Goal: Task Accomplishment & Management: Manage account settings

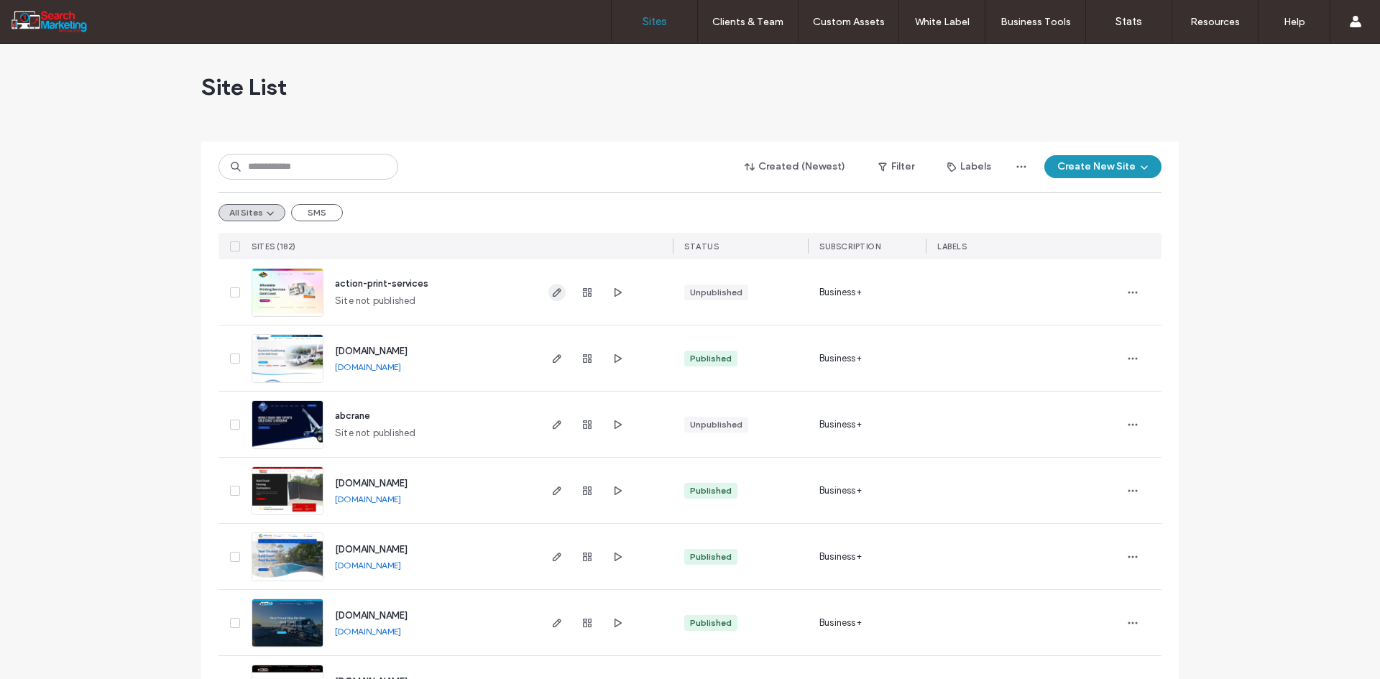
click at [548, 287] on span "button" at bounding box center [556, 292] width 17 height 17
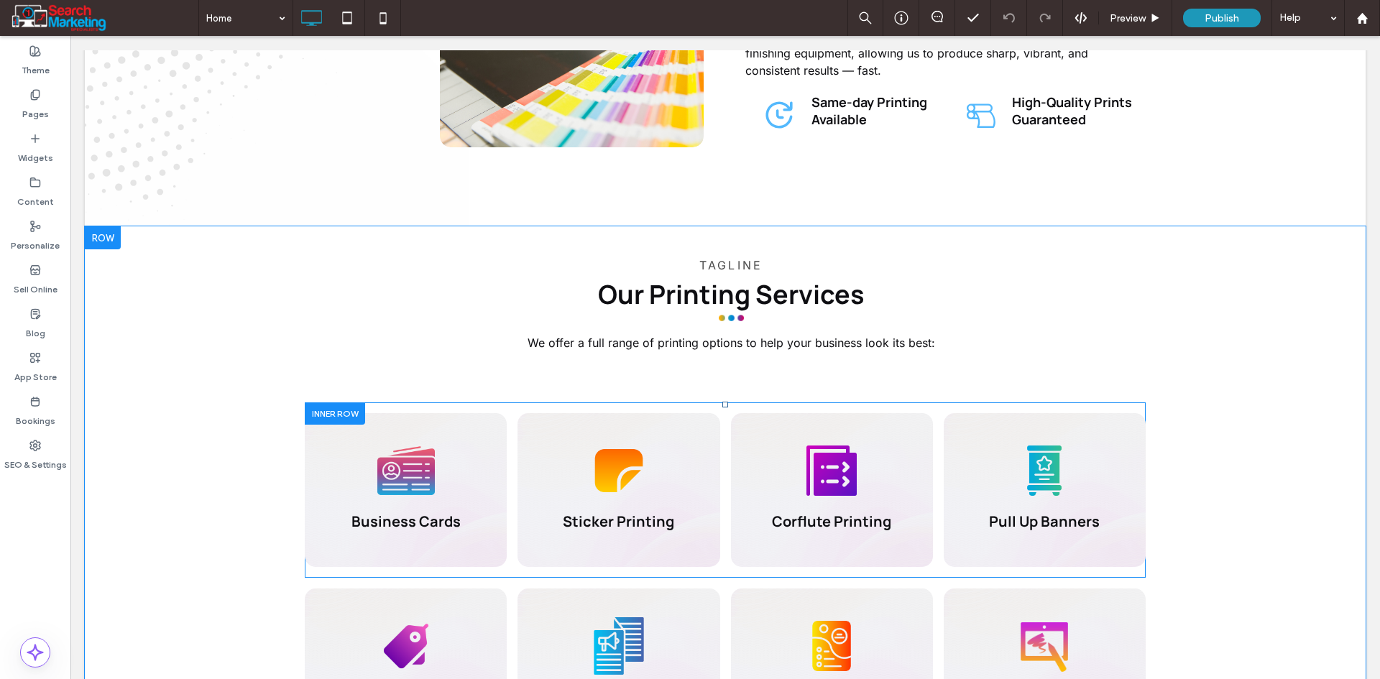
scroll to position [1078, 0]
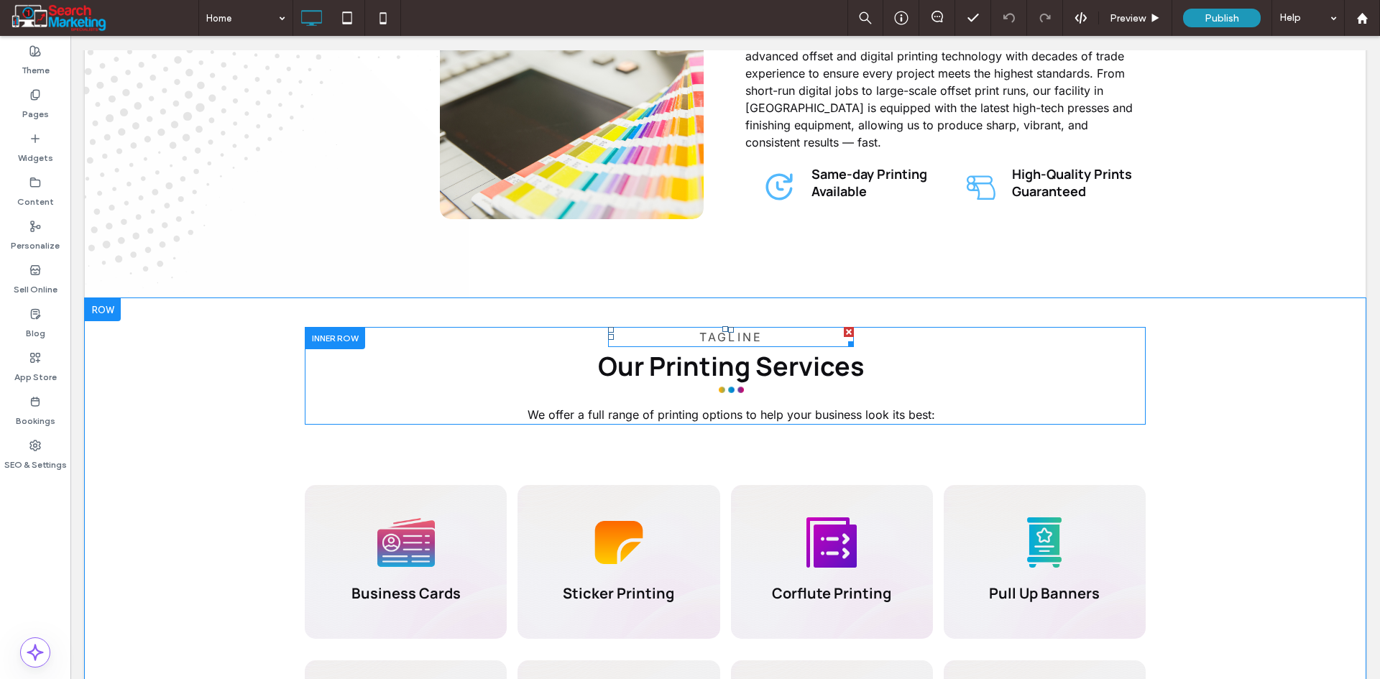
click at [709, 330] on span "TAGLINE" at bounding box center [730, 337] width 63 height 14
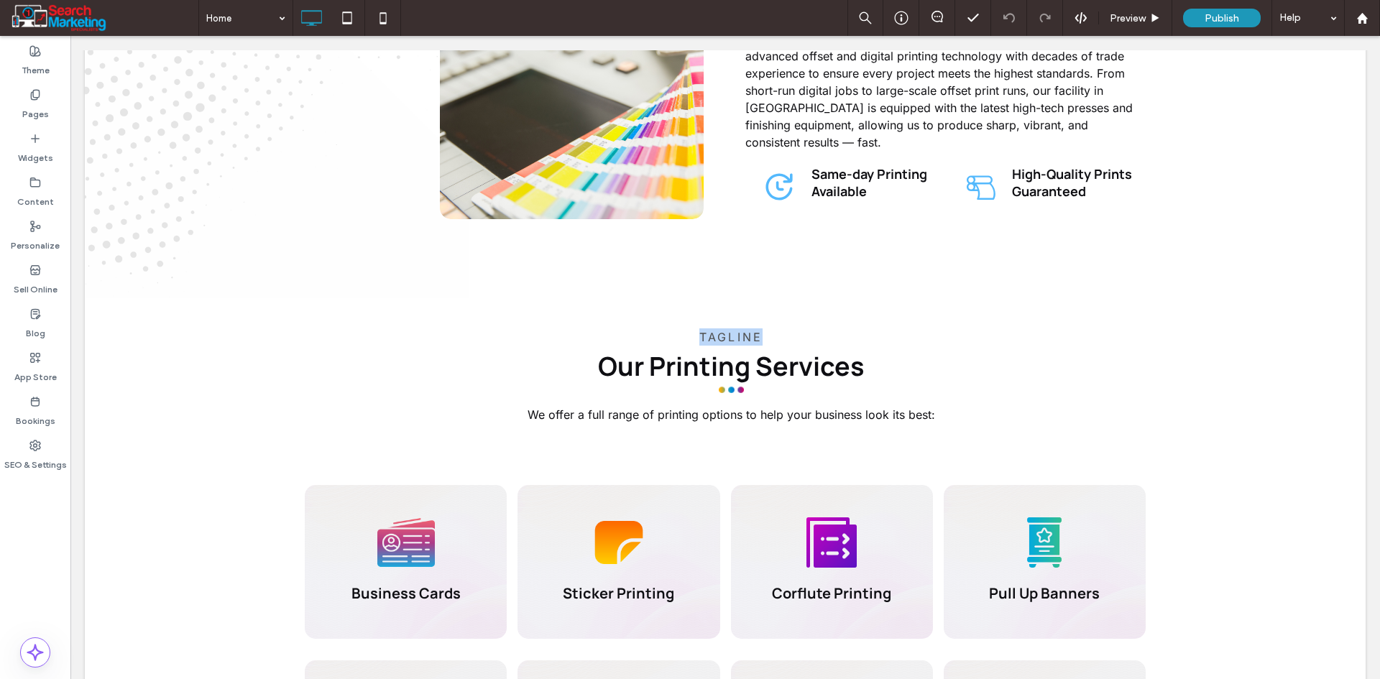
click at [709, 330] on span "TAGLINE" at bounding box center [730, 337] width 63 height 14
type input "*****"
type input "**"
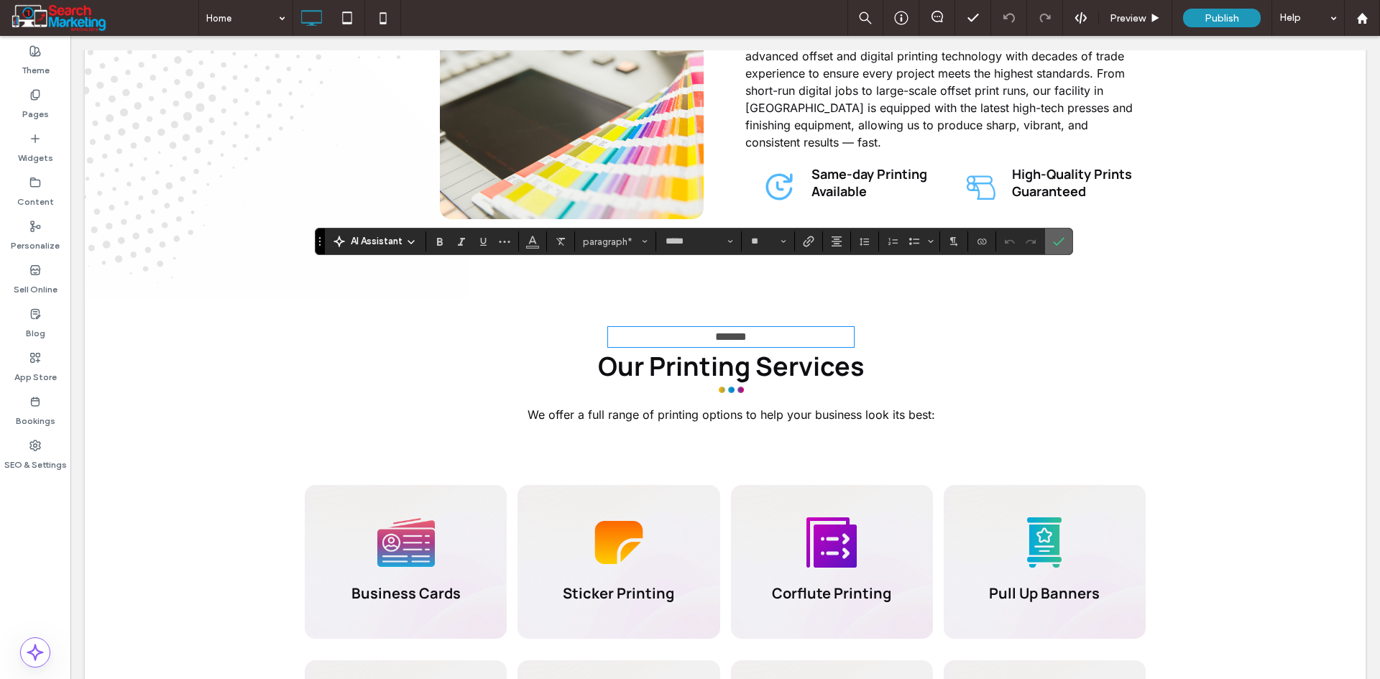
click at [1063, 239] on label "Confirm" at bounding box center [1059, 242] width 22 height 26
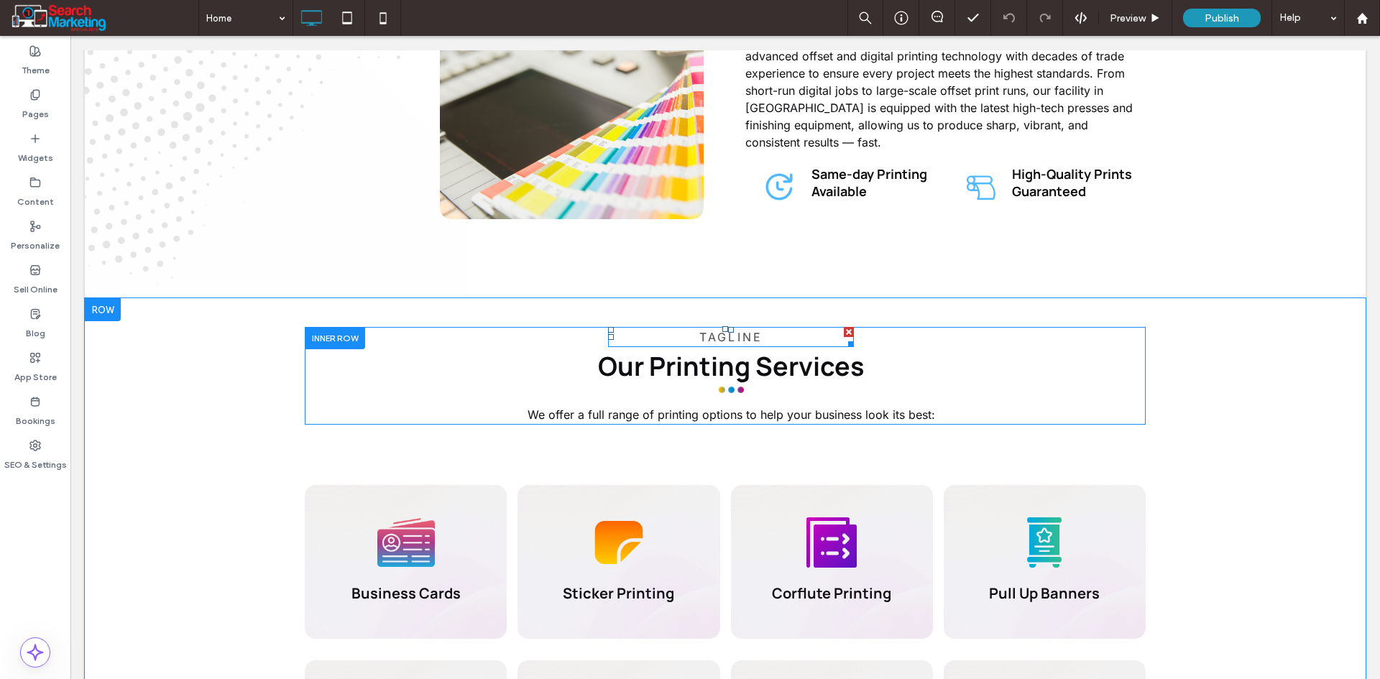
click at [844, 327] on div at bounding box center [849, 332] width 10 height 10
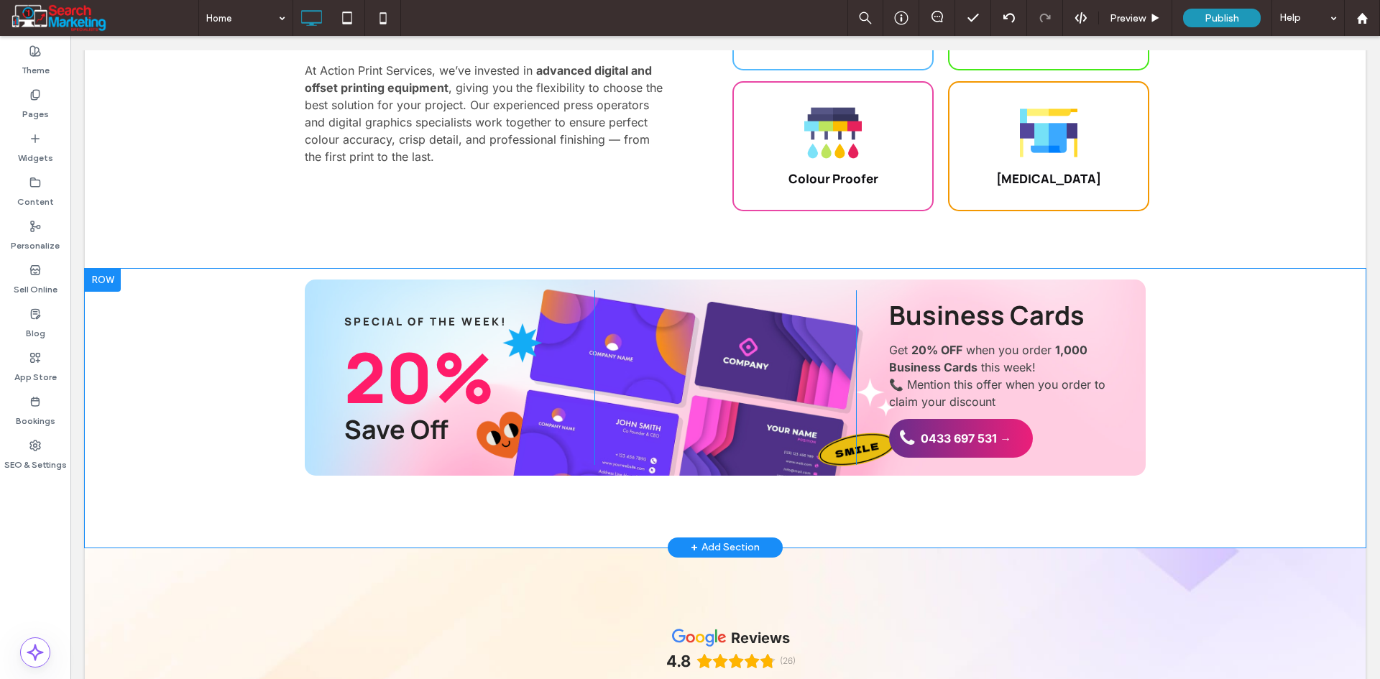
scroll to position [3018, 0]
click at [341, 279] on div at bounding box center [335, 290] width 60 height 22
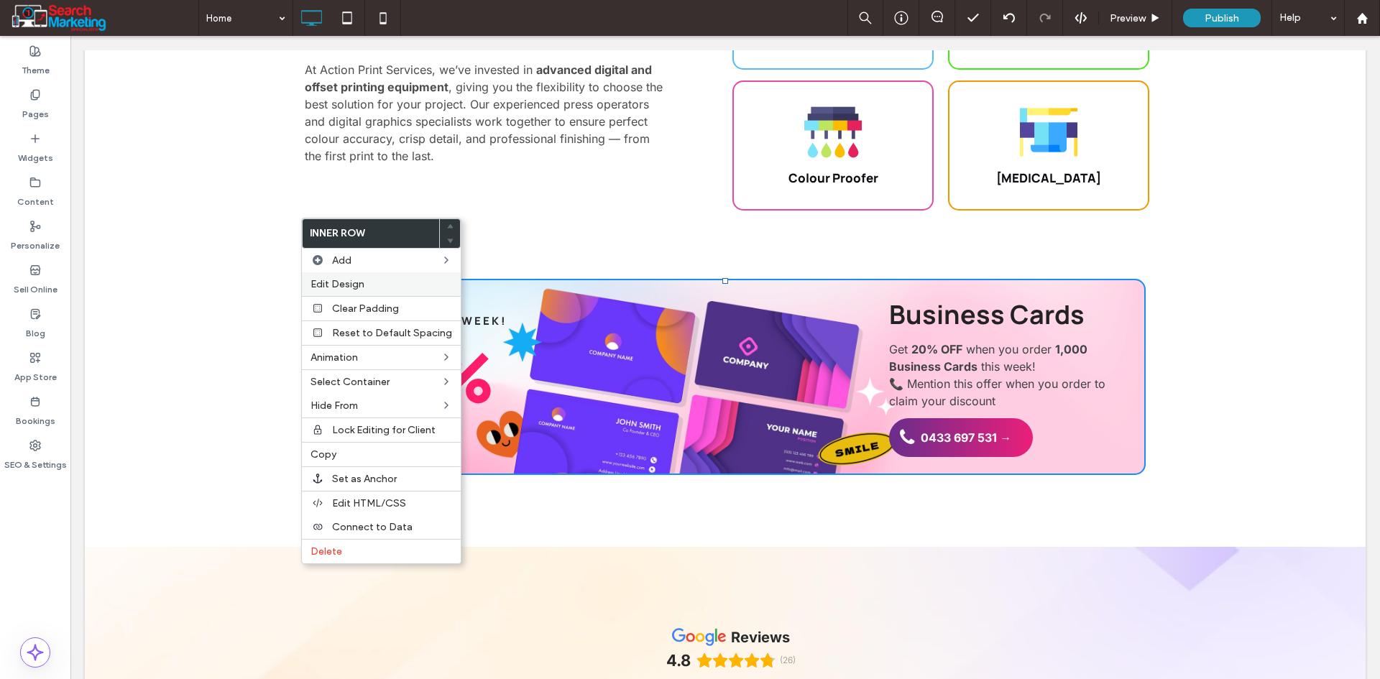
click at [346, 282] on span "Edit Design" at bounding box center [337, 284] width 54 height 12
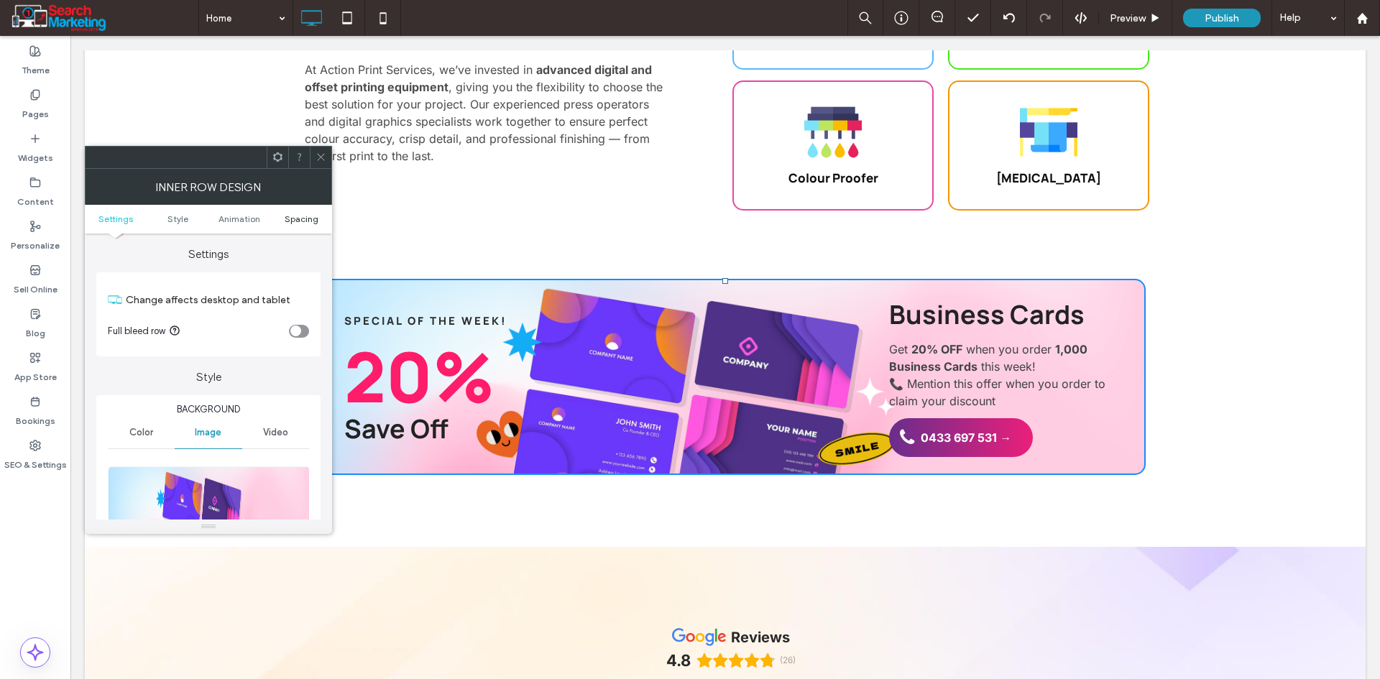
click at [302, 215] on span "Spacing" at bounding box center [302, 218] width 34 height 11
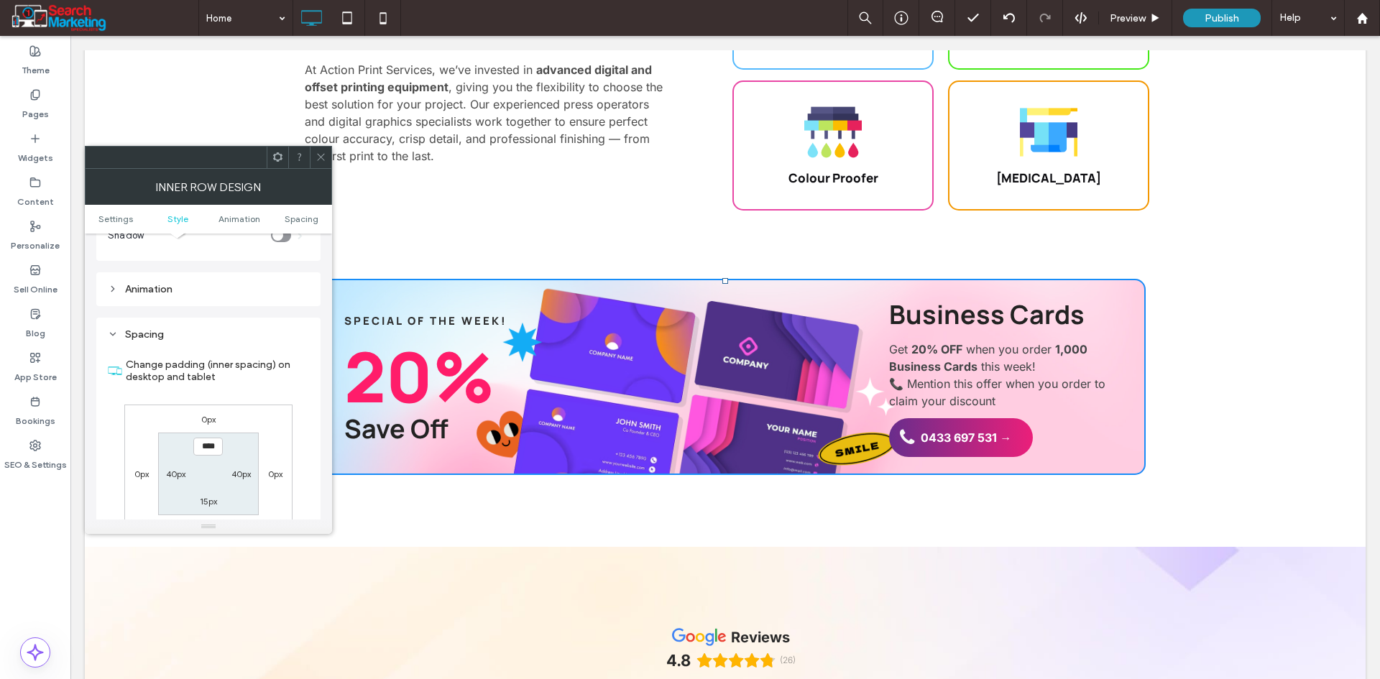
scroll to position [917, 0]
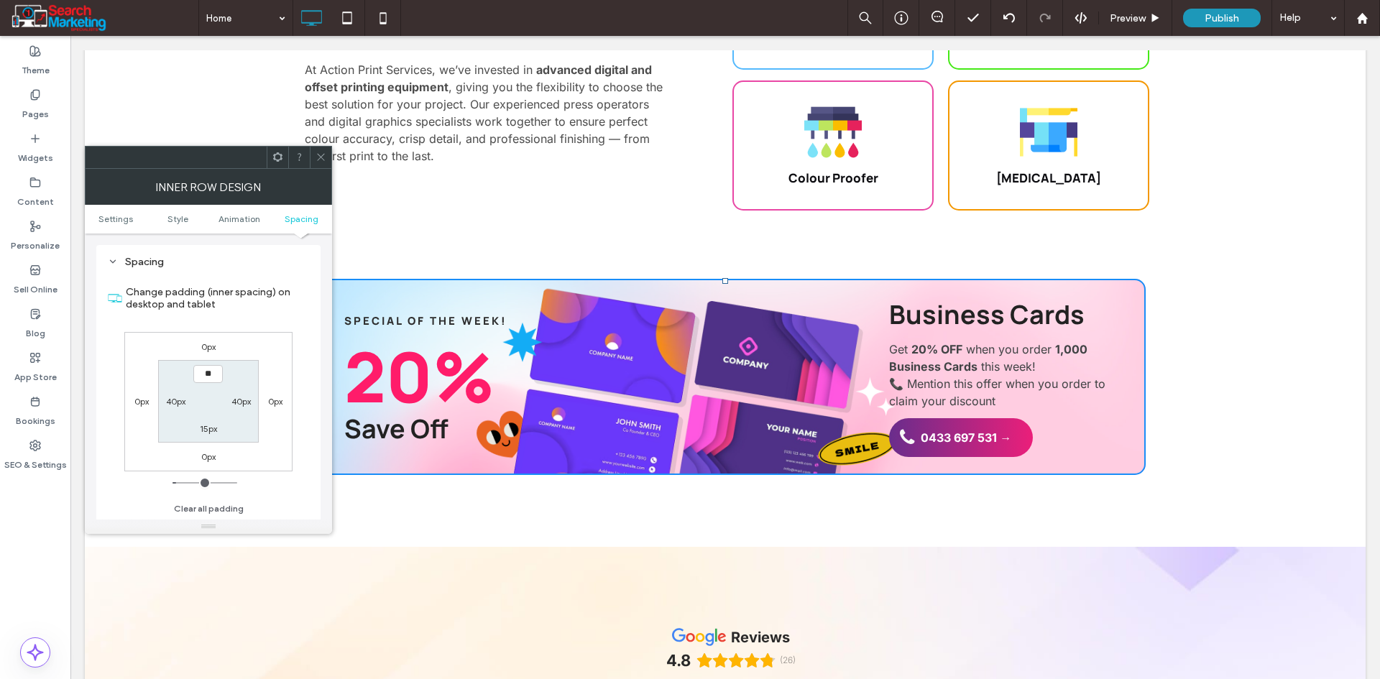
type input "****"
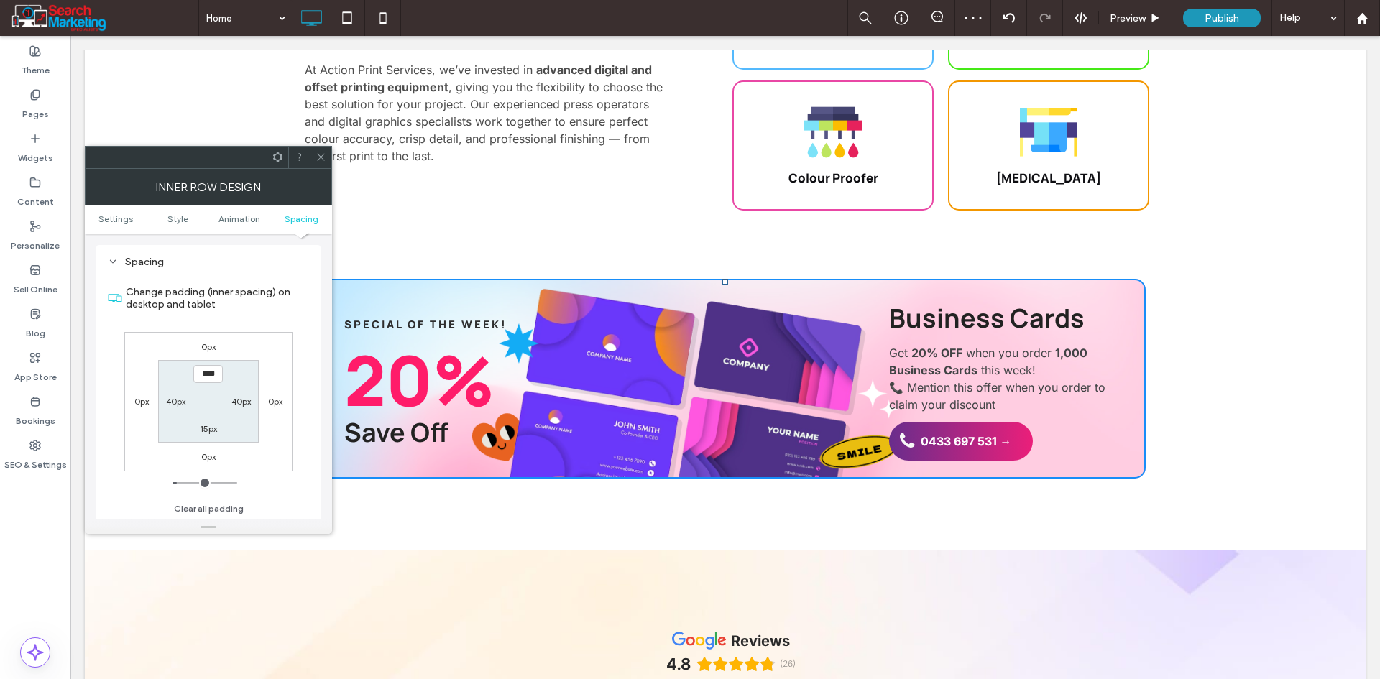
click at [213, 432] on label "15px" at bounding box center [208, 428] width 17 height 11
type input "**"
type input "****"
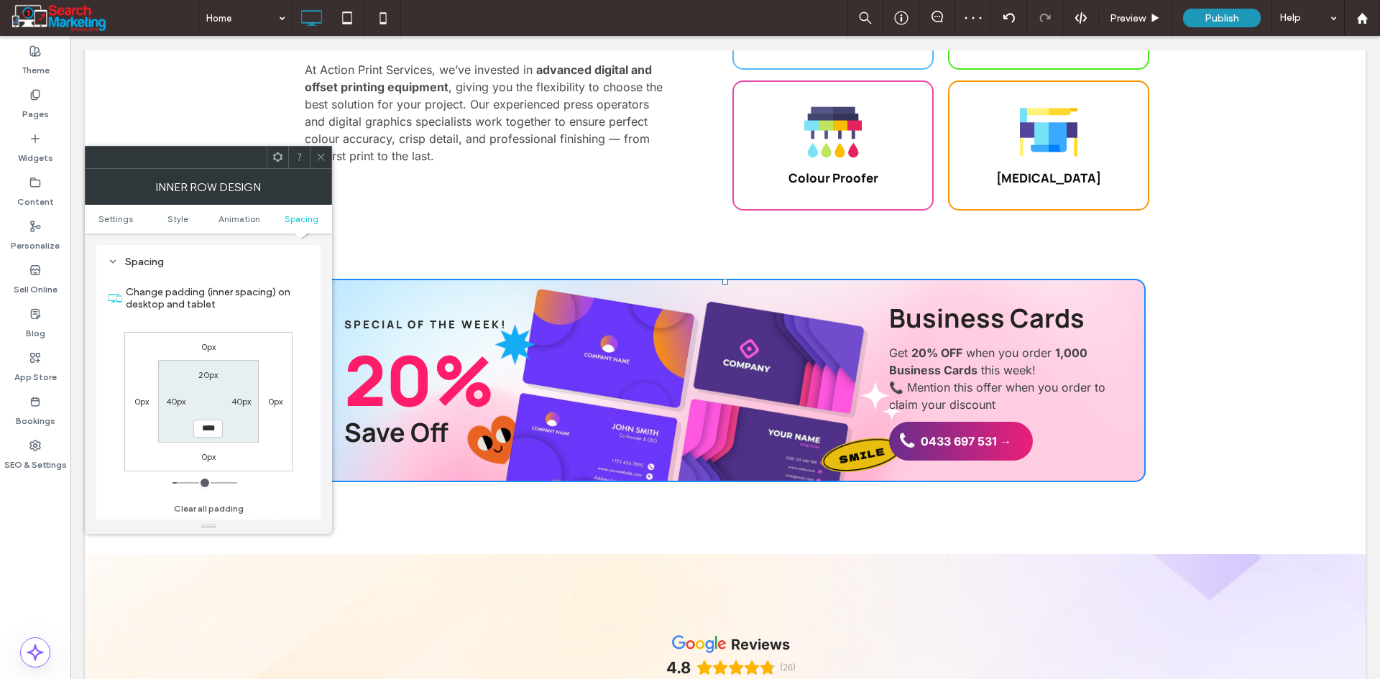
click at [206, 371] on label "20px" at bounding box center [207, 374] width 19 height 11
type input "**"
type input "****"
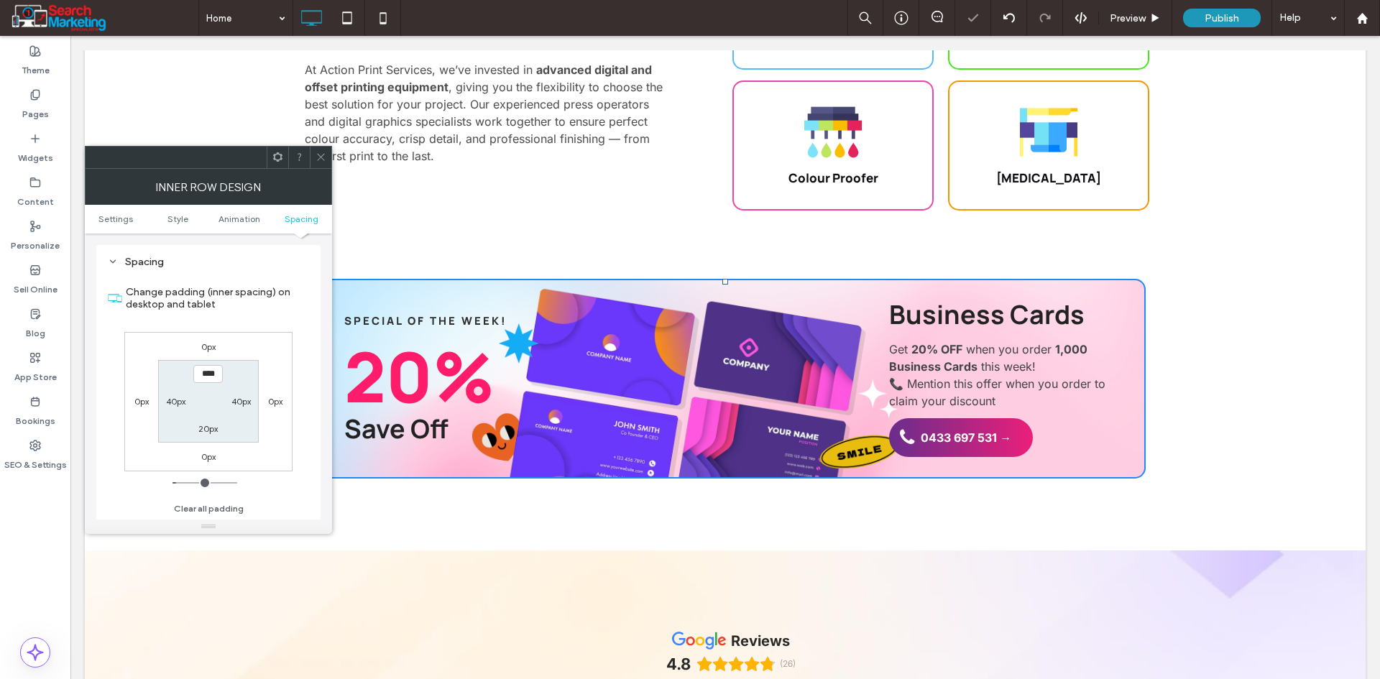
click at [211, 433] on label "20px" at bounding box center [207, 428] width 19 height 11
type input "**"
type input "****"
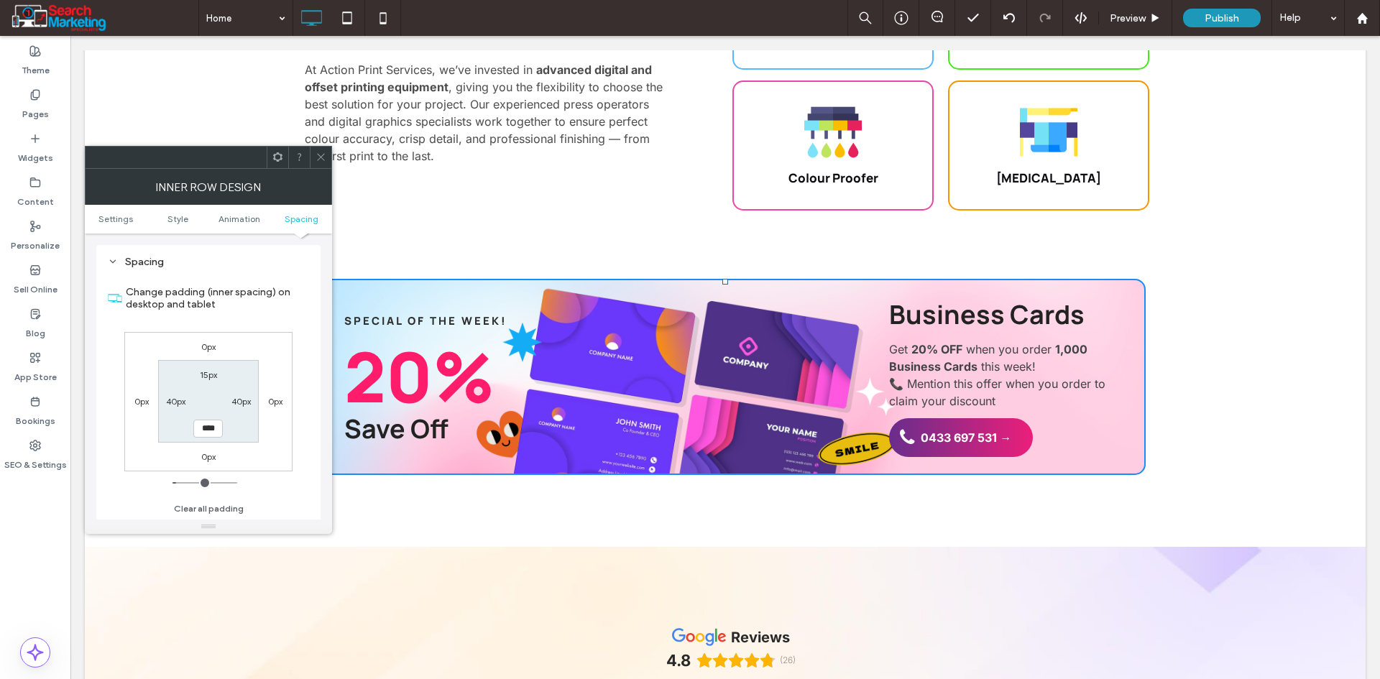
drag, startPoint x: 322, startPoint y: 148, endPoint x: 326, endPoint y: 162, distance: 14.3
click at [322, 151] on span at bounding box center [320, 158] width 11 height 22
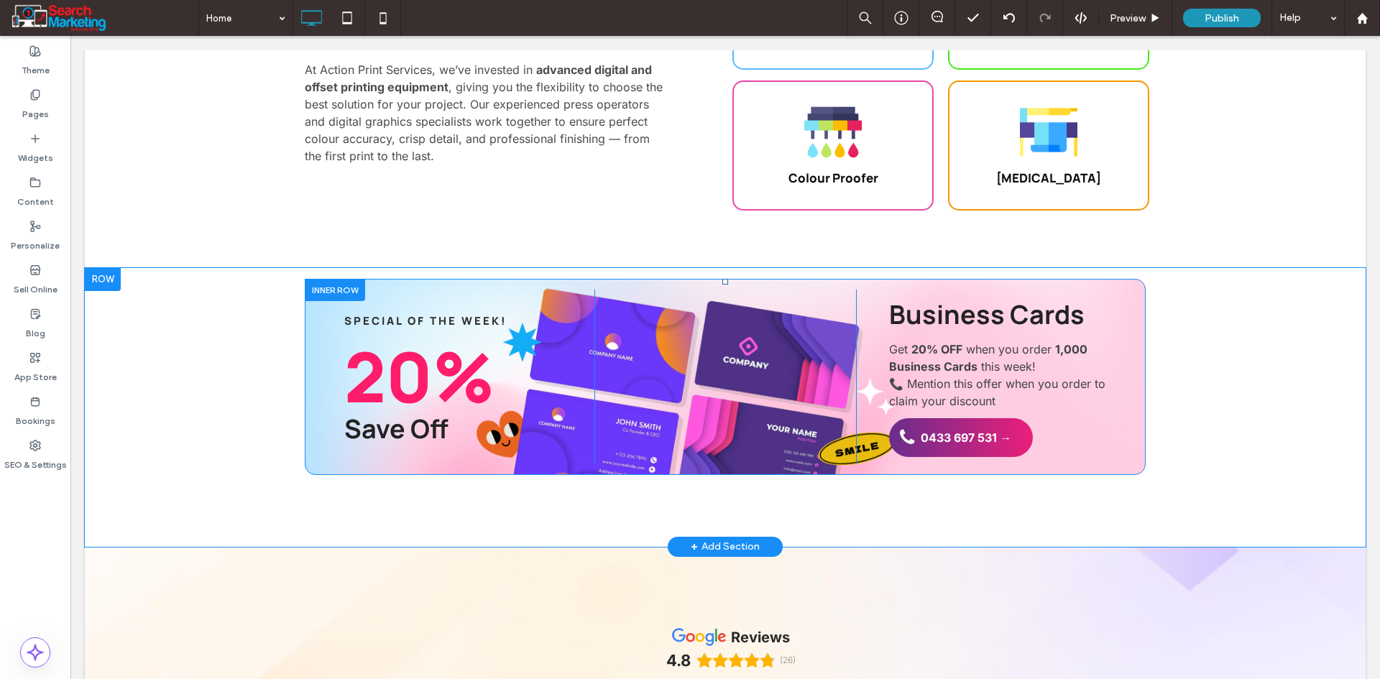
click at [342, 279] on div at bounding box center [335, 290] width 60 height 22
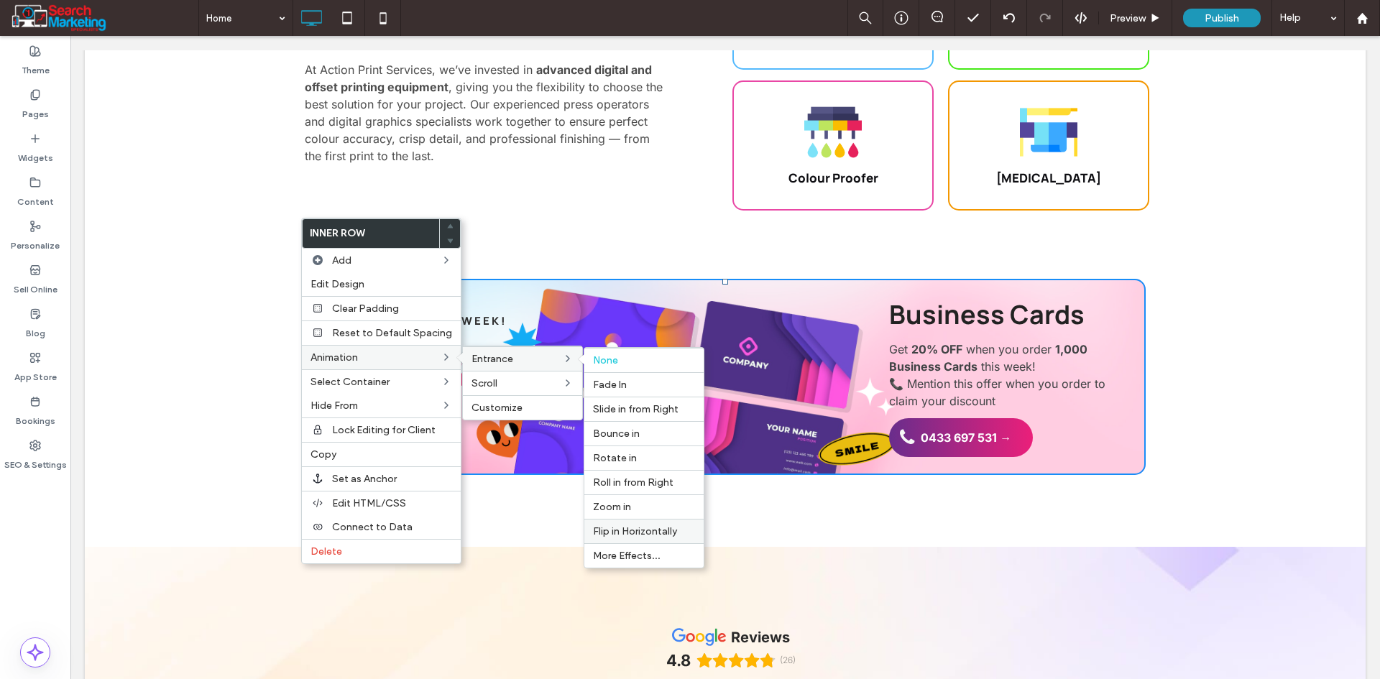
click at [671, 527] on span "Flip in Horizontally" at bounding box center [635, 531] width 84 height 12
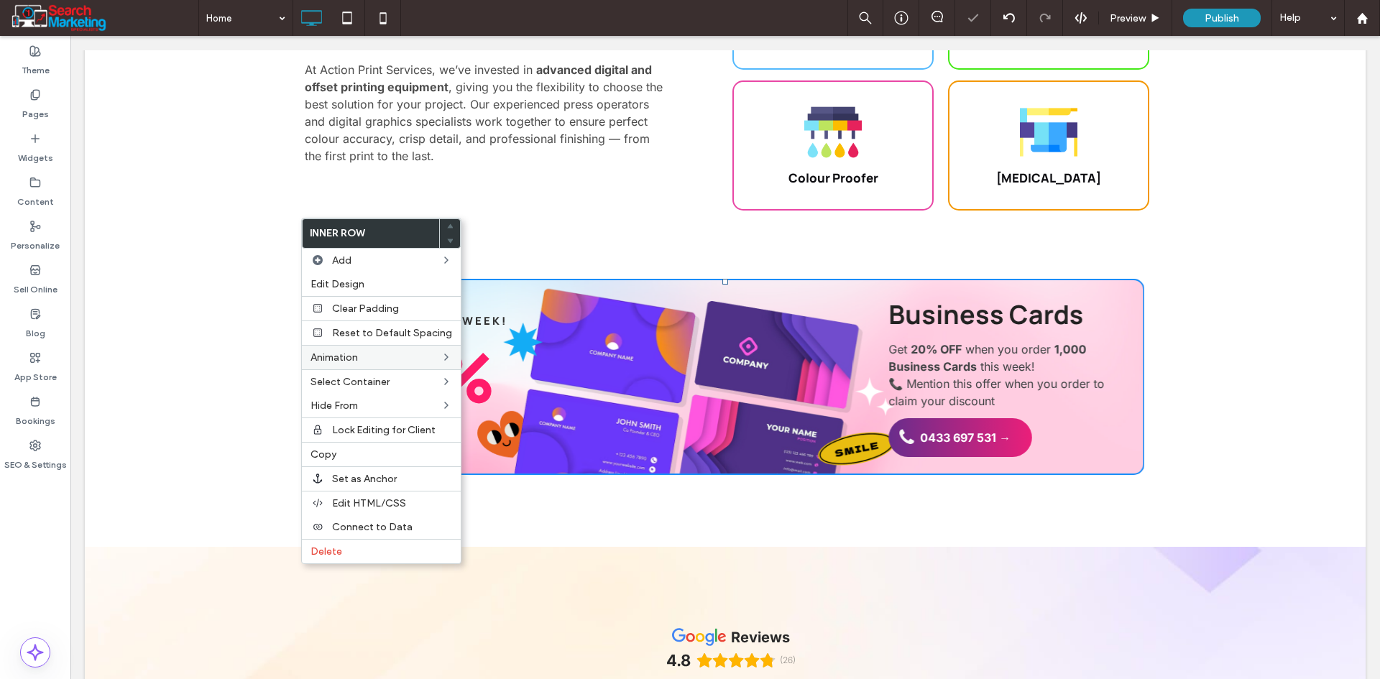
click at [223, 336] on div "Special of the Week! 20% Save Off Click To Paste Click To Paste Business Cards …" at bounding box center [725, 407] width 1280 height 279
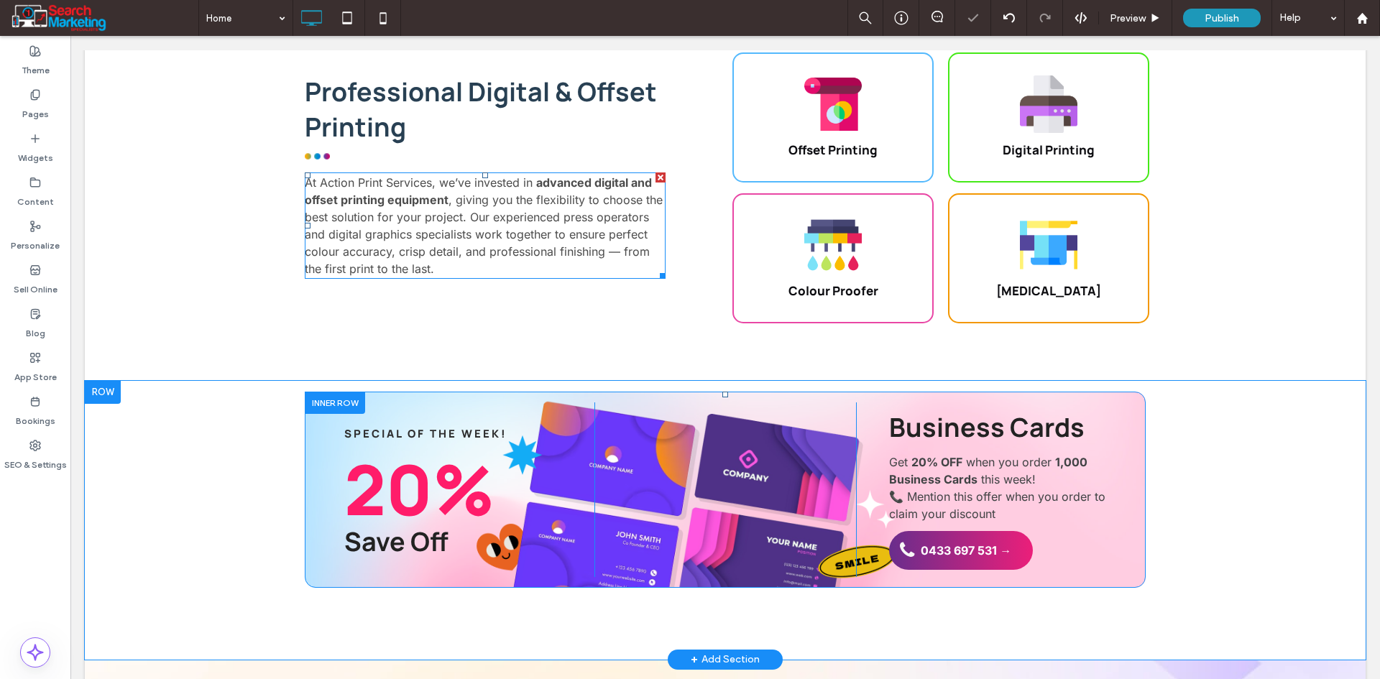
scroll to position [2731, 0]
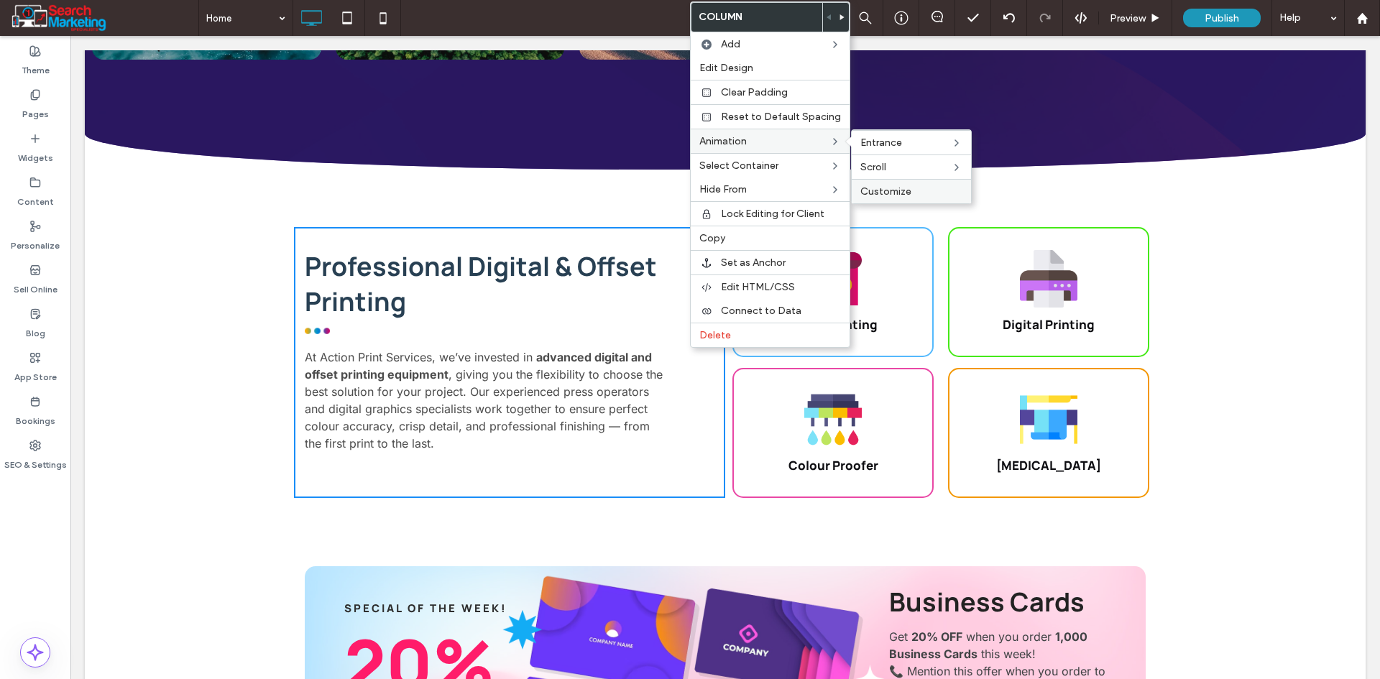
click at [895, 192] on span "Customize" at bounding box center [885, 191] width 51 height 12
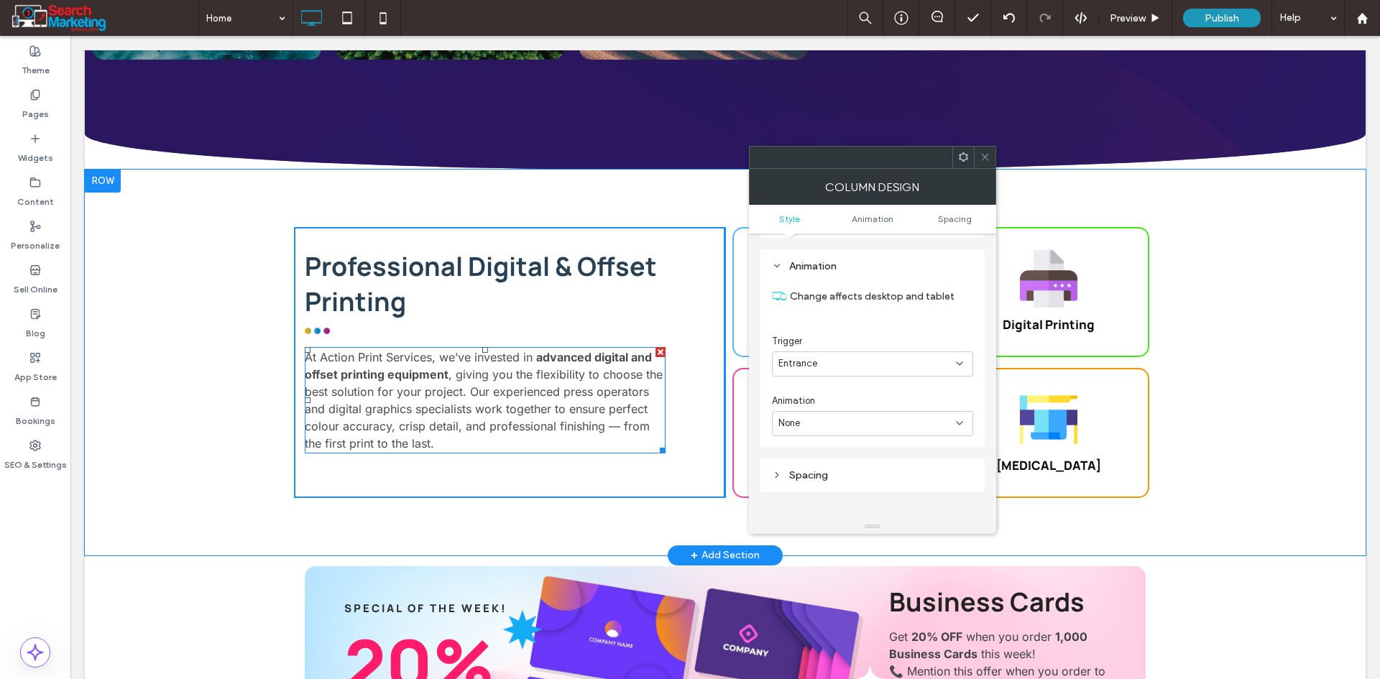
scroll to position [281, 0]
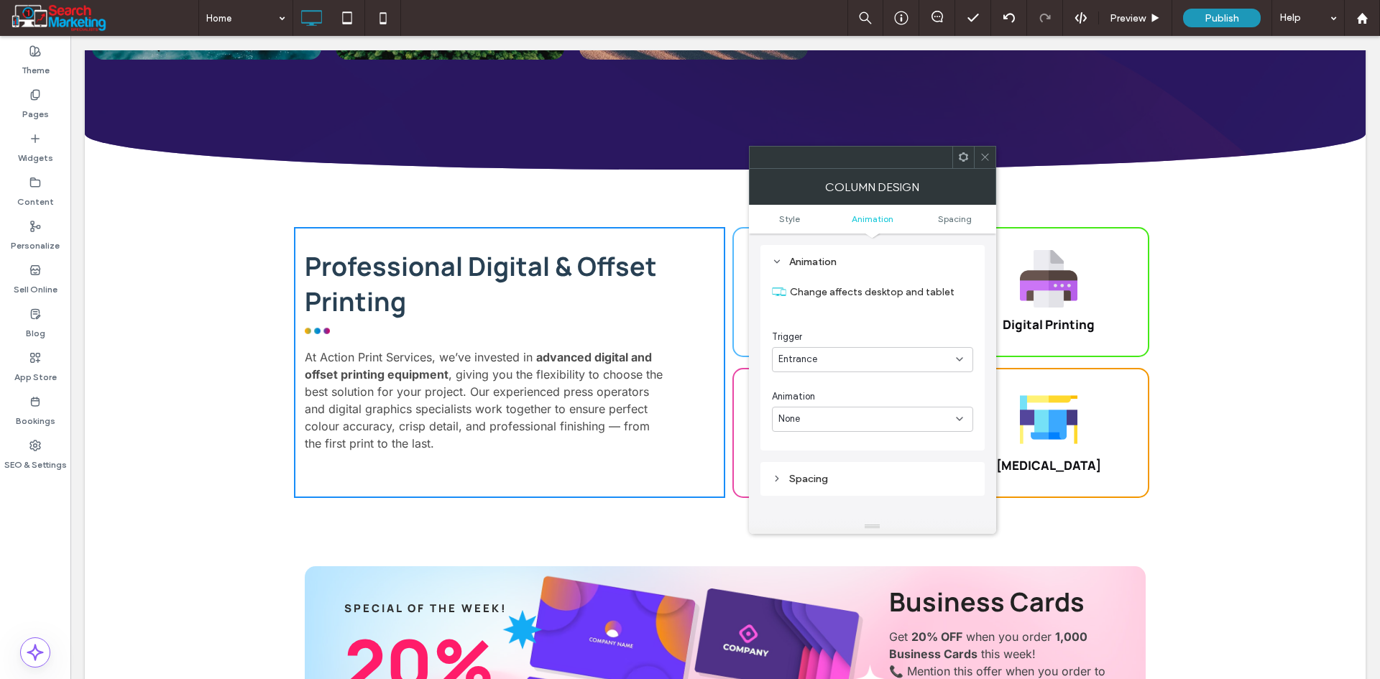
drag, startPoint x: 810, startPoint y: 409, endPoint x: 814, endPoint y: 419, distance: 10.9
click at [810, 410] on div "None" at bounding box center [872, 419] width 201 height 25
click at [821, 469] on div "Fade In" at bounding box center [872, 469] width 200 height 25
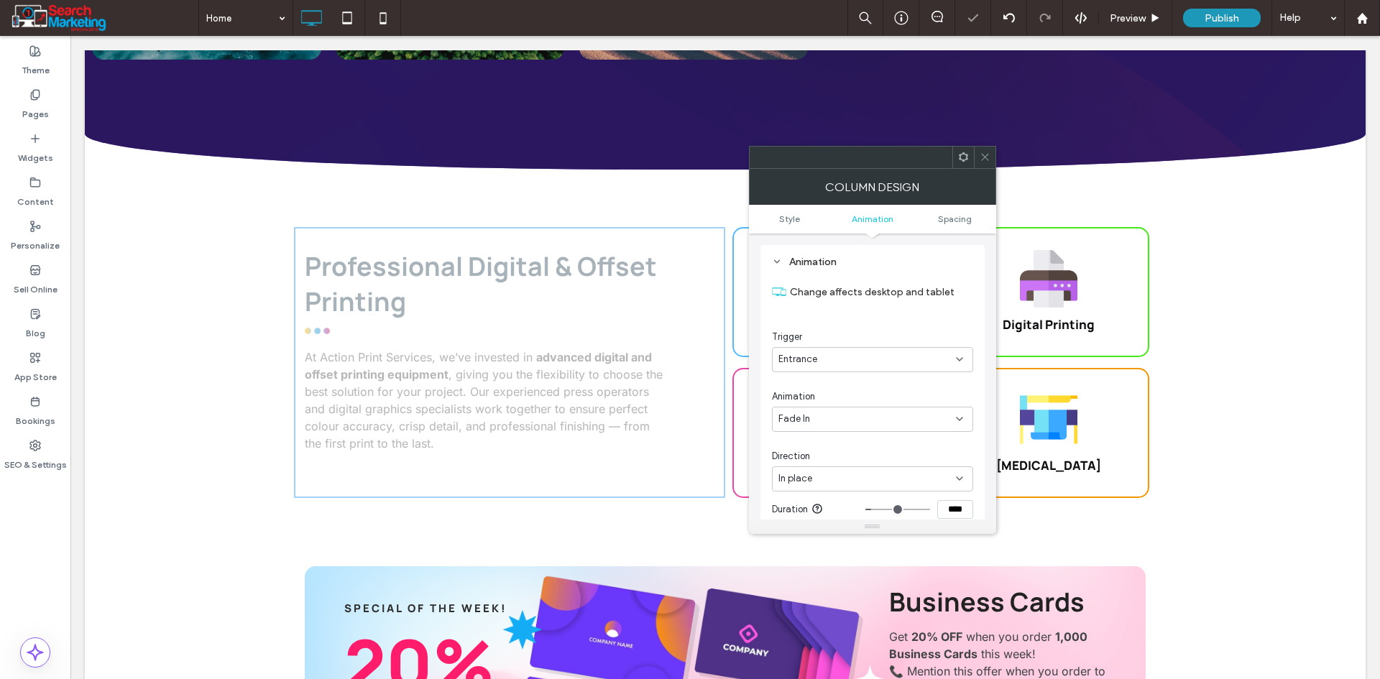
click at [821, 474] on div "In place" at bounding box center [866, 478] width 177 height 14
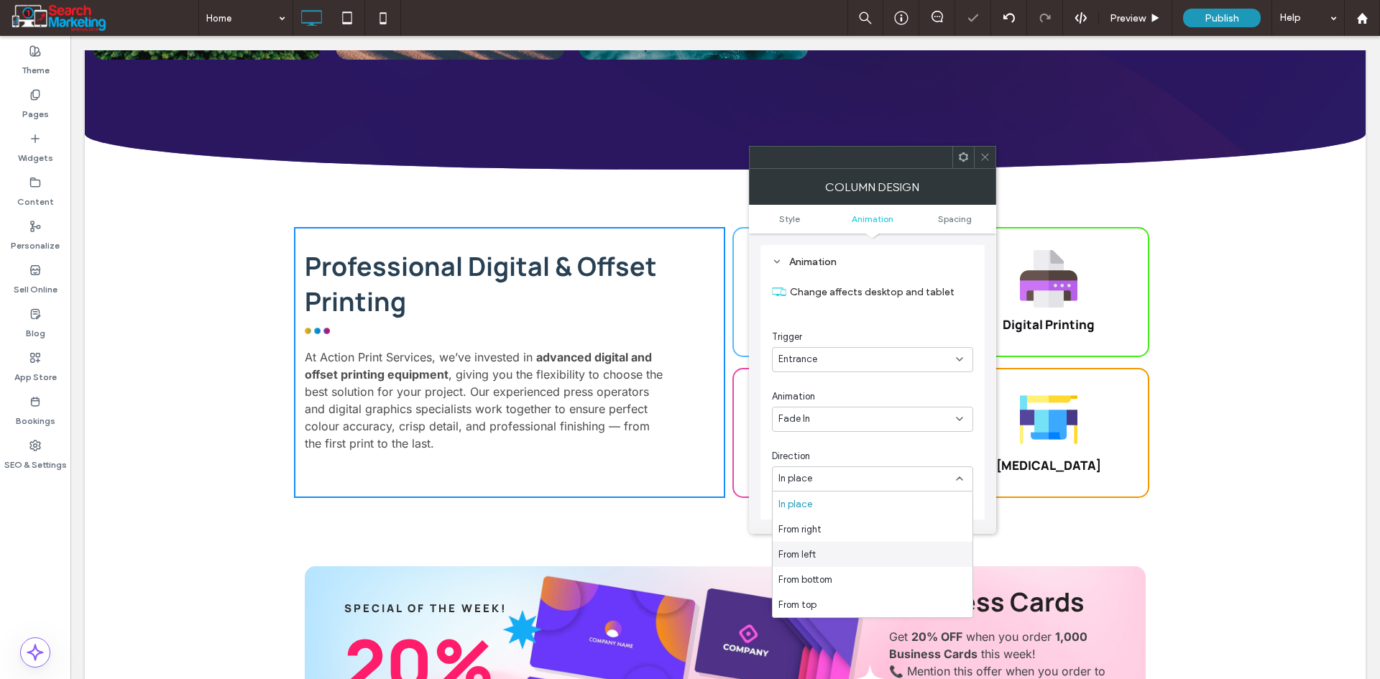
drag, startPoint x: 830, startPoint y: 545, endPoint x: 760, endPoint y: 512, distance: 77.1
click at [830, 545] on div "From left" at bounding box center [872, 554] width 200 height 25
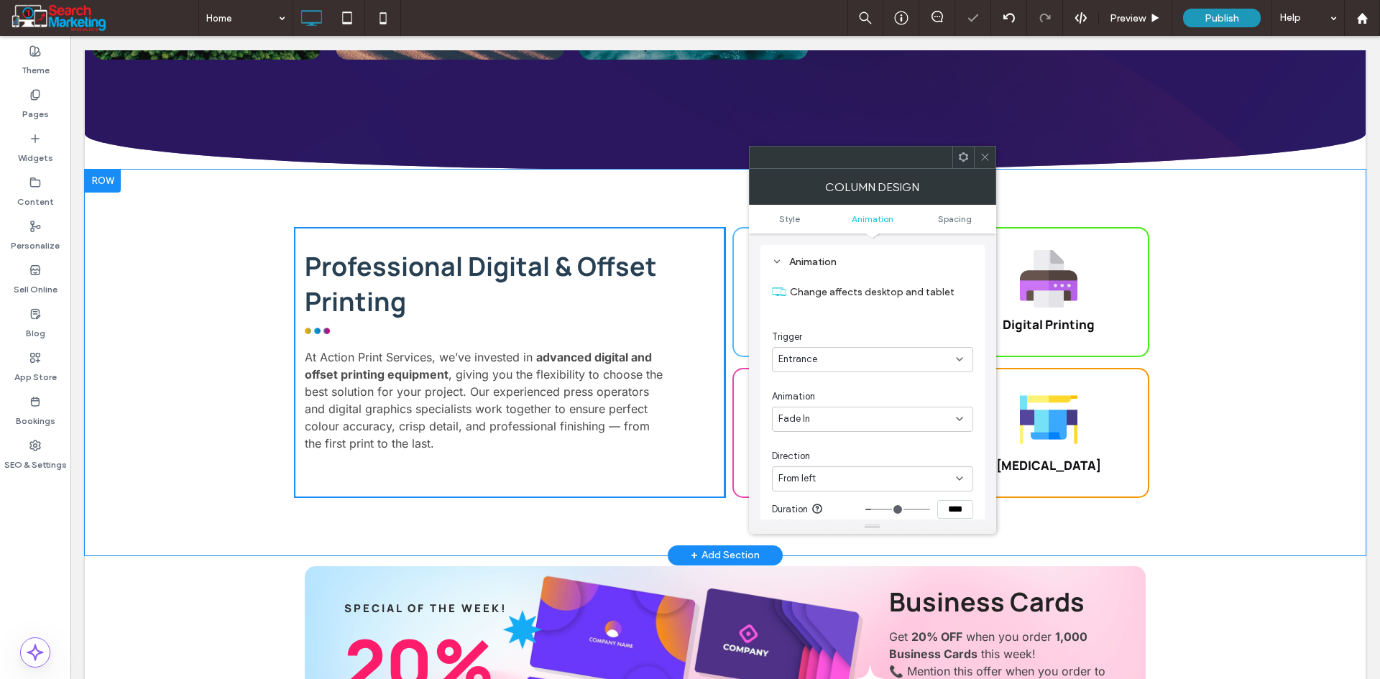
click at [167, 429] on div "Professional Digital & Offset Printing At Action Print Services, we’ve invested…" at bounding box center [725, 363] width 1280 height 386
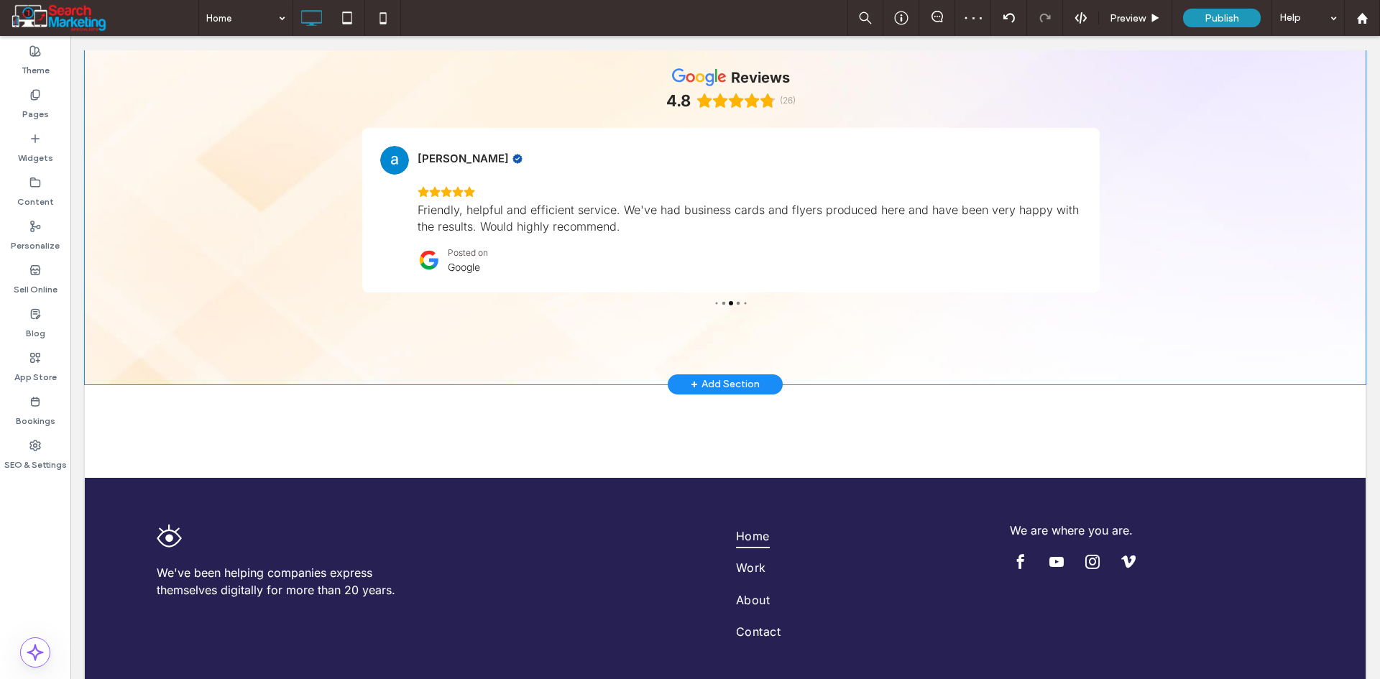
scroll to position [3593, 0]
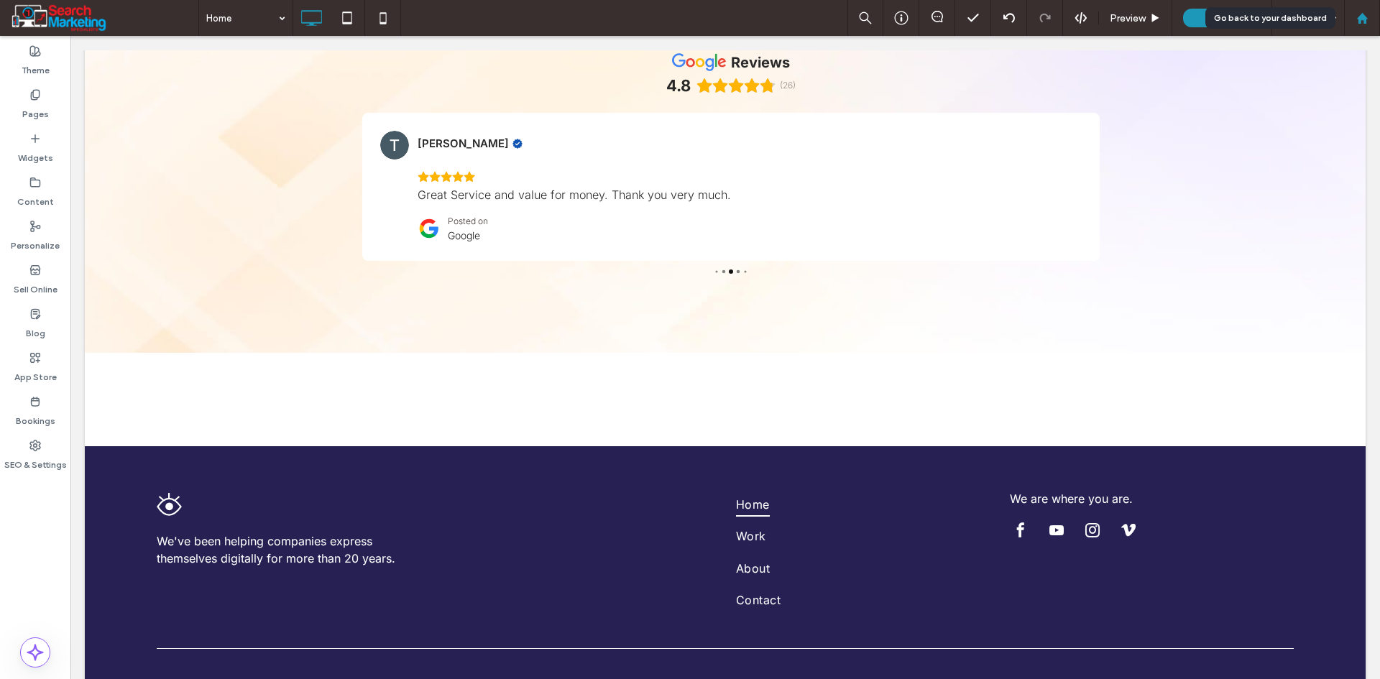
click at [1363, 19] on use at bounding box center [1361, 17] width 11 height 11
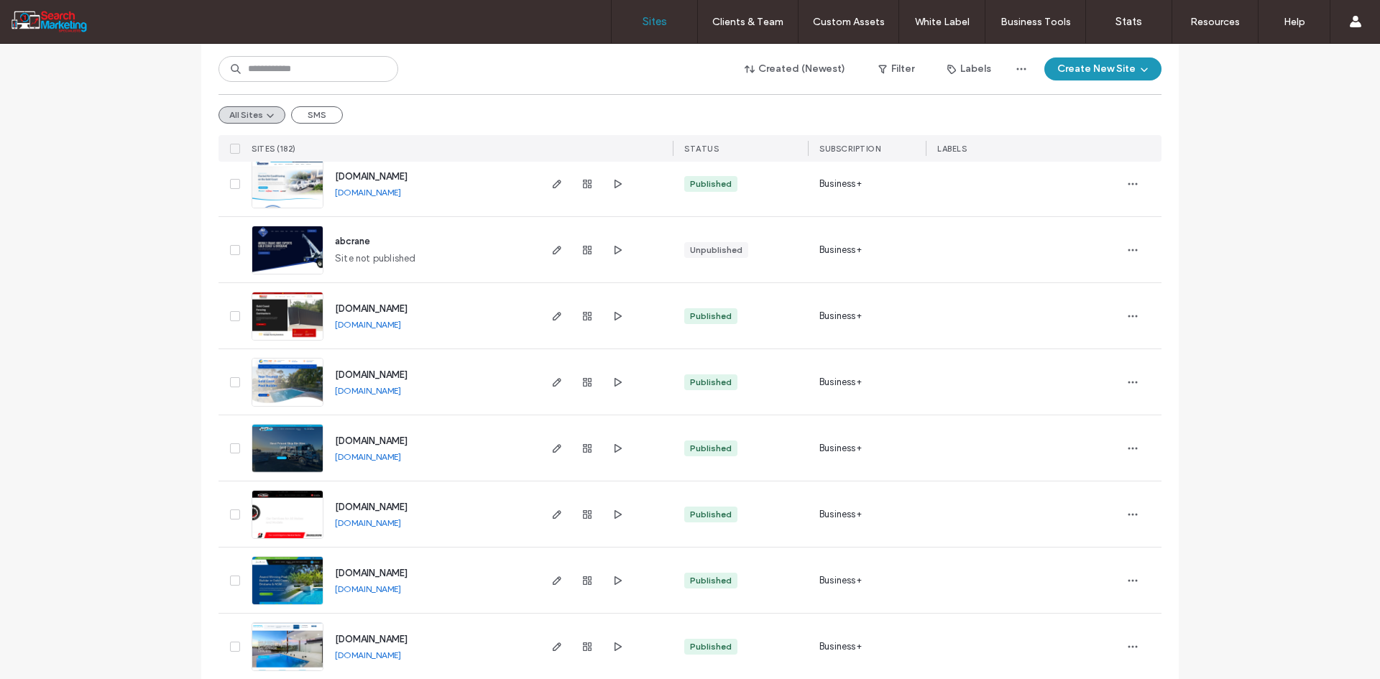
scroll to position [216, 0]
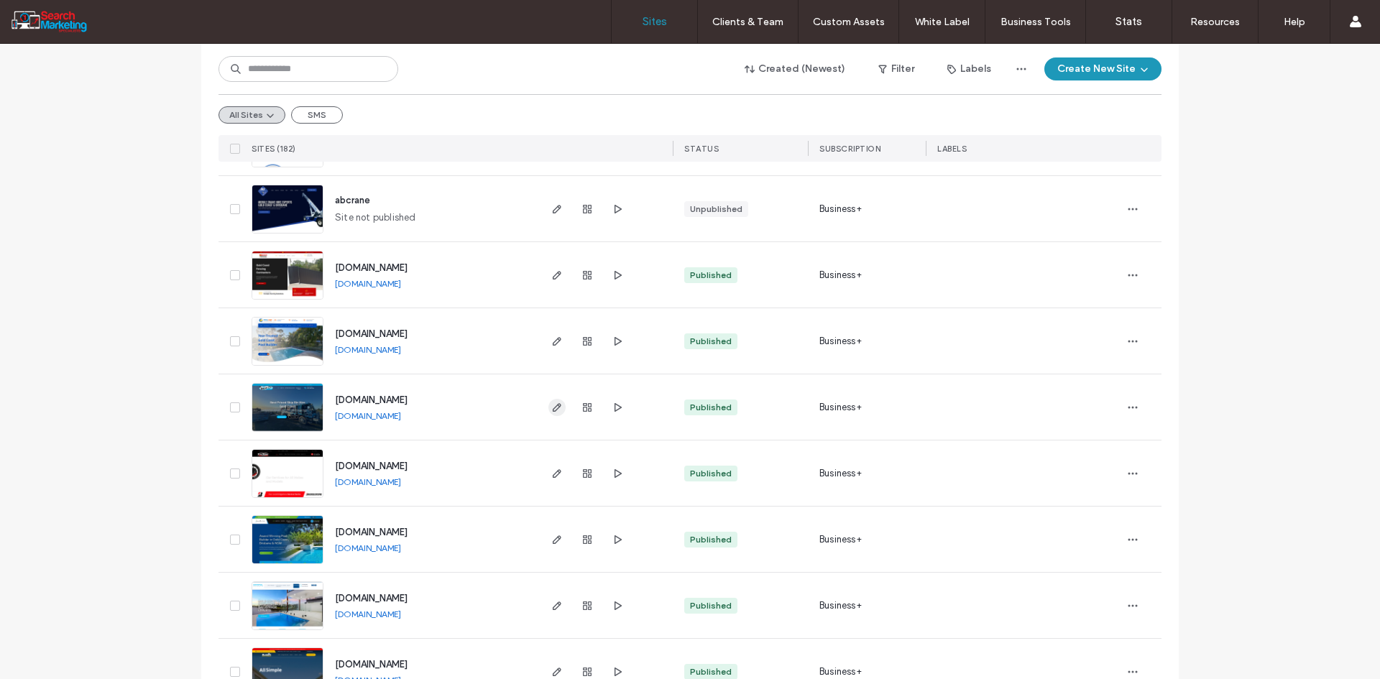
click at [551, 407] on icon "button" at bounding box center [556, 407] width 11 height 11
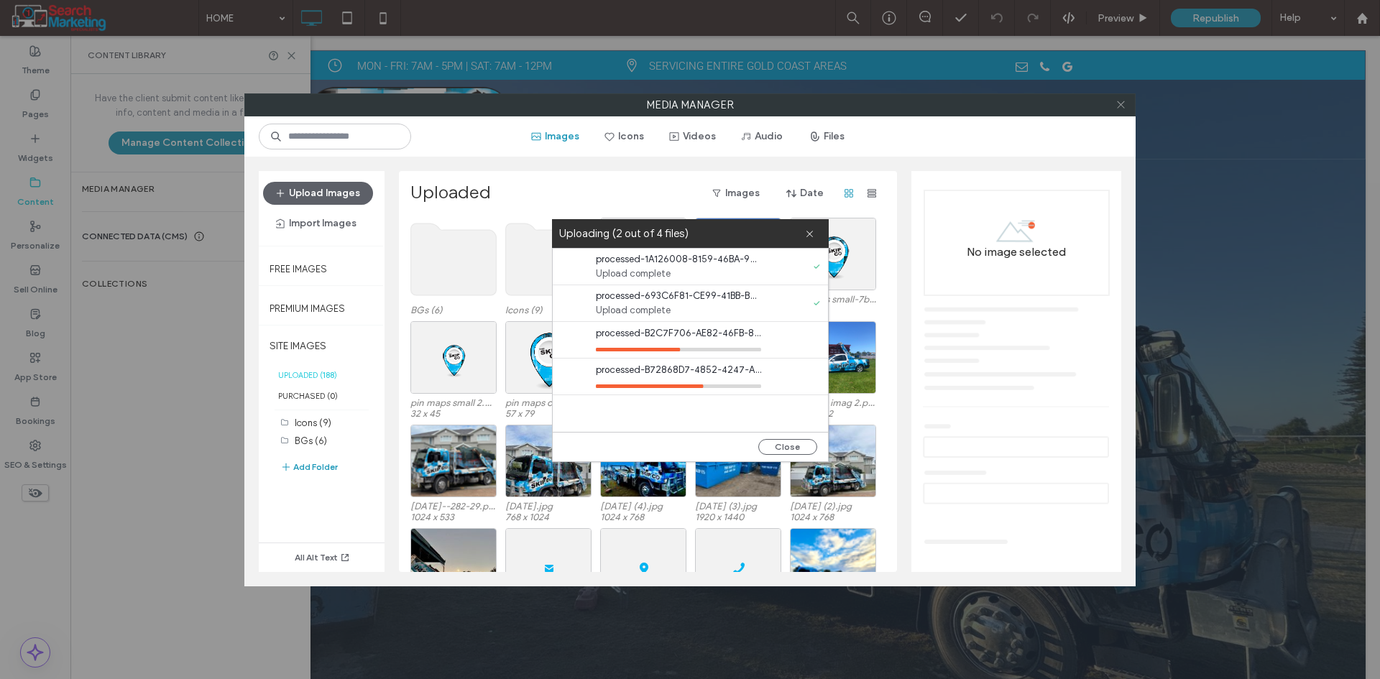
click at [1122, 101] on icon at bounding box center [1120, 104] width 11 height 11
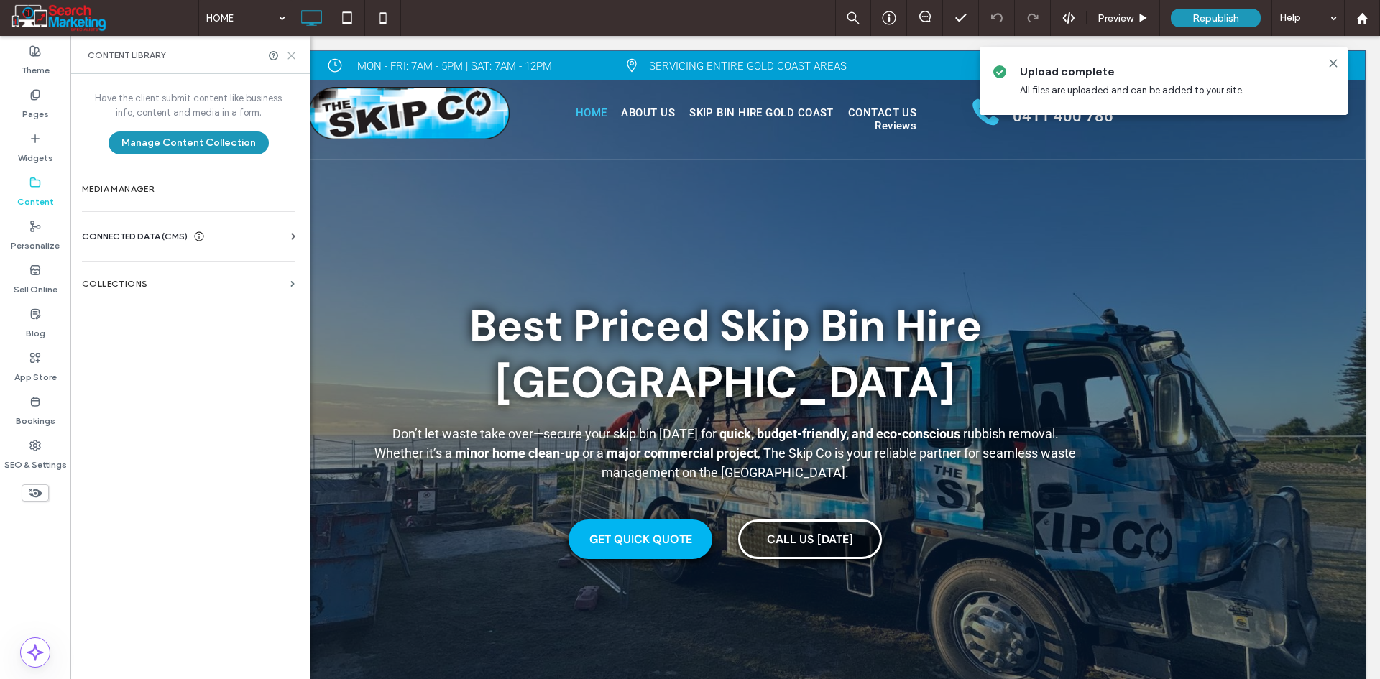
drag, startPoint x: 222, startPoint y: 21, endPoint x: 293, endPoint y: 56, distance: 79.4
click at [293, 56] on icon at bounding box center [291, 55] width 11 height 11
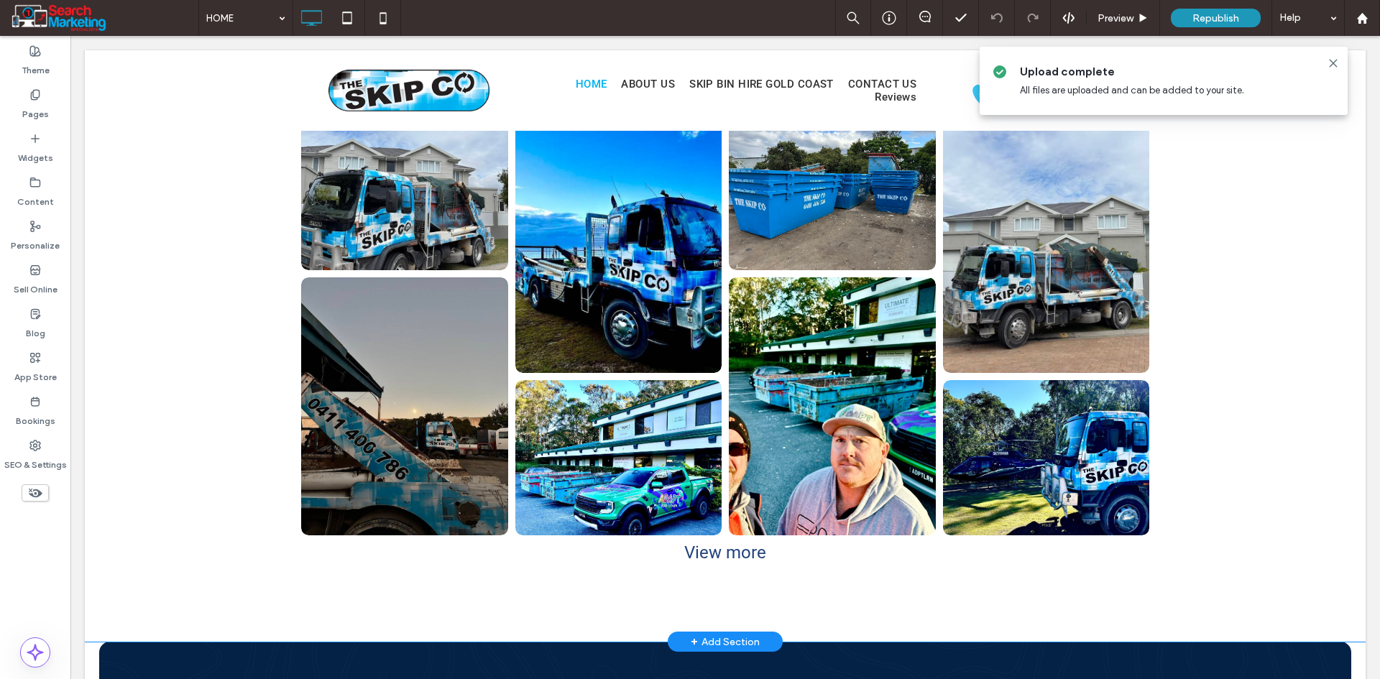
scroll to position [3018, 0]
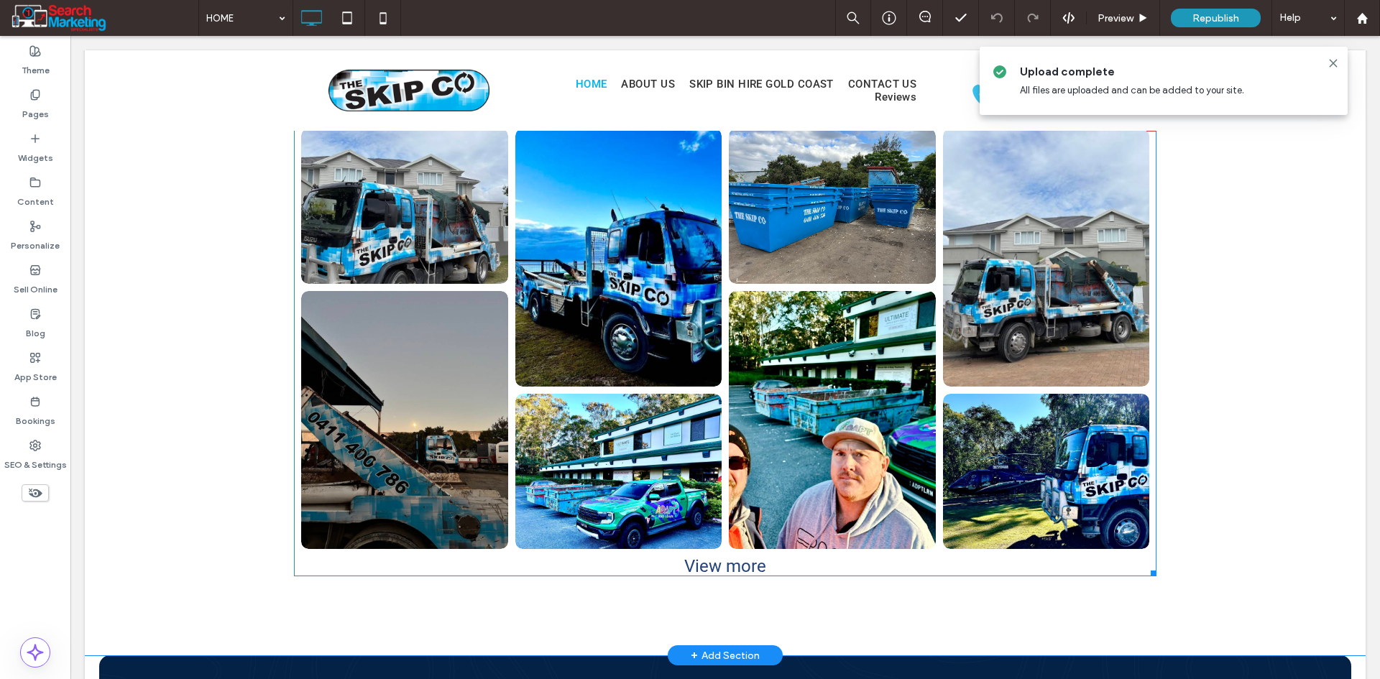
click at [407, 254] on link at bounding box center [404, 206] width 219 height 165
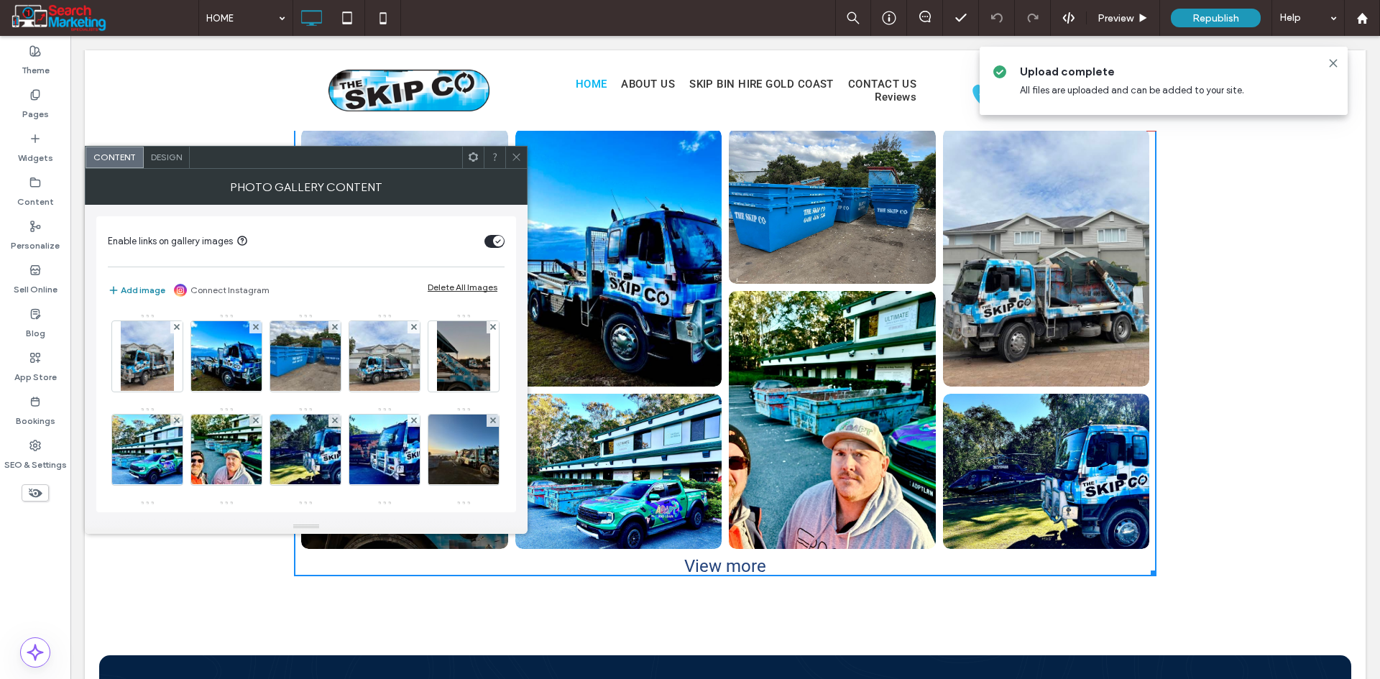
click at [147, 292] on button "Add image" at bounding box center [136, 290] width 57 height 17
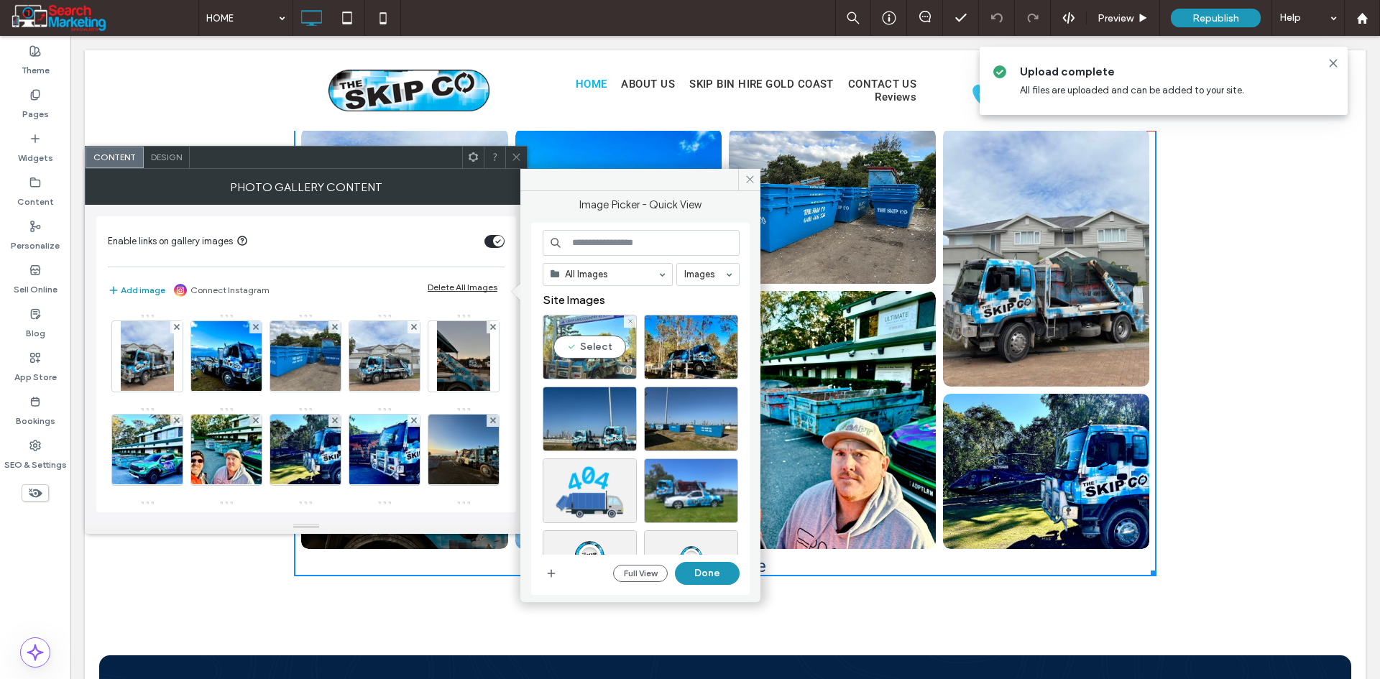
click at [609, 341] on div "Select" at bounding box center [590, 347] width 94 height 65
click at [688, 345] on div "Select" at bounding box center [691, 347] width 94 height 65
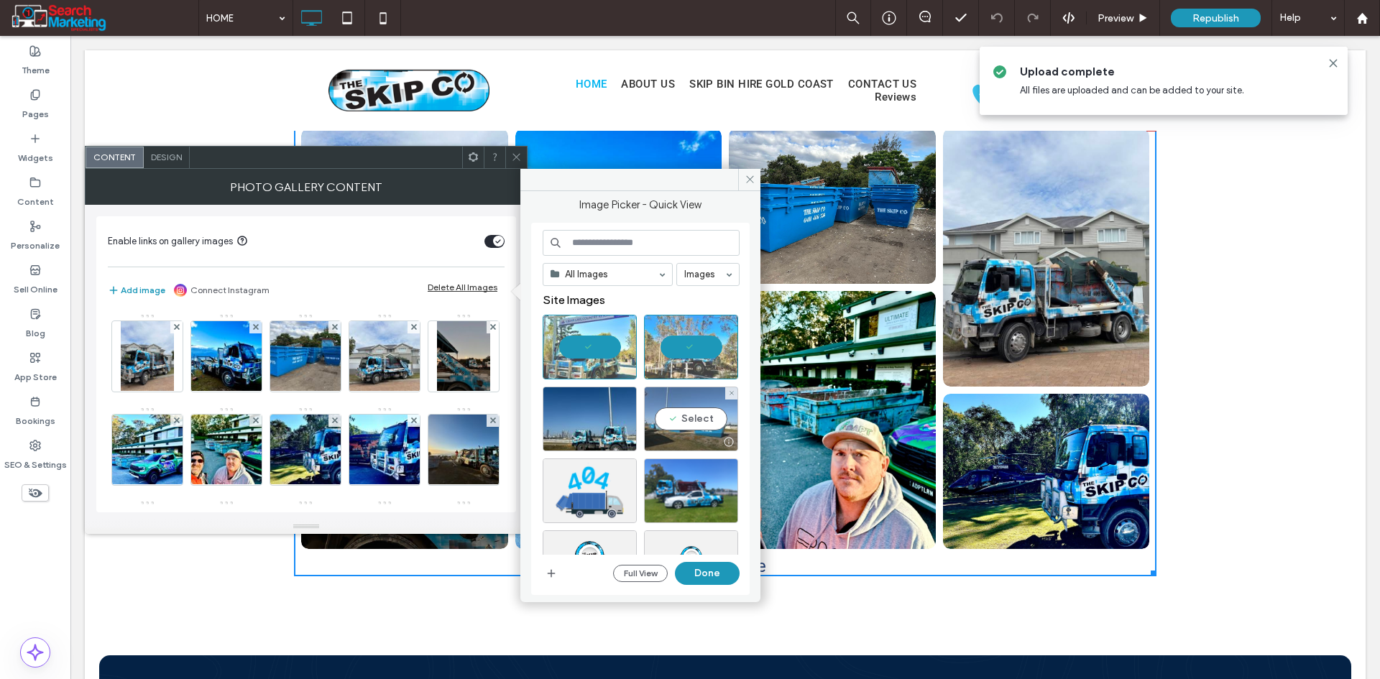
click at [702, 416] on div "Select" at bounding box center [691, 419] width 94 height 65
drag, startPoint x: 589, startPoint y: 418, endPoint x: 679, endPoint y: 524, distance: 138.7
click at [588, 420] on div "Select" at bounding box center [590, 419] width 94 height 65
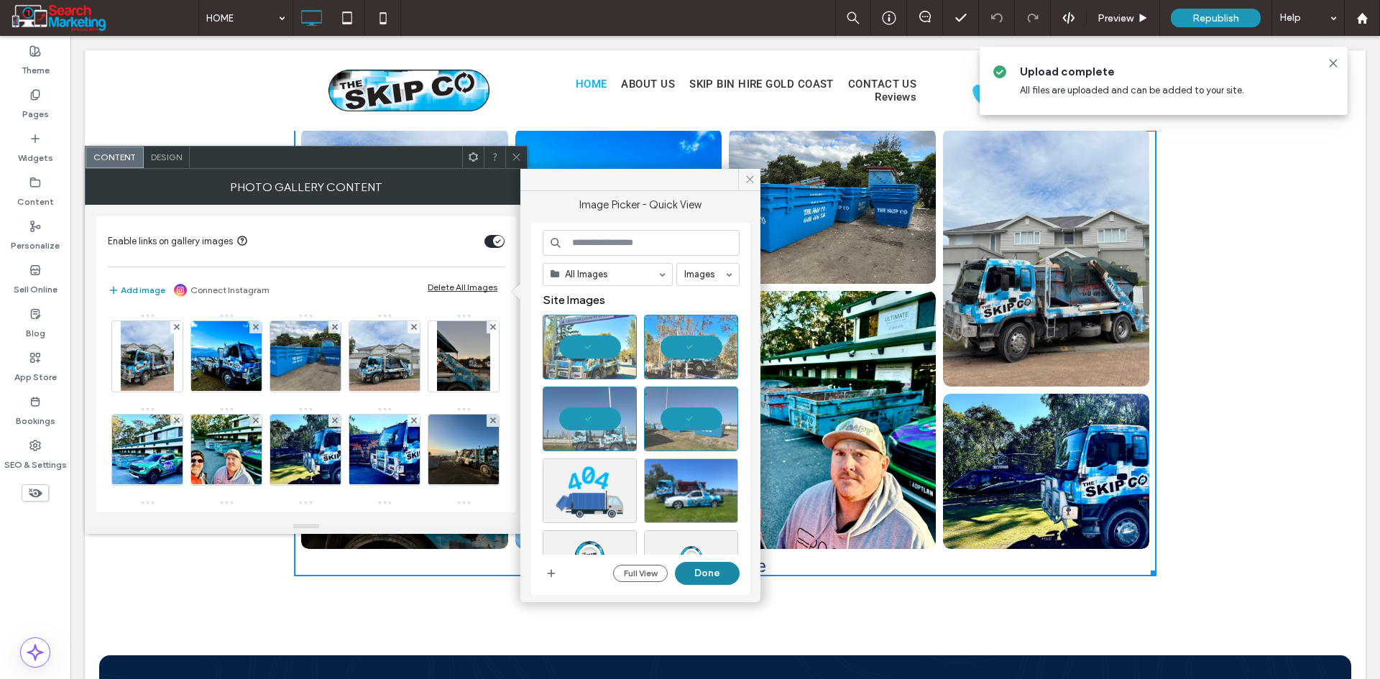
click at [709, 565] on button "Done" at bounding box center [707, 573] width 65 height 23
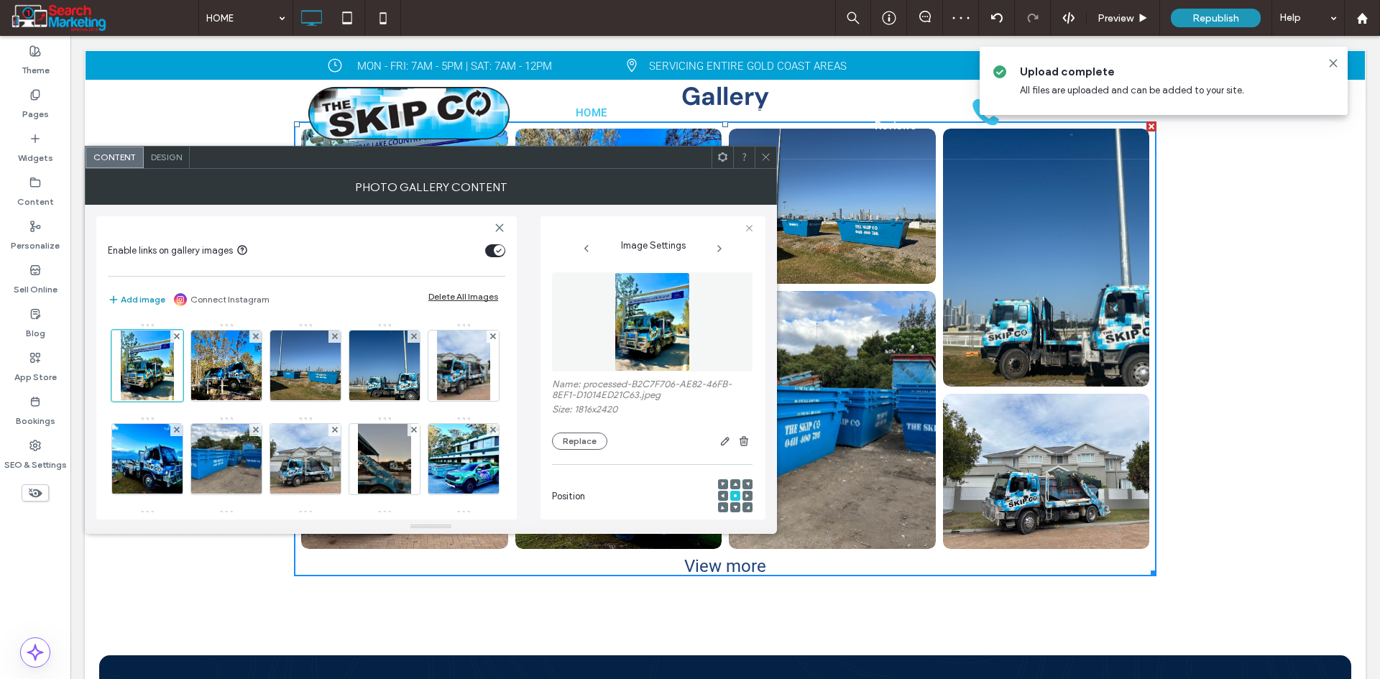
click at [763, 155] on icon at bounding box center [765, 157] width 11 height 11
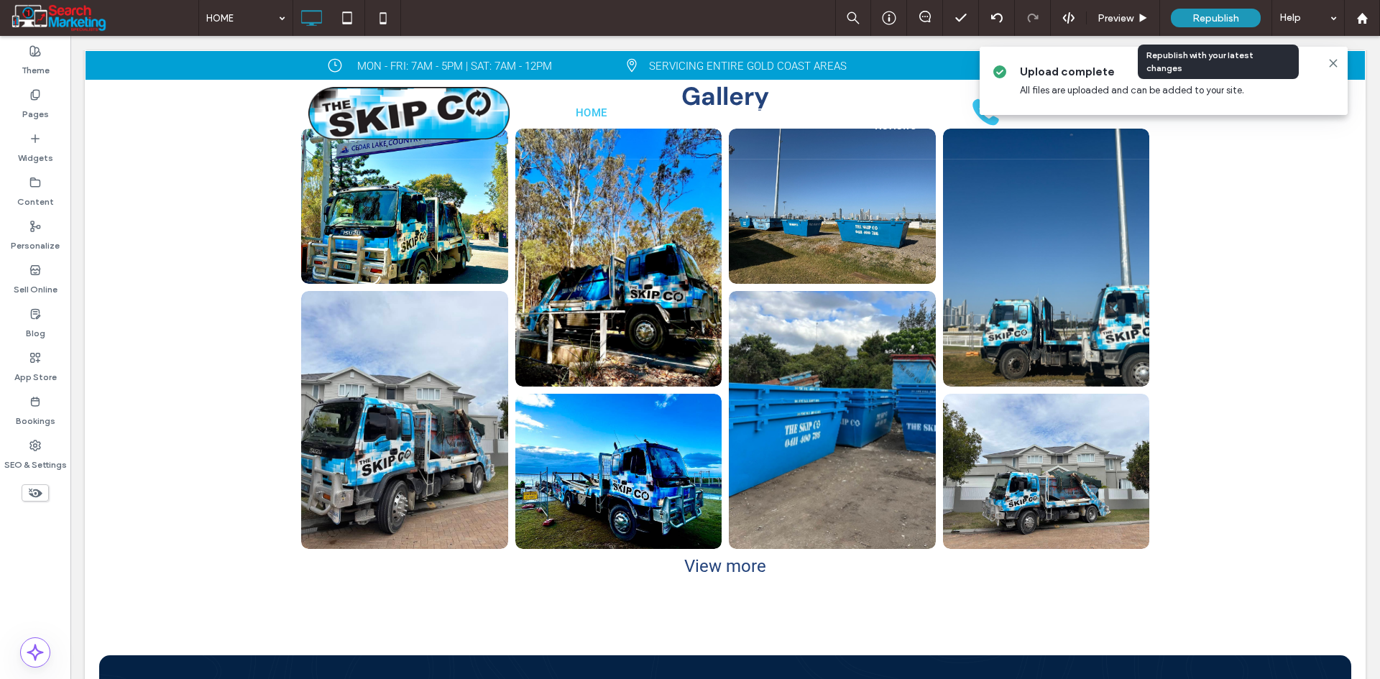
click at [1217, 13] on span "Republish" at bounding box center [1215, 18] width 47 height 12
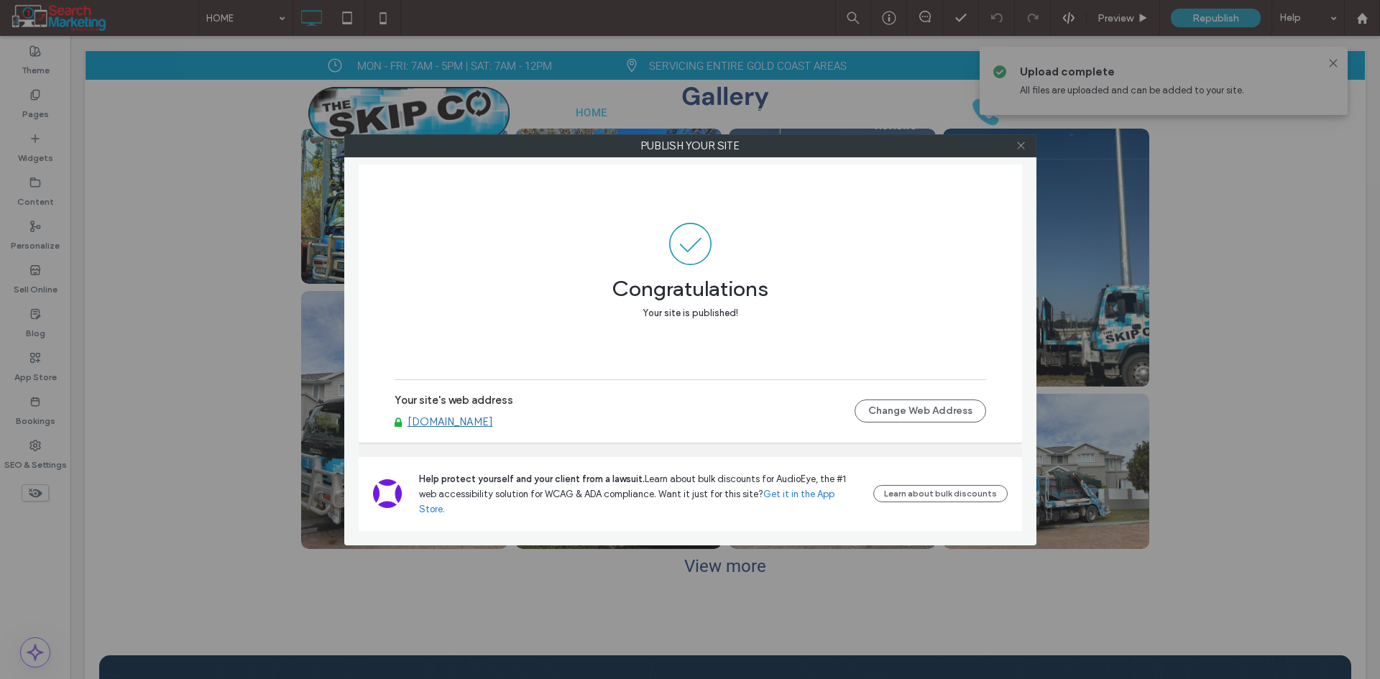
drag, startPoint x: 1023, startPoint y: 145, endPoint x: 1080, endPoint y: 144, distance: 57.5
click at [1022, 146] on icon at bounding box center [1020, 145] width 11 height 11
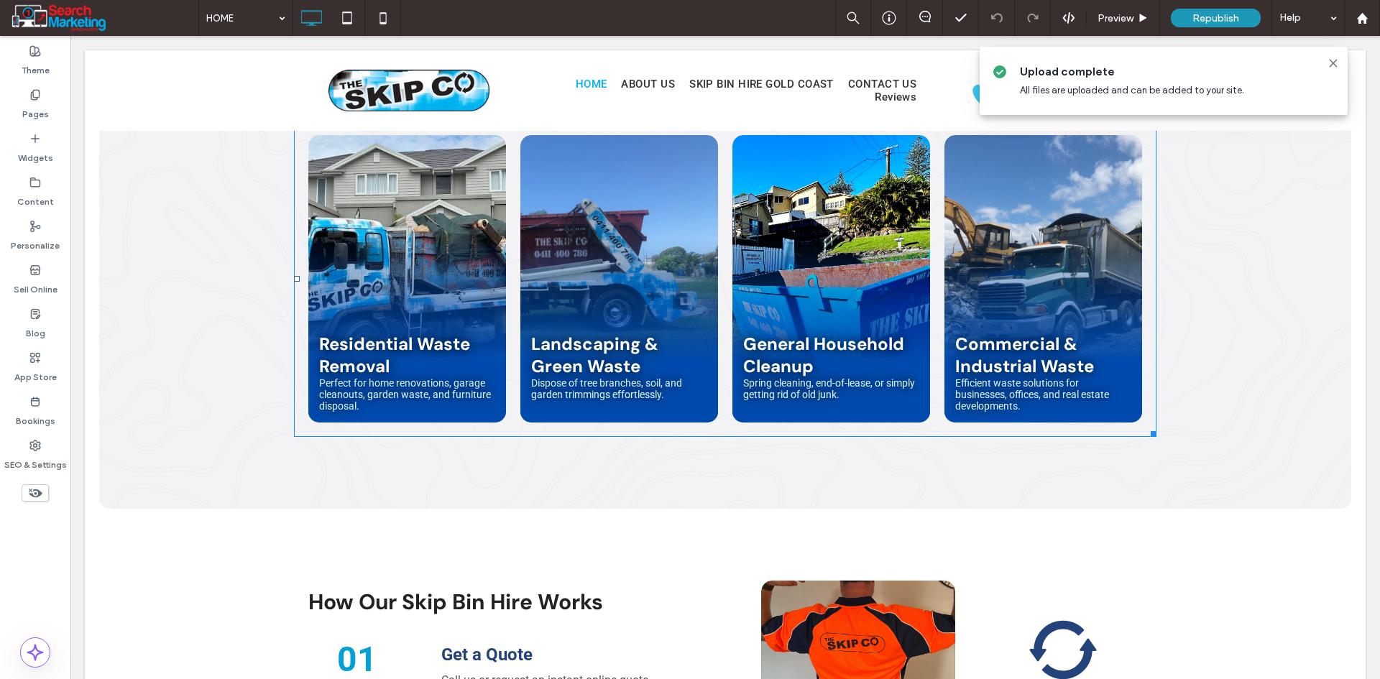
scroll to position [790, 0]
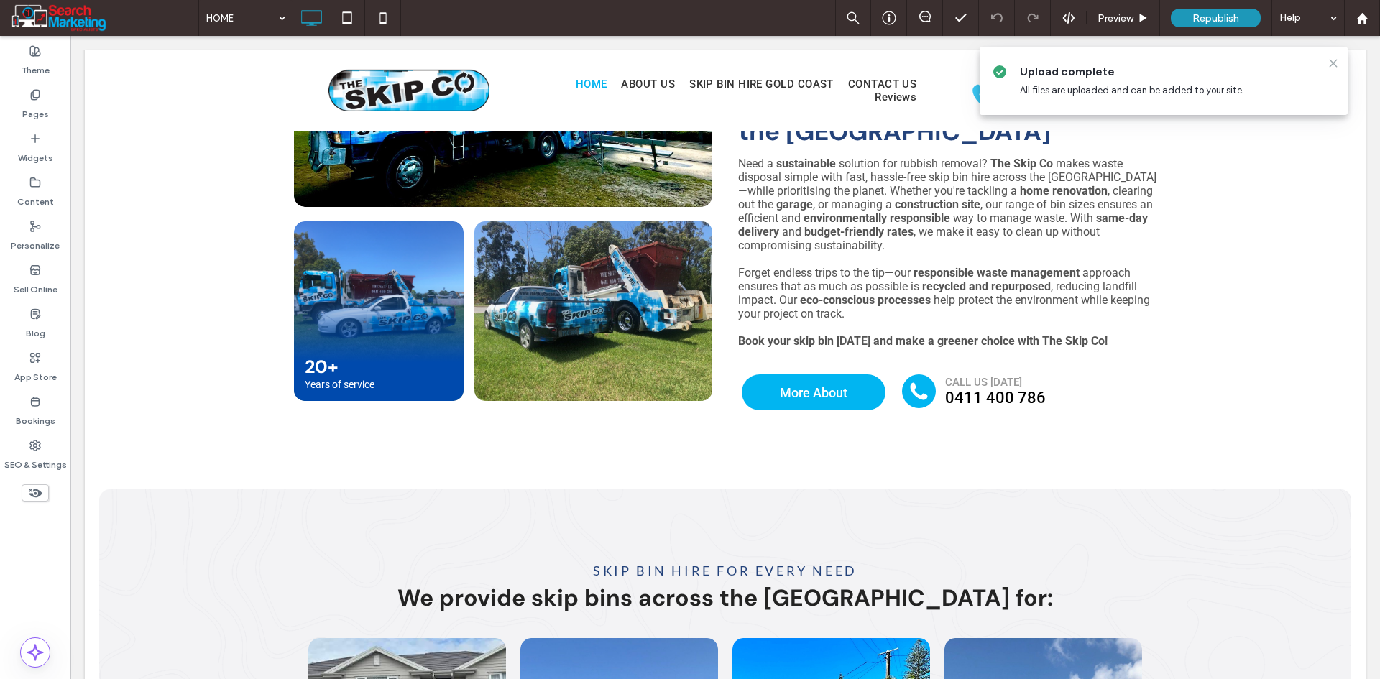
click at [1333, 61] on icon at bounding box center [1332, 62] width 11 height 11
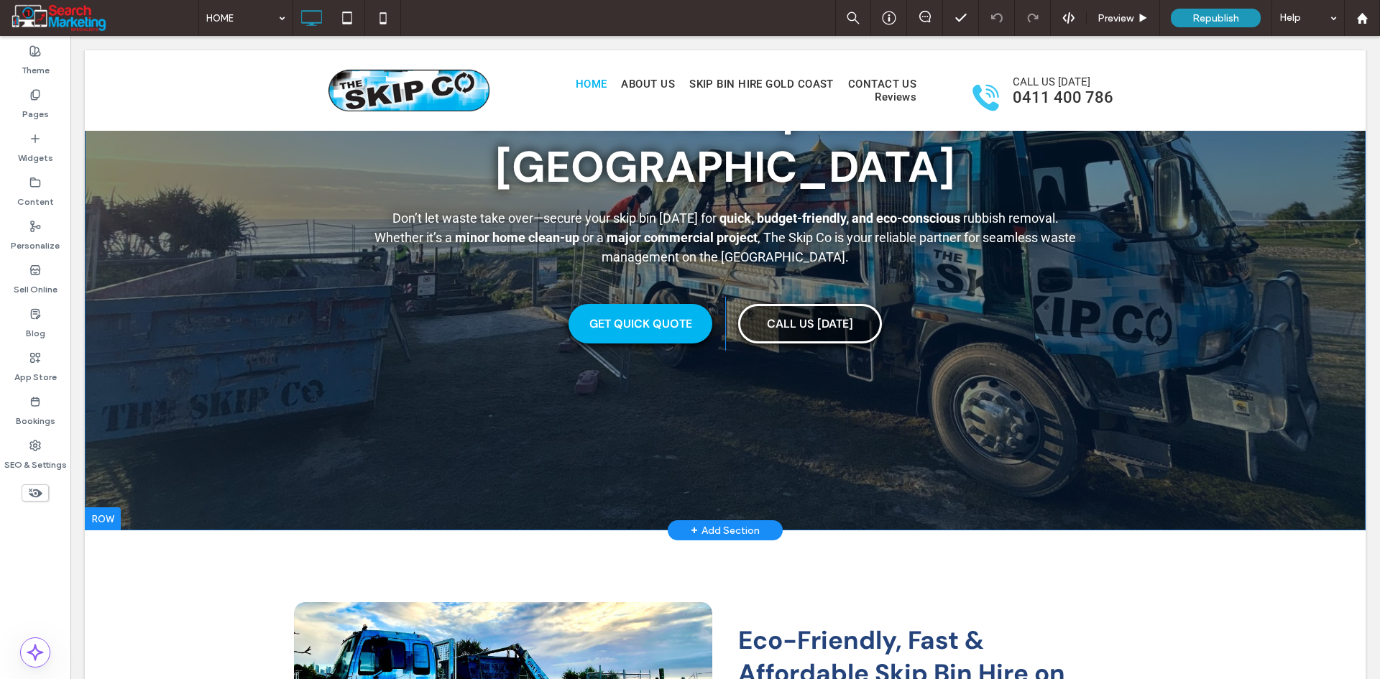
scroll to position [0, 0]
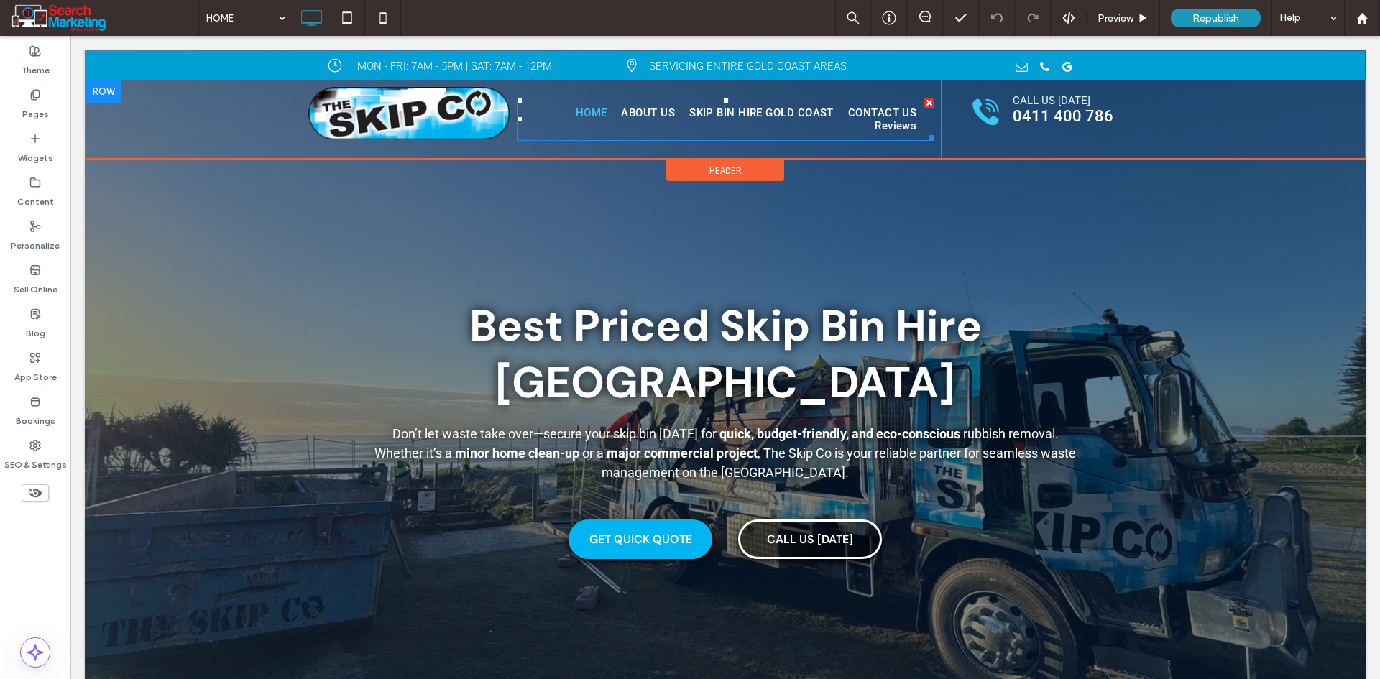
click at [806, 120] on ul "HOME ABOUT US SKIP BIN HIRE GOLD COAST CONTACT US Reviews" at bounding box center [725, 119] width 396 height 26
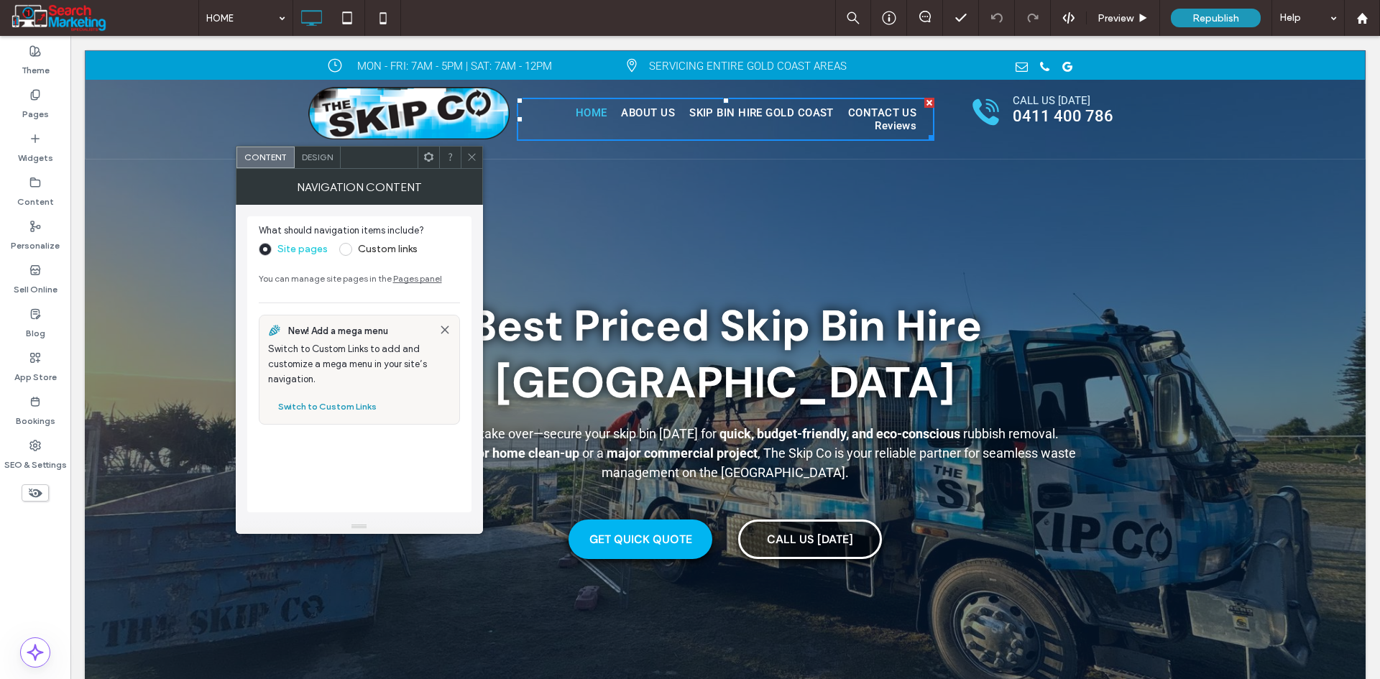
click at [305, 156] on span "Design" at bounding box center [317, 157] width 31 height 11
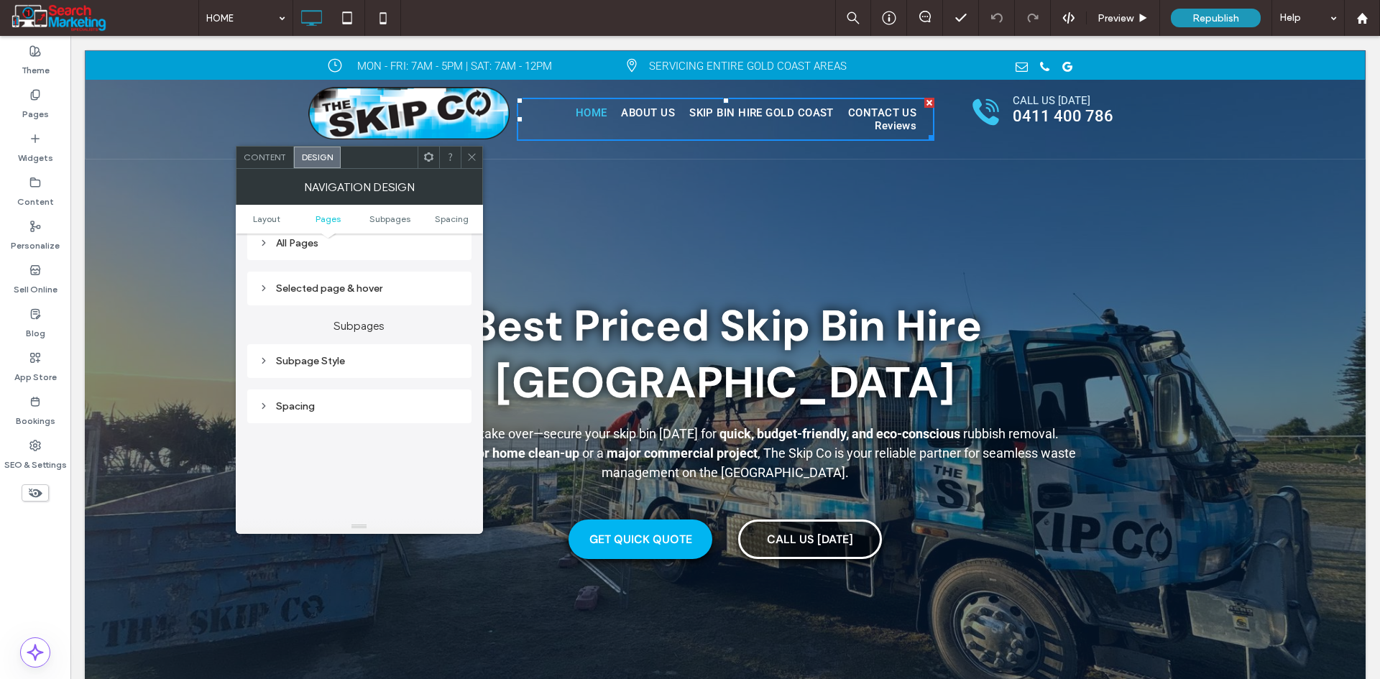
scroll to position [431, 0]
drag, startPoint x: 319, startPoint y: 313, endPoint x: 314, endPoint y: 322, distance: 10.0
click at [319, 314] on div "Subpage Style" at bounding box center [359, 315] width 201 height 12
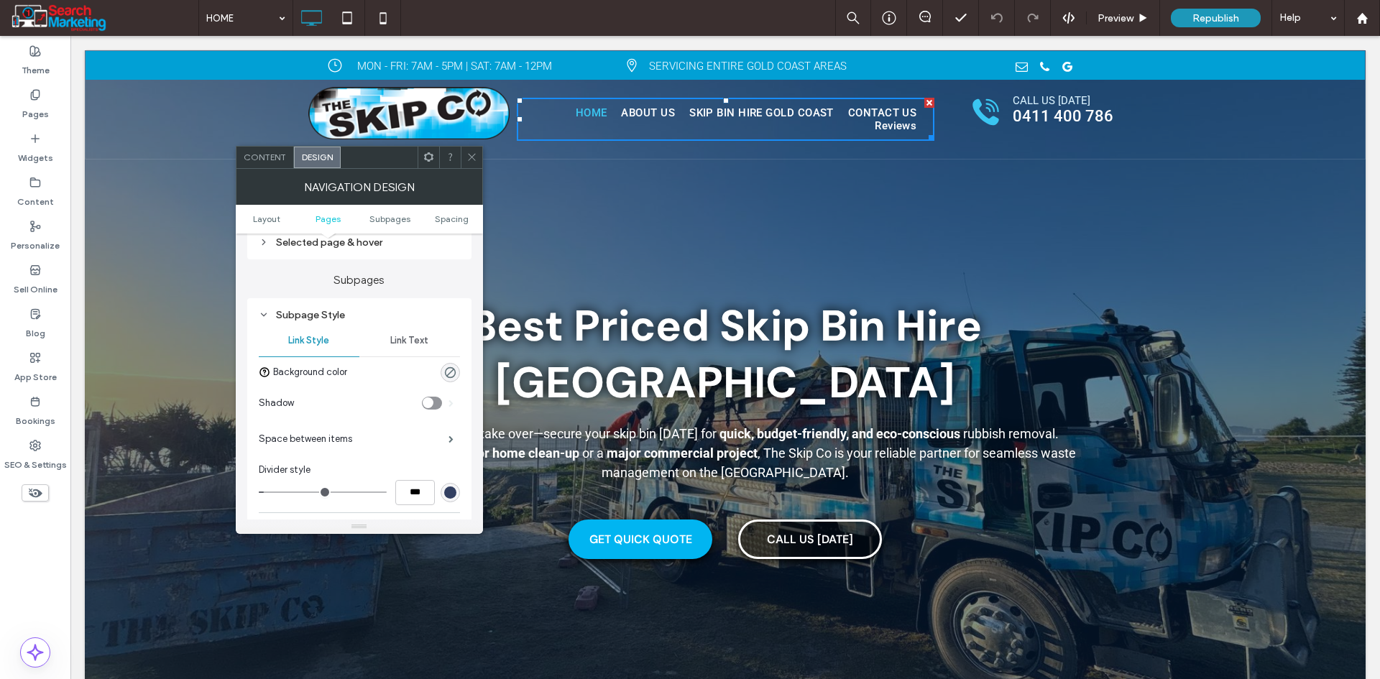
scroll to position [359, 0]
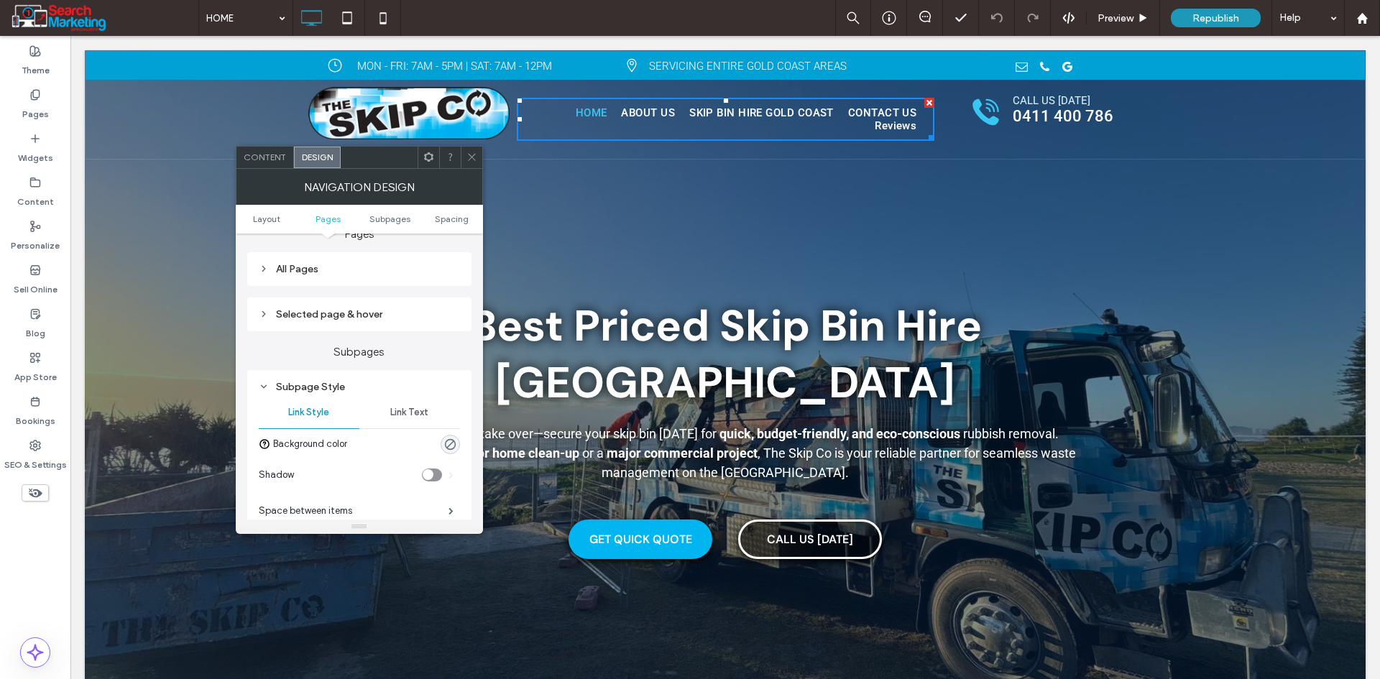
click at [325, 311] on div "Selected page & hover" at bounding box center [359, 314] width 201 height 12
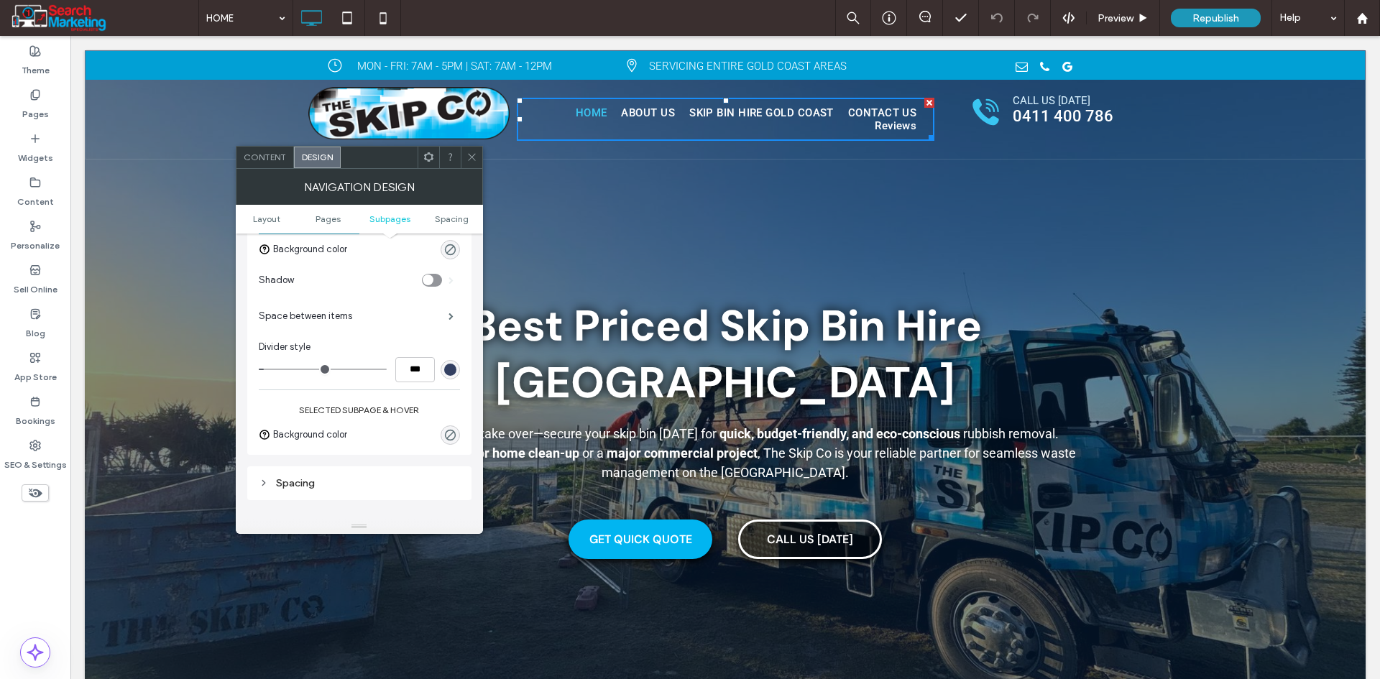
scroll to position [647, 0]
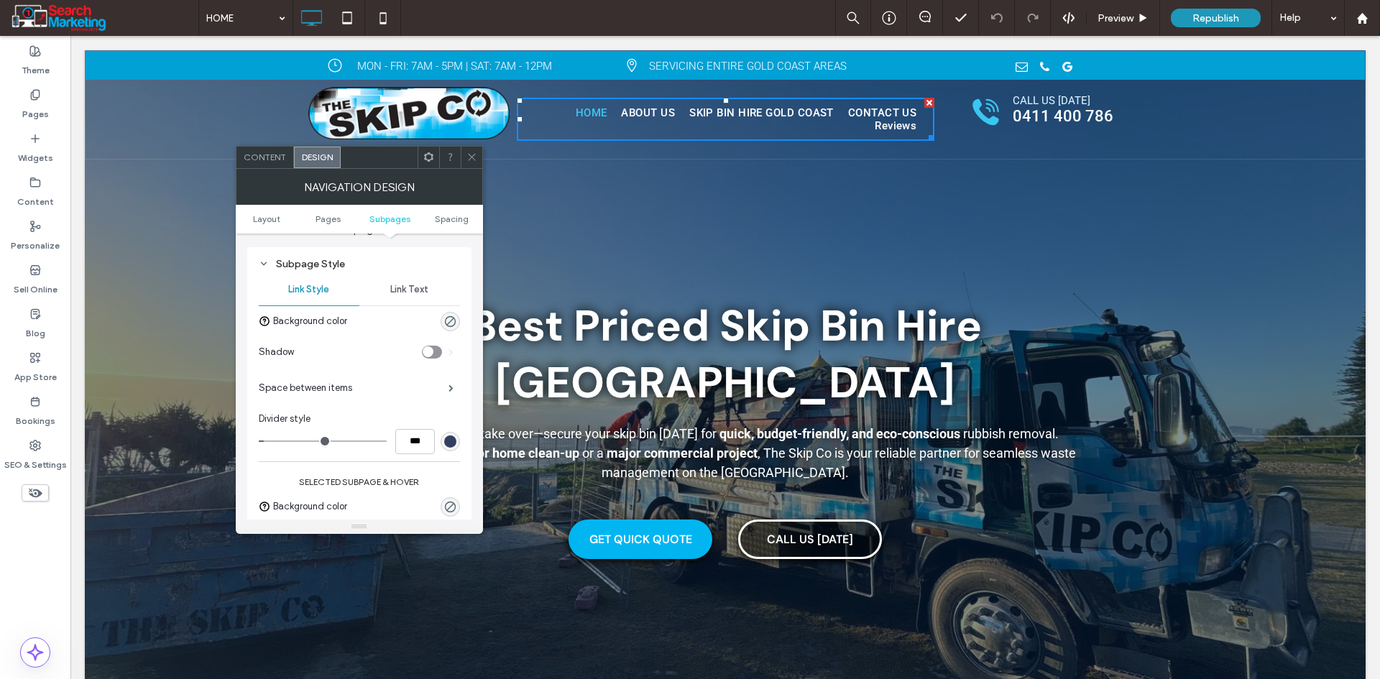
click at [402, 294] on span "Link Text" at bounding box center [409, 289] width 38 height 11
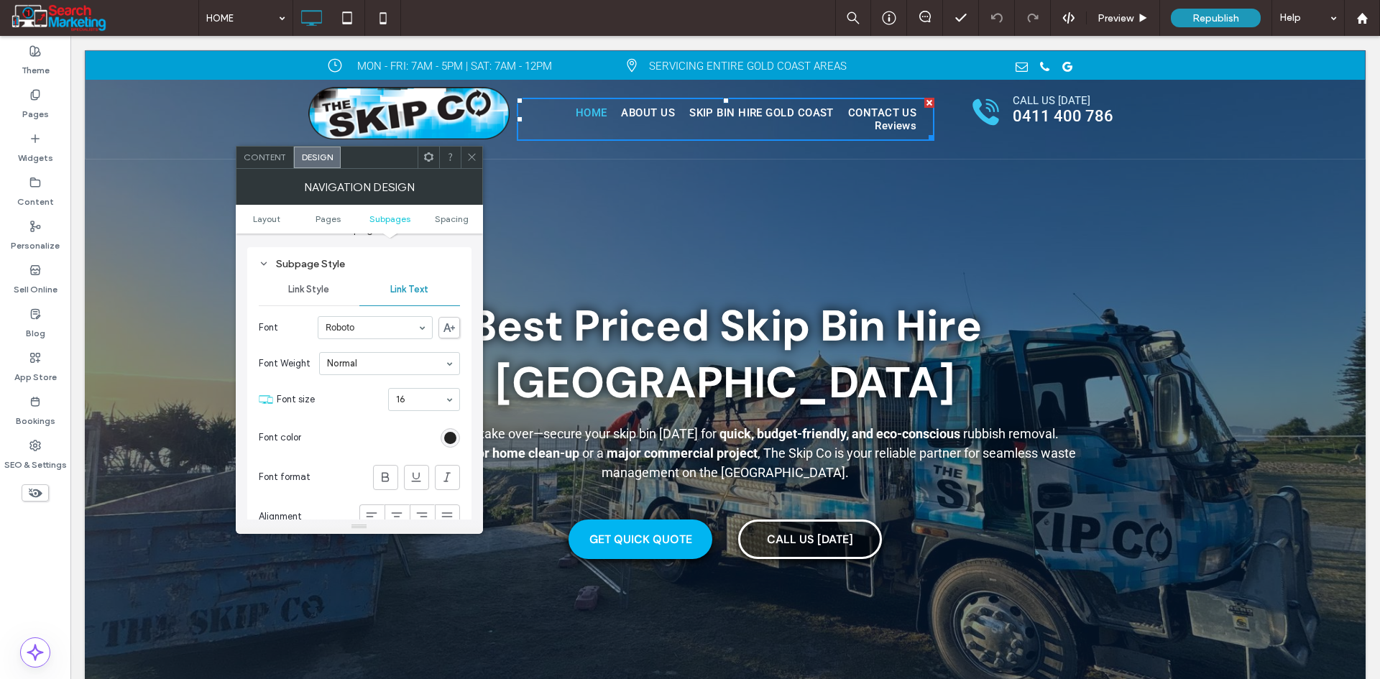
click at [298, 290] on span "Link Style" at bounding box center [308, 289] width 41 height 11
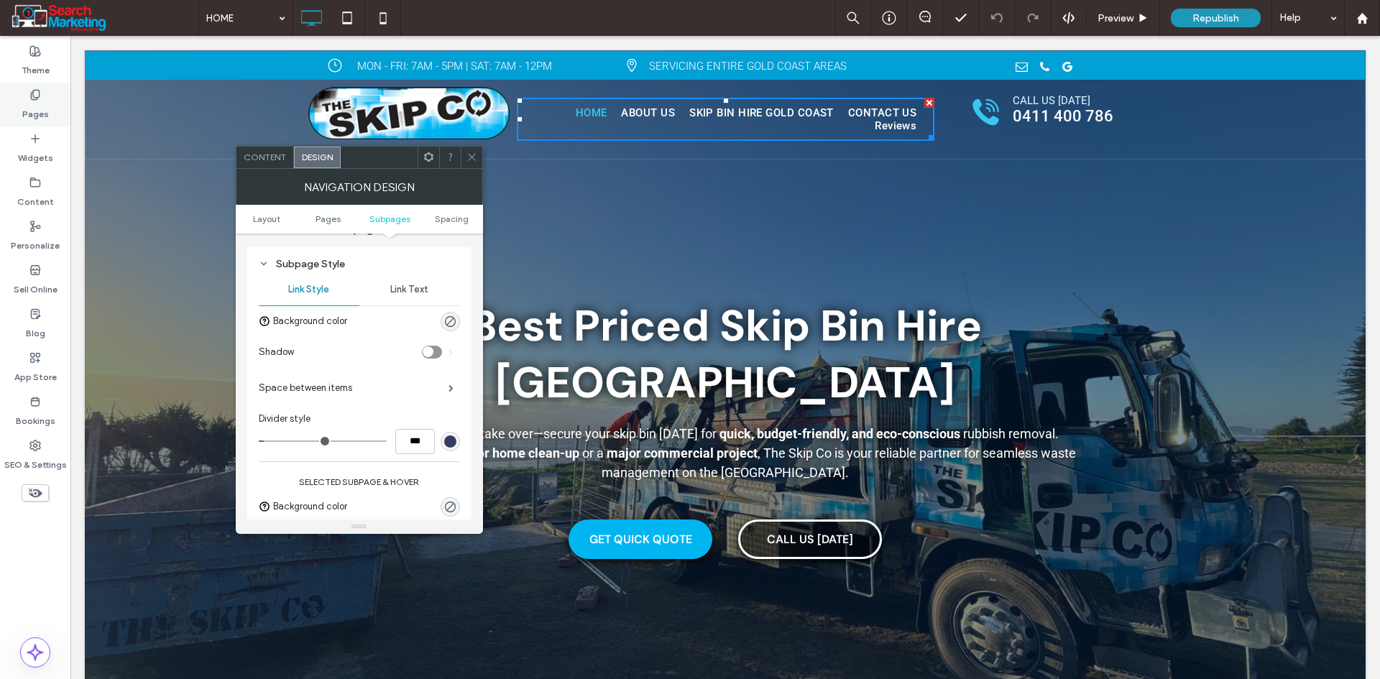
click at [19, 98] on div "Pages" at bounding box center [35, 105] width 70 height 44
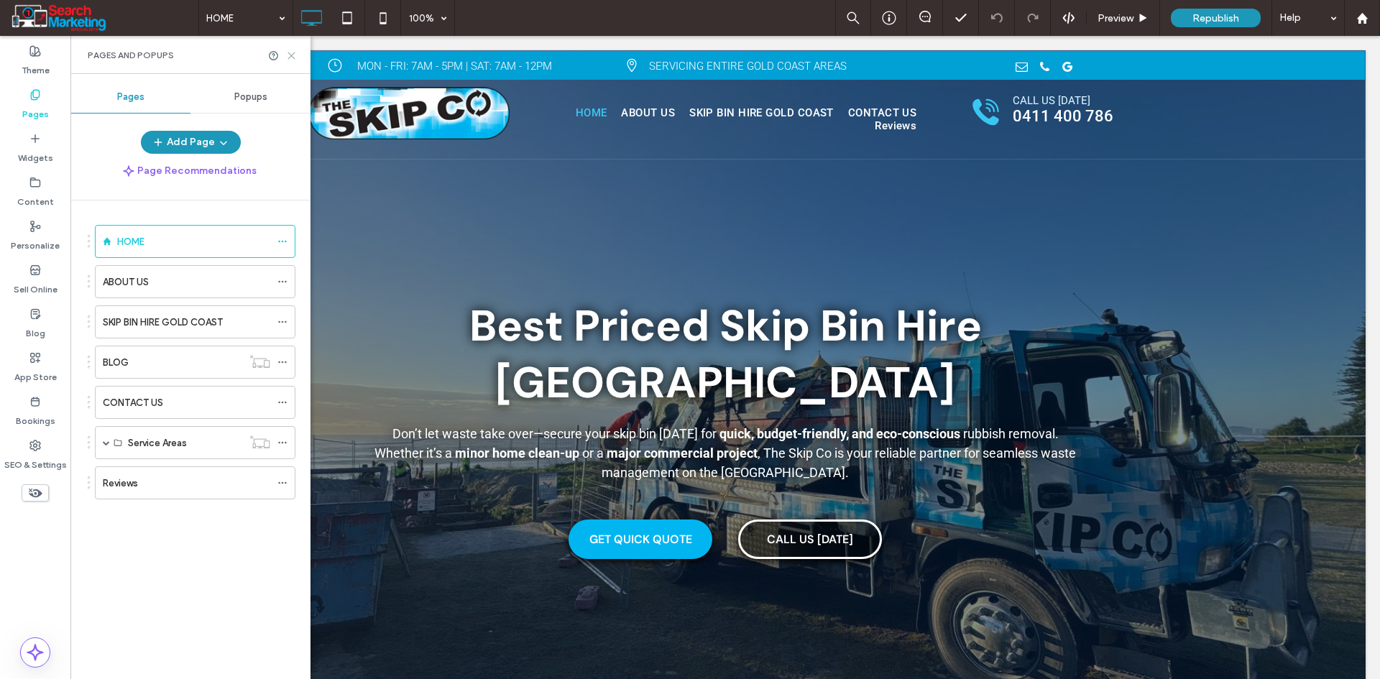
drag, startPoint x: 288, startPoint y: 57, endPoint x: 542, endPoint y: 89, distance: 255.6
click at [288, 57] on icon at bounding box center [291, 55] width 11 height 11
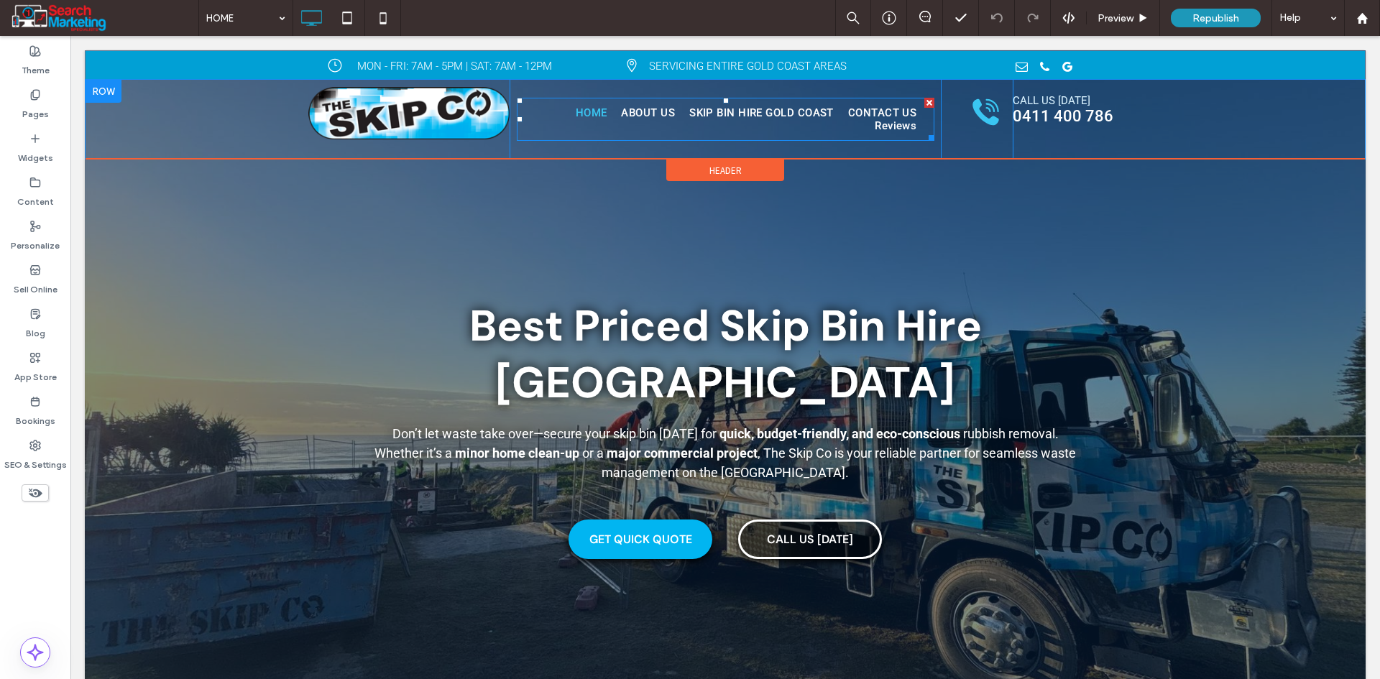
click at [682, 139] on nav "HOME ABOUT US SKIP BIN HIRE GOLD COAST CONTACT US Reviews" at bounding box center [725, 119] width 417 height 43
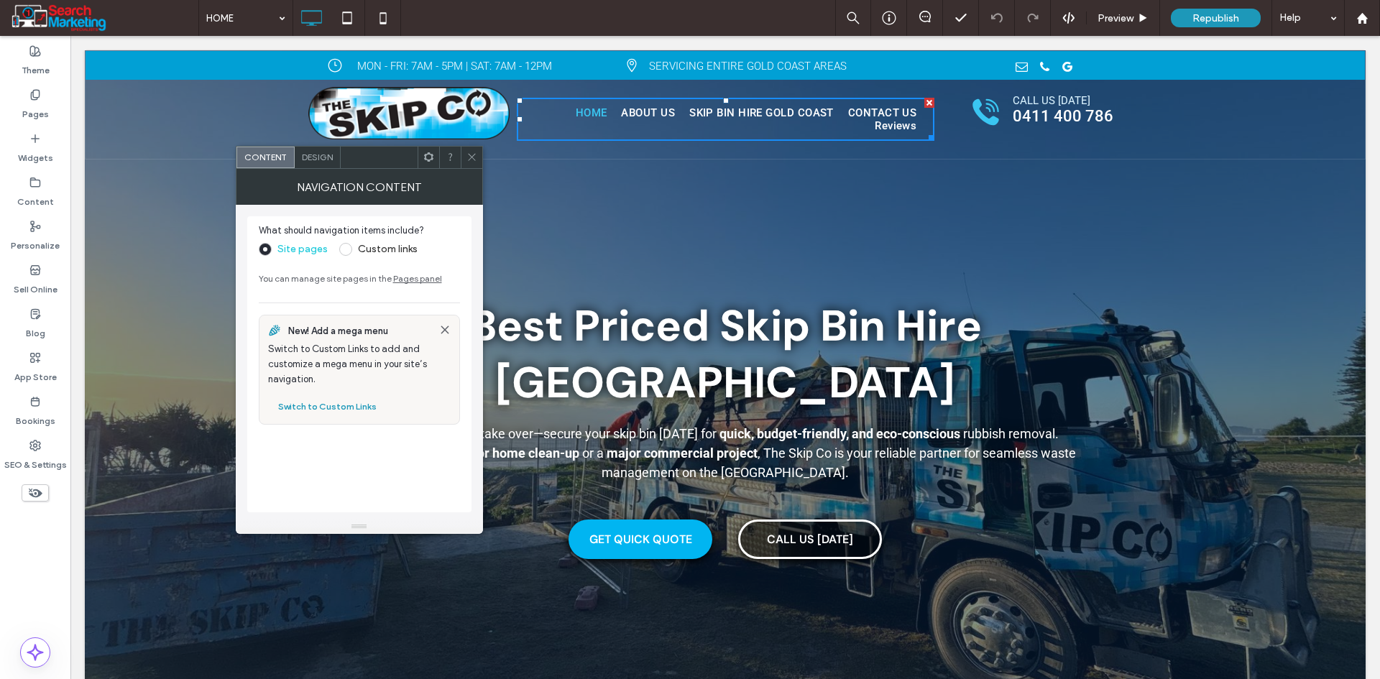
click at [303, 158] on span "Design" at bounding box center [317, 157] width 31 height 11
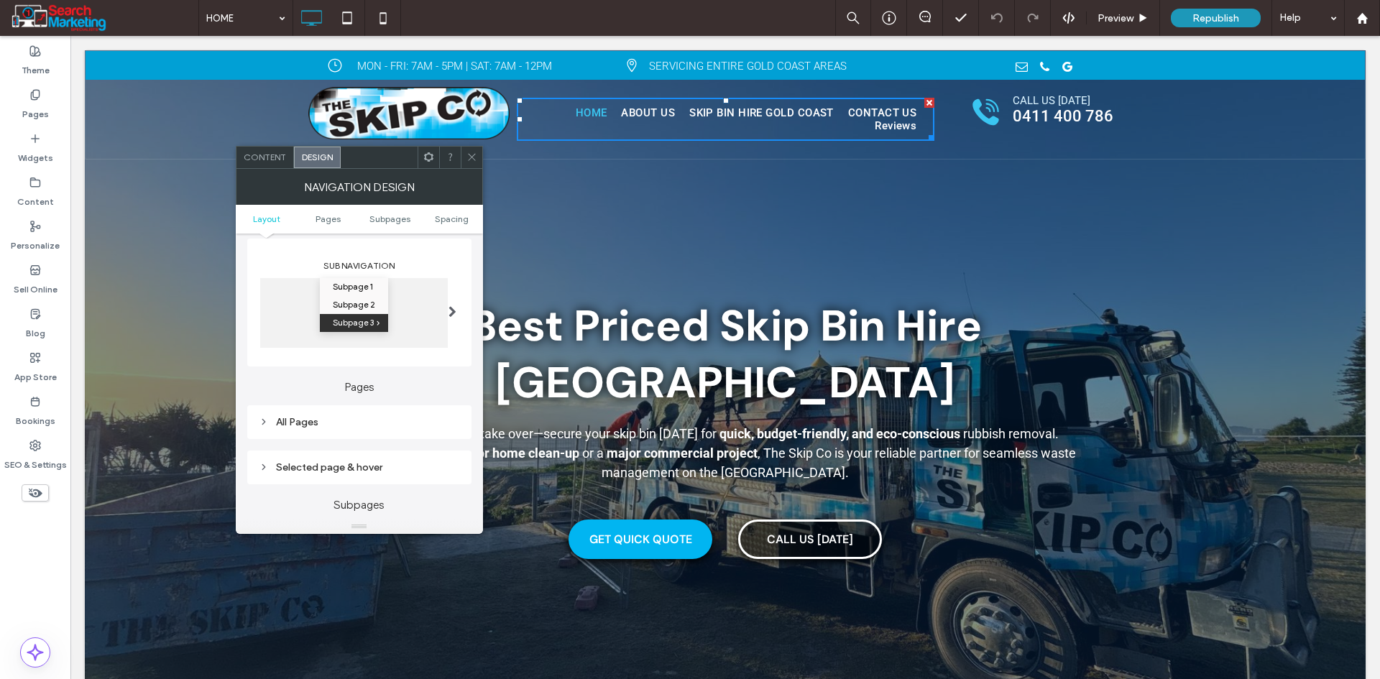
scroll to position [359, 0]
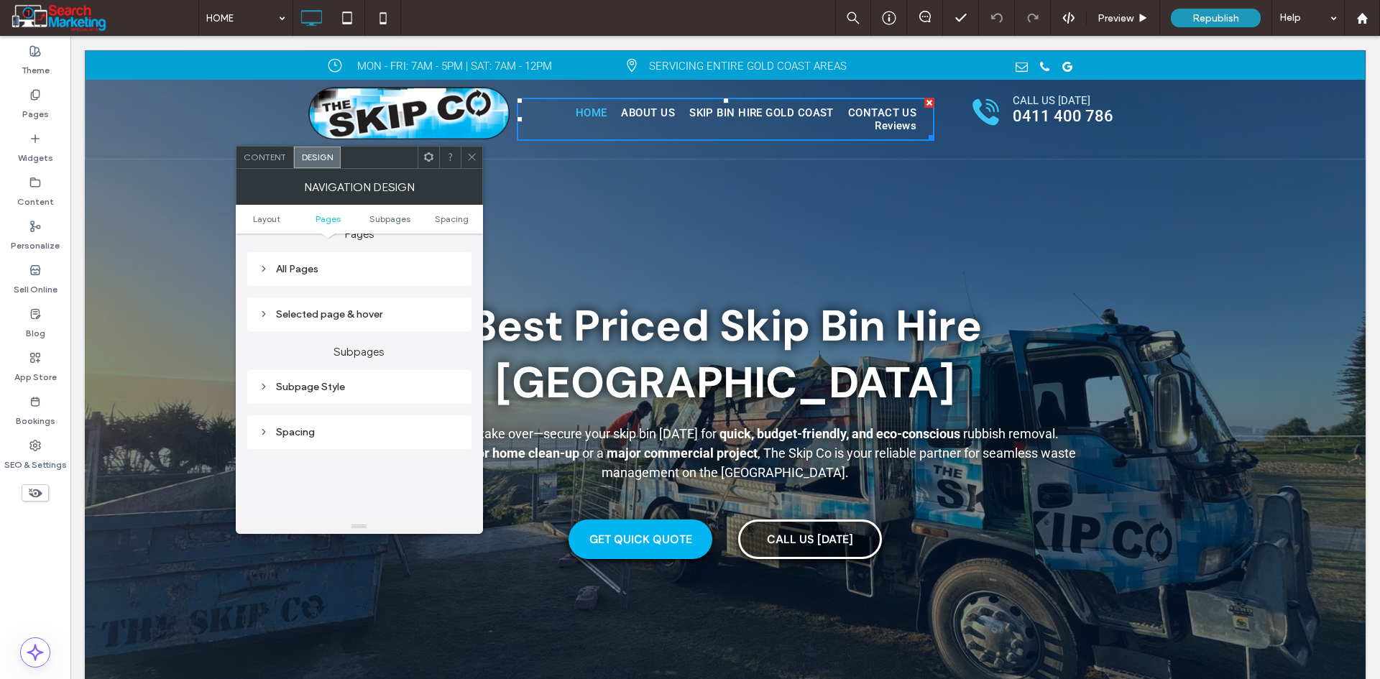
click at [301, 259] on div "All Pages" at bounding box center [359, 268] width 201 height 19
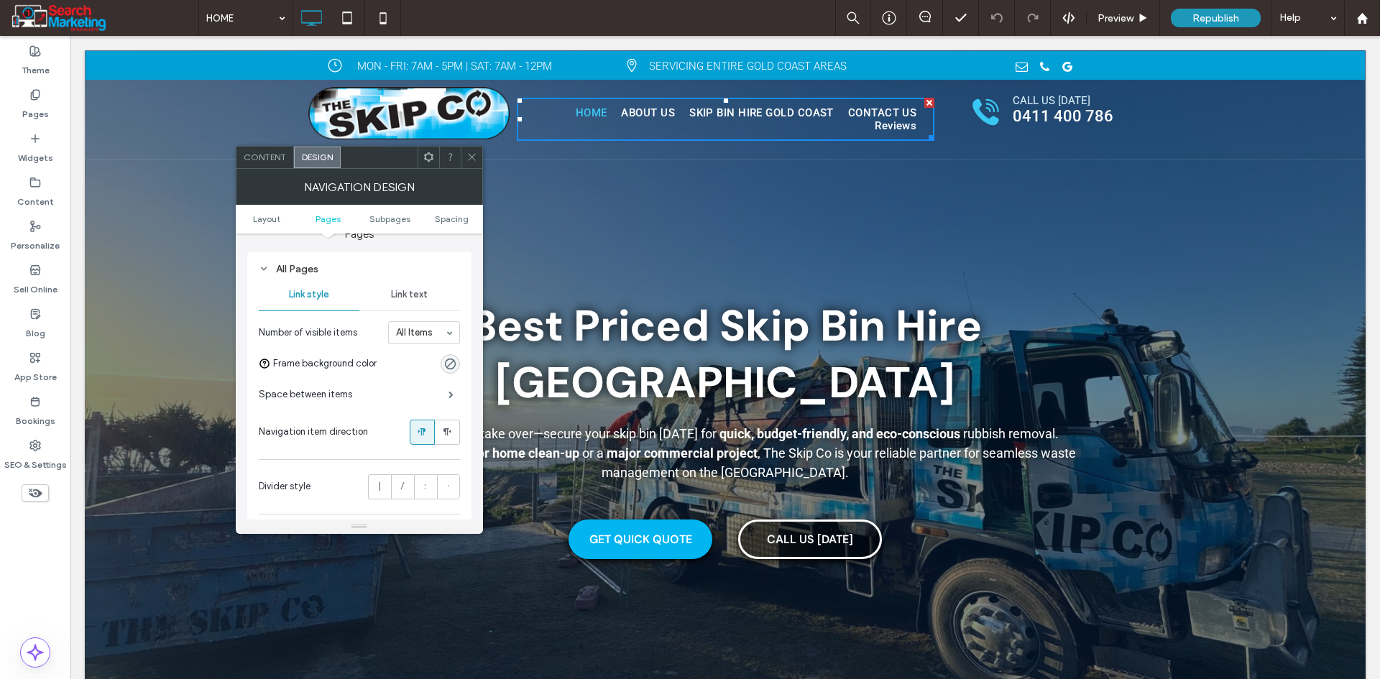
click at [410, 303] on div "Link text" at bounding box center [409, 295] width 101 height 32
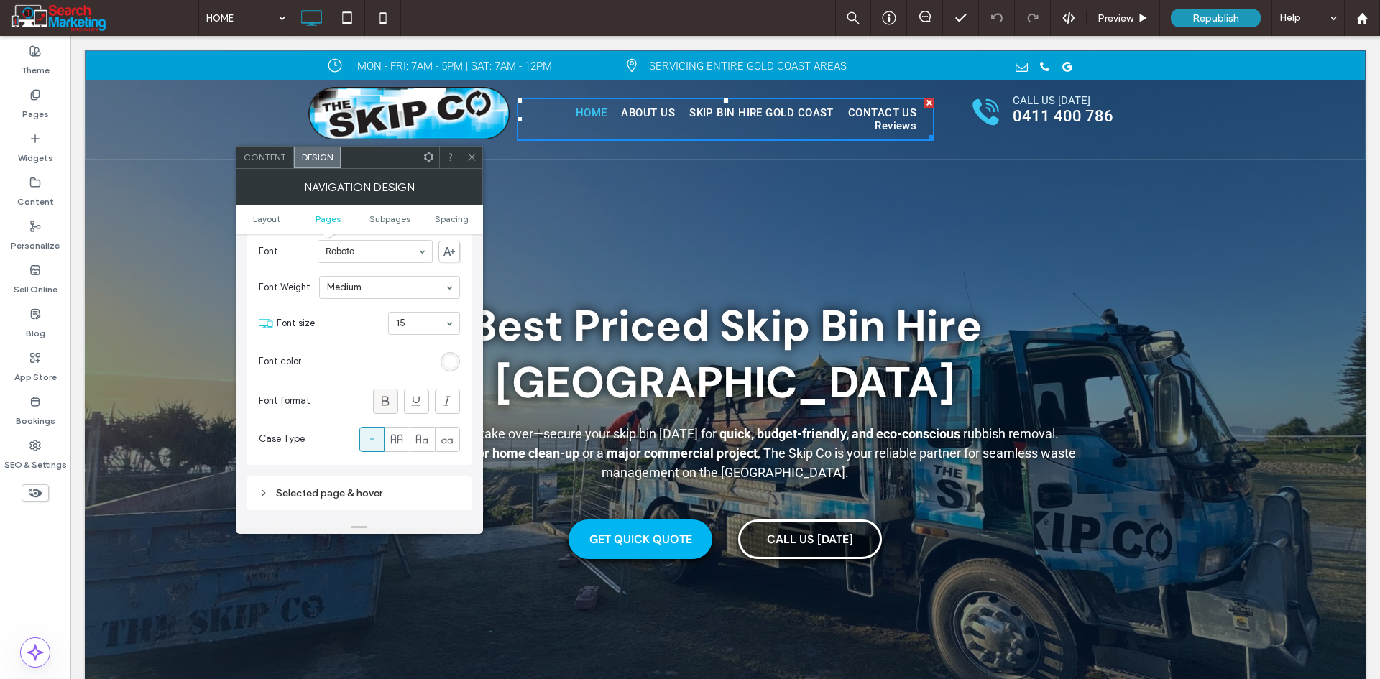
scroll to position [575, 0]
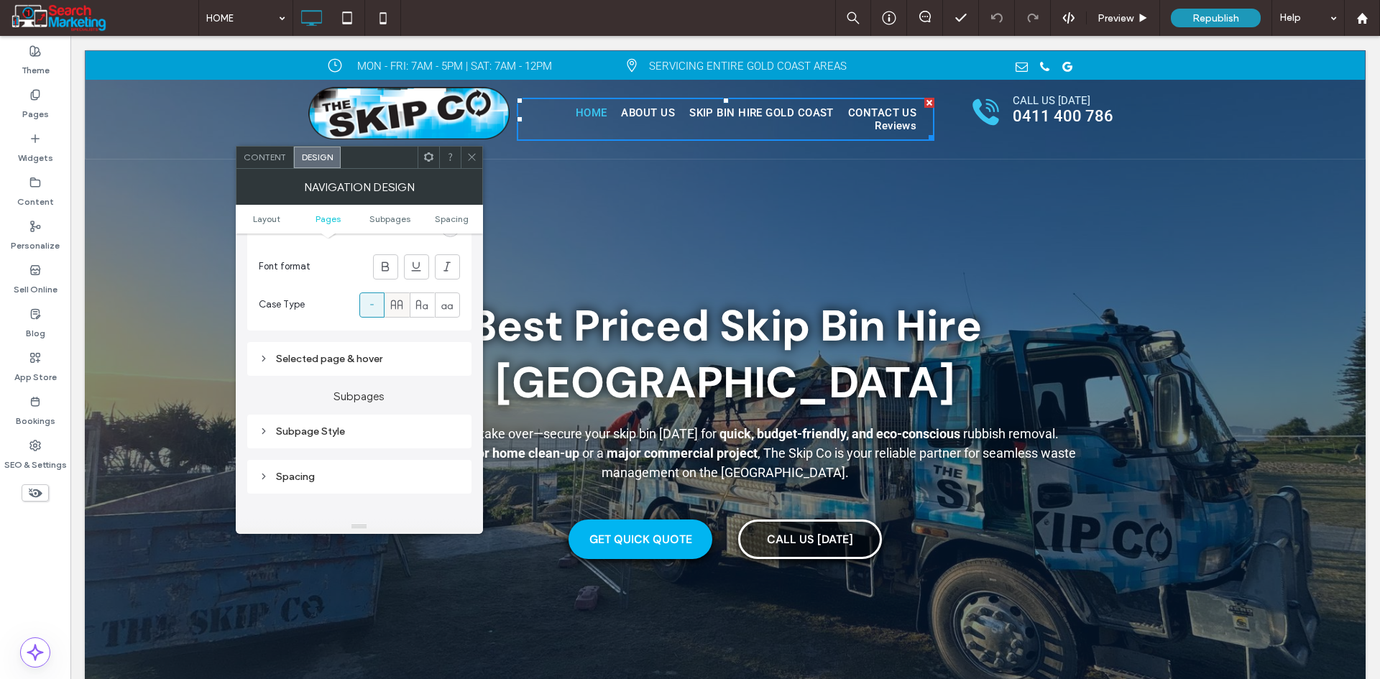
click at [395, 300] on icon at bounding box center [396, 304] width 14 height 14
drag, startPoint x: 469, startPoint y: 159, endPoint x: 476, endPoint y: 161, distance: 7.5
click at [469, 159] on icon at bounding box center [471, 157] width 11 height 11
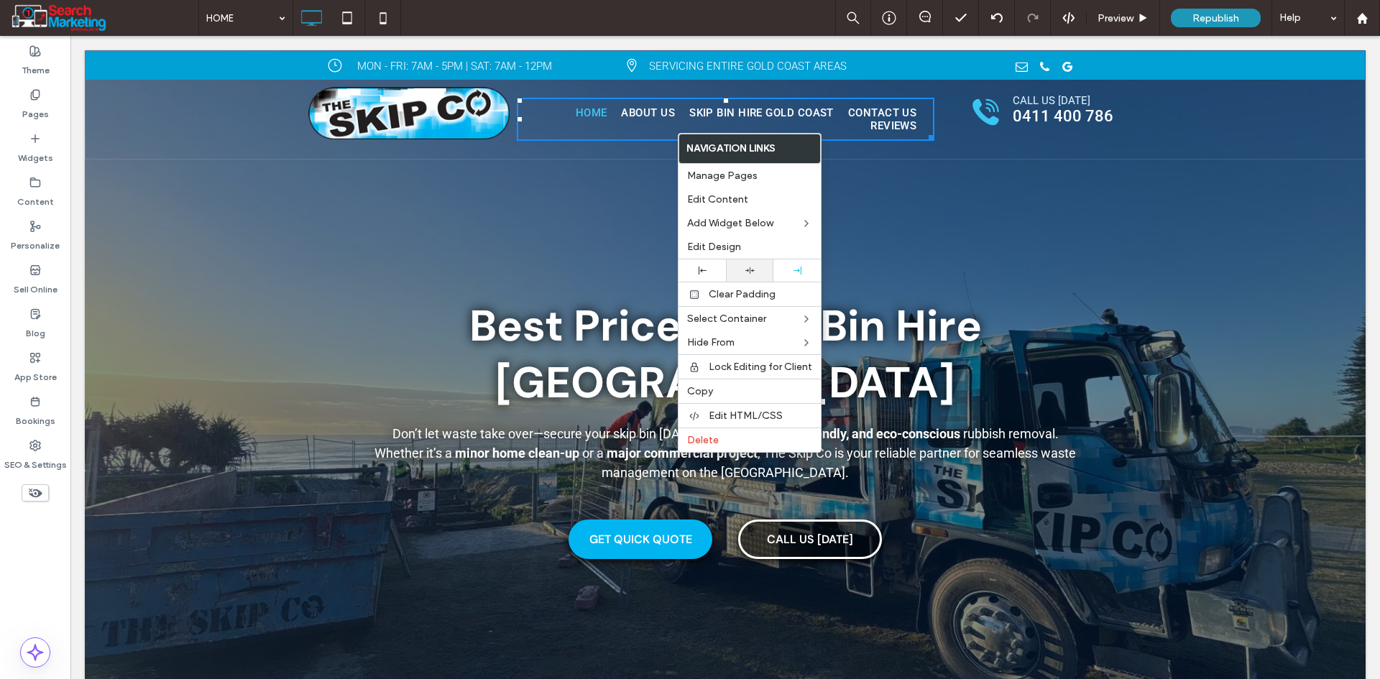
click at [743, 274] on div at bounding box center [749, 270] width 33 height 9
click at [231, 142] on div "Click To Paste HOME ABOUT US SKIP BIN HIRE GOLD COAST CONTACT US Reviews Click …" at bounding box center [725, 119] width 1279 height 79
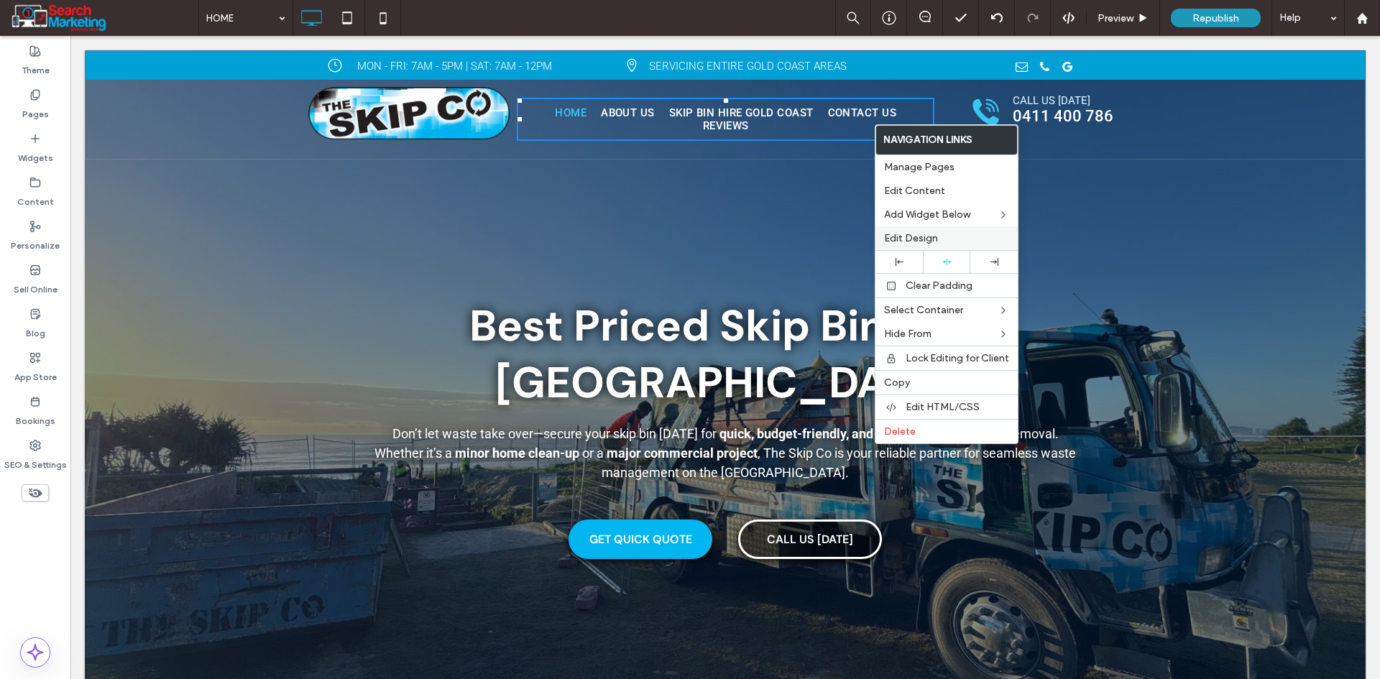
click at [915, 235] on span "Edit Design" at bounding box center [911, 238] width 54 height 12
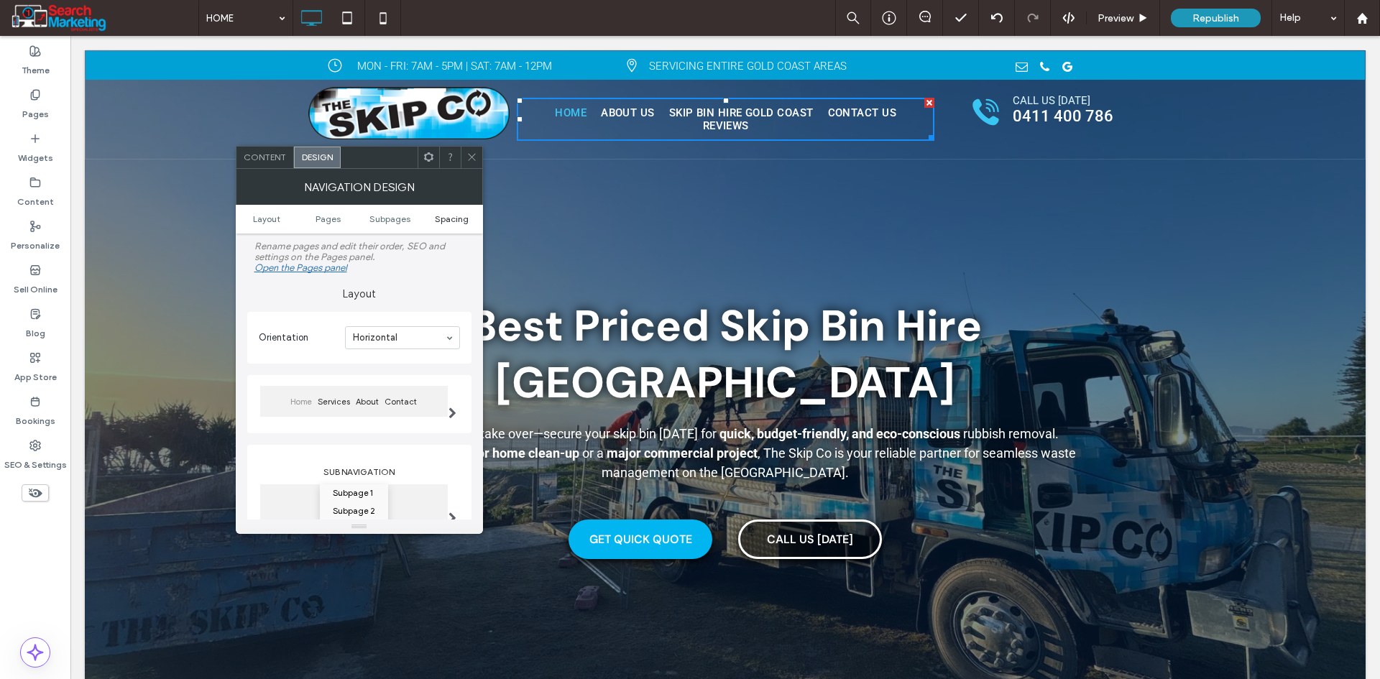
click at [440, 220] on span "Spacing" at bounding box center [452, 218] width 34 height 11
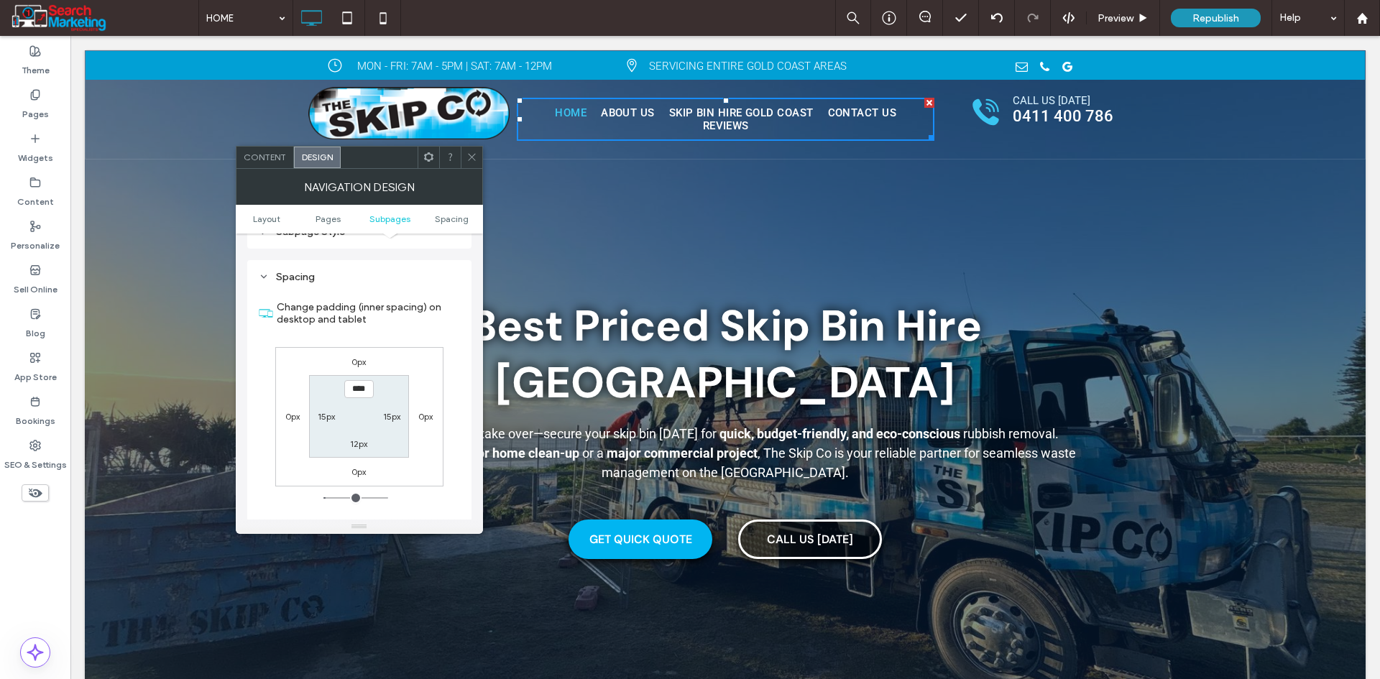
scroll to position [530, 0]
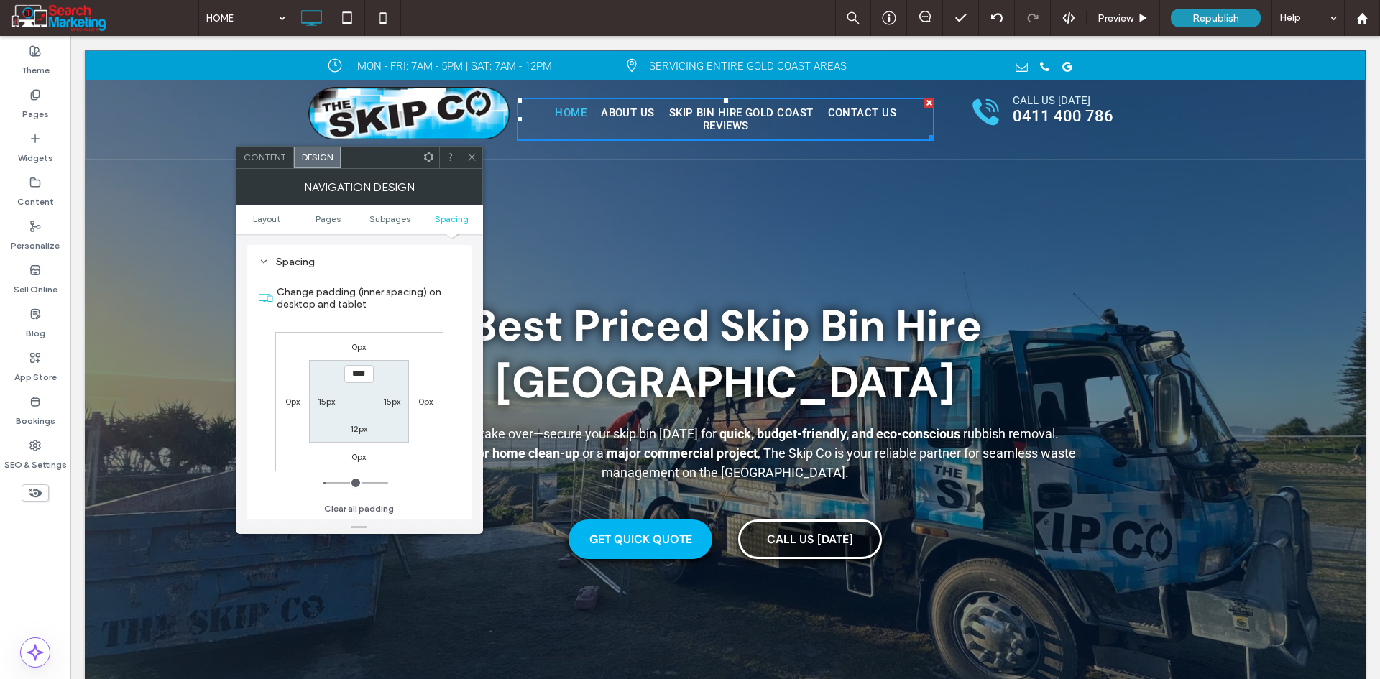
click at [323, 403] on label "15px" at bounding box center [326, 401] width 17 height 11
type input "**"
type input "*"
type input "***"
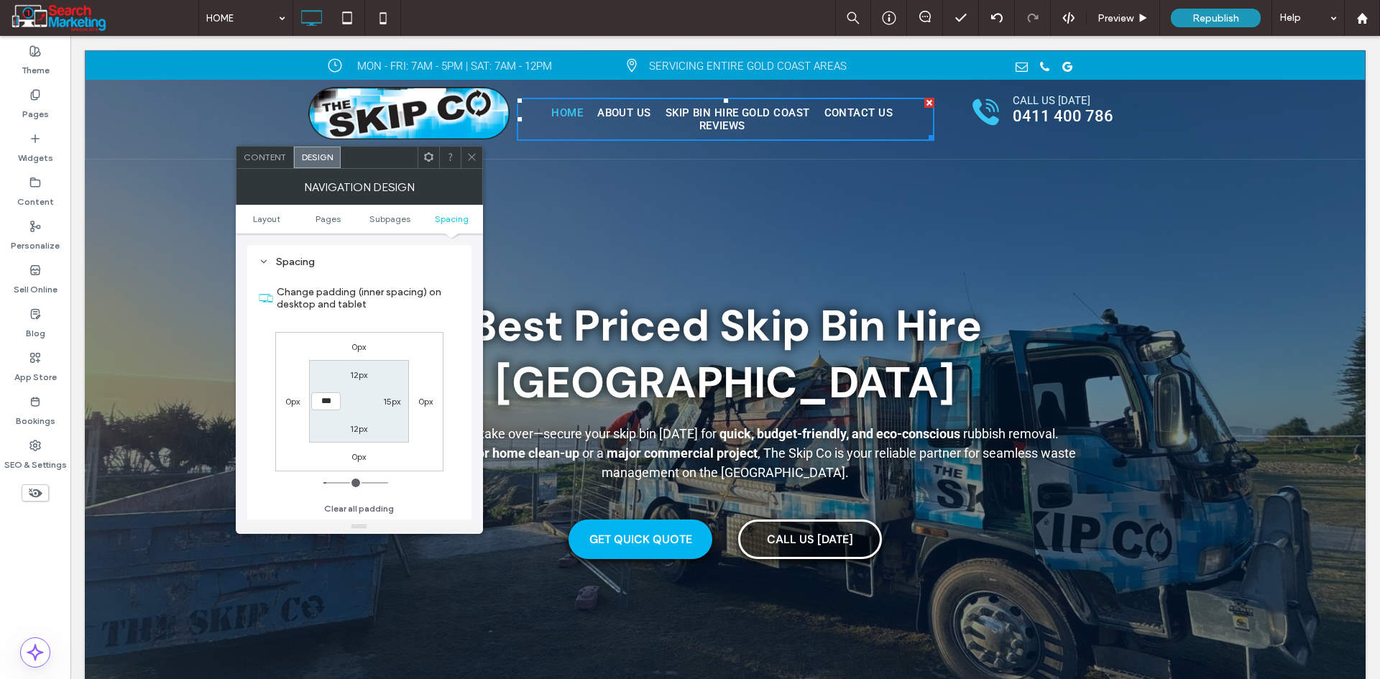
click at [391, 403] on label "15px" at bounding box center [391, 401] width 17 height 11
type input "**"
type input "*"
type input "***"
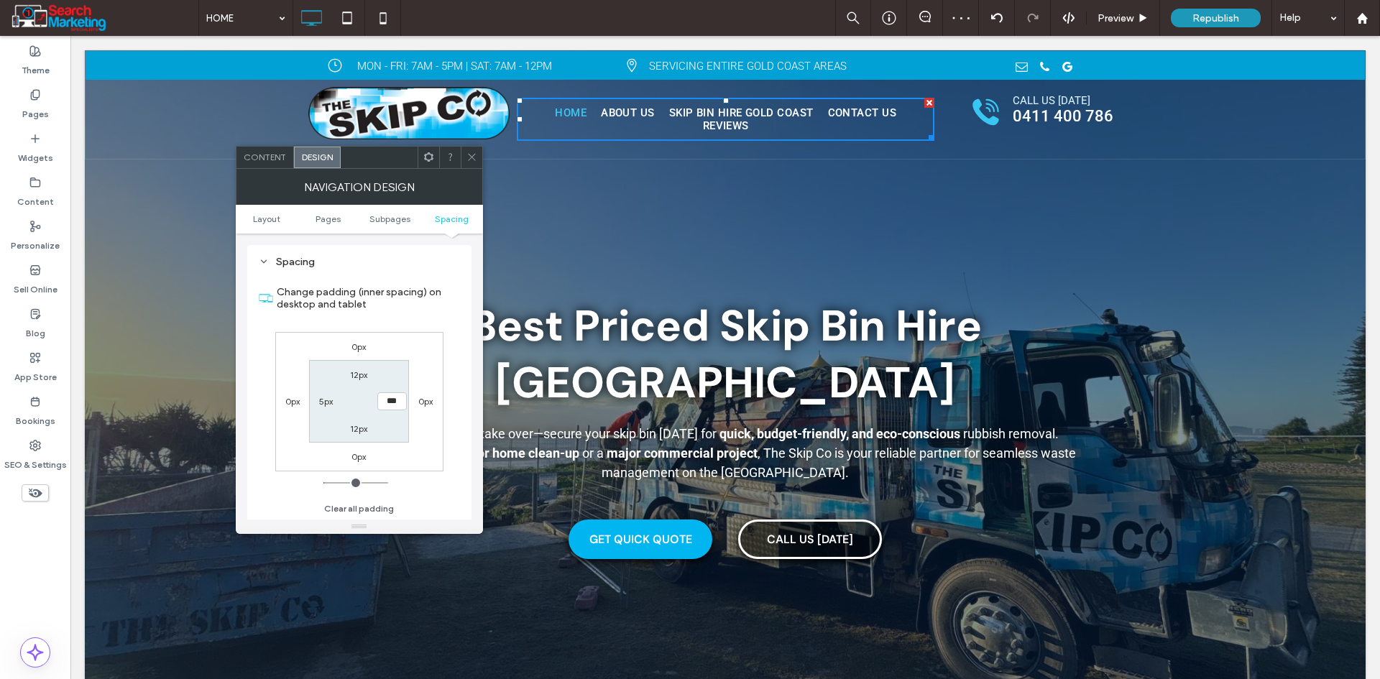
click at [415, 441] on div "0px 0px 0px 0px 12px *** 12px 5px" at bounding box center [359, 401] width 168 height 139
click at [323, 404] on label "5px" at bounding box center [326, 401] width 14 height 11
type input "*"
type input "***"
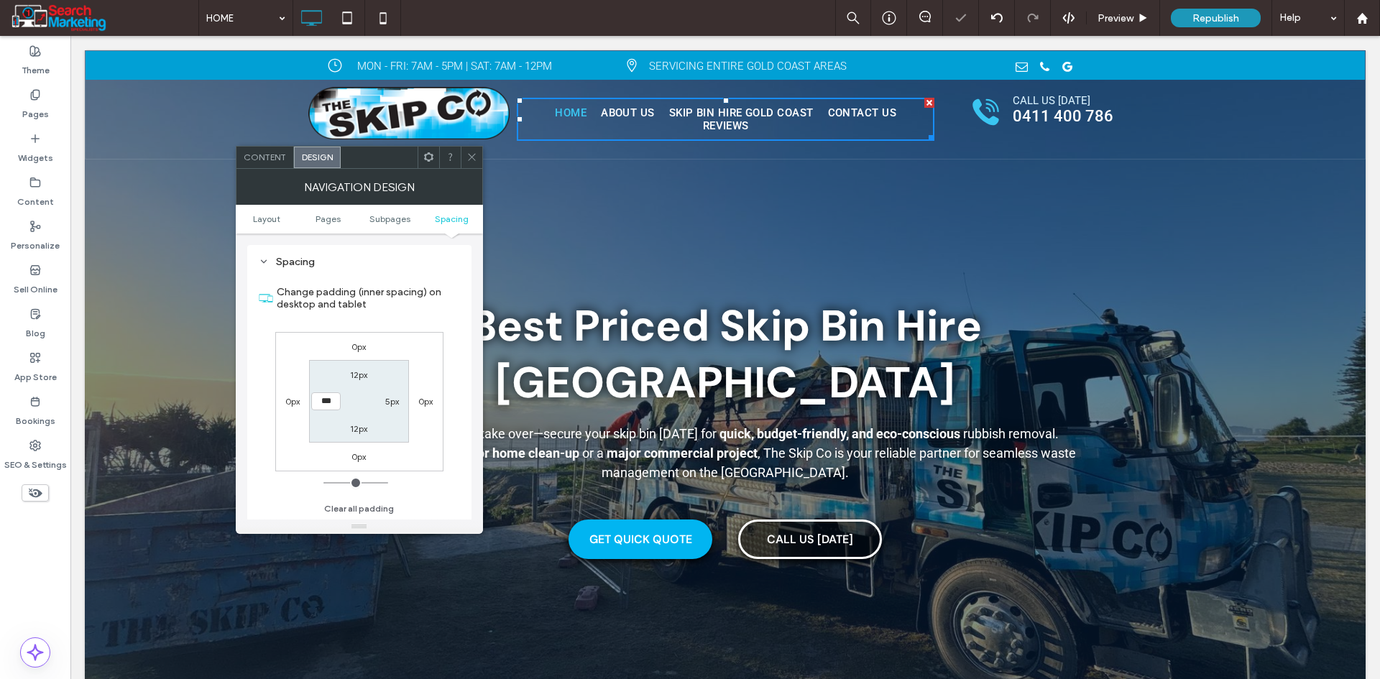
click at [384, 394] on div "5px" at bounding box center [391, 401] width 33 height 14
click at [390, 400] on label "5px" at bounding box center [392, 401] width 14 height 11
type input "*"
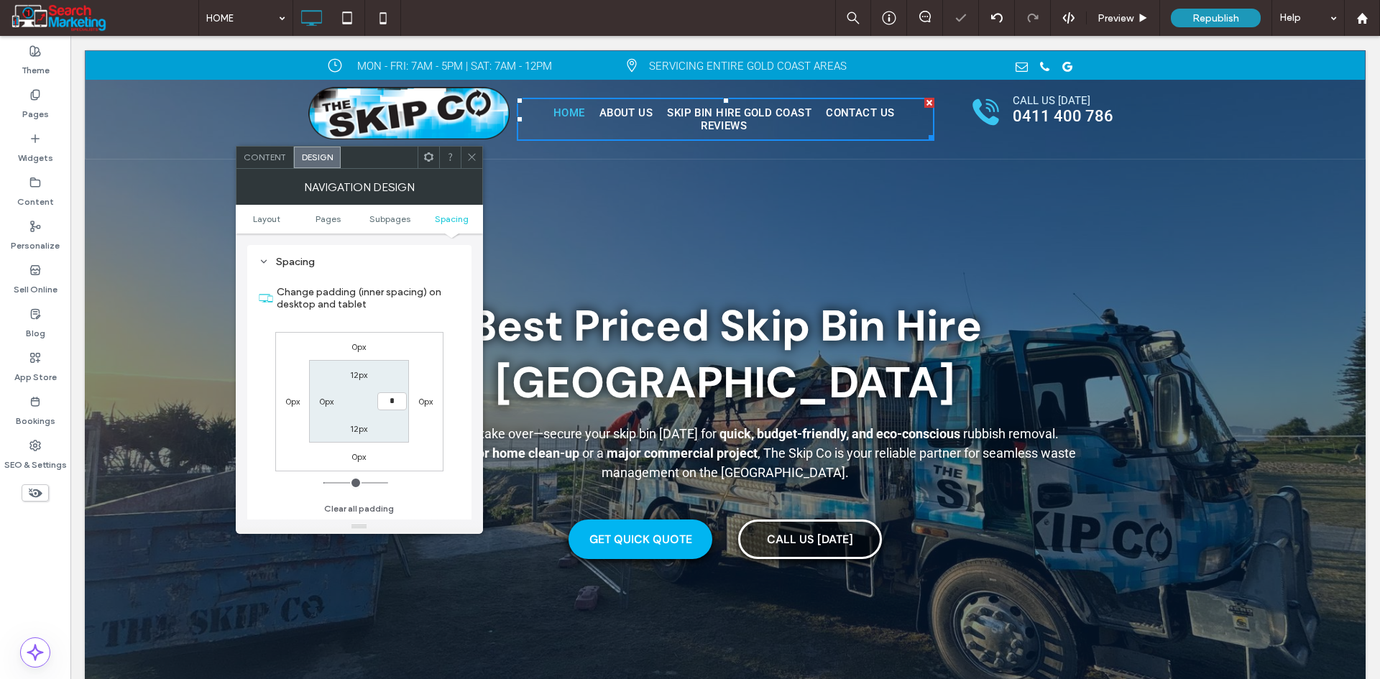
type input "***"
click at [418, 419] on div "0px 0px 0px 0px 12px *** 12px 0px" at bounding box center [359, 401] width 168 height 139
drag, startPoint x: 469, startPoint y: 155, endPoint x: 479, endPoint y: 154, distance: 10.2
click at [475, 154] on use at bounding box center [471, 157] width 7 height 7
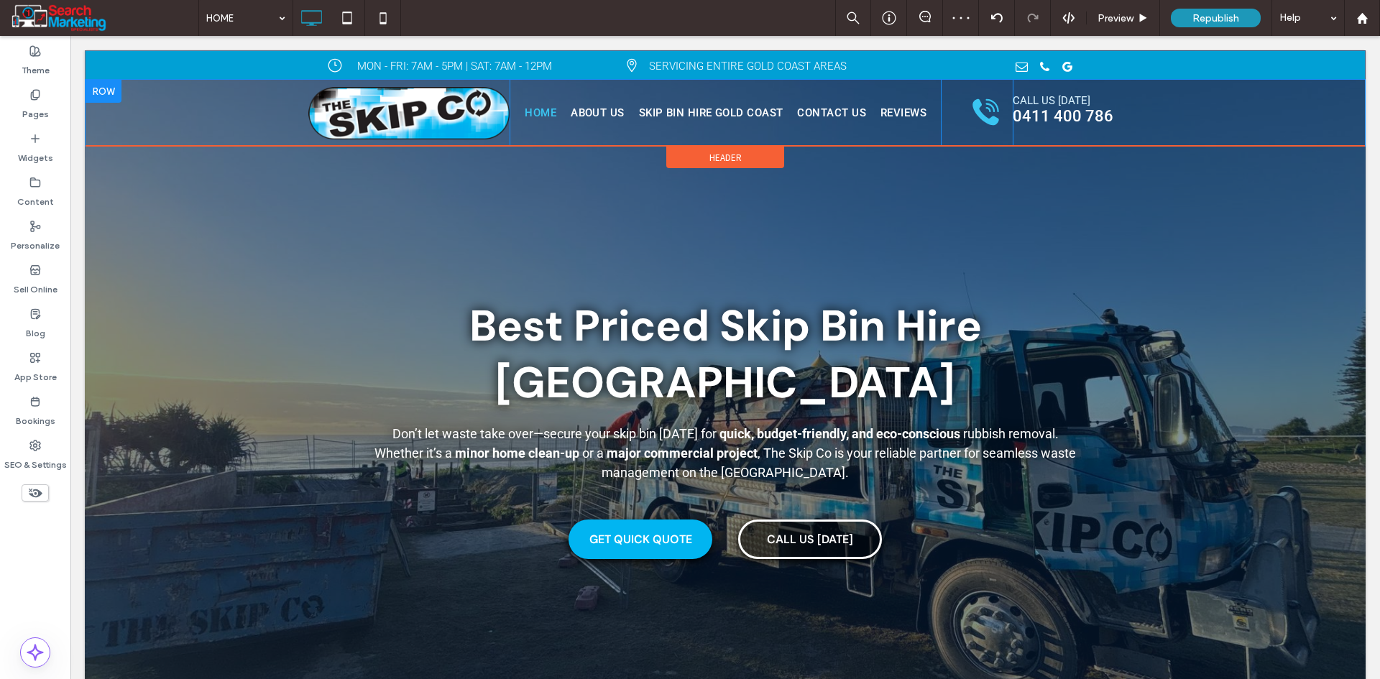
click at [874, 136] on div "HOME ABOUT US SKIP BIN HIRE GOLD COAST CONTACT US Reviews Click To Paste" at bounding box center [724, 113] width 431 height 66
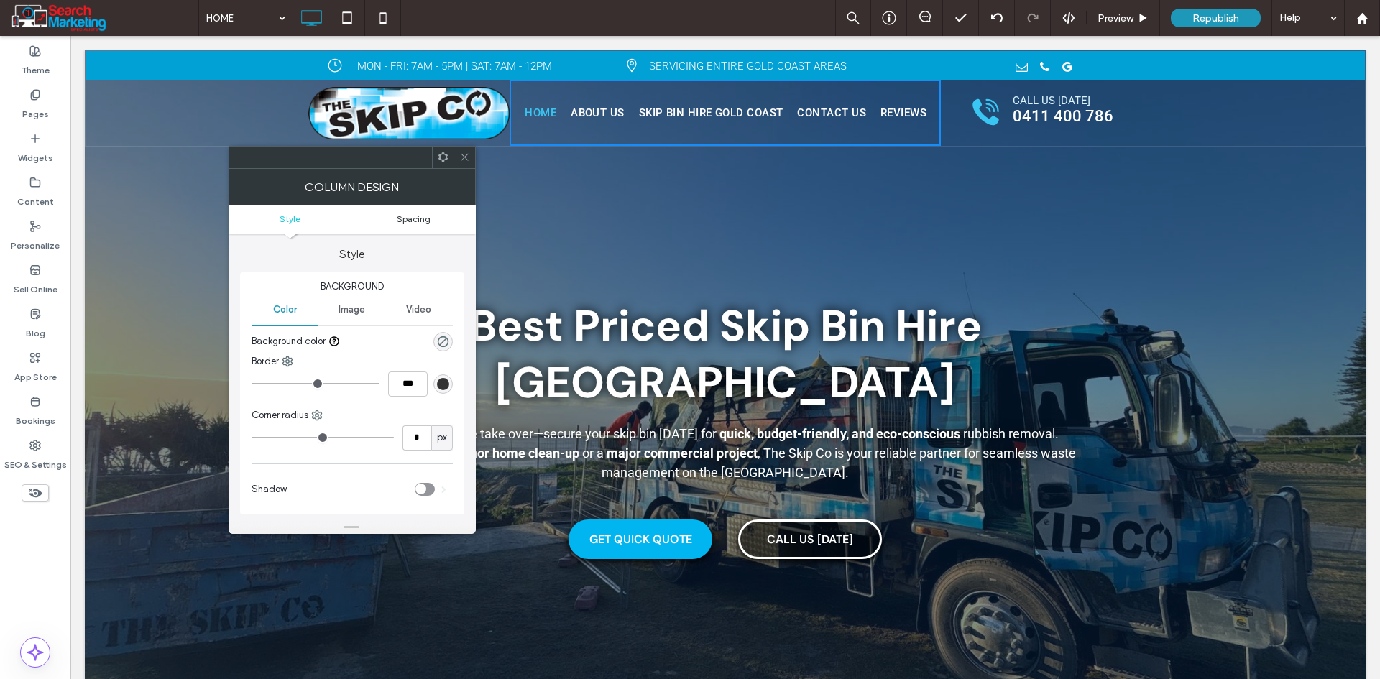
click at [412, 218] on span "Spacing" at bounding box center [414, 218] width 34 height 11
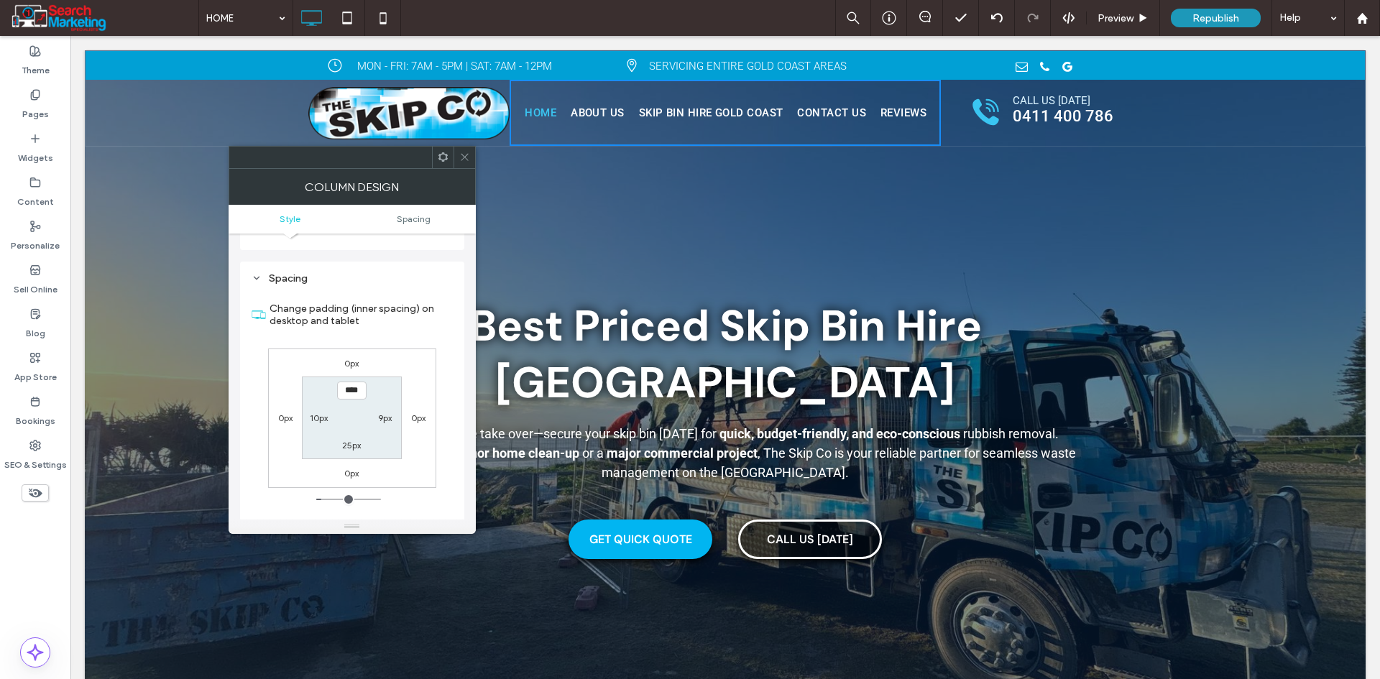
scroll to position [281, 0]
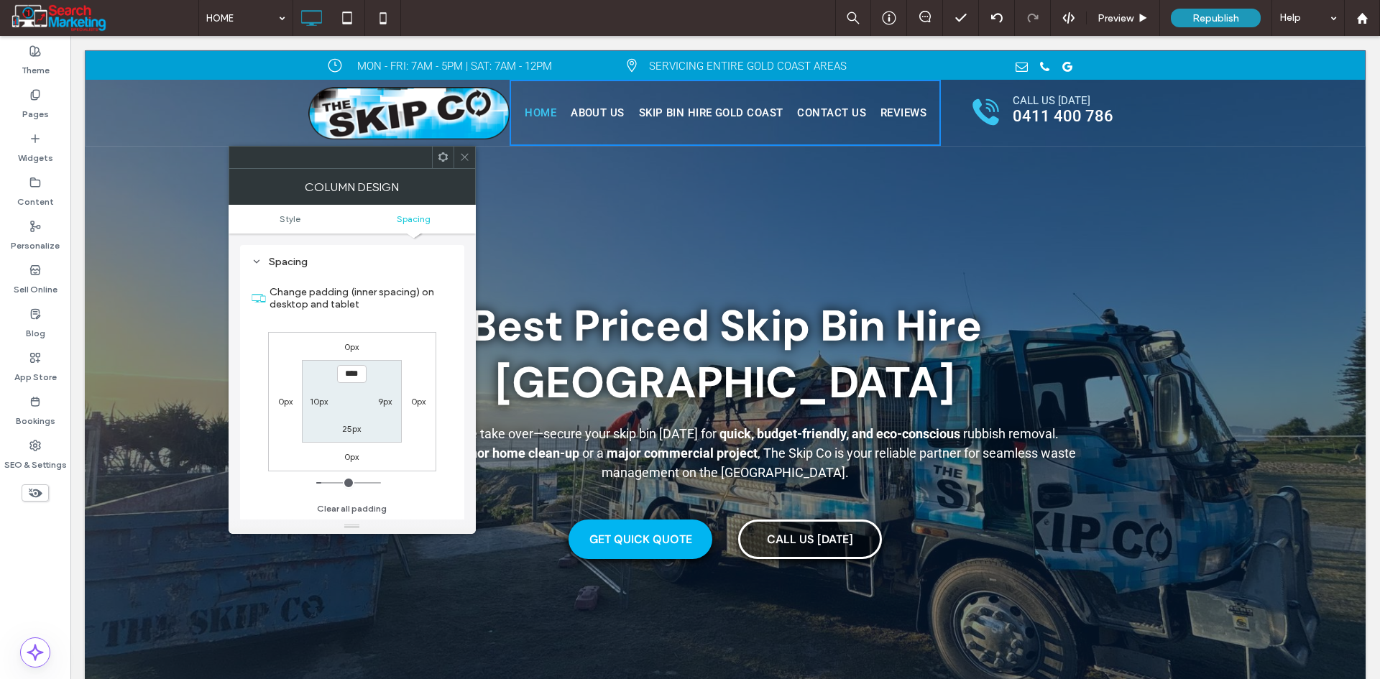
click at [384, 400] on label "9px" at bounding box center [385, 401] width 14 height 11
type input "*"
type input "***"
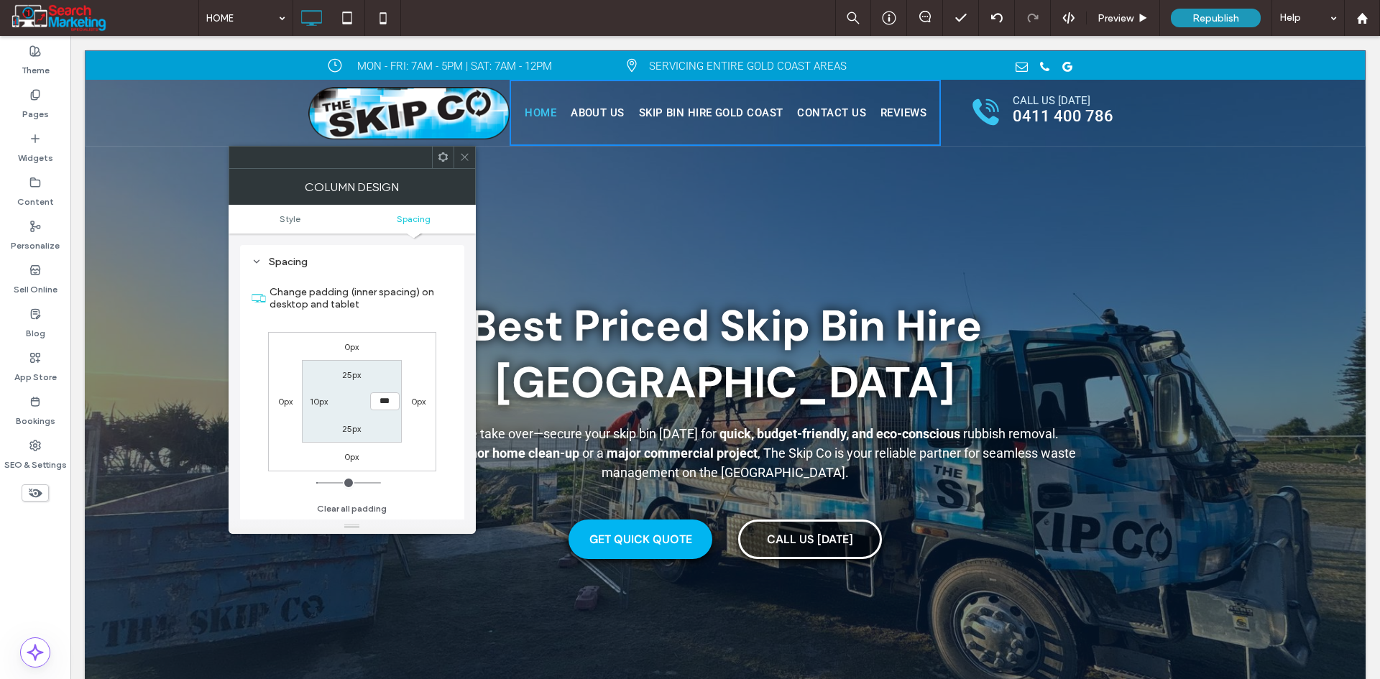
click at [318, 402] on label "10px" at bounding box center [319, 401] width 18 height 11
type input "**"
type input "*"
type input "***"
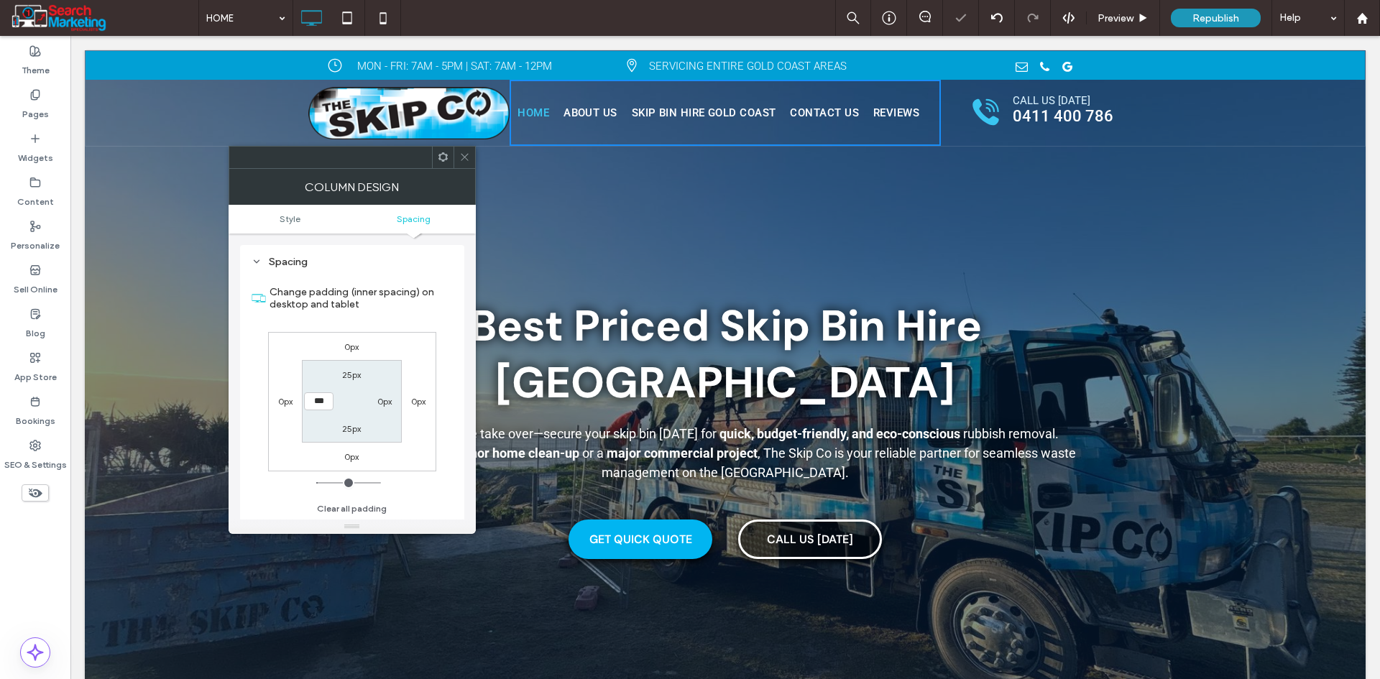
click at [420, 452] on div "0px 0px 0px 0px 25px 0px 25px ***" at bounding box center [352, 401] width 168 height 139
click at [471, 155] on div at bounding box center [464, 158] width 22 height 22
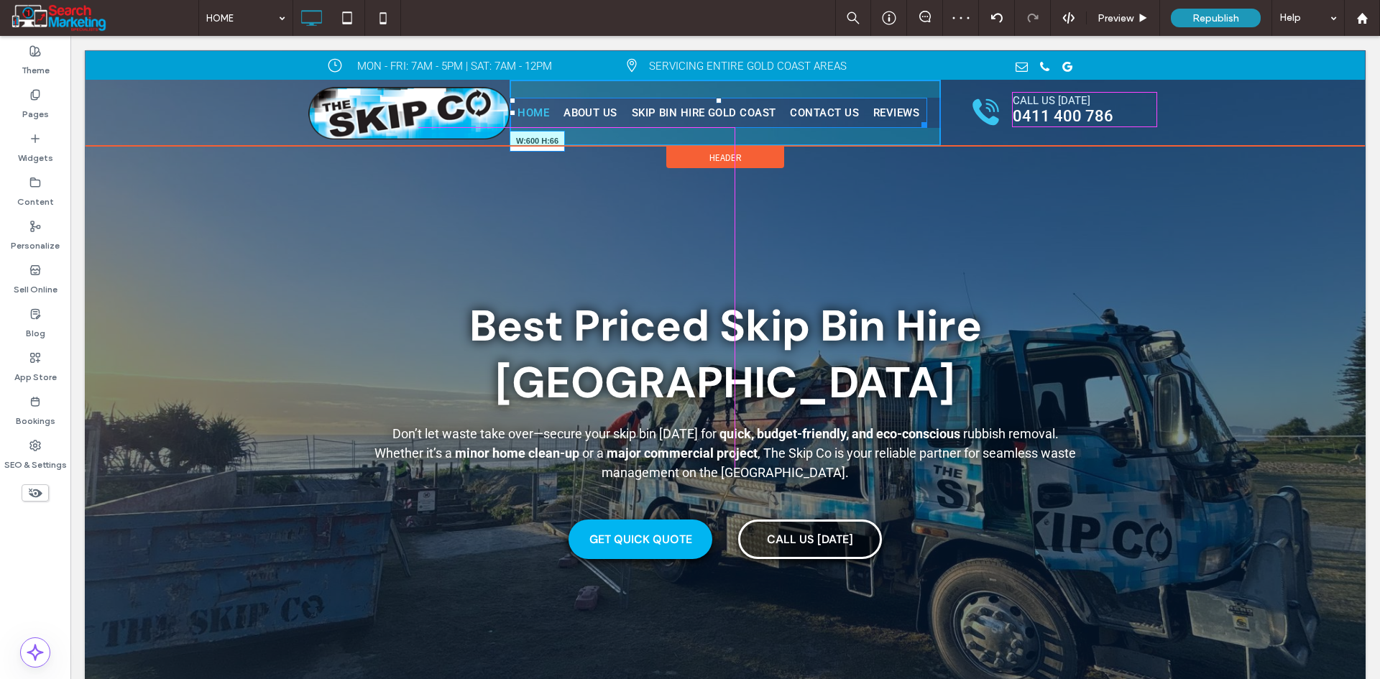
drag, startPoint x: 918, startPoint y: 121, endPoint x: 1002, endPoint y: 154, distance: 89.9
click at [940, 123] on div "Click To Paste HOME ABOUT US SKIP BIN HIRE GOLD COAST CONTACT US Reviews W:600 …" at bounding box center [725, 113] width 862 height 66
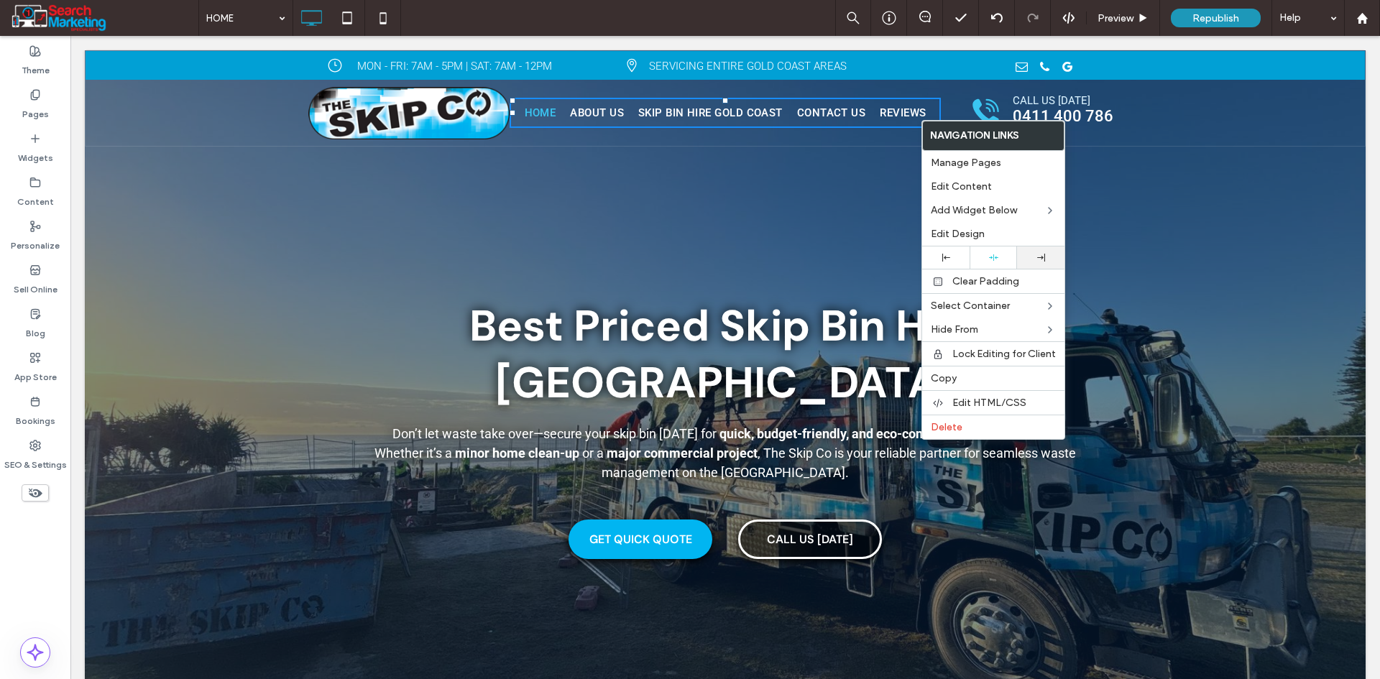
click at [1040, 251] on div at bounding box center [1040, 257] width 47 height 22
click at [139, 132] on div "Click To Paste HOME ABOUT US SKIP BIN HIRE GOLD COAST CONTACT US Reviews Click …" at bounding box center [725, 113] width 1279 height 66
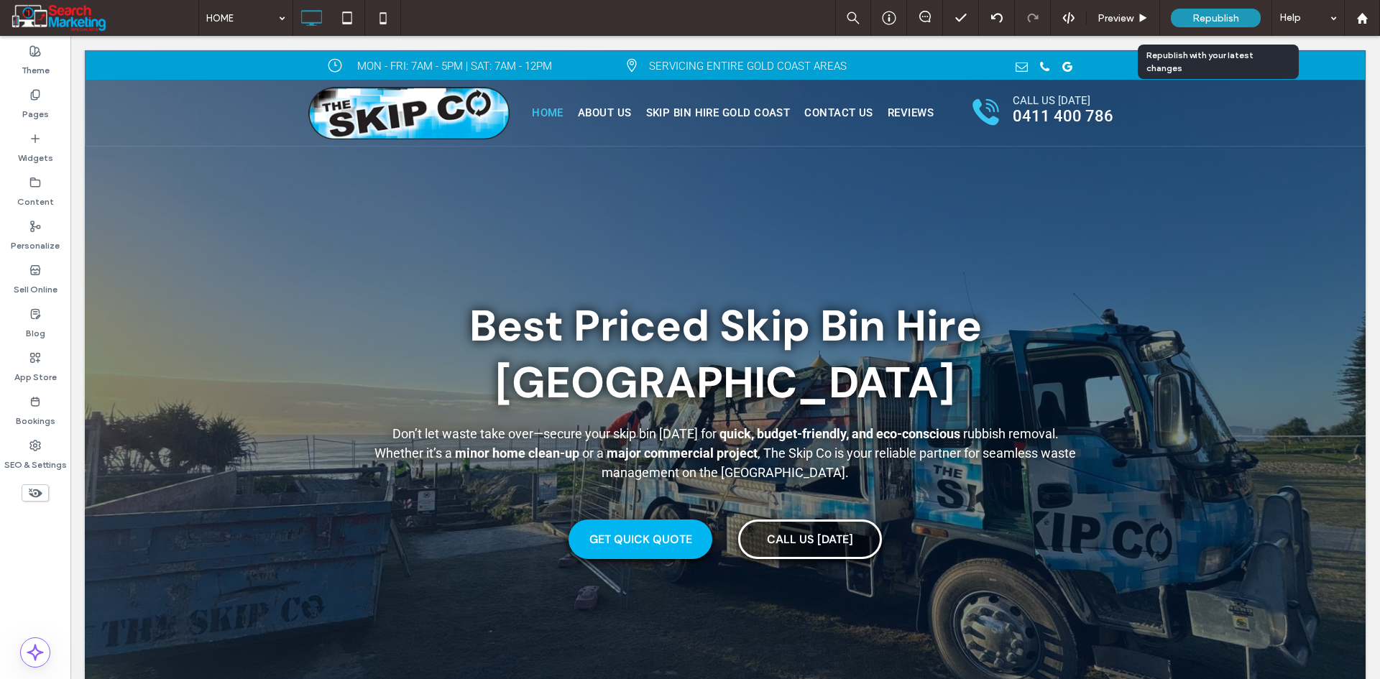
click at [1213, 16] on span "Republish" at bounding box center [1215, 18] width 47 height 12
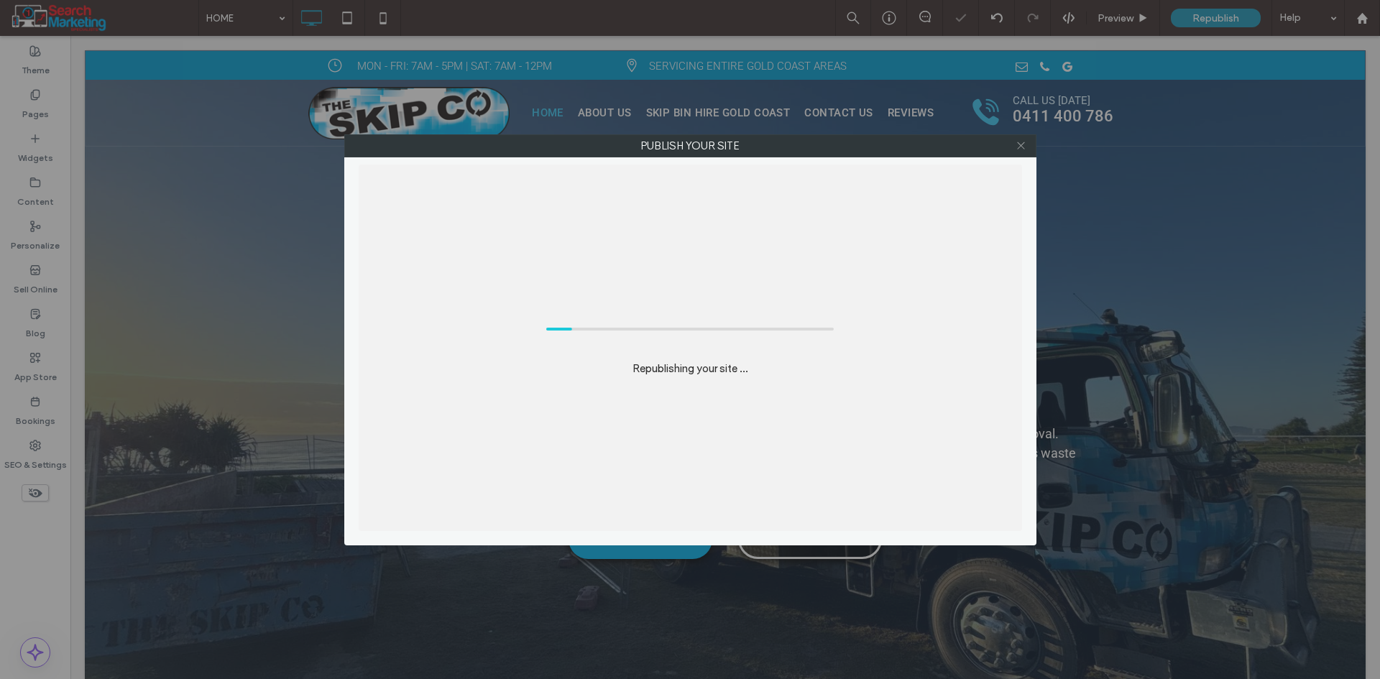
click at [1020, 146] on icon at bounding box center [1020, 145] width 11 height 11
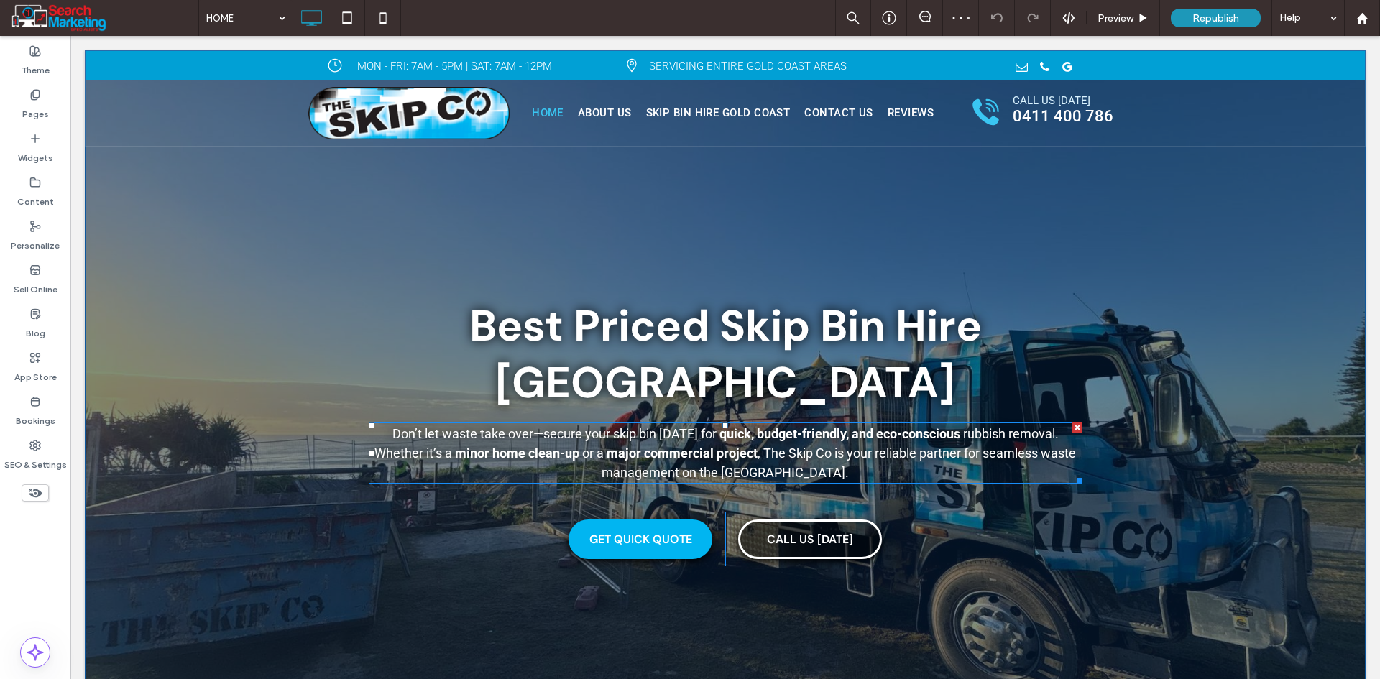
click at [719, 458] on strong "major commercial project" at bounding box center [681, 453] width 151 height 15
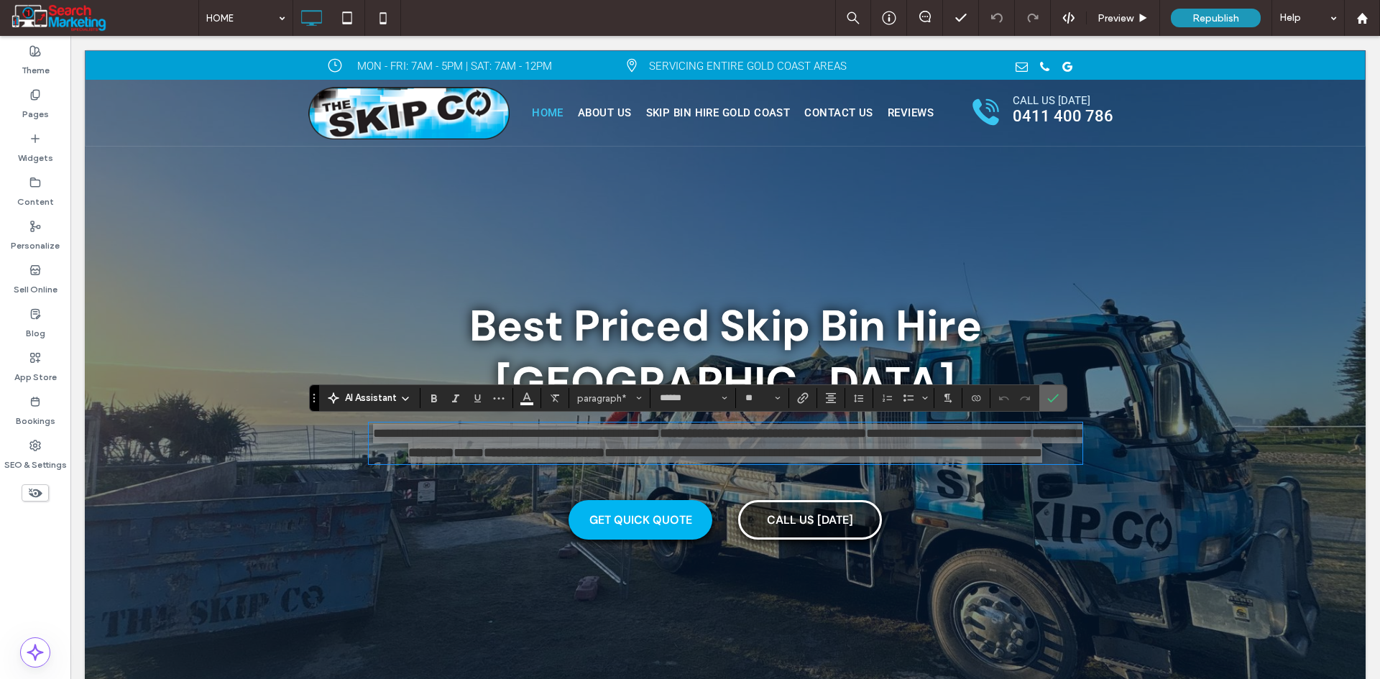
click at [1054, 399] on use "Confirm" at bounding box center [1052, 398] width 11 height 9
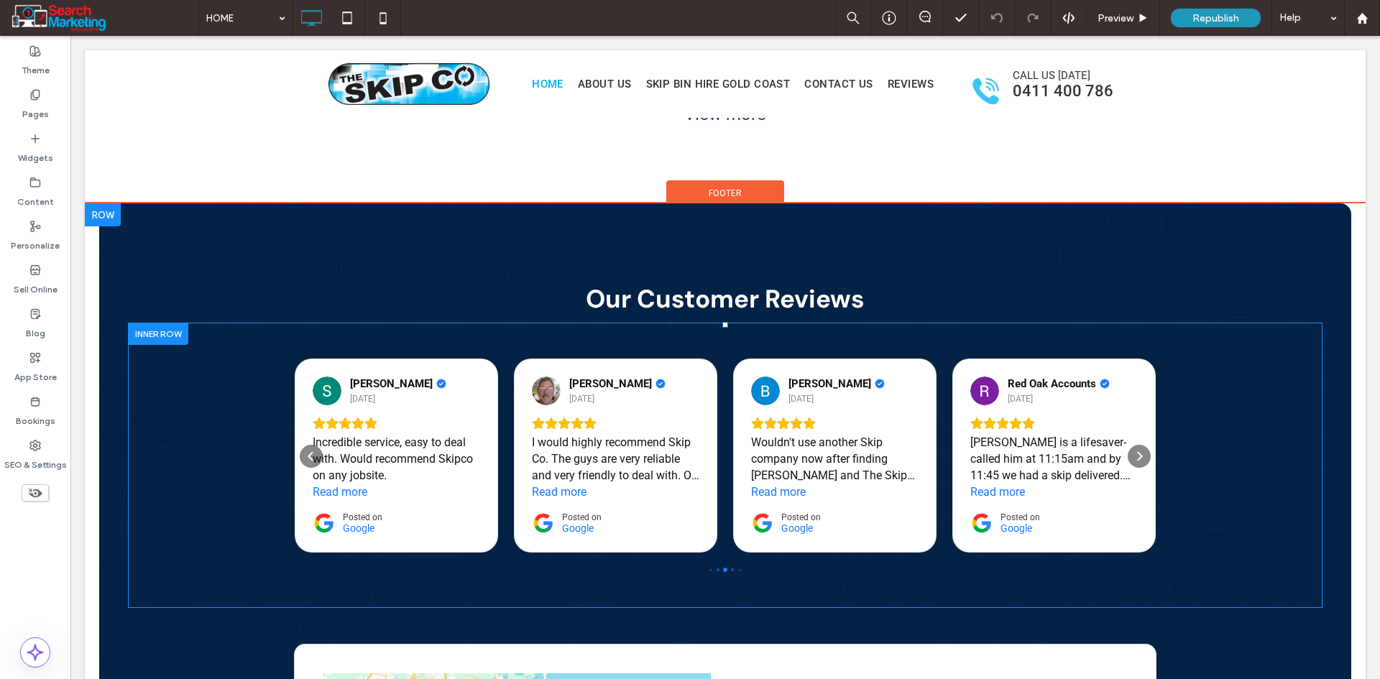
scroll to position [3449, 0]
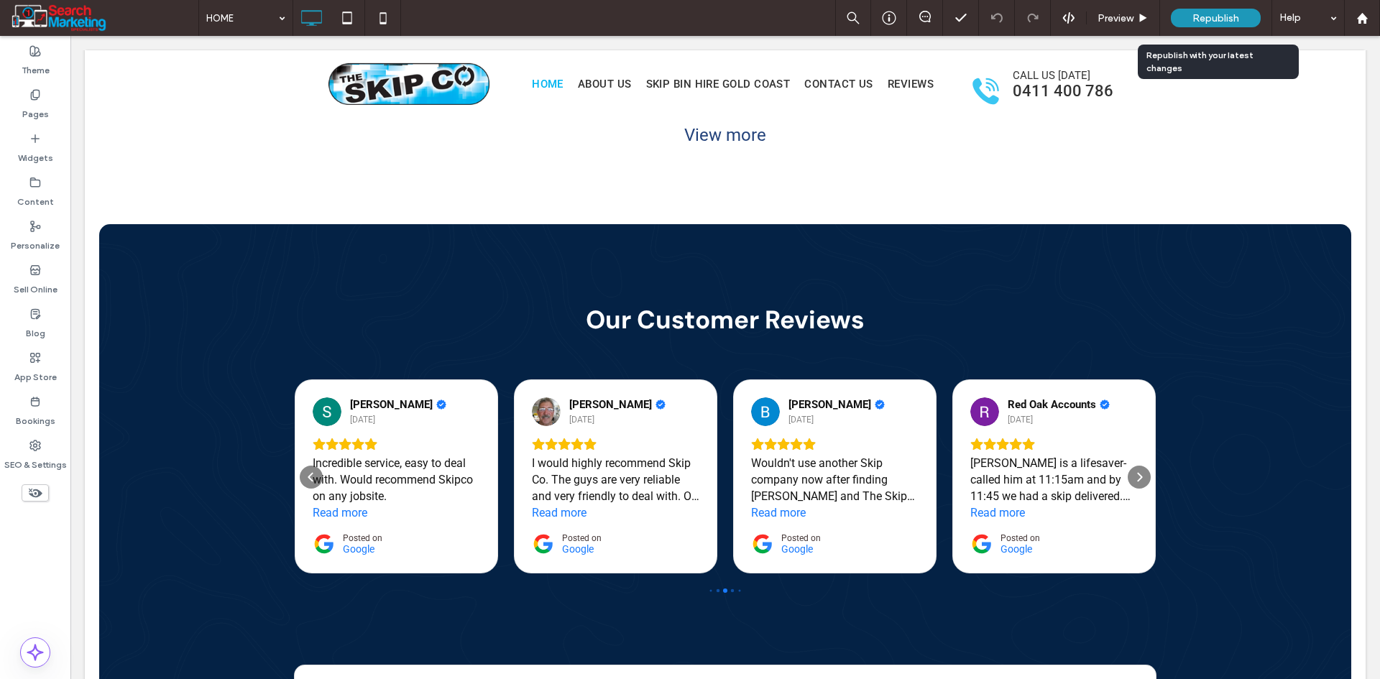
click at [1208, 18] on span "Republish" at bounding box center [1215, 18] width 47 height 12
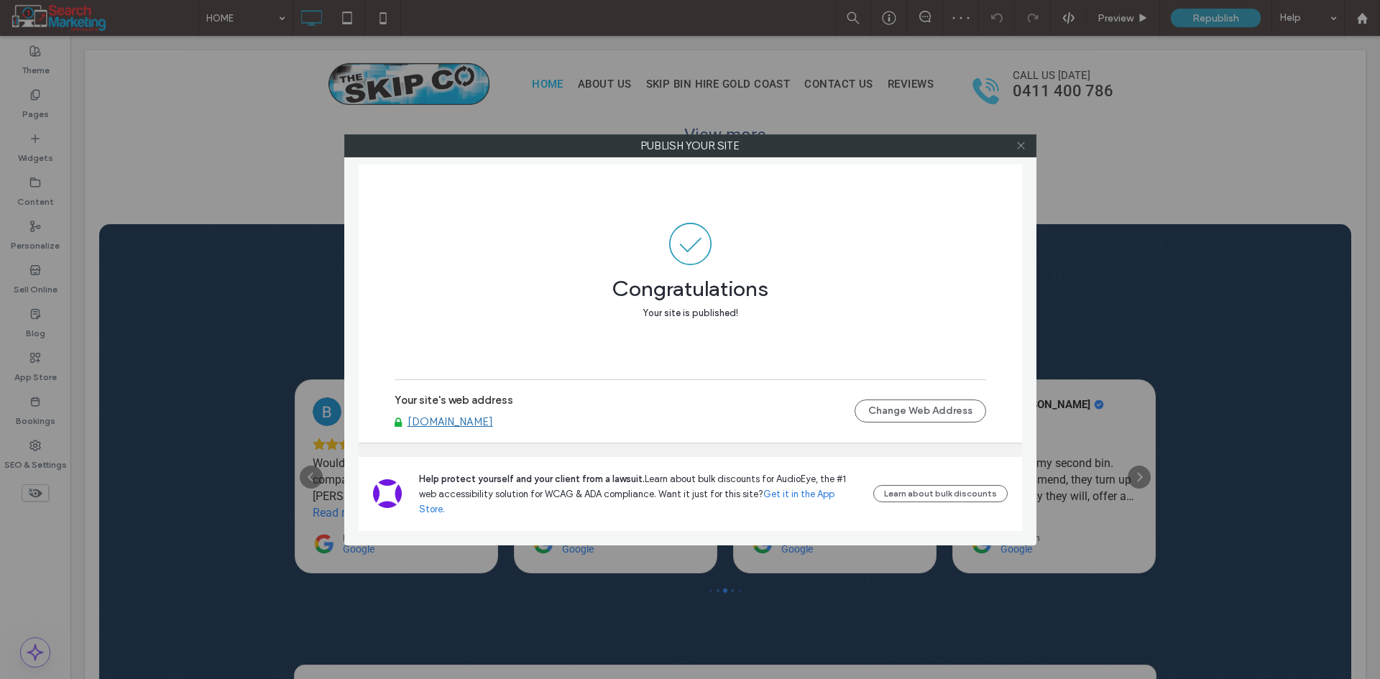
click at [1022, 142] on icon at bounding box center [1020, 145] width 11 height 11
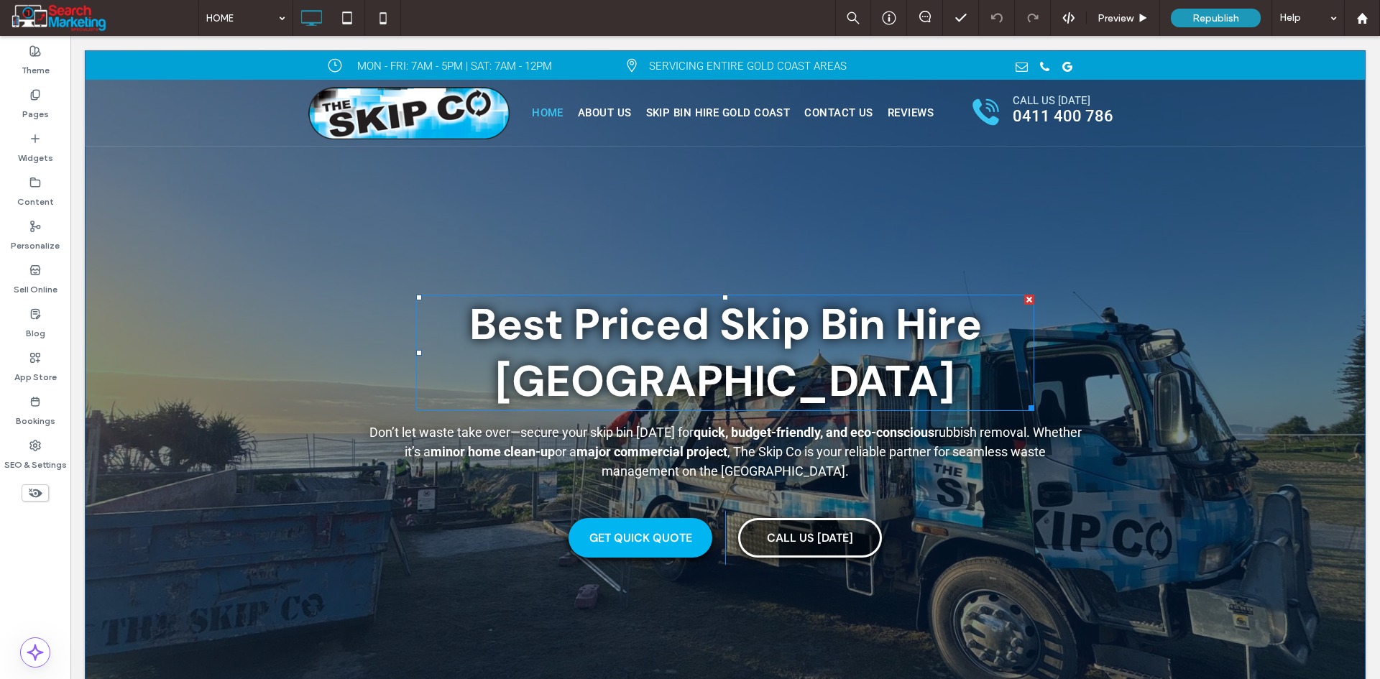
scroll to position [0, 0]
click at [1363, 12] on icon at bounding box center [1362, 18] width 12 height 12
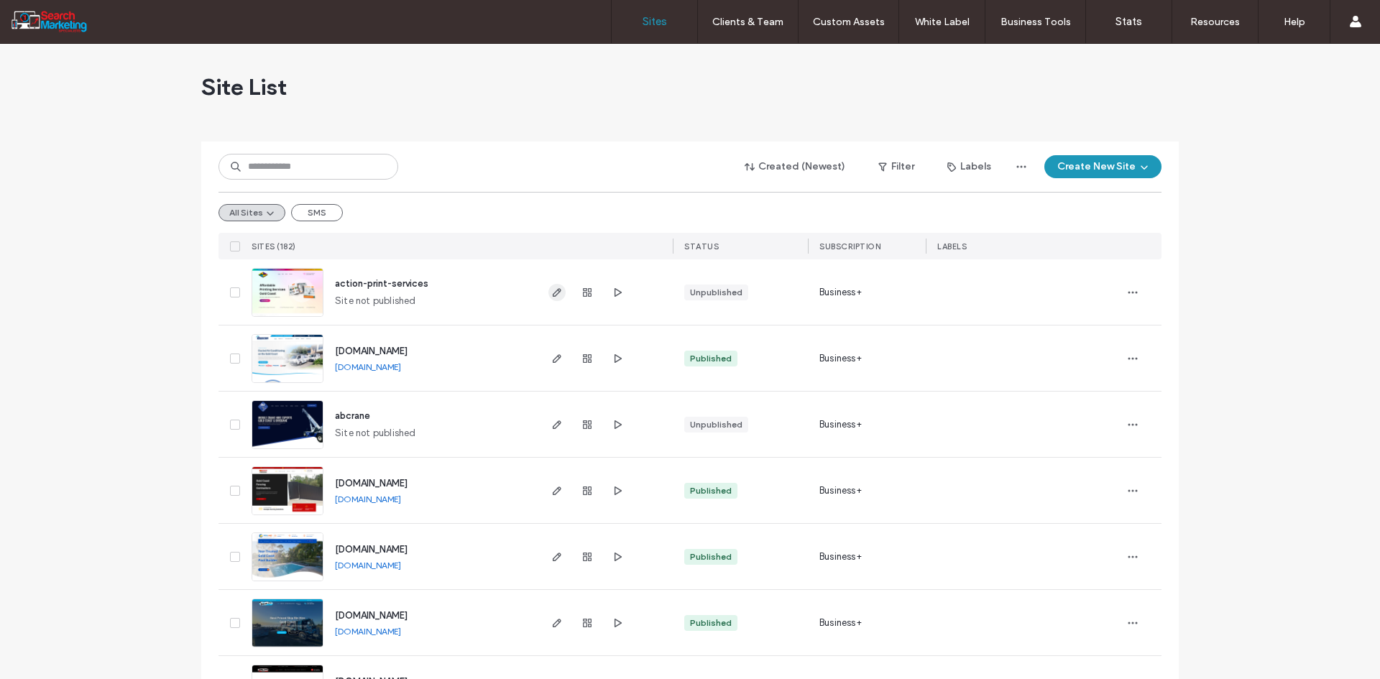
click at [558, 295] on span "button" at bounding box center [556, 292] width 17 height 17
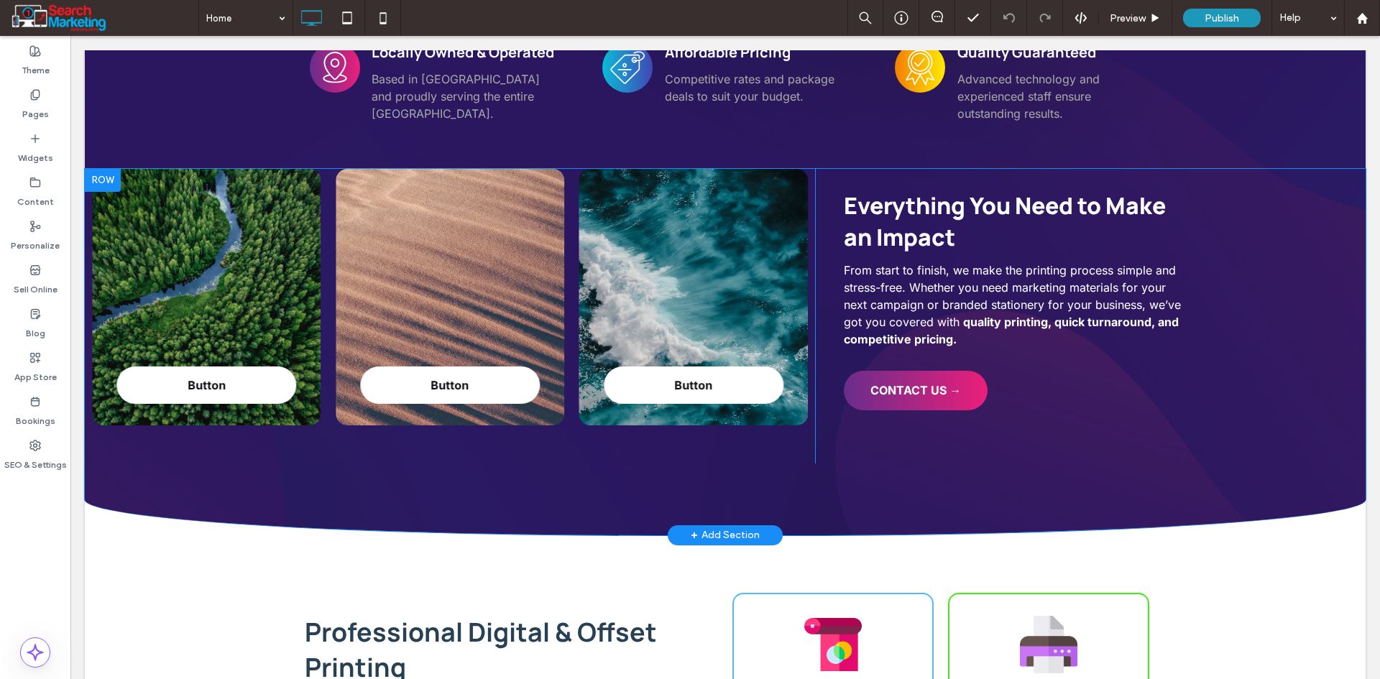
scroll to position [2371, 0]
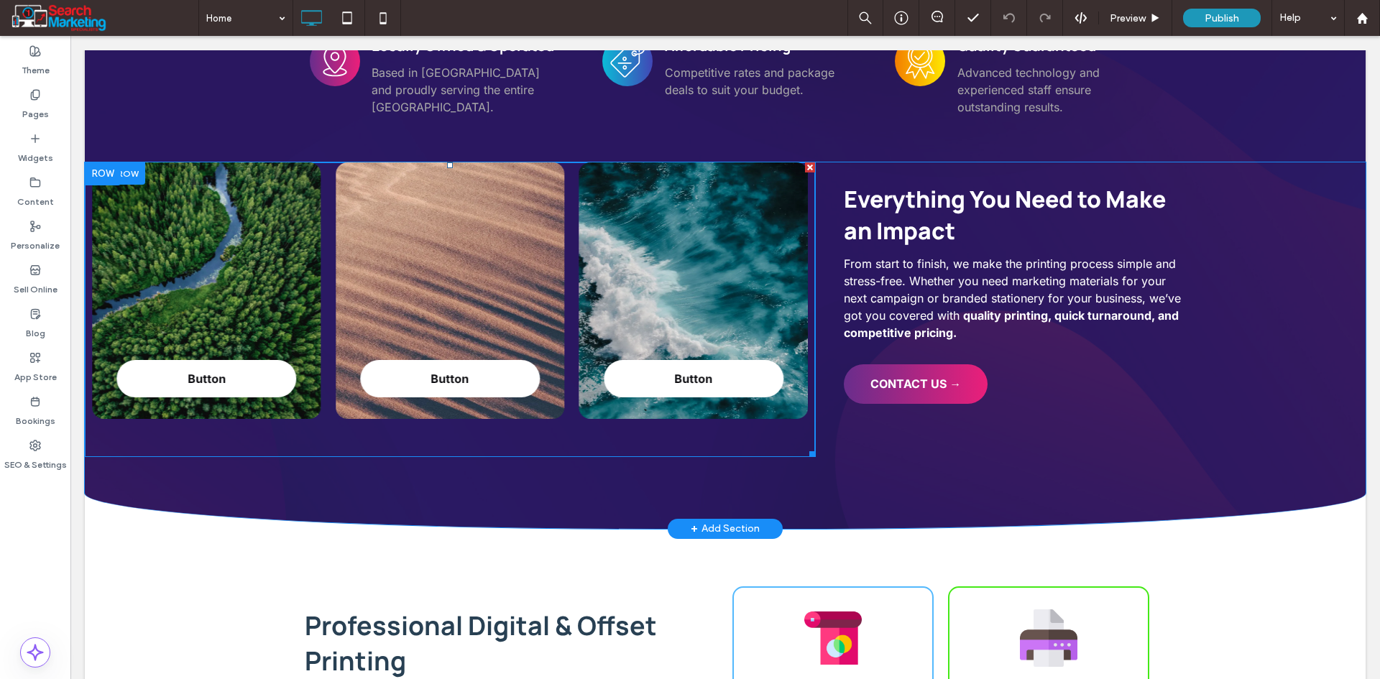
click at [551, 274] on div "Slide Title Slide description Button Button" at bounding box center [450, 335] width 229 height 123
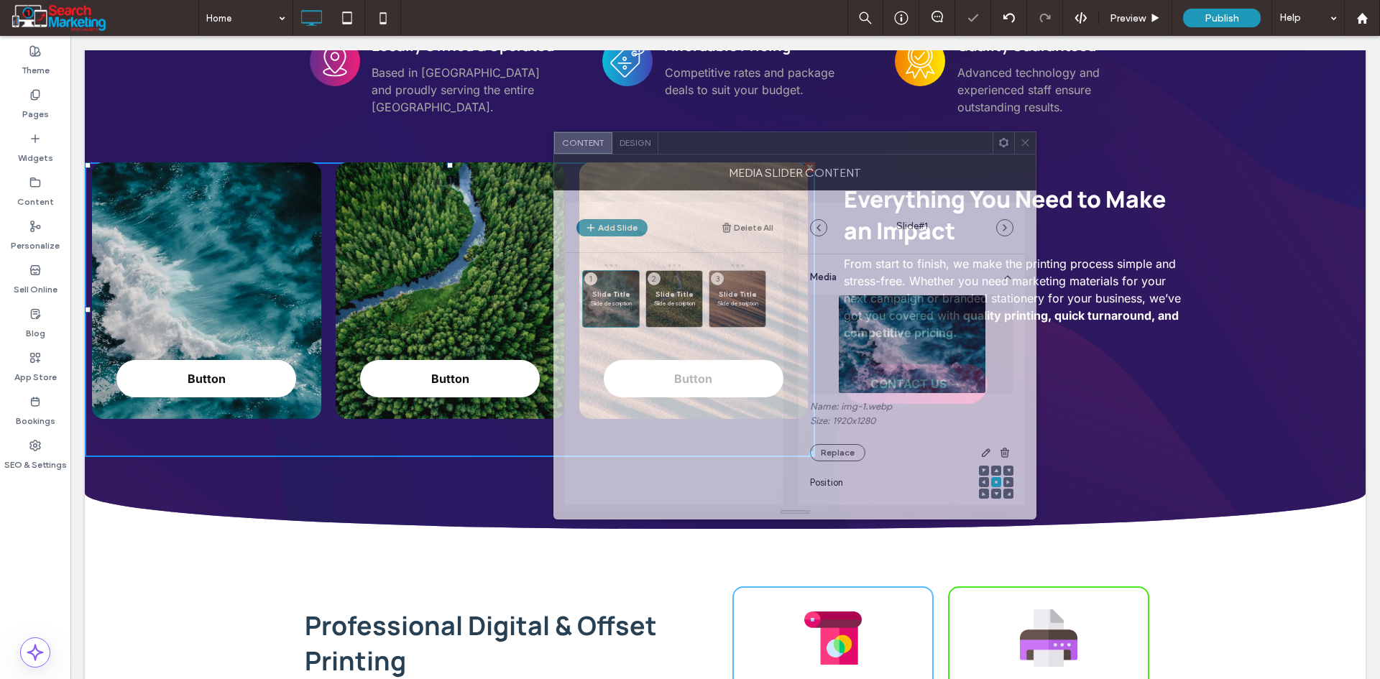
drag, startPoint x: 1086, startPoint y: 165, endPoint x: 817, endPoint y: 154, distance: 269.0
click at [817, 154] on div "MEDIA SLIDER CONTENT" at bounding box center [794, 172] width 483 height 36
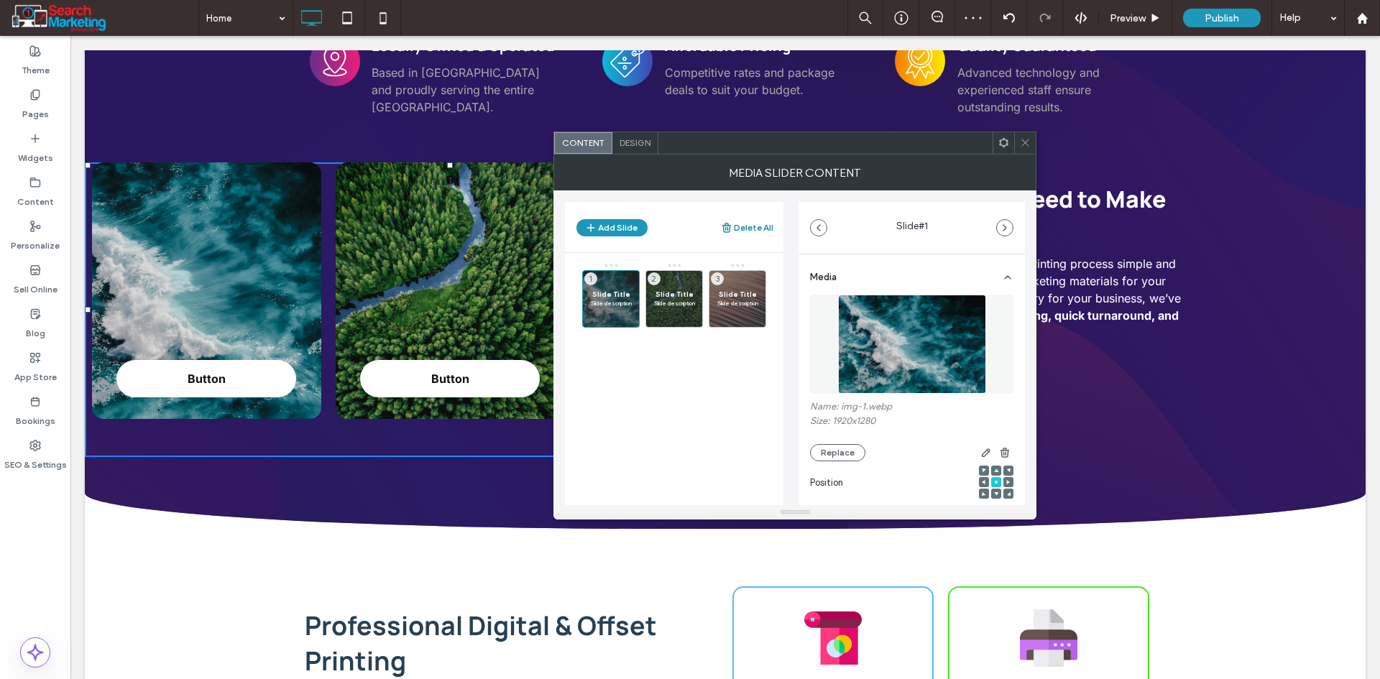
click at [744, 221] on button "Delete All" at bounding box center [747, 227] width 52 height 17
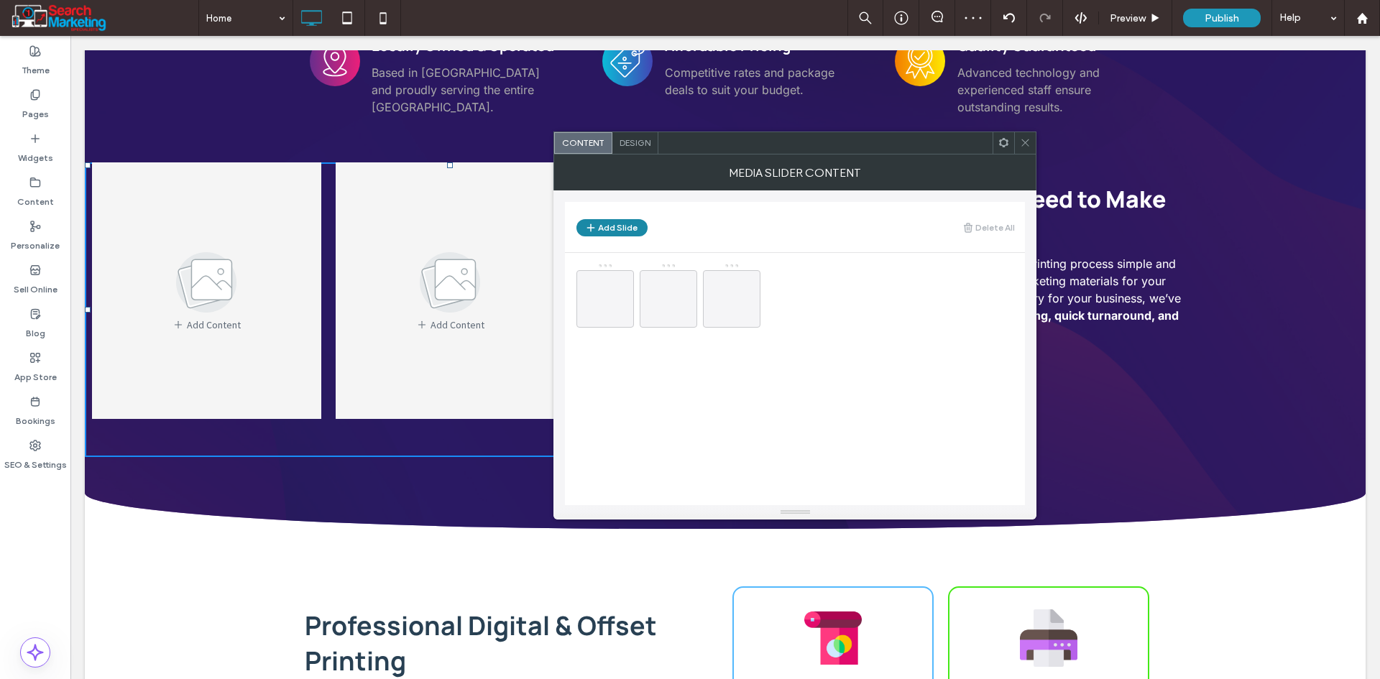
click at [606, 226] on button "Add Slide" at bounding box center [611, 227] width 71 height 17
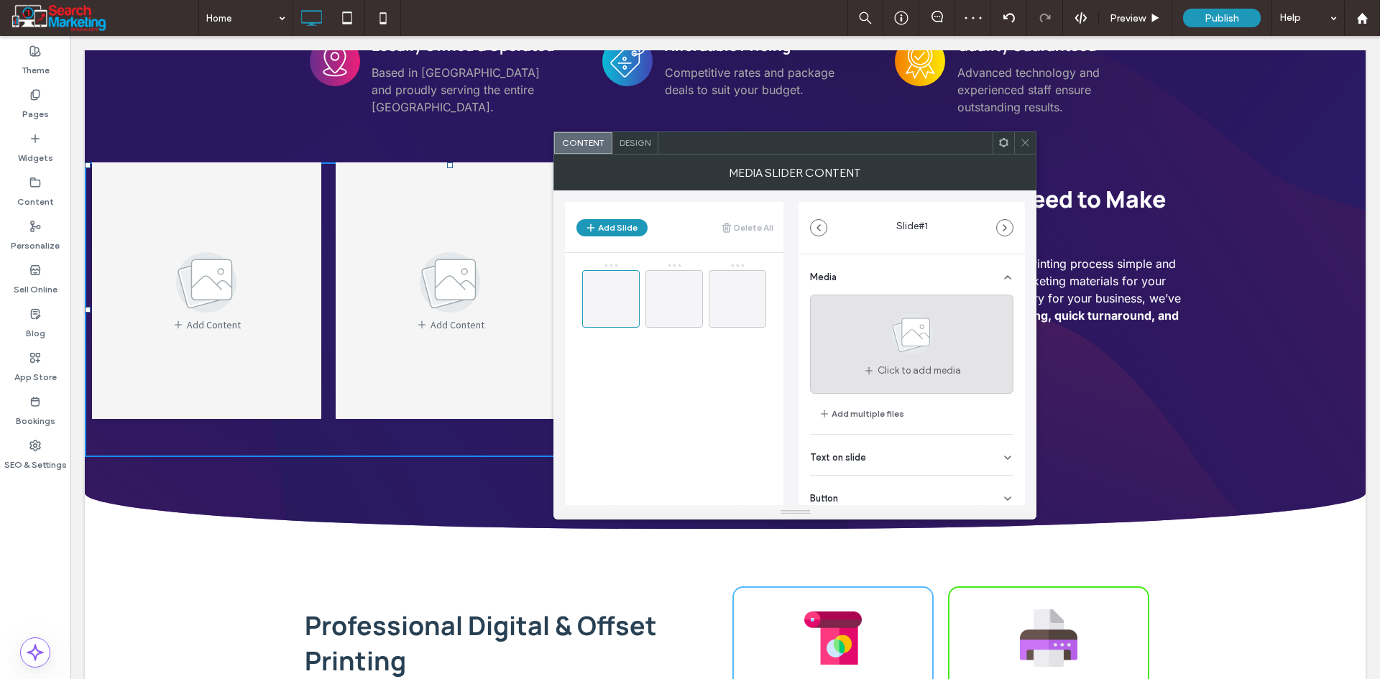
click at [894, 381] on div "Click to add media" at bounding box center [911, 344] width 203 height 99
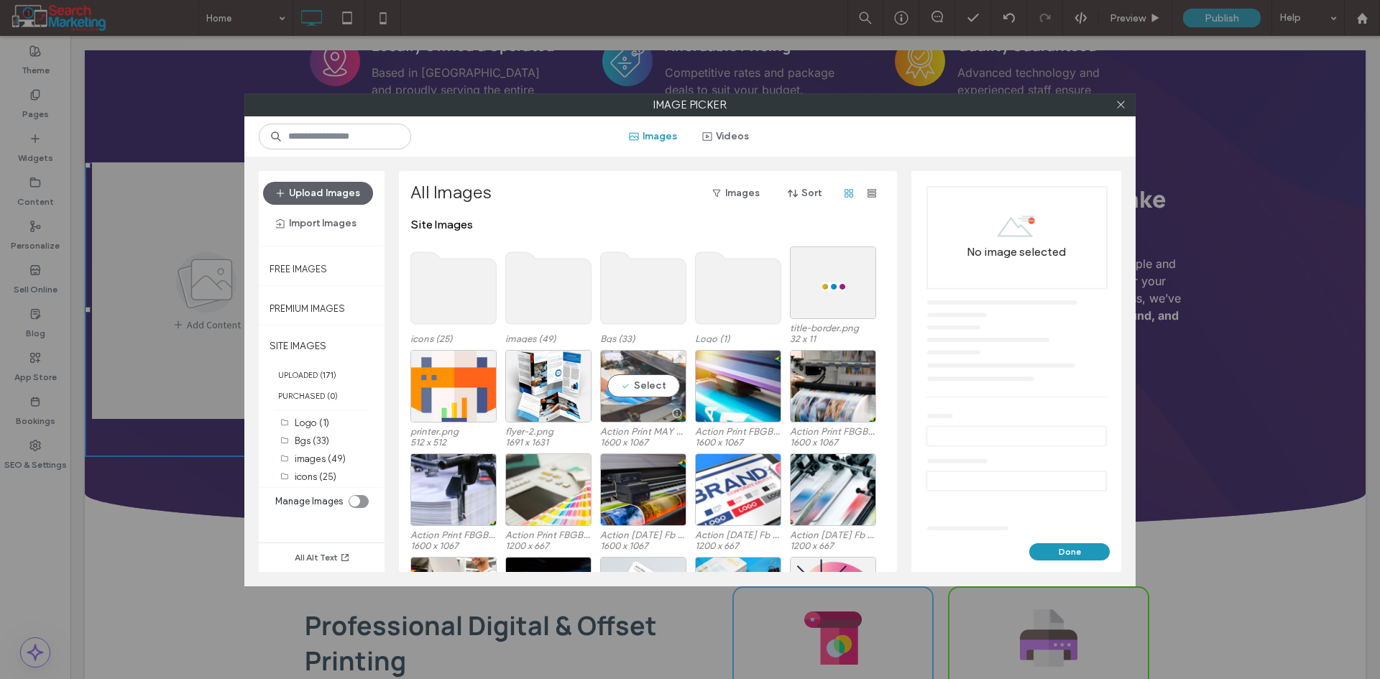
click at [632, 389] on div "Select" at bounding box center [643, 386] width 86 height 73
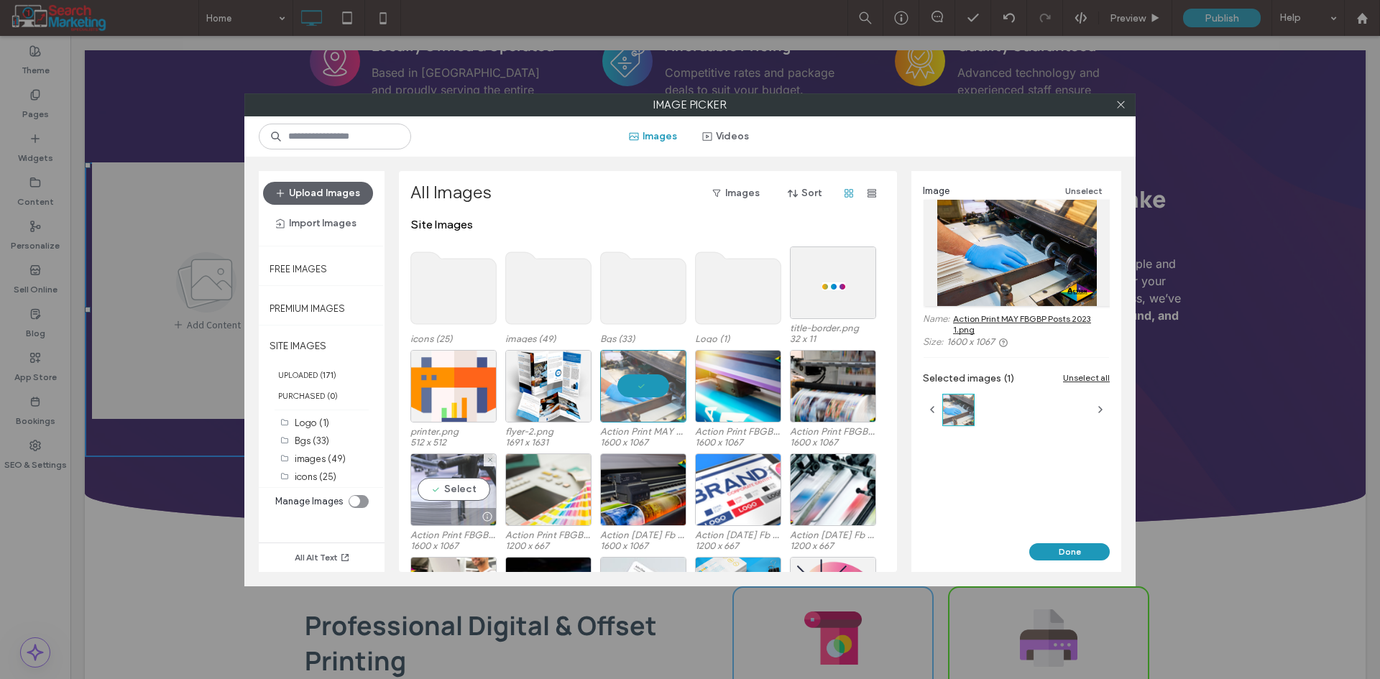
click at [476, 485] on div "Select" at bounding box center [453, 489] width 86 height 73
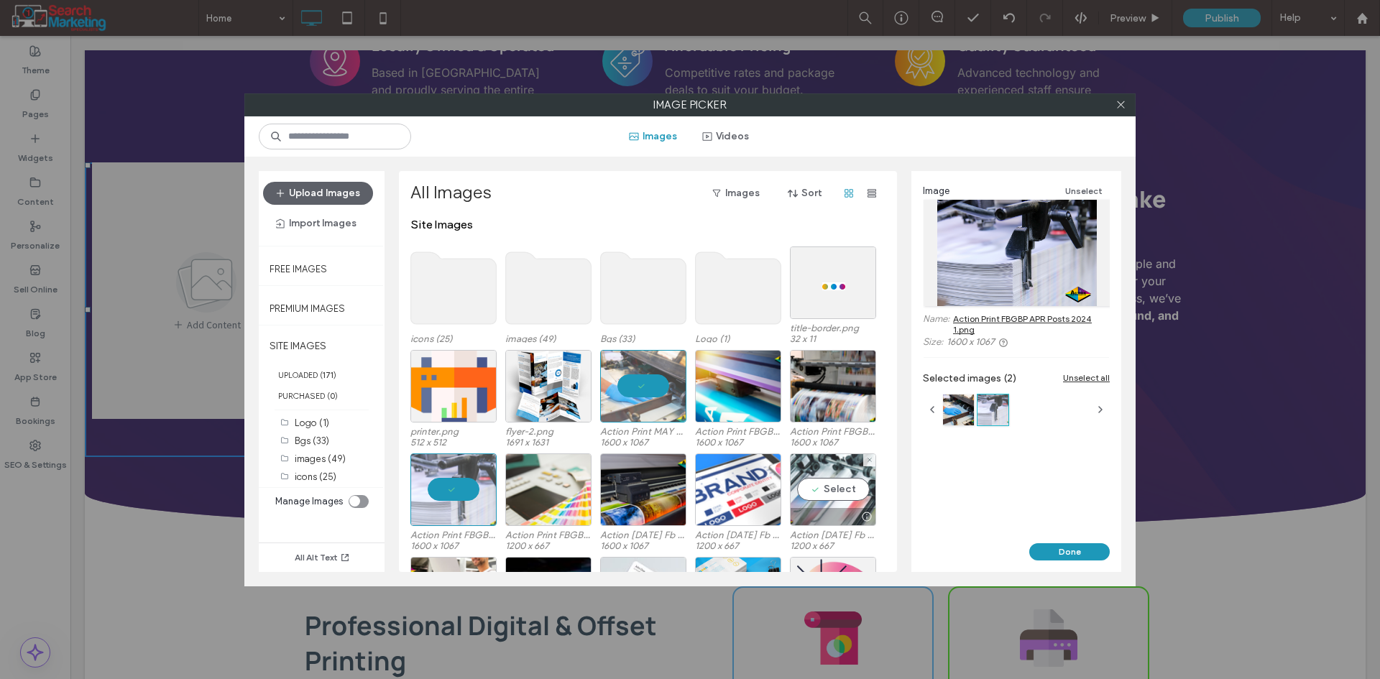
click at [838, 491] on div "Select" at bounding box center [833, 489] width 86 height 73
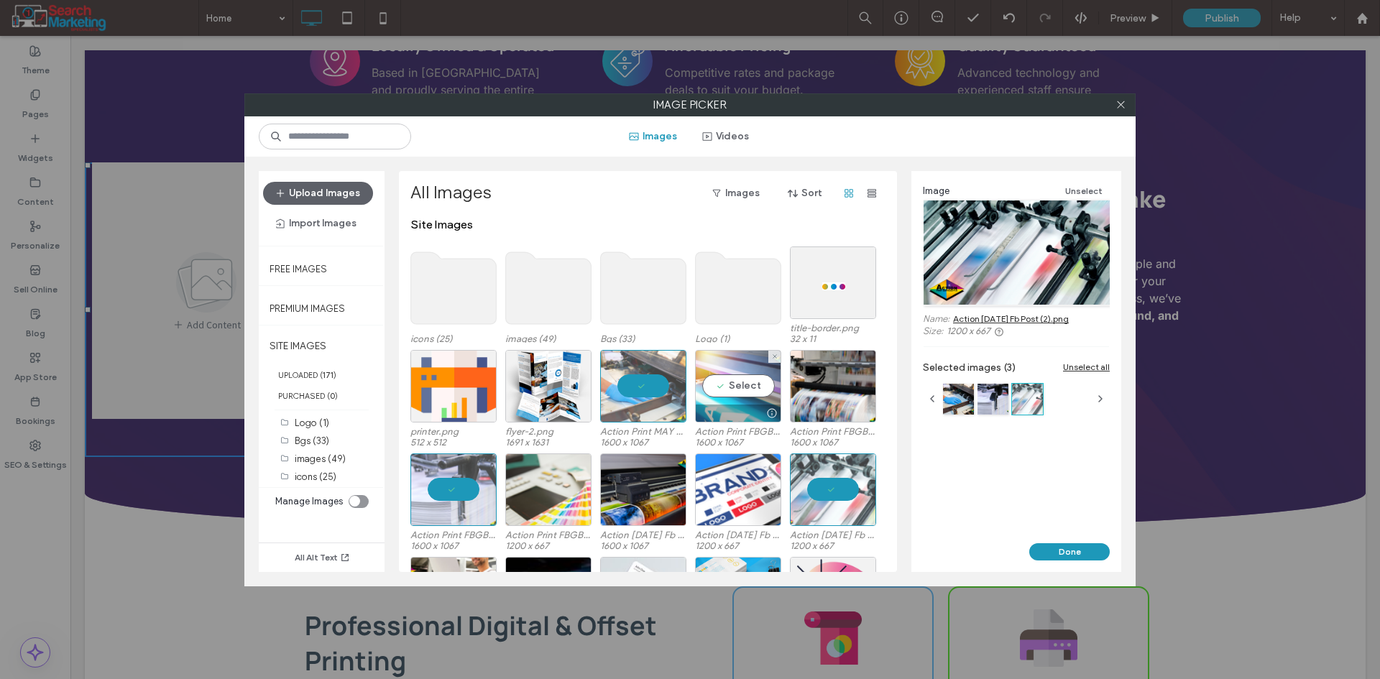
click at [741, 382] on div "Select" at bounding box center [738, 386] width 86 height 73
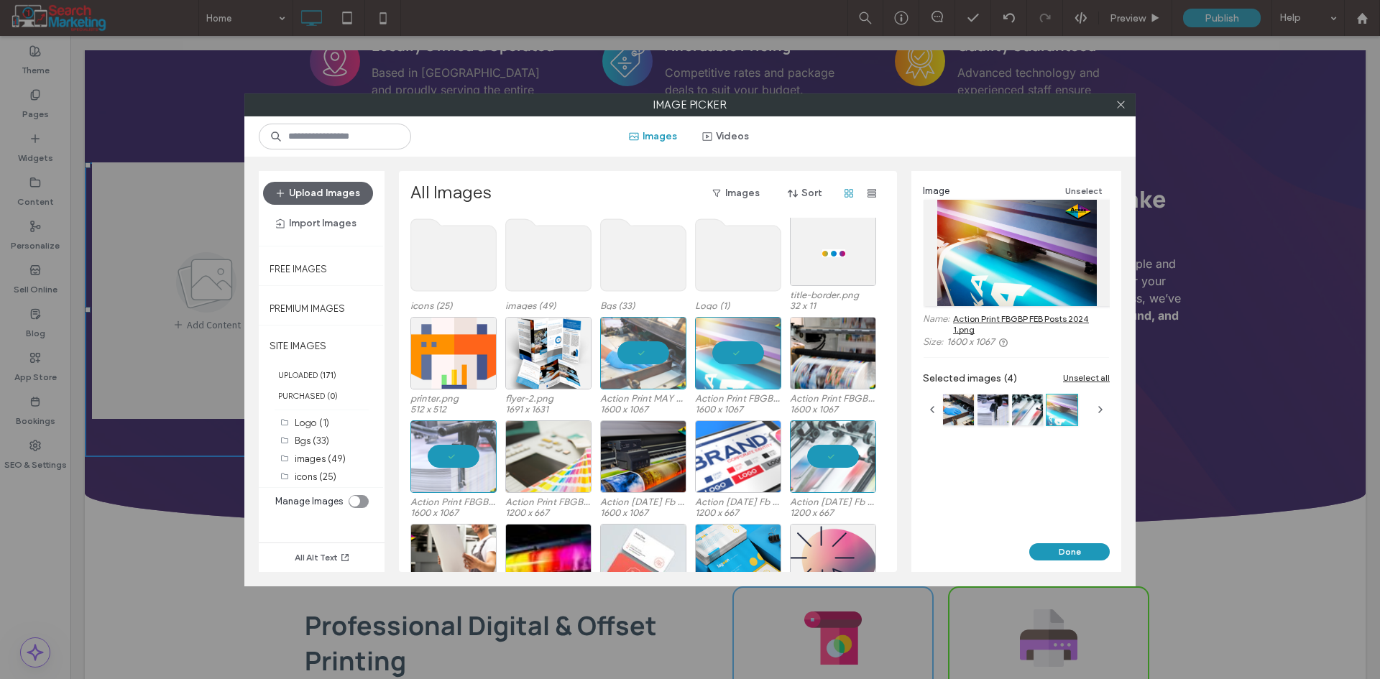
scroll to position [88, 0]
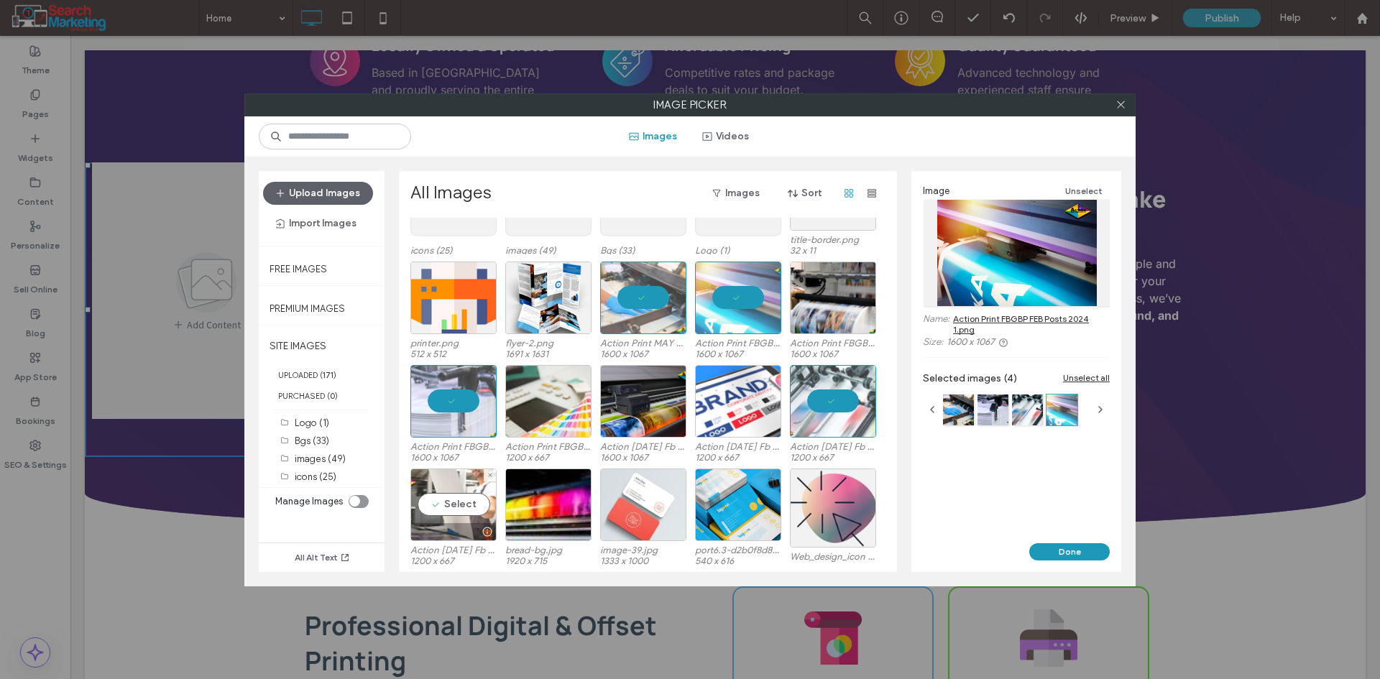
click at [463, 500] on div "Select" at bounding box center [453, 505] width 86 height 73
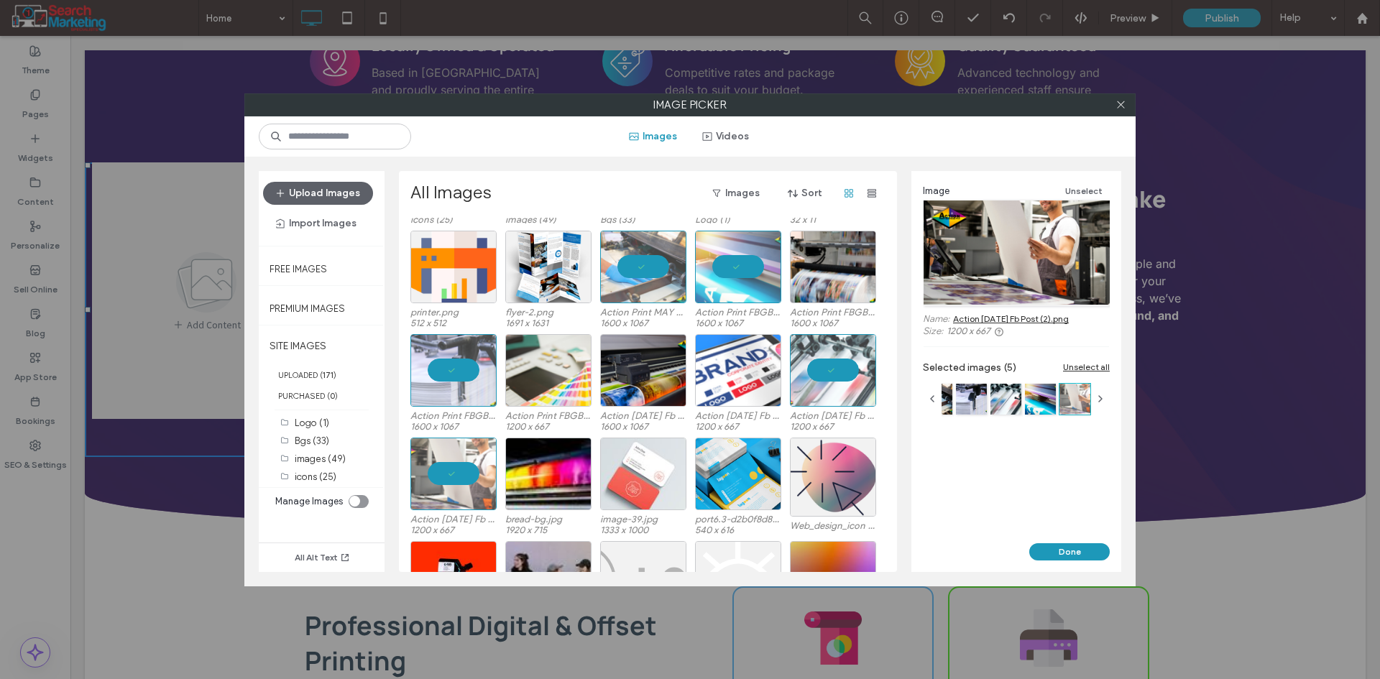
scroll to position [102, 0]
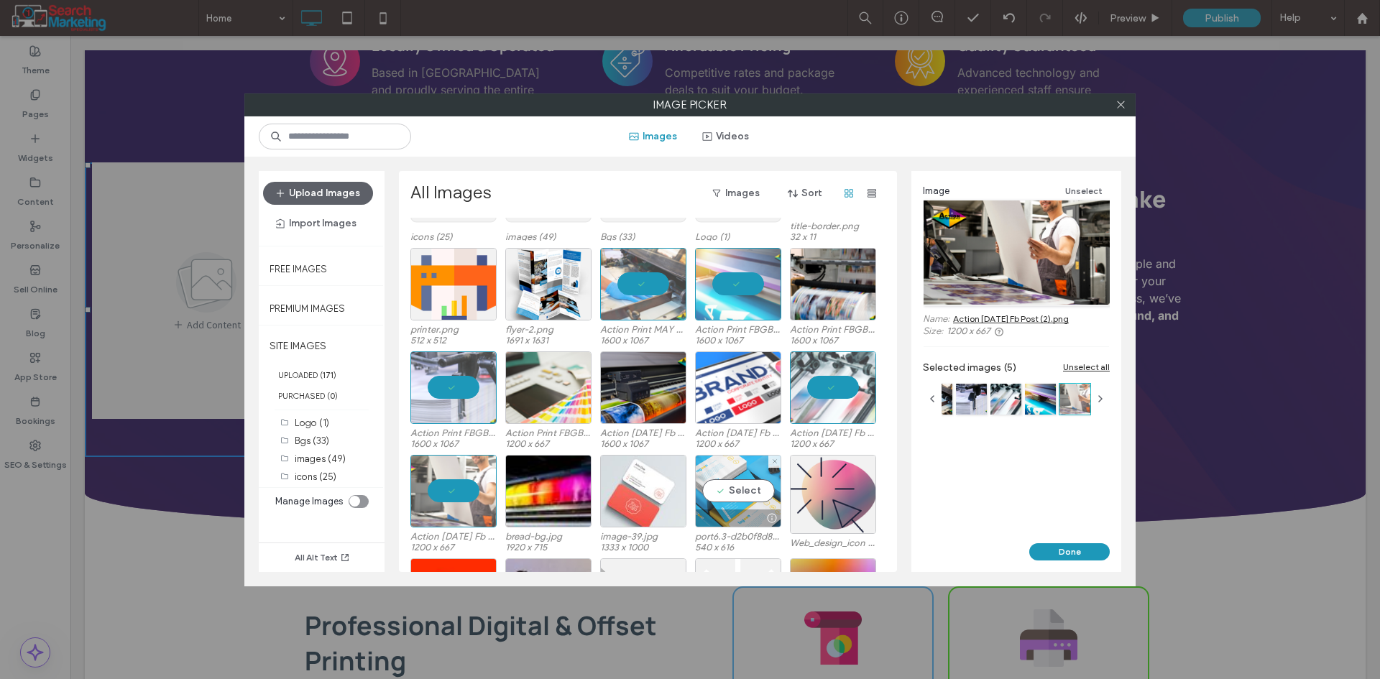
click at [740, 486] on div "Select" at bounding box center [738, 491] width 86 height 73
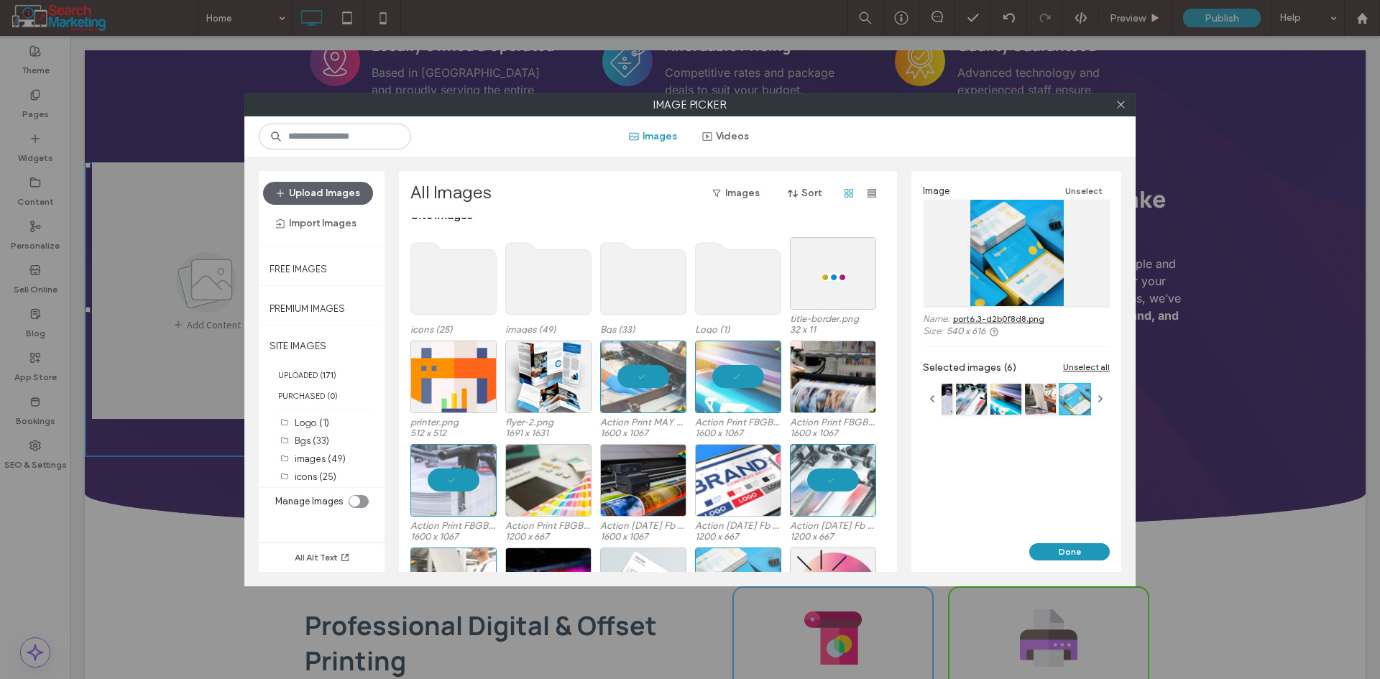
scroll to position [0, 0]
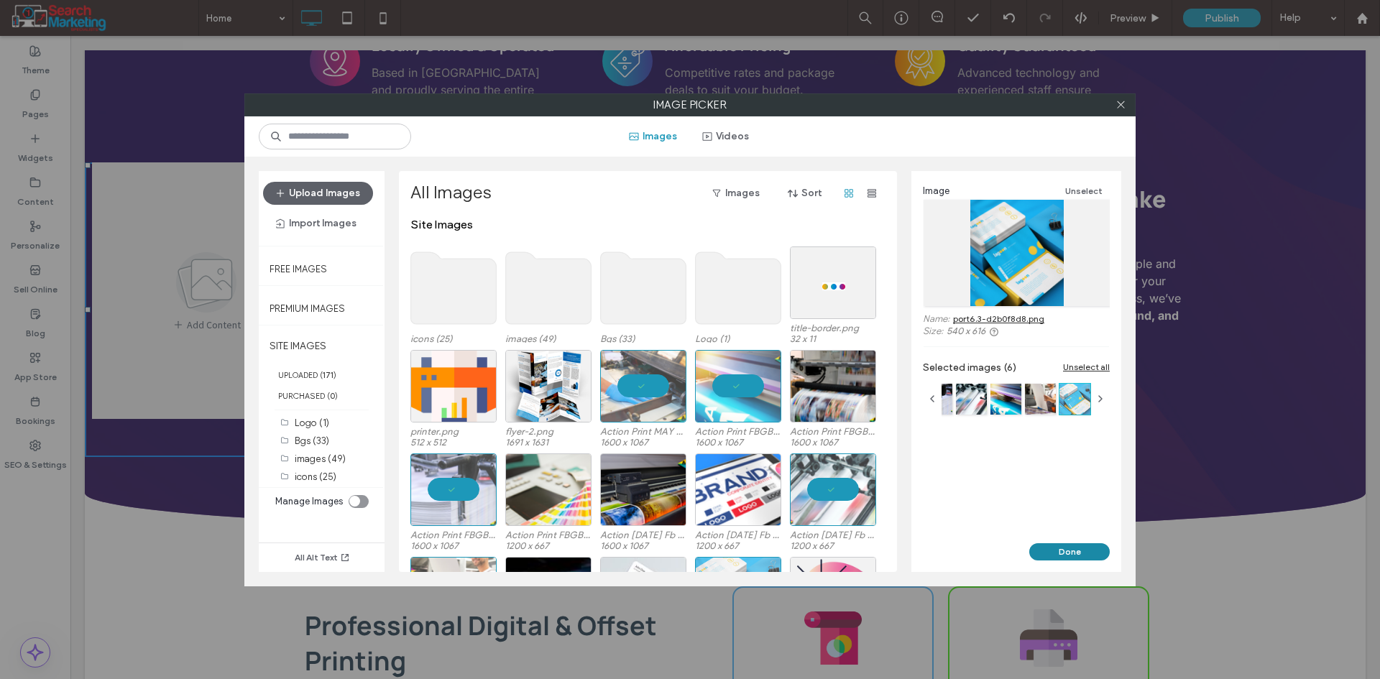
click at [1077, 556] on button "Done" at bounding box center [1069, 551] width 80 height 17
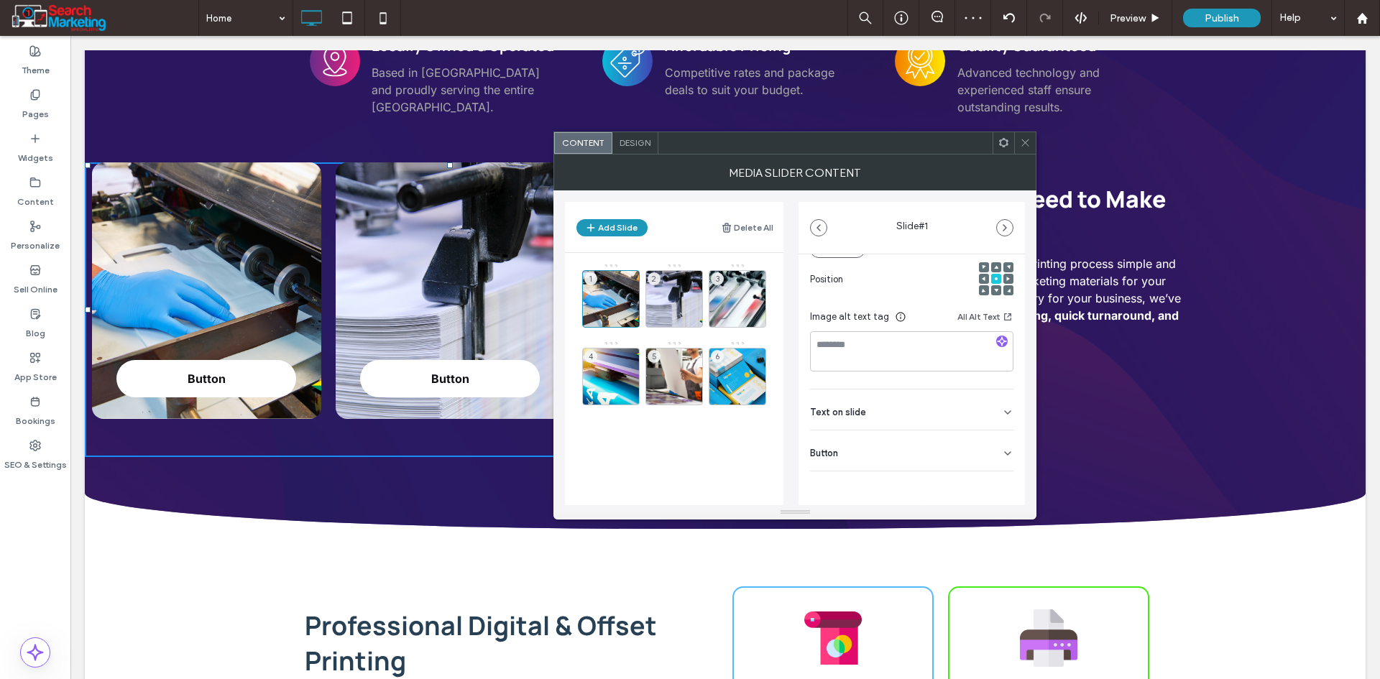
click at [989, 449] on div "Button" at bounding box center [911, 450] width 203 height 40
click at [1000, 481] on button at bounding box center [1000, 472] width 26 height 25
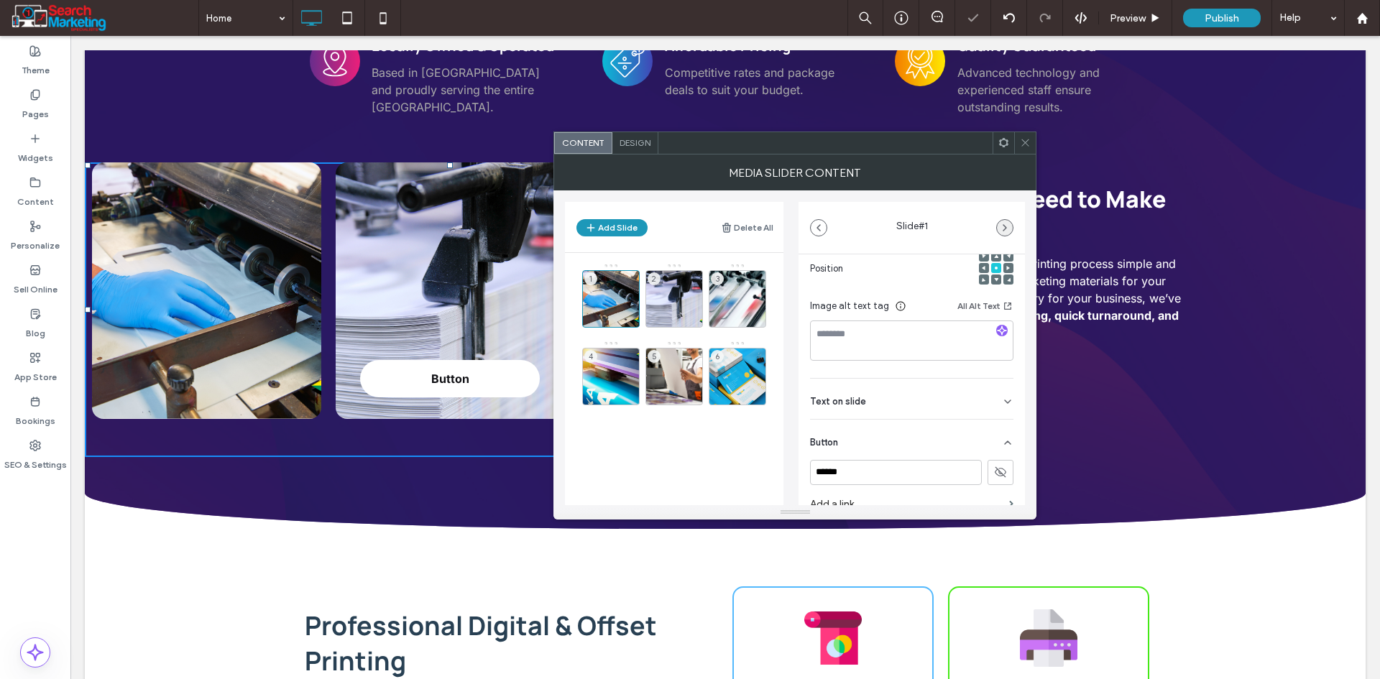
click at [1008, 224] on icon "button" at bounding box center [1004, 227] width 11 height 11
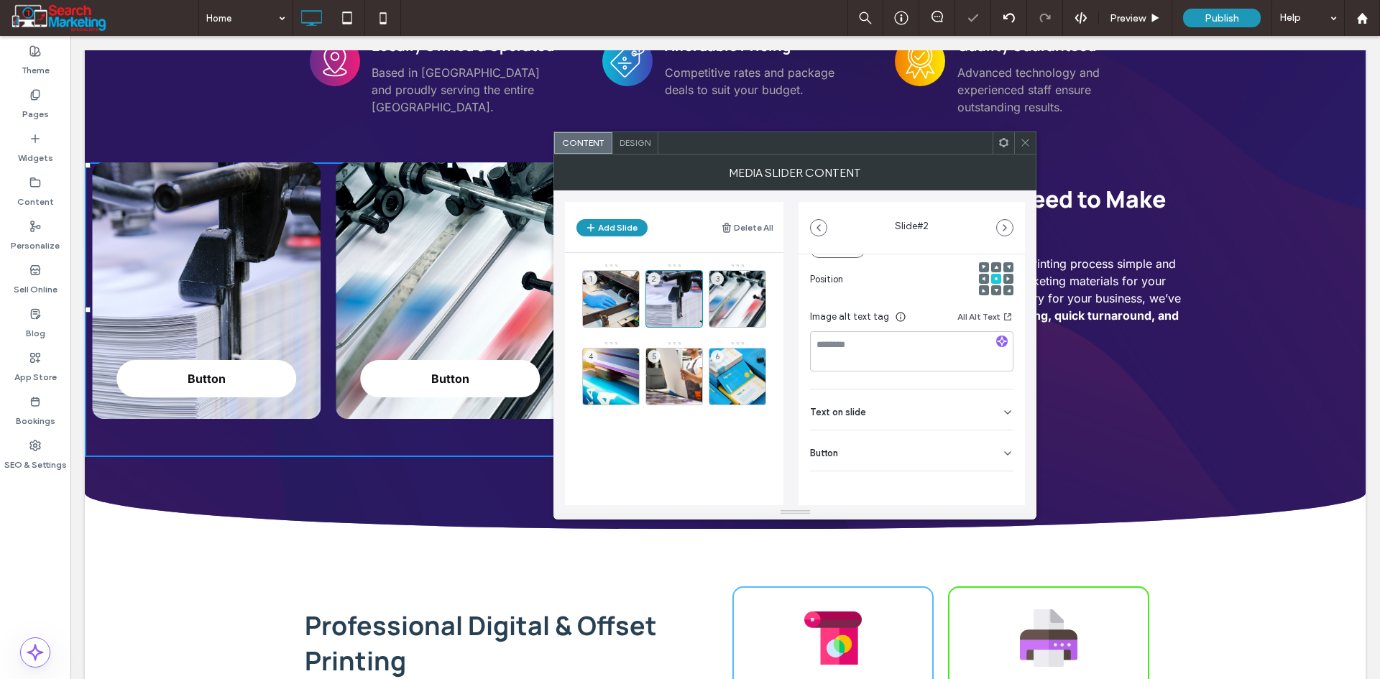
click at [1002, 454] on icon at bounding box center [1007, 453] width 11 height 11
click at [987, 480] on button at bounding box center [1000, 472] width 26 height 25
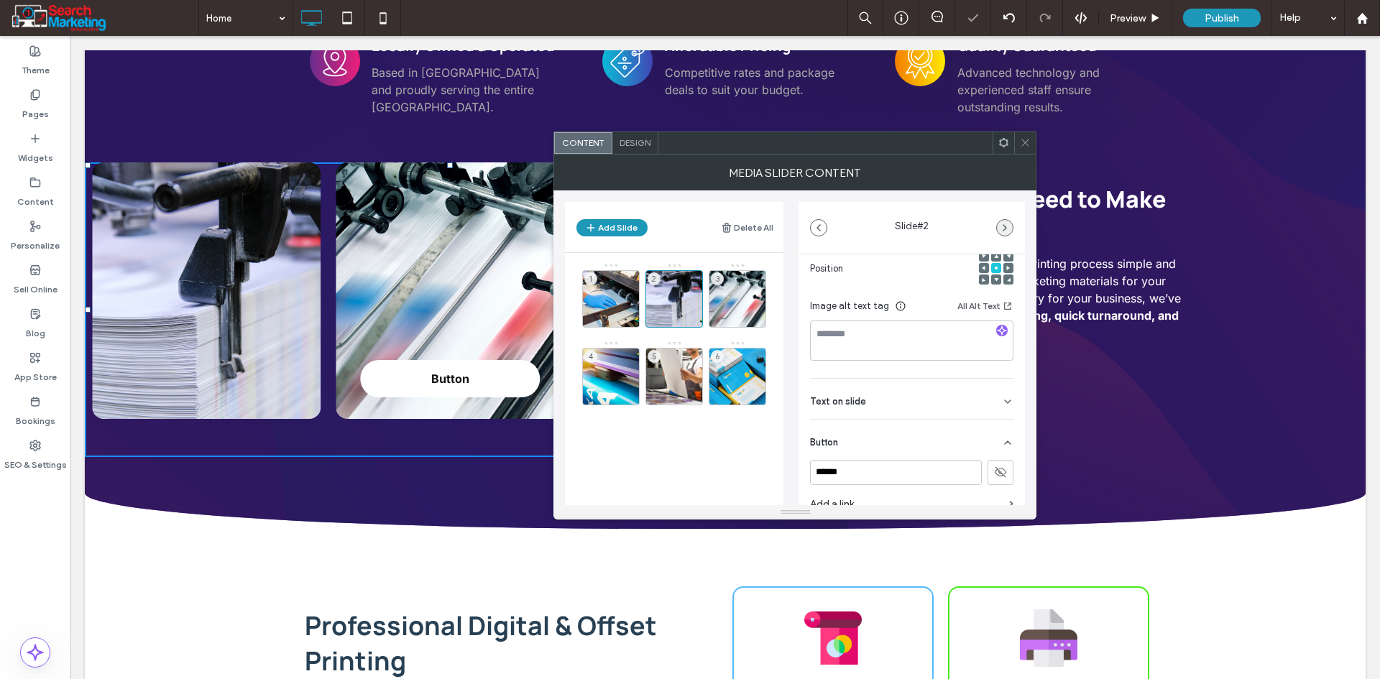
click at [1005, 223] on icon "button" at bounding box center [1004, 227] width 11 height 11
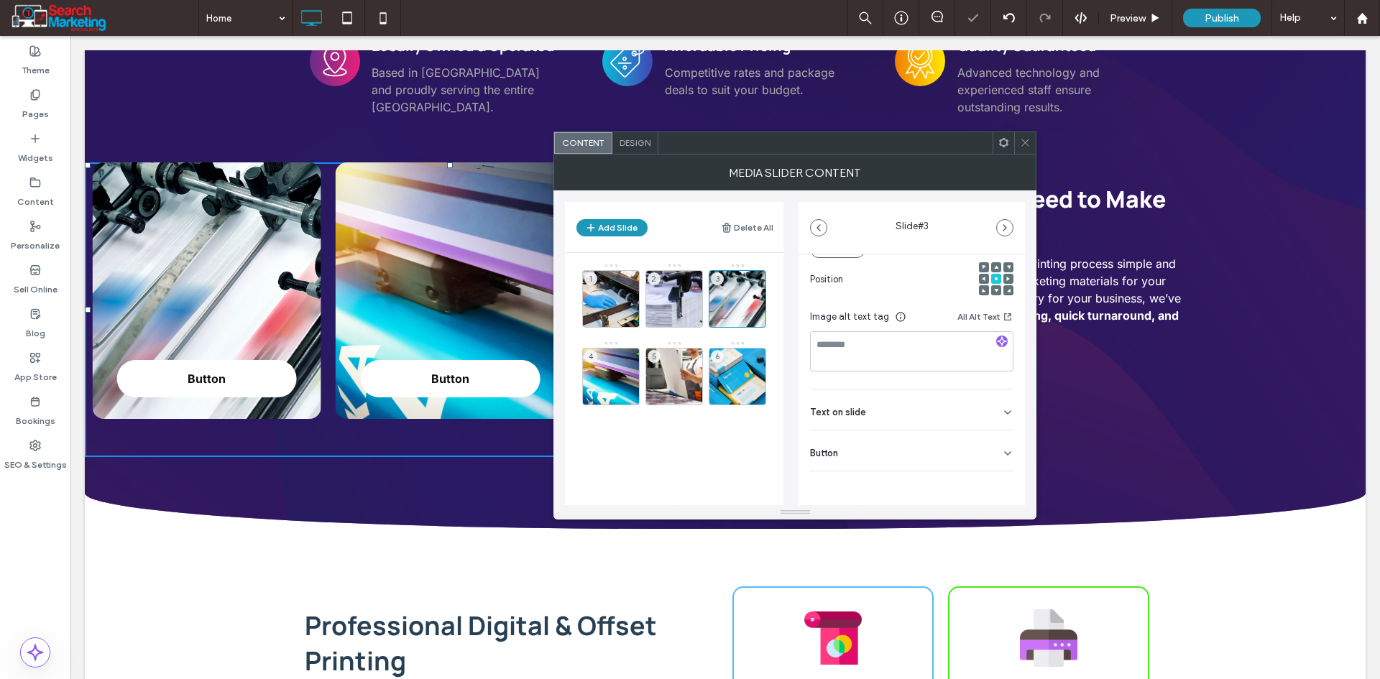
click at [992, 449] on div "Button" at bounding box center [911, 450] width 203 height 40
click at [994, 476] on icon at bounding box center [1000, 482] width 13 height 13
click at [997, 224] on span "button" at bounding box center [1005, 228] width 16 height 16
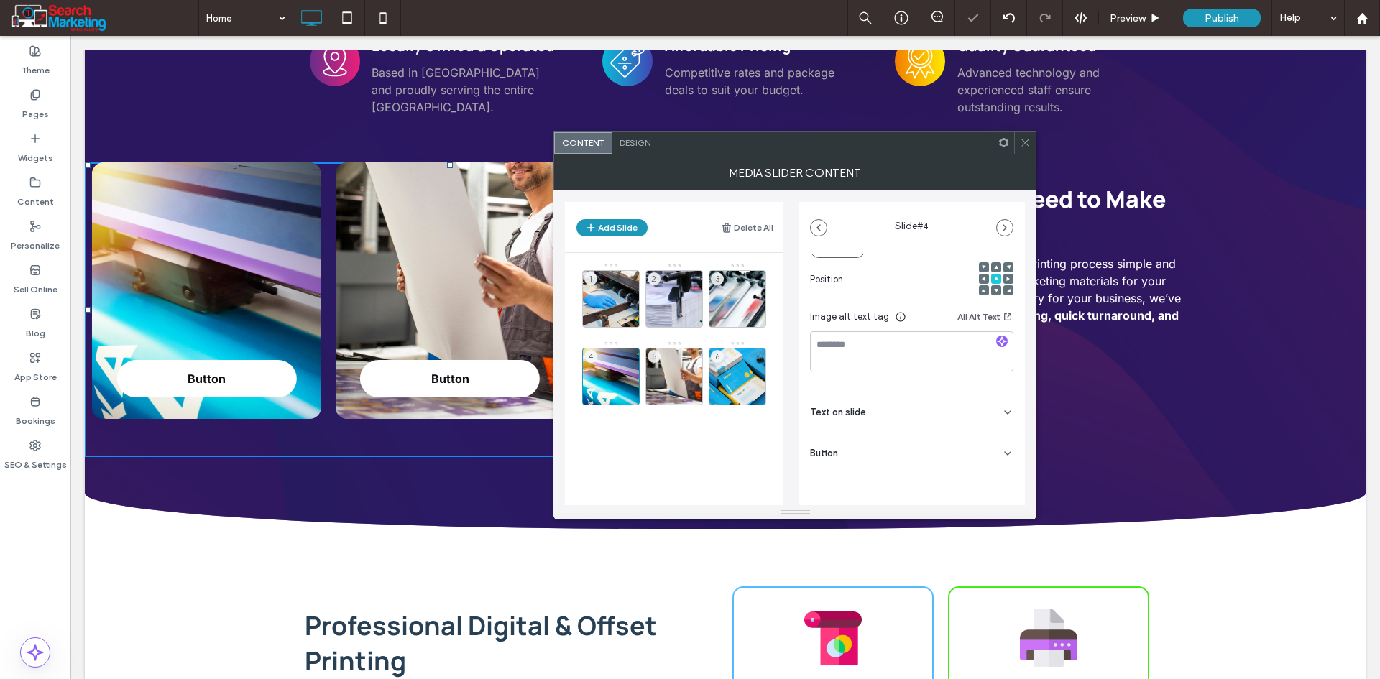
drag, startPoint x: 984, startPoint y: 448, endPoint x: 997, endPoint y: 464, distance: 20.4
click at [985, 450] on div "Button" at bounding box center [911, 450] width 203 height 40
click at [994, 476] on use at bounding box center [999, 472] width 11 height 9
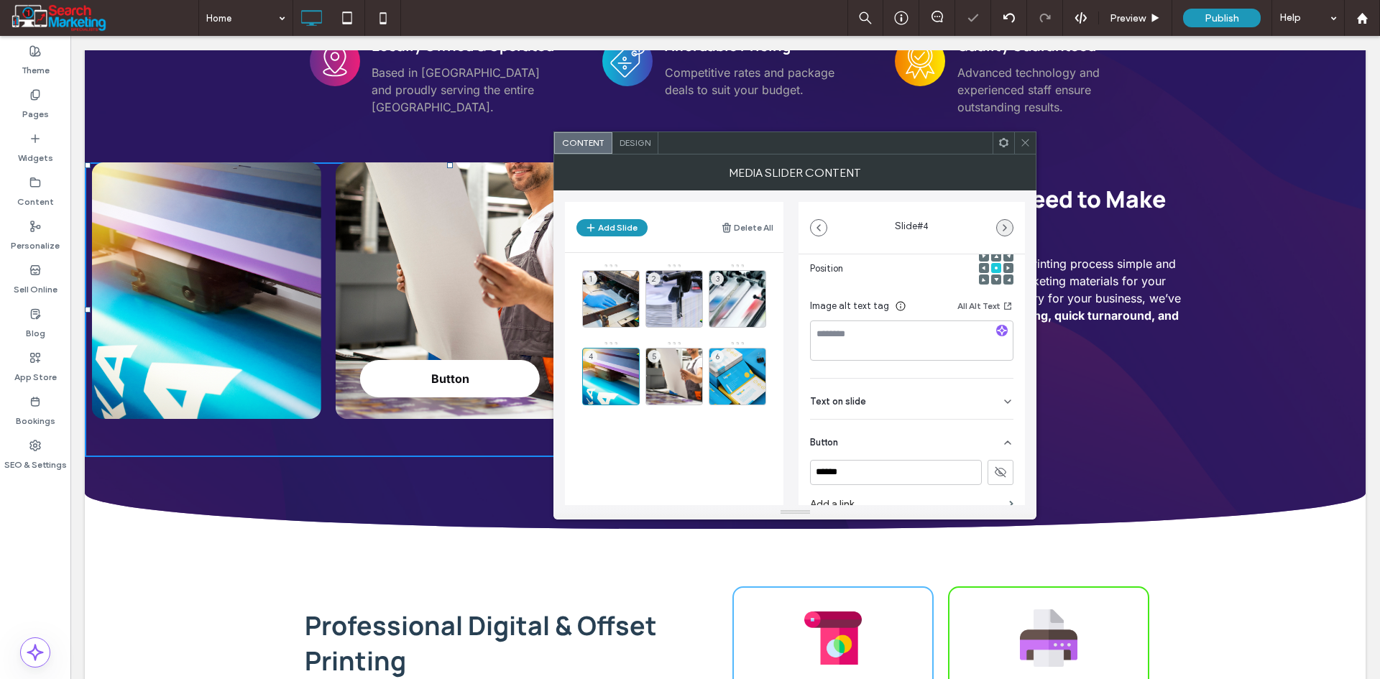
click at [1000, 226] on icon "button" at bounding box center [1004, 227] width 11 height 11
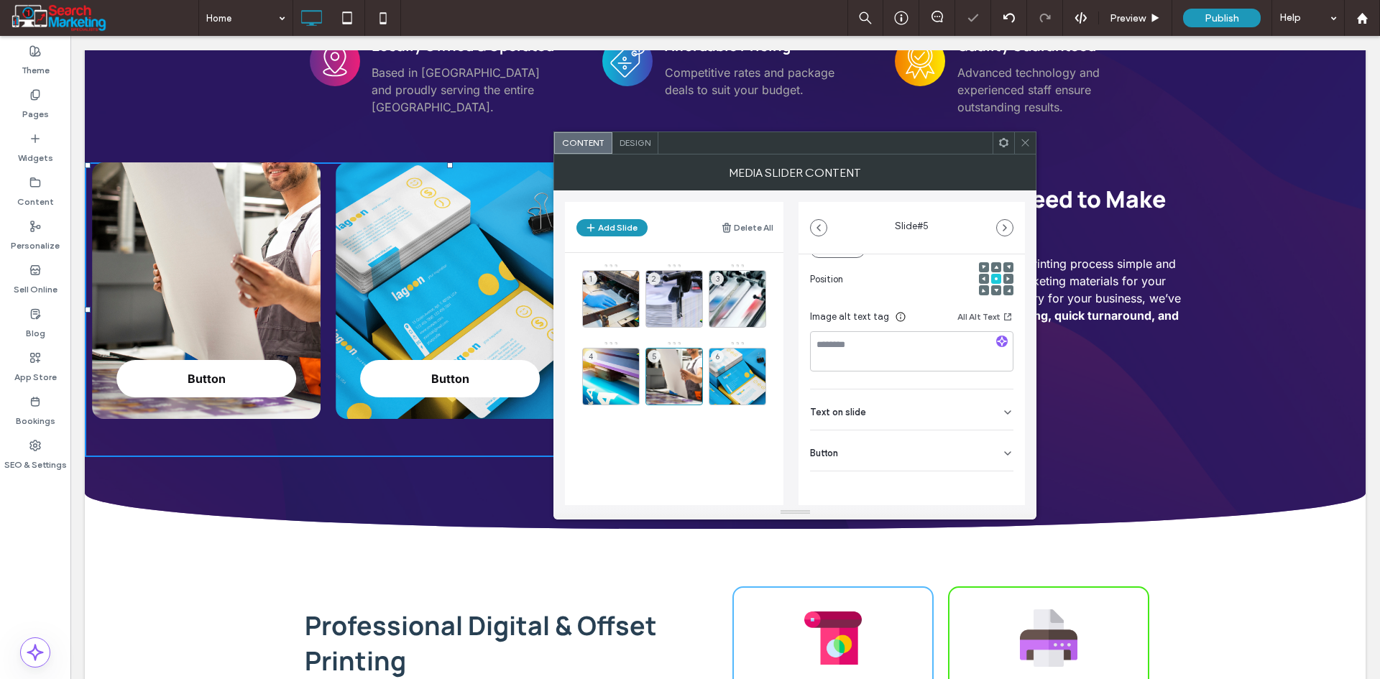
click at [987, 446] on div "Button" at bounding box center [911, 450] width 203 height 40
click at [994, 480] on use at bounding box center [999, 483] width 11 height 9
click at [1002, 229] on icon "button" at bounding box center [1004, 227] width 11 height 11
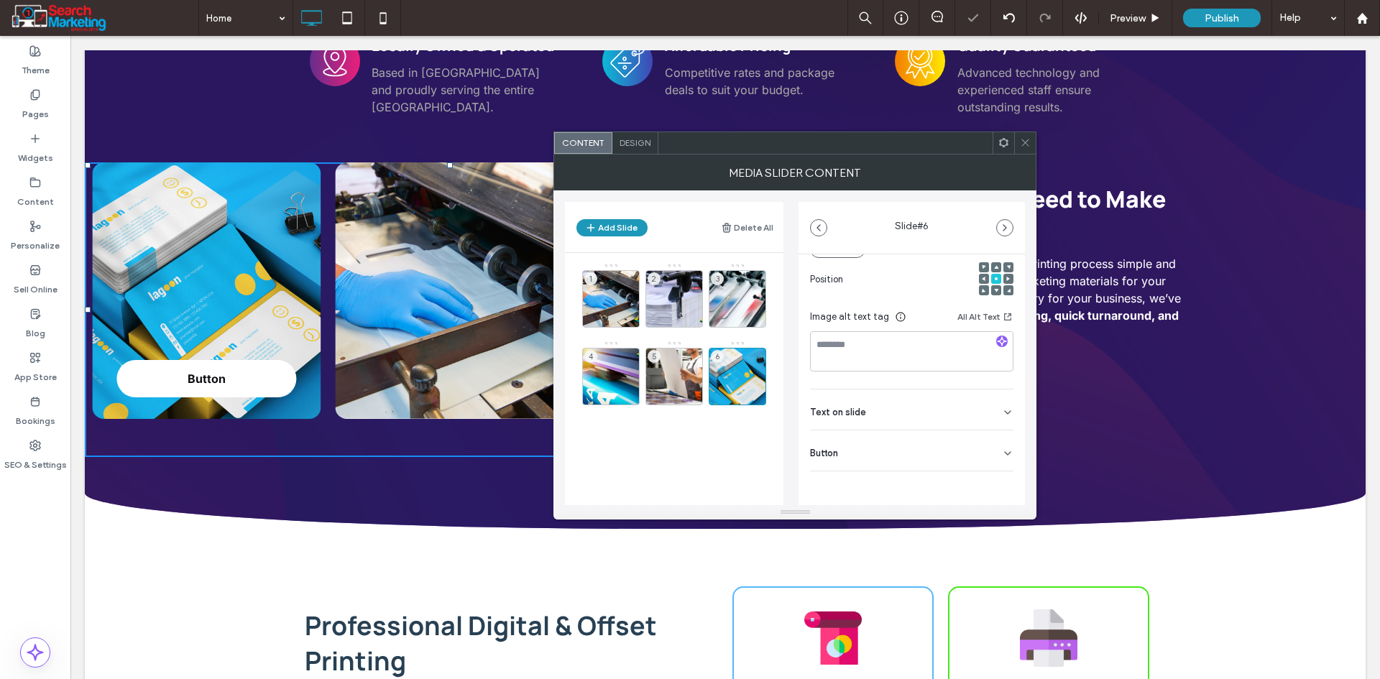
click at [1005, 454] on use at bounding box center [1008, 453] width 6 height 3
click at [987, 481] on button at bounding box center [1000, 483] width 26 height 25
drag, startPoint x: 1028, startPoint y: 147, endPoint x: 999, endPoint y: 163, distance: 33.2
click at [1027, 147] on icon at bounding box center [1025, 142] width 11 height 11
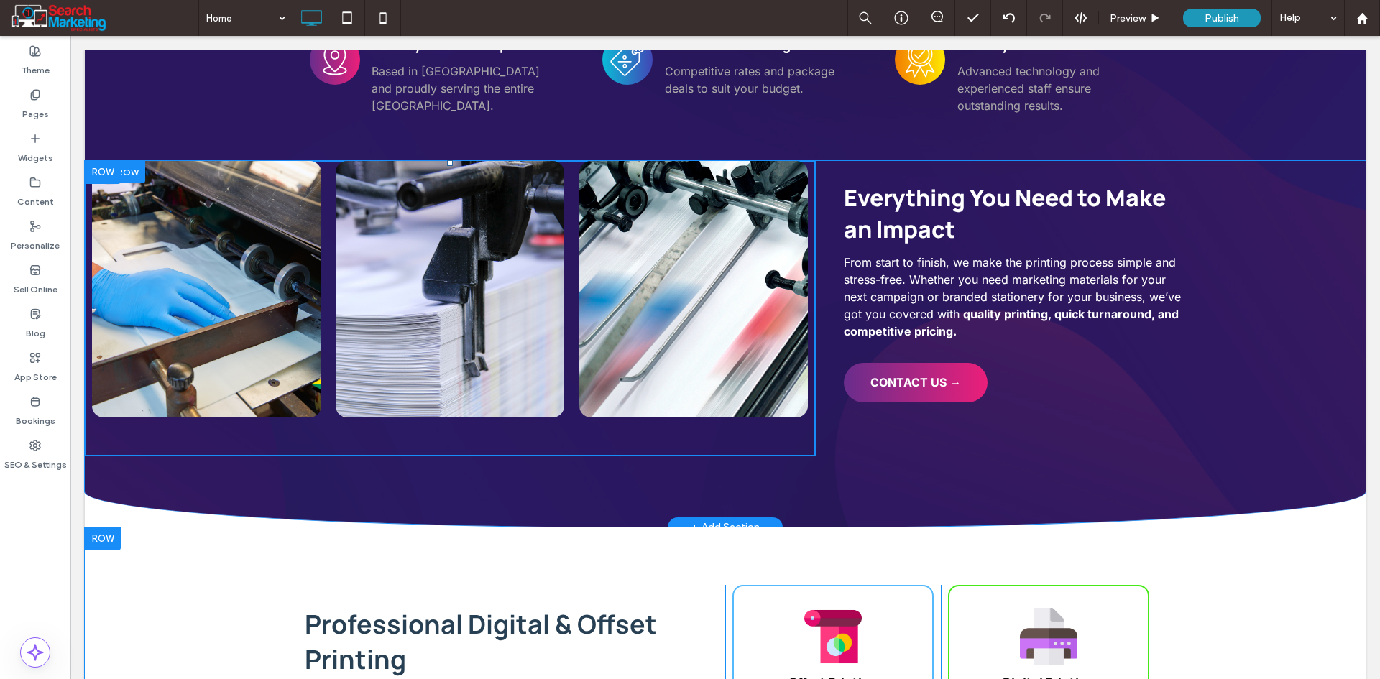
scroll to position [2371, 0]
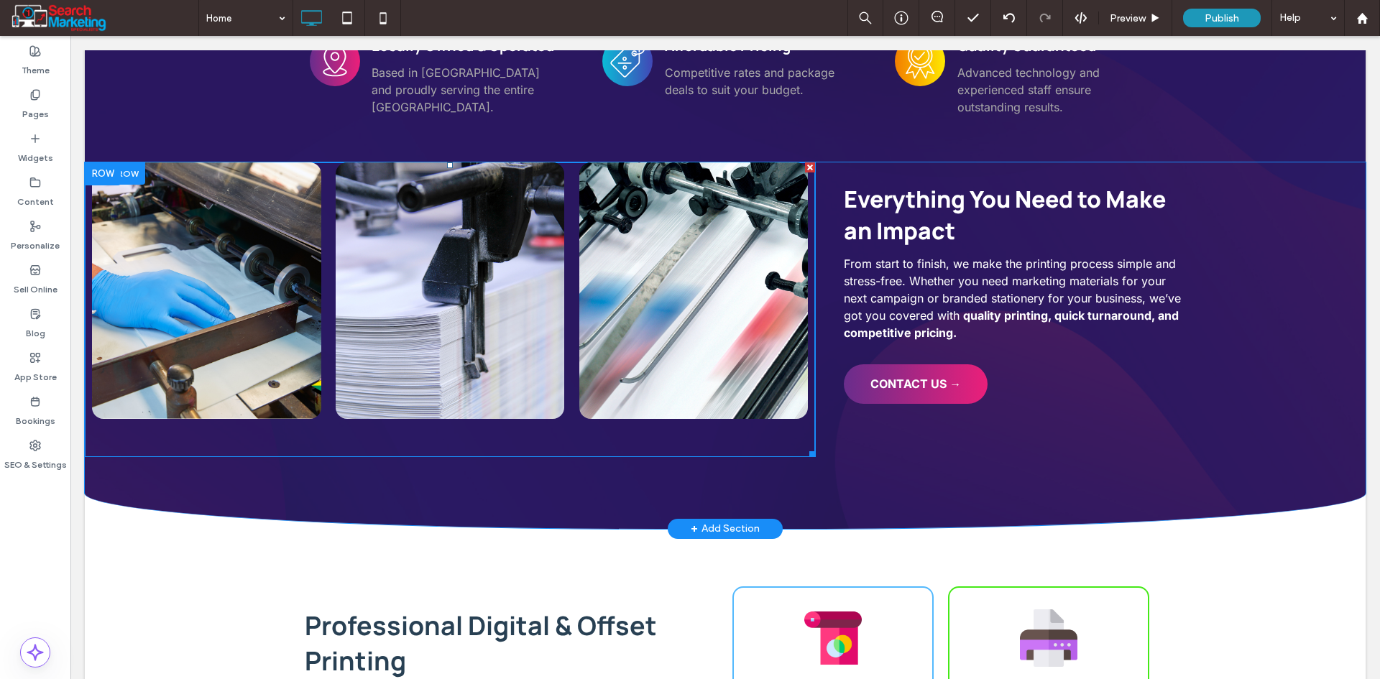
click at [622, 273] on div at bounding box center [693, 290] width 229 height 257
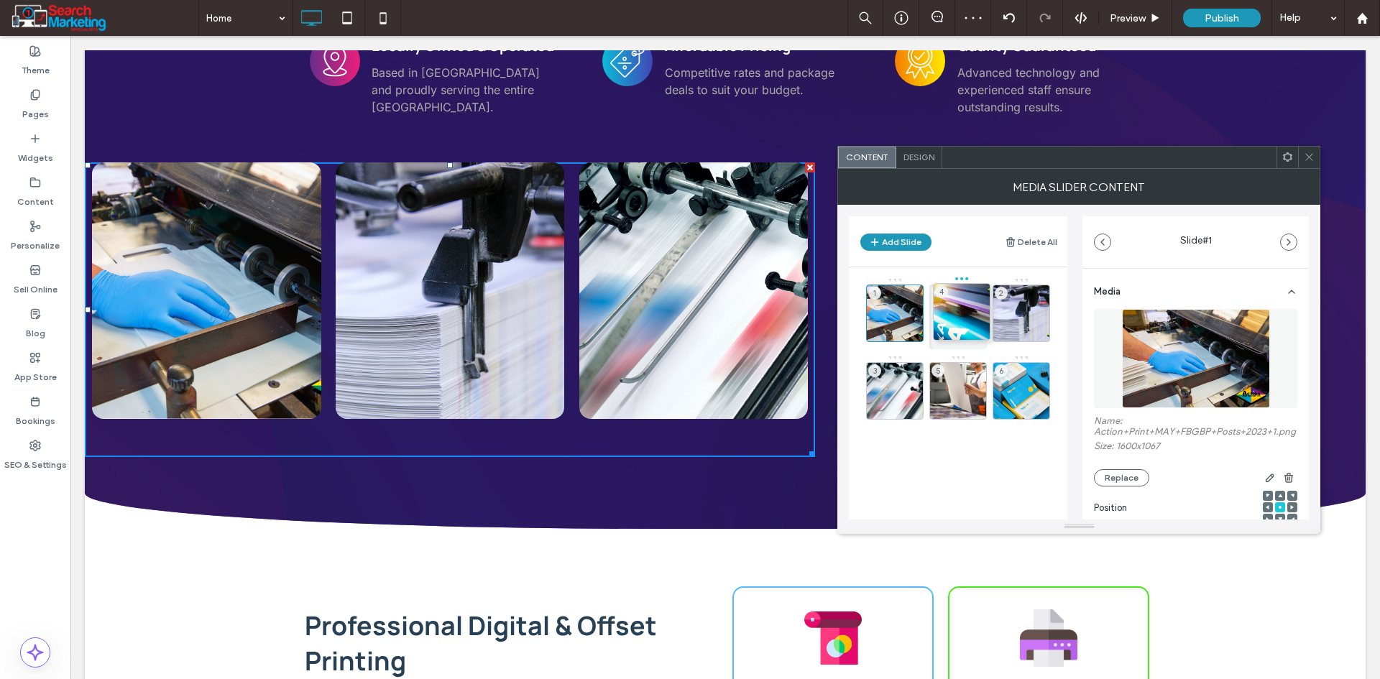
drag, startPoint x: 895, startPoint y: 359, endPoint x: 961, endPoint y: 280, distance: 103.5
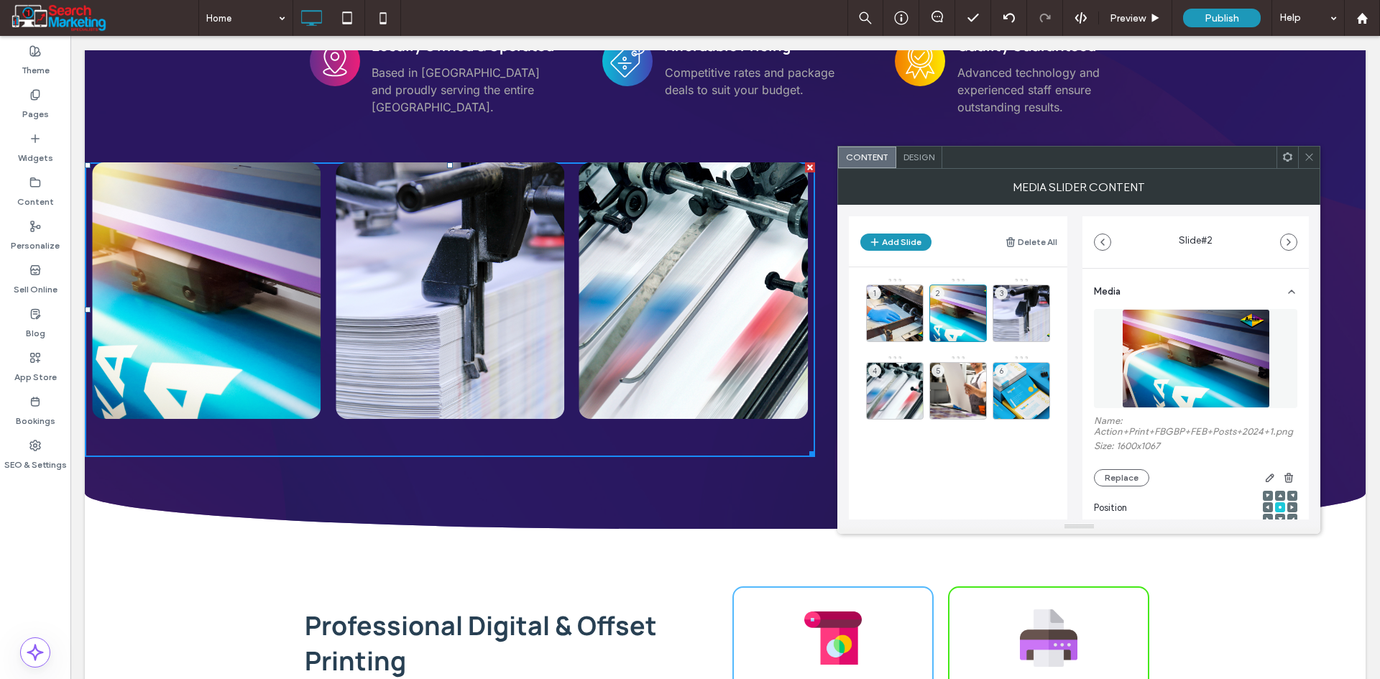
click at [1018, 354] on div "1 2 3 4 5 6" at bounding box center [966, 351] width 201 height 149
drag, startPoint x: 1020, startPoint y: 356, endPoint x: 957, endPoint y: 357, distance: 63.2
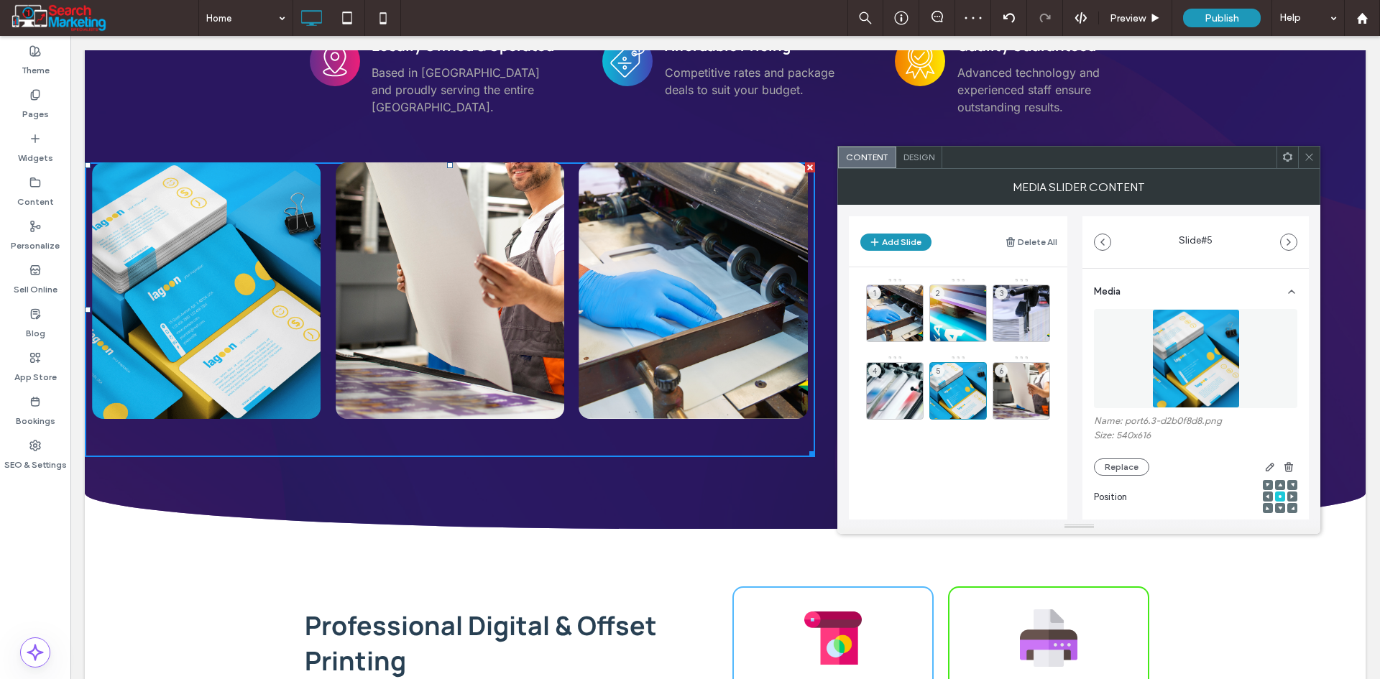
click at [1305, 153] on icon at bounding box center [1308, 157] width 11 height 11
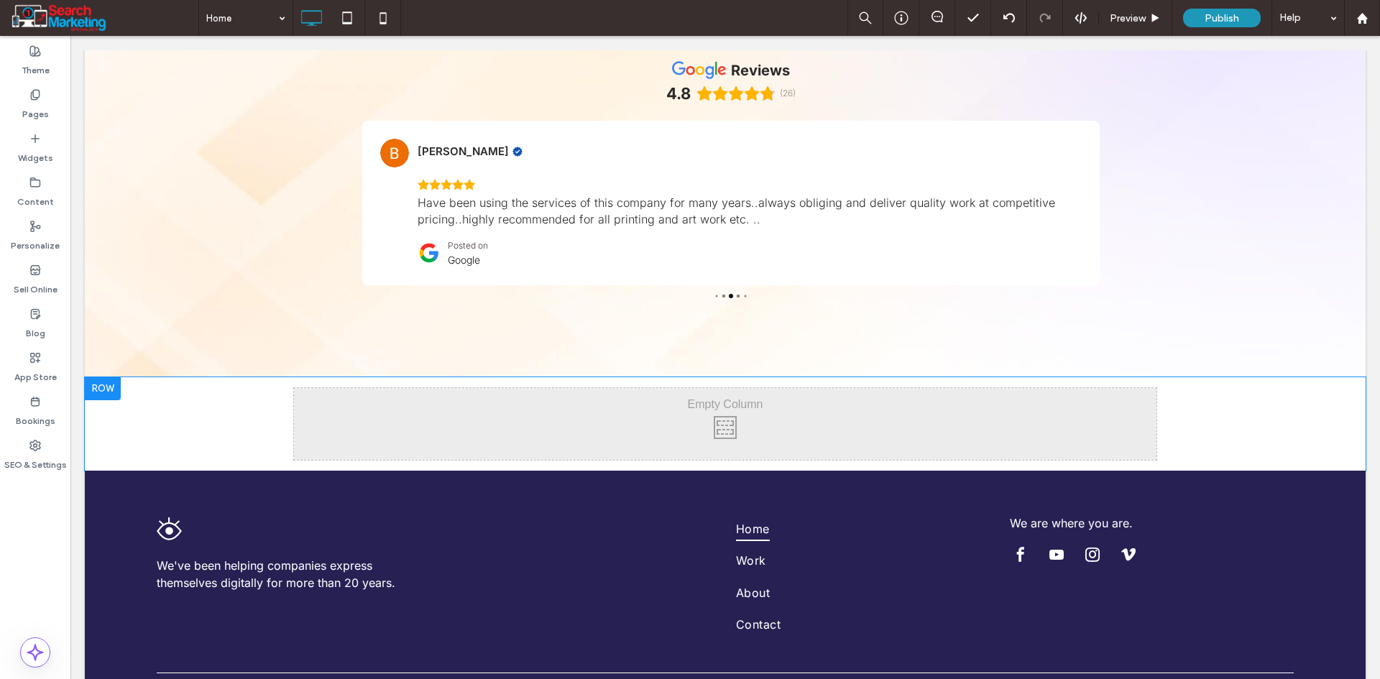
scroll to position [3593, 0]
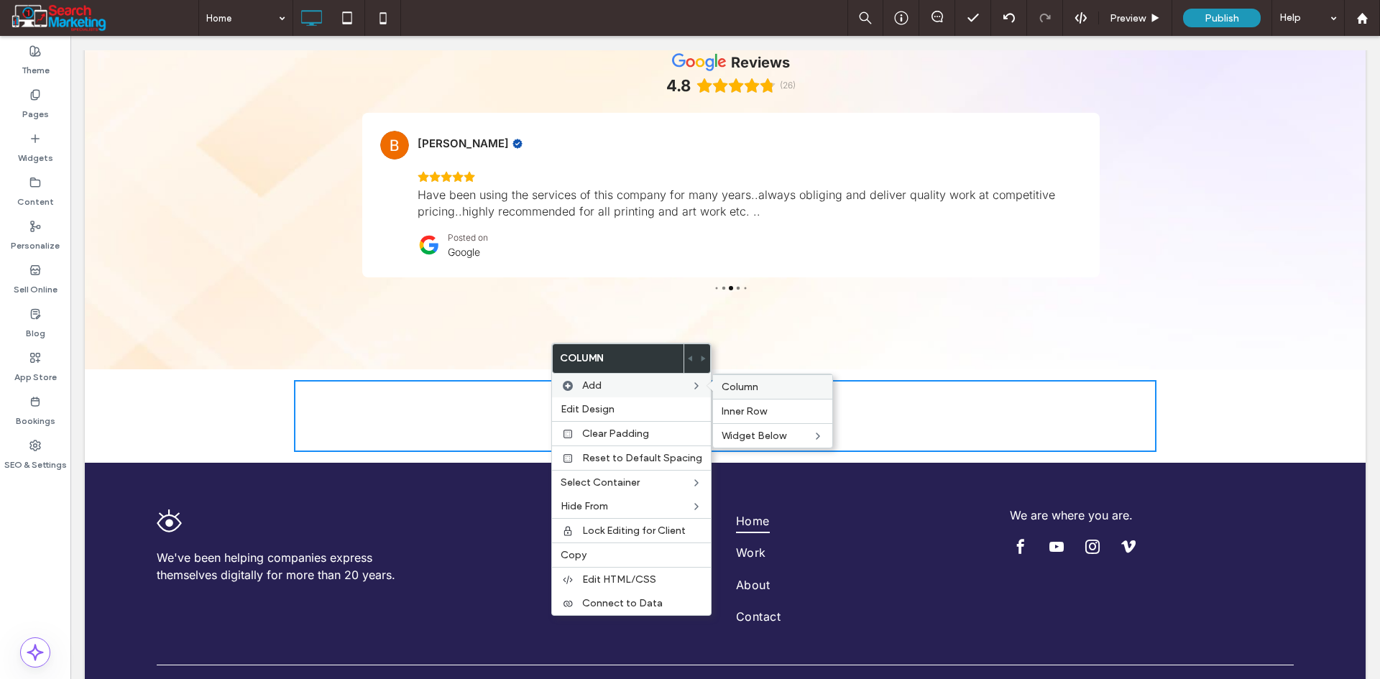
drag, startPoint x: 747, startPoint y: 397, endPoint x: 677, endPoint y: 361, distance: 78.1
click at [747, 397] on div "Column" at bounding box center [772, 386] width 119 height 24
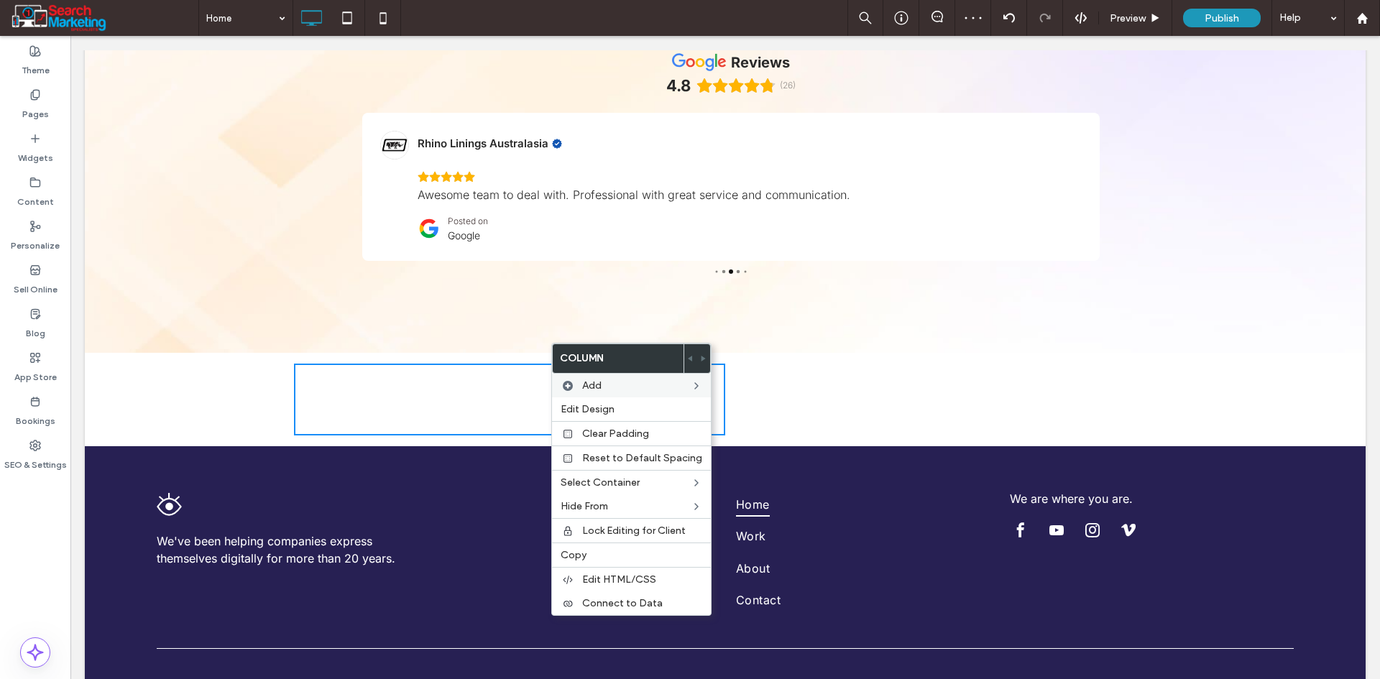
click at [764, 364] on div "Click To Paste Click To Paste" at bounding box center [940, 400] width 431 height 72
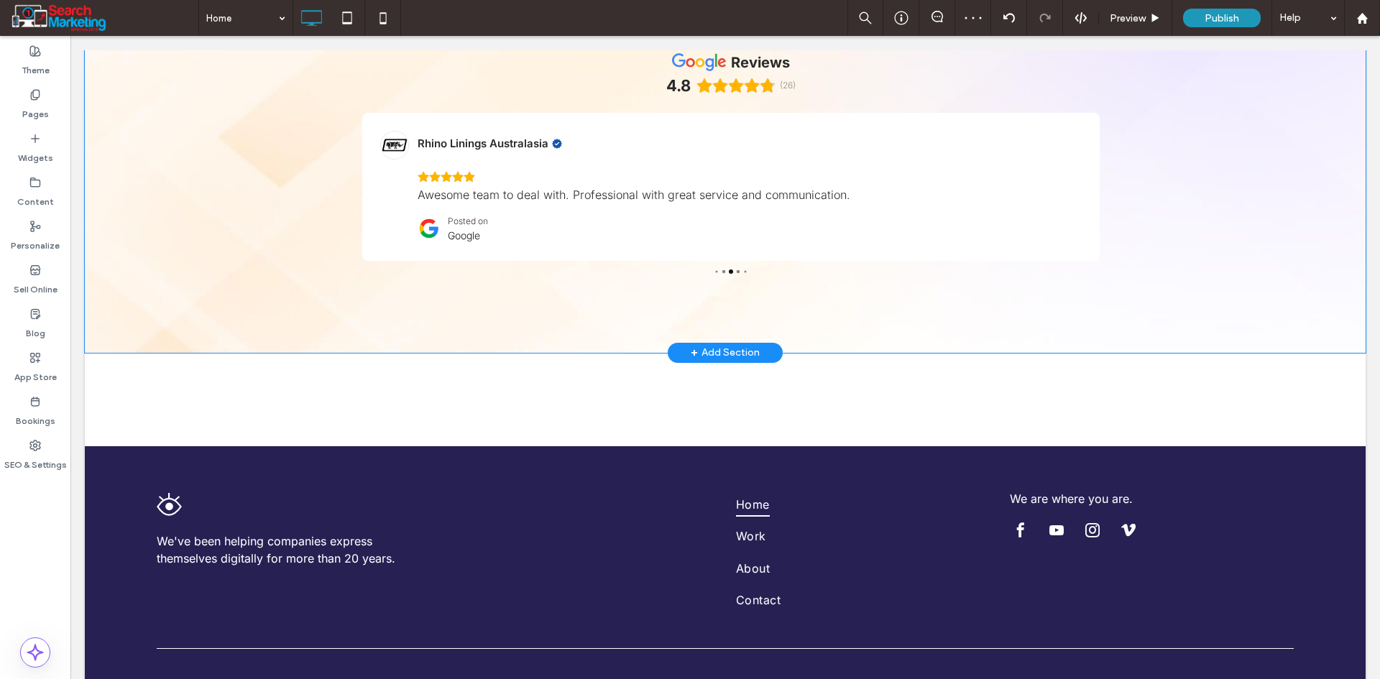
click at [718, 345] on div "+ Add Section" at bounding box center [725, 353] width 69 height 16
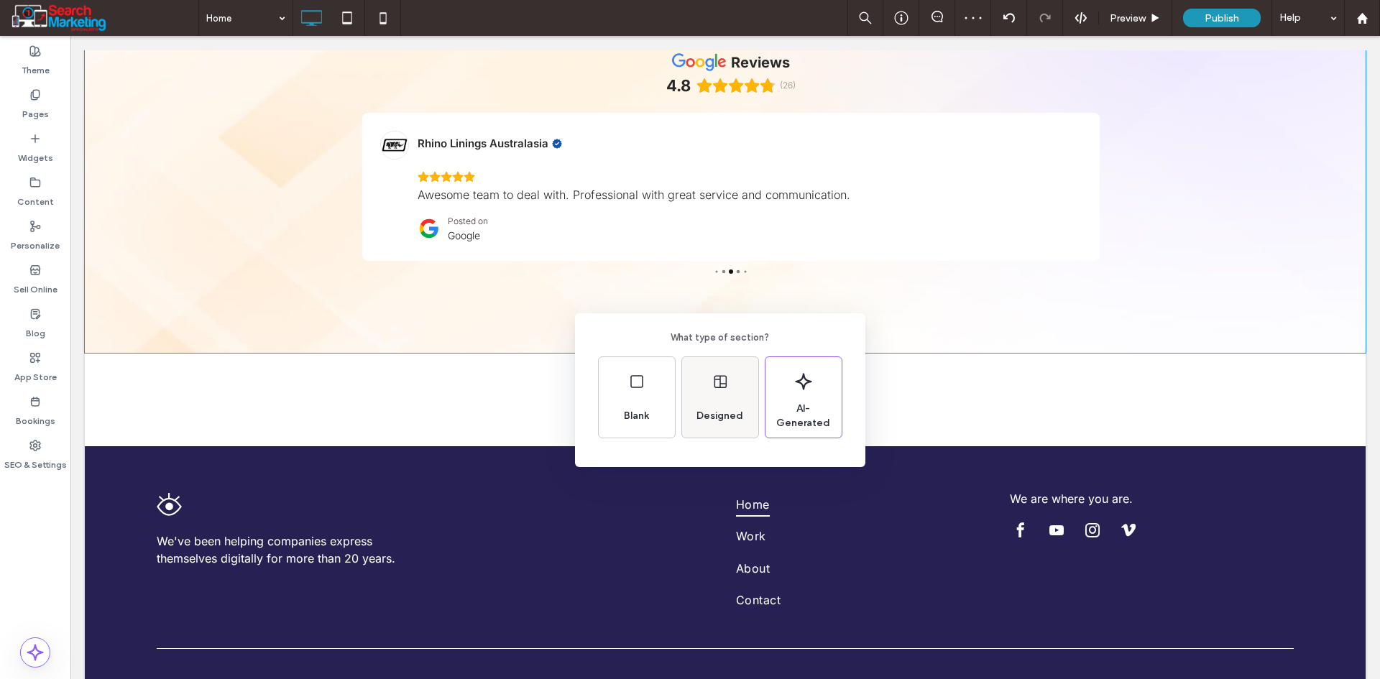
click at [731, 384] on div "Designed" at bounding box center [720, 397] width 76 height 80
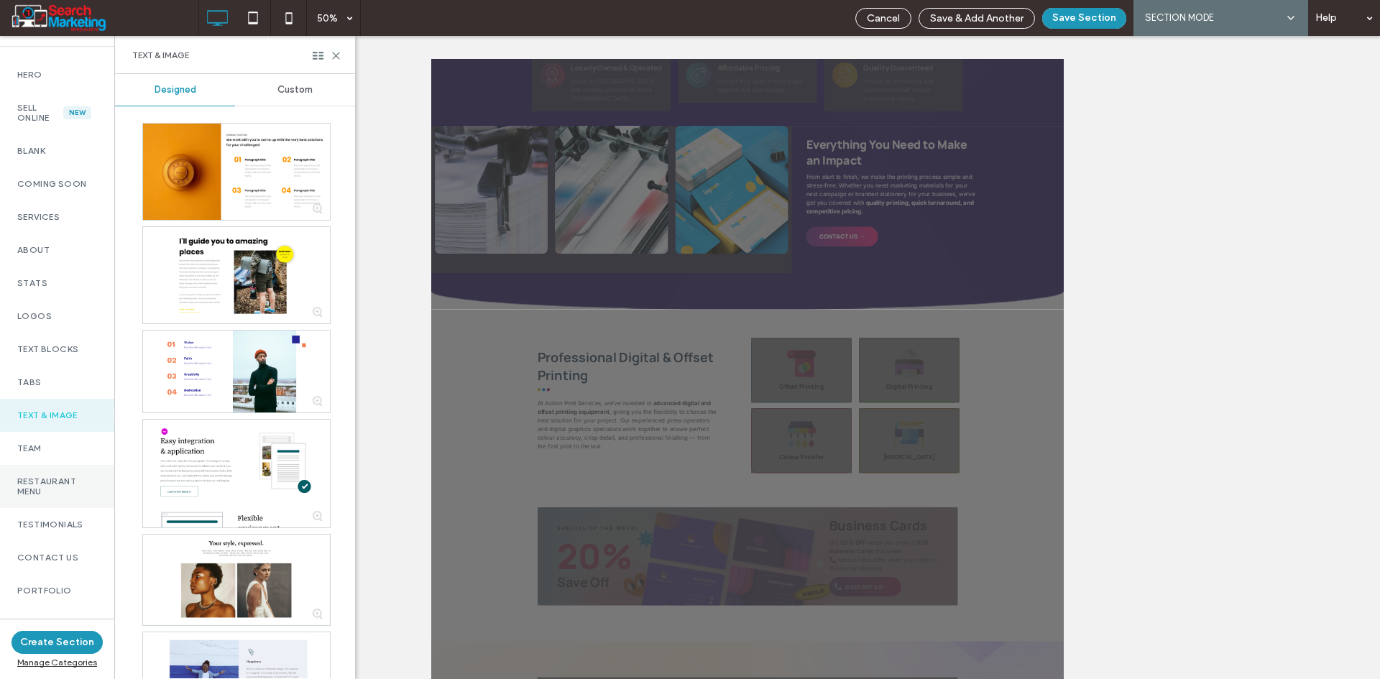
scroll to position [72, 0]
click at [75, 560] on label "Contact Us" at bounding box center [57, 557] width 80 height 10
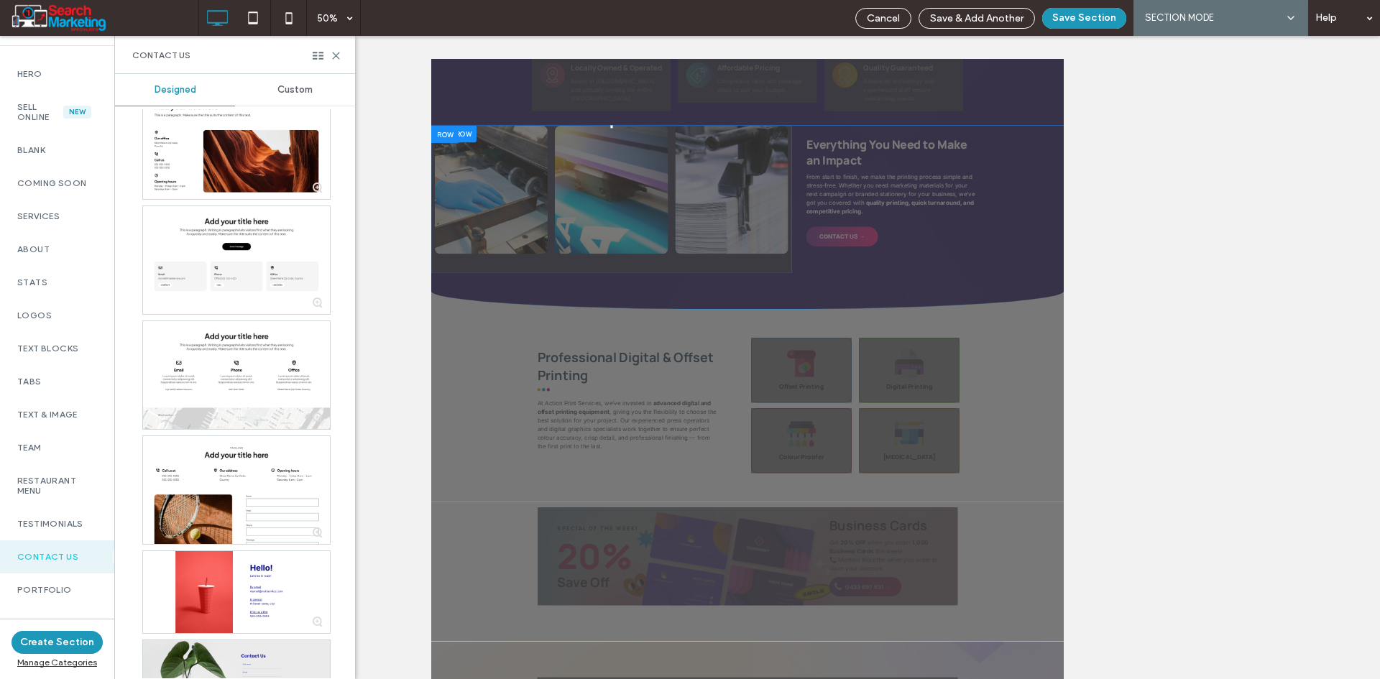
scroll to position [790, 0]
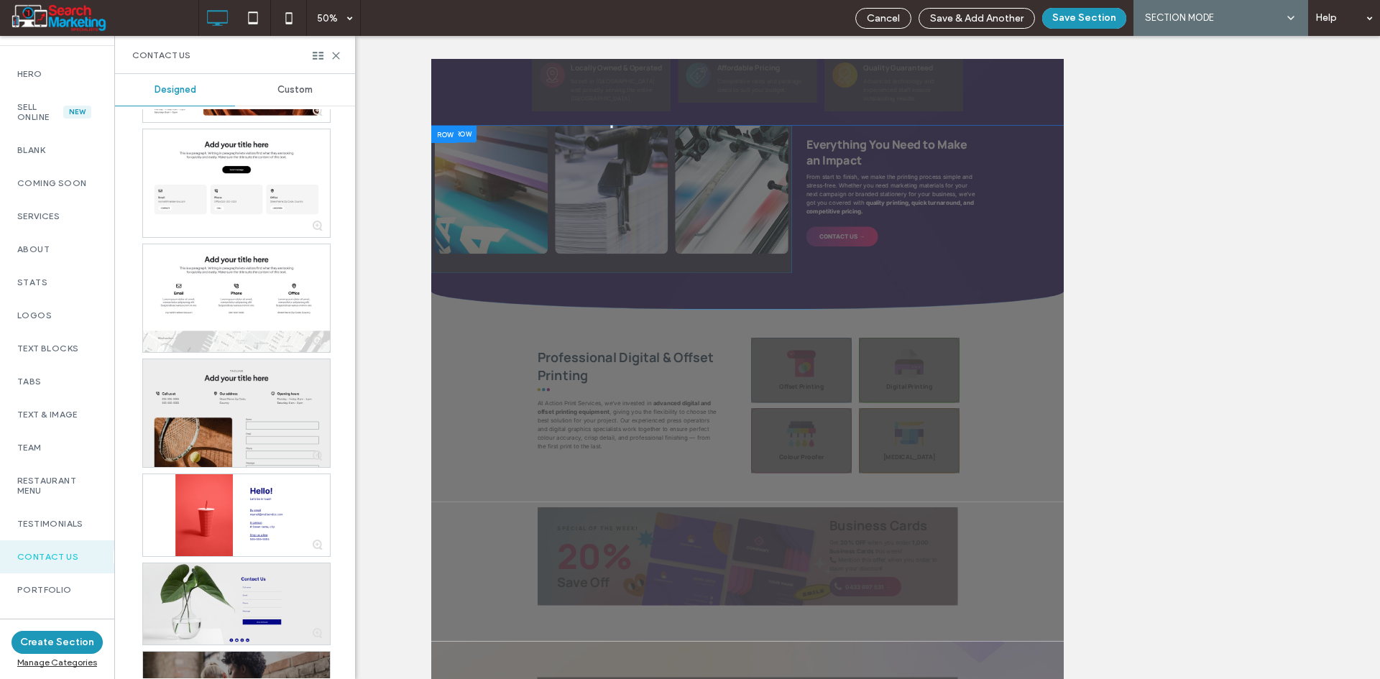
click at [236, 425] on div at bounding box center [236, 413] width 187 height 108
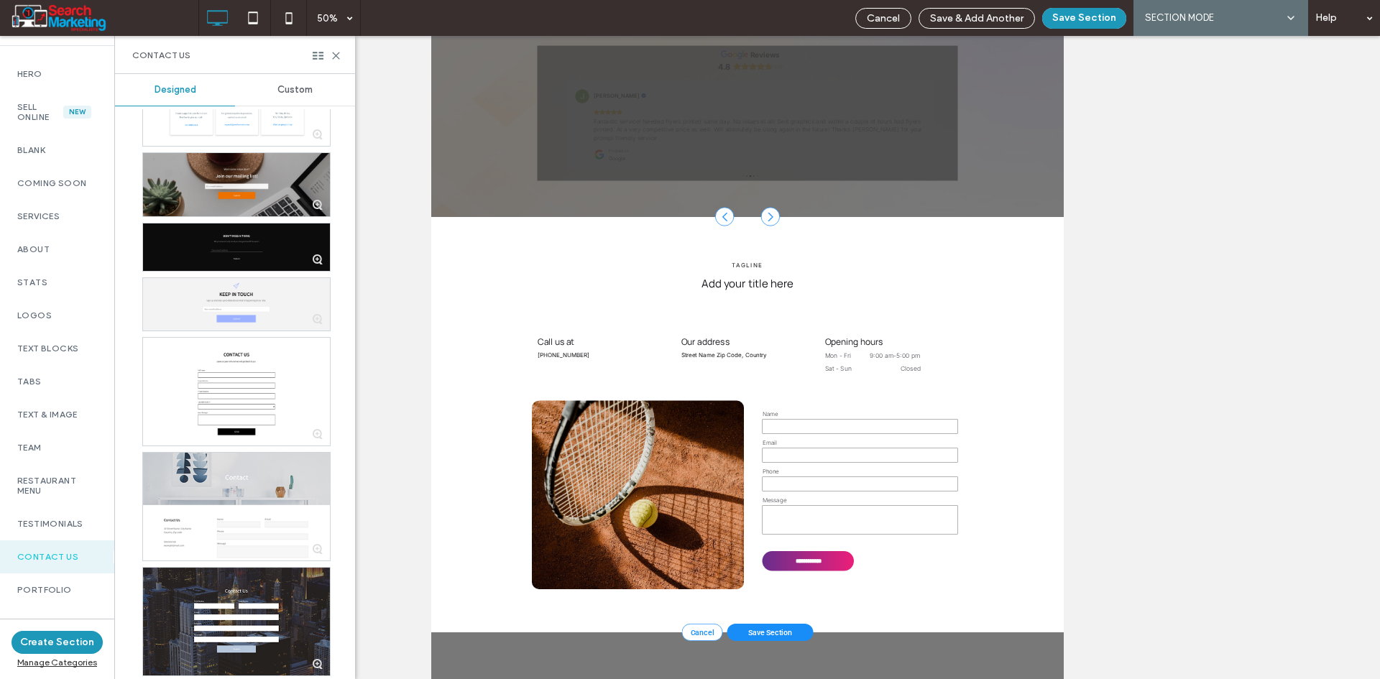
scroll to position [2966, 0]
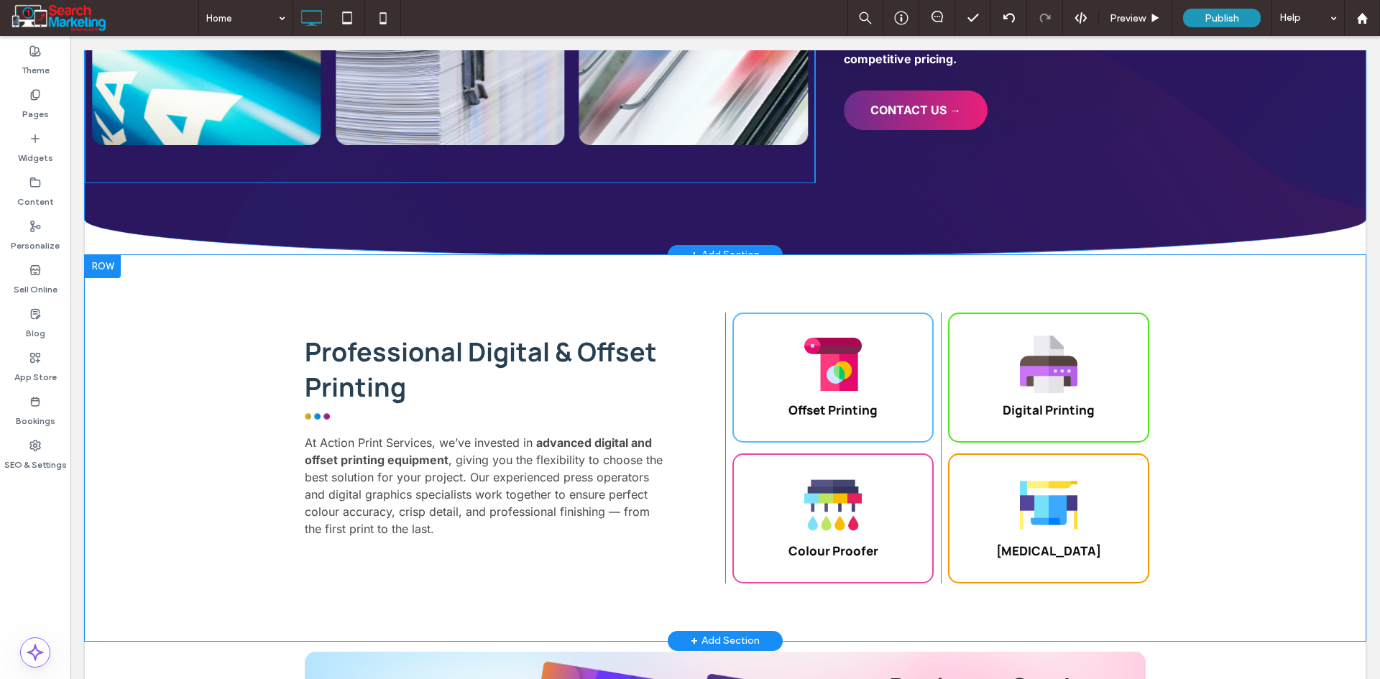
scroll to position [2678, 0]
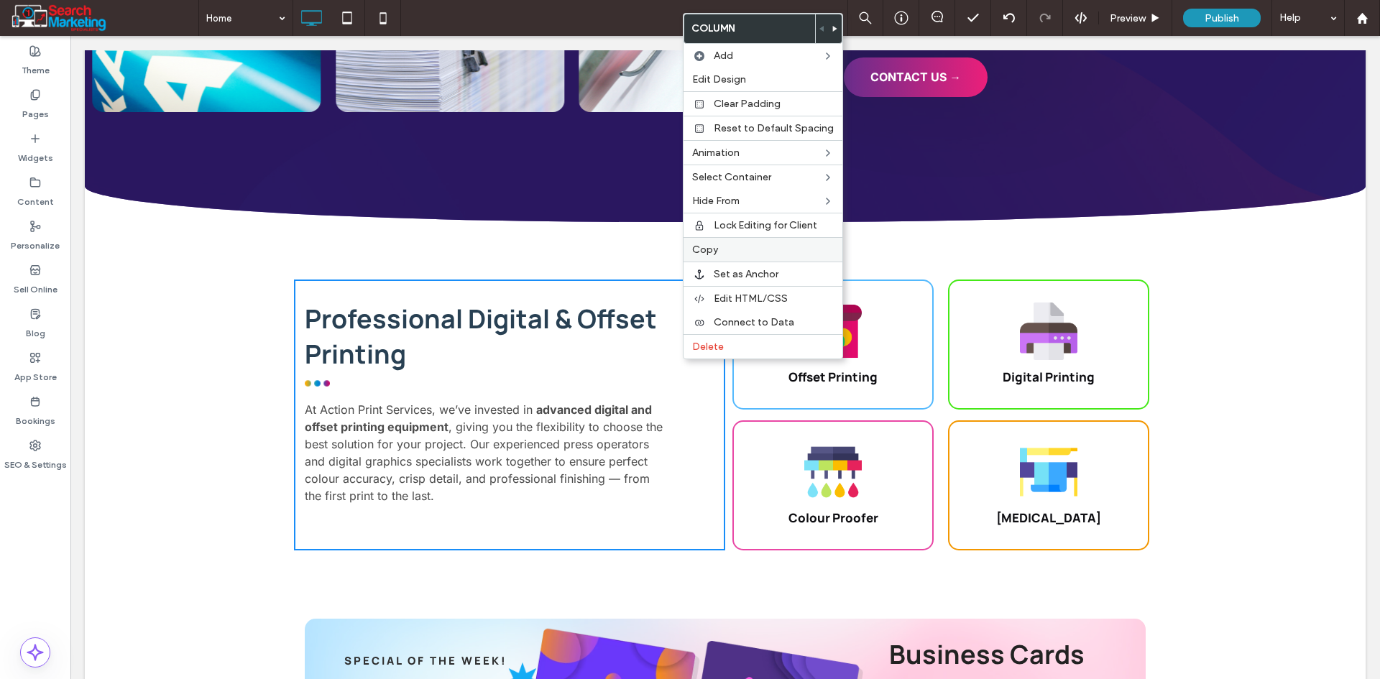
click at [726, 260] on div "Copy" at bounding box center [762, 249] width 159 height 24
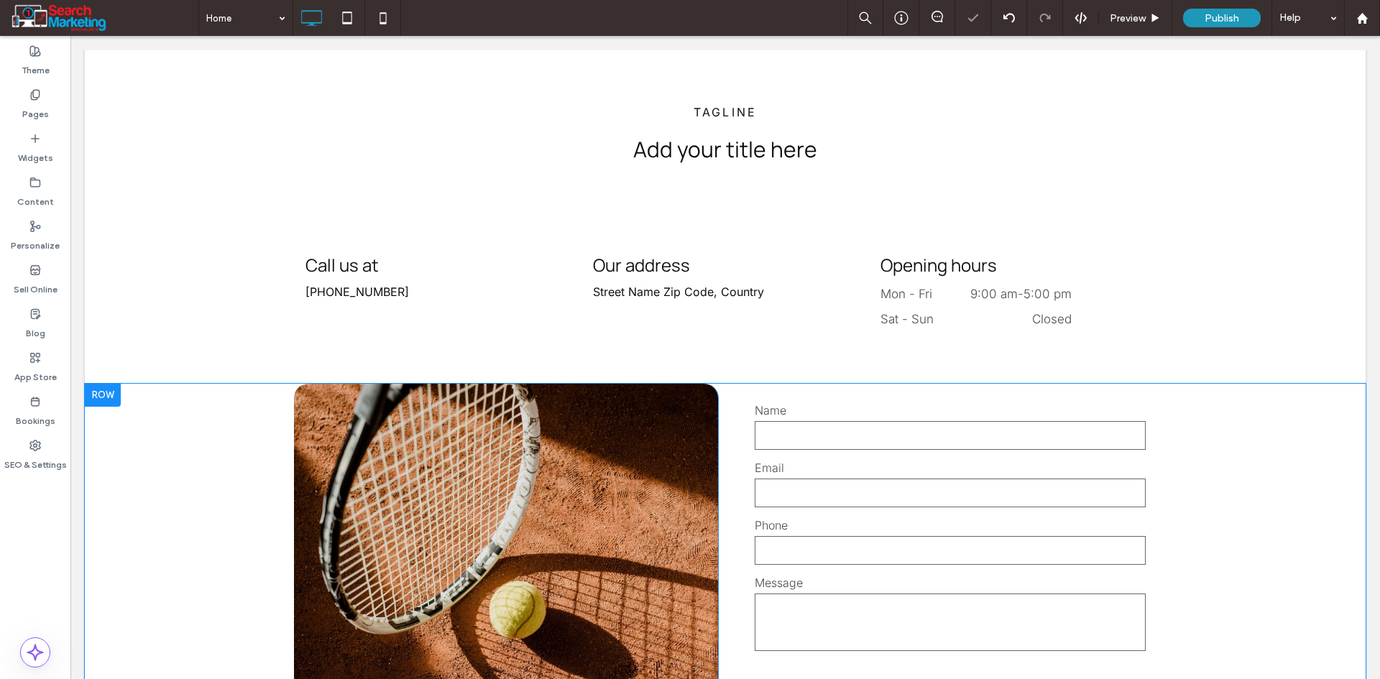
scroll to position [4115, 0]
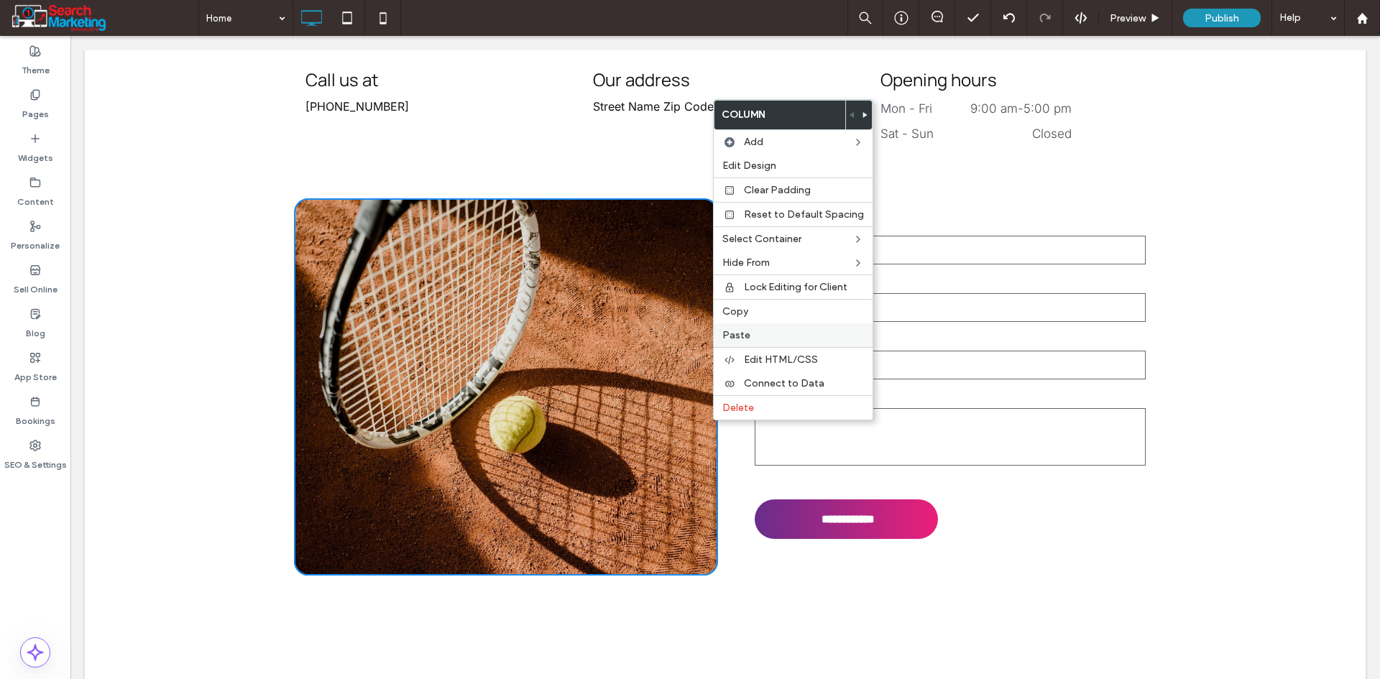
click at [742, 337] on span "Paste" at bounding box center [736, 335] width 28 height 12
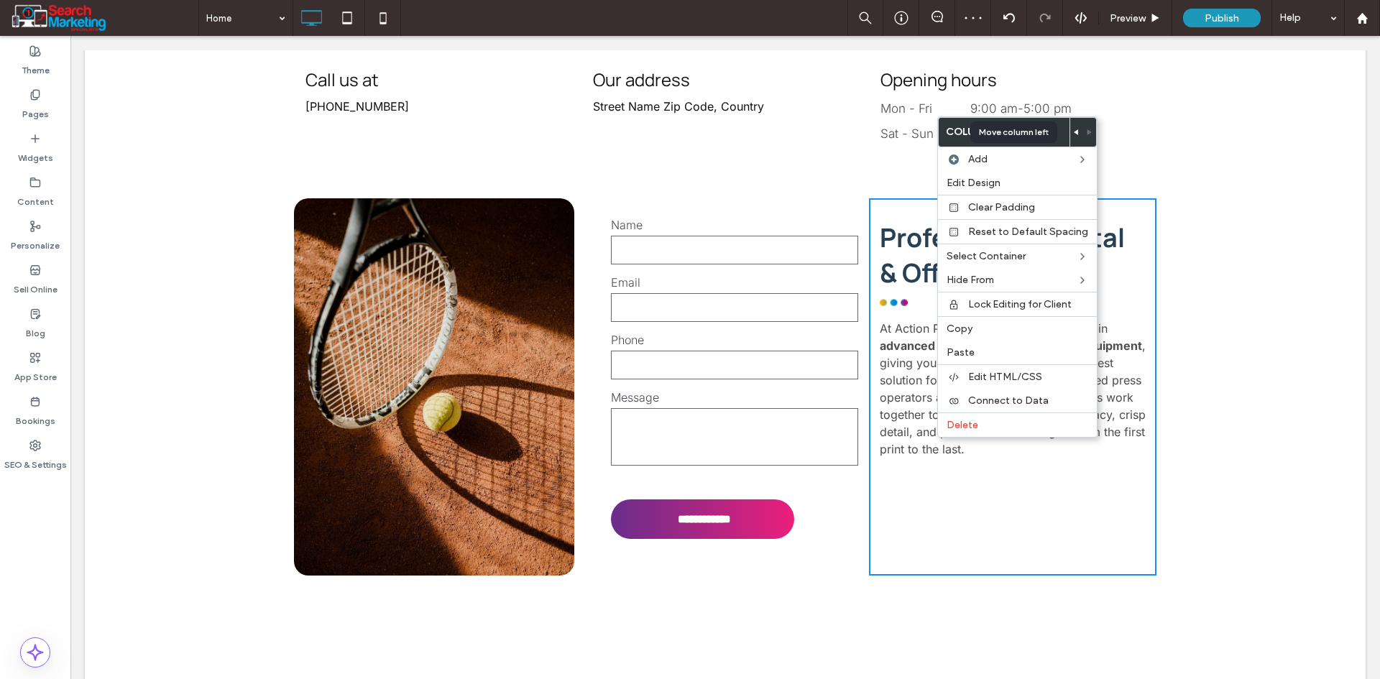
click at [1074, 131] on icon at bounding box center [1077, 132] width 6 height 6
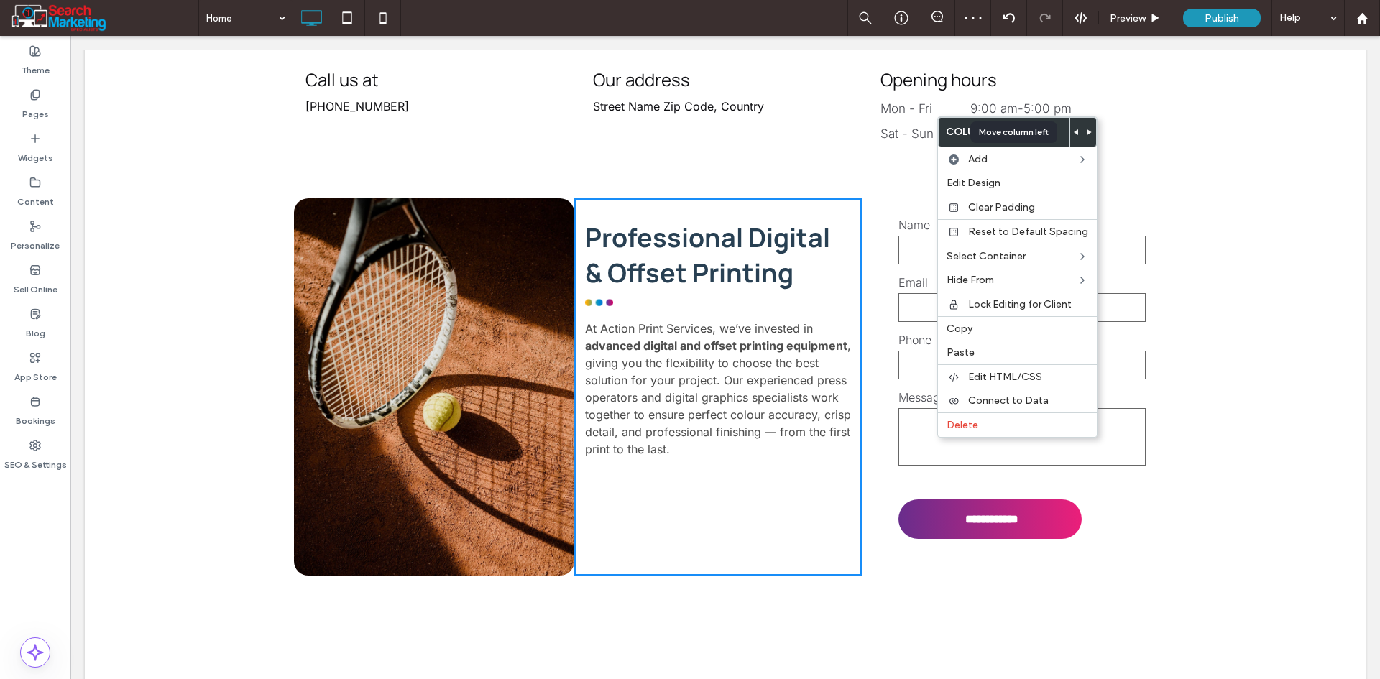
click at [1074, 134] on icon at bounding box center [1077, 132] width 6 height 6
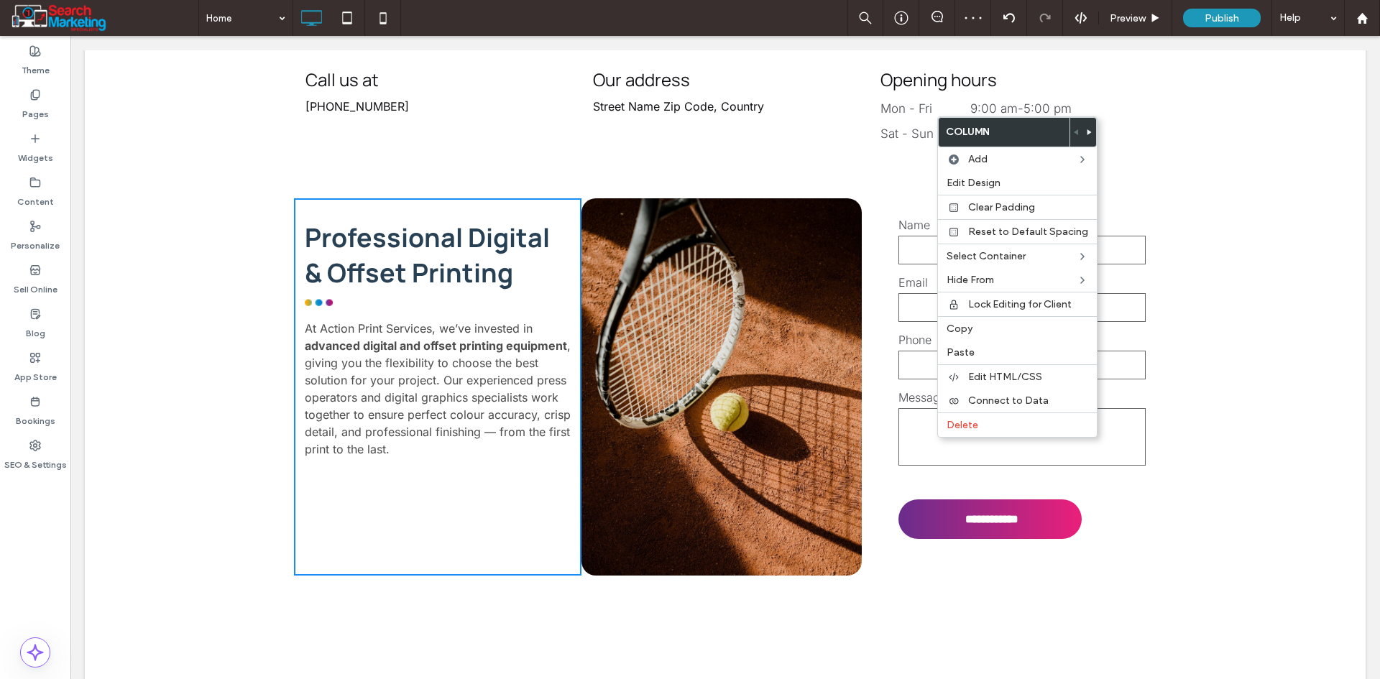
click at [543, 461] on div "Professional Digital & Offset Printing At Action Print Services, we’ve invested…" at bounding box center [437, 386] width 287 height 377
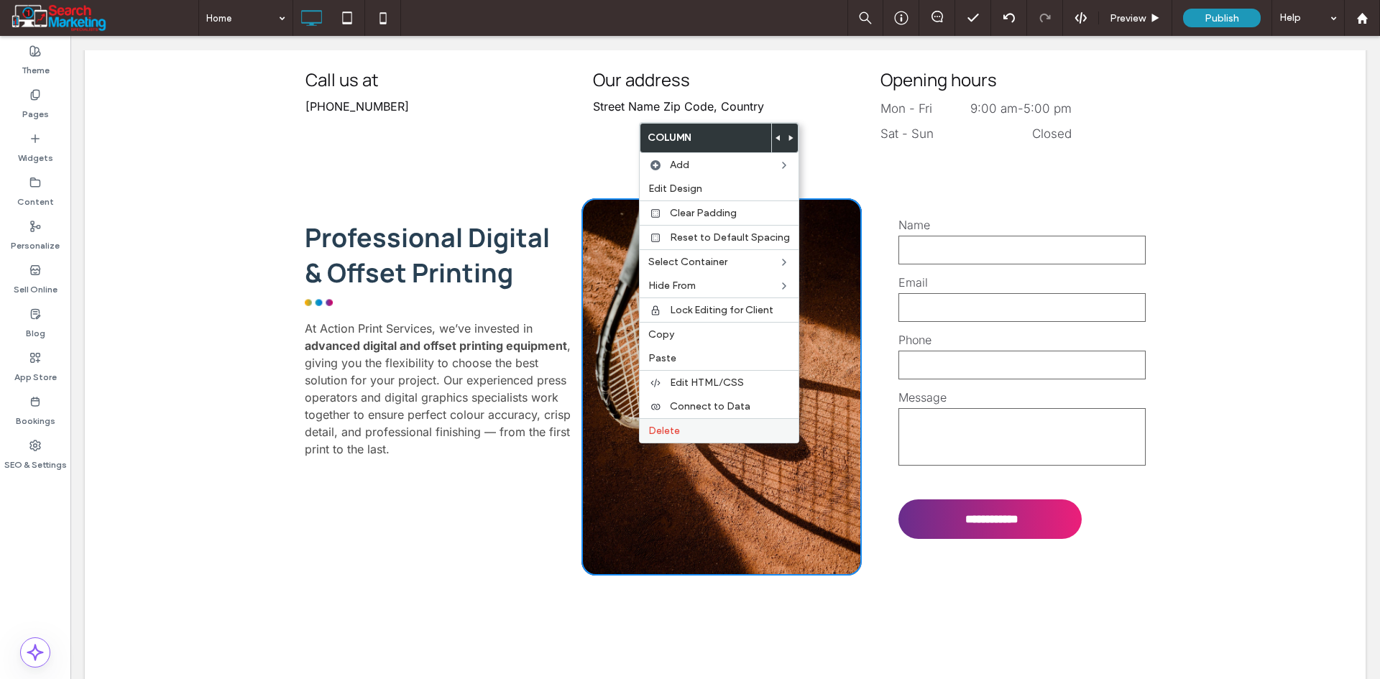
drag, startPoint x: 680, startPoint y: 437, endPoint x: 670, endPoint y: 424, distance: 16.8
click at [678, 435] on div "Delete" at bounding box center [719, 430] width 159 height 24
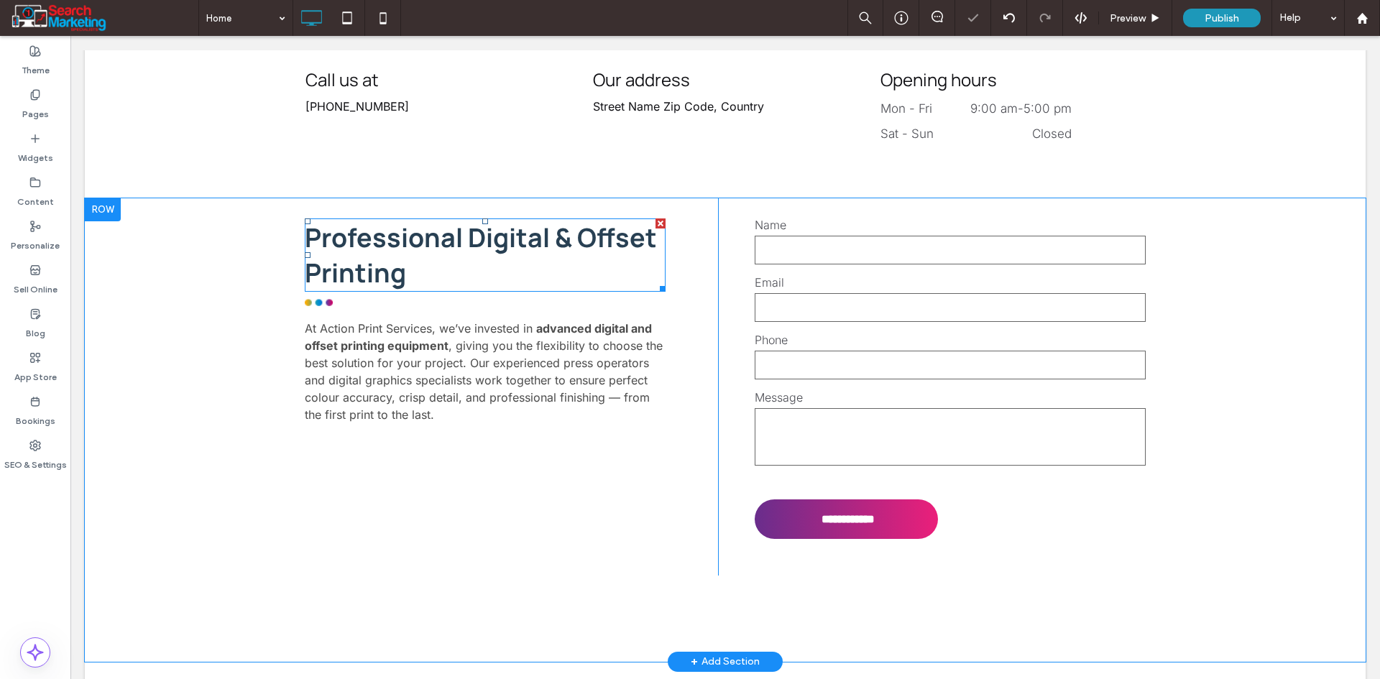
click at [481, 220] on strong "Professional Digital & Offset Printing" at bounding box center [481, 255] width 352 height 70
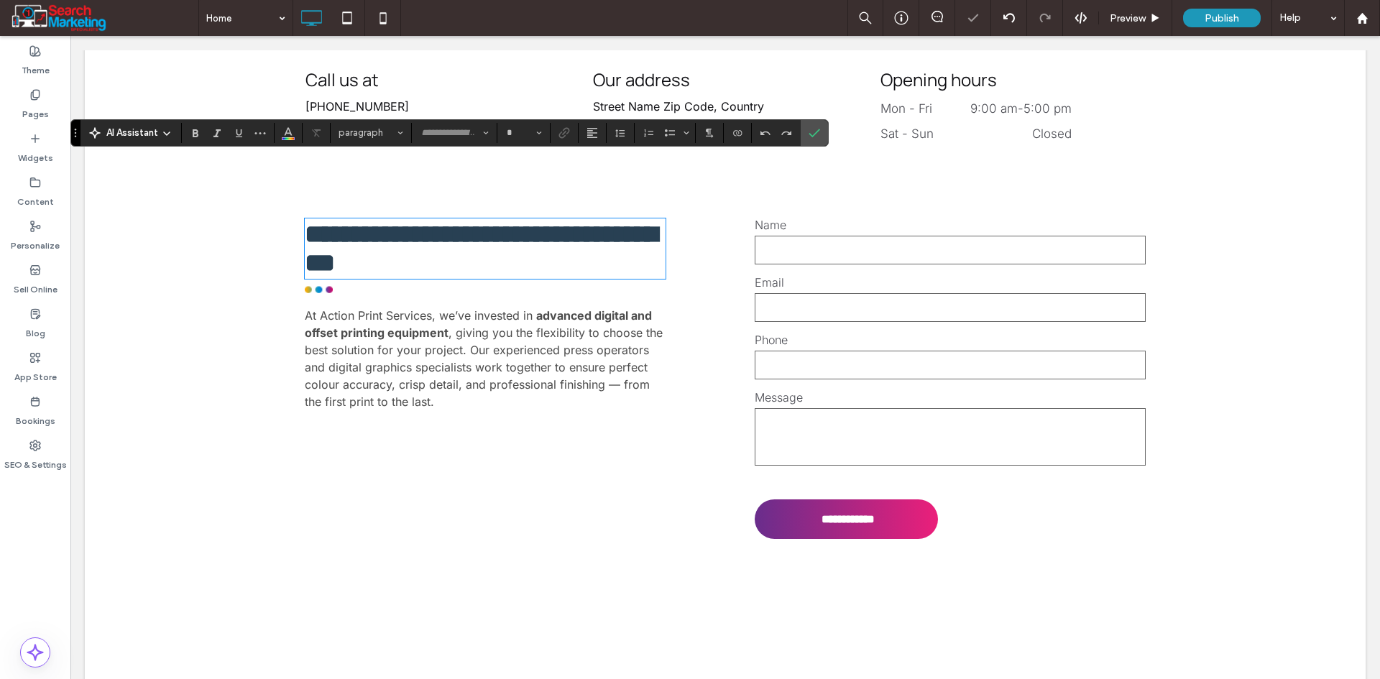
type input "*******"
type input "**"
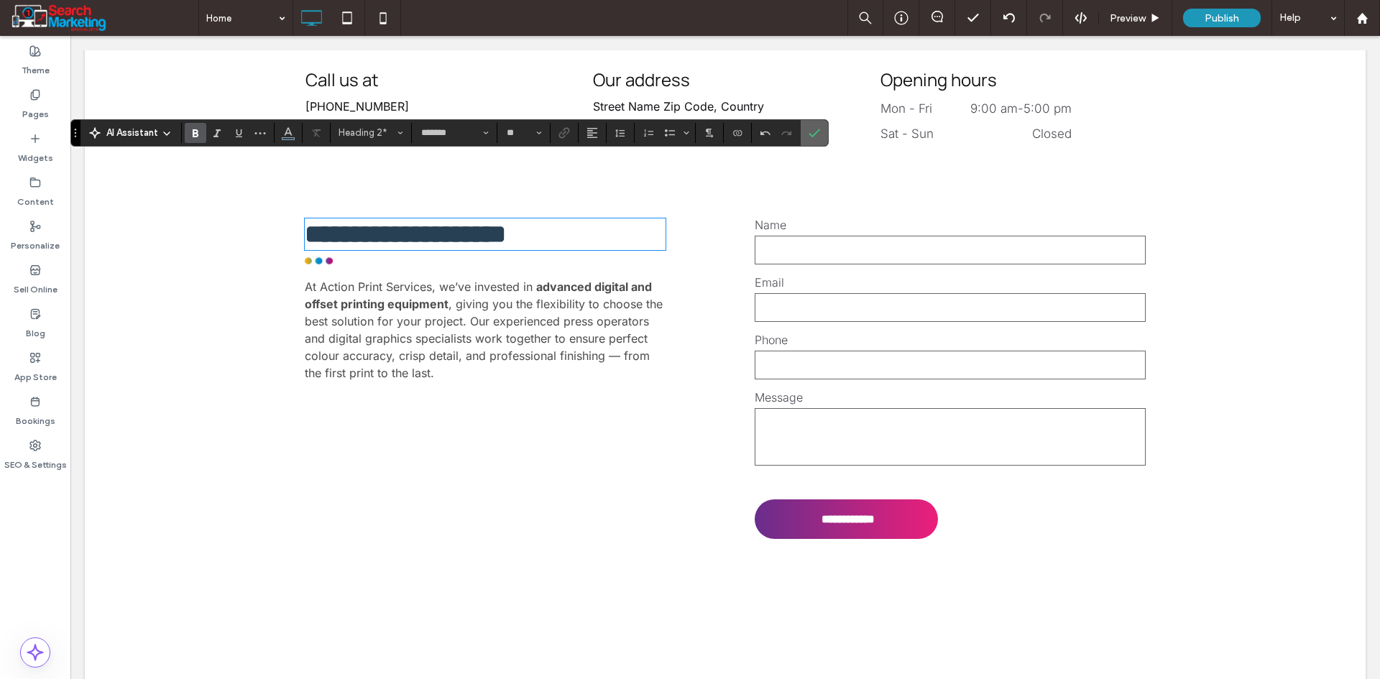
click at [813, 124] on span "Confirm" at bounding box center [811, 133] width 6 height 26
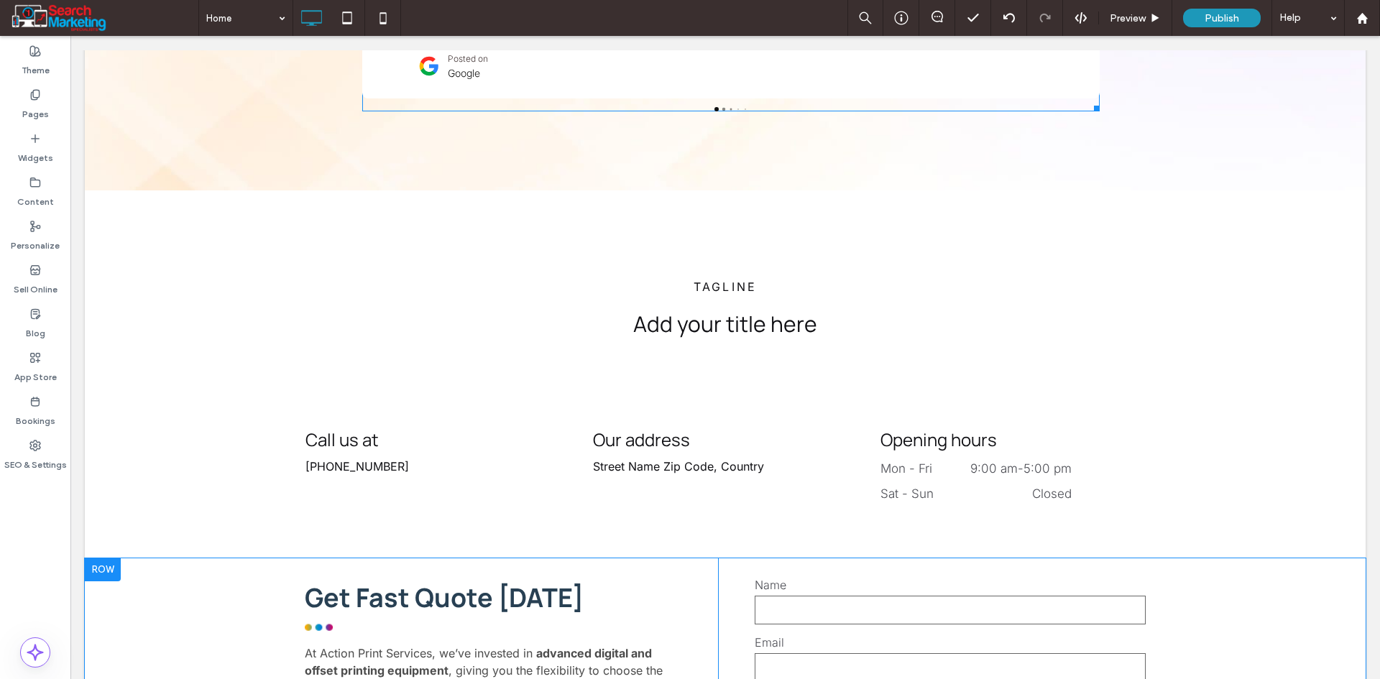
scroll to position [3756, 0]
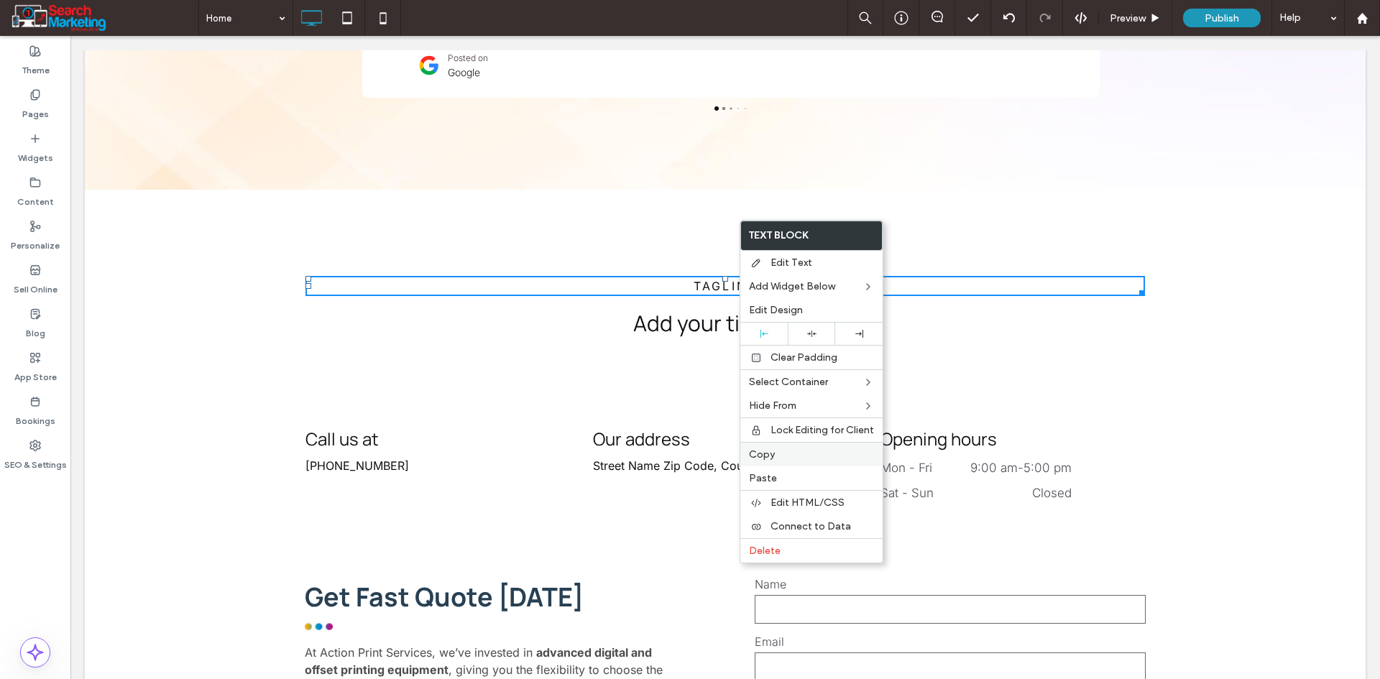
click at [780, 461] on div "Copy" at bounding box center [811, 454] width 142 height 24
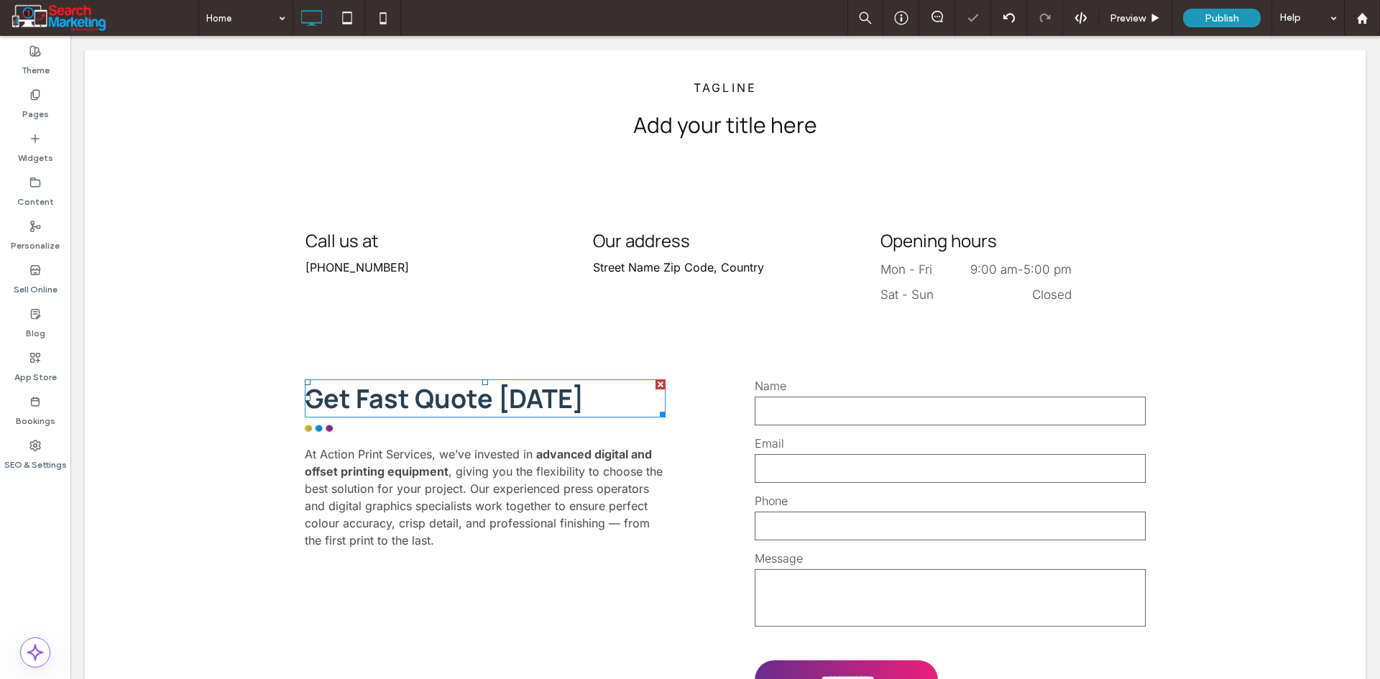
scroll to position [3971, 0]
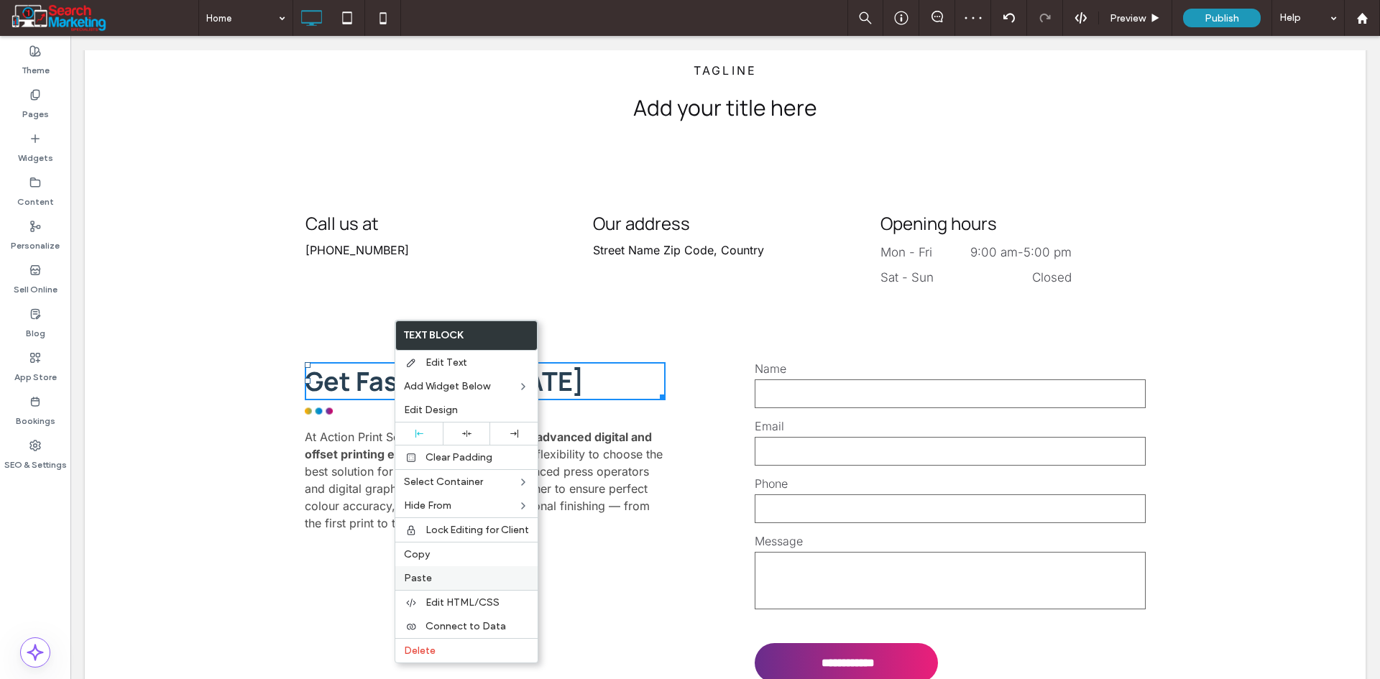
click at [448, 586] on div "Paste" at bounding box center [466, 578] width 142 height 24
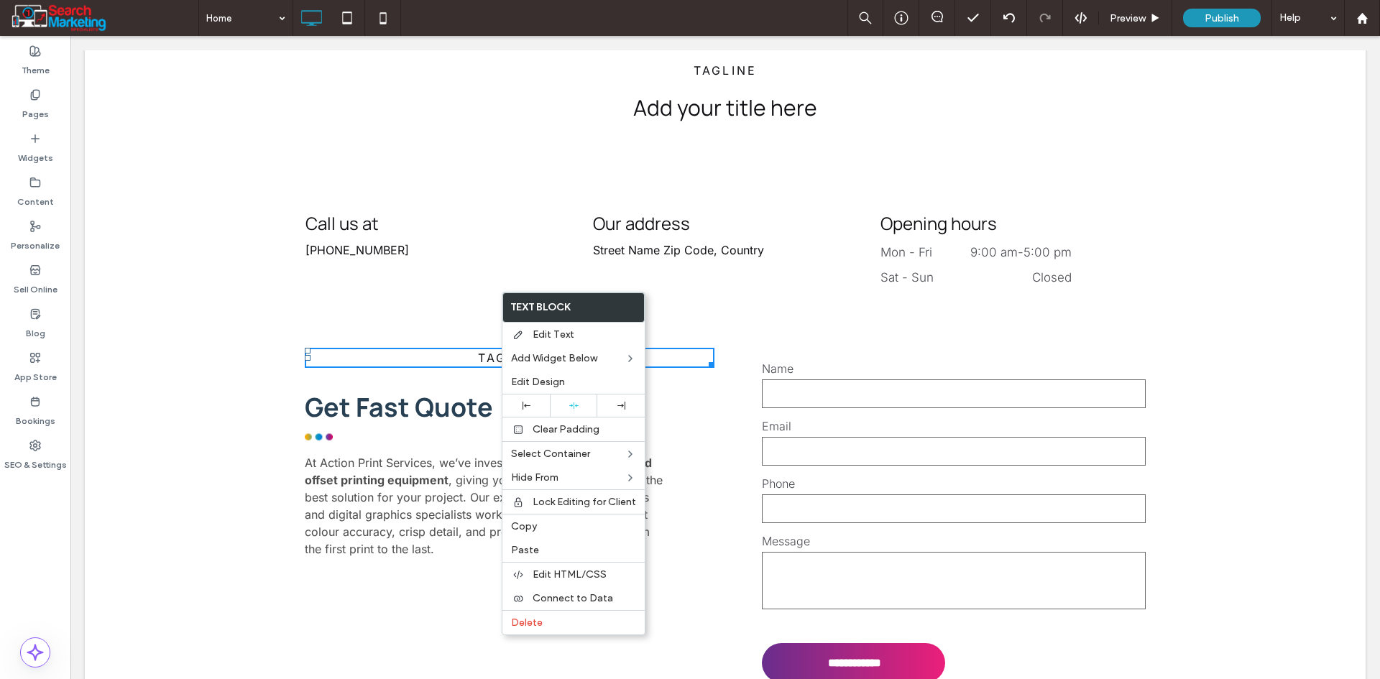
drag, startPoint x: 532, startPoint y: 410, endPoint x: 503, endPoint y: 394, distance: 33.4
click at [532, 411] on div at bounding box center [525, 405] width 47 height 22
click at [525, 395] on div at bounding box center [525, 405] width 47 height 22
click at [431, 349] on p "TAGLINE" at bounding box center [510, 357] width 410 height 17
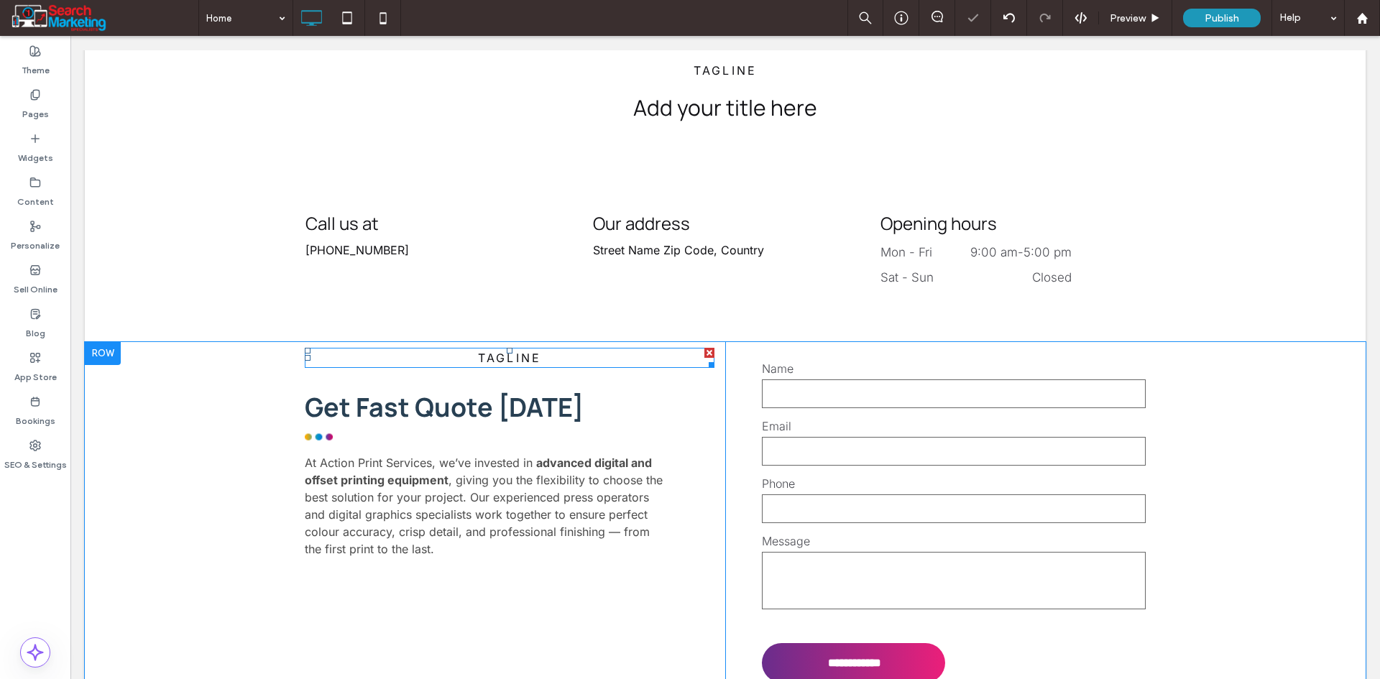
click at [478, 351] on span "TAGLINE" at bounding box center [509, 358] width 63 height 14
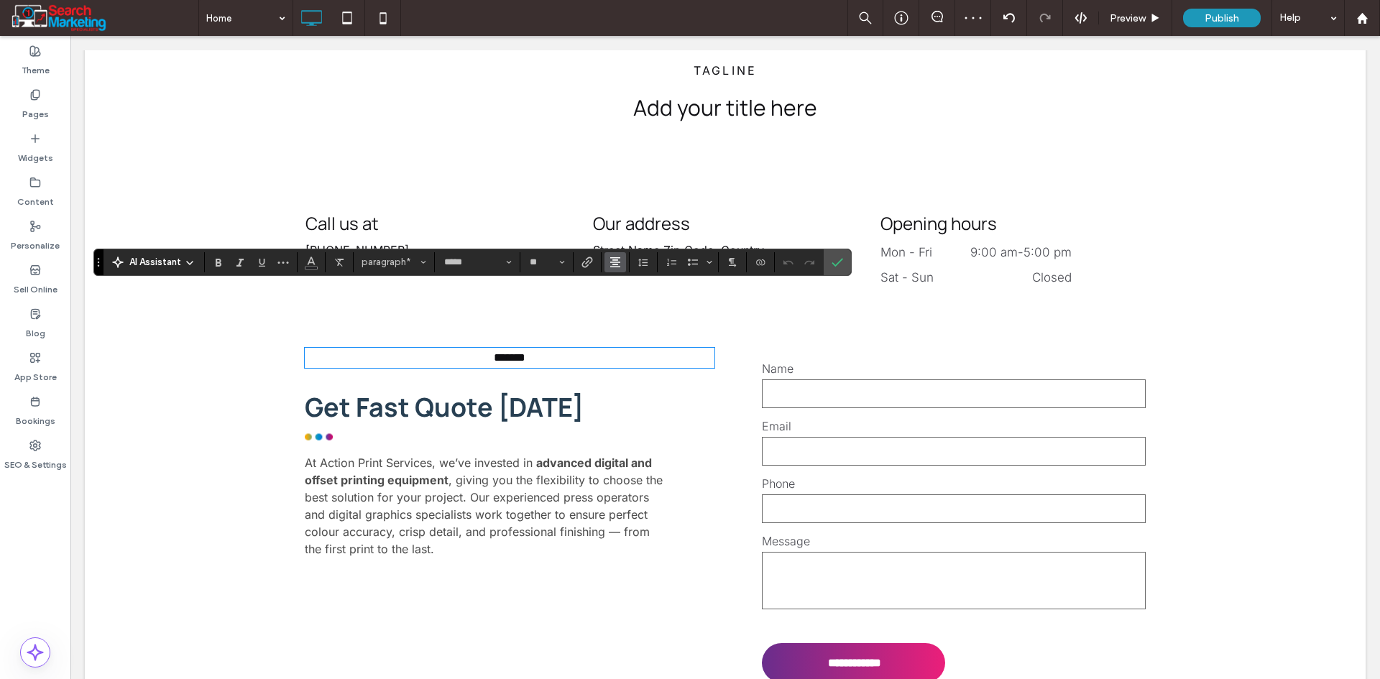
click at [609, 262] on icon "Alignment" at bounding box center [614, 262] width 11 height 11
click at [622, 283] on use "ui.textEditor.alignment.left" at bounding box center [626, 285] width 10 height 10
click at [495, 388] on div "Get Fast Quote Today" at bounding box center [485, 407] width 361 height 38
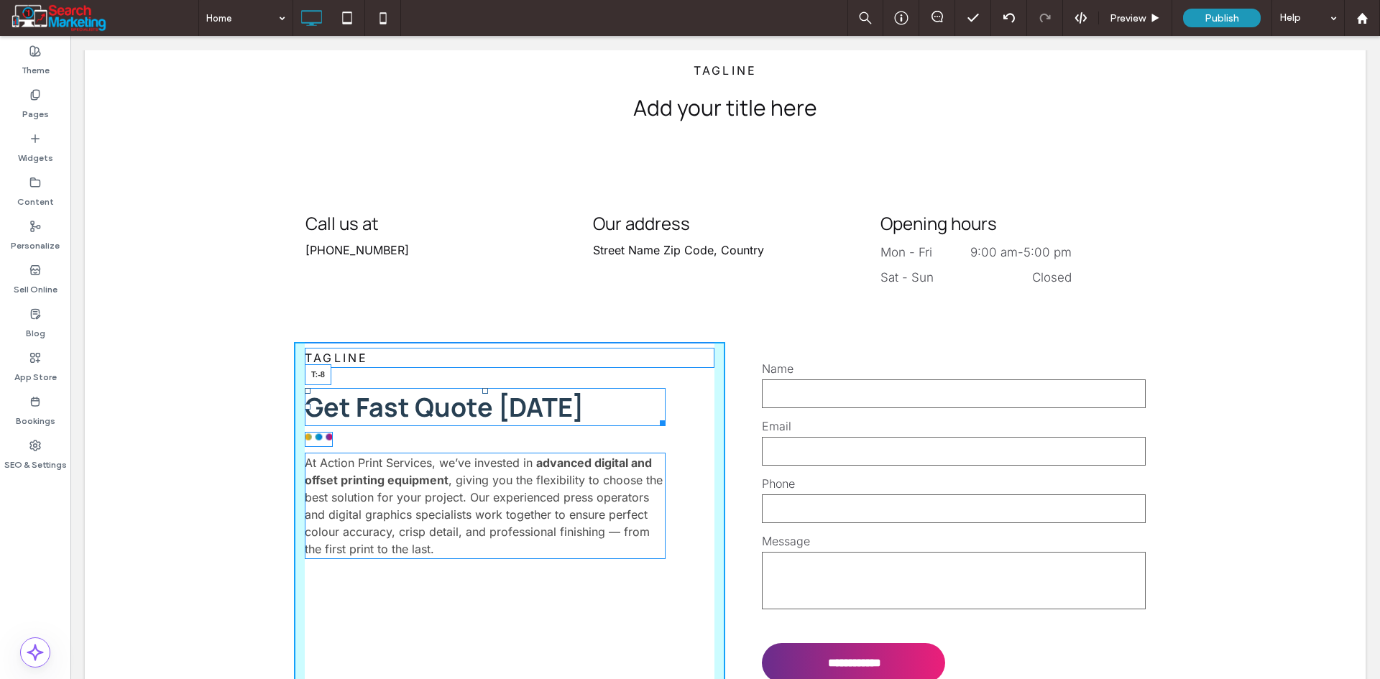
drag, startPoint x: 478, startPoint y: 330, endPoint x: 482, endPoint y: 302, distance: 28.4
click at [482, 342] on div "TAGLINE Get Fast Quote Today T:-8 At Action Print Services, we’ve invested in a…" at bounding box center [509, 530] width 431 height 377
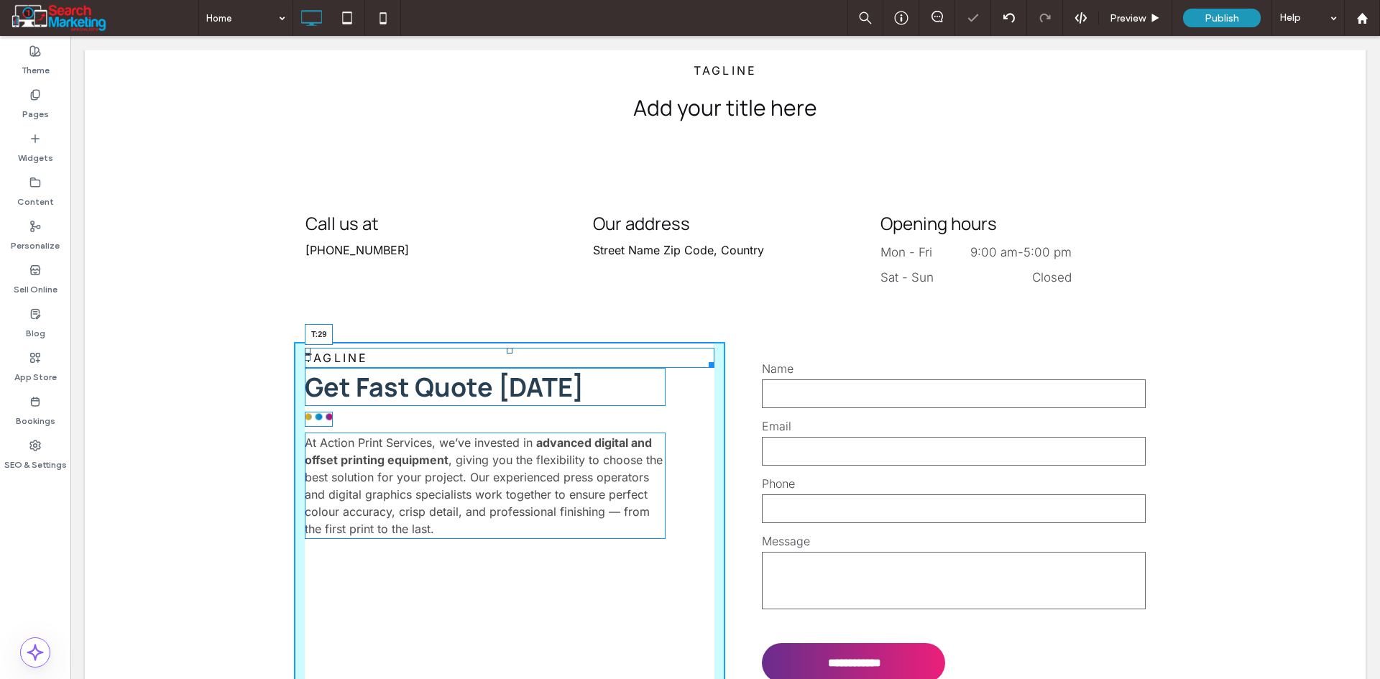
drag, startPoint x: 504, startPoint y: 290, endPoint x: 538, endPoint y: 342, distance: 62.8
click at [507, 348] on div at bounding box center [510, 351] width 6 height 6
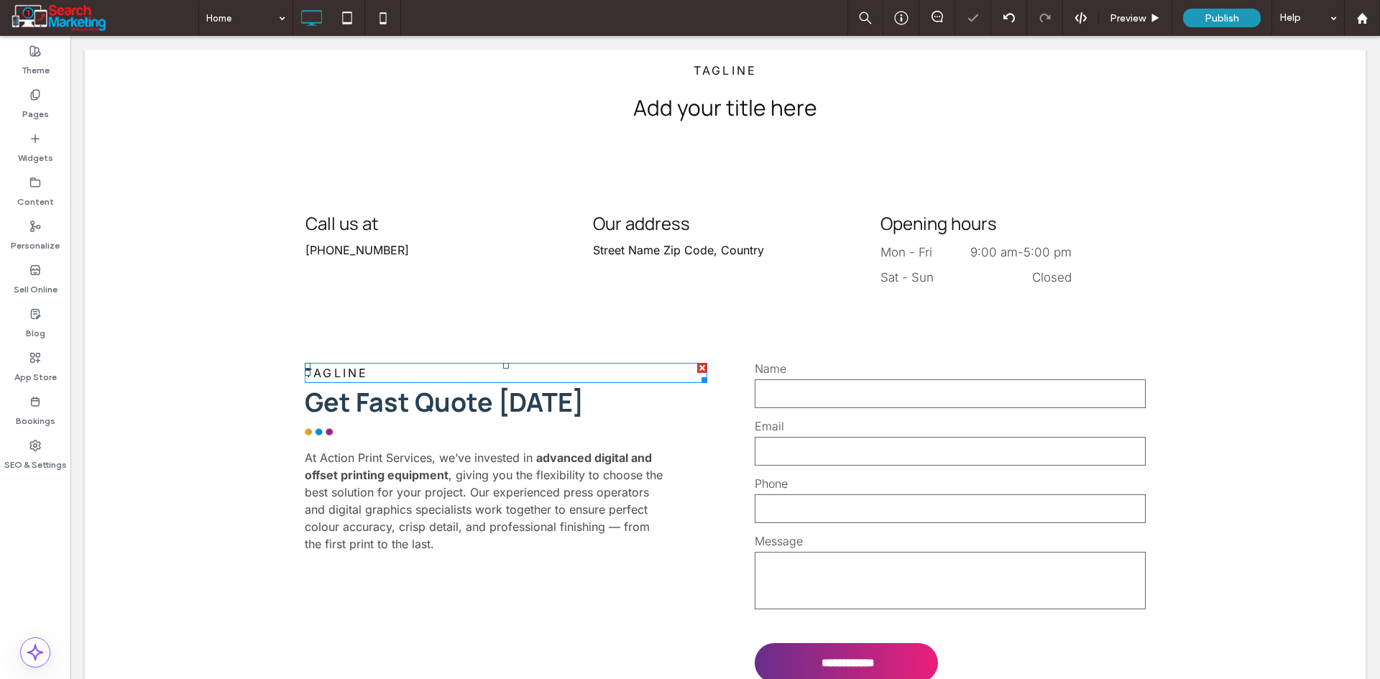
click at [419, 364] on p "TAGLINE" at bounding box center [506, 372] width 402 height 17
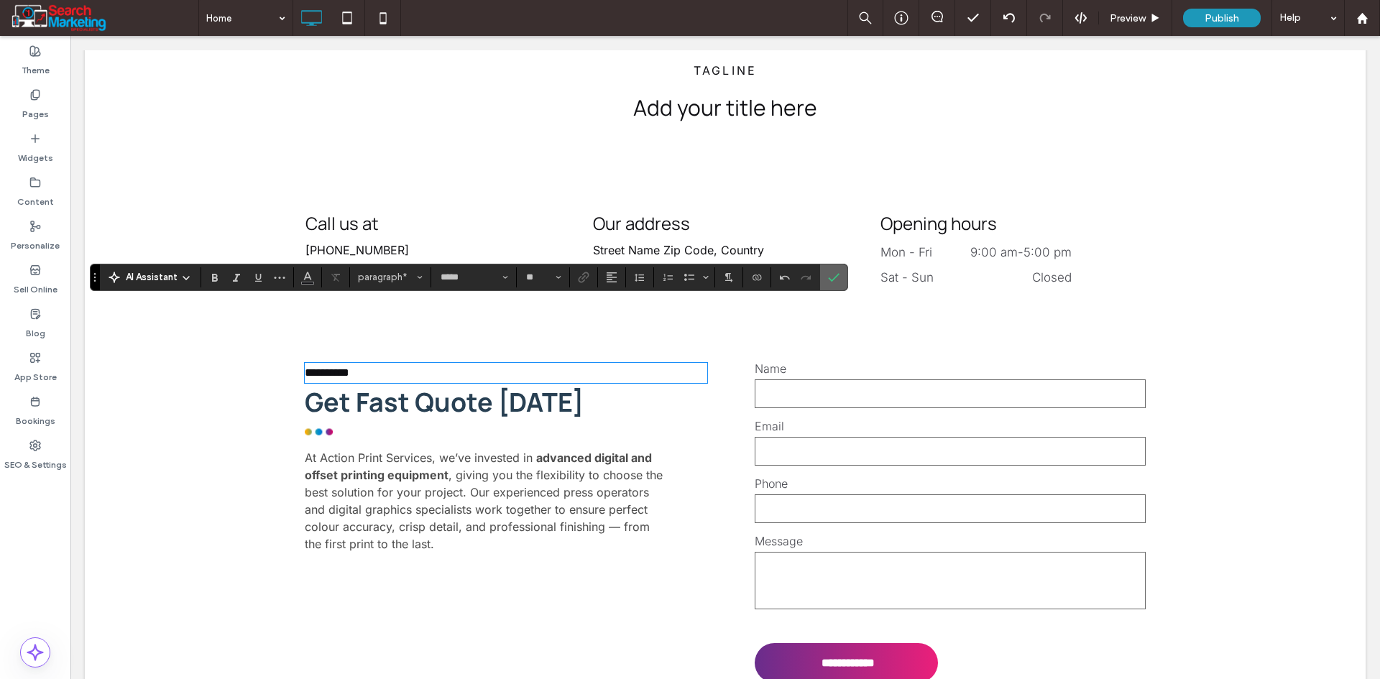
click at [824, 275] on label "Confirm" at bounding box center [834, 277] width 22 height 26
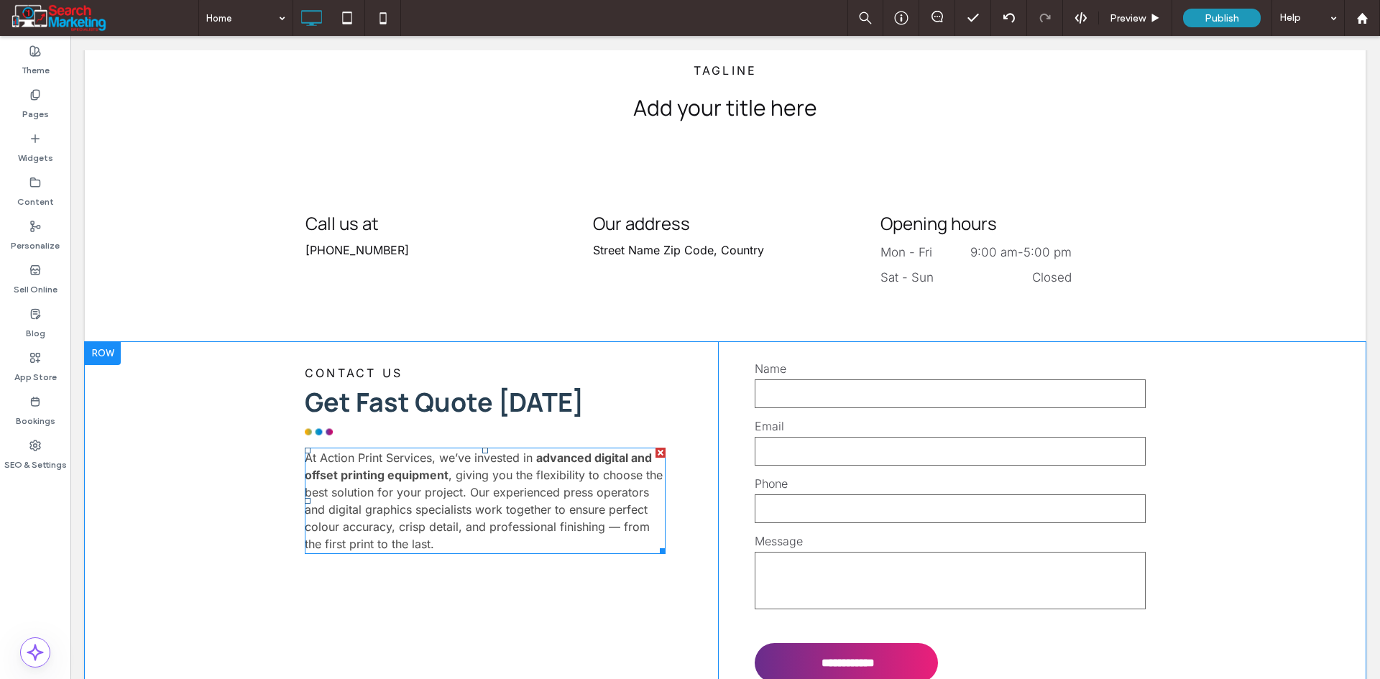
click at [568, 471] on span ", giving you the flexibility to choose the best solution for your project. Our …" at bounding box center [484, 509] width 358 height 83
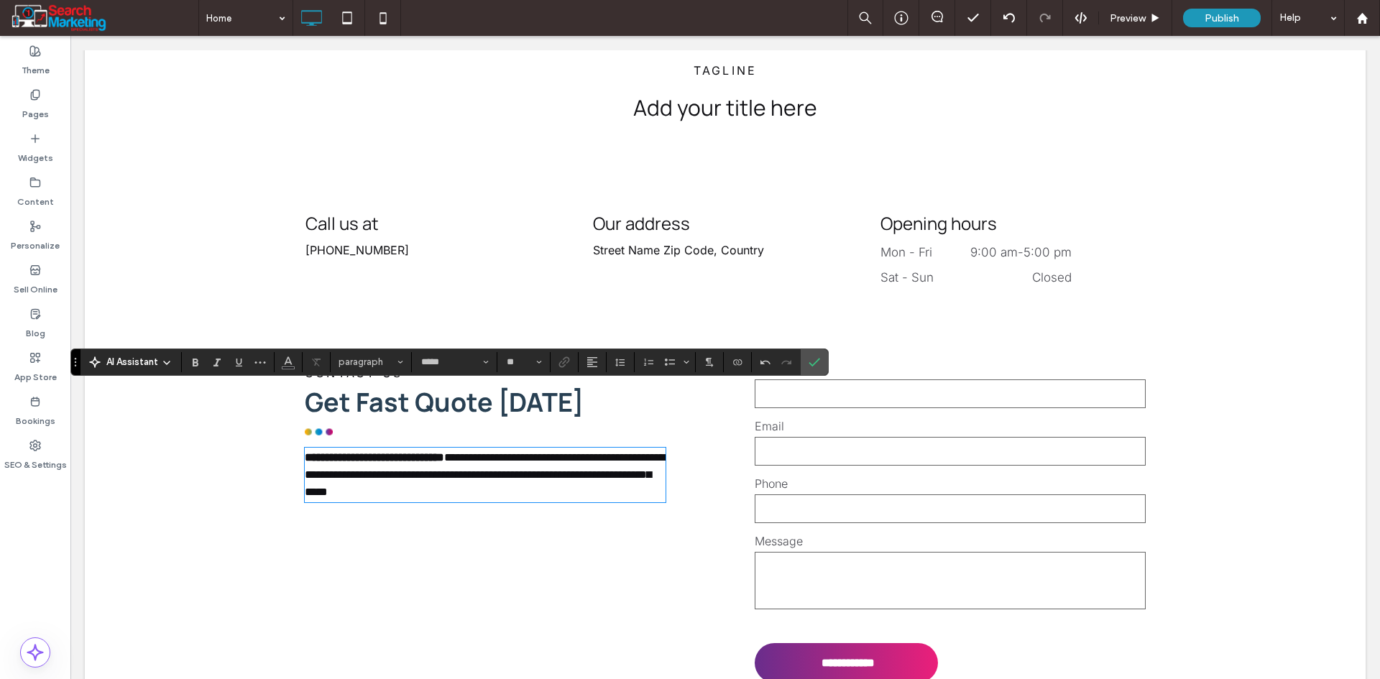
scroll to position [0, 0]
click at [815, 363] on use "Confirm" at bounding box center [814, 362] width 11 height 9
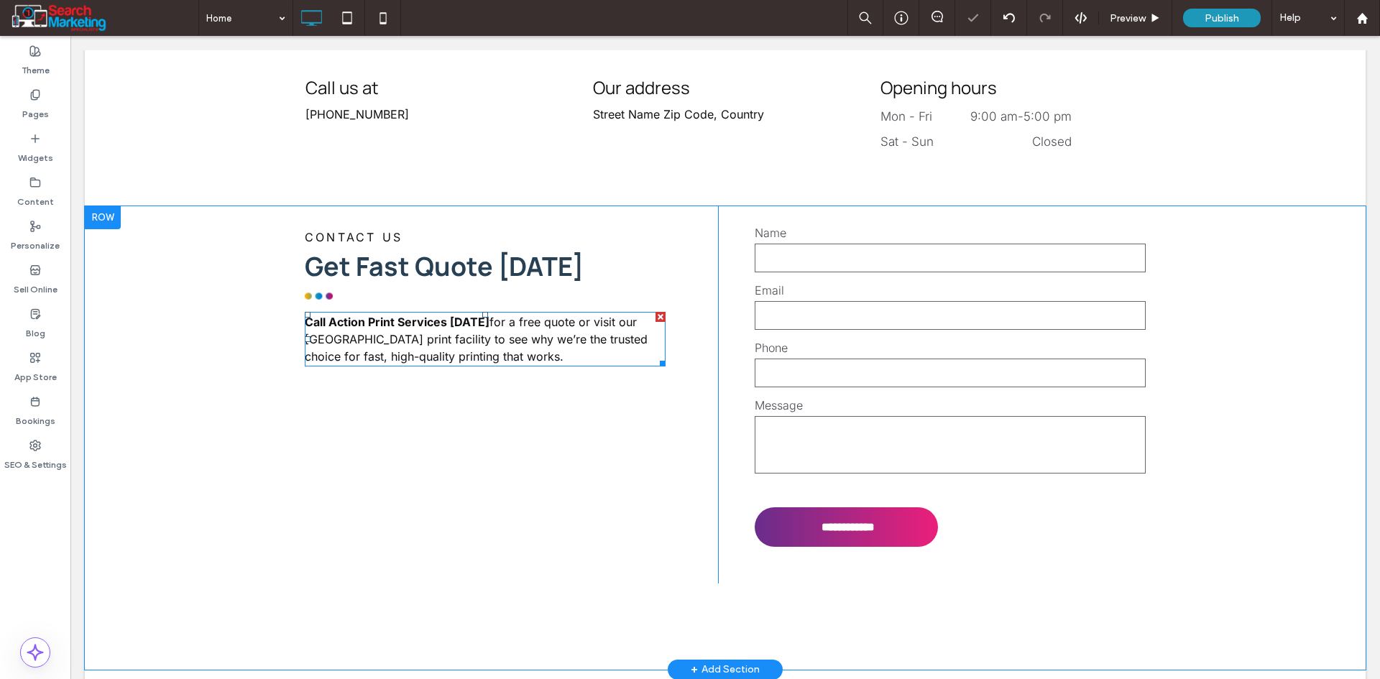
scroll to position [4115, 0]
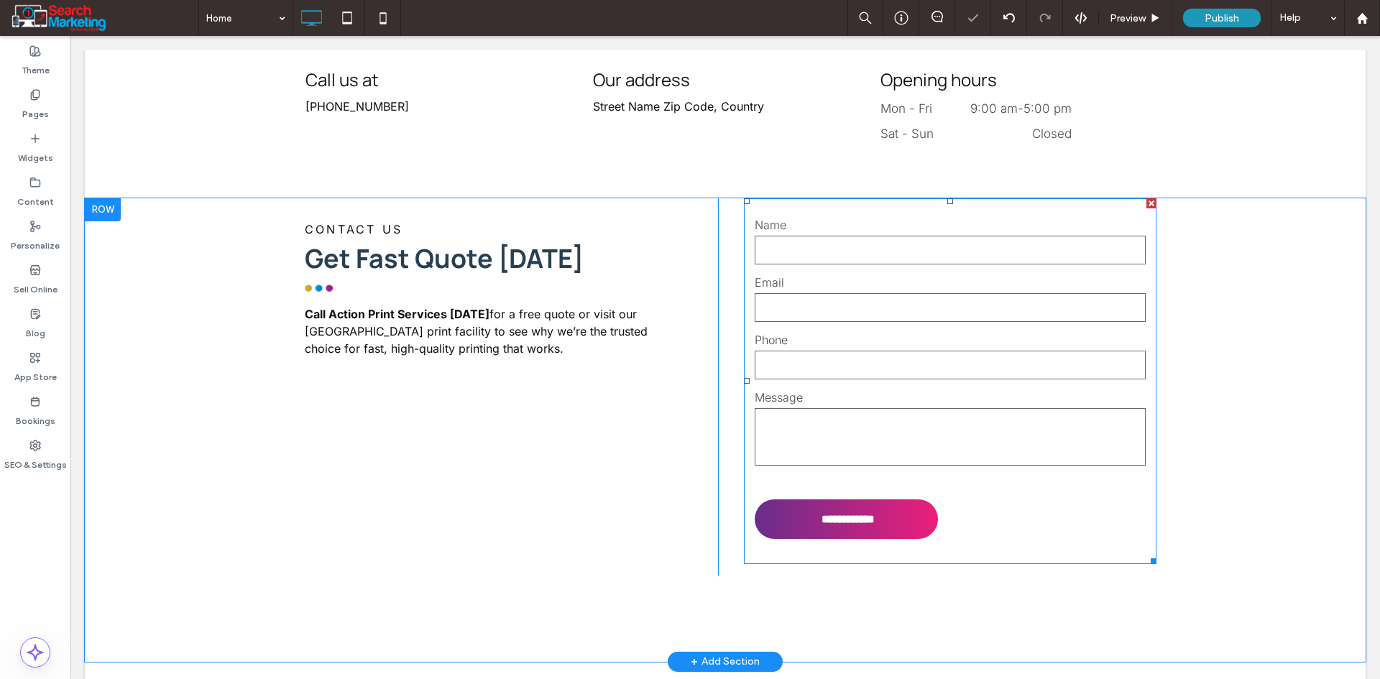
click at [947, 408] on textarea at bounding box center [949, 436] width 391 height 57
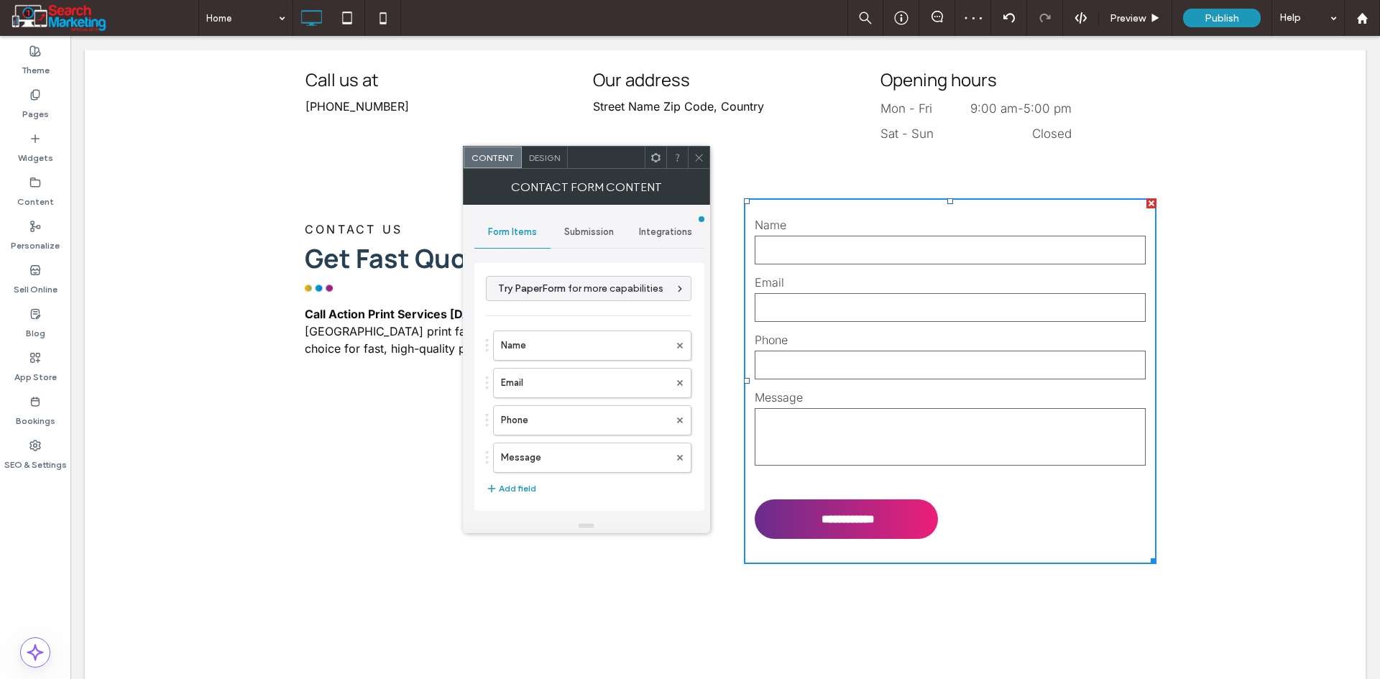
type input "**********"
click at [700, 156] on use at bounding box center [698, 157] width 7 height 7
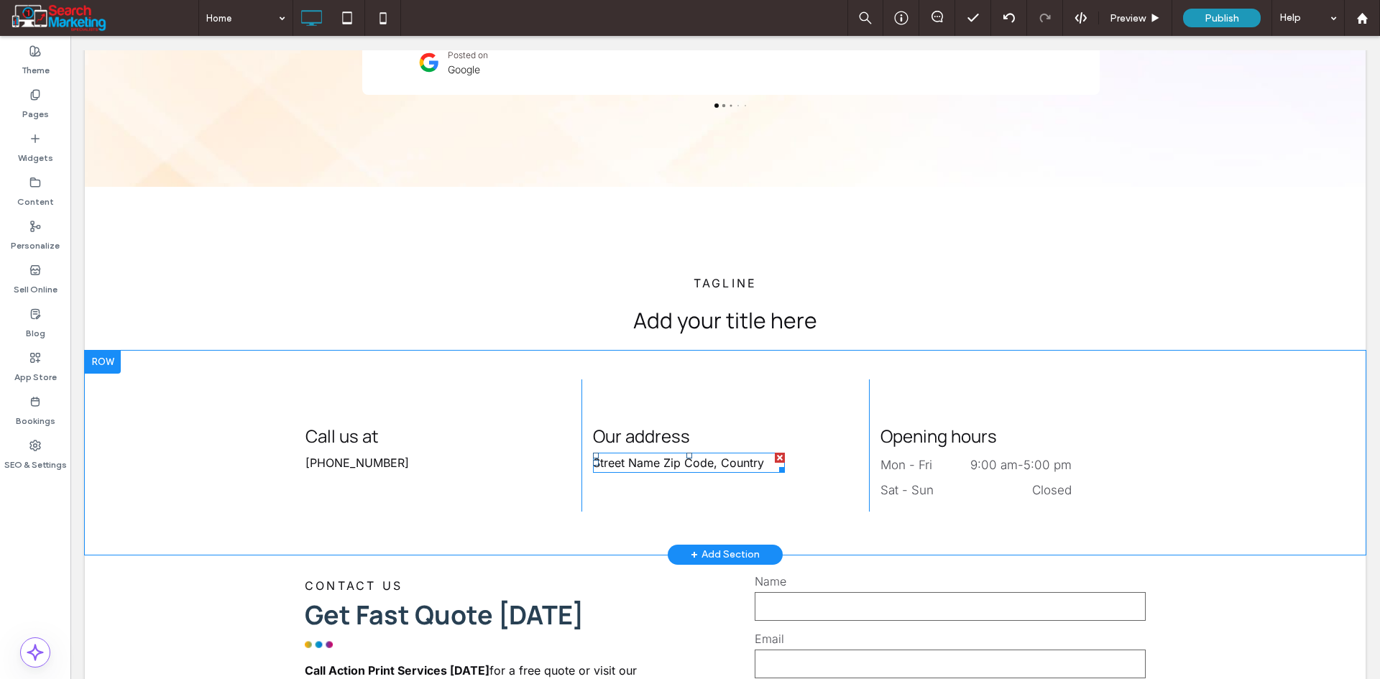
scroll to position [3756, 0]
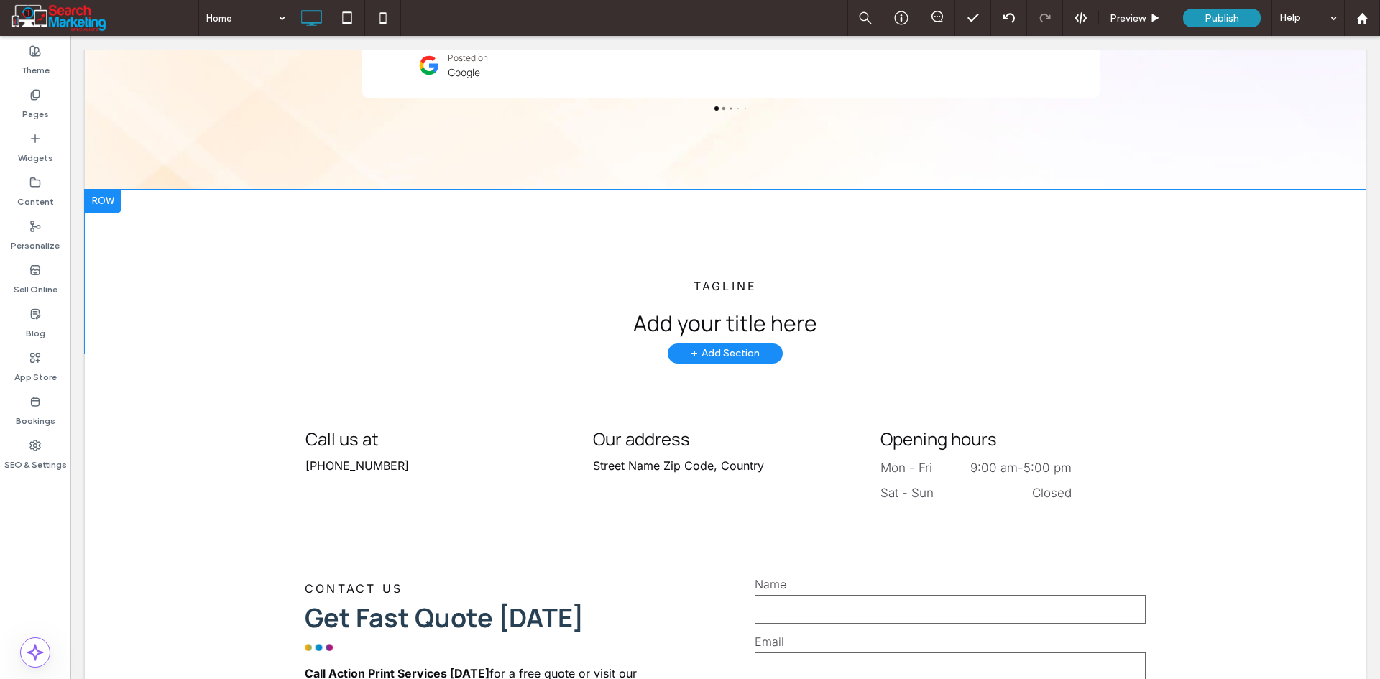
click at [106, 190] on div at bounding box center [103, 201] width 36 height 23
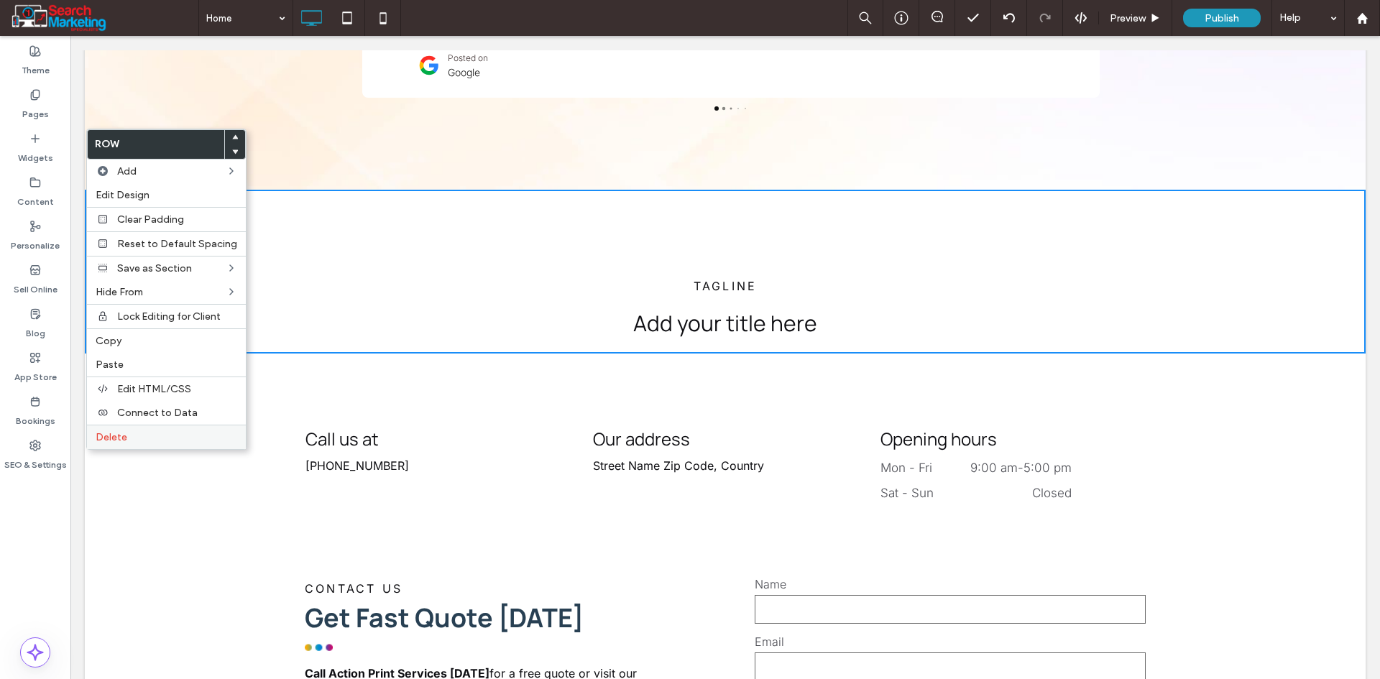
click at [106, 431] on span "Delete" at bounding box center [112, 437] width 32 height 12
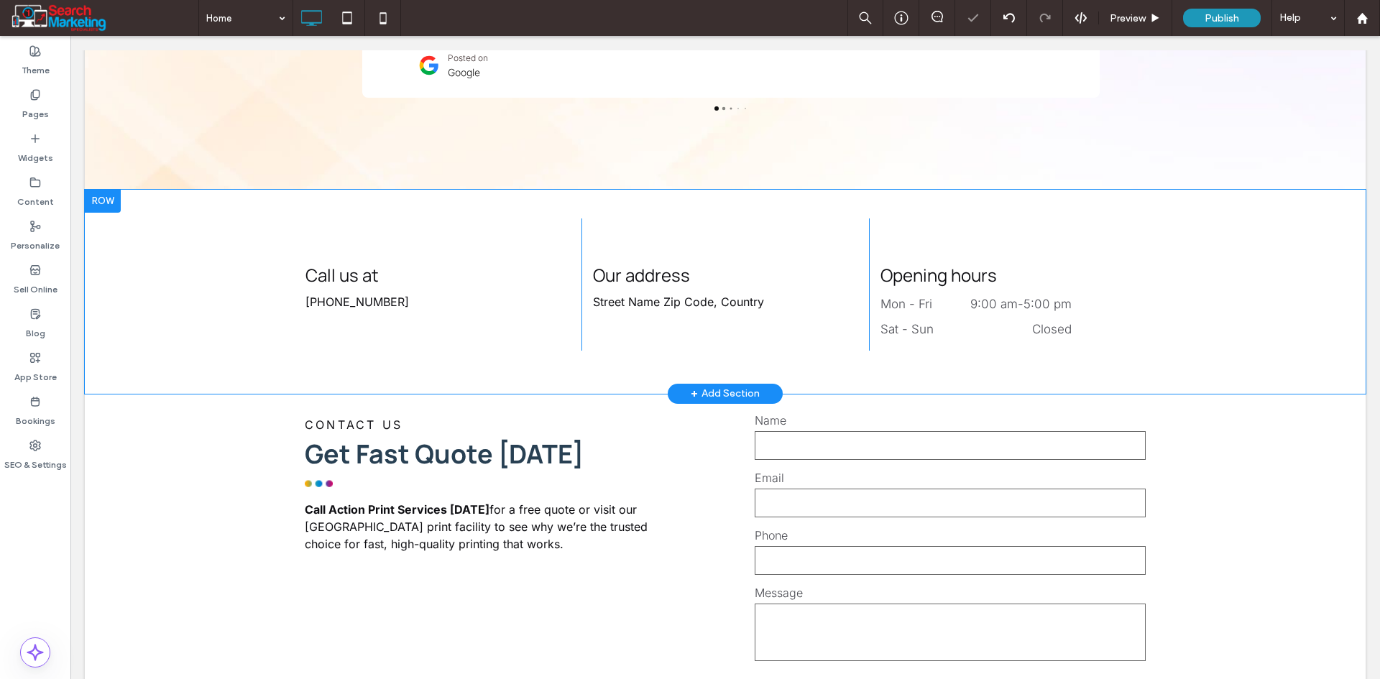
click at [98, 190] on div at bounding box center [103, 201] width 36 height 23
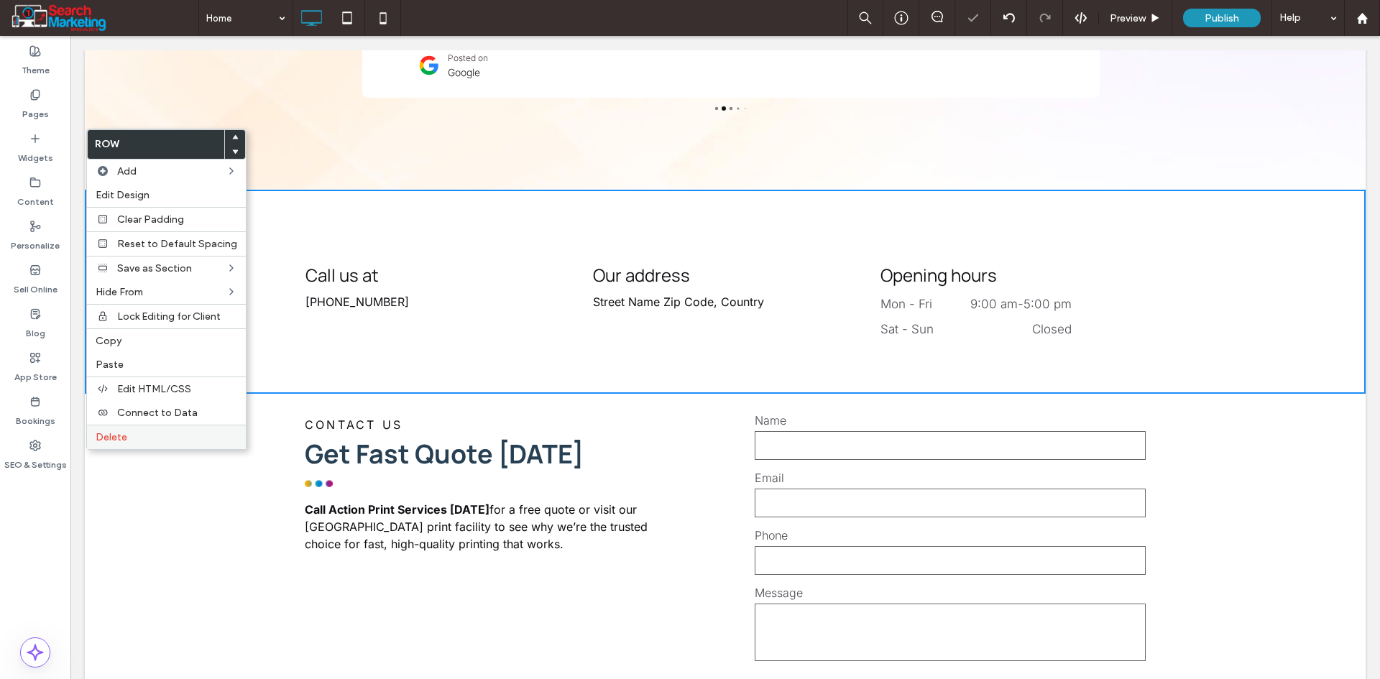
click at [126, 430] on div "Delete" at bounding box center [166, 437] width 159 height 24
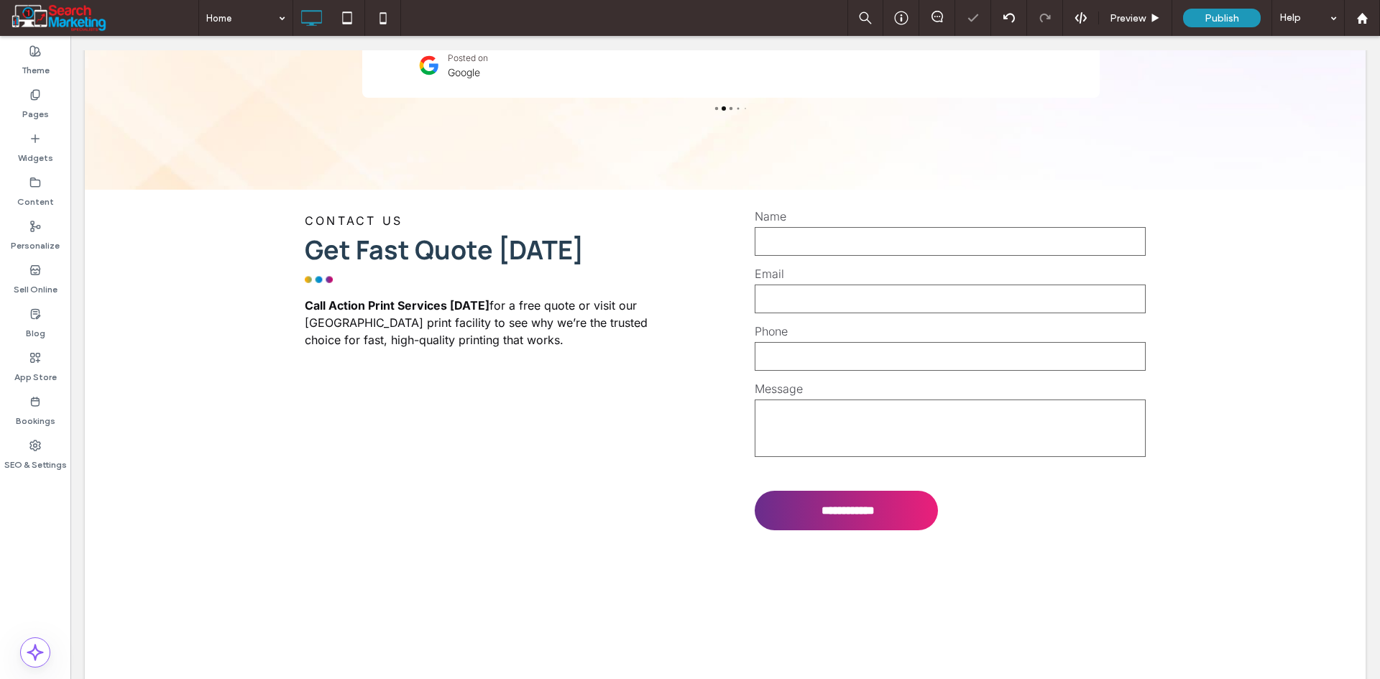
click at [108, 474] on div "**********" at bounding box center [725, 421] width 1280 height 463
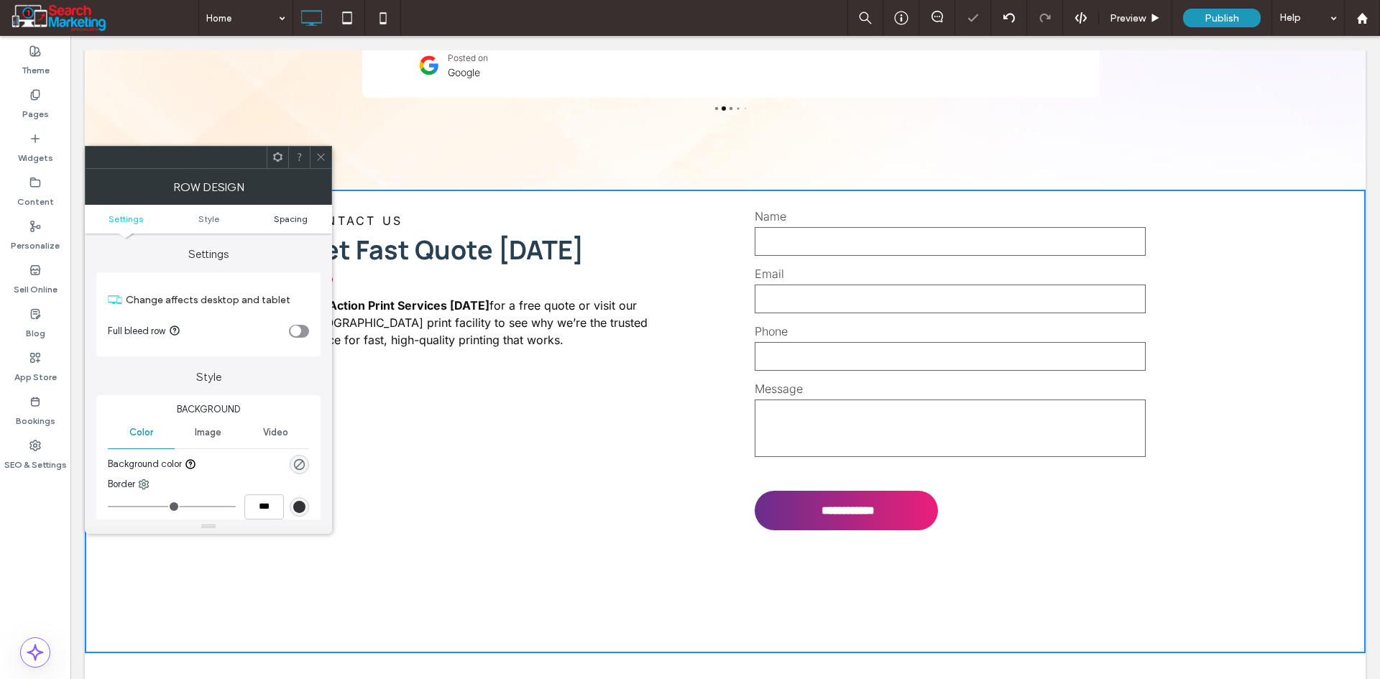
click at [285, 215] on span "Spacing" at bounding box center [291, 218] width 34 height 11
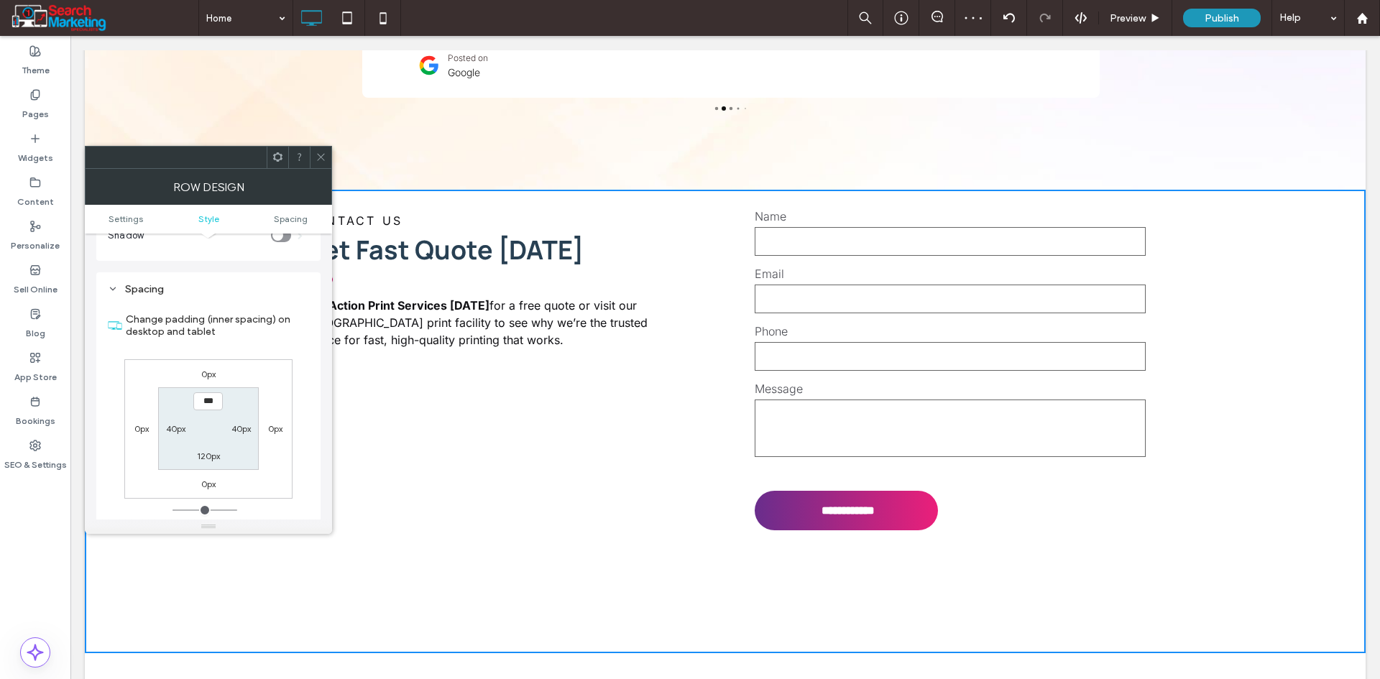
scroll to position [350, 0]
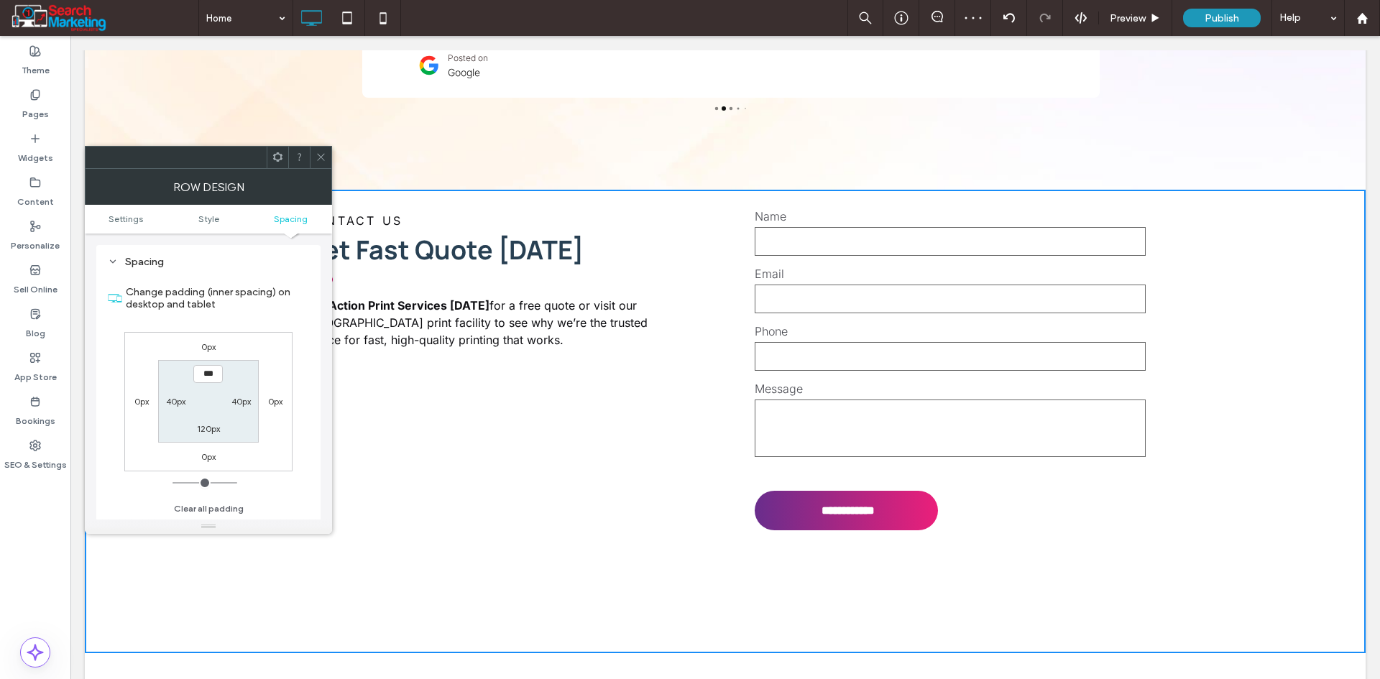
type input "*****"
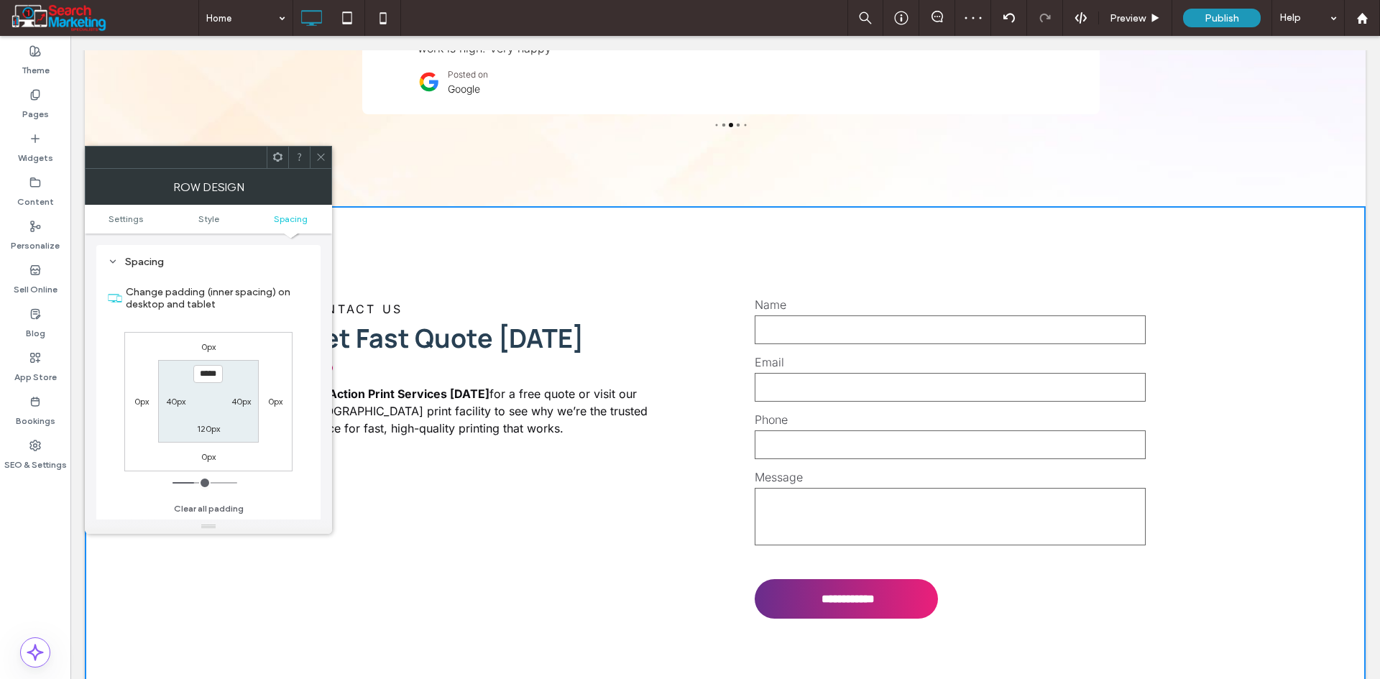
click at [207, 431] on label "120px" at bounding box center [208, 428] width 23 height 11
type input "***"
type input "*****"
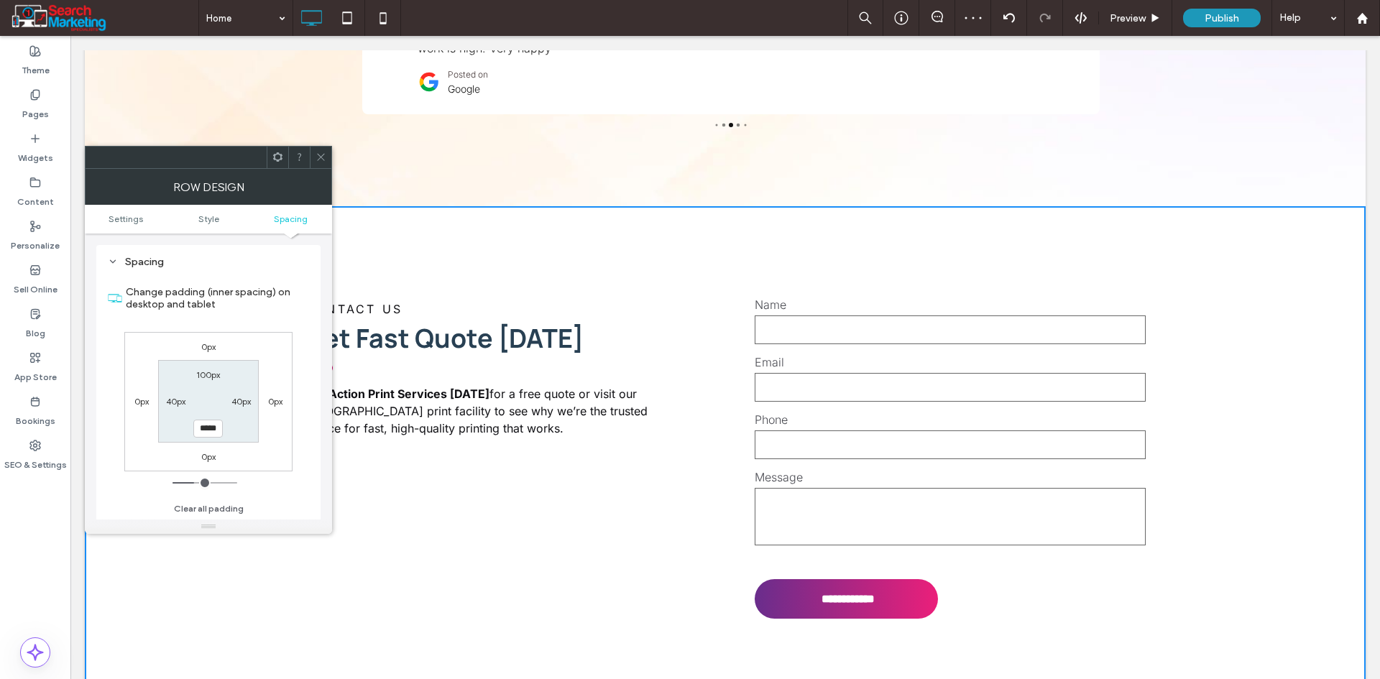
click at [325, 152] on icon at bounding box center [320, 157] width 11 height 11
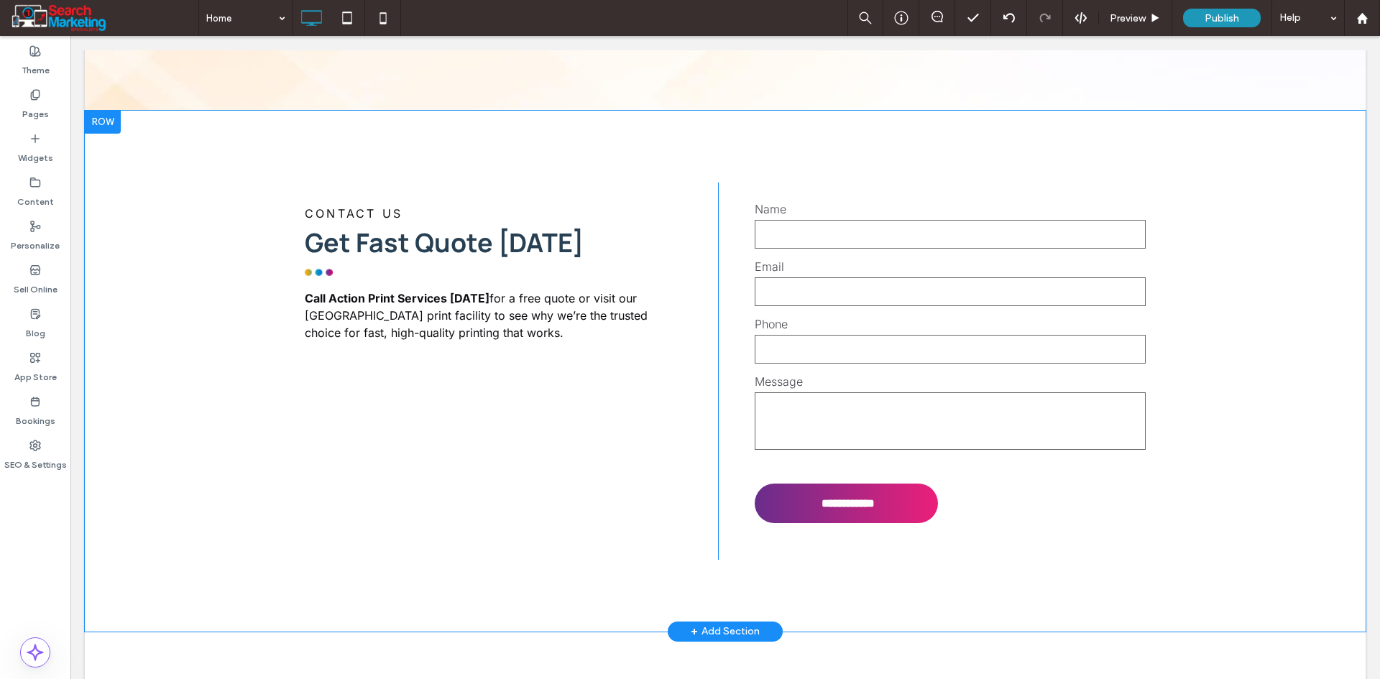
scroll to position [3900, 0]
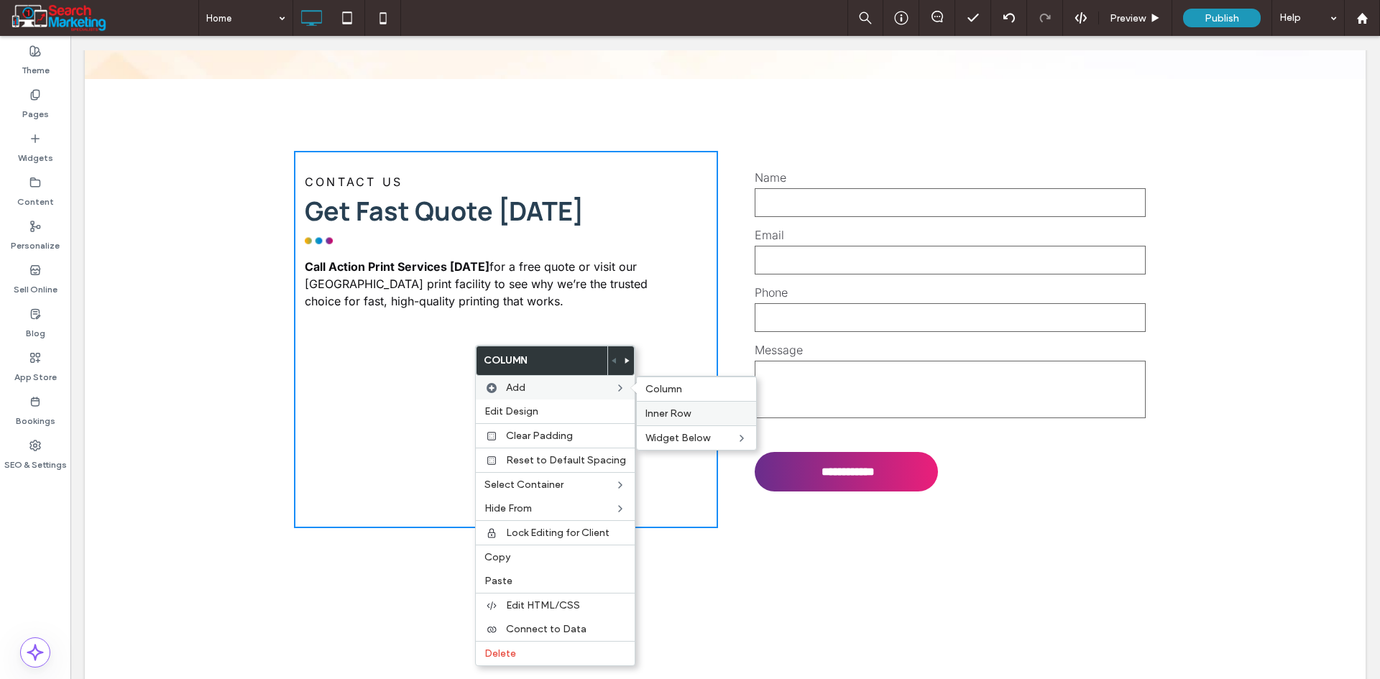
click at [679, 417] on span "Inner Row" at bounding box center [667, 413] width 45 height 12
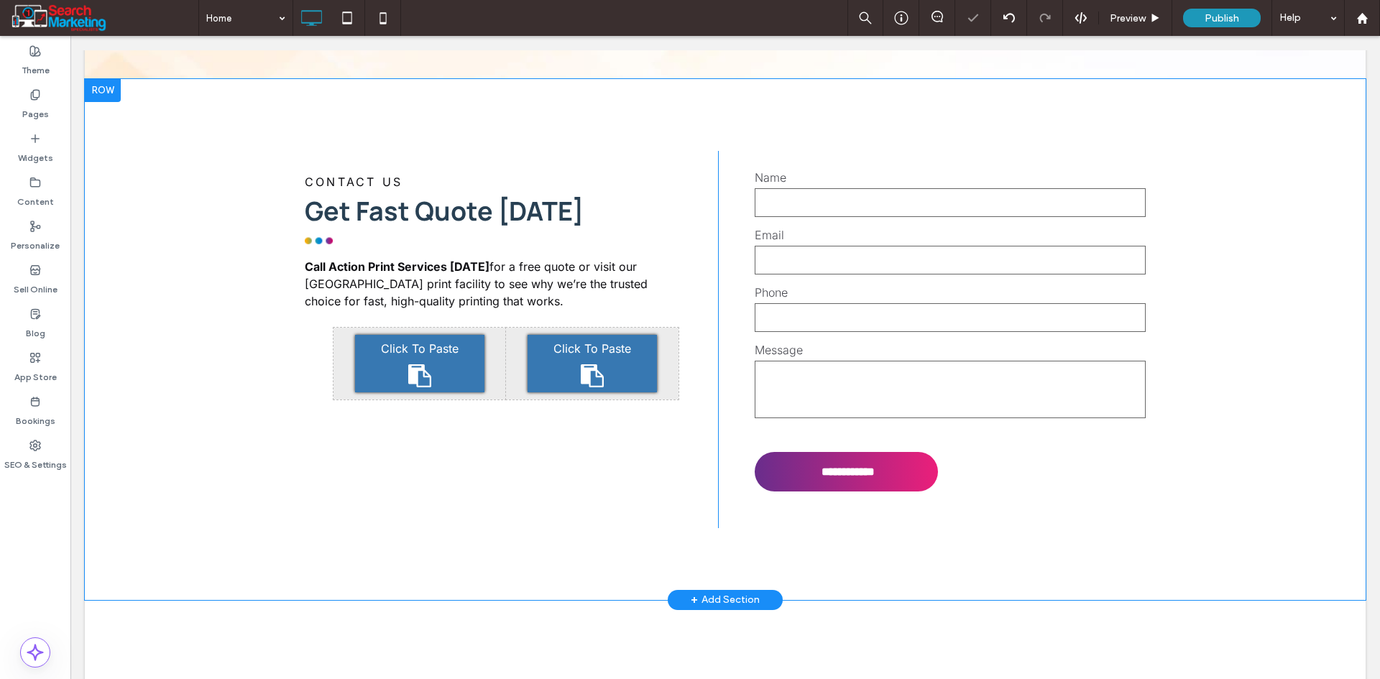
click at [691, 592] on span "+" at bounding box center [694, 600] width 7 height 16
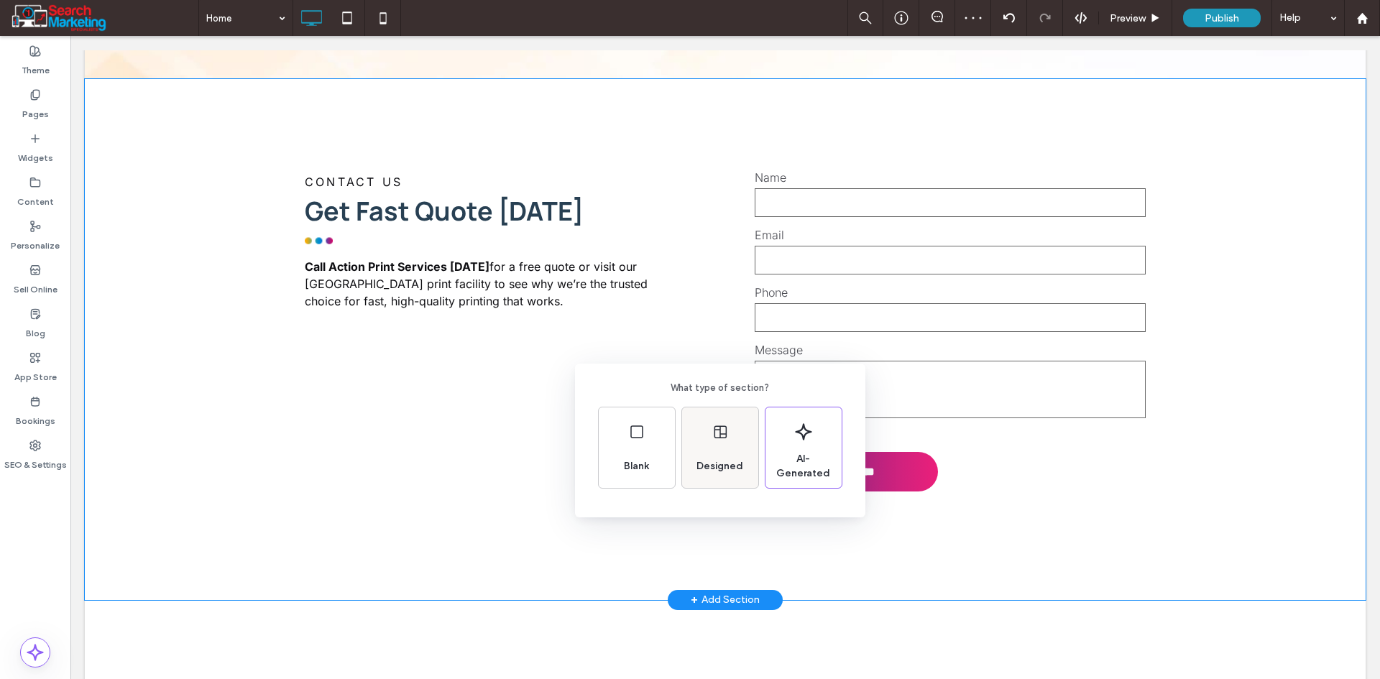
click at [722, 462] on span "Designed" at bounding box center [720, 466] width 58 height 14
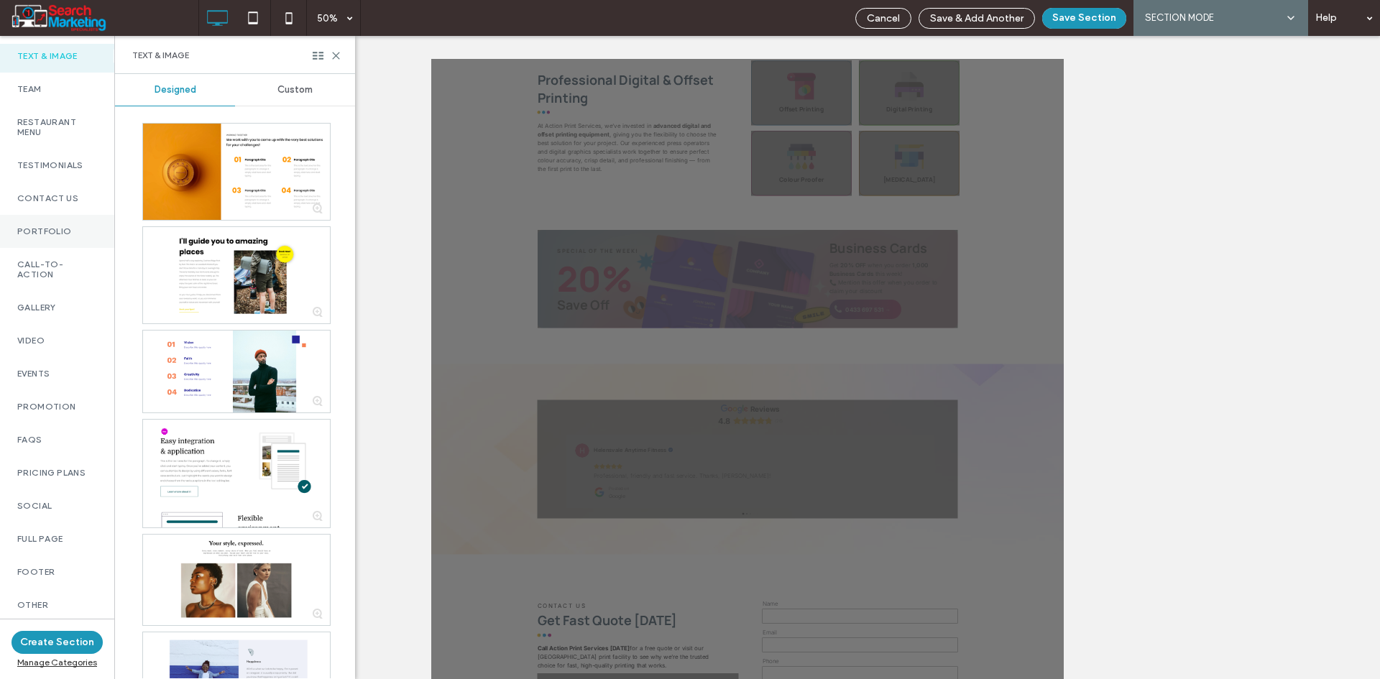
scroll to position [431, 0]
click at [60, 196] on label "Contact Us" at bounding box center [57, 198] width 80 height 10
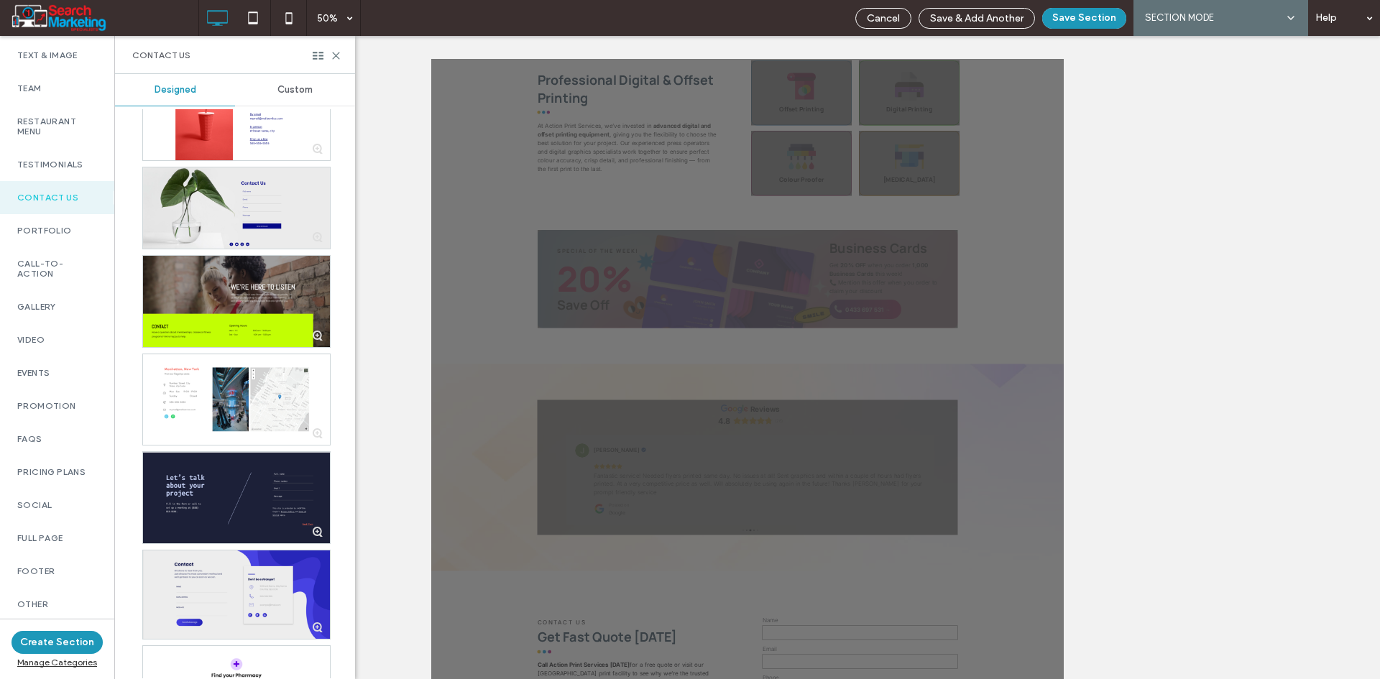
scroll to position [1170, 0]
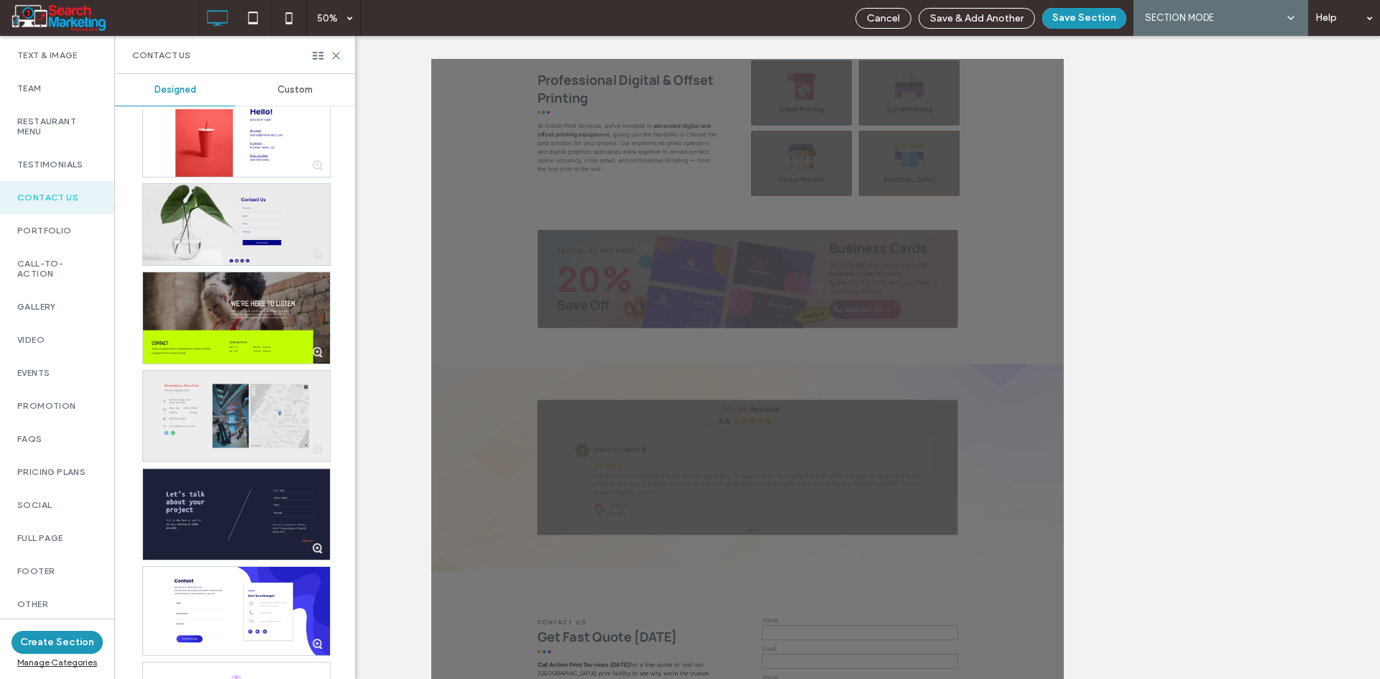
click at [198, 427] on div at bounding box center [236, 416] width 187 height 91
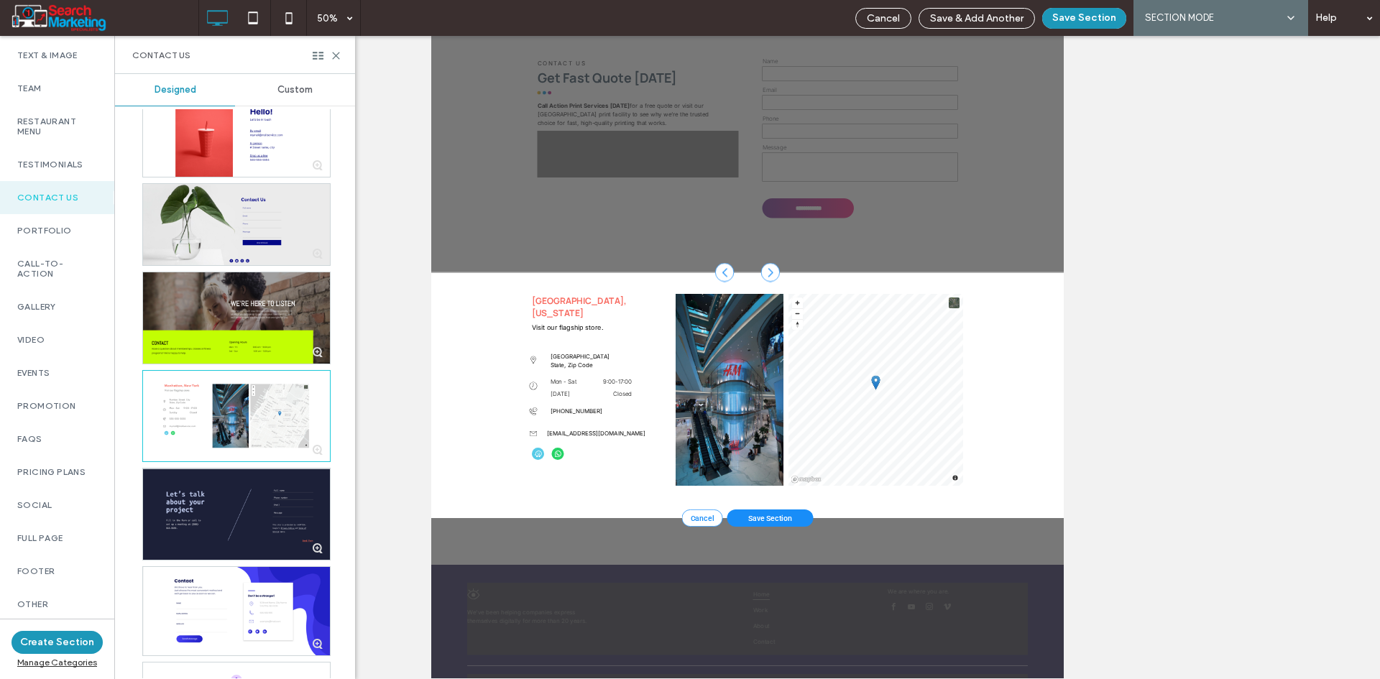
scroll to position [336, 0]
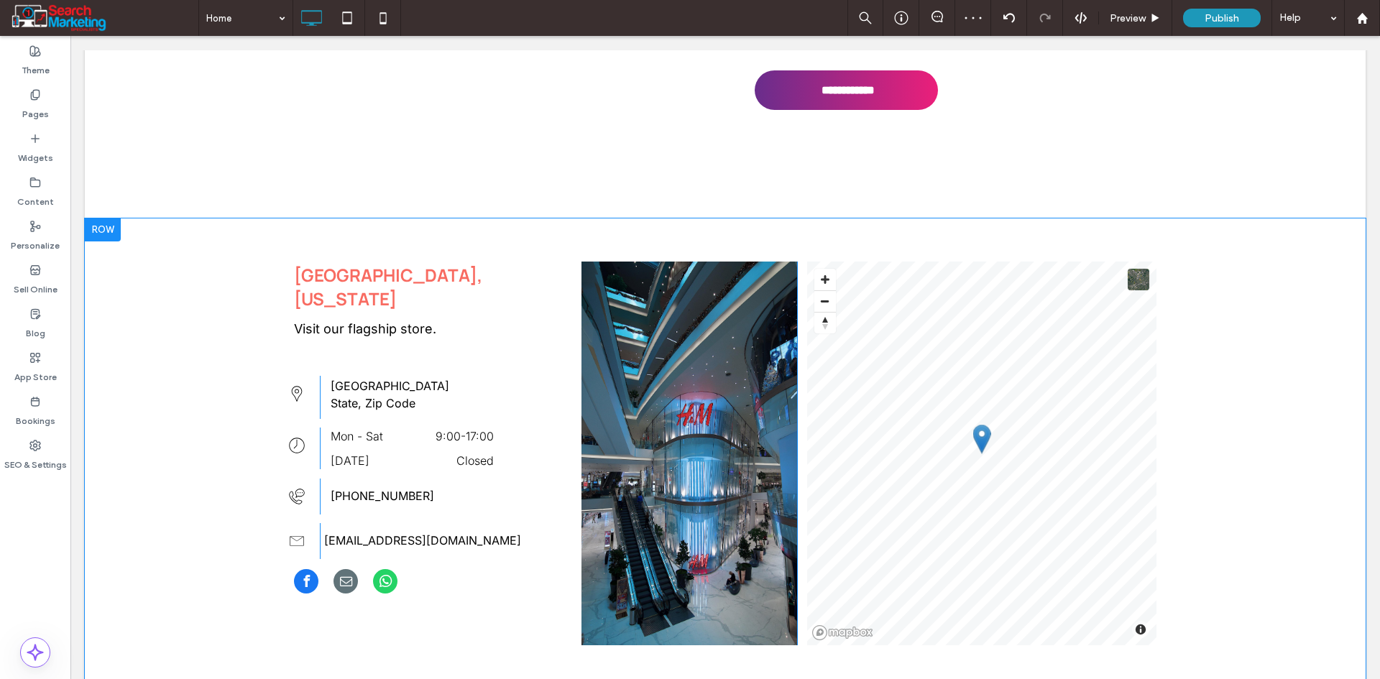
scroll to position [4256, 0]
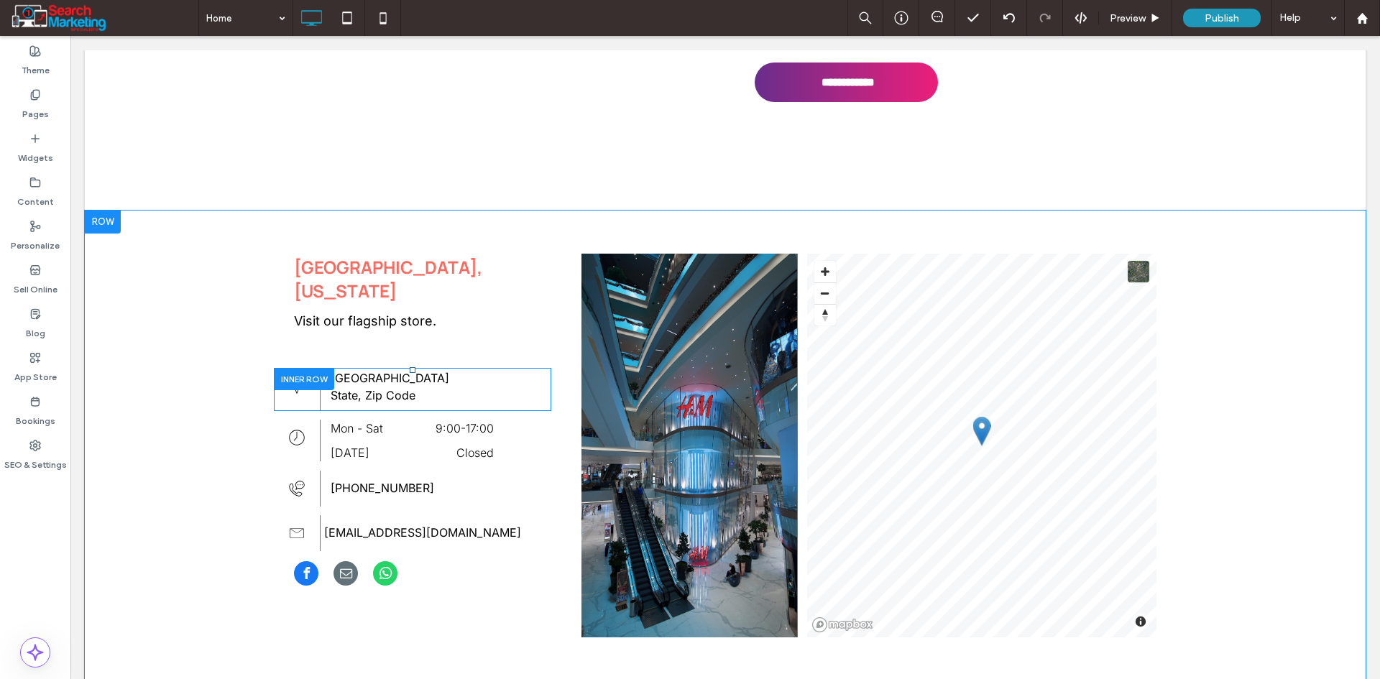
click at [311, 368] on div at bounding box center [304, 379] width 60 height 22
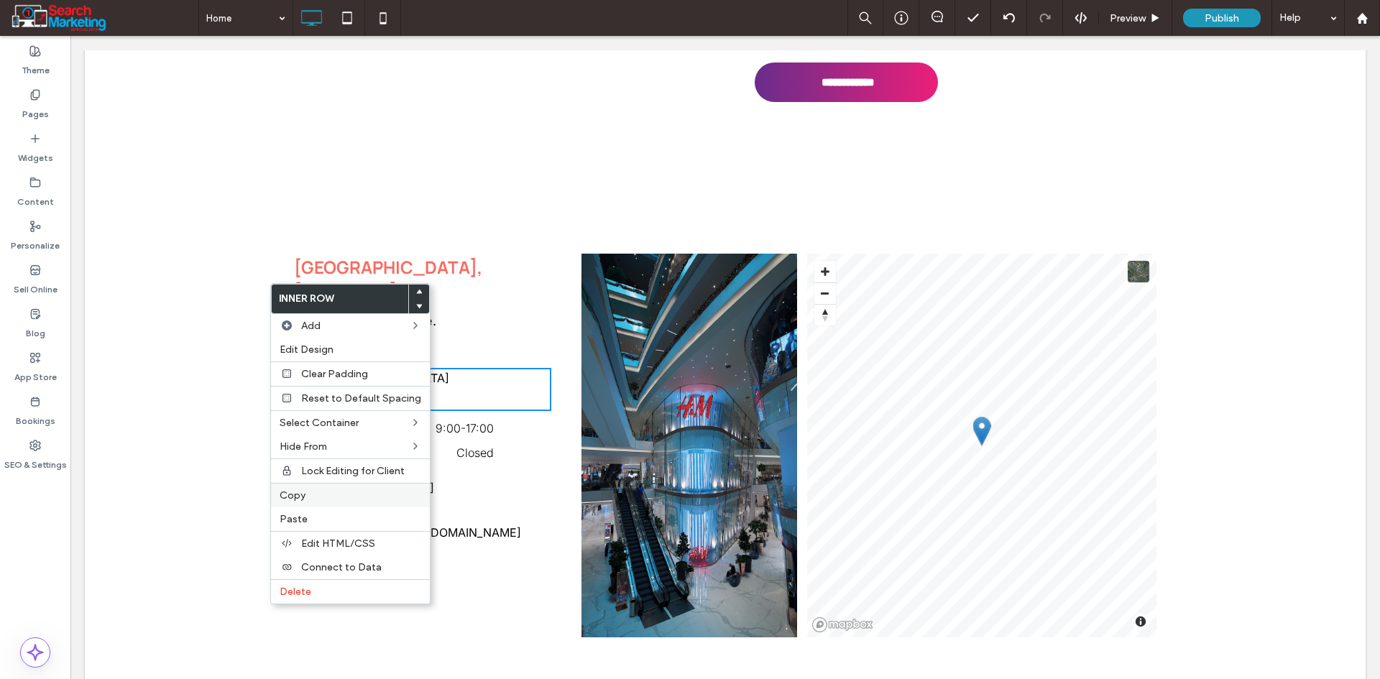
click at [345, 491] on label "Copy" at bounding box center [351, 495] width 142 height 12
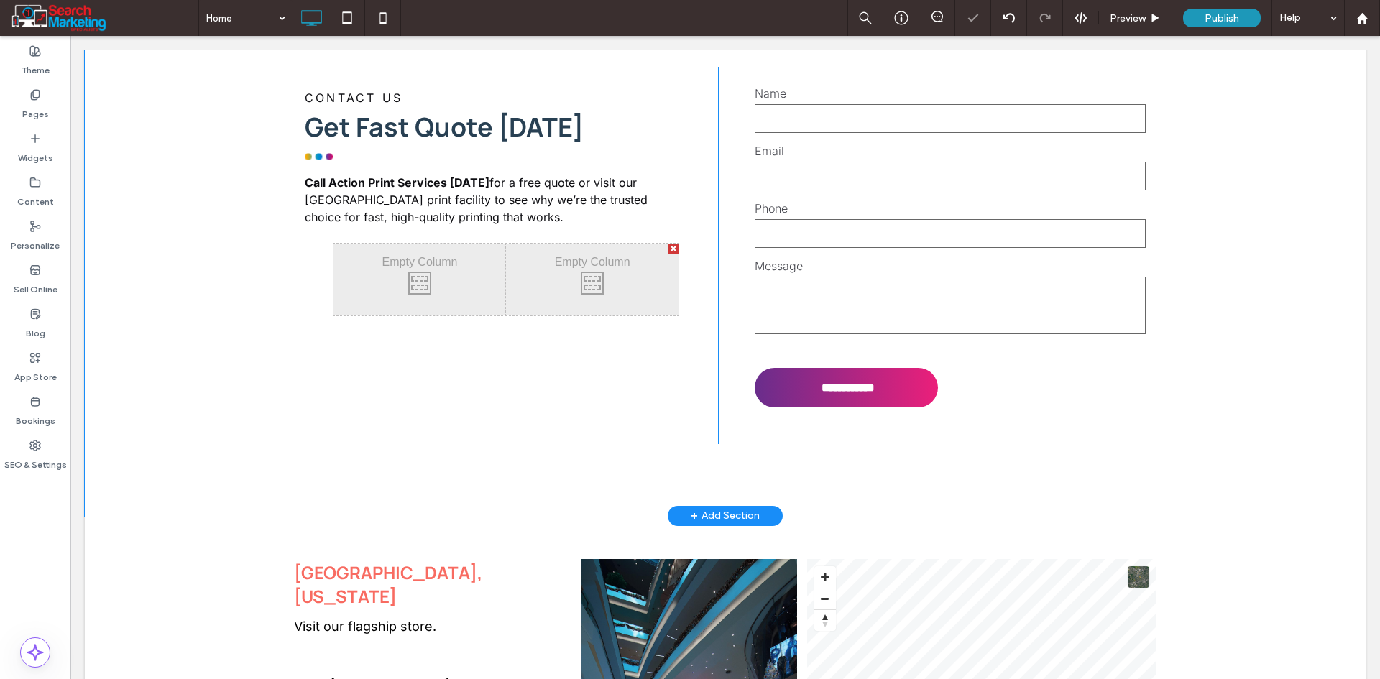
scroll to position [3897, 0]
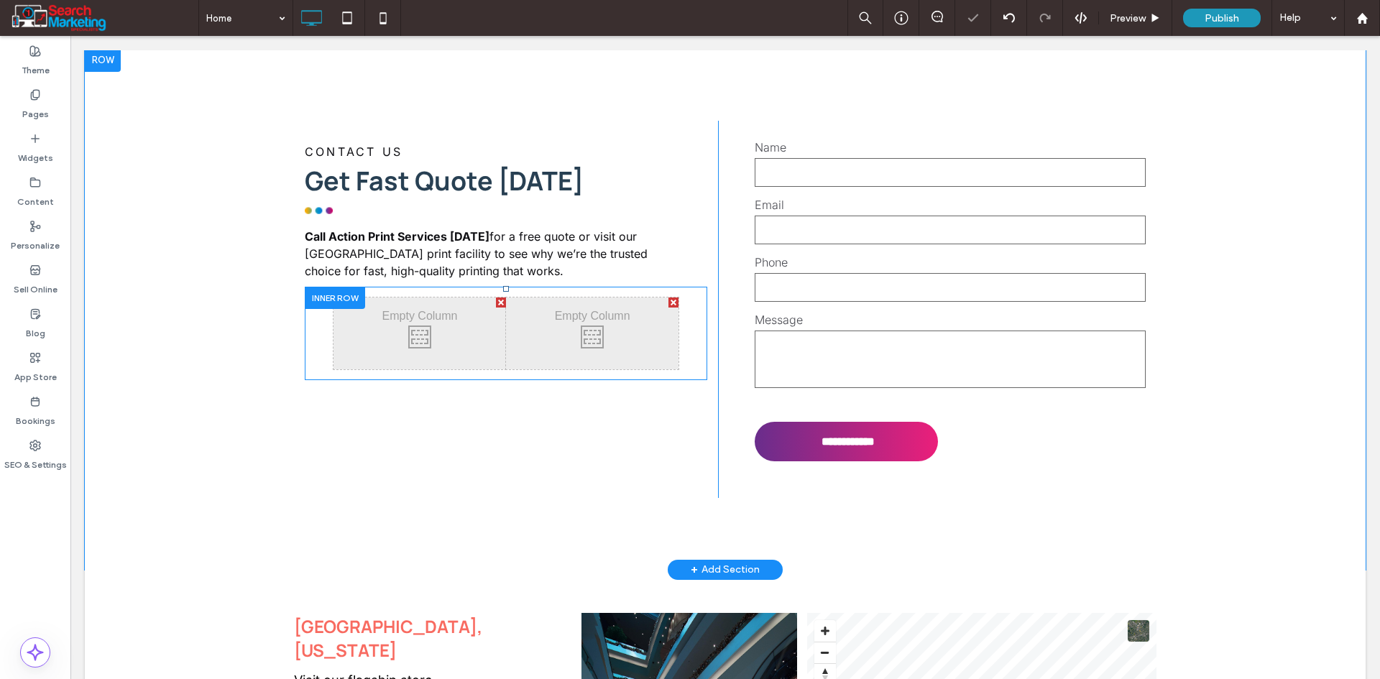
click at [310, 287] on div at bounding box center [335, 298] width 60 height 22
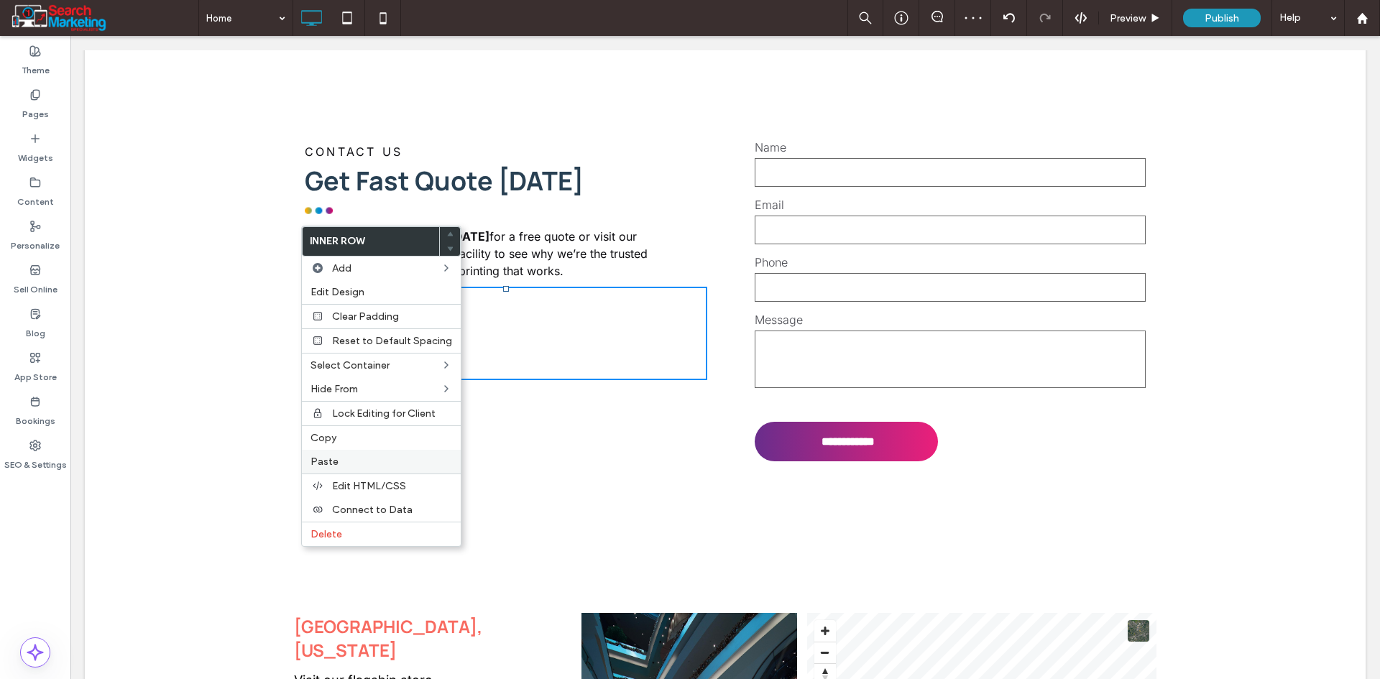
click at [356, 456] on label "Paste" at bounding box center [381, 462] width 142 height 12
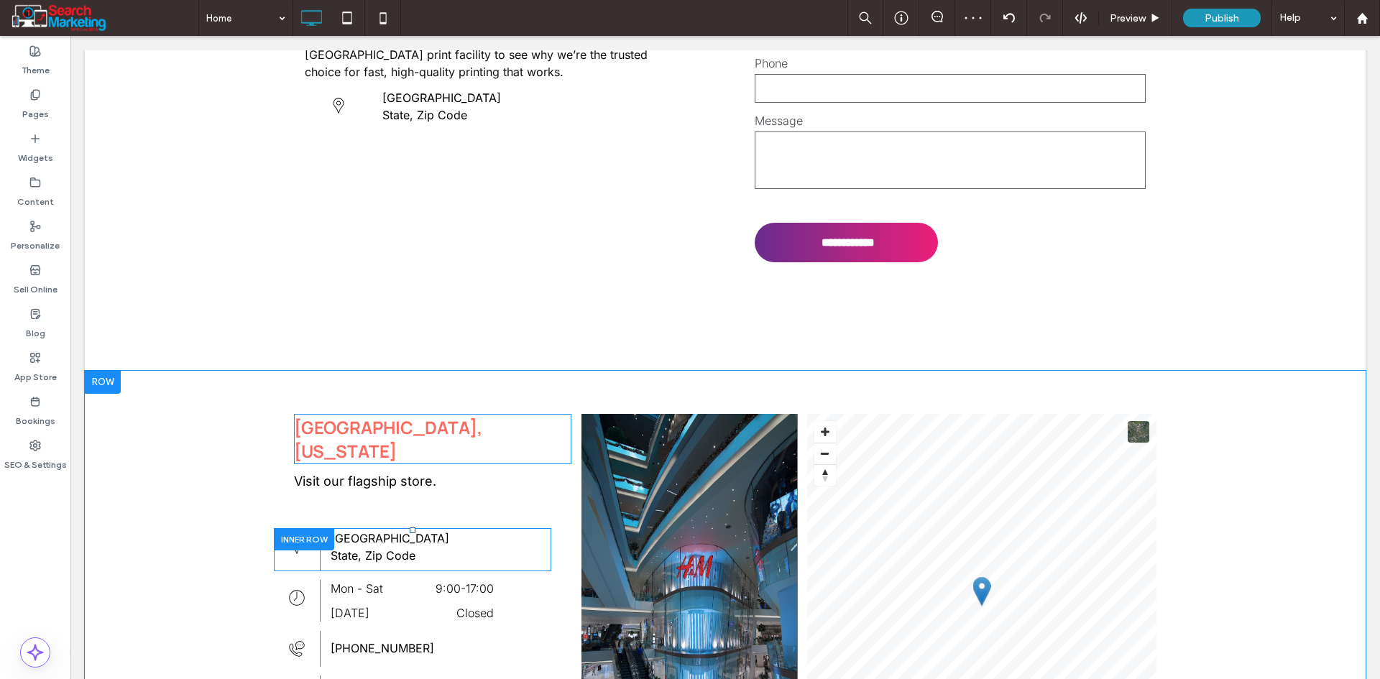
scroll to position [4112, 0]
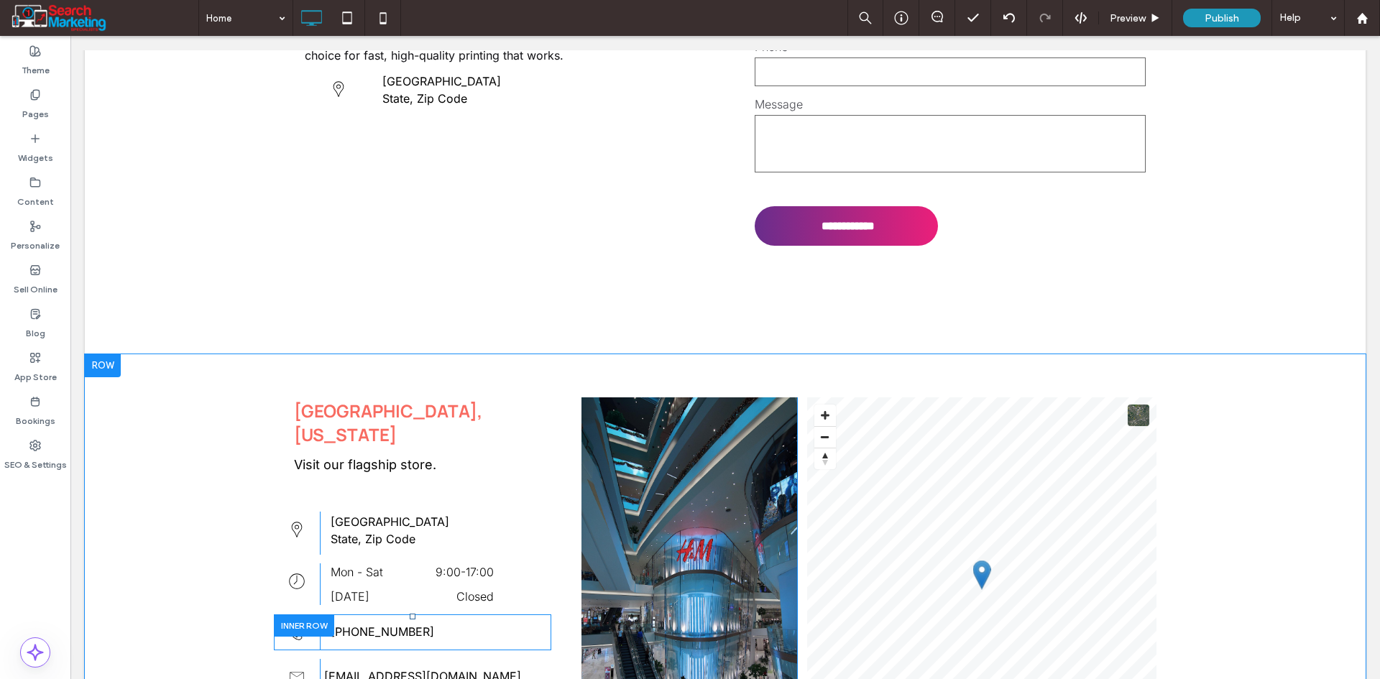
click at [292, 614] on div at bounding box center [304, 625] width 60 height 22
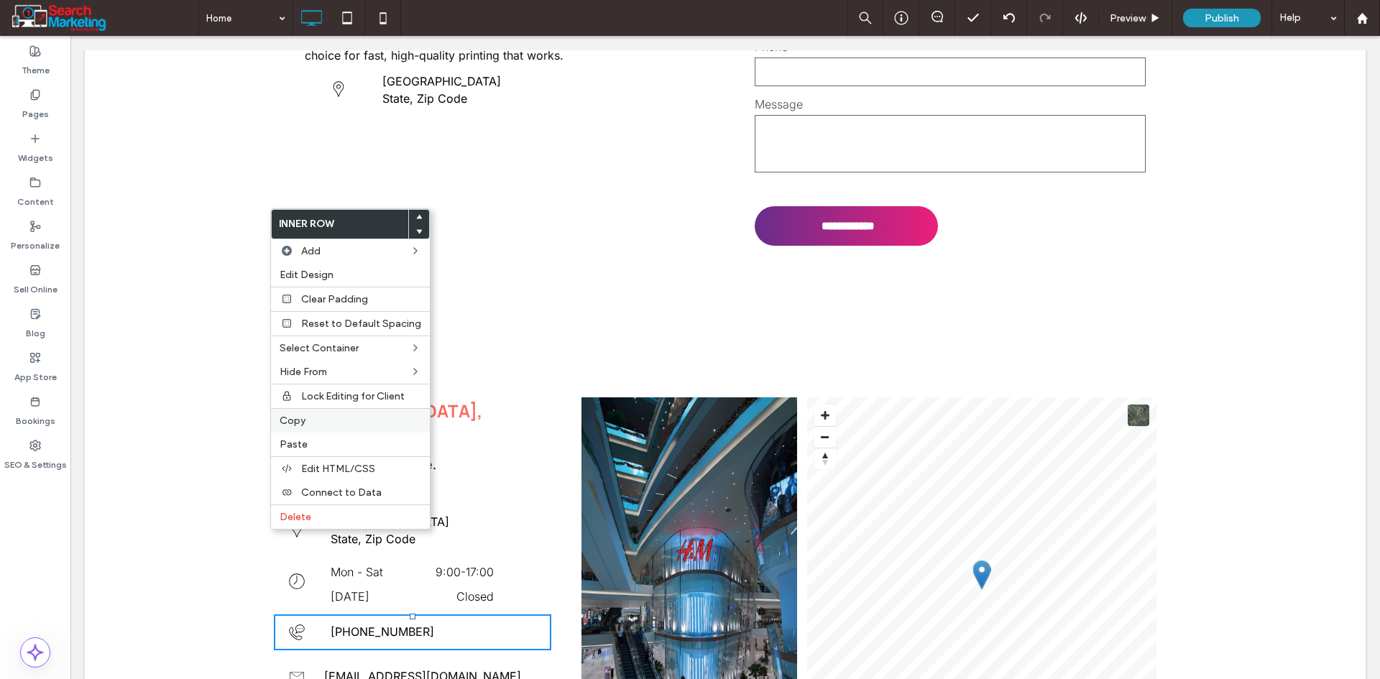
click at [303, 419] on span "Copy" at bounding box center [293, 421] width 26 height 12
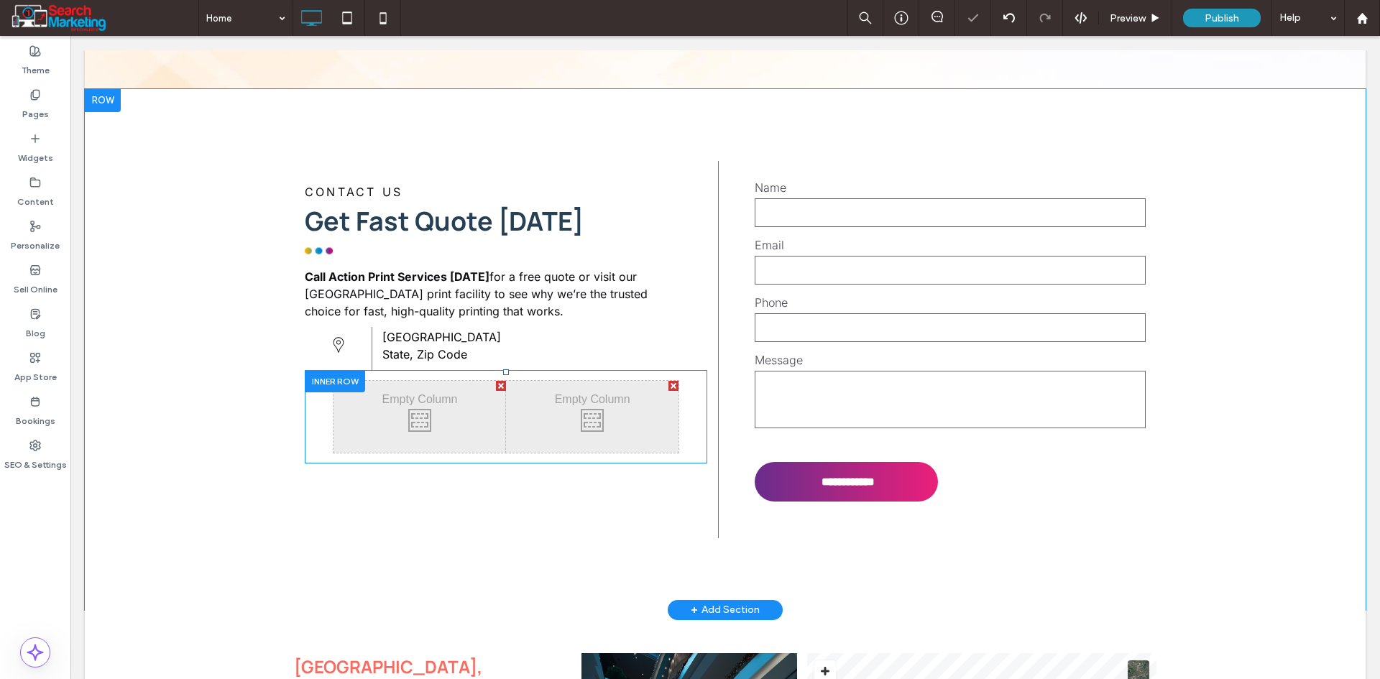
scroll to position [3825, 0]
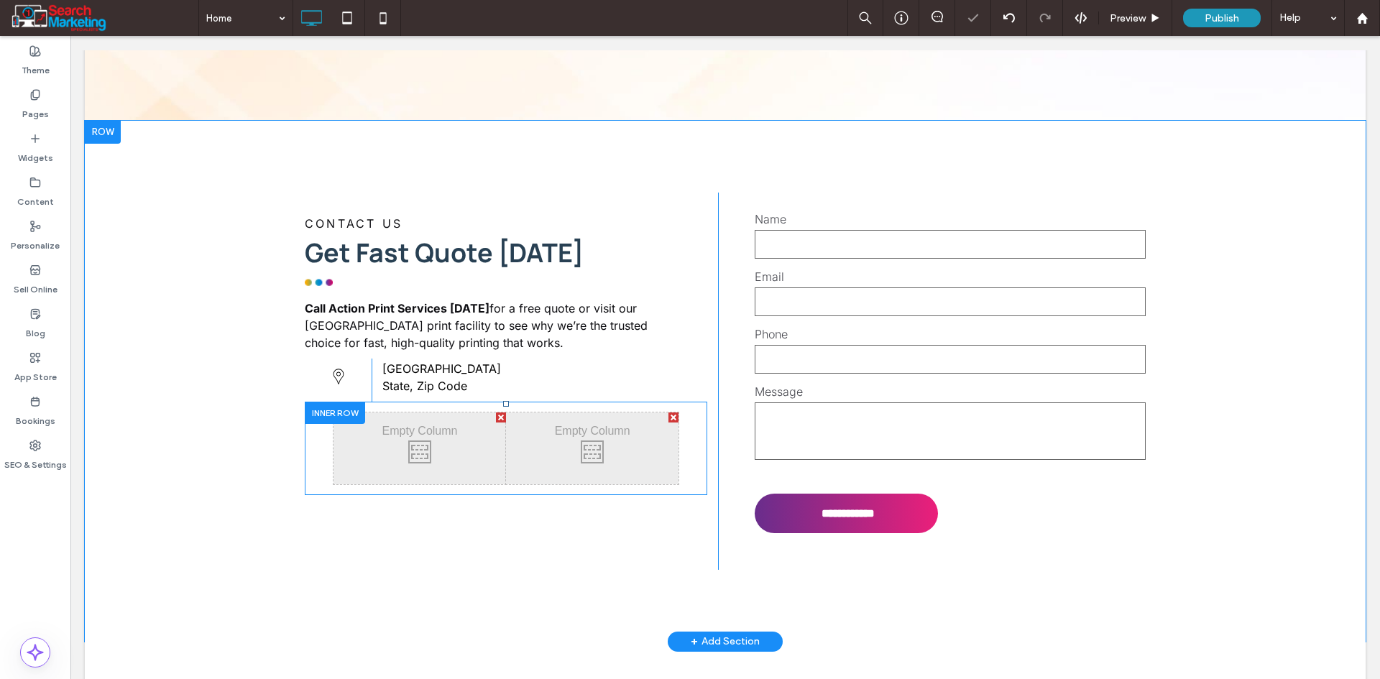
click at [324, 402] on div at bounding box center [335, 413] width 60 height 22
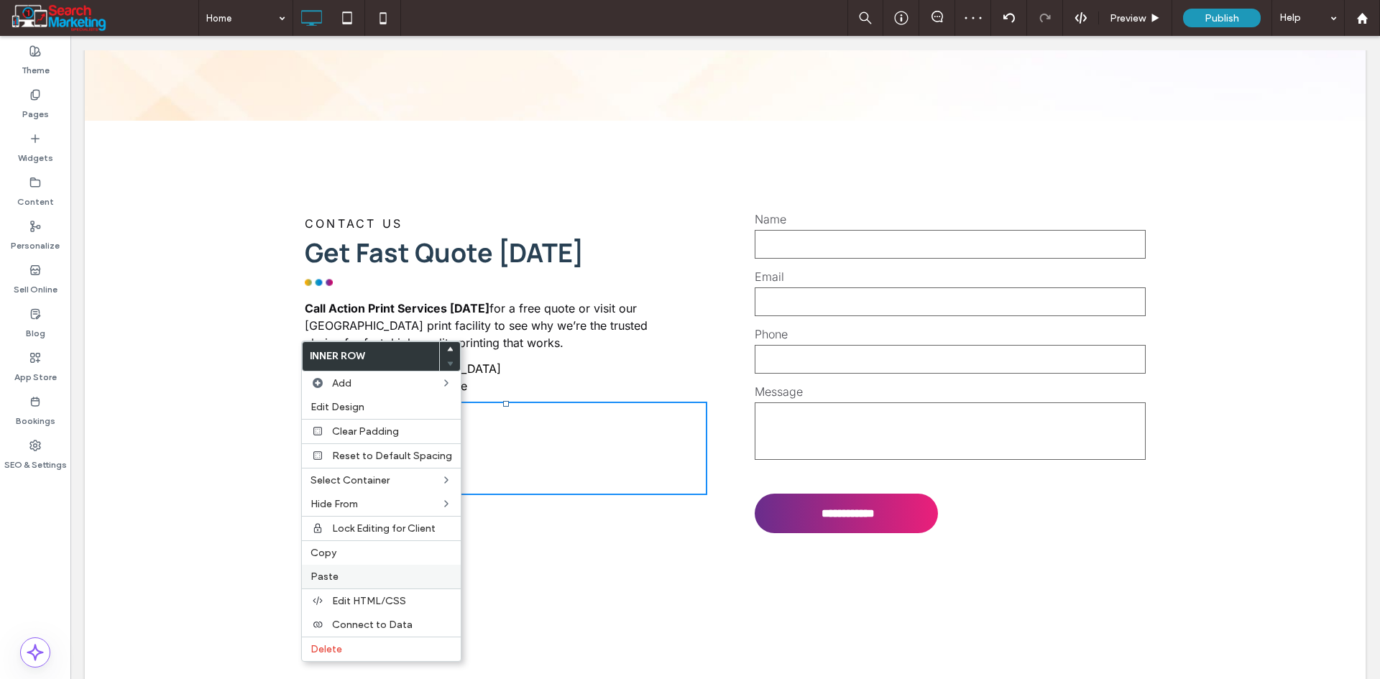
click at [325, 576] on span "Paste" at bounding box center [324, 577] width 28 height 12
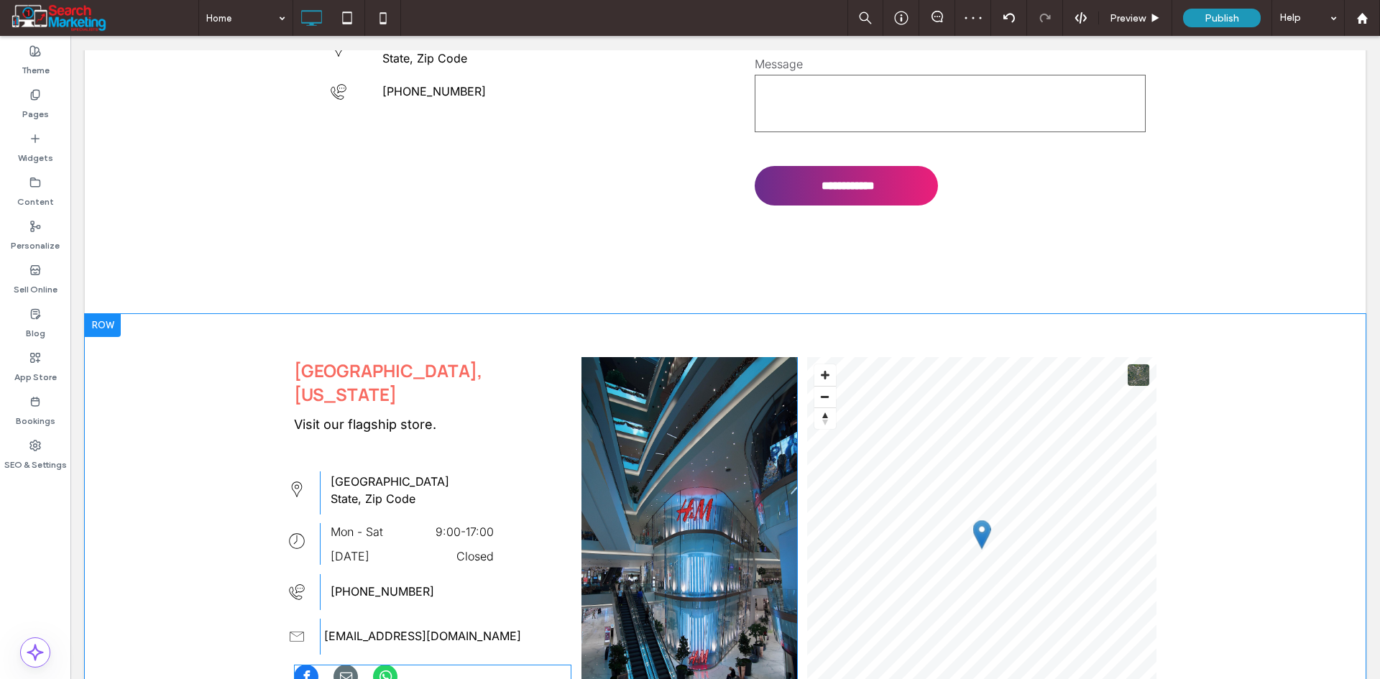
scroll to position [4184, 0]
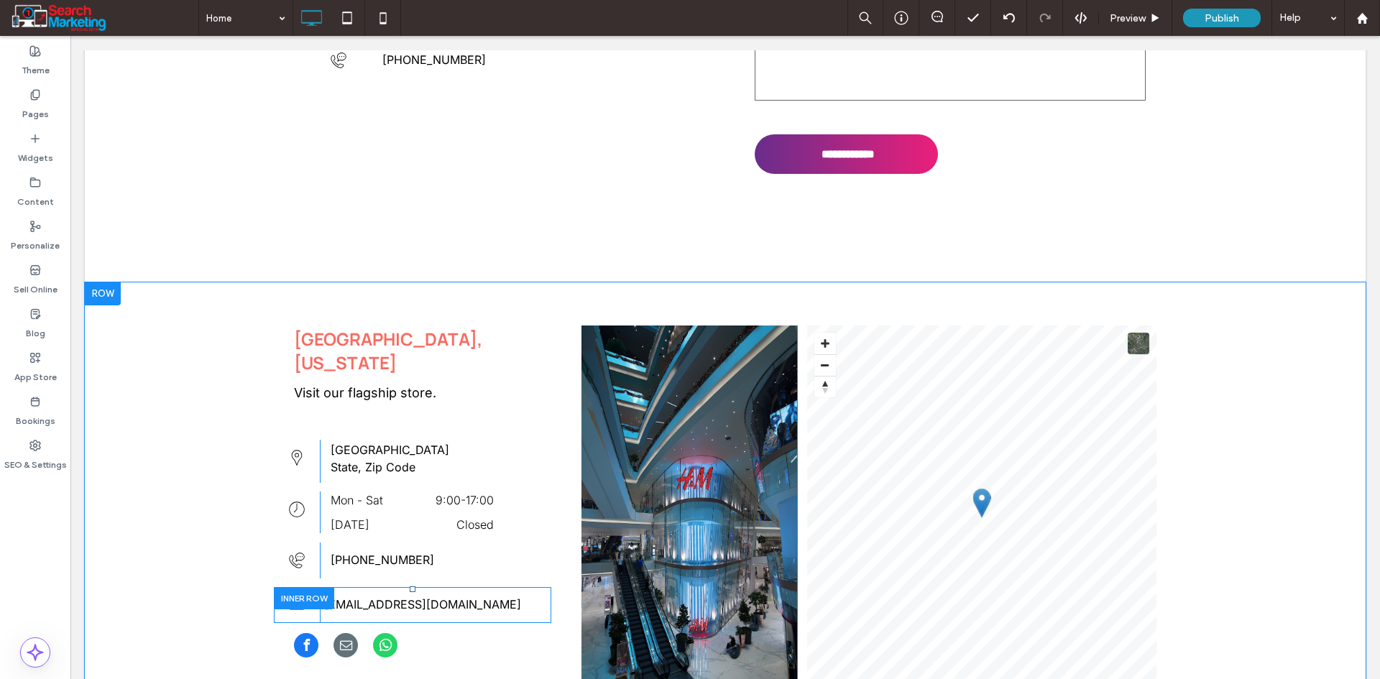
click at [306, 587] on div at bounding box center [304, 598] width 60 height 22
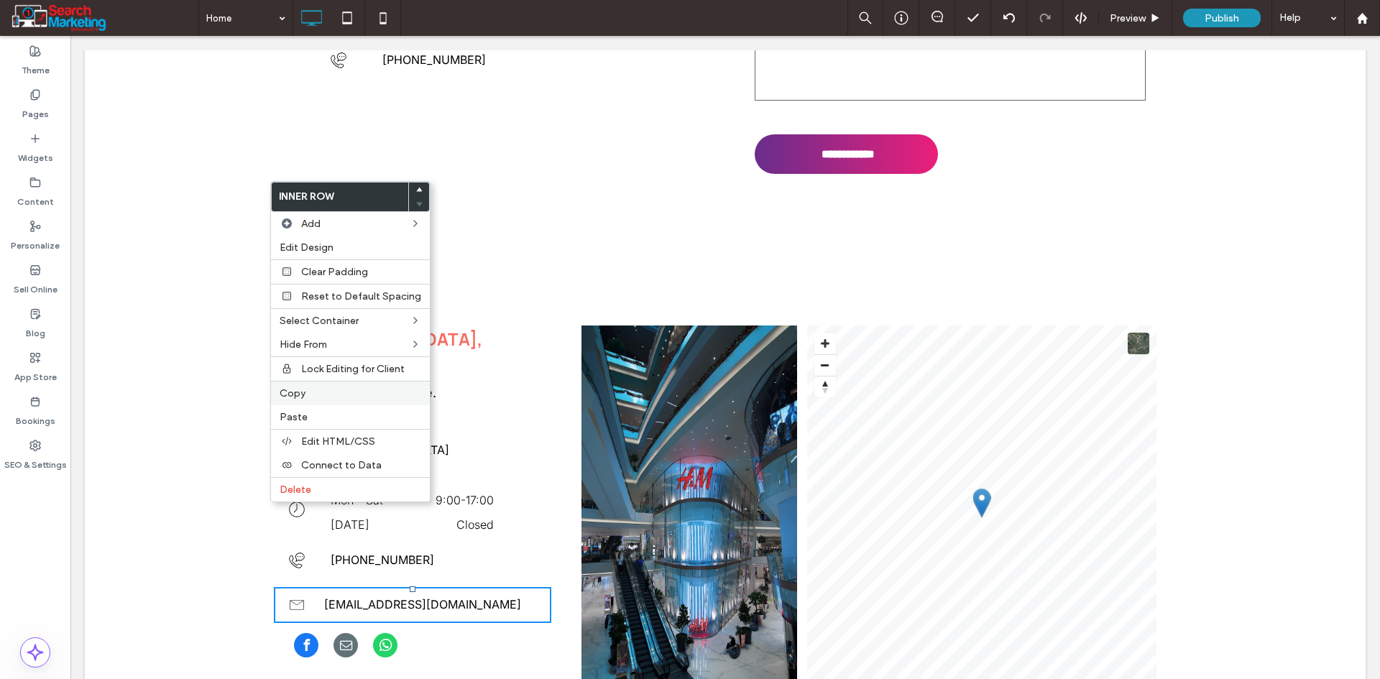
click at [305, 394] on label "Copy" at bounding box center [351, 393] width 142 height 12
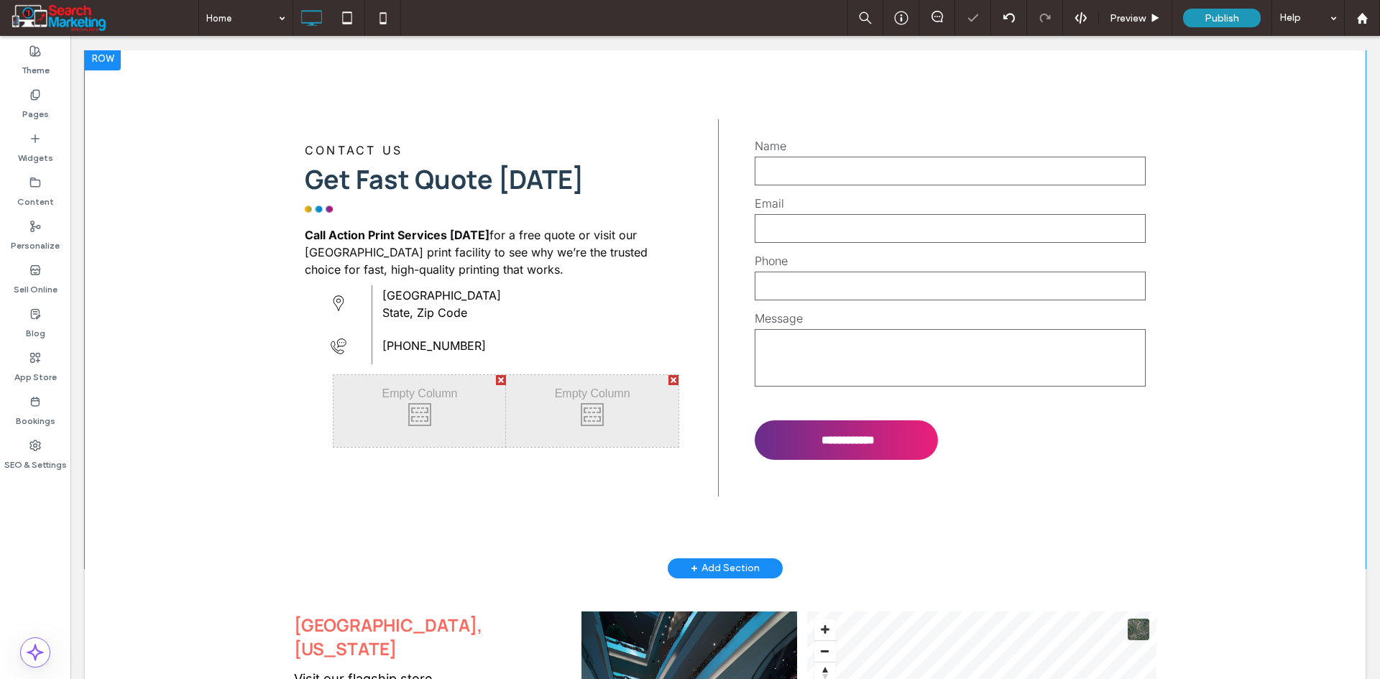
scroll to position [3897, 0]
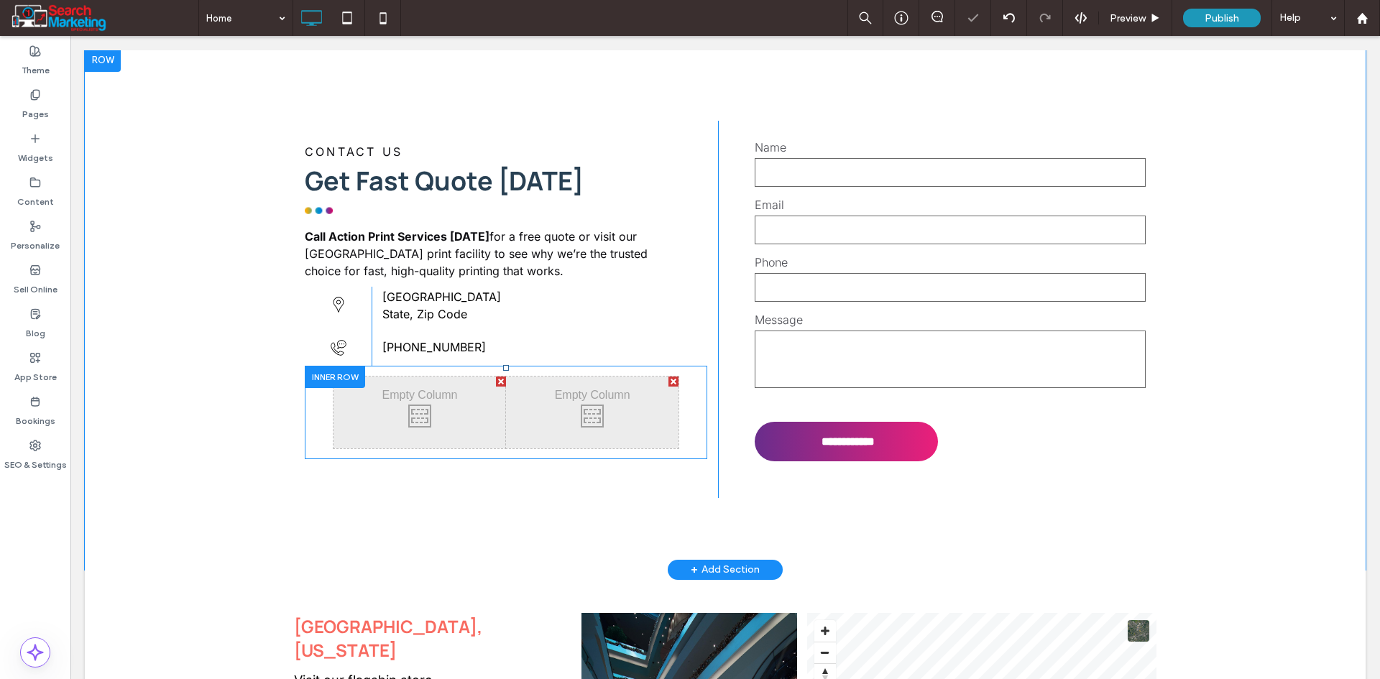
click at [328, 366] on div at bounding box center [335, 377] width 60 height 22
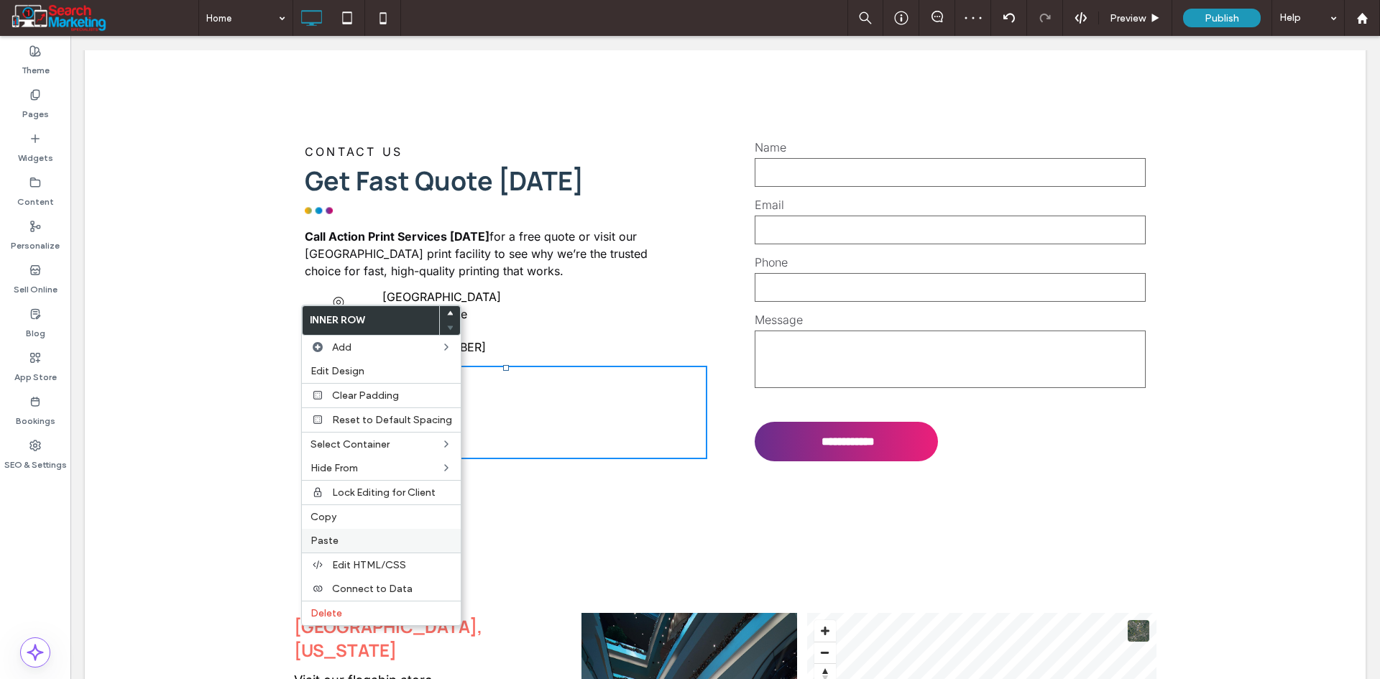
click at [346, 536] on label "Paste" at bounding box center [381, 541] width 142 height 12
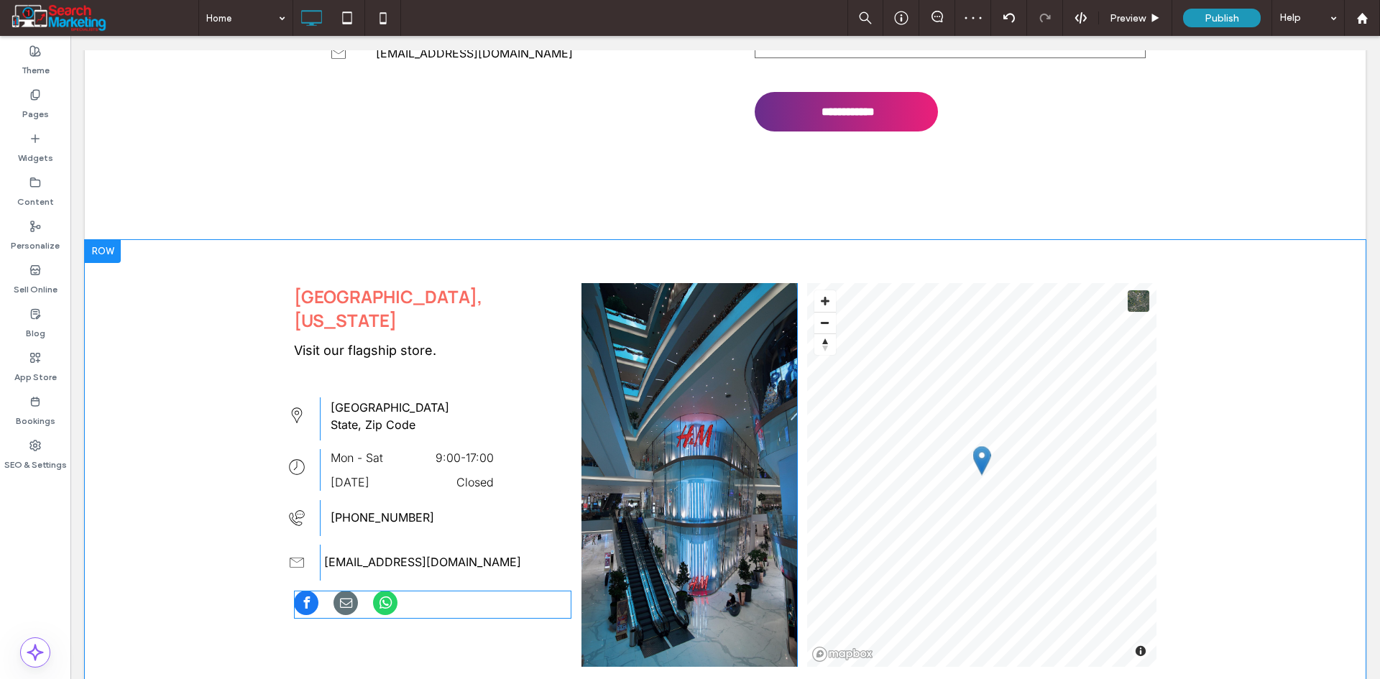
scroll to position [4256, 0]
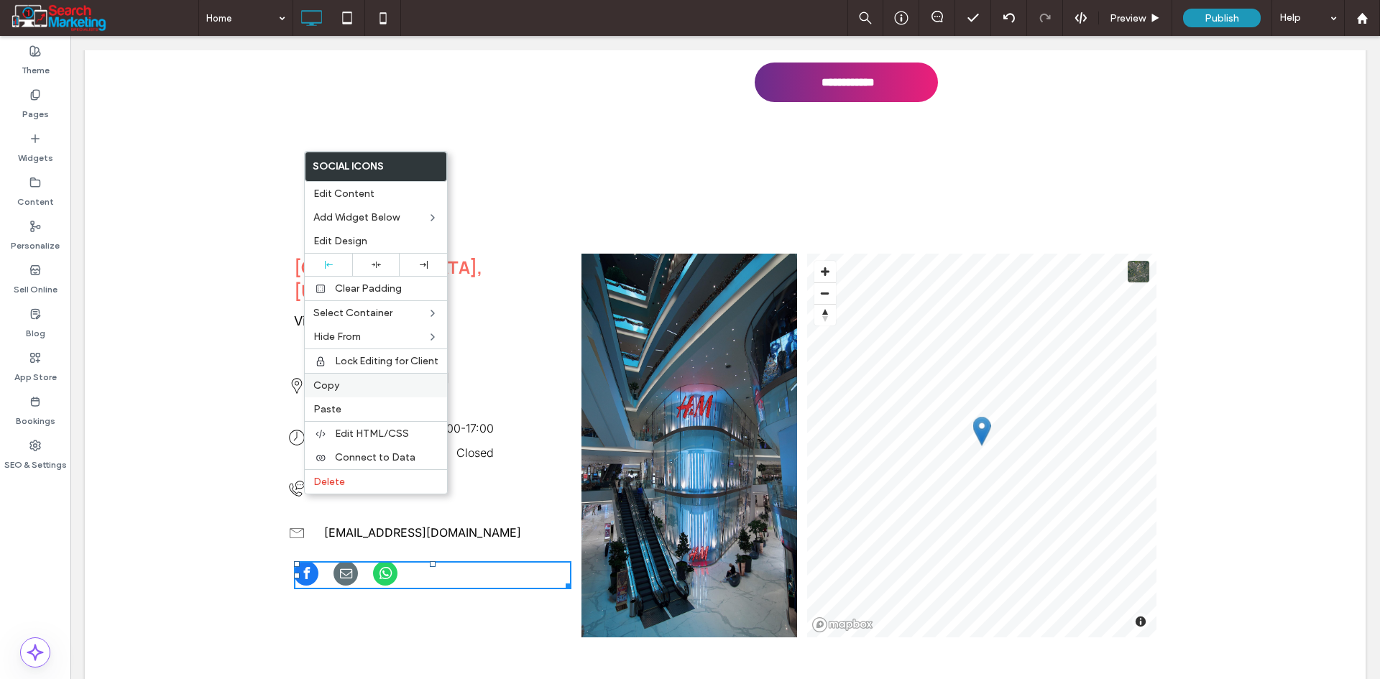
click at [366, 389] on label "Copy" at bounding box center [375, 385] width 125 height 12
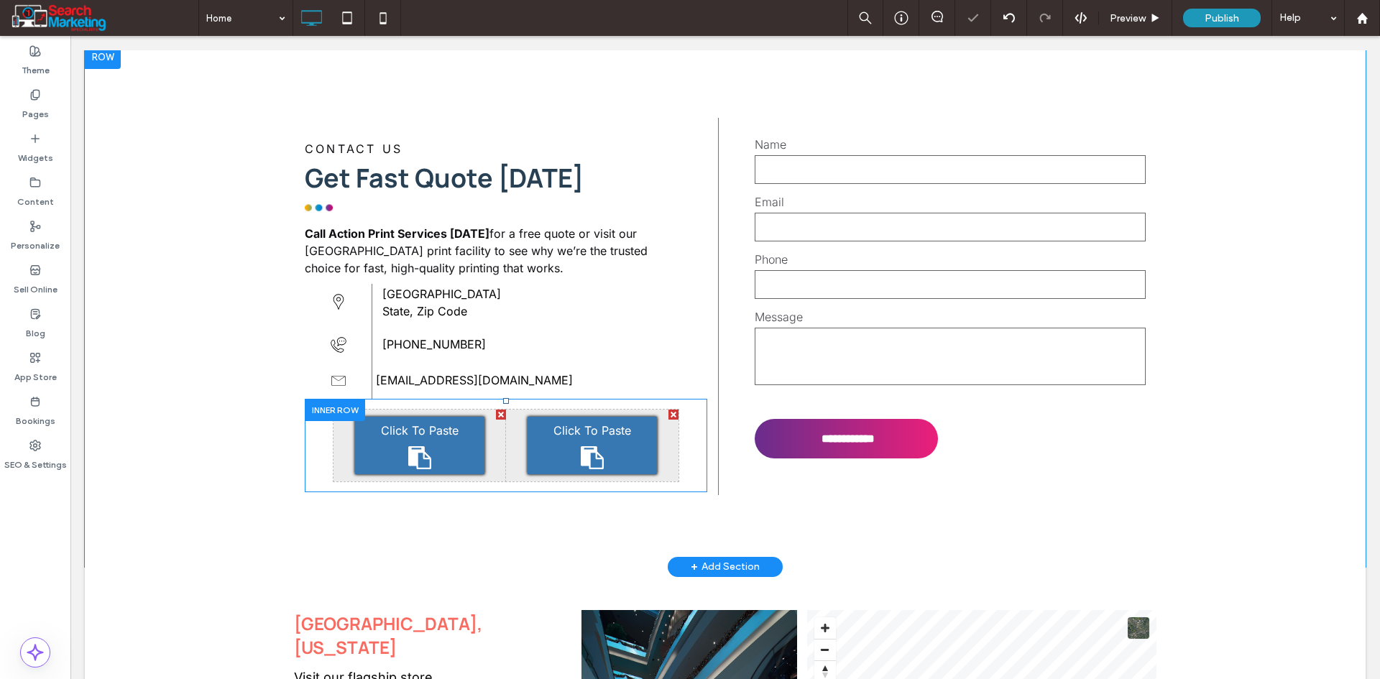
scroll to position [3897, 0]
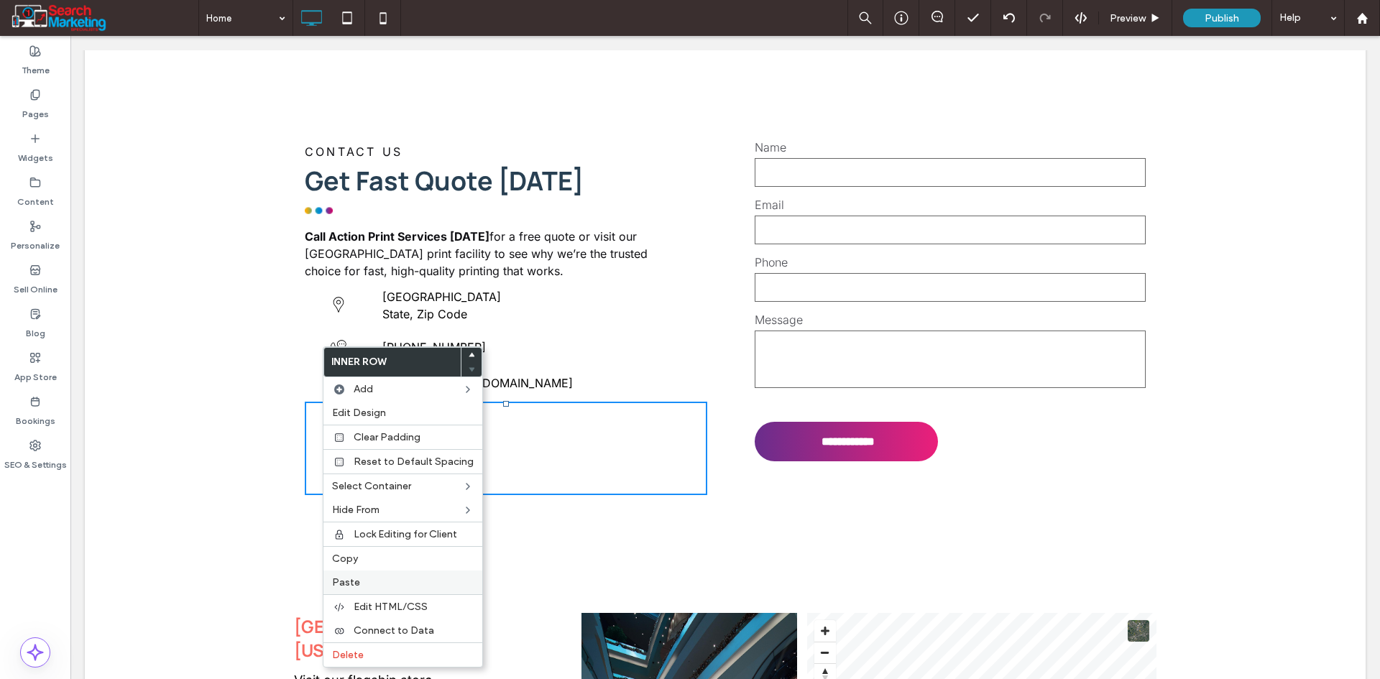
click at [344, 578] on span "Paste" at bounding box center [346, 582] width 28 height 12
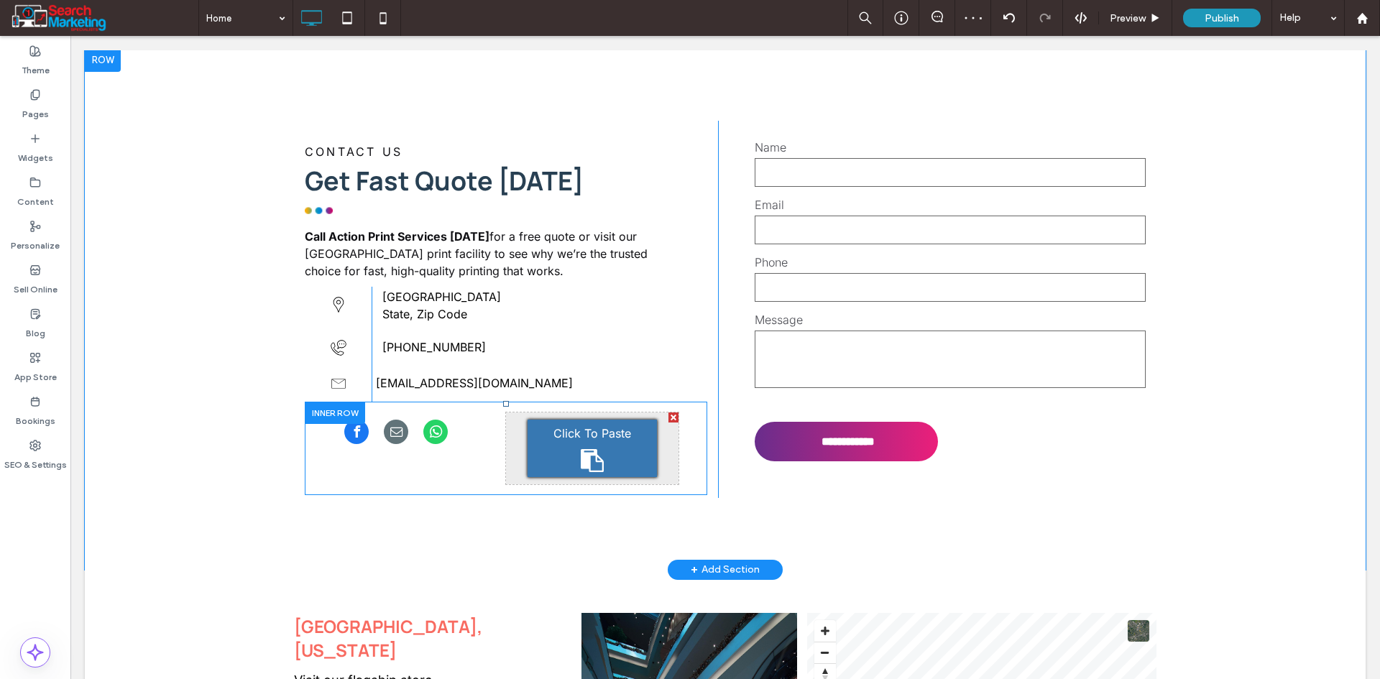
click at [673, 412] on div at bounding box center [673, 417] width 10 height 10
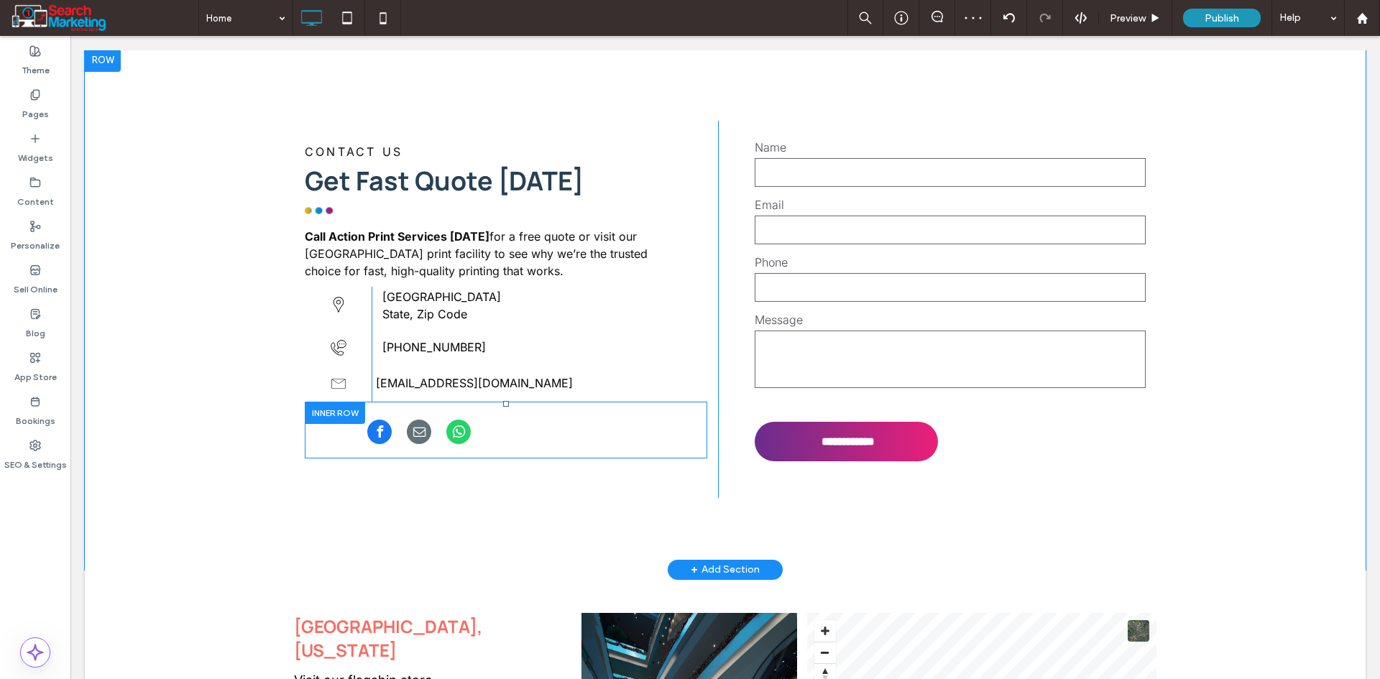
click at [343, 402] on div at bounding box center [335, 413] width 60 height 22
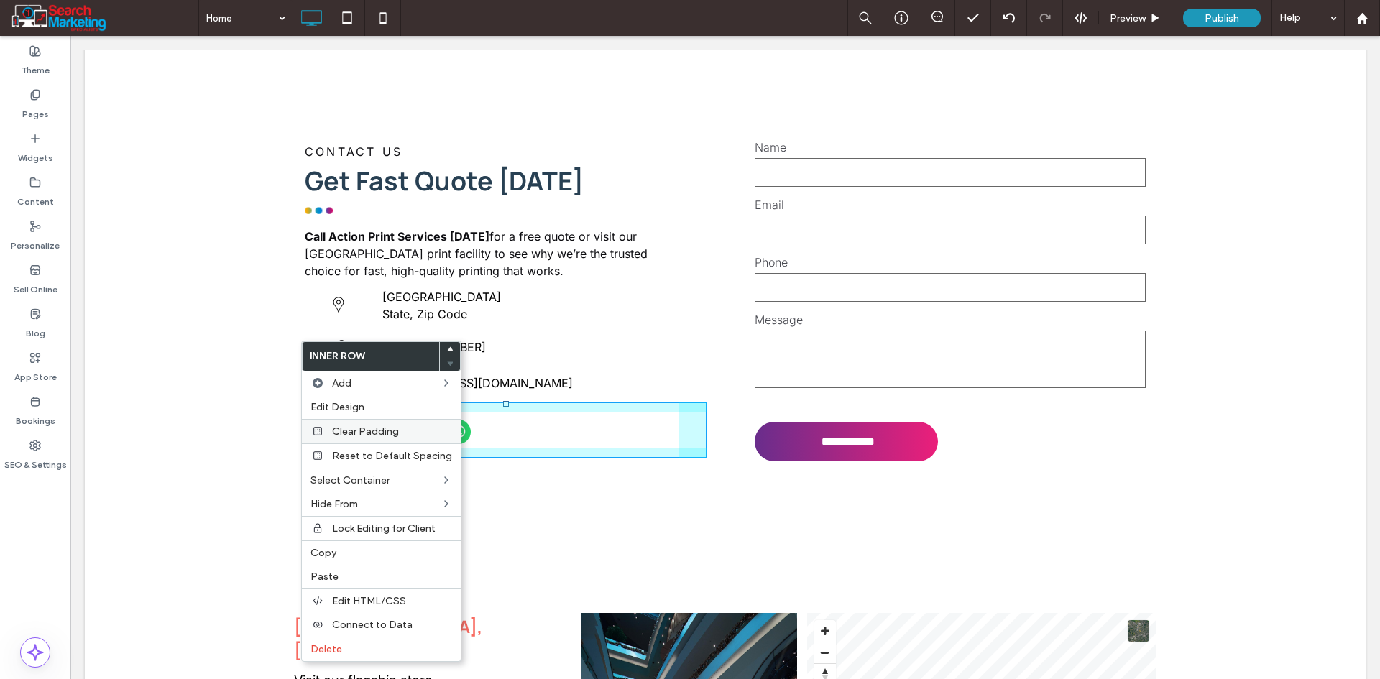
click at [340, 440] on div "Clear Padding" at bounding box center [381, 431] width 159 height 24
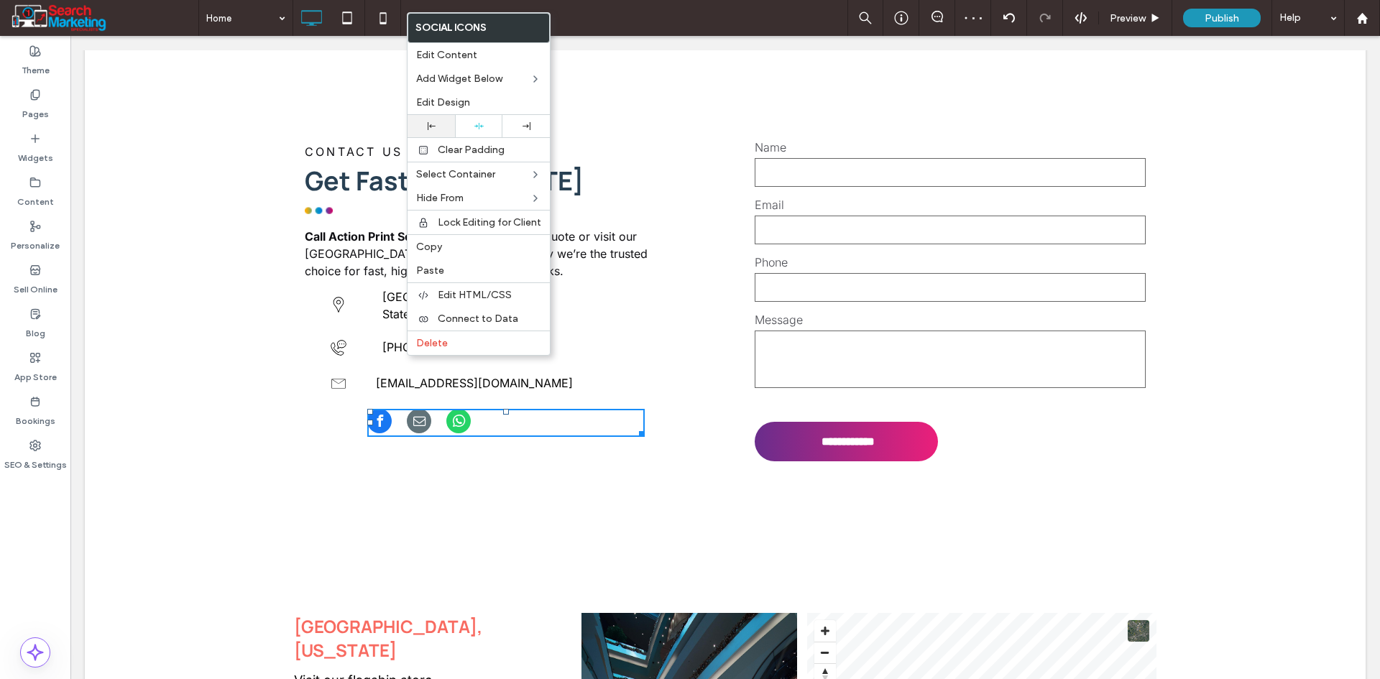
click at [436, 135] on div at bounding box center [430, 126] width 47 height 22
drag, startPoint x: 403, startPoint y: 426, endPoint x: 405, endPoint y: 440, distance: 14.4
click at [403, 430] on div "CONTACT US Get Fast Quote Today Call Action Print Services today for a free quo…" at bounding box center [506, 309] width 424 height 377
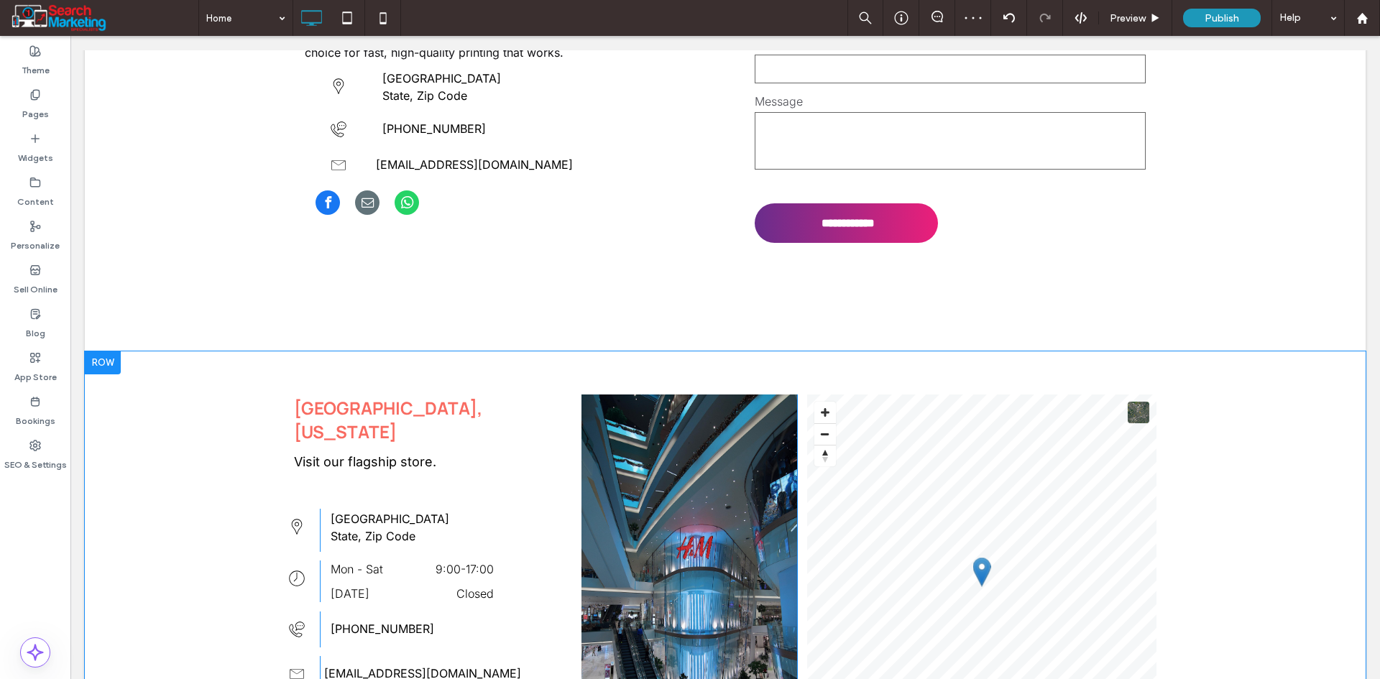
scroll to position [4184, 0]
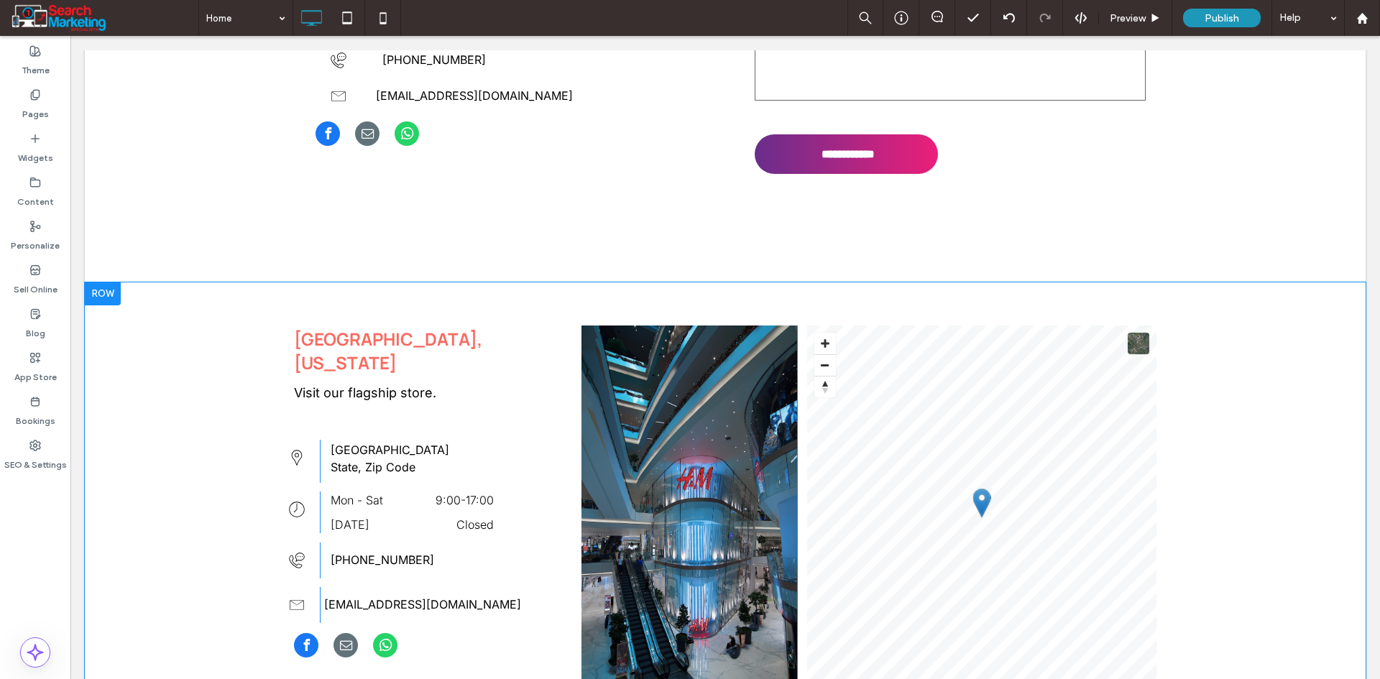
drag, startPoint x: 94, startPoint y: 229, endPoint x: 170, endPoint y: 299, distance: 103.2
click at [94, 282] on div at bounding box center [103, 293] width 36 height 23
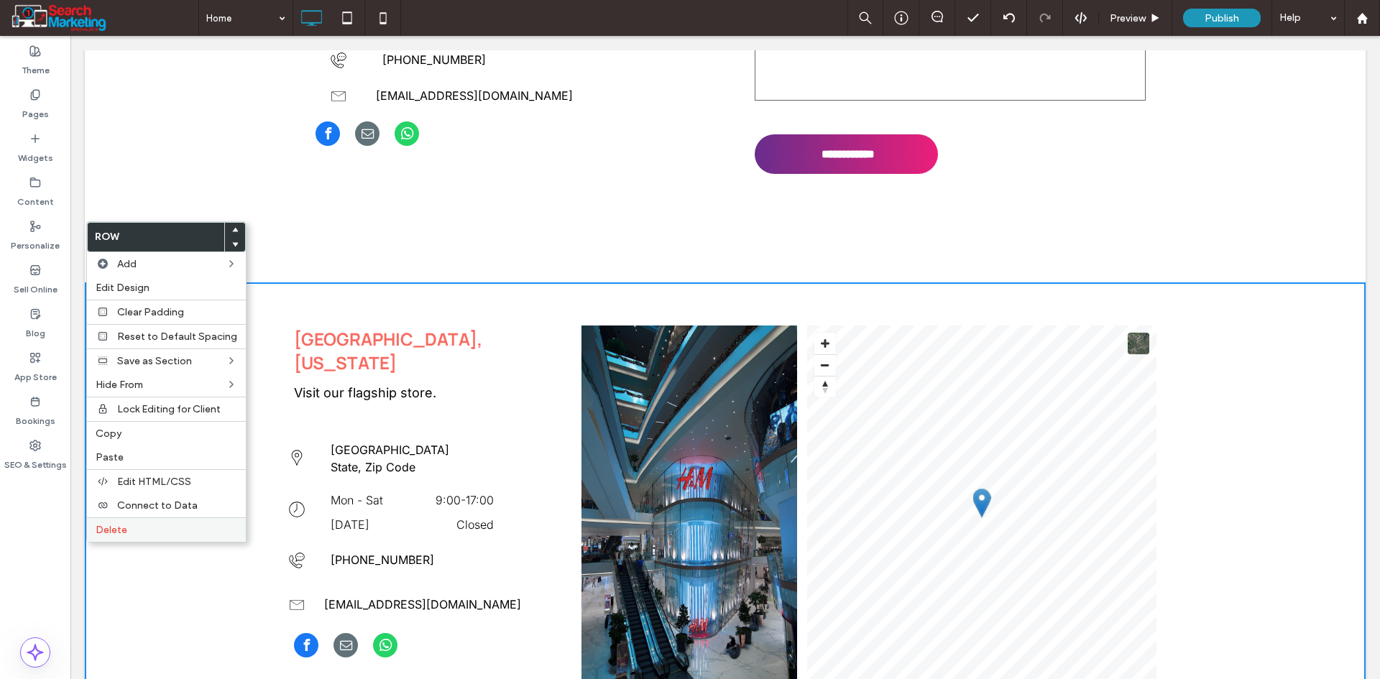
click at [122, 531] on span "Delete" at bounding box center [112, 530] width 32 height 12
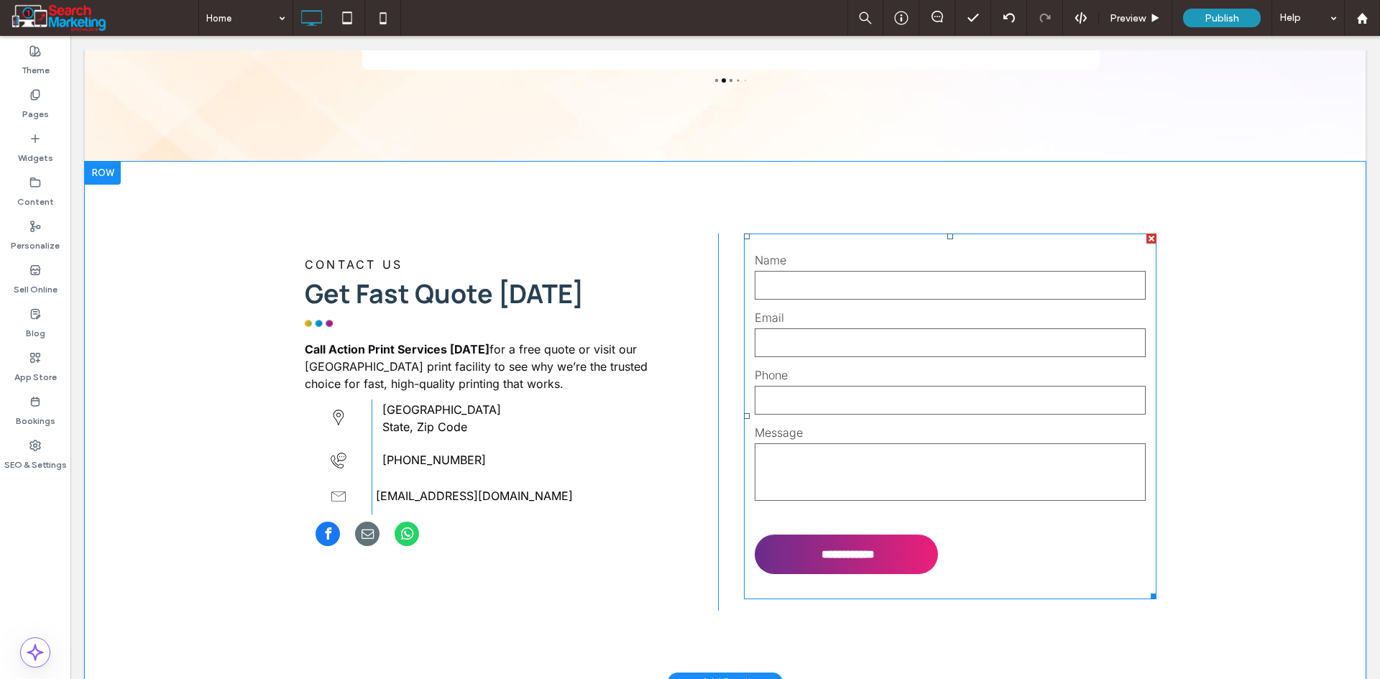
scroll to position [3762, 0]
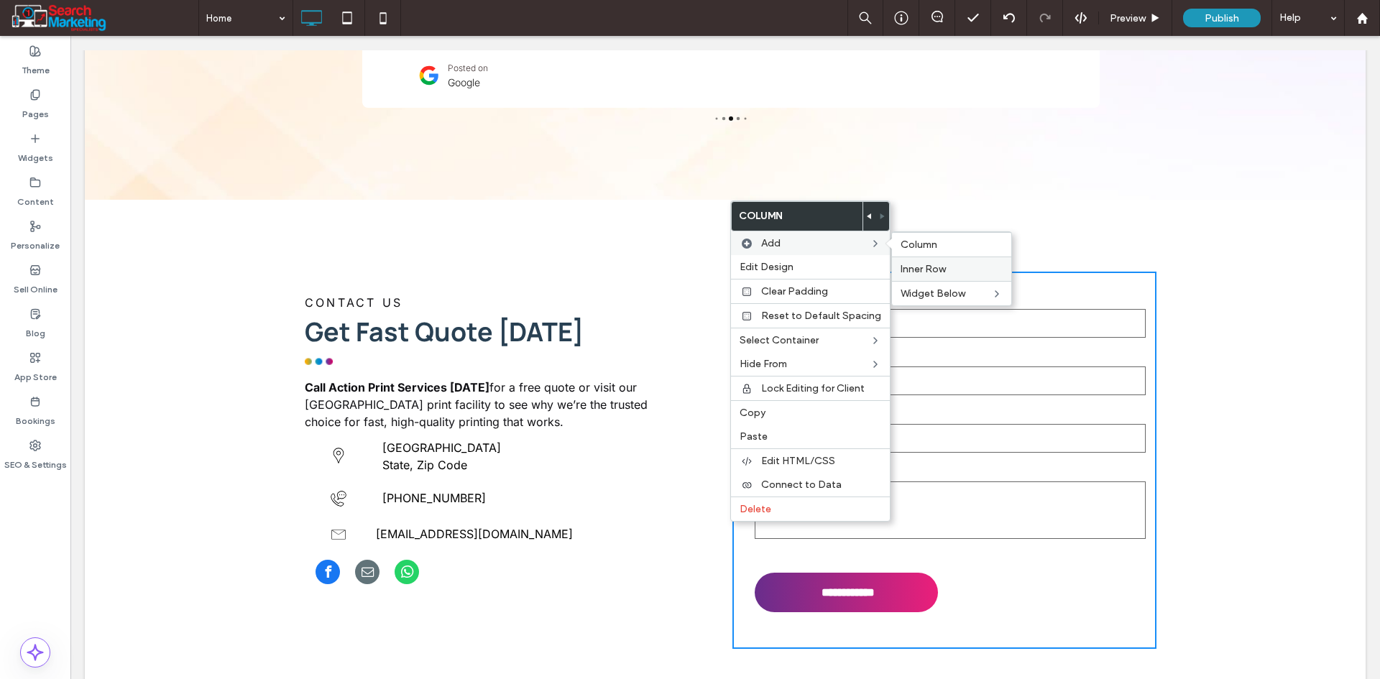
click at [908, 272] on span "Inner Row" at bounding box center [922, 269] width 45 height 12
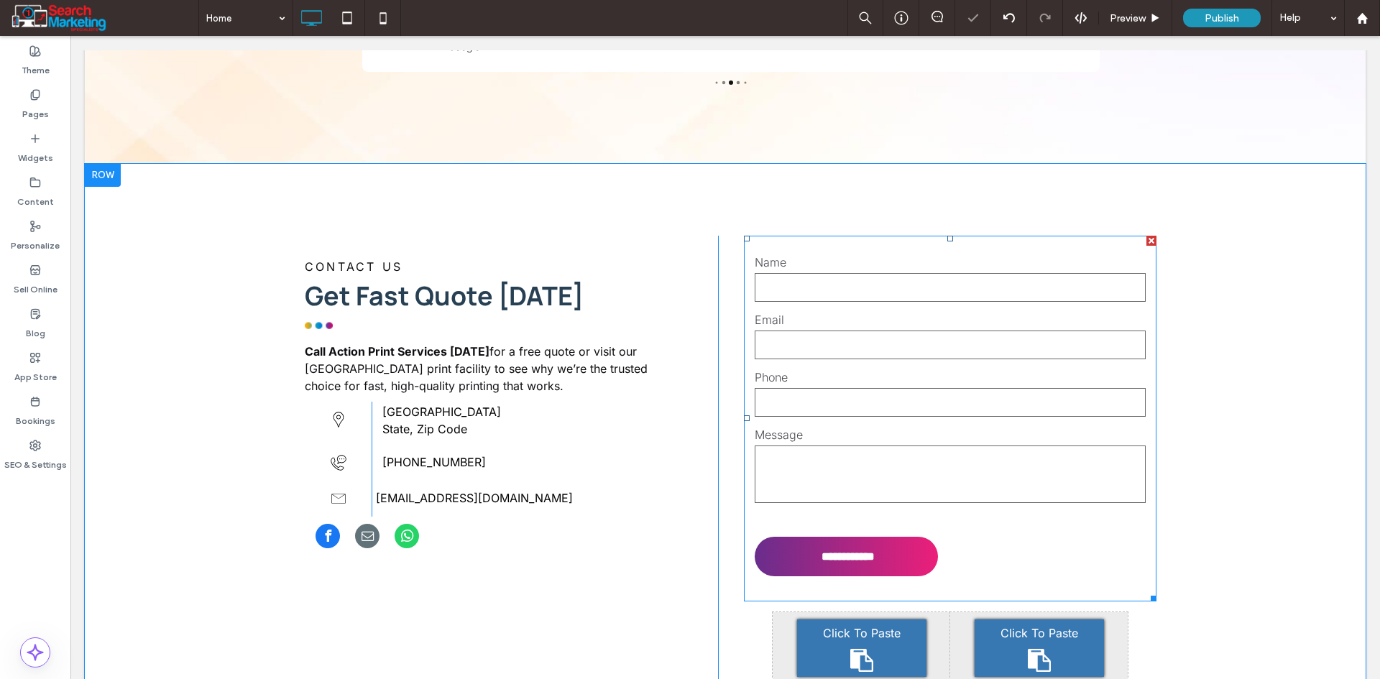
scroll to position [3978, 0]
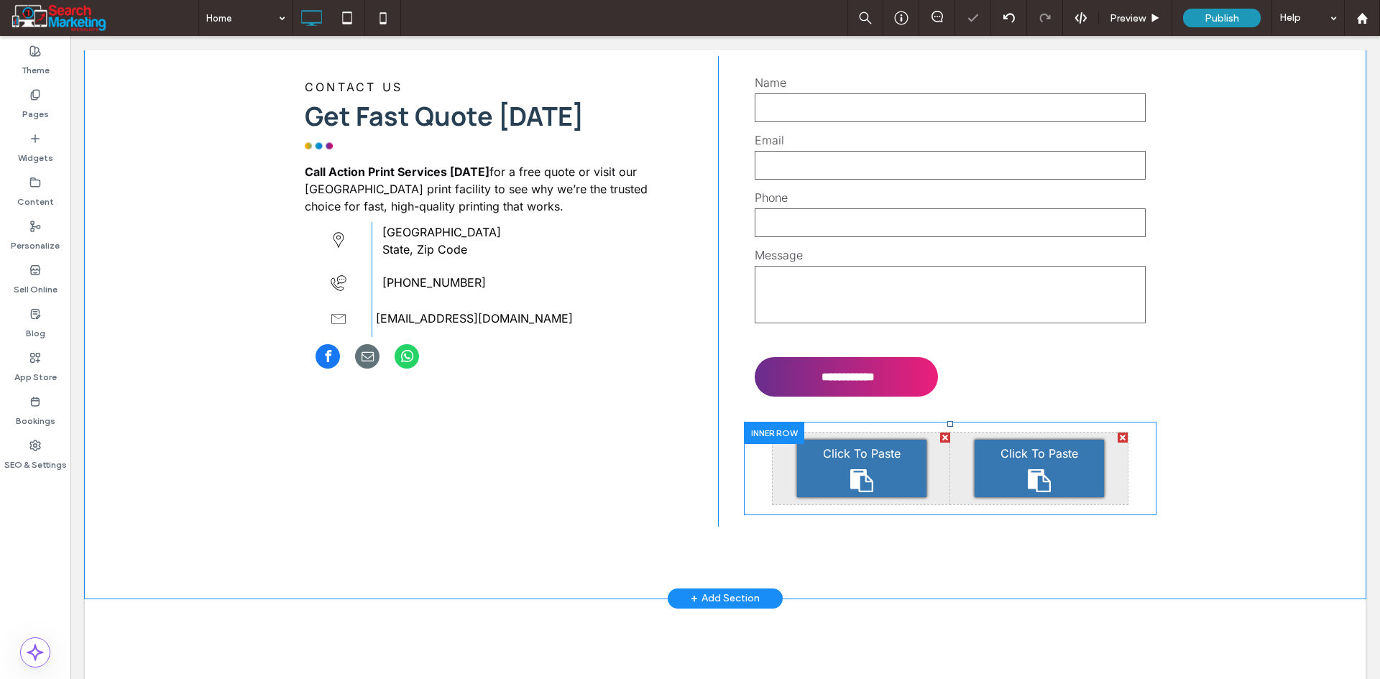
click at [940, 433] on div at bounding box center [945, 438] width 10 height 10
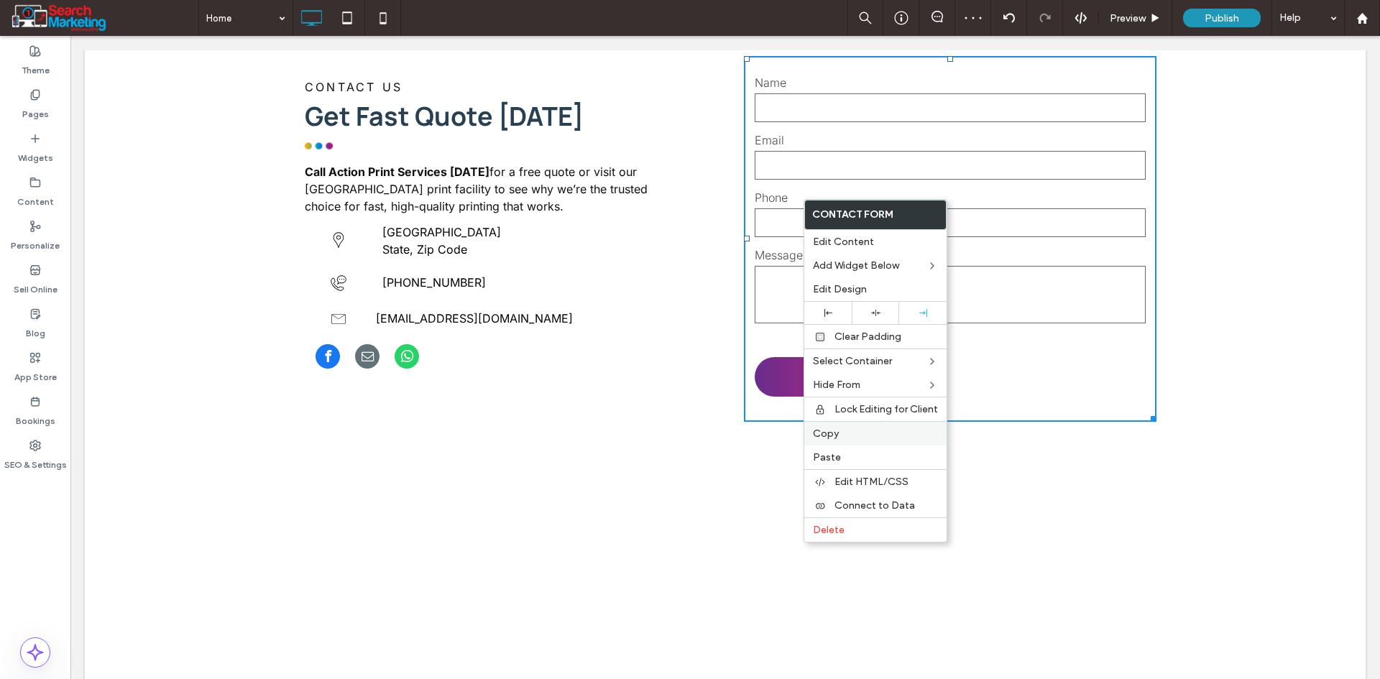
click at [850, 423] on div "Copy" at bounding box center [875, 433] width 142 height 24
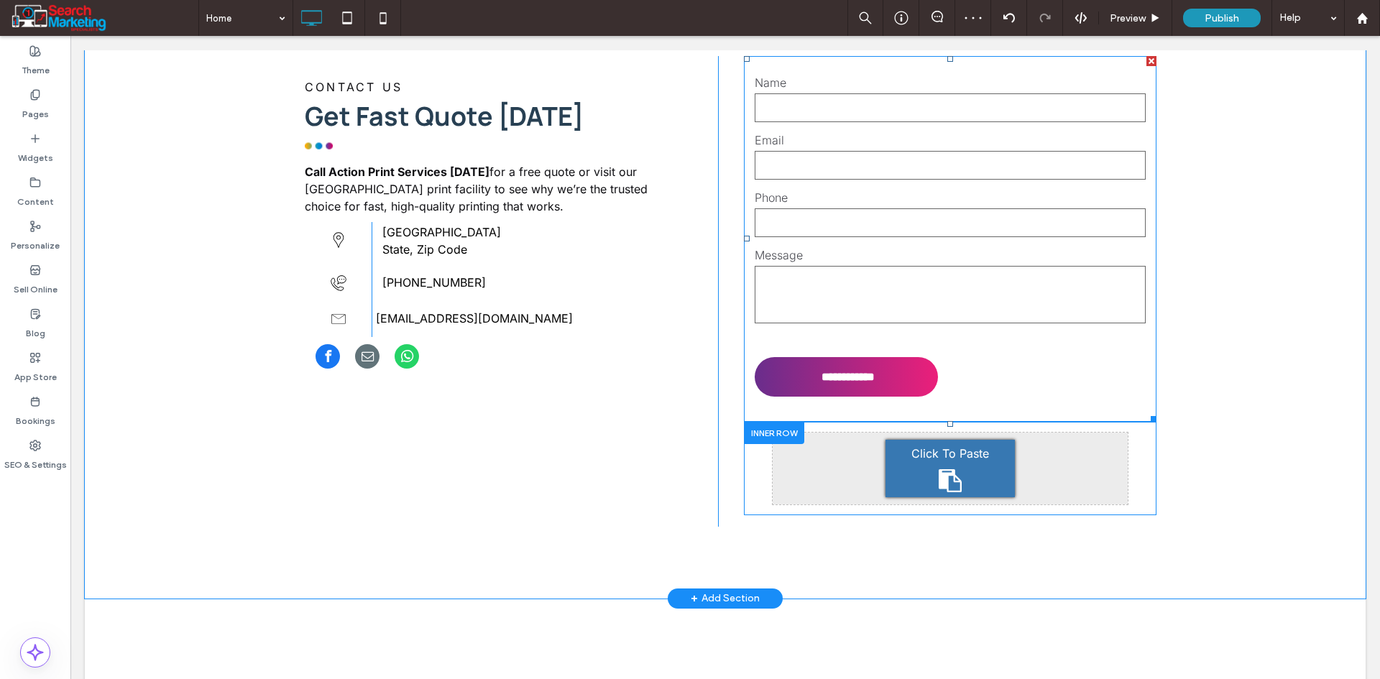
click at [922, 440] on div "Click To Paste" at bounding box center [949, 468] width 129 height 57
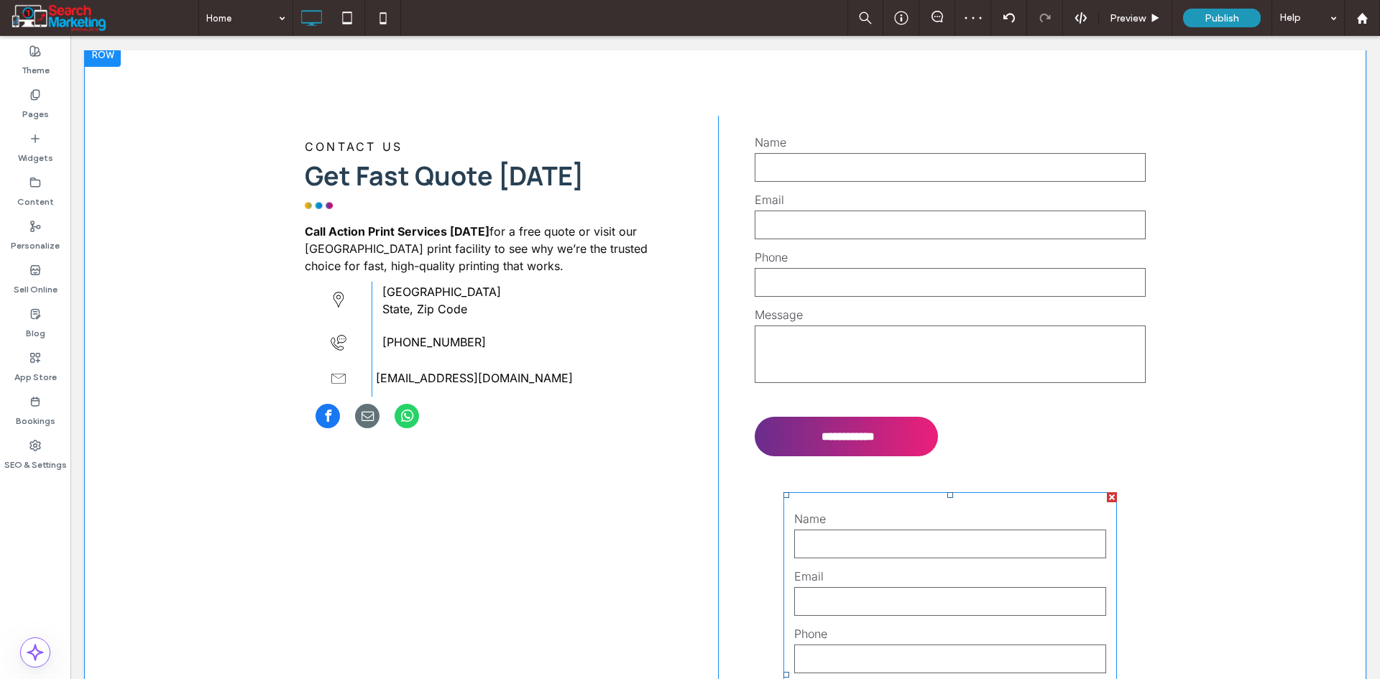
scroll to position [3762, 0]
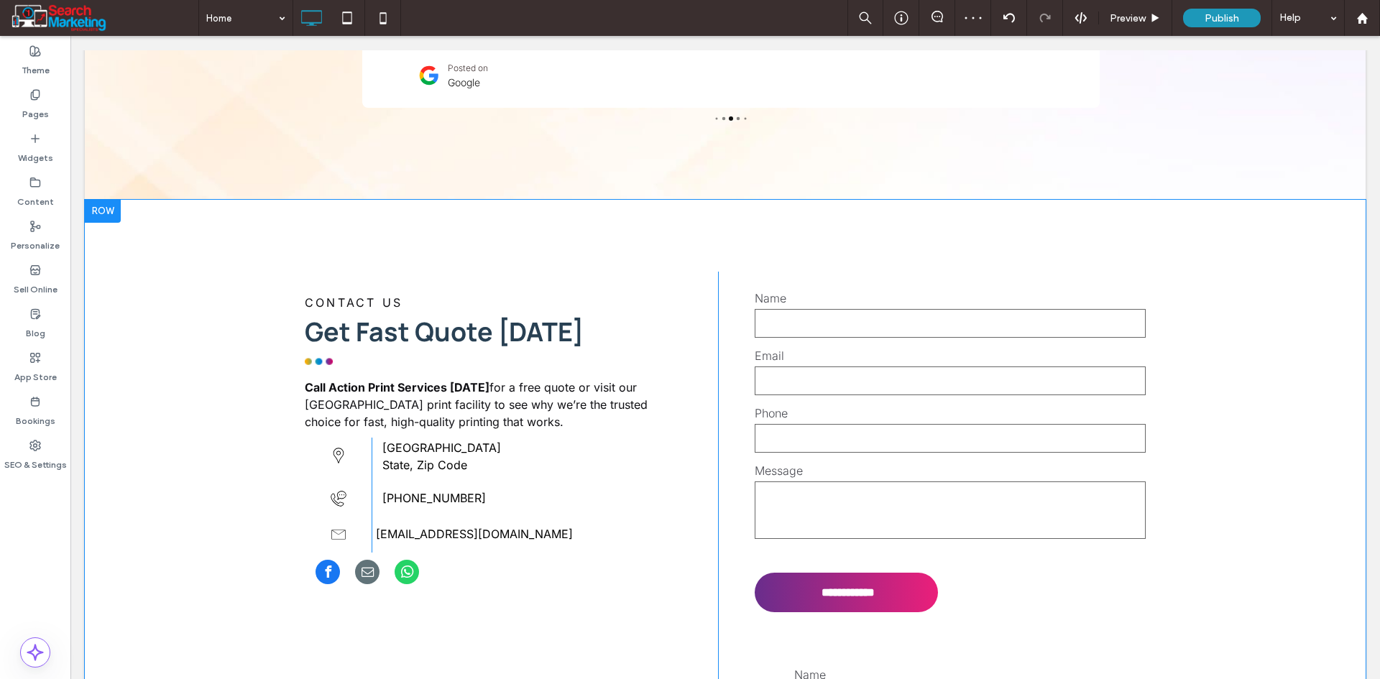
click at [1147, 208] on div "**********" at bounding box center [725, 654] width 1280 height 908
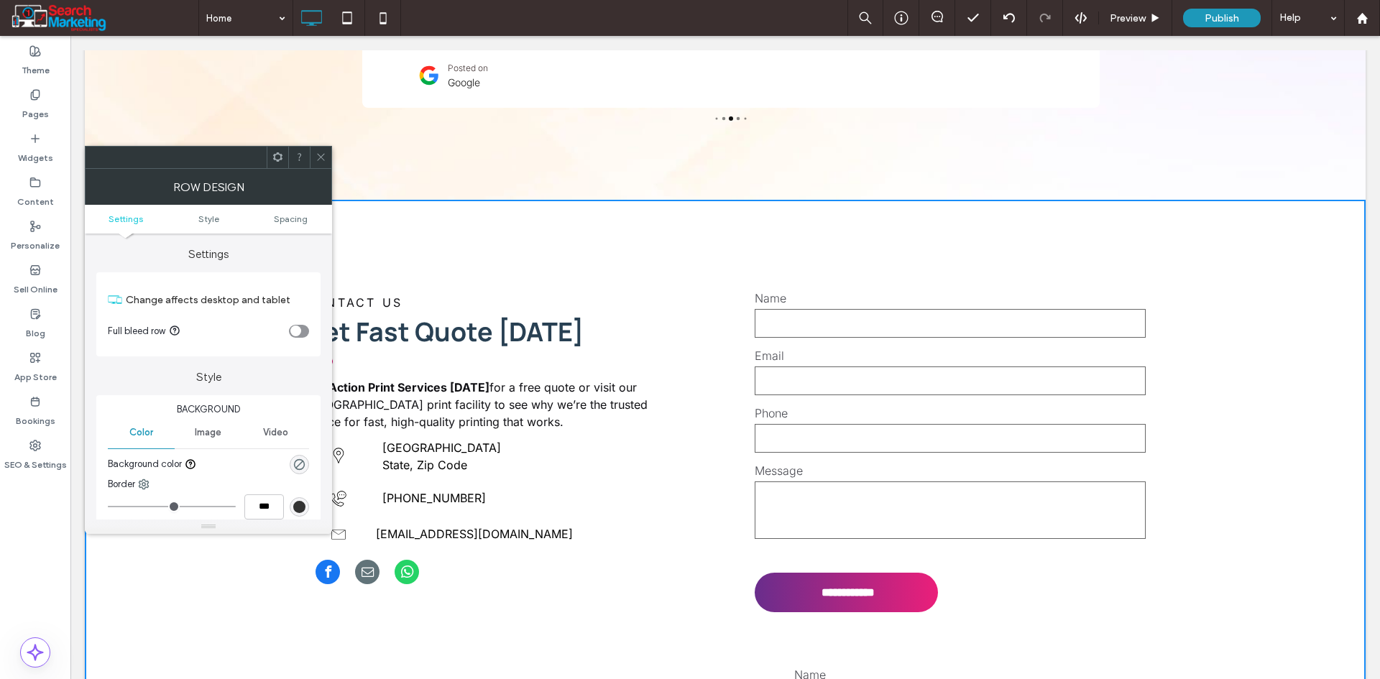
click at [319, 155] on use at bounding box center [320, 157] width 7 height 7
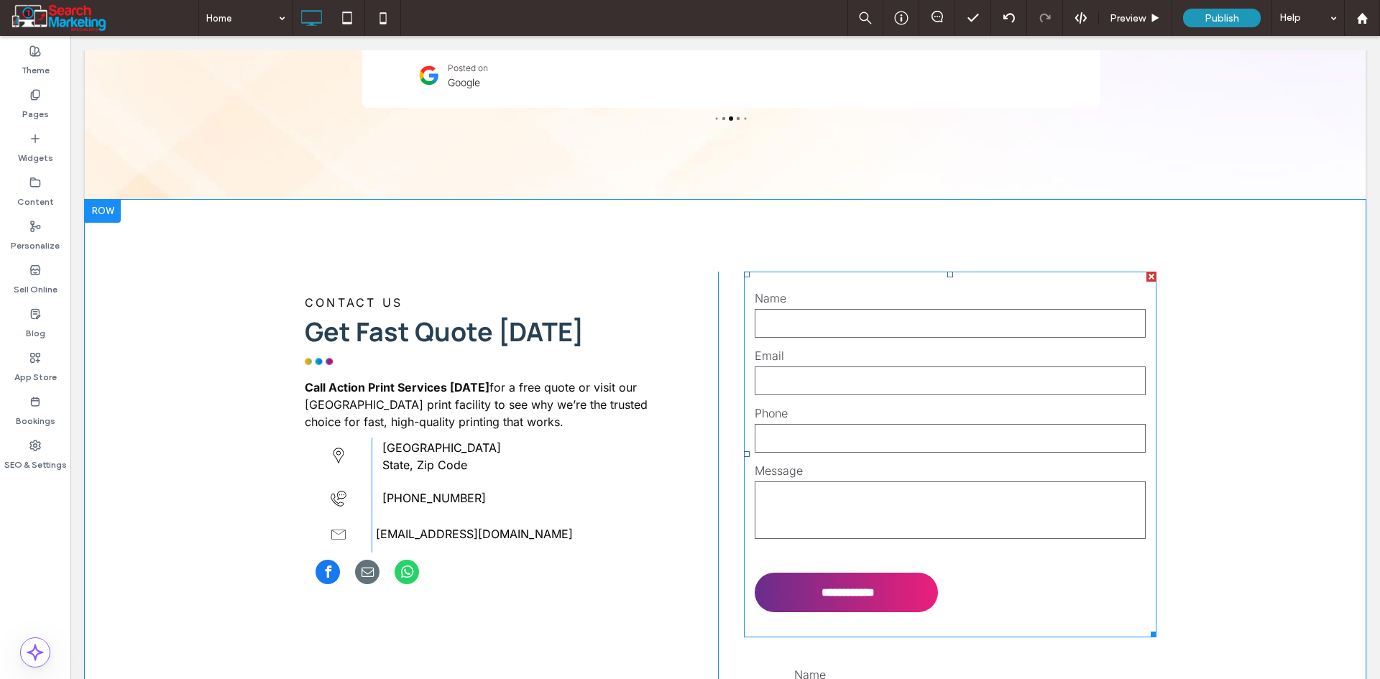
click at [1148, 272] on div at bounding box center [1151, 277] width 10 height 10
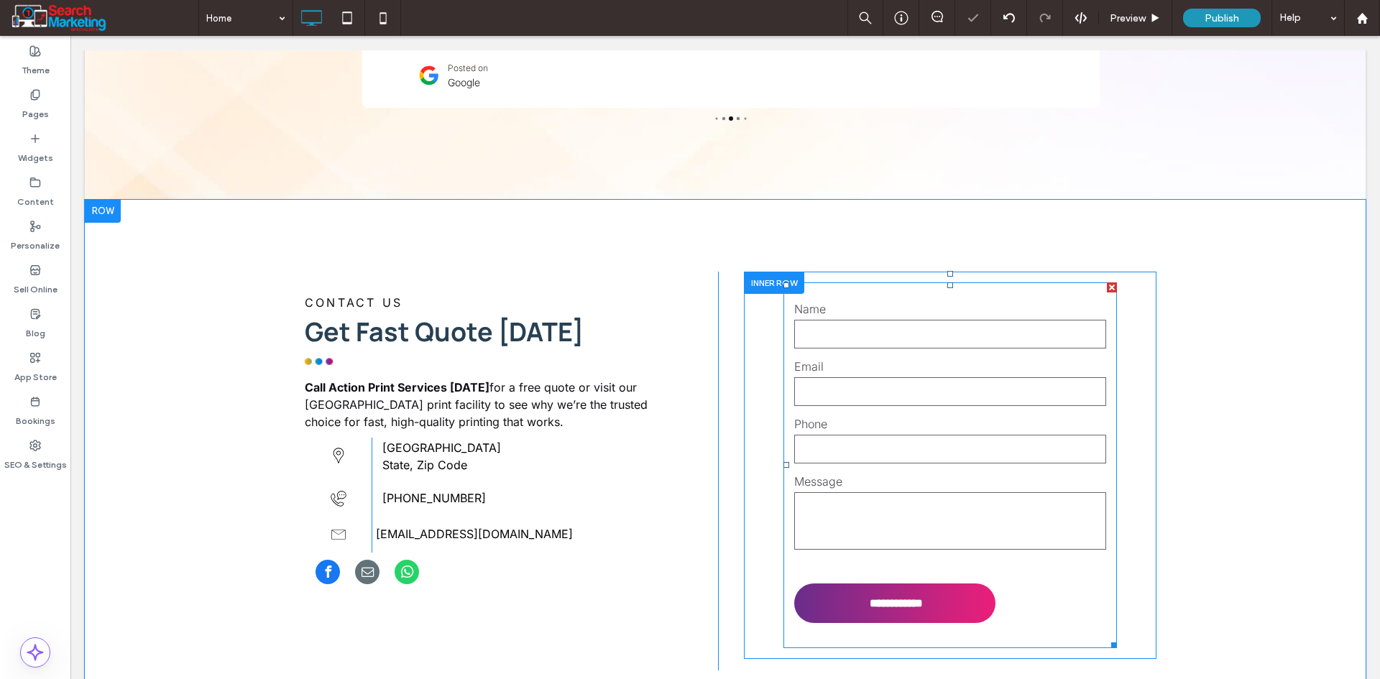
click at [905, 435] on input "tel" at bounding box center [950, 449] width 312 height 29
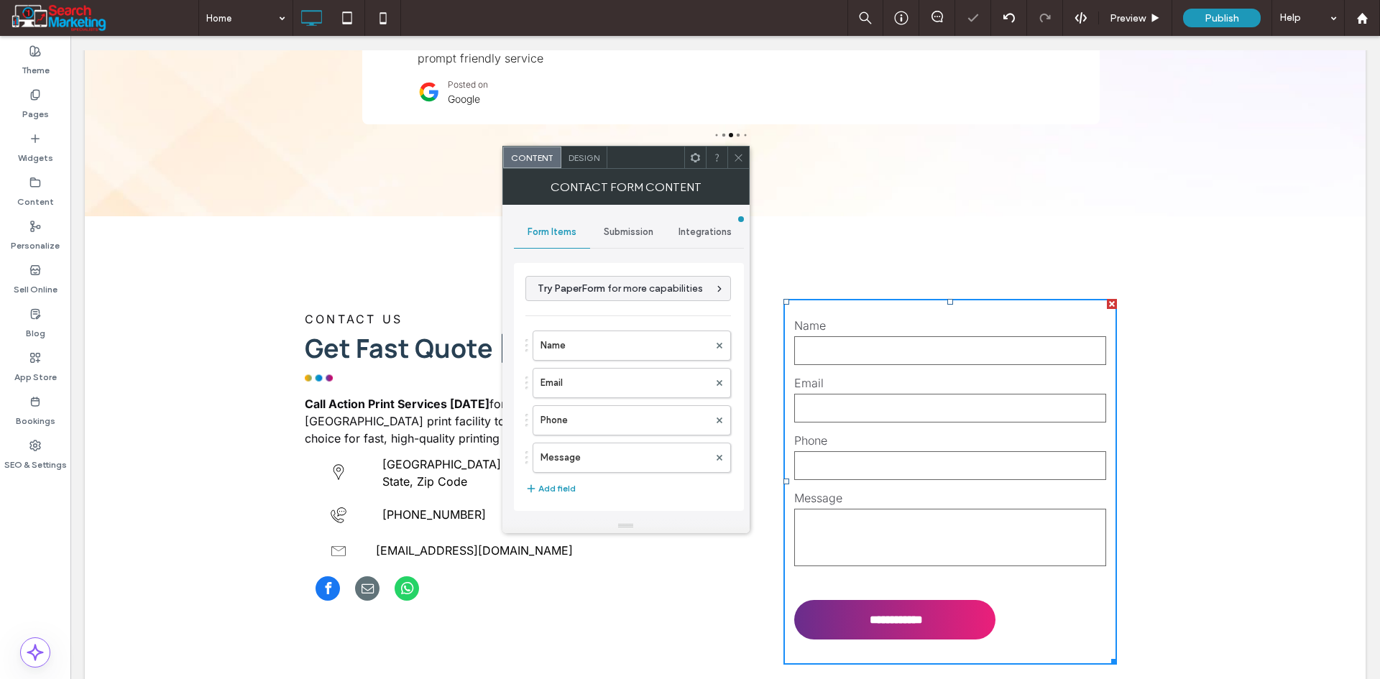
type input "**********"
click at [584, 160] on span "Design" at bounding box center [583, 157] width 31 height 11
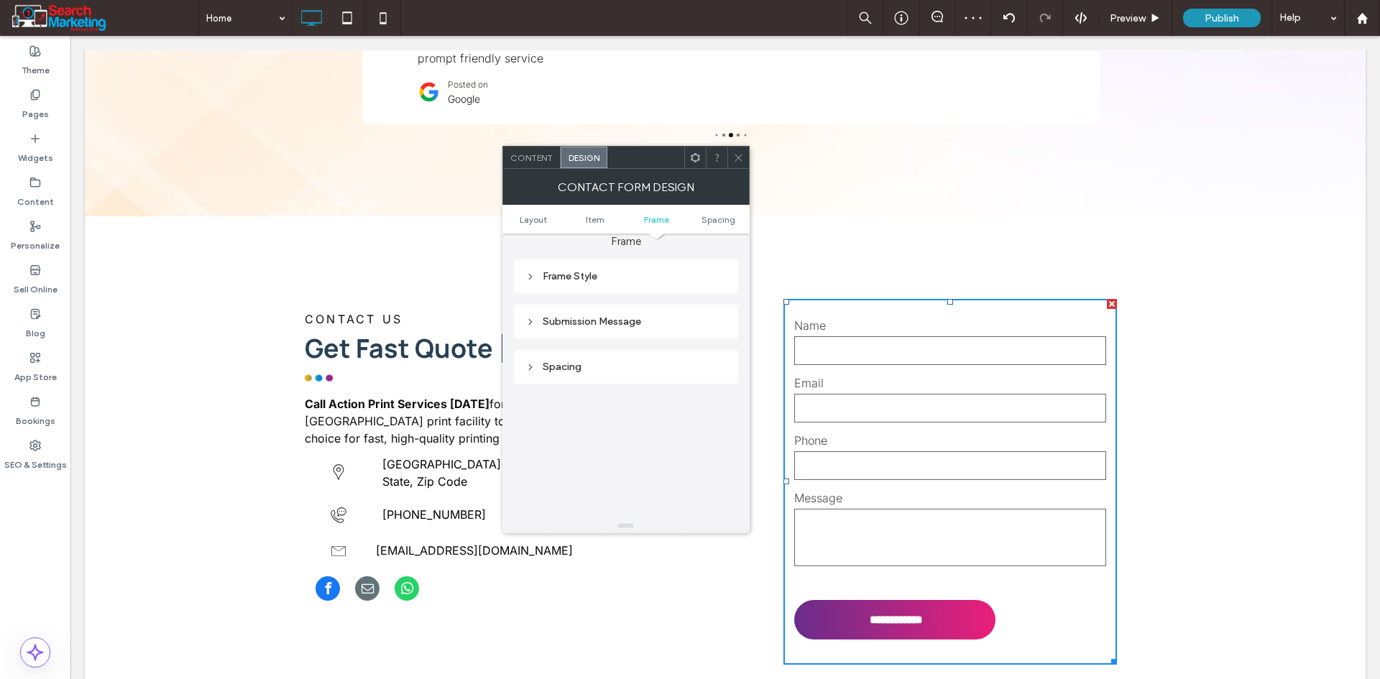
scroll to position [431, 0]
click at [571, 250] on div "Frame Style" at bounding box center [625, 250] width 201 height 12
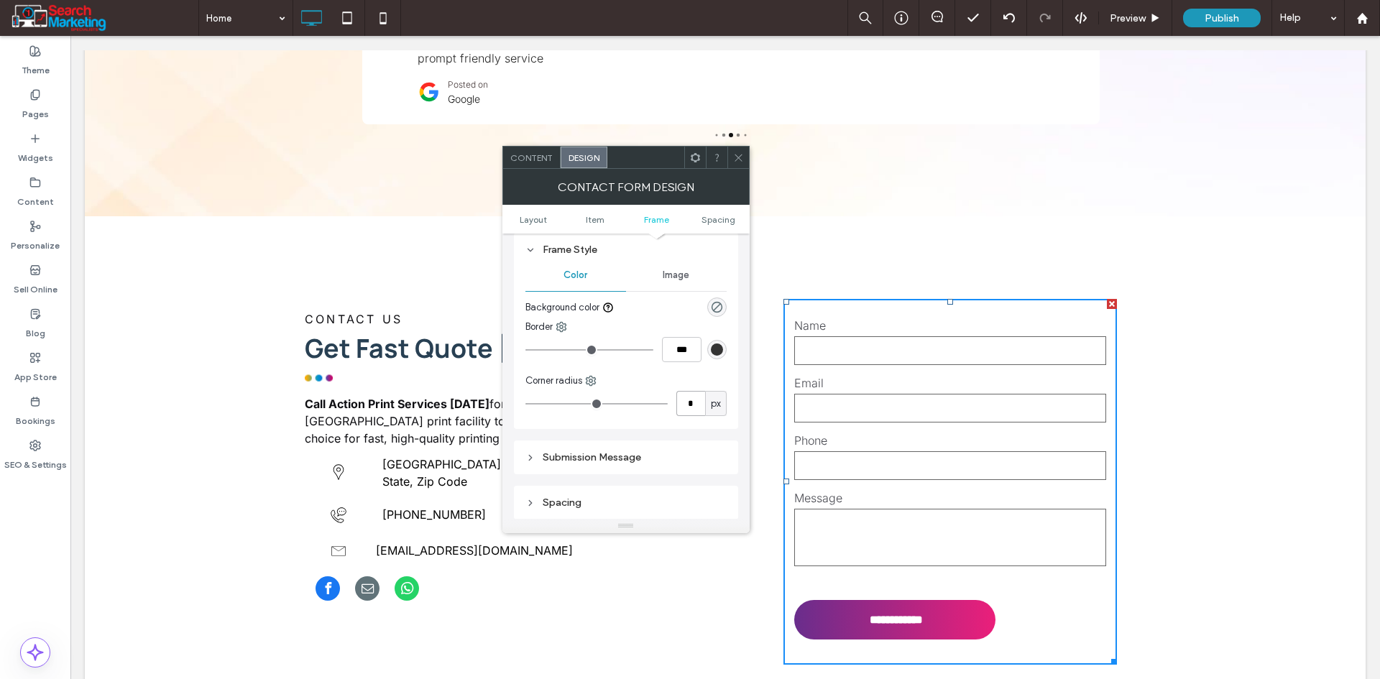
click at [691, 400] on input "*" at bounding box center [690, 403] width 29 height 25
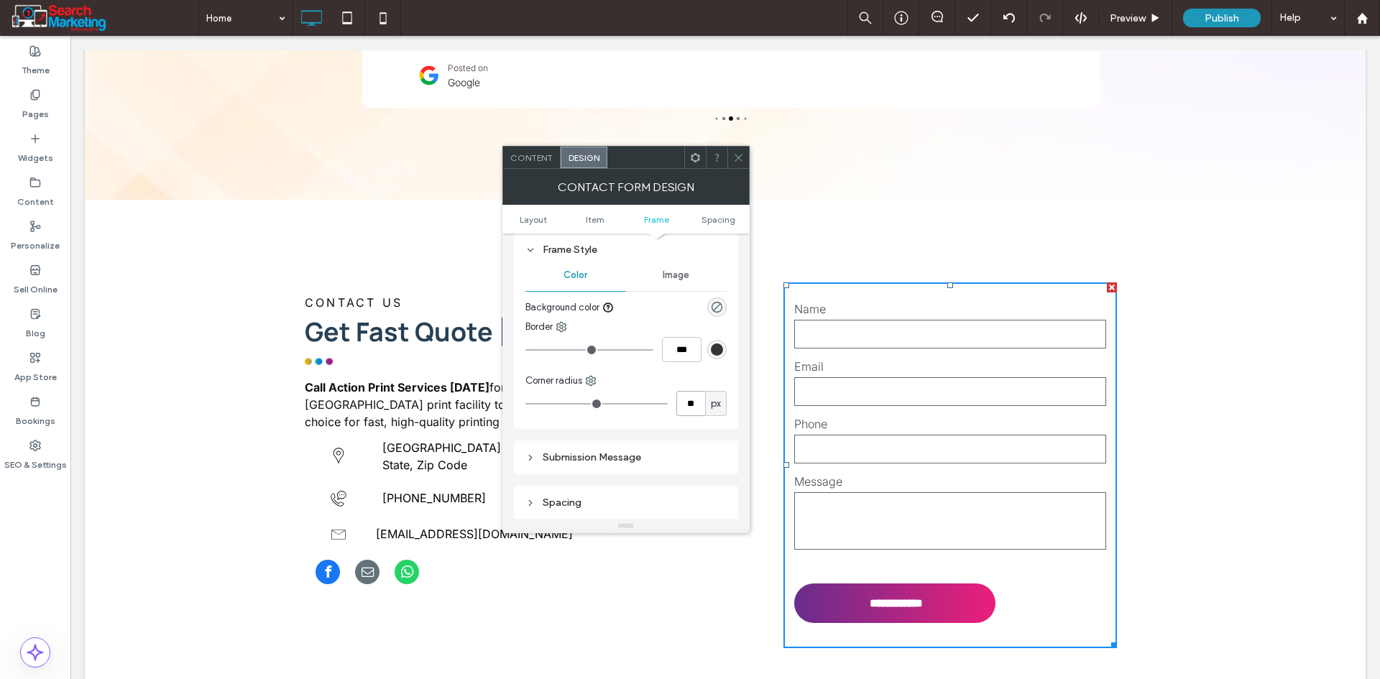
type input "**"
click at [691, 397] on input "**" at bounding box center [690, 403] width 29 height 25
type input "*"
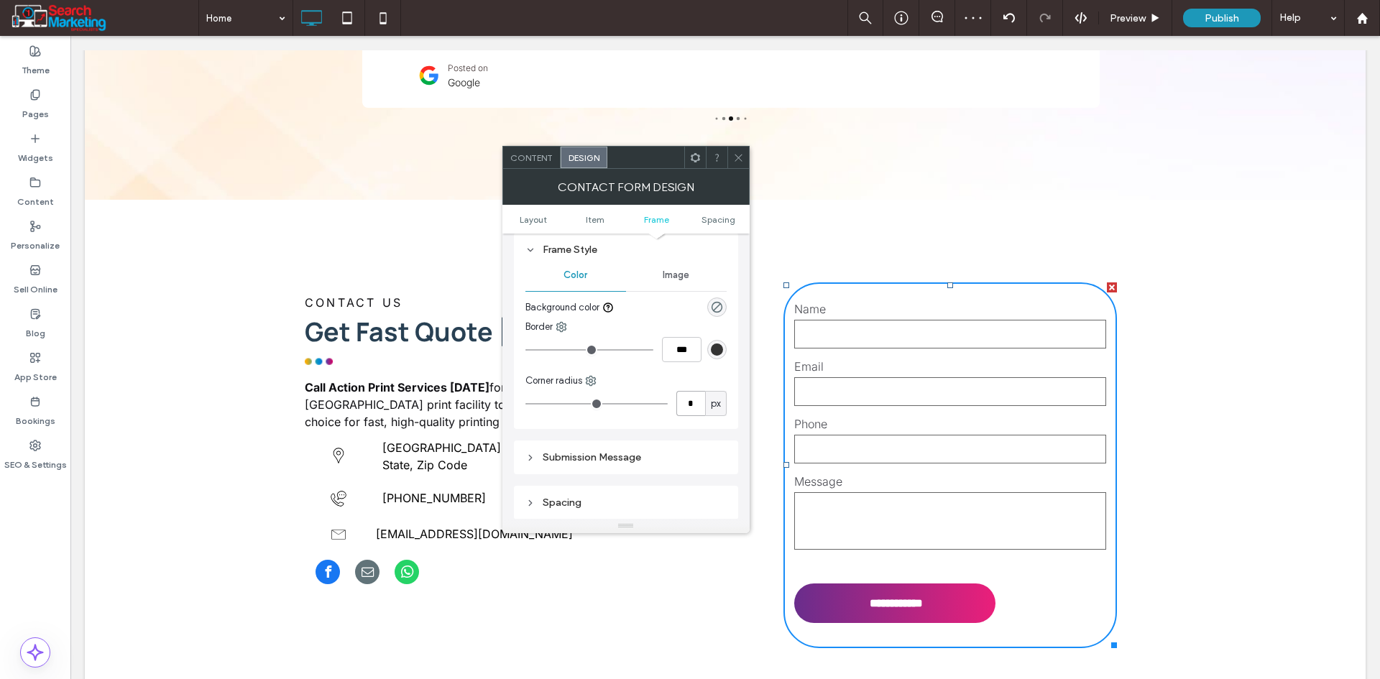
type input "*"
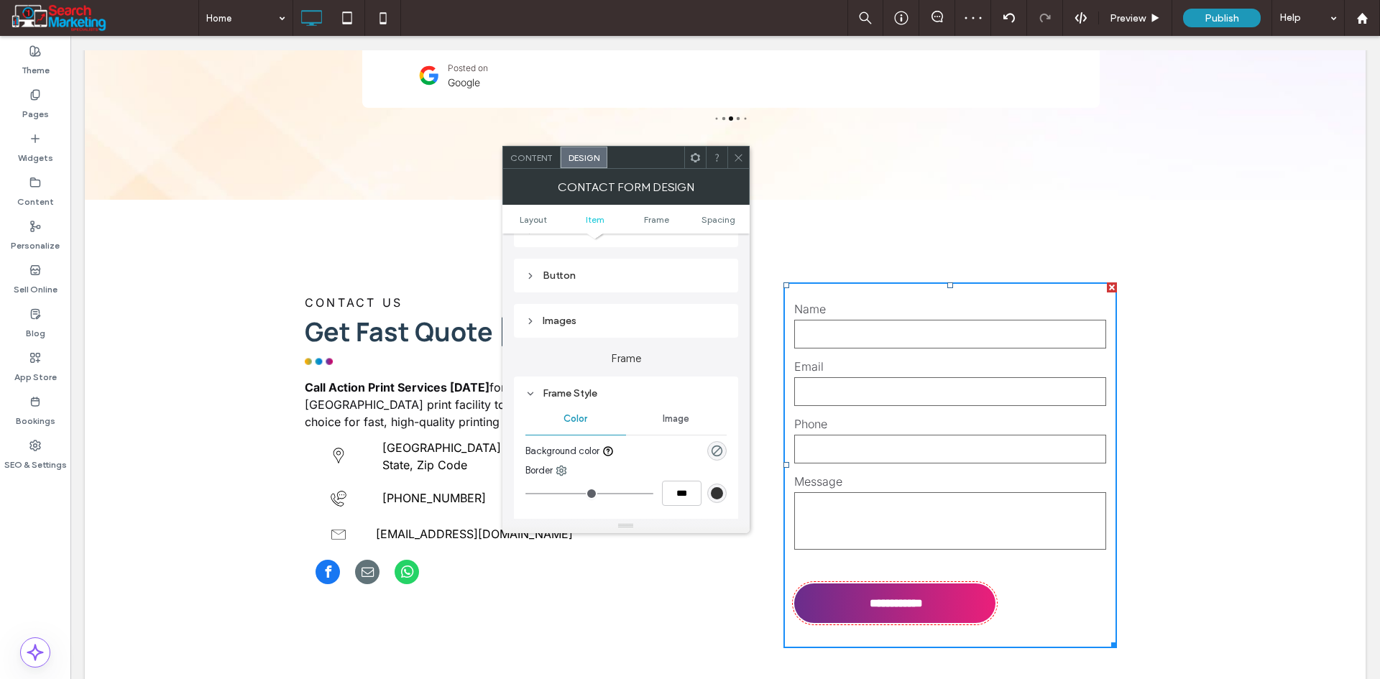
scroll to position [216, 0]
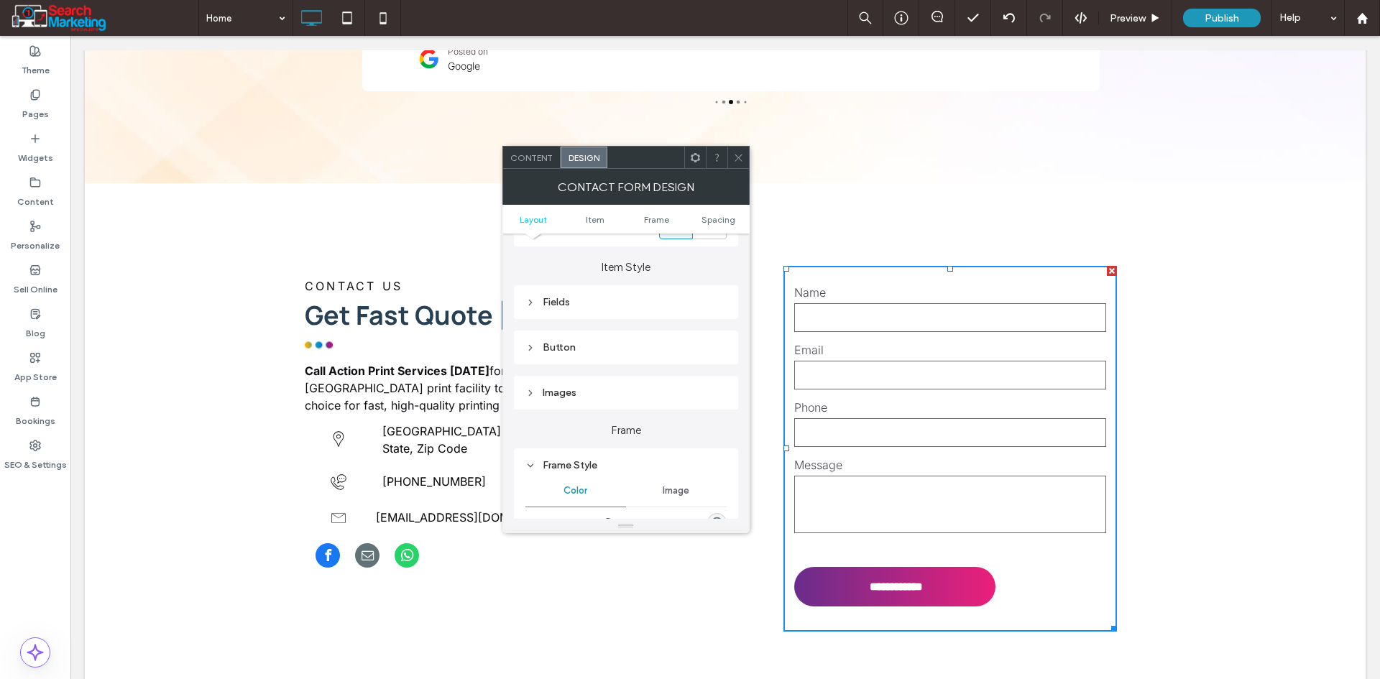
click at [584, 305] on div "Fields" at bounding box center [625, 302] width 201 height 12
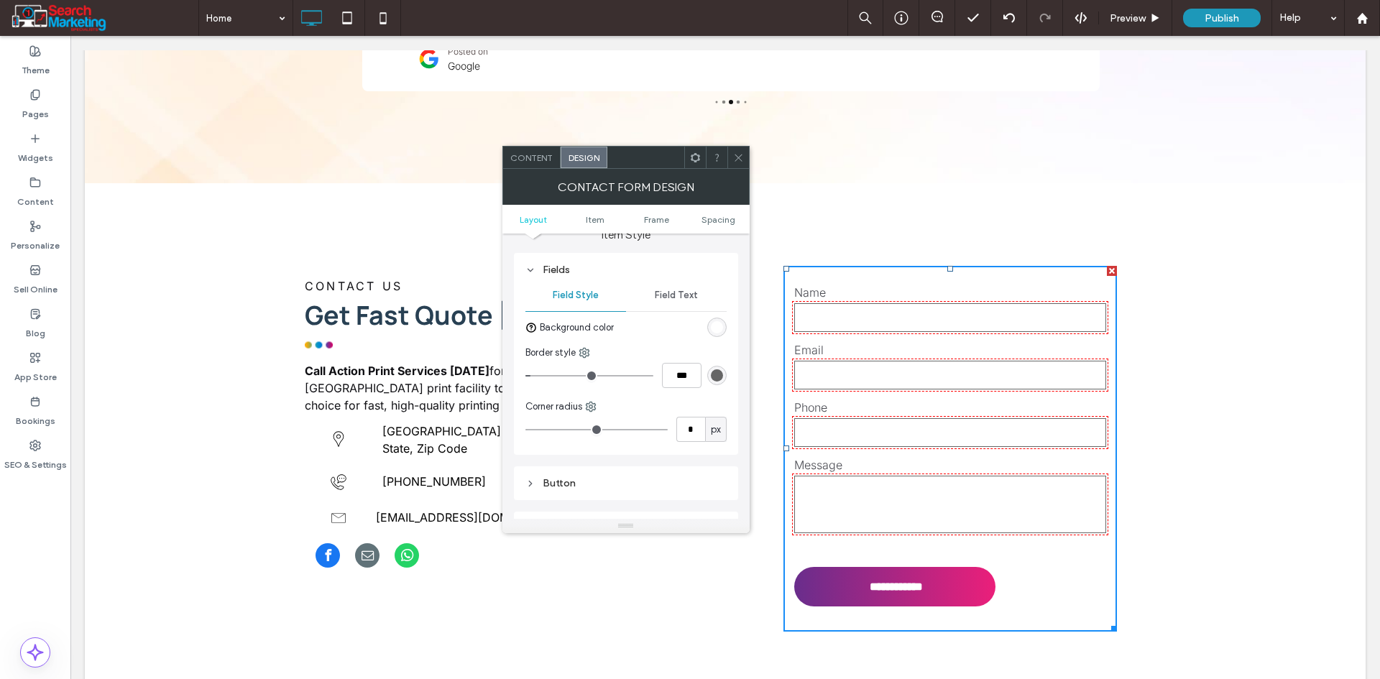
scroll to position [287, 0]
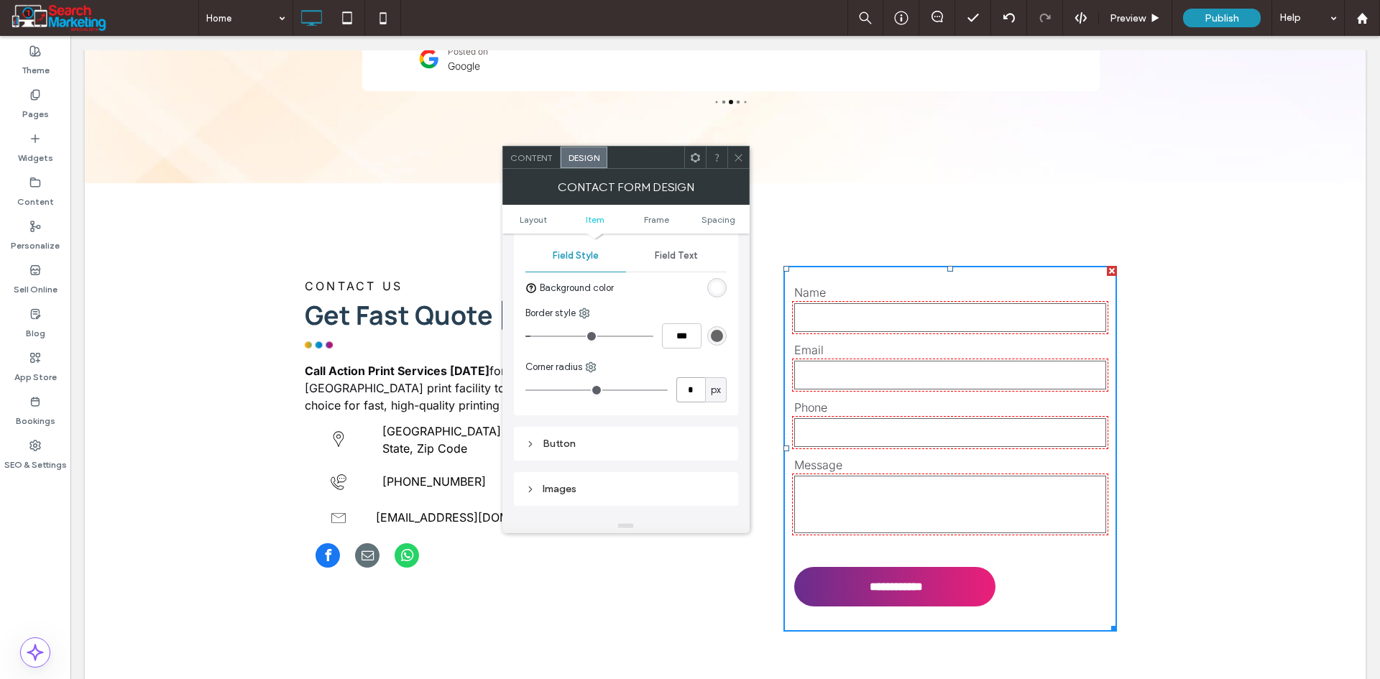
click at [684, 385] on input "*" at bounding box center [690, 389] width 29 height 25
type input "**"
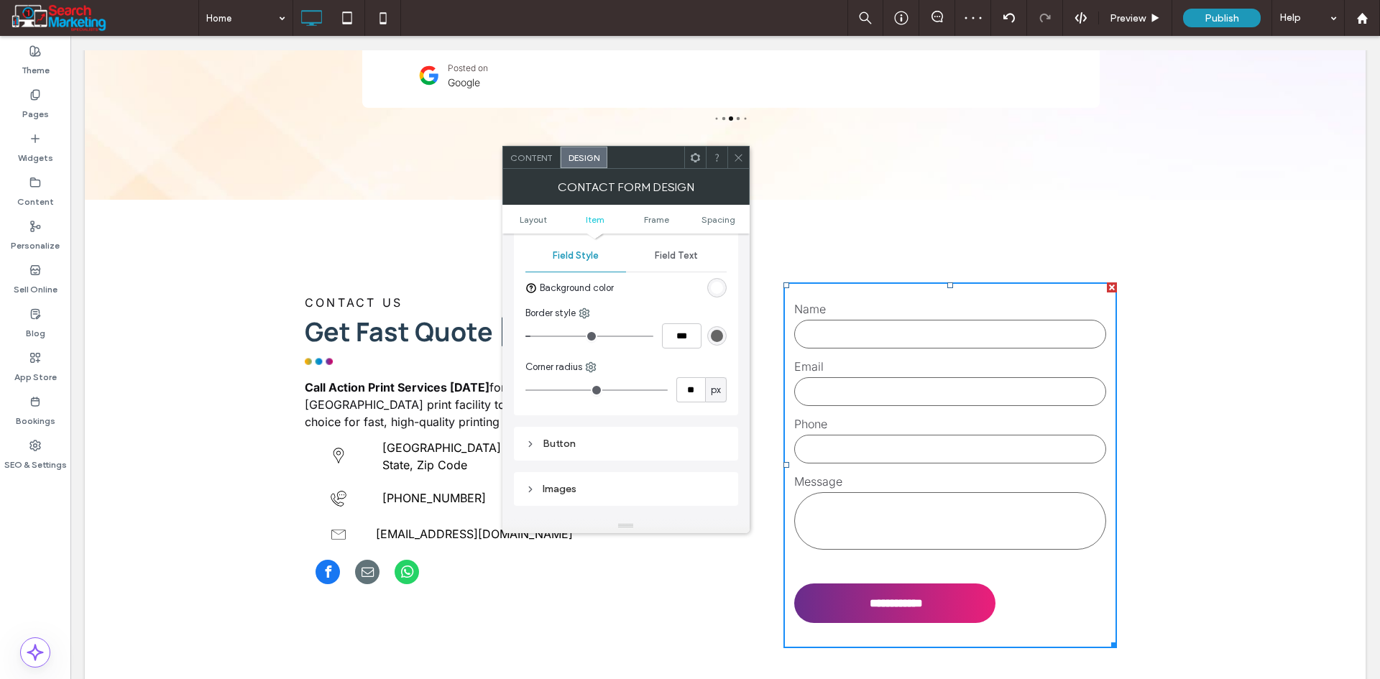
click at [737, 147] on span at bounding box center [738, 158] width 11 height 22
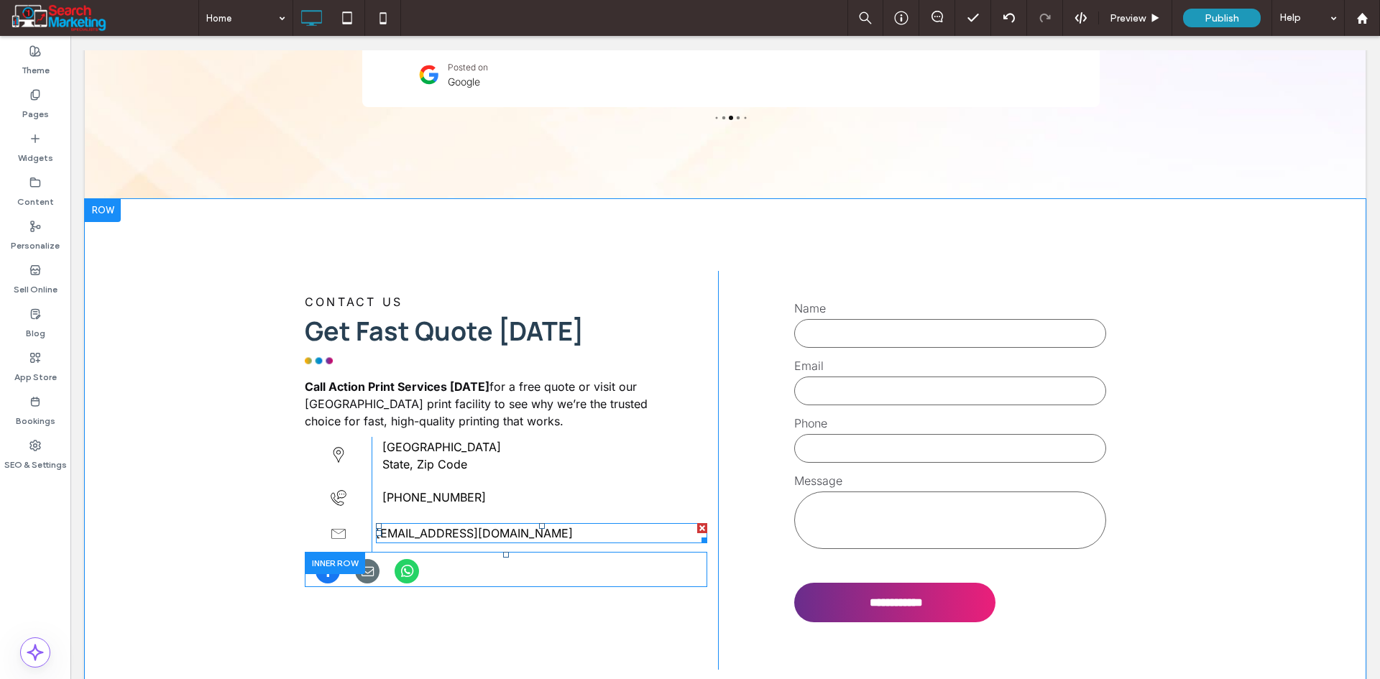
scroll to position [3834, 0]
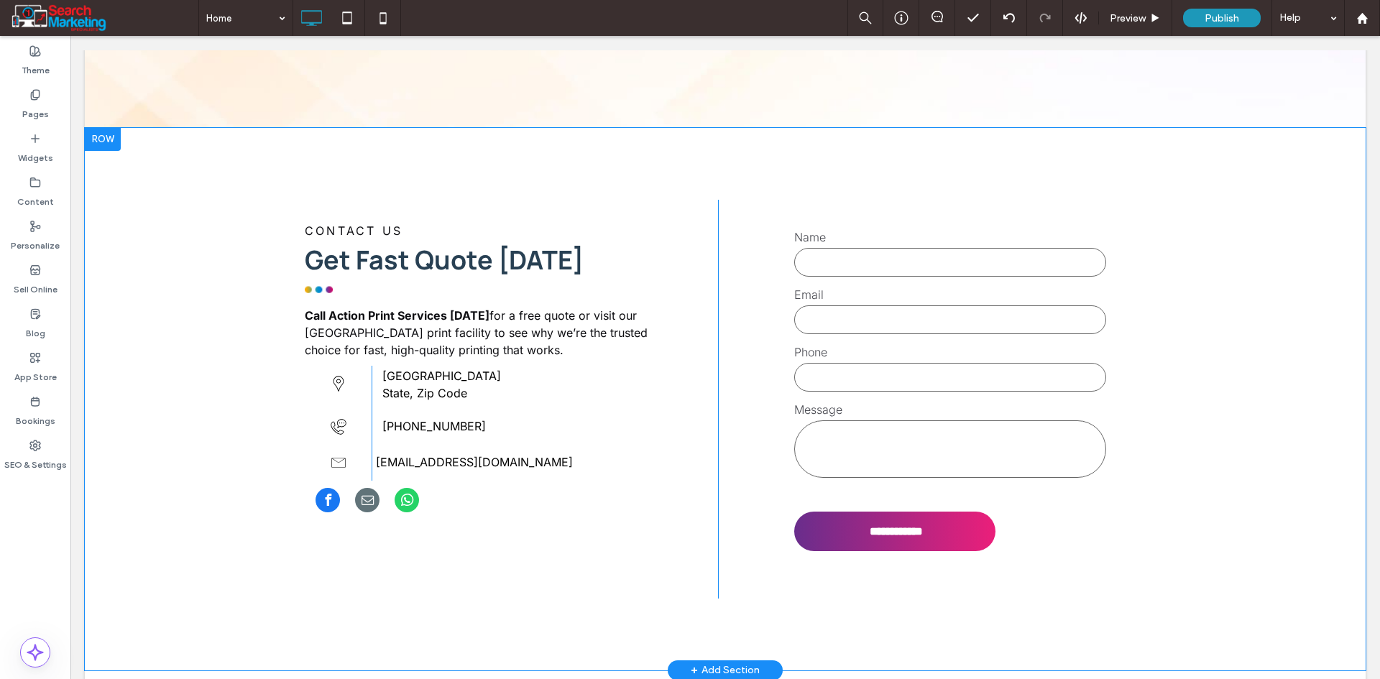
click at [704, 663] on div "+ Add Section" at bounding box center [725, 671] width 69 height 16
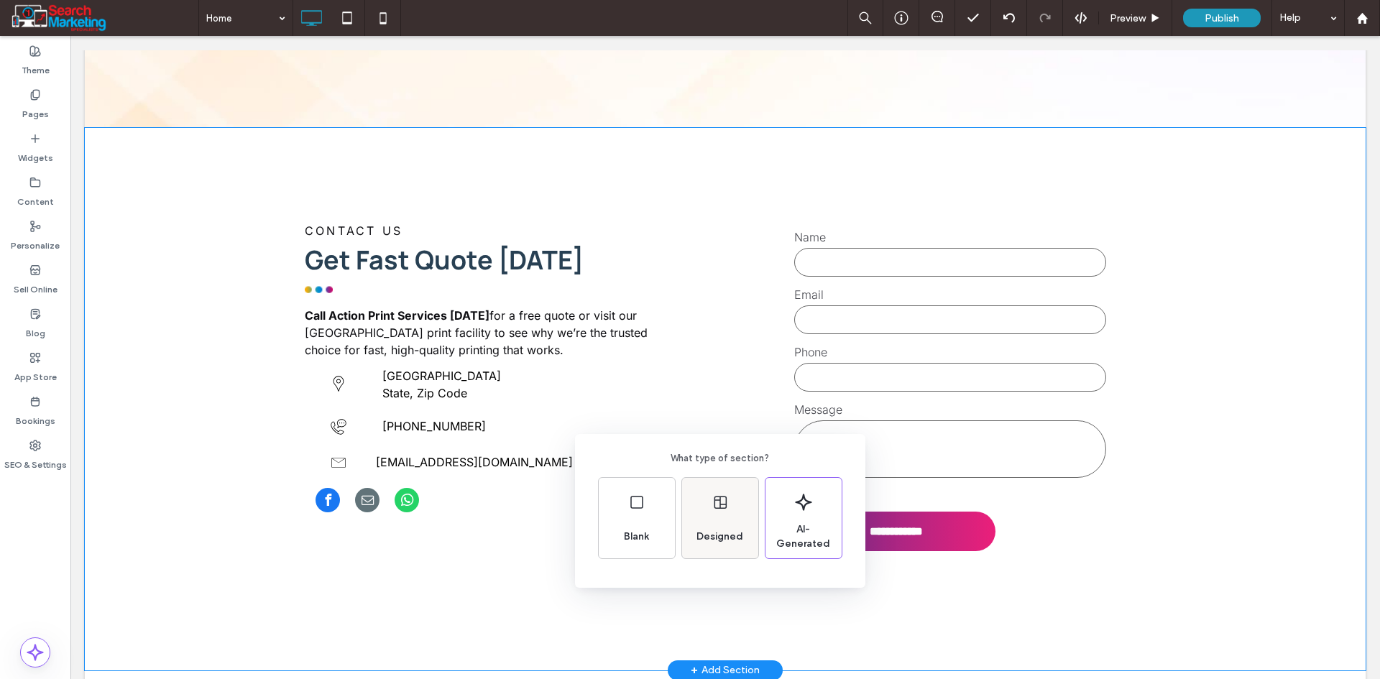
click at [732, 526] on div "Designed" at bounding box center [720, 537] width 58 height 32
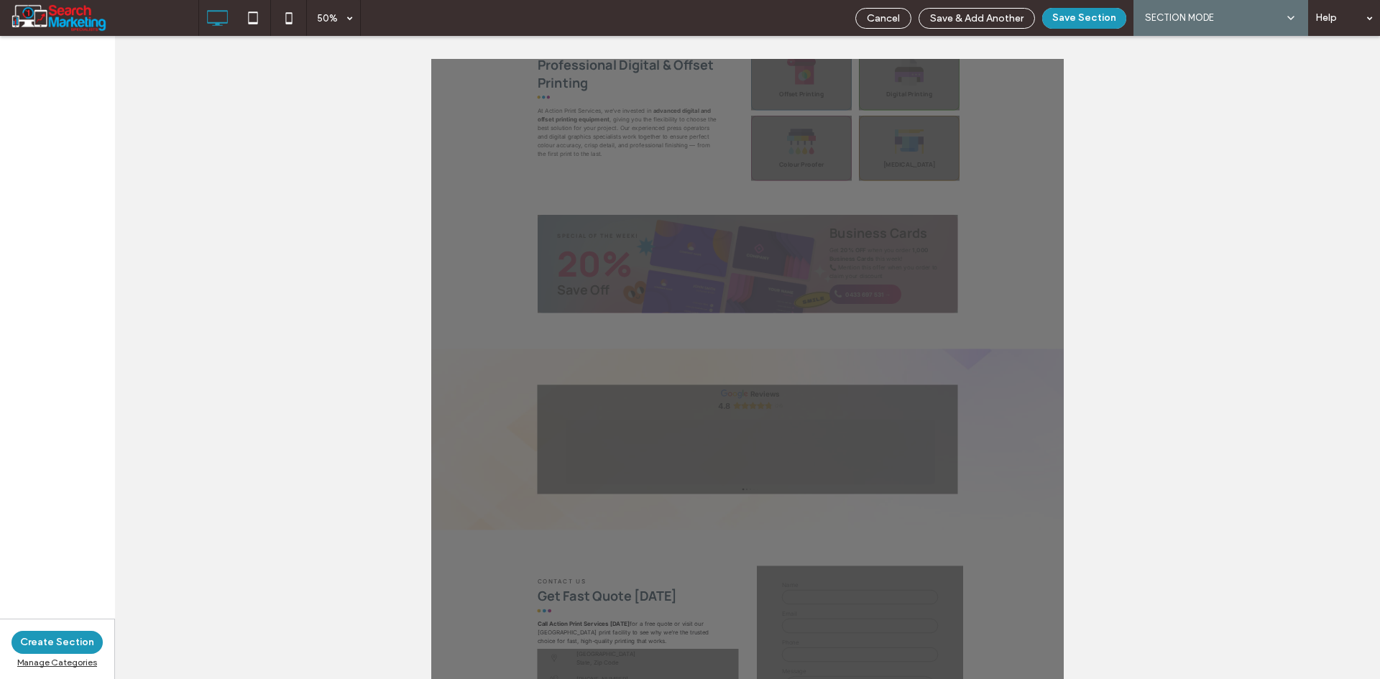
scroll to position [2909, 0]
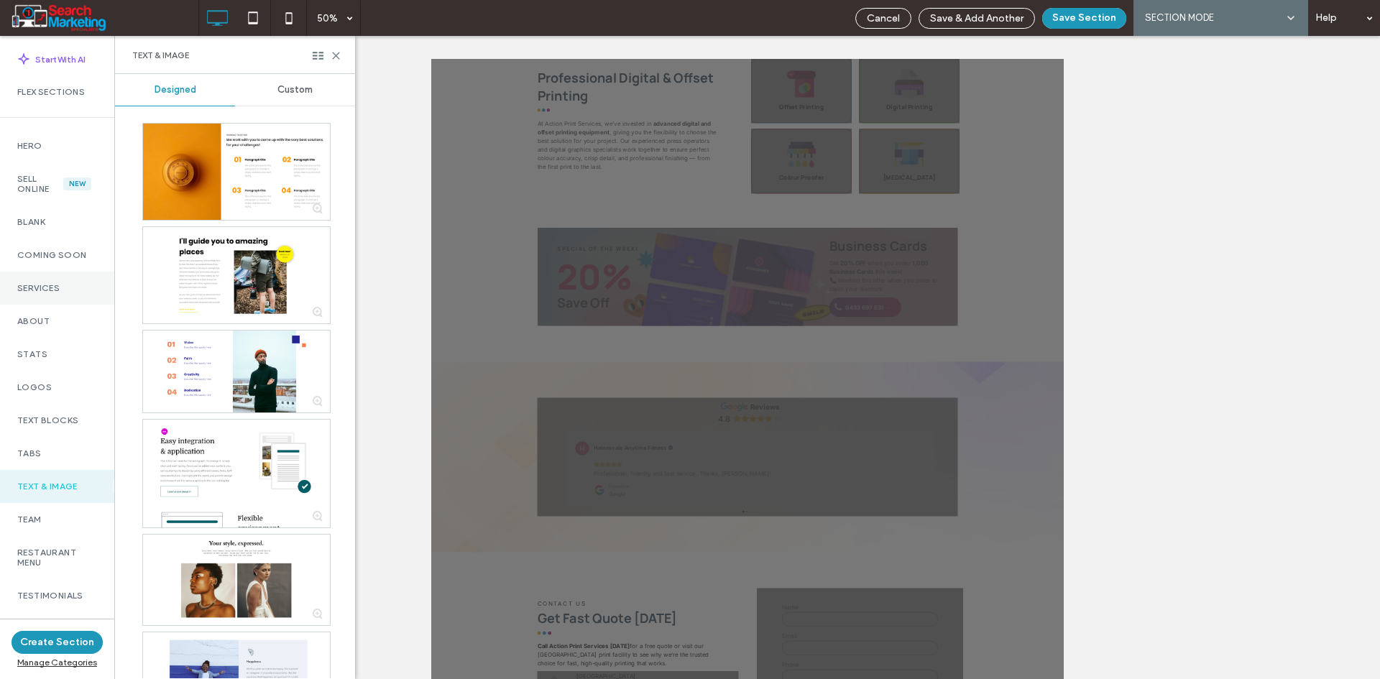
click at [55, 285] on label "Services" at bounding box center [57, 288] width 80 height 10
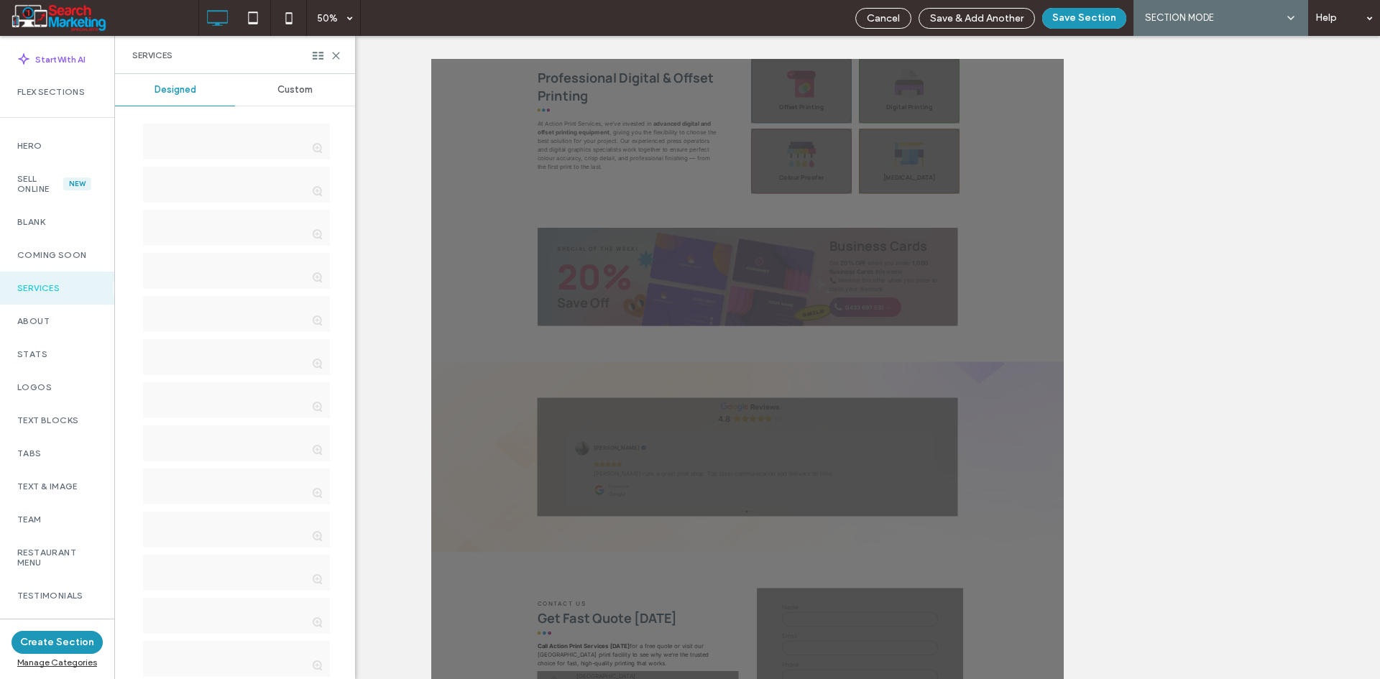
scroll to position [72, 0]
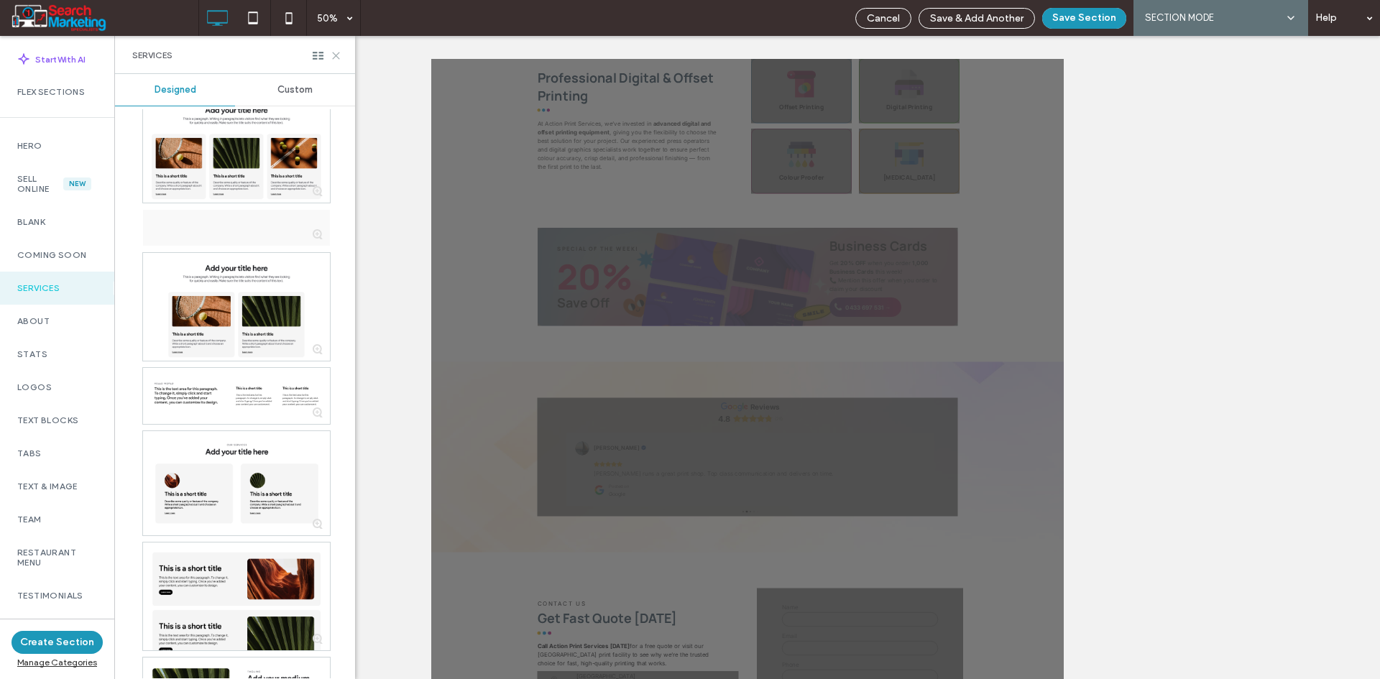
click at [332, 54] on icon at bounding box center [336, 55] width 11 height 11
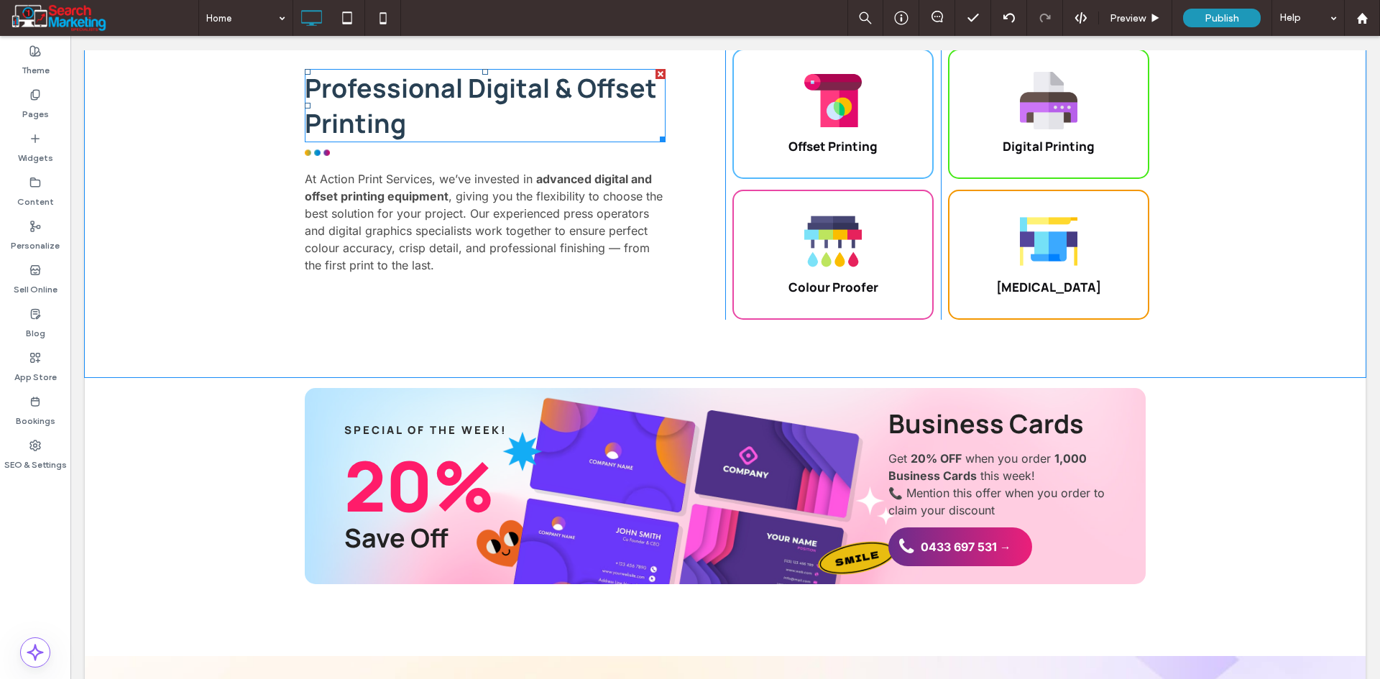
click at [333, 70] on strong "Professional Digital & Offset Printing" at bounding box center [481, 105] width 352 height 70
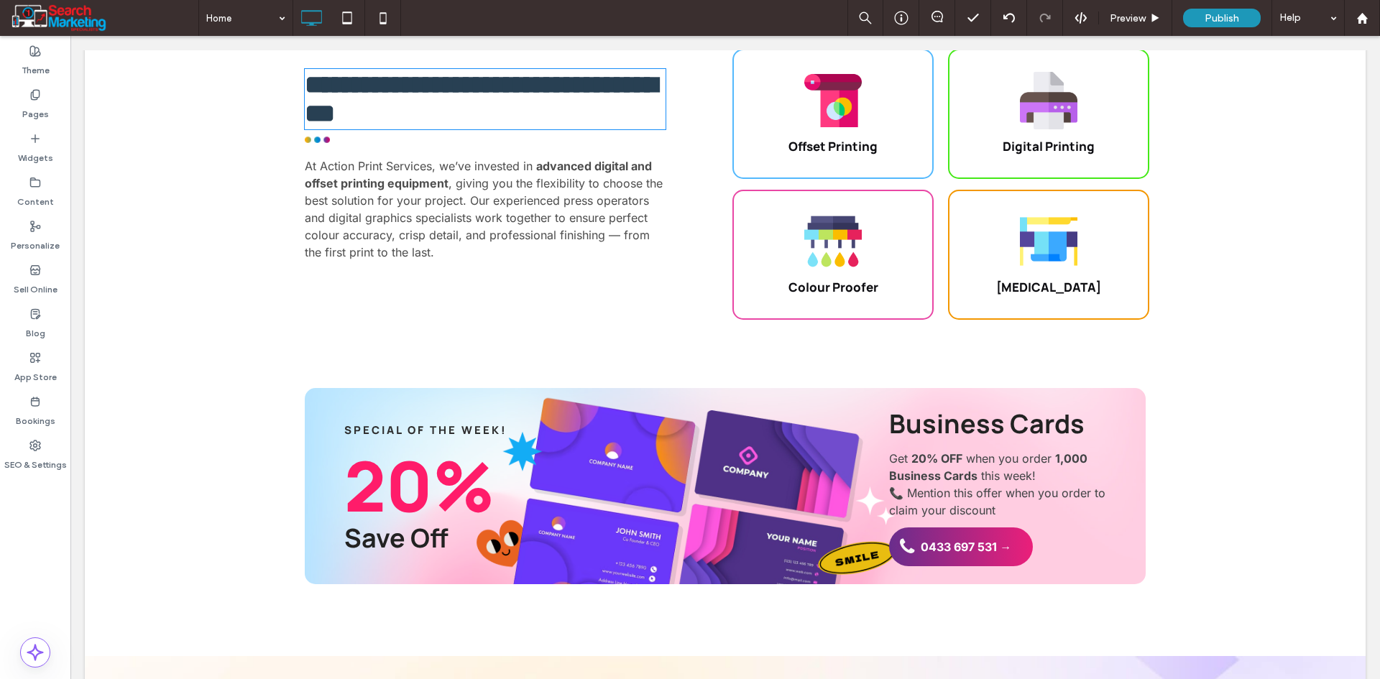
type input "*******"
type input "**"
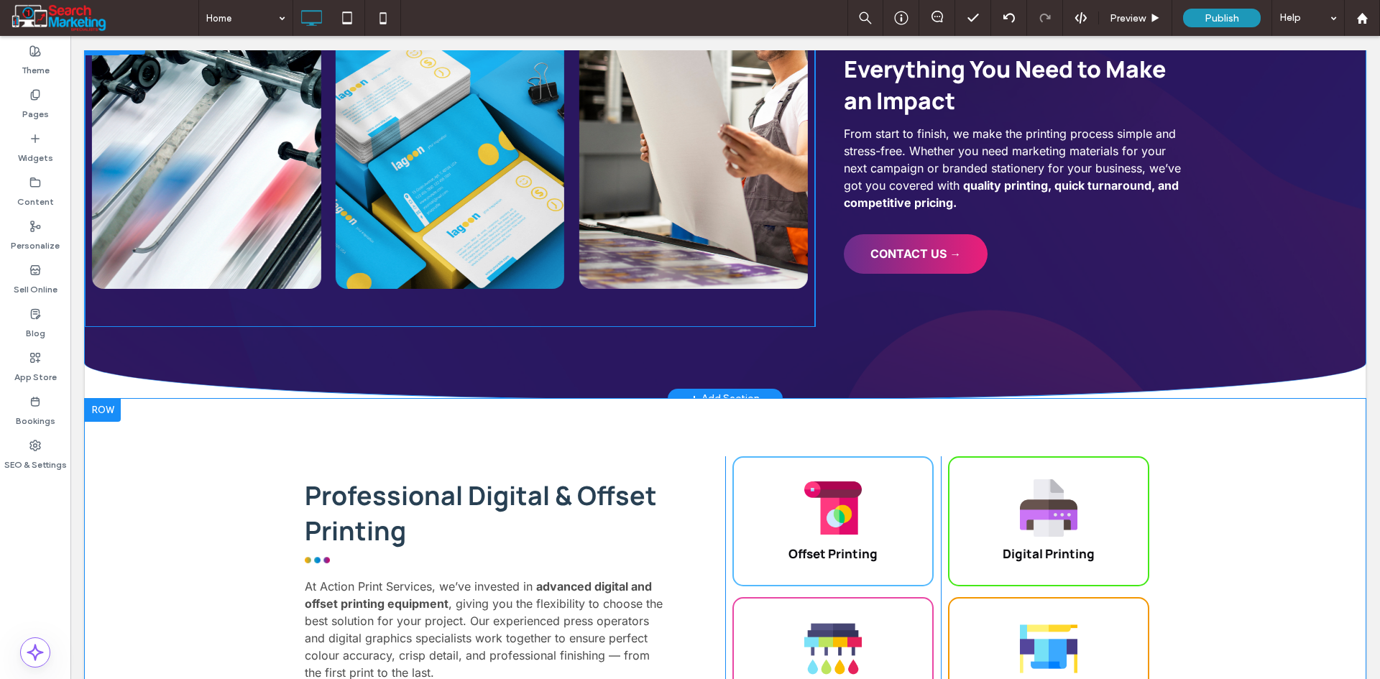
scroll to position [2092, 0]
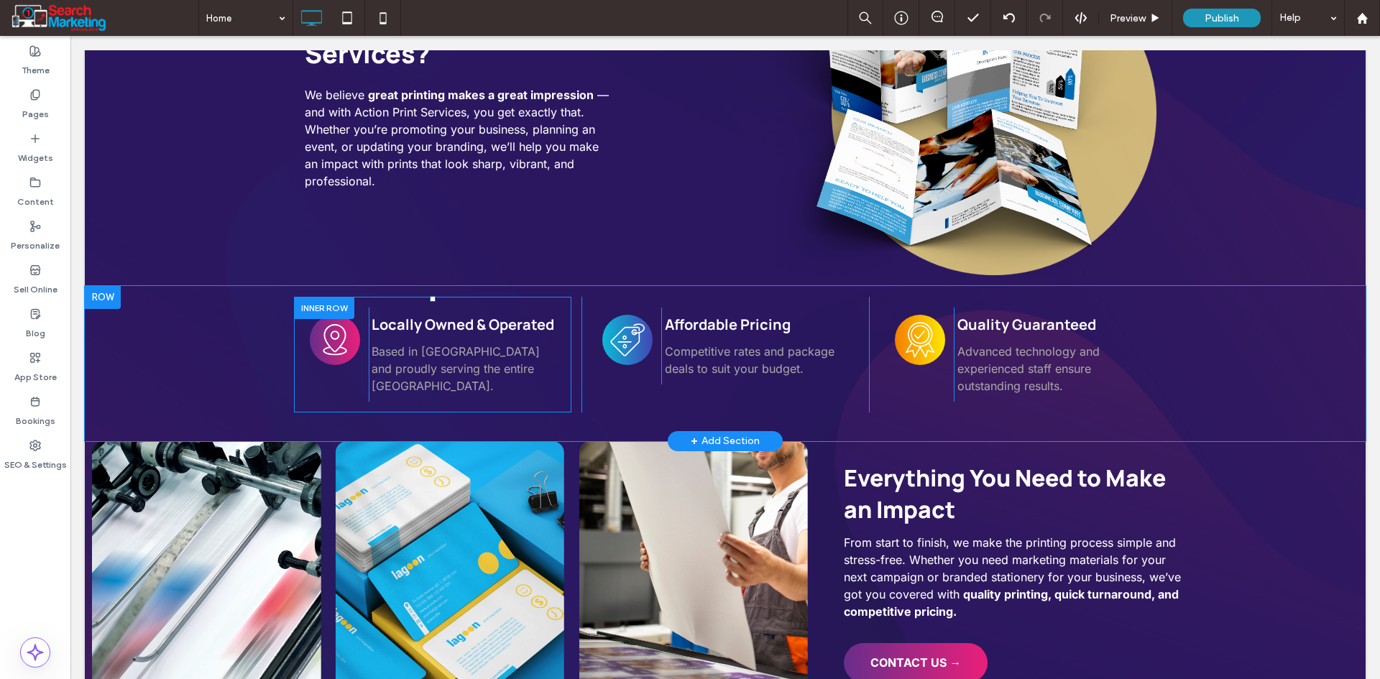
click at [320, 297] on div at bounding box center [324, 308] width 60 height 22
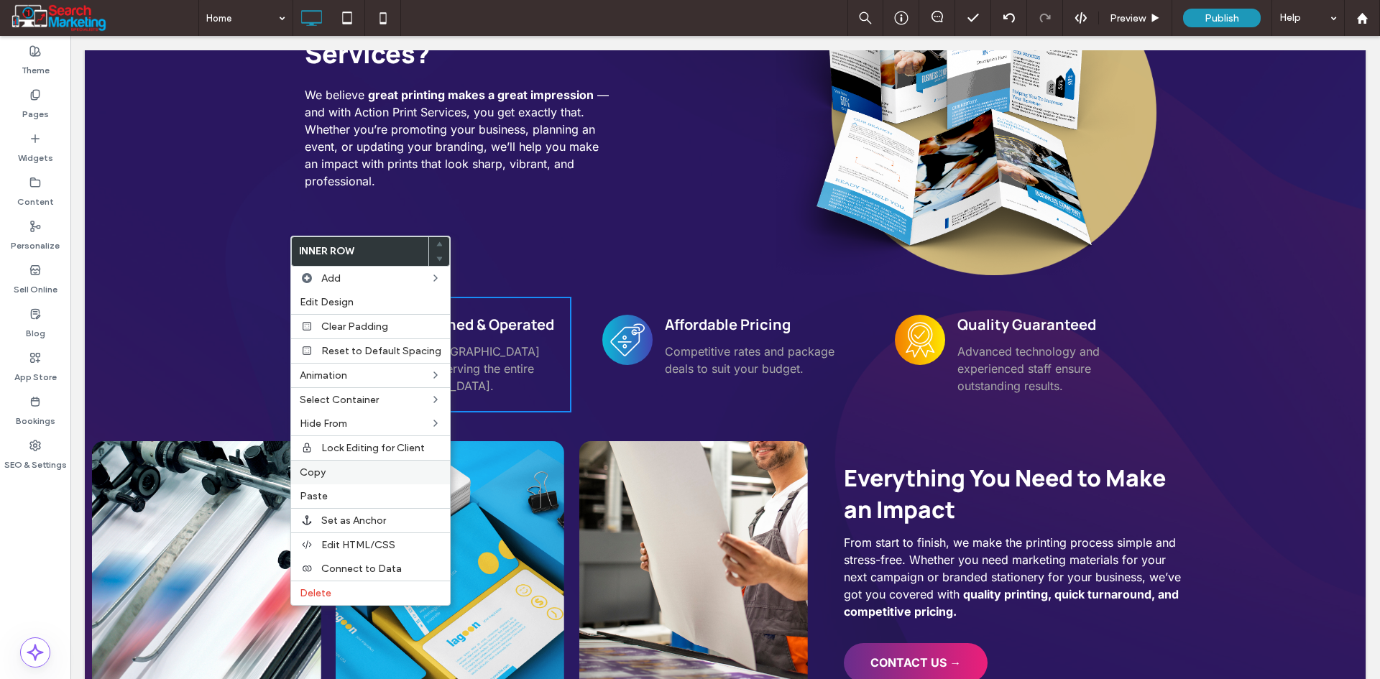
click at [339, 471] on label "Copy" at bounding box center [371, 472] width 142 height 12
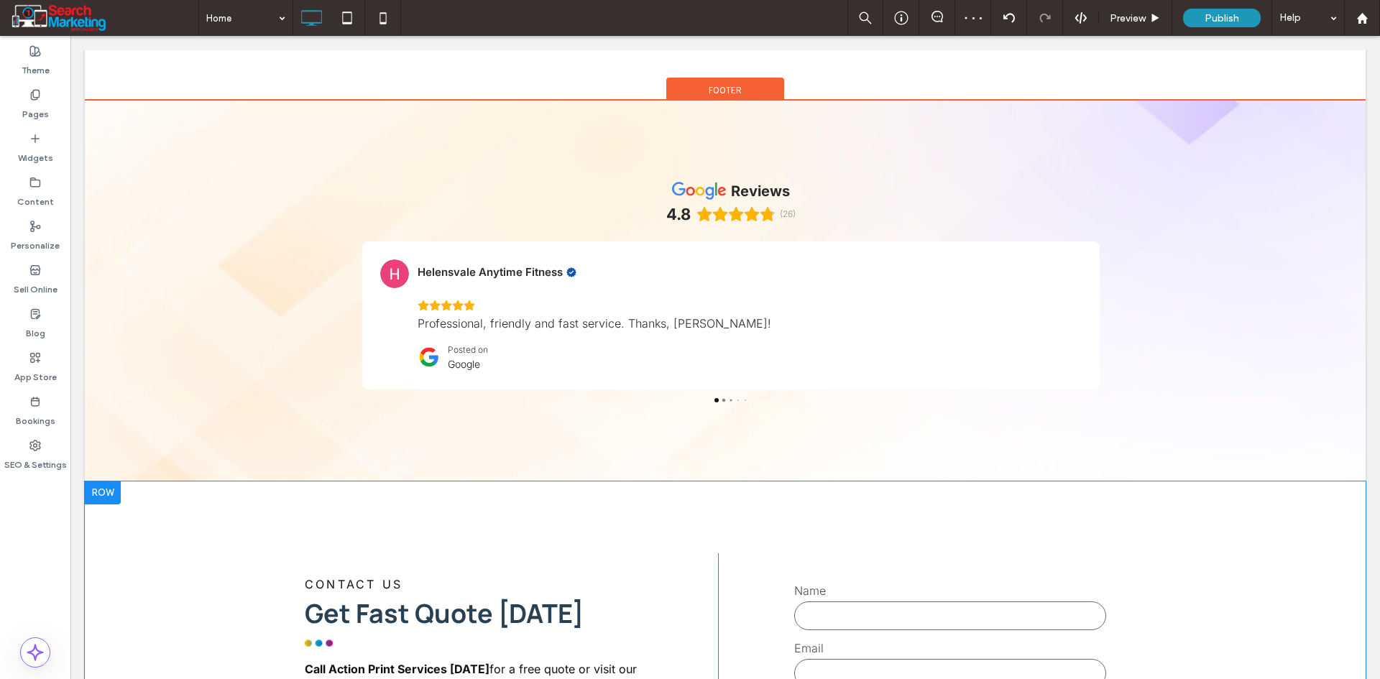
scroll to position [3601, 0]
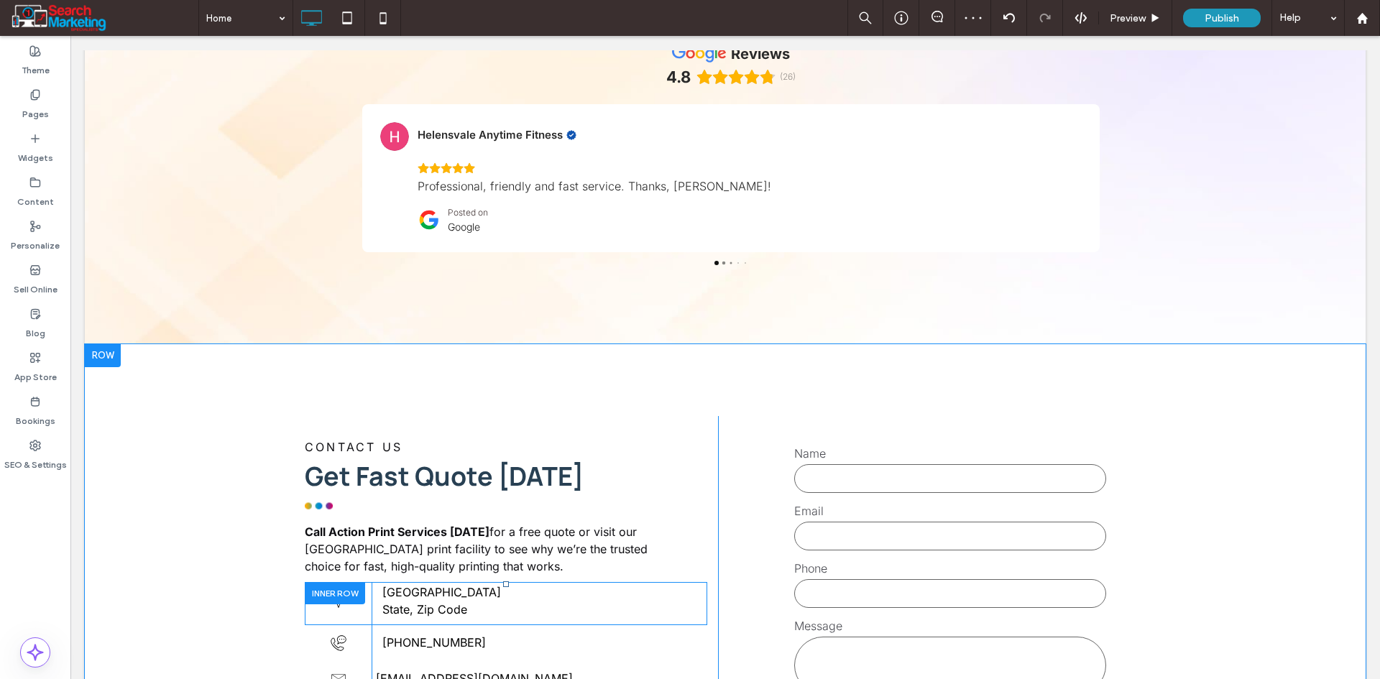
click at [311, 582] on div at bounding box center [335, 593] width 60 height 22
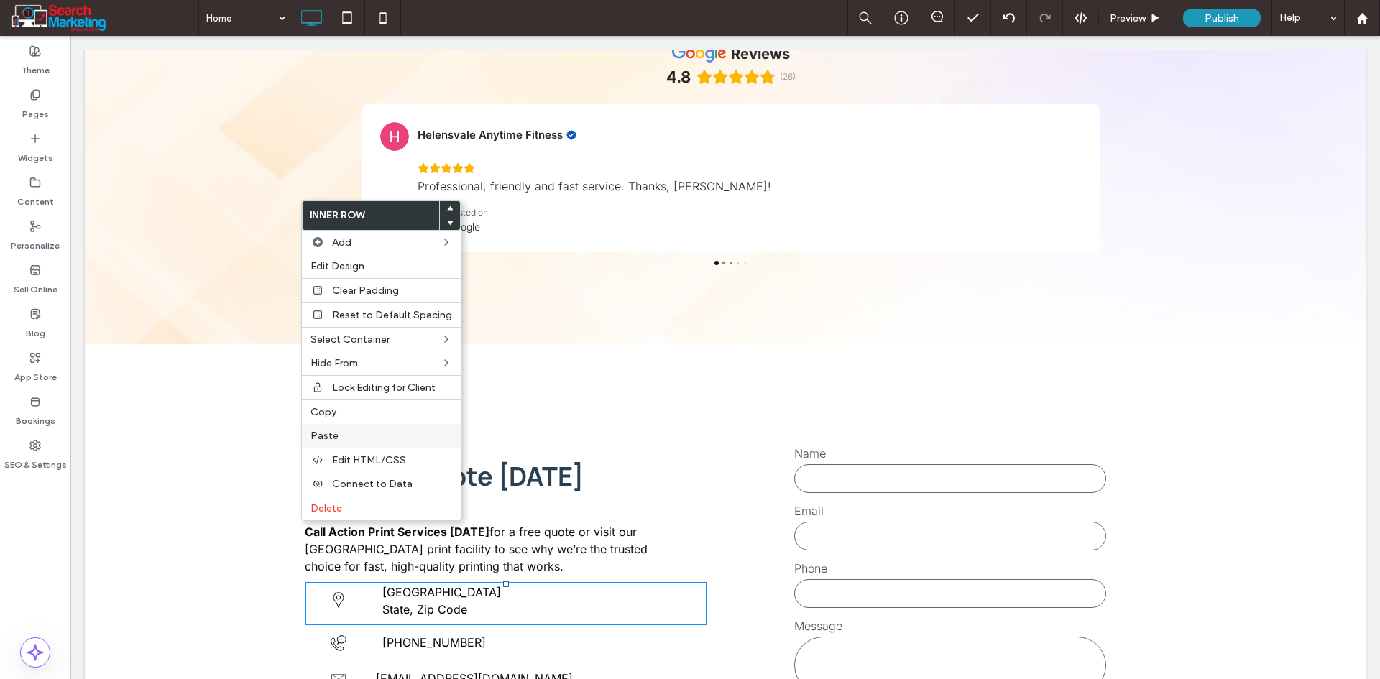
click at [313, 441] on span "Paste" at bounding box center [324, 436] width 28 height 12
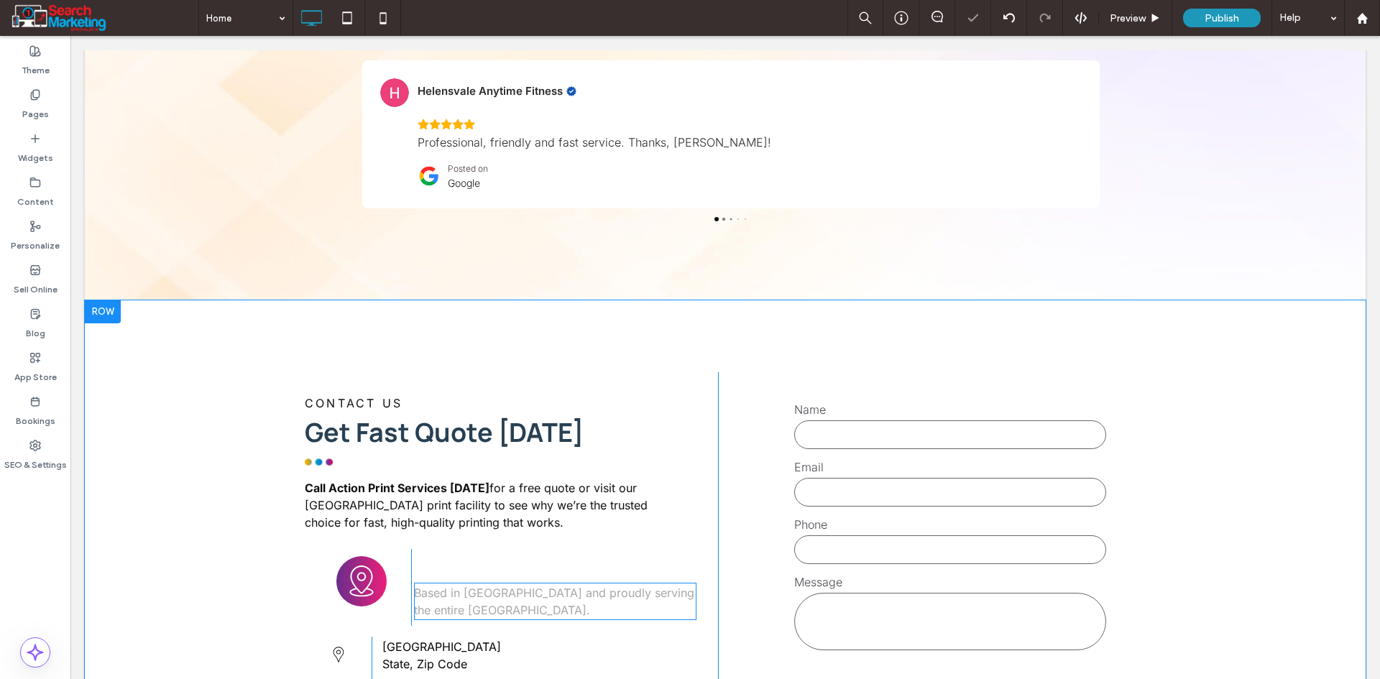
scroll to position [3745, 0]
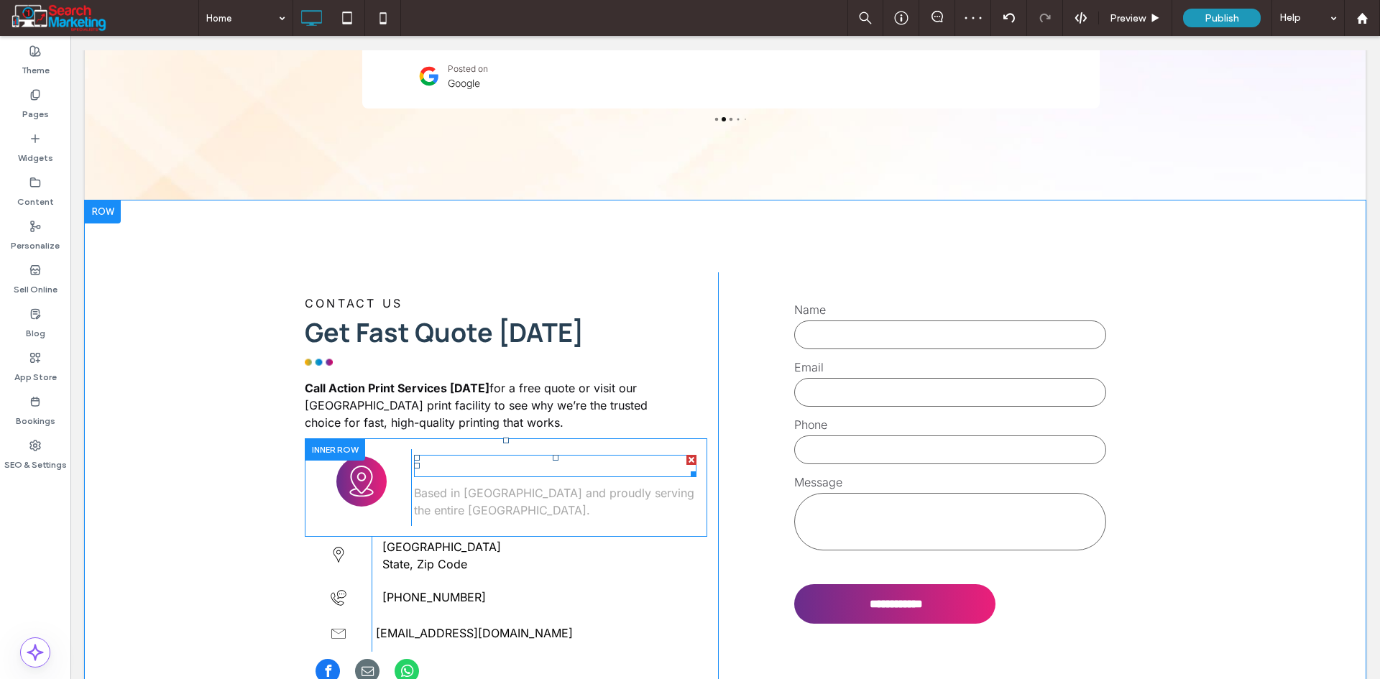
click at [478, 456] on strong "Locally Owned & Operated" at bounding box center [505, 465] width 183 height 19
type input "*******"
type input "**"
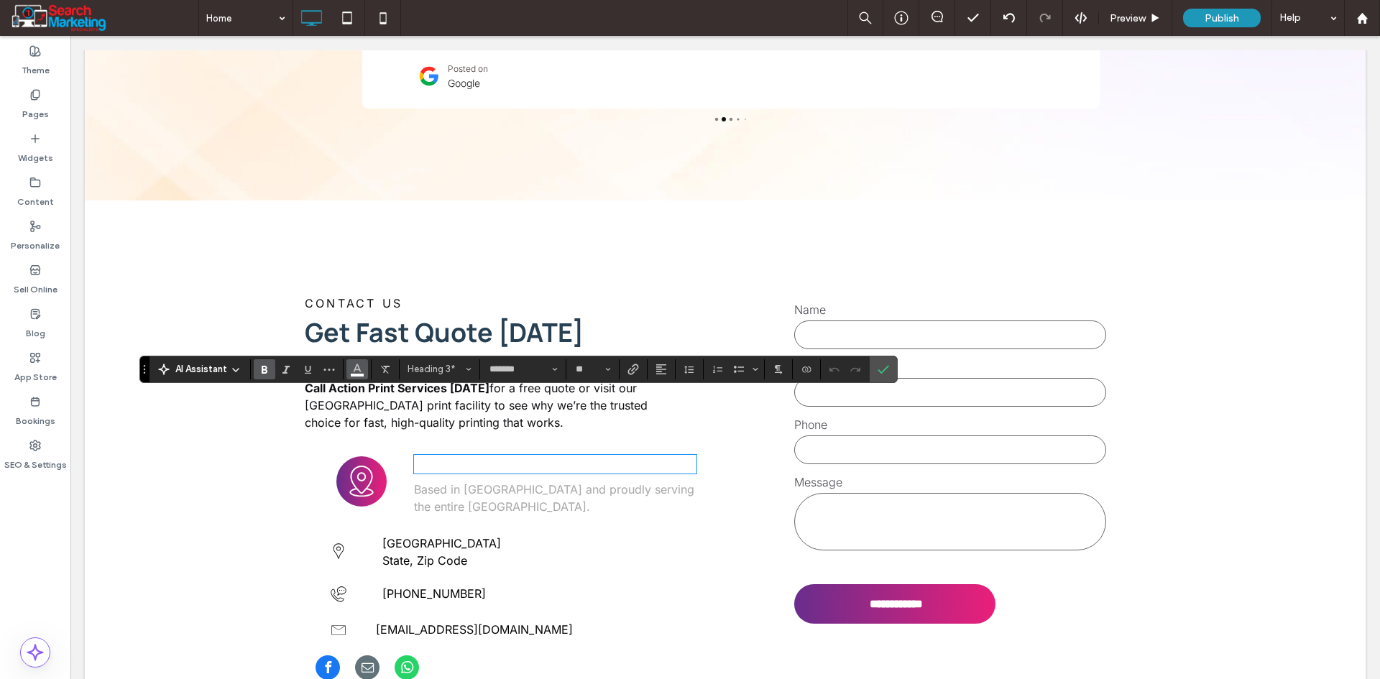
click at [365, 370] on button "Color" at bounding box center [357, 369] width 22 height 20
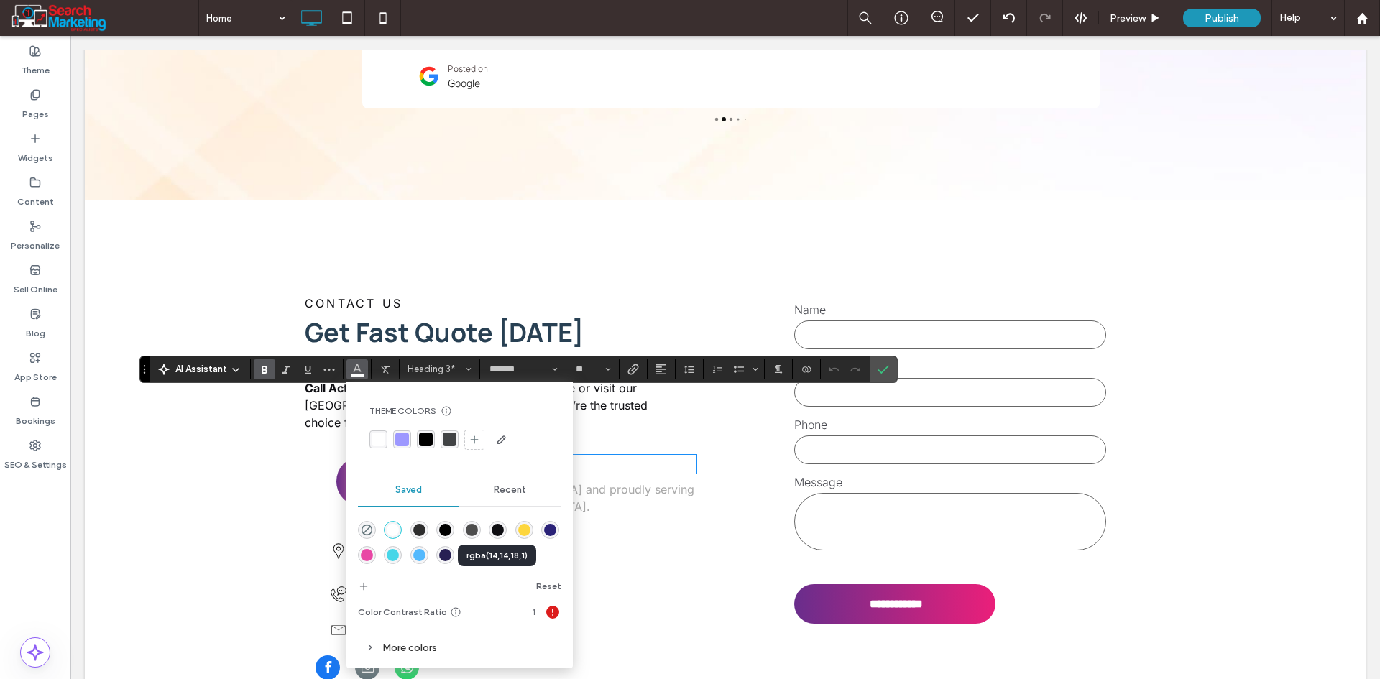
click at [497, 535] on div "rgba(14,14,18,1)" at bounding box center [497, 530] width 12 height 12
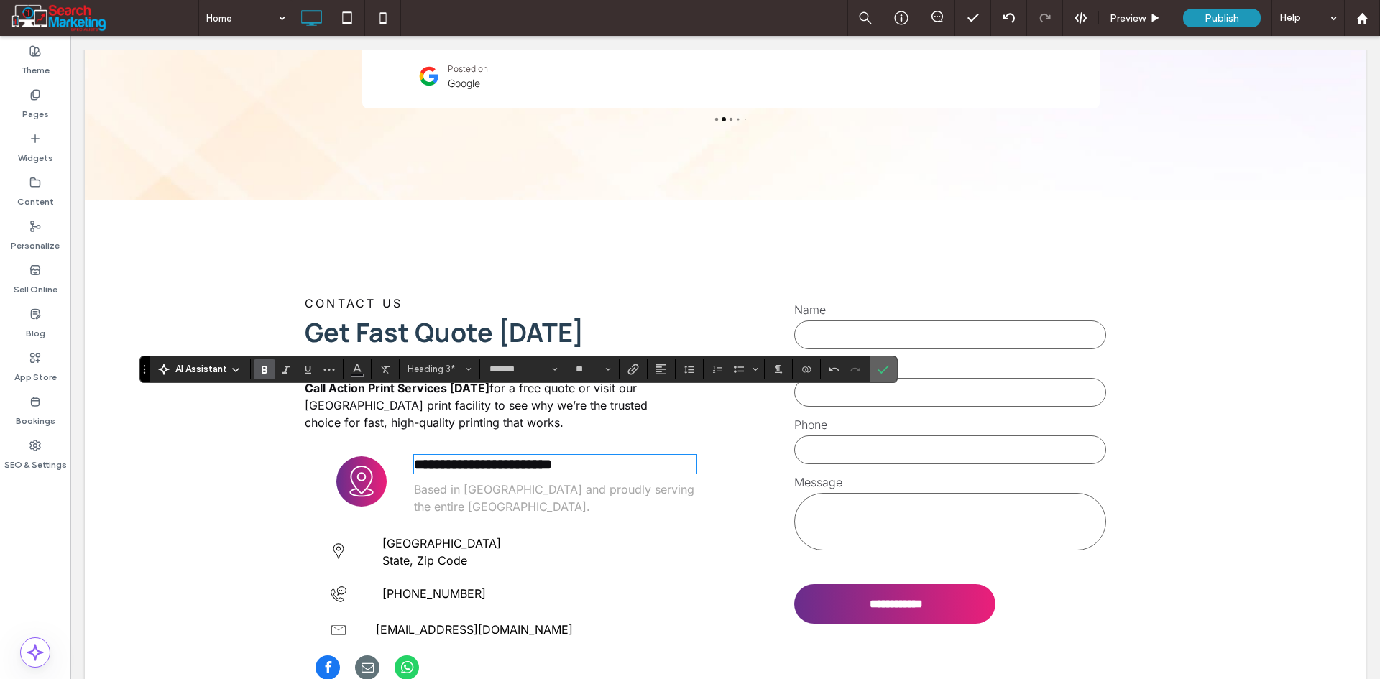
click at [881, 375] on span "Confirm" at bounding box center [880, 369] width 6 height 26
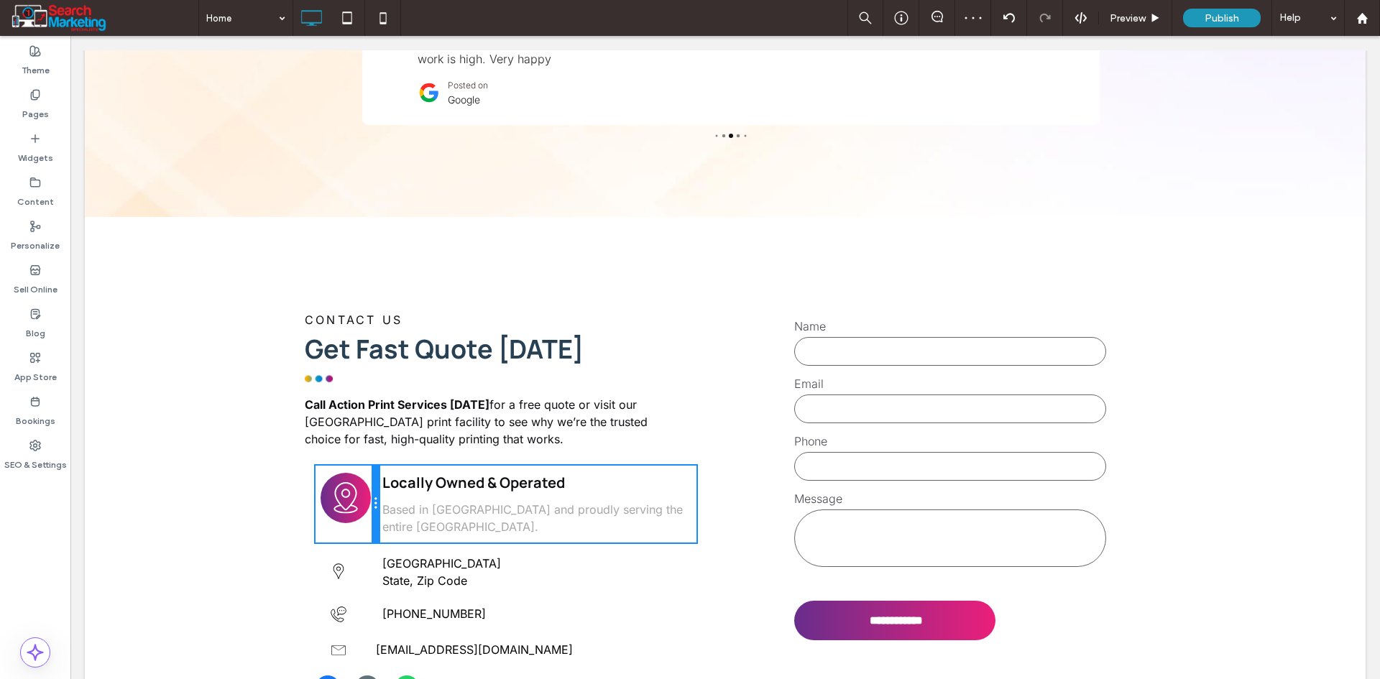
drag, startPoint x: 405, startPoint y: 430, endPoint x: 369, endPoint y: 430, distance: 35.9
click at [371, 466] on div at bounding box center [374, 504] width 7 height 77
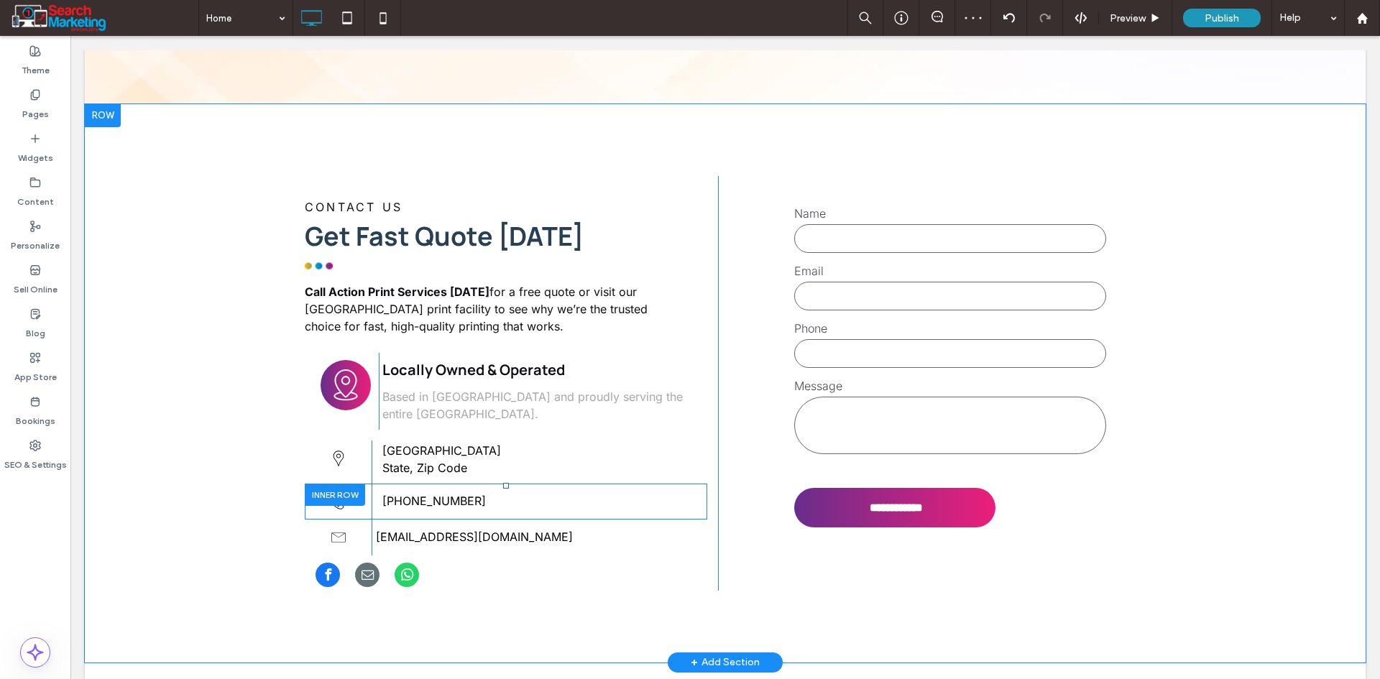
scroll to position [3889, 0]
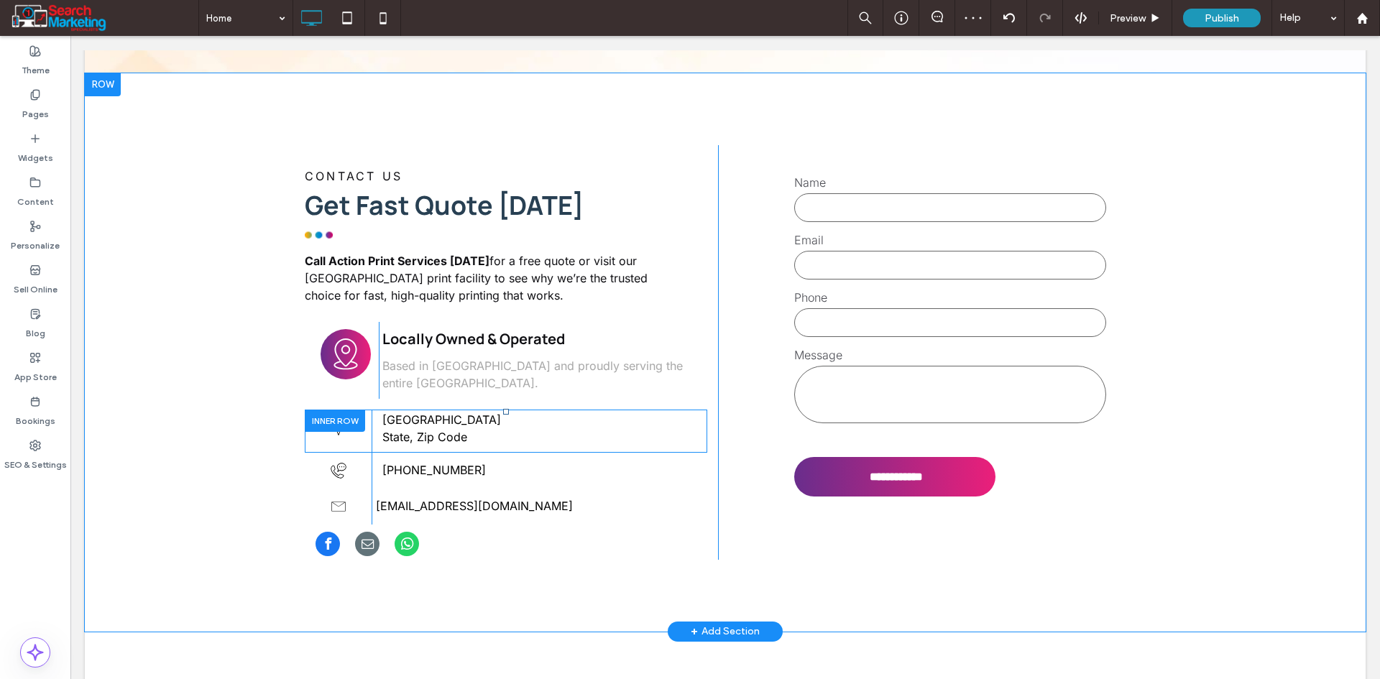
click at [327, 410] on div at bounding box center [335, 421] width 60 height 22
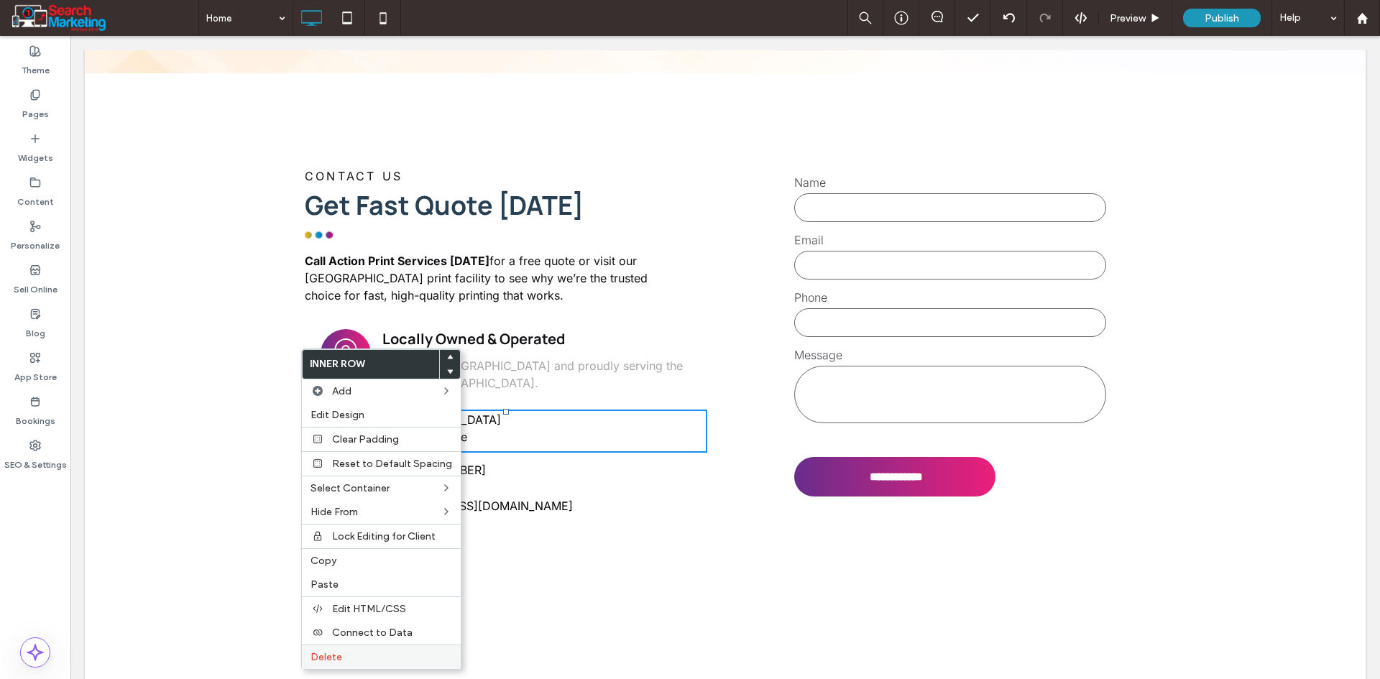
click at [346, 652] on label "Delete" at bounding box center [381, 657] width 142 height 12
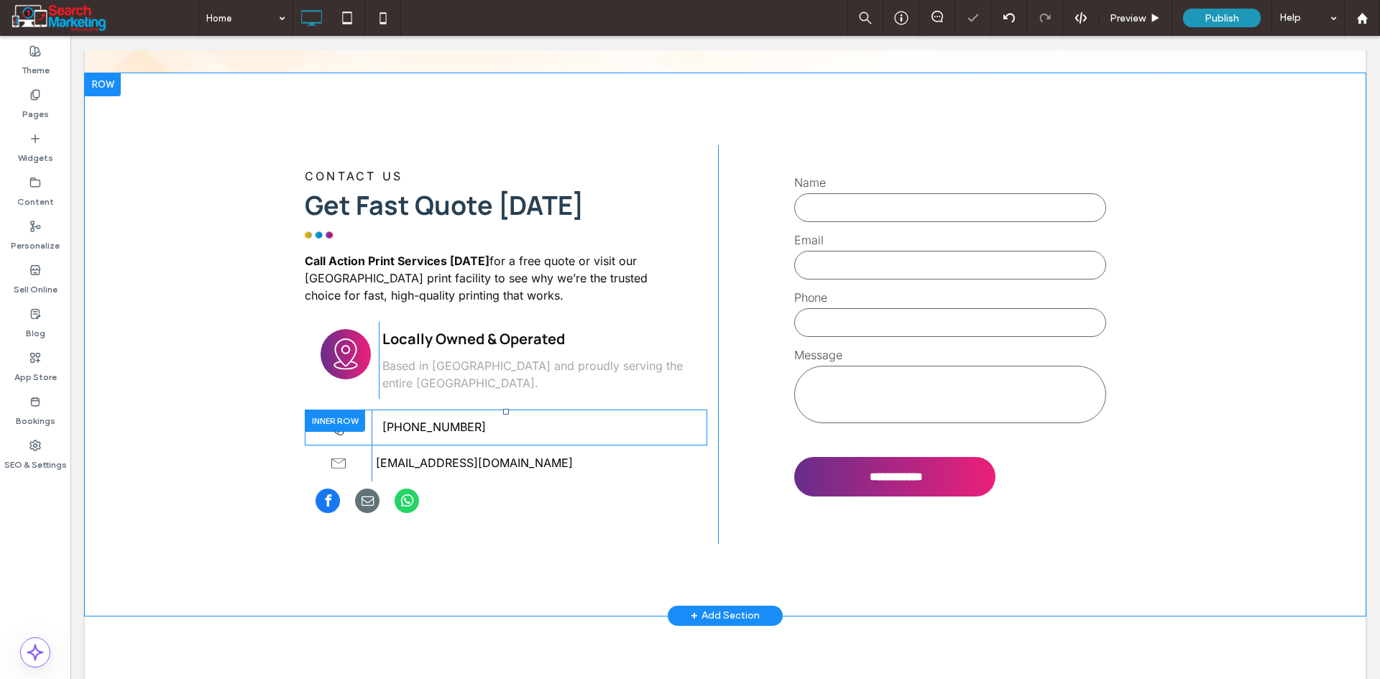
click at [338, 410] on div at bounding box center [335, 421] width 60 height 22
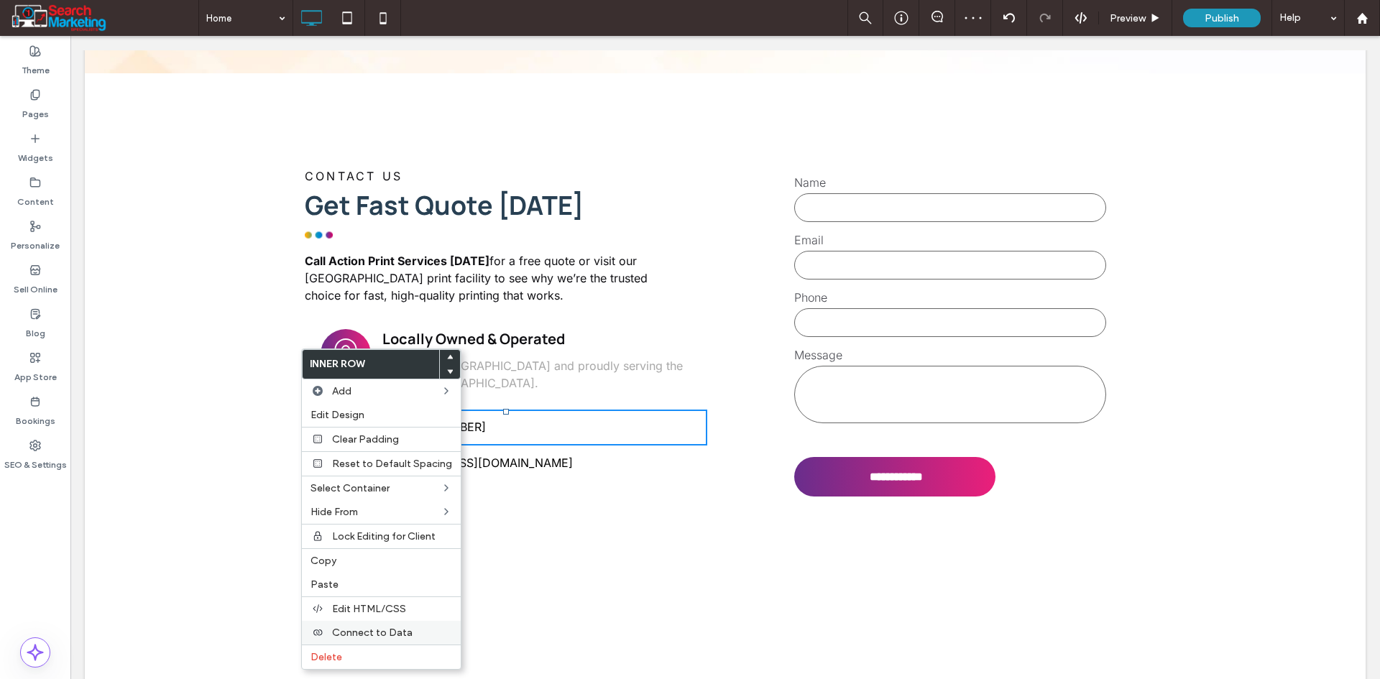
click at [356, 655] on label "Delete" at bounding box center [381, 657] width 142 height 12
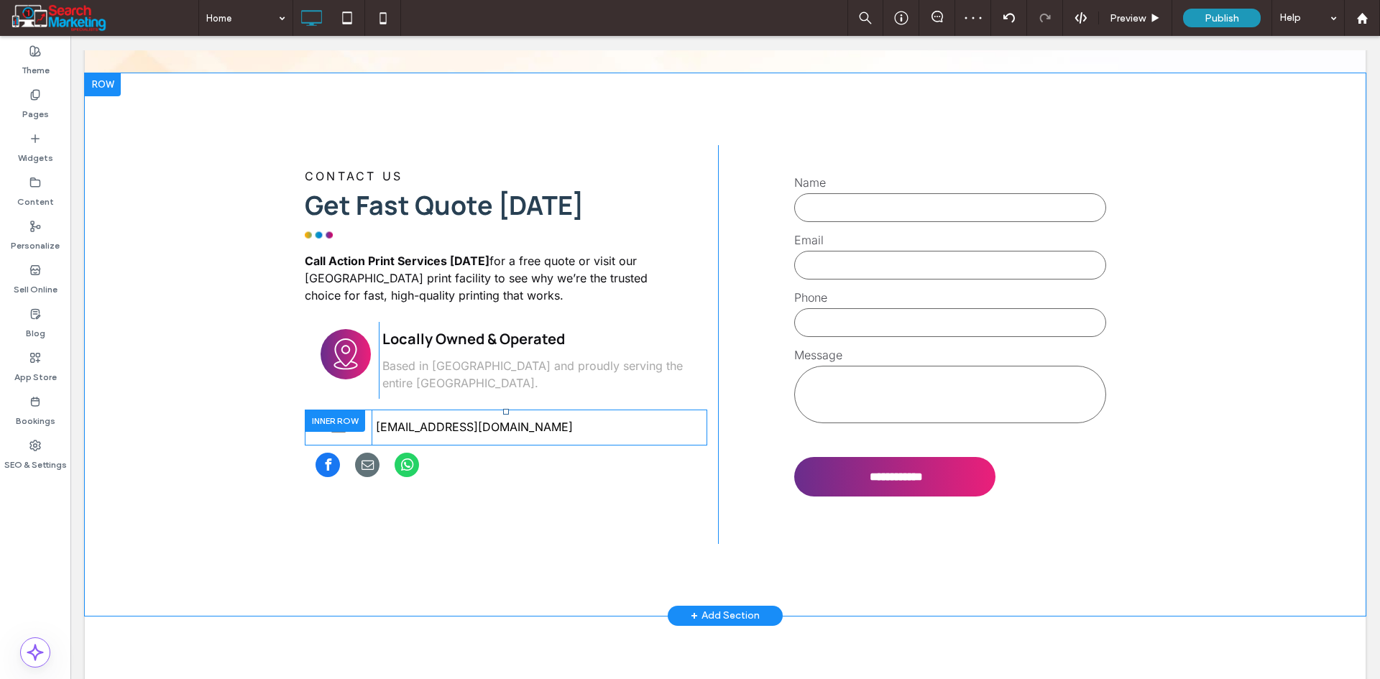
click at [340, 410] on div at bounding box center [335, 421] width 60 height 22
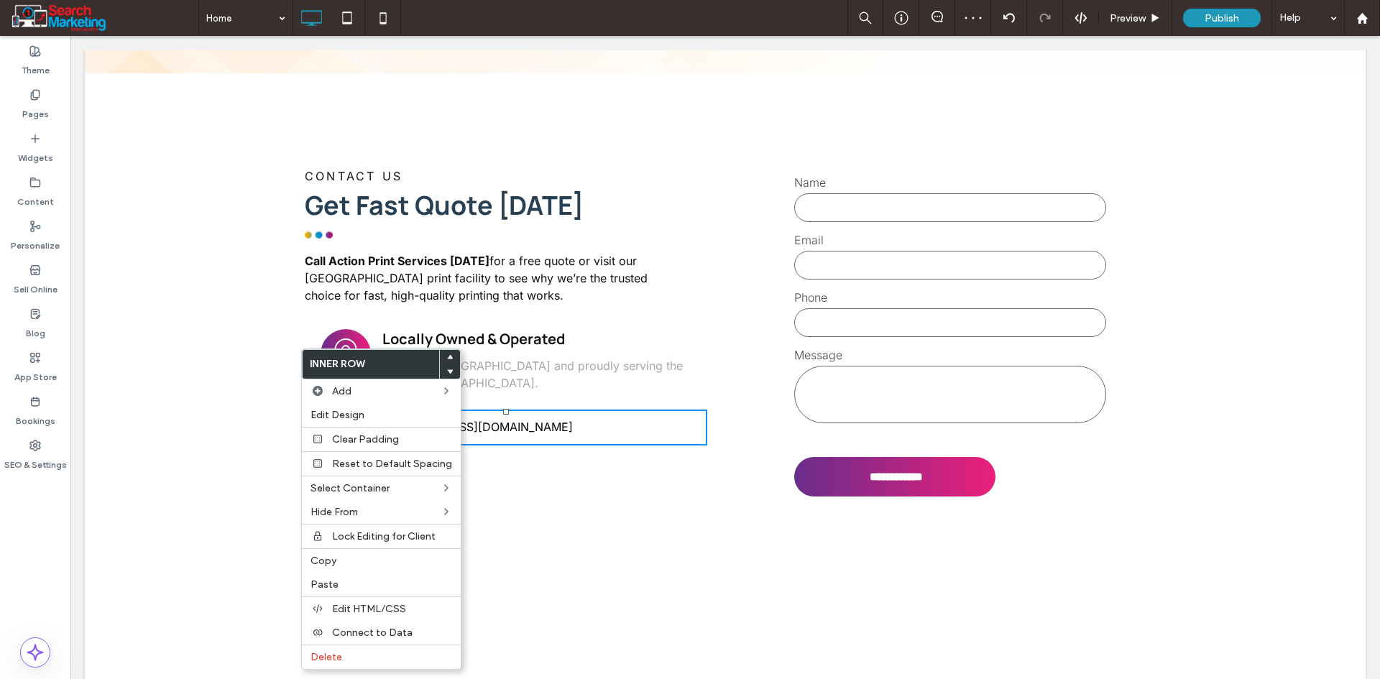
click at [264, 316] on div "**********" at bounding box center [725, 344] width 1280 height 543
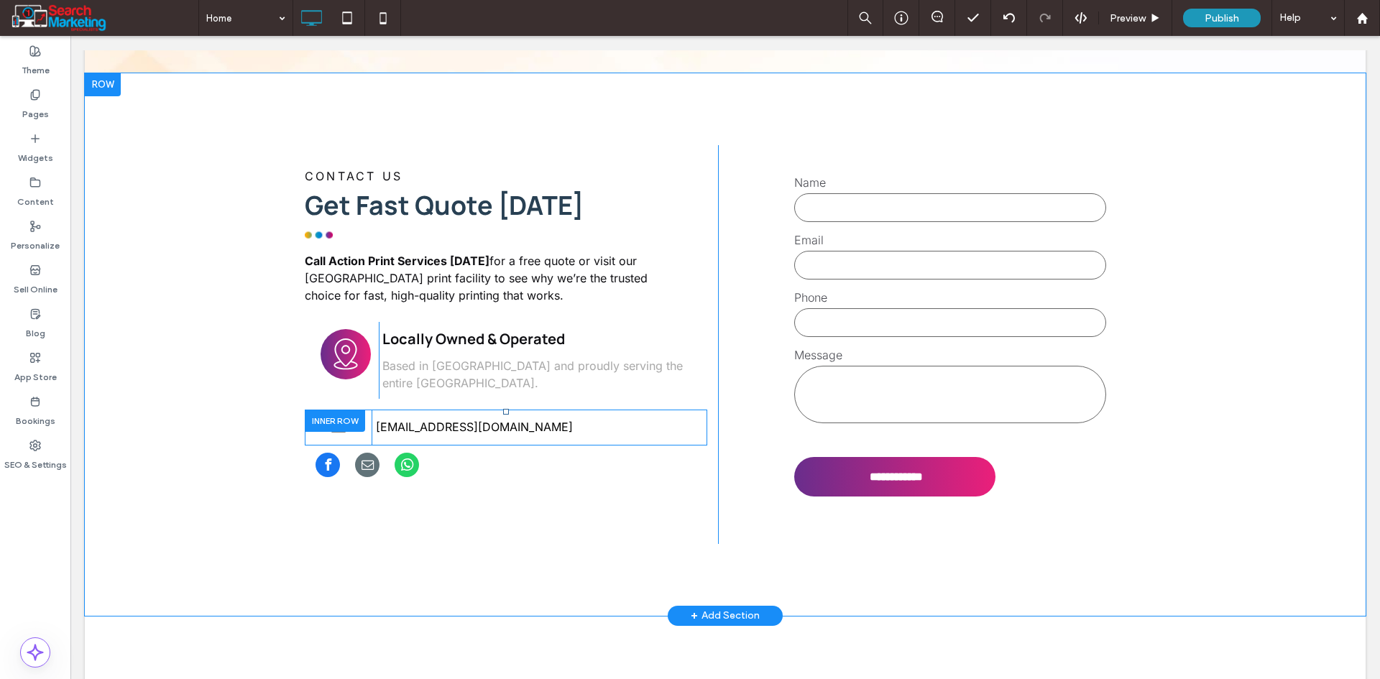
click at [332, 410] on div at bounding box center [335, 421] width 60 height 22
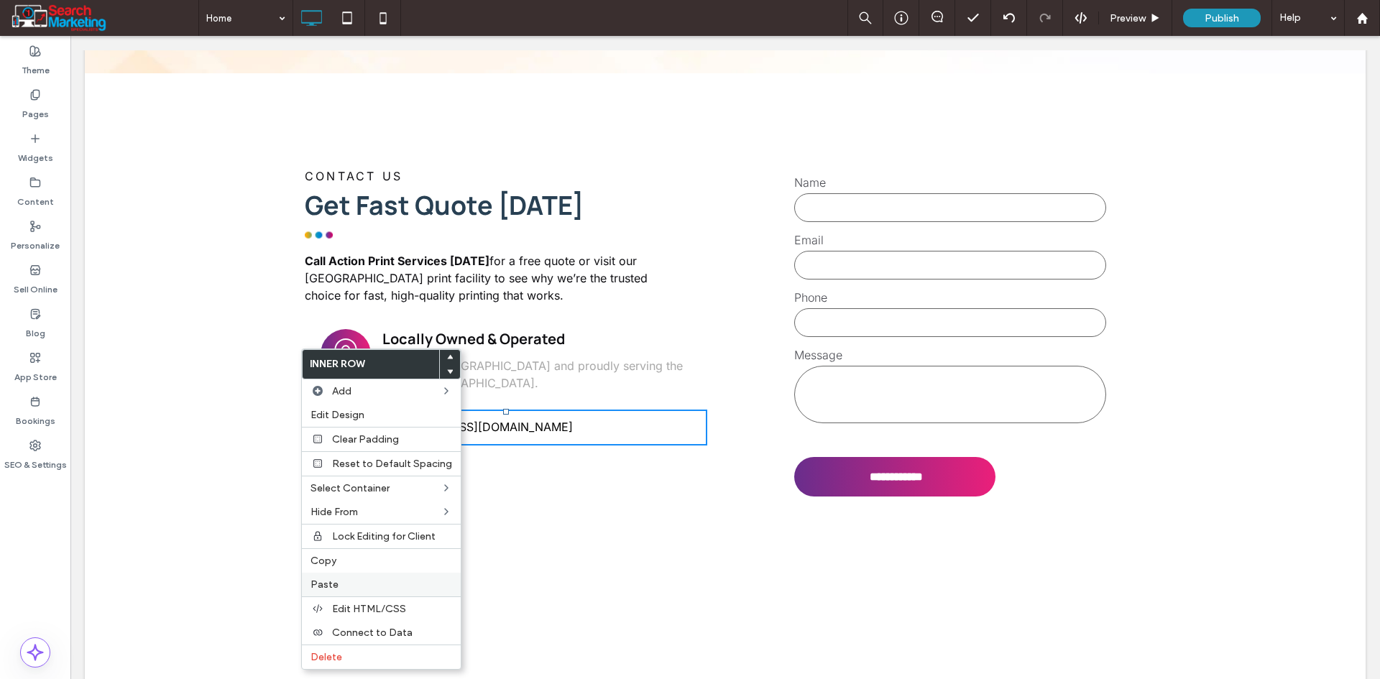
click at [345, 583] on label "Paste" at bounding box center [381, 584] width 142 height 12
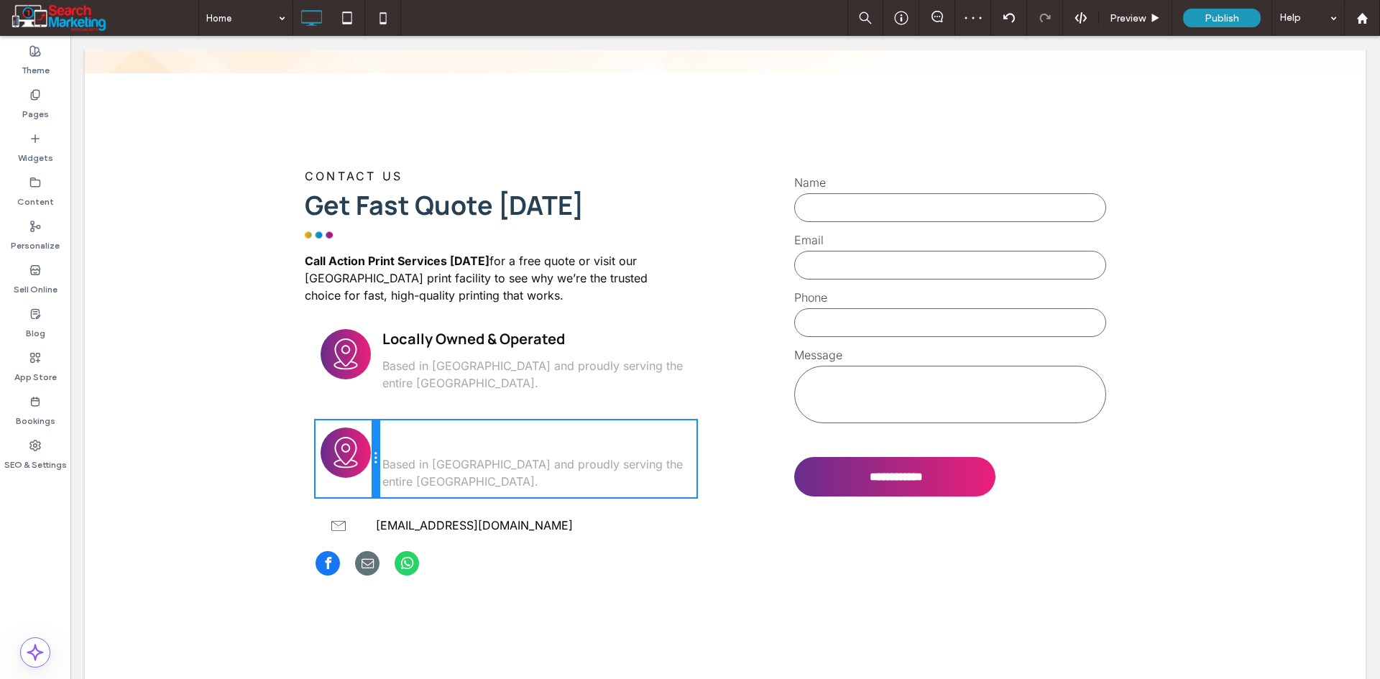
drag, startPoint x: 400, startPoint y: 387, endPoint x: 381, endPoint y: 380, distance: 20.0
click at [381, 420] on div "Click To Paste Click To Paste Locally Owned & Operated Based in Oxenford and pr…" at bounding box center [505, 458] width 381 height 77
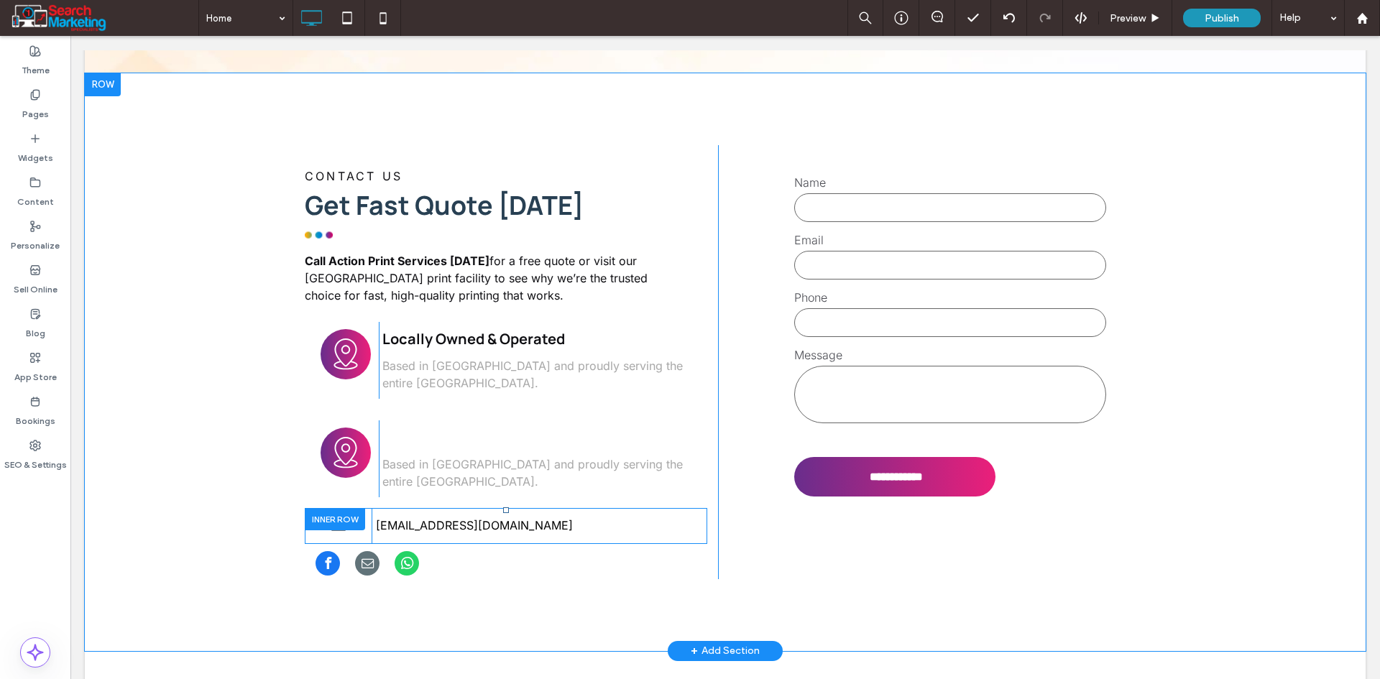
click at [328, 508] on div at bounding box center [335, 519] width 60 height 22
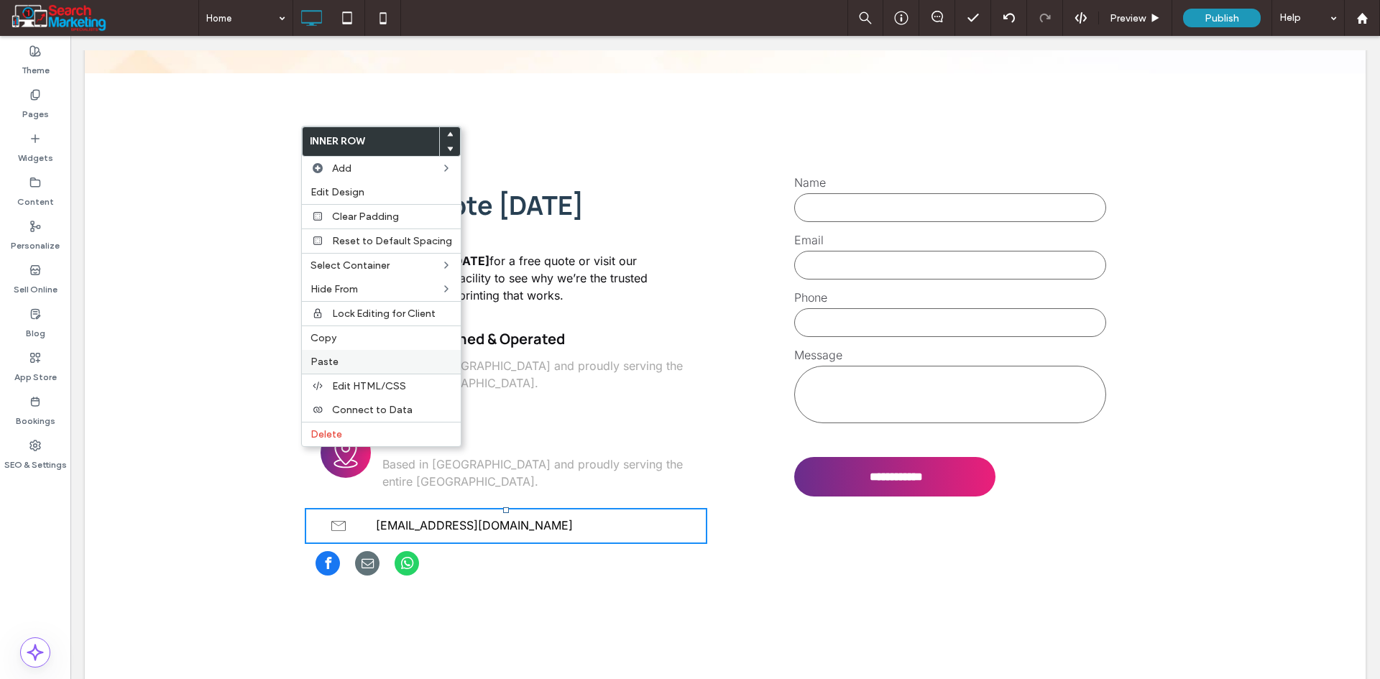
click at [350, 359] on label "Paste" at bounding box center [381, 362] width 142 height 12
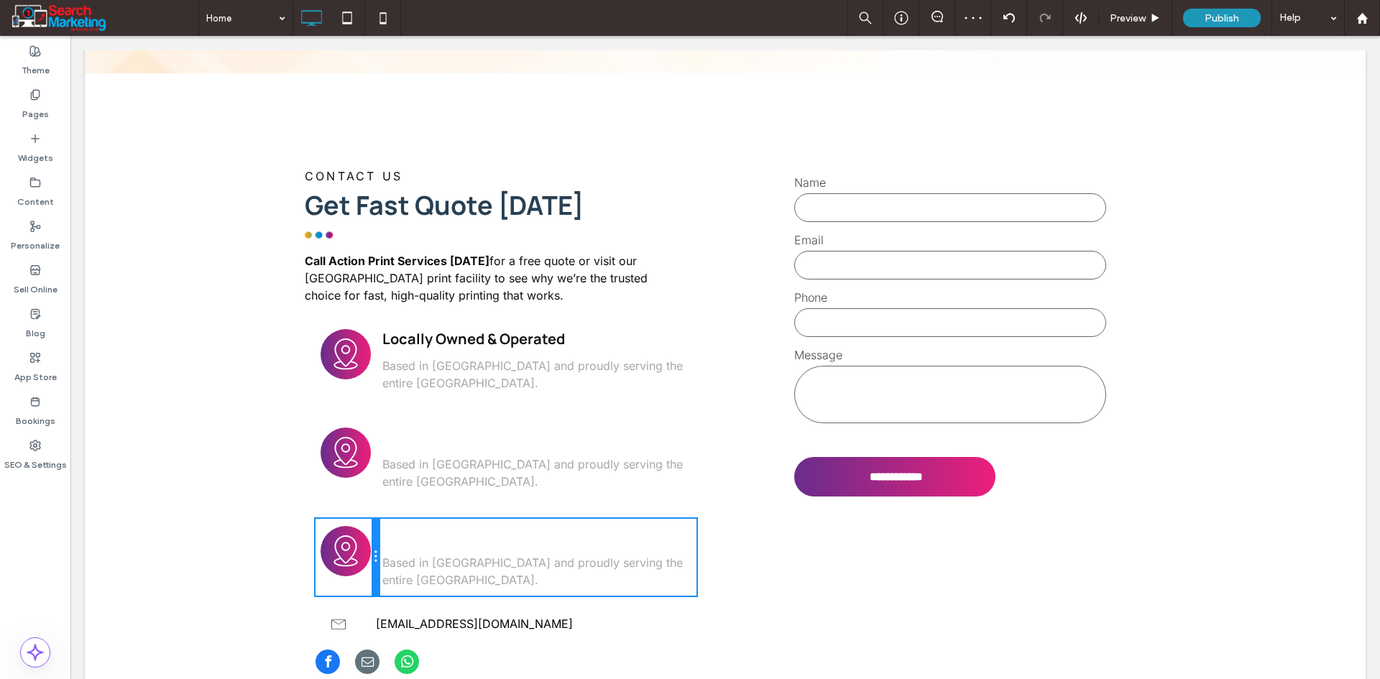
drag, startPoint x: 405, startPoint y: 491, endPoint x: 381, endPoint y: 483, distance: 25.9
click at [381, 519] on div "Click To Paste Click To Paste Locally Owned & Operated Based in Oxenford and pr…" at bounding box center [505, 557] width 381 height 77
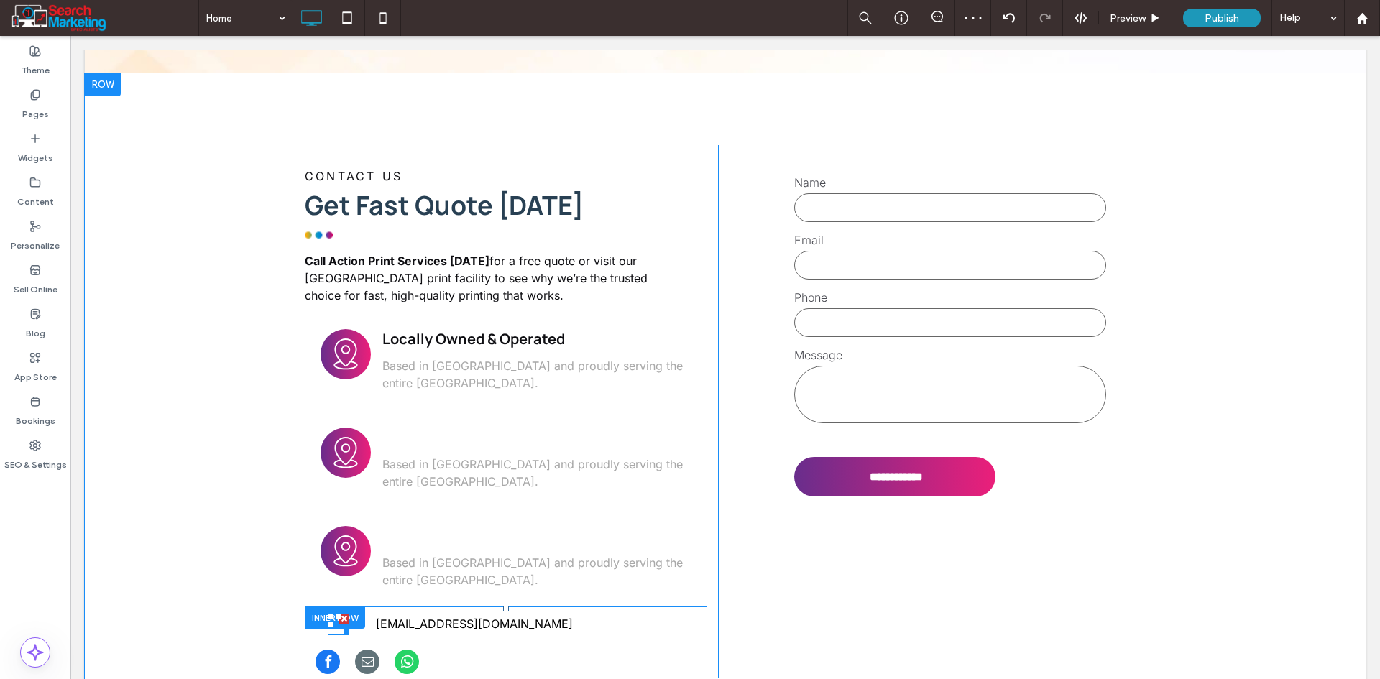
click at [336, 614] on div at bounding box center [339, 617] width 6 height 6
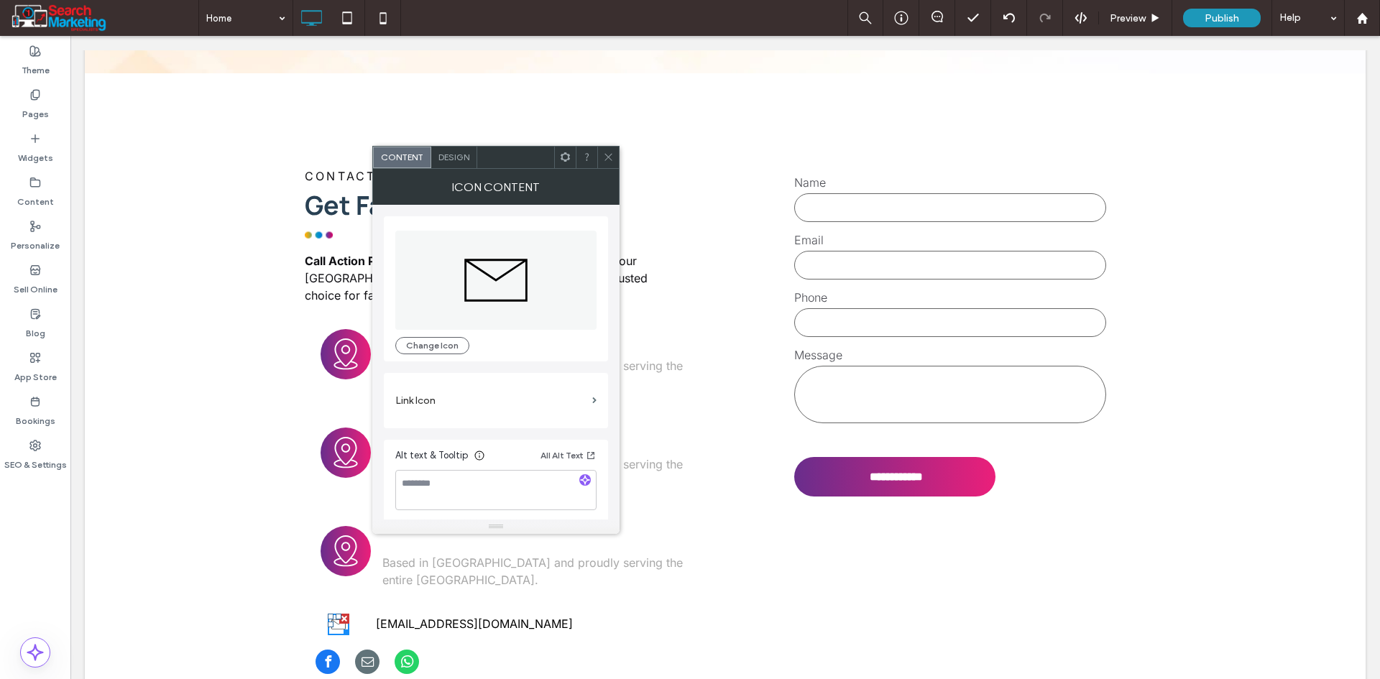
click at [608, 148] on span at bounding box center [608, 158] width 11 height 22
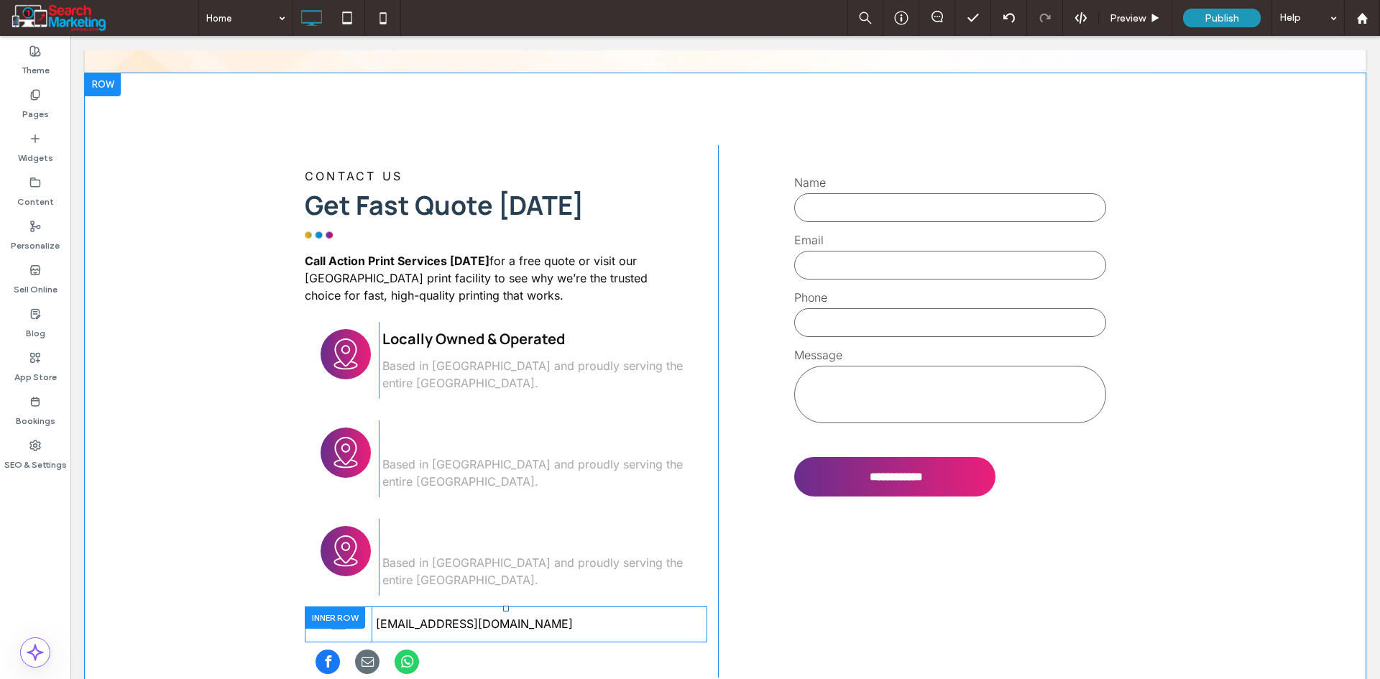
click at [340, 606] on div at bounding box center [335, 617] width 60 height 22
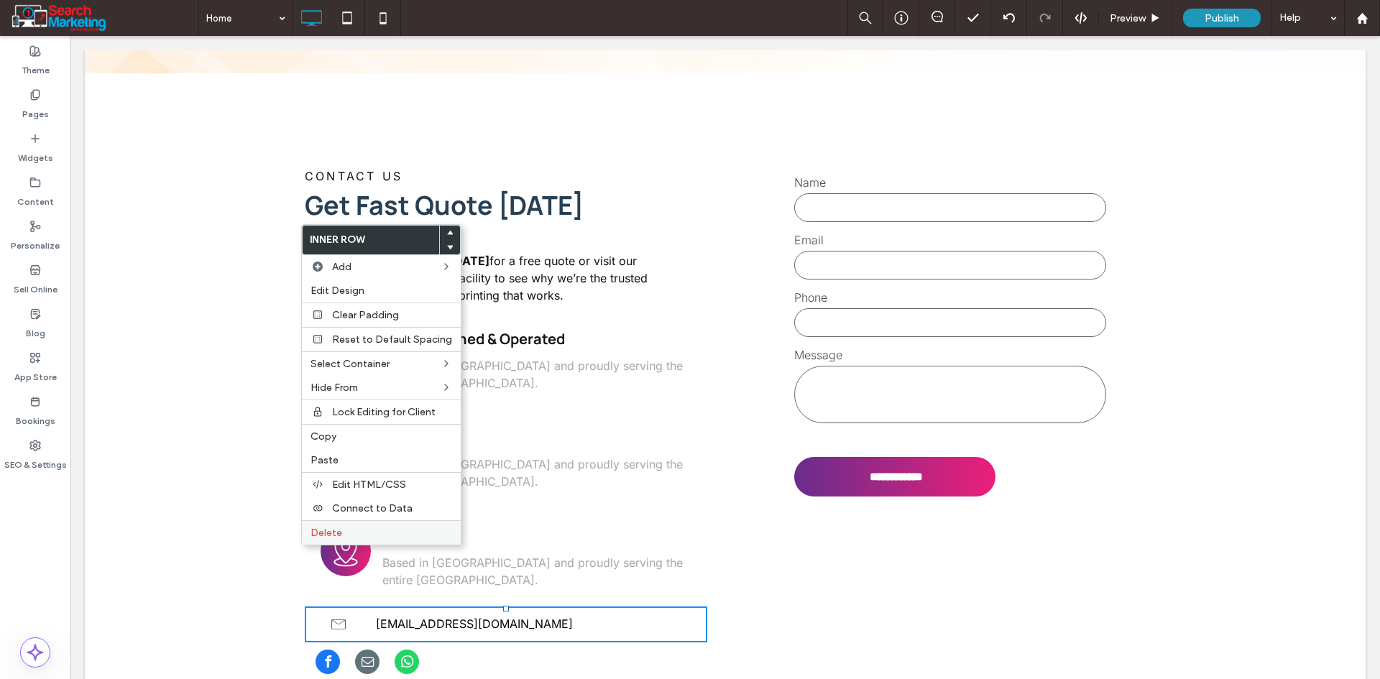
click at [346, 531] on label "Delete" at bounding box center [381, 533] width 142 height 12
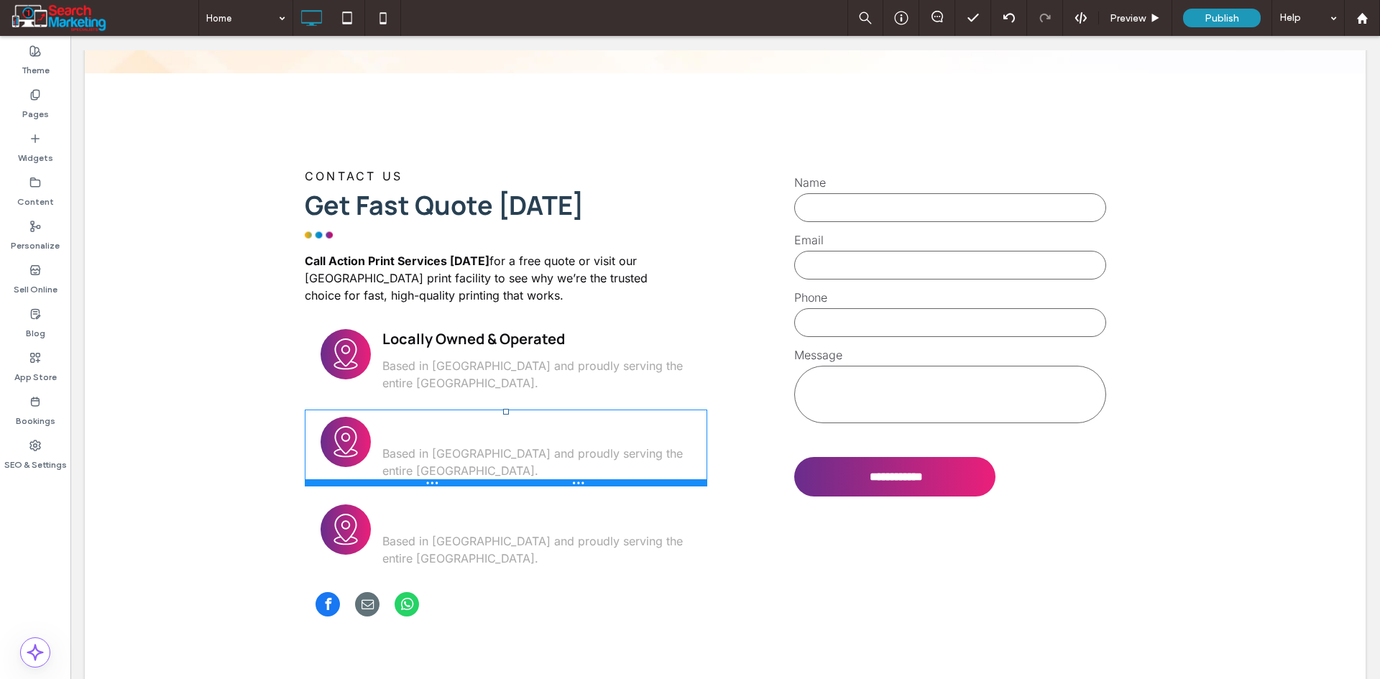
drag, startPoint x: 402, startPoint y: 441, endPoint x: 529, endPoint y: 366, distance: 147.9
click at [403, 411] on div "Click To Paste Click To Paste Locally Owned & Operated Based in Oxenford and pr…" at bounding box center [506, 448] width 402 height 77
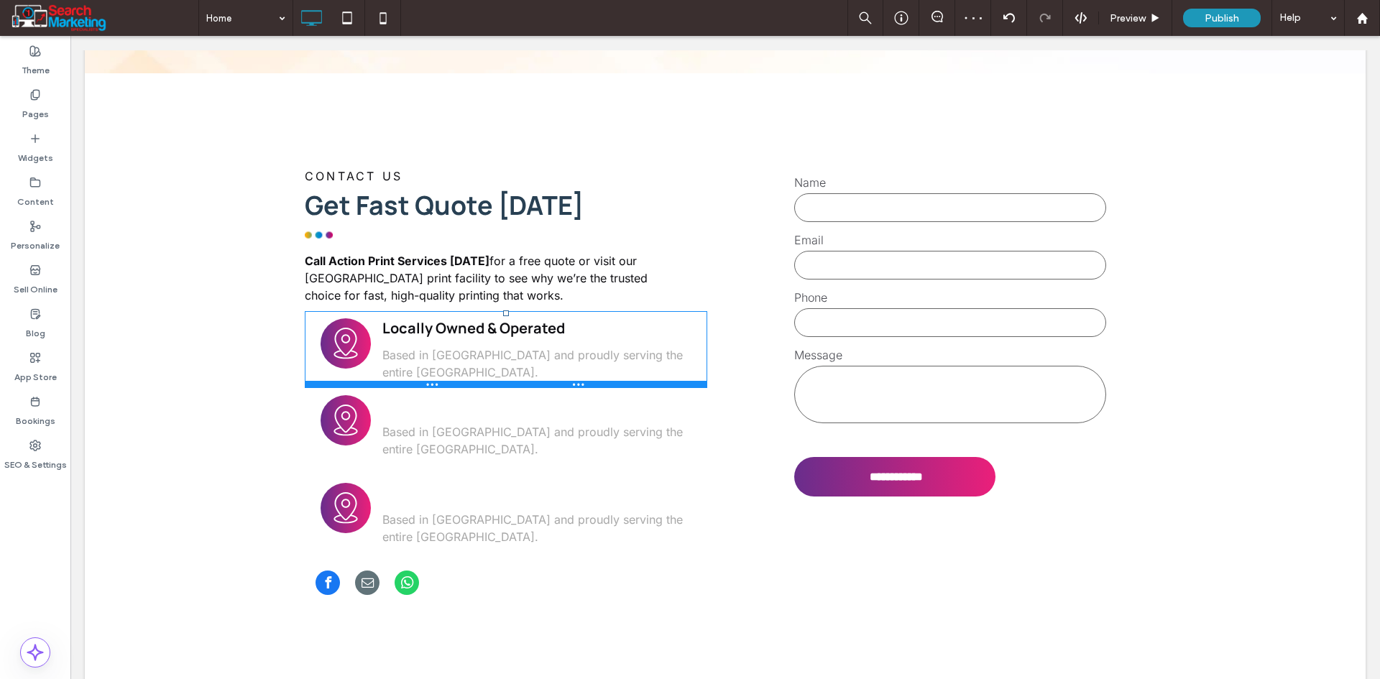
drag, startPoint x: 451, startPoint y: 343, endPoint x: 451, endPoint y: 309, distance: 33.8
click at [451, 311] on div "Click To Paste Click To Paste Locally Owned & Operated Based in Oxenford and pr…" at bounding box center [506, 349] width 402 height 77
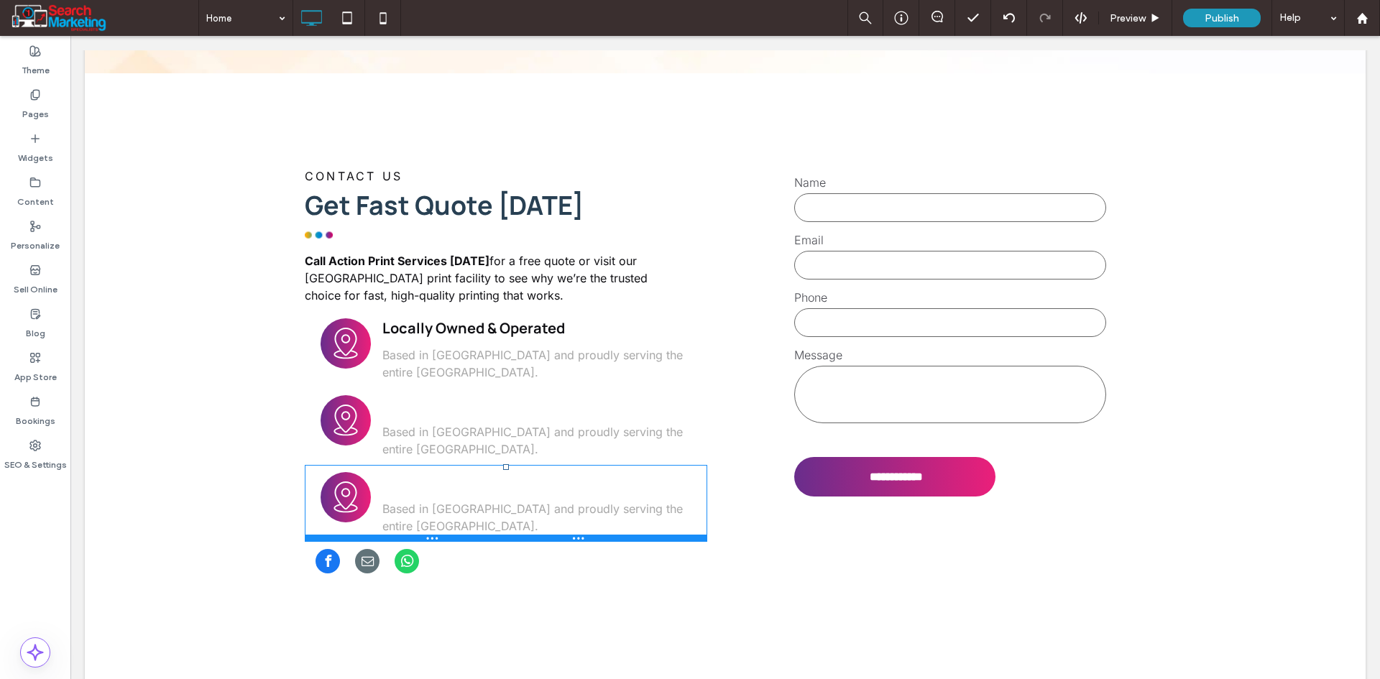
drag, startPoint x: 443, startPoint y: 499, endPoint x: 443, endPoint y: 453, distance: 46.0
click at [443, 465] on div "Click To Paste Click To Paste Locally Owned & Operated Based in Oxenford and pr…" at bounding box center [506, 503] width 402 height 77
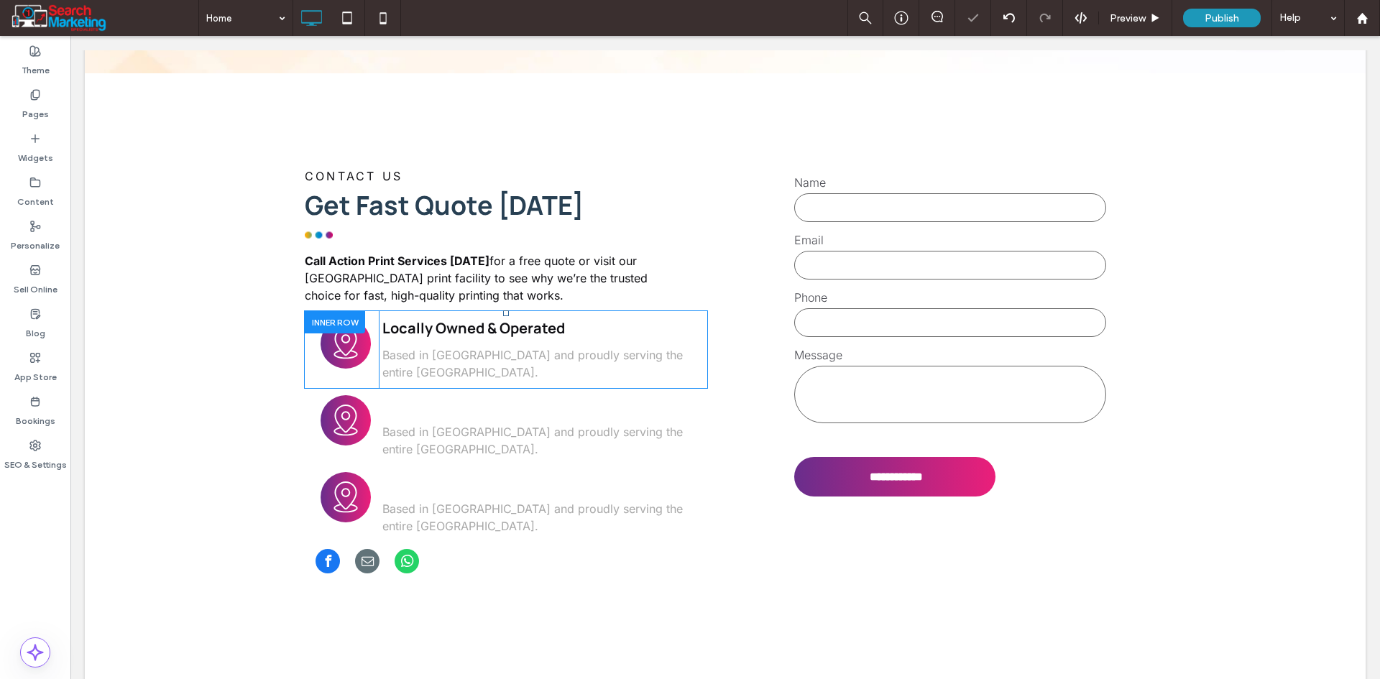
drag, startPoint x: 325, startPoint y: 254, endPoint x: 418, endPoint y: 316, distance: 112.0
click at [325, 311] on div at bounding box center [335, 322] width 60 height 22
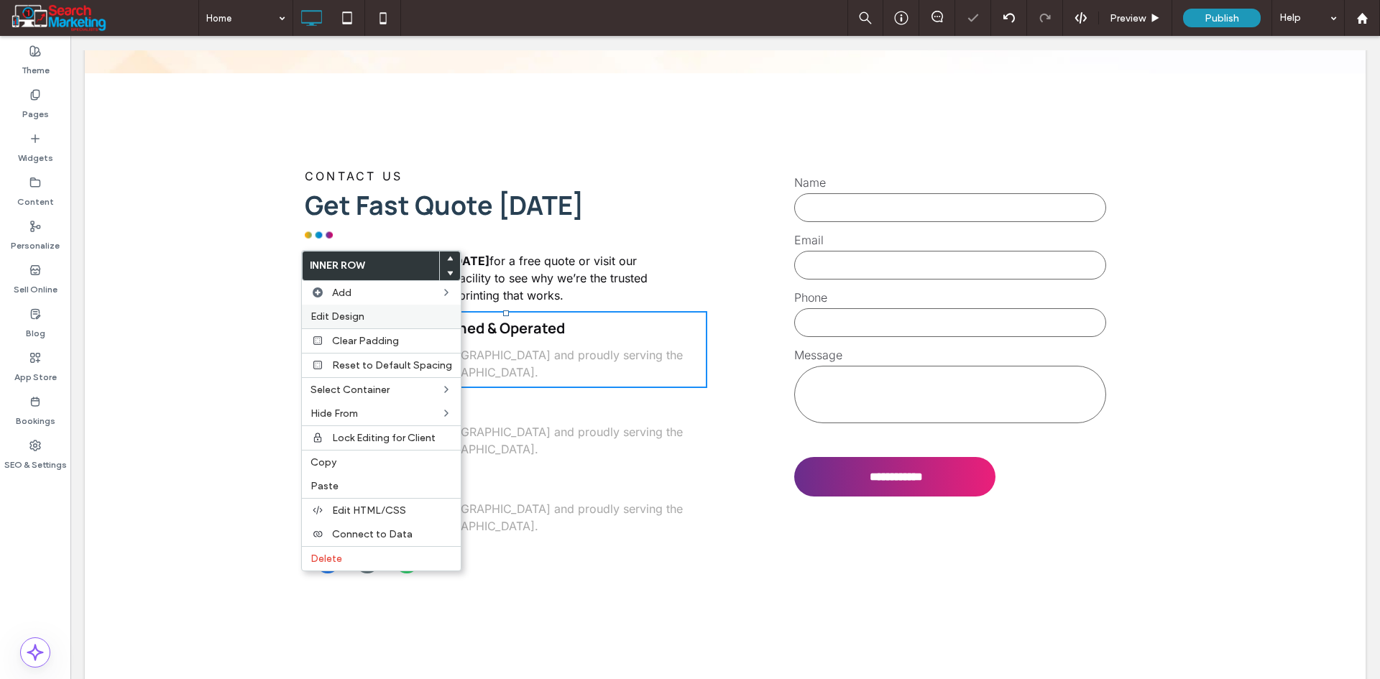
click at [353, 313] on span "Edit Design" at bounding box center [337, 316] width 54 height 12
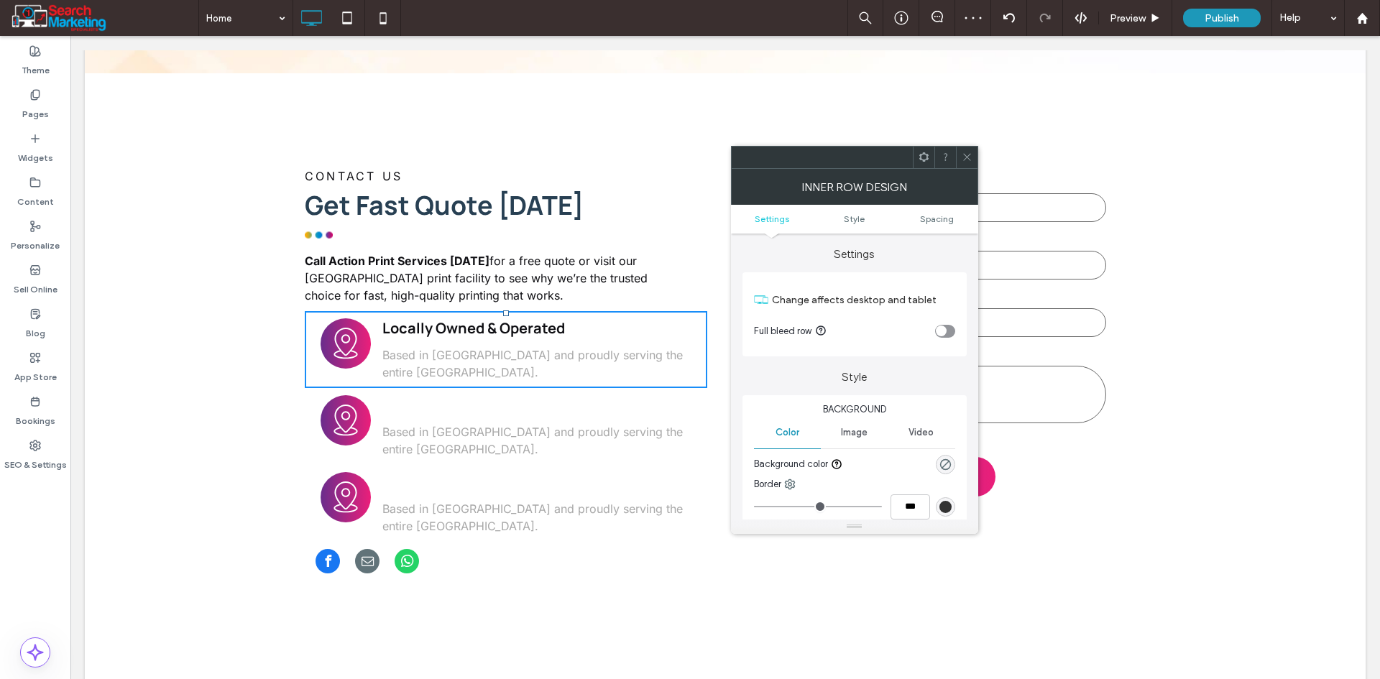
click at [928, 224] on ul "Settings Style Spacing" at bounding box center [854, 219] width 247 height 29
click at [933, 215] on span "Spacing" at bounding box center [937, 218] width 34 height 11
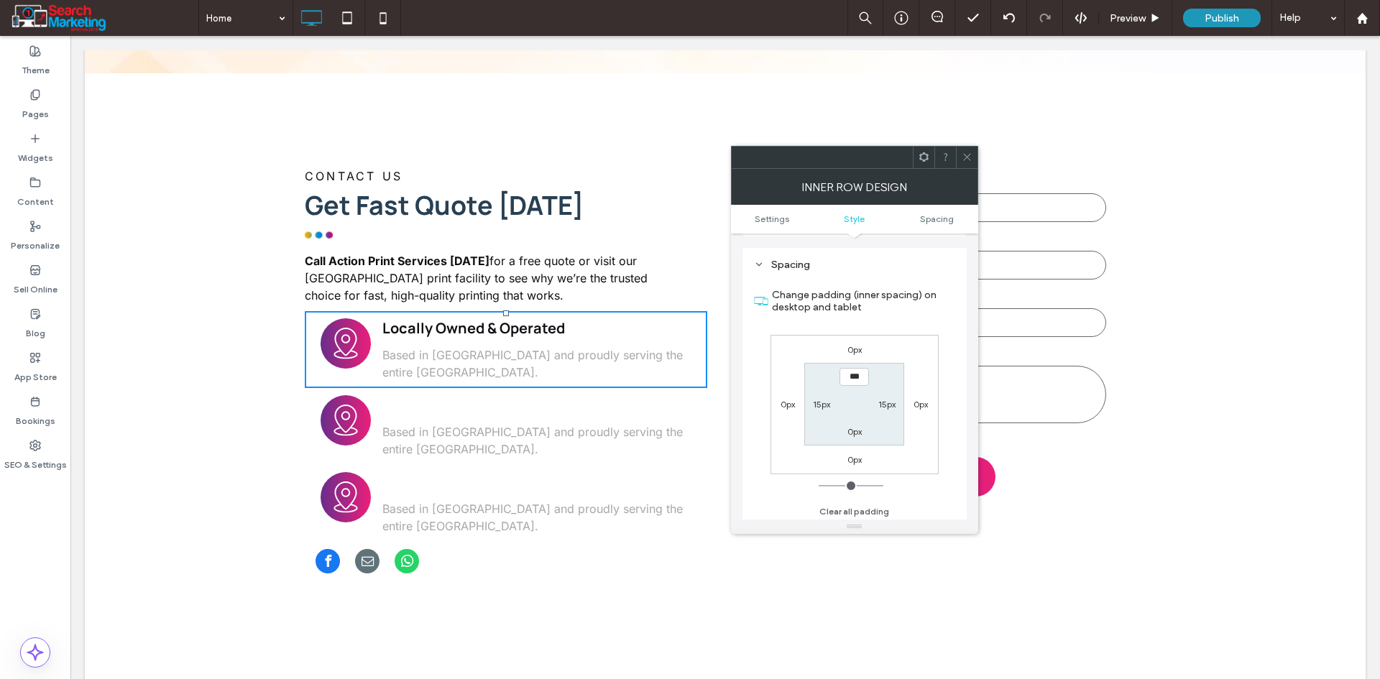
scroll to position [404, 0]
click at [853, 343] on label "0px" at bounding box center [854, 346] width 14 height 11
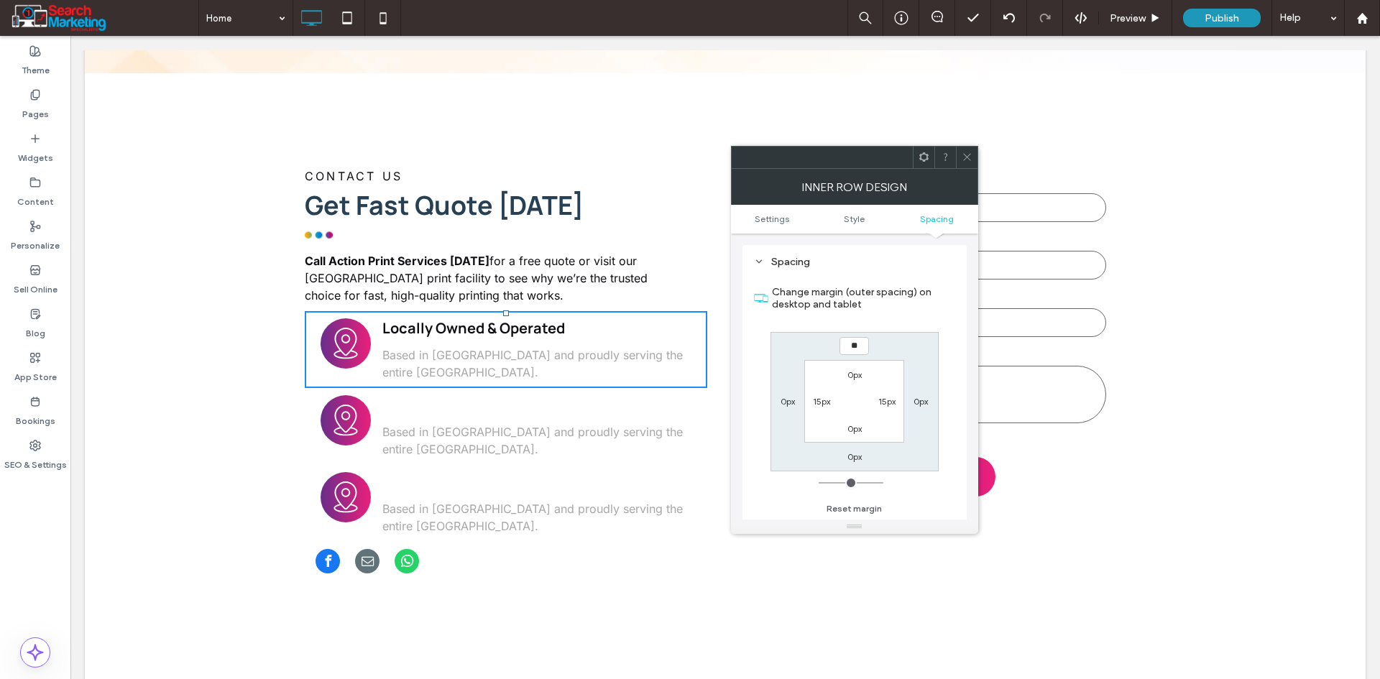
type input "**"
type input "****"
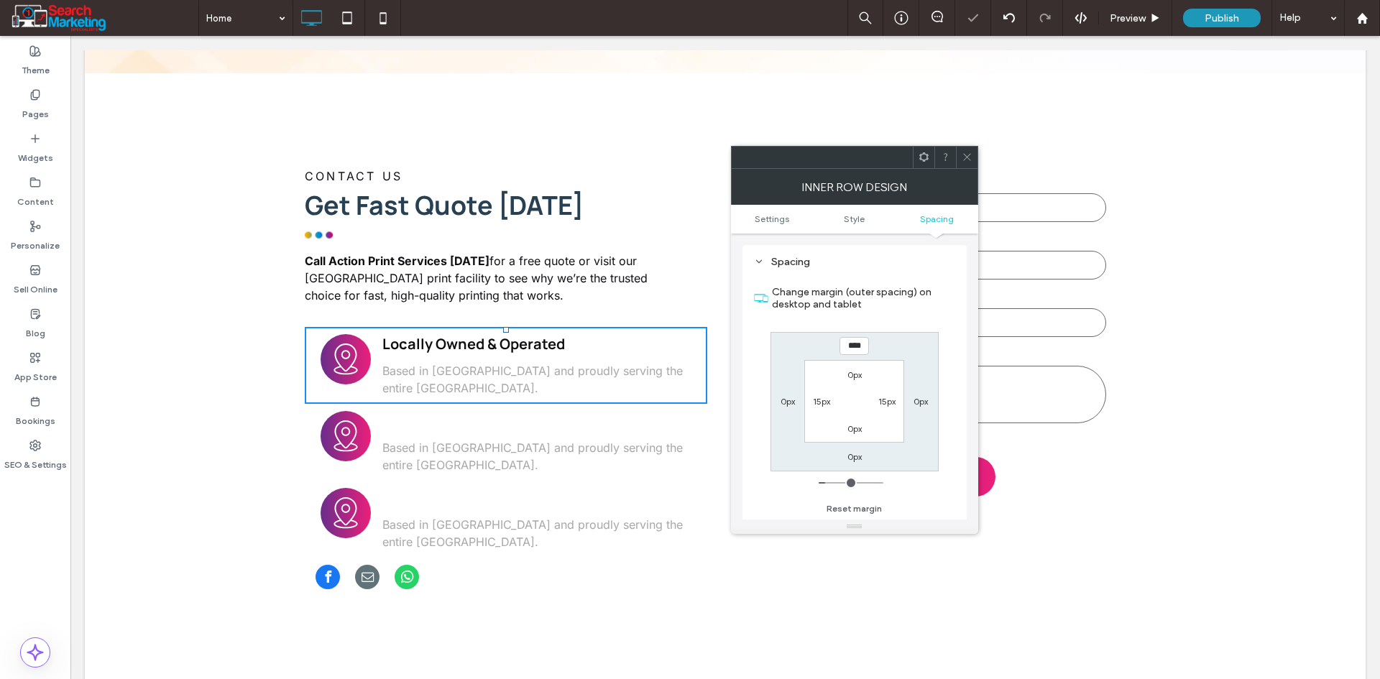
click at [969, 158] on icon at bounding box center [966, 157] width 11 height 11
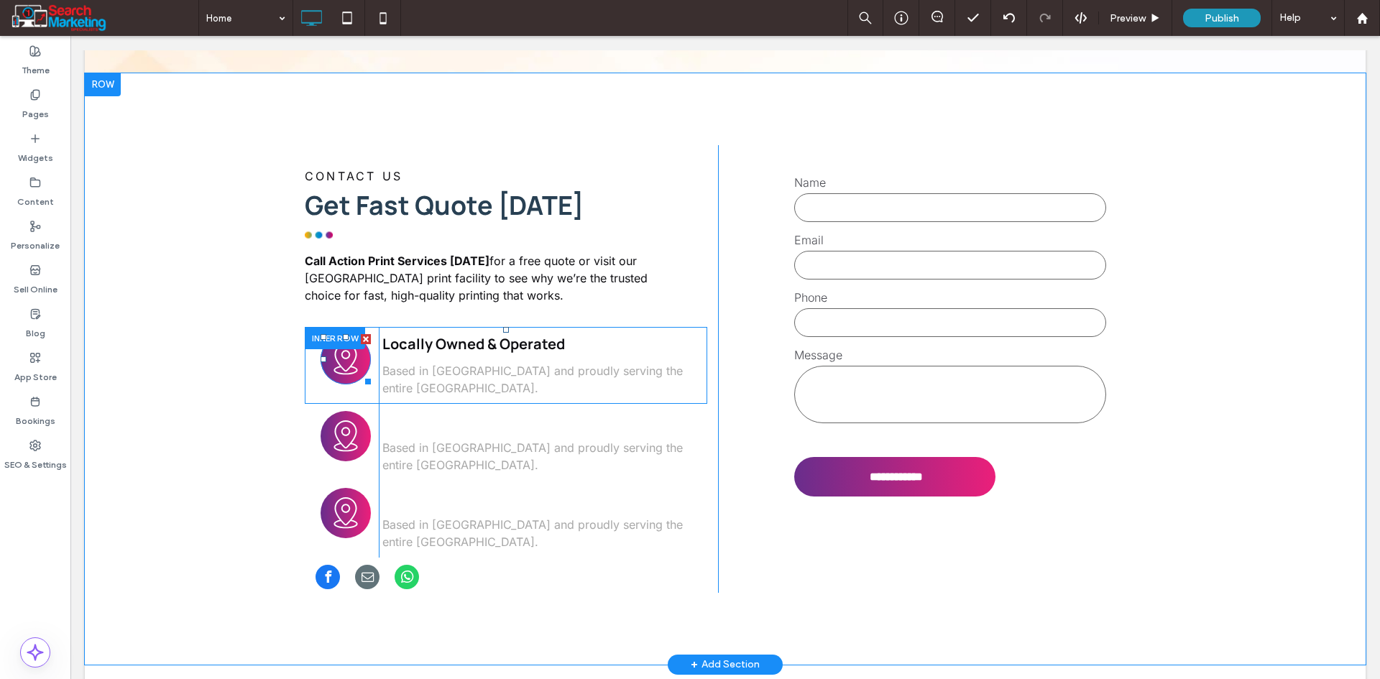
click at [331, 334] on icon at bounding box center [346, 359] width 38 height 50
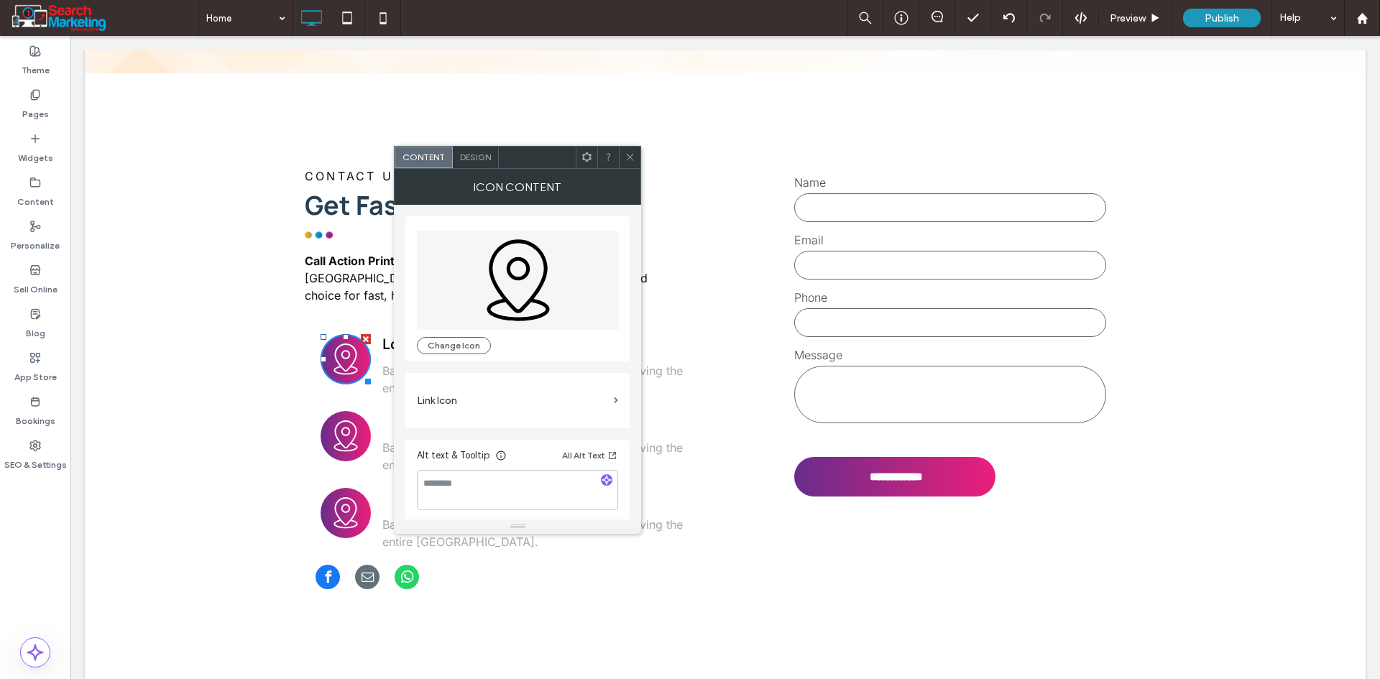
click at [469, 157] on span "Design" at bounding box center [475, 157] width 31 height 11
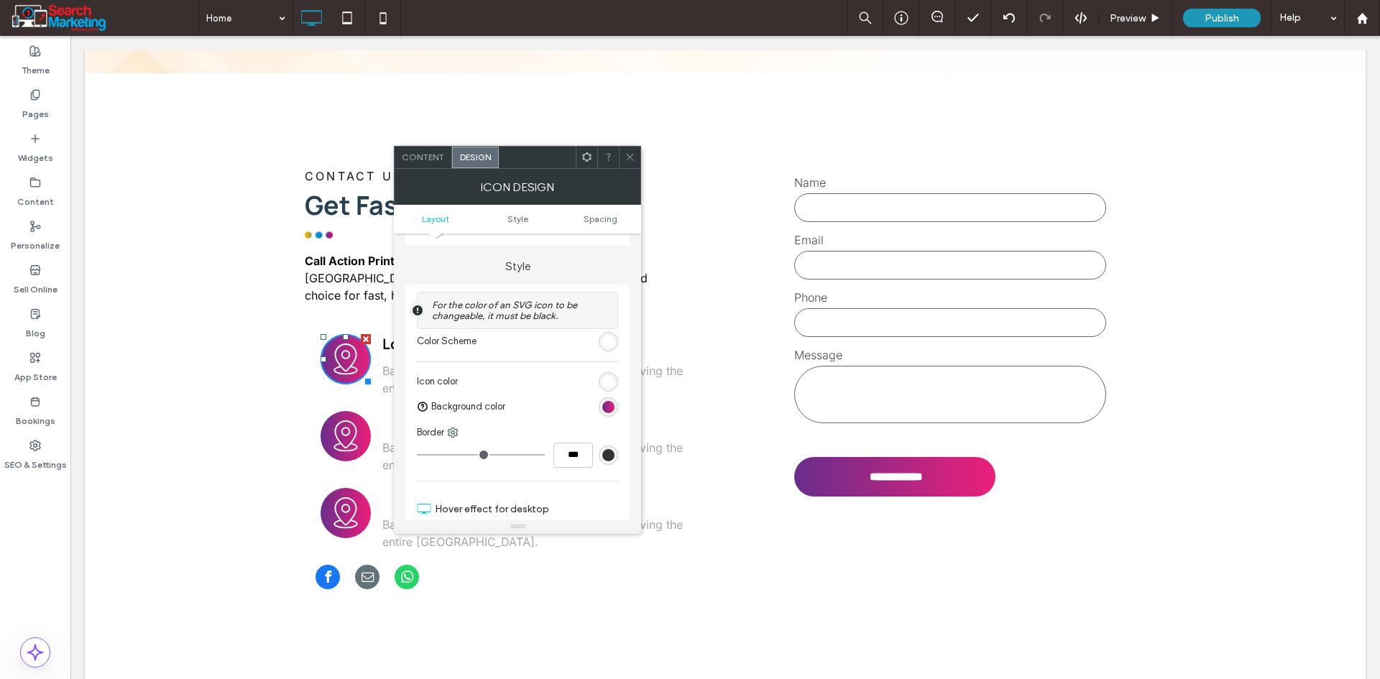
scroll to position [359, 0]
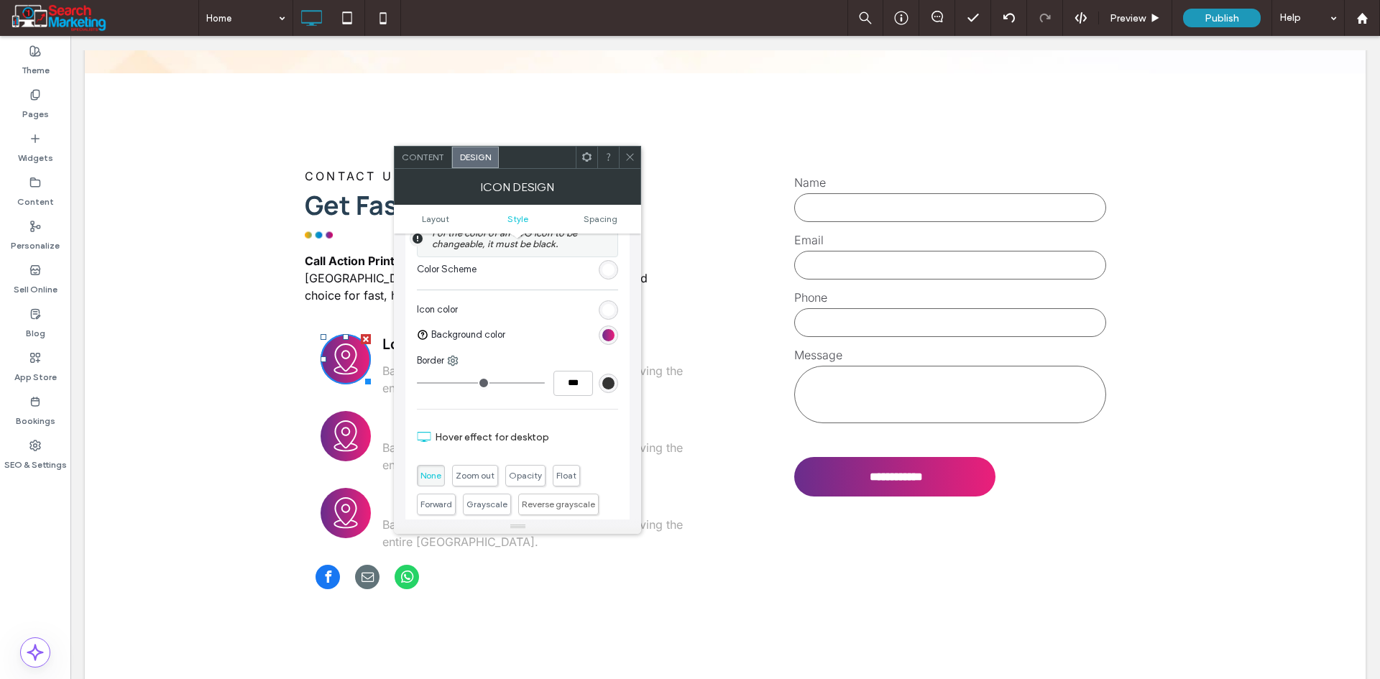
click at [631, 153] on icon at bounding box center [629, 157] width 11 height 11
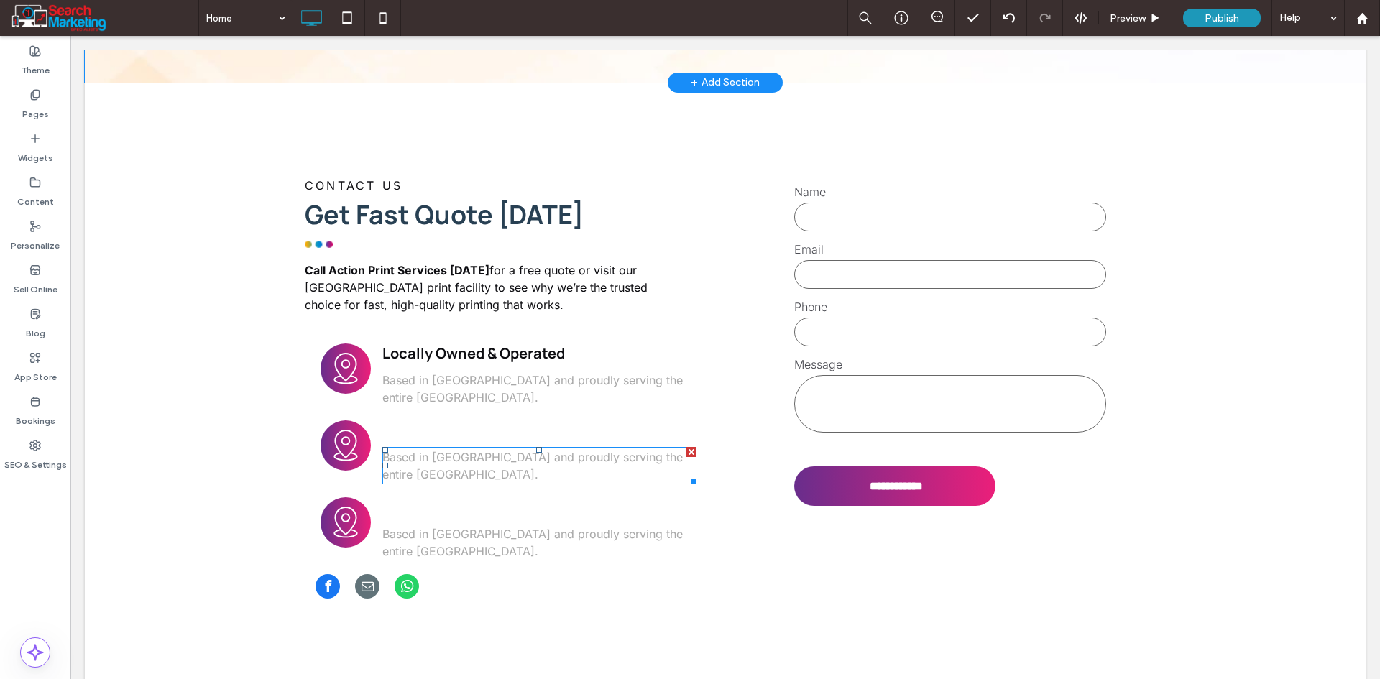
scroll to position [3880, 0]
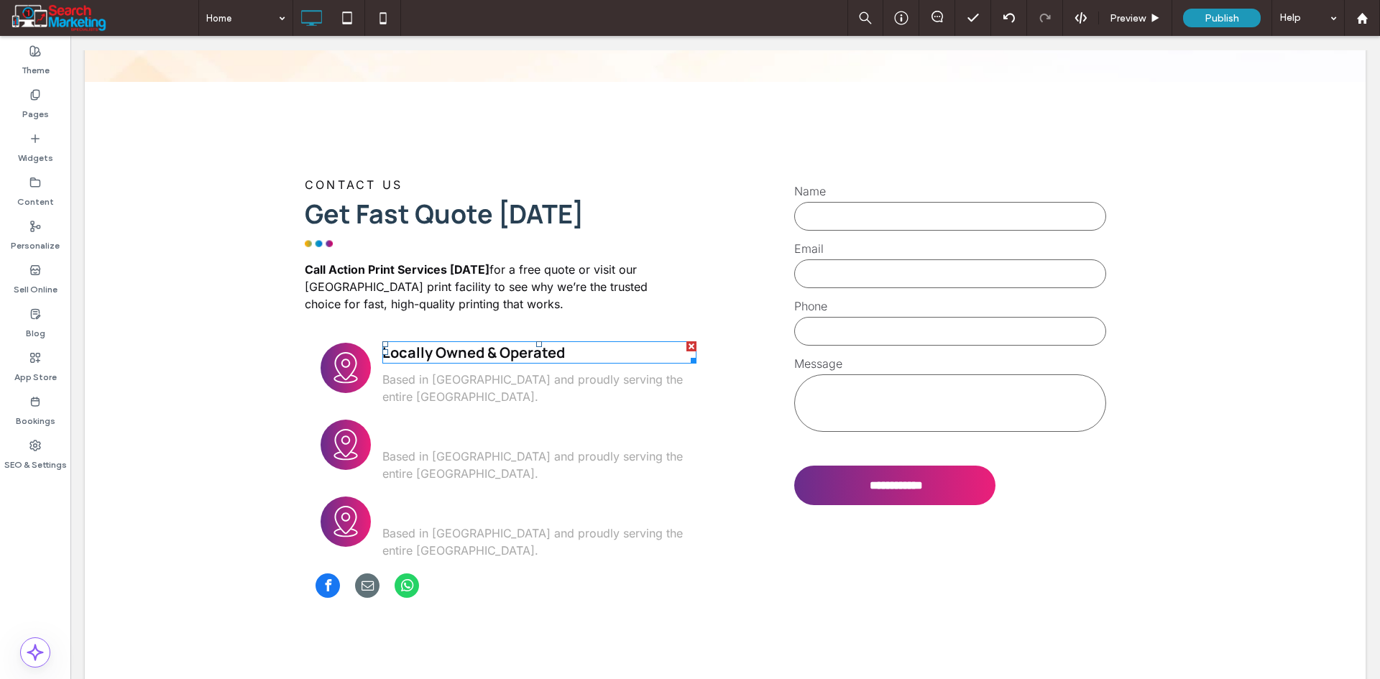
click at [458, 343] on strong "Locally Owned & Operated" at bounding box center [473, 352] width 183 height 19
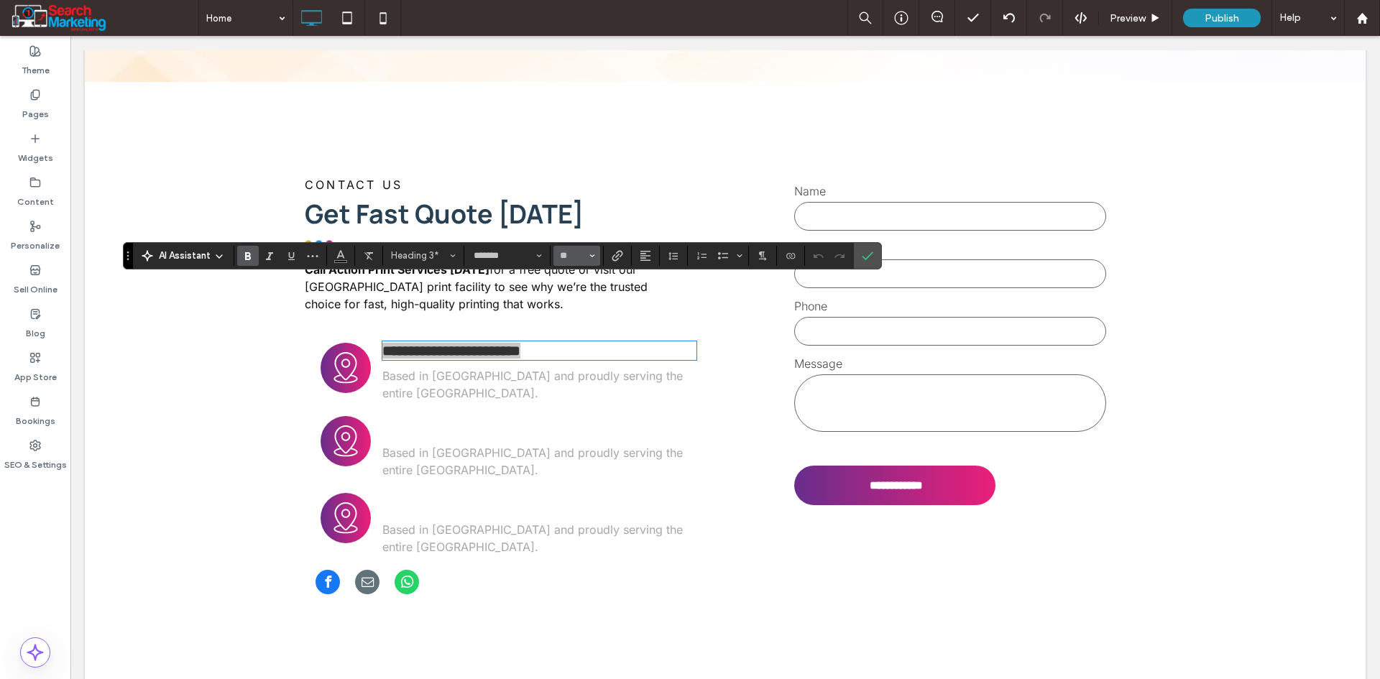
click at [589, 251] on span "Size" at bounding box center [592, 255] width 6 height 19
click at [574, 417] on label "18" at bounding box center [576, 420] width 46 height 20
type input "**"
drag, startPoint x: 866, startPoint y: 250, endPoint x: 616, endPoint y: 244, distance: 250.1
click at [866, 250] on icon "Confirm" at bounding box center [867, 255] width 11 height 11
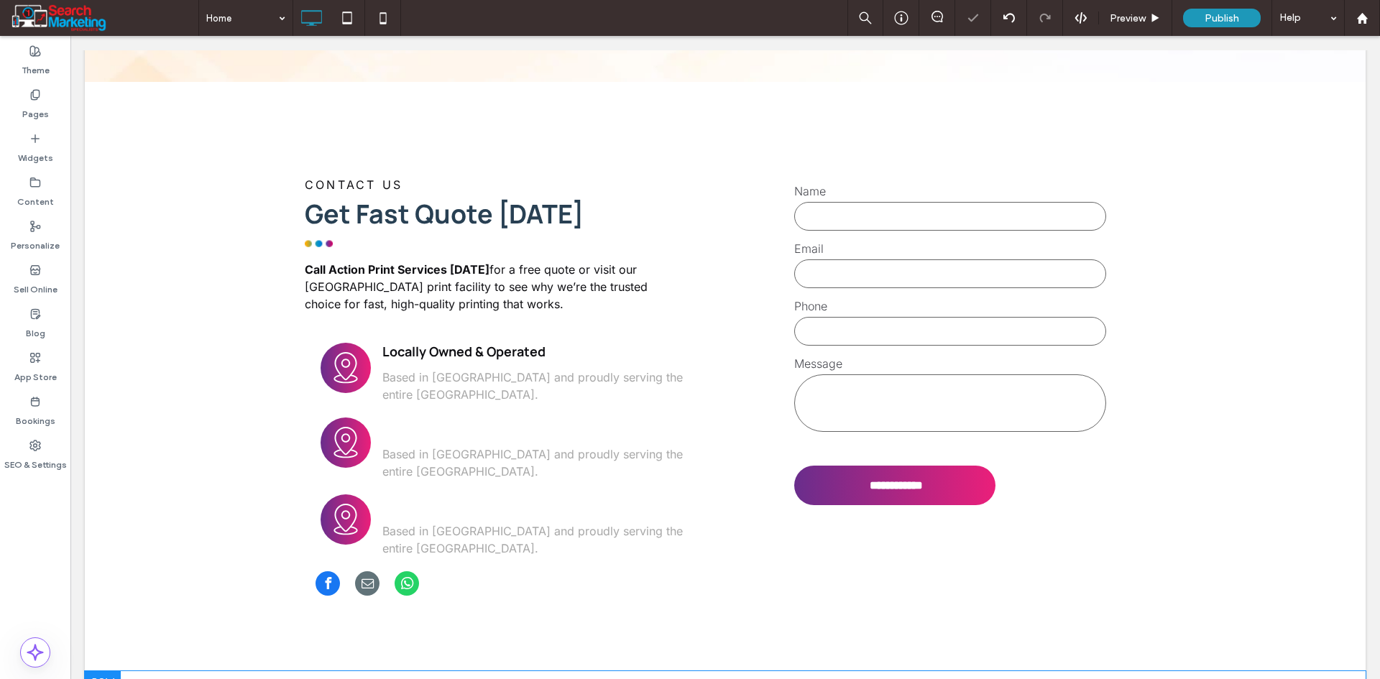
scroll to position [3880, 0]
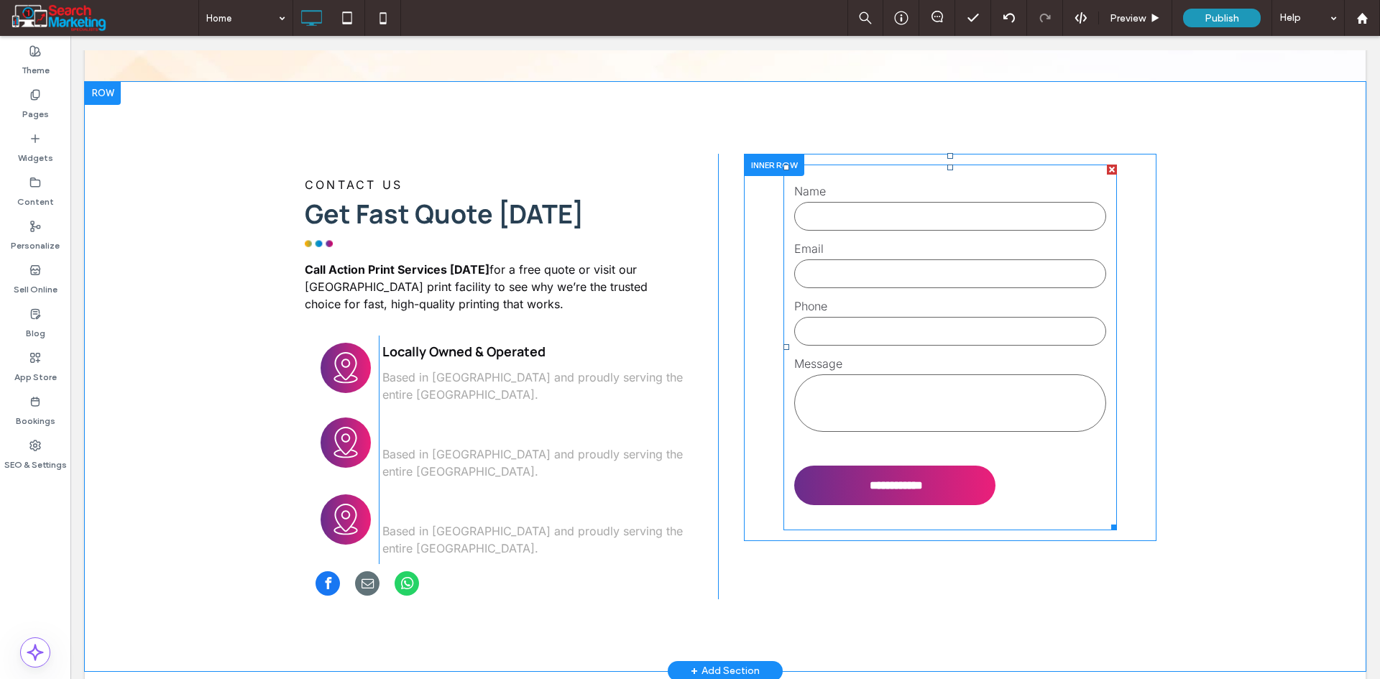
click at [834, 355] on label "Message" at bounding box center [950, 363] width 312 height 17
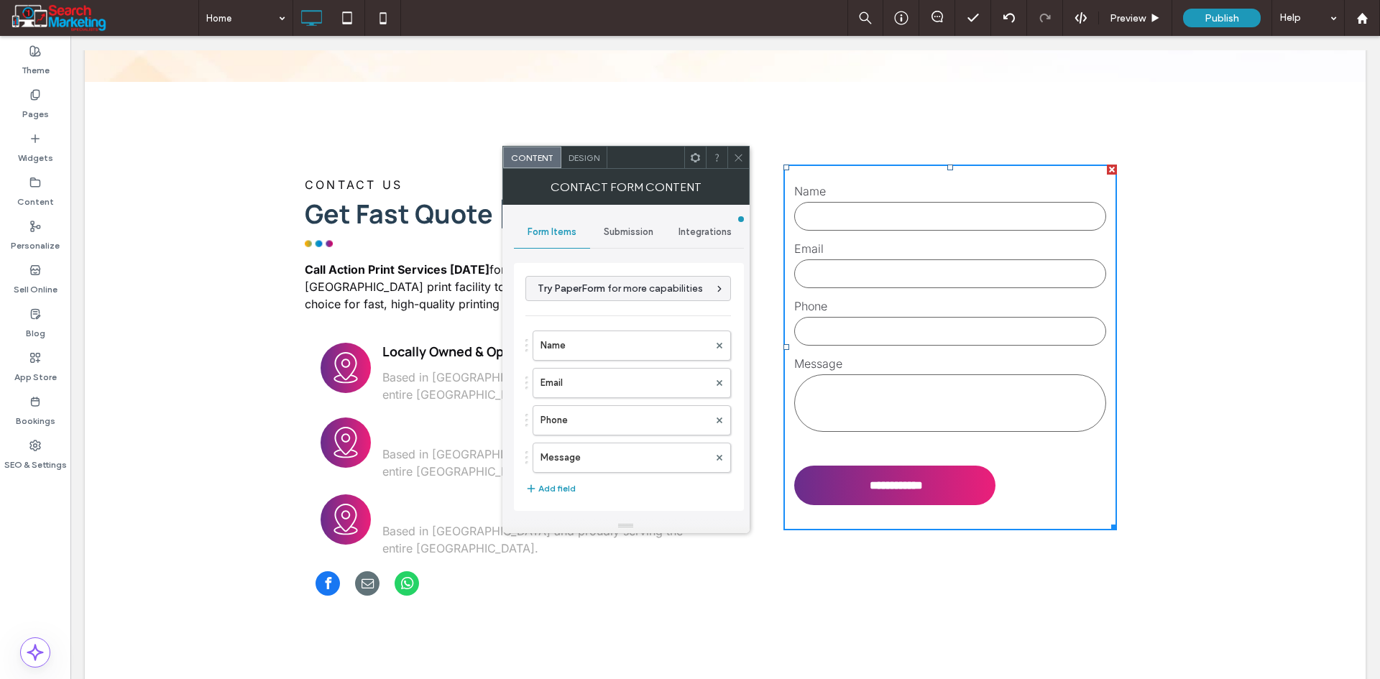
click at [731, 156] on div at bounding box center [738, 158] width 22 height 22
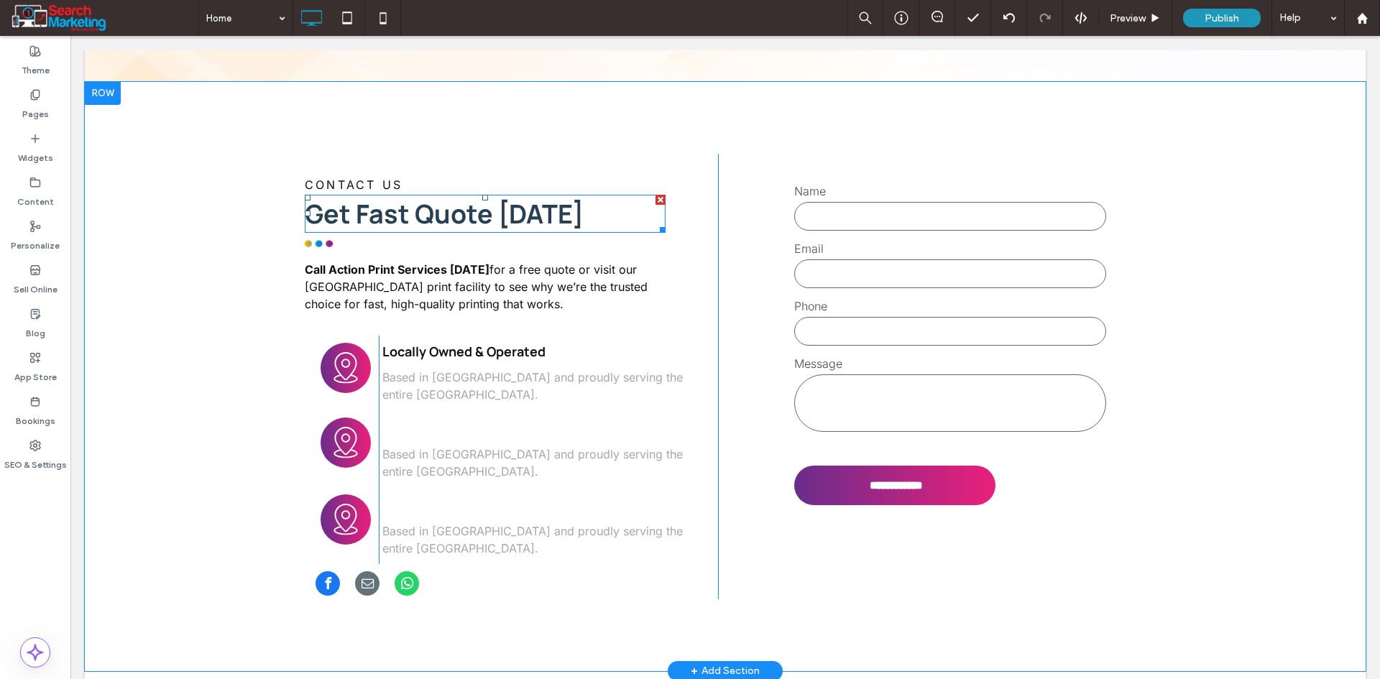
click at [488, 196] on strong "Get Fast Quote [DATE]" at bounding box center [444, 213] width 279 height 35
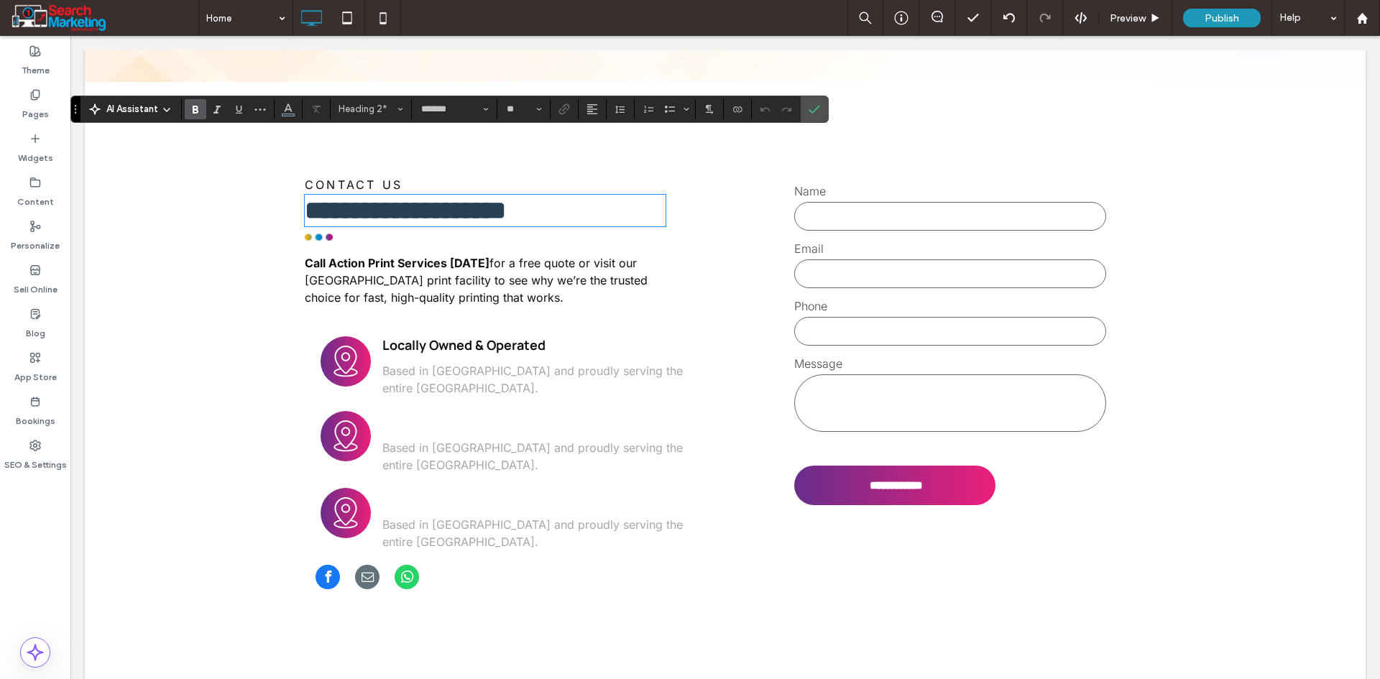
click at [506, 198] on strong "**********" at bounding box center [405, 211] width 201 height 26
drag, startPoint x: 484, startPoint y: 155, endPoint x: 348, endPoint y: 151, distance: 135.9
click at [348, 198] on strong "**********" at bounding box center [405, 211] width 201 height 26
click at [567, 196] on h2 "**********" at bounding box center [485, 210] width 361 height 29
click at [814, 108] on icon "Confirm" at bounding box center [813, 108] width 11 height 11
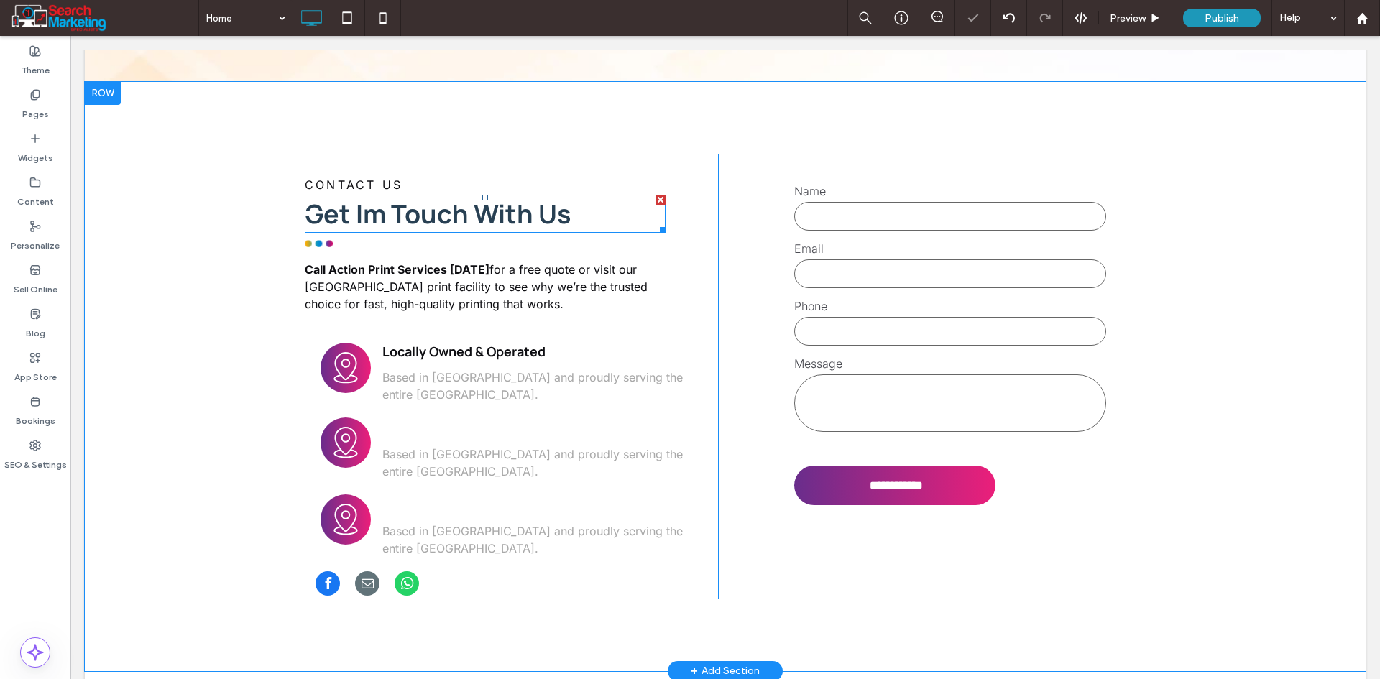
click at [382, 196] on strong "Get Im Touch With Us" at bounding box center [438, 213] width 267 height 35
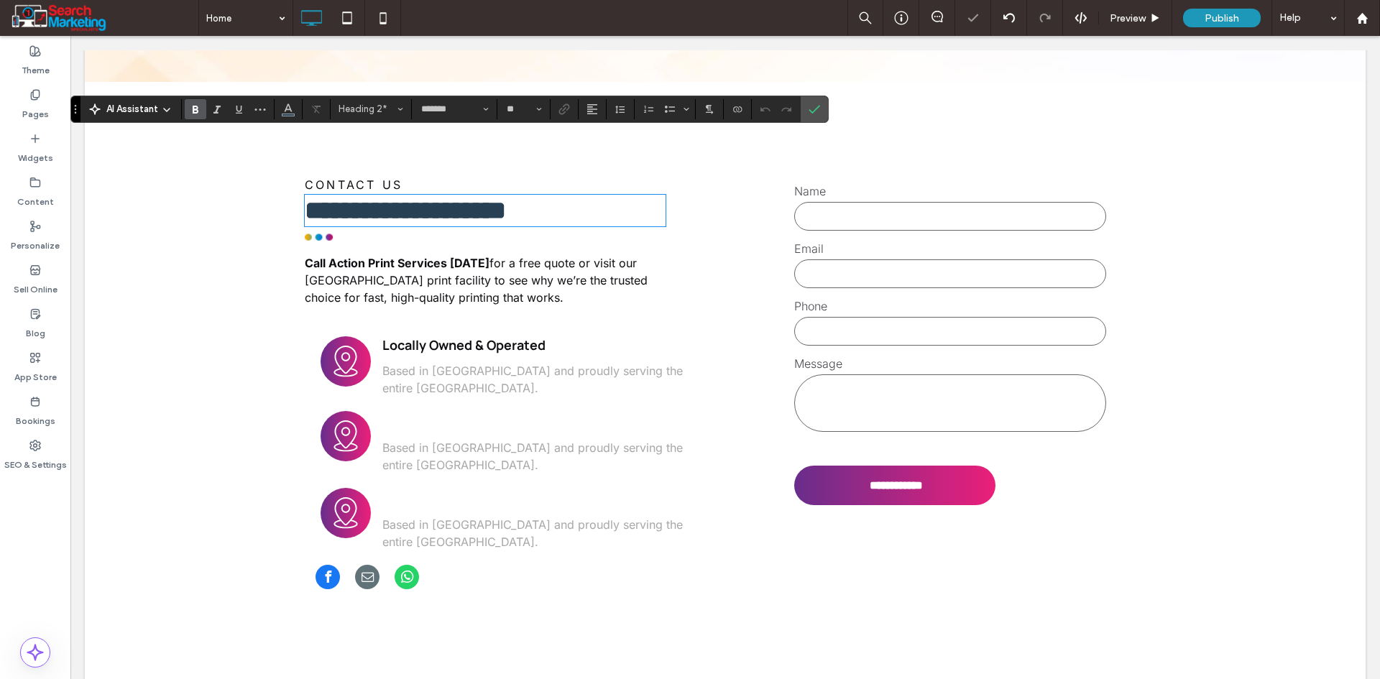
click at [378, 198] on strong "**********" at bounding box center [405, 211] width 201 height 26
drag, startPoint x: 821, startPoint y: 107, endPoint x: 751, endPoint y: 70, distance: 78.7
click at [821, 107] on label "Confirm" at bounding box center [814, 109] width 22 height 26
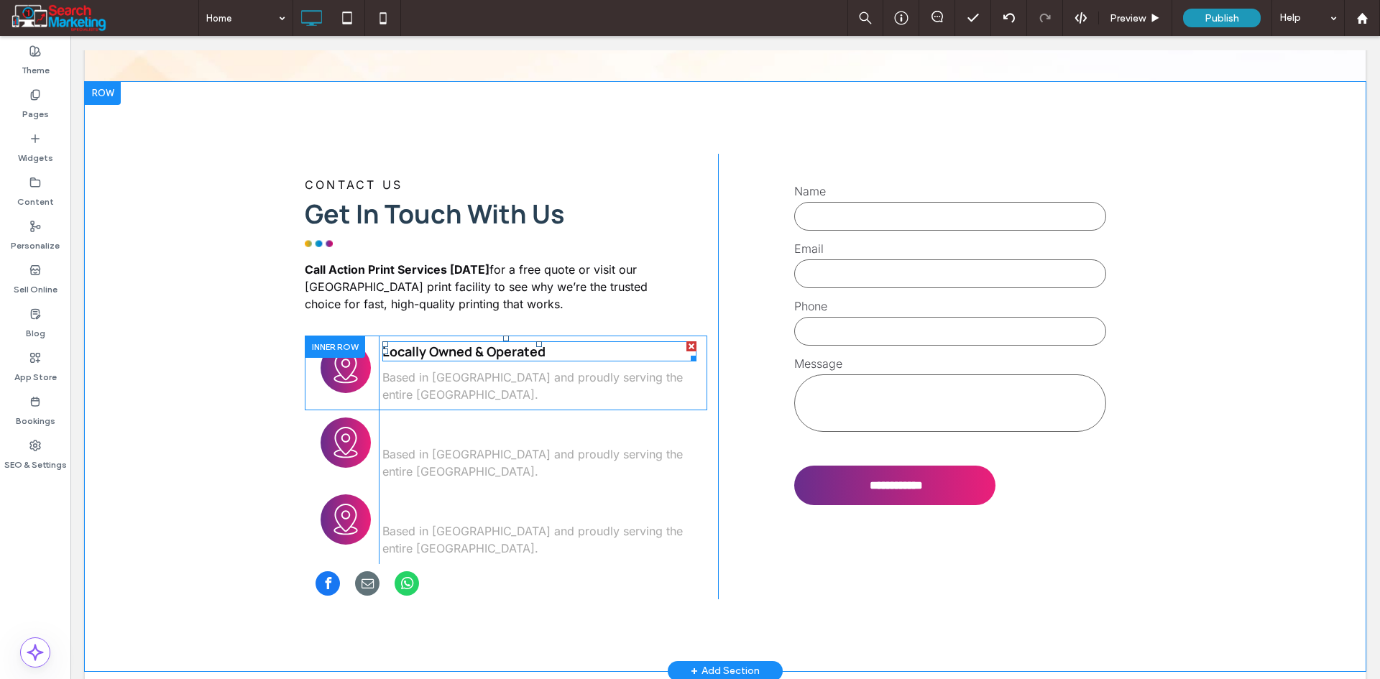
click at [510, 341] on div "Locally Owned & Operated" at bounding box center [539, 351] width 314 height 20
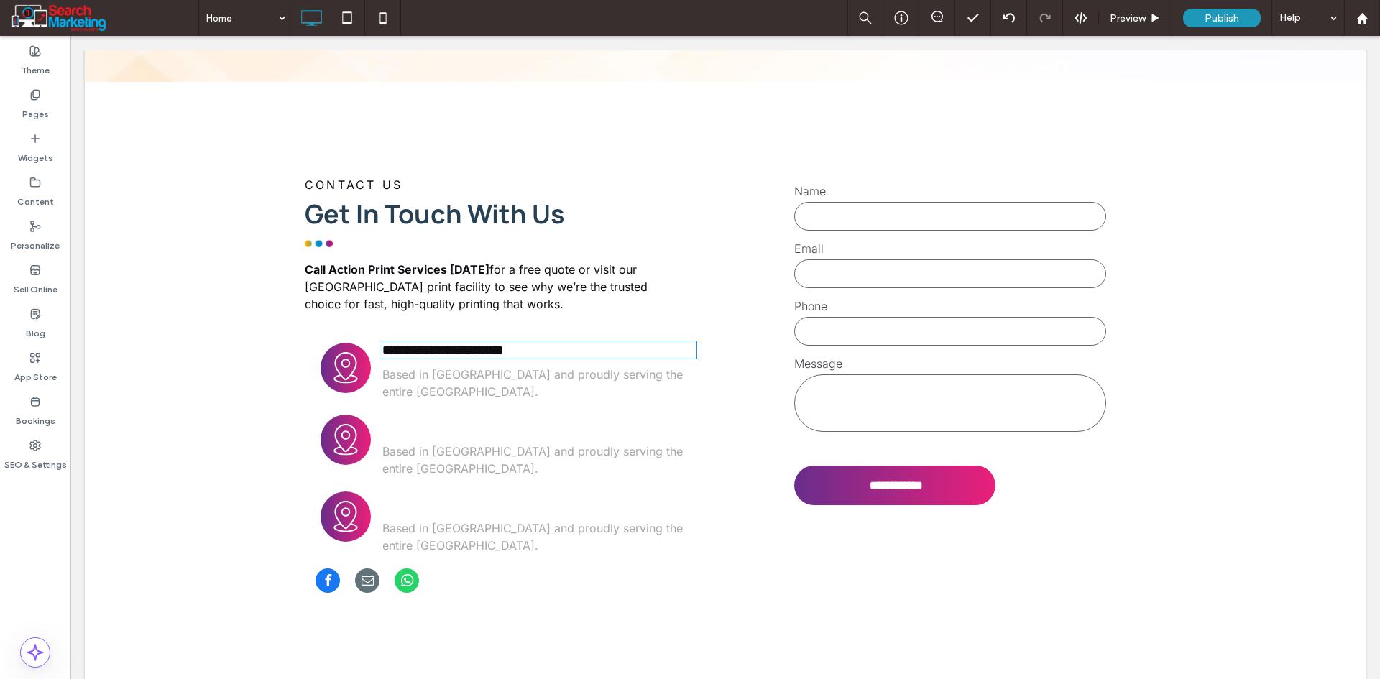
click at [510, 341] on div "**********" at bounding box center [539, 349] width 314 height 17
type input "*******"
type input "**"
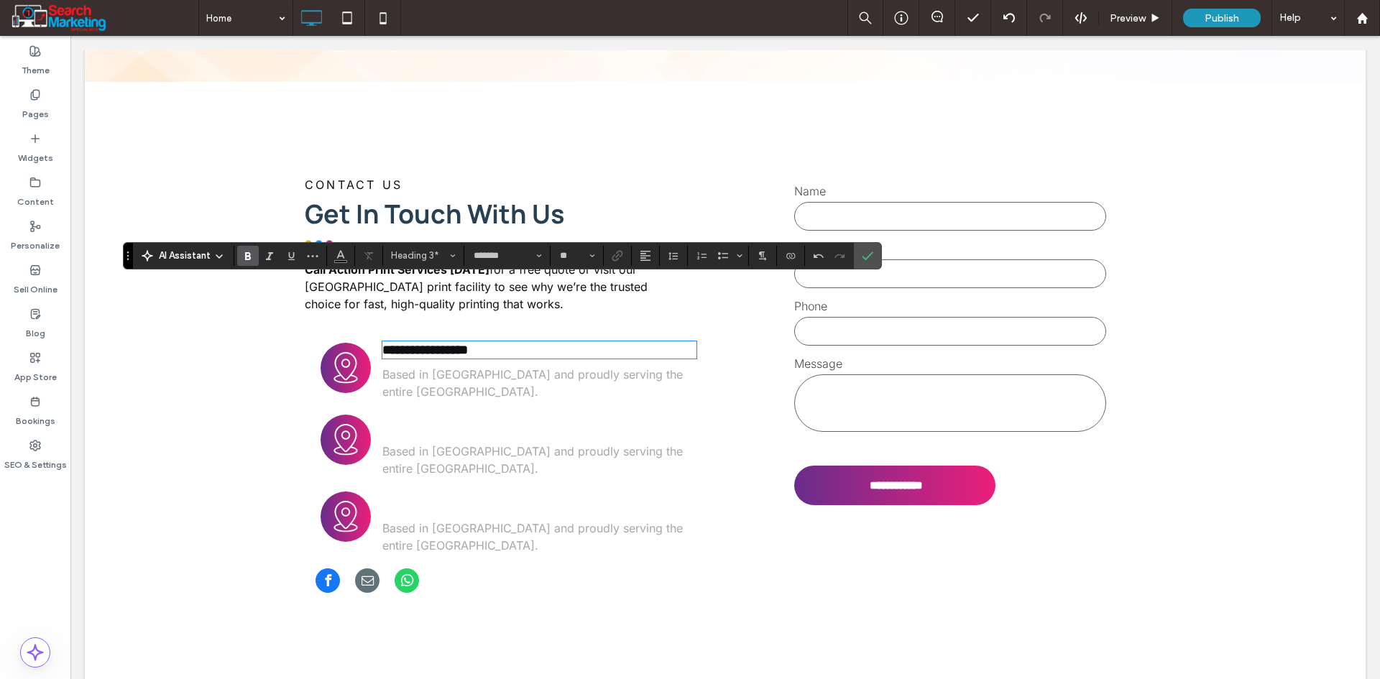
click at [392, 343] on strong "**********" at bounding box center [425, 349] width 86 height 13
click at [865, 250] on icon "Confirm" at bounding box center [867, 255] width 11 height 11
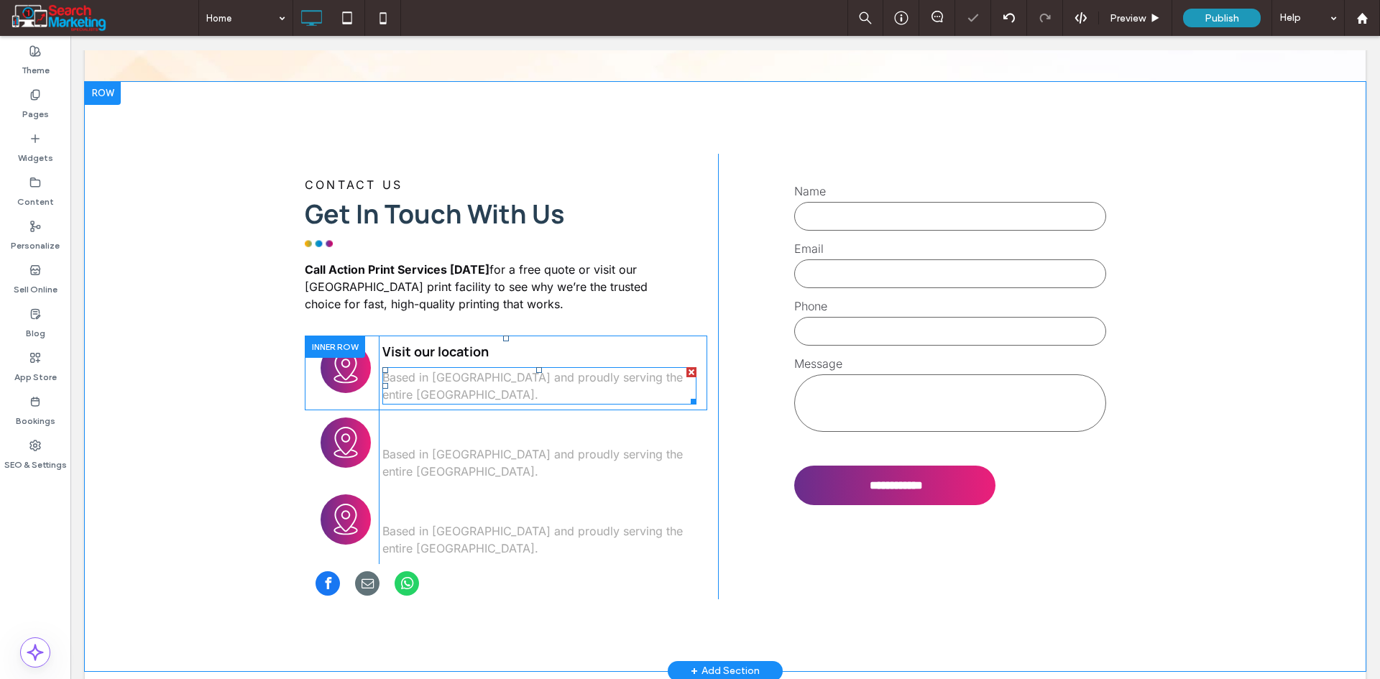
click at [510, 370] on span "Based in [GEOGRAPHIC_DATA] and proudly serving the entire [GEOGRAPHIC_DATA]." at bounding box center [532, 386] width 300 height 32
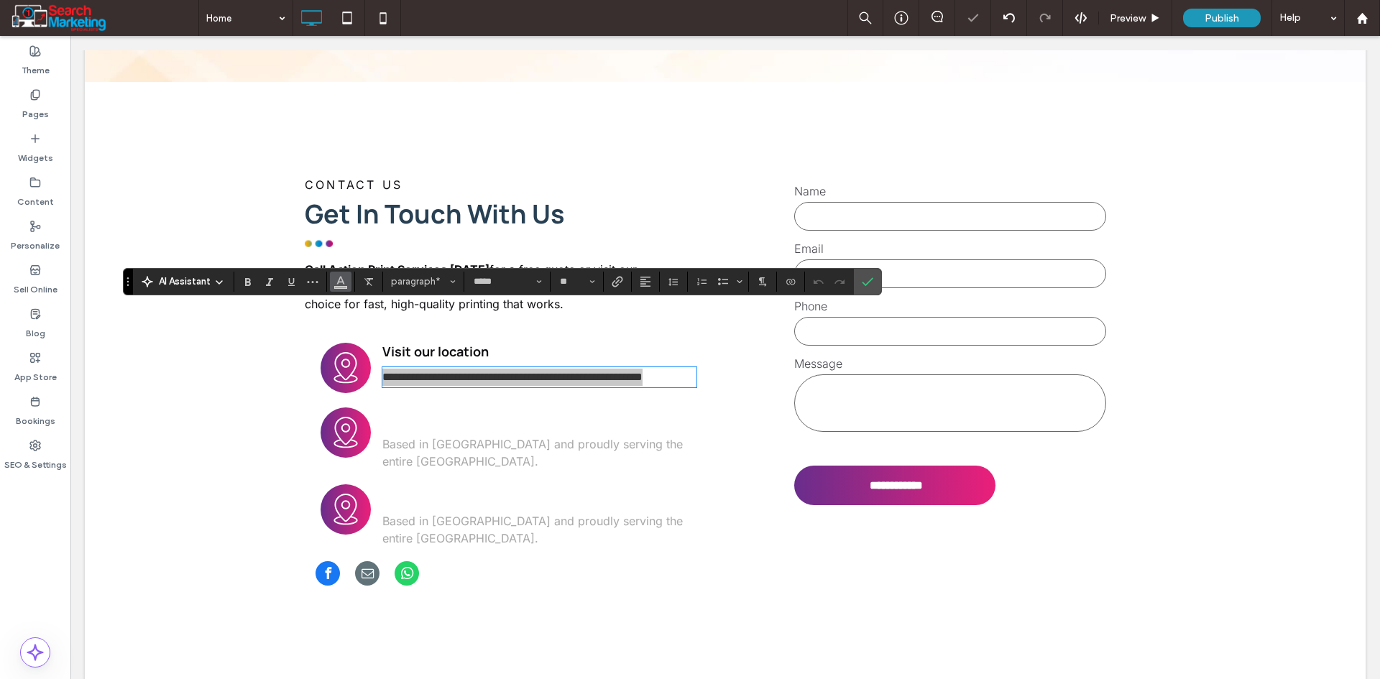
click at [337, 274] on icon "Color" at bounding box center [340, 279] width 11 height 11
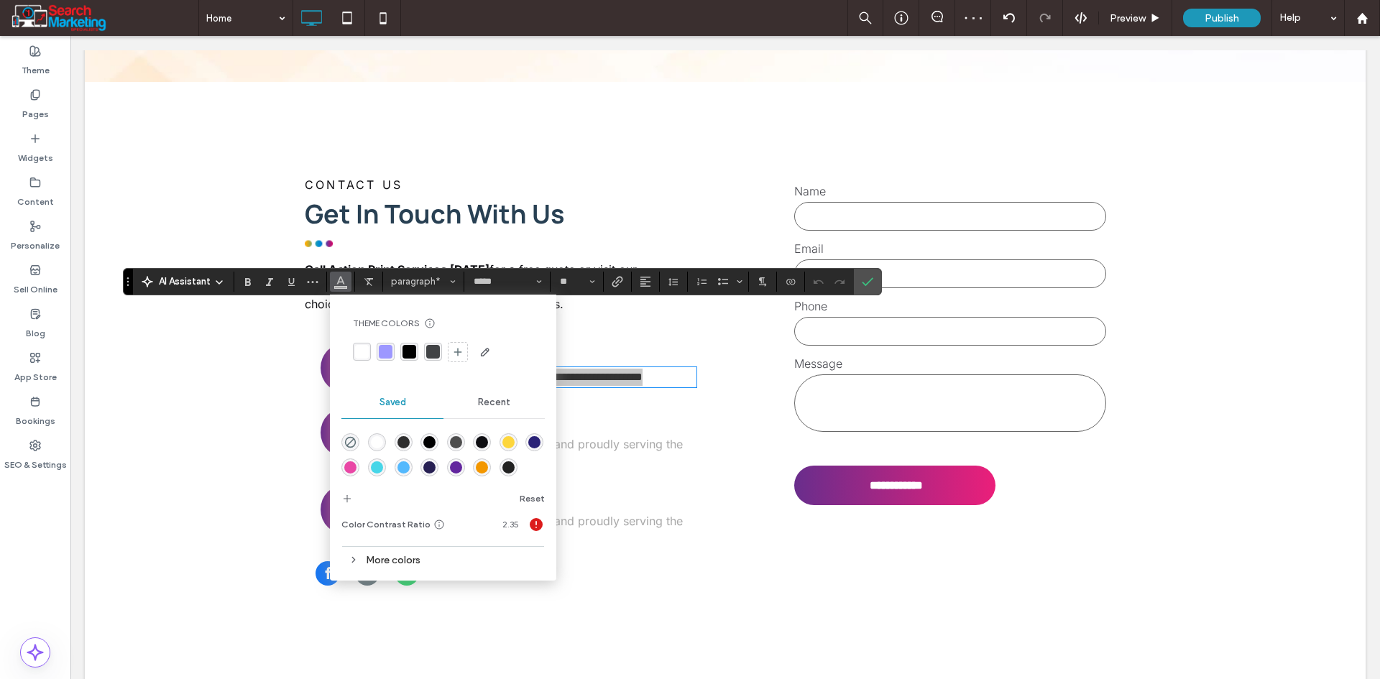
click at [451, 447] on div "rgba(77,77,77,1)" at bounding box center [456, 442] width 12 height 12
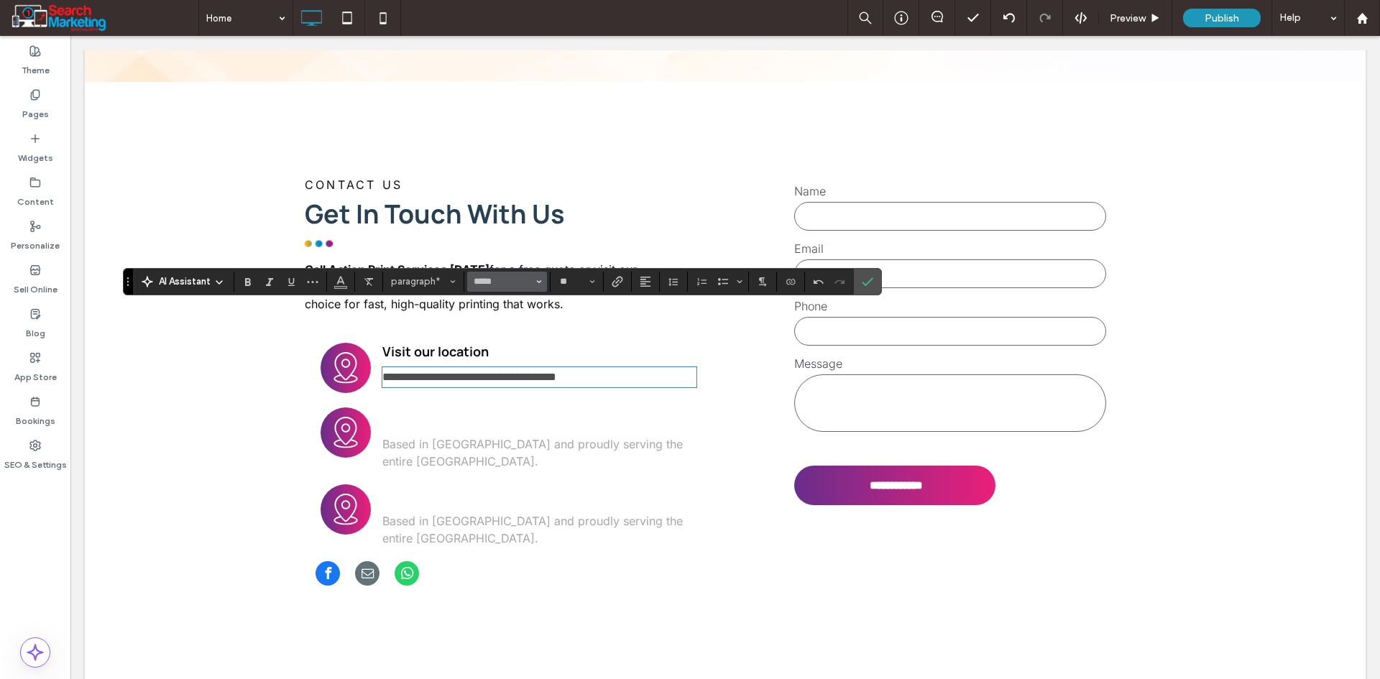
scroll to position [0, 0]
click at [619, 285] on icon "Link" at bounding box center [616, 281] width 11 height 11
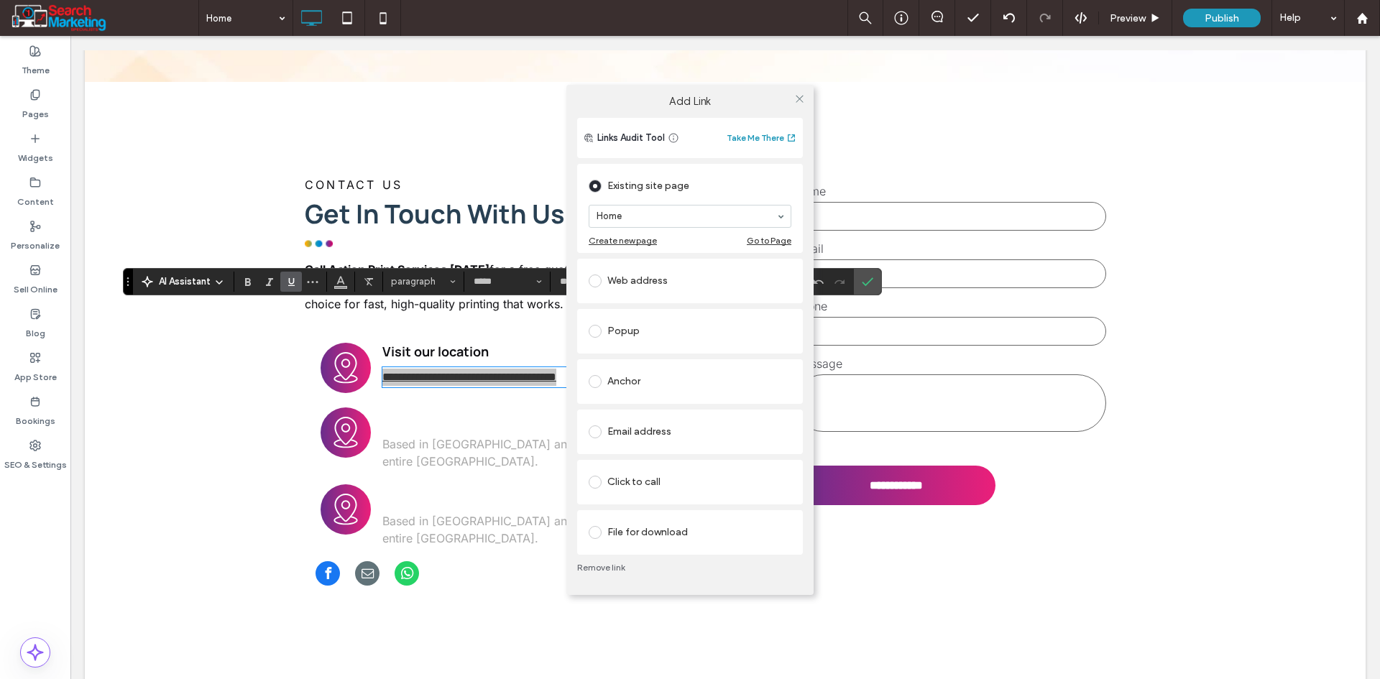
click at [630, 280] on div "Web address" at bounding box center [690, 280] width 203 height 23
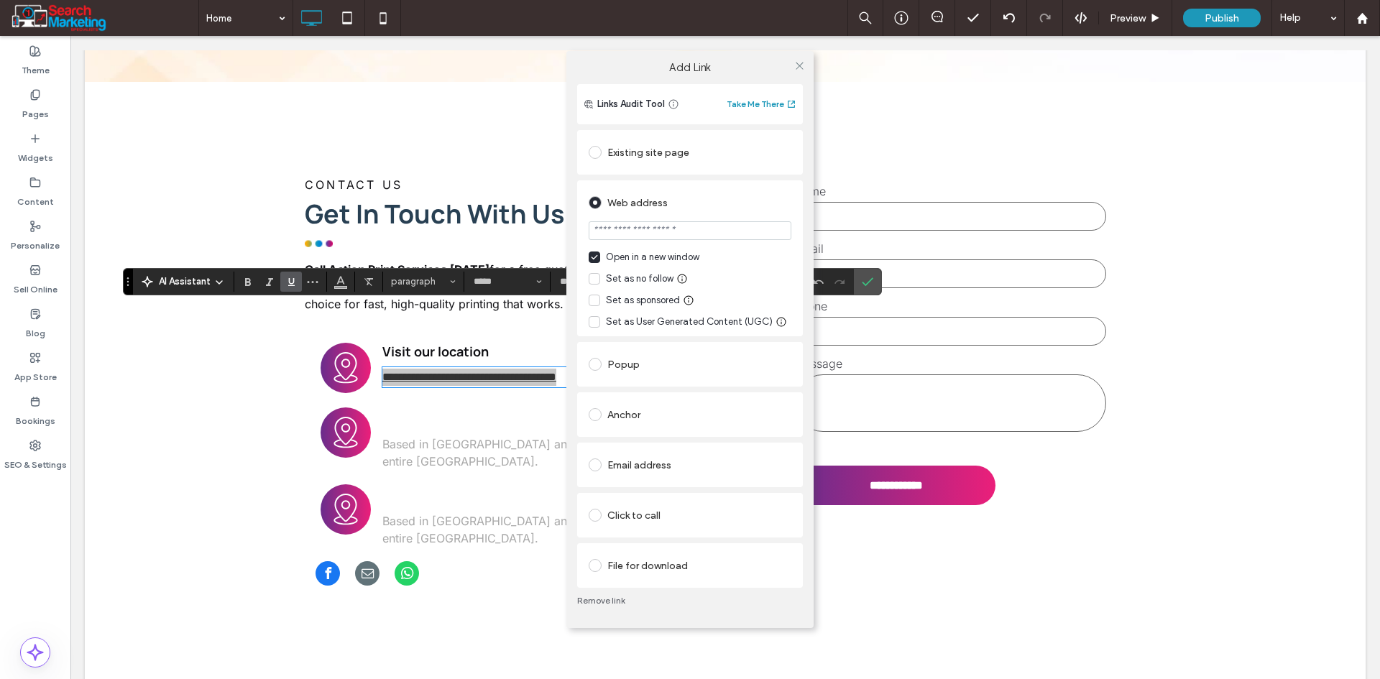
click at [656, 229] on input "url" at bounding box center [690, 230] width 203 height 19
paste input "**********"
type input "**********"
click at [734, 203] on div "Web address" at bounding box center [690, 202] width 203 height 23
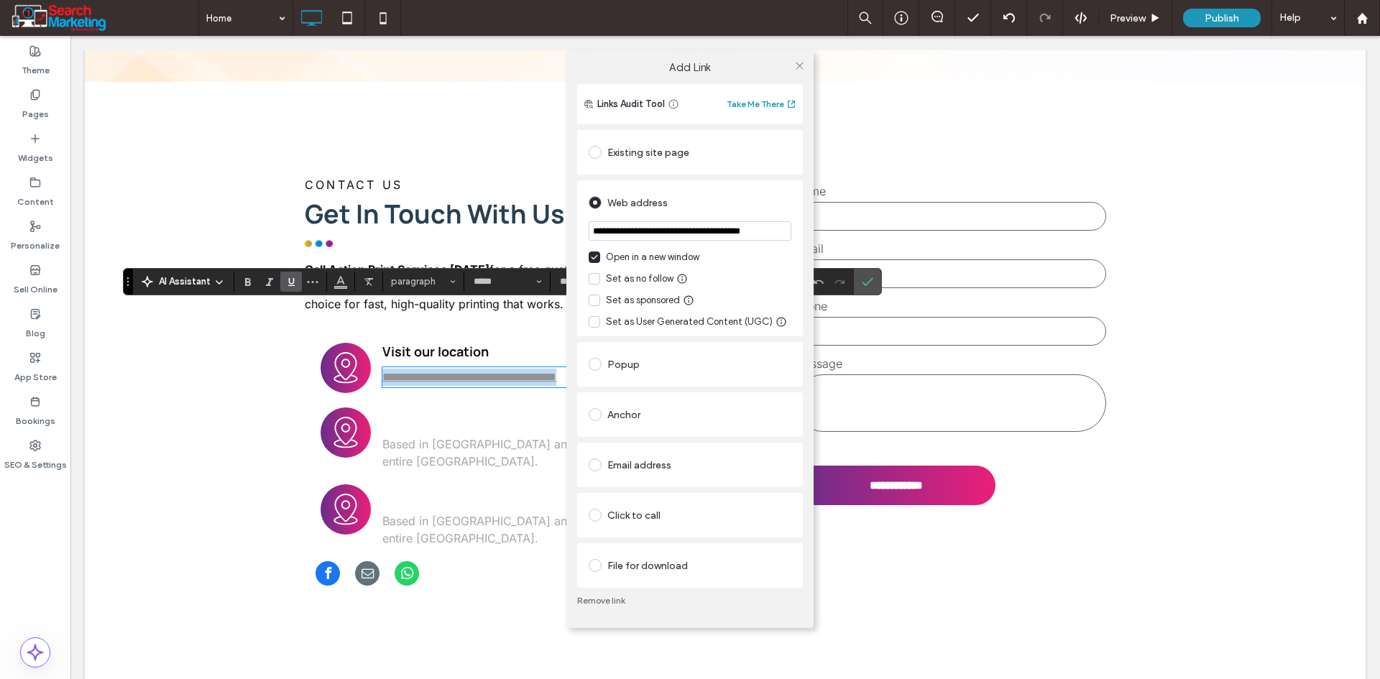
scroll to position [0, 0]
click at [798, 62] on icon at bounding box center [799, 65] width 11 height 11
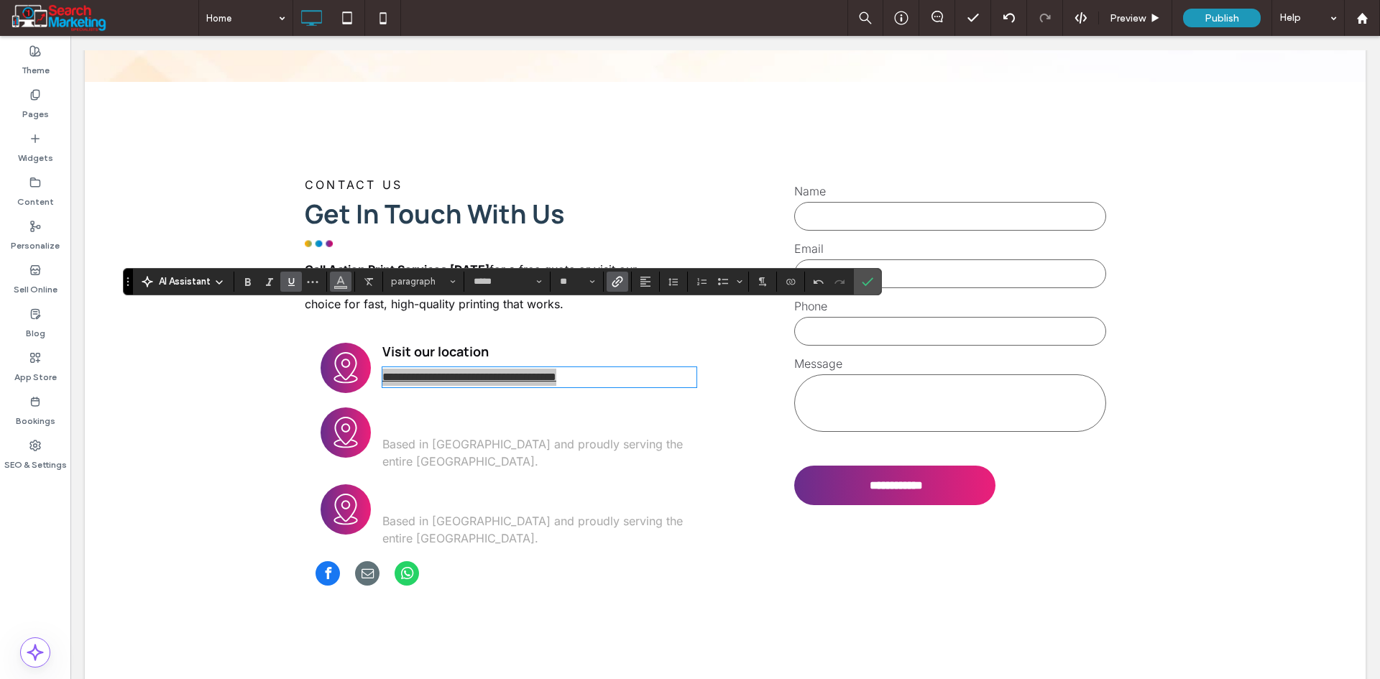
click at [343, 286] on span "Color" at bounding box center [340, 280] width 11 height 19
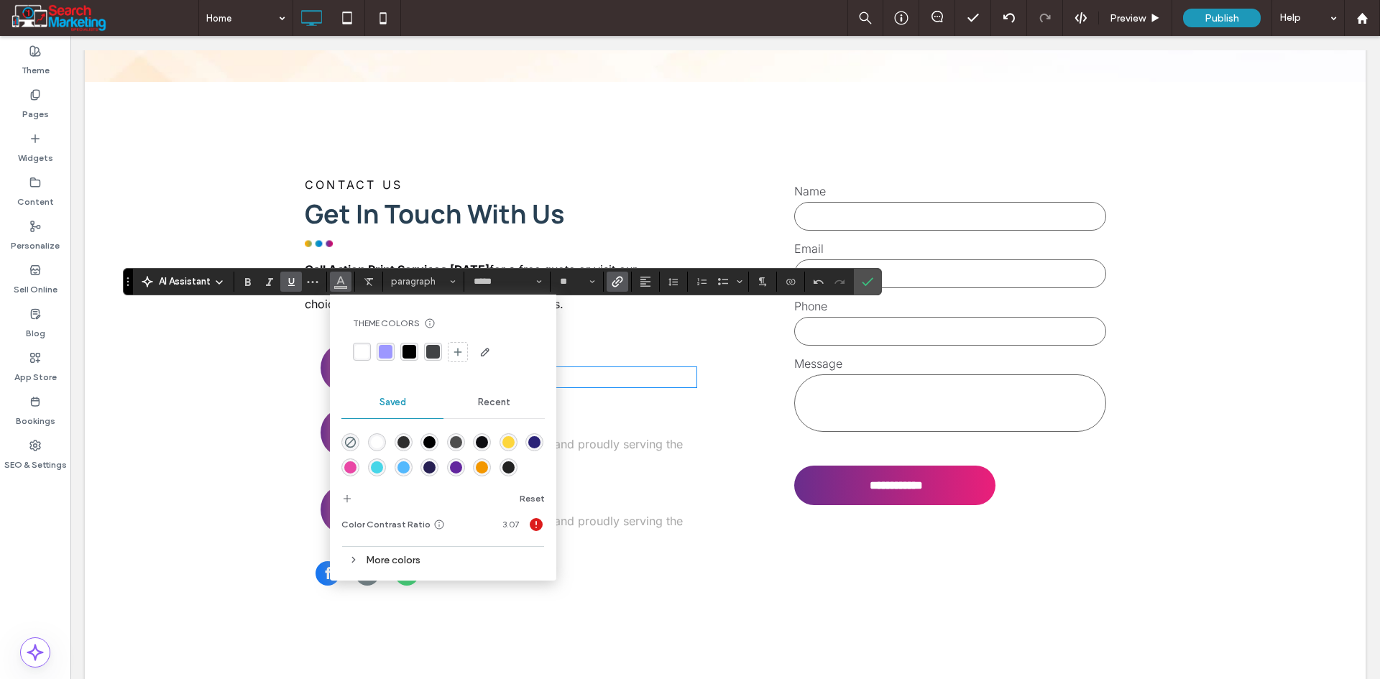
click at [453, 444] on div "rgba(77,77,77,1)" at bounding box center [456, 442] width 12 height 12
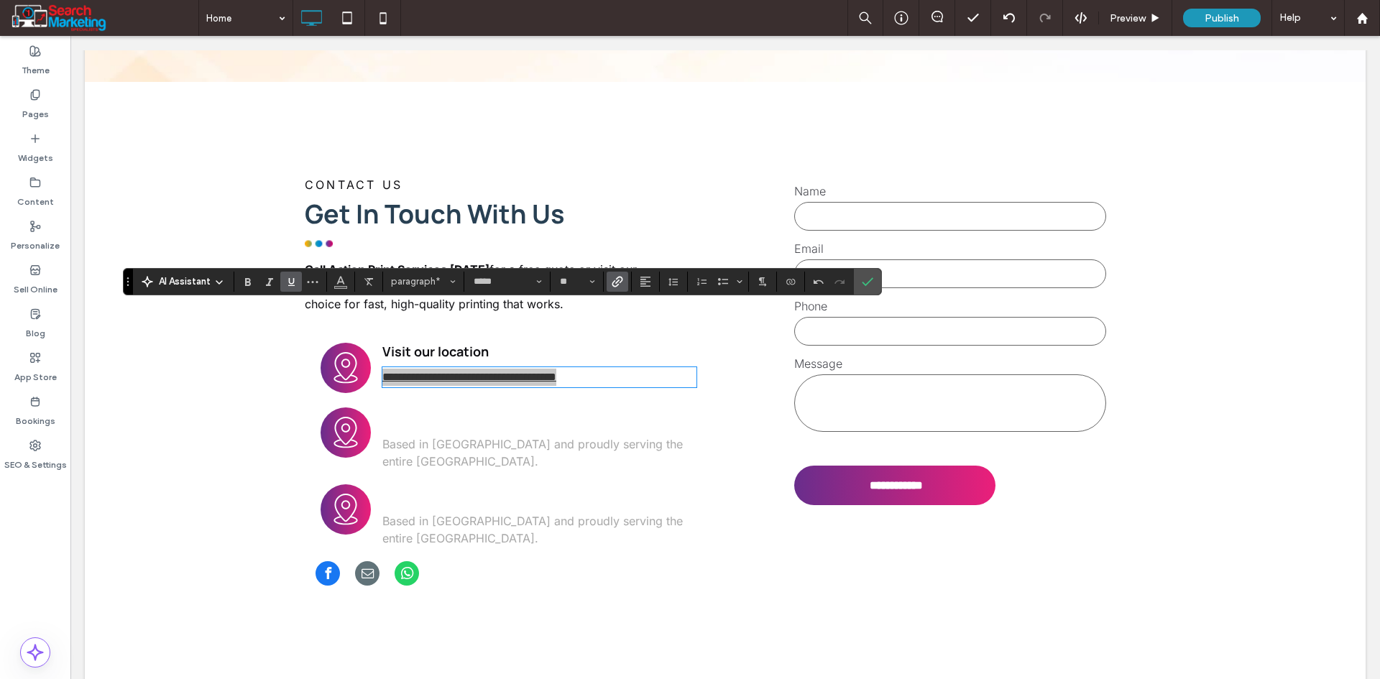
click at [292, 286] on label "Underline" at bounding box center [291, 282] width 22 height 20
click at [858, 282] on label "Confirm" at bounding box center [868, 282] width 22 height 26
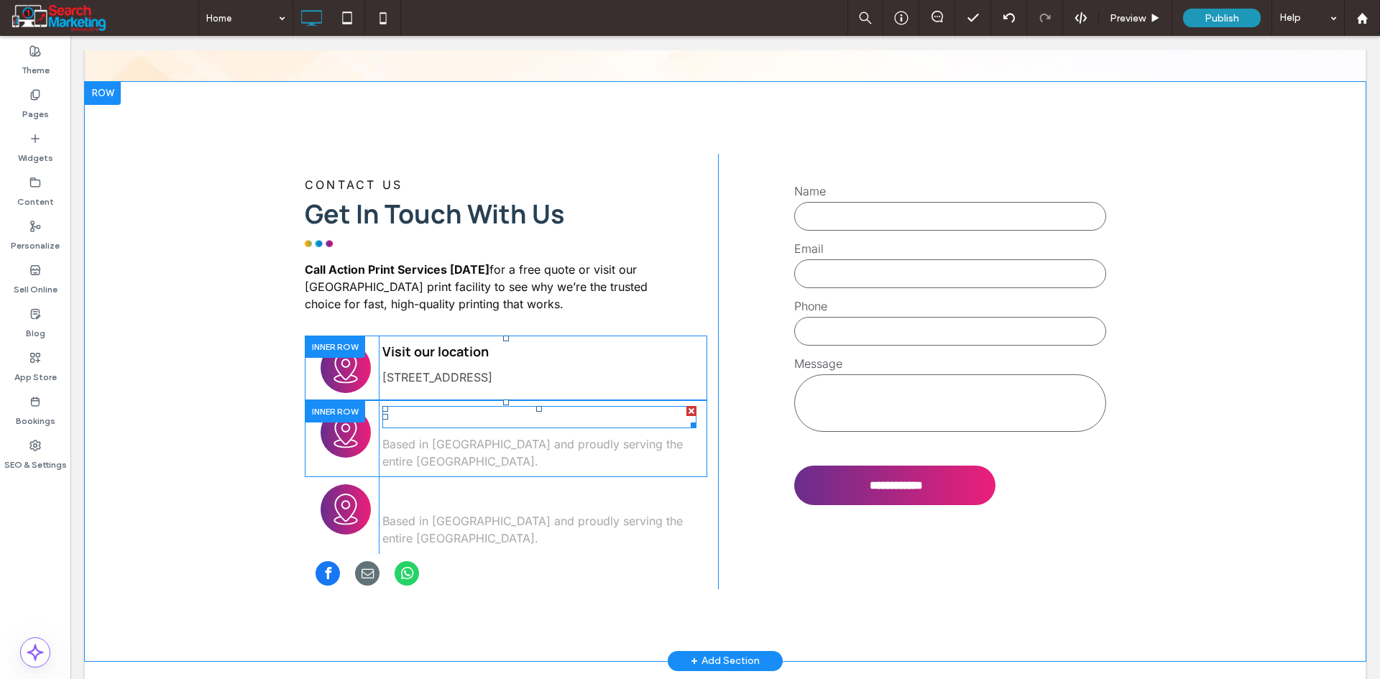
click at [412, 407] on strong "Locally Owned & Operated" at bounding box center [473, 416] width 183 height 19
type input "*******"
type input "**"
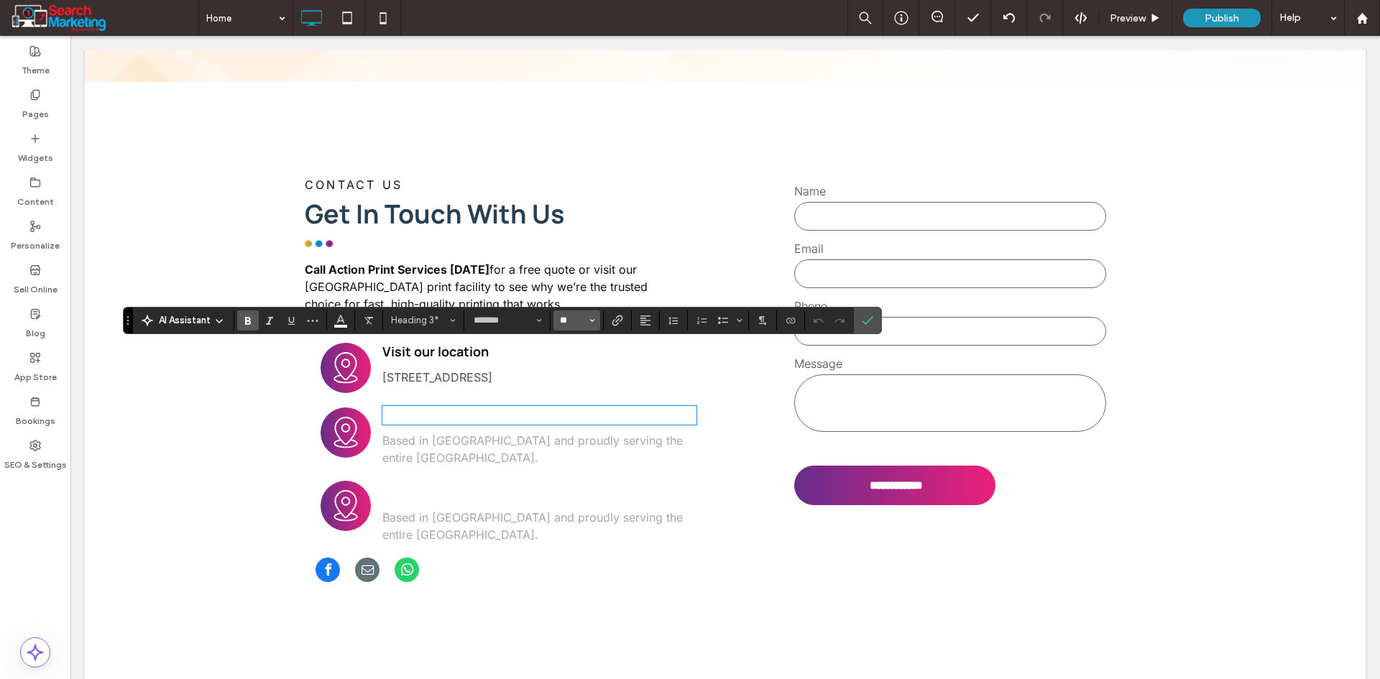
click at [574, 322] on input "**" at bounding box center [572, 320] width 28 height 11
drag, startPoint x: 573, startPoint y: 476, endPoint x: 504, endPoint y: 436, distance: 79.2
click at [573, 476] on label "18" at bounding box center [576, 484] width 46 height 20
type input "**"
click at [336, 318] on icon "Color" at bounding box center [340, 318] width 11 height 11
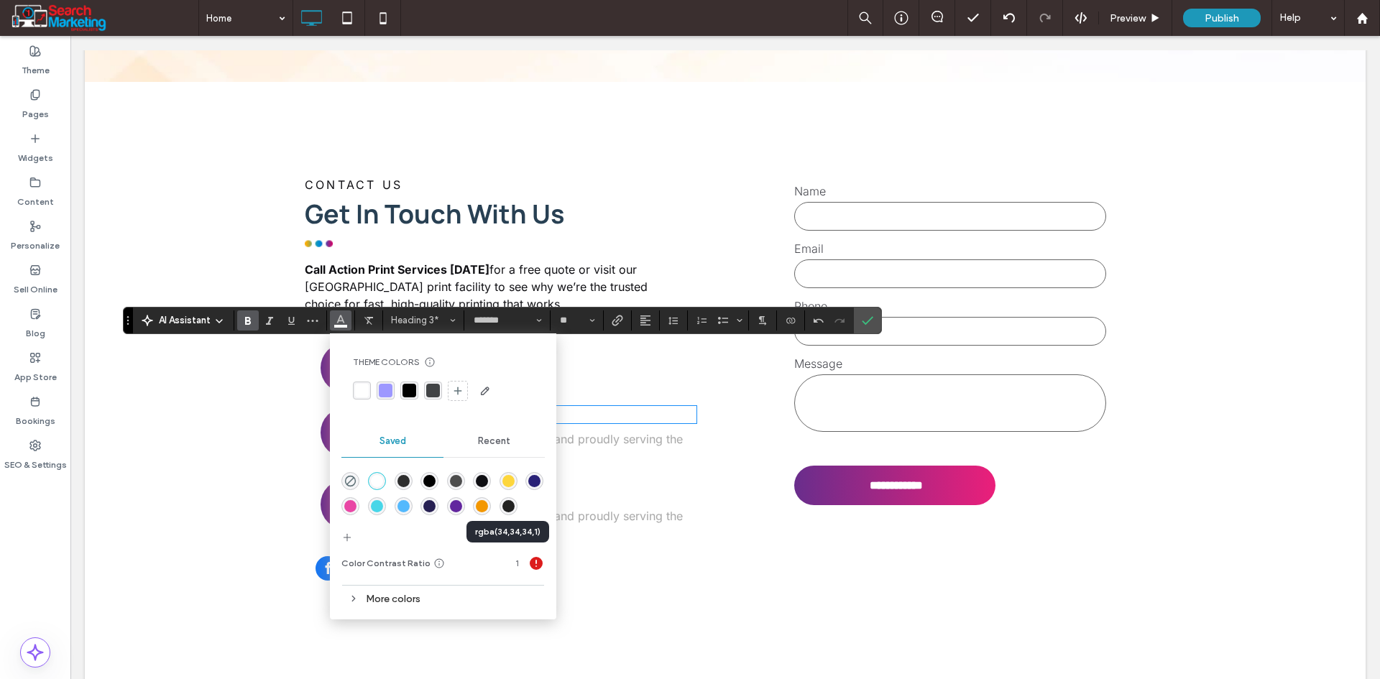
drag, startPoint x: 508, startPoint y: 512, endPoint x: 439, endPoint y: 475, distance: 78.5
click at [508, 512] on div "rgba(34,34,34,1)" at bounding box center [508, 506] width 18 height 18
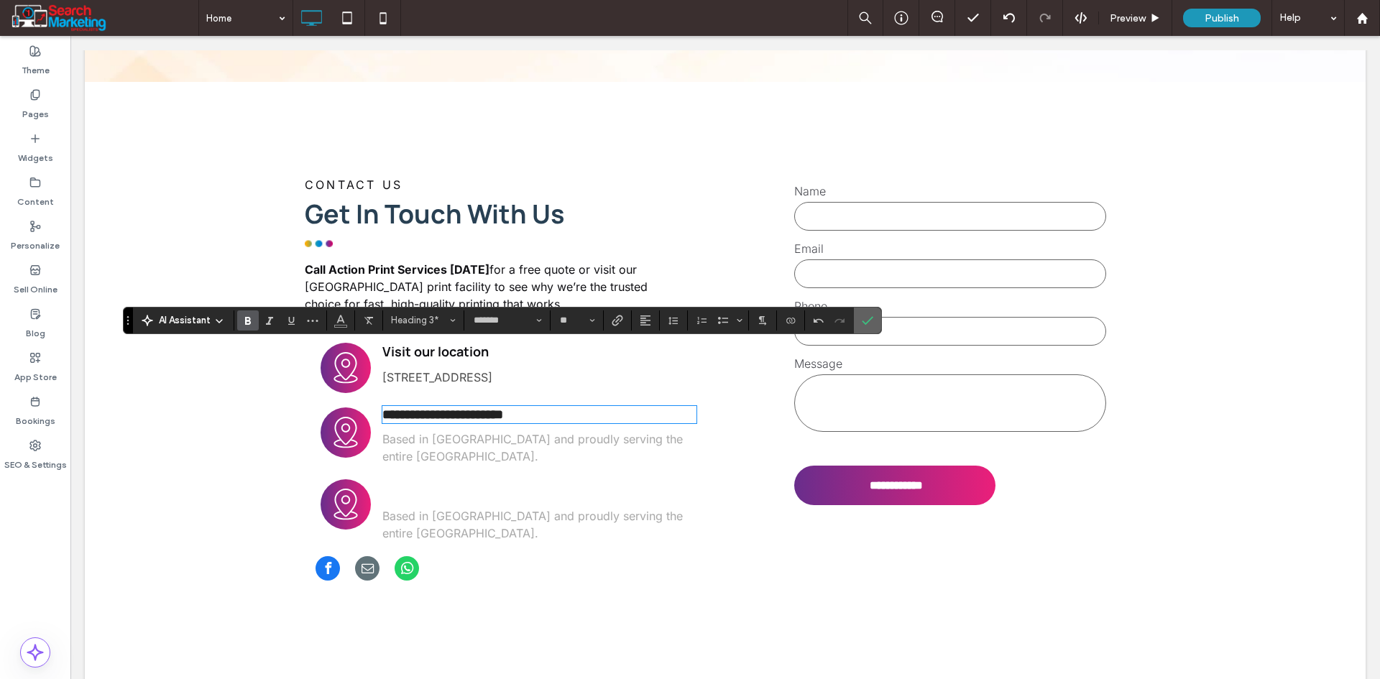
drag, startPoint x: 868, startPoint y: 318, endPoint x: 787, endPoint y: 285, distance: 87.9
click at [868, 318] on icon "Confirm" at bounding box center [867, 320] width 11 height 11
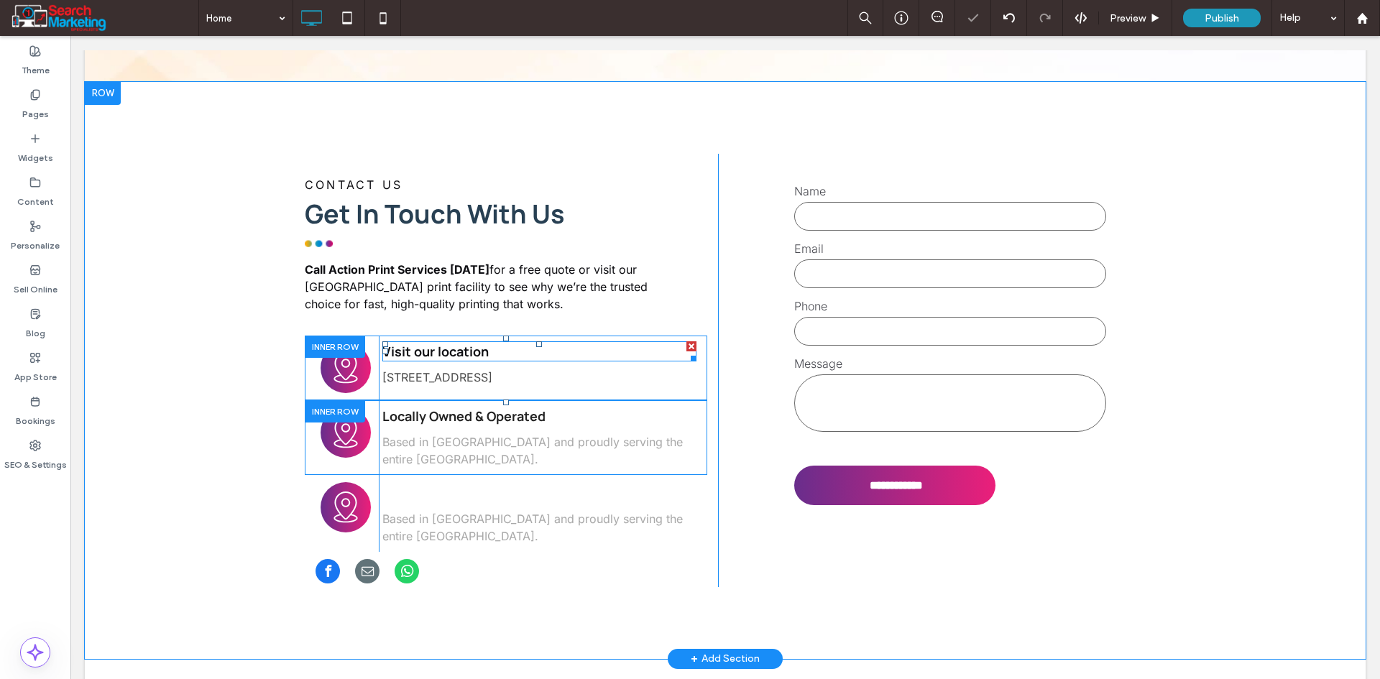
click at [476, 343] on strong "Visit our location" at bounding box center [435, 351] width 106 height 17
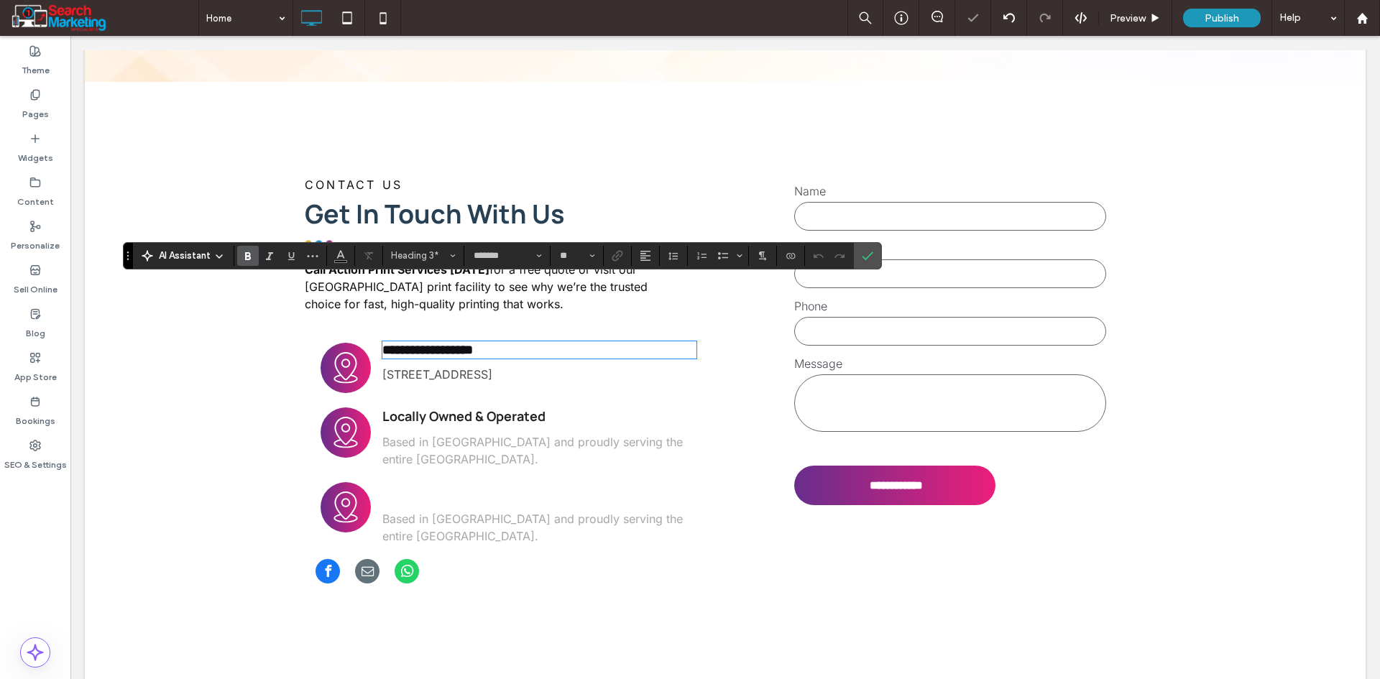
click at [443, 343] on strong "**********" at bounding box center [427, 349] width 91 height 13
click at [341, 259] on icon "Color" at bounding box center [340, 254] width 11 height 11
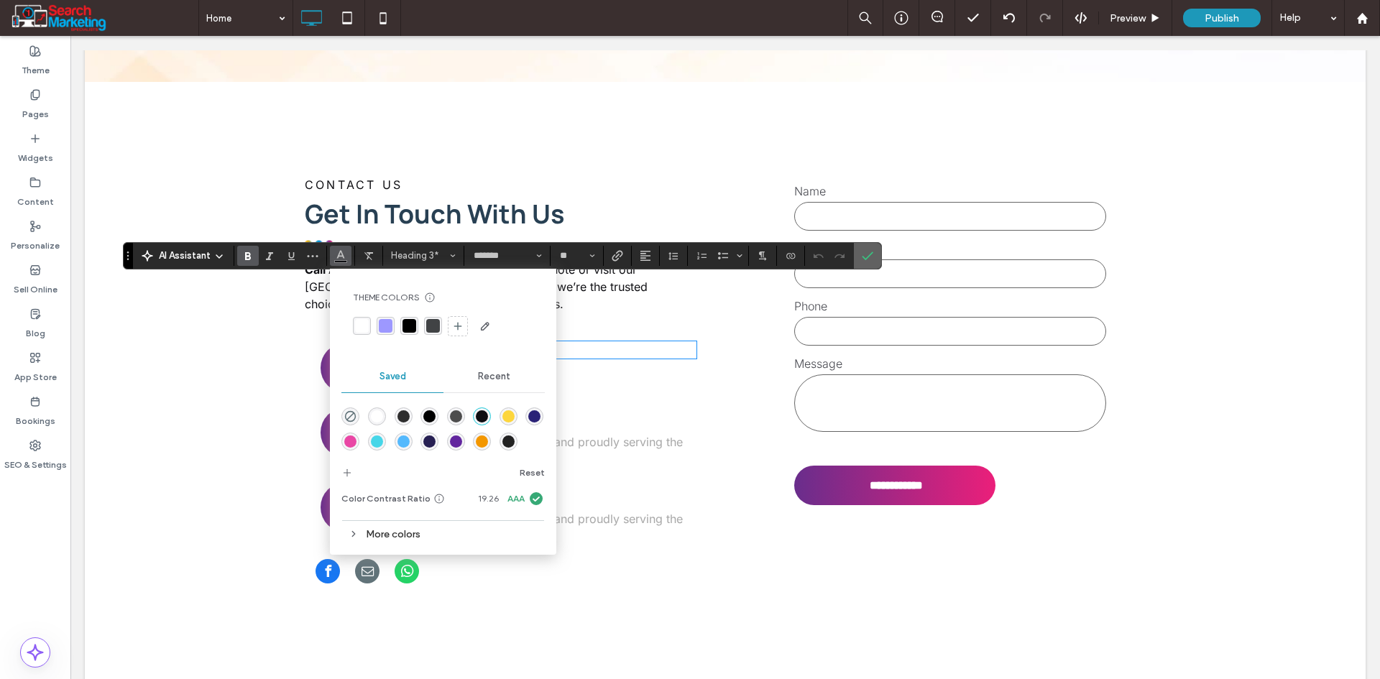
click at [871, 262] on span "Confirm" at bounding box center [867, 256] width 11 height 24
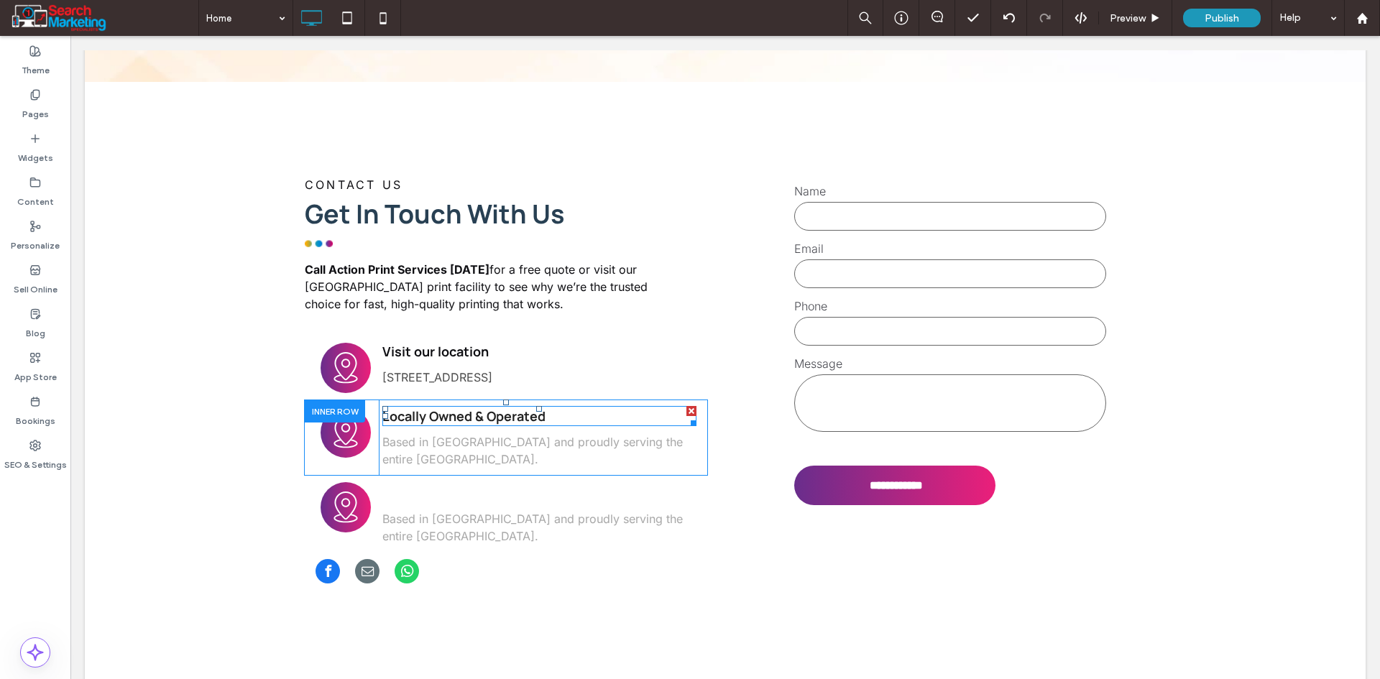
click at [523, 407] on strong "Locally Owned & Operated" at bounding box center [463, 415] width 163 height 17
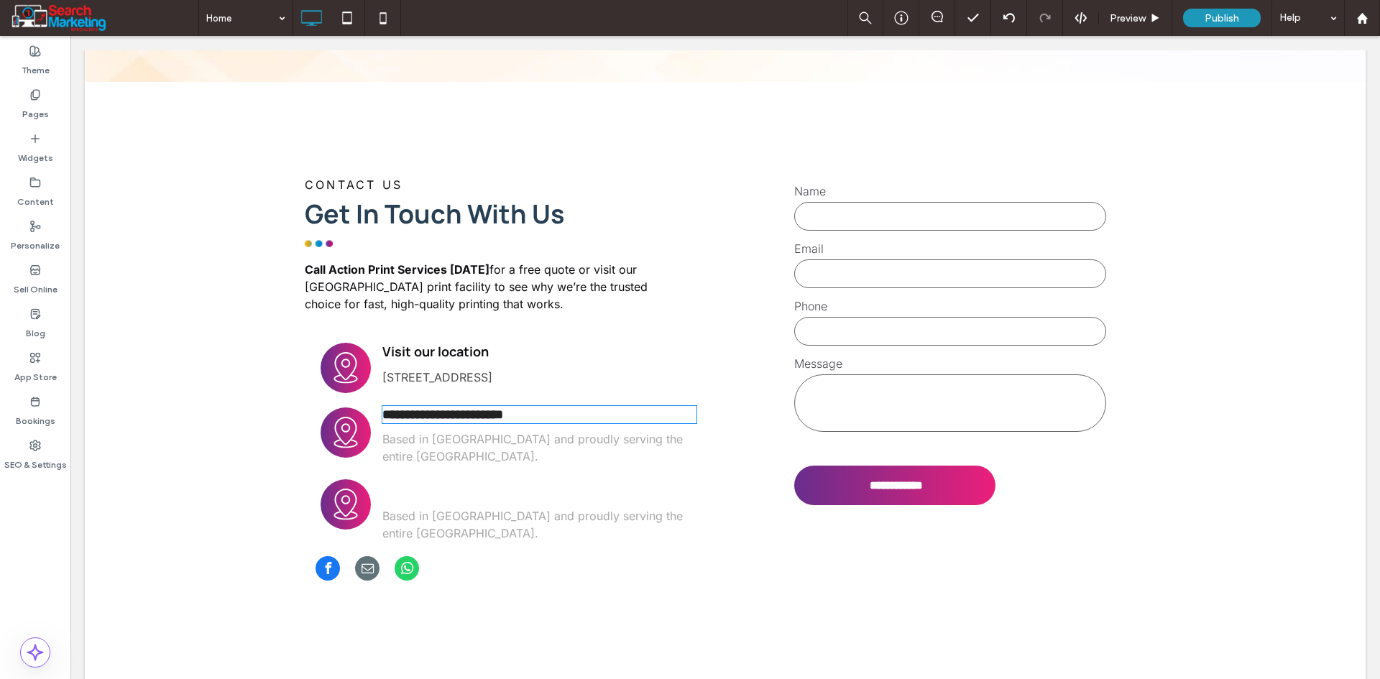
type input "*******"
type input "**"
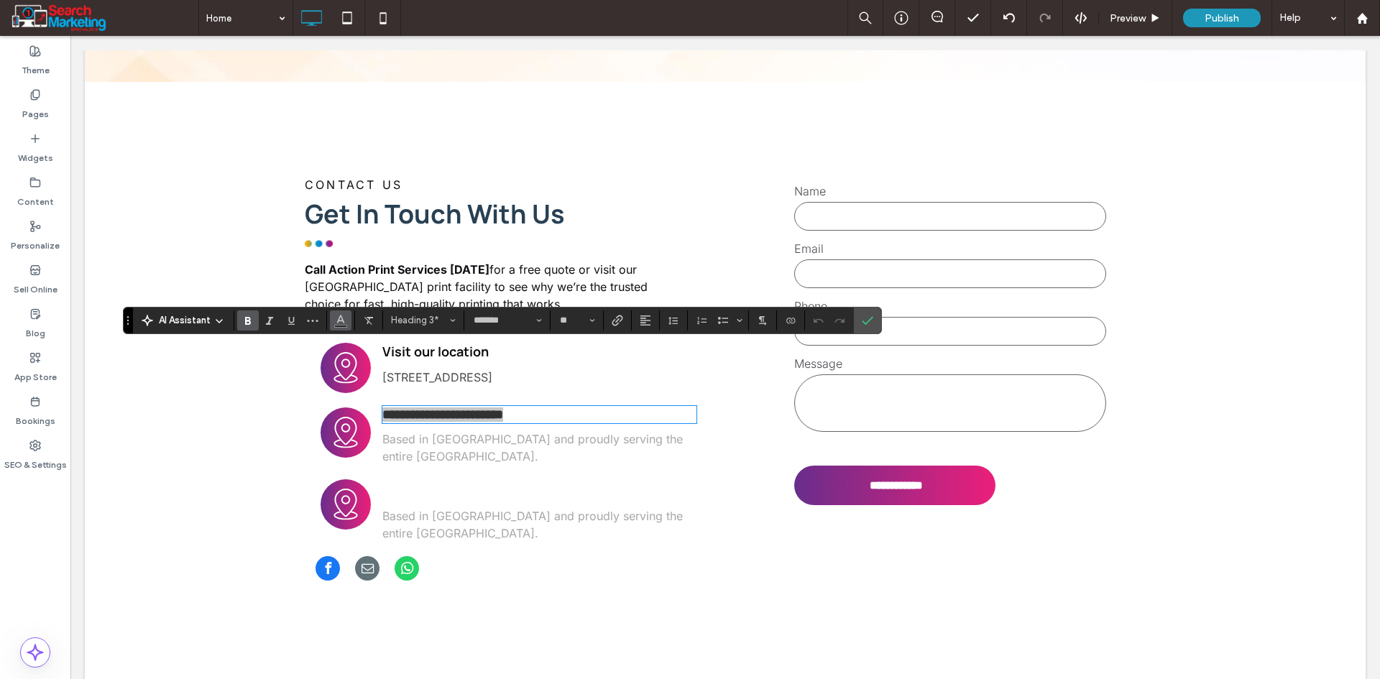
click at [339, 315] on icon "Color" at bounding box center [340, 318] width 11 height 11
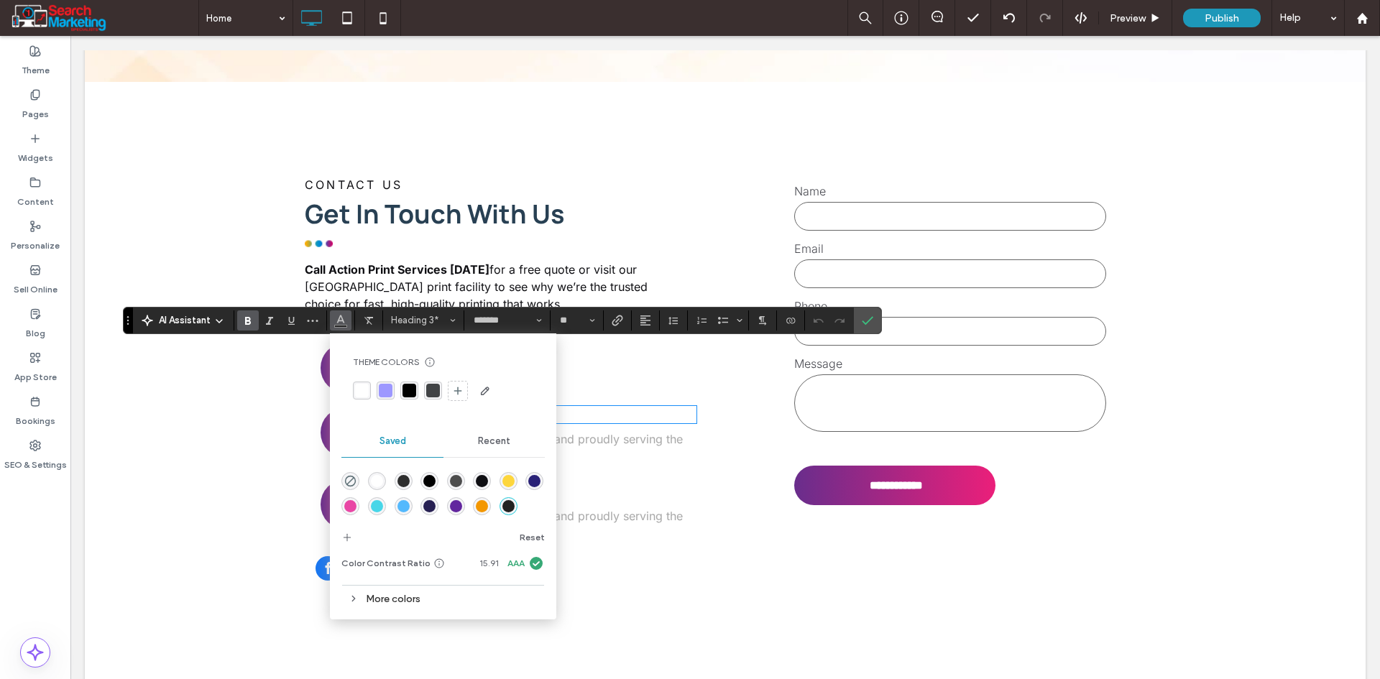
click at [476, 481] on div "rgba(14,14,18,1)" at bounding box center [482, 481] width 12 height 12
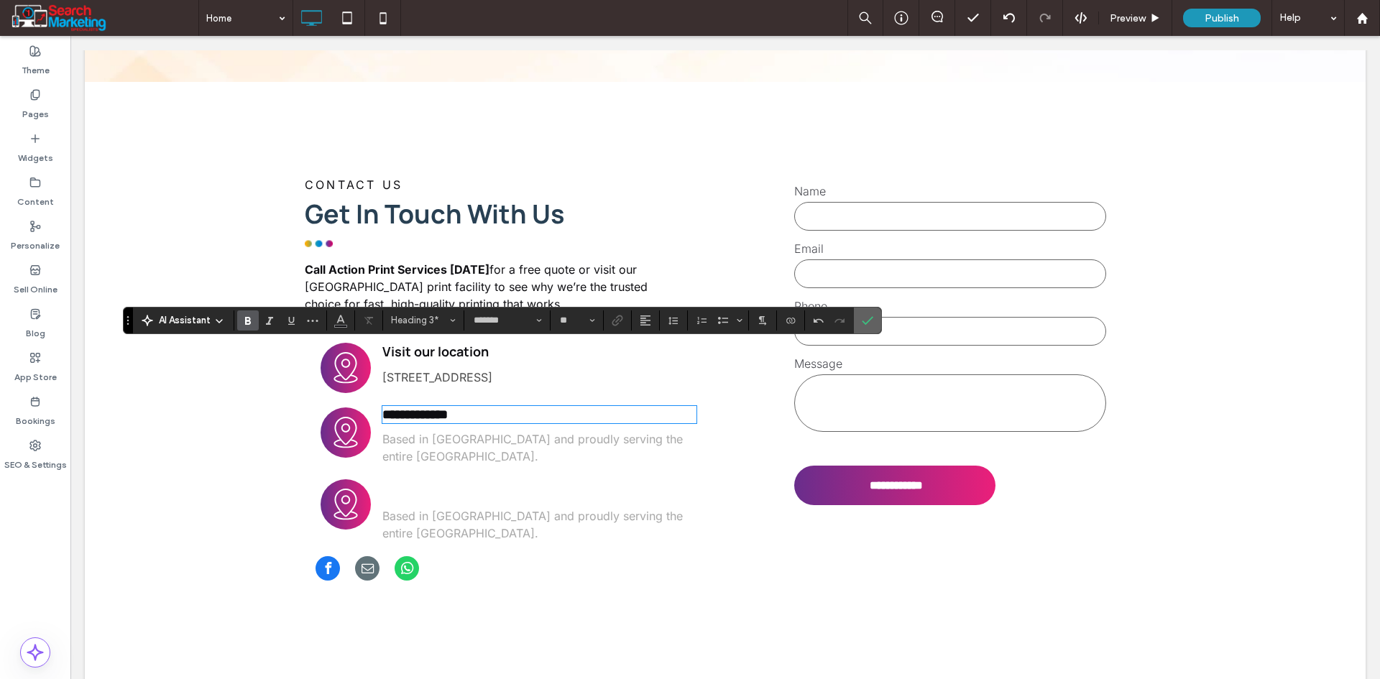
click at [869, 320] on use "Confirm" at bounding box center [867, 320] width 11 height 9
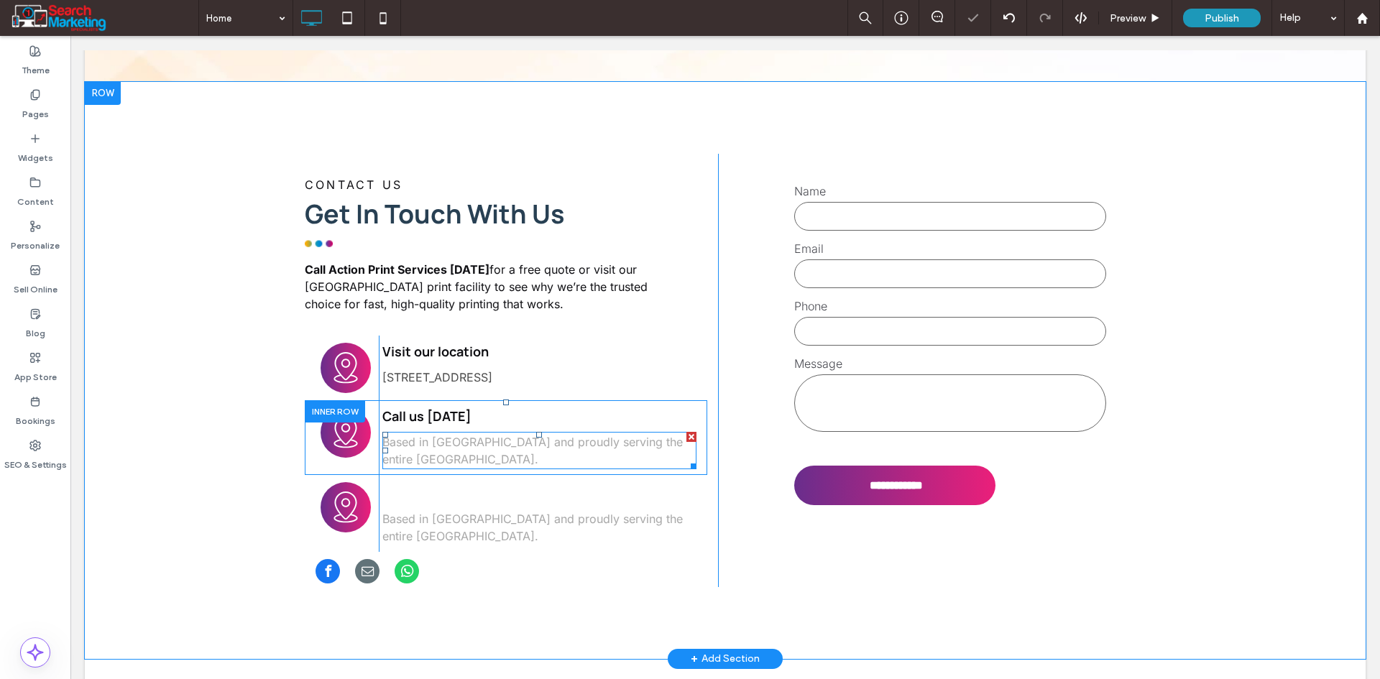
click at [540, 433] on p "Based in [GEOGRAPHIC_DATA] and proudly serving the entire [GEOGRAPHIC_DATA]." at bounding box center [539, 450] width 314 height 34
type input "*****"
type input "**"
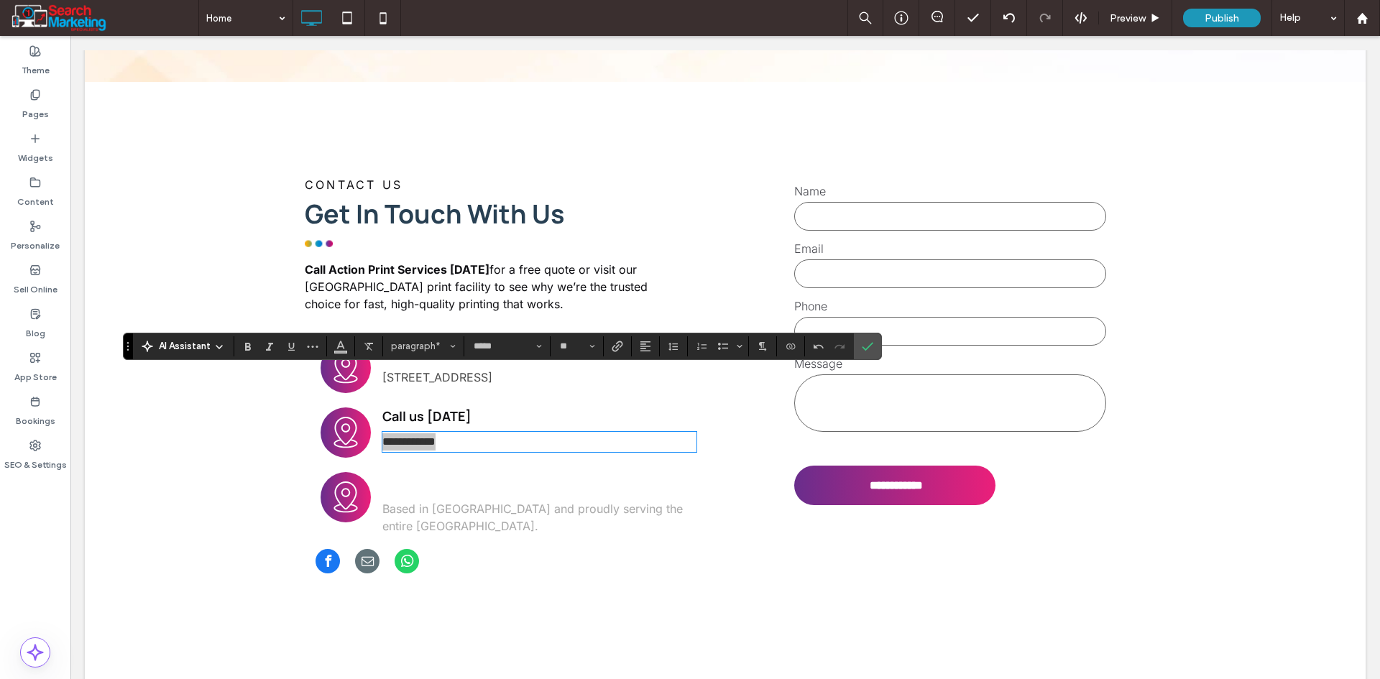
click at [329, 348] on section at bounding box center [341, 346] width 28 height 20
click at [336, 349] on icon "Color" at bounding box center [340, 344] width 11 height 11
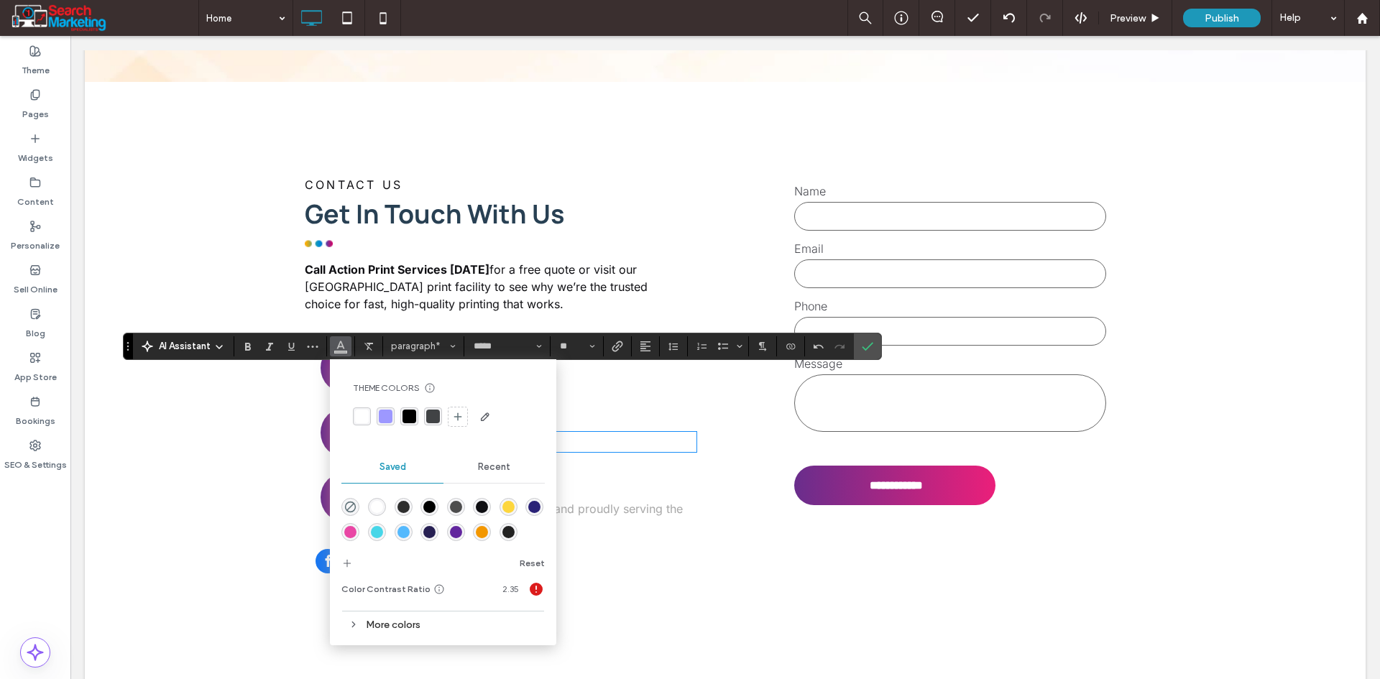
click at [455, 506] on div "rgba(77,77,77,1)" at bounding box center [456, 507] width 12 height 12
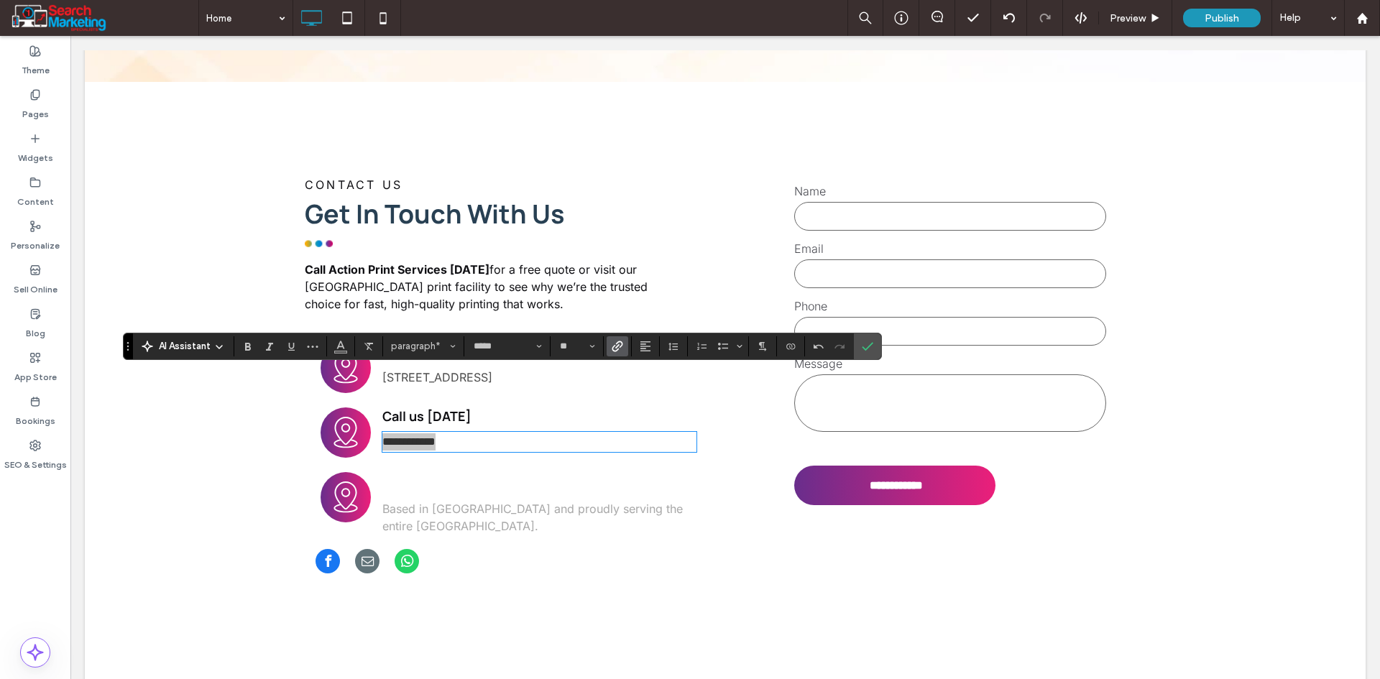
click at [619, 342] on use "Link" at bounding box center [616, 346] width 11 height 11
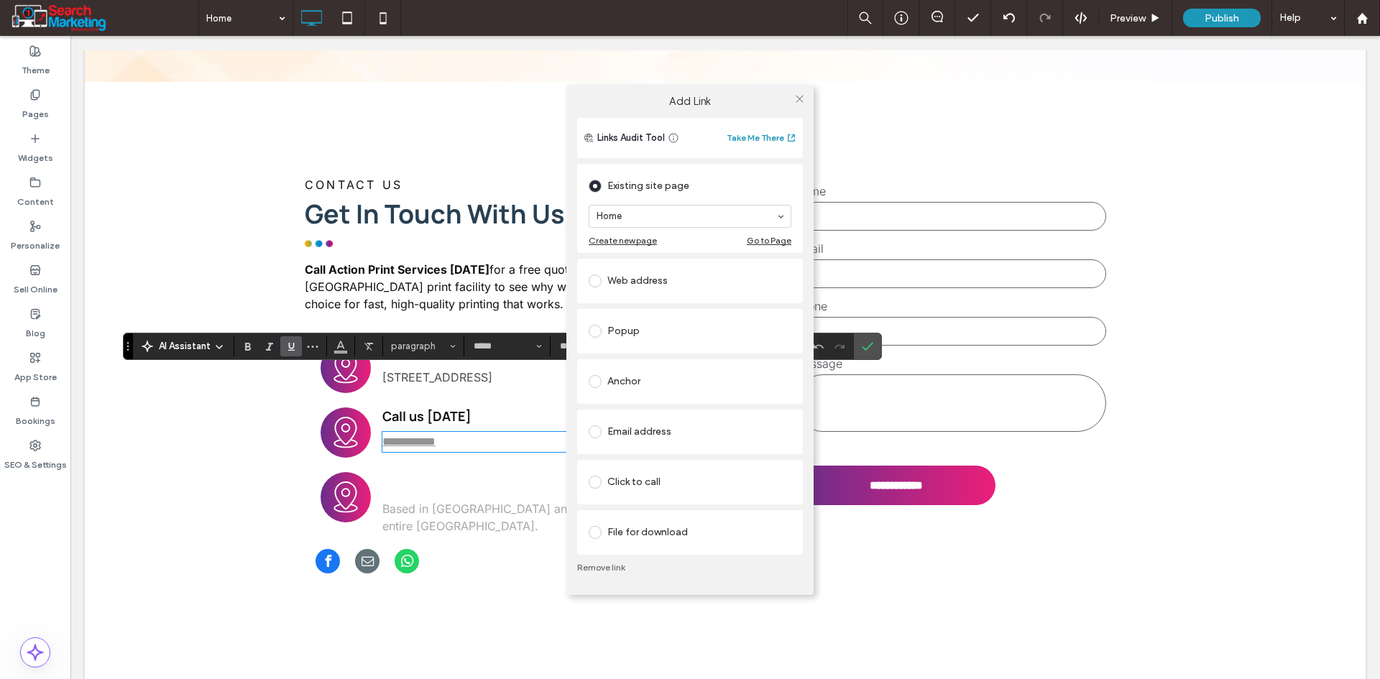
click at [649, 471] on div "Click to call" at bounding box center [690, 482] width 203 height 23
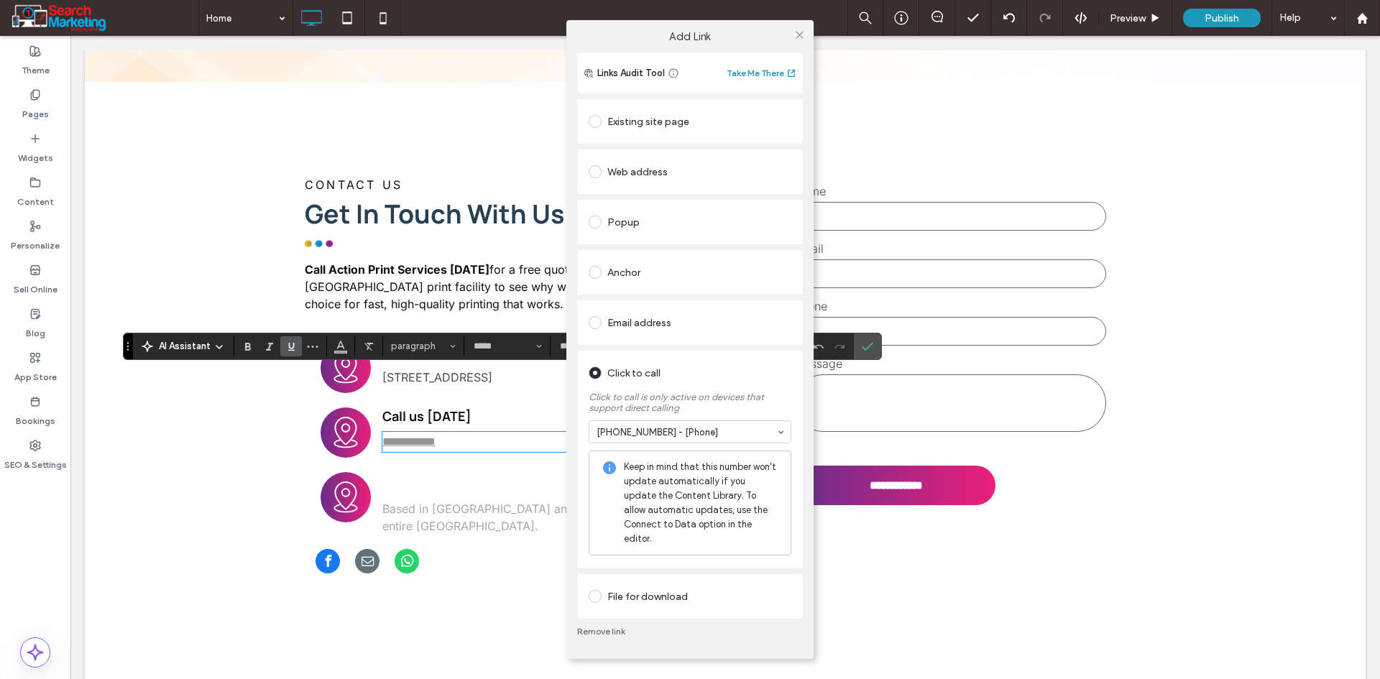
click at [294, 348] on div "Add Link Links Audit Tool Take Me There Existing site page Home Create new page…" at bounding box center [690, 339] width 1380 height 679
click at [799, 40] on icon at bounding box center [799, 34] width 11 height 11
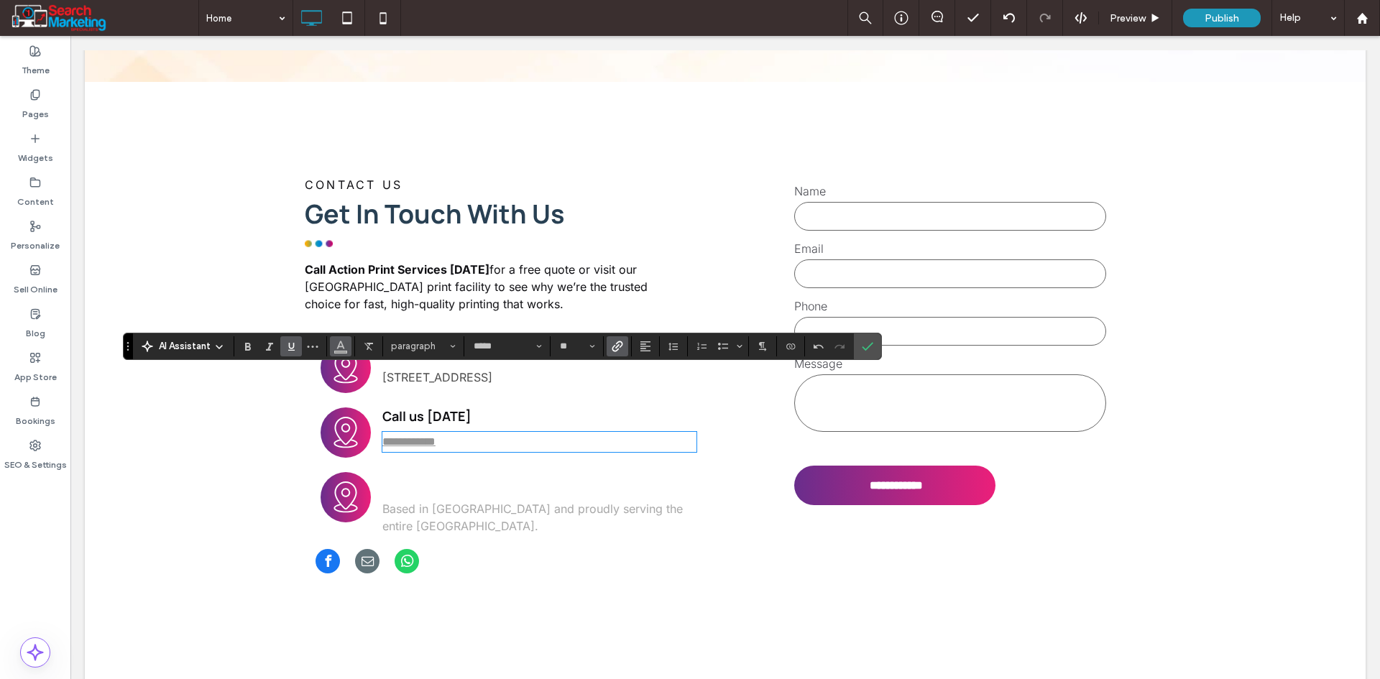
click at [336, 353] on span "Color" at bounding box center [340, 345] width 11 height 19
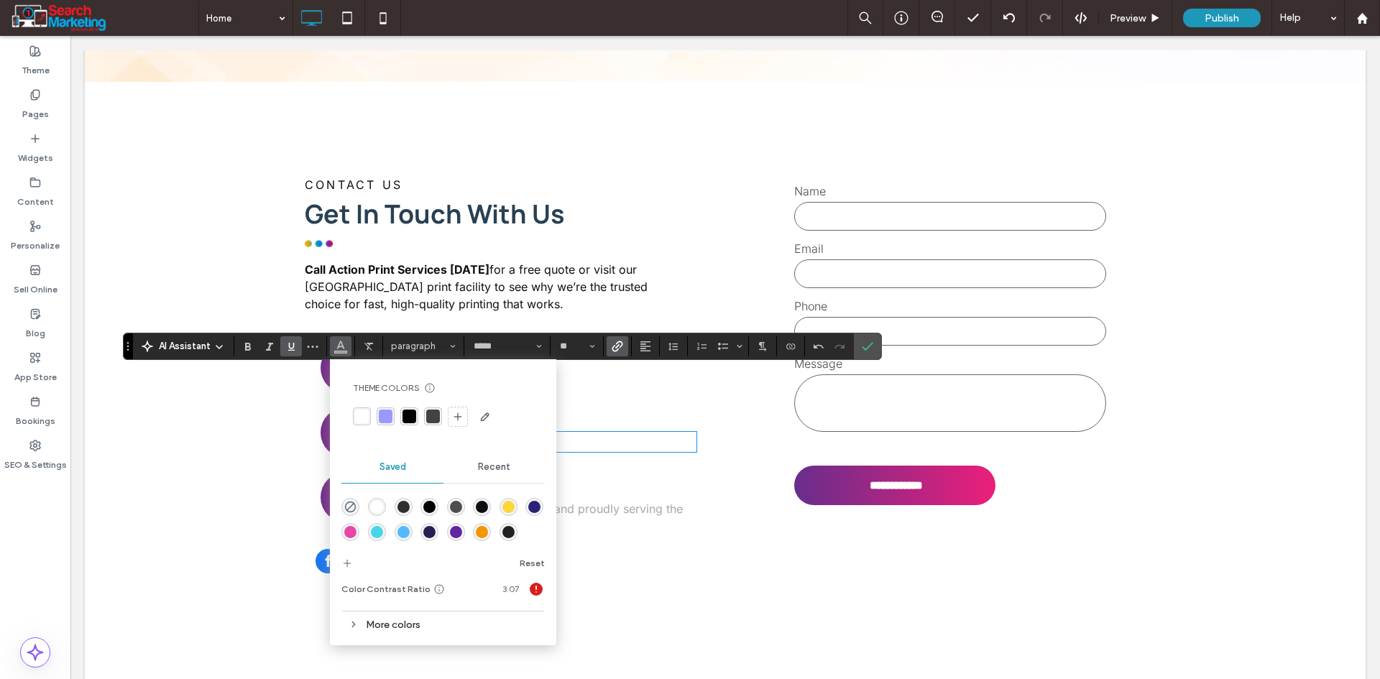
click at [453, 507] on div "rgba(77,77,77,1)" at bounding box center [456, 507] width 12 height 12
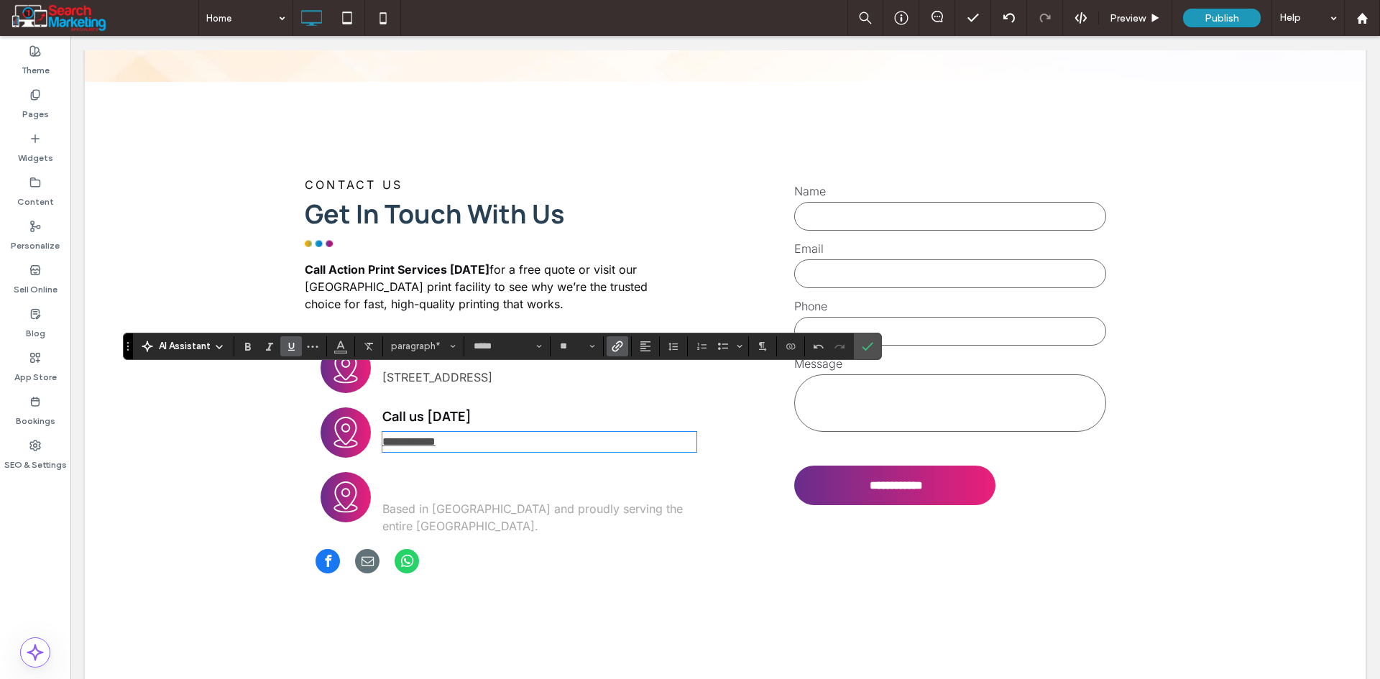
click at [290, 341] on icon "Underline" at bounding box center [290, 346] width 11 height 11
click at [862, 350] on icon "Confirm" at bounding box center [867, 346] width 11 height 11
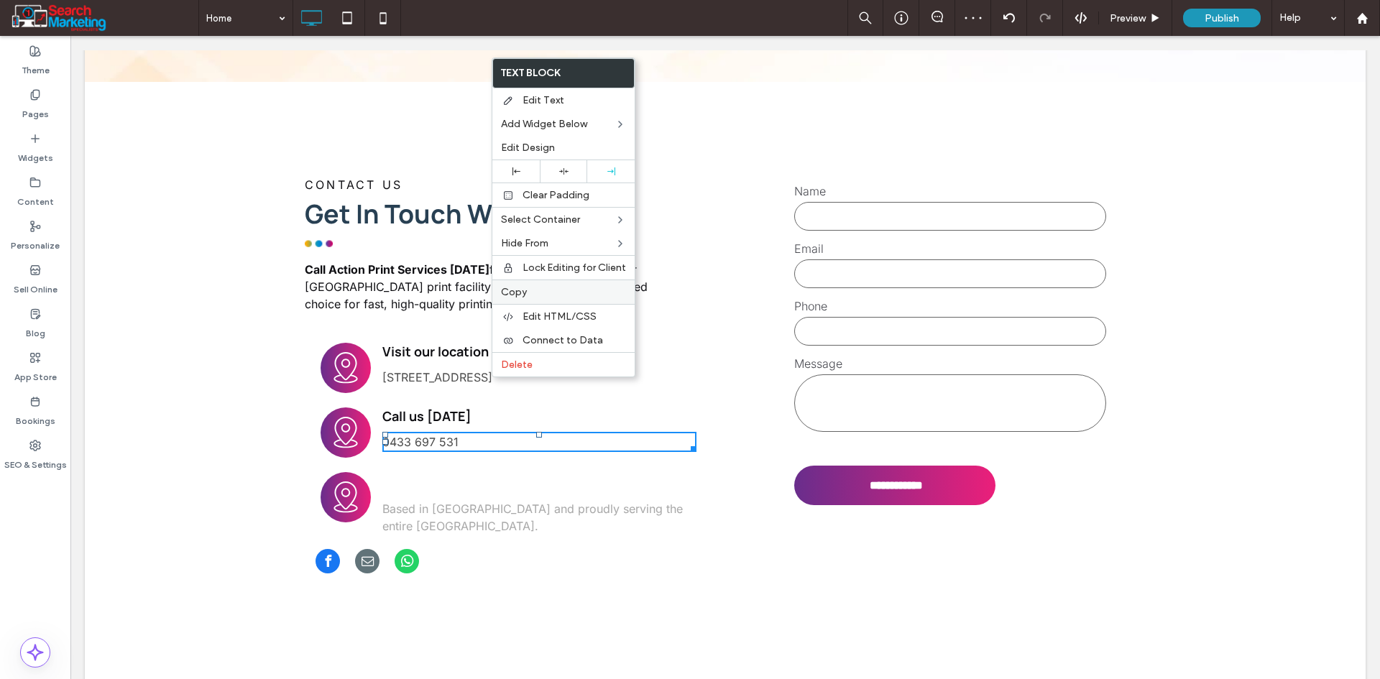
click at [527, 293] on label "Copy" at bounding box center [563, 292] width 125 height 12
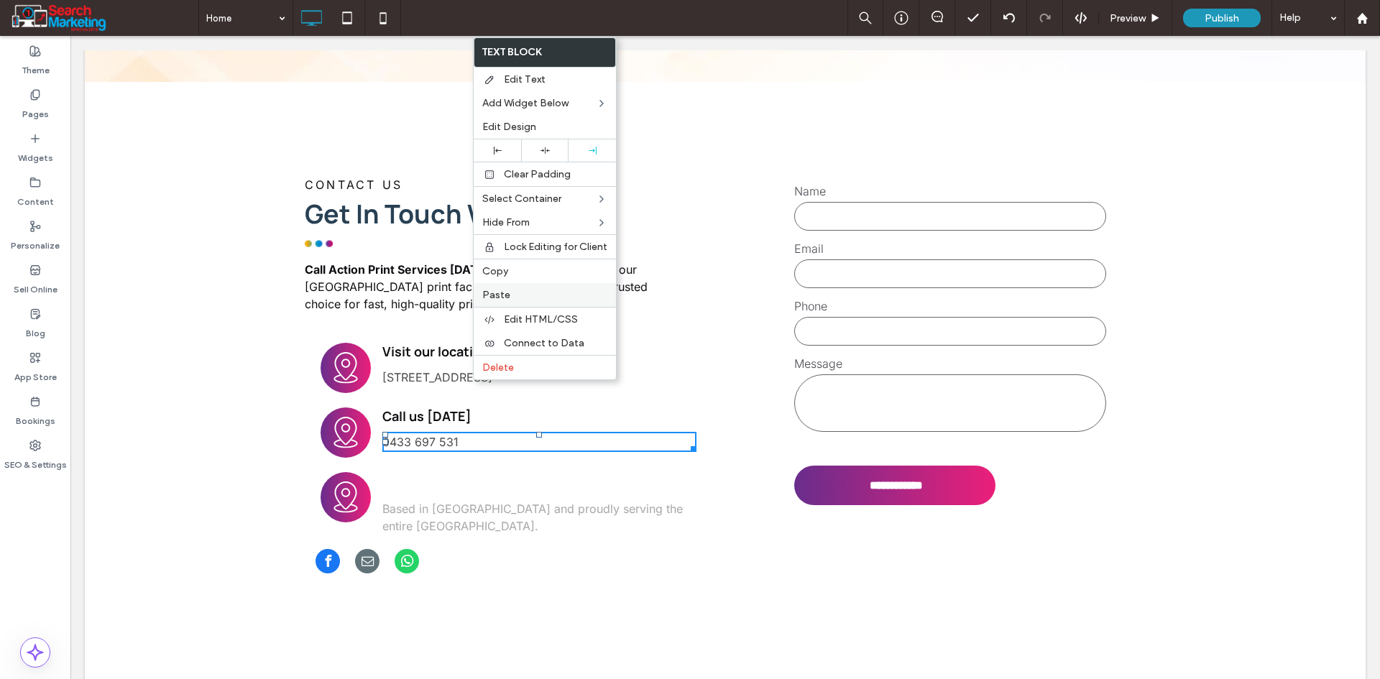
click at [509, 298] on label "Paste" at bounding box center [544, 295] width 125 height 12
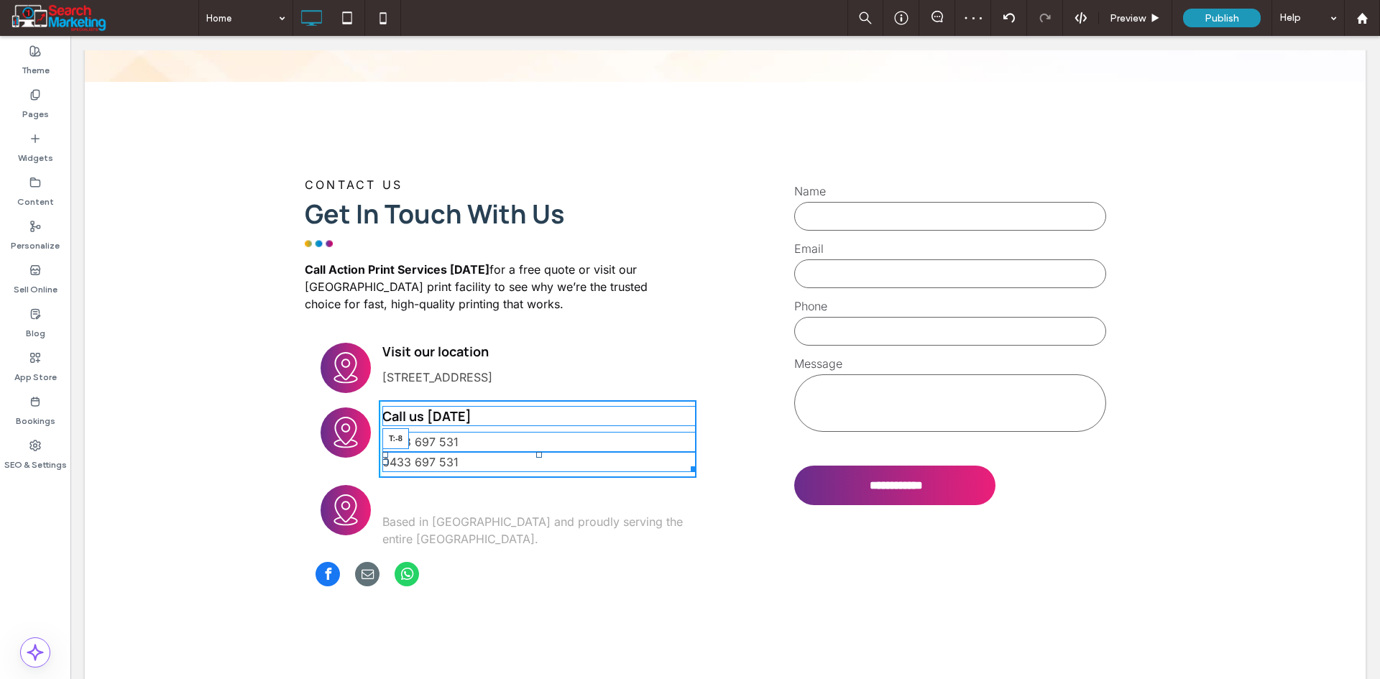
drag, startPoint x: 530, startPoint y: 382, endPoint x: 586, endPoint y: 393, distance: 56.5
click at [530, 400] on div "Call us today 0433 697 531 0433 697 531 T:-8 Click To Paste Click To Paste" at bounding box center [538, 439] width 318 height 78
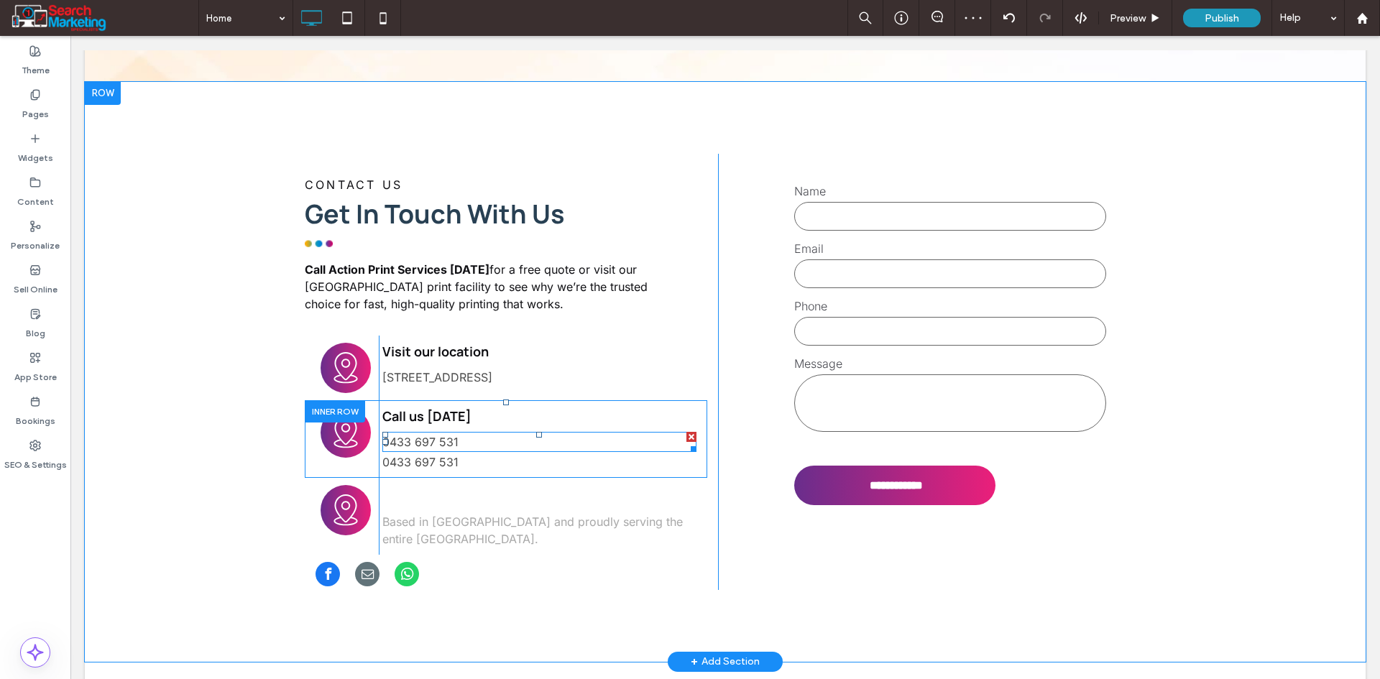
click at [487, 433] on p "0433 697 531" at bounding box center [539, 441] width 314 height 17
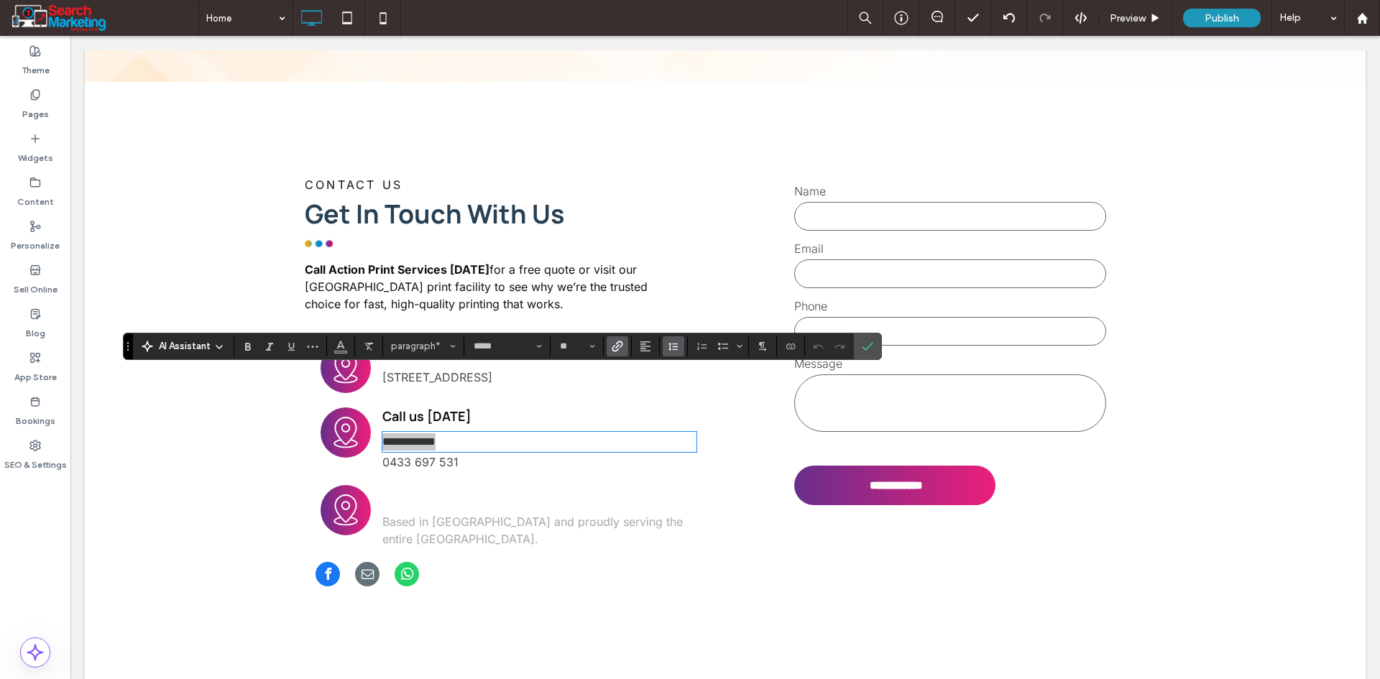
click at [668, 347] on icon "Line Height" at bounding box center [673, 346] width 11 height 11
click at [693, 390] on div "Single" at bounding box center [695, 389] width 35 height 11
click at [865, 348] on icon "Confirm" at bounding box center [867, 346] width 11 height 11
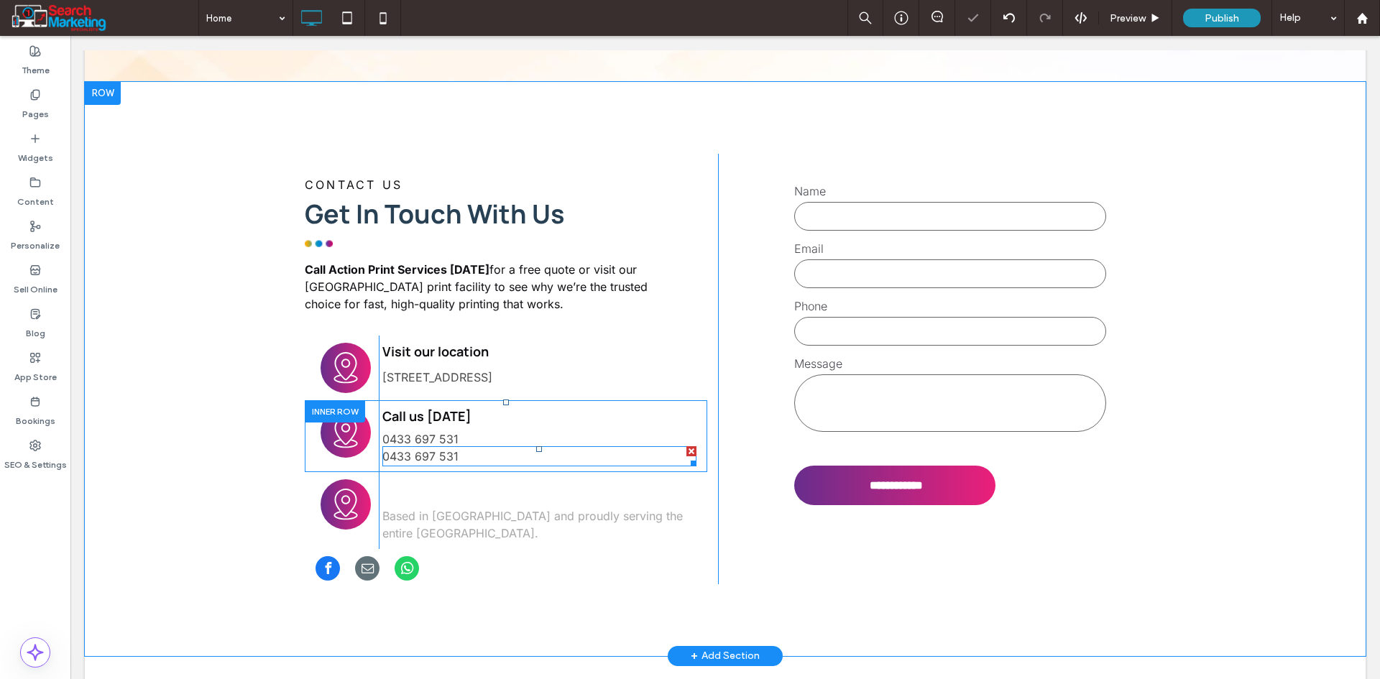
click at [432, 449] on link "0433 697 531" at bounding box center [420, 456] width 76 height 14
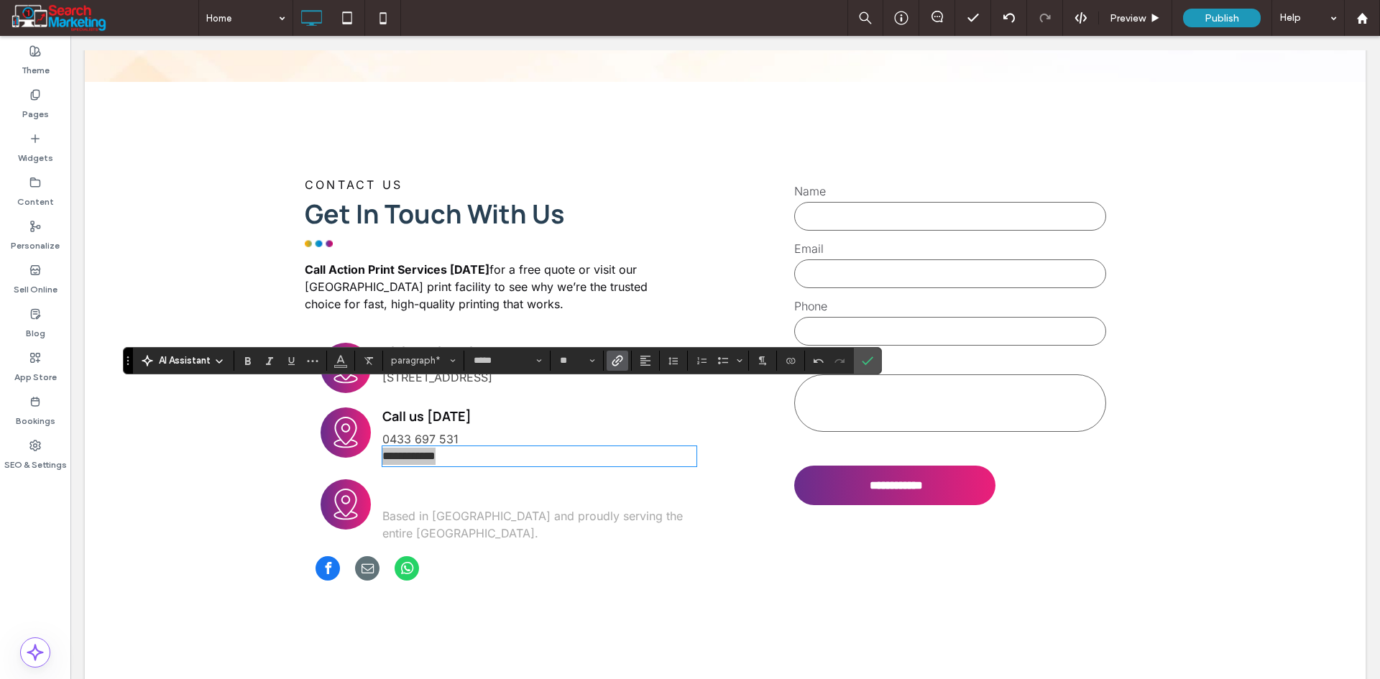
click at [623, 354] on label "Link" at bounding box center [617, 361] width 22 height 20
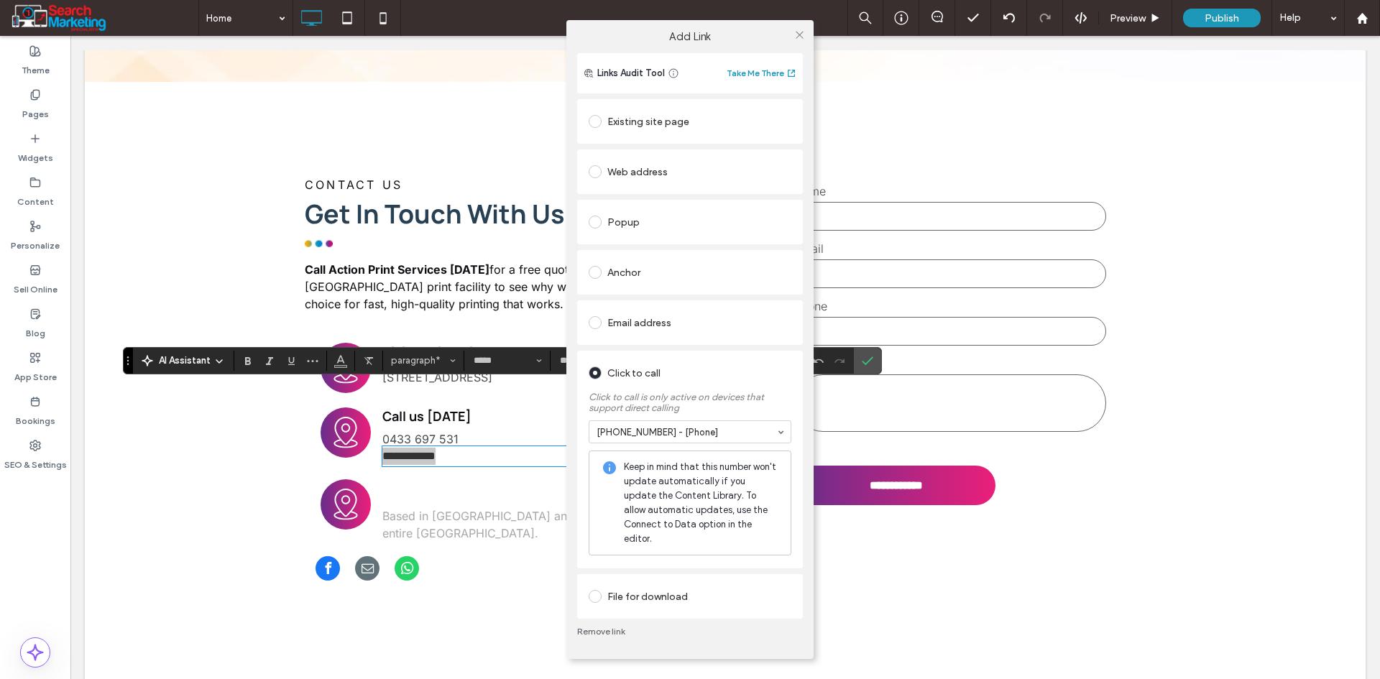
click at [468, 388] on div "Add Link Links Audit Tool Take Me There Existing site page Web address Popup An…" at bounding box center [690, 339] width 1380 height 679
click at [472, 398] on div "Add Link Links Audit Tool Take Me There Existing site page Web address Popup An…" at bounding box center [690, 339] width 1380 height 679
click at [795, 45] on span at bounding box center [799, 35] width 11 height 22
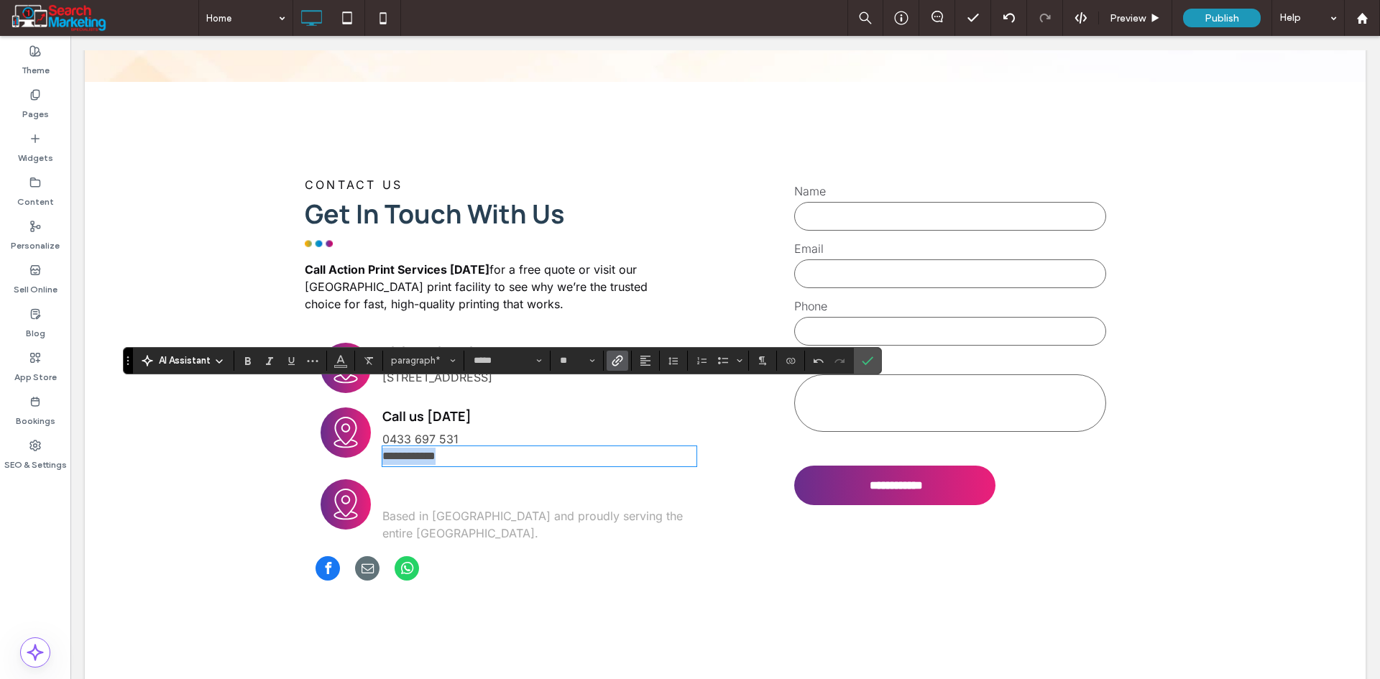
click at [491, 448] on p "**********" at bounding box center [539, 456] width 314 height 17
click at [857, 359] on label "Confirm" at bounding box center [868, 361] width 22 height 26
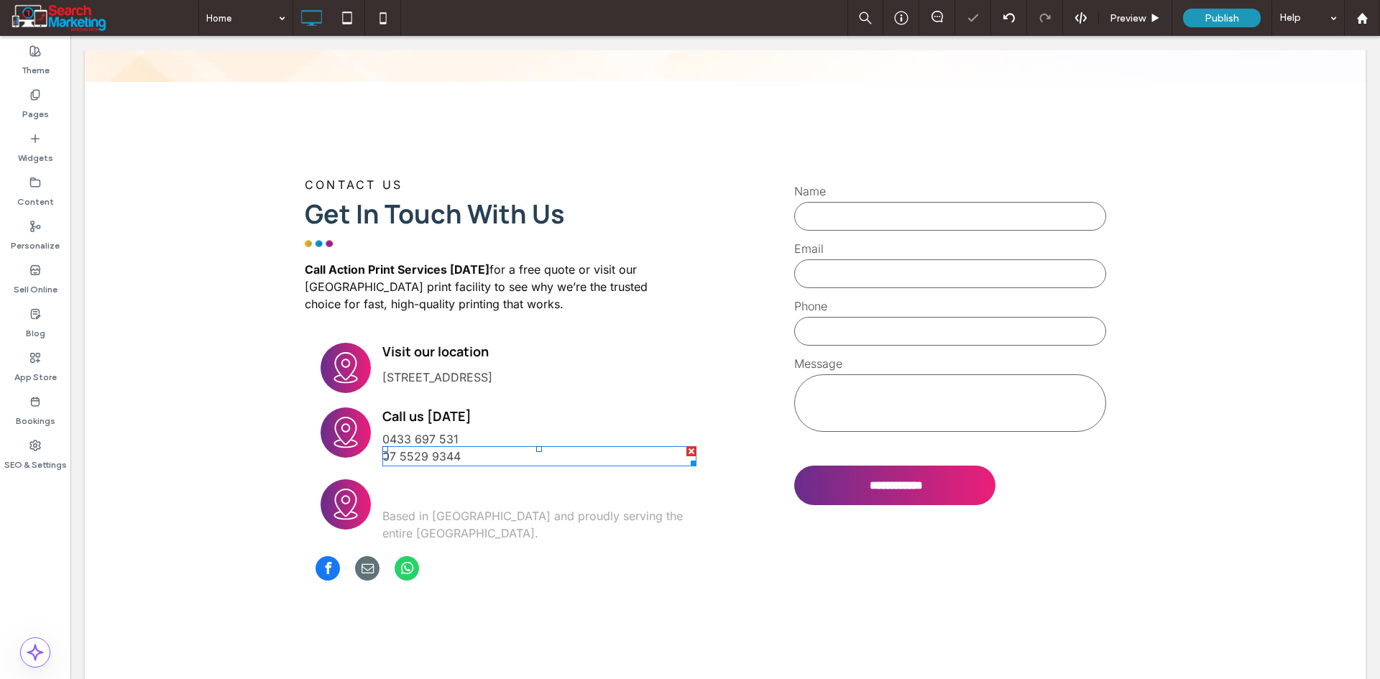
click at [441, 449] on link "07 5529 9344" at bounding box center [421, 456] width 78 height 14
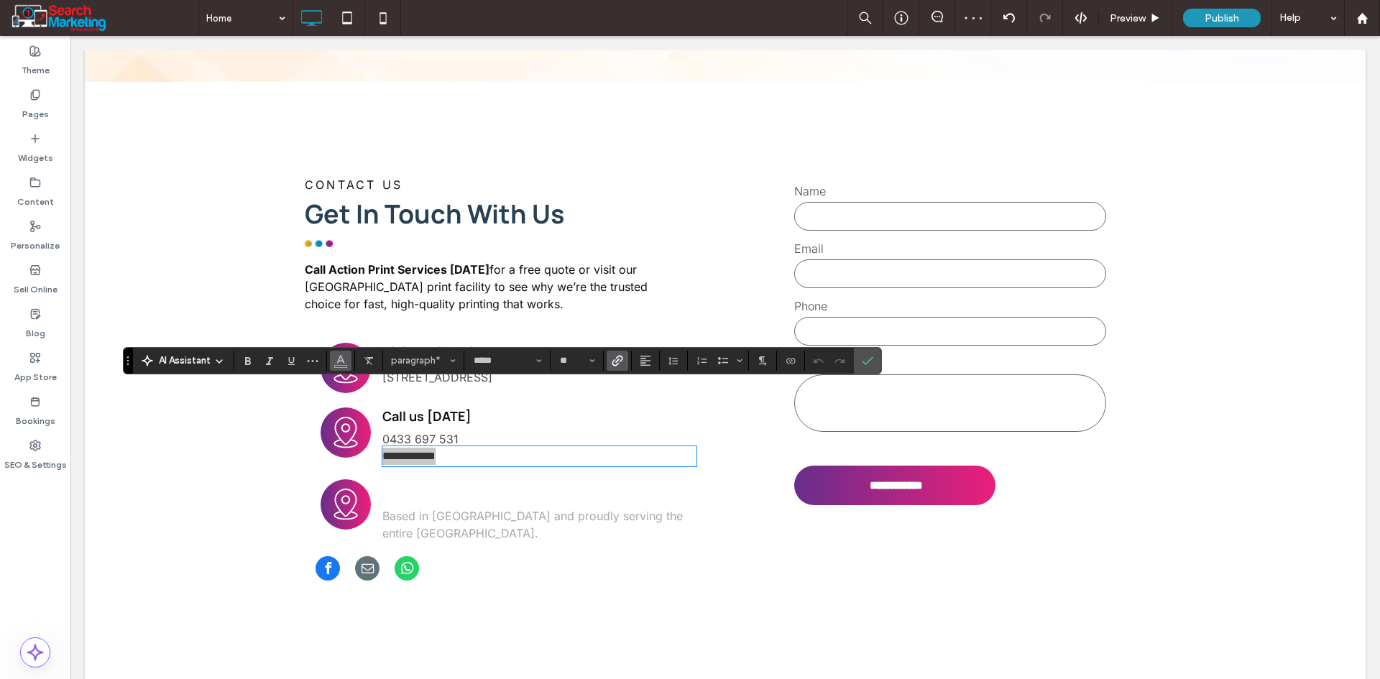
click at [340, 361] on use "Color" at bounding box center [341, 359] width 8 height 8
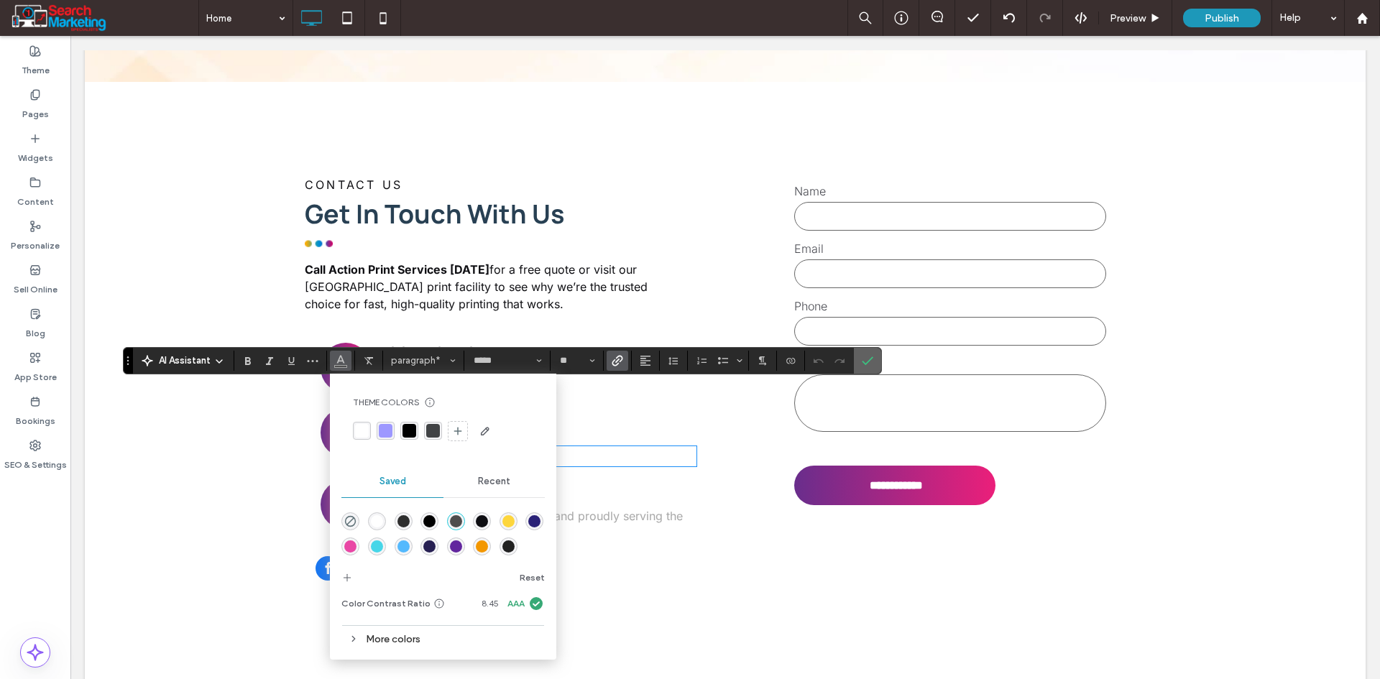
drag, startPoint x: 872, startPoint y: 359, endPoint x: 753, endPoint y: 323, distance: 124.1
click at [872, 359] on icon "Confirm" at bounding box center [867, 360] width 11 height 11
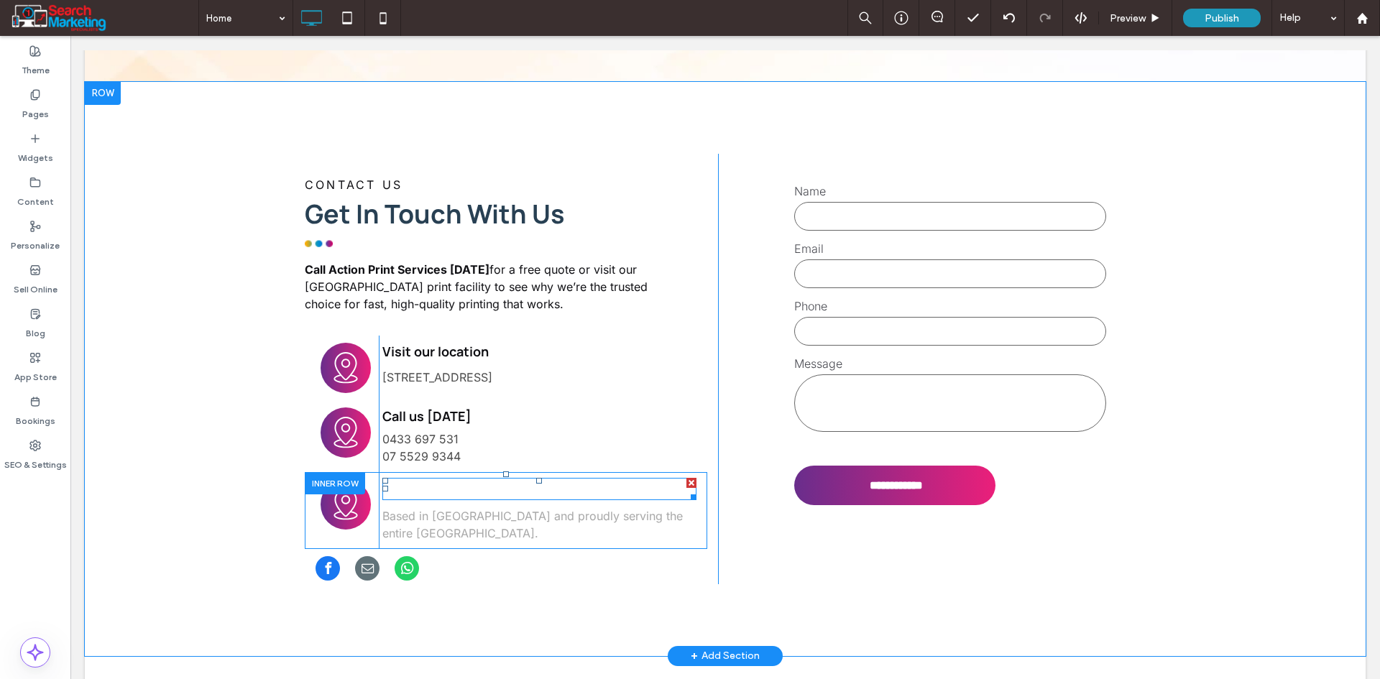
click at [450, 479] on strong "Locally Owned & Operated" at bounding box center [473, 488] width 183 height 19
type input "*******"
type input "**"
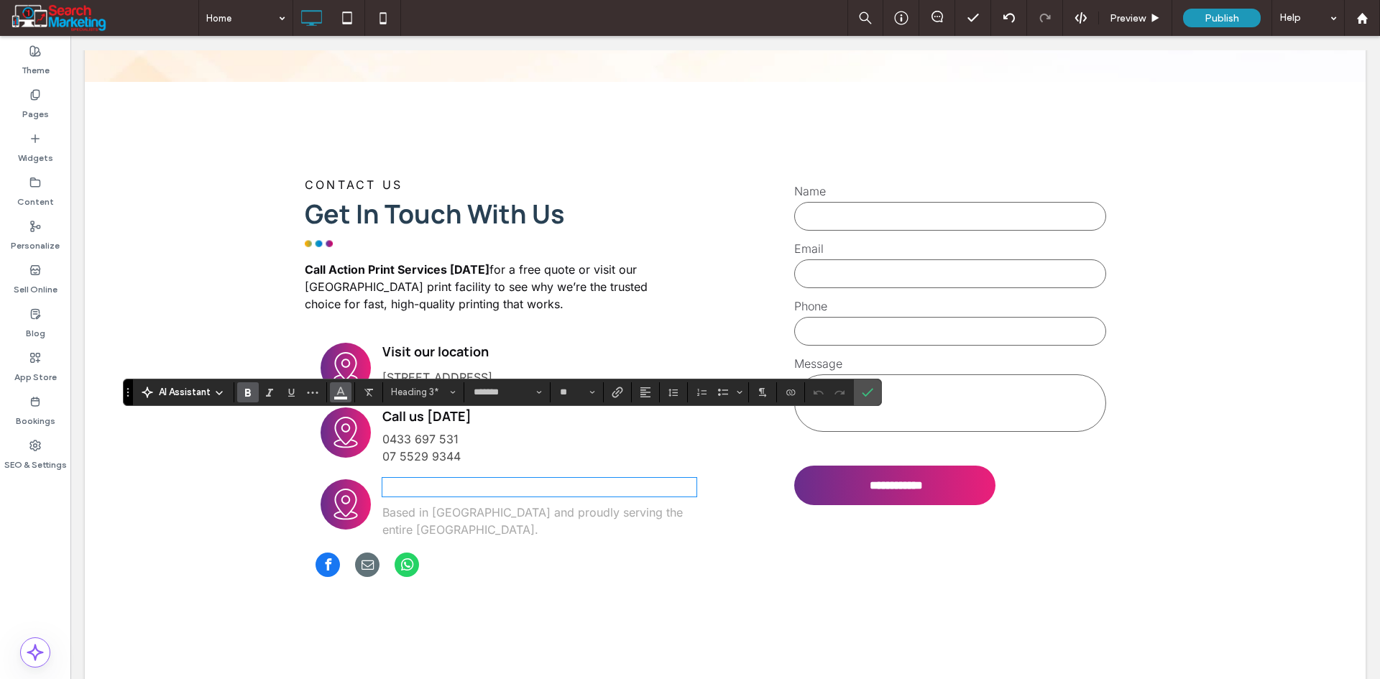
click at [332, 397] on button "Color" at bounding box center [341, 392] width 22 height 20
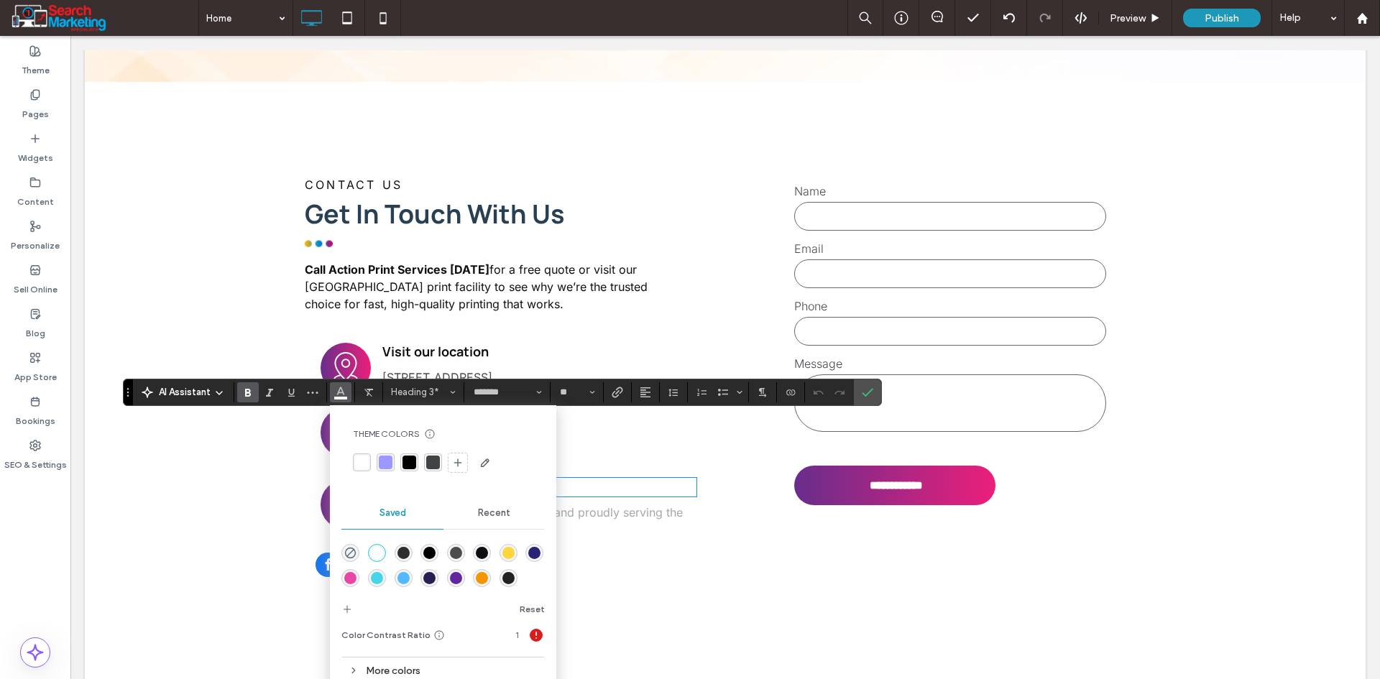
click at [481, 550] on div "rgba(14,14,18,1)" at bounding box center [482, 553] width 12 height 12
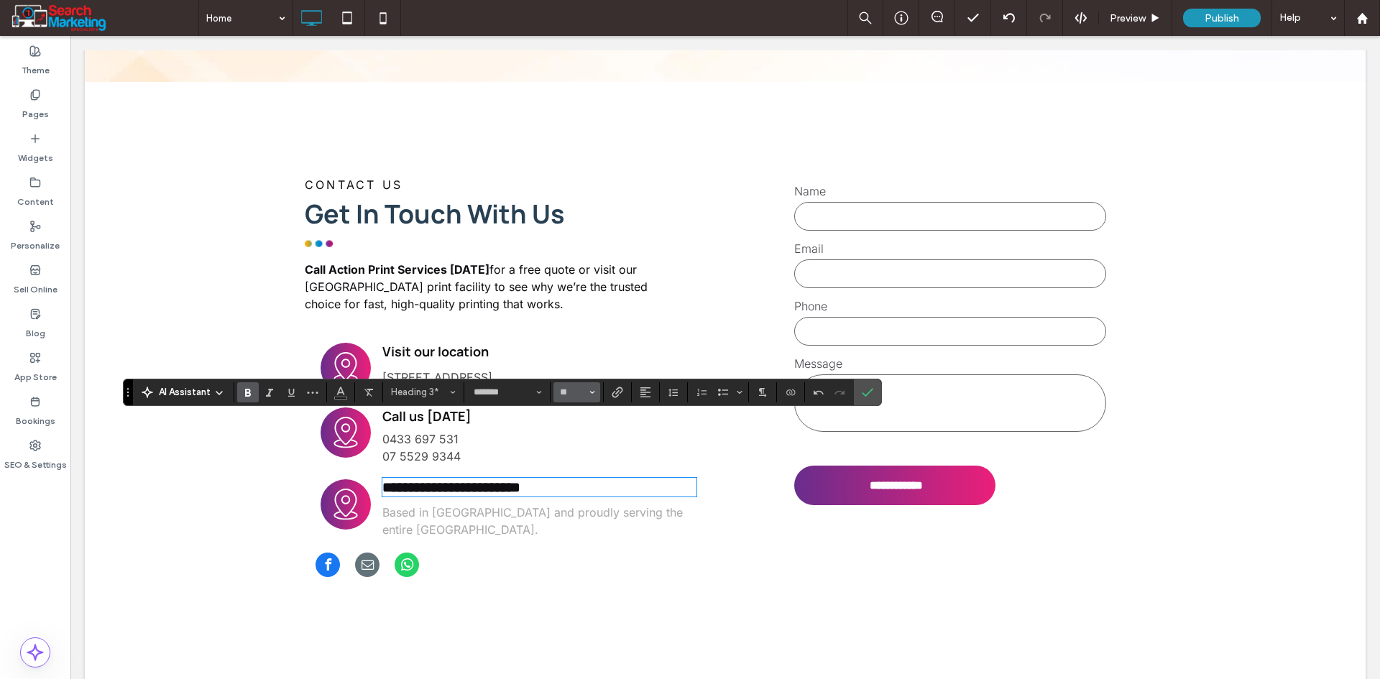
click at [568, 392] on input "**" at bounding box center [572, 392] width 28 height 11
click at [578, 553] on label "18" at bounding box center [576, 556] width 46 height 20
type input "**"
drag, startPoint x: 869, startPoint y: 384, endPoint x: 777, endPoint y: 344, distance: 100.8
click at [869, 384] on span "Confirm" at bounding box center [867, 392] width 11 height 24
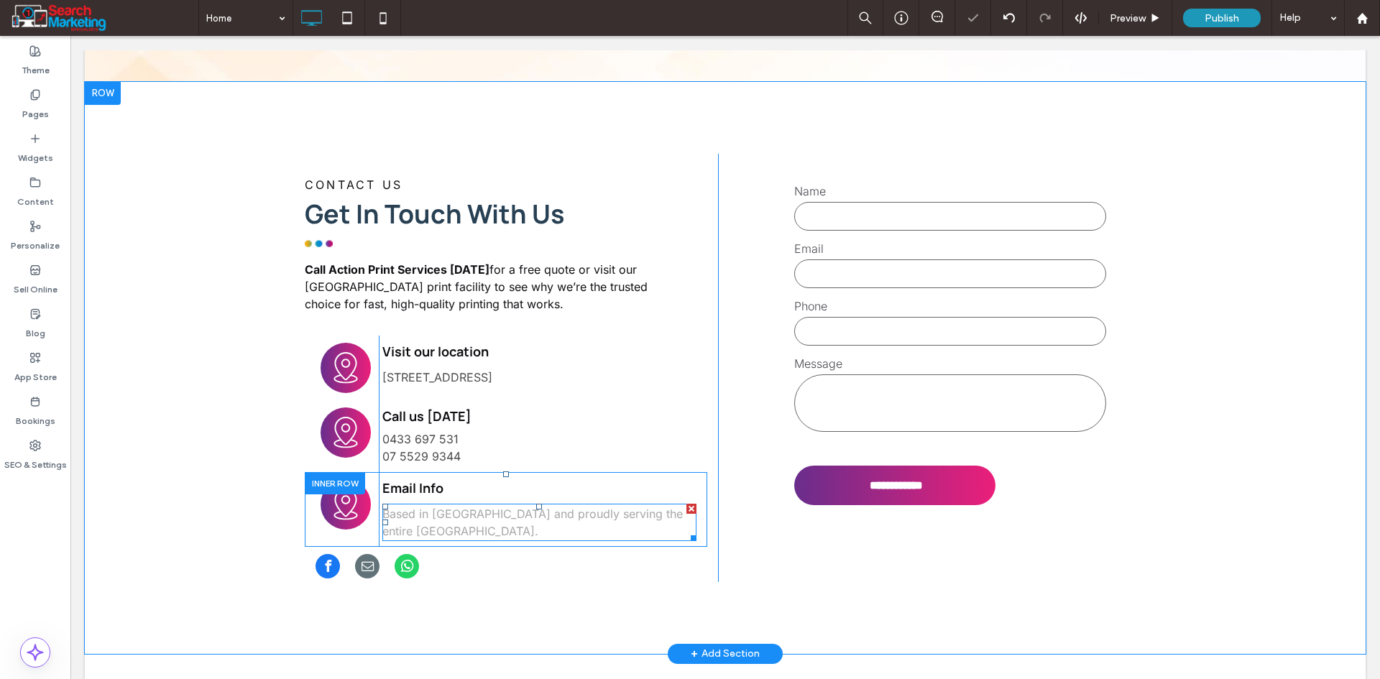
click at [440, 507] on span "Based in [GEOGRAPHIC_DATA] and proudly serving the entire [GEOGRAPHIC_DATA]." at bounding box center [532, 523] width 300 height 32
type input "*****"
type input "**"
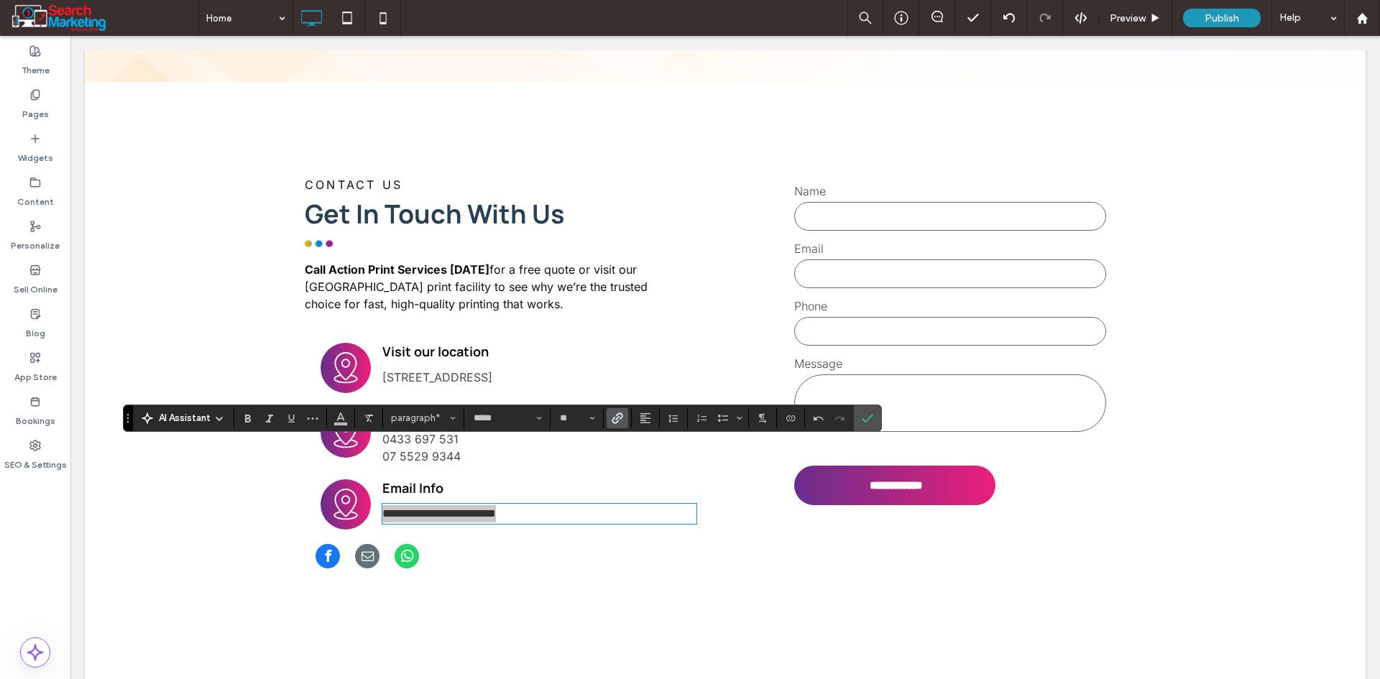
click at [614, 418] on use "Link" at bounding box center [616, 417] width 11 height 11
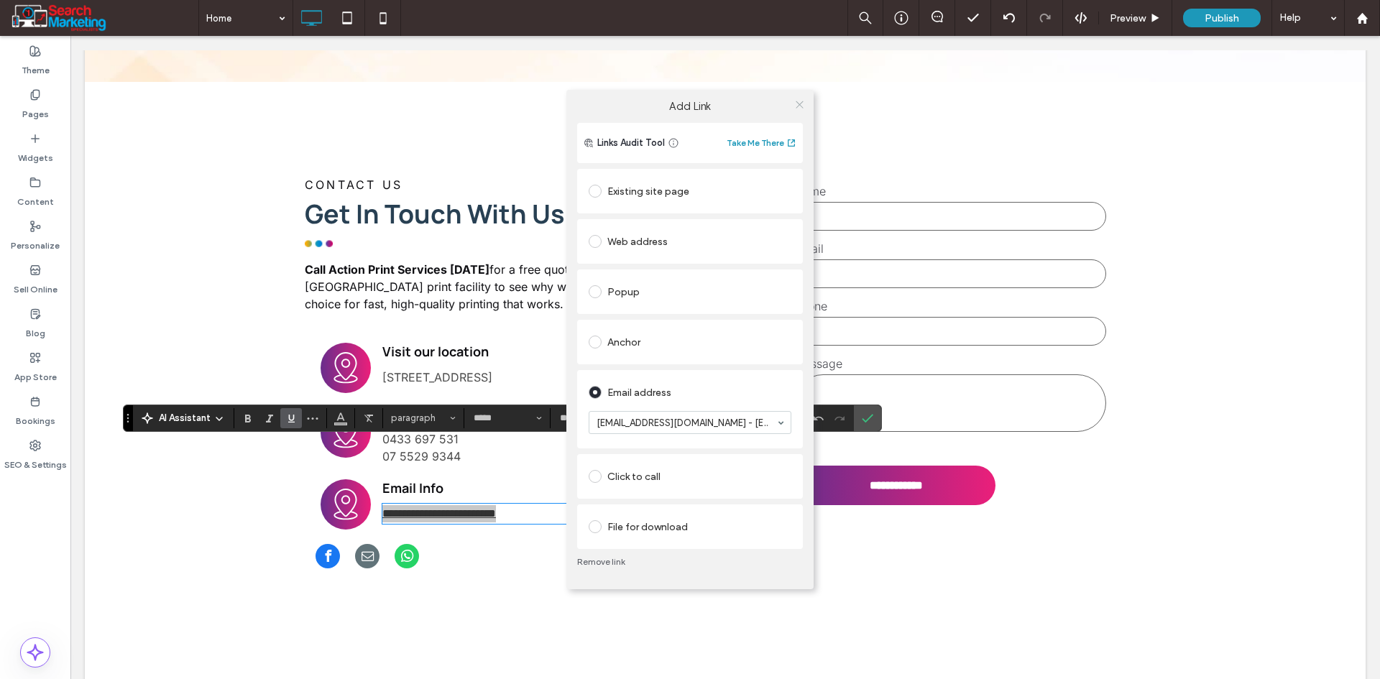
click at [803, 99] on icon at bounding box center [799, 104] width 11 height 11
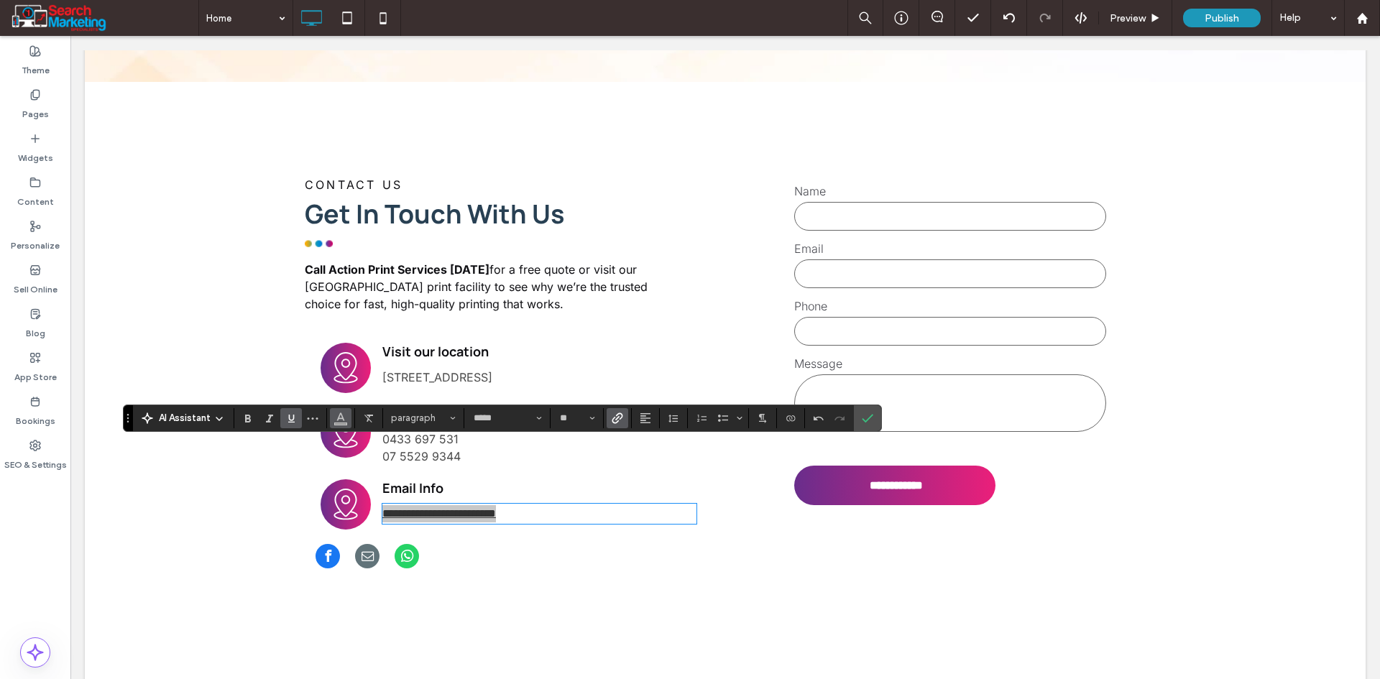
click at [333, 414] on button "Color" at bounding box center [341, 418] width 22 height 20
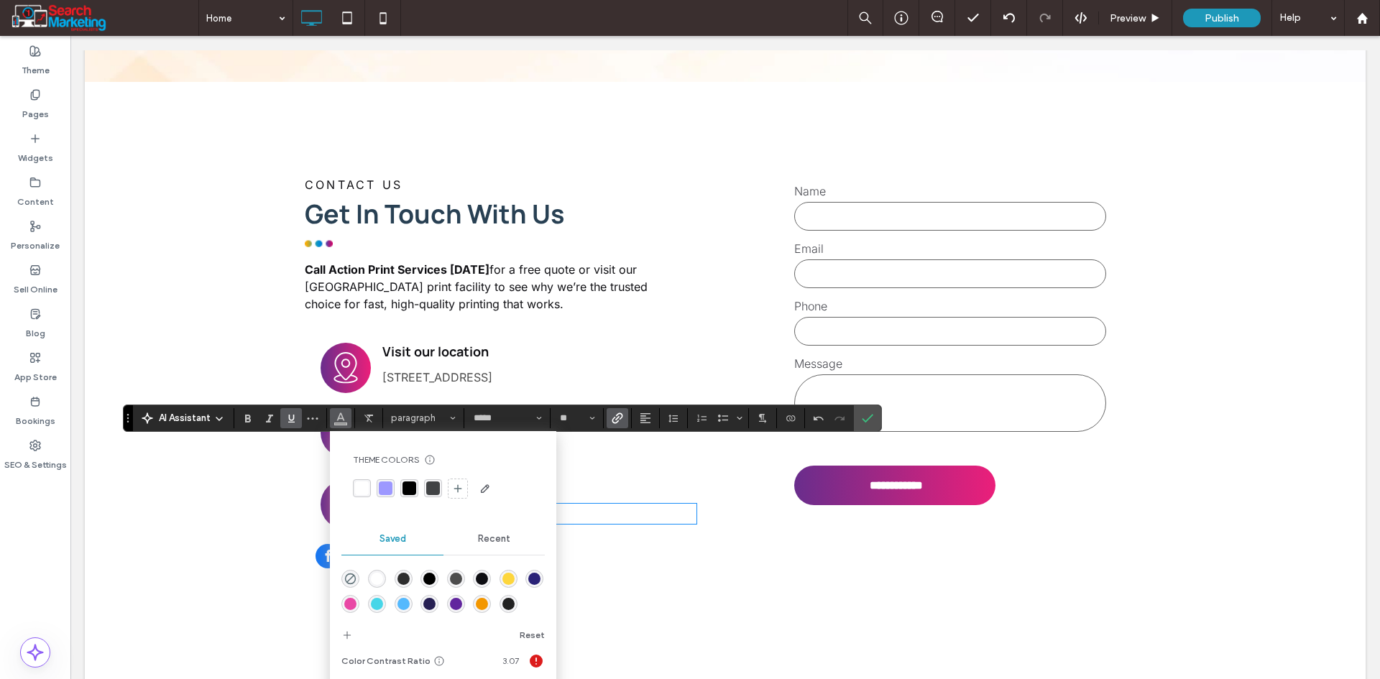
click at [454, 578] on div "rgba(77,77,77,1)" at bounding box center [456, 579] width 12 height 12
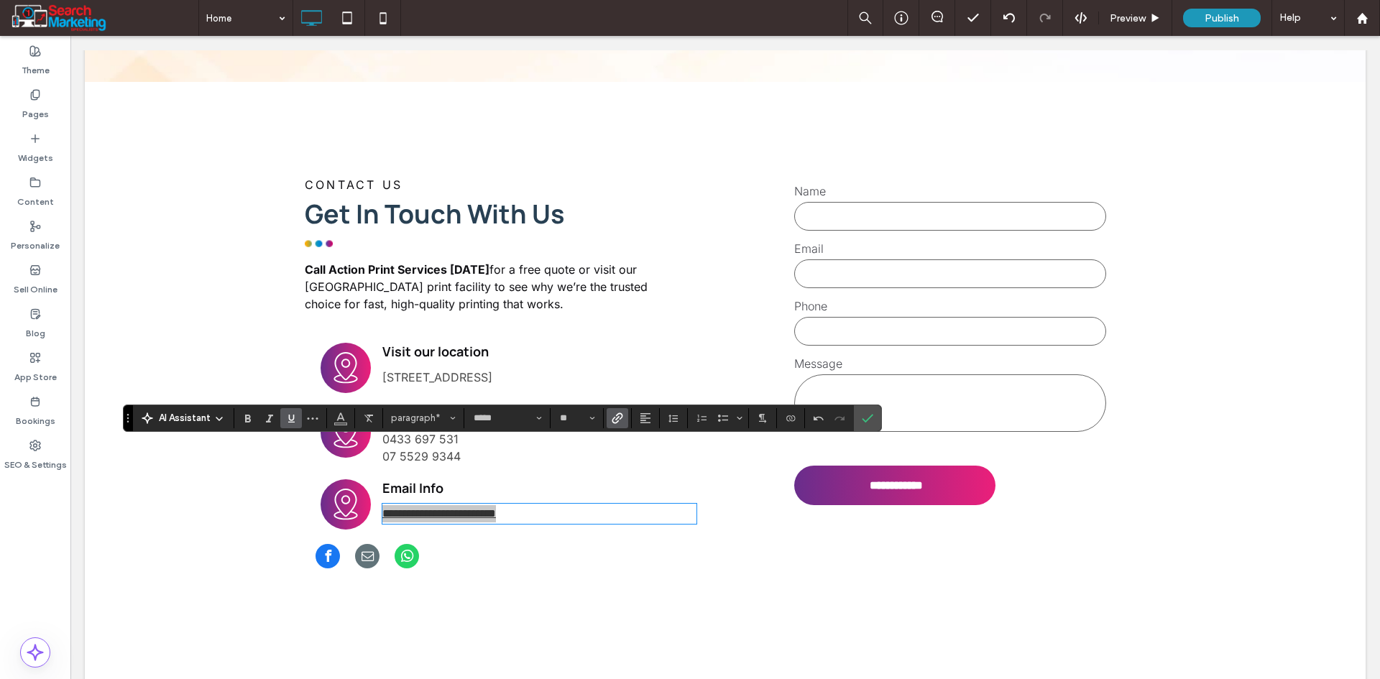
click at [287, 417] on icon "Underline" at bounding box center [290, 417] width 11 height 11
click at [870, 413] on icon "Confirm" at bounding box center [867, 417] width 11 height 11
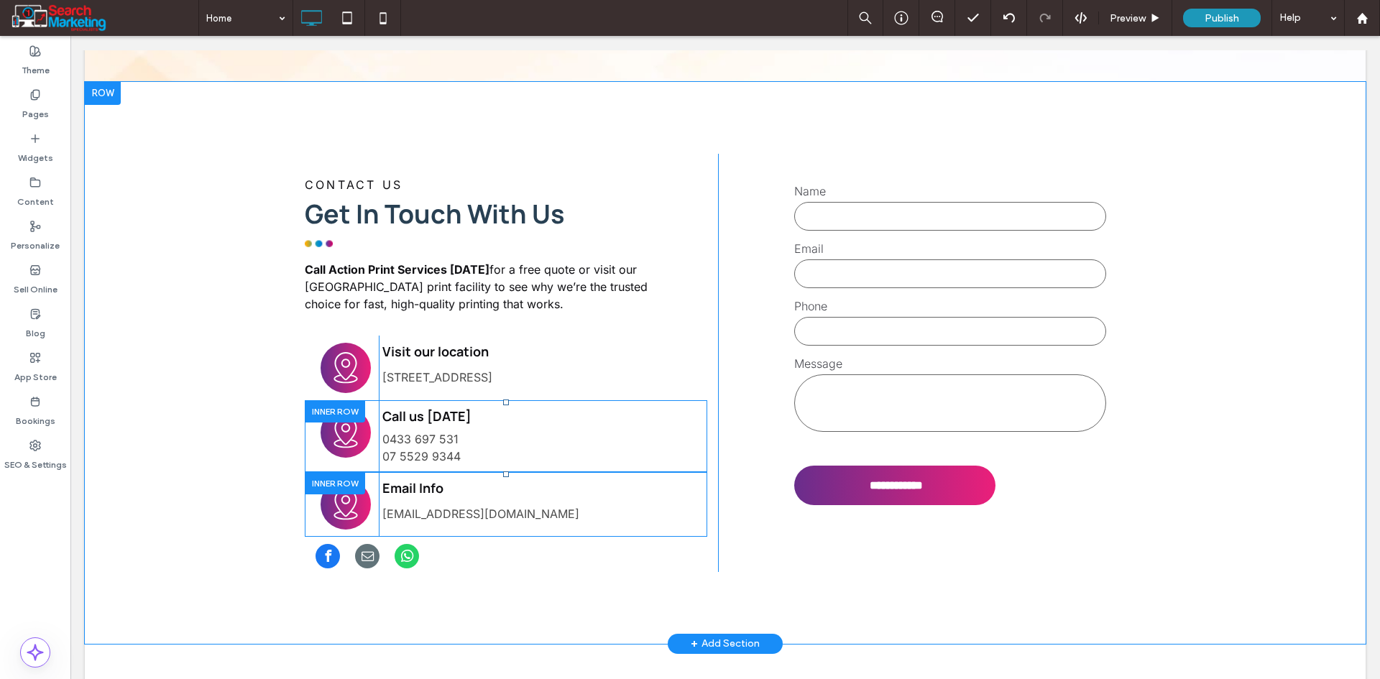
click at [326, 400] on div at bounding box center [335, 411] width 60 height 22
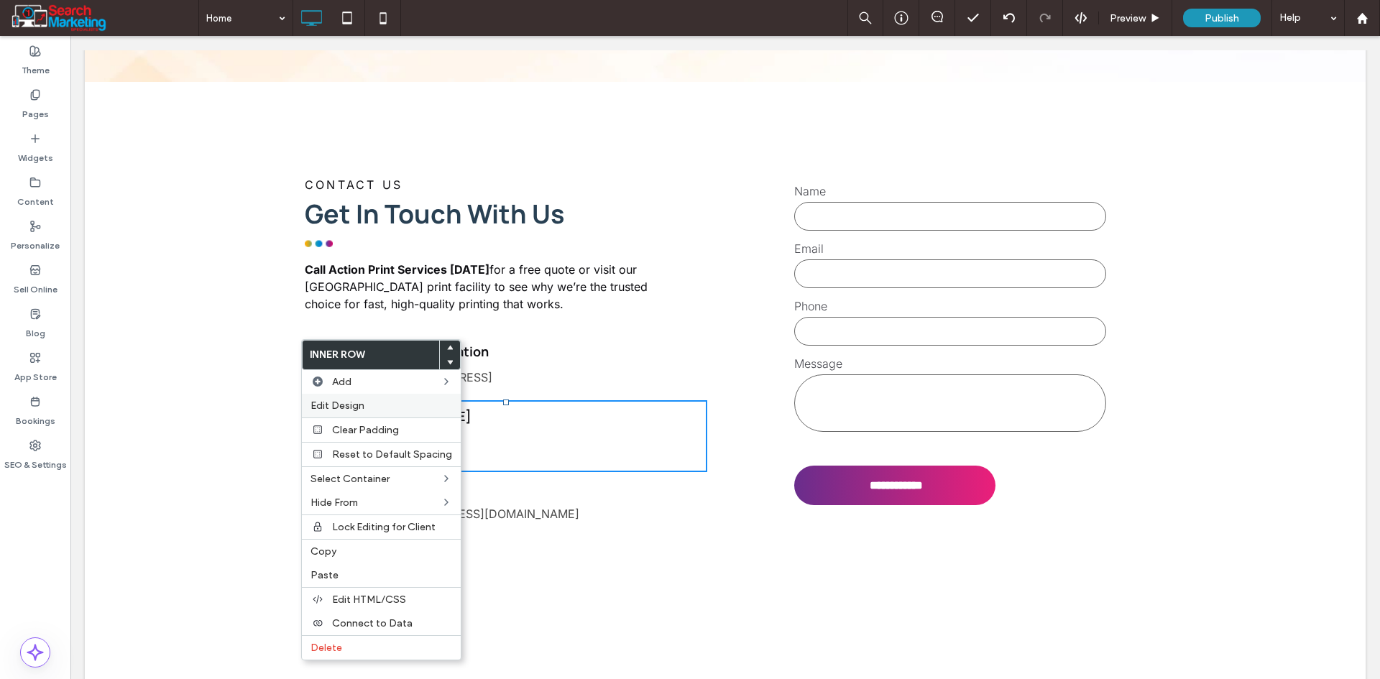
click at [364, 407] on label "Edit Design" at bounding box center [381, 406] width 142 height 12
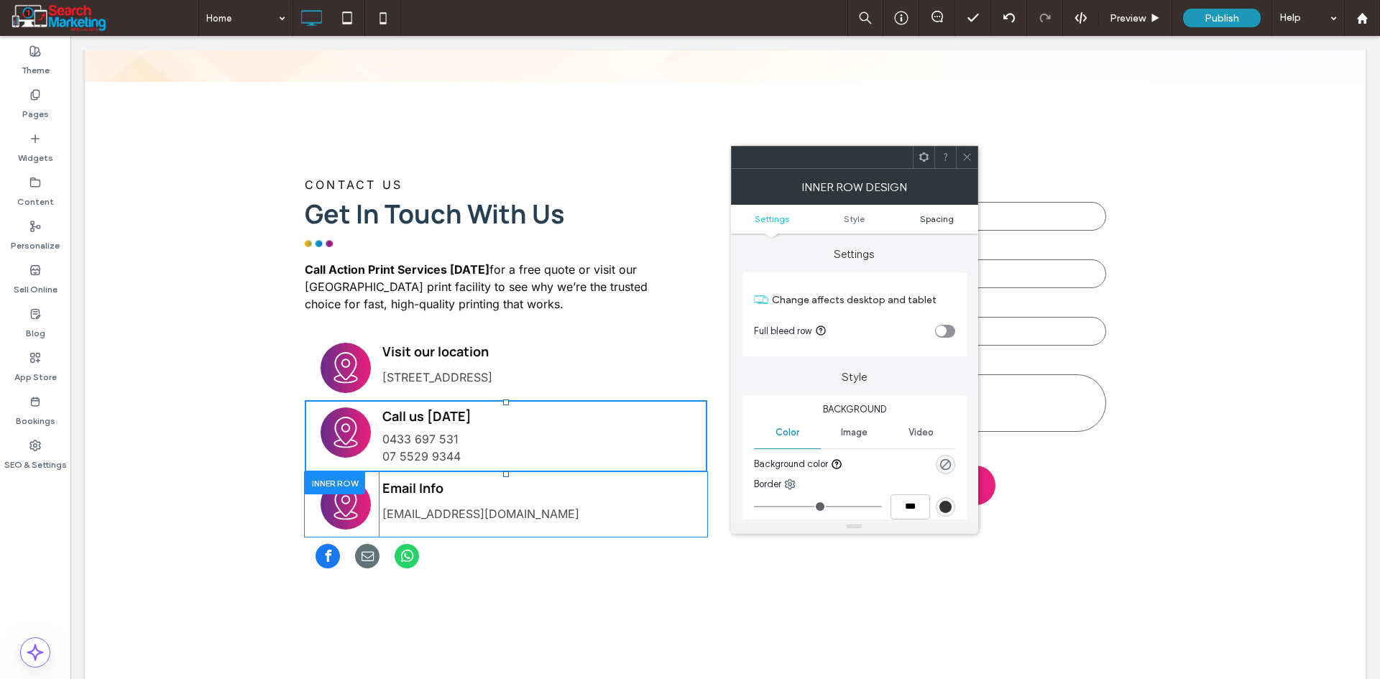
click at [941, 221] on span "Spacing" at bounding box center [937, 218] width 34 height 11
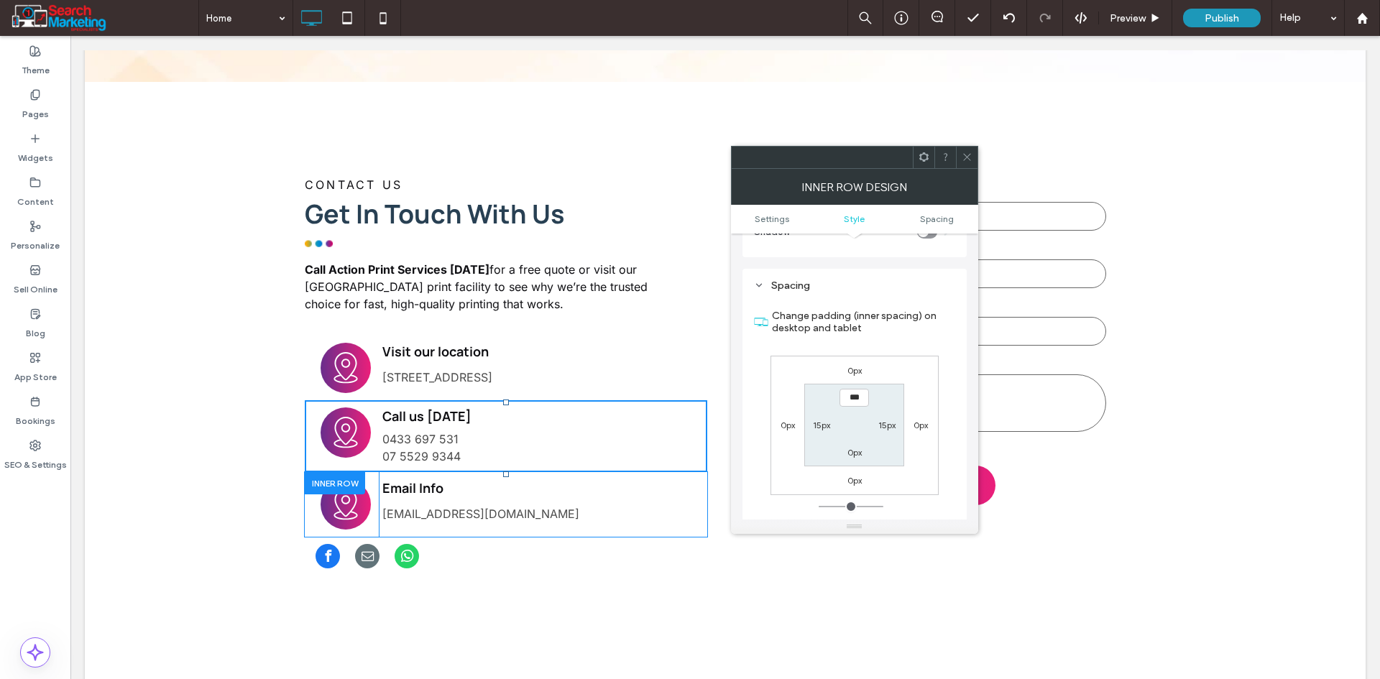
scroll to position [404, 0]
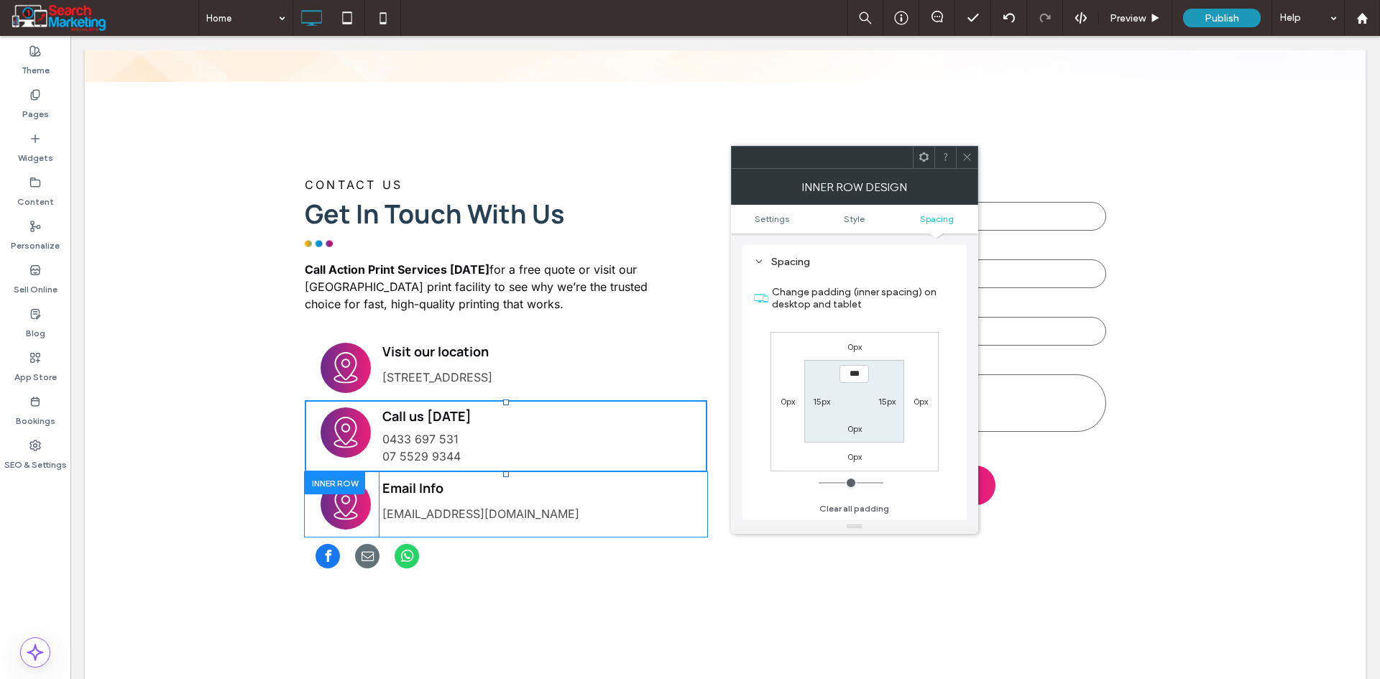
click at [854, 349] on label "0px" at bounding box center [854, 346] width 14 height 11
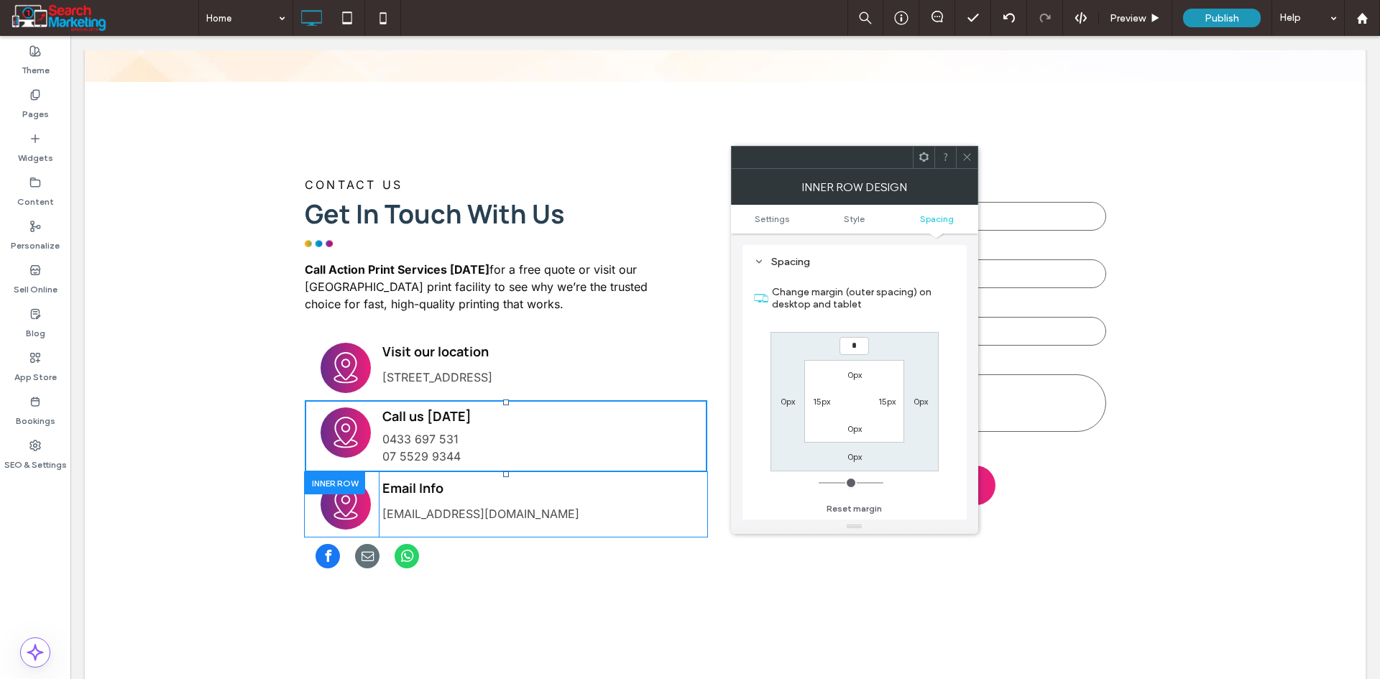
type input "*"
type input "***"
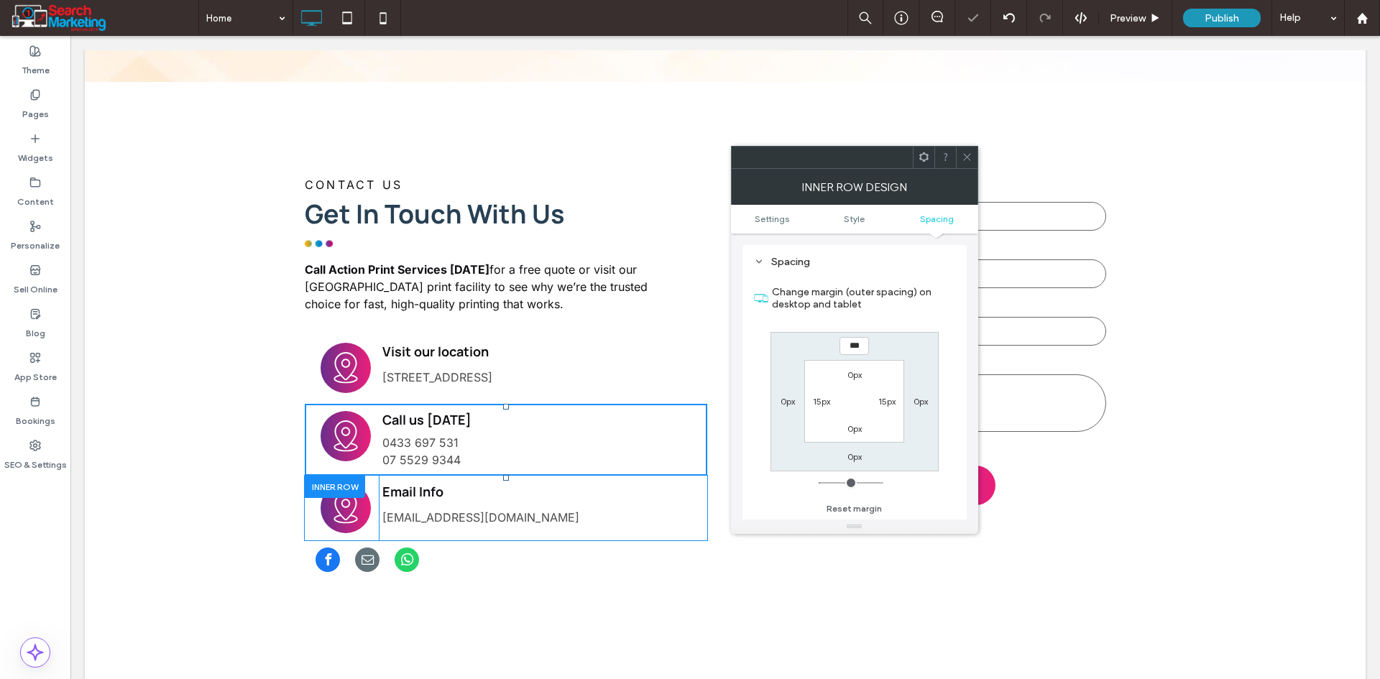
click at [969, 149] on span at bounding box center [966, 158] width 11 height 22
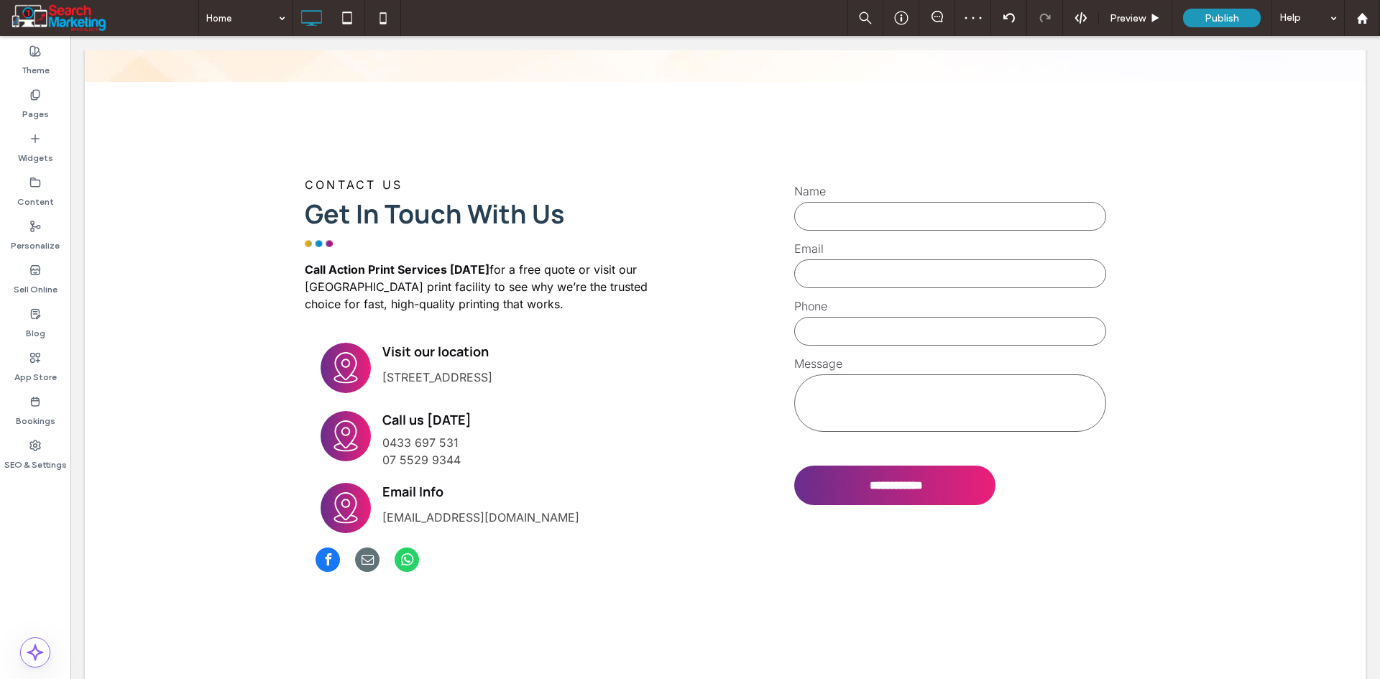
click at [345, 476] on div at bounding box center [335, 487] width 60 height 22
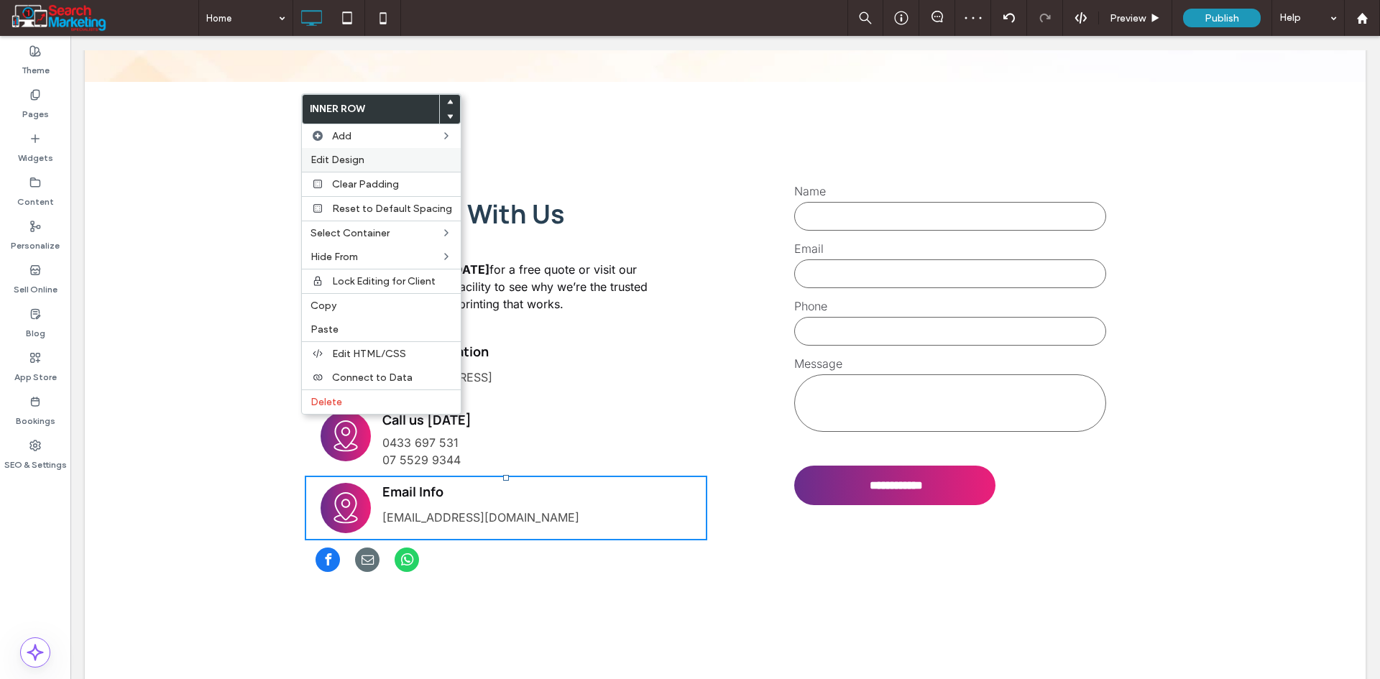
click at [353, 162] on span "Edit Design" at bounding box center [337, 160] width 54 height 12
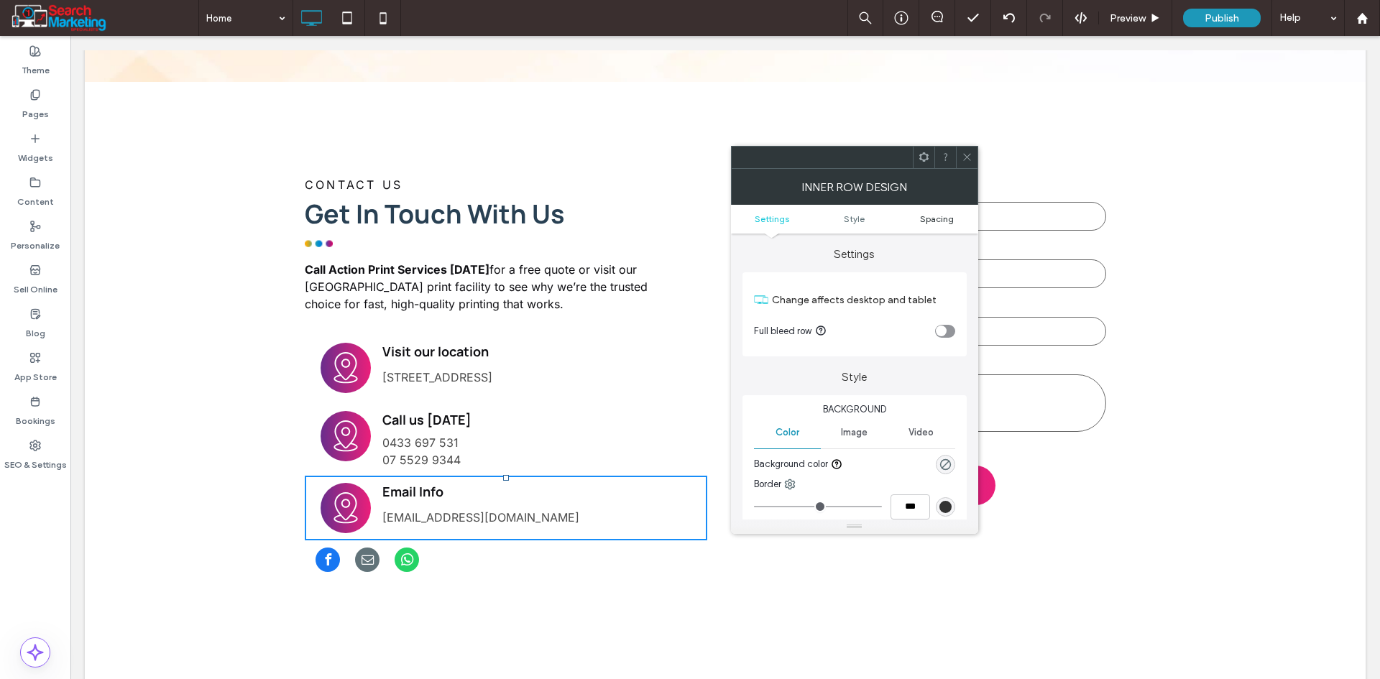
click at [931, 215] on span "Spacing" at bounding box center [937, 218] width 34 height 11
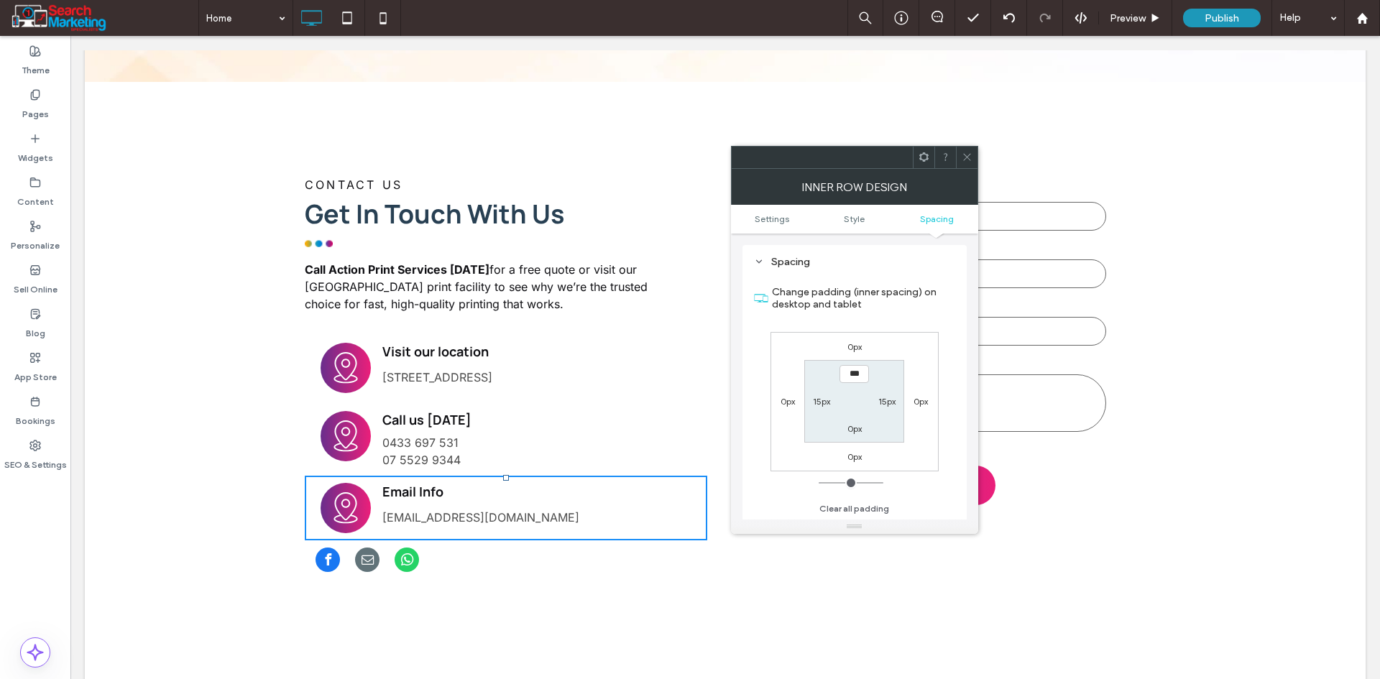
click at [856, 349] on label "0px" at bounding box center [854, 346] width 14 height 11
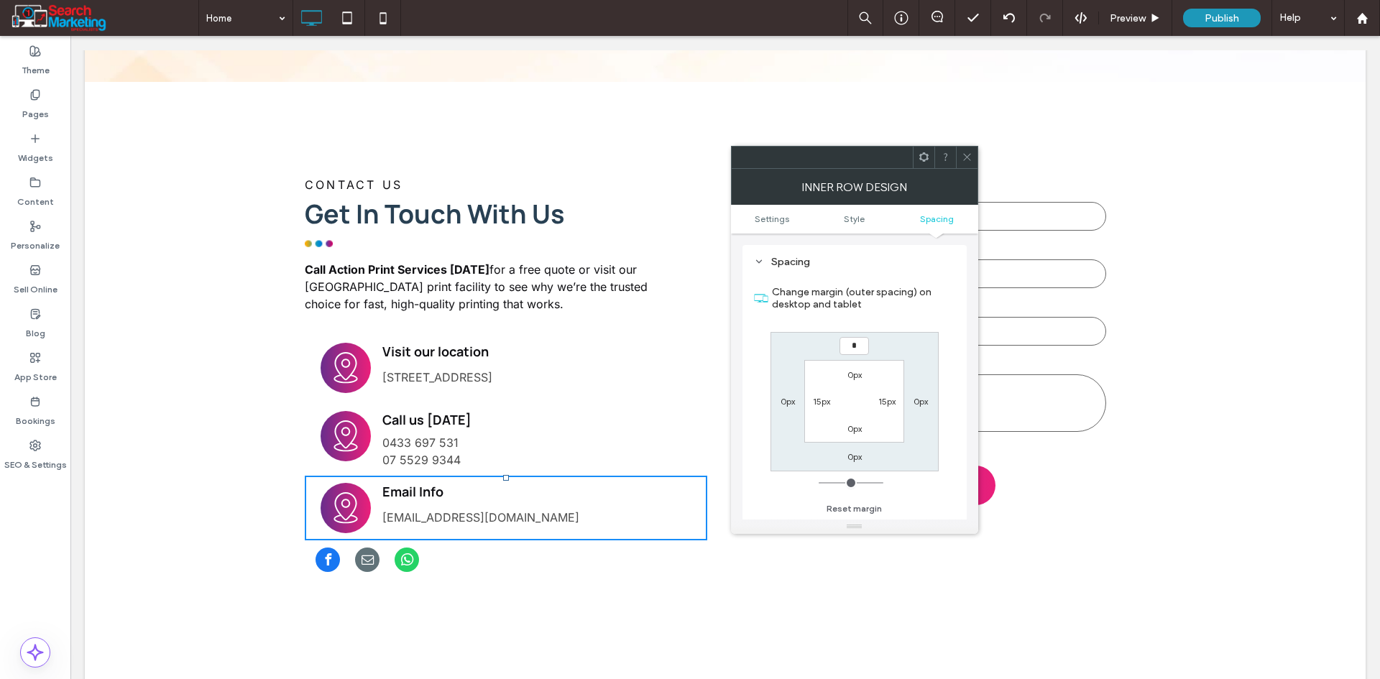
type input "*"
type input "***"
click at [961, 156] on icon at bounding box center [966, 157] width 11 height 11
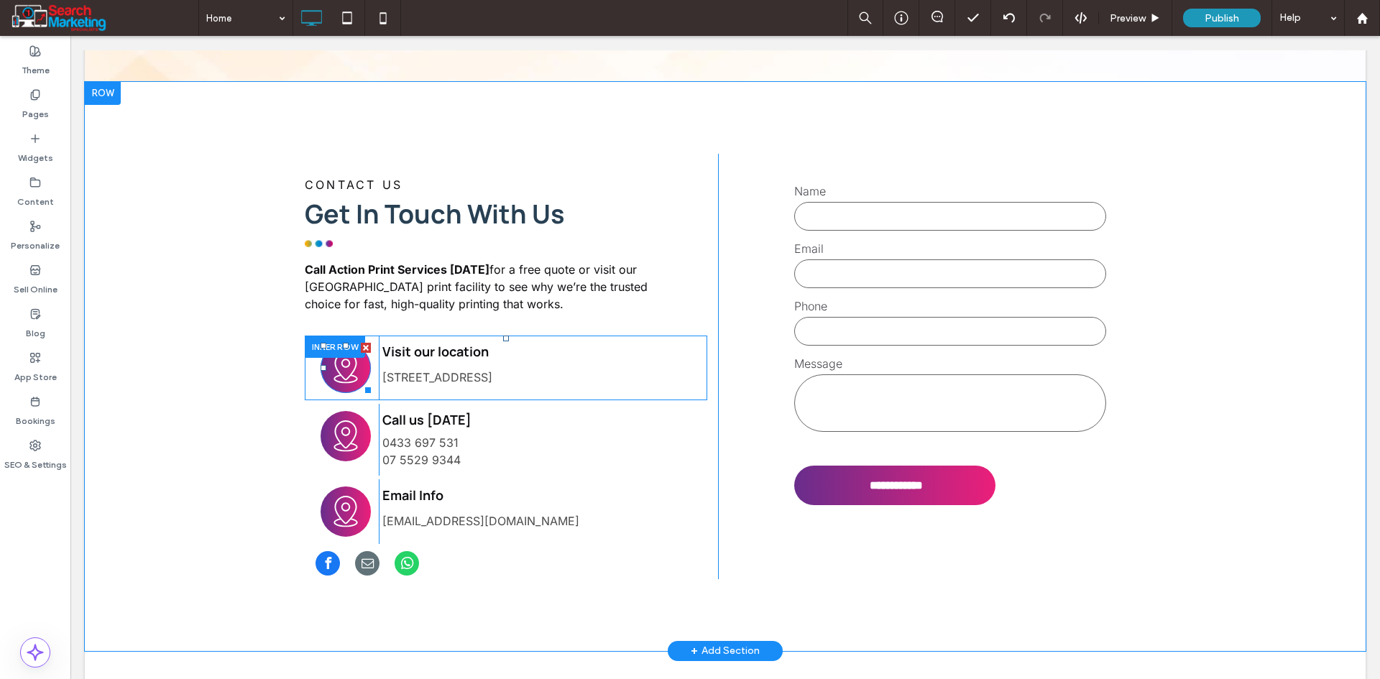
click at [328, 343] on icon at bounding box center [346, 368] width 38 height 50
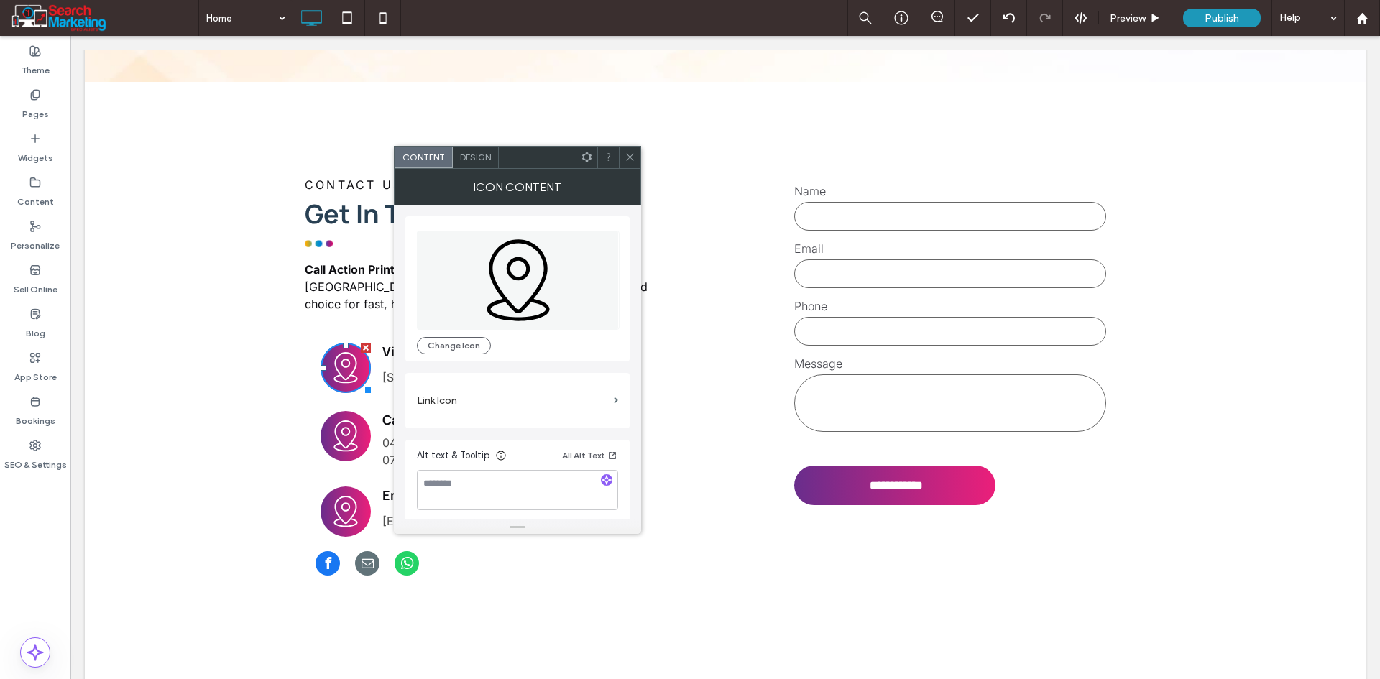
click at [479, 160] on span "Design" at bounding box center [475, 157] width 31 height 11
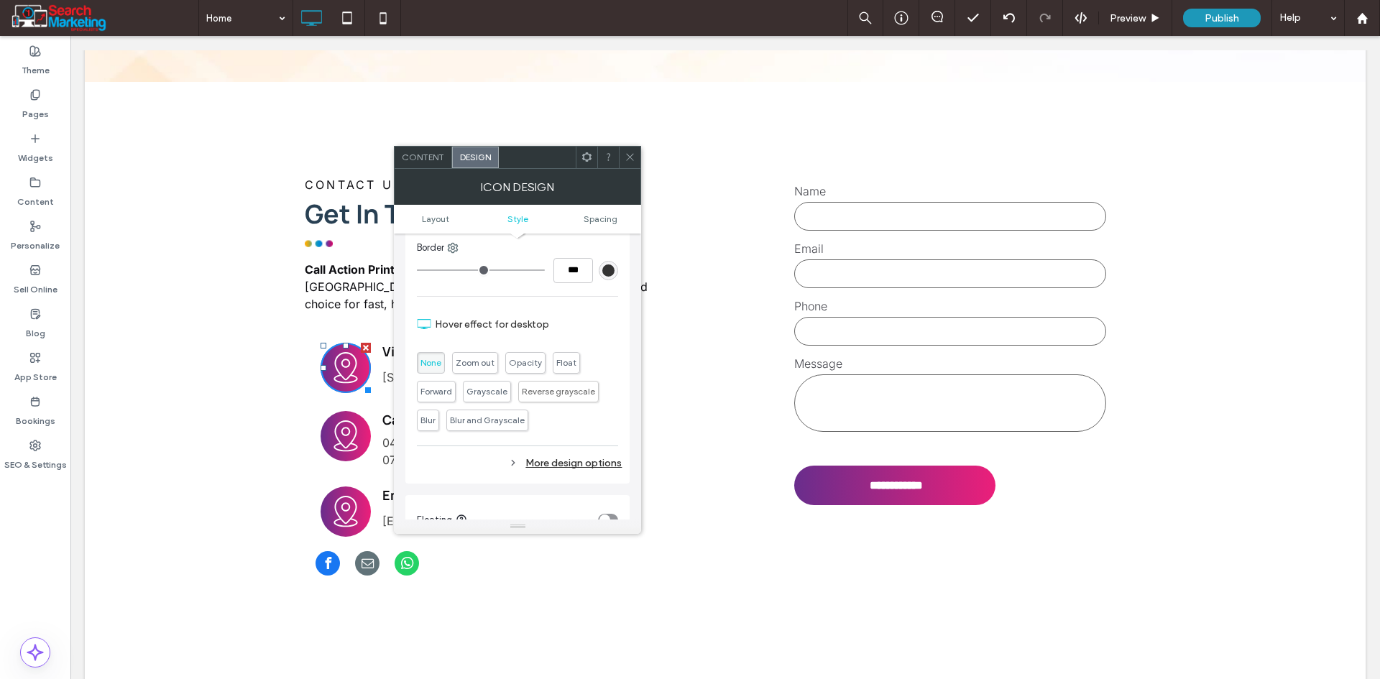
scroll to position [503, 0]
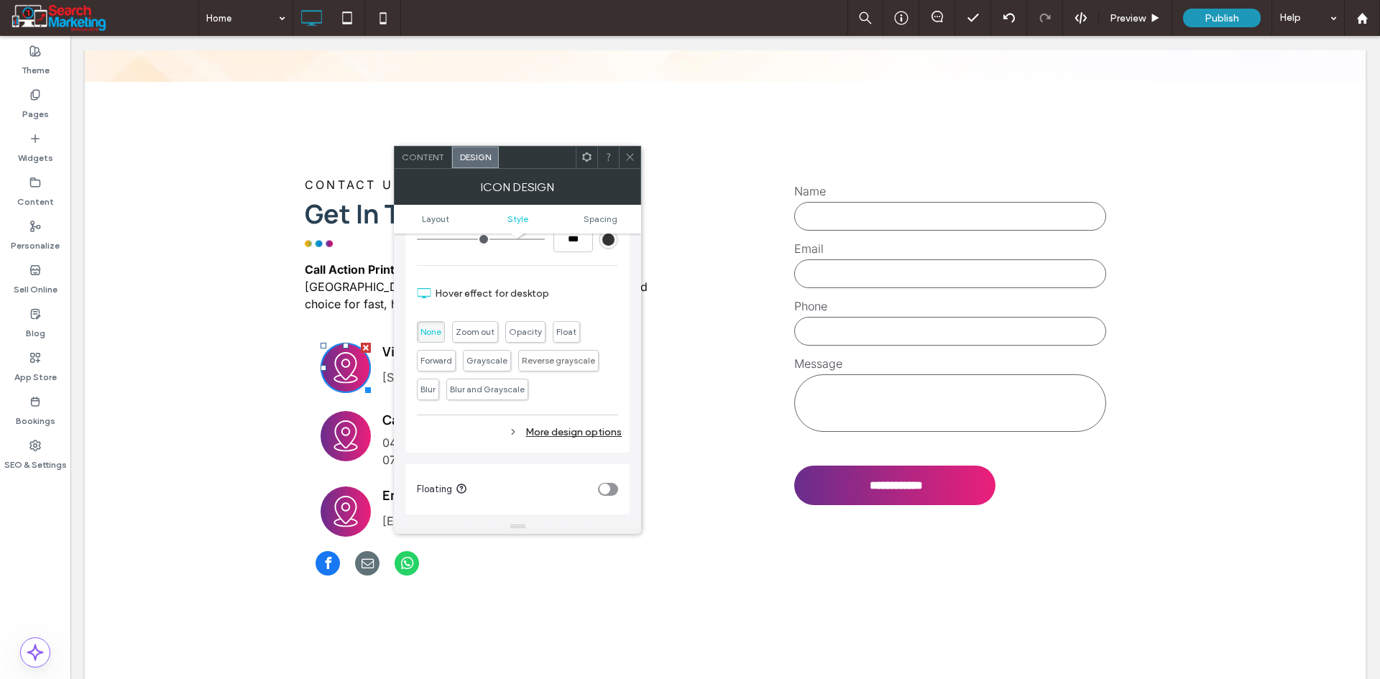
click at [507, 431] on div "More design options" at bounding box center [519, 432] width 205 height 19
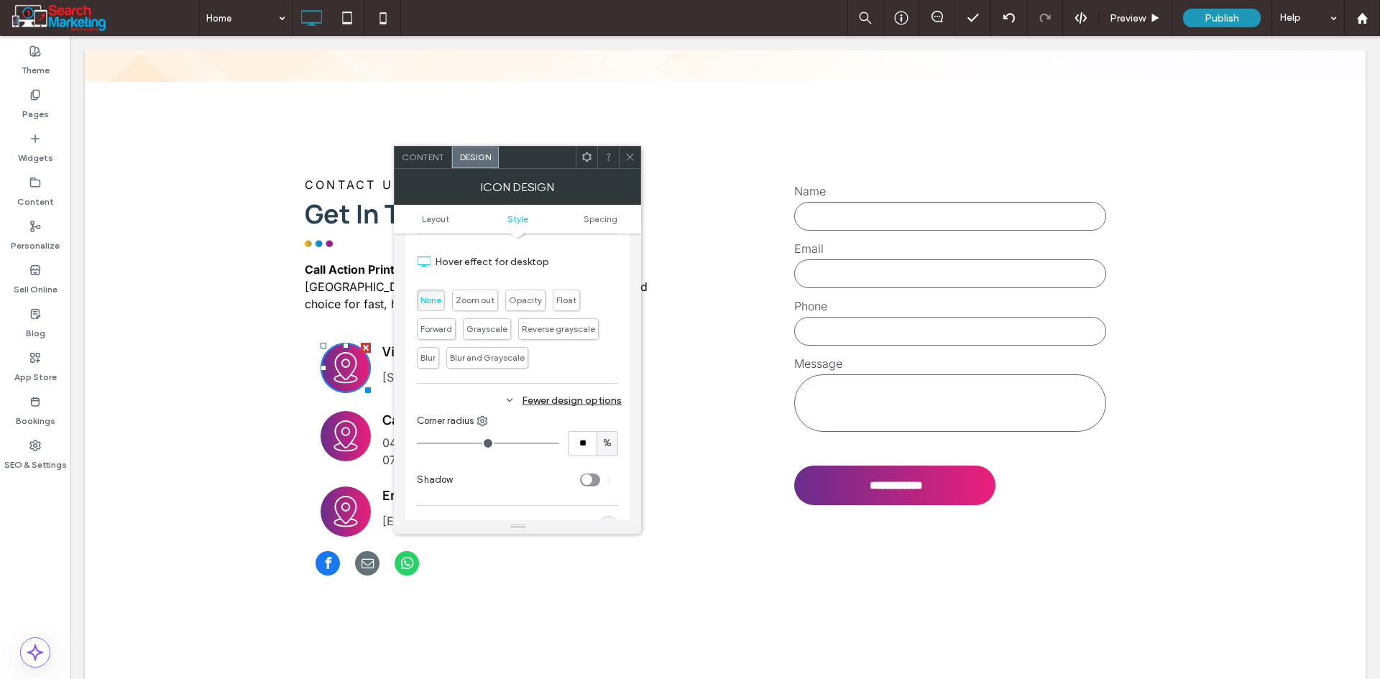
scroll to position [575, 0]
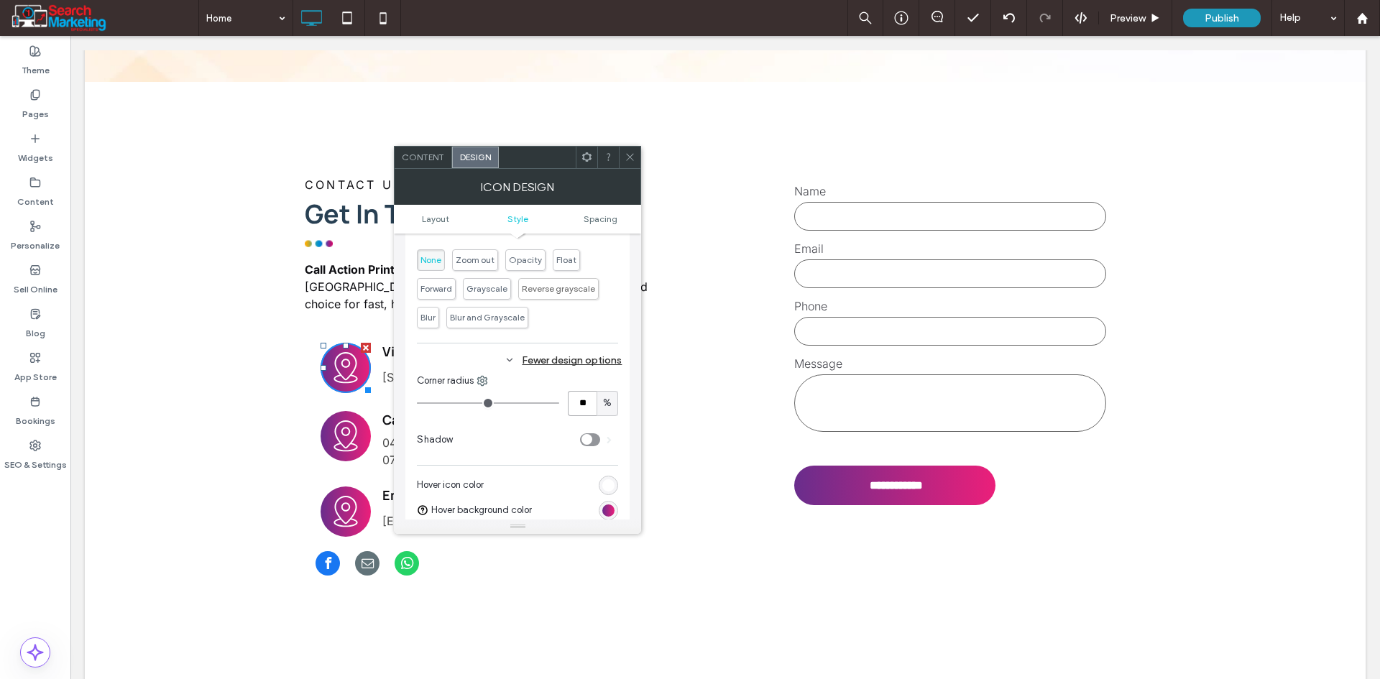
click at [587, 407] on input "**" at bounding box center [582, 403] width 29 height 25
type input "**"
click at [626, 161] on icon at bounding box center [629, 157] width 11 height 11
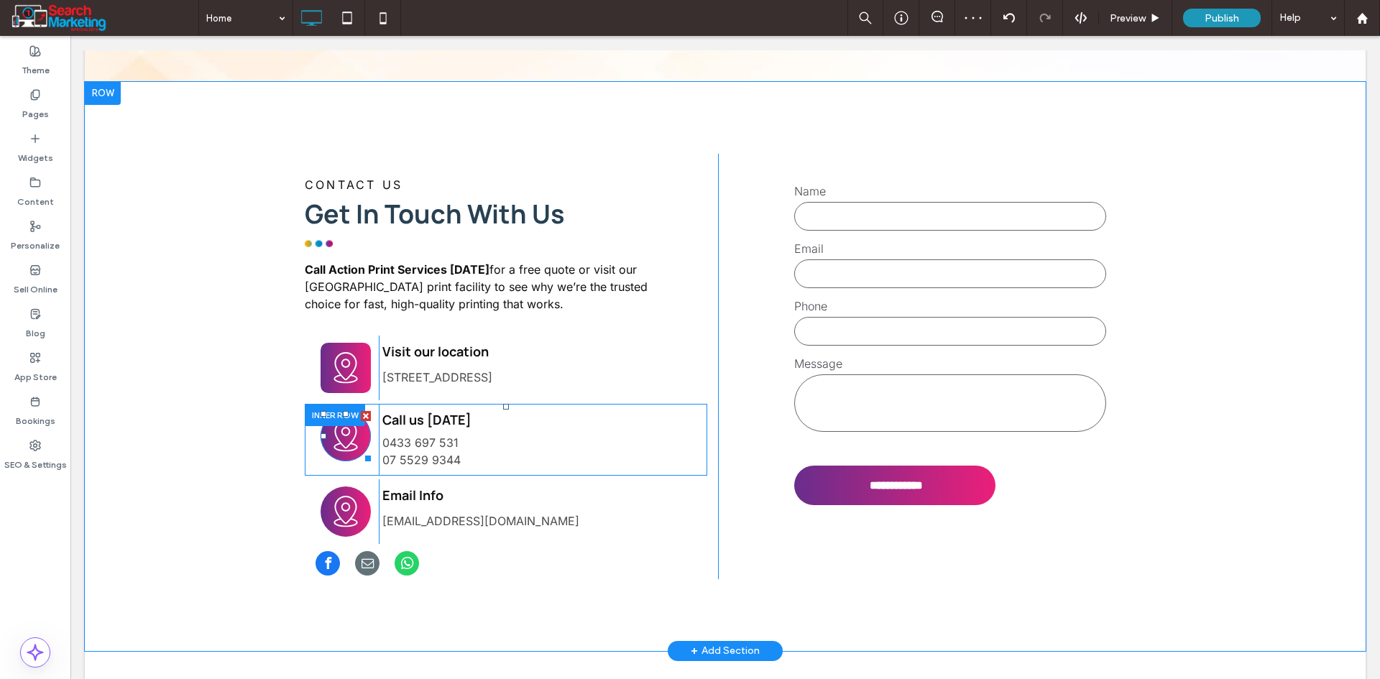
click at [335, 411] on icon at bounding box center [346, 436] width 38 height 50
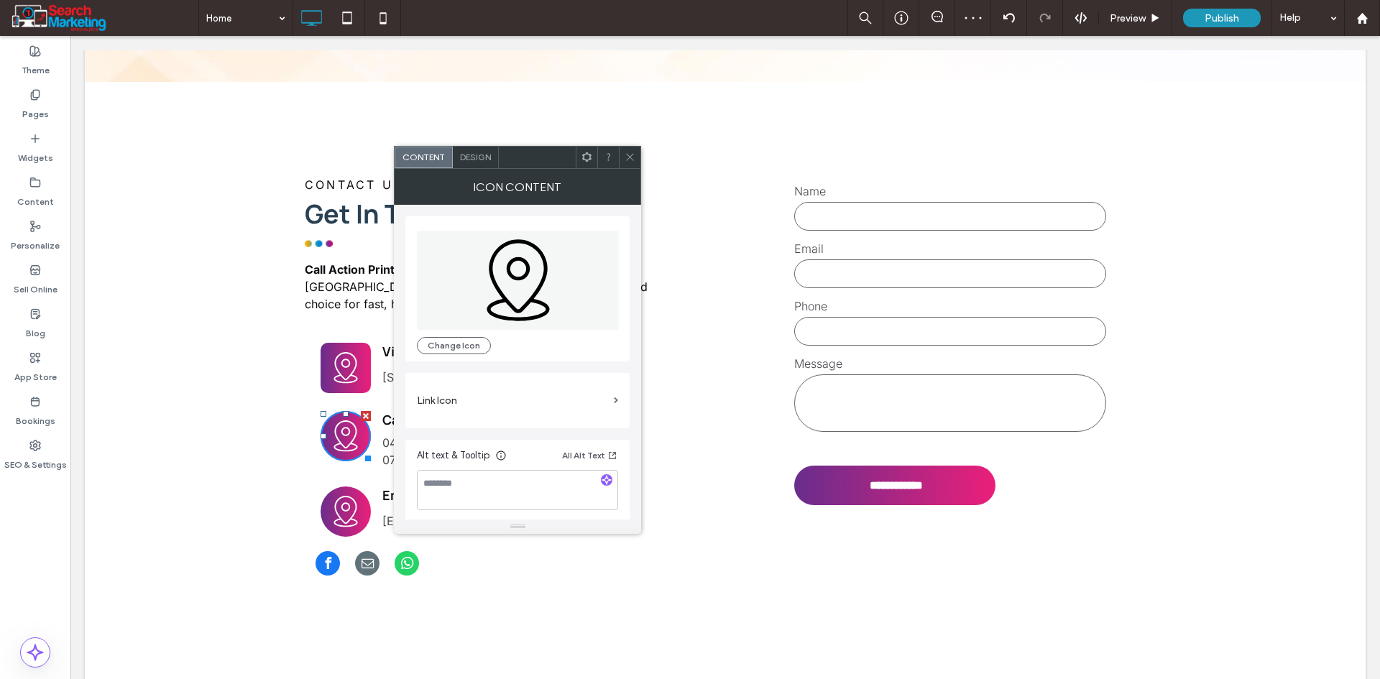
click at [471, 150] on div "Design" at bounding box center [476, 158] width 46 height 22
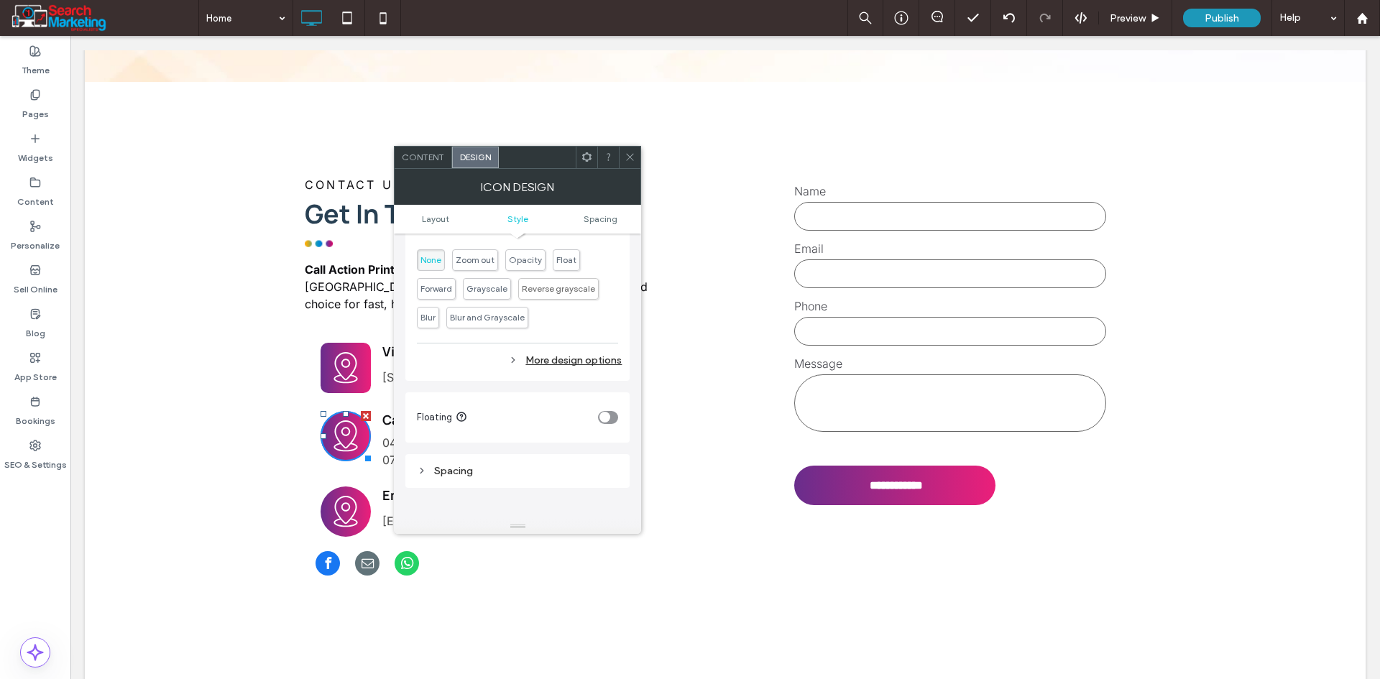
click at [514, 361] on use at bounding box center [513, 360] width 3 height 5
type input "**"
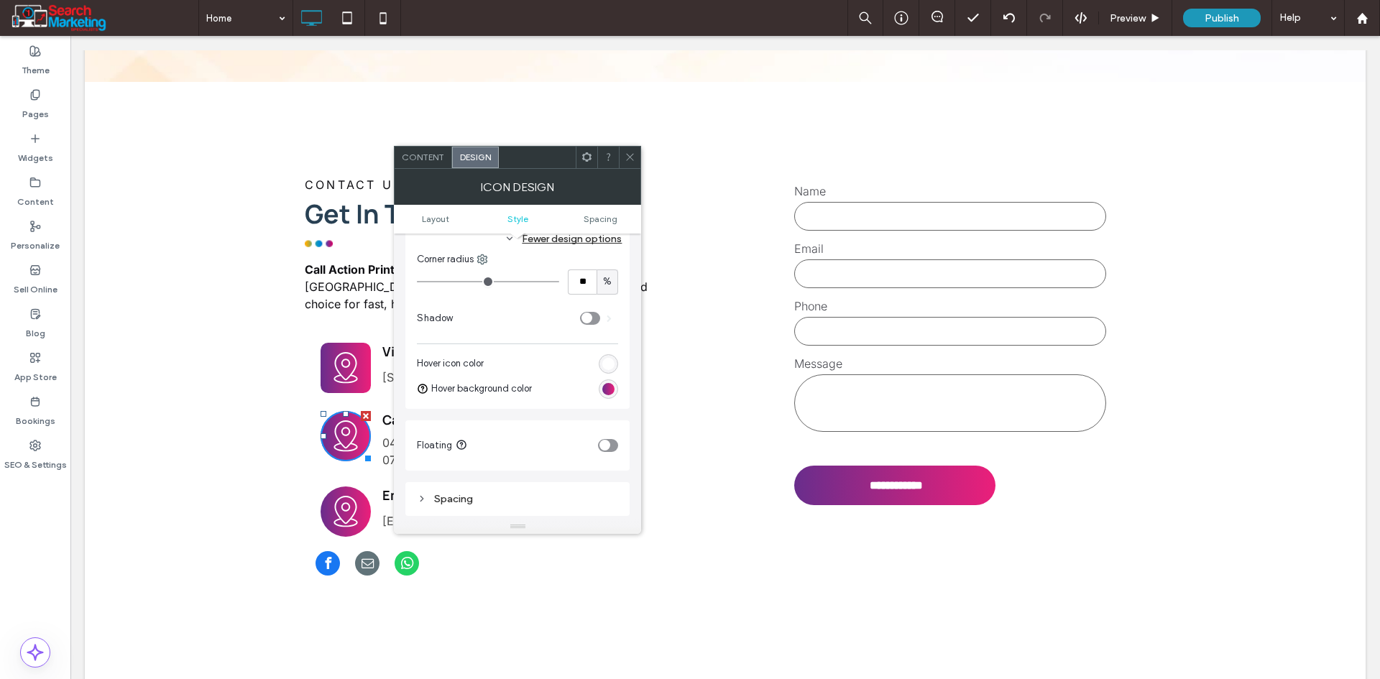
scroll to position [647, 0]
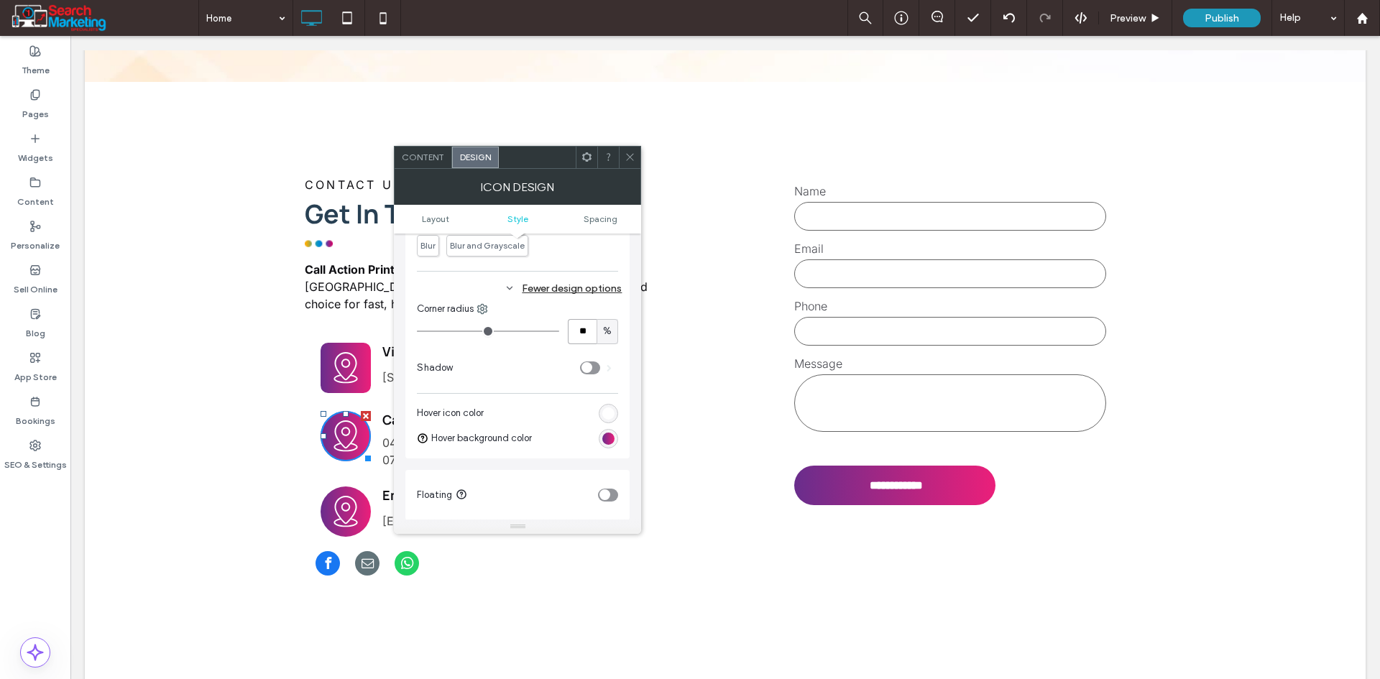
click at [581, 328] on input "**" at bounding box center [582, 331] width 29 height 25
type input "**"
click at [635, 152] on icon at bounding box center [629, 157] width 11 height 11
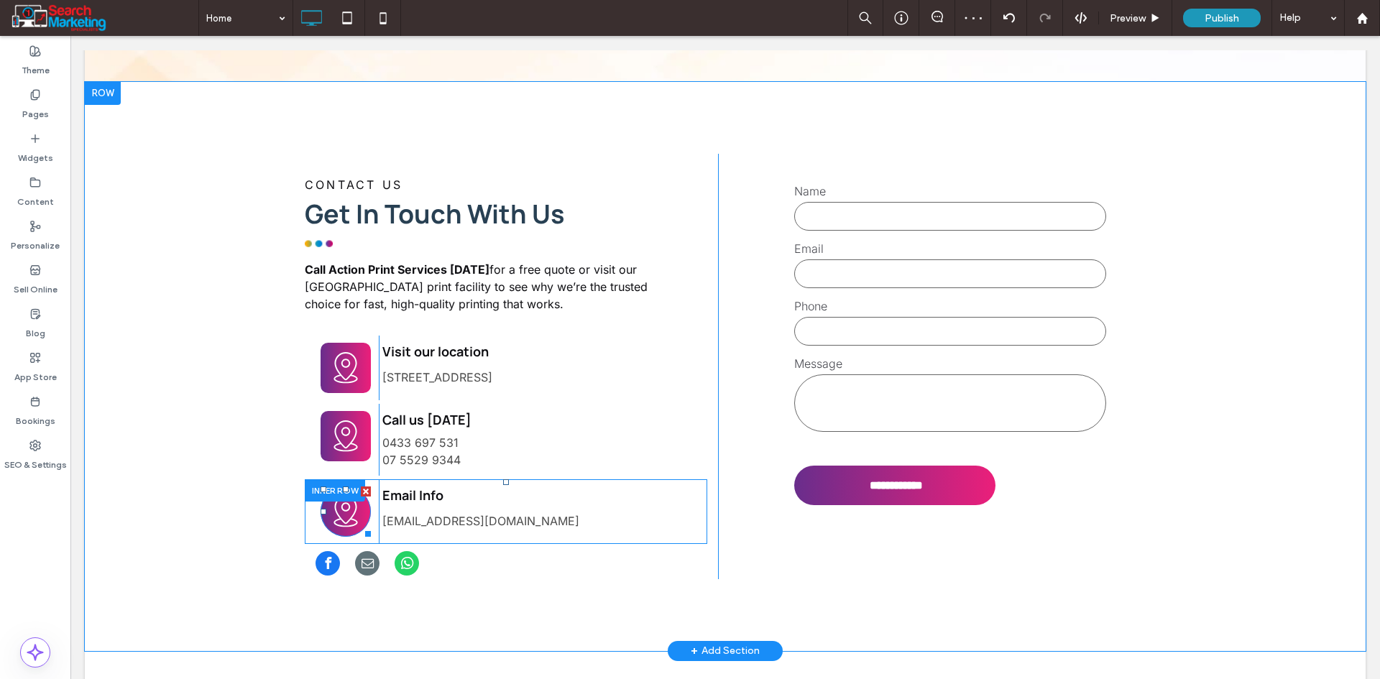
click at [343, 486] on icon at bounding box center [346, 511] width 38 height 50
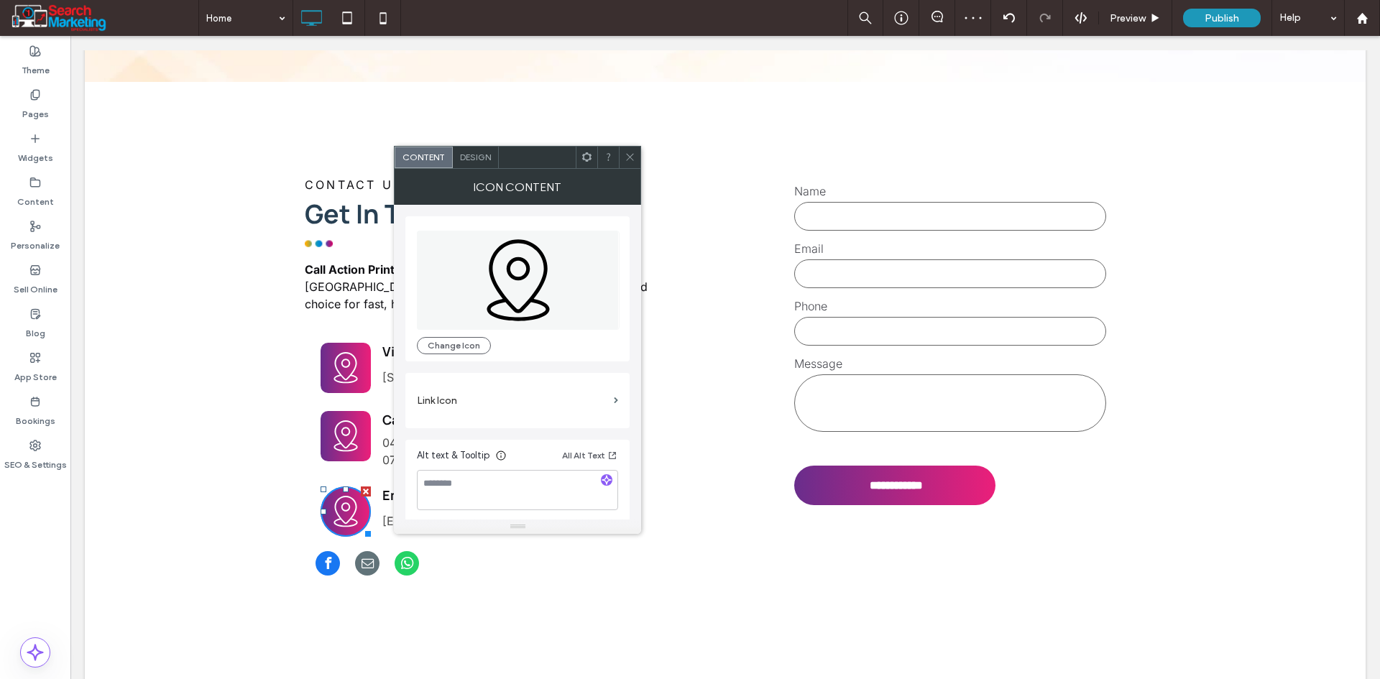
click at [473, 160] on span "Design" at bounding box center [475, 157] width 31 height 11
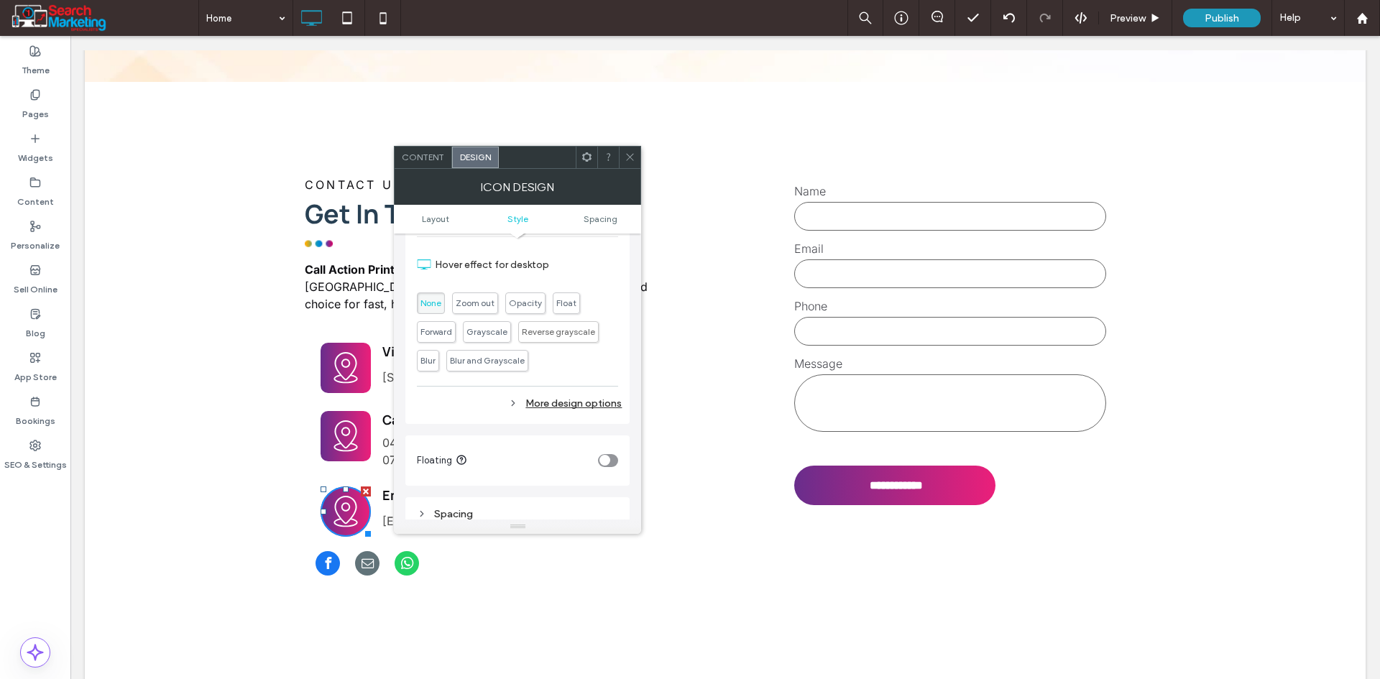
scroll to position [575, 0]
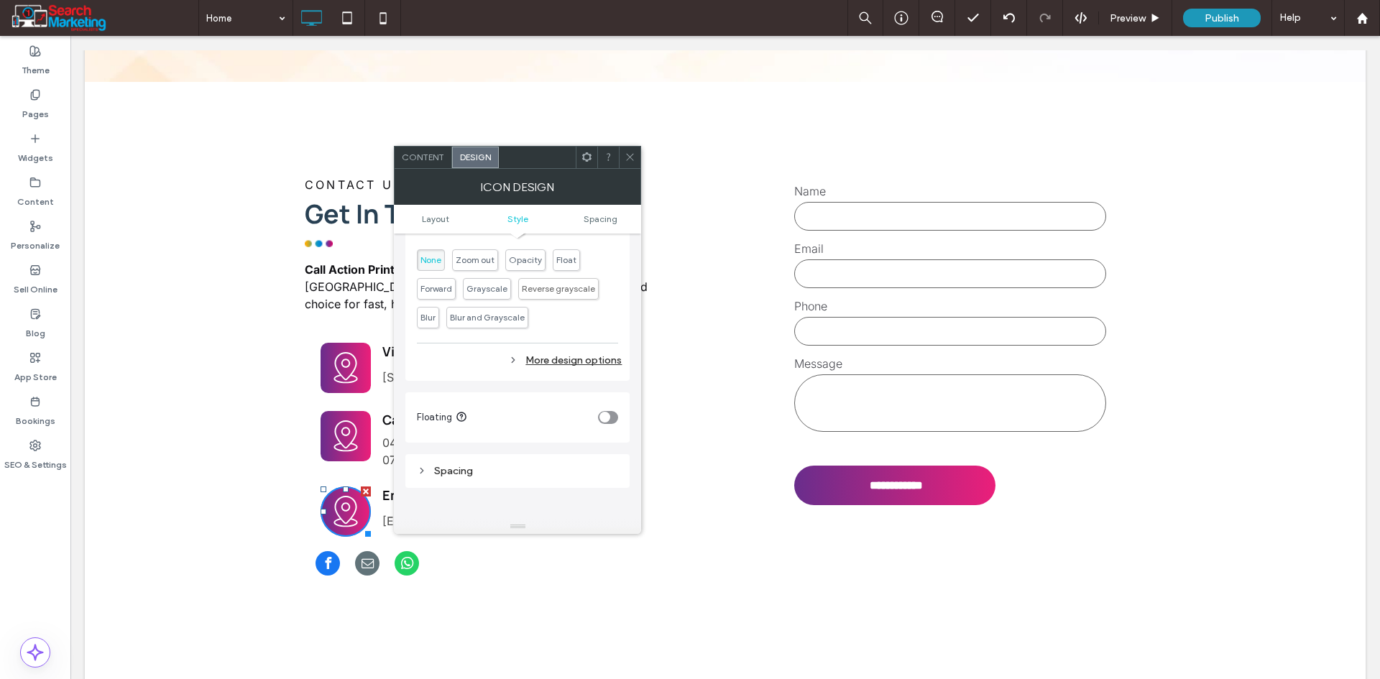
click at [512, 359] on icon at bounding box center [513, 360] width 10 height 10
click at [583, 407] on input "**" at bounding box center [582, 403] width 29 height 25
type input "**"
click at [628, 163] on span at bounding box center [629, 158] width 11 height 22
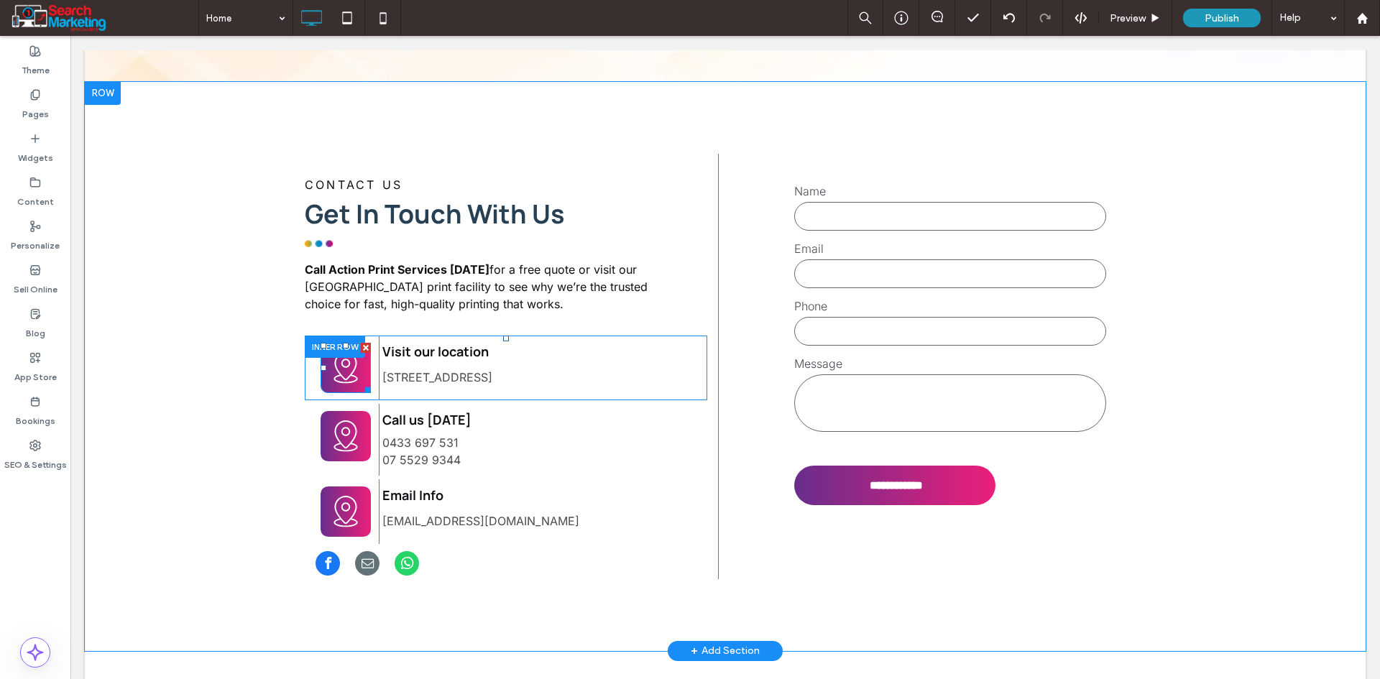
click at [340, 343] on icon at bounding box center [346, 368] width 38 height 50
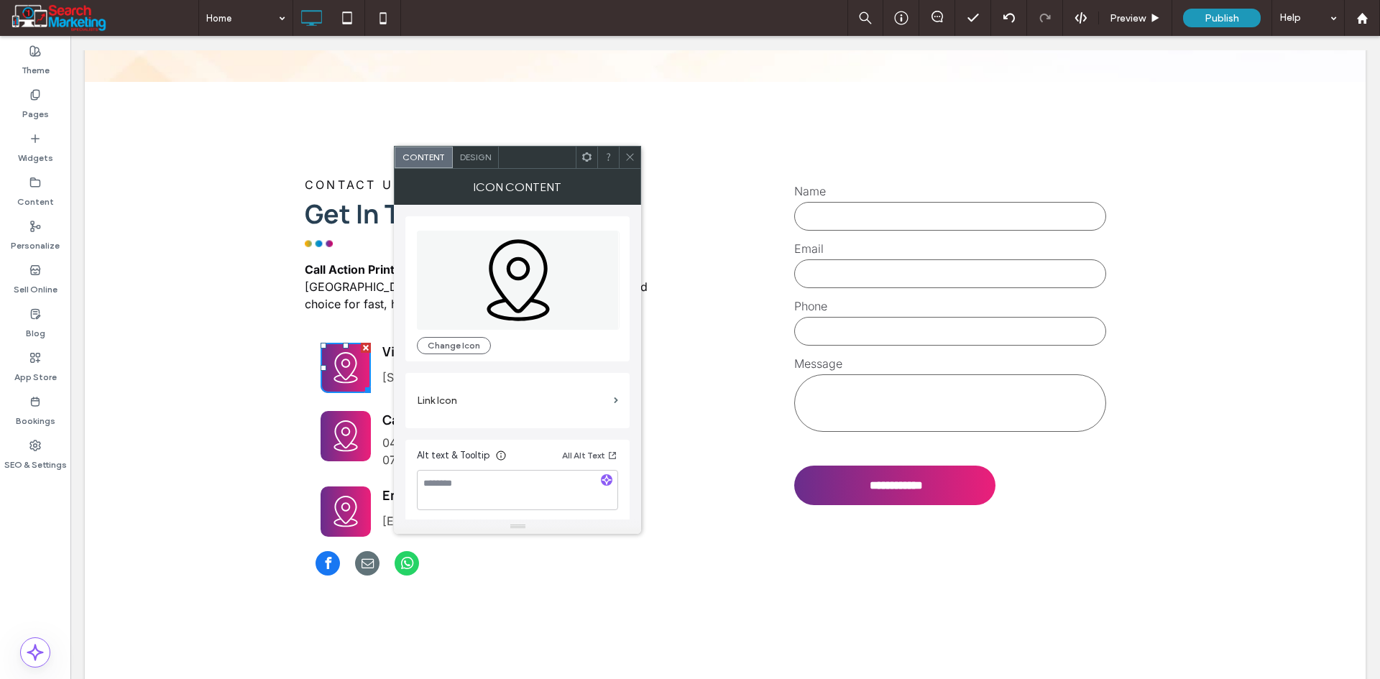
click at [469, 152] on span "Design" at bounding box center [475, 157] width 31 height 11
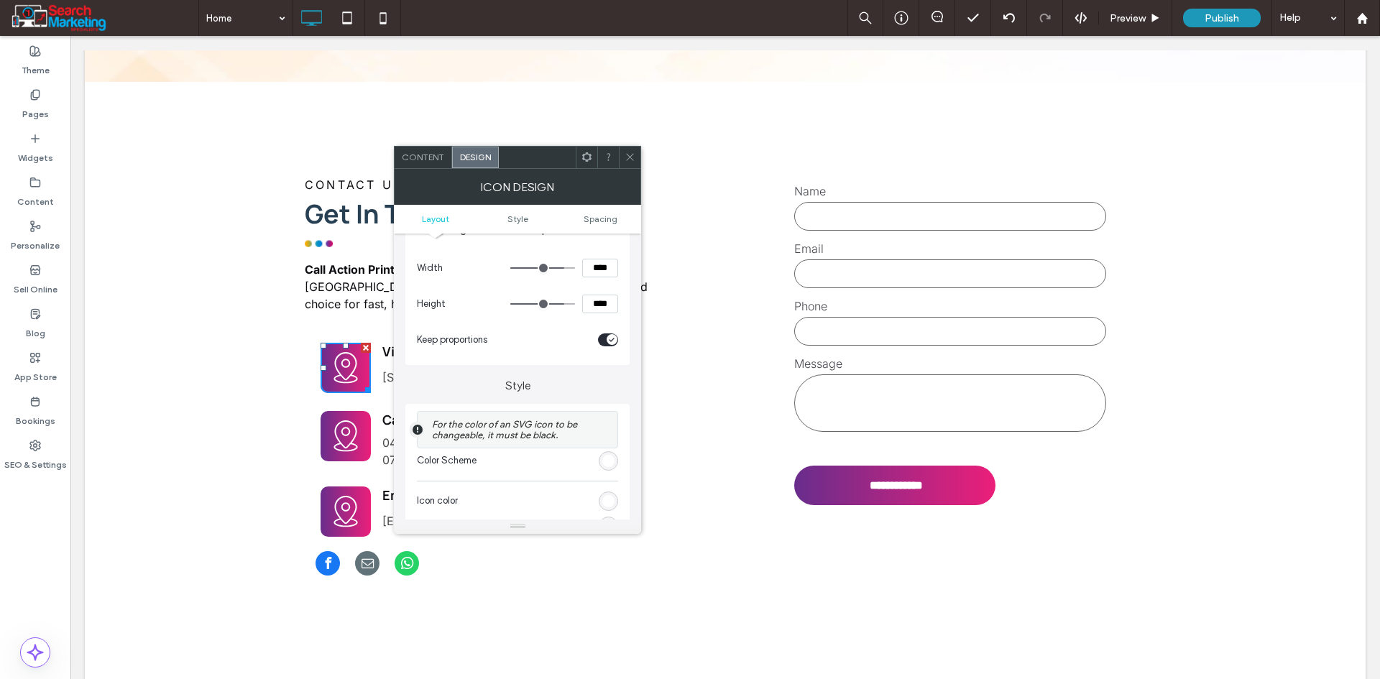
scroll to position [216, 0]
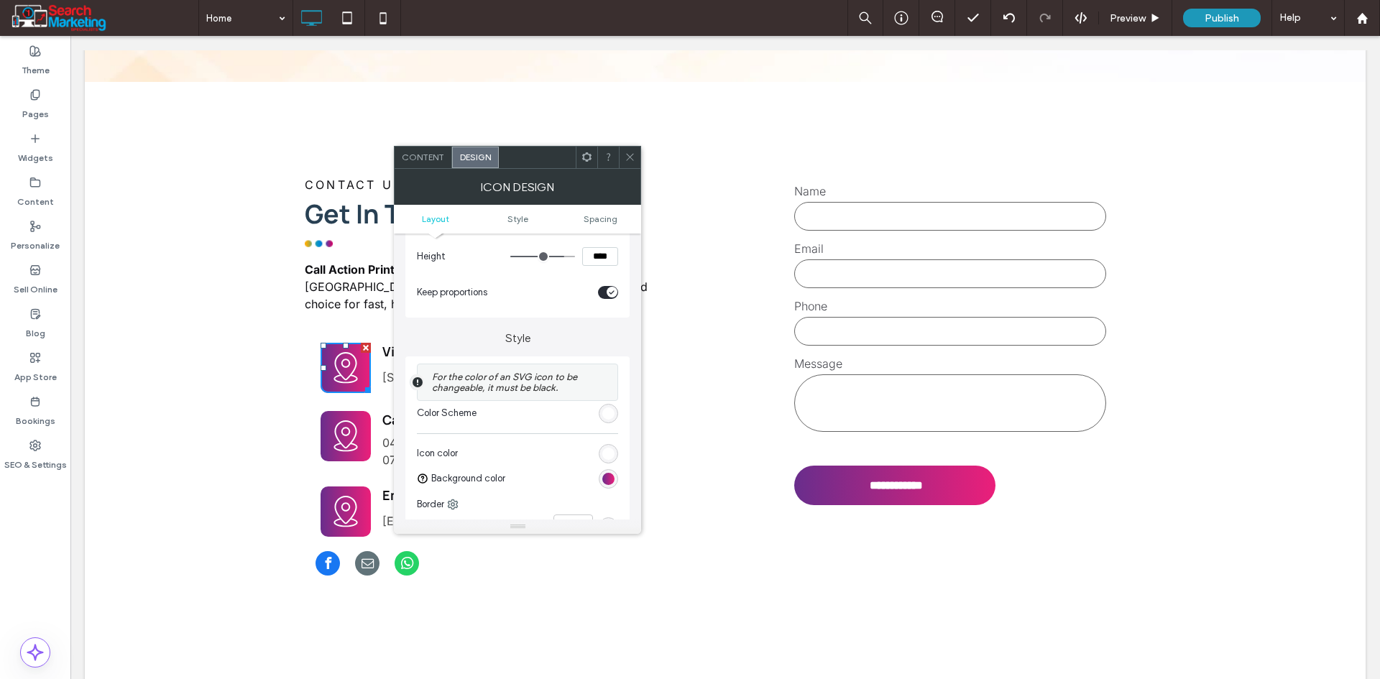
click at [341, 411] on icon at bounding box center [346, 436] width 38 height 50
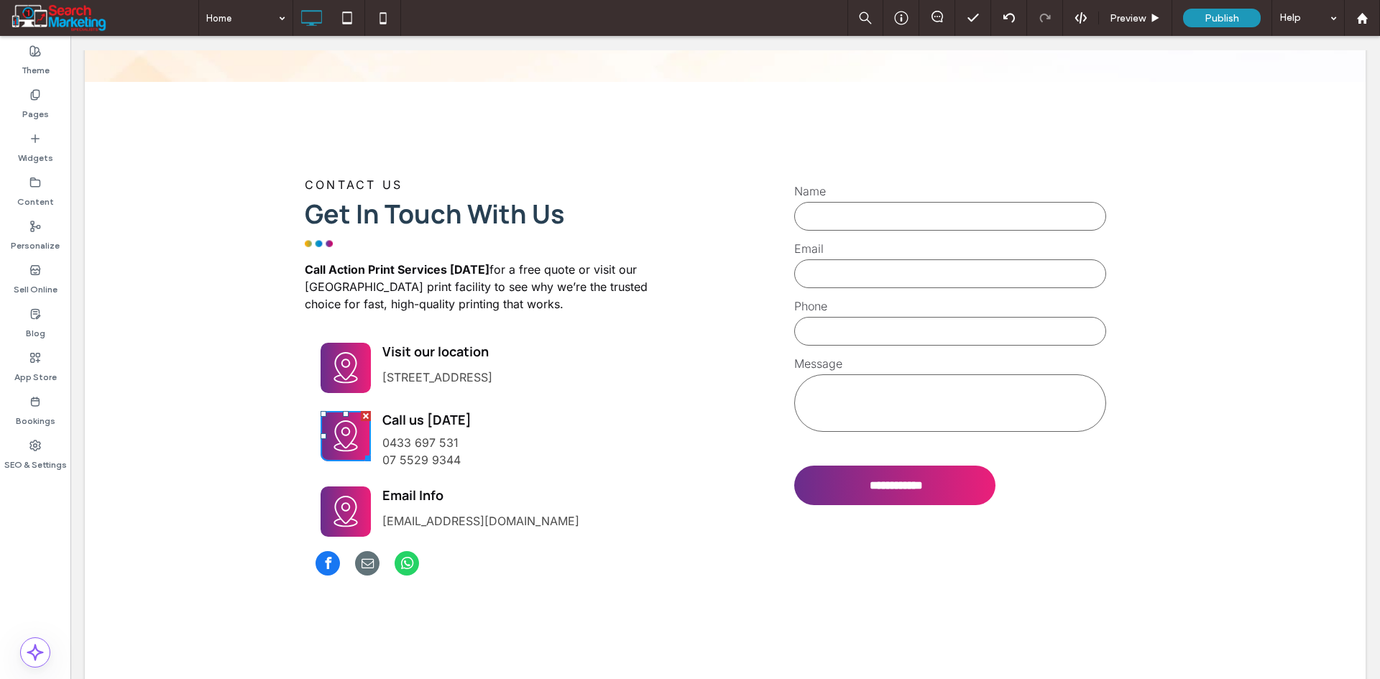
click at [342, 420] on icon at bounding box center [345, 436] width 24 height 32
click at [345, 411] on icon at bounding box center [346, 436] width 38 height 50
click at [566, 437] on p "0433 697 531" at bounding box center [539, 442] width 314 height 11
type input "*****"
type input "**"
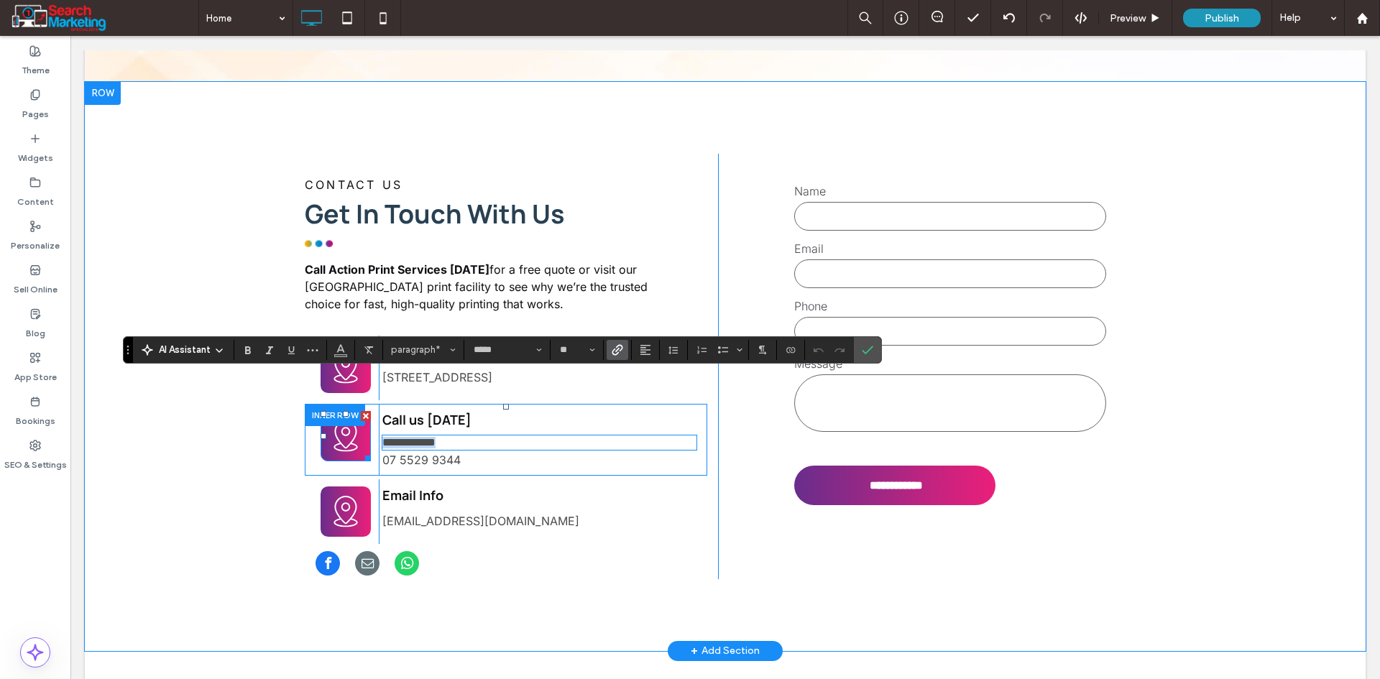
click at [347, 411] on icon at bounding box center [346, 436] width 38 height 50
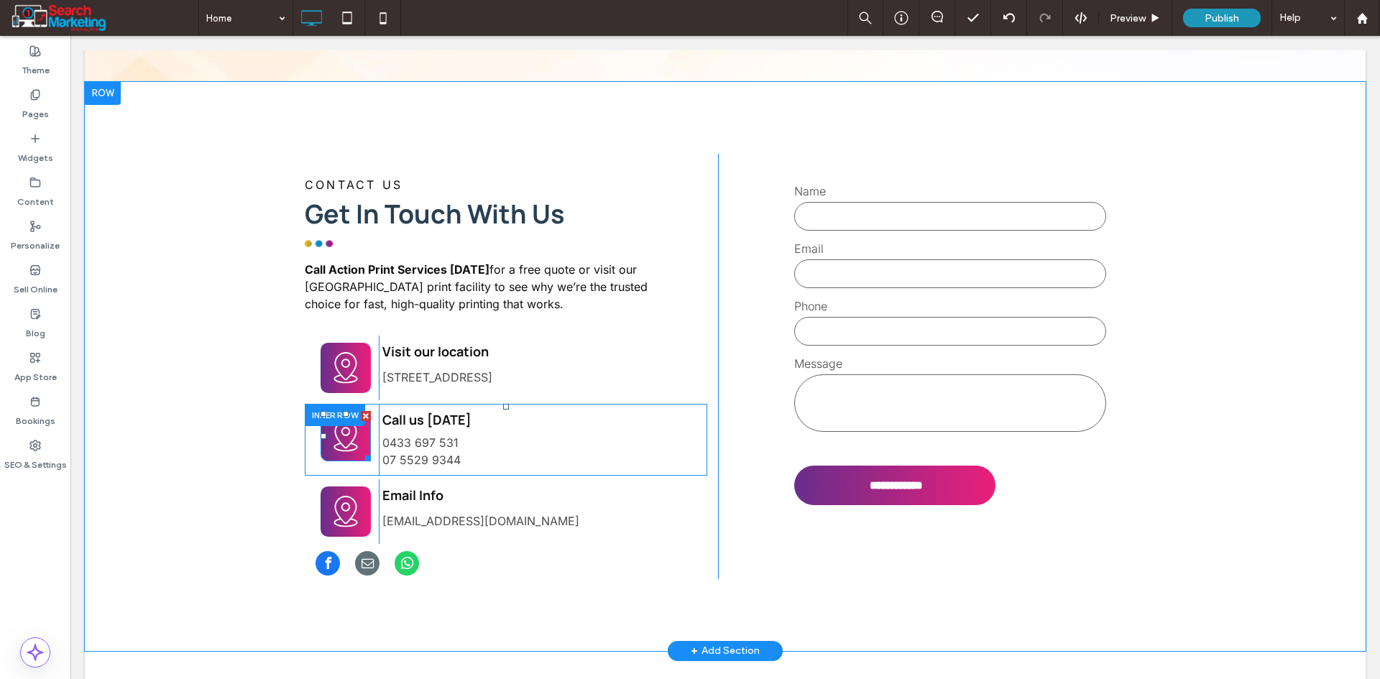
click at [333, 420] on icon at bounding box center [345, 436] width 24 height 32
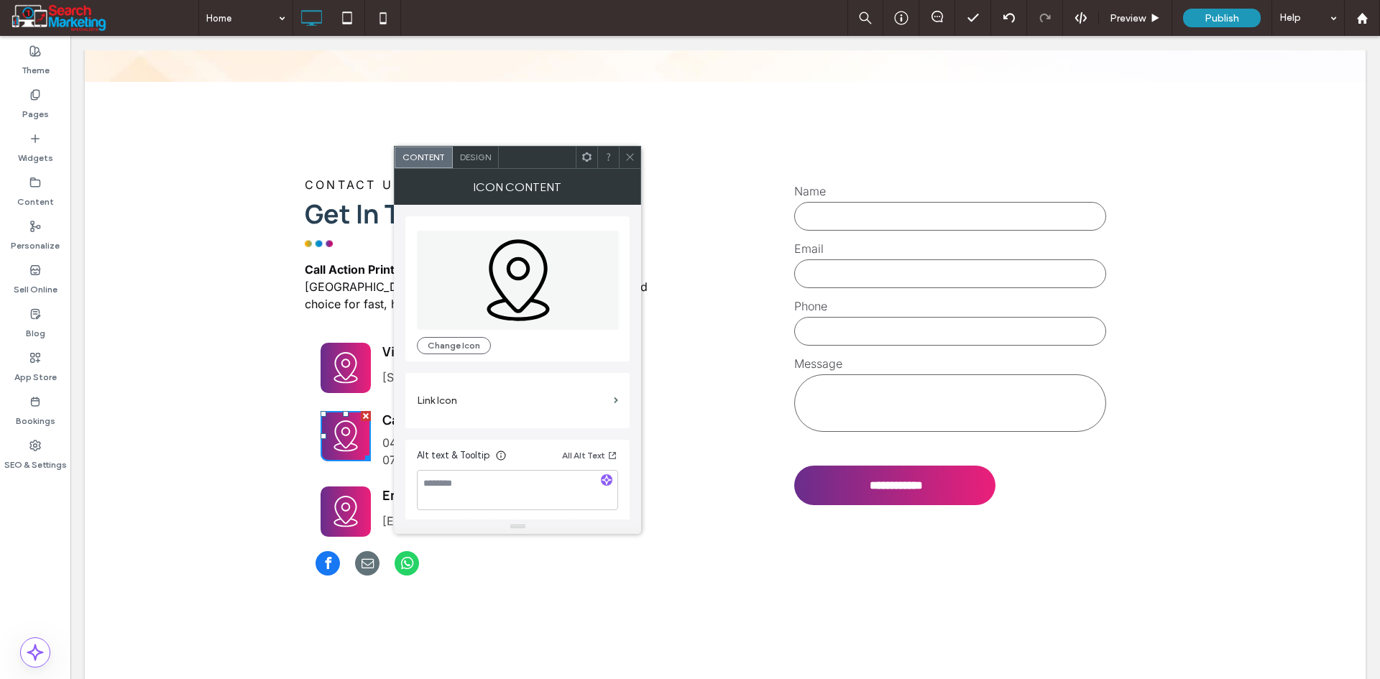
click at [473, 162] on span "Design" at bounding box center [475, 157] width 31 height 11
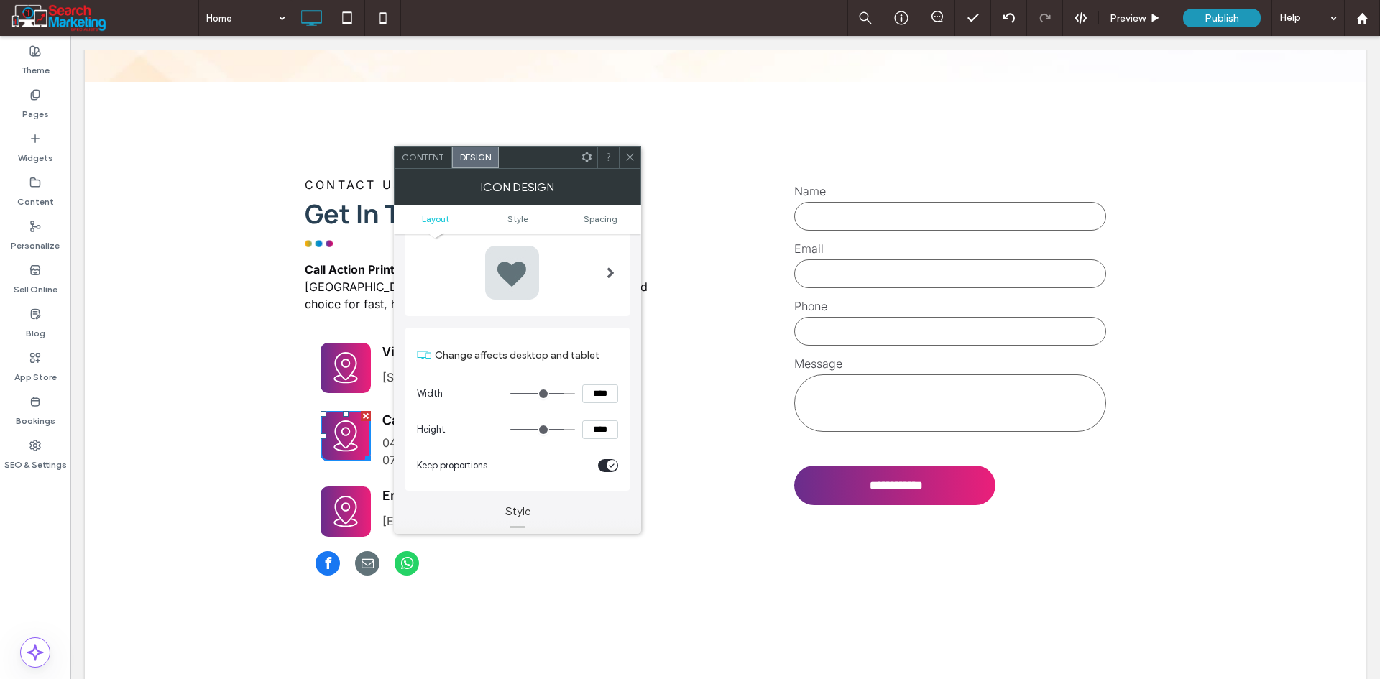
scroll to position [287, 0]
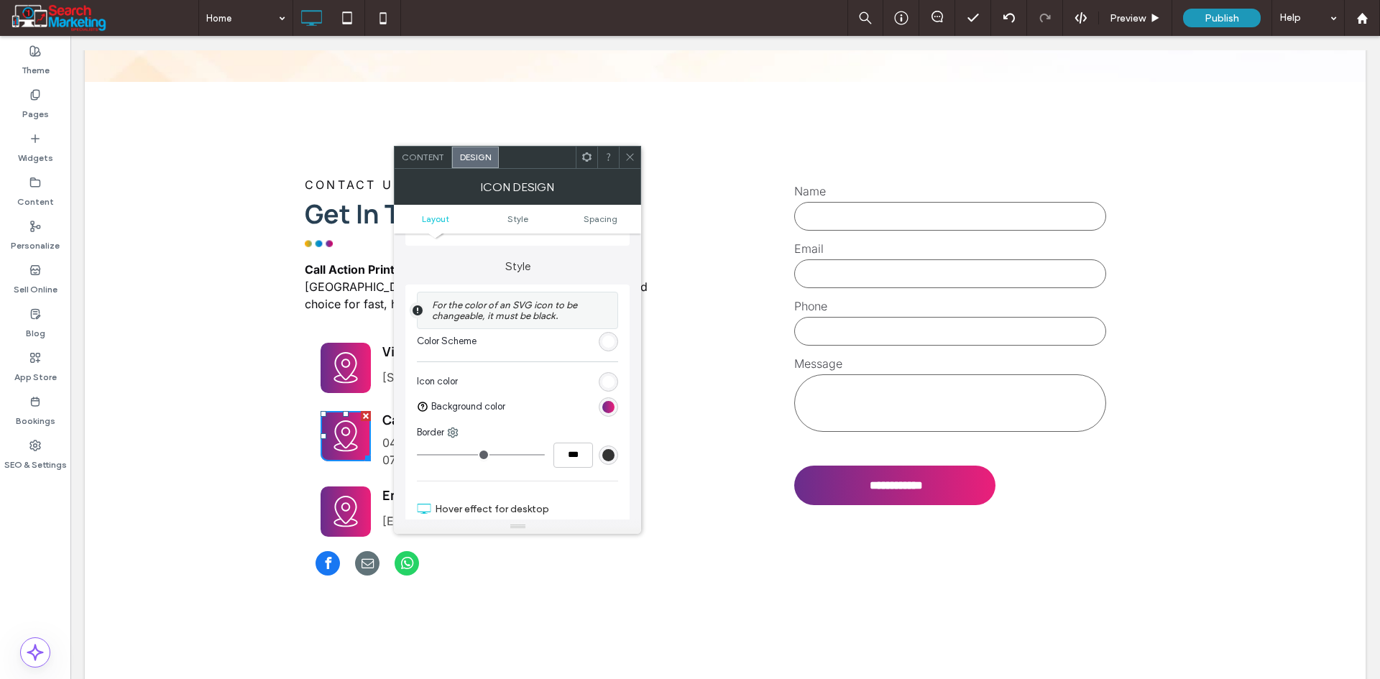
click at [605, 413] on div "linear-gradient(90deg, rgb(105, 45, 140) 0%, rgb(235, 31, 122) 100%)" at bounding box center [608, 406] width 19 height 19
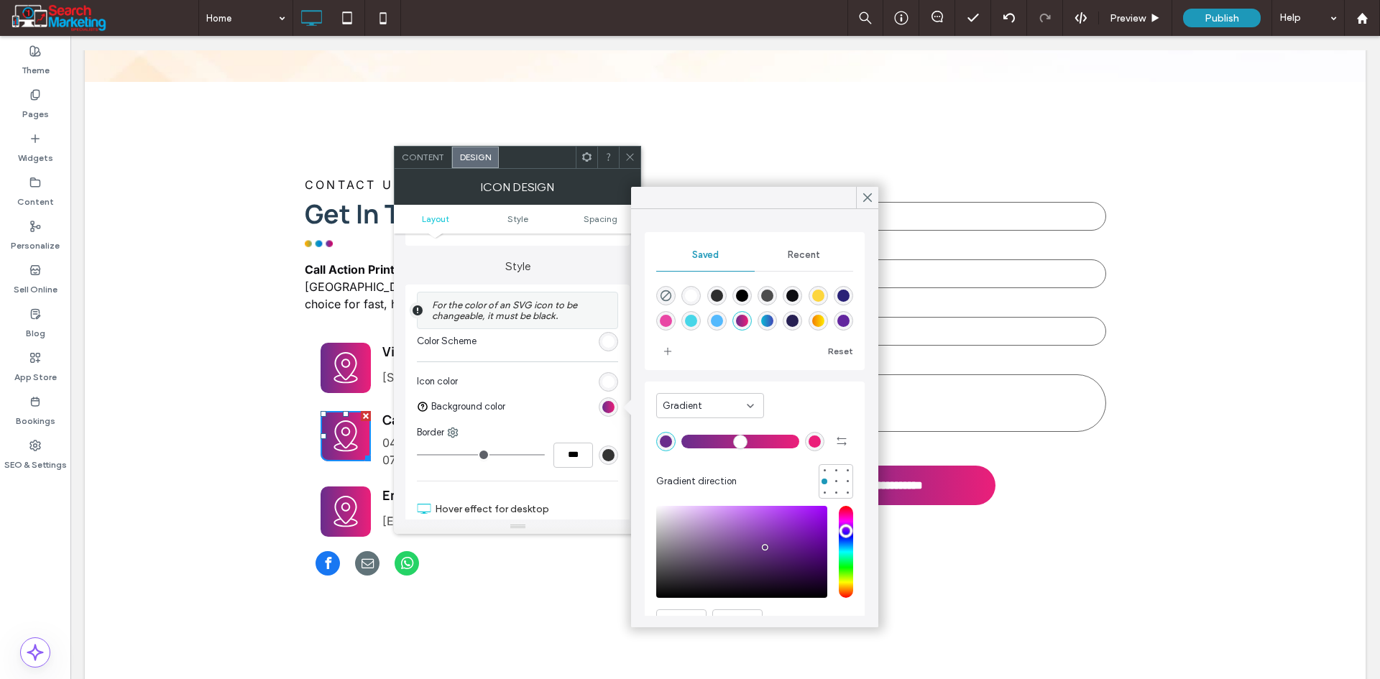
click at [773, 321] on div "linear-gradient(90deg,rgba(11,186,215,1) 0%,rgba(65,71,182,1) 100%)" at bounding box center [767, 321] width 12 height 12
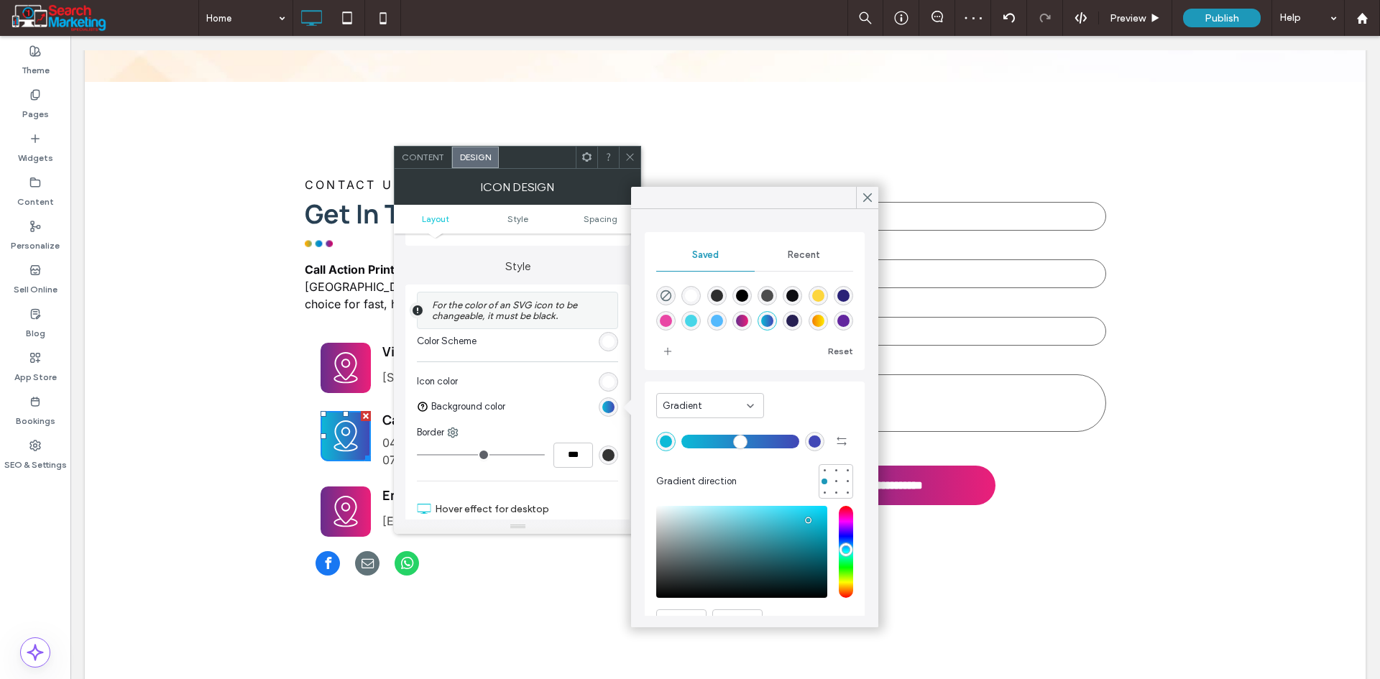
scroll to position [23, 0]
click at [672, 323] on div "rgba(243,151,0,1)" at bounding box center [666, 323] width 12 height 12
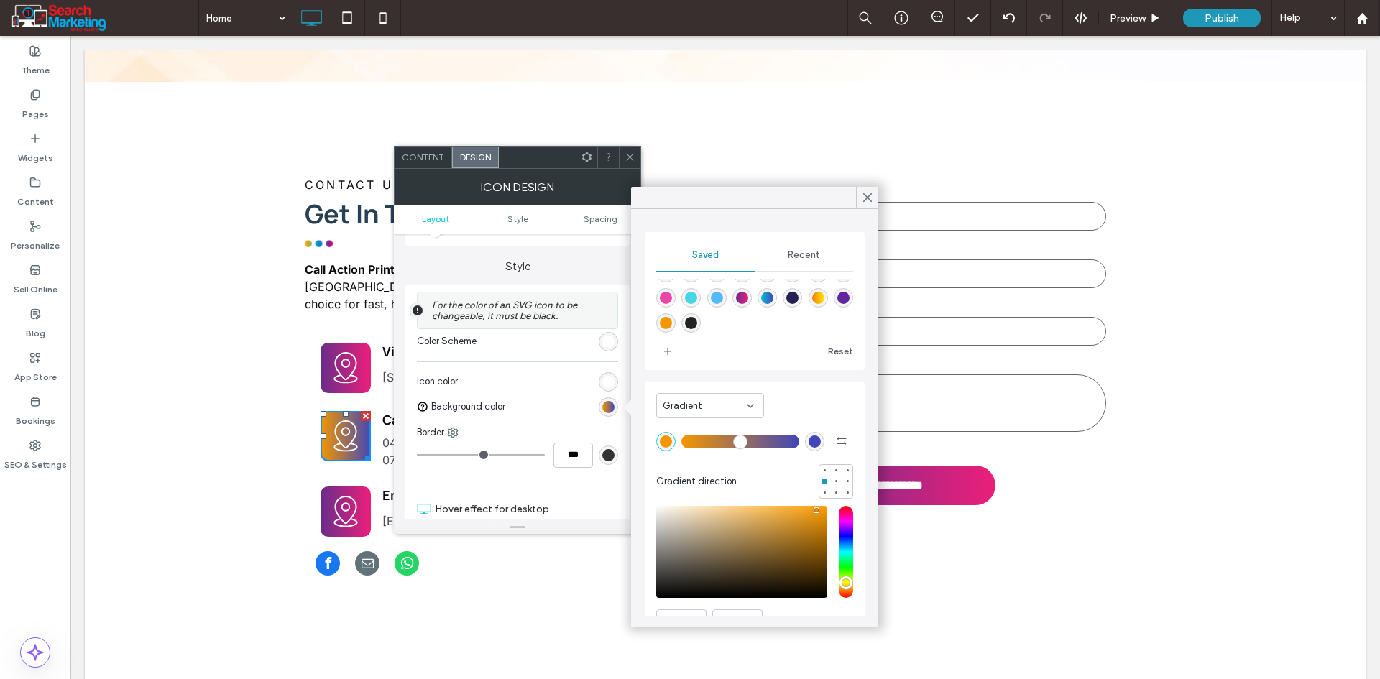
click at [808, 308] on div "linear-gradient(90deg,rgba(243,126,0,1) 0%,rgba(255,233,0,1) 100%)" at bounding box center [817, 297] width 19 height 19
click at [773, 292] on div "linear-gradient(90deg,rgba(11,186,215,1) 0%,rgba(65,71,182,1) 100%)" at bounding box center [767, 298] width 12 height 12
type input "*******"
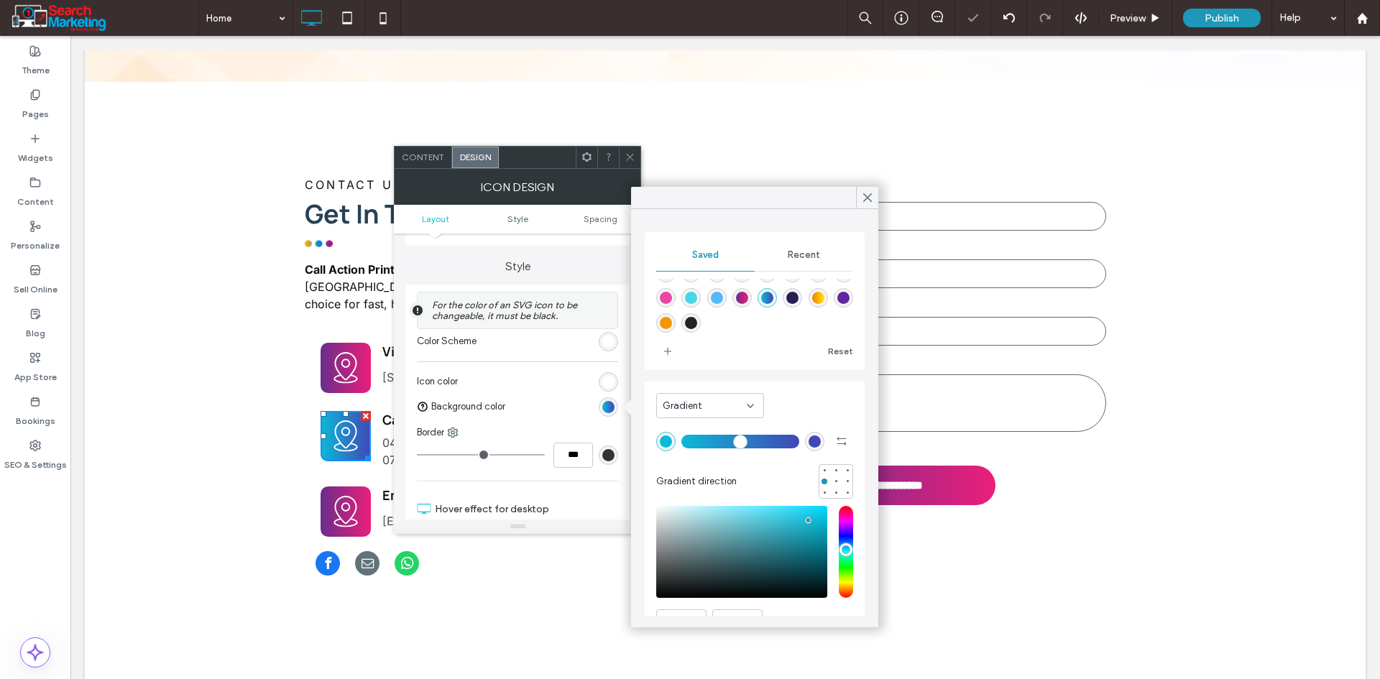
click at [632, 160] on icon at bounding box center [629, 157] width 11 height 11
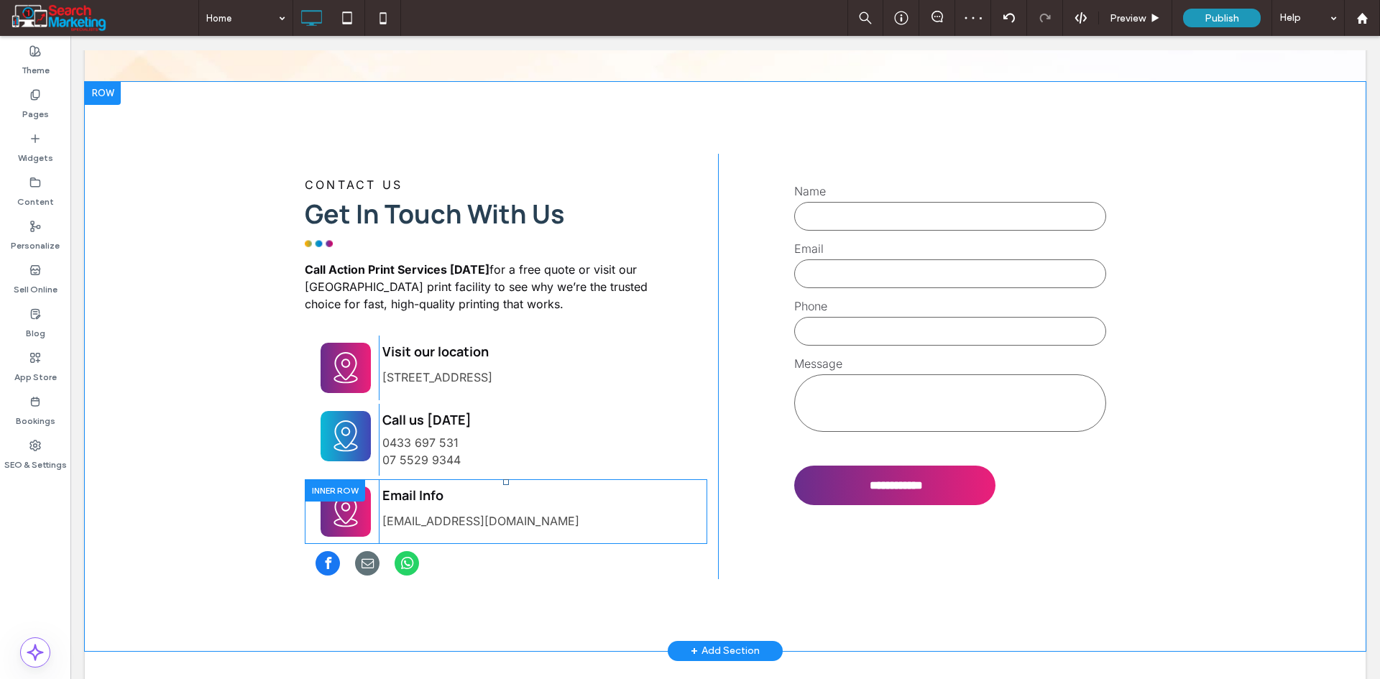
click at [352, 479] on div at bounding box center [335, 490] width 60 height 22
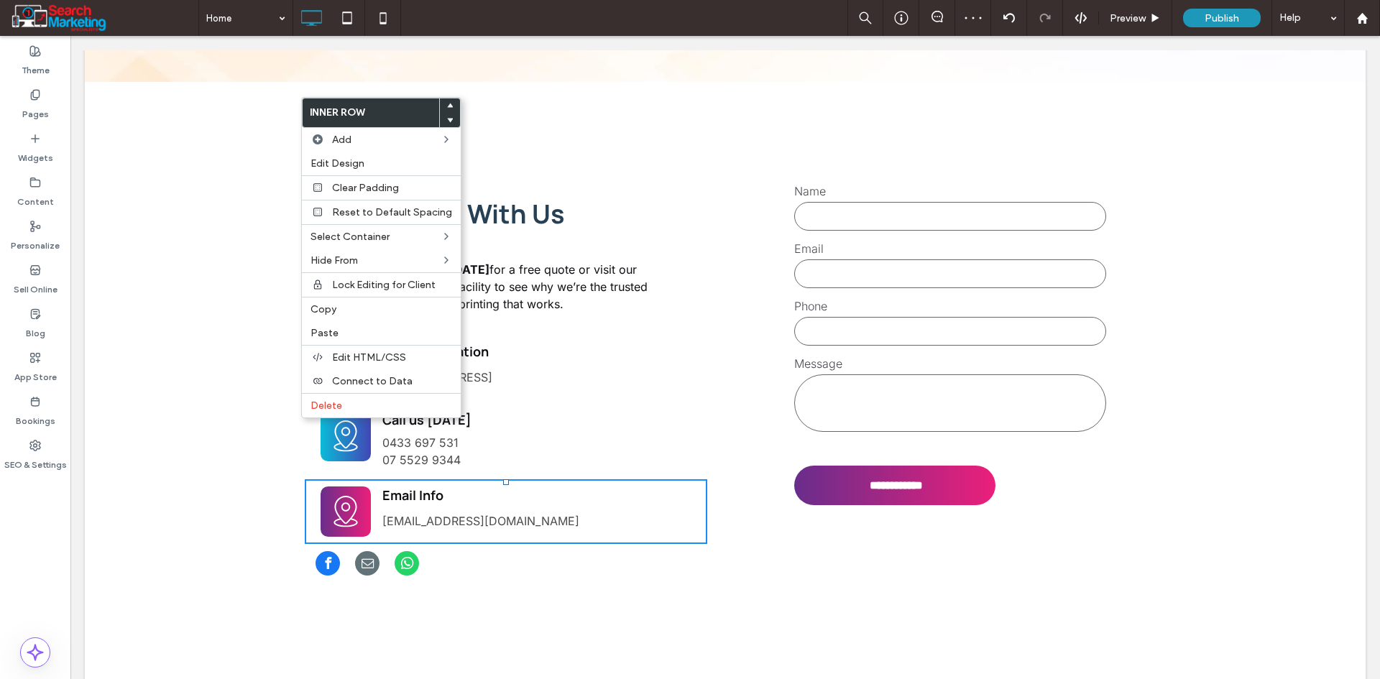
click at [339, 496] on icon at bounding box center [345, 512] width 24 height 32
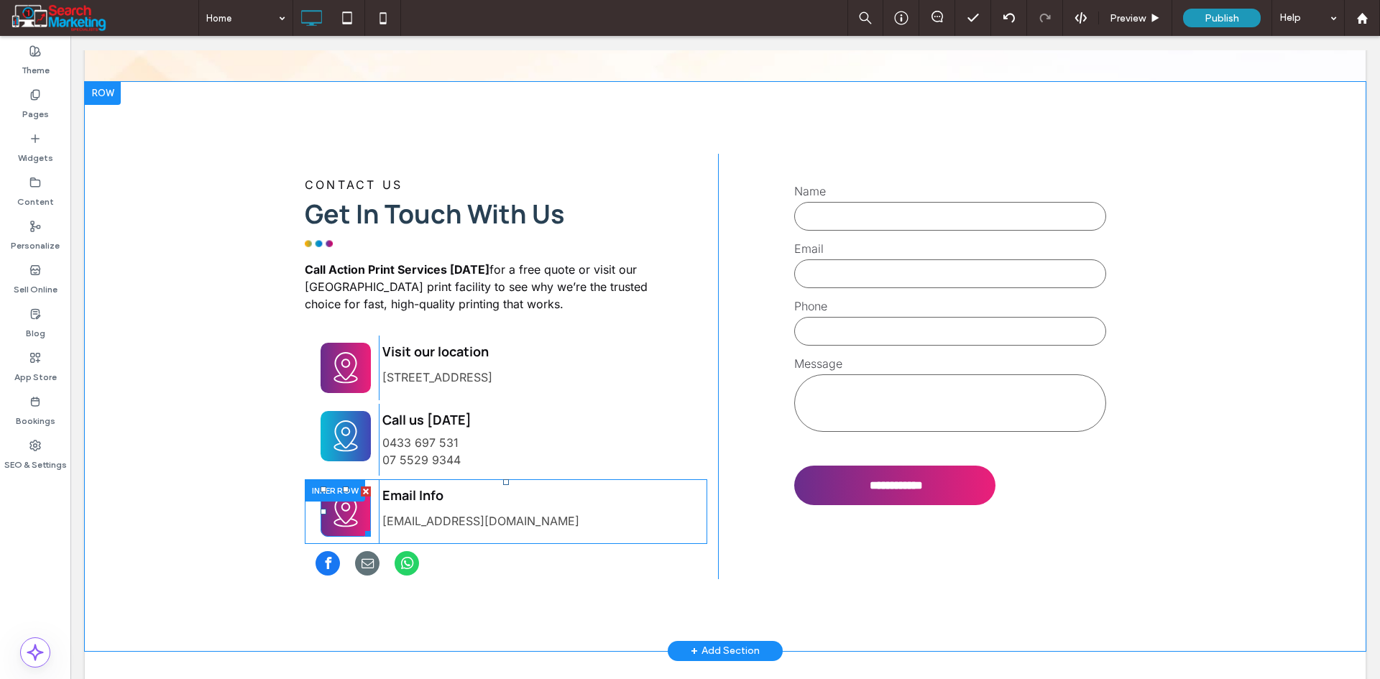
click at [333, 486] on icon at bounding box center [346, 511] width 38 height 50
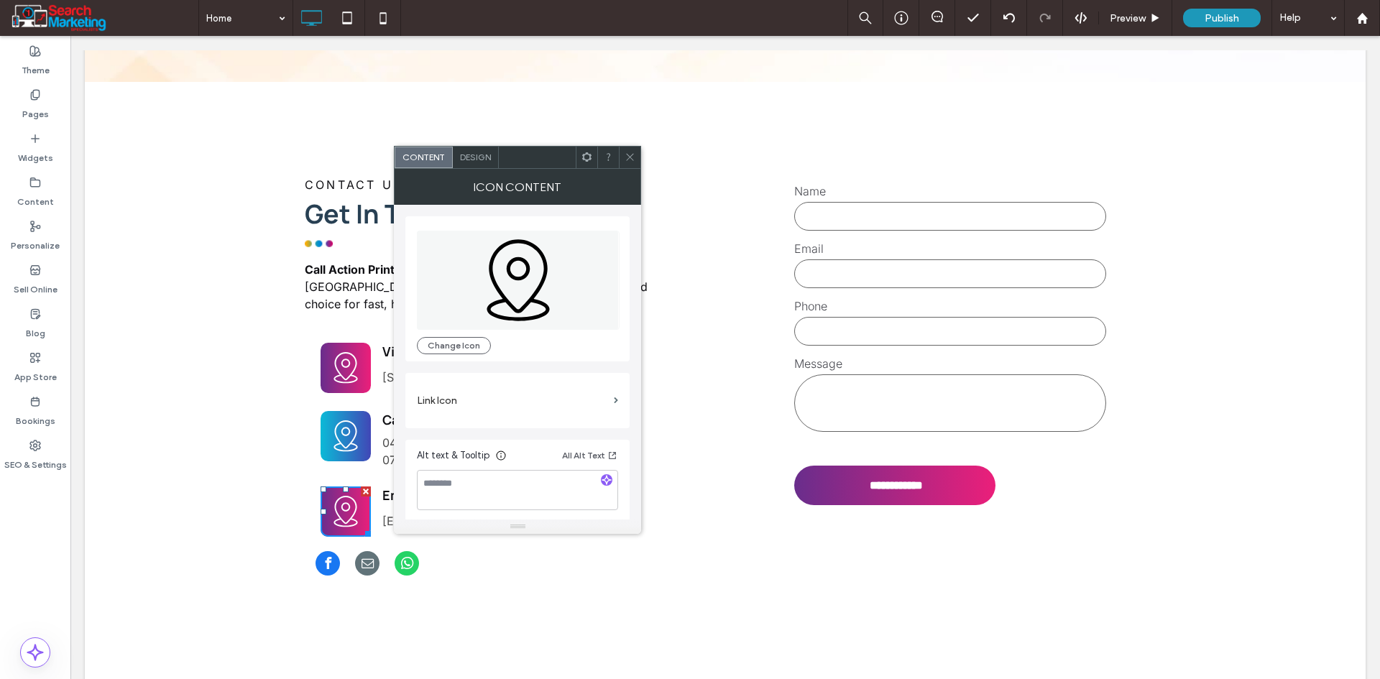
click at [469, 162] on span "Design" at bounding box center [475, 157] width 31 height 11
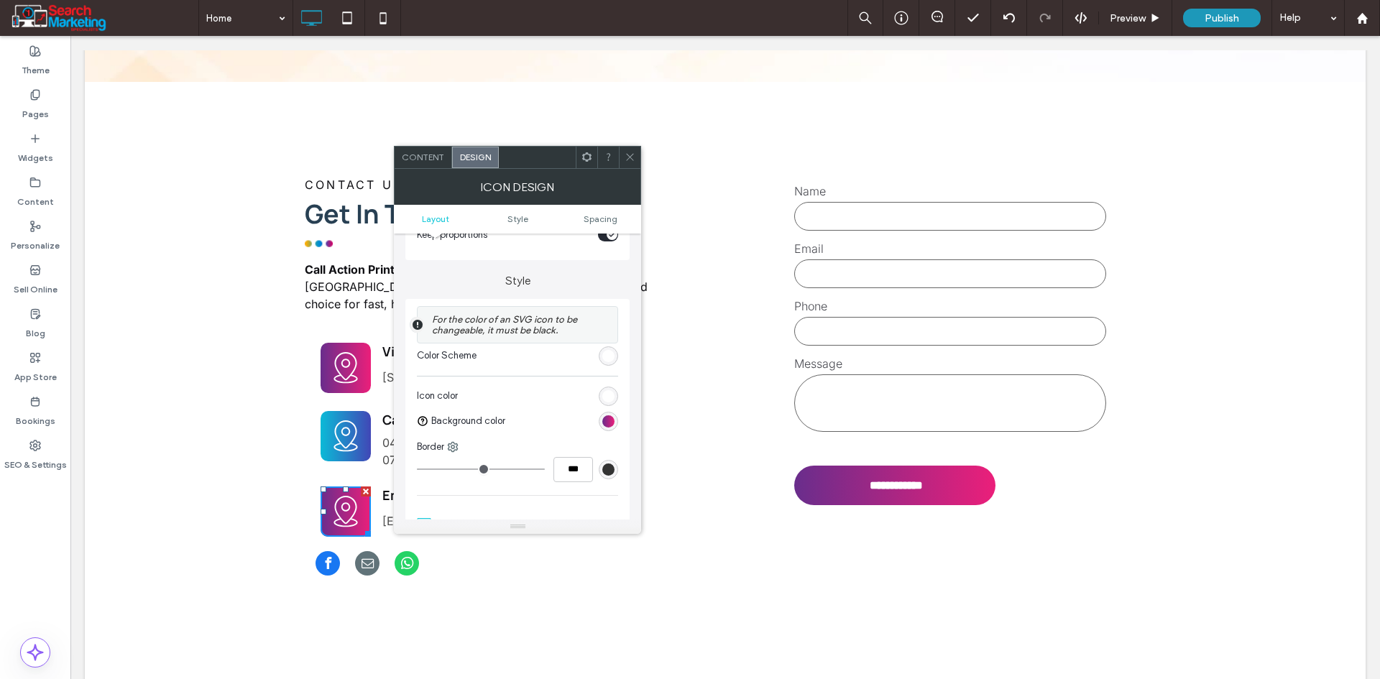
scroll to position [287, 0]
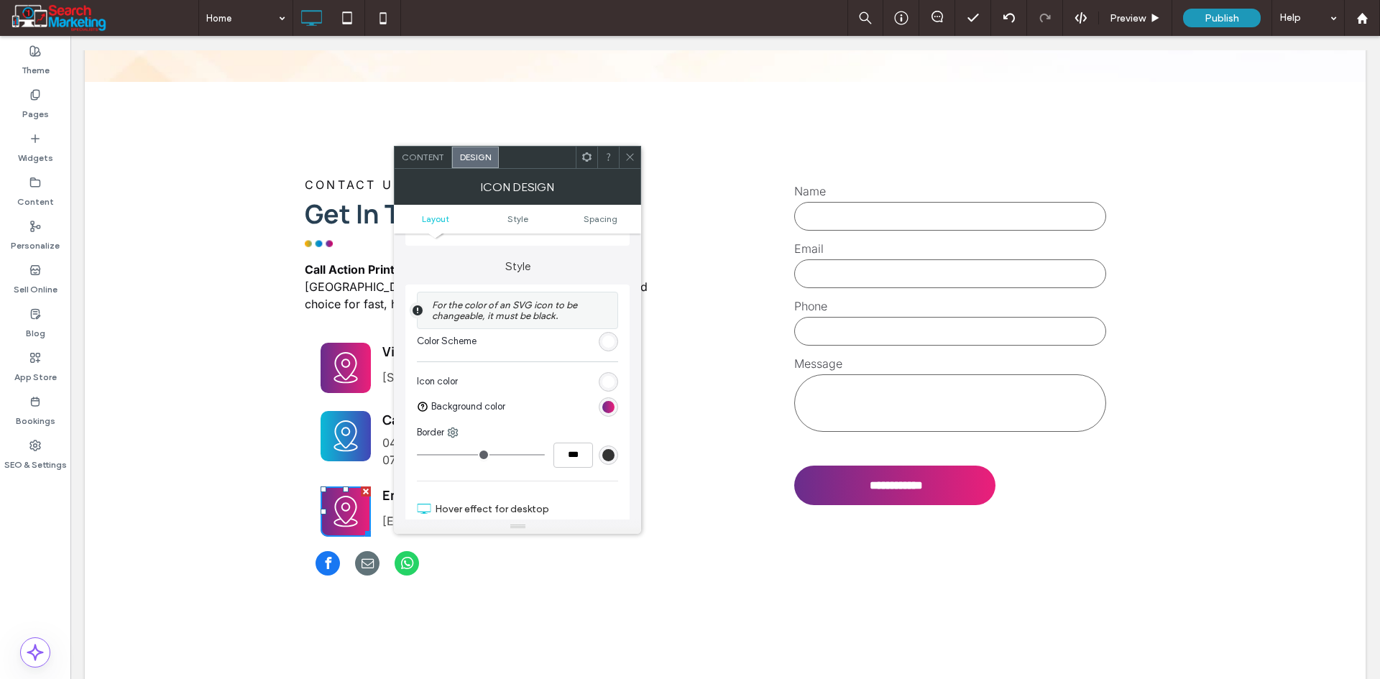
click at [606, 409] on div "linear-gradient(90deg, rgb(105, 45, 140) 0%, rgb(235, 31, 122) 100%)" at bounding box center [608, 407] width 12 height 12
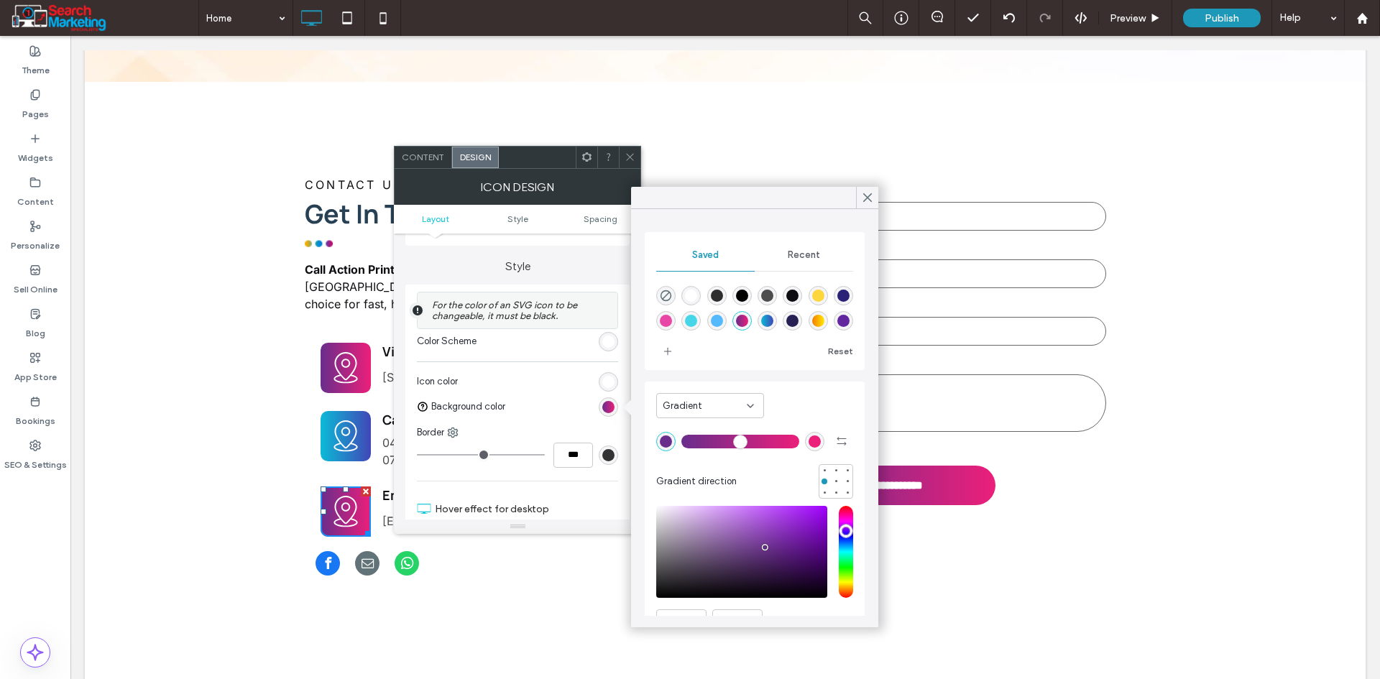
scroll to position [23, 0]
click at [808, 308] on div "linear-gradient(90deg,rgba(243,126,0,1) 0%,rgba(255,233,0,1) 100%)" at bounding box center [817, 297] width 19 height 19
type input "*******"
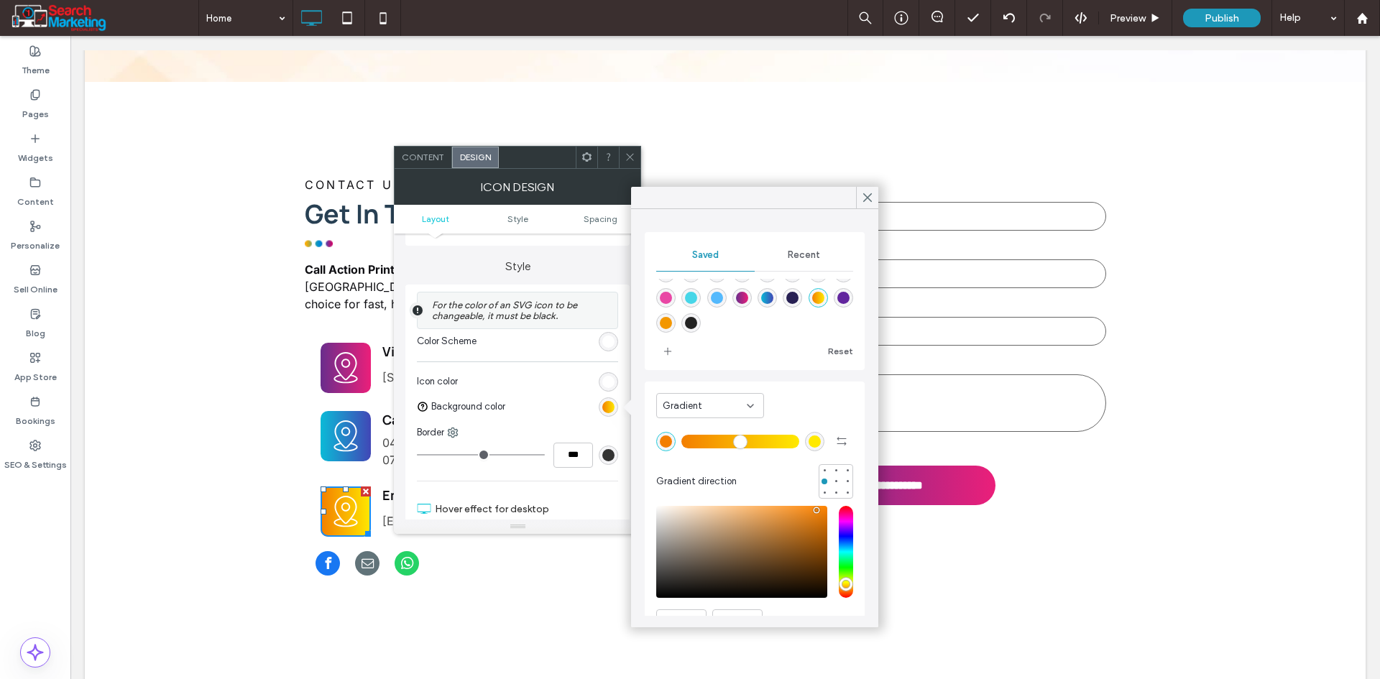
click at [633, 161] on icon at bounding box center [629, 157] width 11 height 11
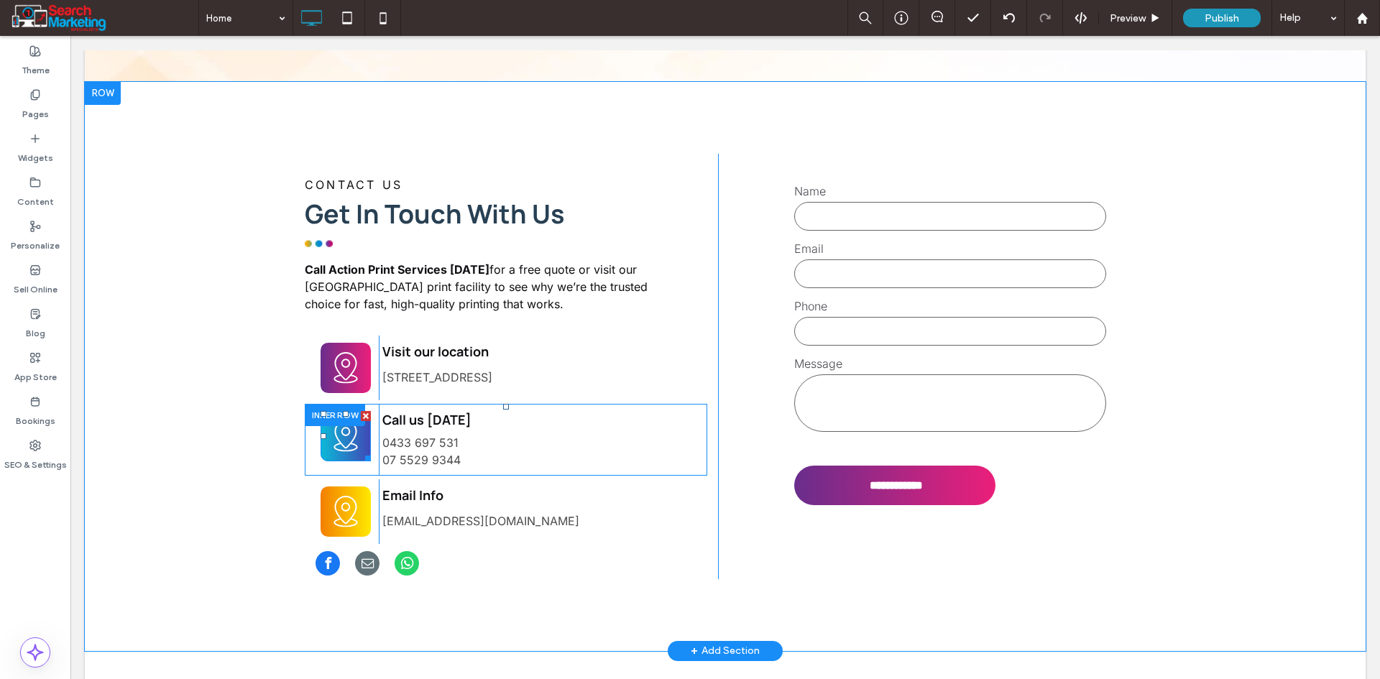
click at [338, 411] on icon at bounding box center [346, 436] width 38 height 50
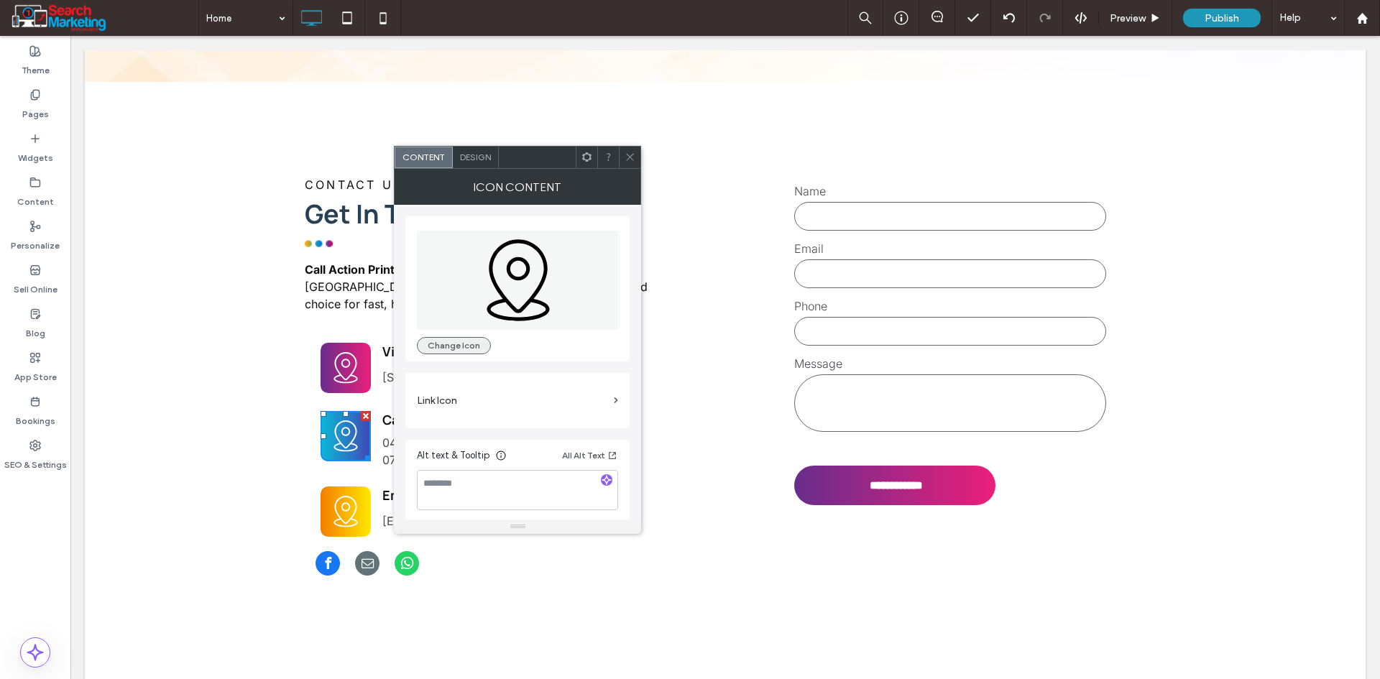
click at [451, 339] on button "Change Icon" at bounding box center [454, 345] width 74 height 17
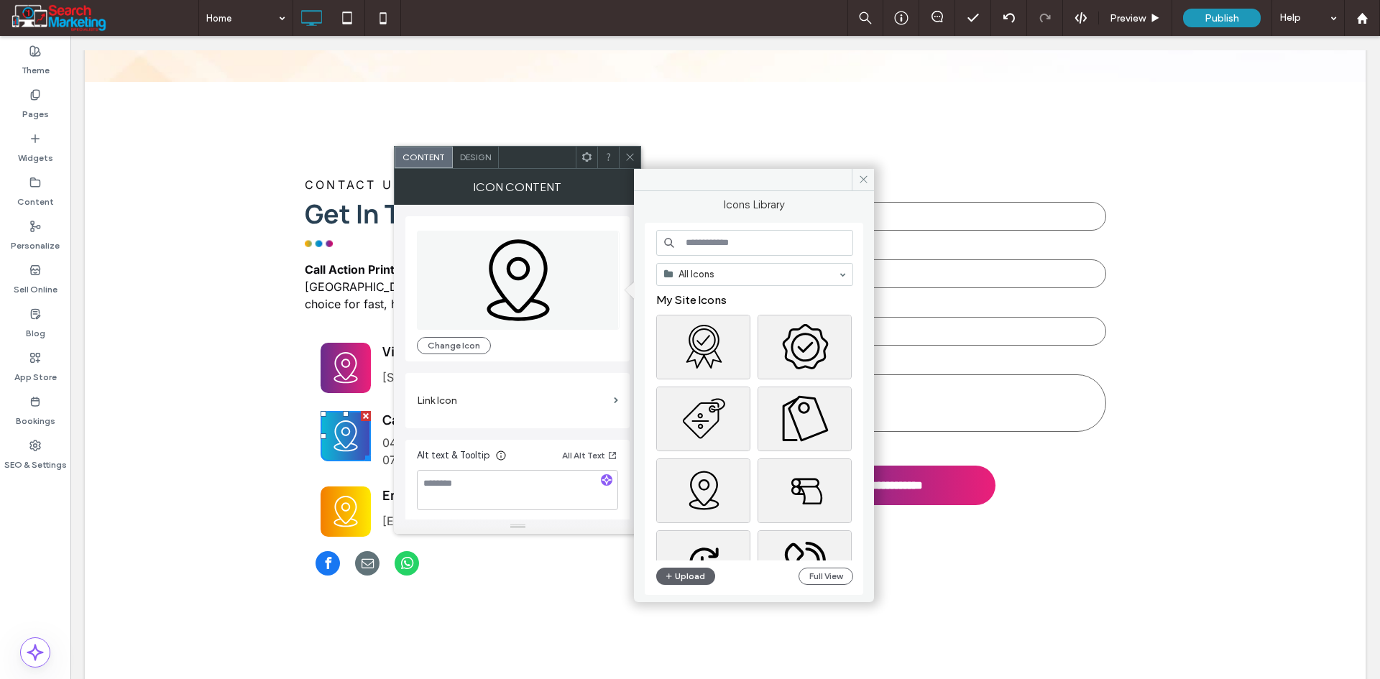
click at [740, 247] on input at bounding box center [754, 243] width 197 height 26
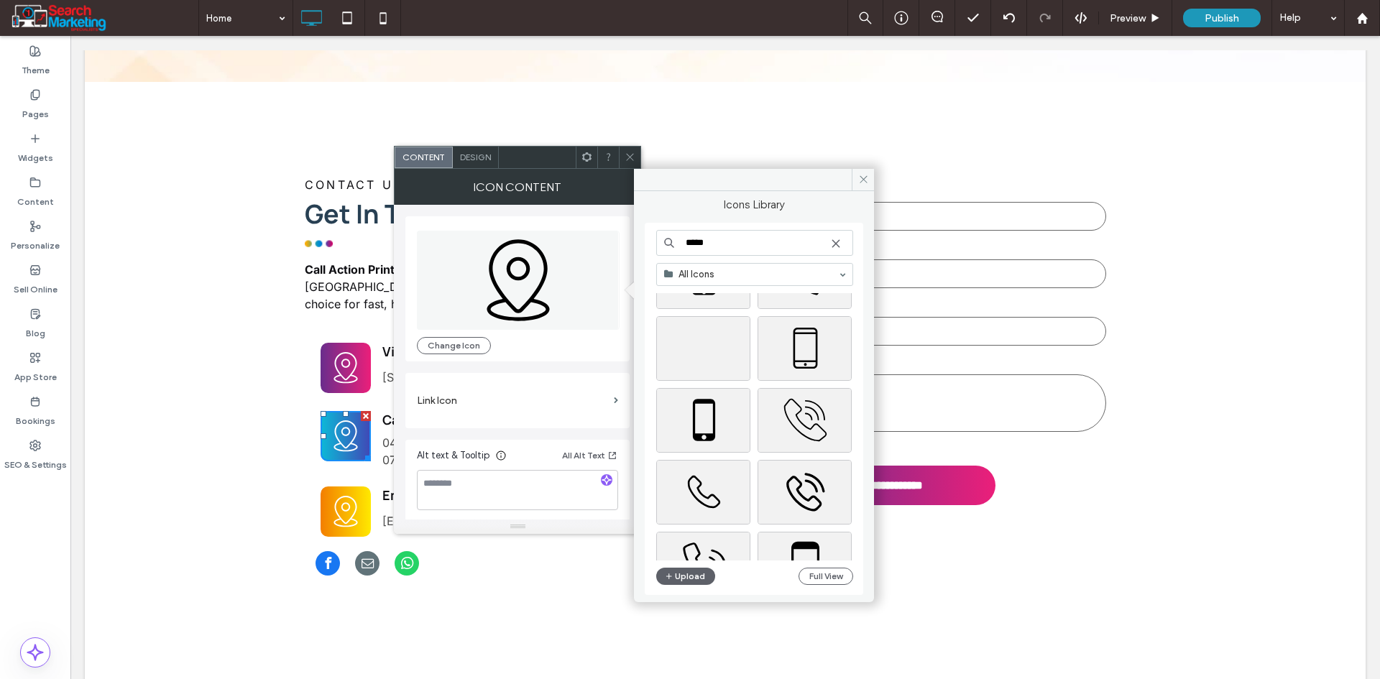
scroll to position [72, 0]
type input "*****"
click at [792, 482] on div "Select" at bounding box center [804, 490] width 94 height 65
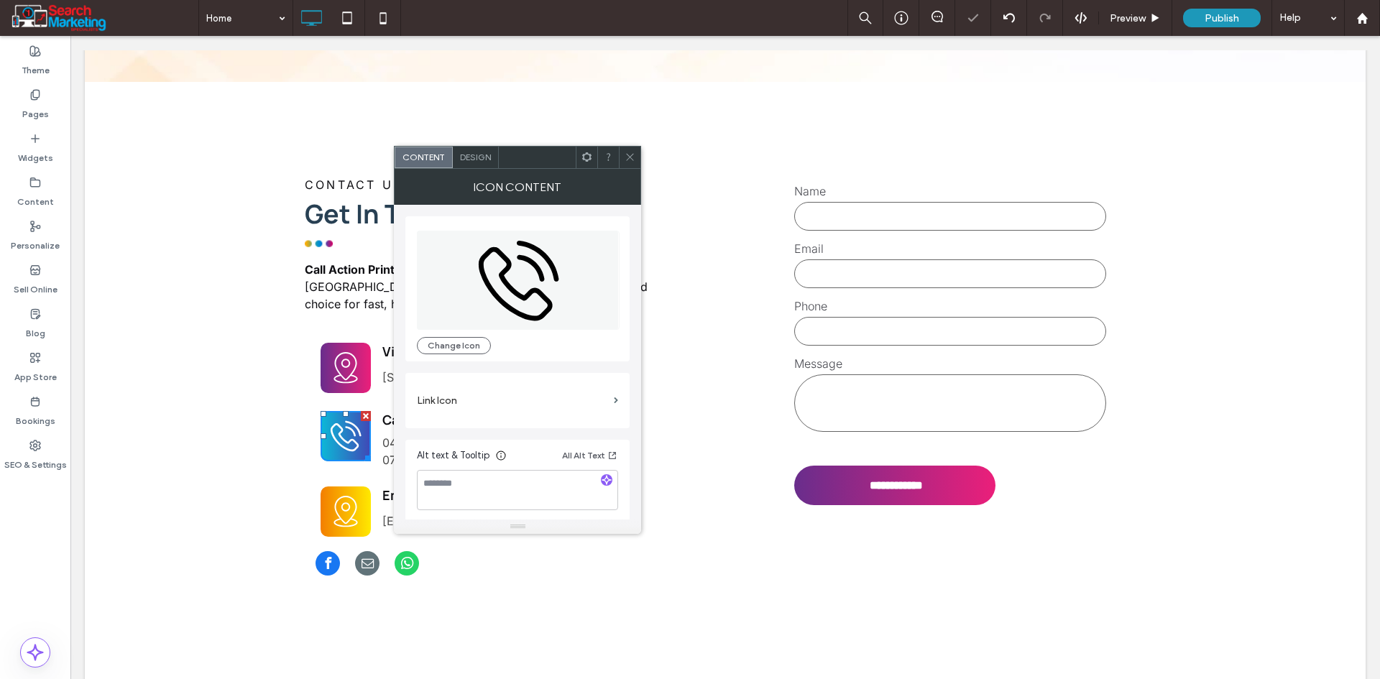
click at [328, 486] on icon at bounding box center [346, 511] width 38 height 50
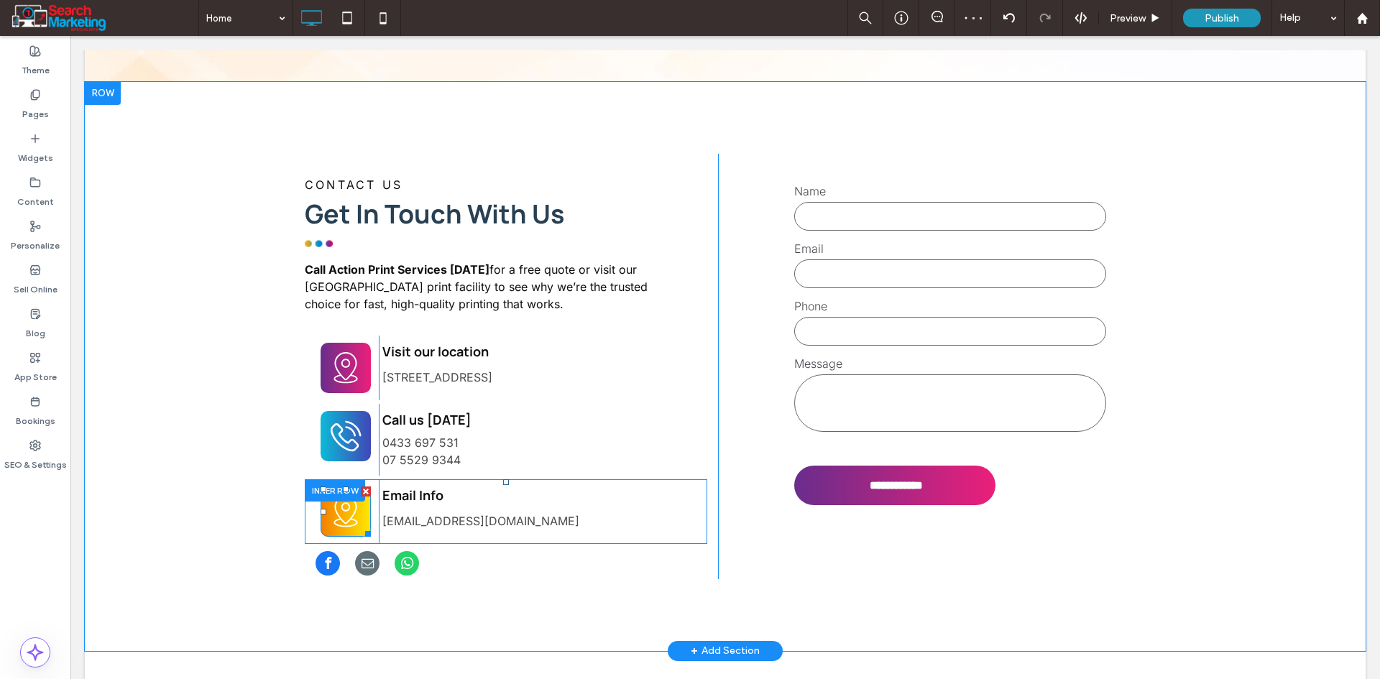
click at [331, 486] on icon at bounding box center [346, 511] width 38 height 50
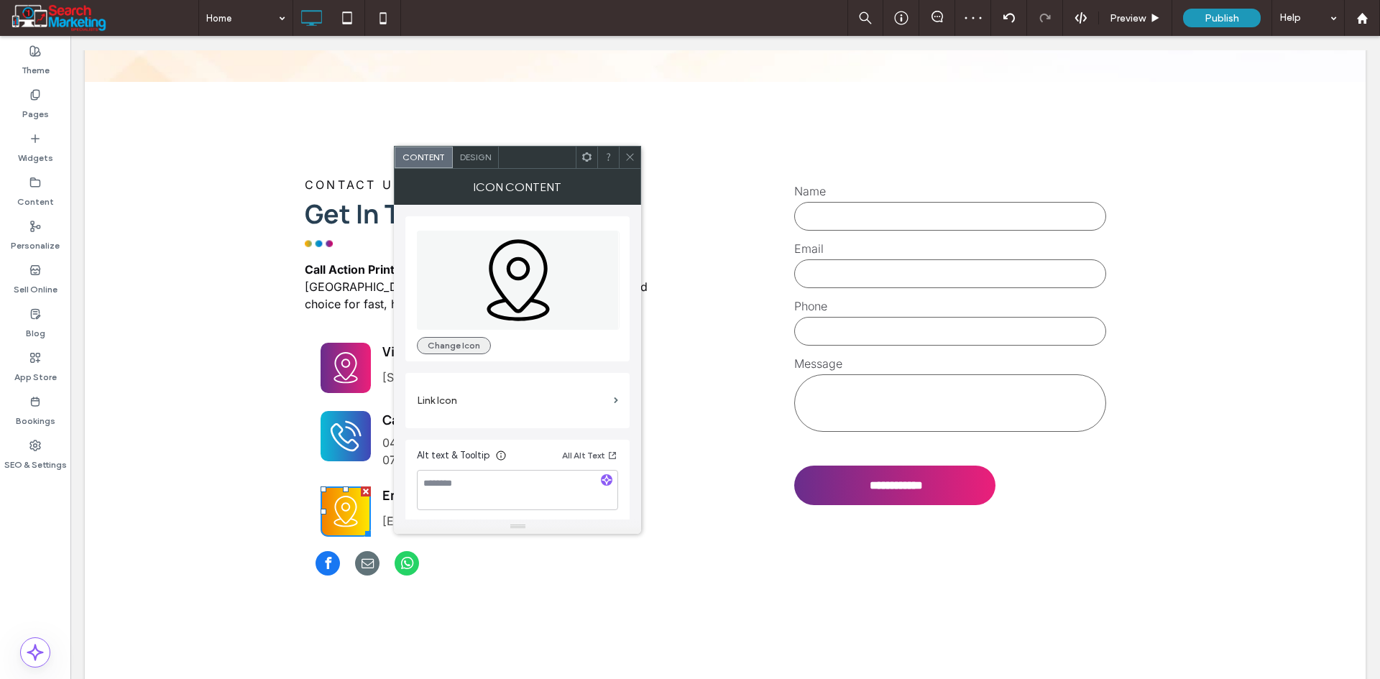
click at [448, 350] on button "Change Icon" at bounding box center [454, 345] width 74 height 17
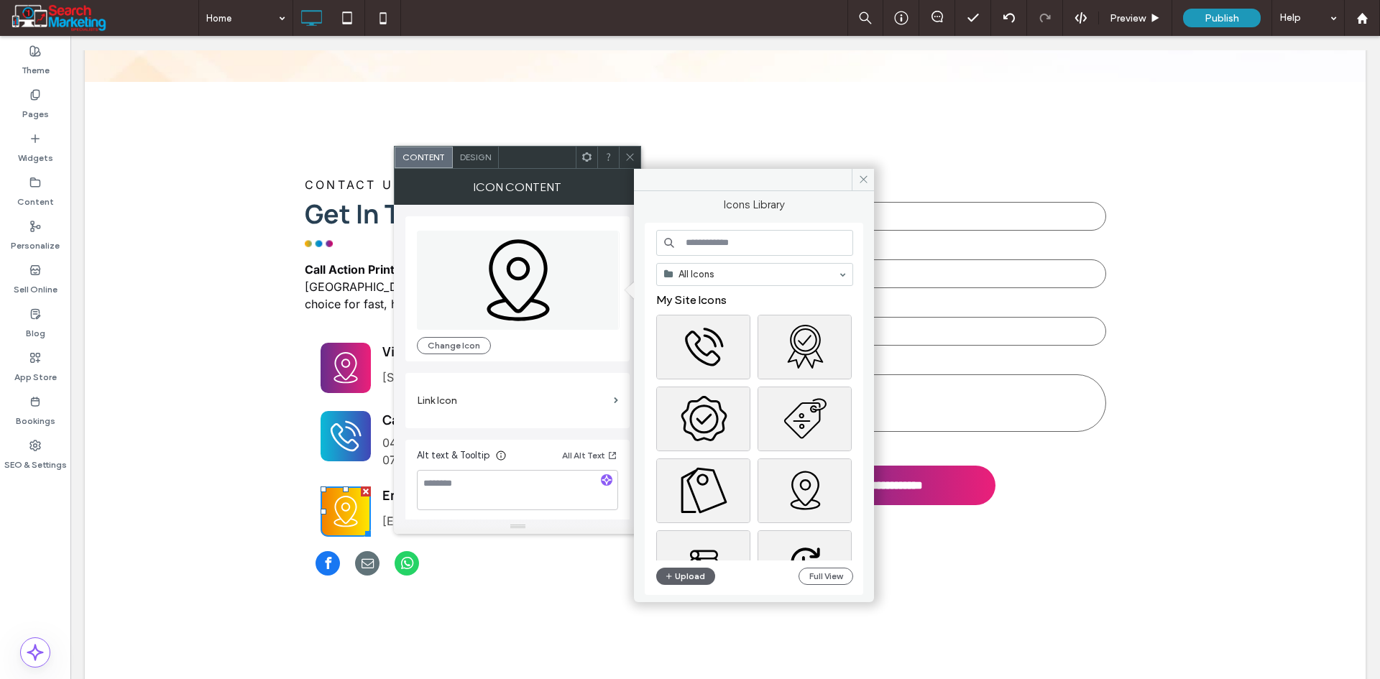
click at [701, 243] on input at bounding box center [754, 243] width 197 height 26
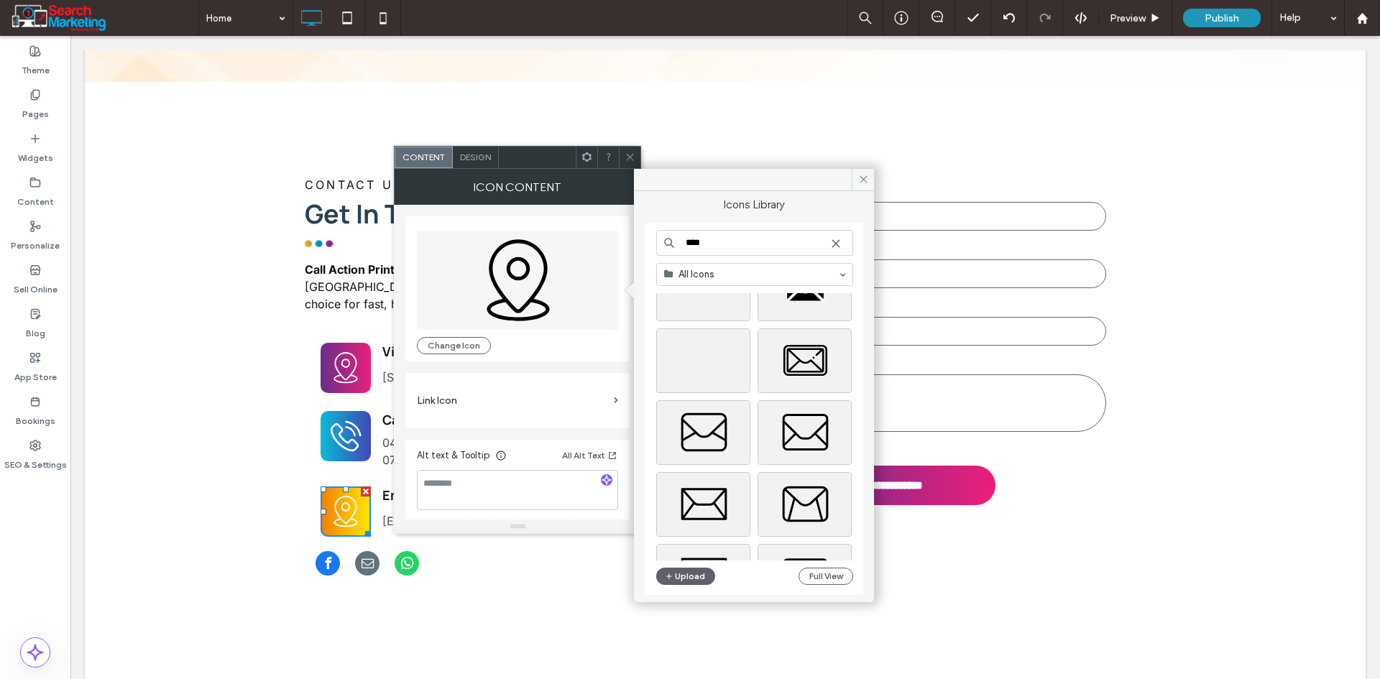
scroll to position [144, 0]
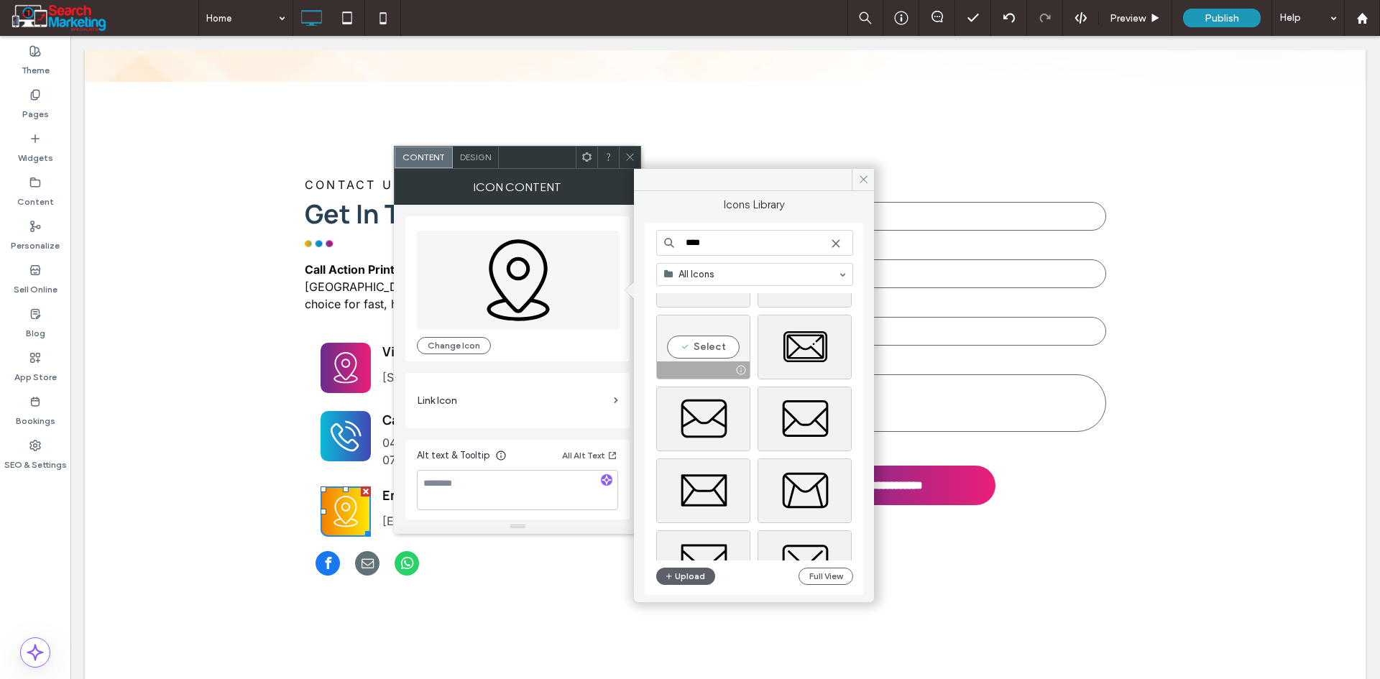
type input "****"
click at [708, 342] on div "Select" at bounding box center [703, 347] width 94 height 65
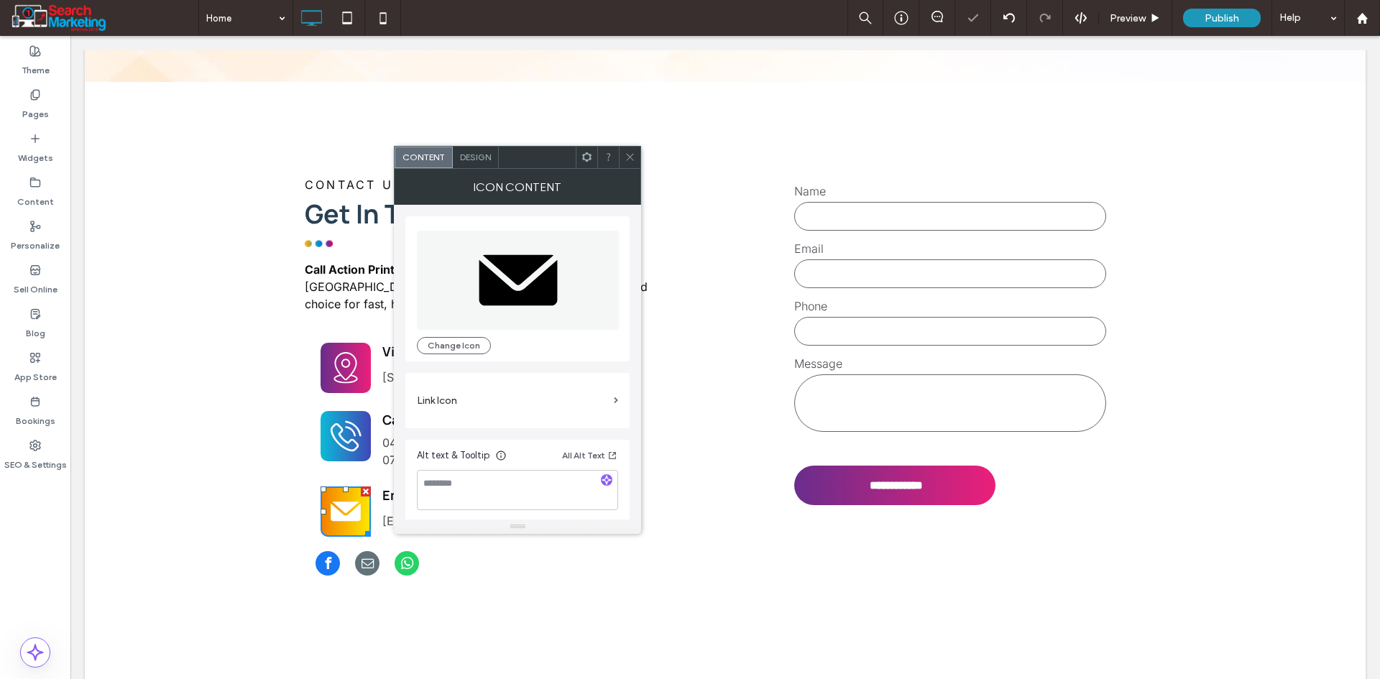
click at [635, 162] on span at bounding box center [629, 158] width 11 height 22
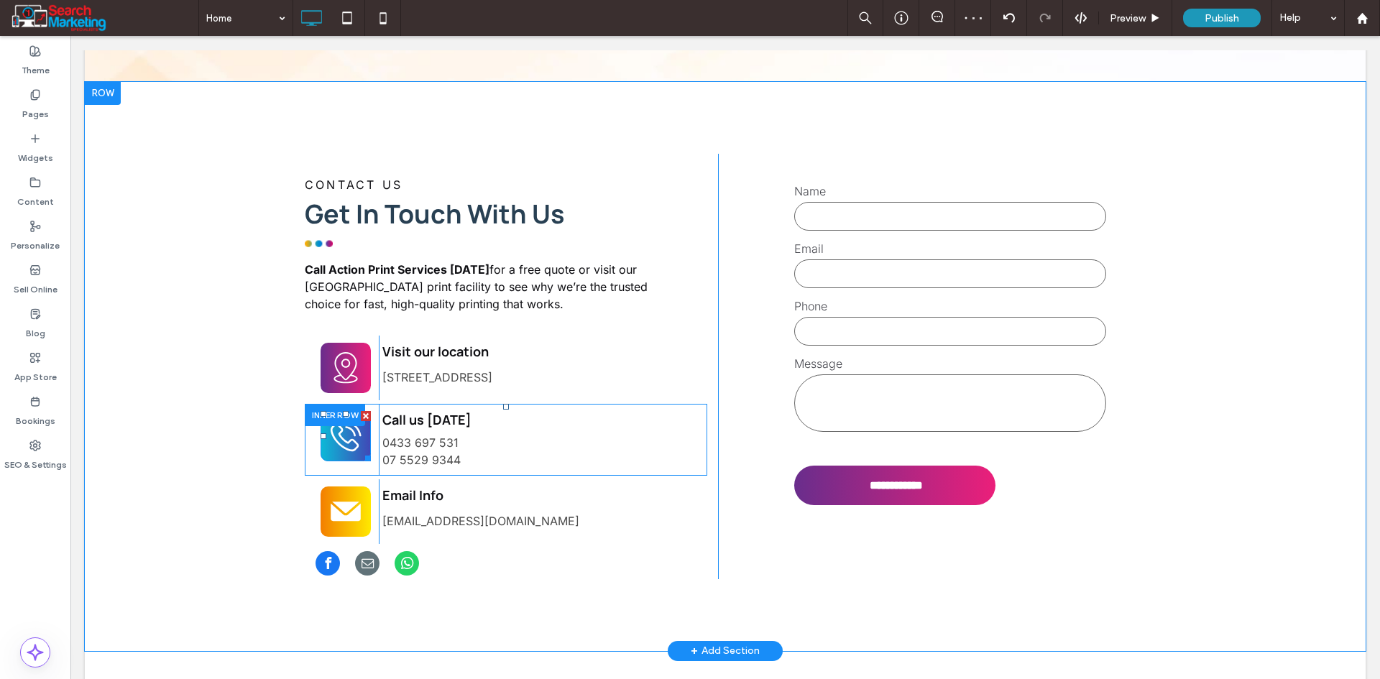
click at [334, 411] on icon at bounding box center [346, 436] width 38 height 50
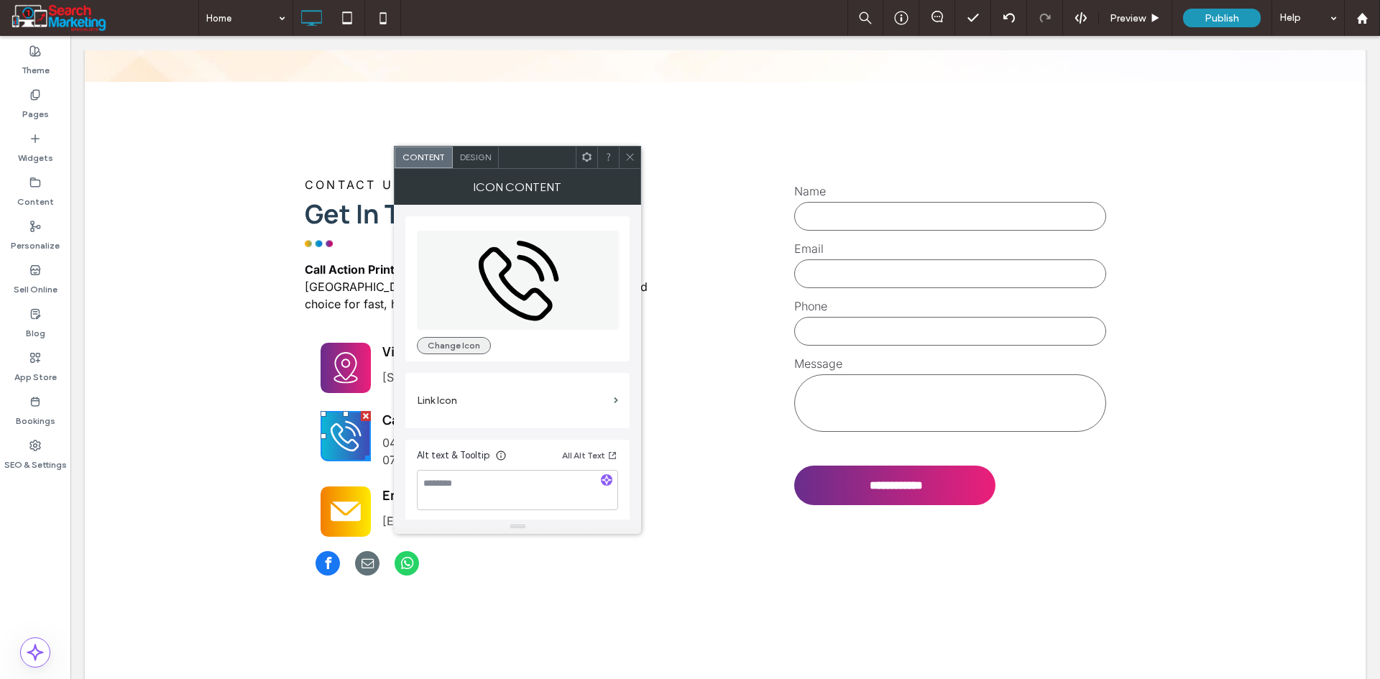
click at [440, 346] on button "Change Icon" at bounding box center [454, 345] width 74 height 17
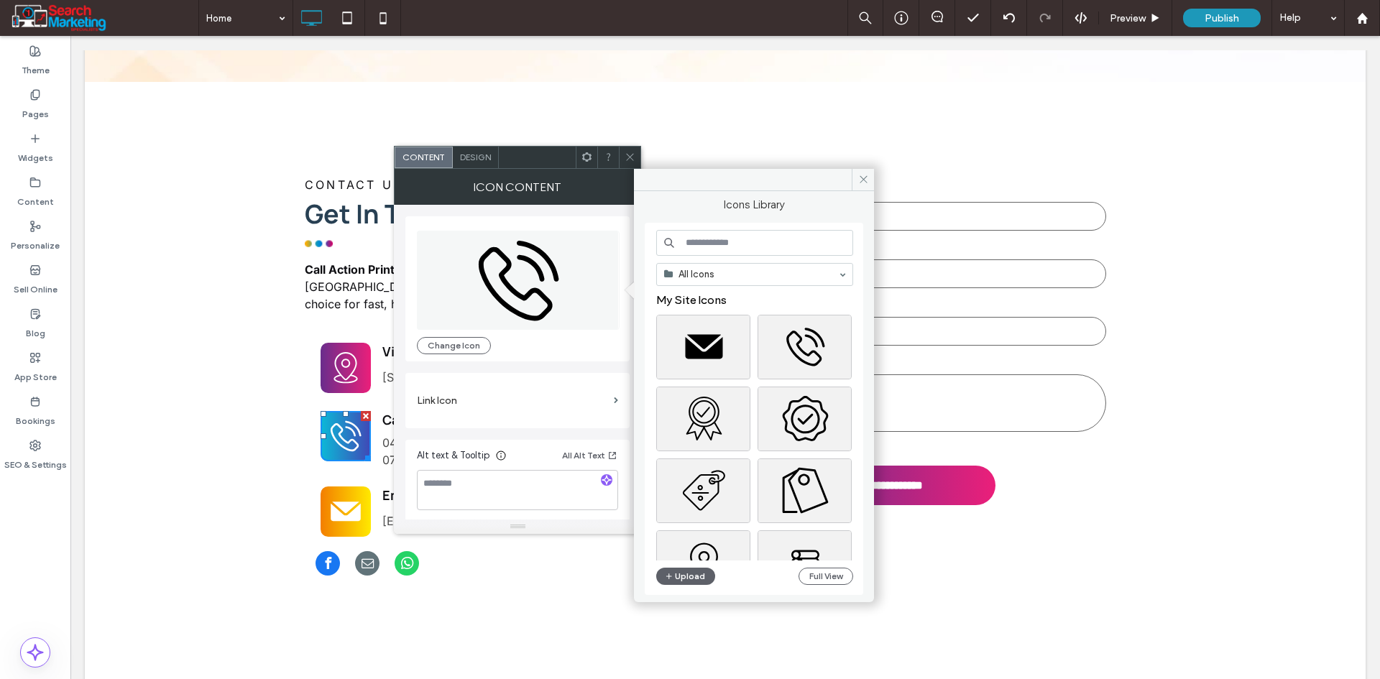
click at [718, 251] on input at bounding box center [754, 243] width 197 height 26
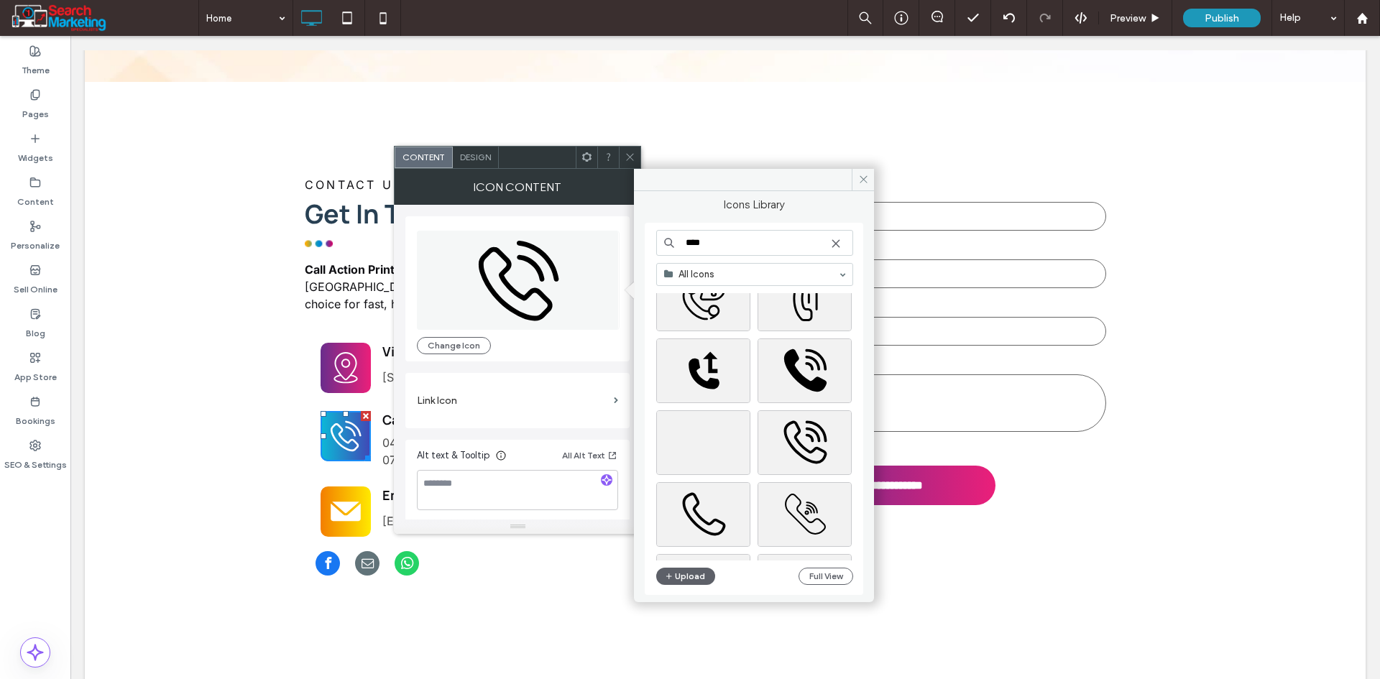
scroll to position [4611, 0]
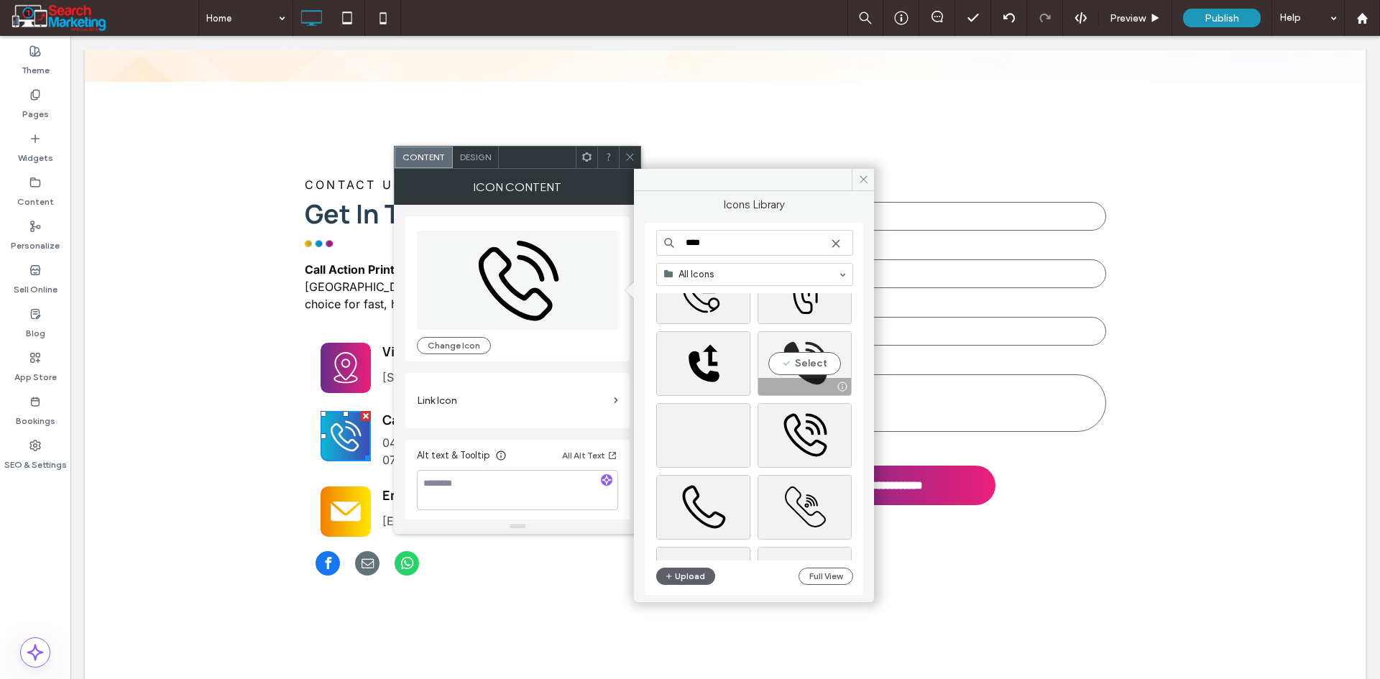
type input "****"
click at [821, 354] on div "Select" at bounding box center [804, 363] width 94 height 65
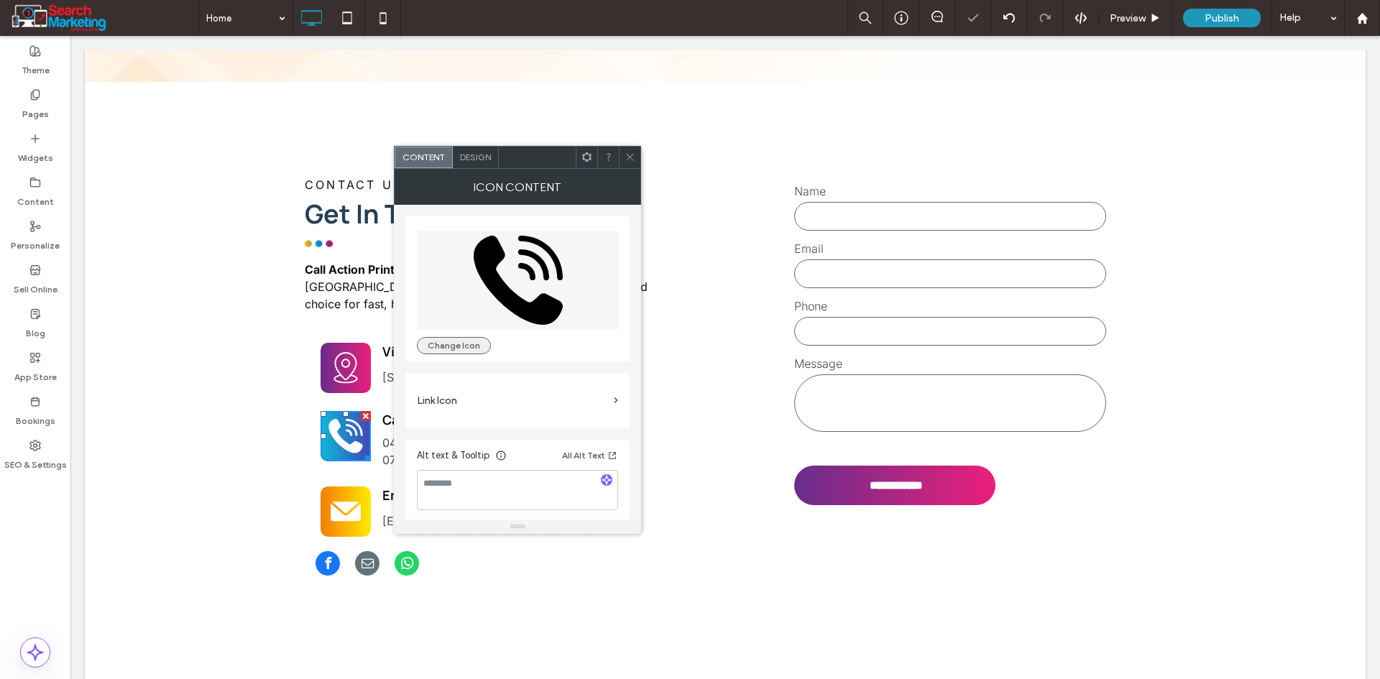
click at [443, 338] on button "Change Icon" at bounding box center [454, 345] width 74 height 17
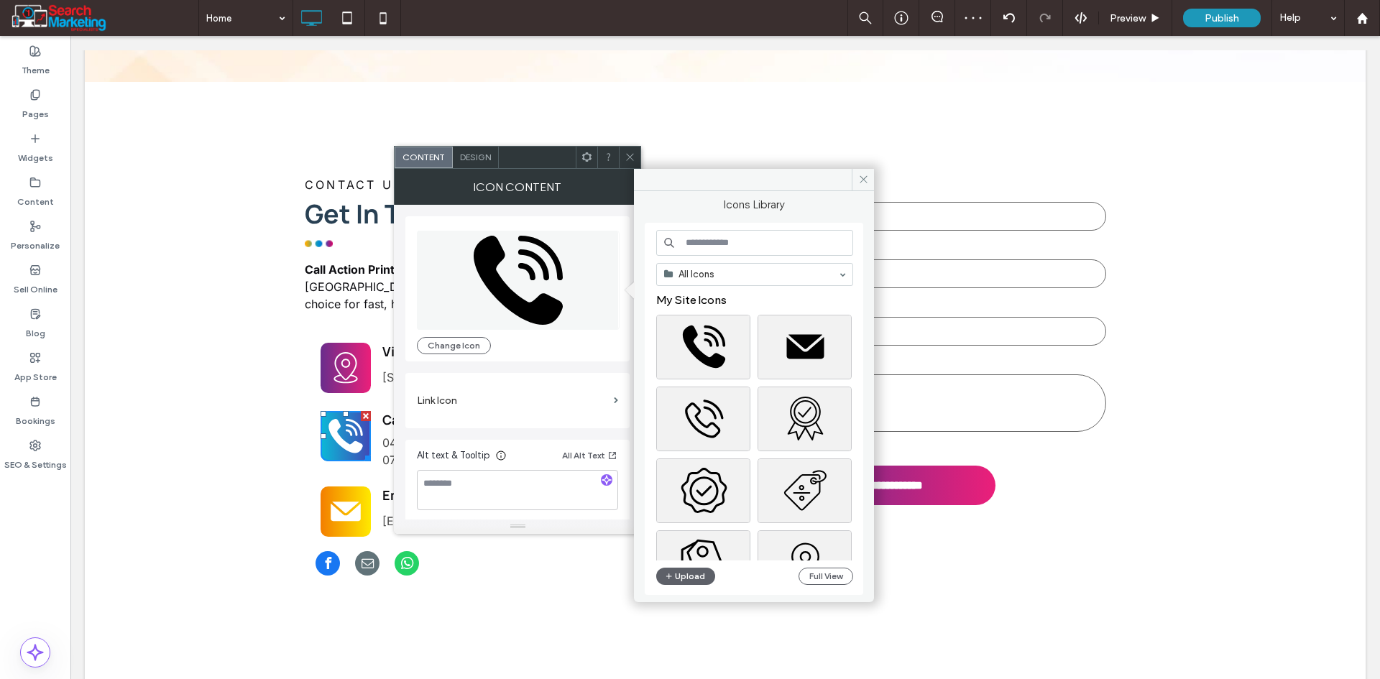
click at [735, 236] on input at bounding box center [754, 243] width 197 height 26
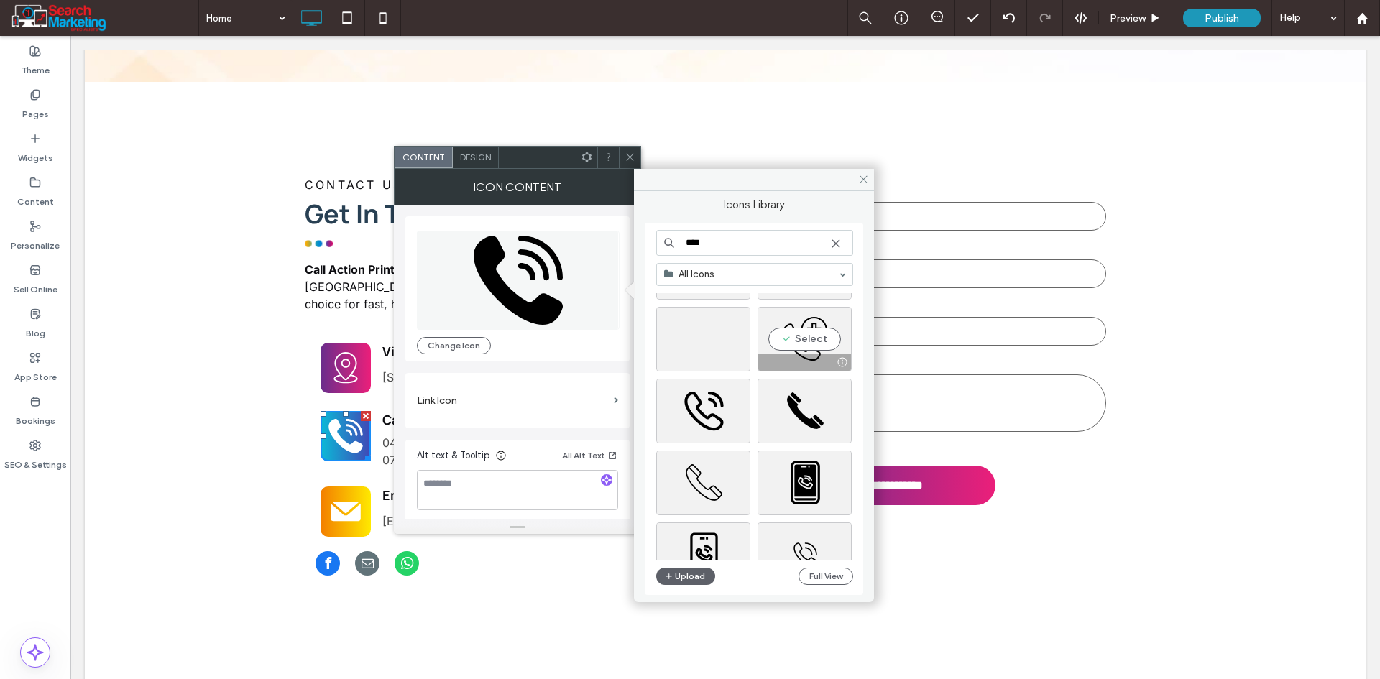
scroll to position [5545, 0]
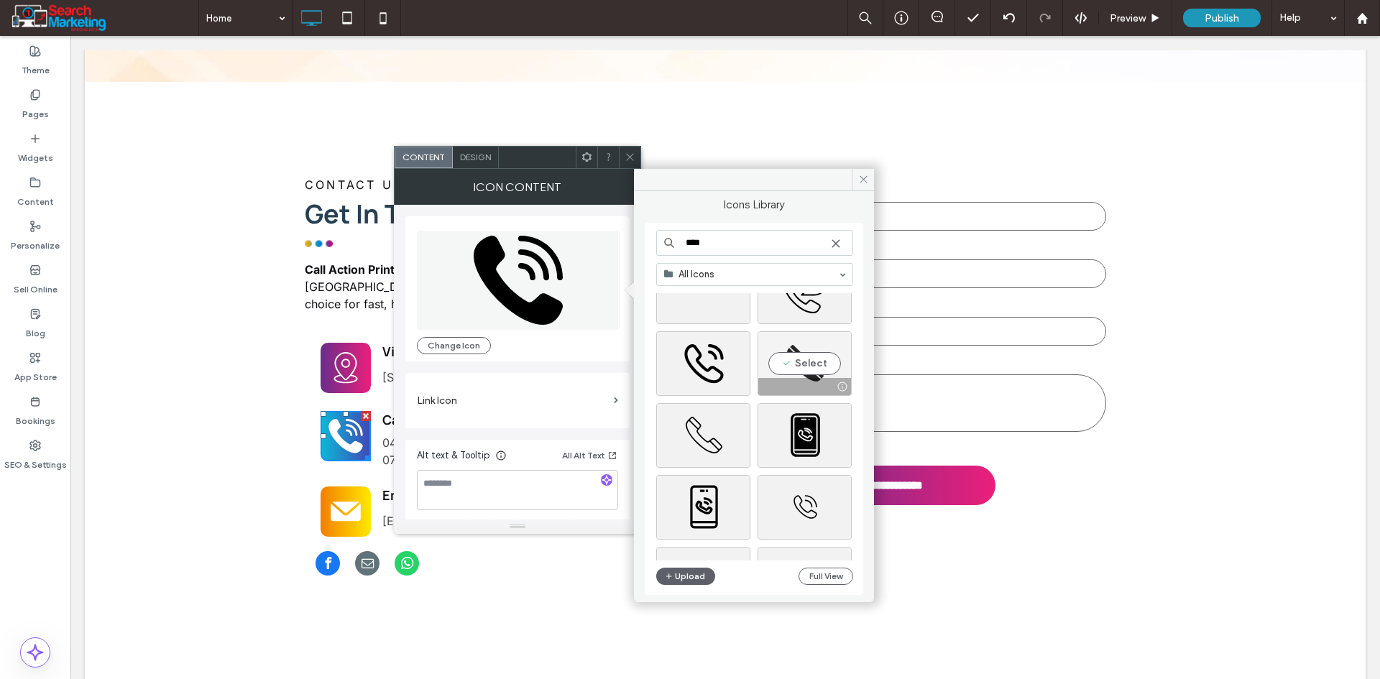
type input "****"
click at [788, 368] on div "Select" at bounding box center [804, 363] width 94 height 65
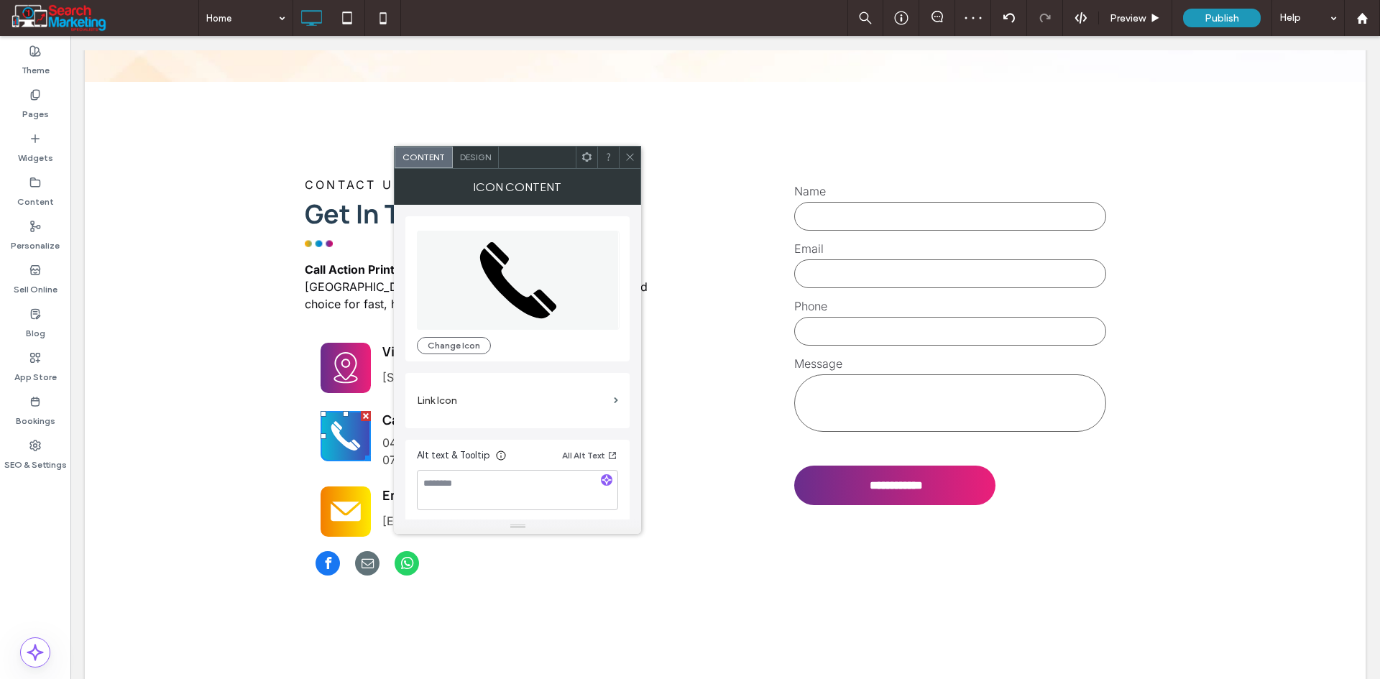
drag, startPoint x: 634, startPoint y: 159, endPoint x: 454, endPoint y: 216, distance: 189.3
click at [634, 160] on icon at bounding box center [629, 157] width 11 height 11
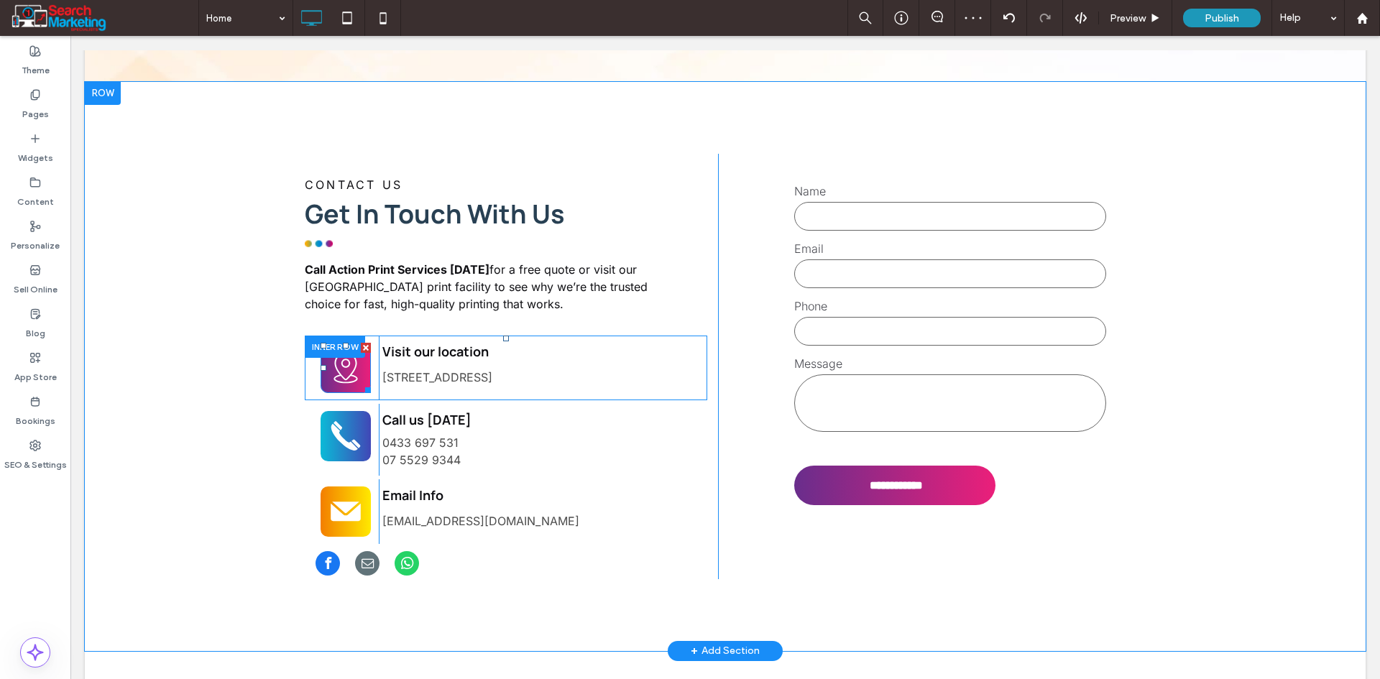
click at [338, 343] on icon at bounding box center [346, 368] width 38 height 50
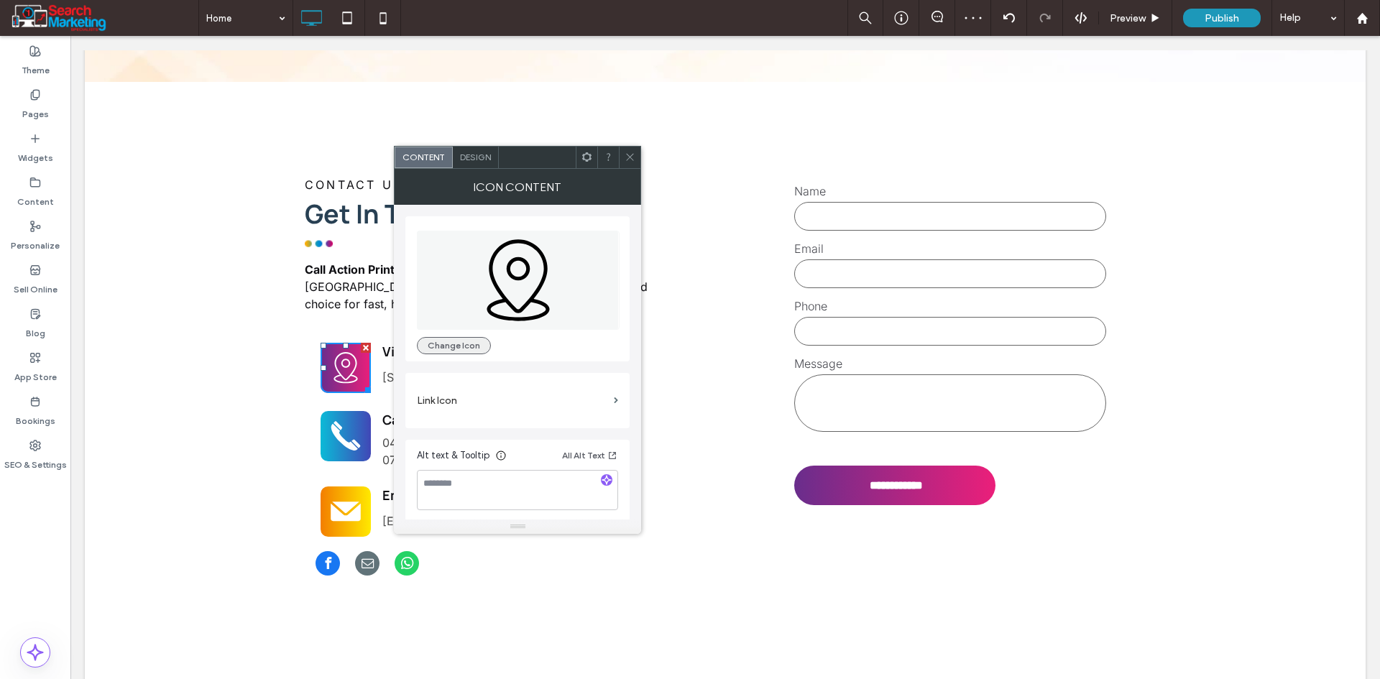
click at [450, 343] on button "Change Icon" at bounding box center [454, 345] width 74 height 17
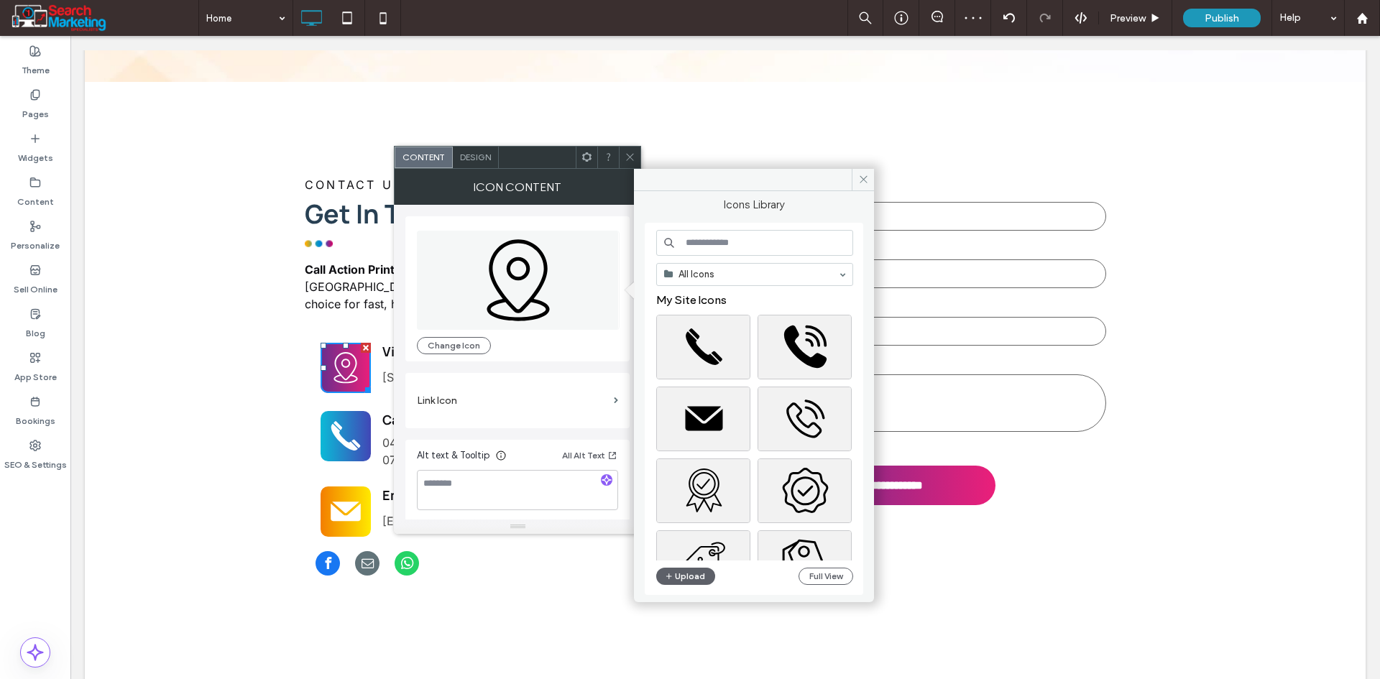
click at [738, 246] on input at bounding box center [754, 243] width 197 height 26
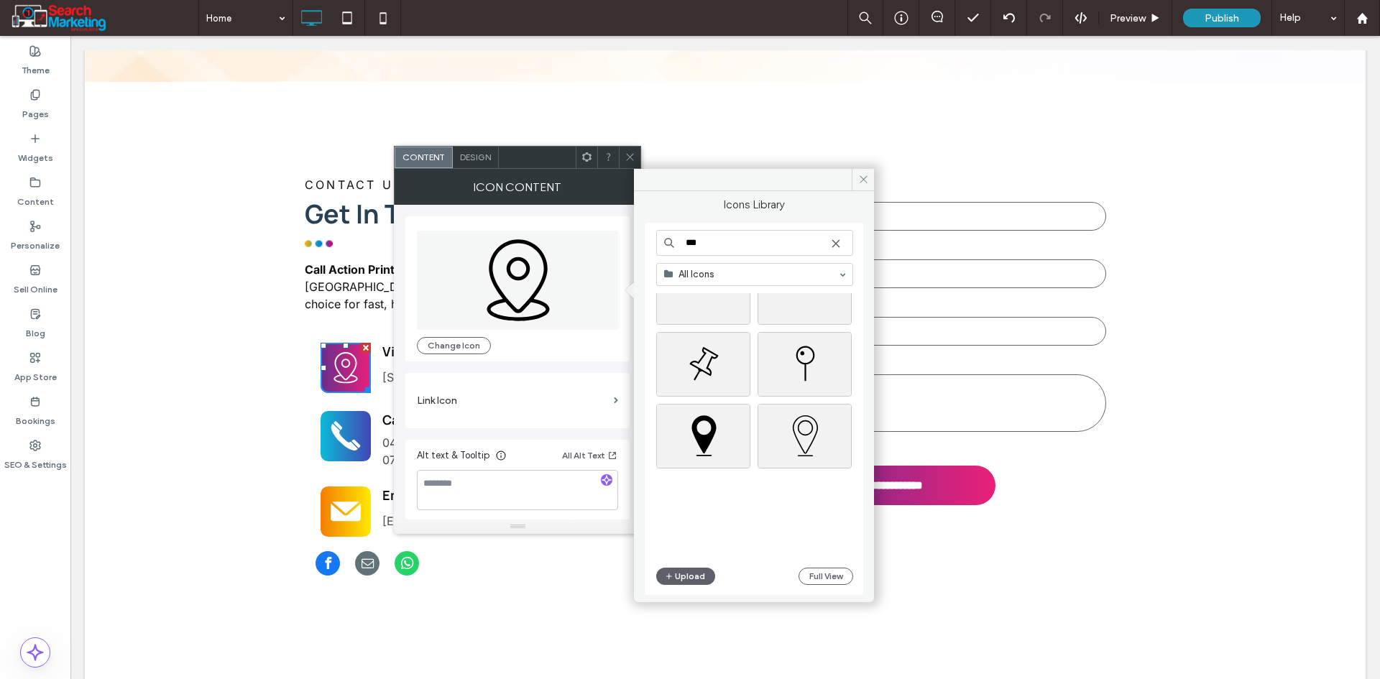
scroll to position [1078, 0]
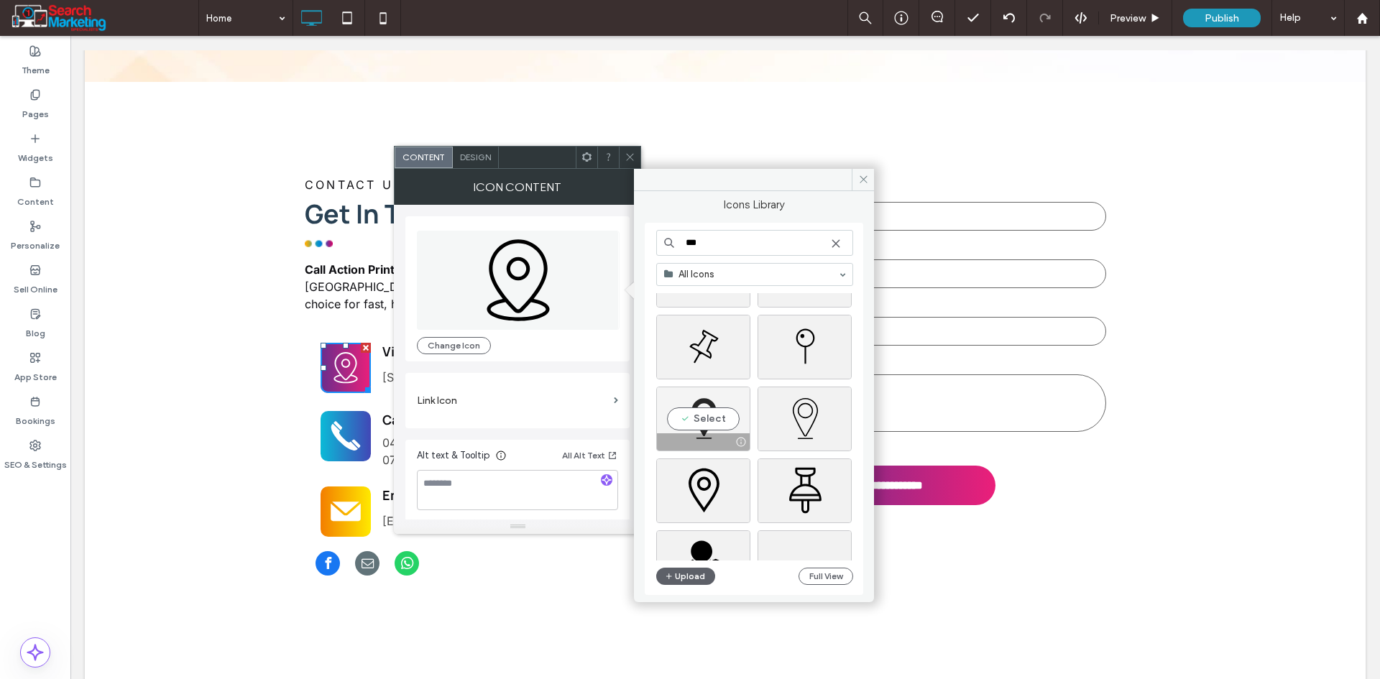
type input "***"
click at [698, 425] on div "Select" at bounding box center [703, 419] width 94 height 65
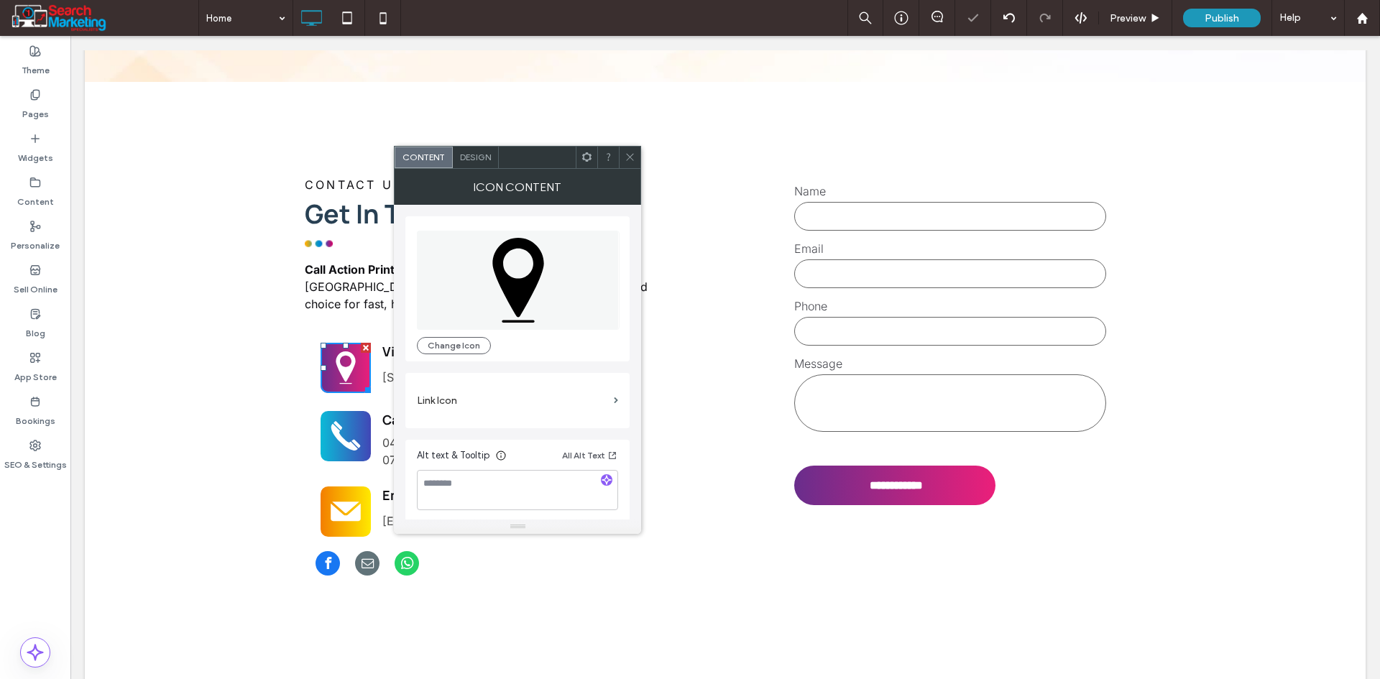
click at [624, 156] on div at bounding box center [630, 158] width 22 height 22
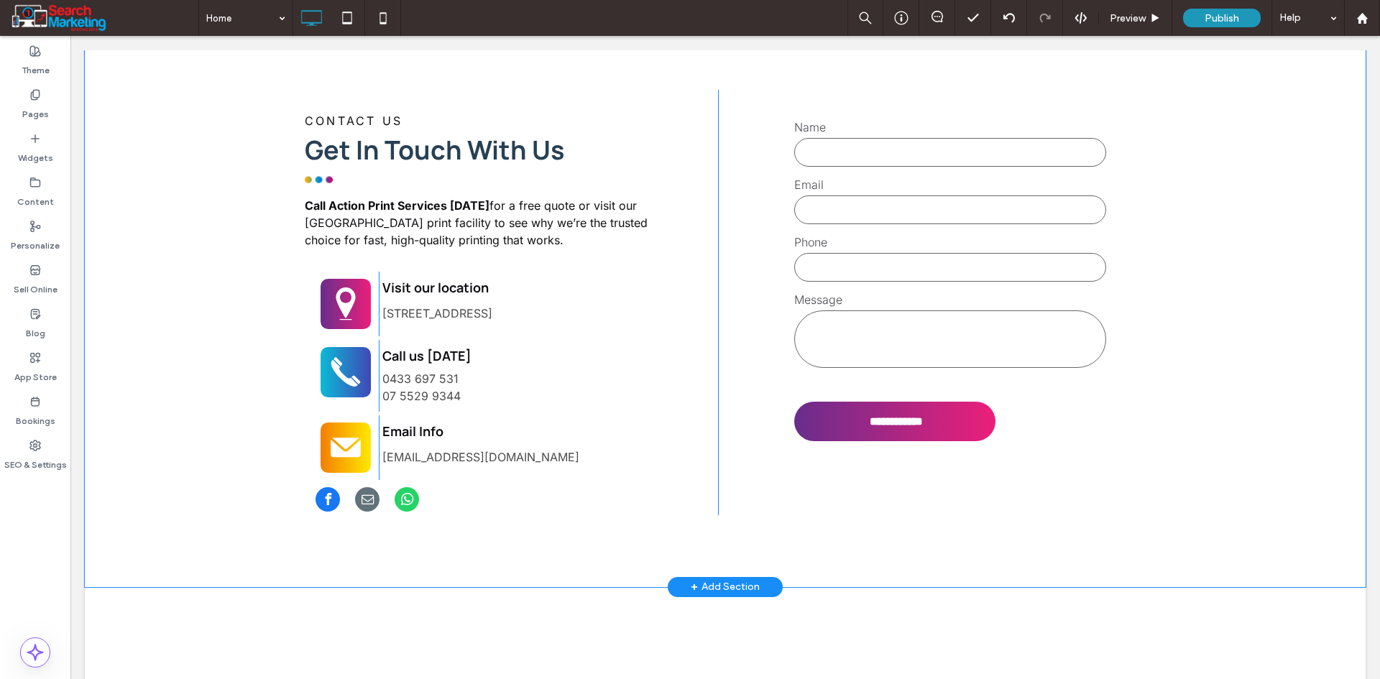
scroll to position [3952, 0]
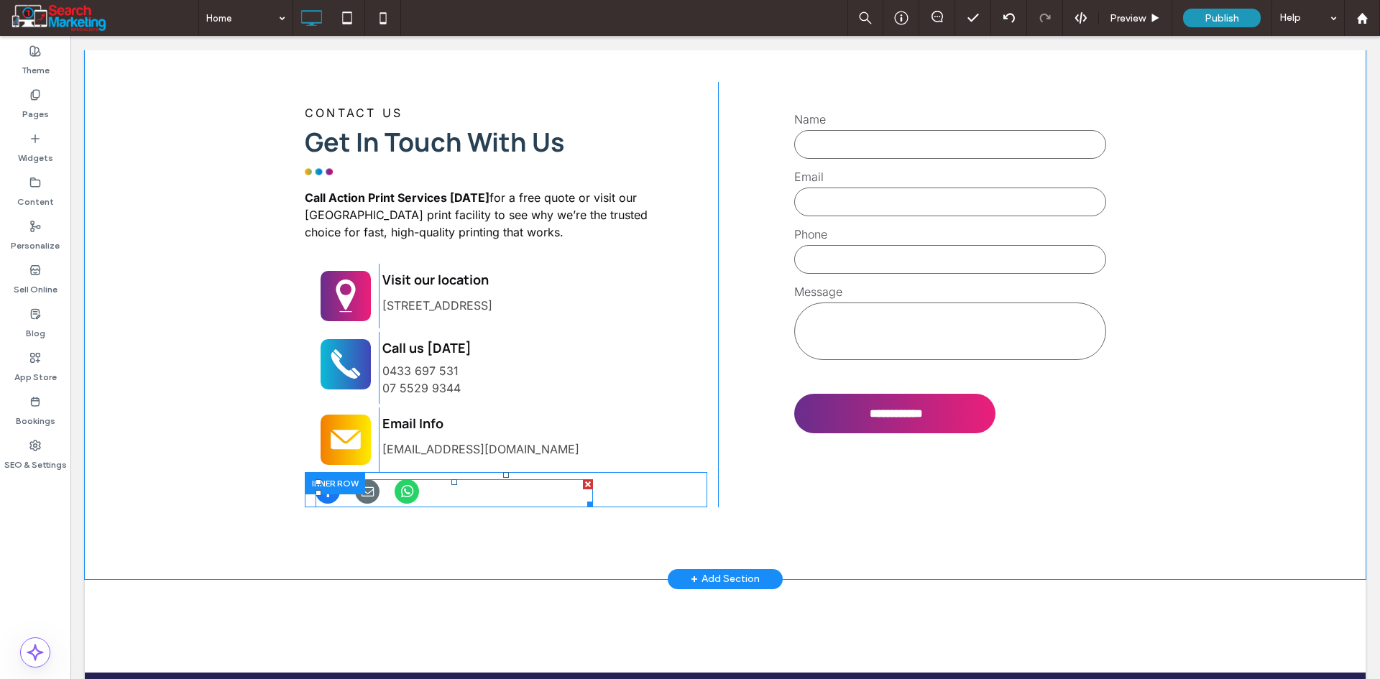
click at [445, 479] on div at bounding box center [453, 493] width 277 height 28
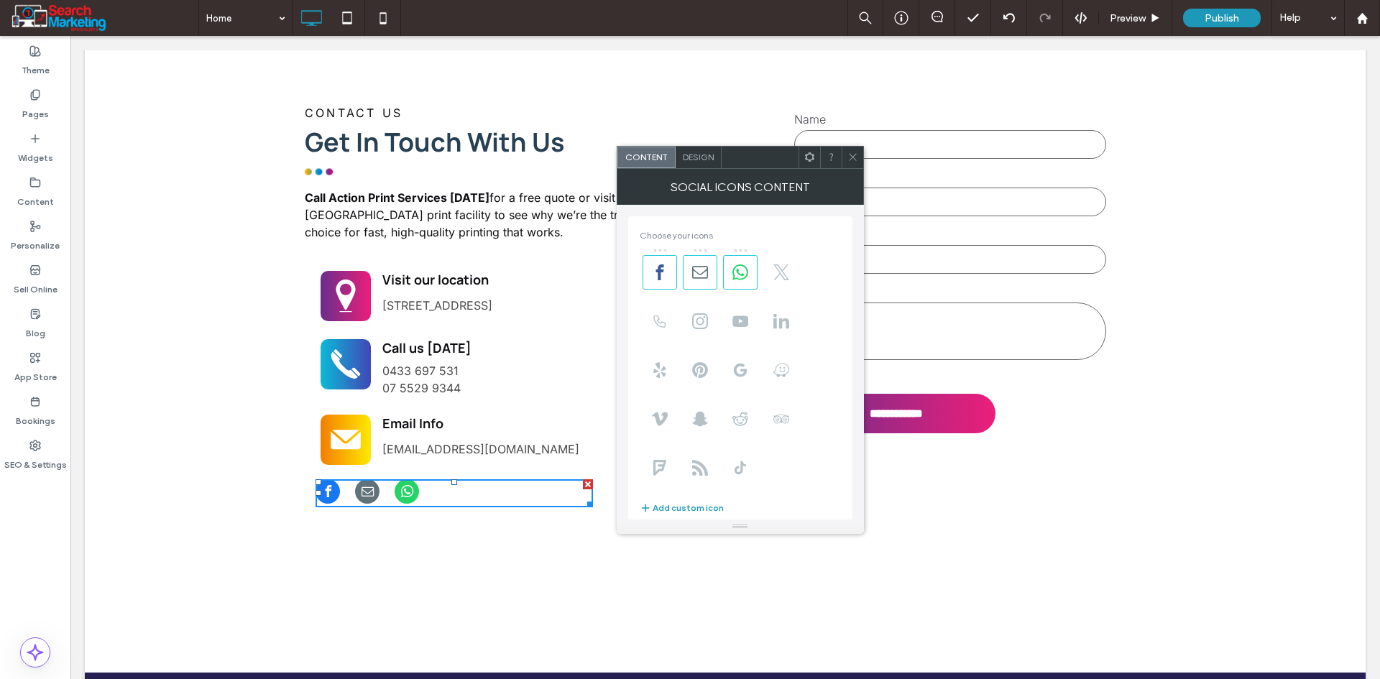
click at [853, 160] on icon at bounding box center [852, 157] width 11 height 11
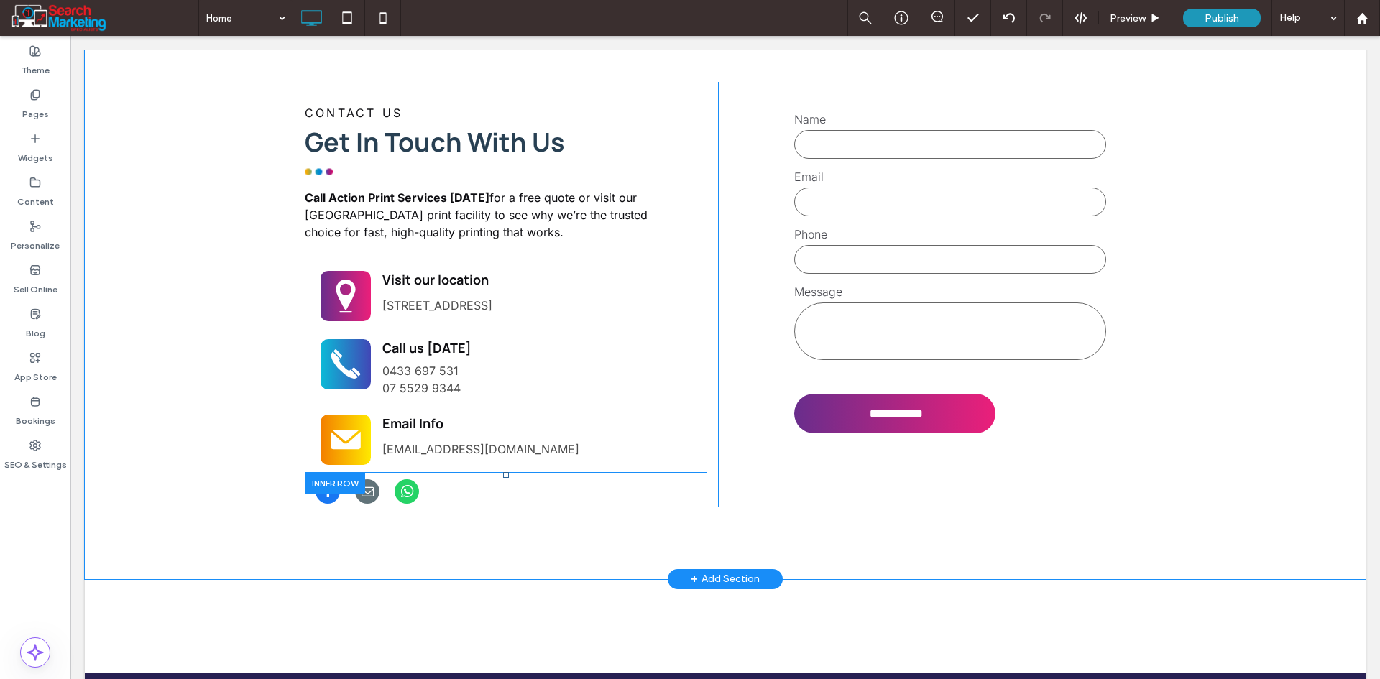
click at [356, 472] on div at bounding box center [335, 483] width 60 height 22
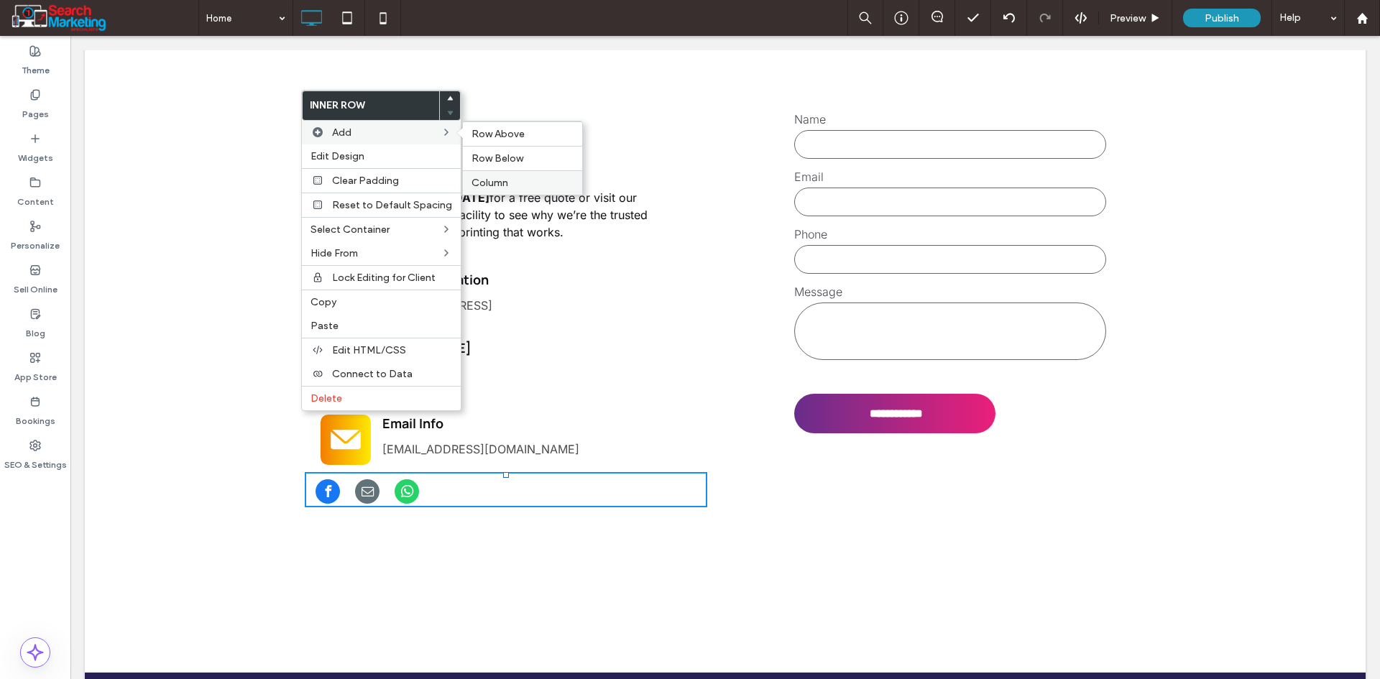
drag, startPoint x: 486, startPoint y: 180, endPoint x: 421, endPoint y: 151, distance: 71.7
click at [486, 180] on span "Column" at bounding box center [489, 183] width 37 height 12
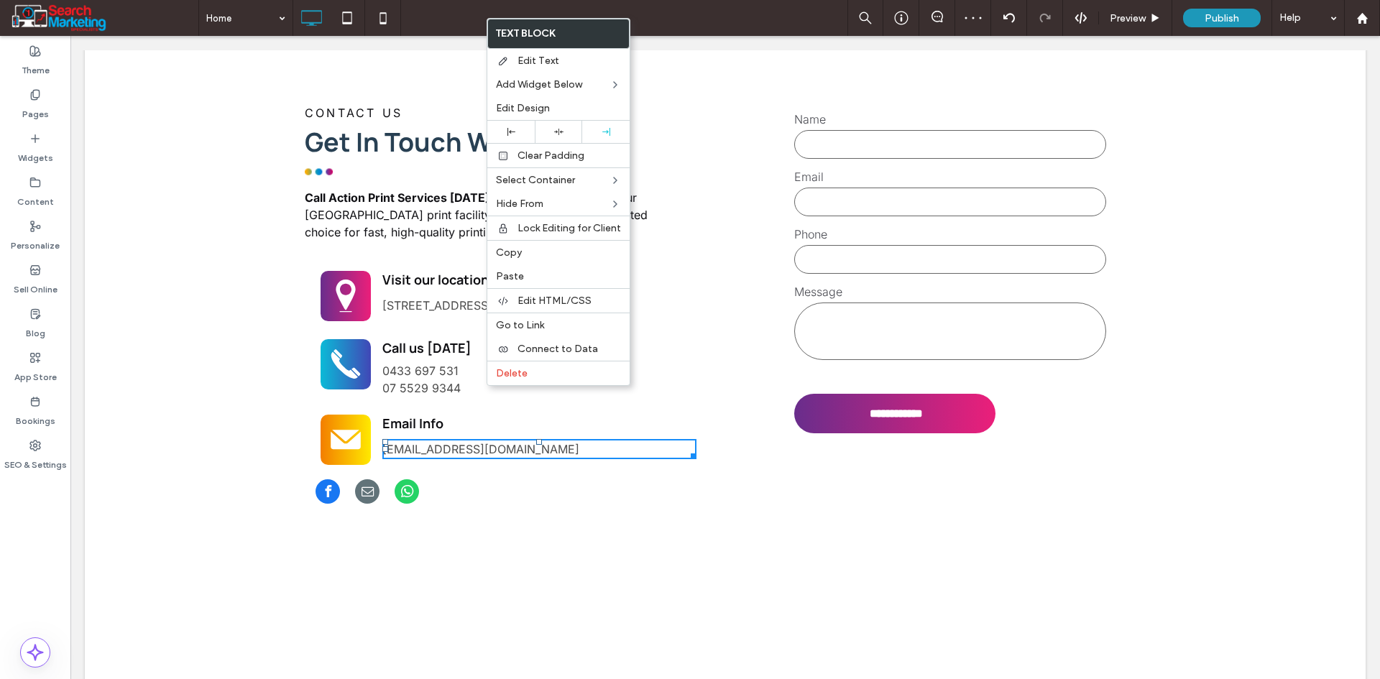
click at [582, 472] on div "Click To Paste Click To Paste" at bounding box center [606, 508] width 201 height 72
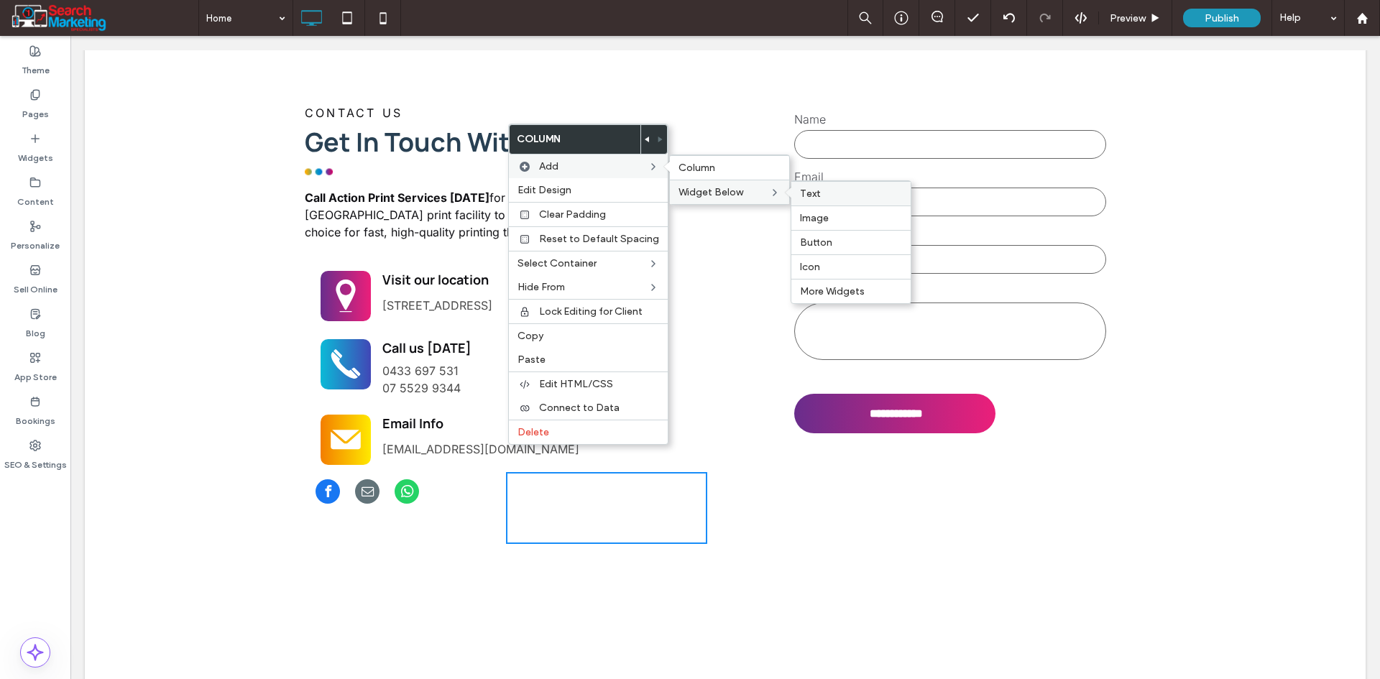
click at [817, 192] on label "Text" at bounding box center [851, 194] width 102 height 12
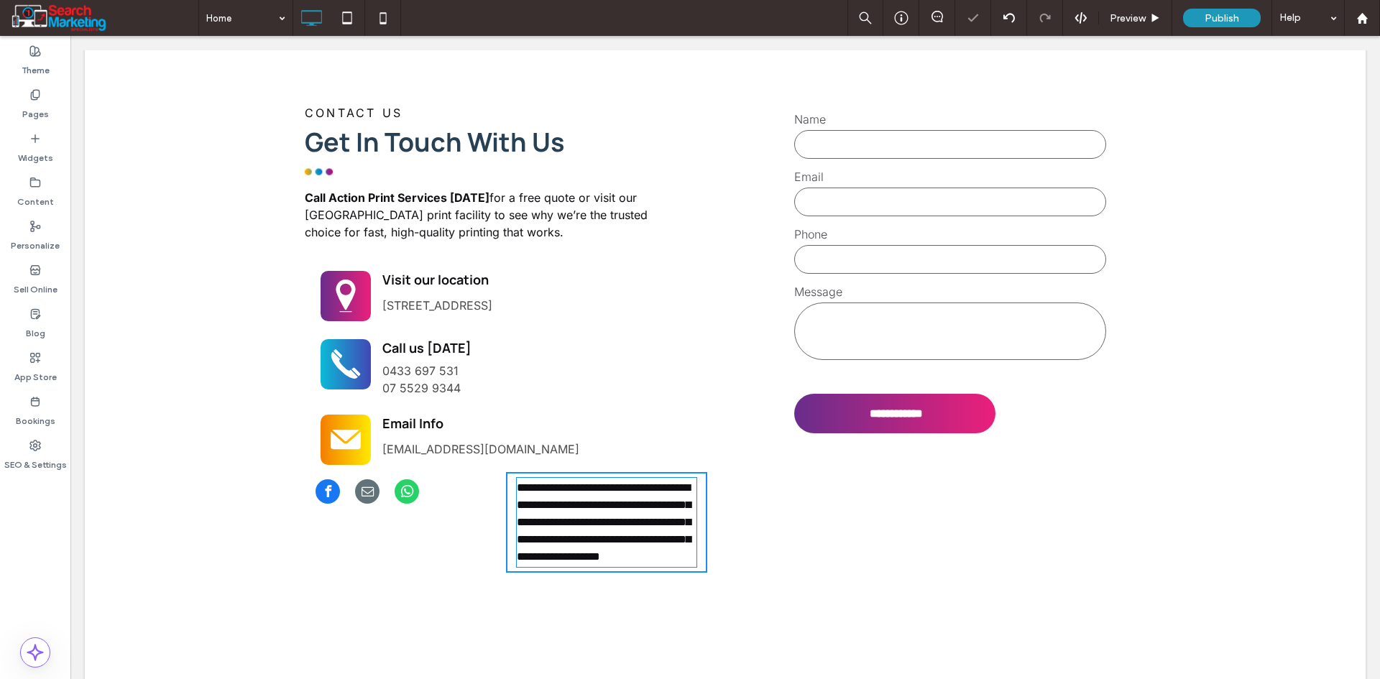
type input "*****"
type input "**"
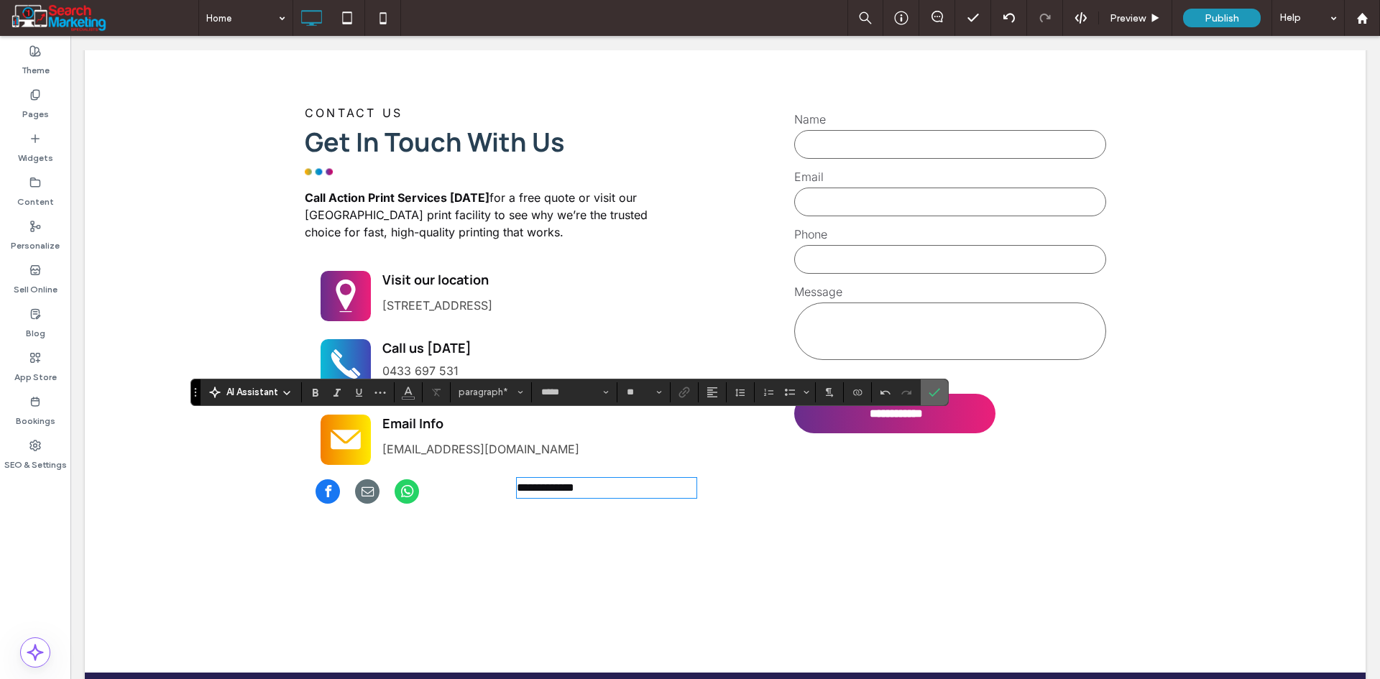
drag, startPoint x: 928, startPoint y: 386, endPoint x: 581, endPoint y: 362, distance: 348.6
click at [928, 387] on icon "Confirm" at bounding box center [933, 392] width 11 height 11
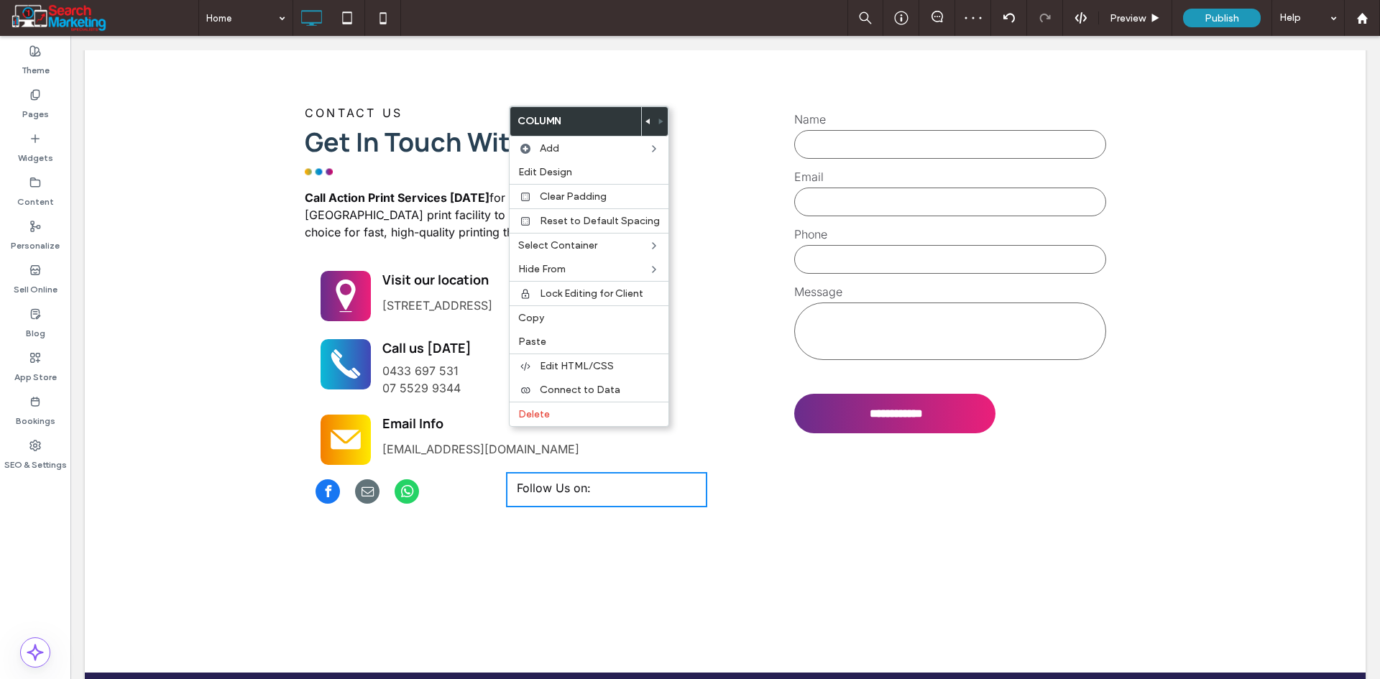
drag, startPoint x: 642, startPoint y: 121, endPoint x: 640, endPoint y: 131, distance: 11.0
click at [645, 121] on icon at bounding box center [648, 122] width 6 height 6
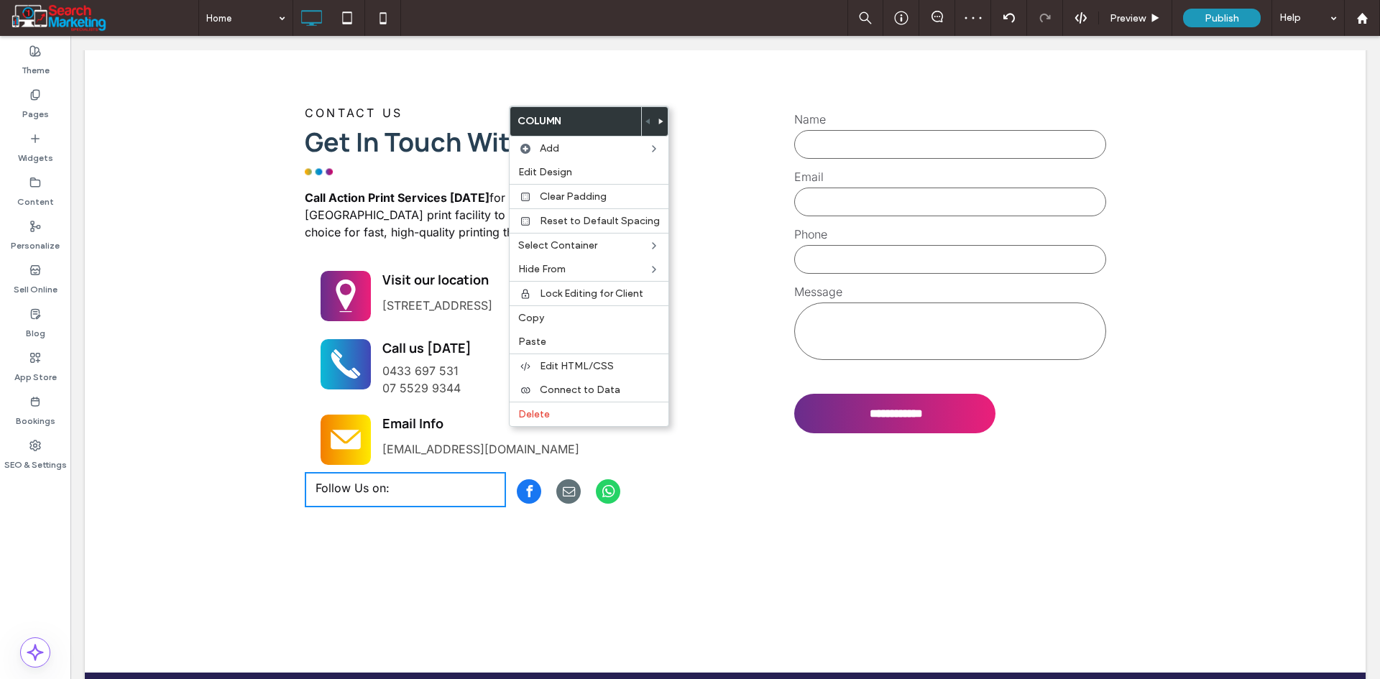
click at [539, 453] on div "CONTACT US Get In Touch With Us Call Action Print Services today for a free quo…" at bounding box center [725, 294] width 1280 height 569
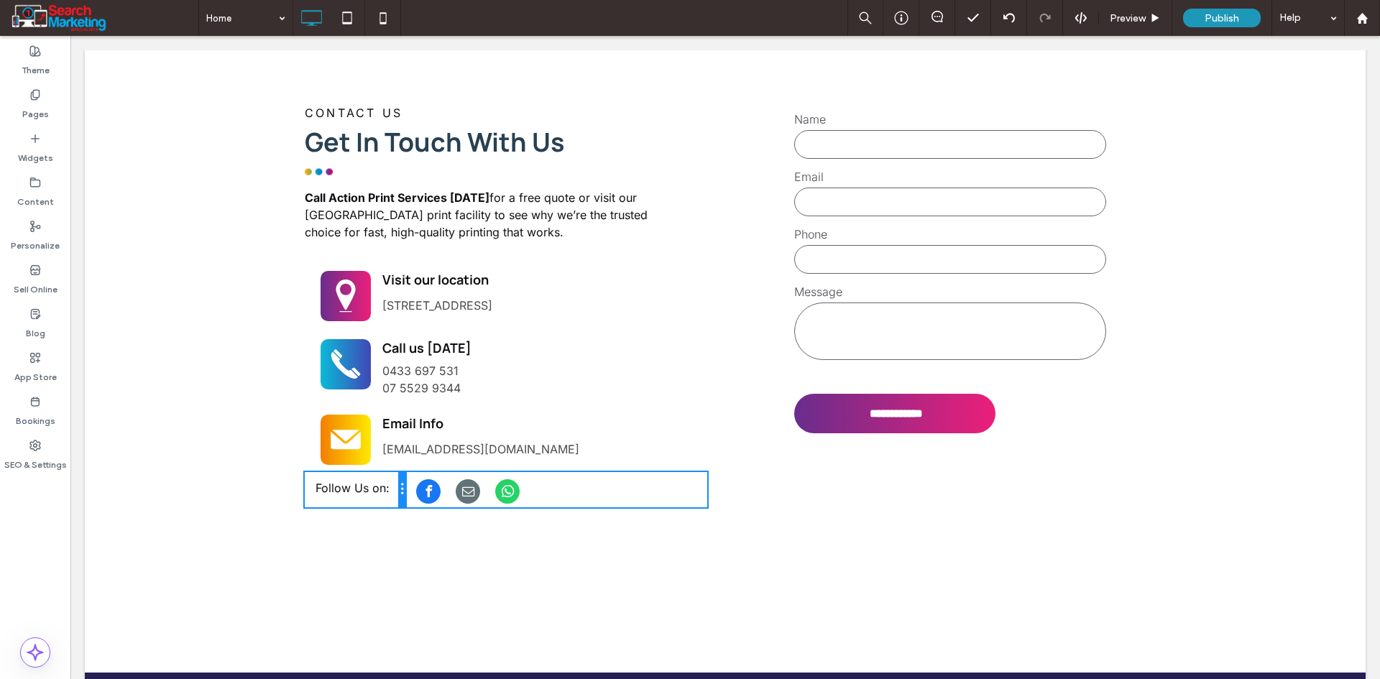
drag, startPoint x: 494, startPoint y: 433, endPoint x: 405, endPoint y: 428, distance: 89.3
click at [405, 472] on div "Click To Paste Click To Paste Follow Us on: Click To Paste Click To Paste Click…" at bounding box center [506, 489] width 402 height 35
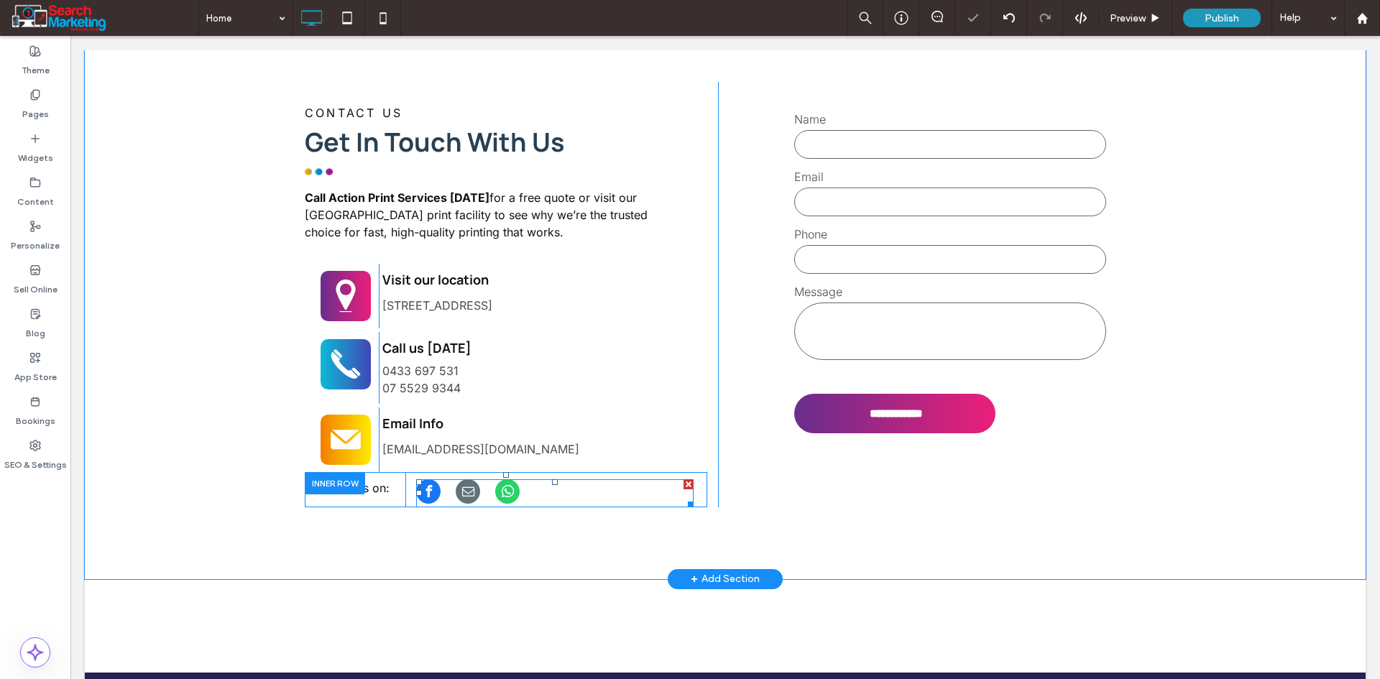
click at [522, 479] on div at bounding box center [473, 493] width 115 height 28
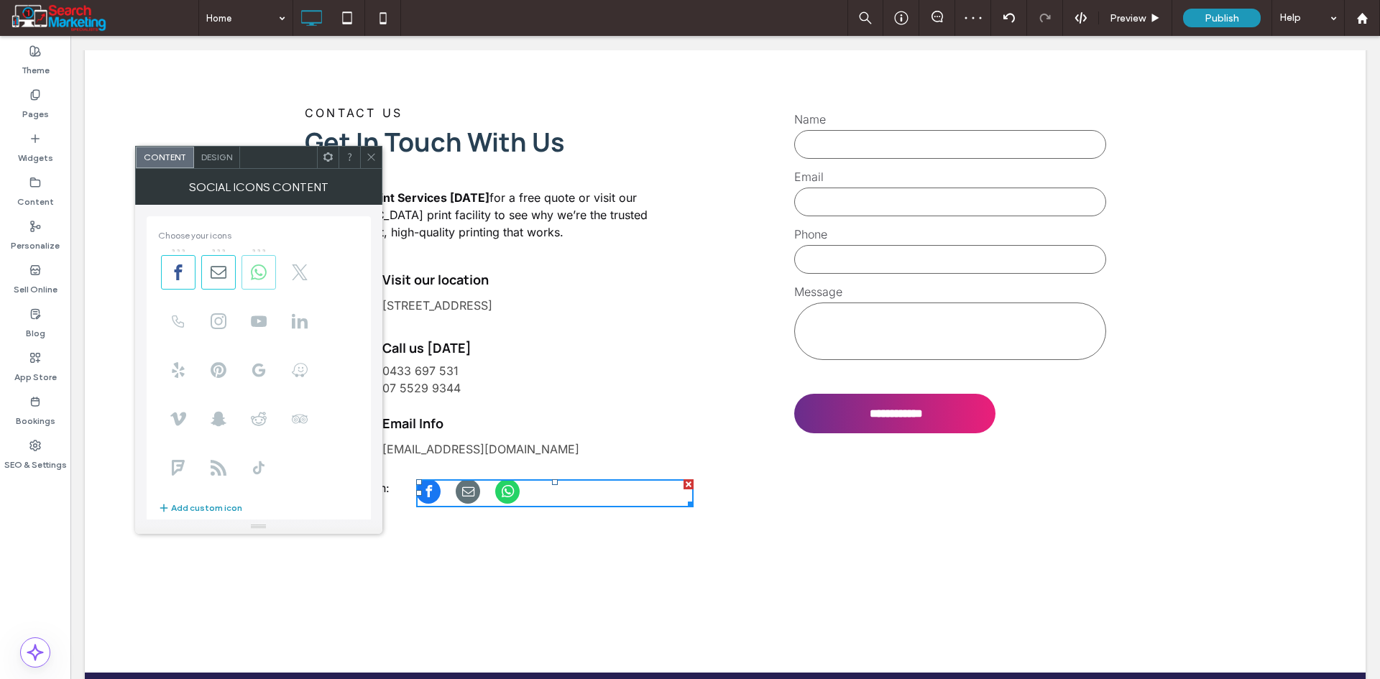
click at [259, 268] on icon at bounding box center [259, 272] width 16 height 16
click at [217, 272] on icon at bounding box center [219, 272] width 16 height 16
click at [218, 152] on span "Design" at bounding box center [216, 157] width 31 height 11
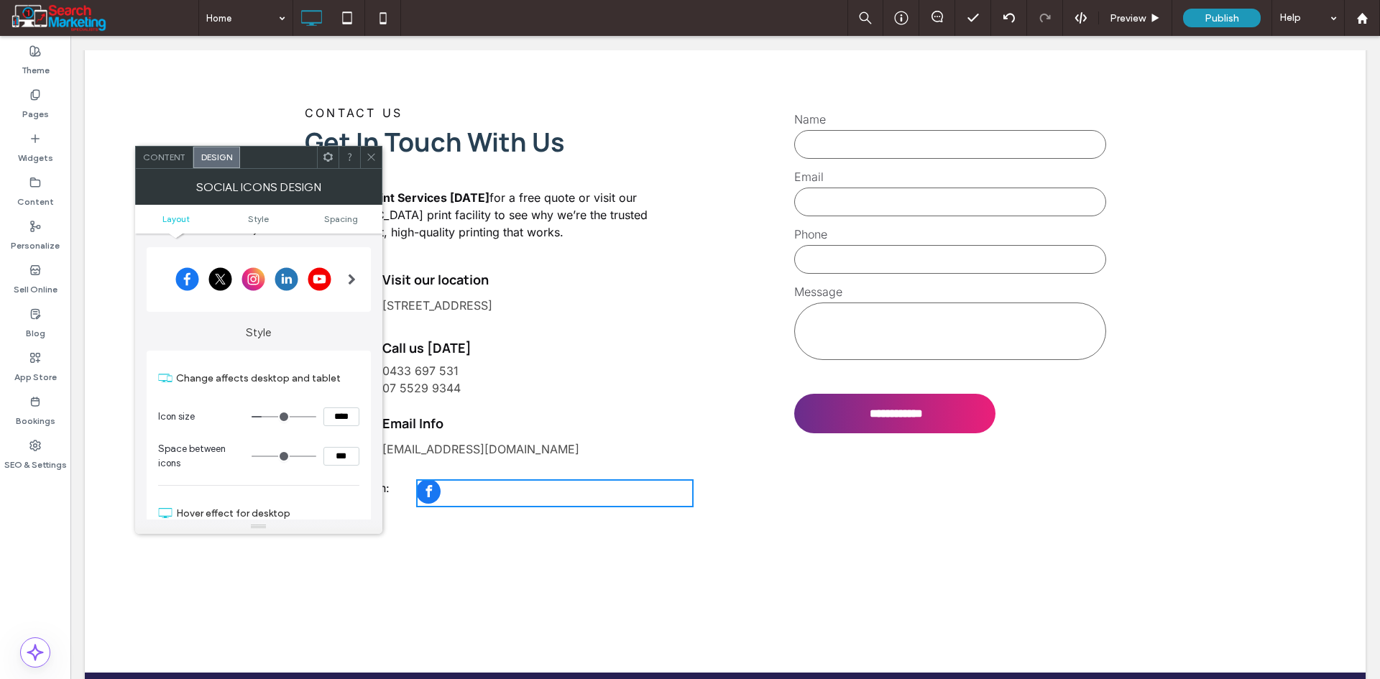
scroll to position [0, 0]
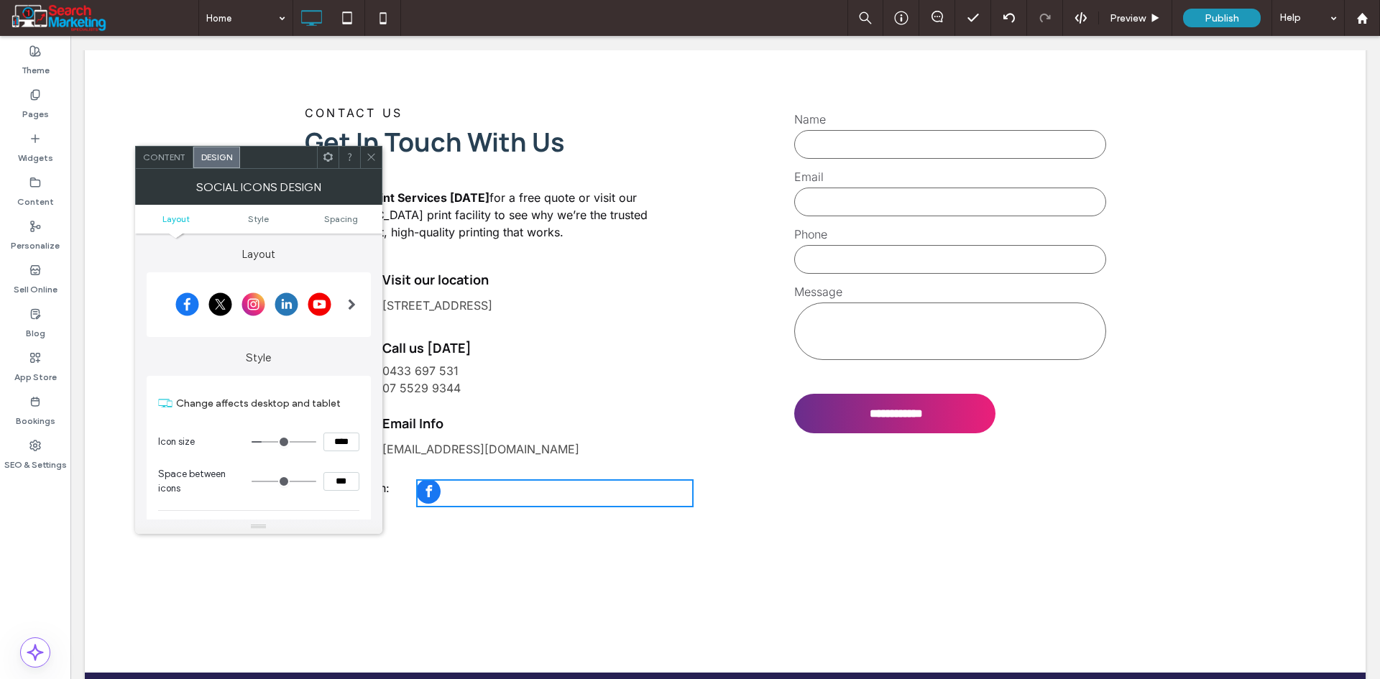
click at [321, 320] on div at bounding box center [253, 305] width 190 height 36
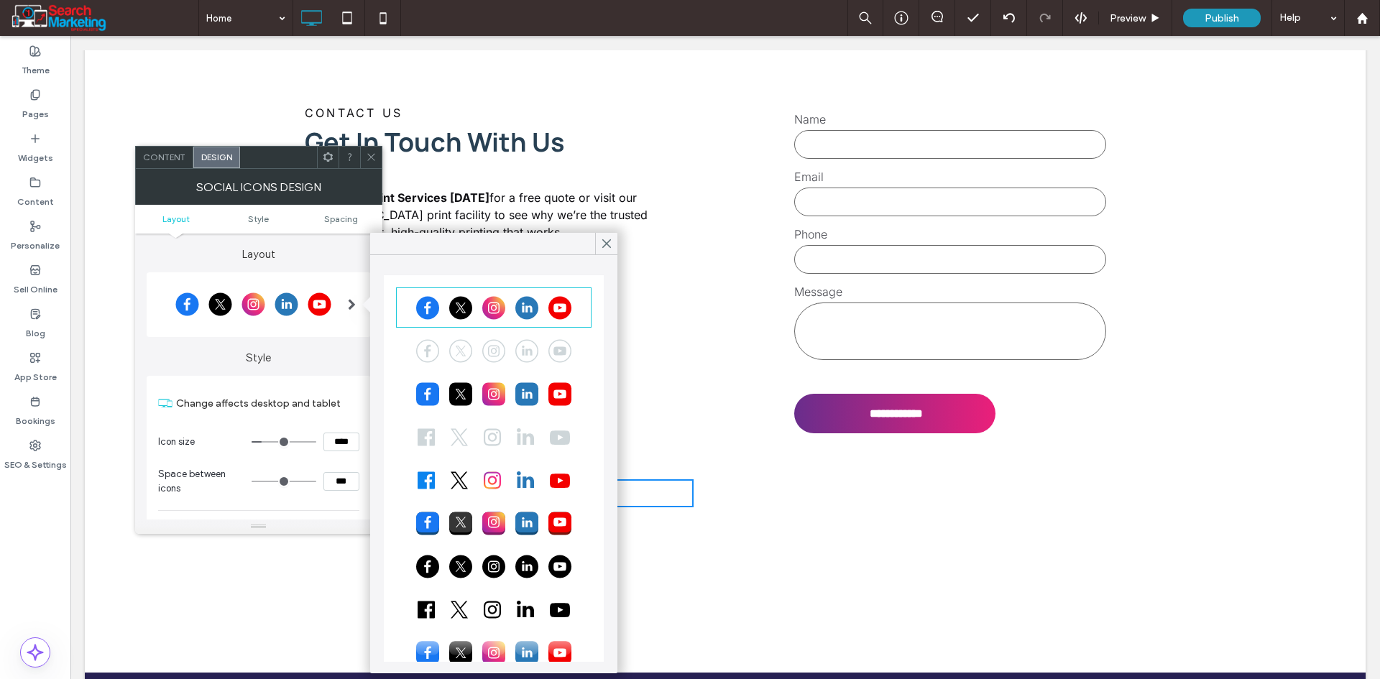
scroll to position [41, 0]
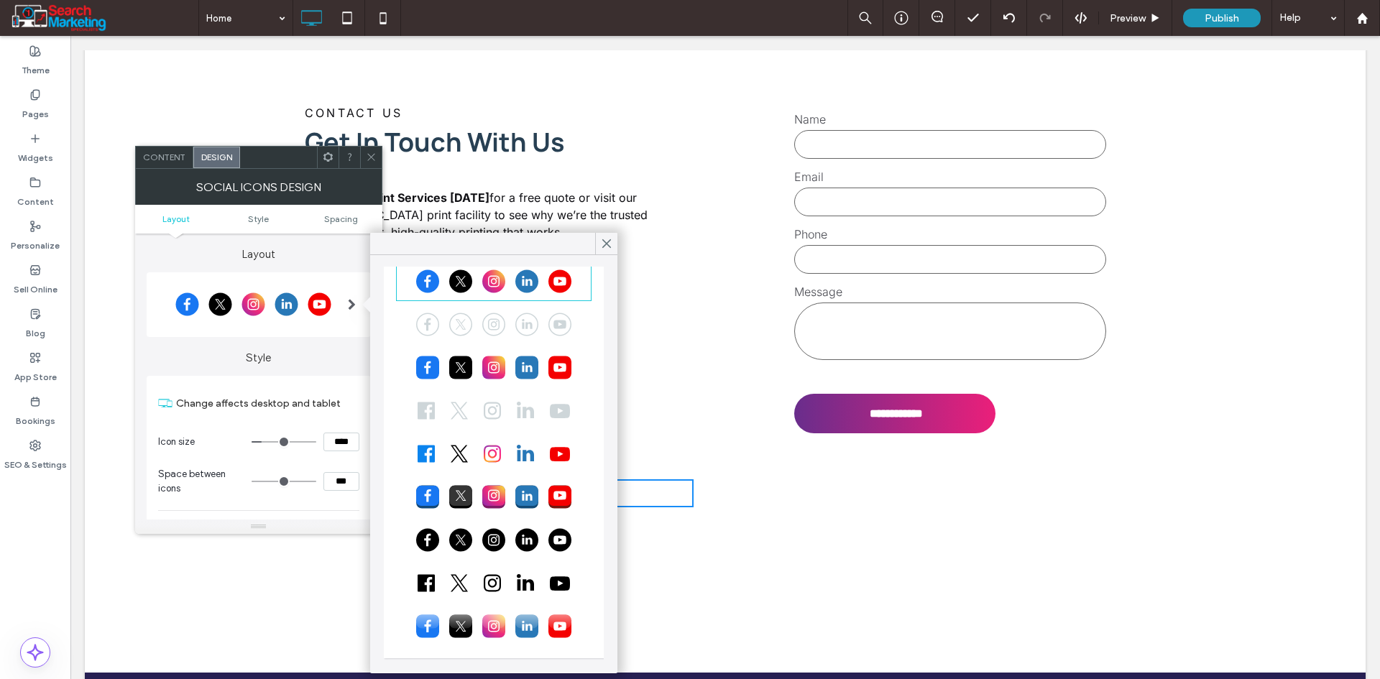
click at [456, 542] on div at bounding box center [493, 540] width 191 height 36
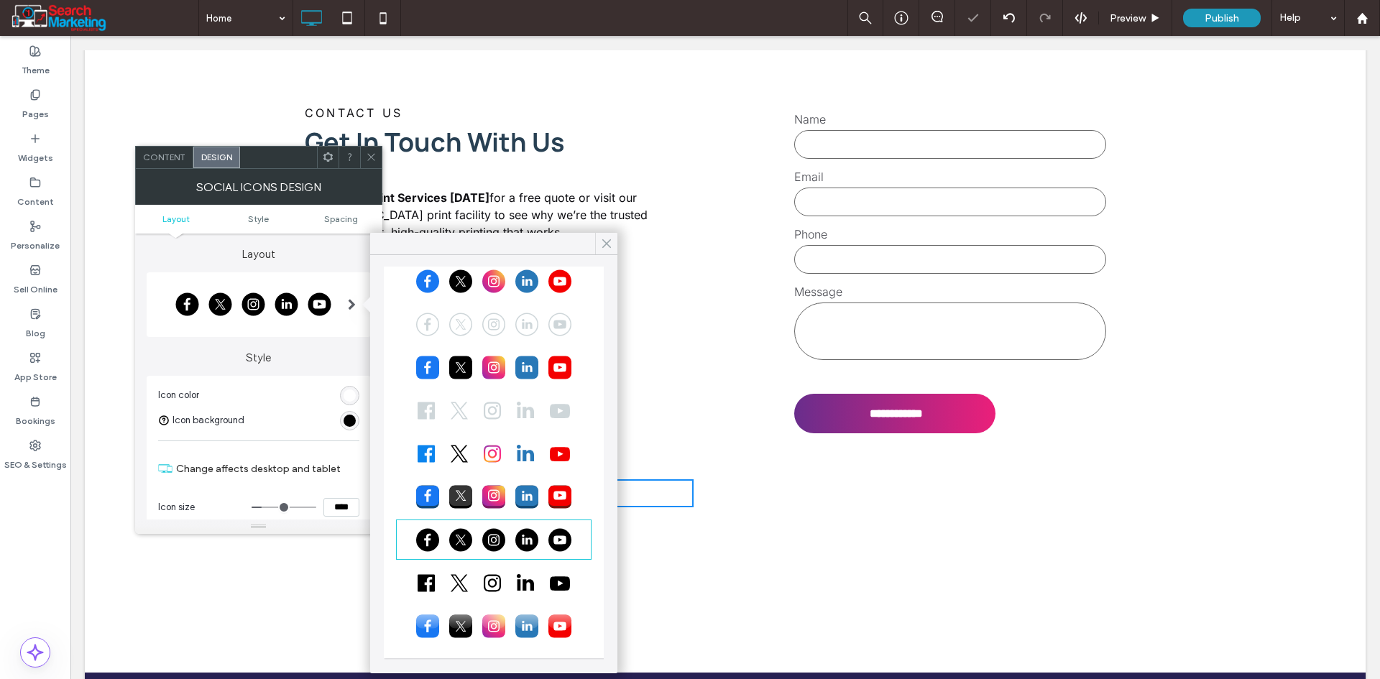
drag, startPoint x: 518, startPoint y: 212, endPoint x: 599, endPoint y: 241, distance: 86.4
click at [599, 241] on div at bounding box center [606, 244] width 22 height 22
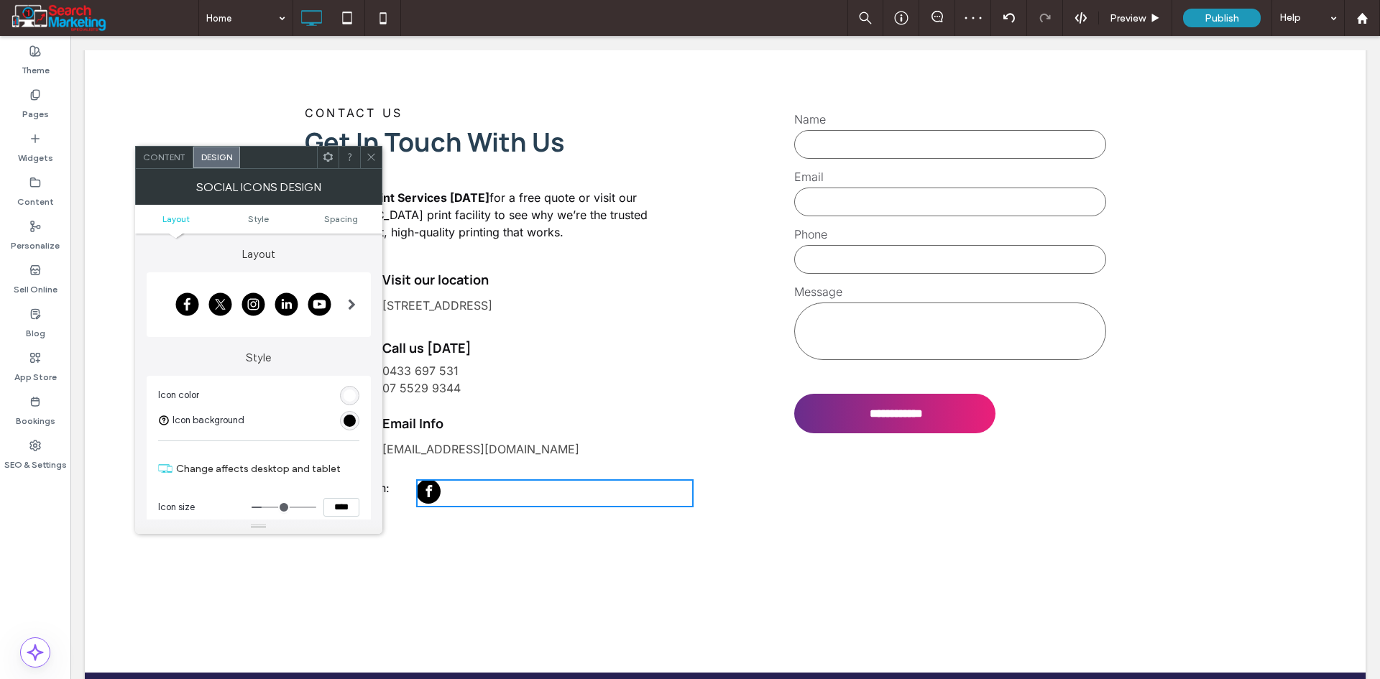
scroll to position [72, 0]
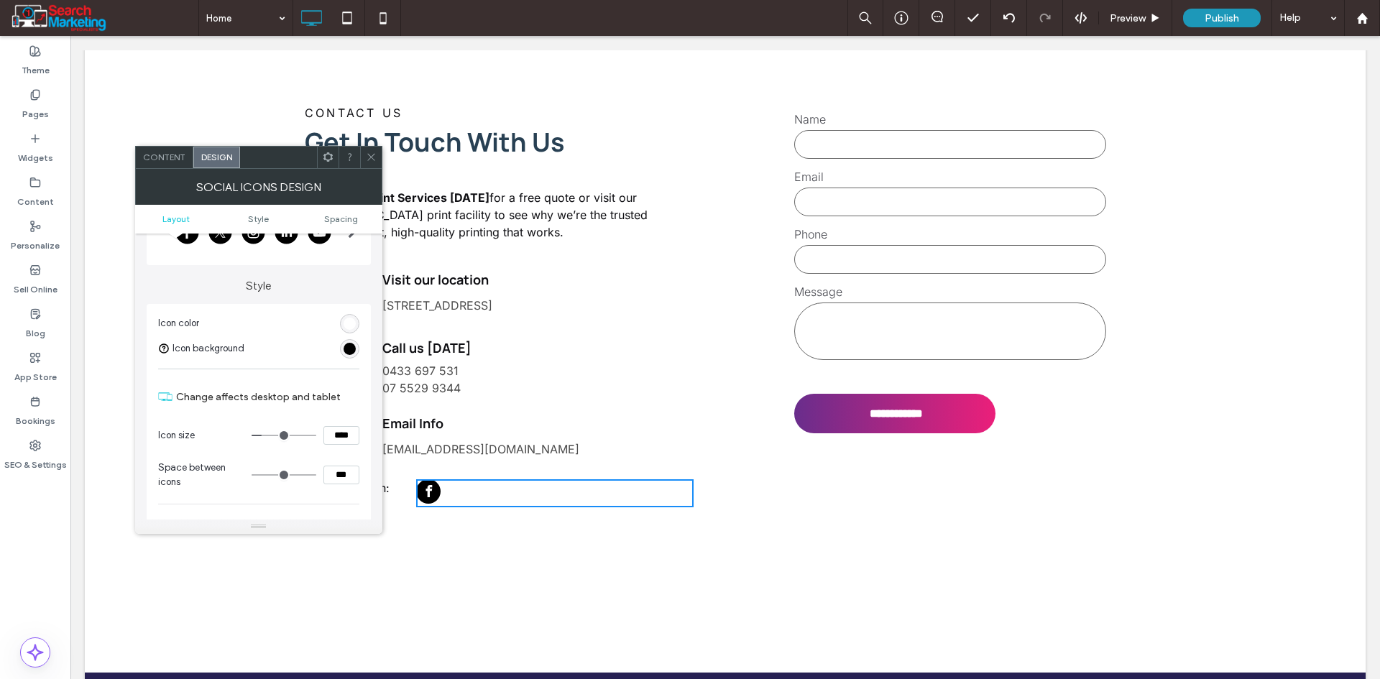
click at [348, 328] on div "rgb(255, 255, 255)" at bounding box center [349, 324] width 12 height 12
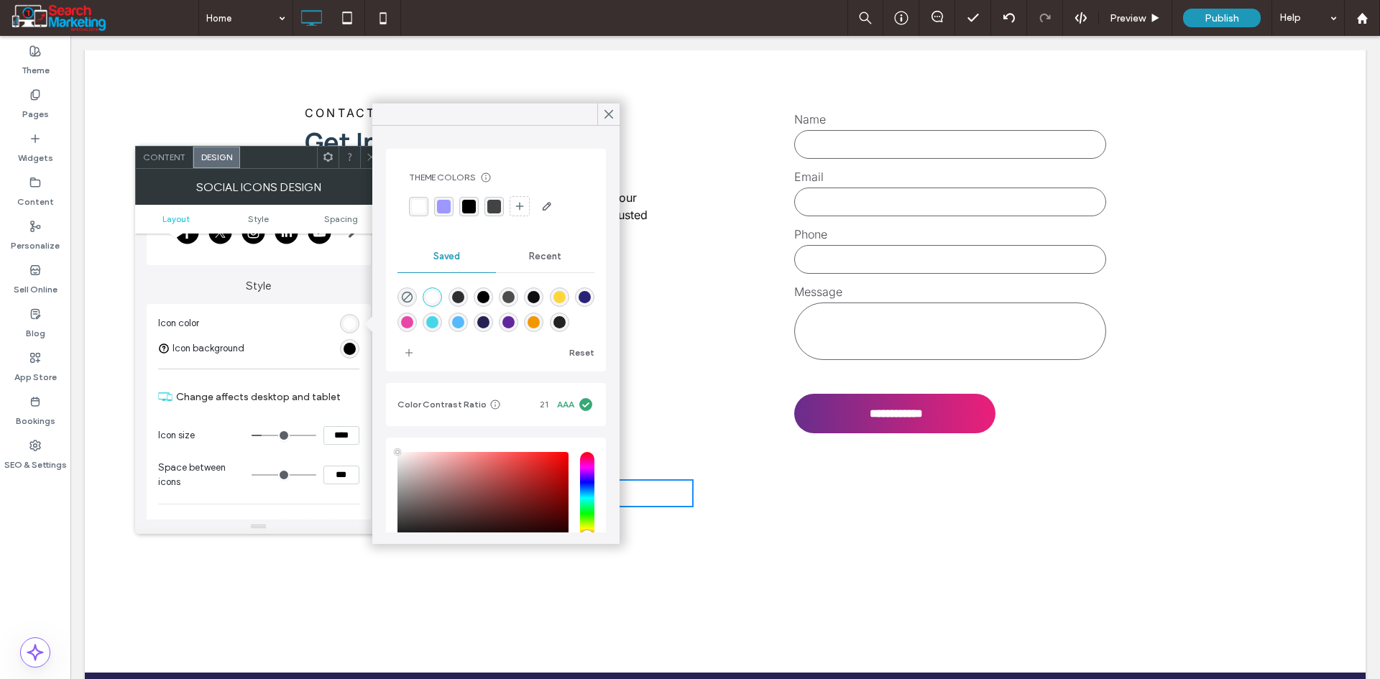
click at [348, 348] on div "rgb(0, 0, 0)" at bounding box center [349, 349] width 12 height 12
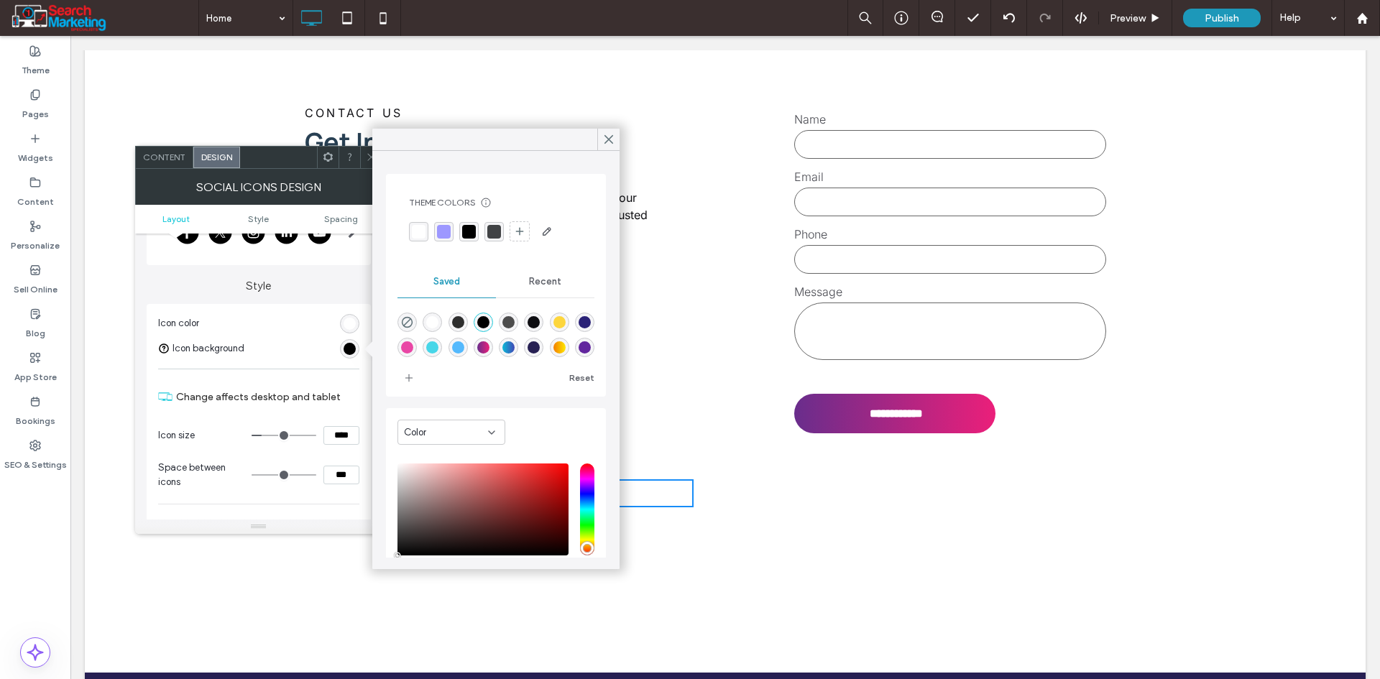
click at [346, 327] on div "rgb(255, 255, 255)" at bounding box center [349, 324] width 12 height 12
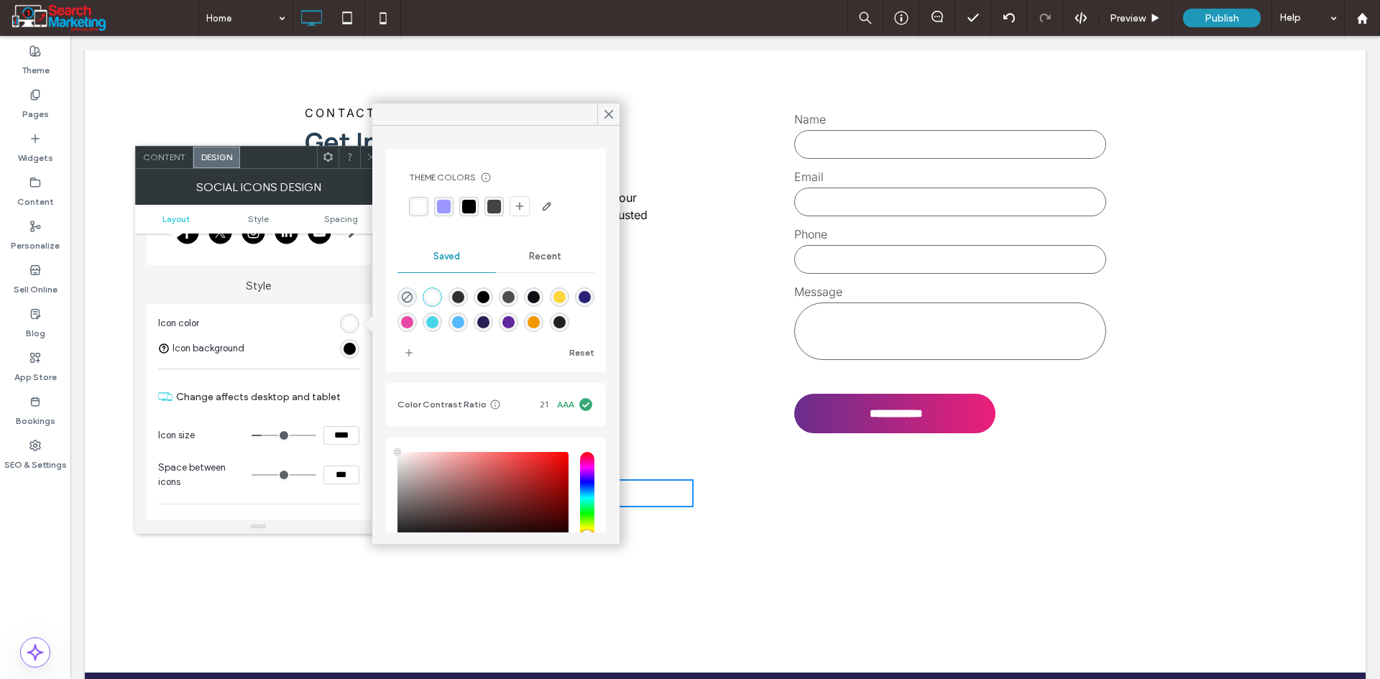
click at [351, 356] on div "rgb(0, 0, 0)" at bounding box center [349, 348] width 19 height 19
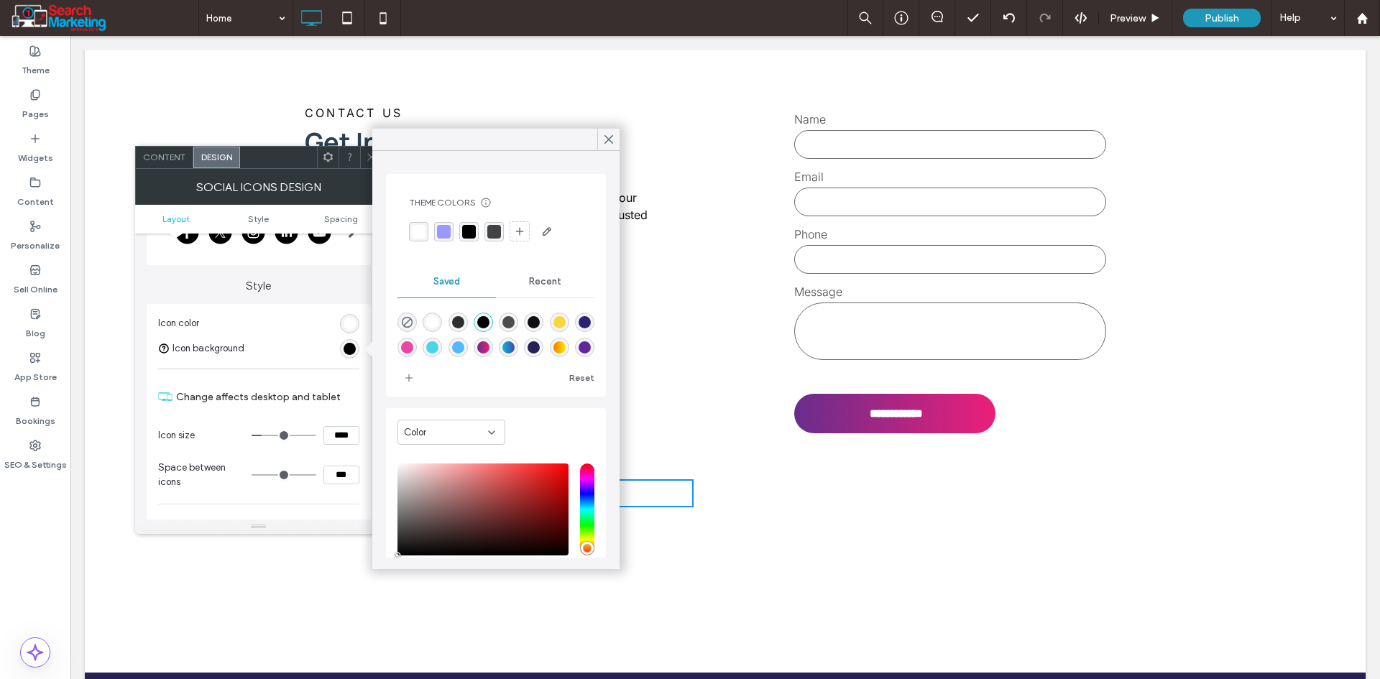
click at [435, 428] on div "Color" at bounding box center [446, 432] width 84 height 14
click at [545, 418] on div "Color" at bounding box center [495, 435] width 197 height 41
click at [487, 430] on icon at bounding box center [491, 432] width 11 height 11
click at [343, 325] on div "rgb(255, 255, 255)" at bounding box center [349, 324] width 12 height 12
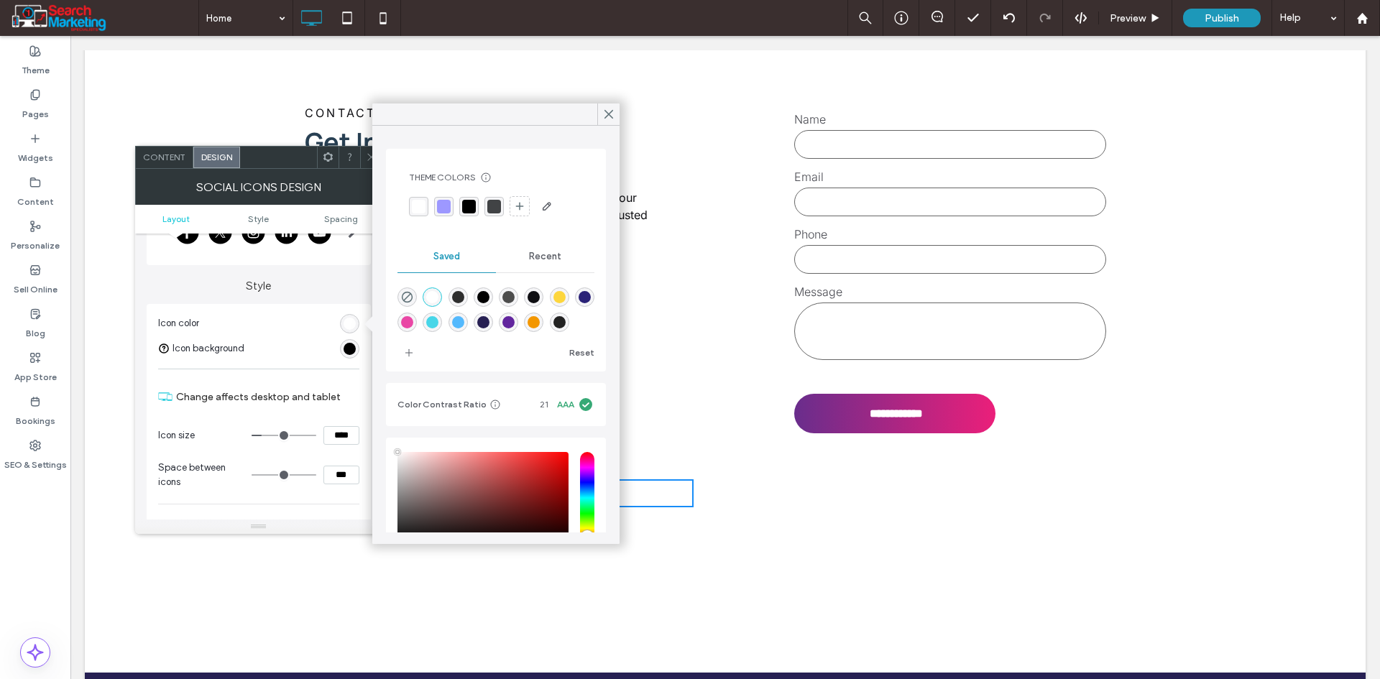
click at [488, 295] on div "rgba(0,0,0,1)" at bounding box center [483, 297] width 12 height 12
type input "*******"
click at [349, 349] on div "rgb(0, 0, 0)" at bounding box center [349, 349] width 12 height 12
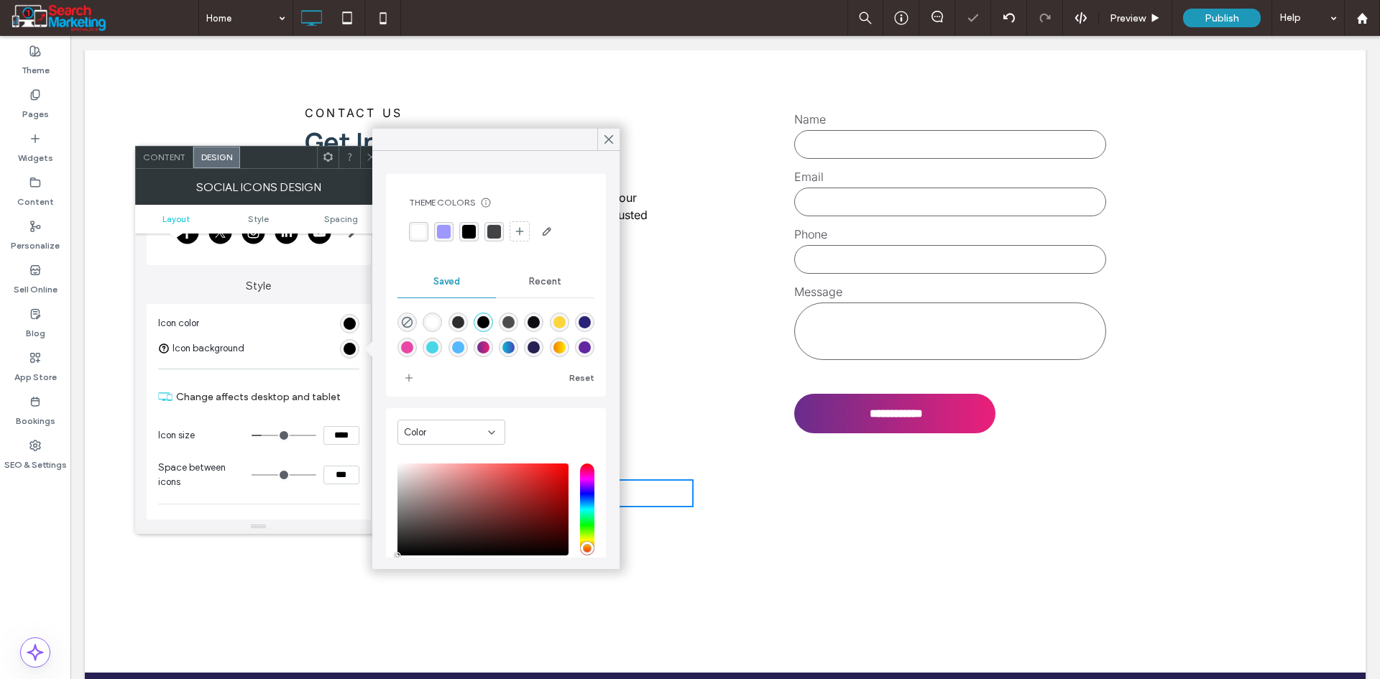
click at [433, 322] on div "rgba(255,255,255,1)" at bounding box center [432, 322] width 12 height 12
type input "*******"
drag, startPoint x: 509, startPoint y: 131, endPoint x: 601, endPoint y: 137, distance: 92.2
click at [601, 137] on div at bounding box center [608, 140] width 22 height 22
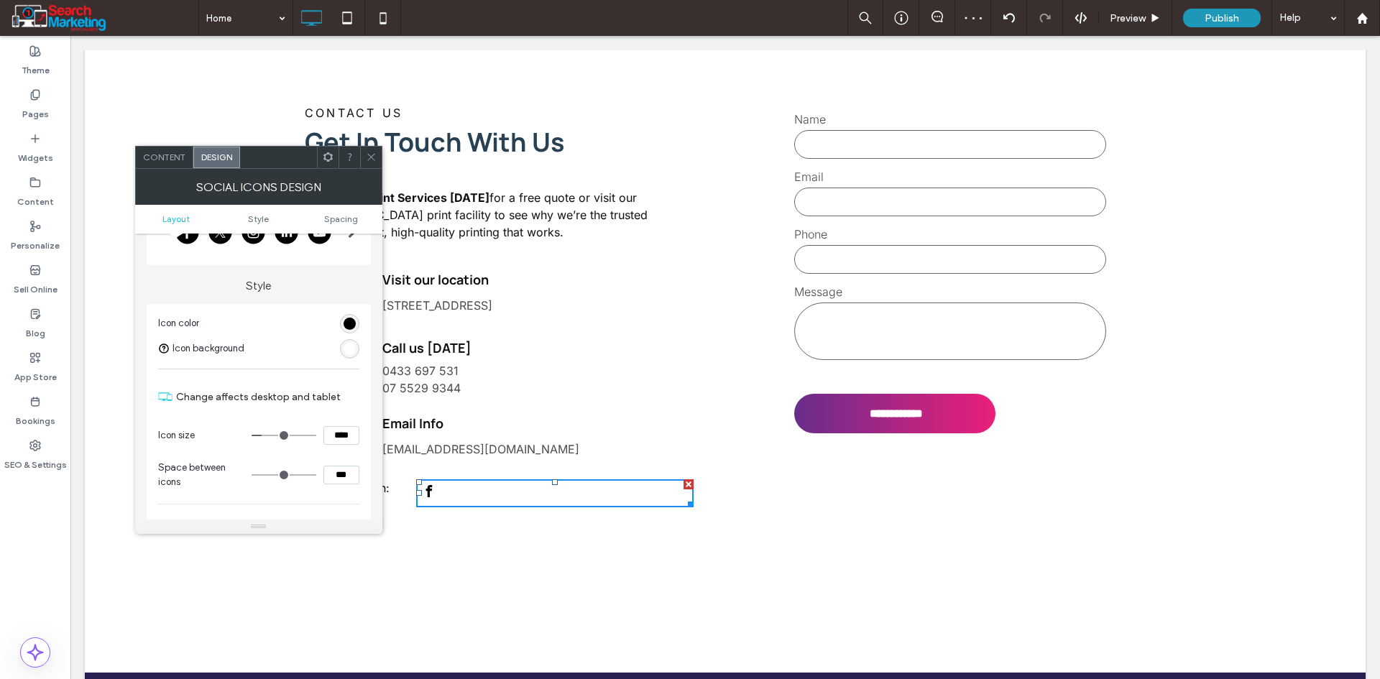
drag, startPoint x: 372, startPoint y: 144, endPoint x: 420, endPoint y: 382, distance: 243.4
click at [372, 189] on p "Call Action Print Services today for a free quote or visit our Gold Coast print…" at bounding box center [485, 215] width 361 height 52
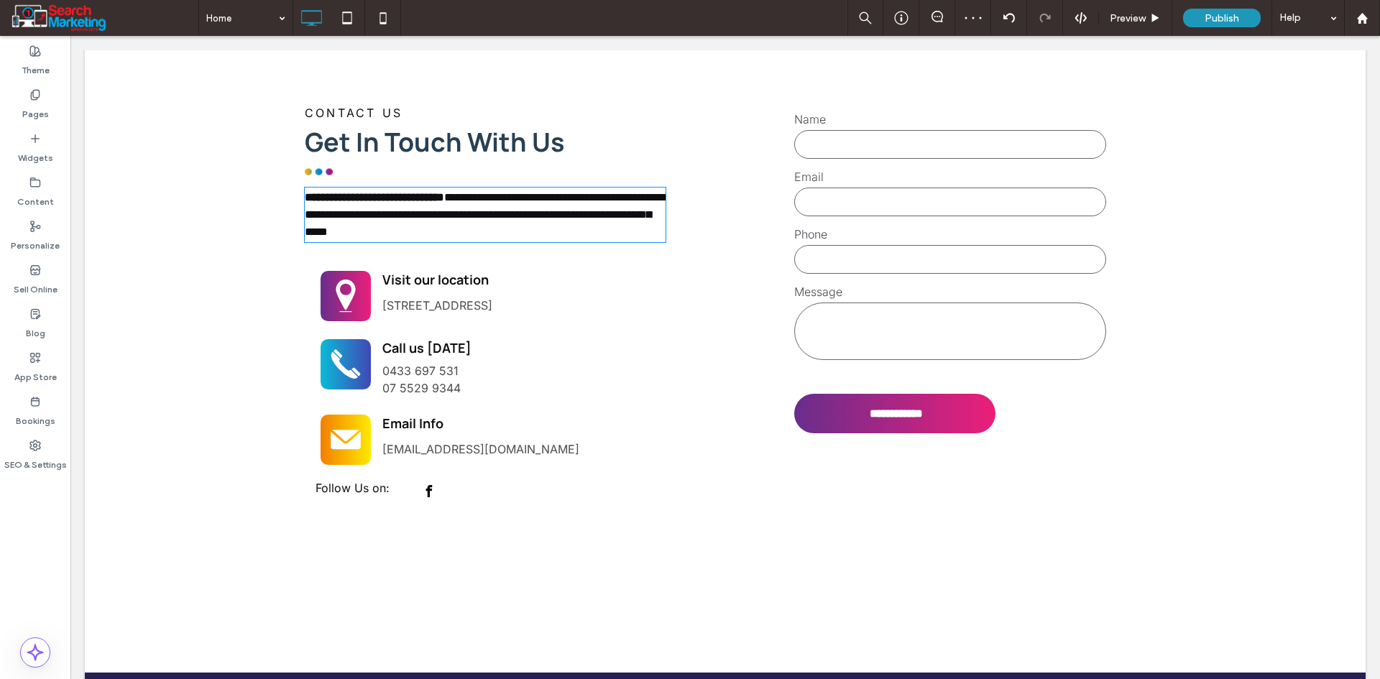
type input "*****"
type input "**"
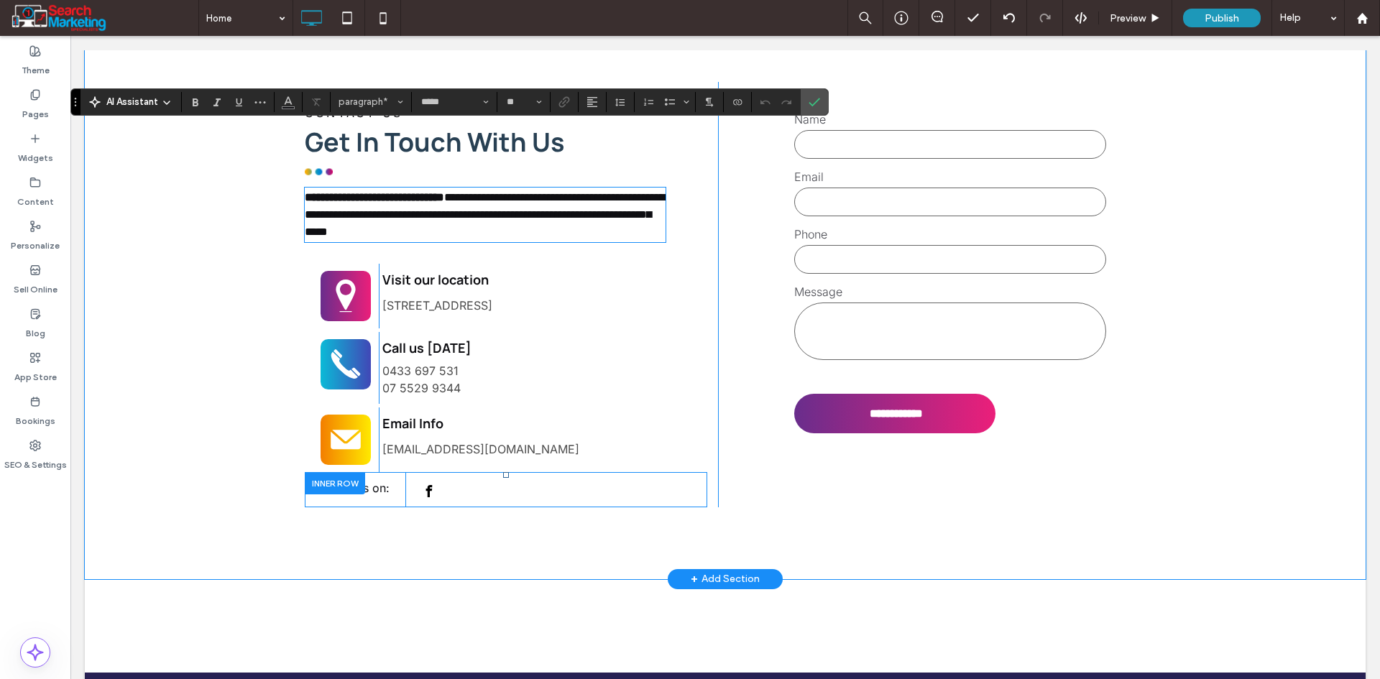
click at [392, 472] on div "Click To Paste Click To Paste Follow Us on:" at bounding box center [355, 489] width 101 height 35
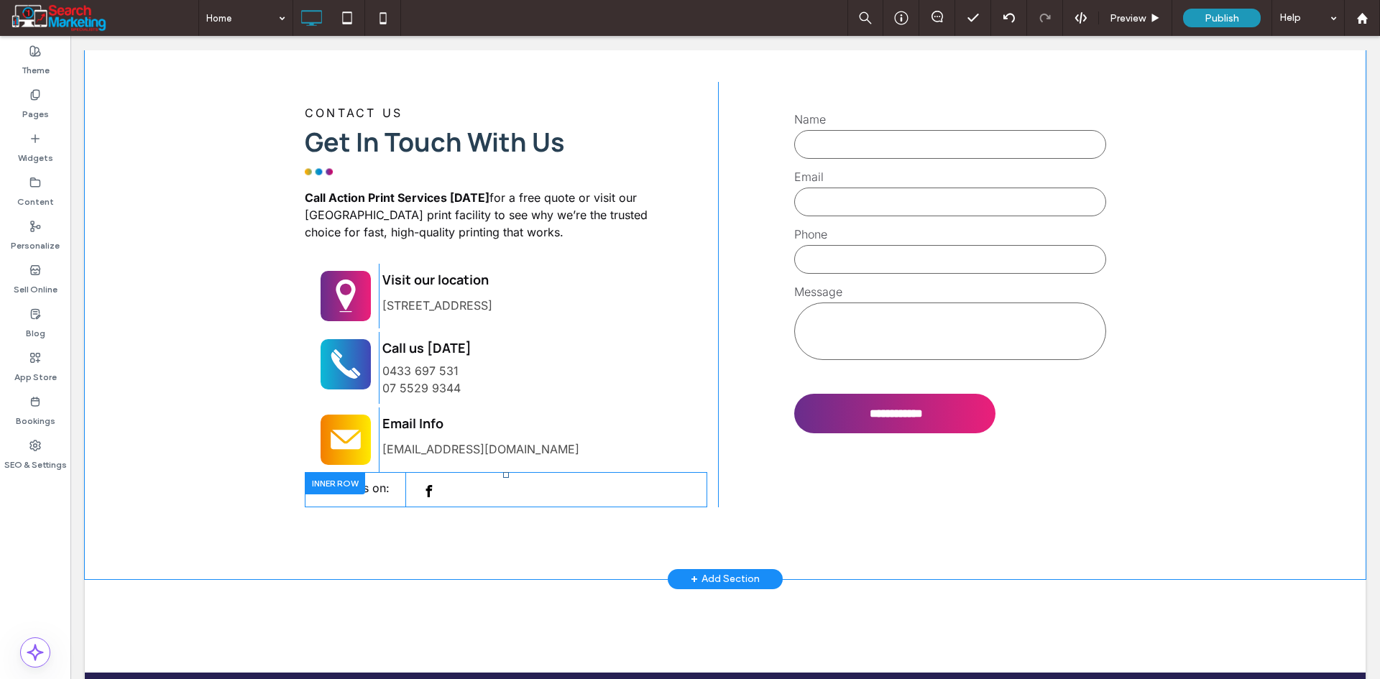
click at [405, 472] on div "Click To Paste Click To Paste Click To Paste Click To Paste" at bounding box center [556, 489] width 302 height 35
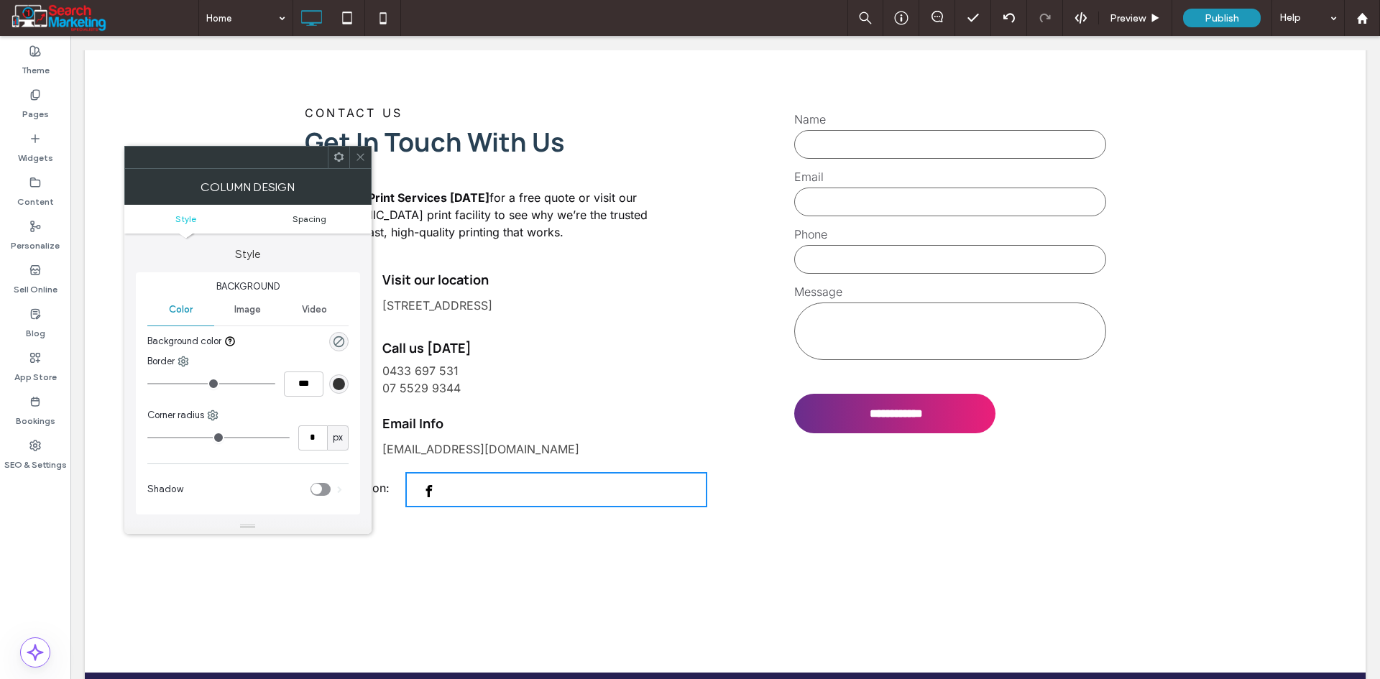
click at [307, 217] on span "Spacing" at bounding box center [309, 218] width 34 height 11
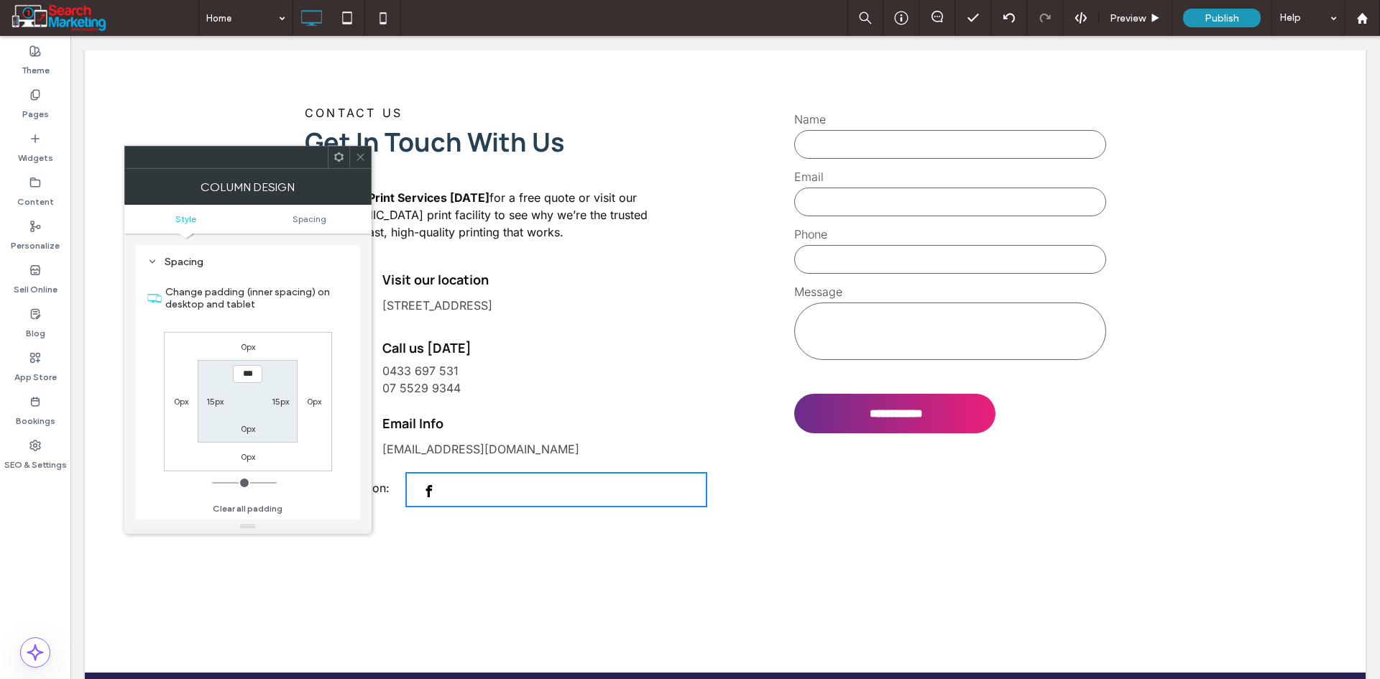
scroll to position [281, 0]
click at [213, 403] on label "15px" at bounding box center [214, 401] width 17 height 11
type input "**"
type input "****"
type input "**"
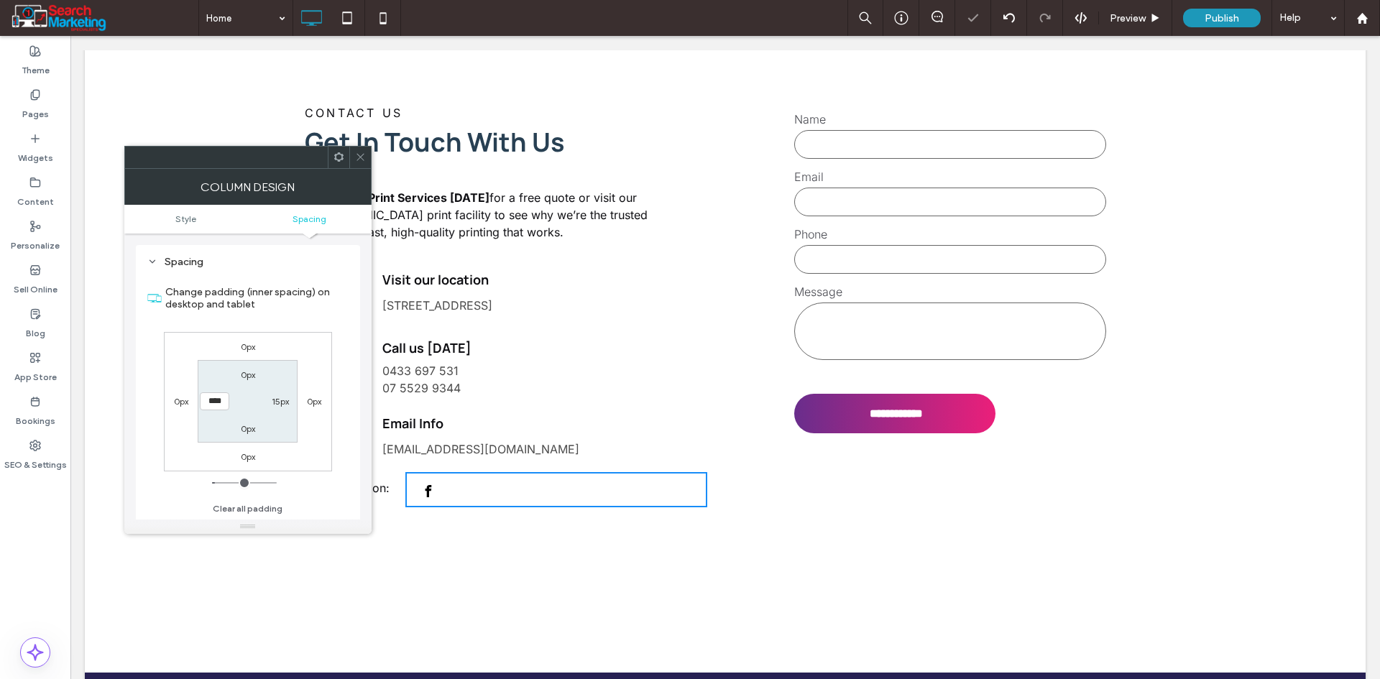
click at [292, 418] on section "0px 15px 0px ****" at bounding box center [248, 401] width 100 height 83
click at [212, 402] on input "****" at bounding box center [214, 401] width 29 height 18
type input "*"
type input "***"
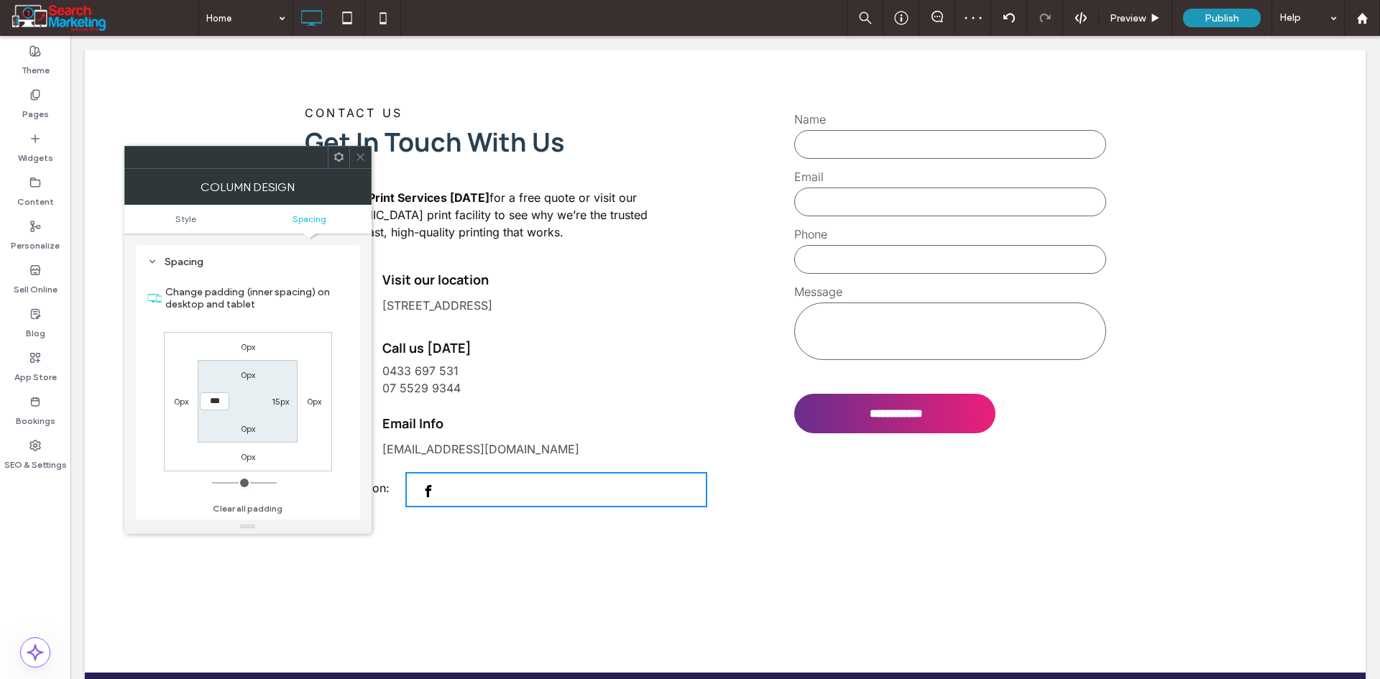
click at [282, 428] on section "0px 15px 0px ***" at bounding box center [248, 401] width 100 height 83
drag, startPoint x: 363, startPoint y: 148, endPoint x: 341, endPoint y: 268, distance: 122.0
click at [363, 148] on span at bounding box center [360, 158] width 11 height 22
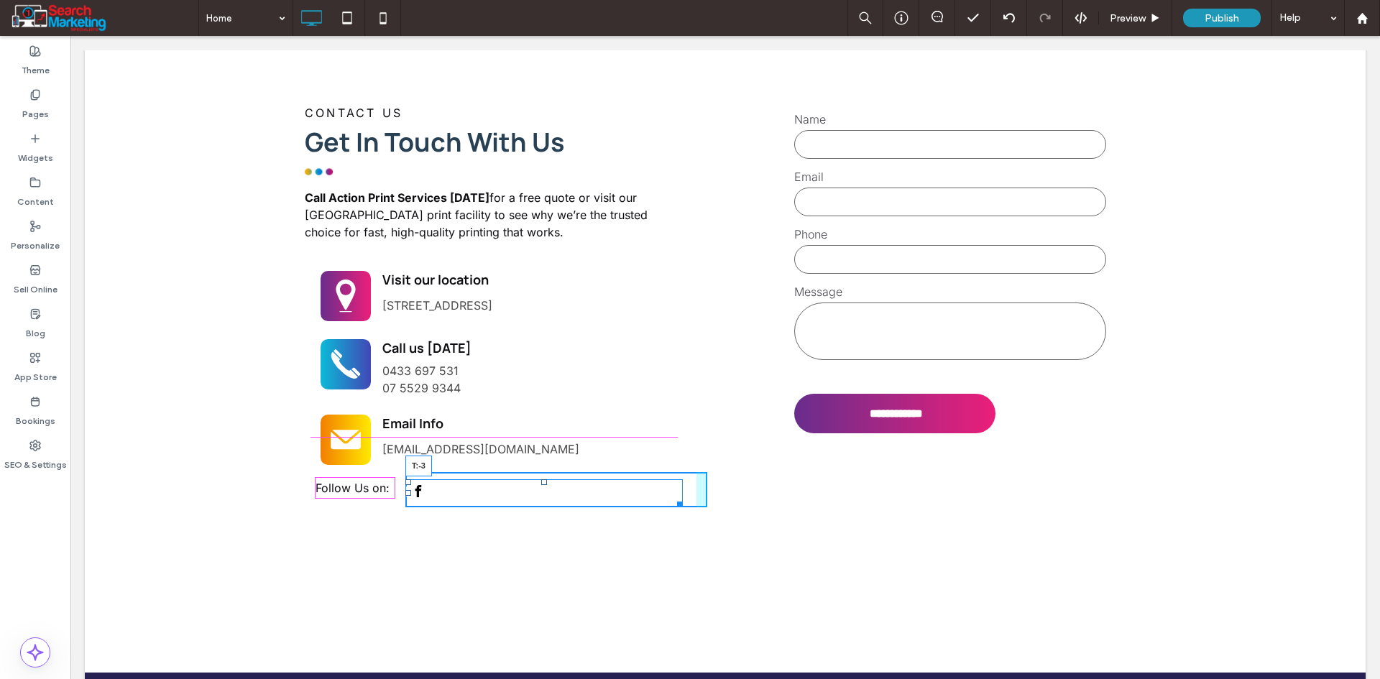
drag, startPoint x: 538, startPoint y: 423, endPoint x: 534, endPoint y: 417, distance: 7.8
click at [534, 479] on div "T:-3" at bounding box center [543, 493] width 277 height 28
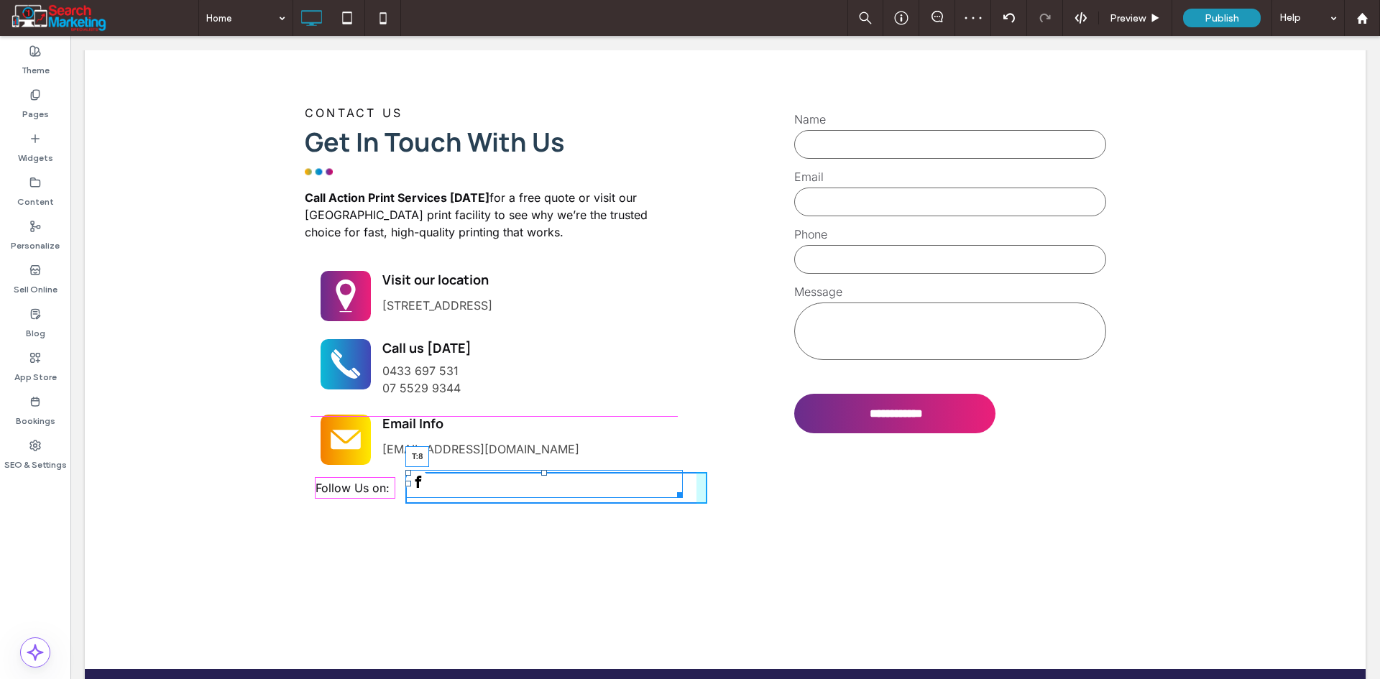
drag, startPoint x: 540, startPoint y: 412, endPoint x: 539, endPoint y: 419, distance: 7.2
click at [541, 470] on div at bounding box center [544, 473] width 6 height 6
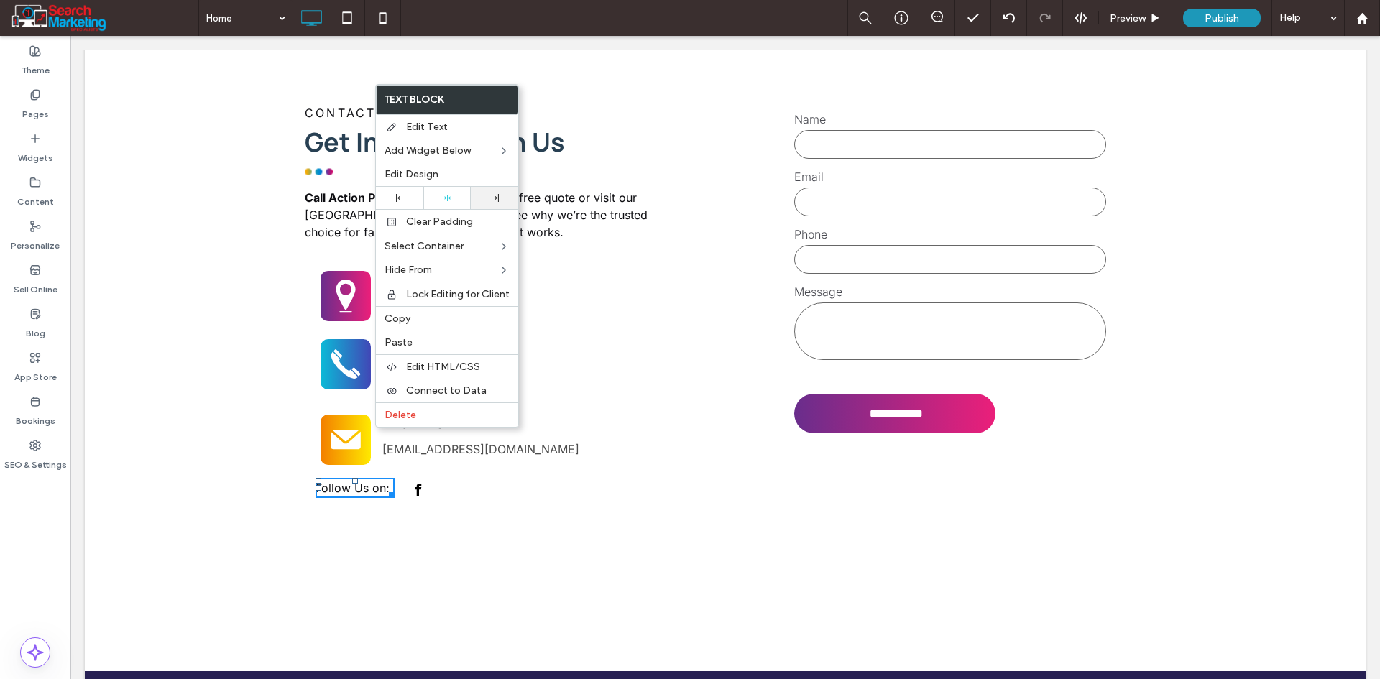
click at [489, 200] on div at bounding box center [494, 198] width 33 height 8
click at [389, 472] on div "Click To Paste Click To Paste Follow Us on:" at bounding box center [355, 489] width 101 height 34
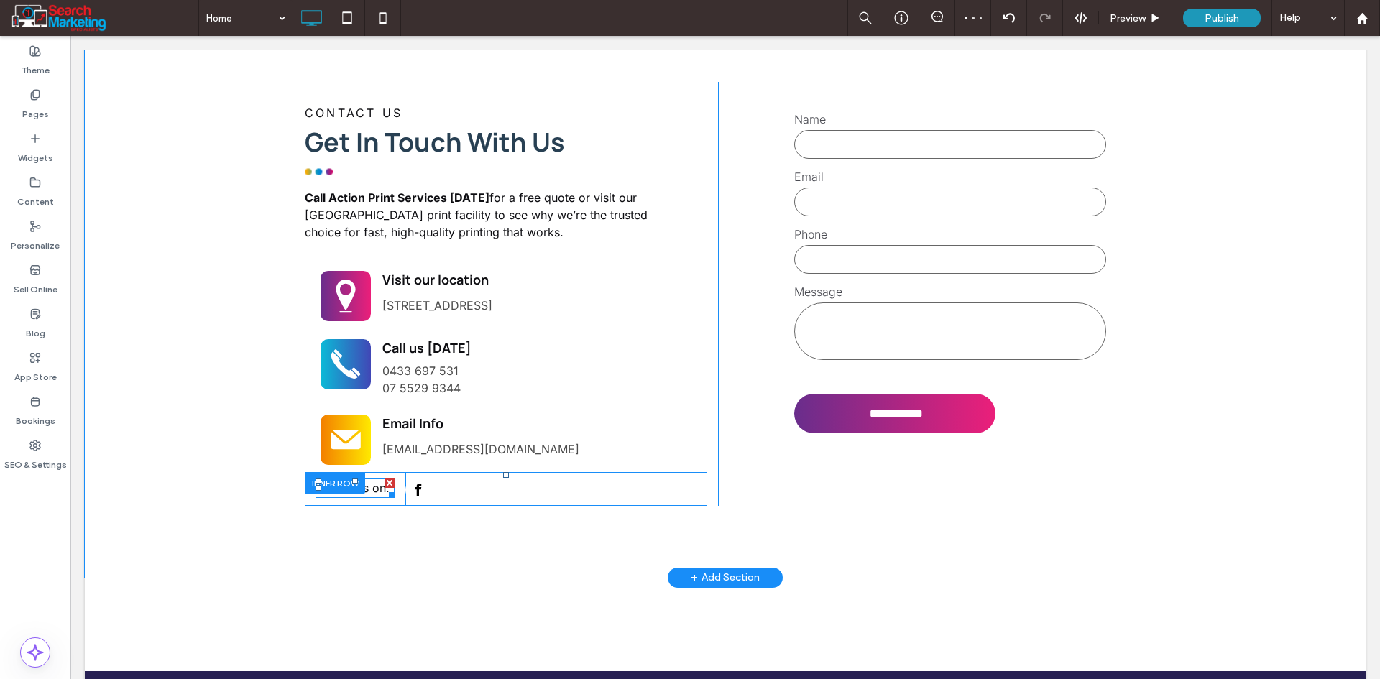
click at [389, 472] on div "Click To Paste Click To Paste Follow Us on:" at bounding box center [355, 489] width 101 height 34
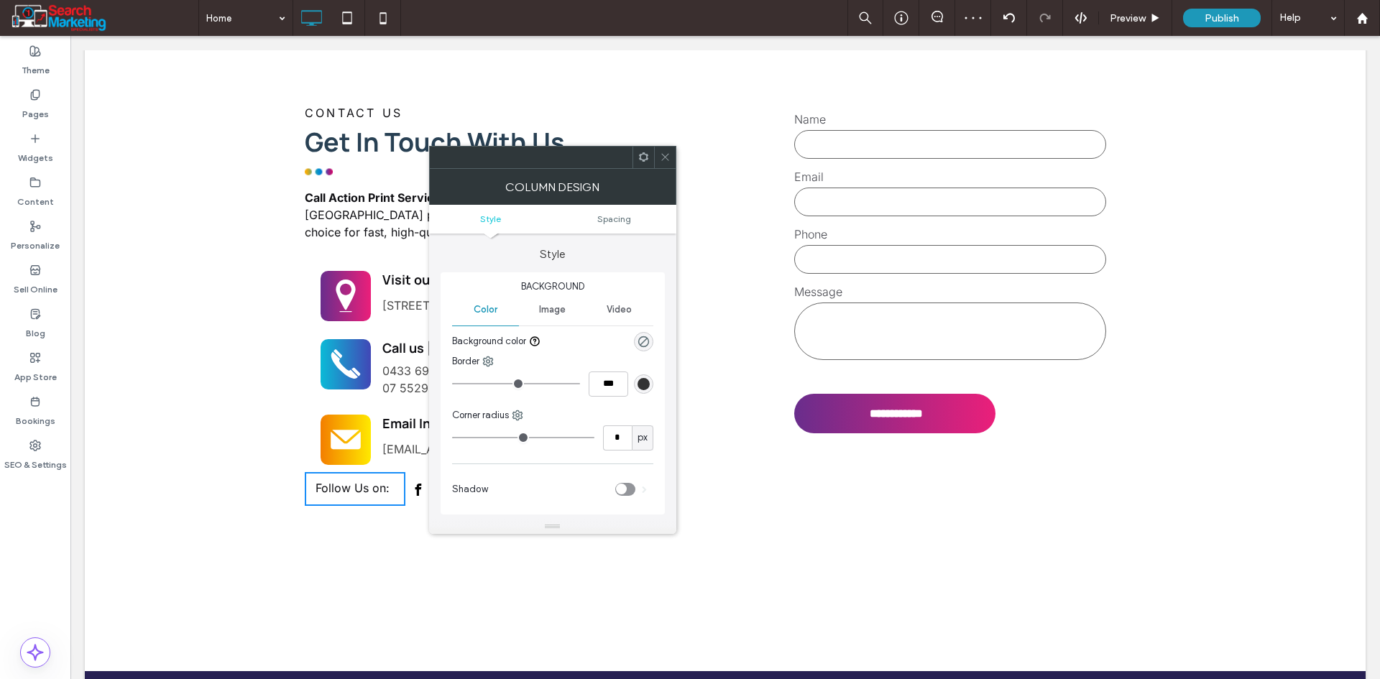
drag, startPoint x: 617, startPoint y: 220, endPoint x: 609, endPoint y: 226, distance: 10.8
click at [617, 220] on span "Spacing" at bounding box center [614, 218] width 34 height 11
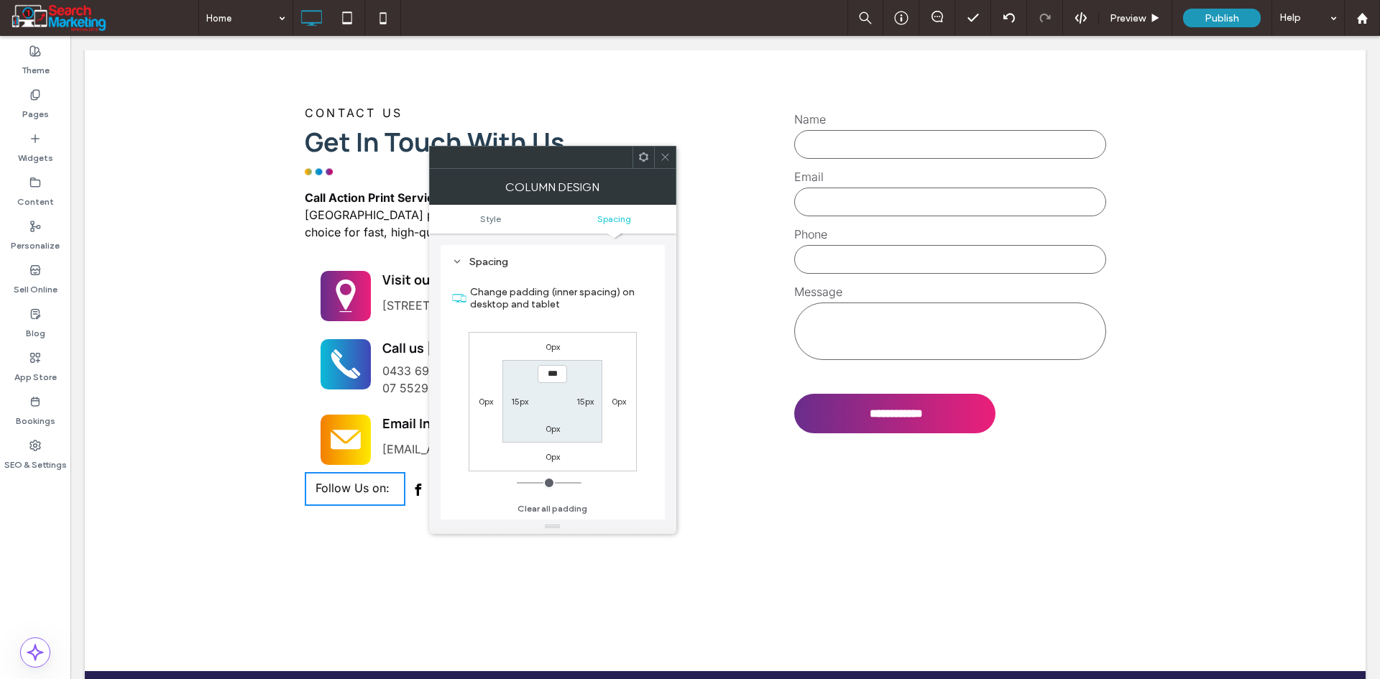
click at [589, 403] on label "15px" at bounding box center [584, 401] width 17 height 11
type input "**"
type input "*"
type input "***"
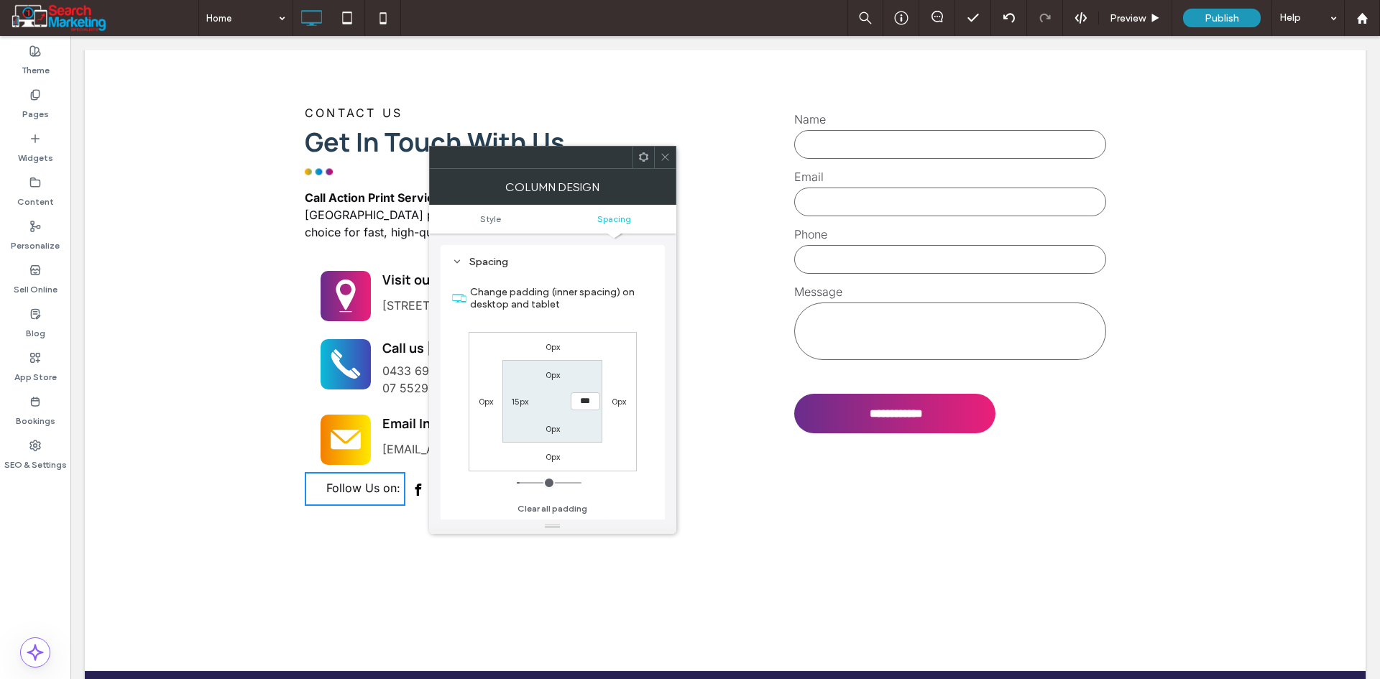
click at [619, 443] on div "0px 0px 0px 0px 0px *** 0px 15px" at bounding box center [553, 401] width 168 height 139
drag, startPoint x: 657, startPoint y: 162, endPoint x: 650, endPoint y: 177, distance: 17.4
click at [657, 162] on div at bounding box center [665, 158] width 22 height 22
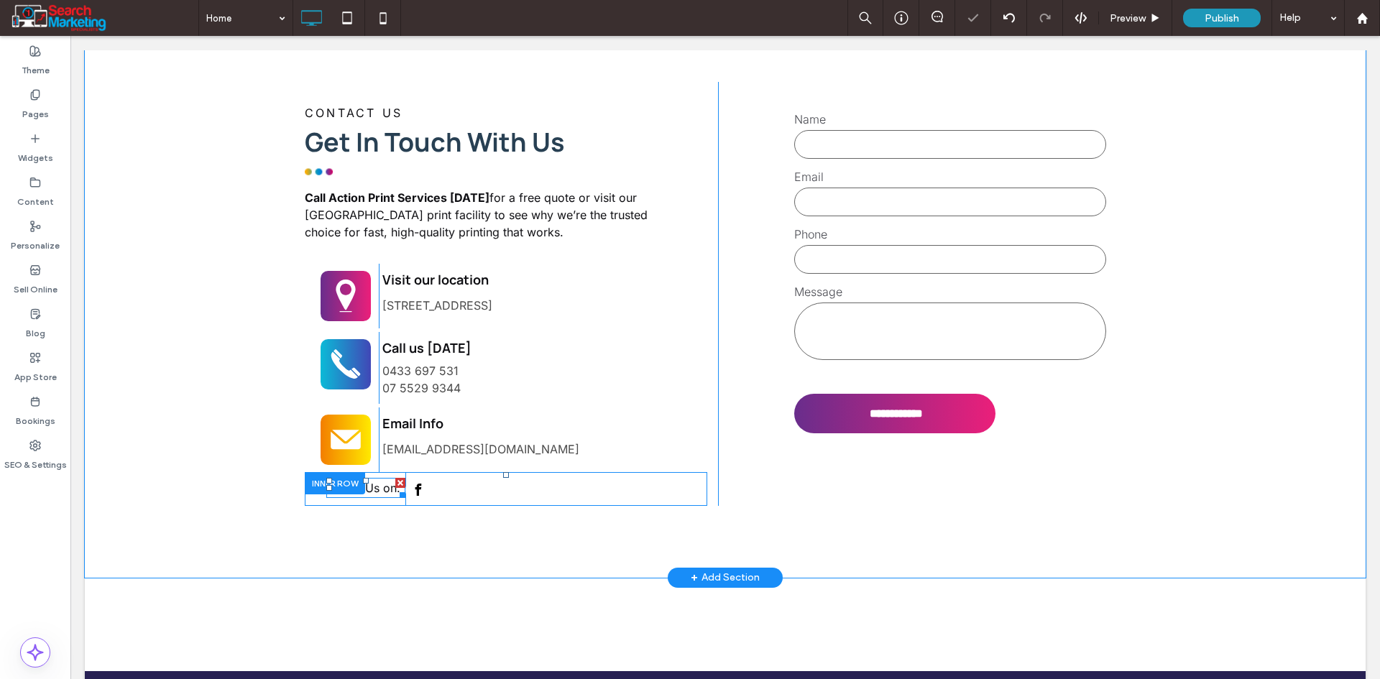
click at [373, 481] on span "Follow Us on:" at bounding box center [363, 488] width 74 height 14
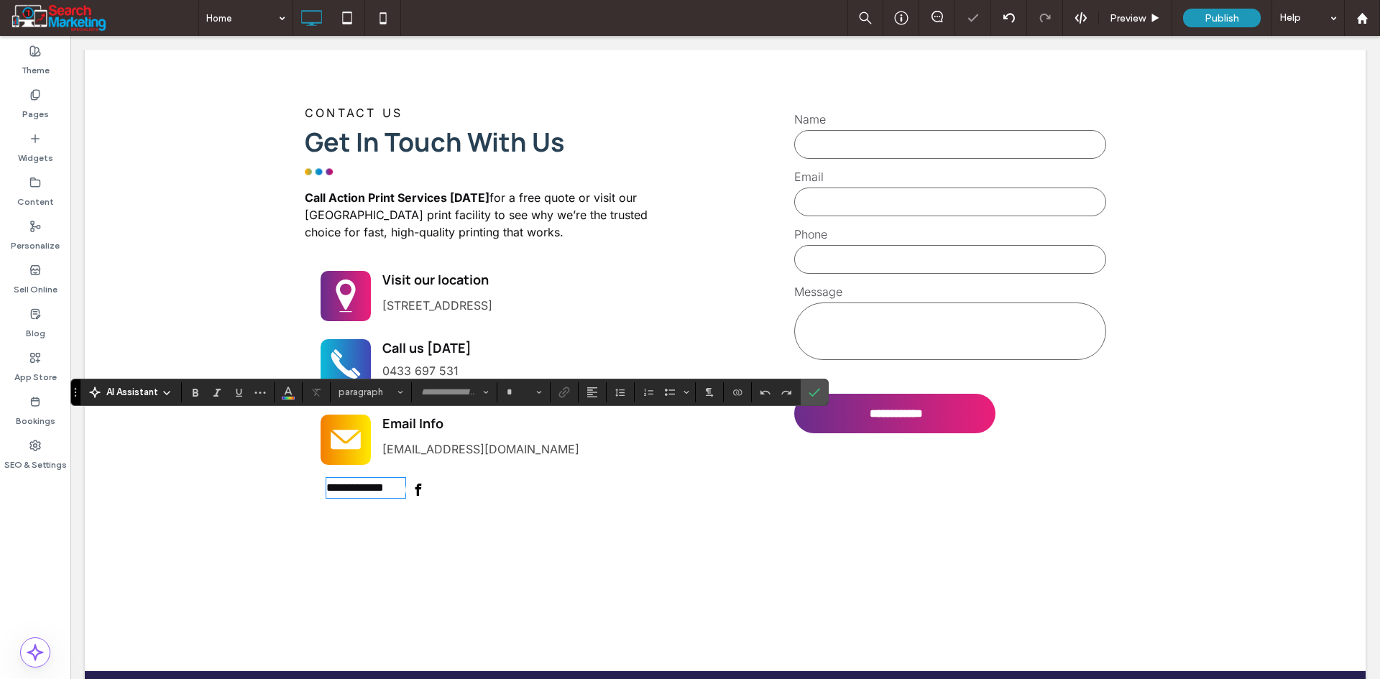
type input "*****"
type input "**"
click at [377, 482] on span "**********" at bounding box center [354, 487] width 57 height 11
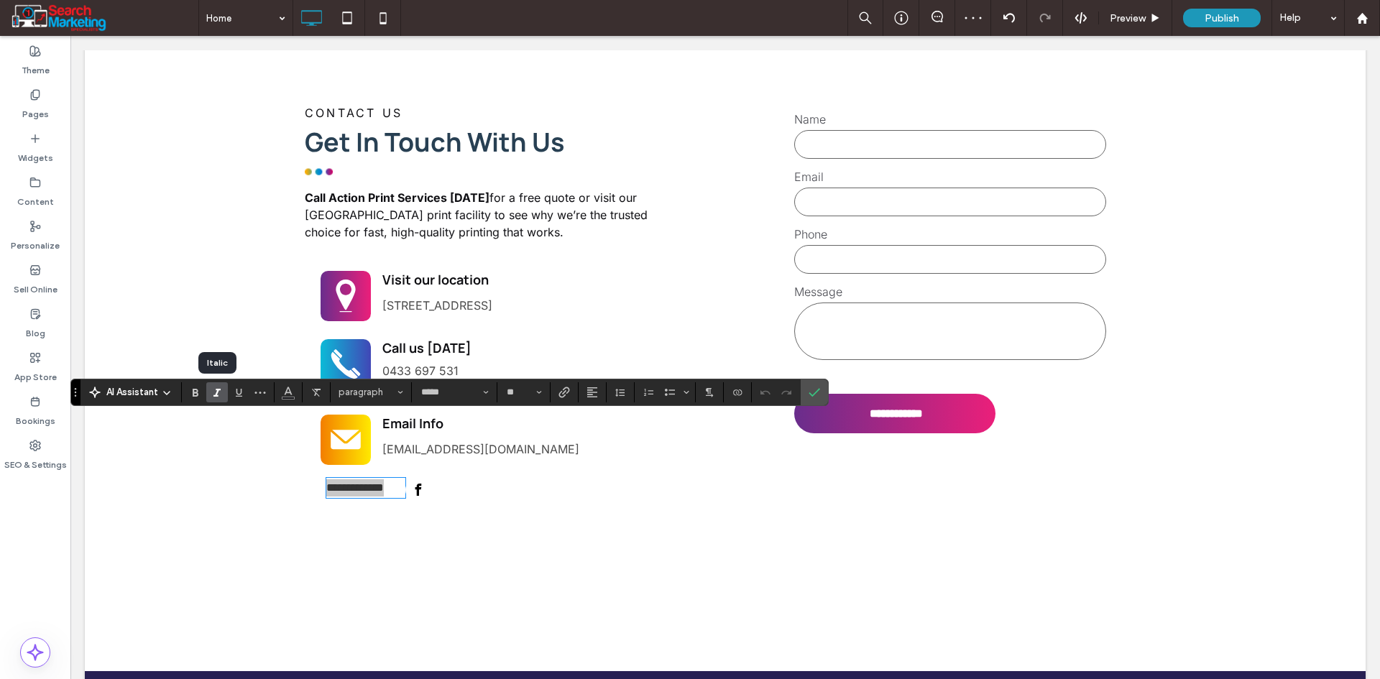
click at [211, 392] on icon "Italic" at bounding box center [216, 392] width 11 height 11
click at [291, 387] on icon "Color" at bounding box center [287, 390] width 11 height 11
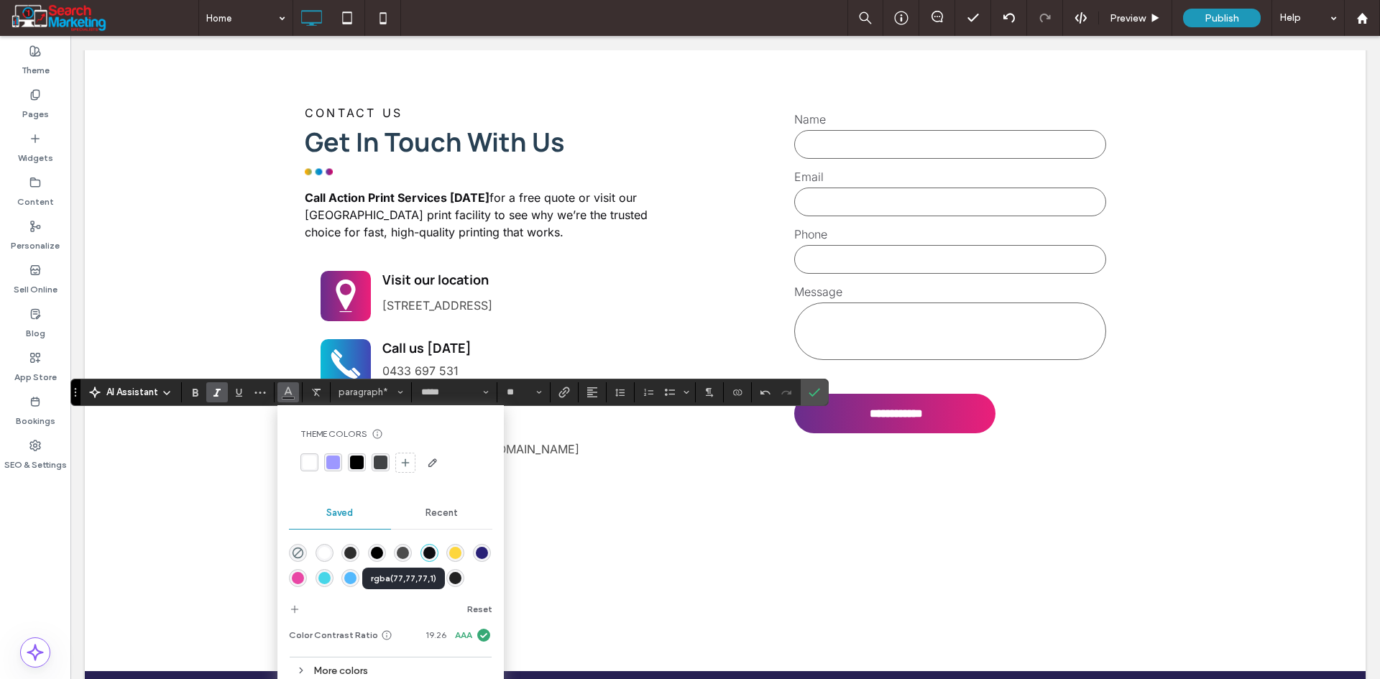
drag, startPoint x: 400, startPoint y: 555, endPoint x: 509, endPoint y: 451, distance: 149.9
click at [400, 555] on div "rgba(77,77,77,1)" at bounding box center [403, 553] width 12 height 12
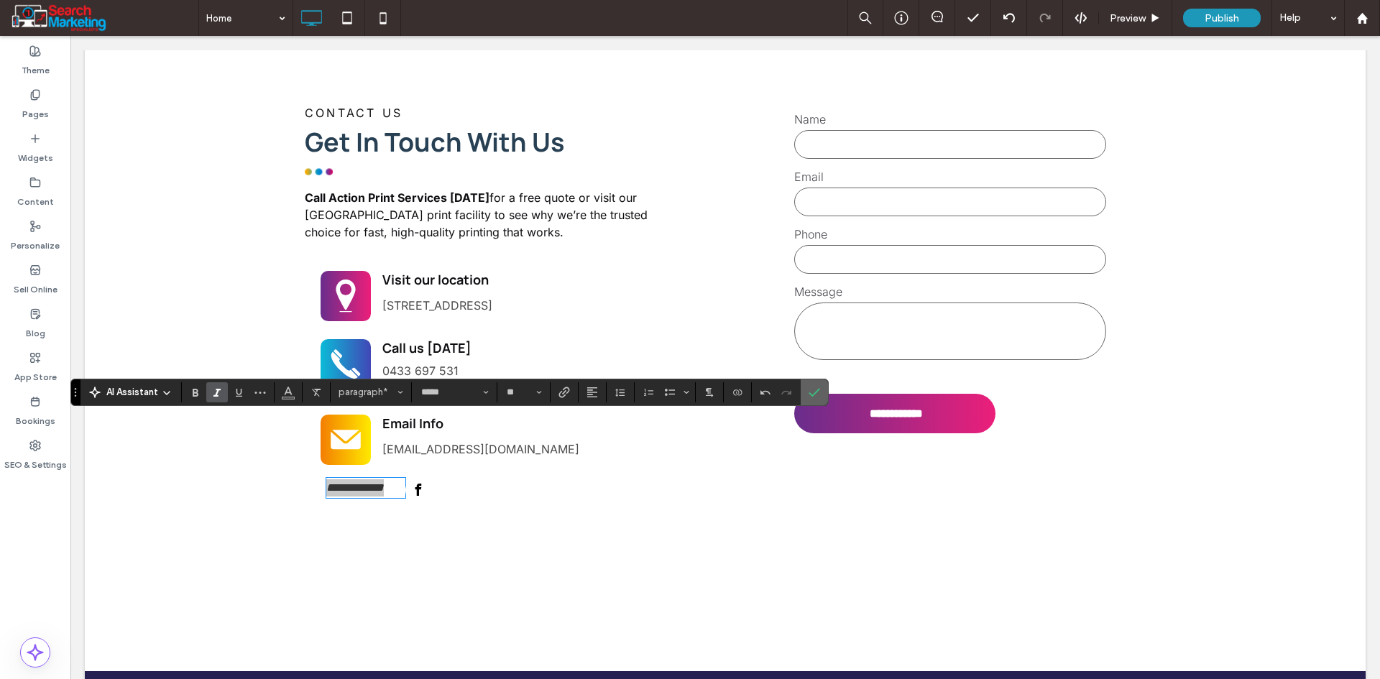
click at [821, 391] on label "Confirm" at bounding box center [814, 392] width 22 height 26
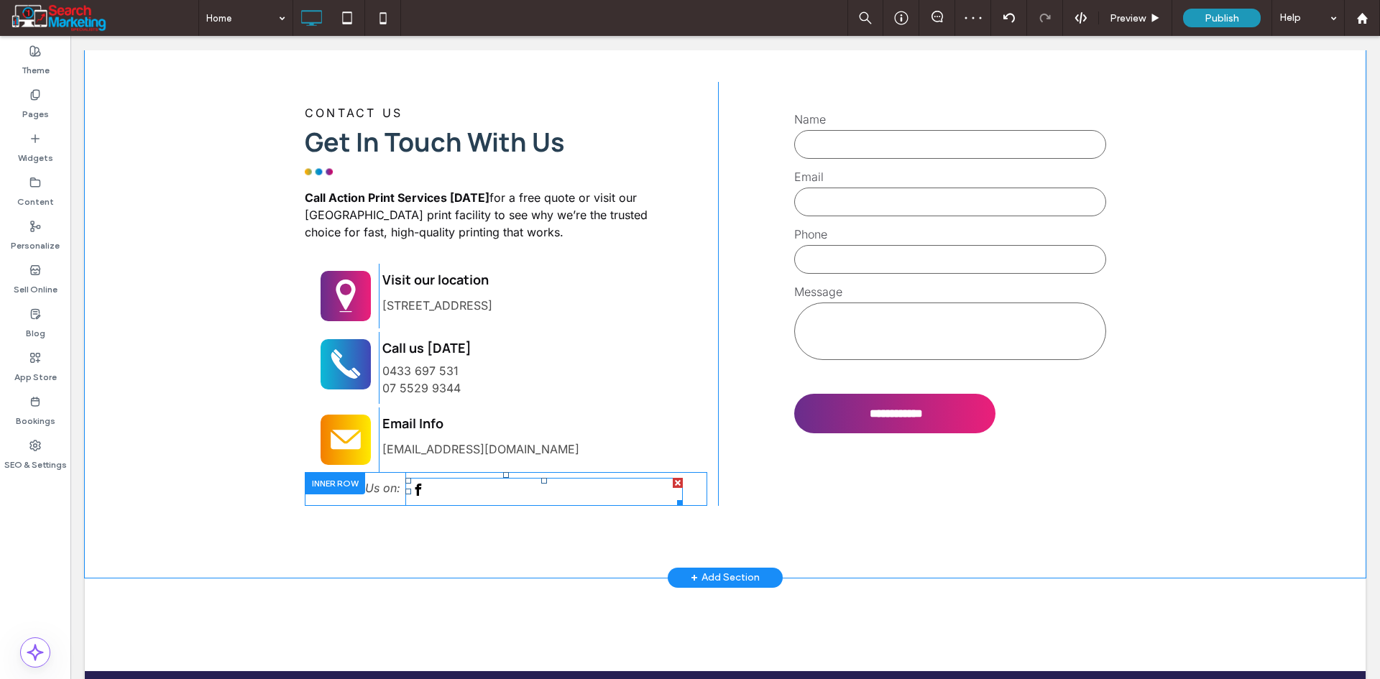
click at [417, 478] on span "facebook" at bounding box center [417, 490] width 24 height 24
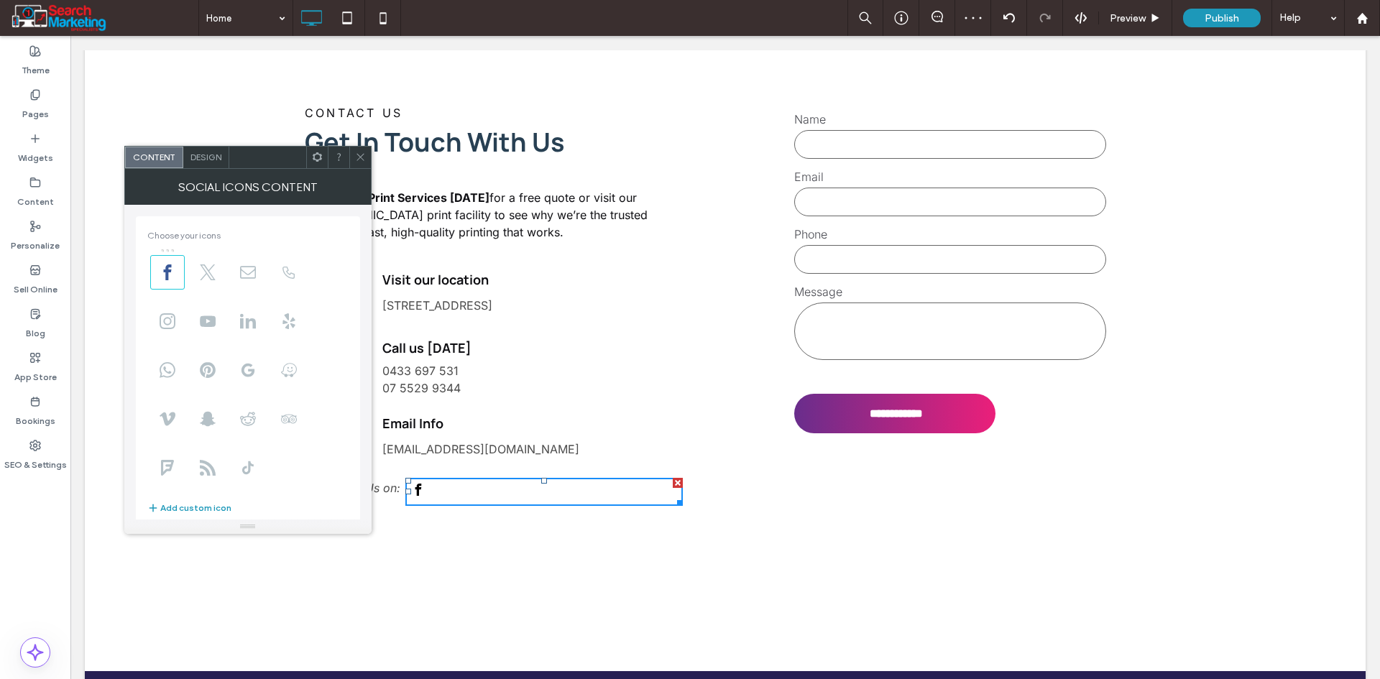
click at [188, 156] on div "Design" at bounding box center [206, 158] width 46 height 22
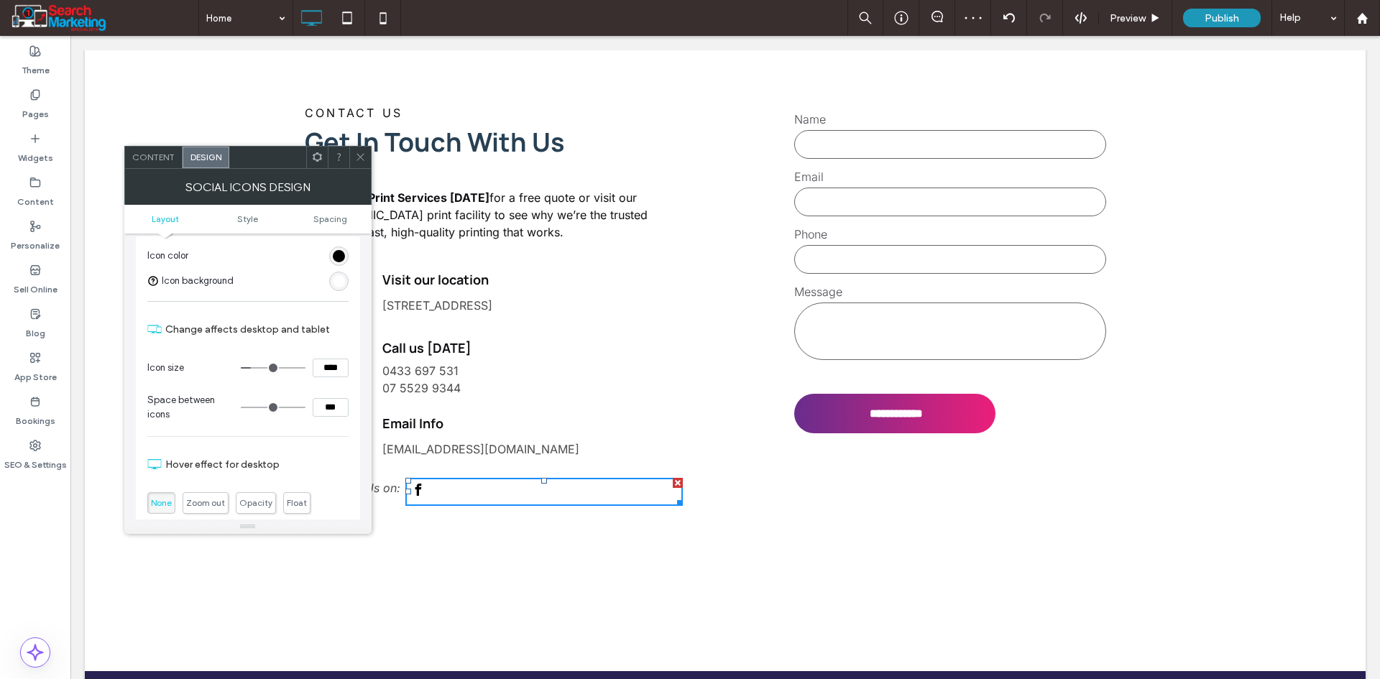
scroll to position [144, 0]
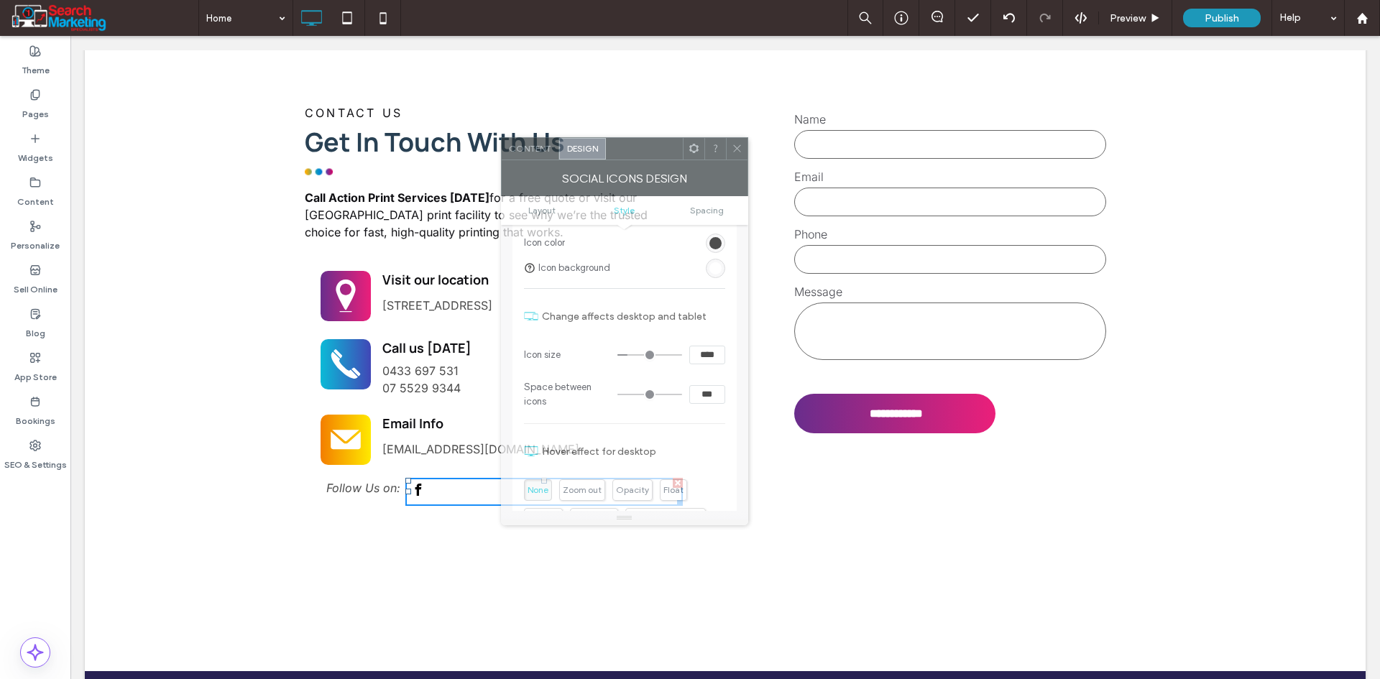
drag, startPoint x: 260, startPoint y: 162, endPoint x: 645, endPoint y: 152, distance: 384.5
click at [645, 152] on div at bounding box center [644, 149] width 77 height 22
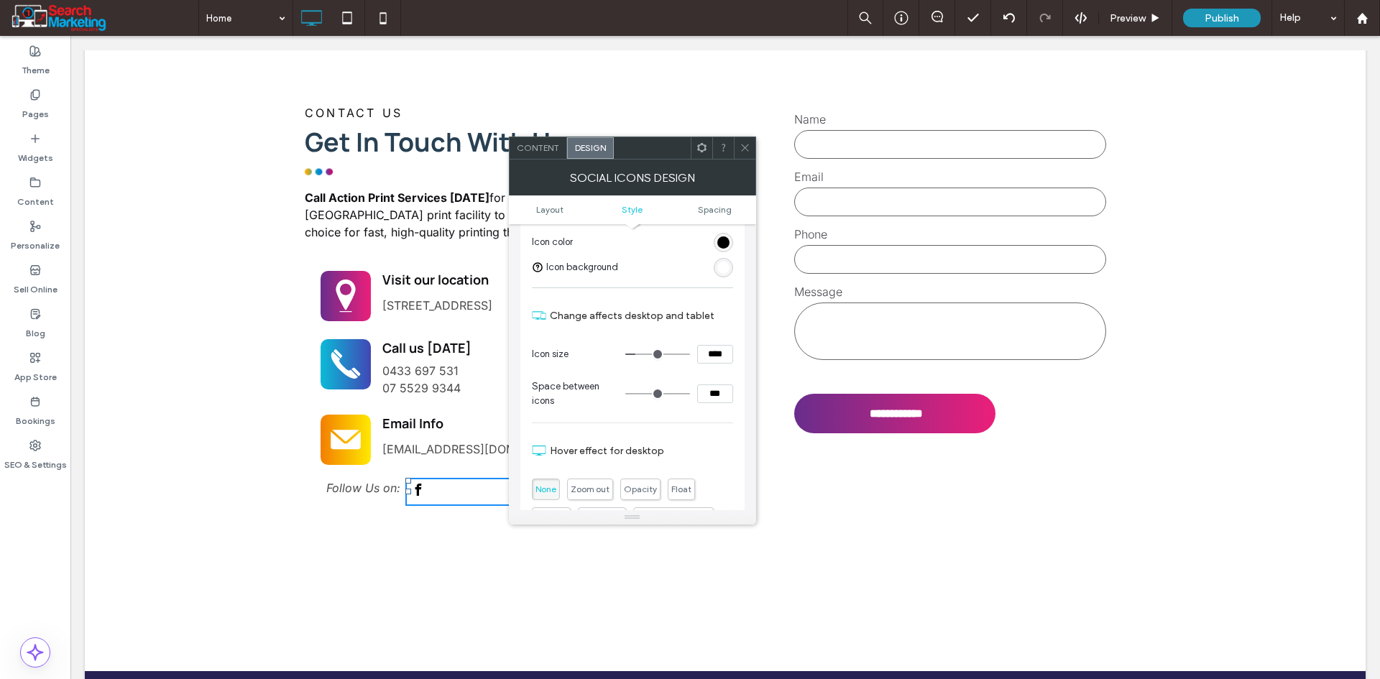
click at [722, 239] on div "rgb(0, 0, 0)" at bounding box center [723, 242] width 12 height 12
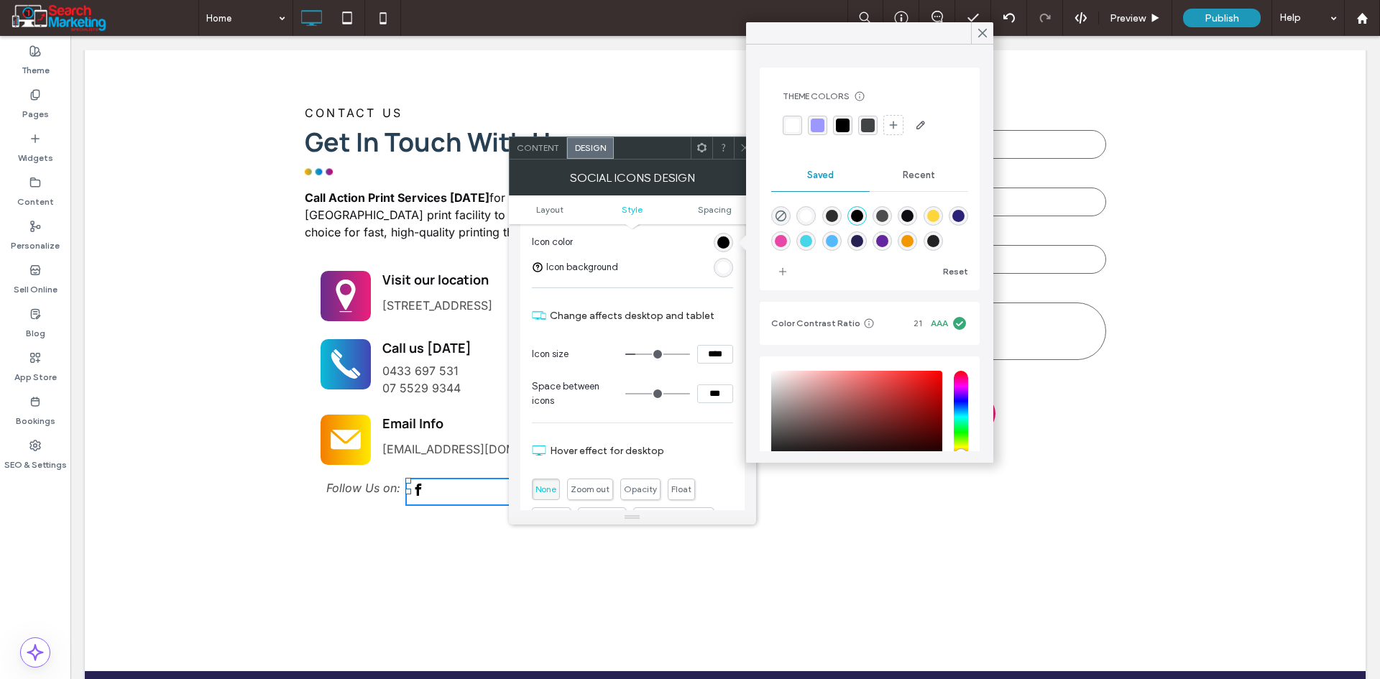
click at [838, 242] on div "rgba(84,185,253,1)" at bounding box center [832, 241] width 12 height 12
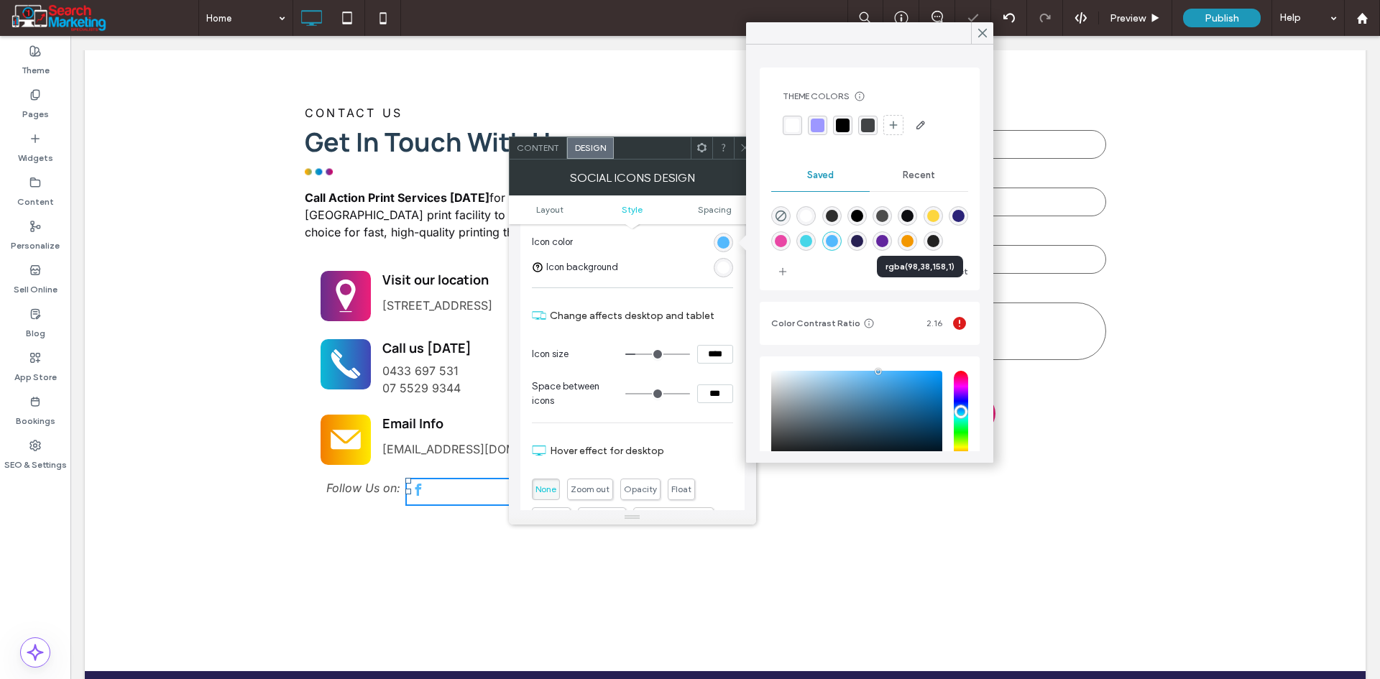
click at [888, 239] on div "rgba(98,38,158,1)" at bounding box center [882, 241] width 12 height 12
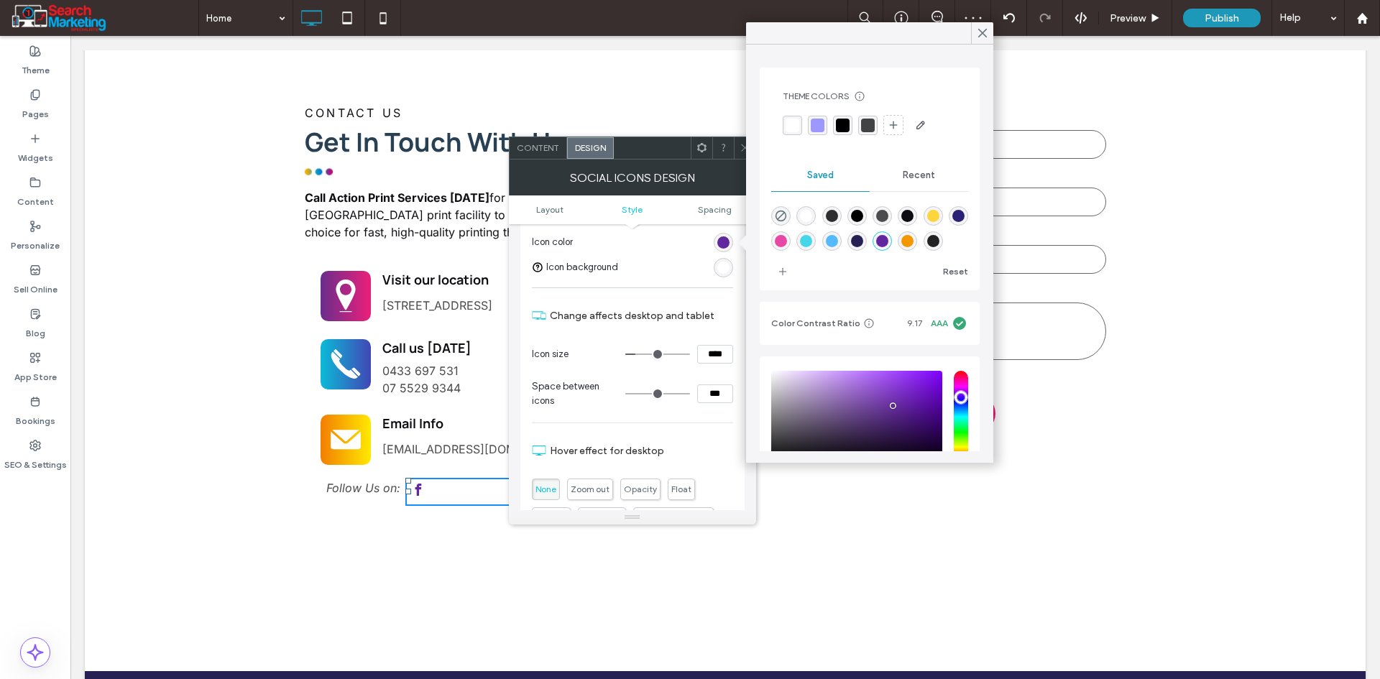
click at [787, 244] on div "rgba(233,71,165,1)" at bounding box center [781, 241] width 12 height 12
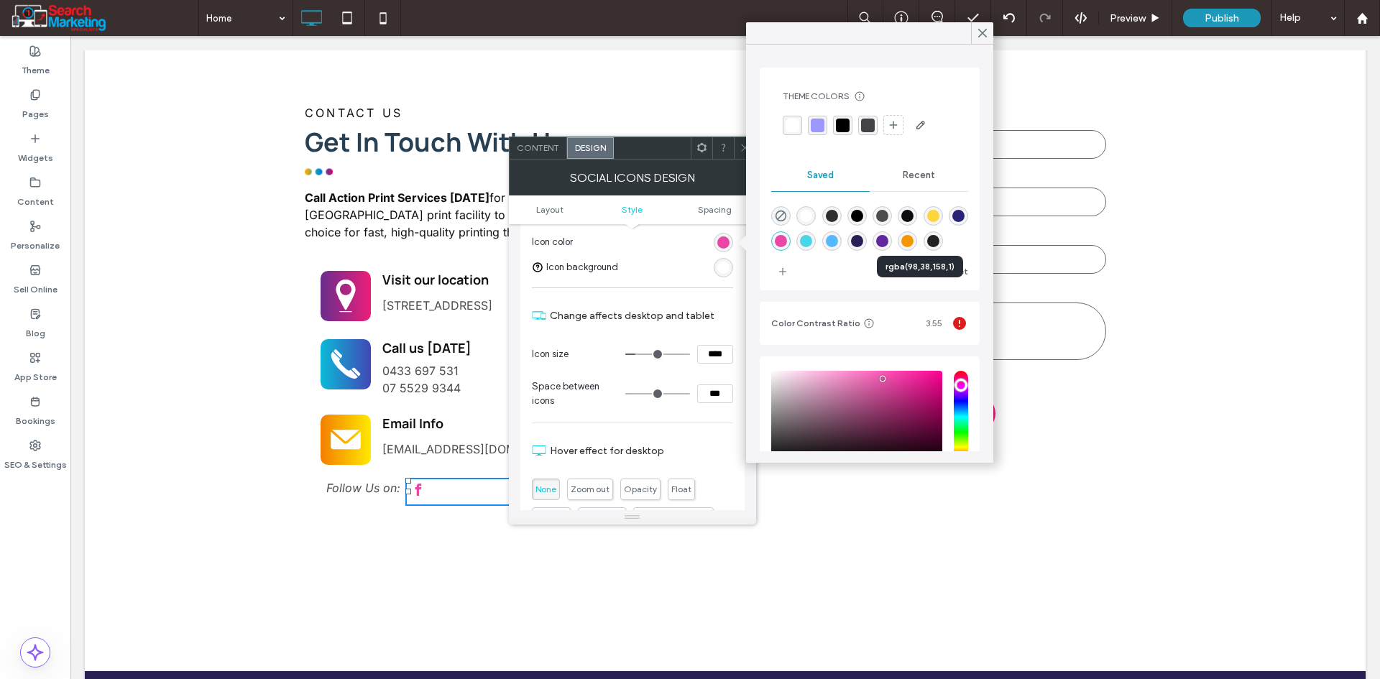
click at [888, 241] on div "rgba(98,38,158,1)" at bounding box center [882, 241] width 12 height 12
type input "*******"
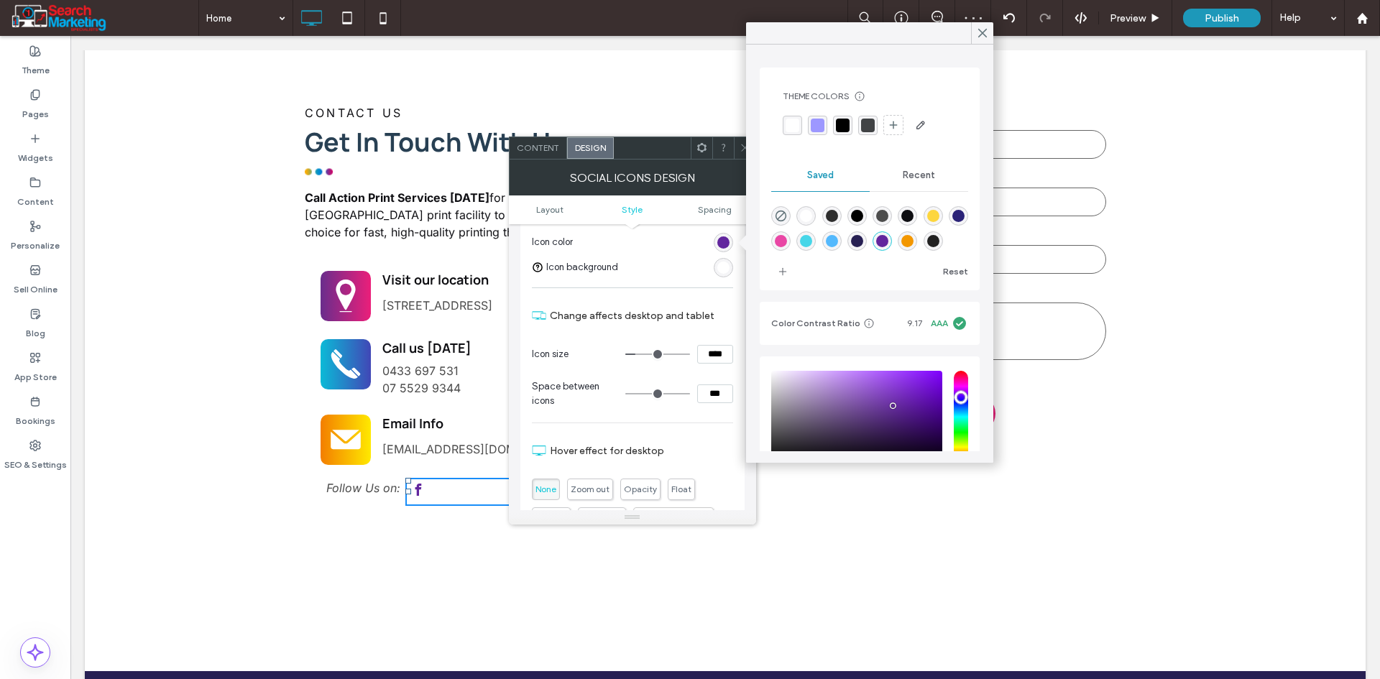
click at [740, 150] on icon at bounding box center [744, 147] width 11 height 11
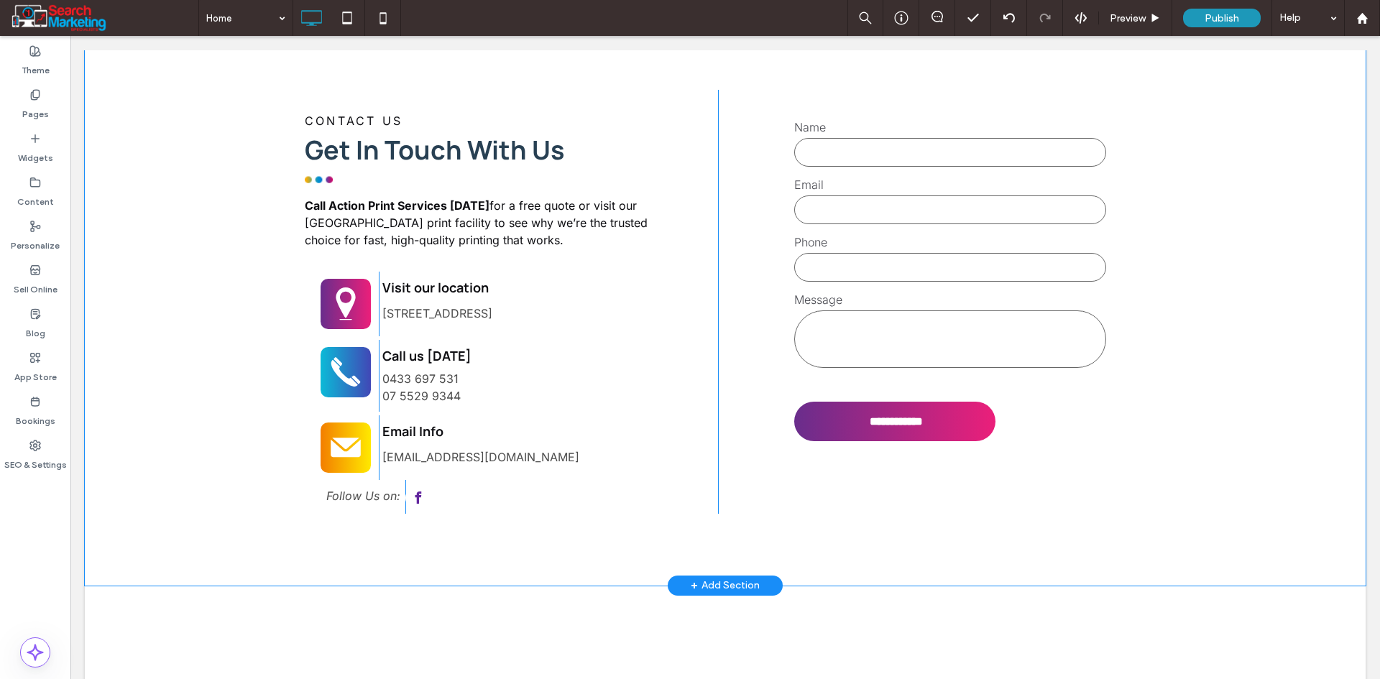
scroll to position [3952, 0]
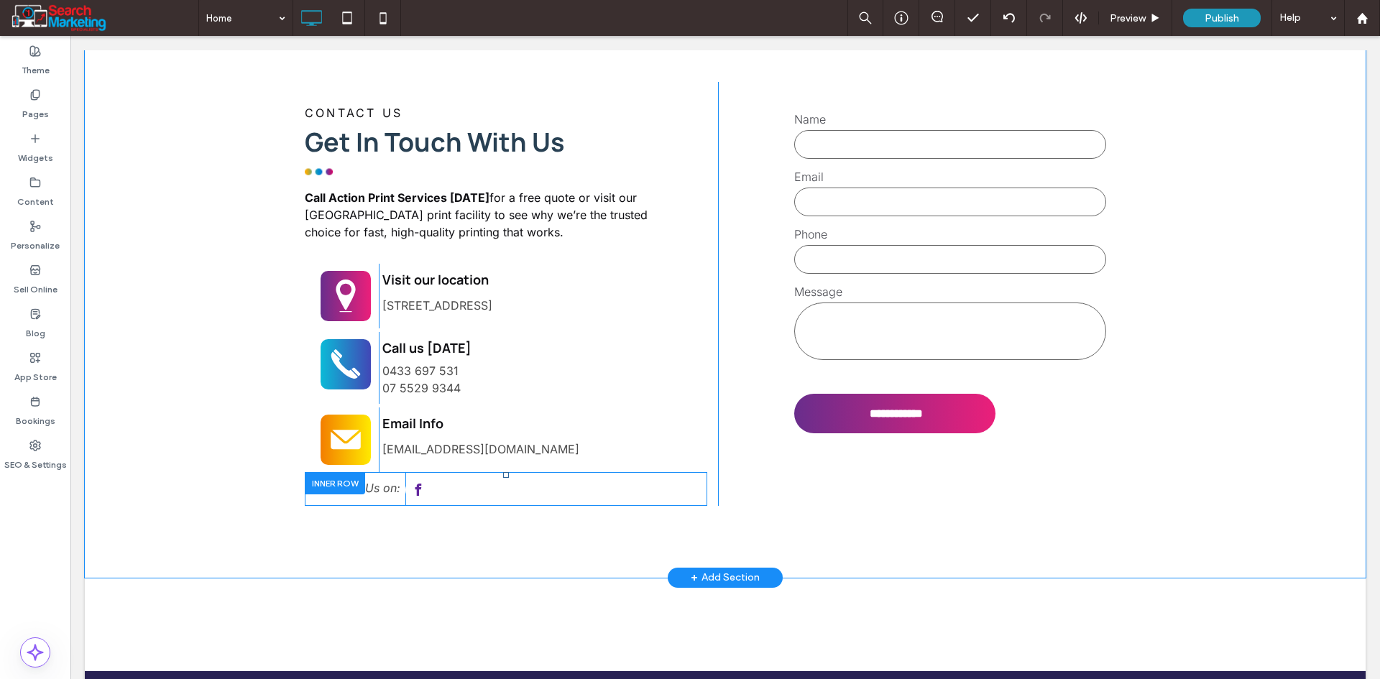
click at [326, 472] on div at bounding box center [335, 483] width 60 height 22
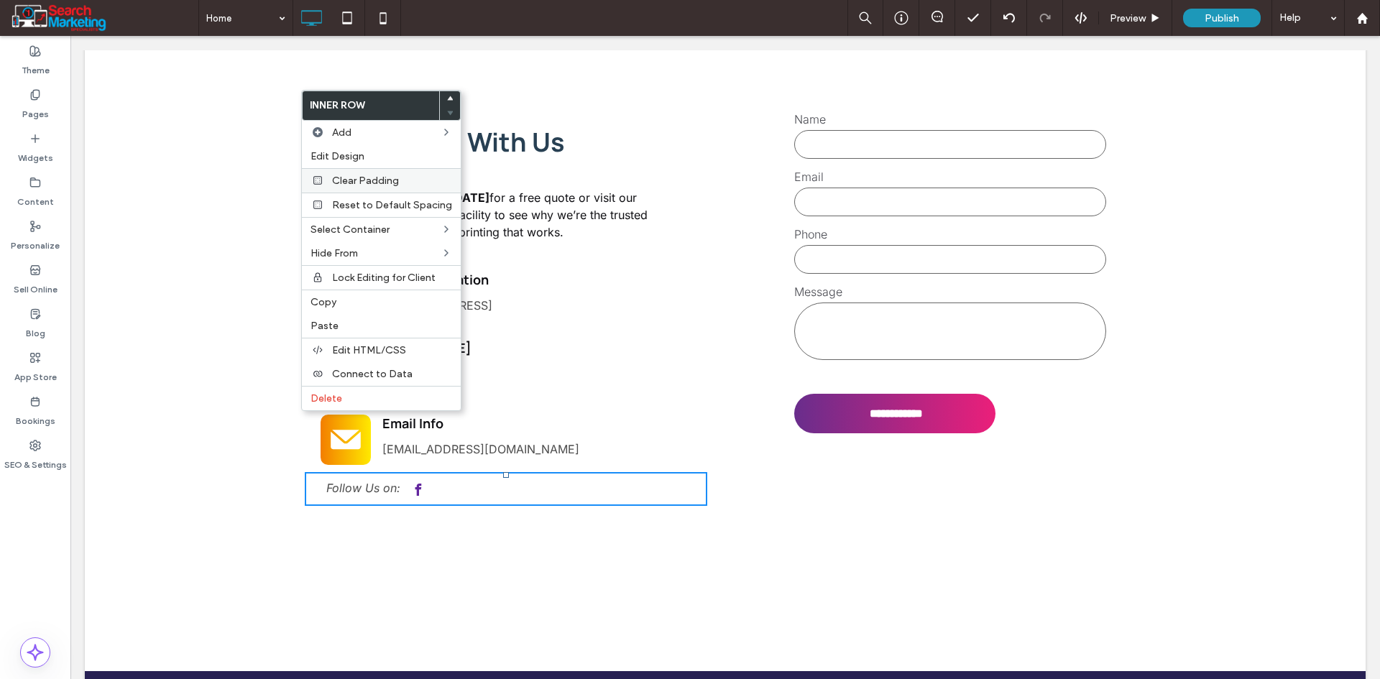
drag, startPoint x: 379, startPoint y: 155, endPoint x: 355, endPoint y: 170, distance: 28.7
click at [378, 157] on label "Edit Design" at bounding box center [381, 156] width 142 height 12
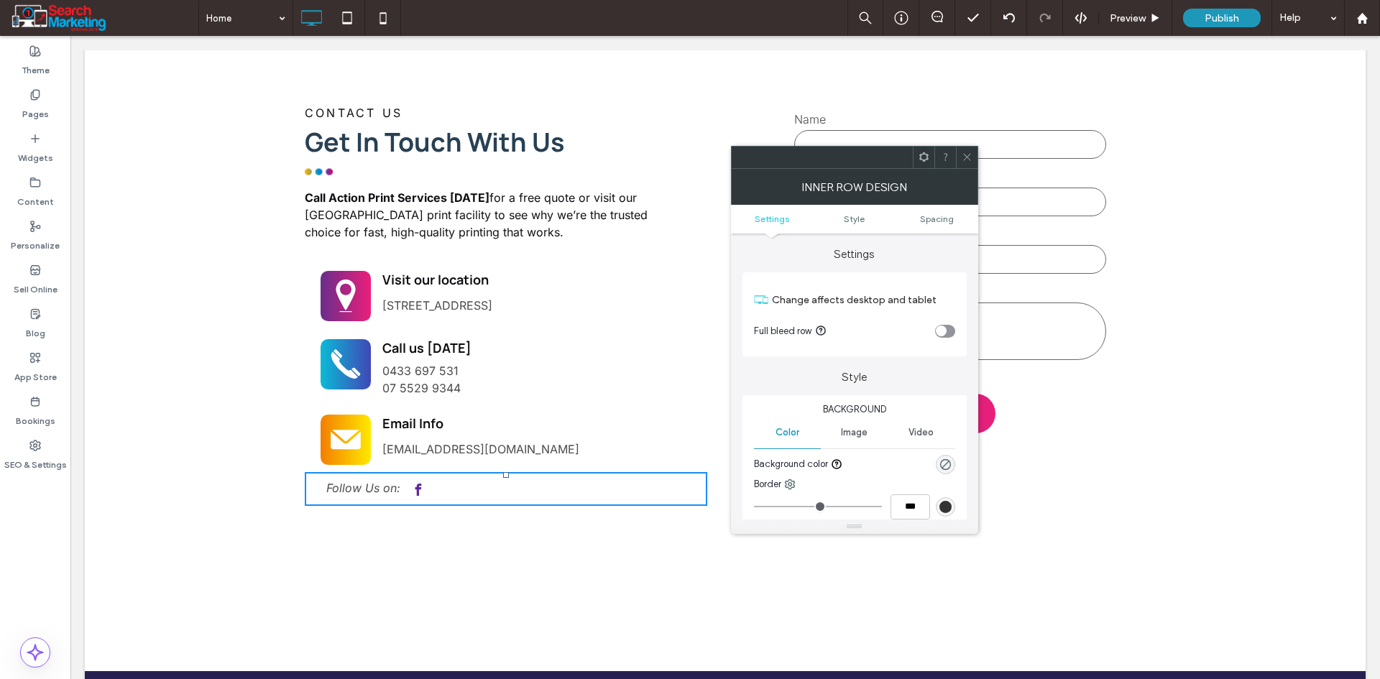
click at [934, 207] on ul "Settings Style Spacing" at bounding box center [854, 219] width 247 height 29
click at [933, 211] on ul "Settings Style Spacing" at bounding box center [854, 219] width 247 height 29
click at [927, 218] on span "Spacing" at bounding box center [937, 218] width 34 height 11
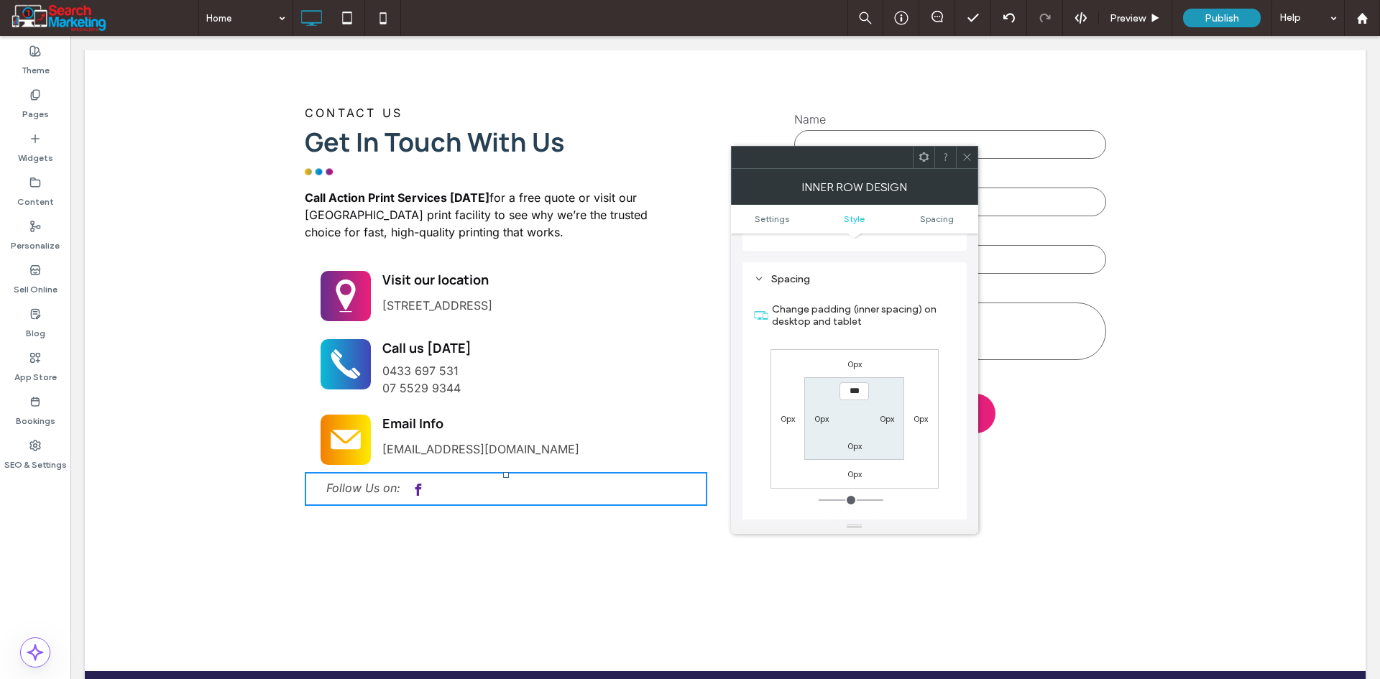
scroll to position [404, 0]
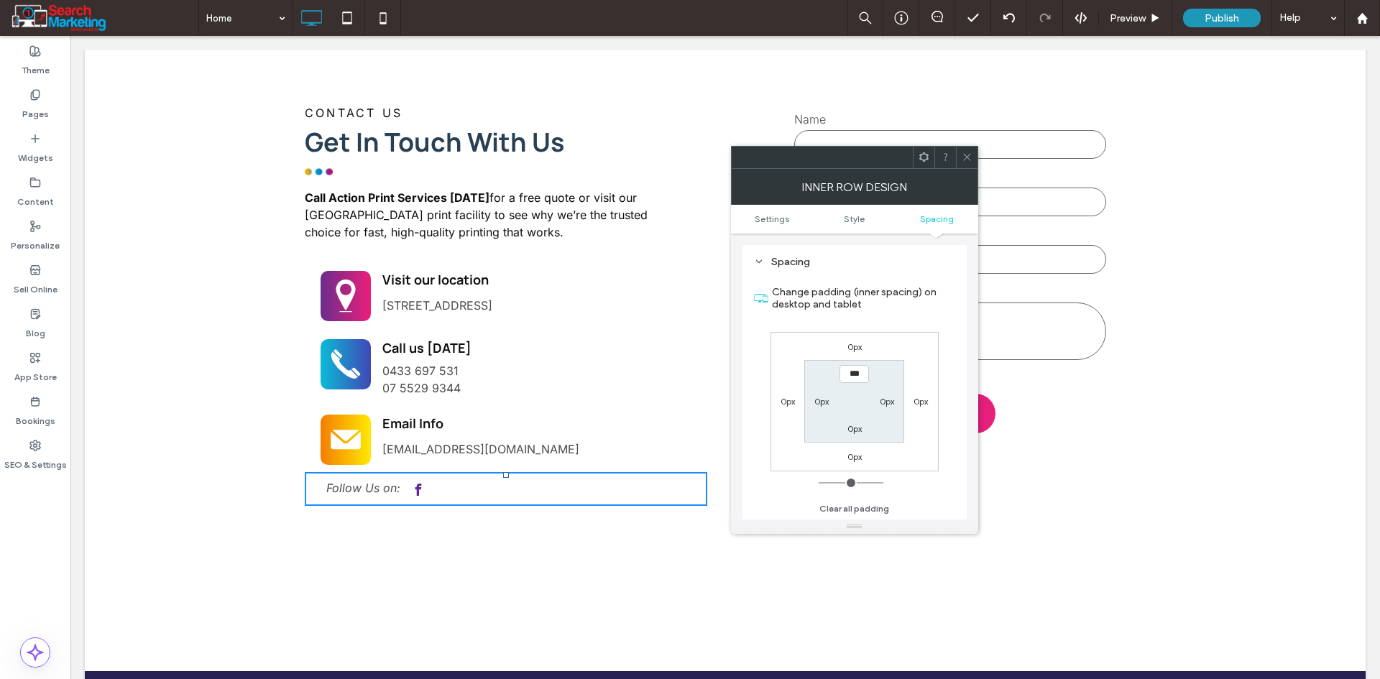
click at [857, 343] on label "0px" at bounding box center [854, 346] width 14 height 11
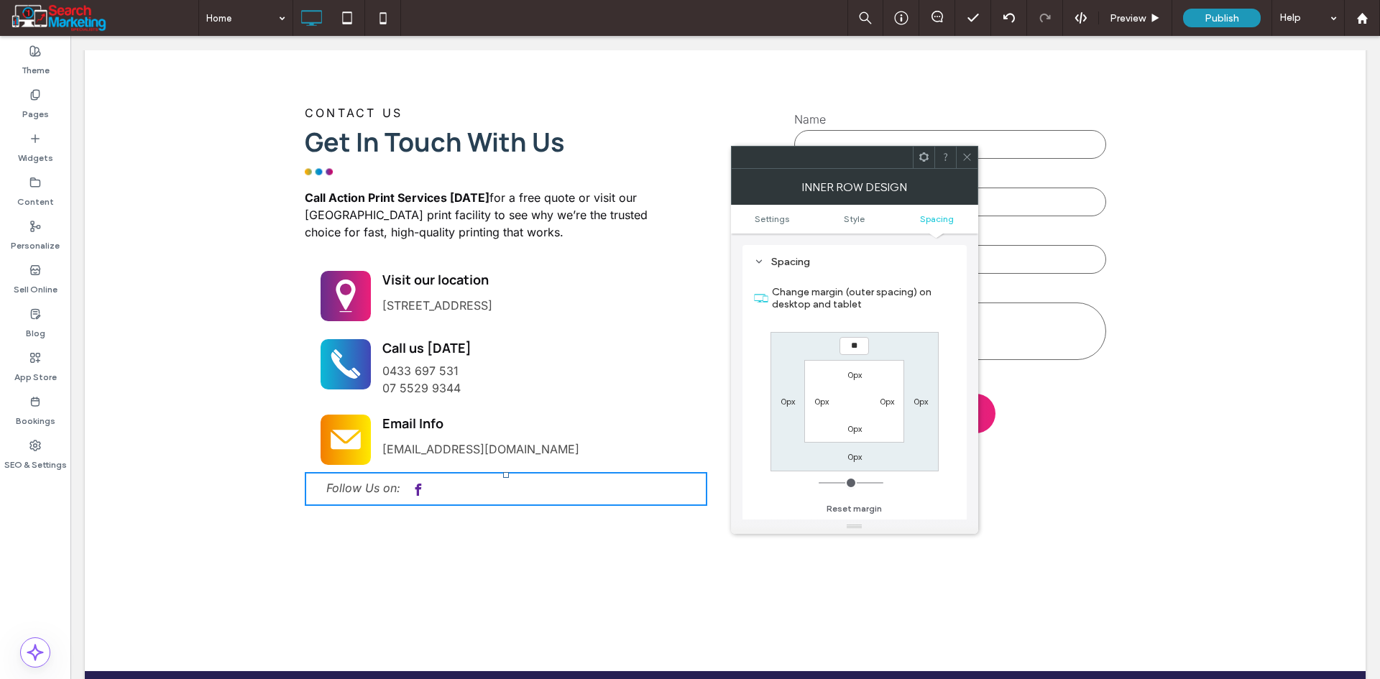
type input "**"
type input "****"
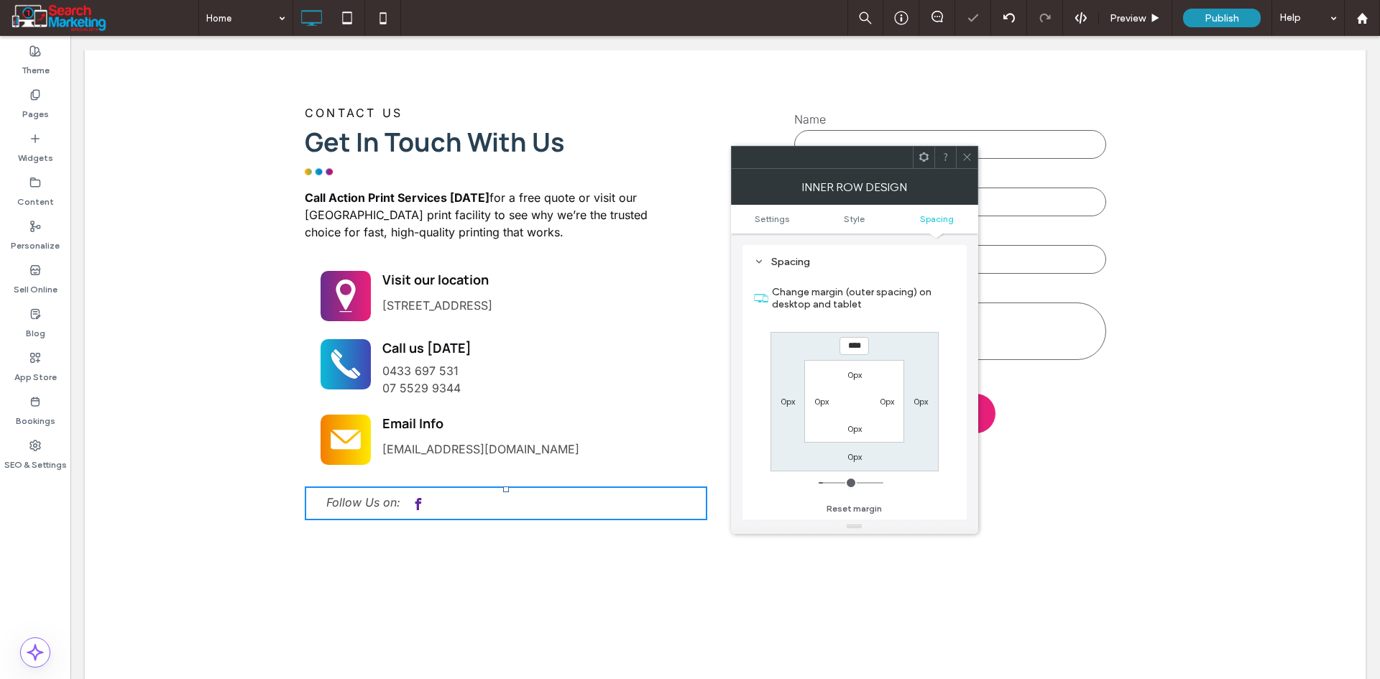
click at [966, 149] on span at bounding box center [966, 158] width 11 height 22
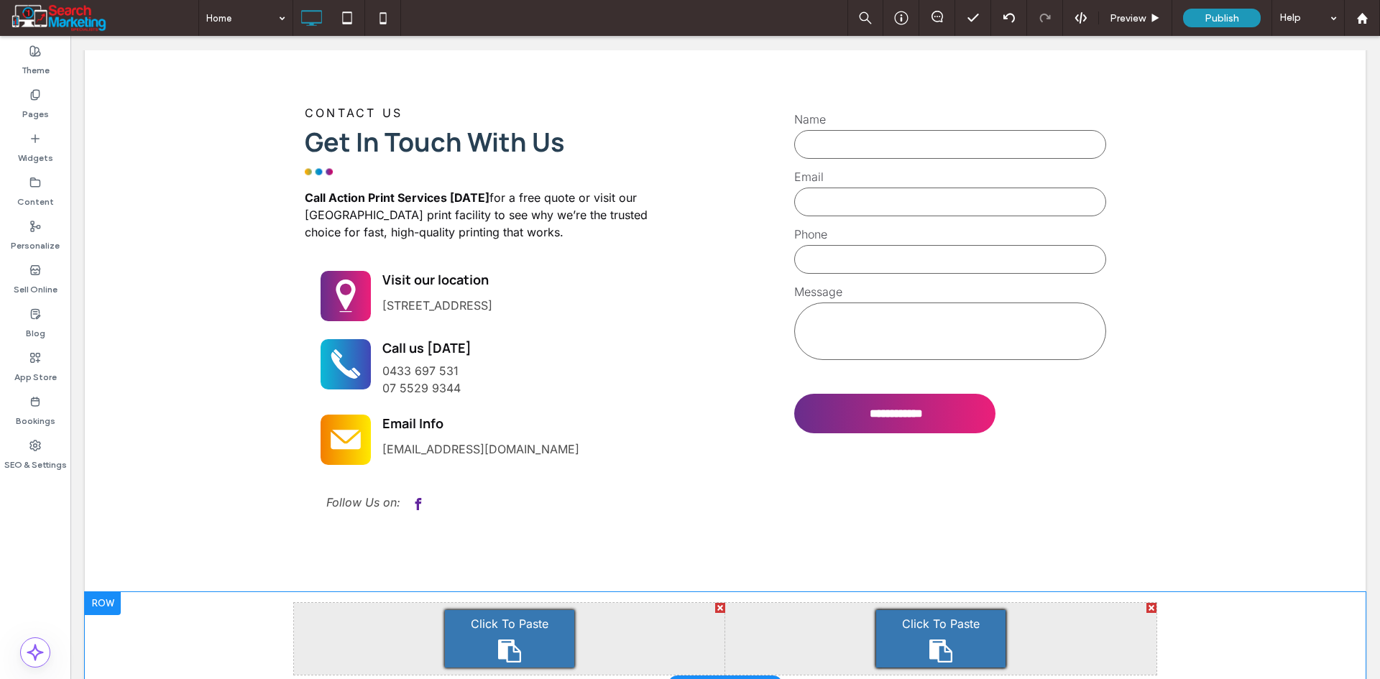
scroll to position [3880, 0]
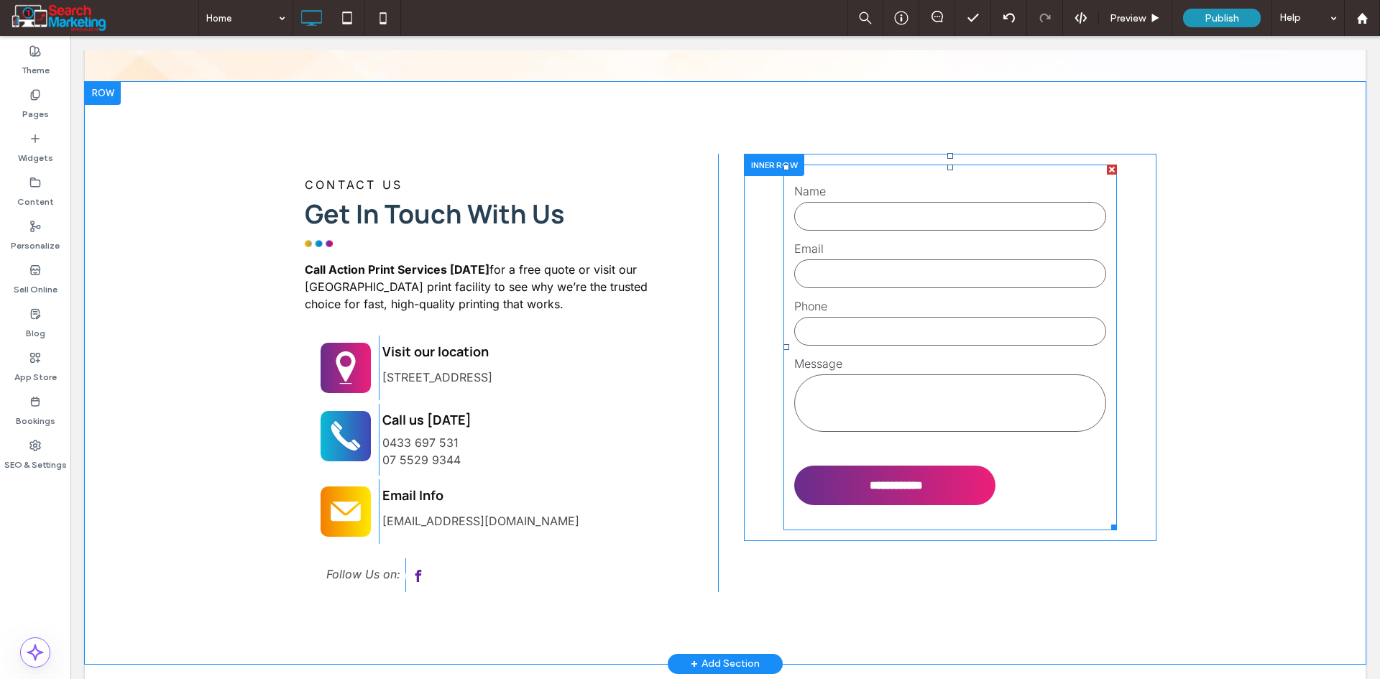
click at [814, 374] on textarea at bounding box center [950, 402] width 312 height 57
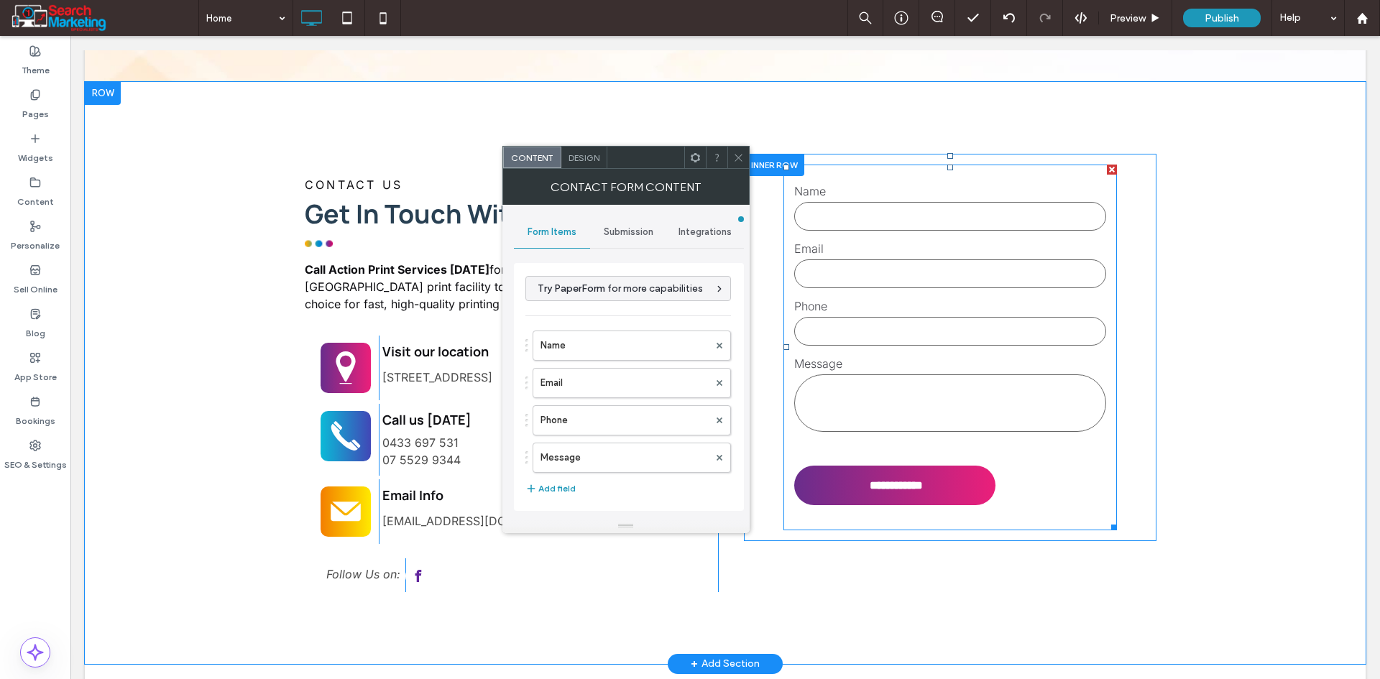
type input "**********"
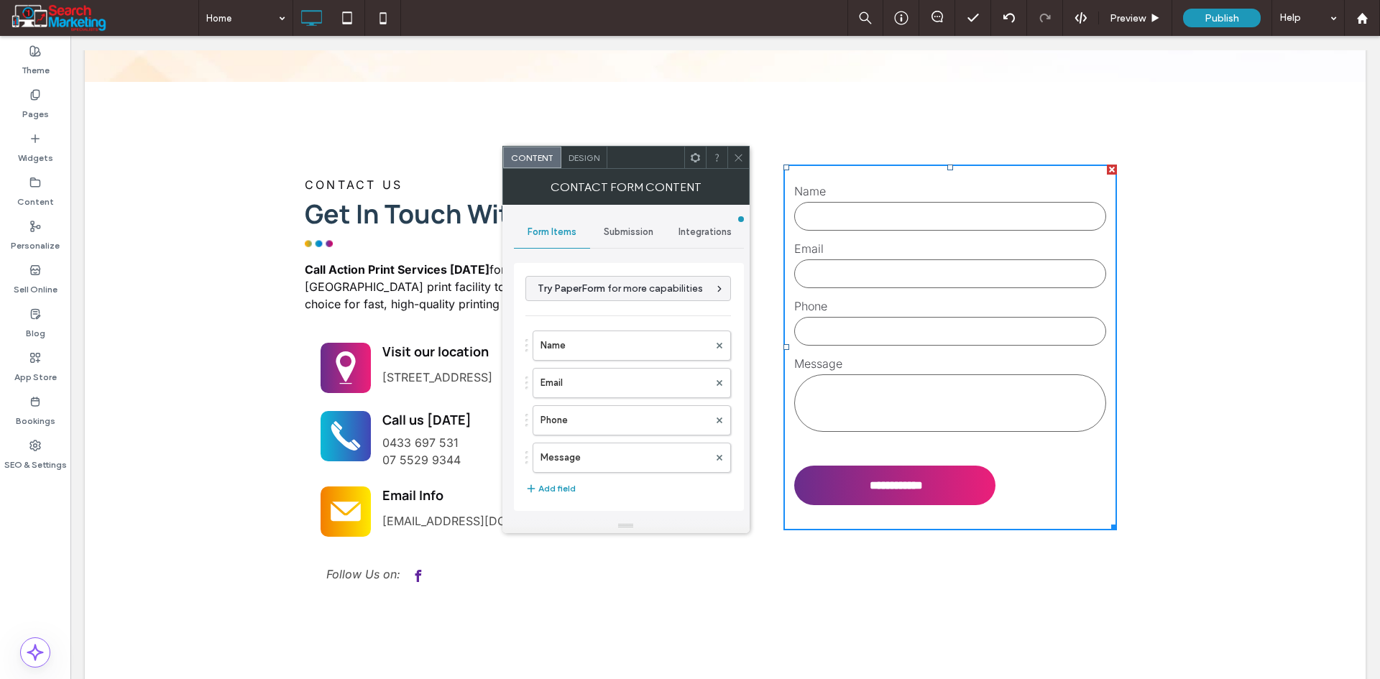
click at [594, 156] on span "Design" at bounding box center [583, 157] width 31 height 11
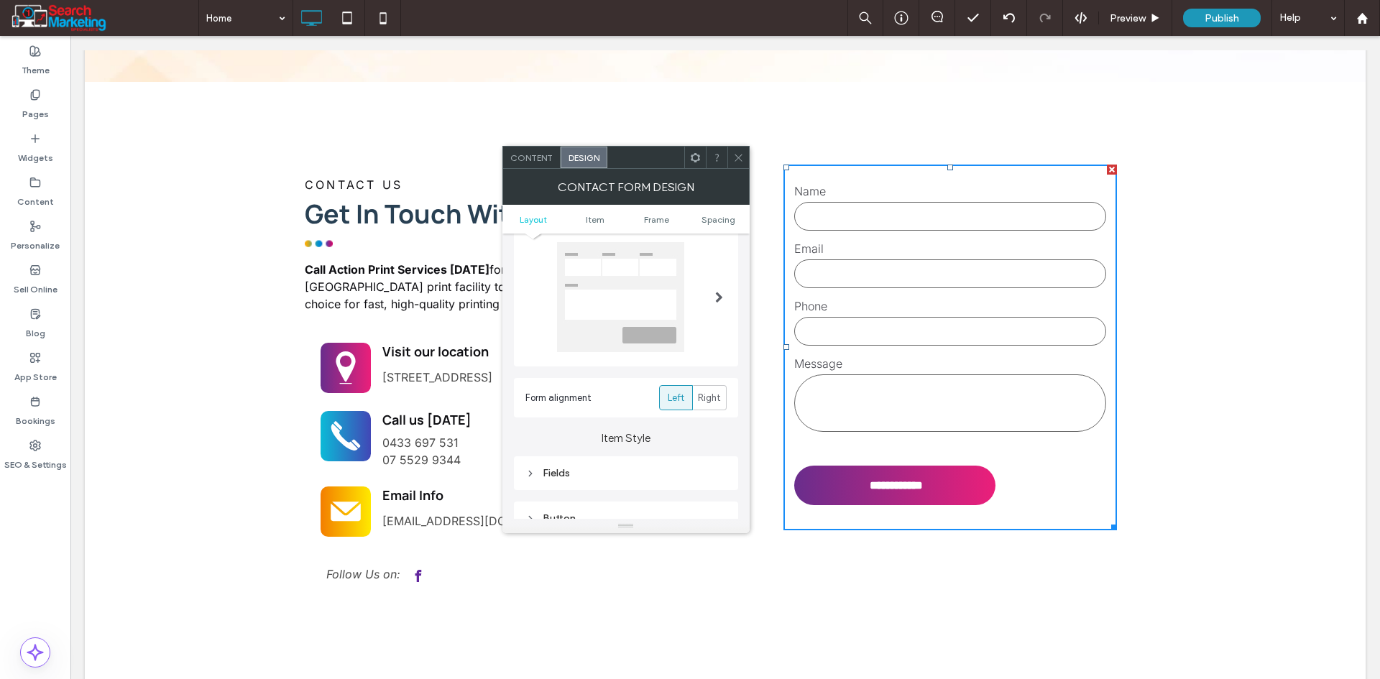
scroll to position [144, 0]
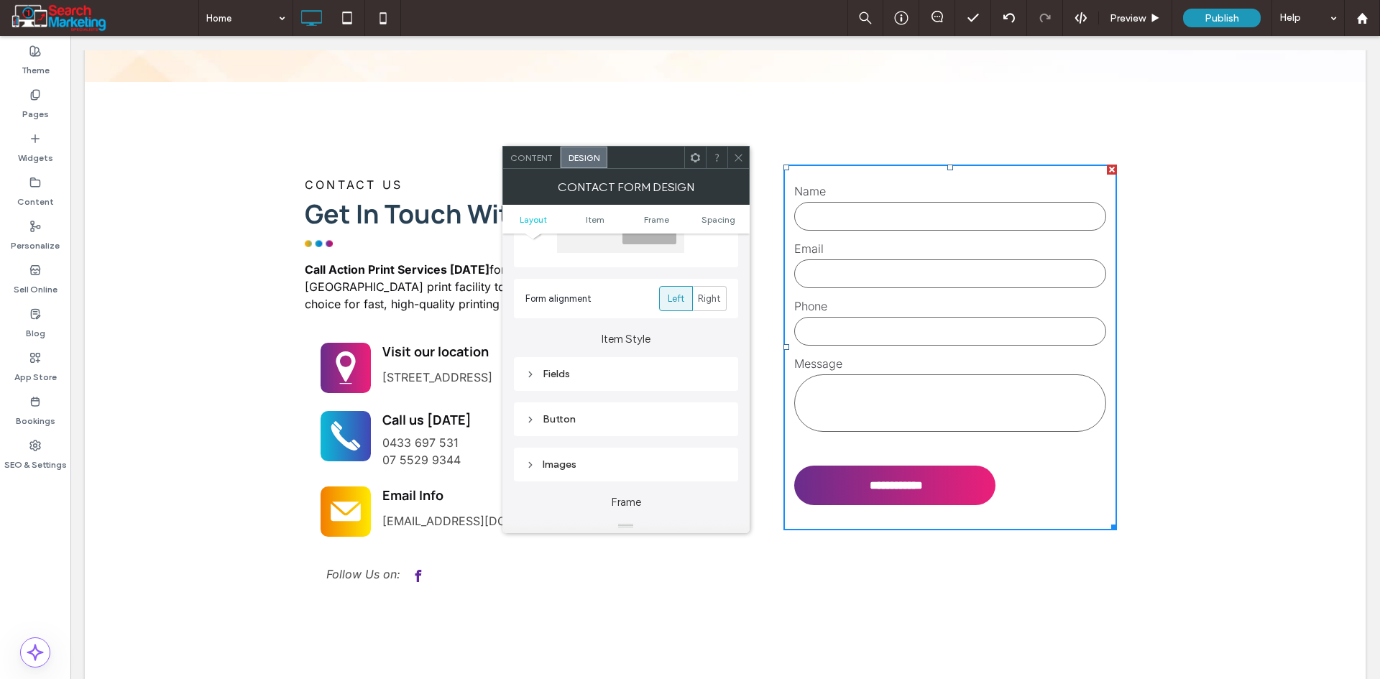
click at [578, 379] on div "Fields" at bounding box center [625, 374] width 201 height 12
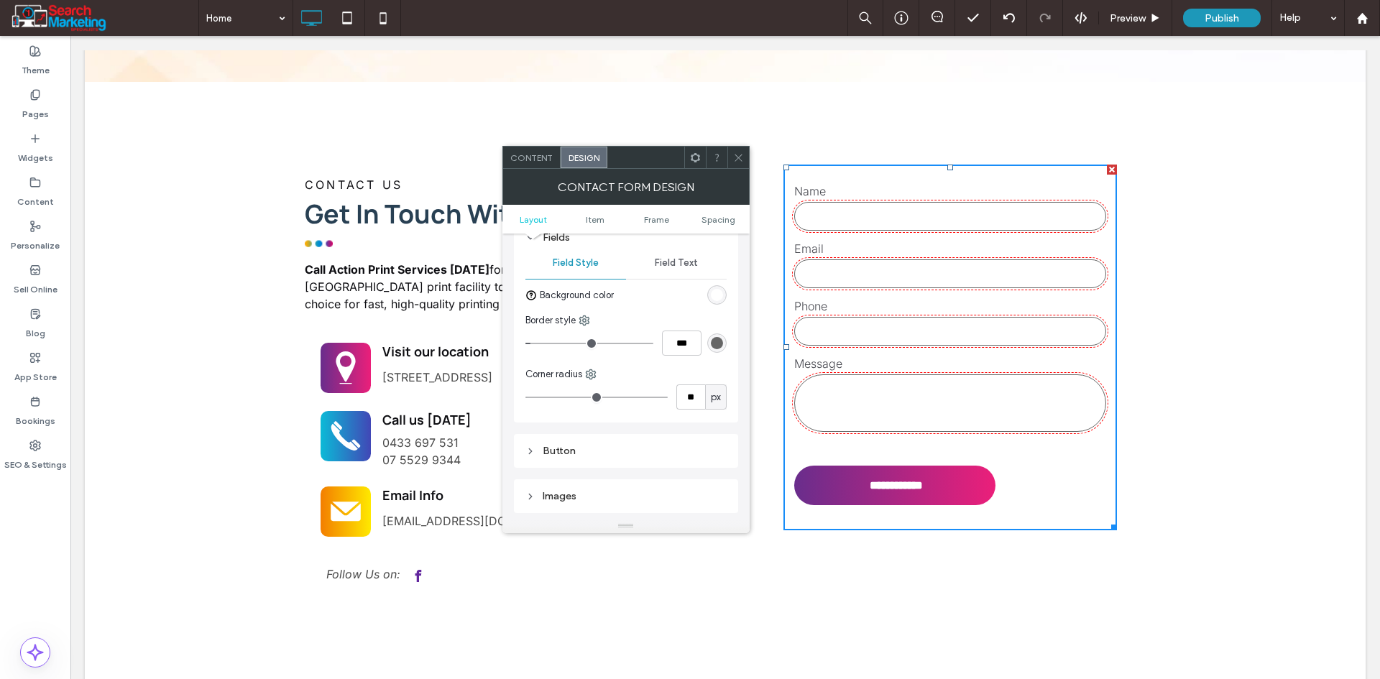
scroll to position [287, 0]
click at [714, 337] on div "rgb(102, 102, 102)" at bounding box center [717, 336] width 12 height 12
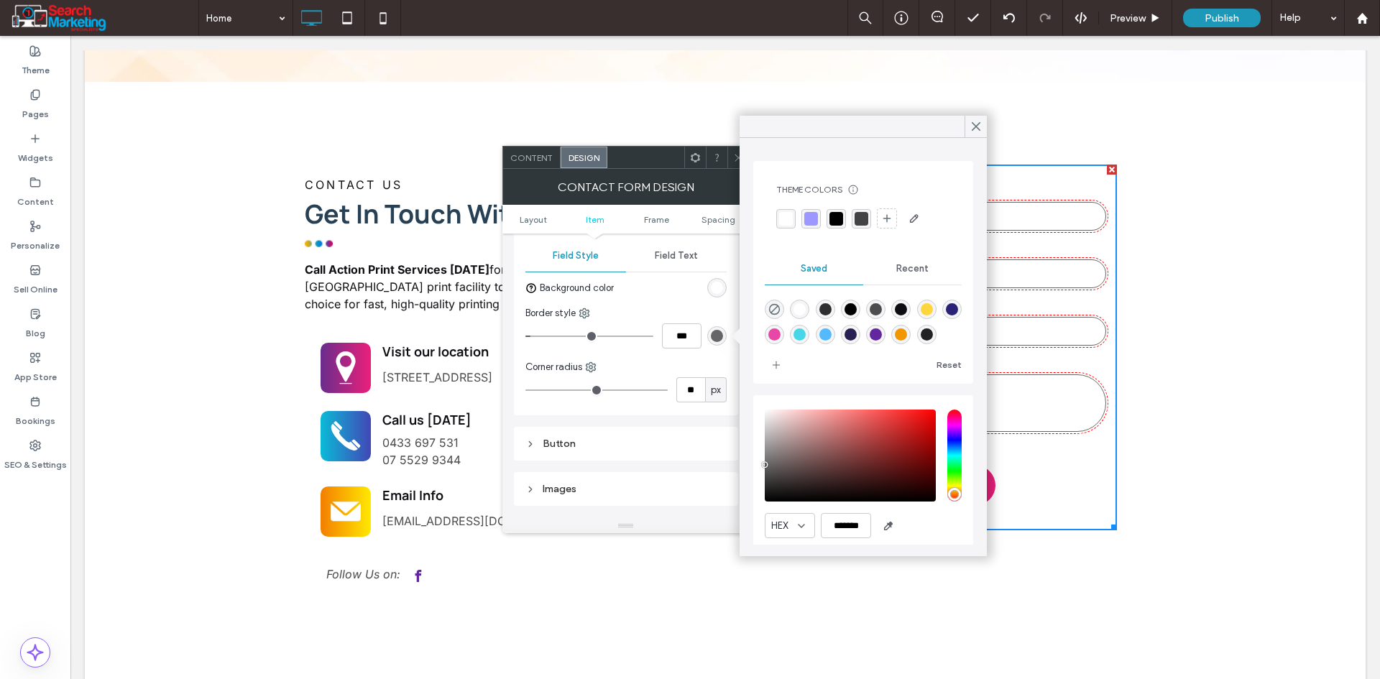
scroll to position [48, 0]
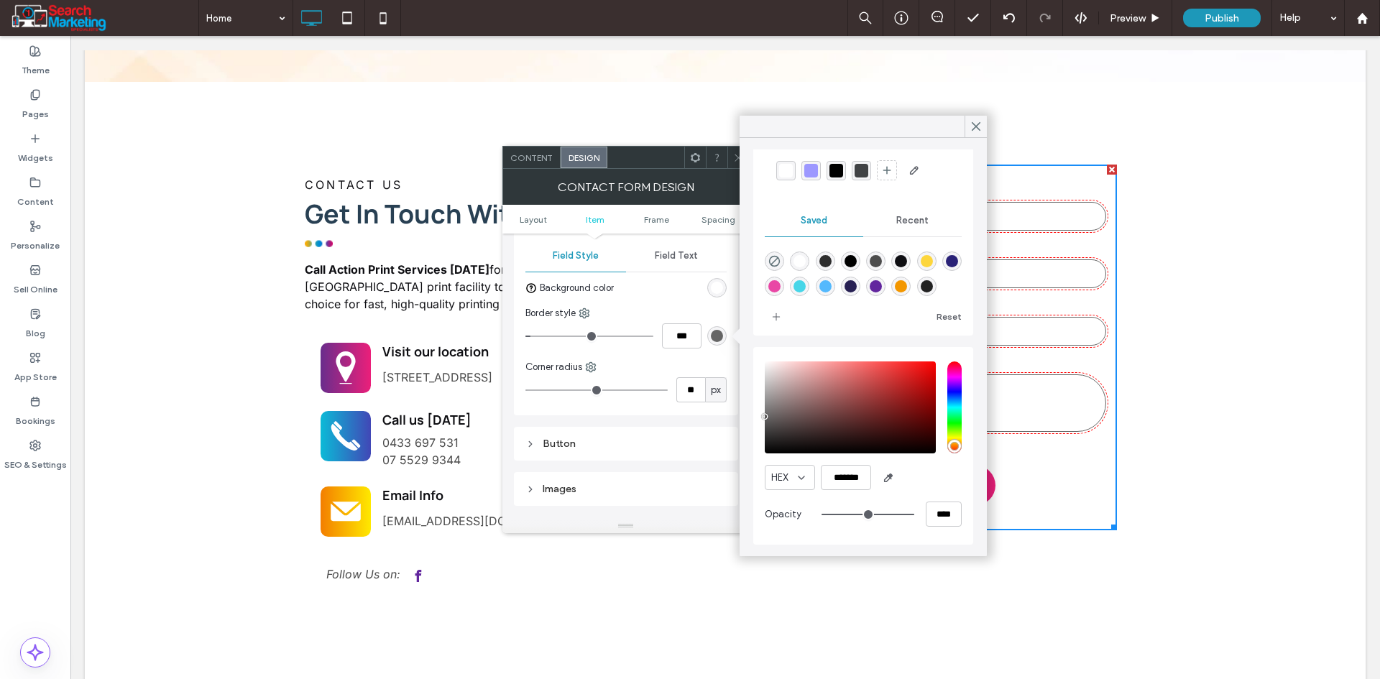
click at [767, 375] on div "saturation and value" at bounding box center [850, 407] width 171 height 92
type input "*******"
drag, startPoint x: 767, startPoint y: 374, endPoint x: 761, endPoint y: 370, distance: 7.8
click at [761, 370] on div "HEX ******* Opacity ****" at bounding box center [863, 446] width 220 height 198
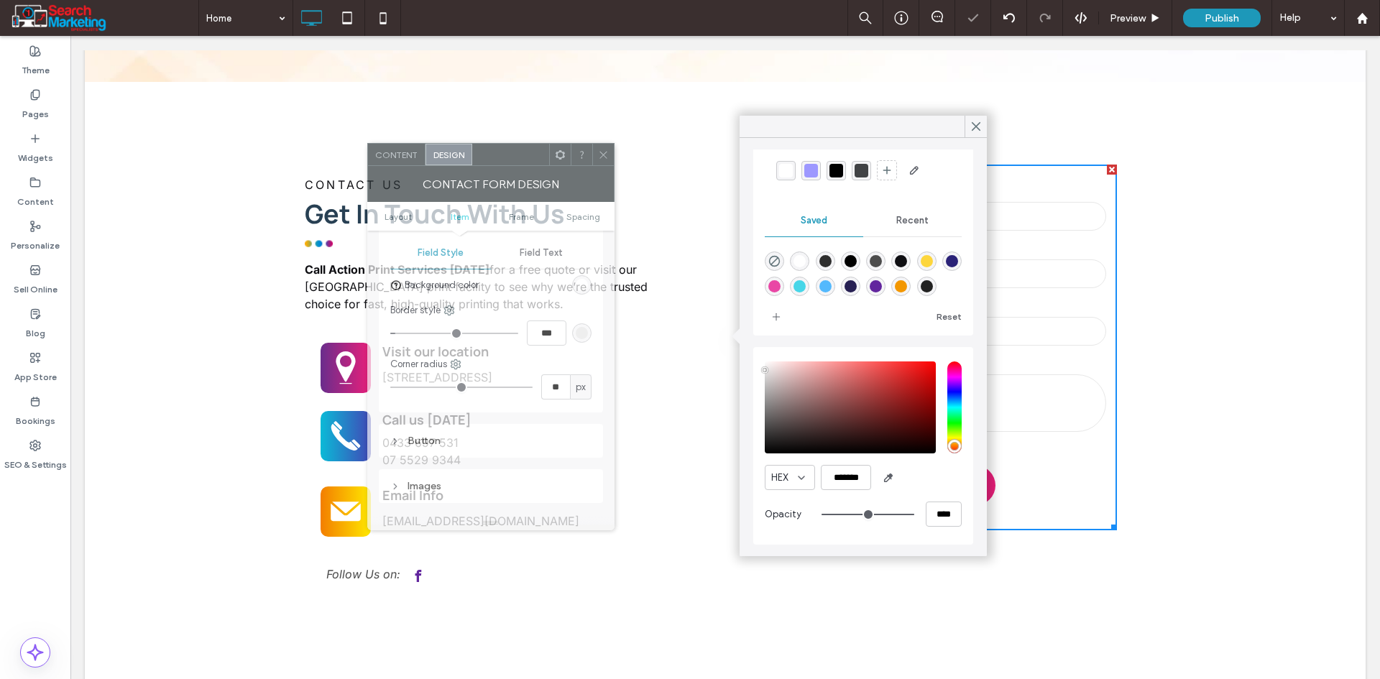
drag, startPoint x: 645, startPoint y: 169, endPoint x: 548, endPoint y: 132, distance: 103.0
click at [509, 166] on div "Contact Form Design" at bounding box center [490, 184] width 247 height 36
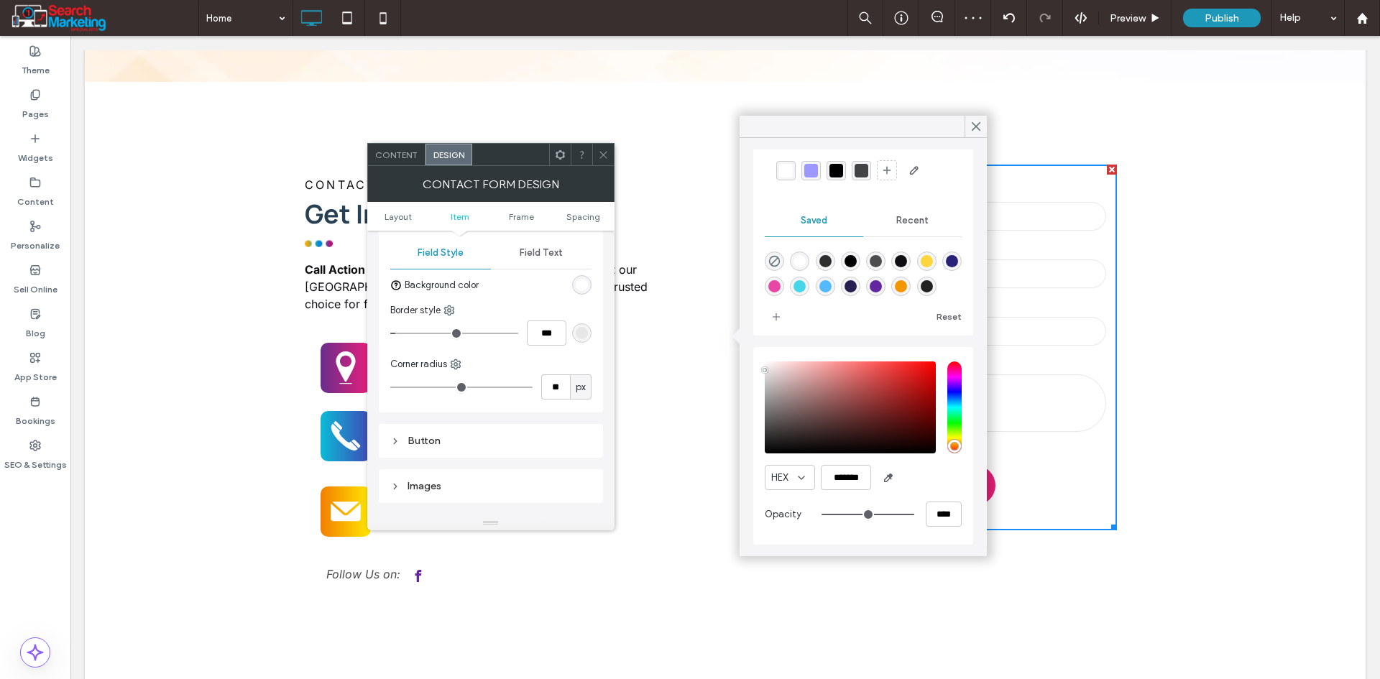
drag, startPoint x: 910, startPoint y: 161, endPoint x: 691, endPoint y: 152, distance: 218.6
click at [967, 124] on div at bounding box center [975, 127] width 22 height 22
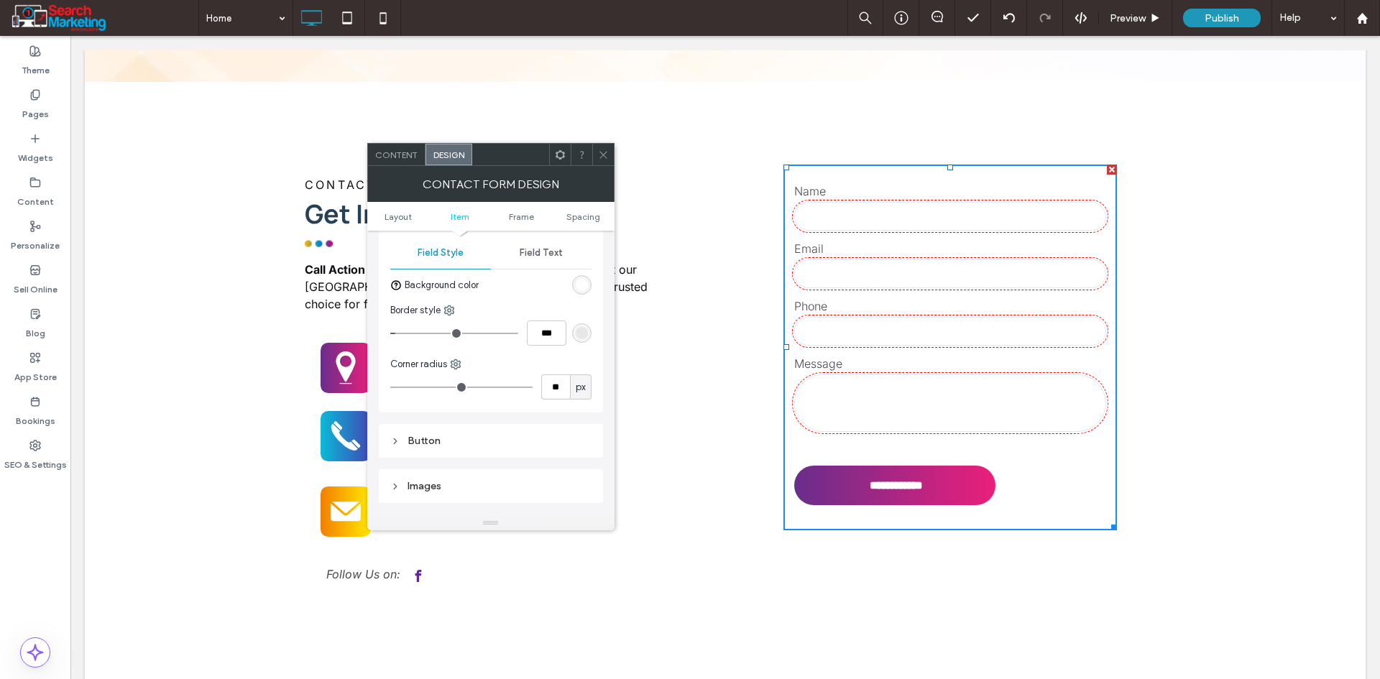
click at [1107, 498] on div "**********" at bounding box center [944, 373] width 424 height 438
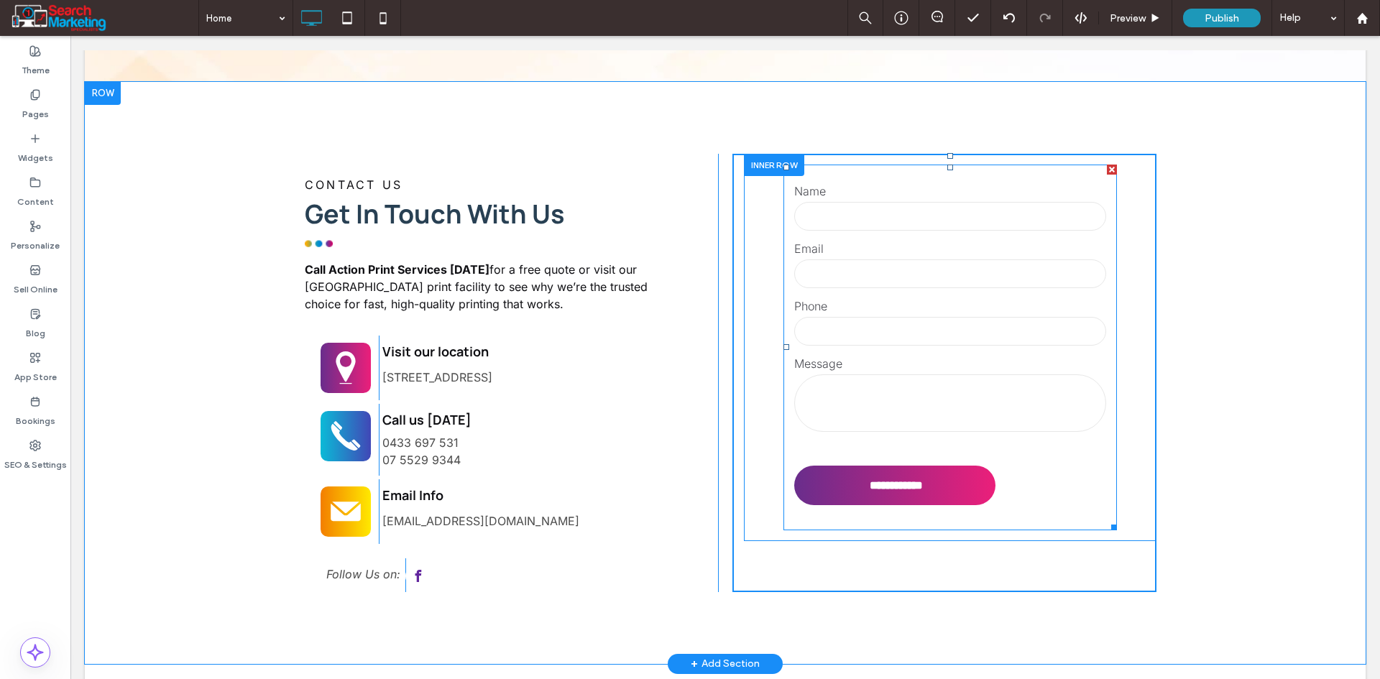
click at [893, 382] on form "**********" at bounding box center [949, 348] width 333 height 366
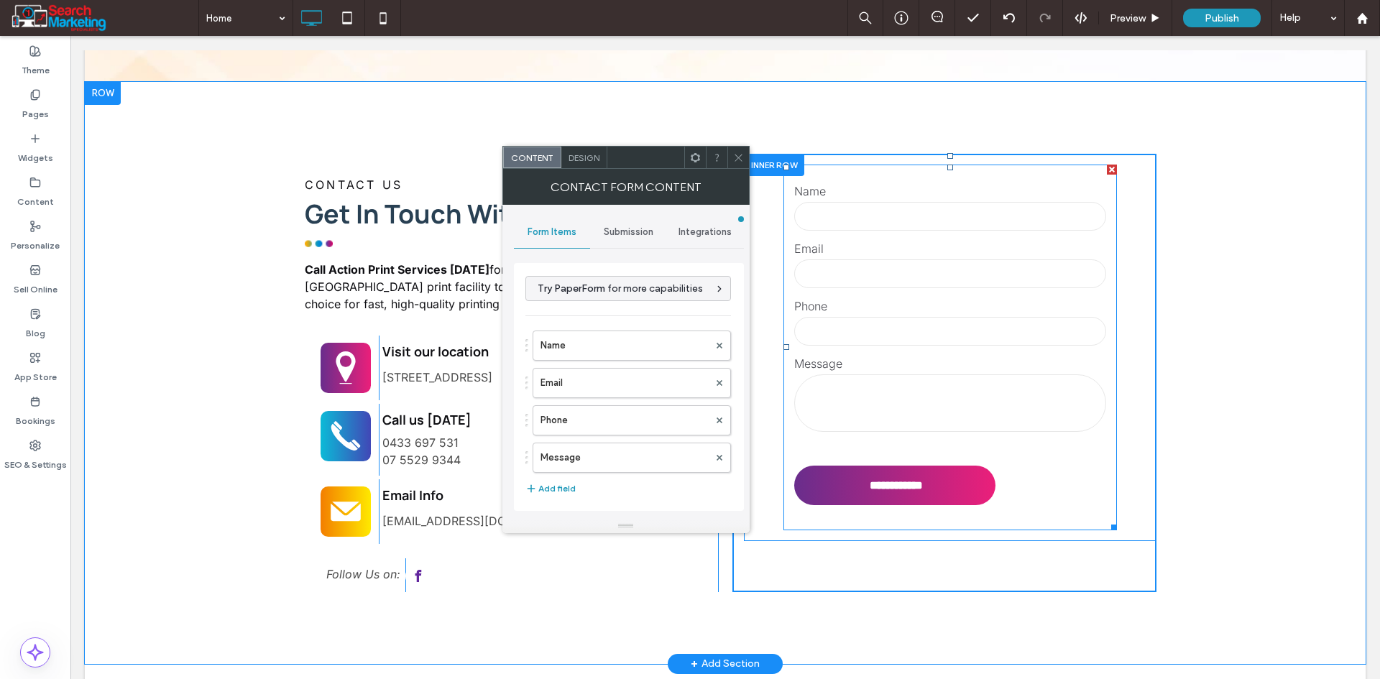
type input "**********"
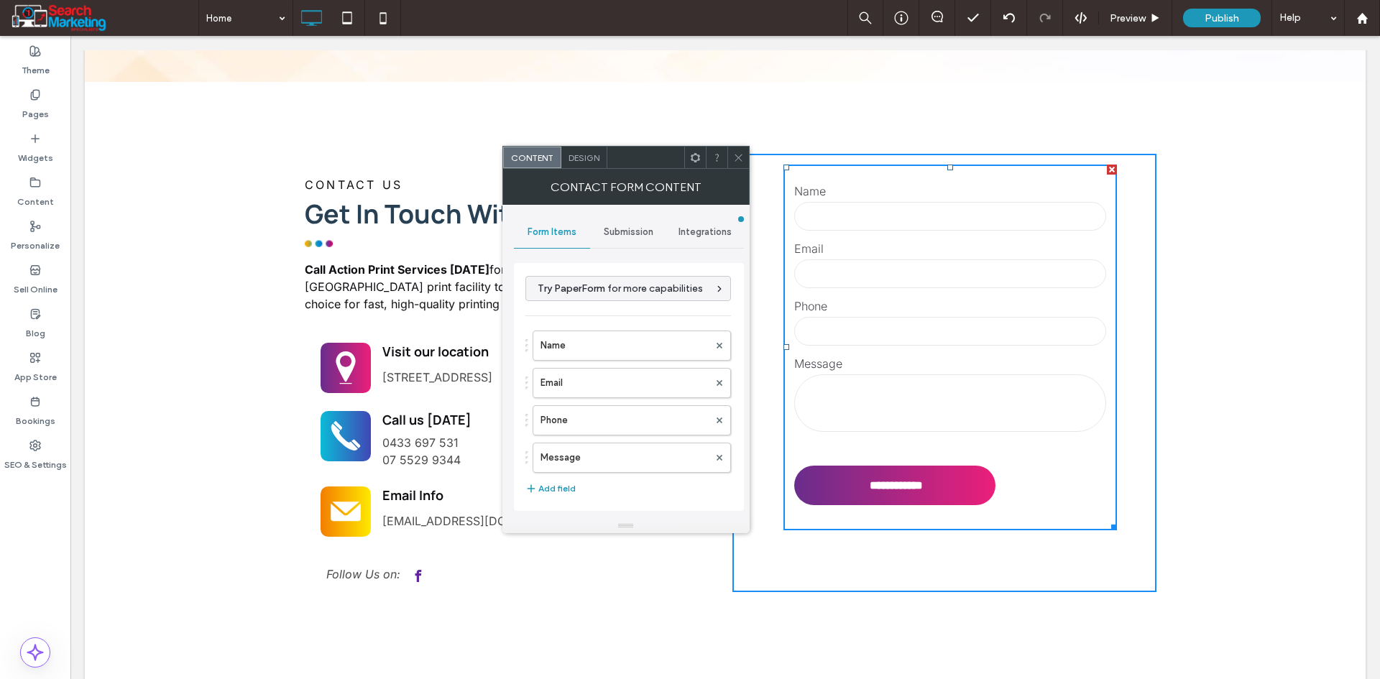
click at [583, 158] on span "Design" at bounding box center [583, 157] width 31 height 11
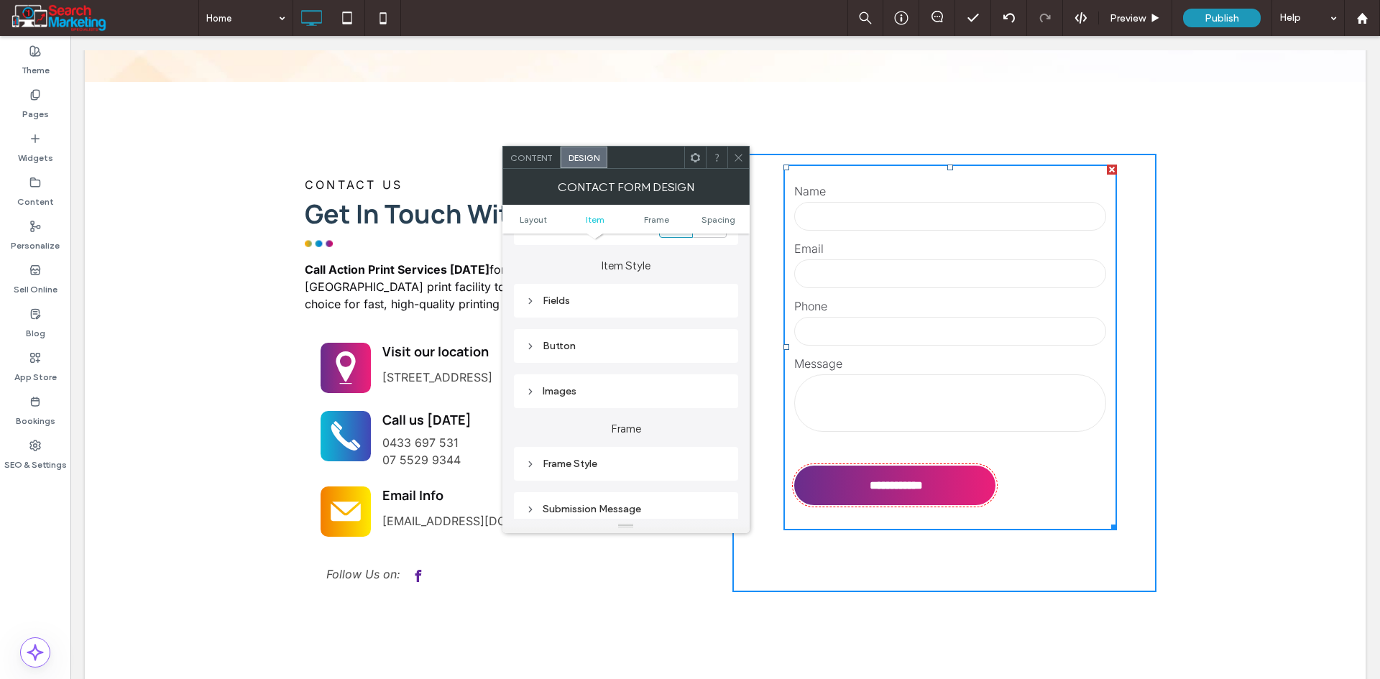
scroll to position [216, 0]
click at [574, 303] on div "Fields" at bounding box center [625, 302] width 201 height 12
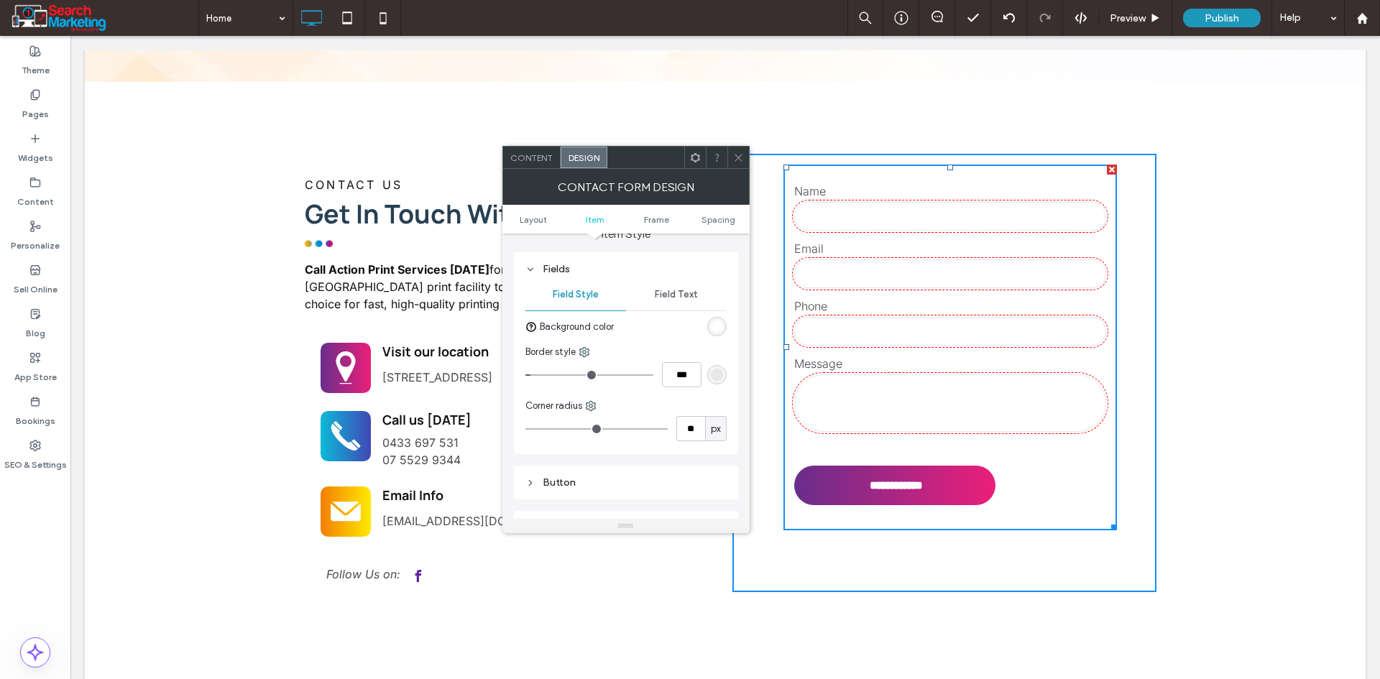
scroll to position [287, 0]
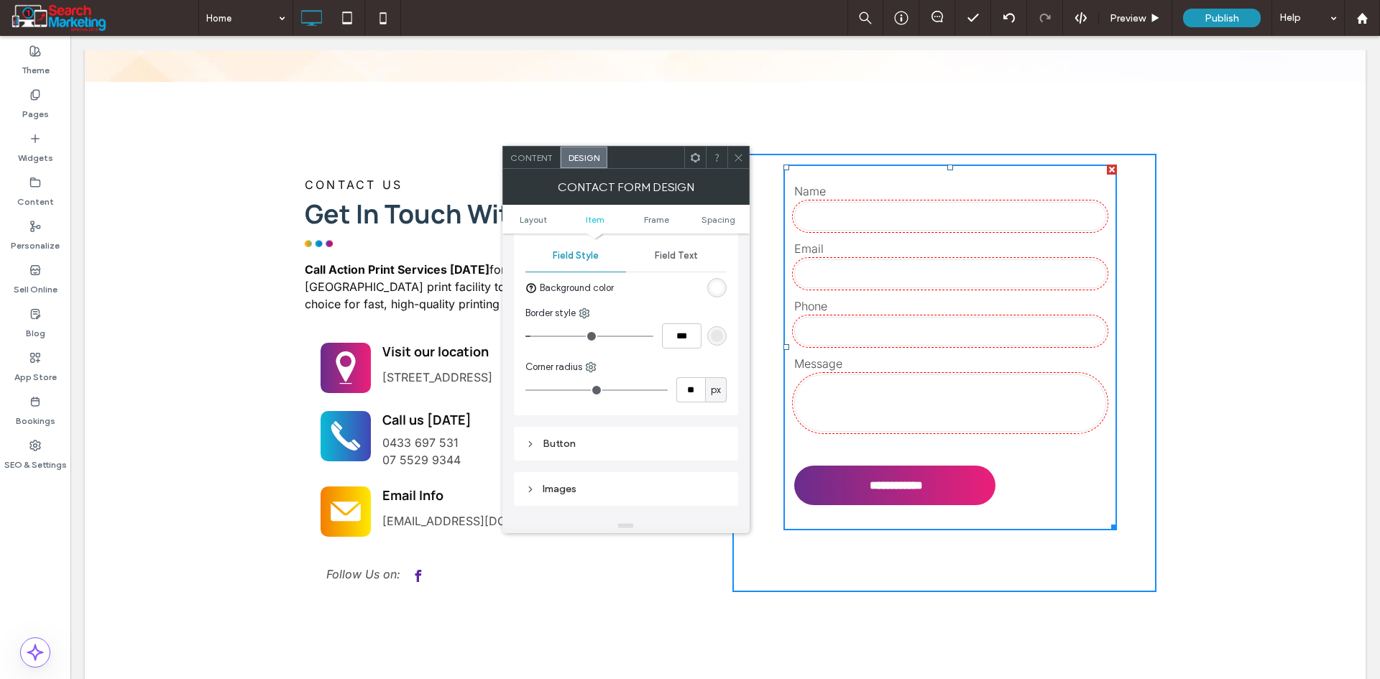
click at [716, 334] on div "rgb(231, 231, 231)" at bounding box center [717, 336] width 12 height 12
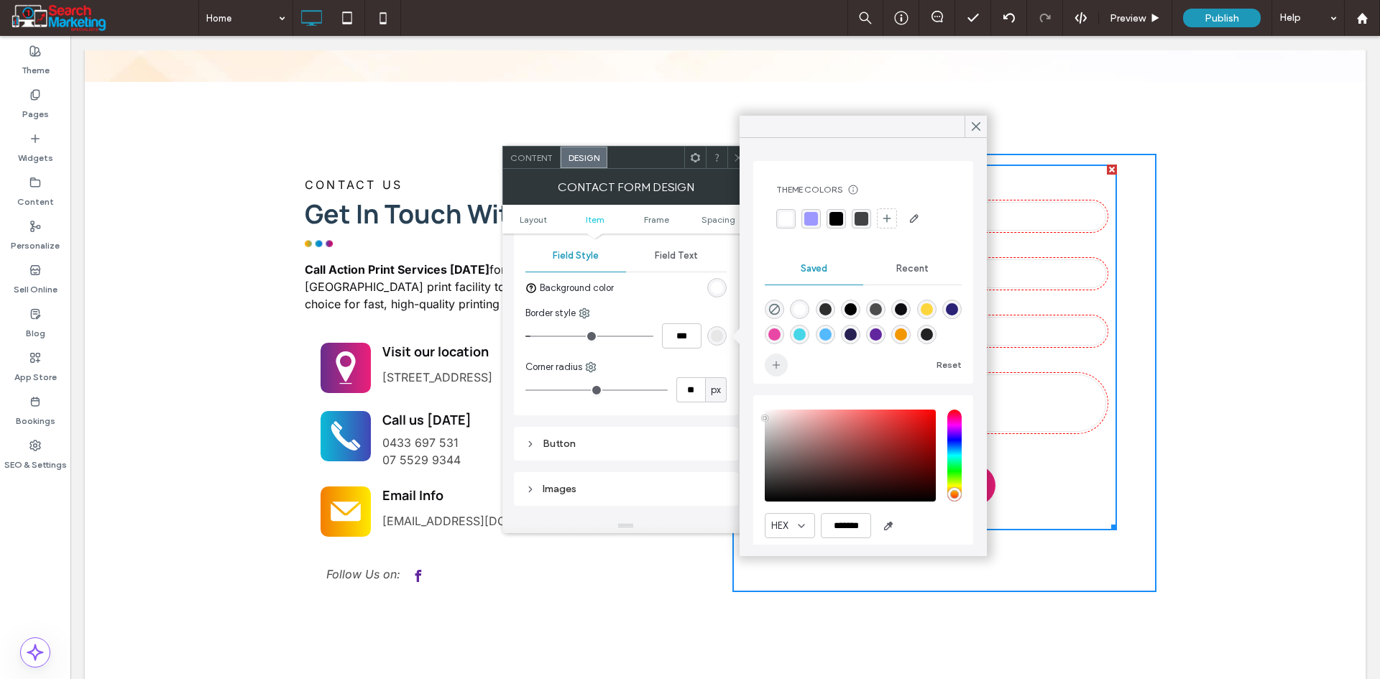
click at [776, 356] on span "add color" at bounding box center [776, 365] width 23 height 23
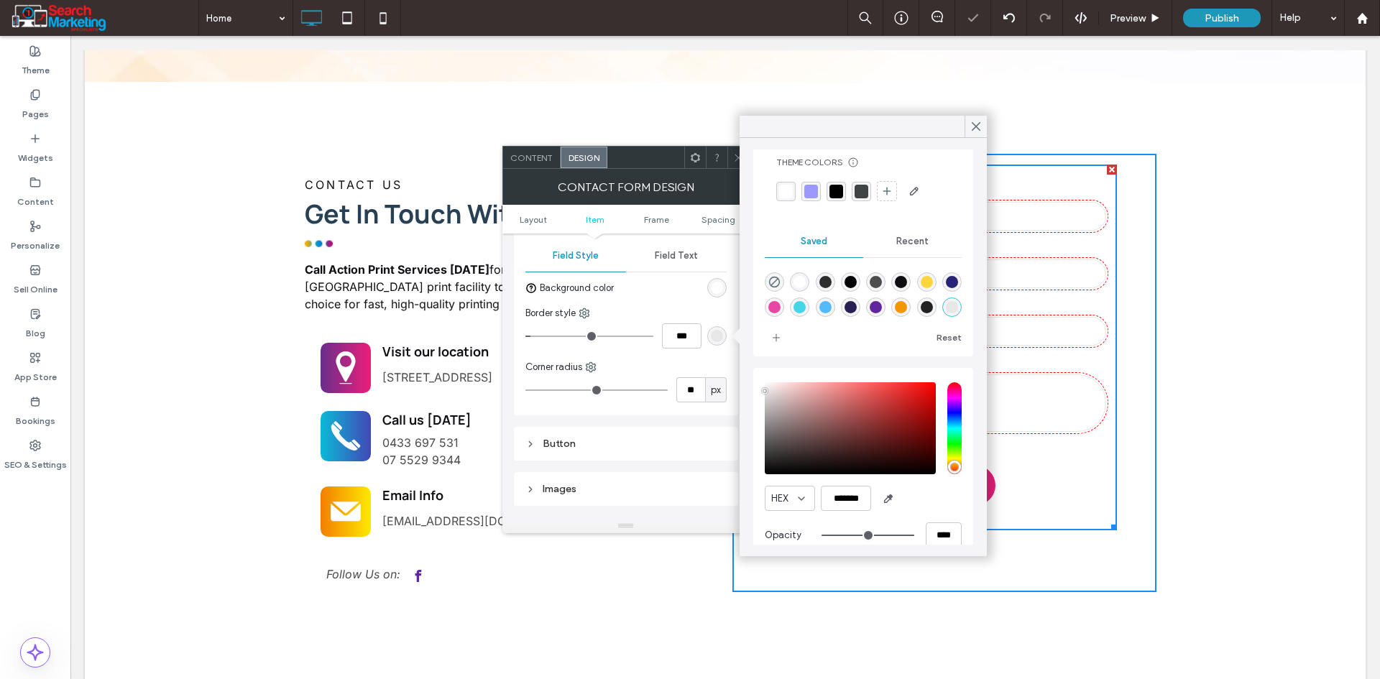
scroll to position [48, 0]
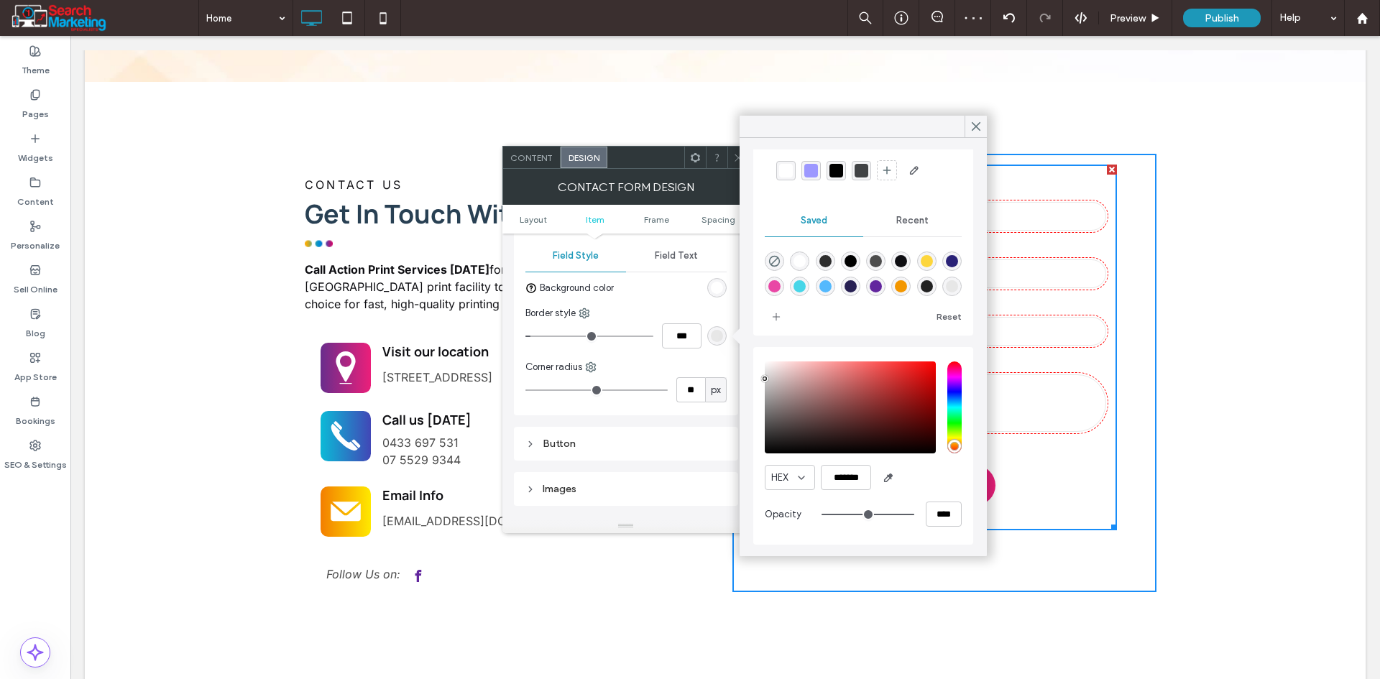
drag, startPoint x: 765, startPoint y: 370, endPoint x: 765, endPoint y: 379, distance: 8.6
click at [765, 379] on div "pointer" at bounding box center [764, 379] width 4 height 4
click at [765, 374] on div "pointer" at bounding box center [765, 374] width 4 height 4
drag, startPoint x: 764, startPoint y: 374, endPoint x: 762, endPoint y: 381, distance: 7.3
click at [763, 379] on div "pointer" at bounding box center [764, 379] width 4 height 4
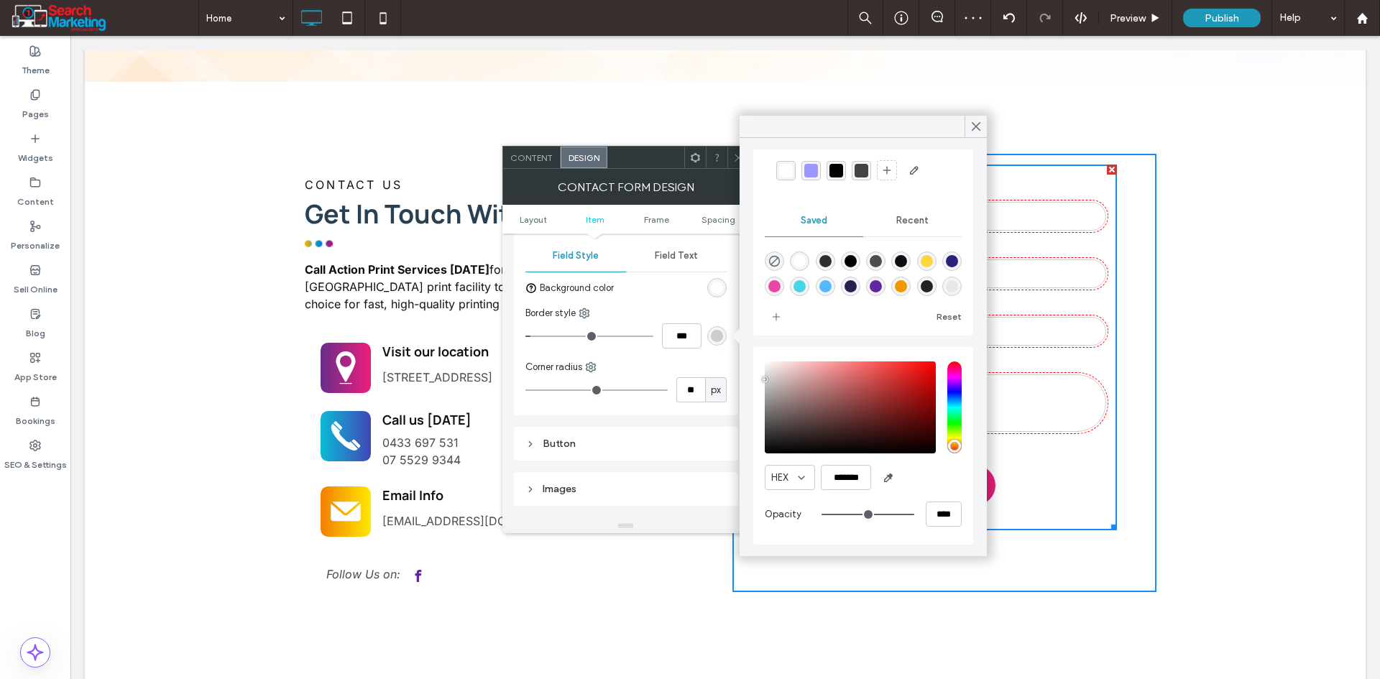
drag, startPoint x: 762, startPoint y: 377, endPoint x: 762, endPoint y: 367, distance: 9.3
click at [762, 367] on div "HEX ******* Opacity ****" at bounding box center [863, 446] width 220 height 198
type input "*******"
click at [766, 374] on div "pointer" at bounding box center [766, 374] width 4 height 4
click at [664, 170] on div "Contact Form Design" at bounding box center [625, 187] width 247 height 36
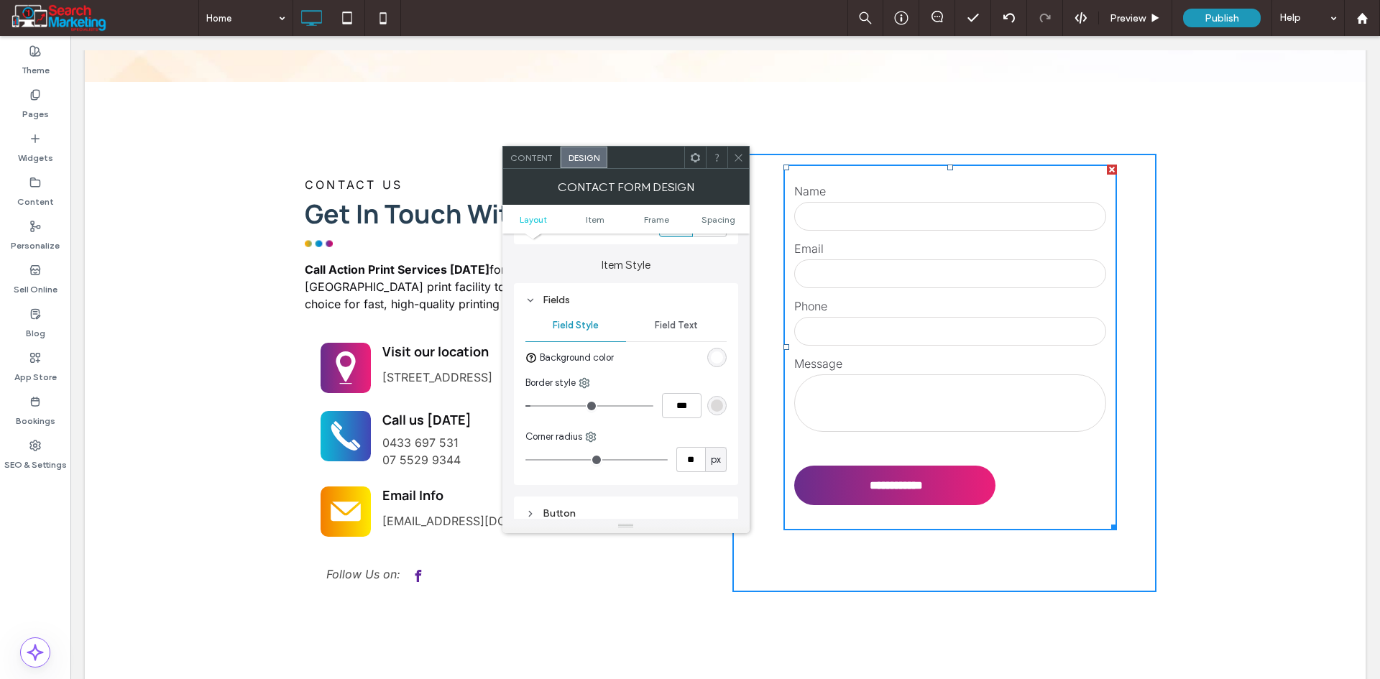
scroll to position [216, 0]
click at [677, 328] on span "Field Text" at bounding box center [676, 327] width 43 height 11
click at [557, 366] on label "Label" at bounding box center [620, 365] width 190 height 29
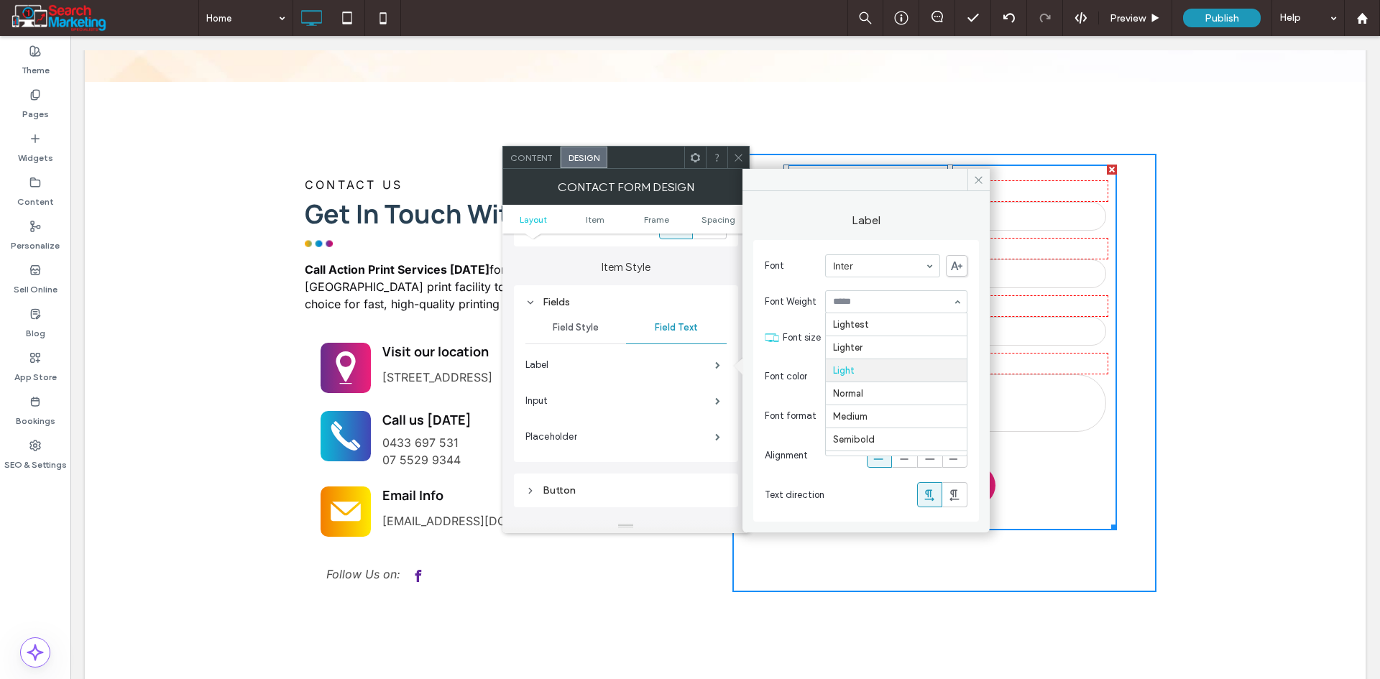
scroll to position [46, 0]
click at [869, 308] on div at bounding box center [896, 302] width 141 height 22
click at [963, 371] on div "rgb(75, 76, 83)" at bounding box center [957, 376] width 12 height 12
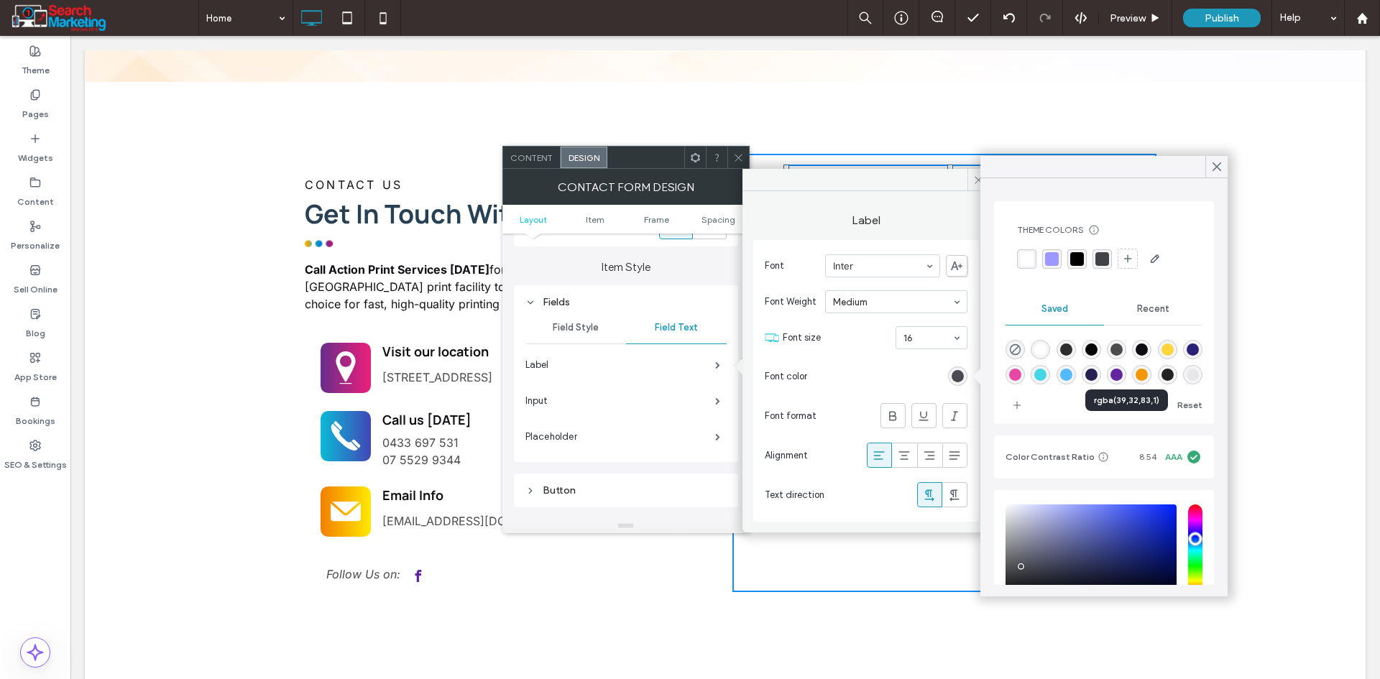
click at [1097, 375] on div "rgba(39,32,83,1)" at bounding box center [1091, 375] width 12 height 12
click at [1183, 359] on div "rgba(42,34,119,1)" at bounding box center [1192, 349] width 19 height 19
click at [1122, 379] on div "rgba(98,38,158,1)" at bounding box center [1116, 375] width 12 height 12
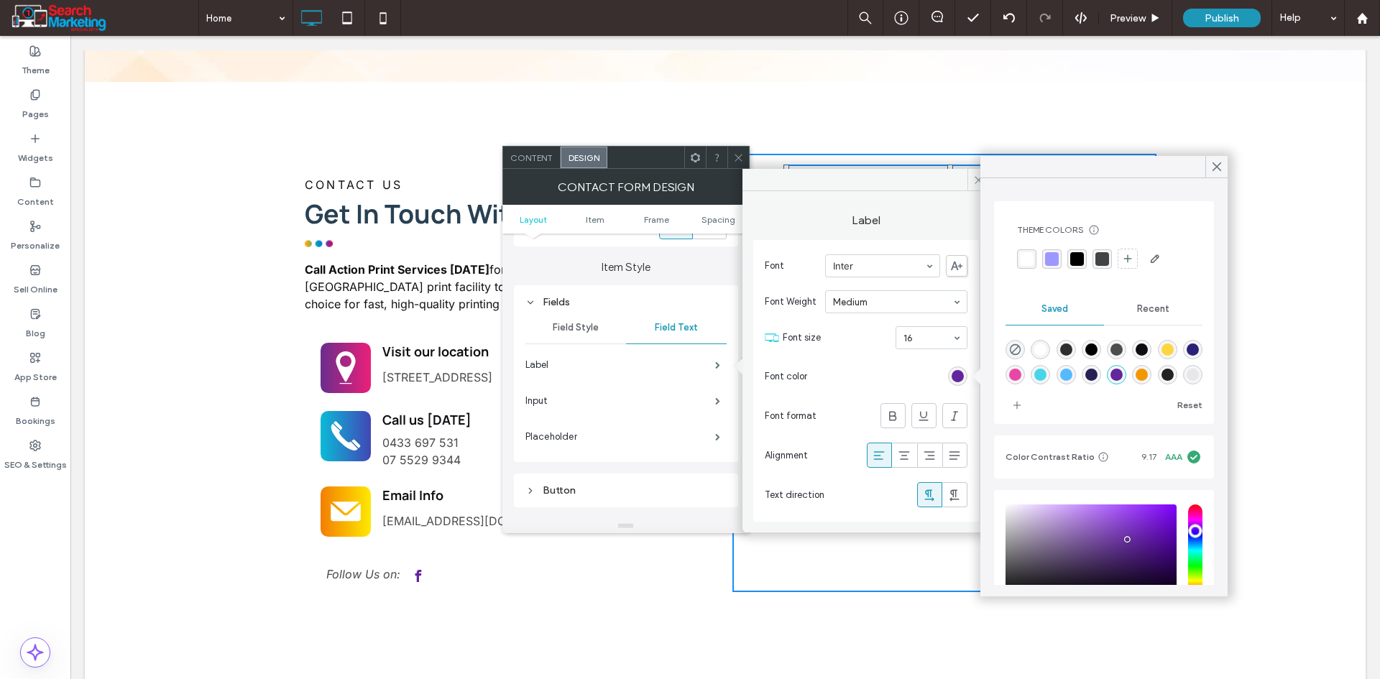
click at [1097, 370] on div "rgba(39,32,83,1)" at bounding box center [1091, 375] width 12 height 12
click at [1122, 351] on div "rgba(77,77,77,1)" at bounding box center [1116, 349] width 12 height 12
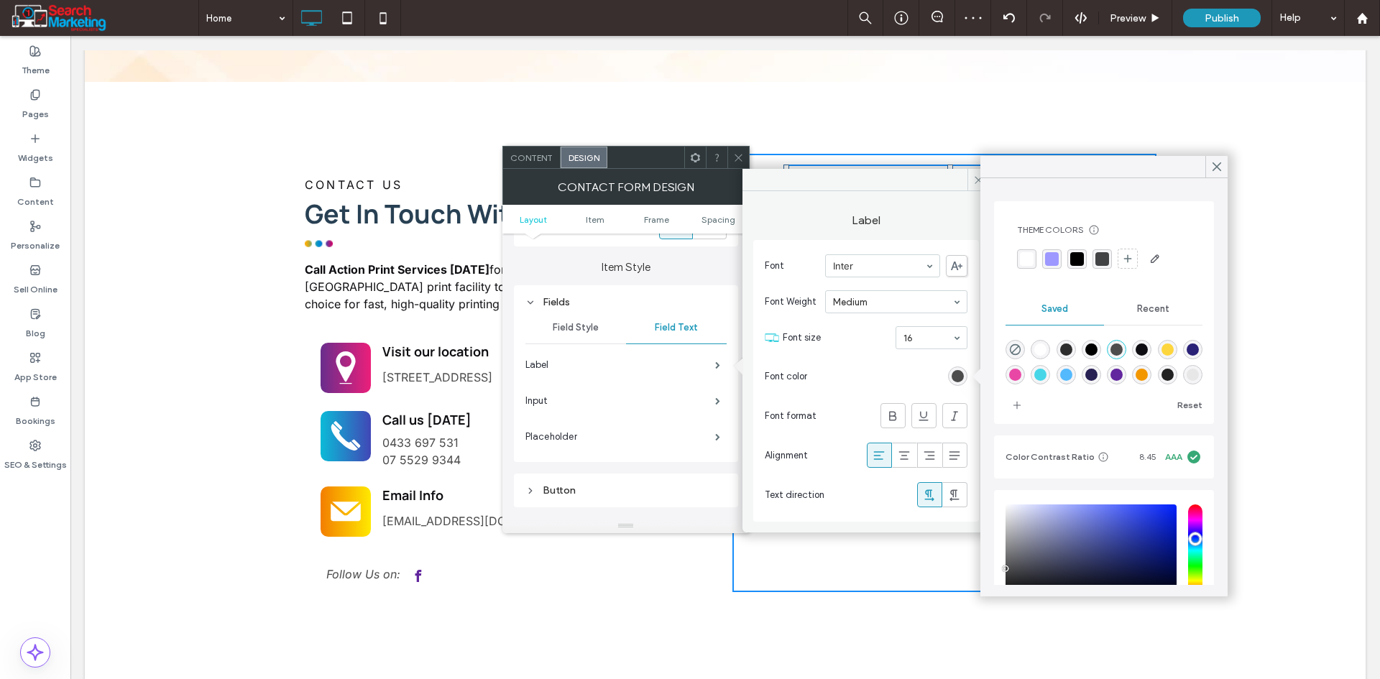
click at [1063, 349] on div "rgba(46,46,46,1)" at bounding box center [1065, 349] width 19 height 19
type input "*******"
click at [718, 403] on span at bounding box center [717, 400] width 5 height 7
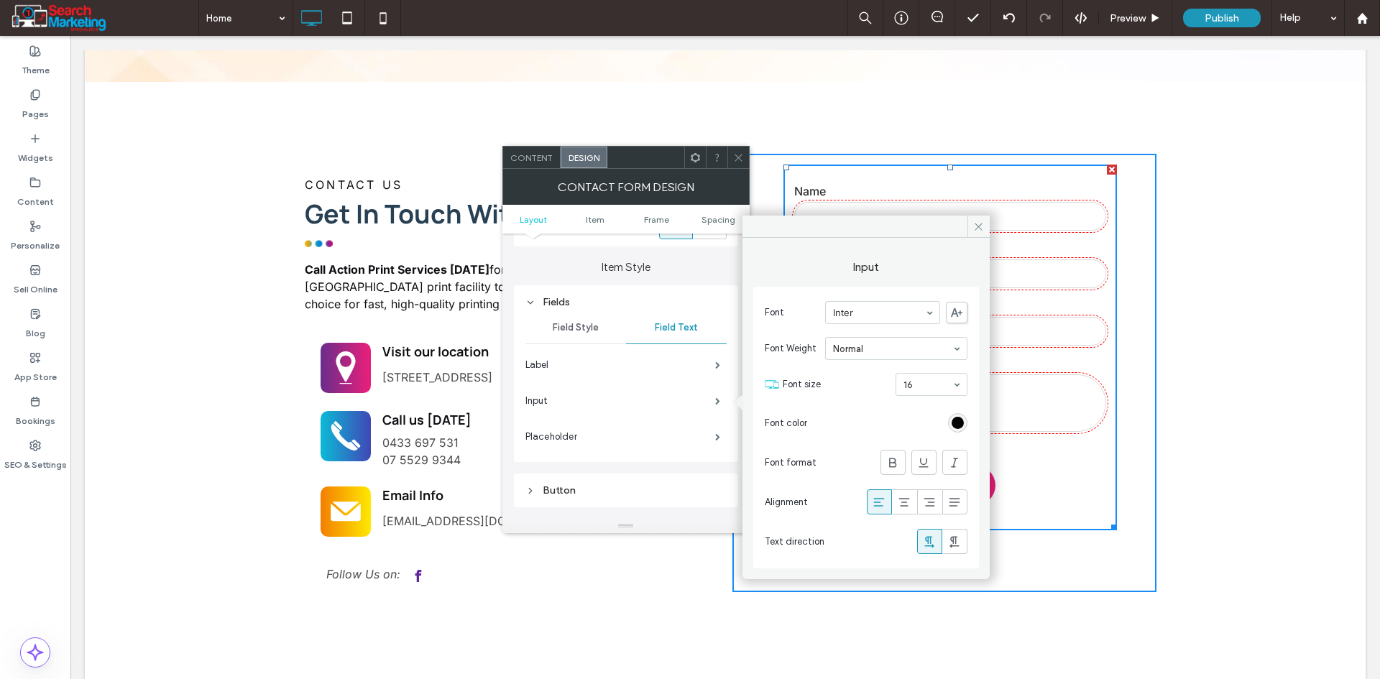
drag, startPoint x: 961, startPoint y: 426, endPoint x: 951, endPoint y: 433, distance: 11.4
click at [961, 428] on div "rgb(0, 0, 0)" at bounding box center [957, 423] width 12 height 12
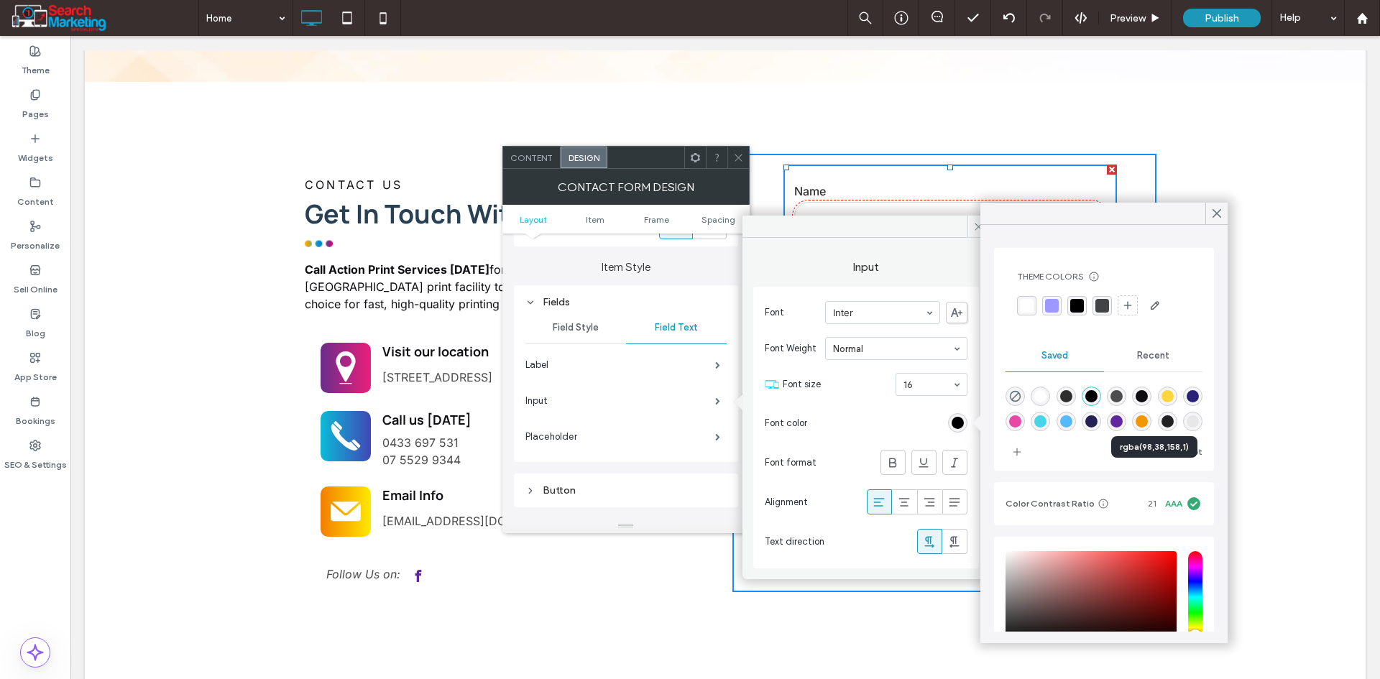
click at [1122, 425] on div "rgba(98,38,158,1)" at bounding box center [1116, 421] width 12 height 12
type input "*******"
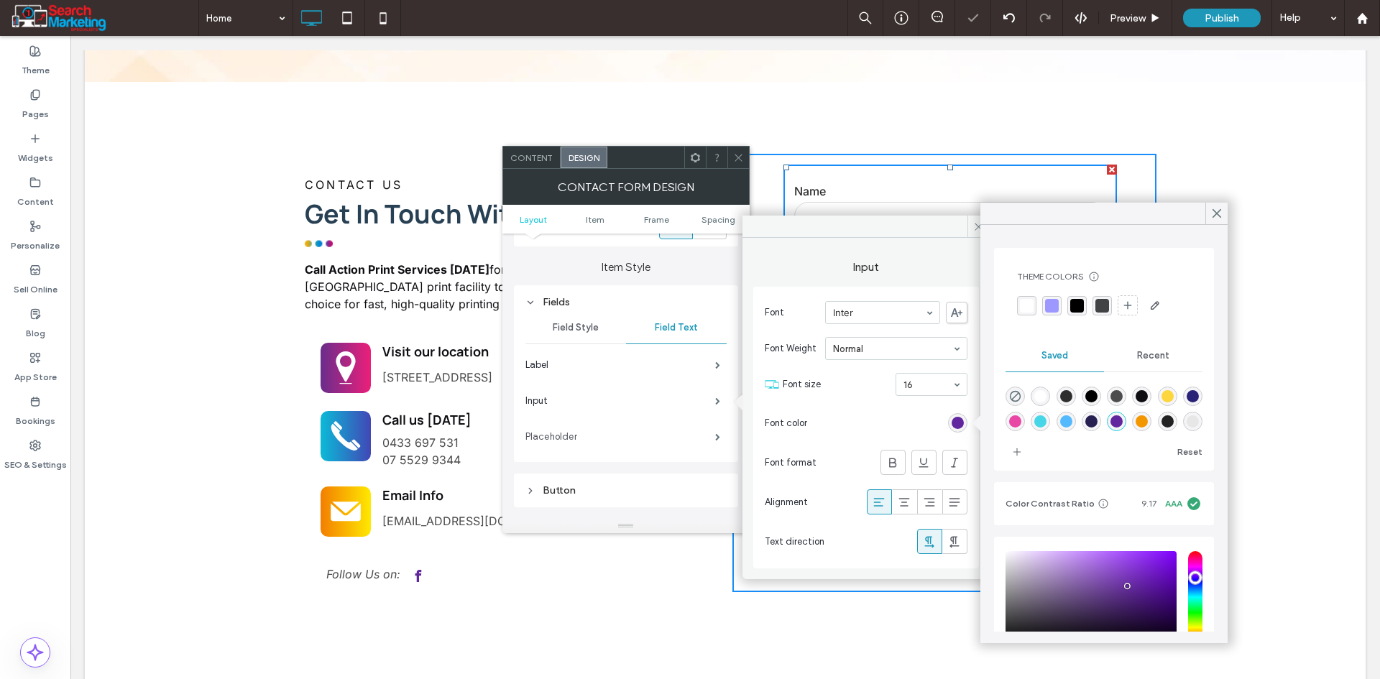
click at [594, 440] on label "Placeholder" at bounding box center [620, 437] width 190 height 29
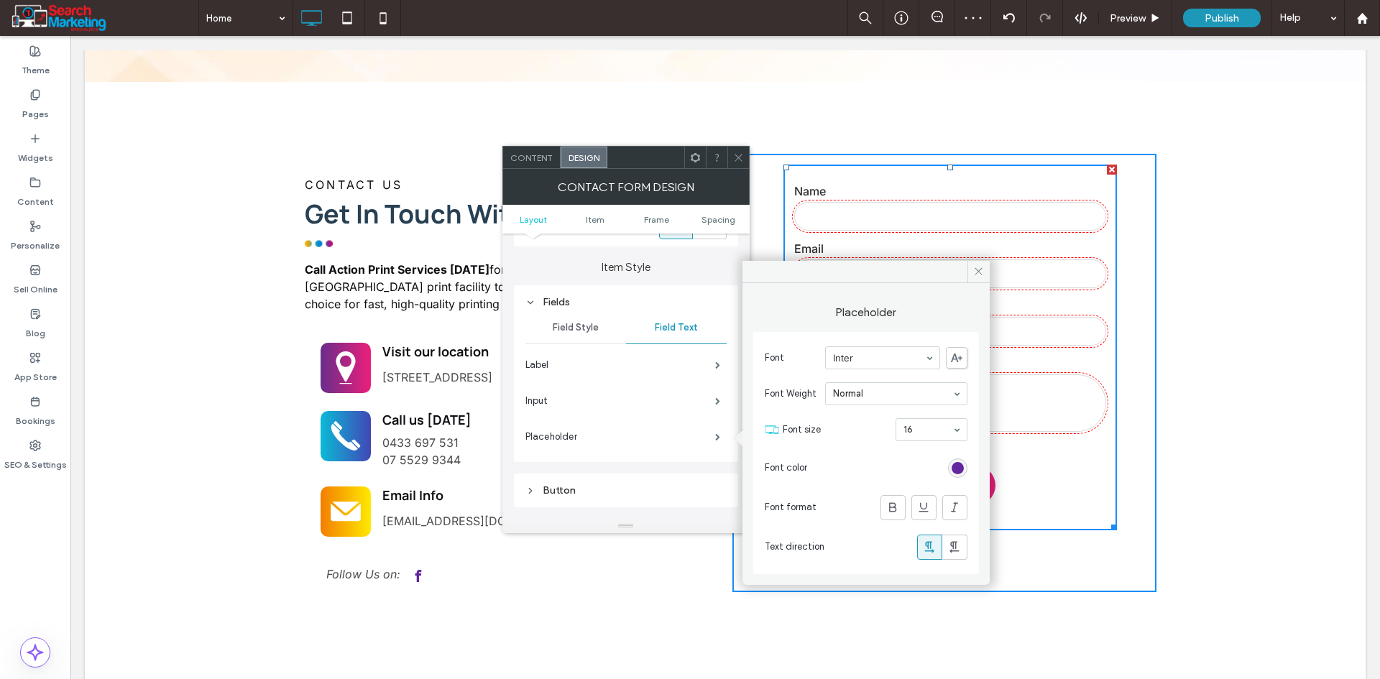
click at [951, 466] on div "rgb(98, 38, 158)" at bounding box center [957, 468] width 12 height 12
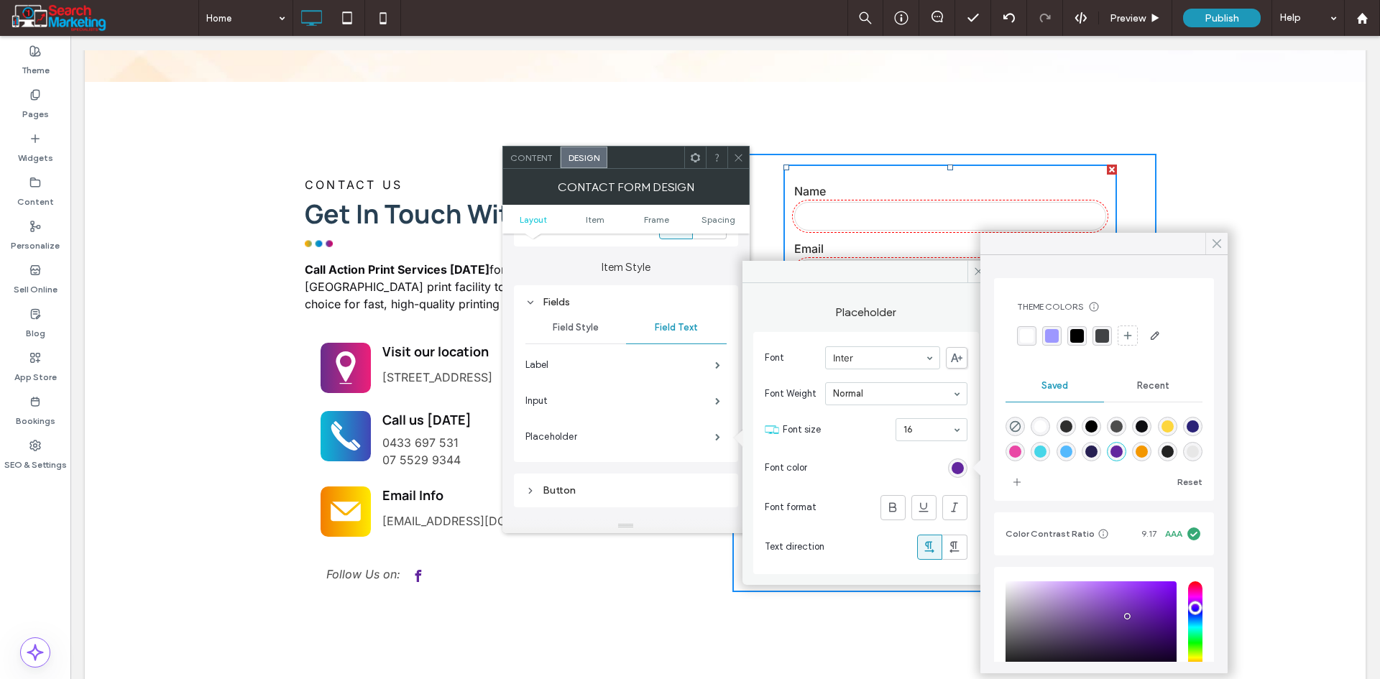
click at [1211, 244] on icon at bounding box center [1216, 243] width 13 height 13
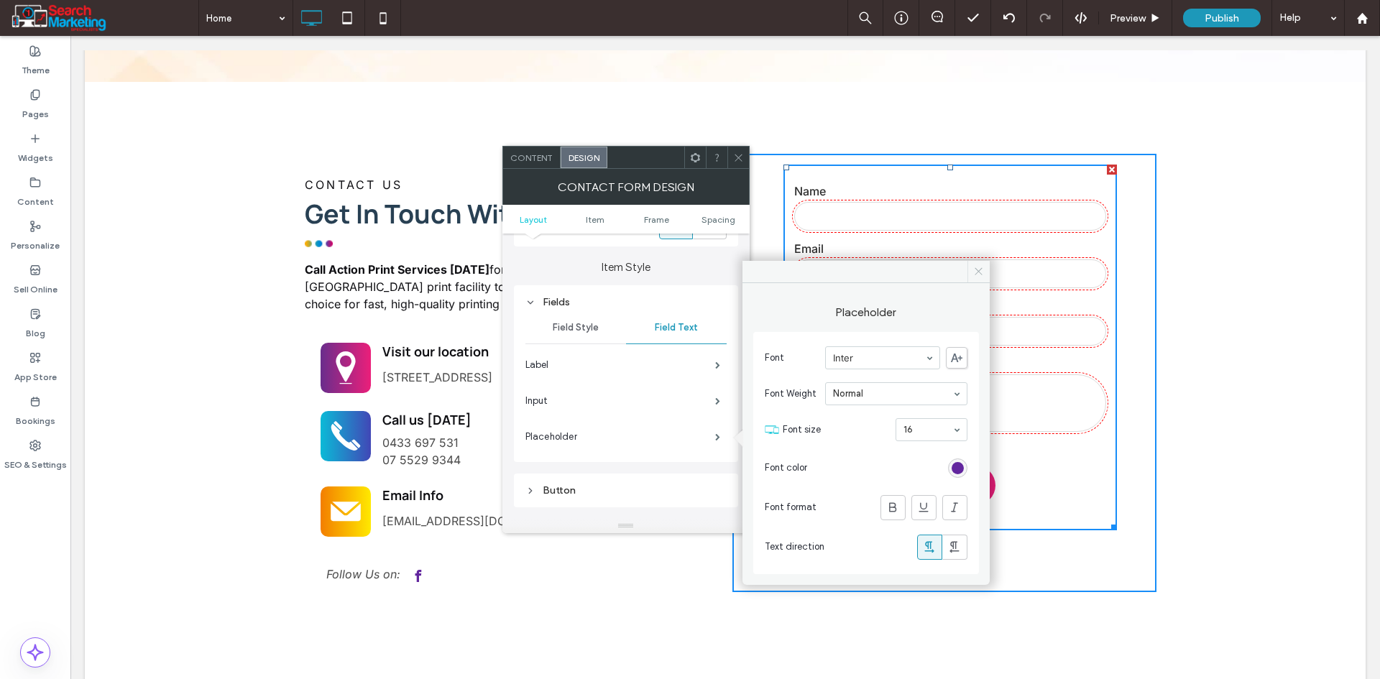
click at [979, 268] on icon at bounding box center [978, 271] width 11 height 11
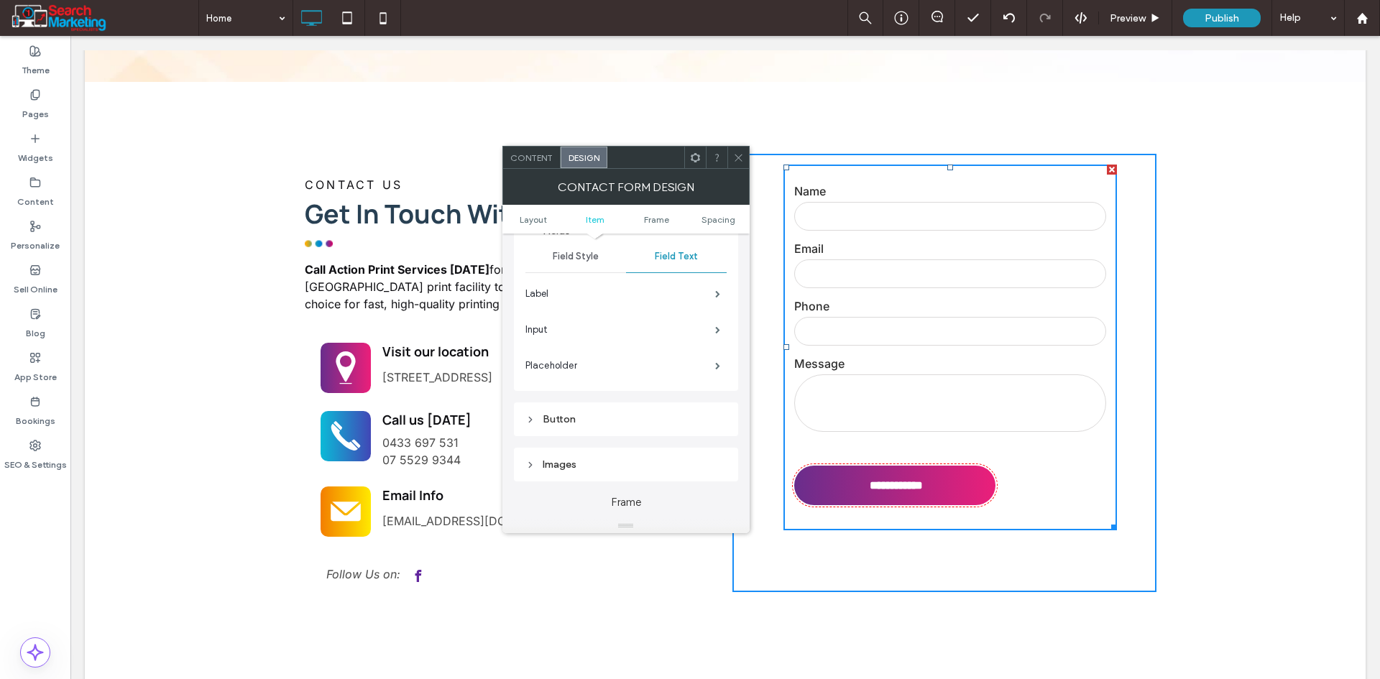
scroll to position [287, 0]
click at [594, 421] on div "Button" at bounding box center [625, 418] width 201 height 12
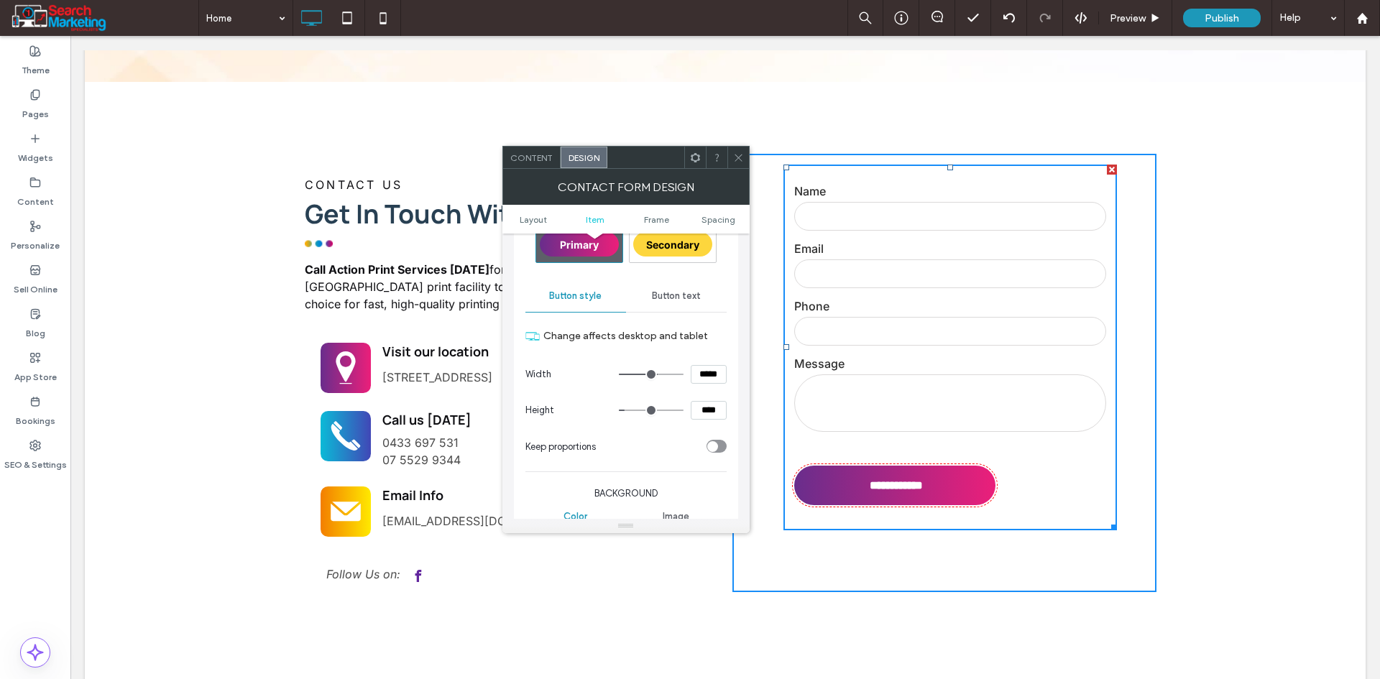
scroll to position [503, 0]
click at [706, 364] on input "*****" at bounding box center [709, 373] width 36 height 19
type input "*****"
type input "***"
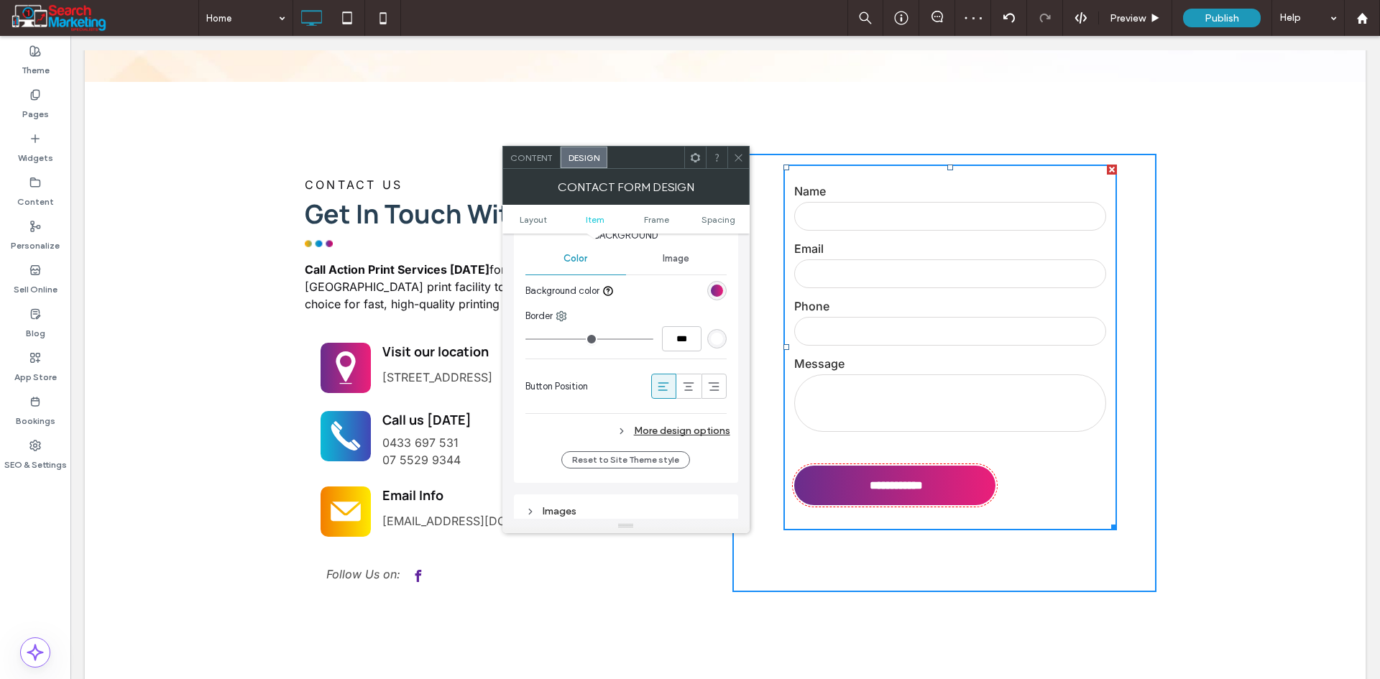
scroll to position [790, 0]
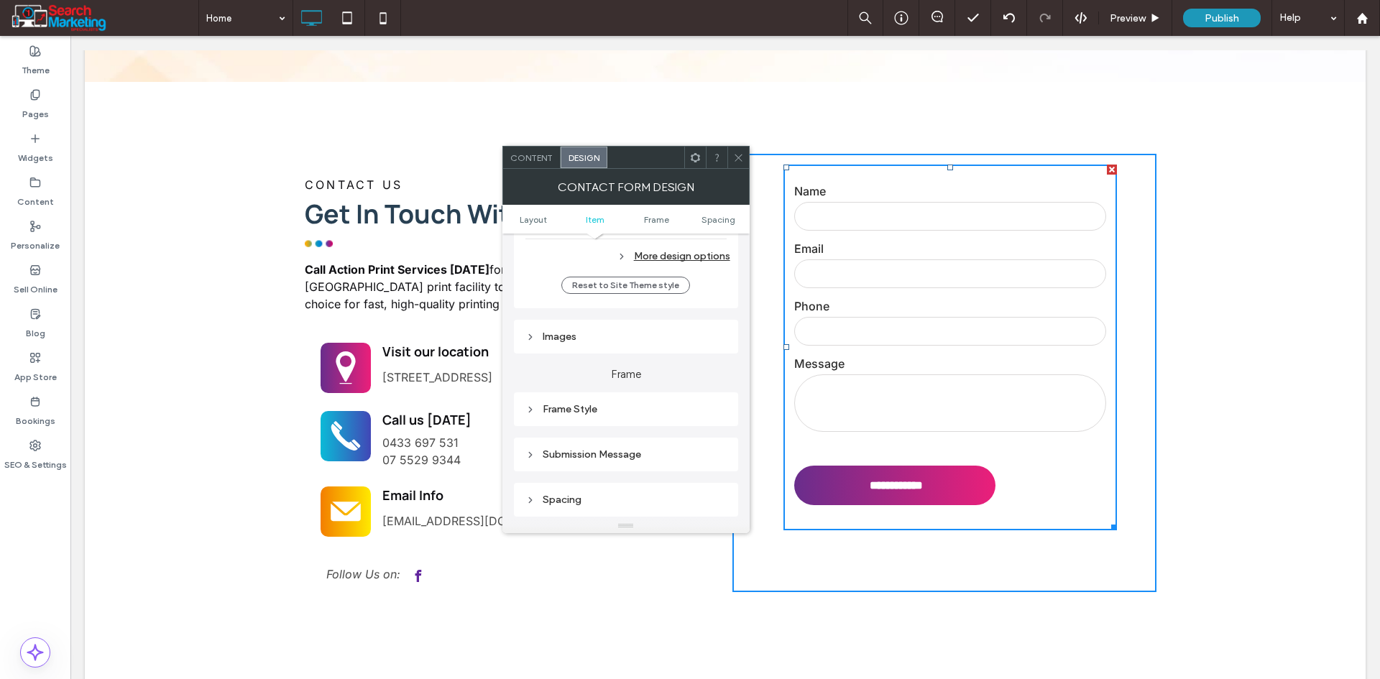
click at [601, 407] on div "Frame Style" at bounding box center [625, 409] width 201 height 12
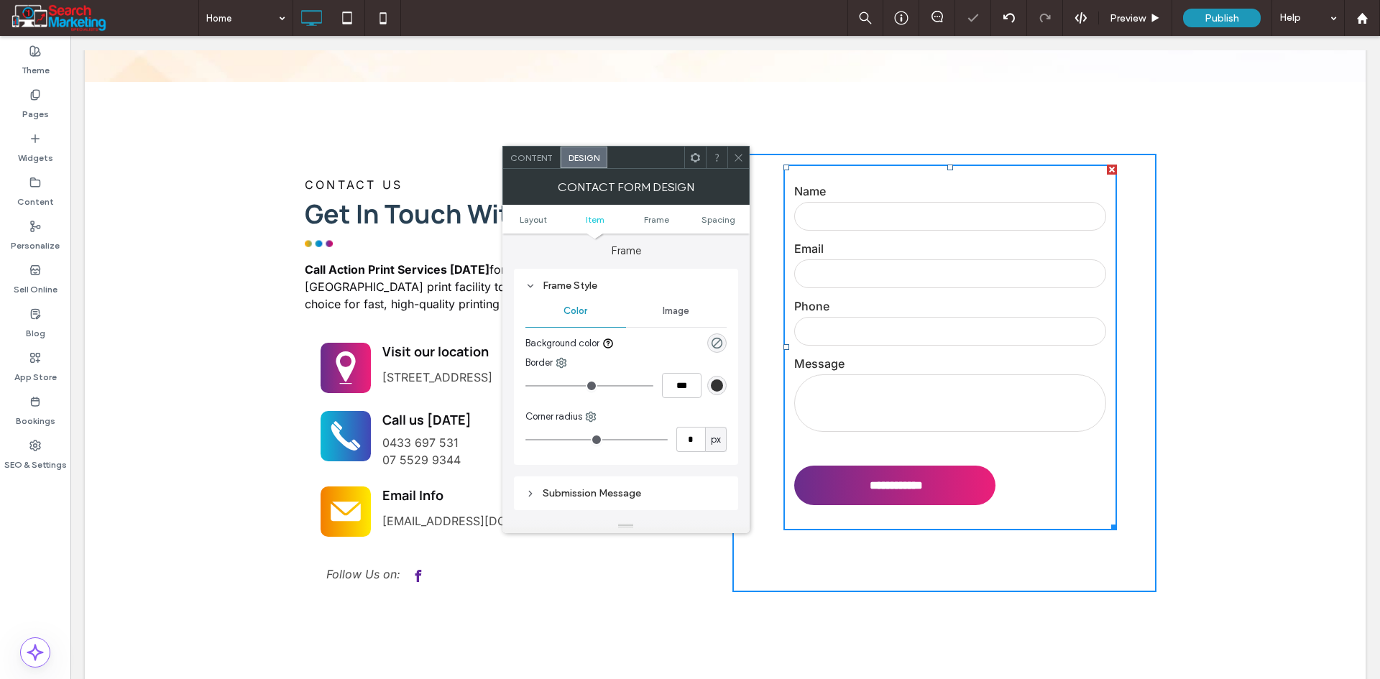
scroll to position [1078, 0]
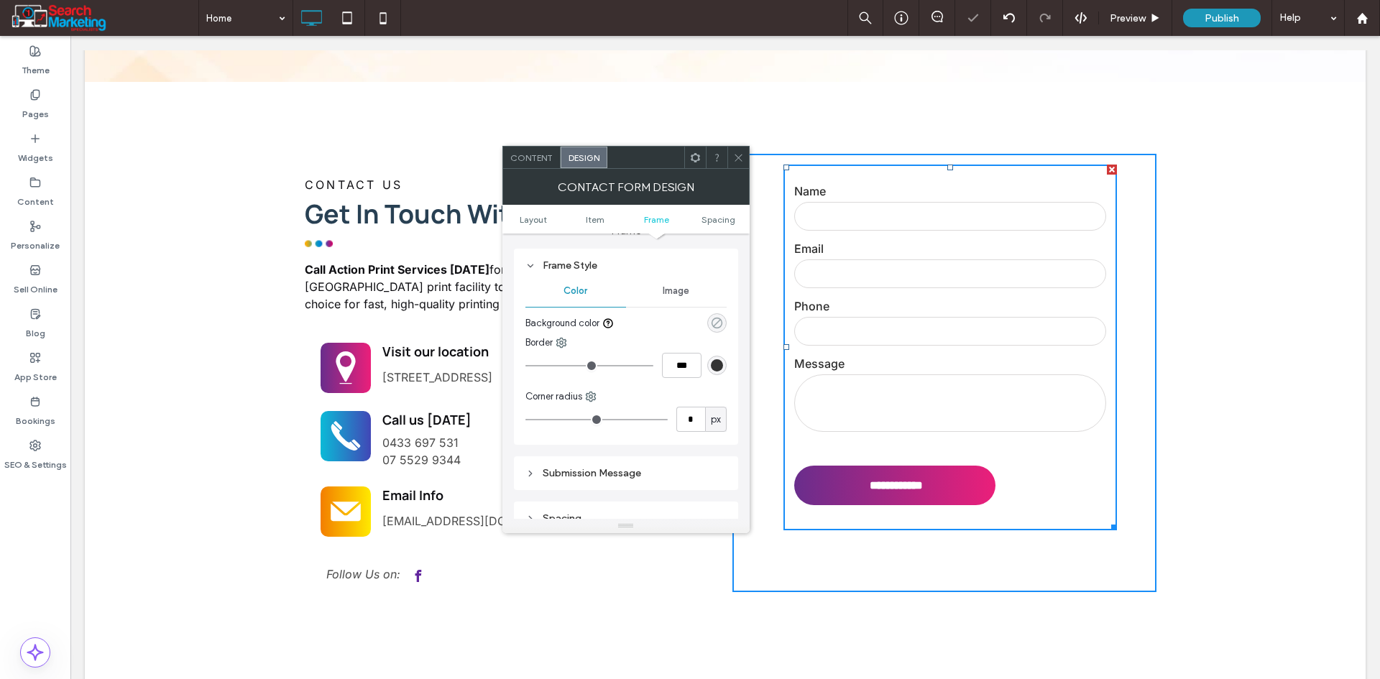
click at [720, 328] on icon "rgba(0, 0, 0, 0)" at bounding box center [717, 323] width 12 height 12
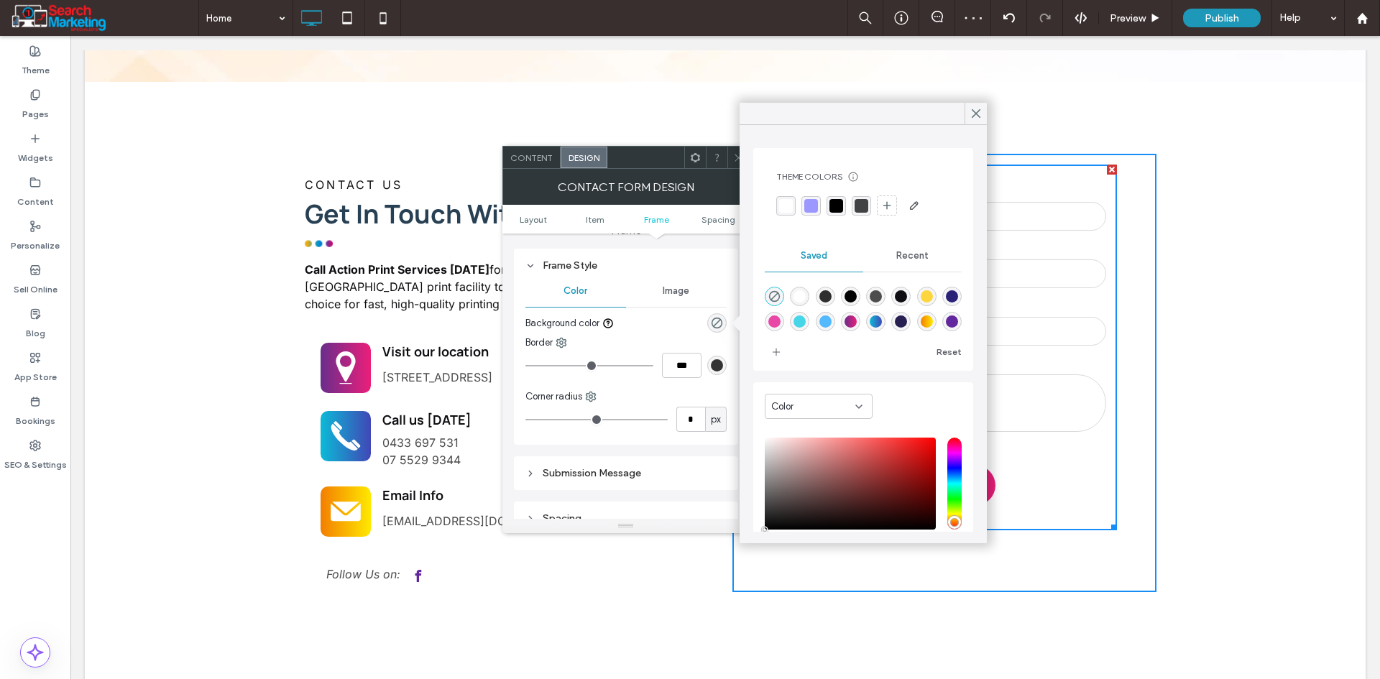
click at [804, 298] on div "rgba(255,255,255,1)" at bounding box center [799, 296] width 12 height 12
type input "*******"
type input "***"
type input "****"
click at [968, 111] on div at bounding box center [975, 114] width 22 height 22
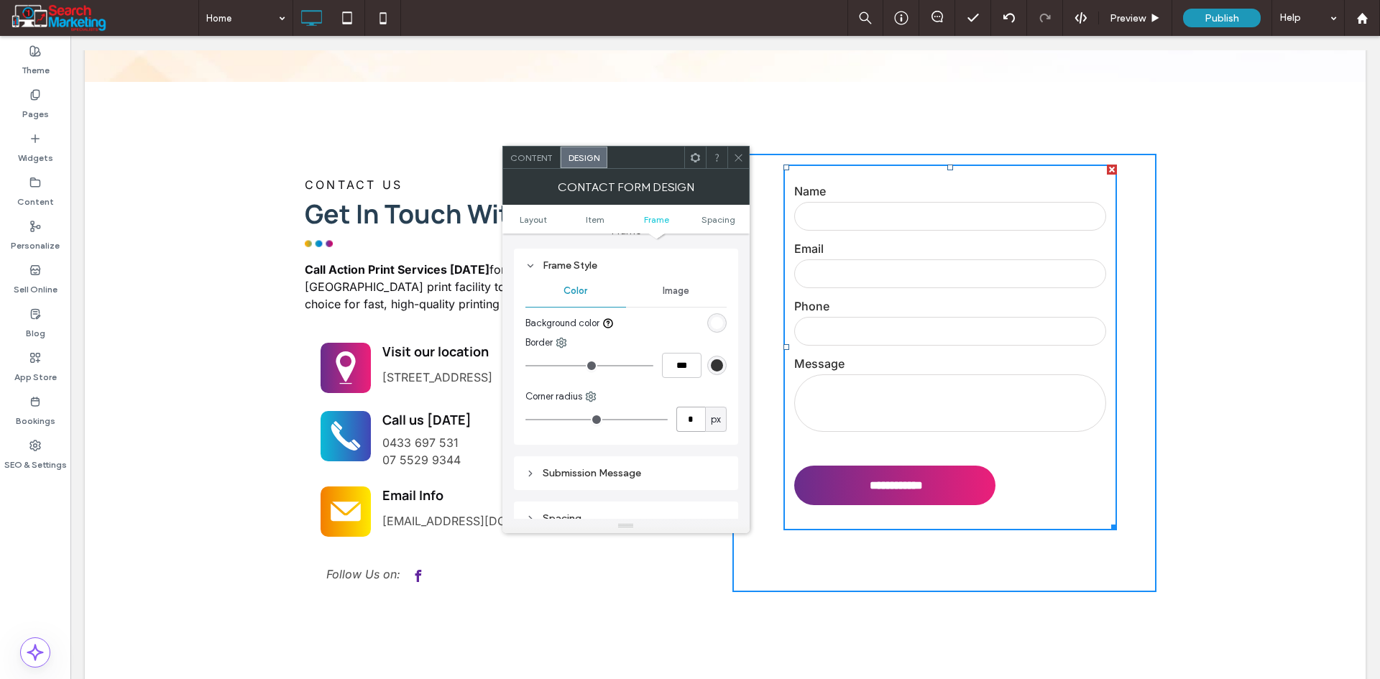
click at [695, 418] on input "*" at bounding box center [690, 419] width 29 height 25
type input "**"
click at [722, 226] on ul "Layout Item Frame Spacing" at bounding box center [625, 219] width 247 height 29
click at [720, 222] on span "Spacing" at bounding box center [718, 219] width 34 height 11
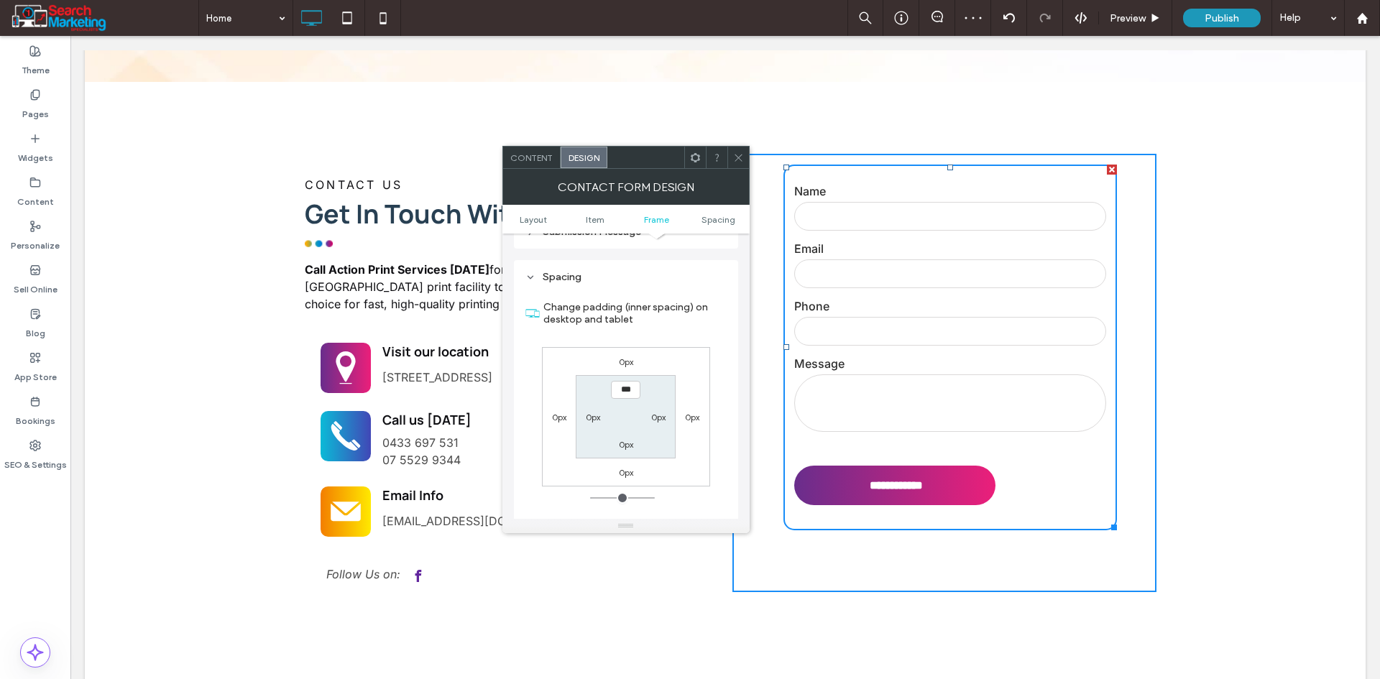
scroll to position [1334, 0]
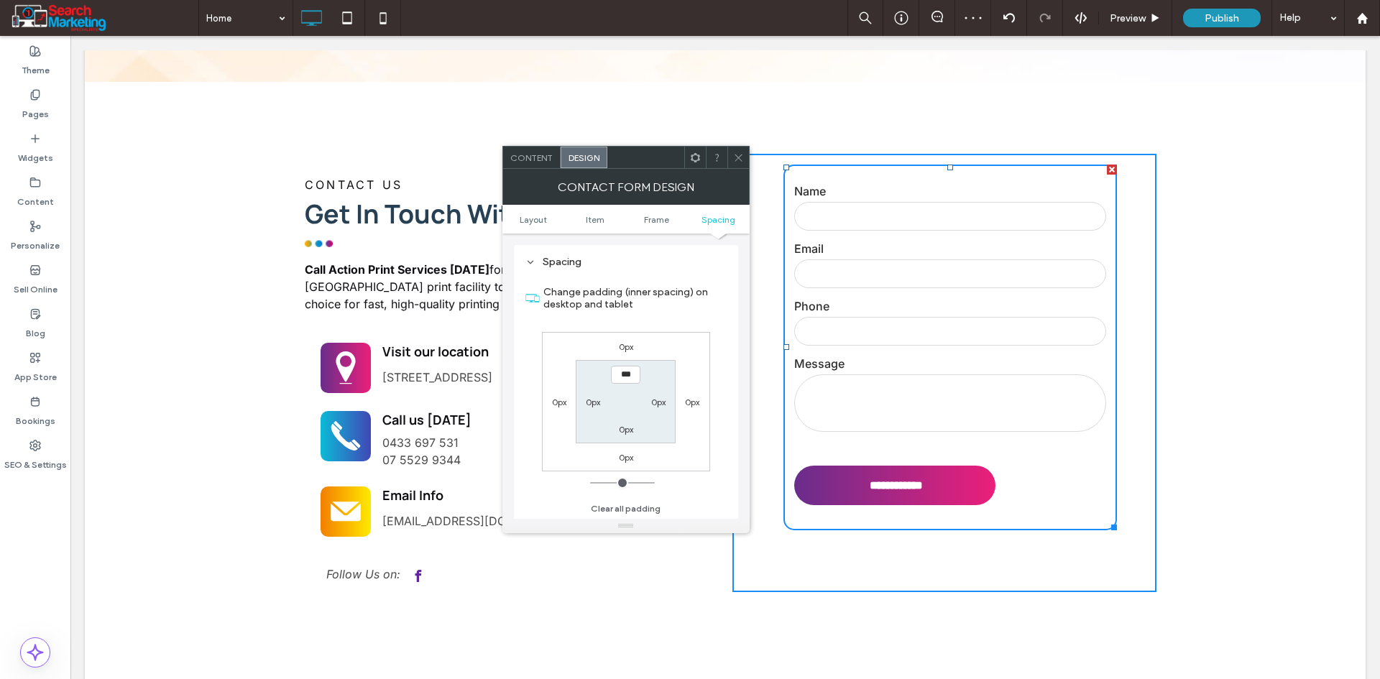
click at [595, 405] on label "0px" at bounding box center [593, 402] width 14 height 11
type input "**"
type input "****"
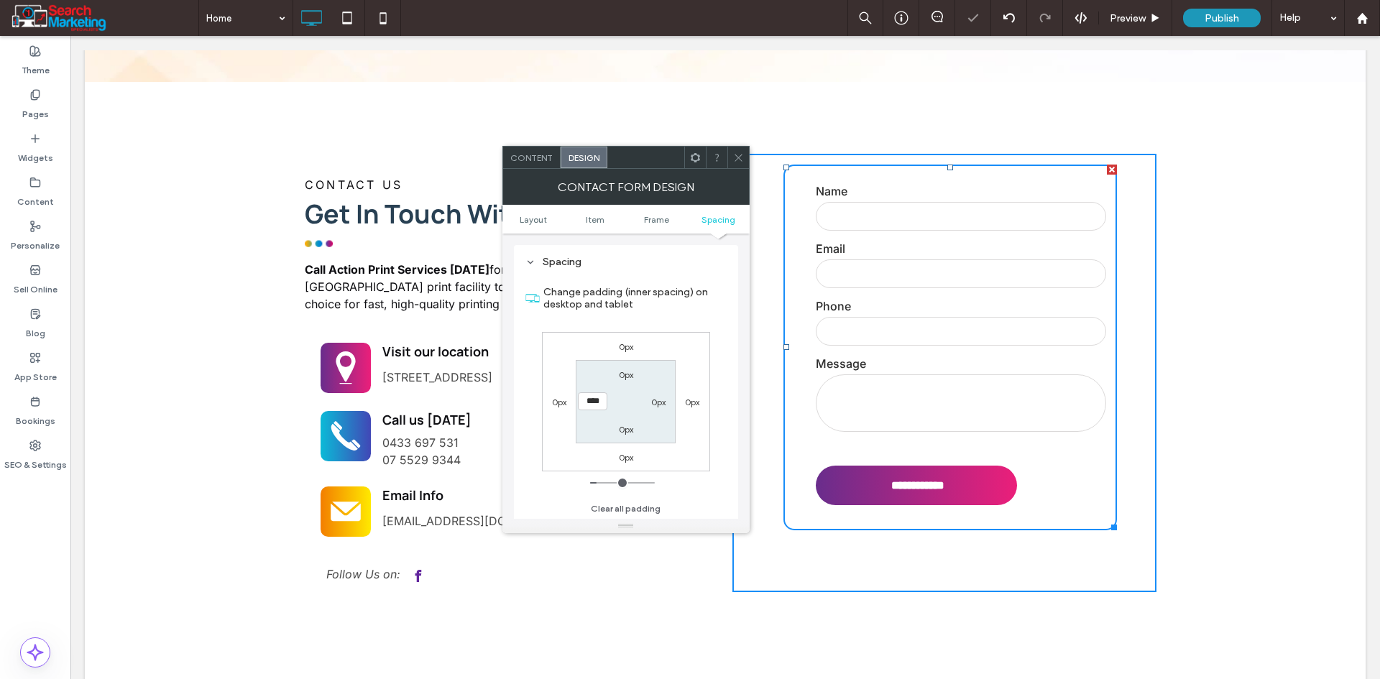
click at [629, 428] on label "0px" at bounding box center [626, 429] width 14 height 11
type input "*"
type input "**"
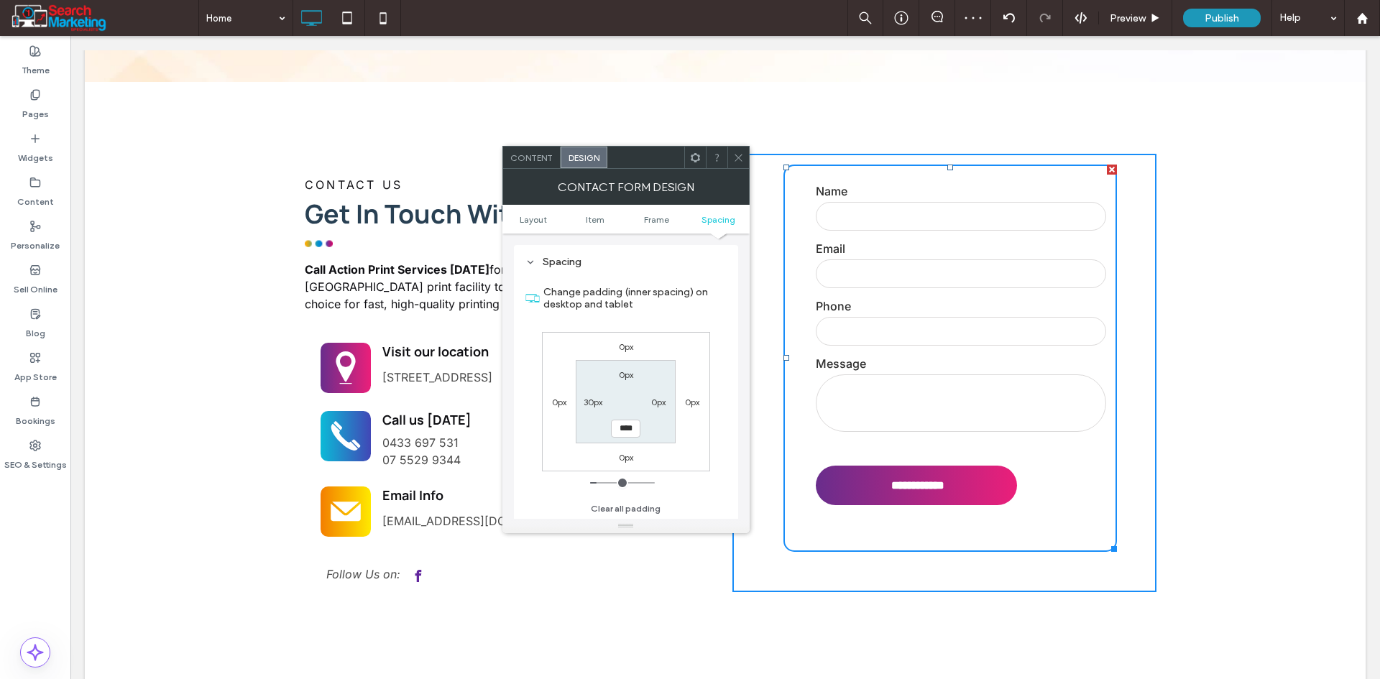
click at [635, 430] on input "****" at bounding box center [625, 429] width 29 height 18
type input "**"
type input "****"
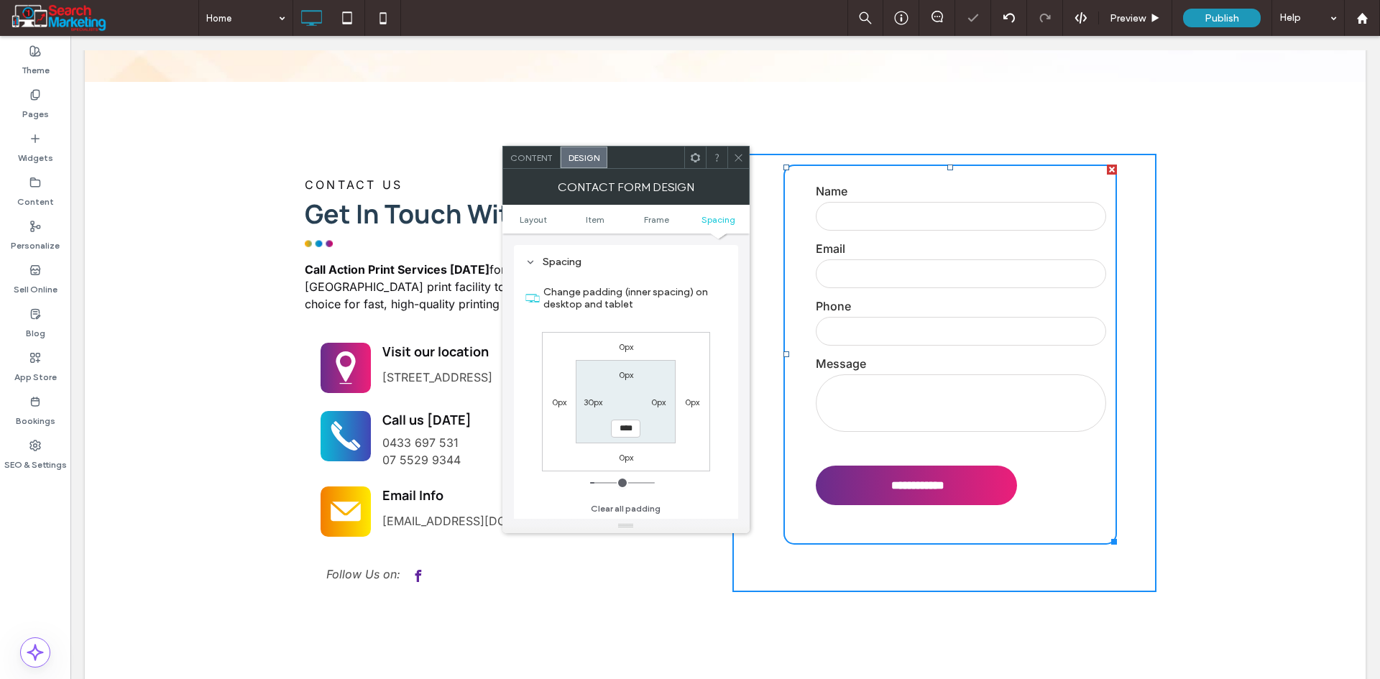
click at [659, 401] on label "0px" at bounding box center [658, 402] width 14 height 11
type input "*"
type input "**"
type input "****"
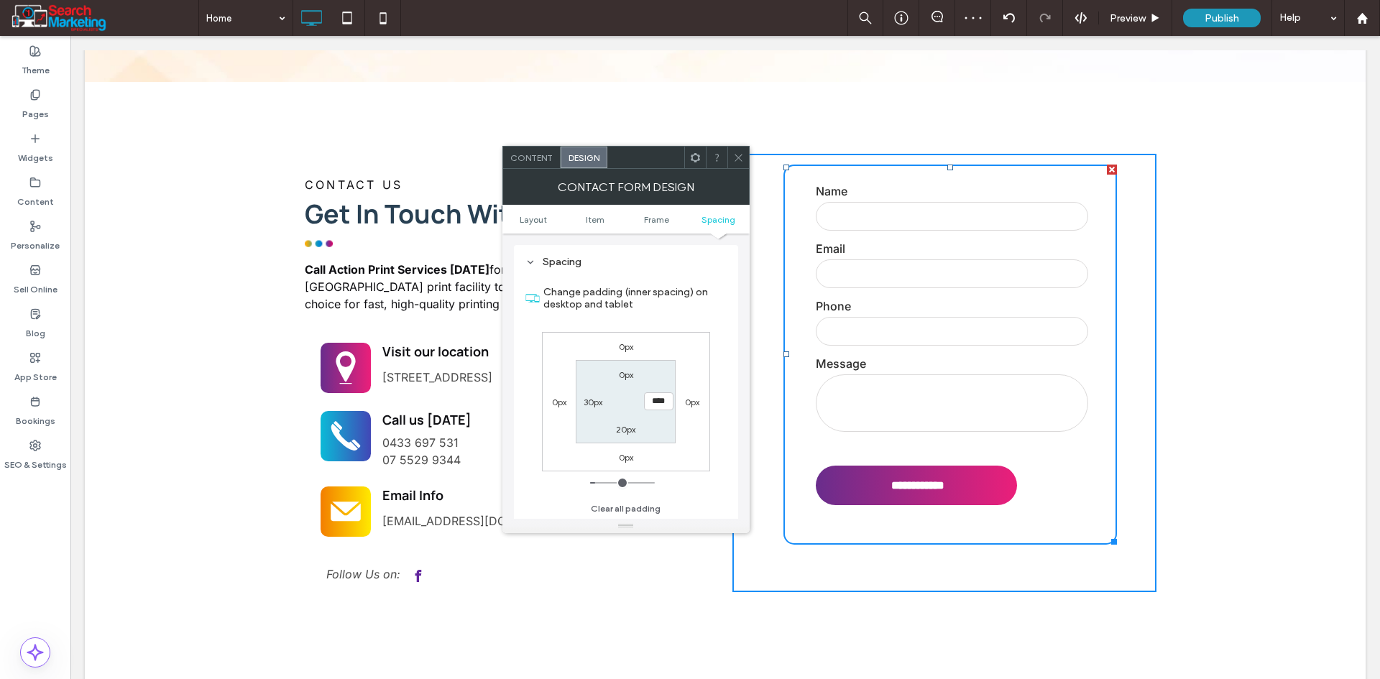
click at [595, 407] on div "30px" at bounding box center [592, 401] width 19 height 14
click at [596, 407] on label "30px" at bounding box center [592, 402] width 19 height 11
type input "**"
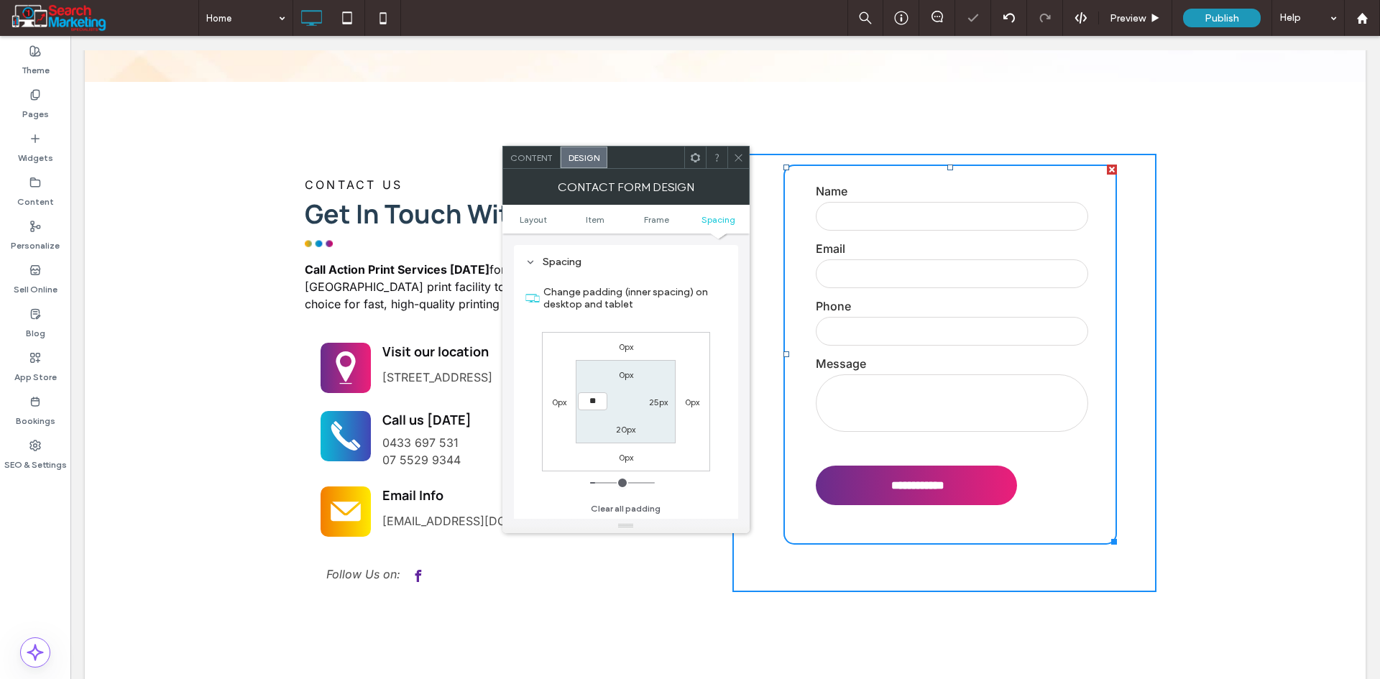
type input "****"
click at [627, 370] on label "0px" at bounding box center [626, 374] width 14 height 11
type input "*"
type input "**"
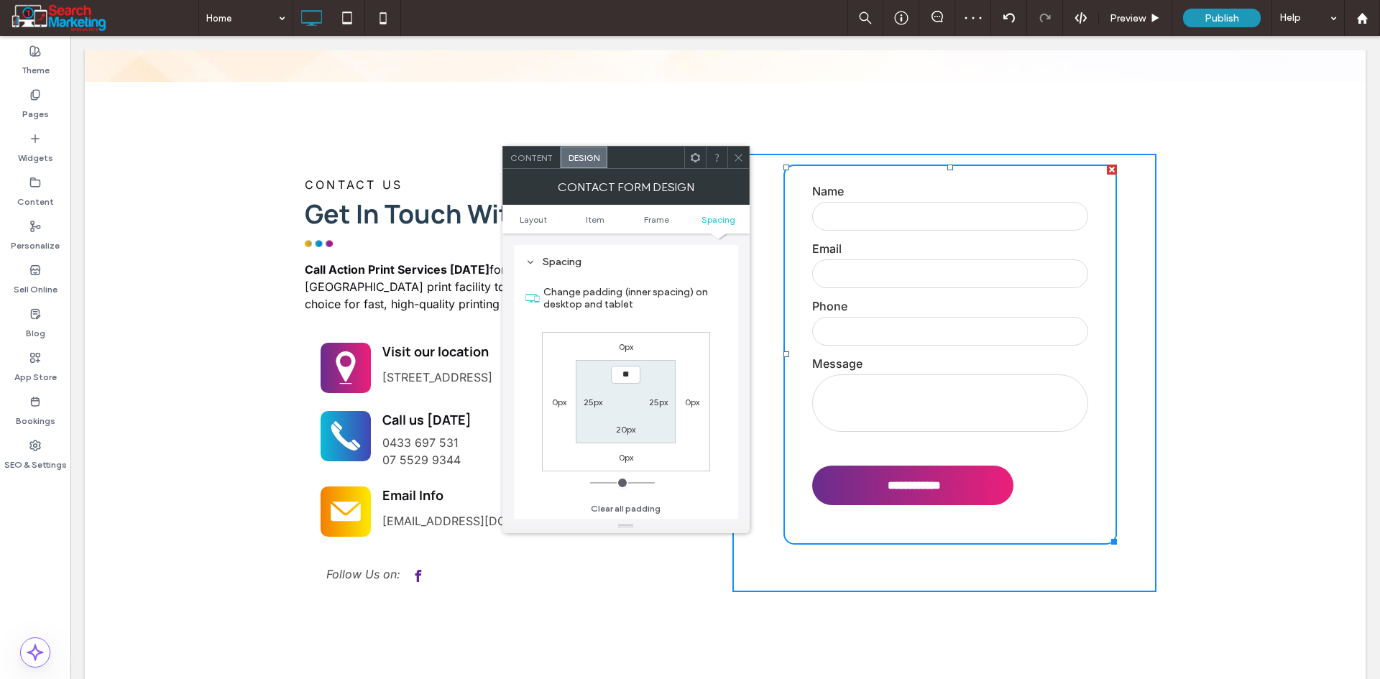
type input "****"
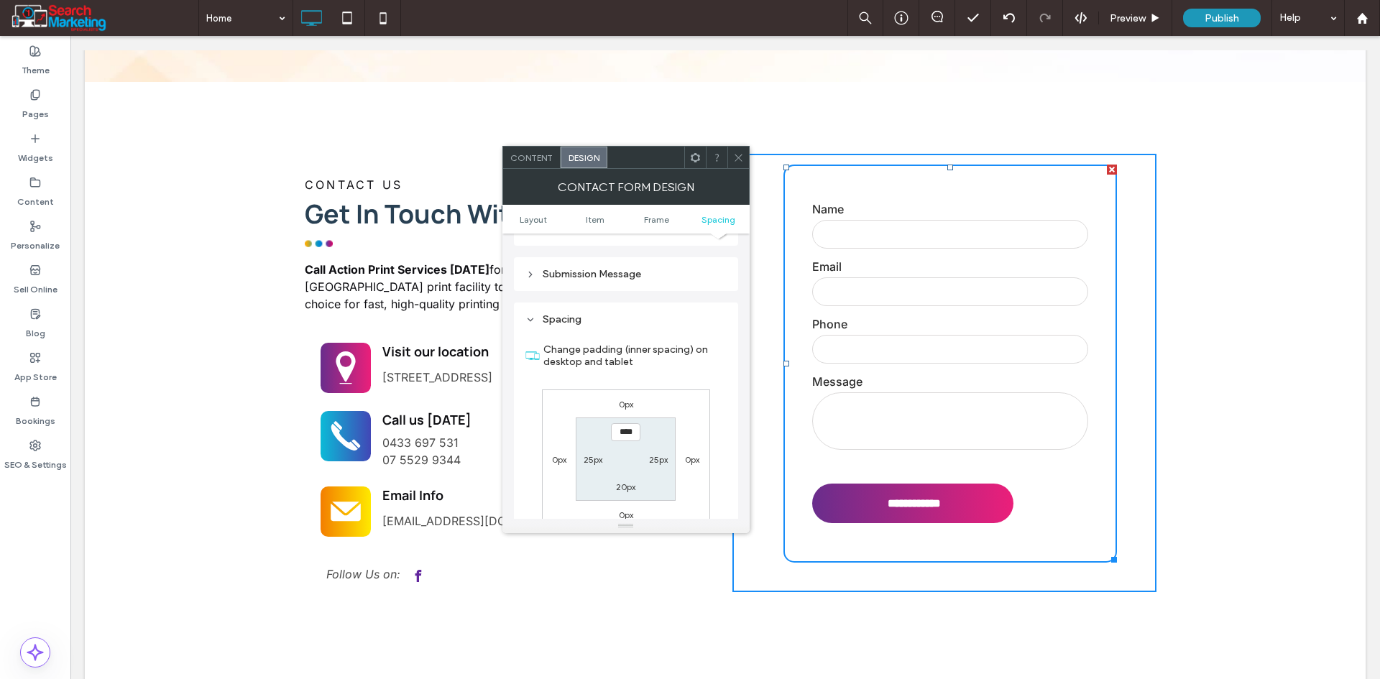
scroll to position [1263, 0]
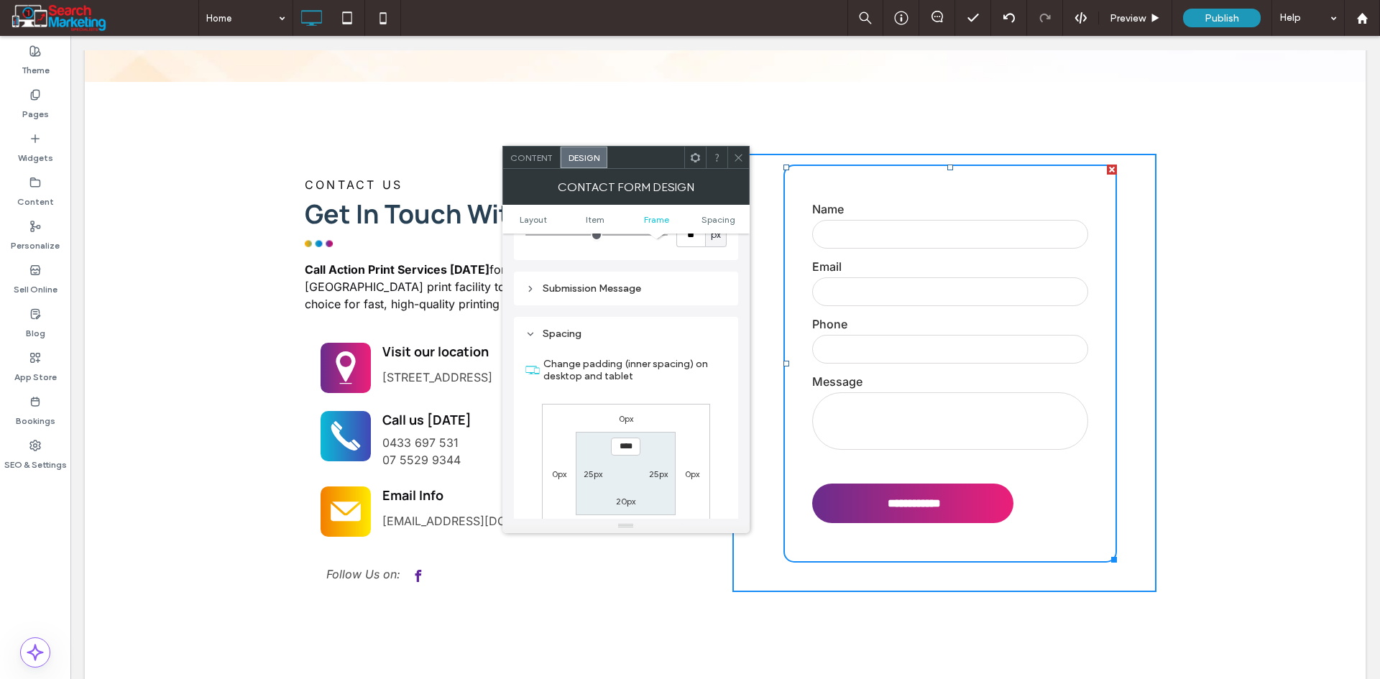
click at [601, 292] on div "Submission Message" at bounding box center [625, 288] width 201 height 12
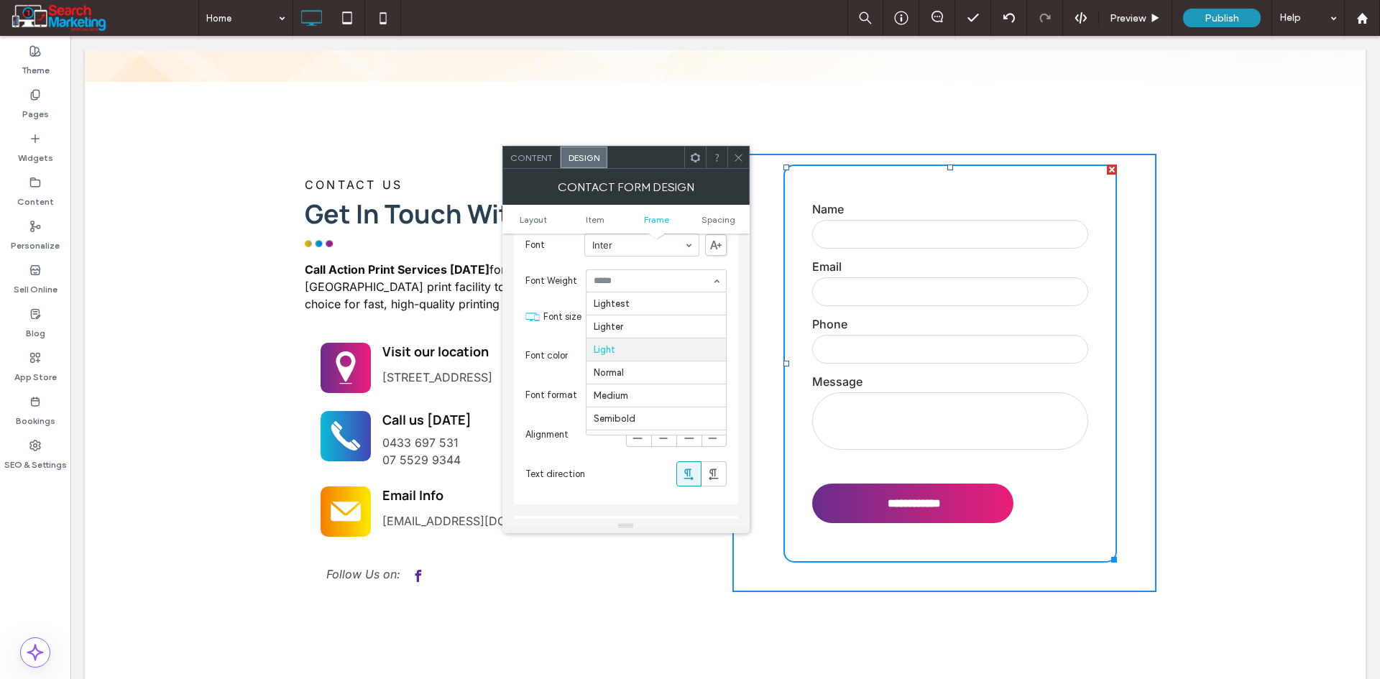
scroll to position [46, 0]
click at [709, 356] on div "rgb(14, 14, 18)" at bounding box center [716, 355] width 19 height 19
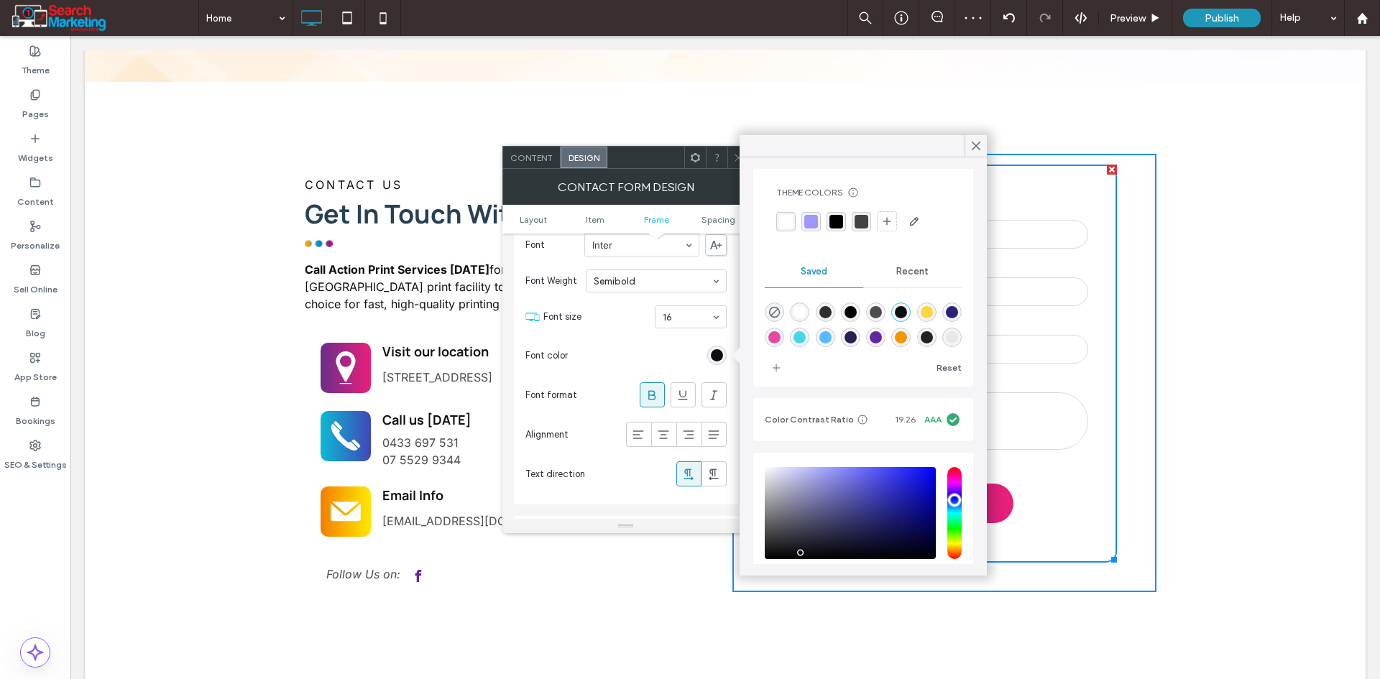
scroll to position [72, 0]
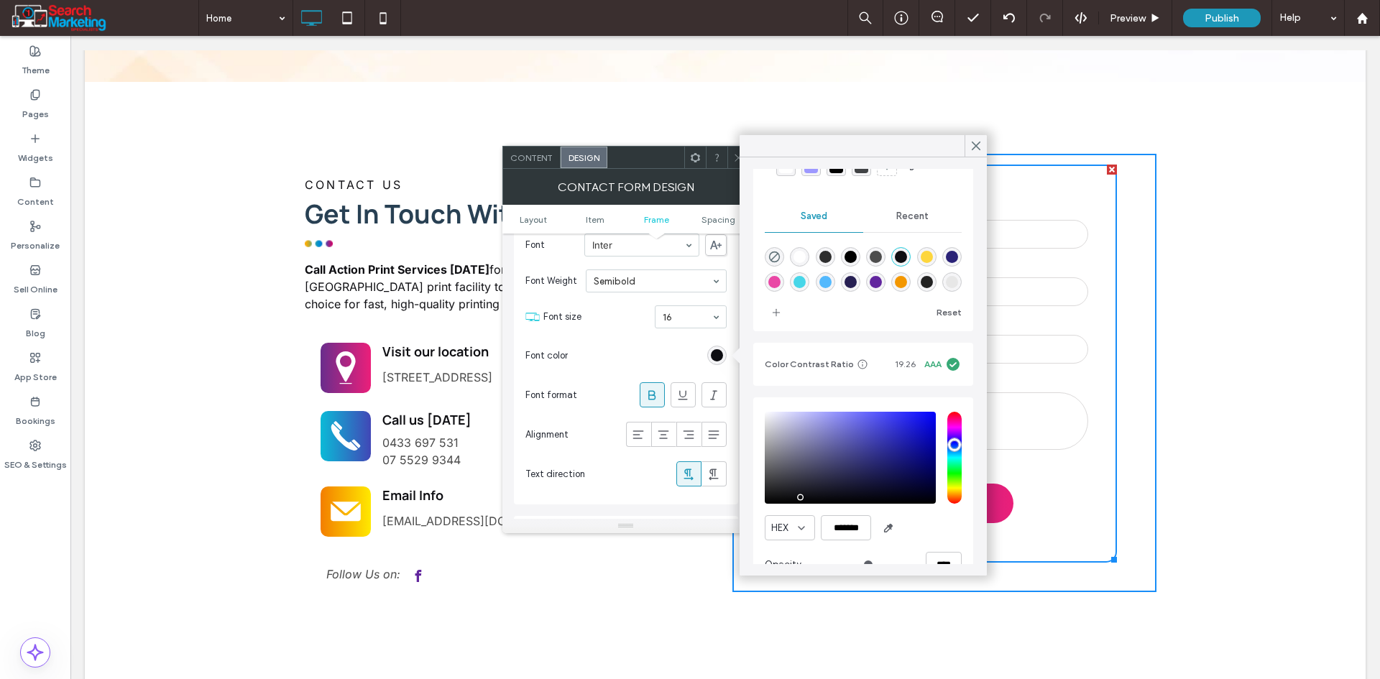
click at [908, 226] on div "Recent" at bounding box center [912, 216] width 98 height 32
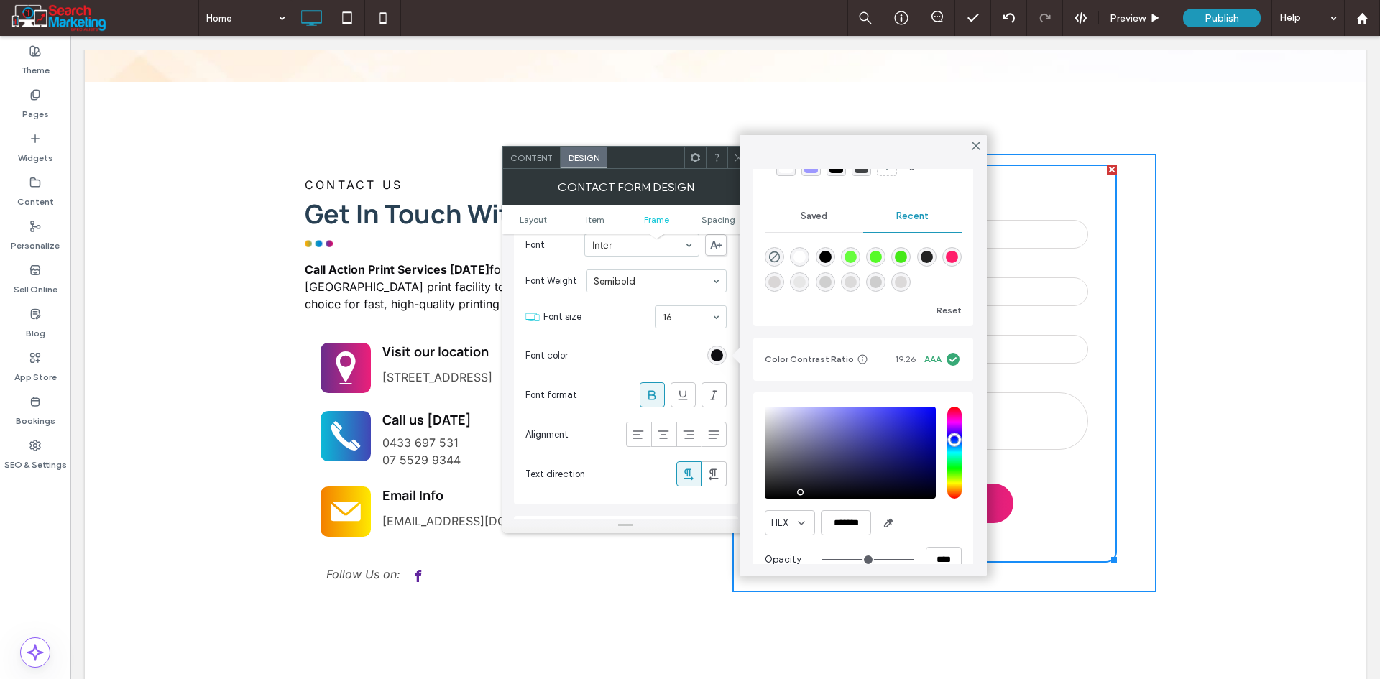
click at [798, 223] on div "Saved" at bounding box center [814, 216] width 98 height 32
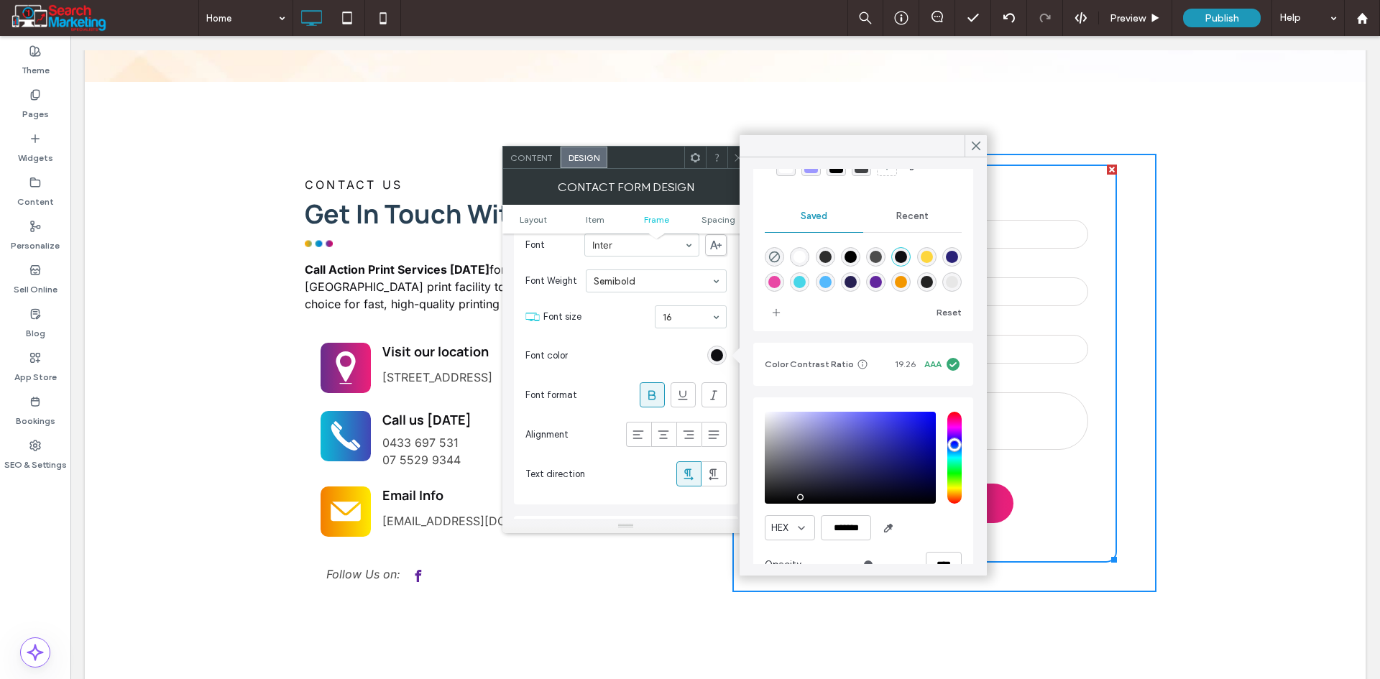
scroll to position [8, 0]
click at [882, 276] on div "rgba(98,38,158,1)" at bounding box center [875, 282] width 12 height 12
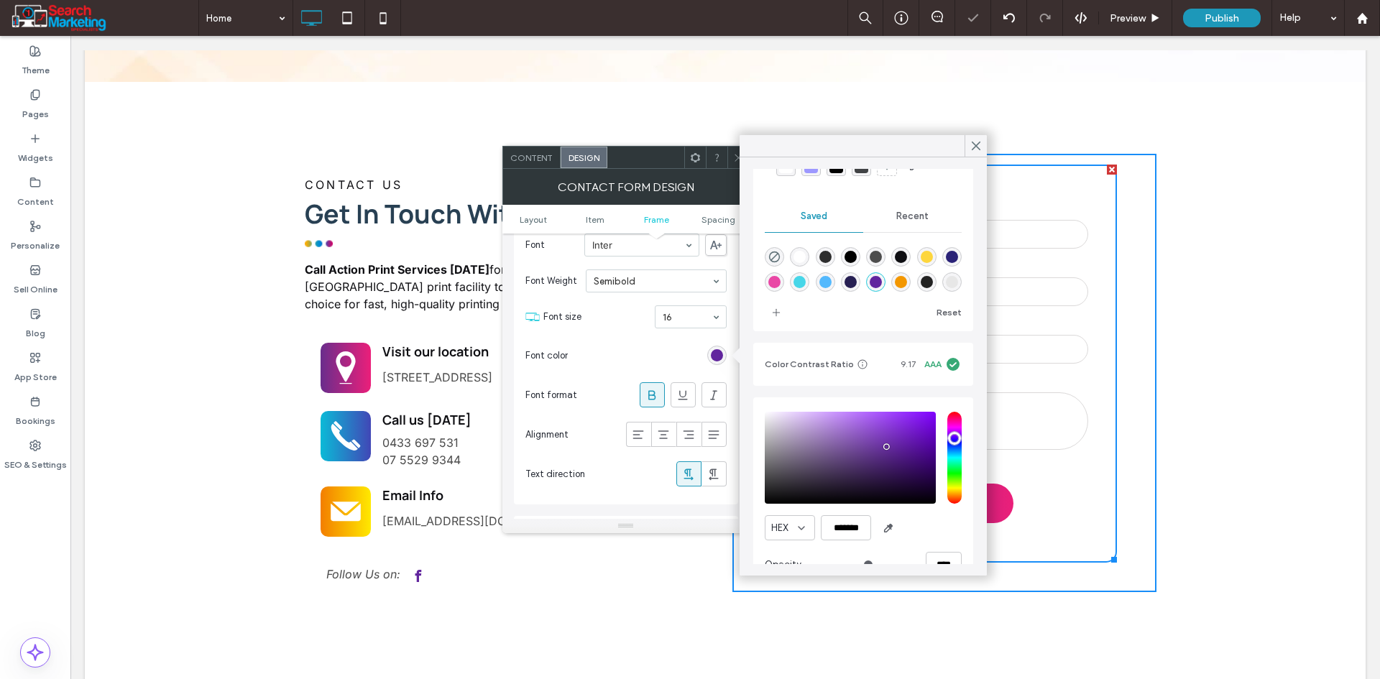
click at [780, 276] on div "rgba(233,71,165,1)" at bounding box center [774, 282] width 12 height 12
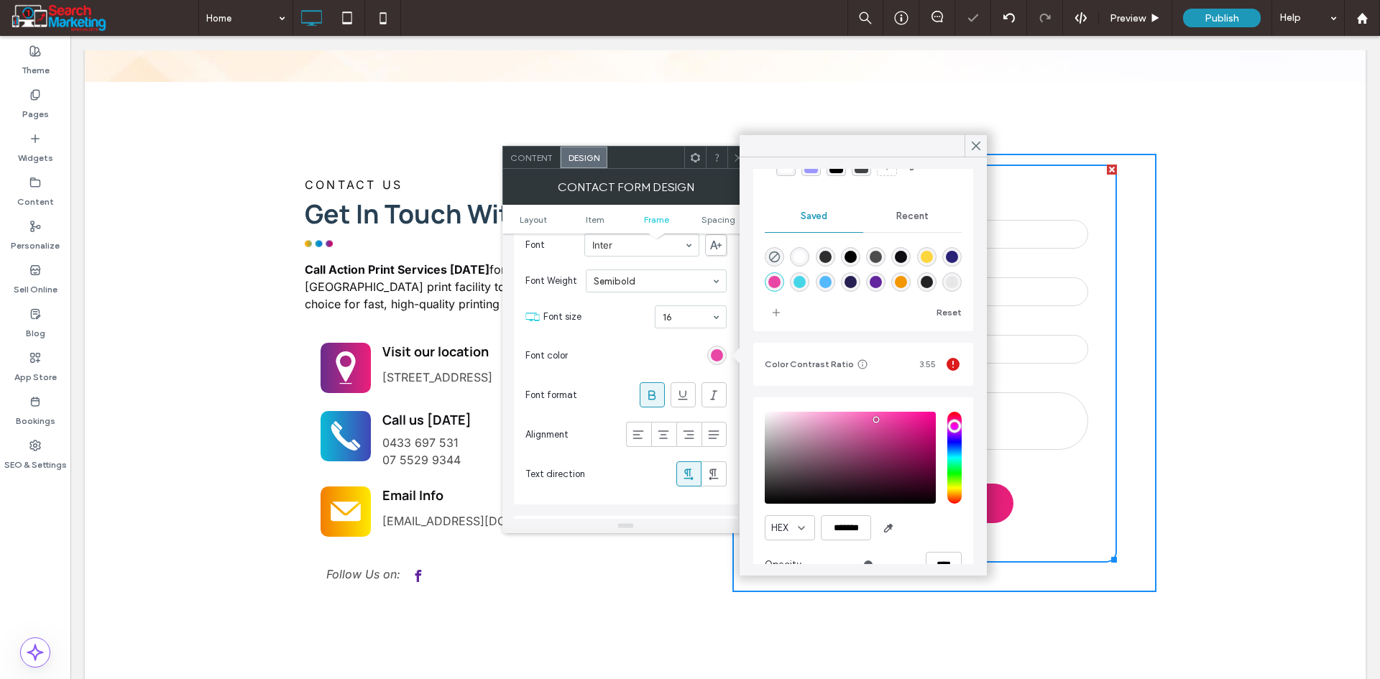
type input "*******"
drag, startPoint x: 974, startPoint y: 147, endPoint x: 739, endPoint y: 261, distance: 261.3
click at [973, 146] on icon at bounding box center [975, 145] width 13 height 13
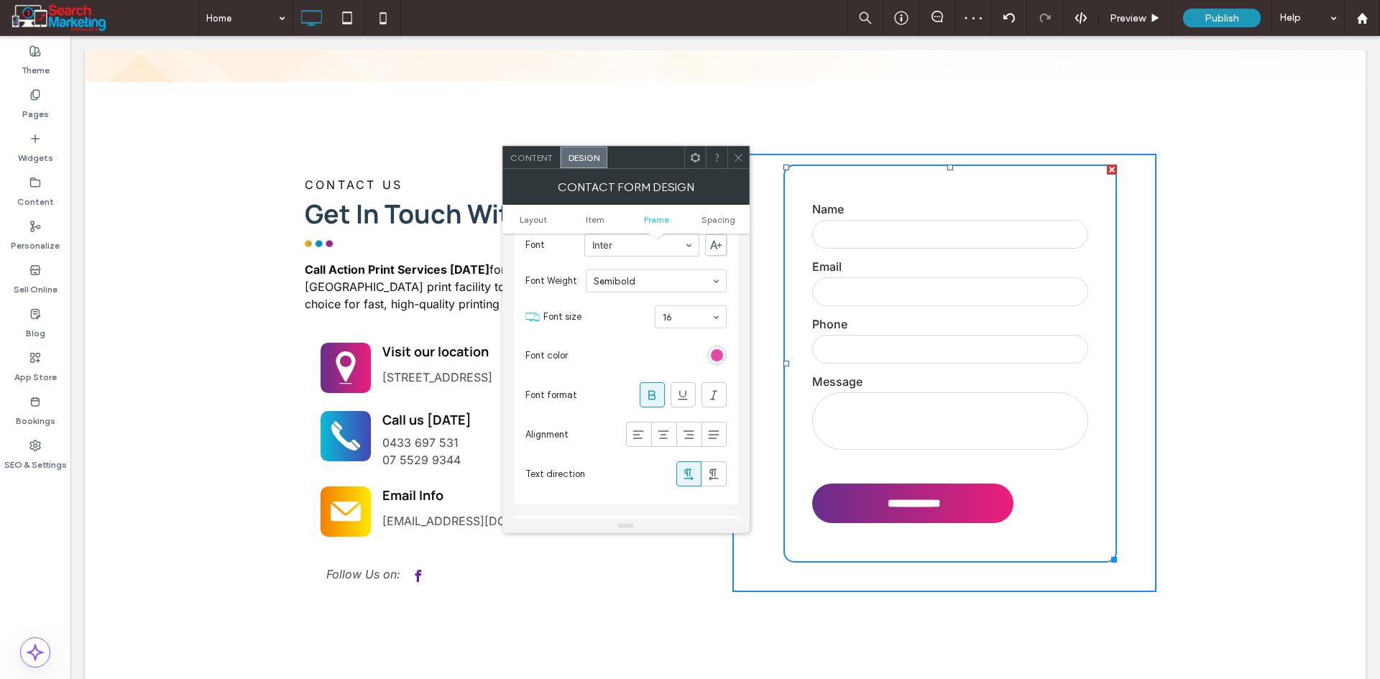
click at [679, 328] on section "Font size 16" at bounding box center [634, 316] width 183 height 37
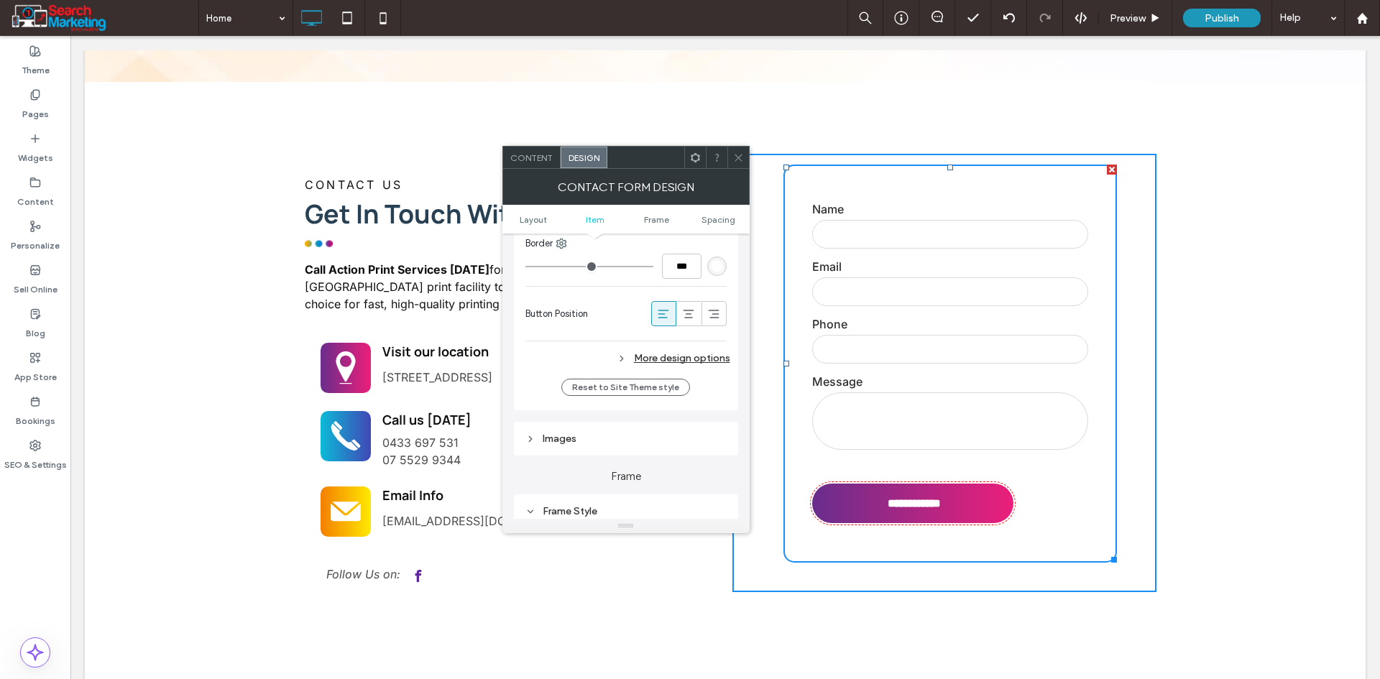
scroll to position [831, 0]
click at [735, 162] on icon at bounding box center [738, 157] width 11 height 11
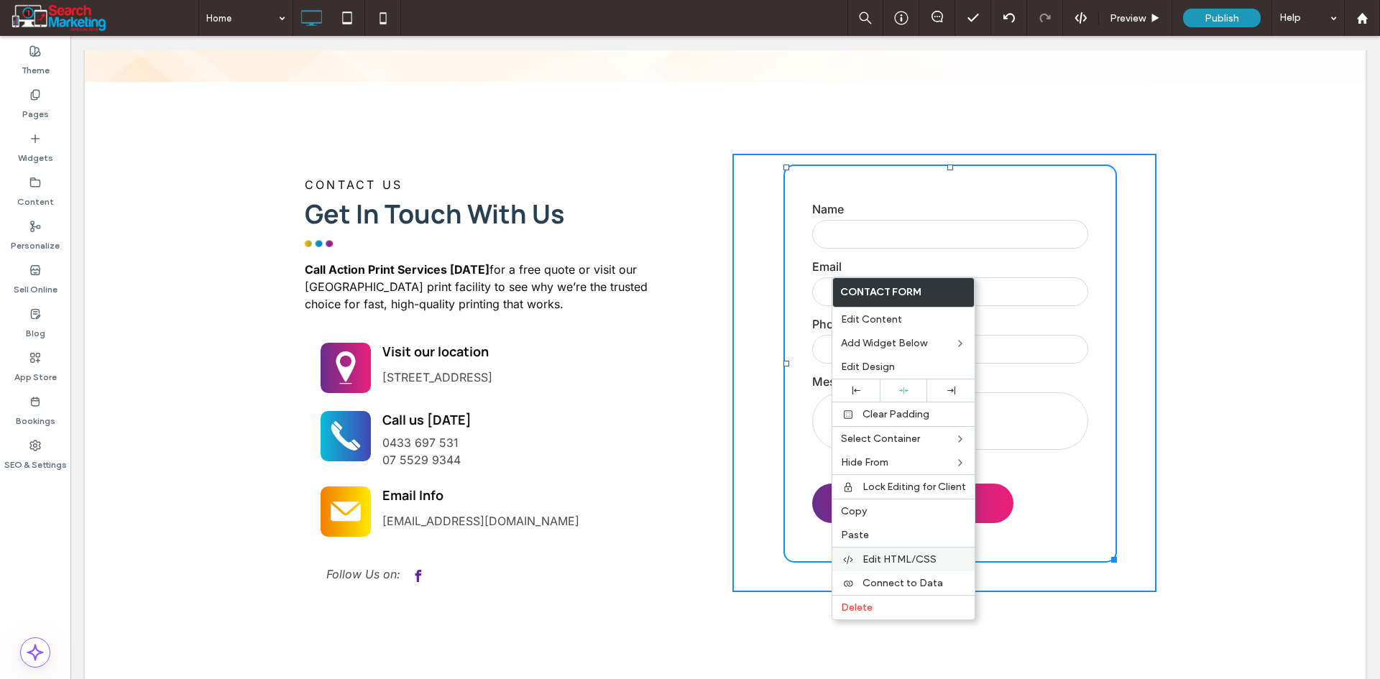
drag, startPoint x: 874, startPoint y: 555, endPoint x: 900, endPoint y: 549, distance: 26.5
click at [874, 556] on span "Edit HTML/CSS" at bounding box center [899, 559] width 74 height 12
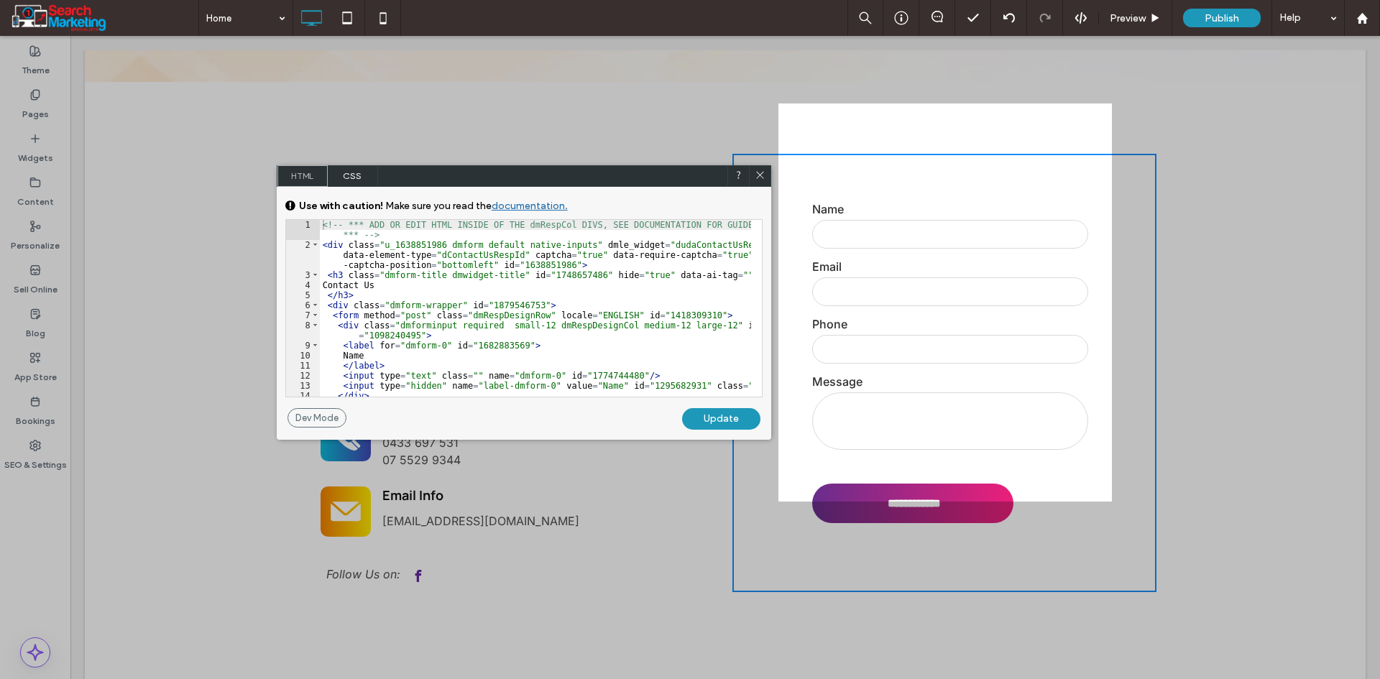
click at [349, 169] on span "CSS" at bounding box center [353, 176] width 50 height 22
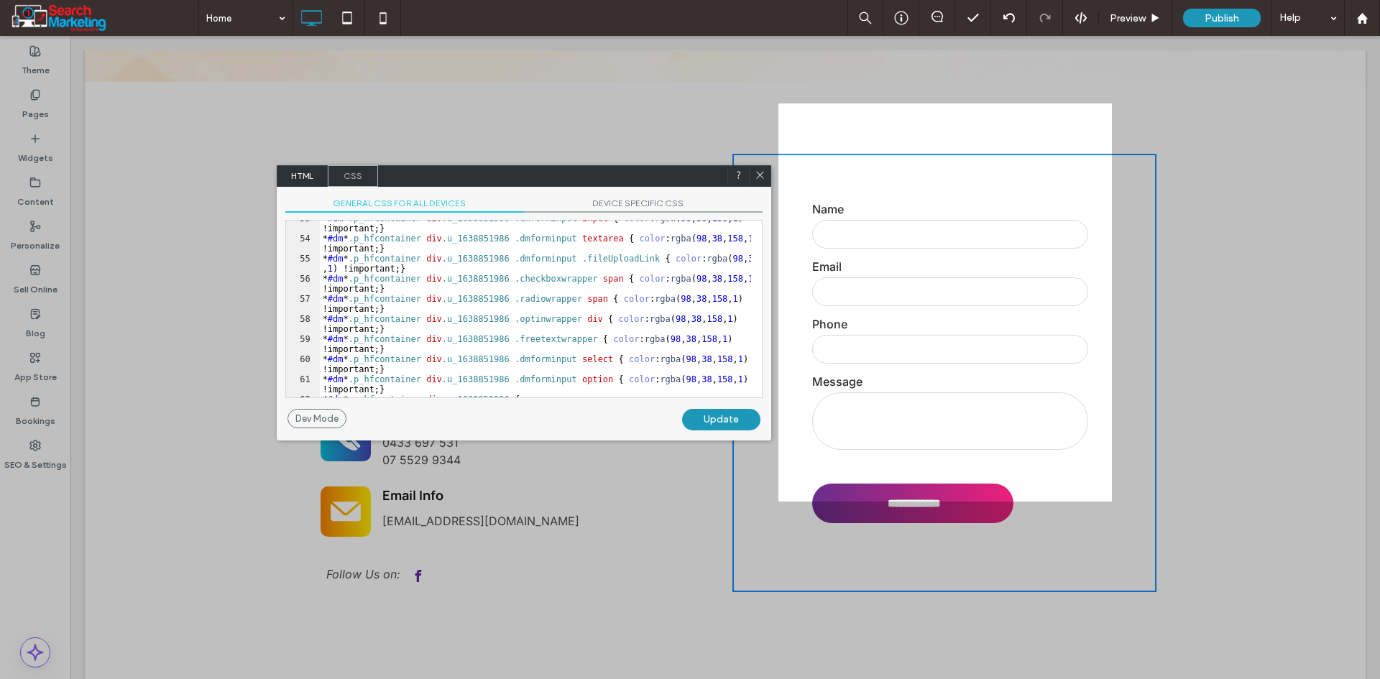
scroll to position [688, 0]
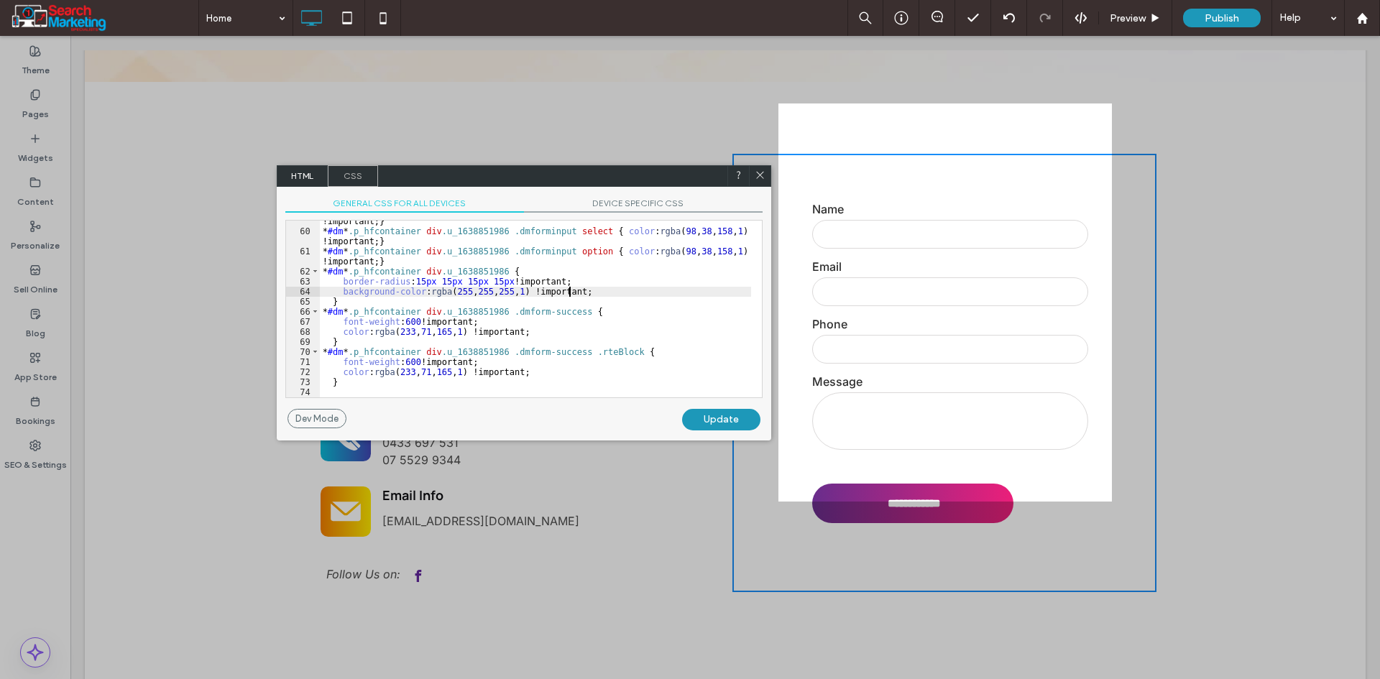
click at [589, 295] on div "* #dm * .p_hfcontainer div .u_1638851986 .freetextwrapper { color : rgba ( 98 ,…" at bounding box center [535, 309] width 431 height 207
type textarea "**"
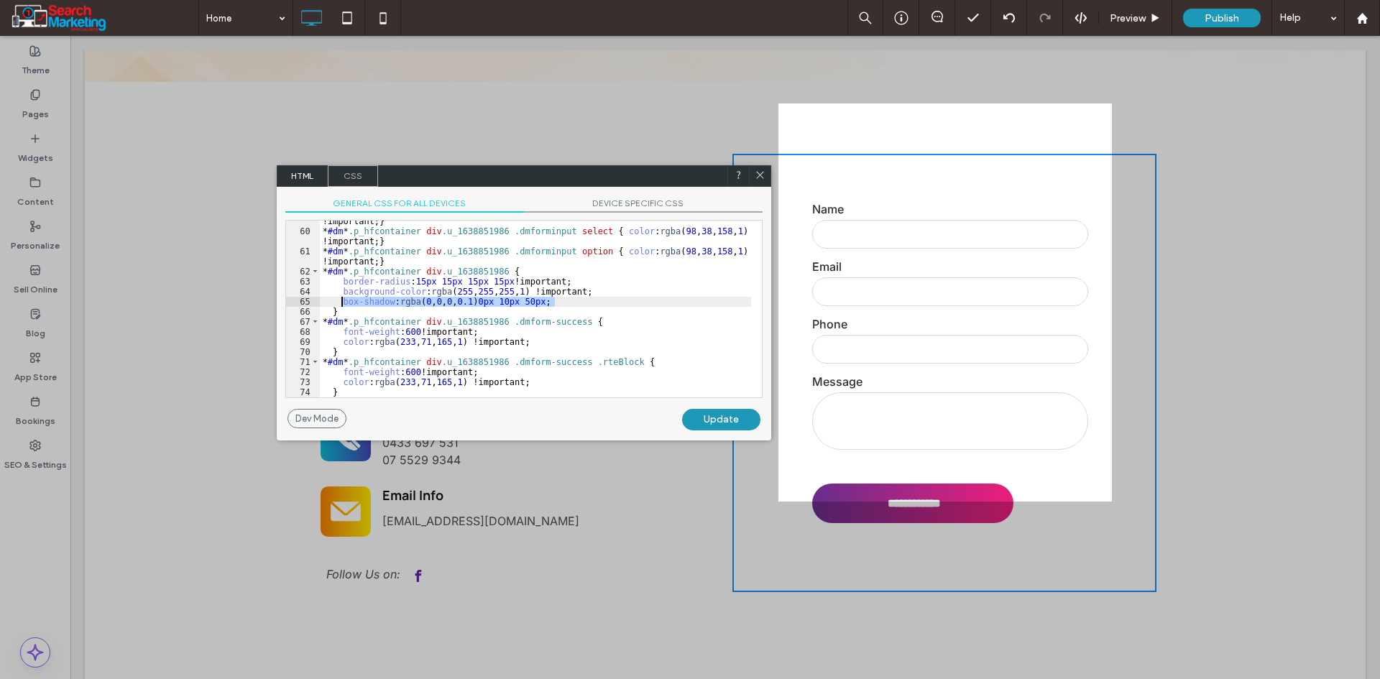
drag, startPoint x: 556, startPoint y: 304, endPoint x: 340, endPoint y: 303, distance: 216.3
click at [340, 303] on div "* #dm * .p_hfcontainer div .u_1638851986 .freetextwrapper { color : rgba ( 98 ,…" at bounding box center [535, 309] width 431 height 207
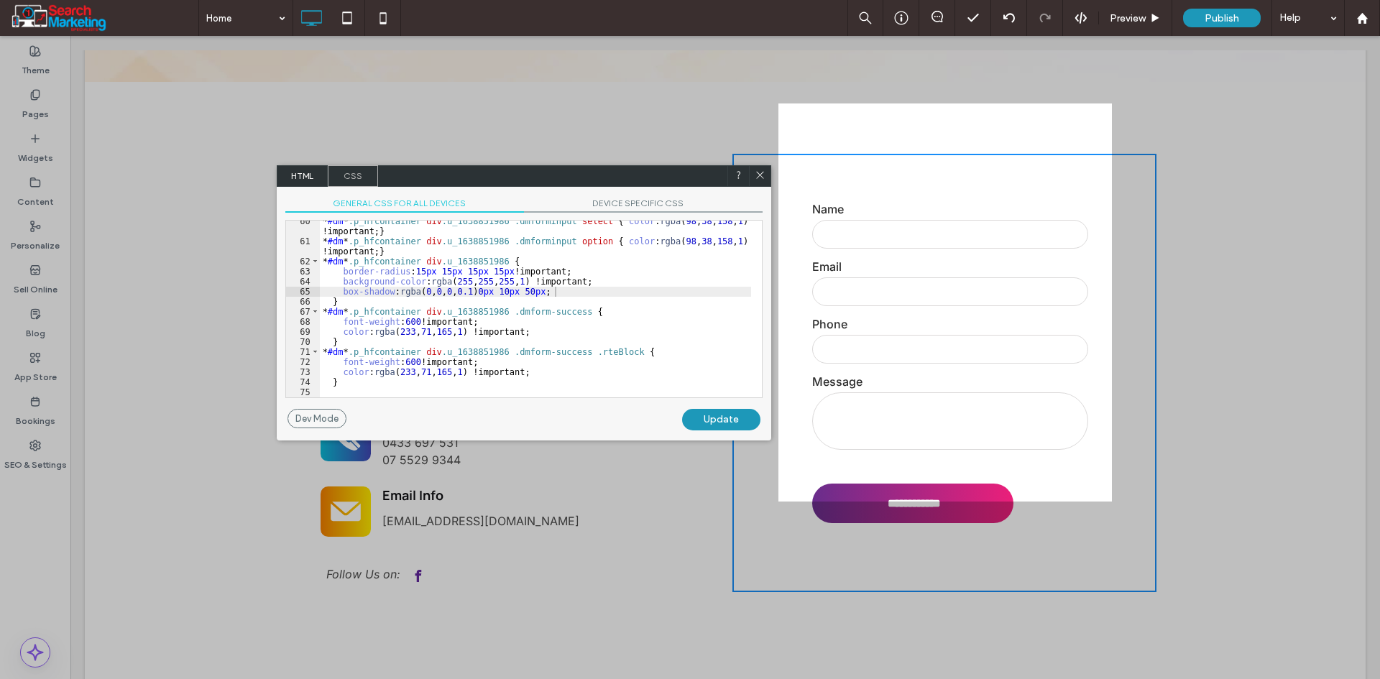
click at [706, 422] on div "Update" at bounding box center [721, 420] width 78 height 22
drag, startPoint x: 763, startPoint y: 178, endPoint x: 652, endPoint y: 165, distance: 111.5
click at [763, 178] on use at bounding box center [759, 174] width 7 height 7
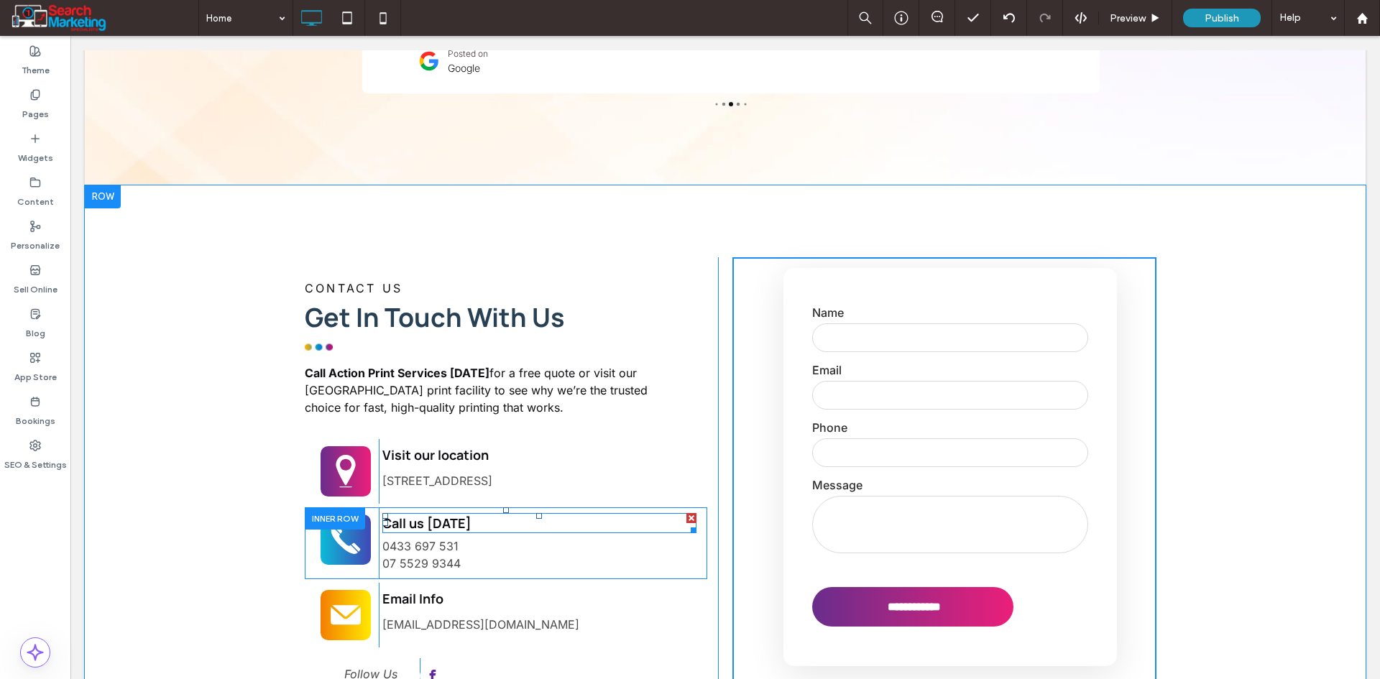
scroll to position [3808, 0]
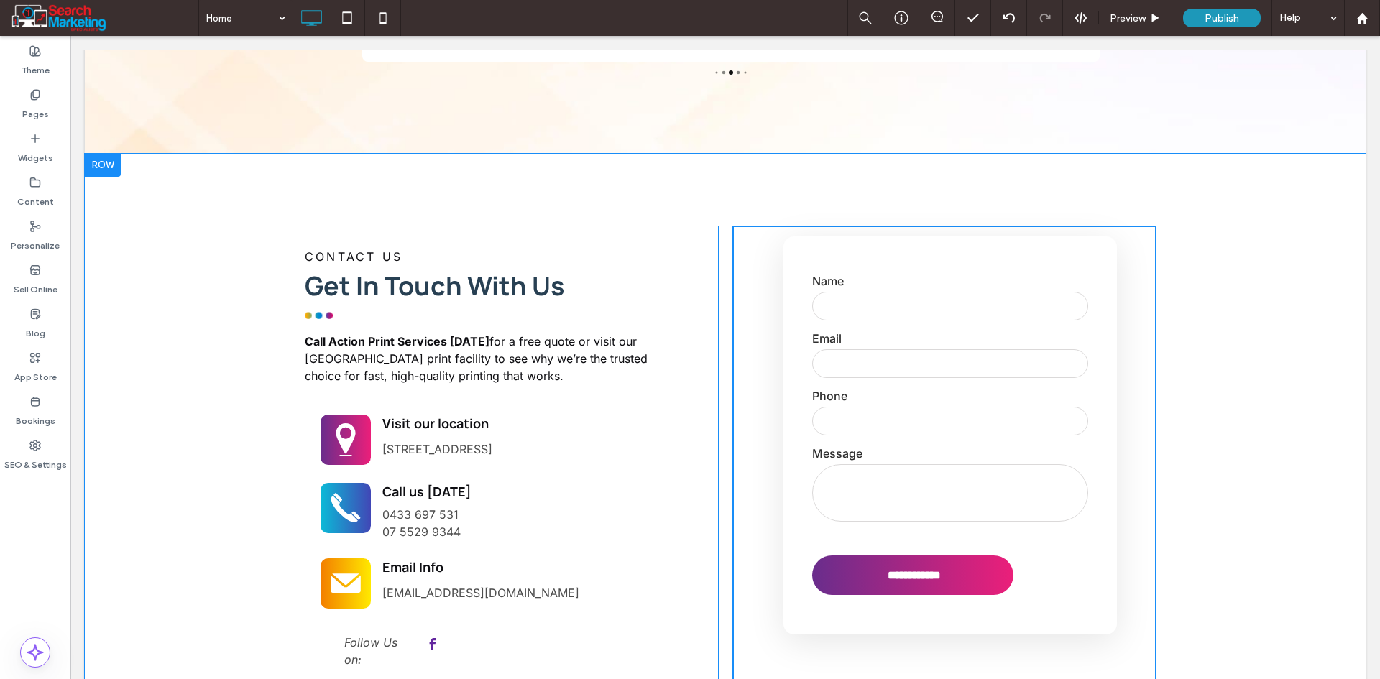
click at [695, 226] on div "CONTACT US Get In Touch With Us Call Action Print Services [DATE] for a free qu…" at bounding box center [506, 456] width 424 height 461
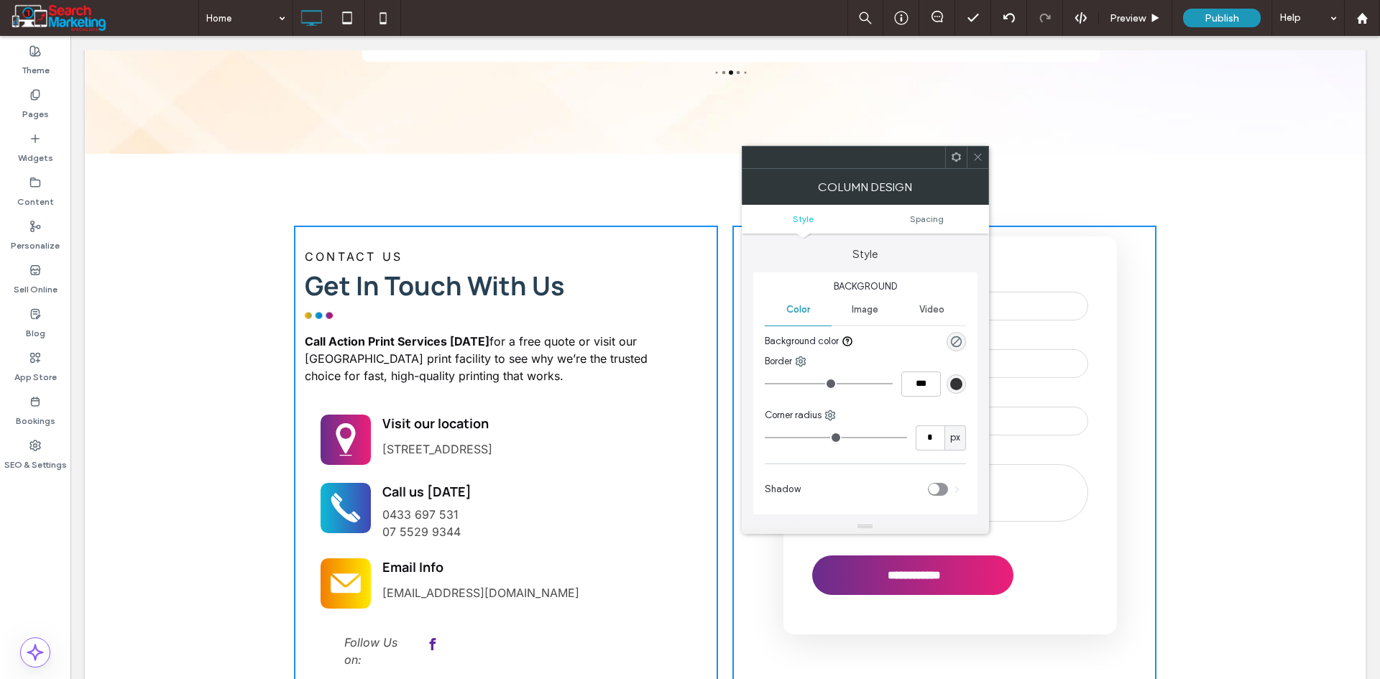
click at [974, 154] on icon at bounding box center [977, 157] width 11 height 11
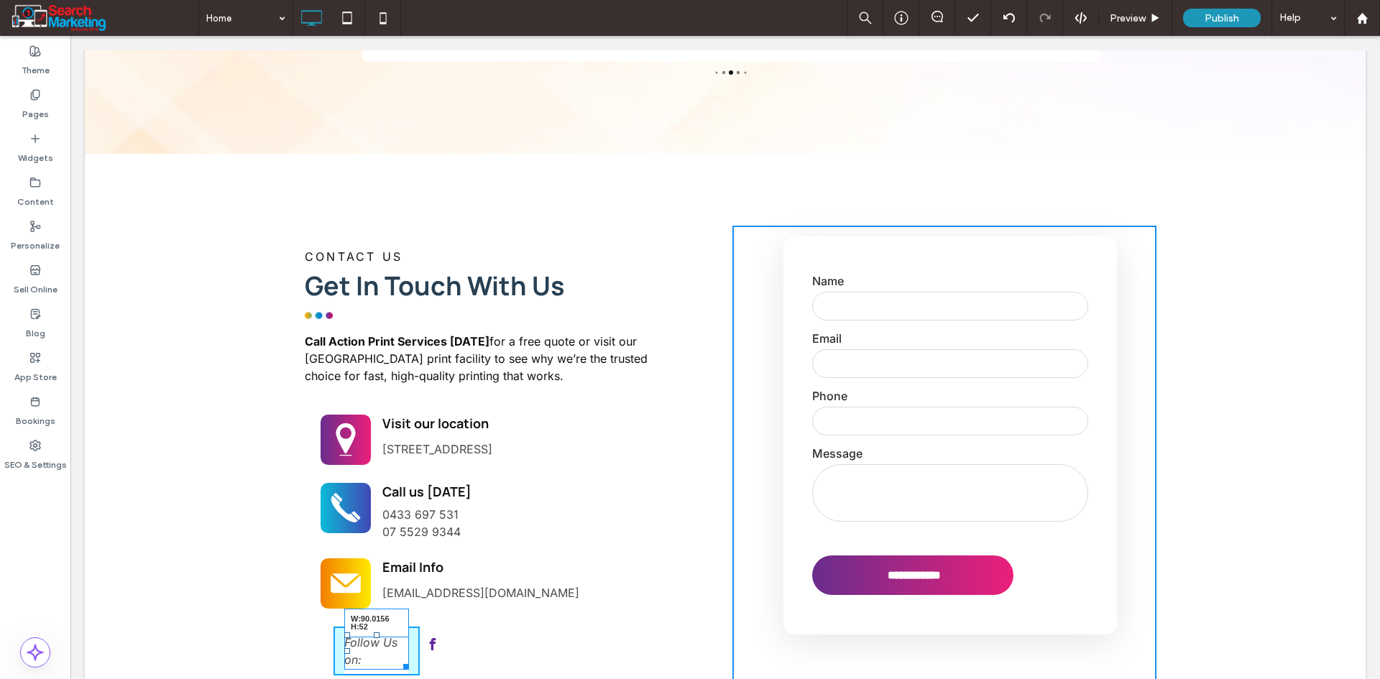
drag, startPoint x: 400, startPoint y: 604, endPoint x: 457, endPoint y: 638, distance: 66.7
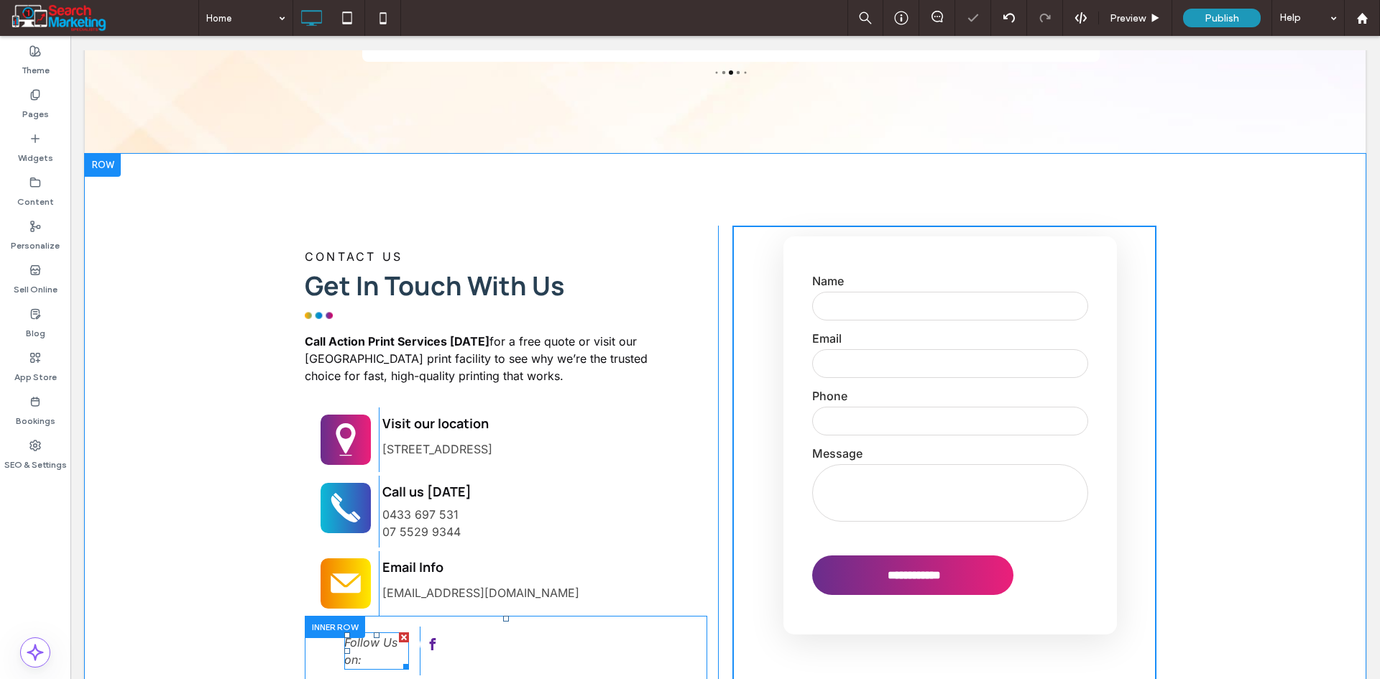
click at [323, 616] on div at bounding box center [335, 627] width 60 height 22
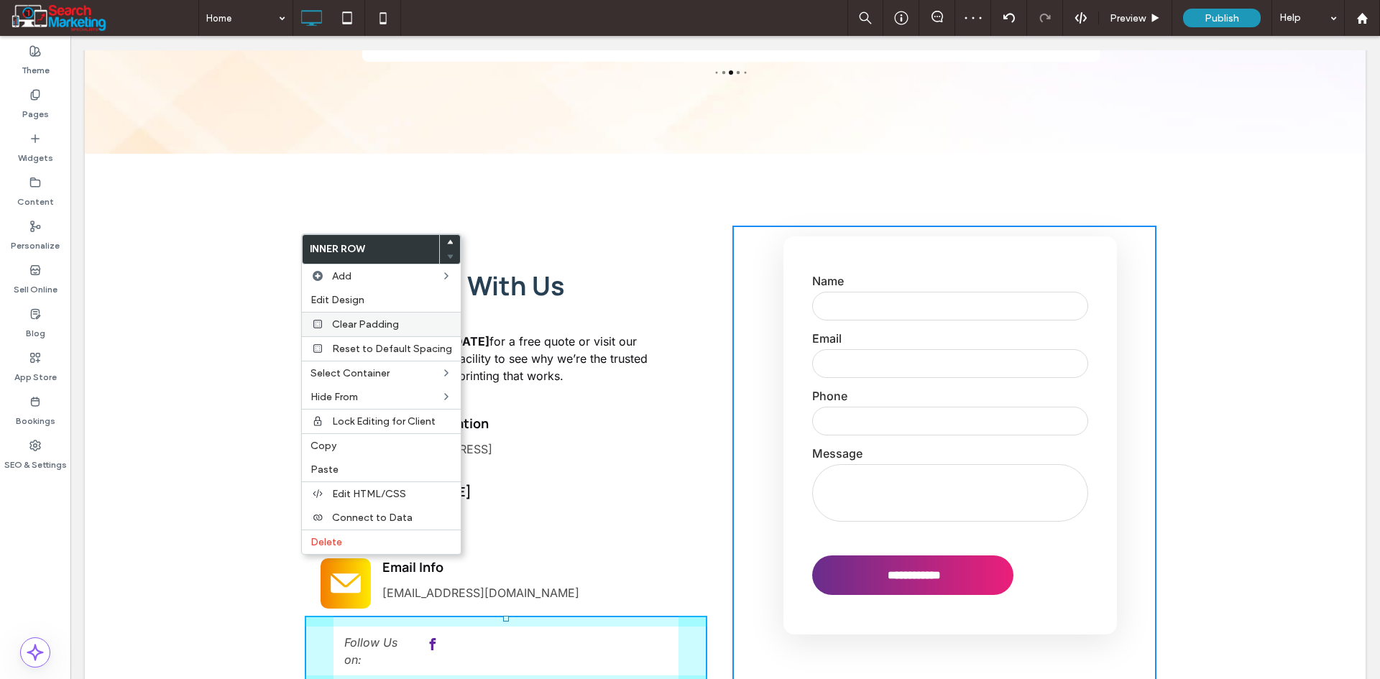
click at [366, 312] on div "Clear Padding" at bounding box center [381, 324] width 159 height 24
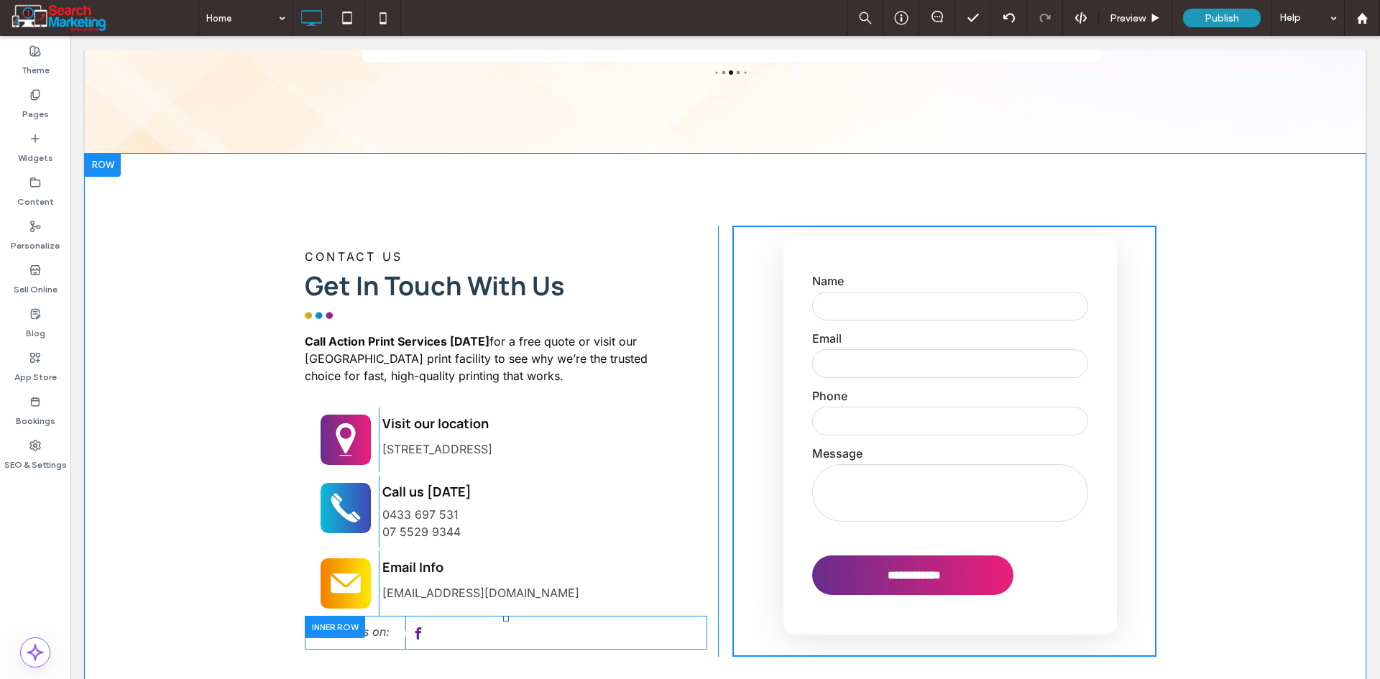
click at [318, 616] on div at bounding box center [335, 627] width 60 height 22
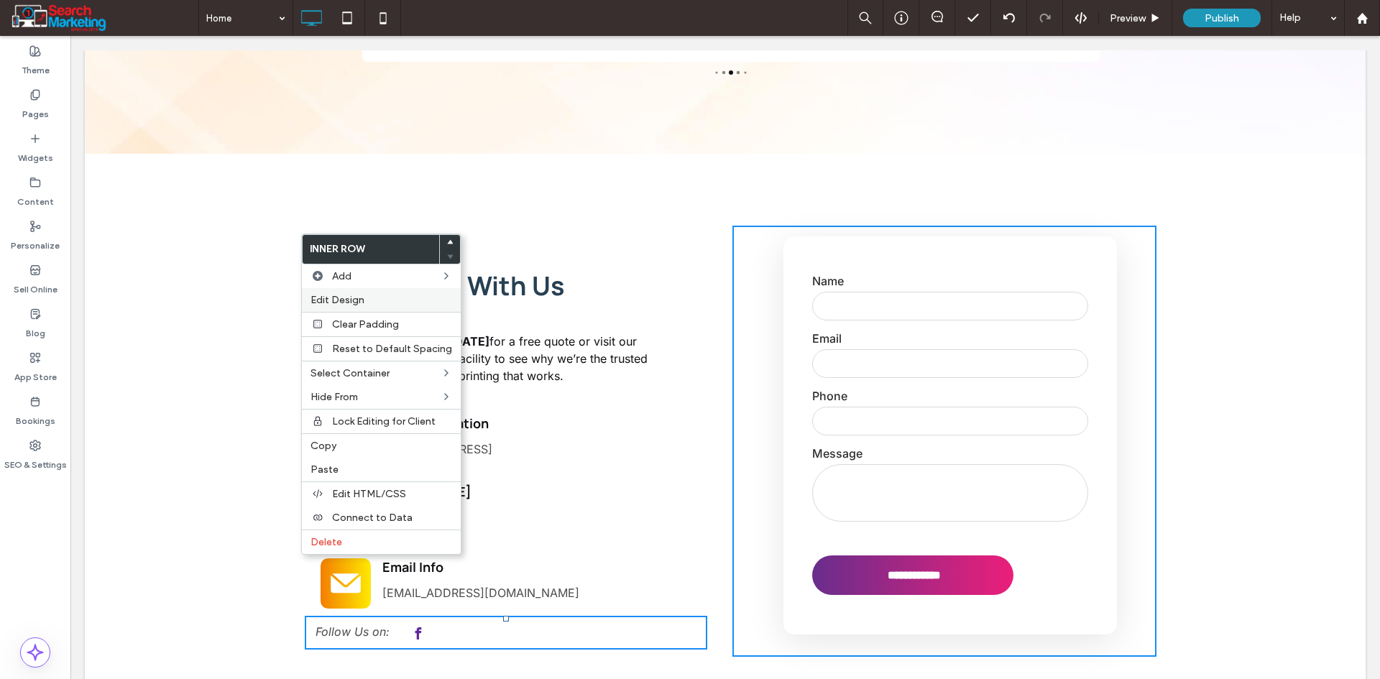
click at [357, 303] on span "Edit Design" at bounding box center [337, 300] width 54 height 12
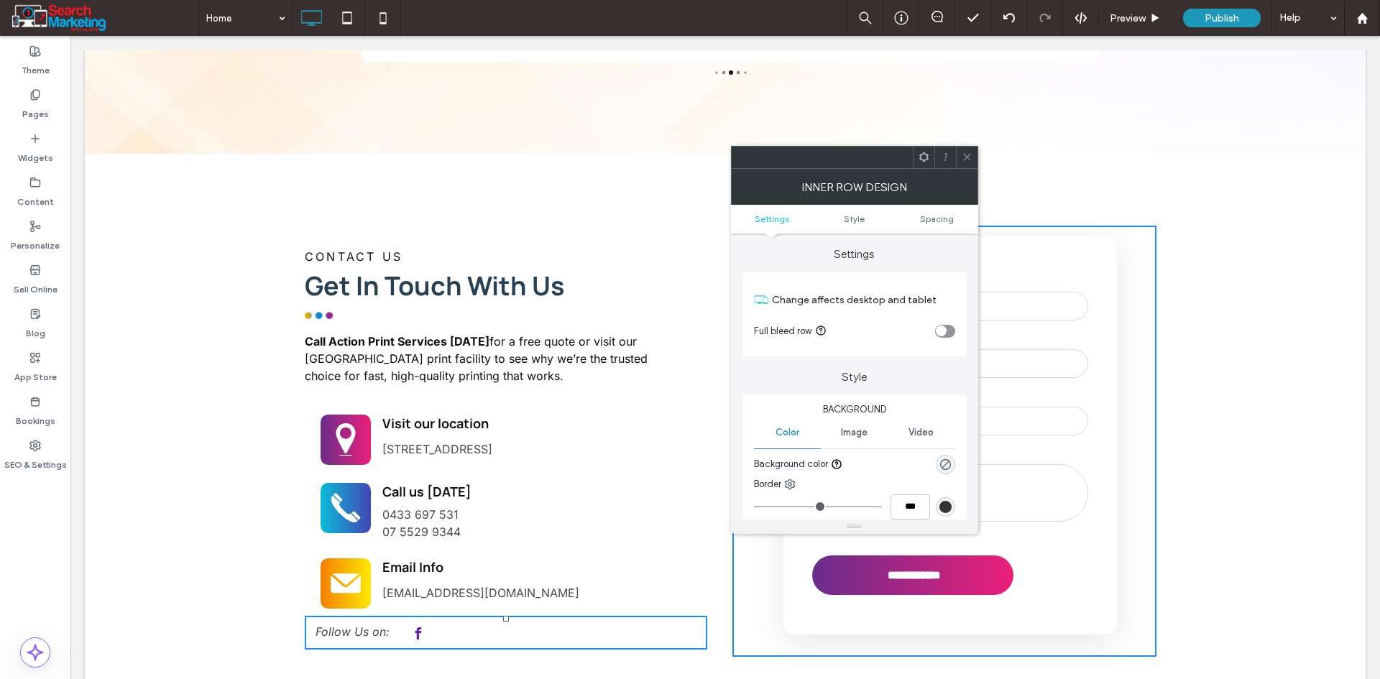
drag, startPoint x: 966, startPoint y: 156, endPoint x: 626, endPoint y: 325, distance: 379.5
click at [966, 156] on use at bounding box center [966, 157] width 7 height 7
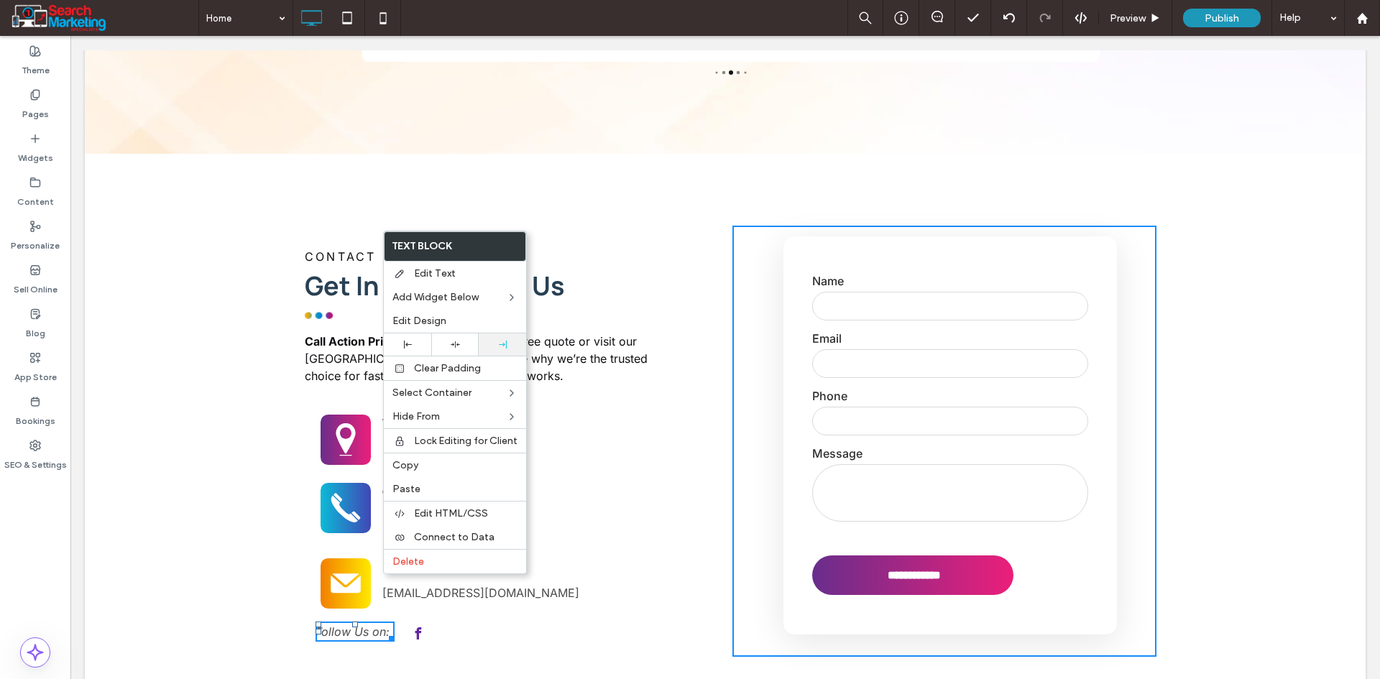
click at [498, 349] on div at bounding box center [502, 344] width 47 height 22
drag, startPoint x: 629, startPoint y: 563, endPoint x: 542, endPoint y: 570, distance: 87.2
click at [628, 622] on div at bounding box center [543, 636] width 277 height 28
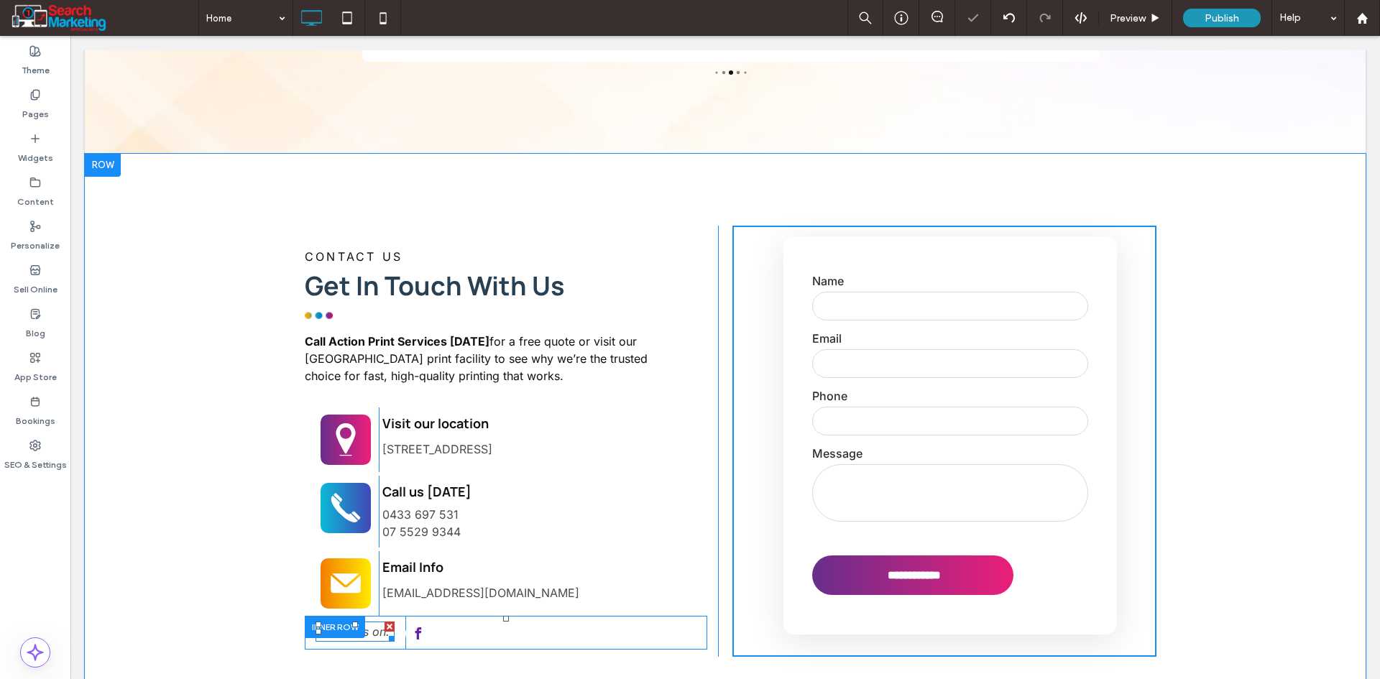
click at [392, 616] on div "Click To Paste Click To Paste Follow Us on:" at bounding box center [355, 633] width 101 height 34
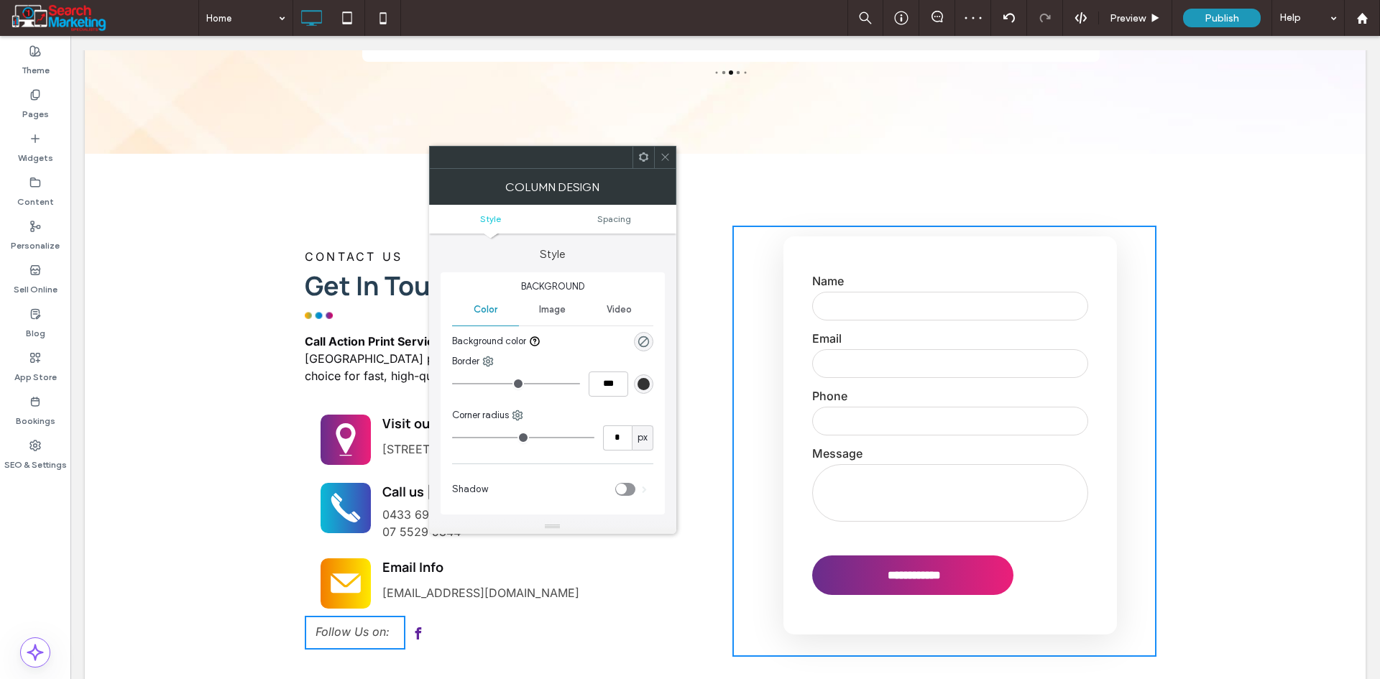
click at [617, 207] on ul "Style Spacing" at bounding box center [552, 219] width 247 height 29
click at [614, 210] on ul "Style Spacing" at bounding box center [552, 219] width 247 height 29
click at [614, 212] on ul "Style Spacing" at bounding box center [552, 219] width 247 height 29
click at [615, 214] on span "Spacing" at bounding box center [614, 218] width 34 height 11
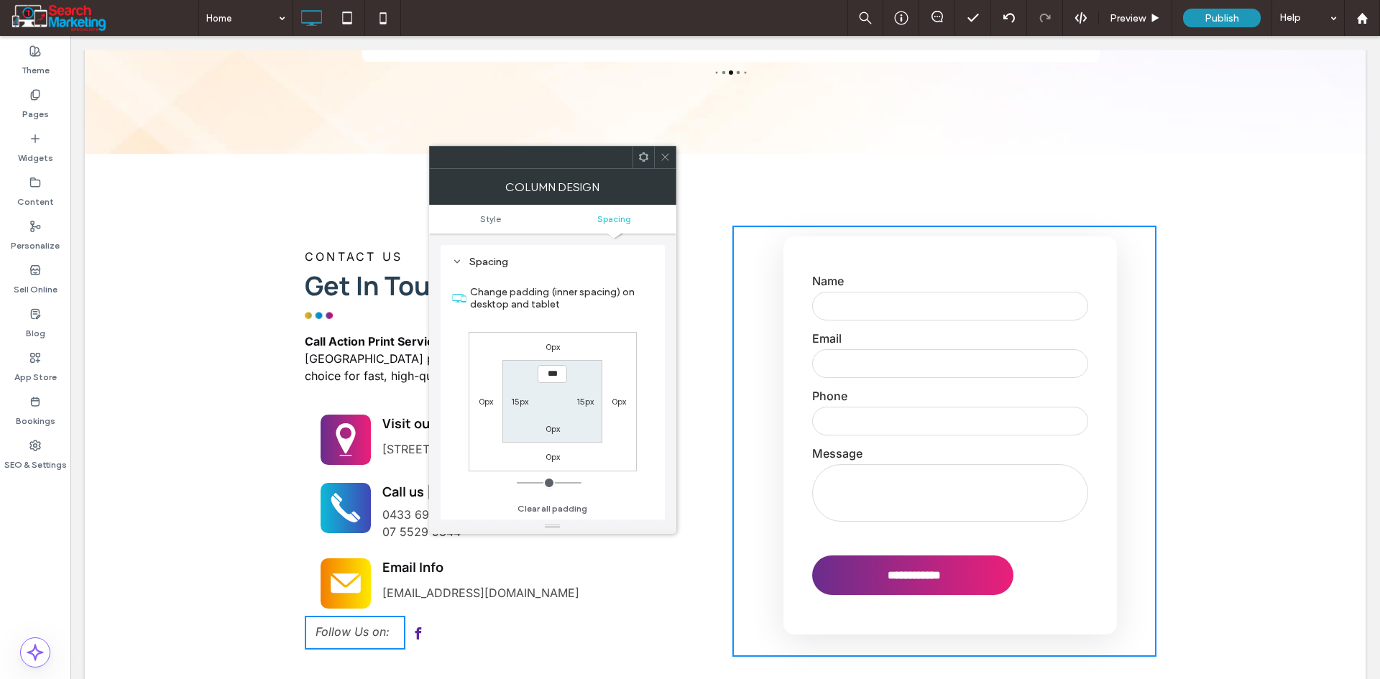
scroll to position [281, 0]
click at [593, 399] on label "15px" at bounding box center [584, 401] width 17 height 11
type input "**"
type input "*"
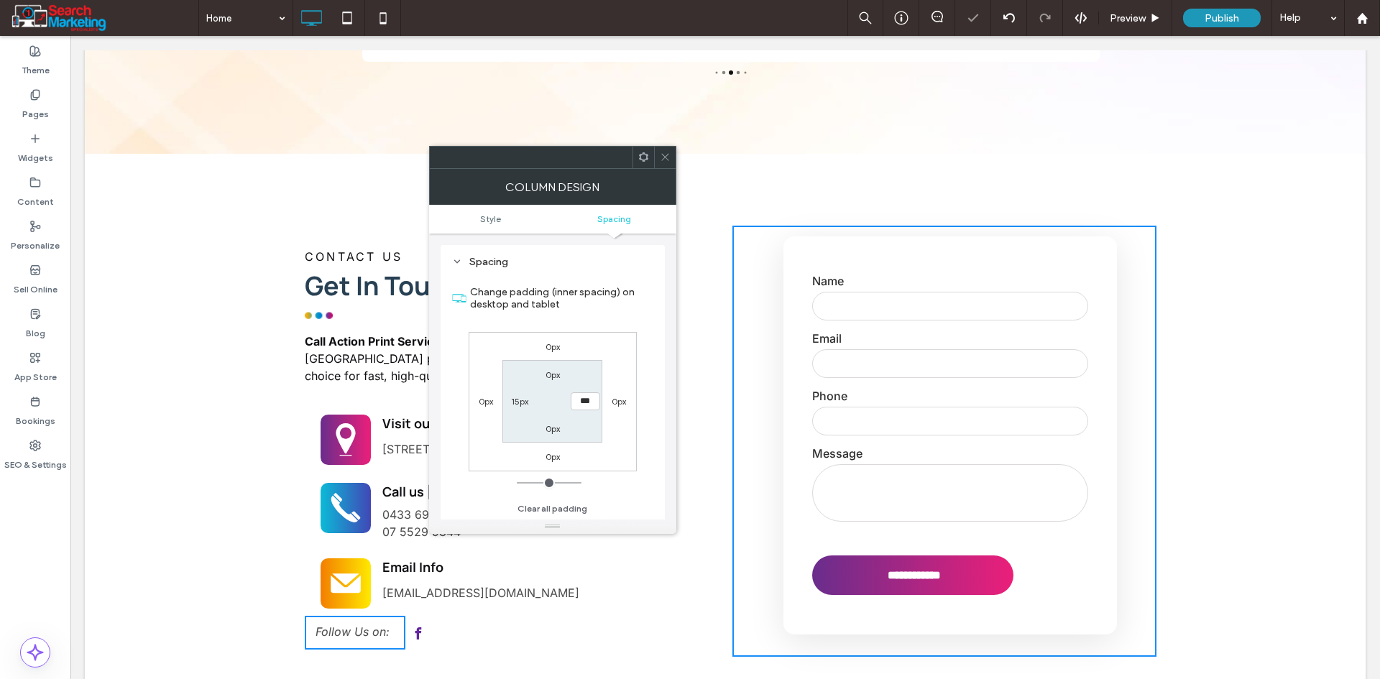
click at [627, 444] on div "0px 0px 0px 0px 0px *** 0px 15px" at bounding box center [553, 401] width 168 height 139
click at [587, 399] on input "***" at bounding box center [585, 401] width 29 height 18
type input "*"
click at [615, 415] on div "0px 0px 0px 0px 0px * 0px 15px" at bounding box center [553, 401] width 168 height 139
click at [657, 151] on div at bounding box center [665, 158] width 22 height 22
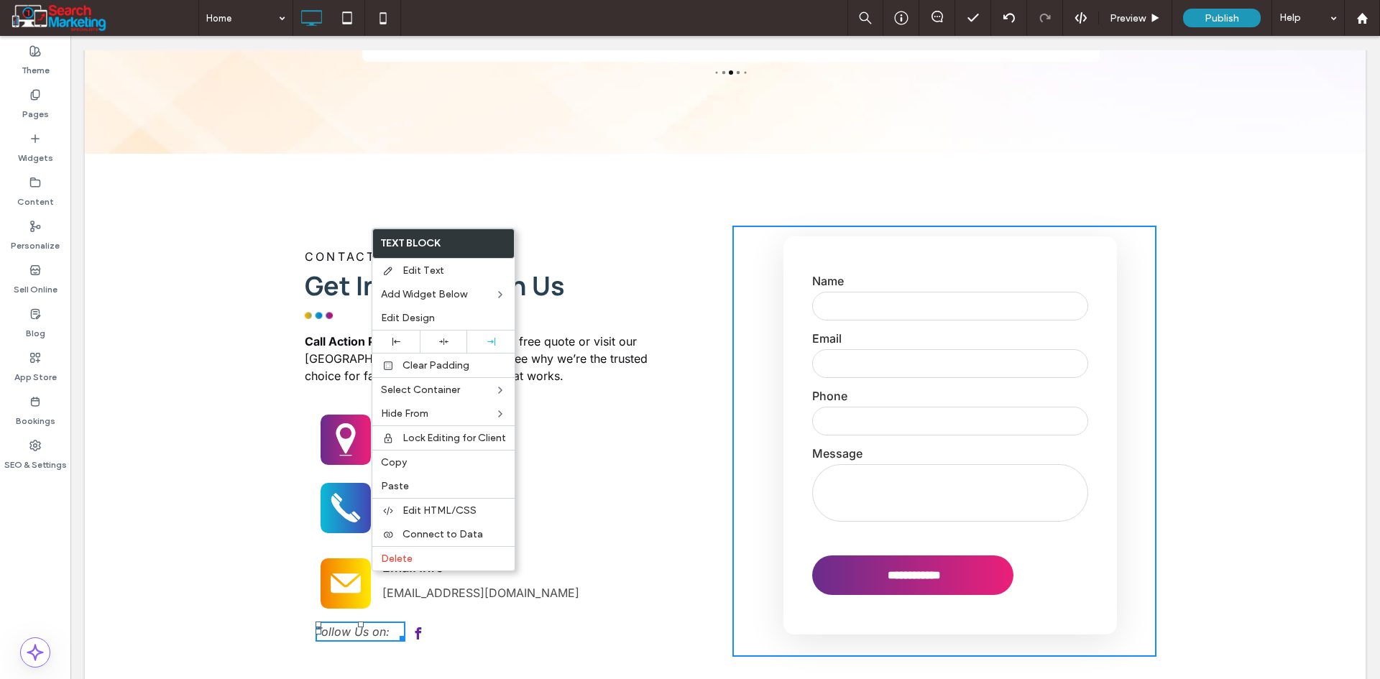
click at [358, 622] on div at bounding box center [361, 625] width 6 height 6
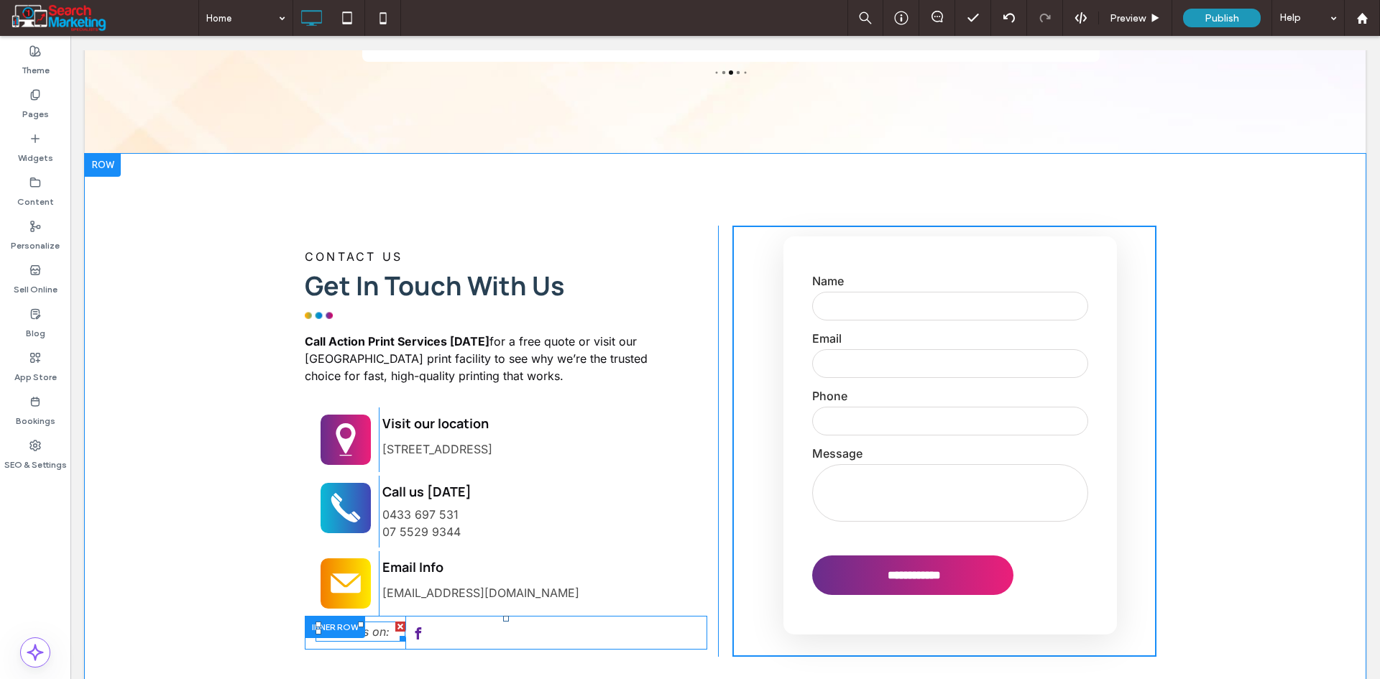
click at [375, 624] on span "Follow Us on:" at bounding box center [352, 631] width 74 height 14
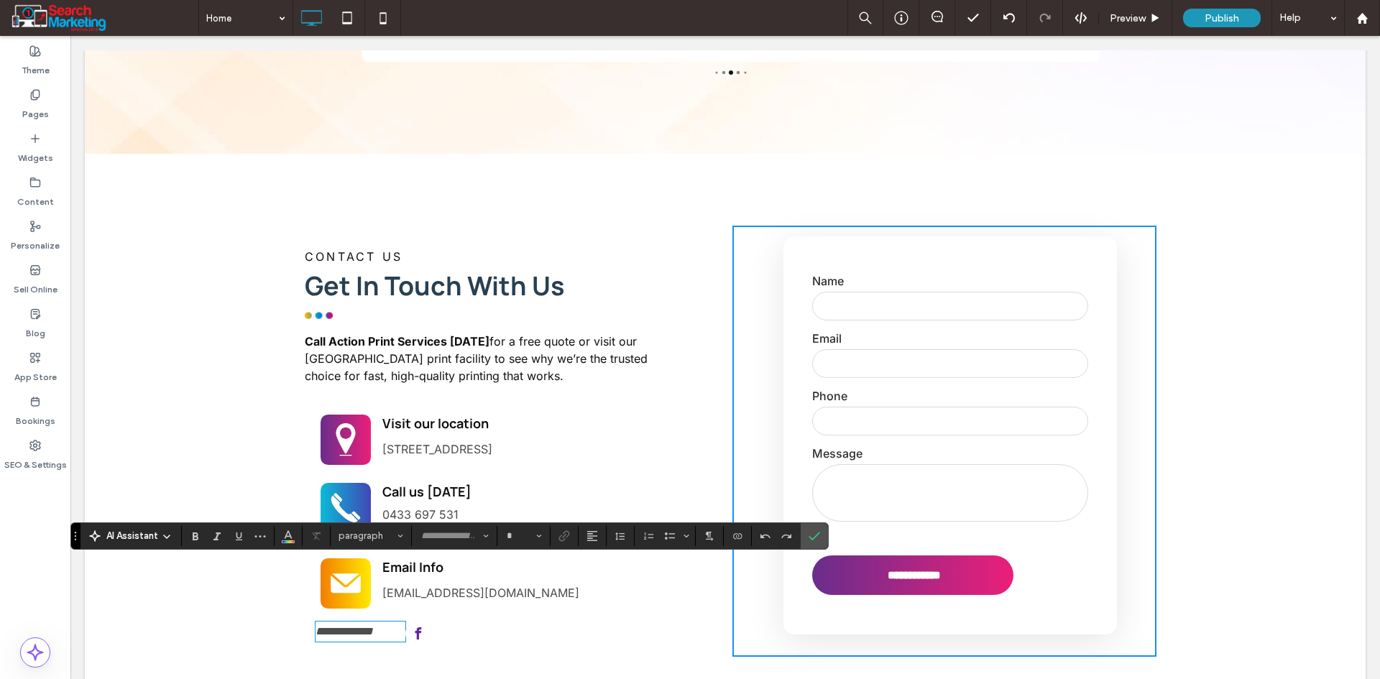
type input "*****"
type input "**"
click at [594, 537] on icon "Alignment" at bounding box center [591, 535] width 11 height 11
click at [611, 468] on label "ui.textEditor.alignment.center" at bounding box center [606, 471] width 50 height 21
drag, startPoint x: 808, startPoint y: 535, endPoint x: 632, endPoint y: 558, distance: 177.5
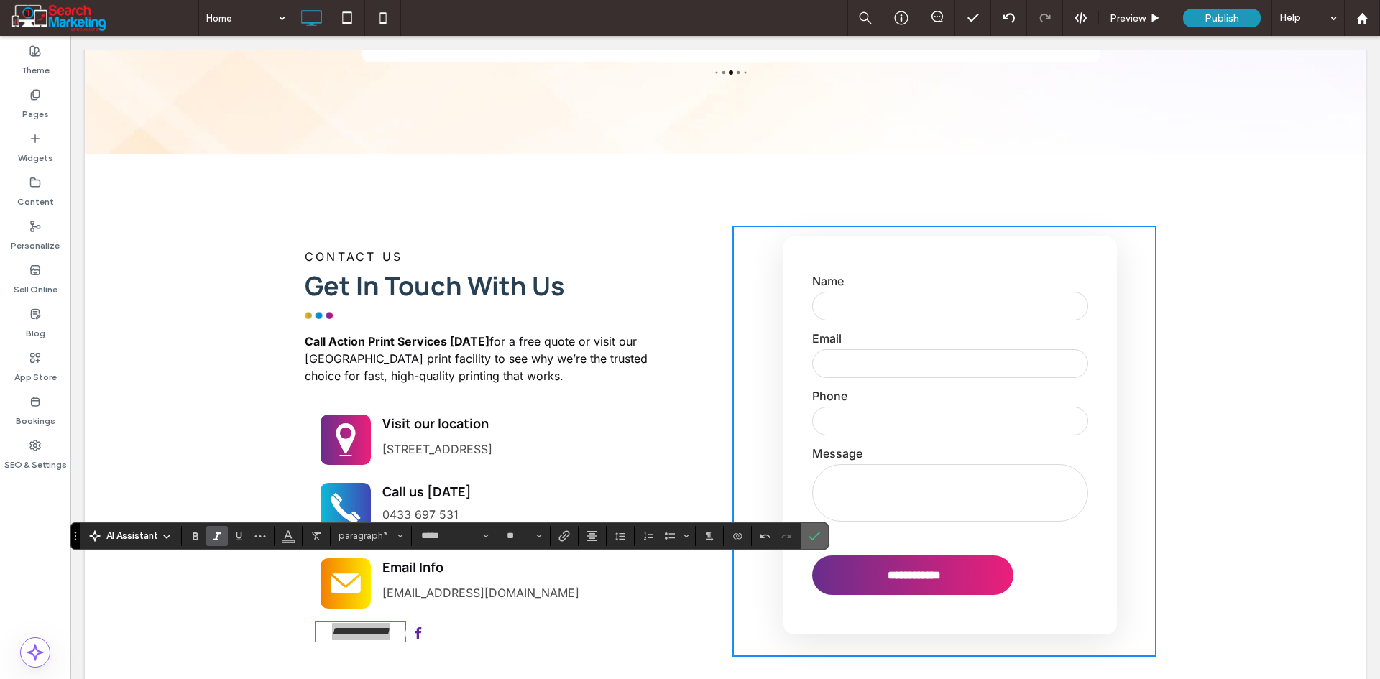
click at [808, 535] on icon "Confirm" at bounding box center [813, 535] width 11 height 11
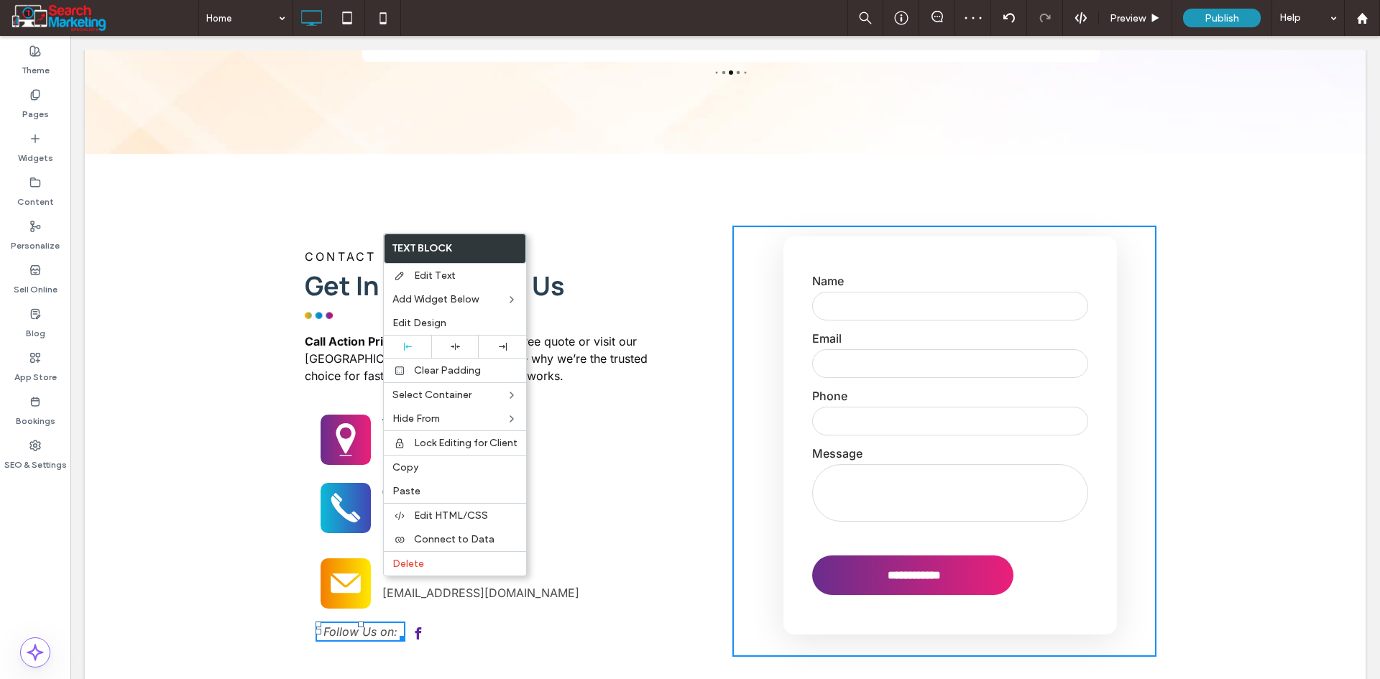
click at [372, 624] on span "Follow Us on:" at bounding box center [360, 631] width 74 height 14
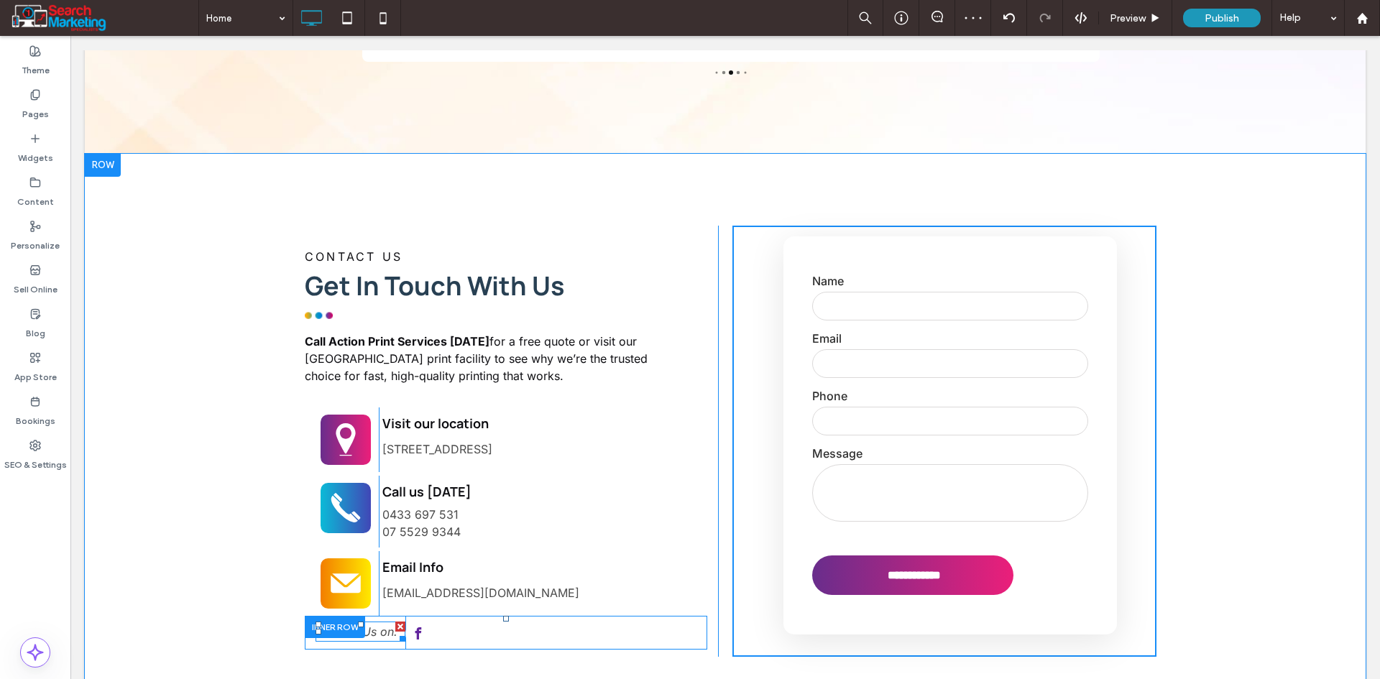
click at [372, 624] on span "Follow Us on:" at bounding box center [360, 631] width 74 height 14
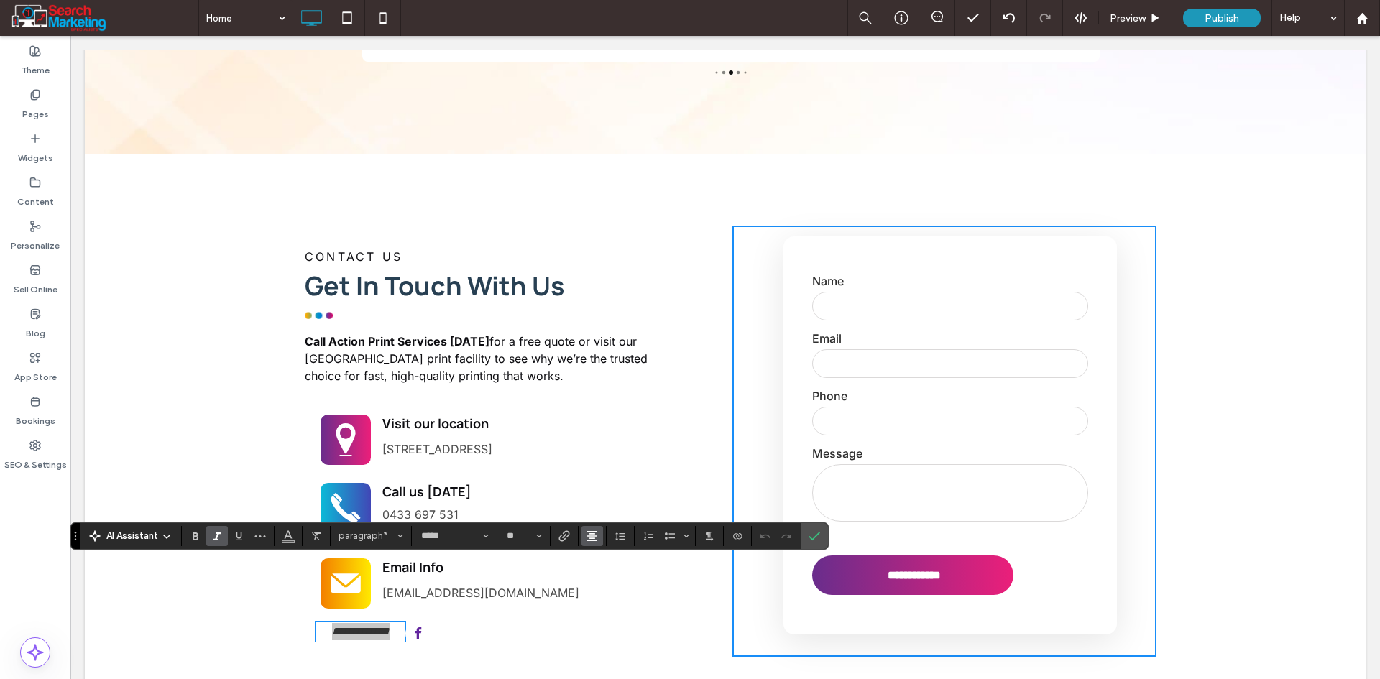
drag, startPoint x: 592, startPoint y: 532, endPoint x: 619, endPoint y: 543, distance: 29.4
click at [593, 532] on use "Alignment" at bounding box center [592, 536] width 10 height 10
click at [616, 481] on label "ui.textEditor.alignment.right" at bounding box center [606, 491] width 50 height 21
click at [816, 538] on icon "Confirm" at bounding box center [813, 535] width 11 height 11
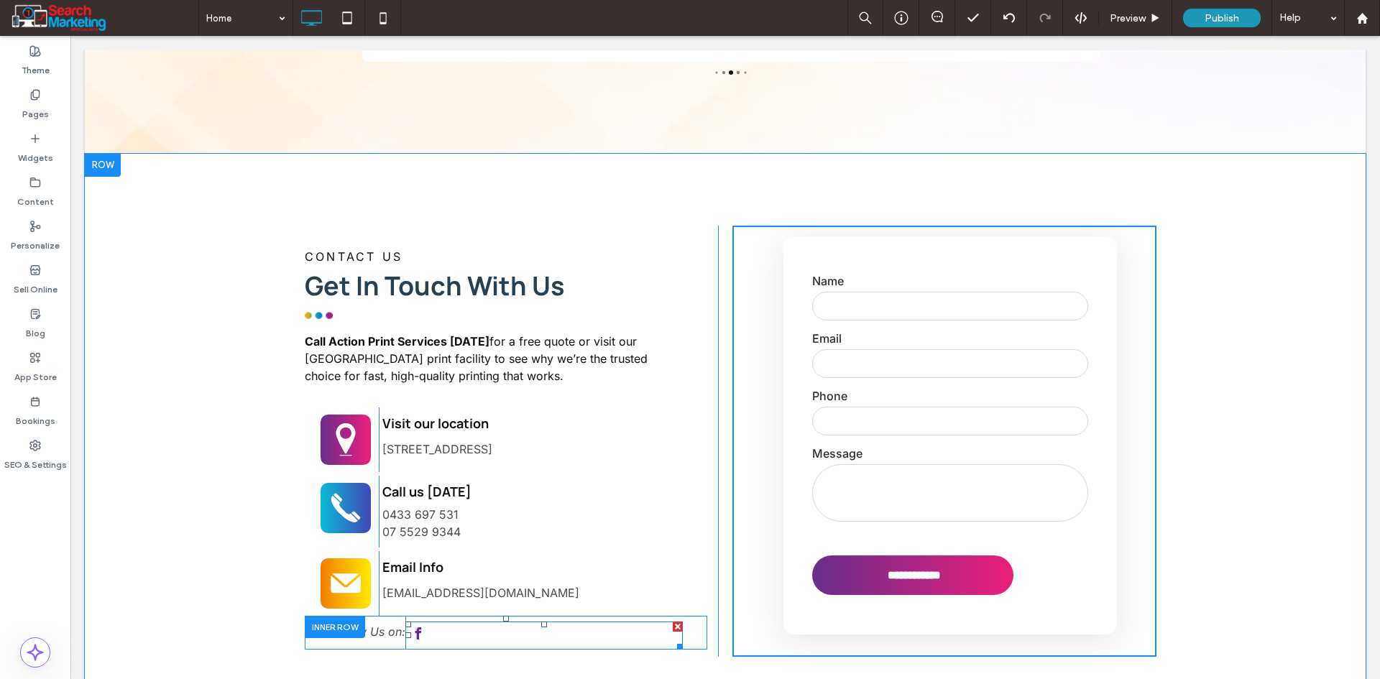
click at [420, 622] on span "facebook" at bounding box center [417, 634] width 24 height 24
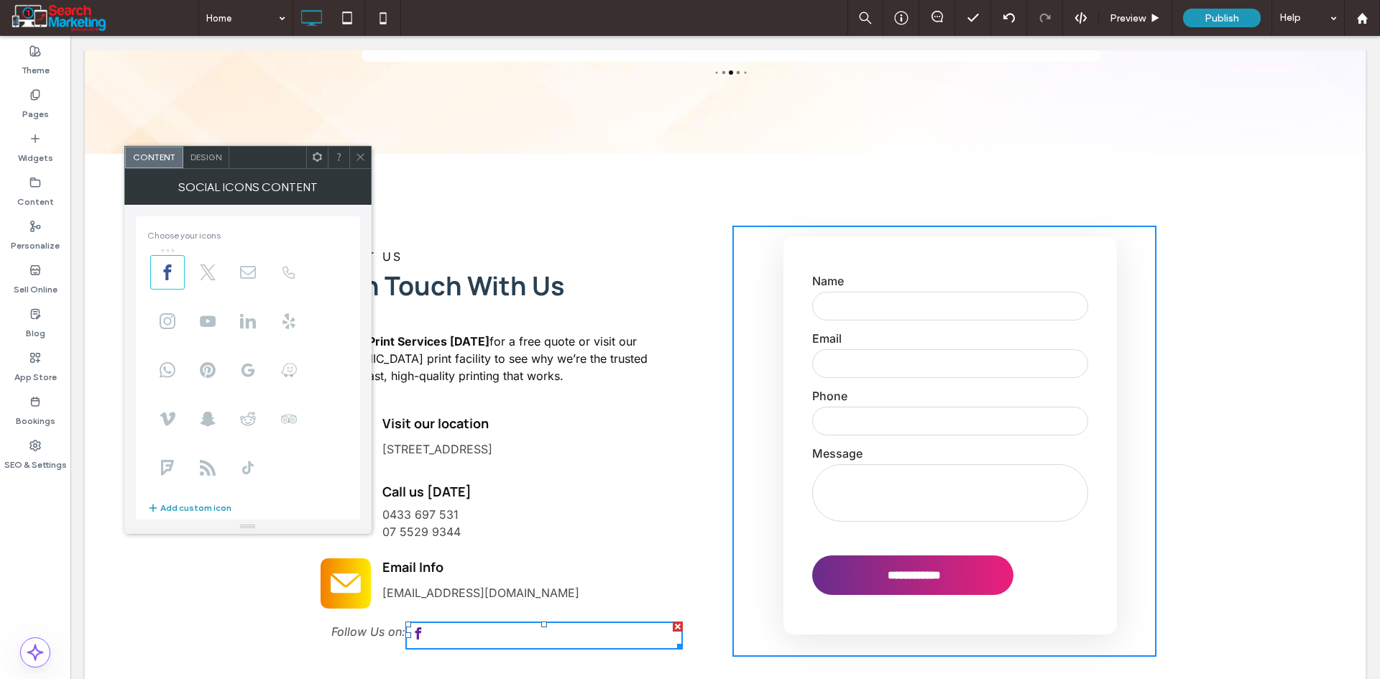
click at [203, 161] on span "Design" at bounding box center [205, 157] width 31 height 11
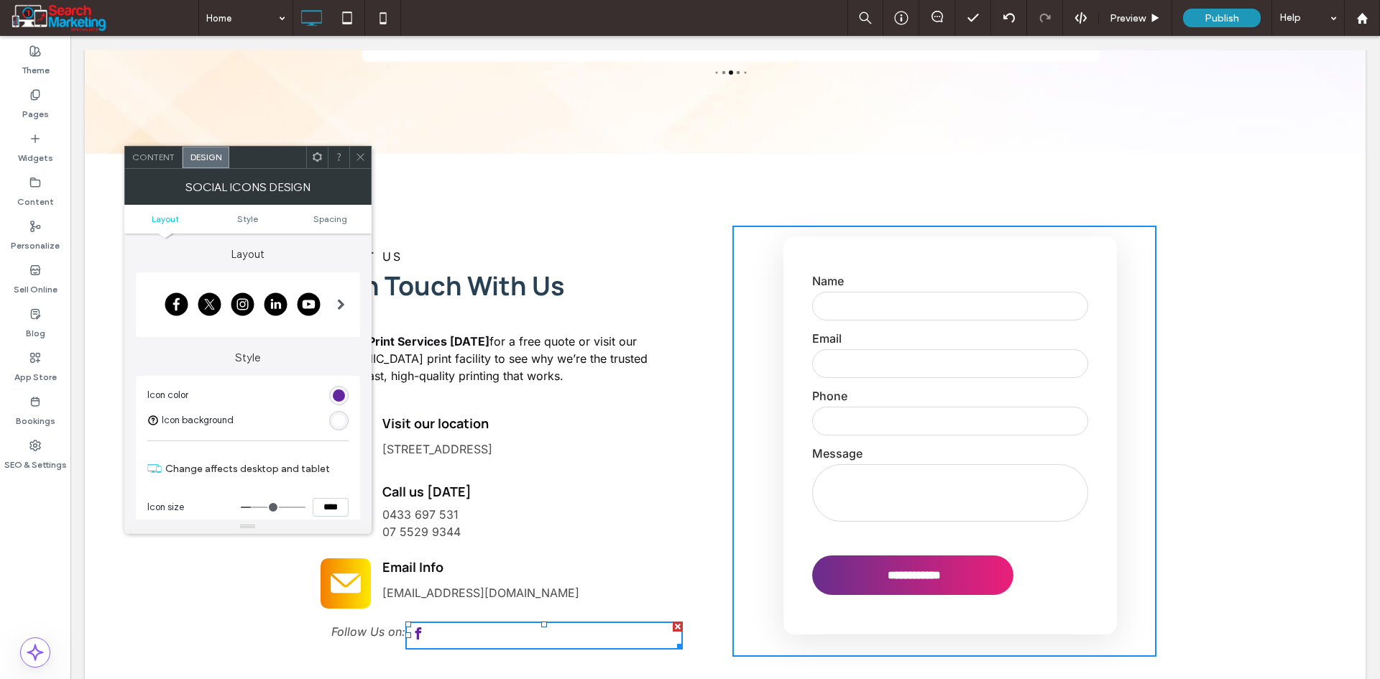
click at [340, 391] on div "rgb(98, 38, 158)" at bounding box center [339, 395] width 12 height 12
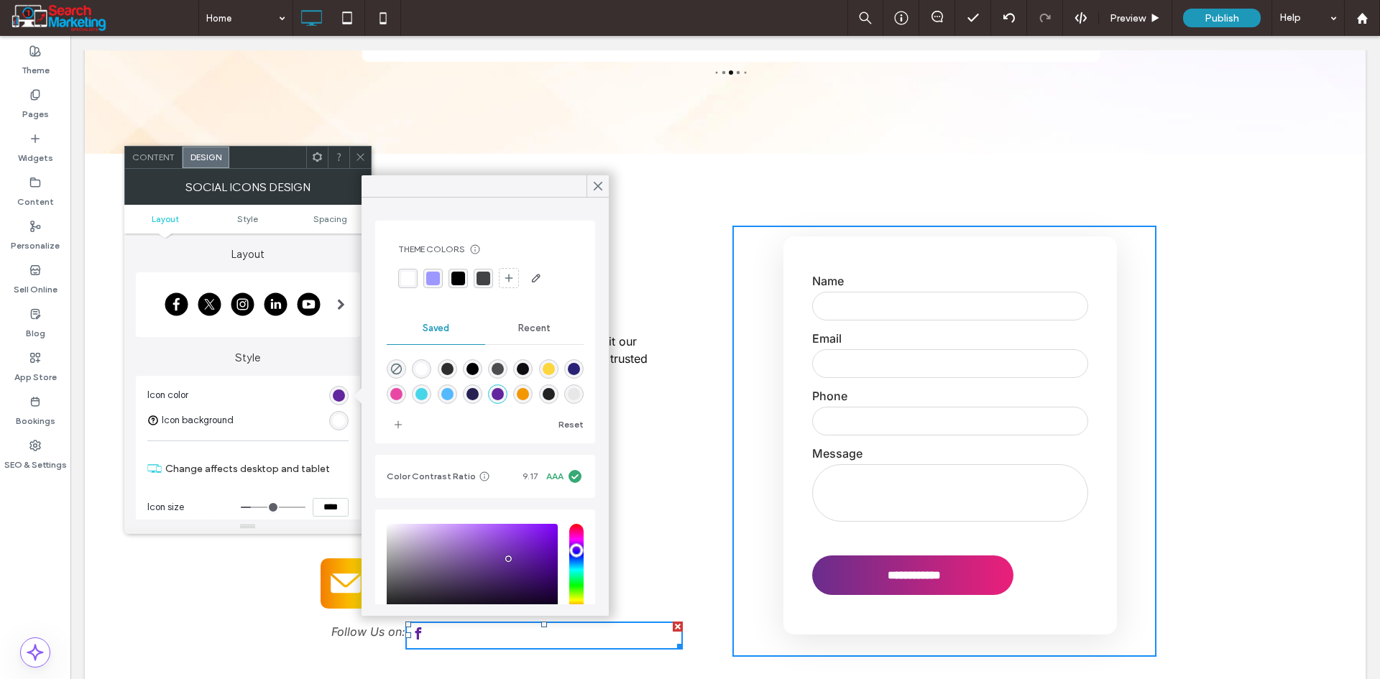
click at [453, 394] on div "rgba(84,185,253,1)" at bounding box center [447, 394] width 12 height 12
type input "*******"
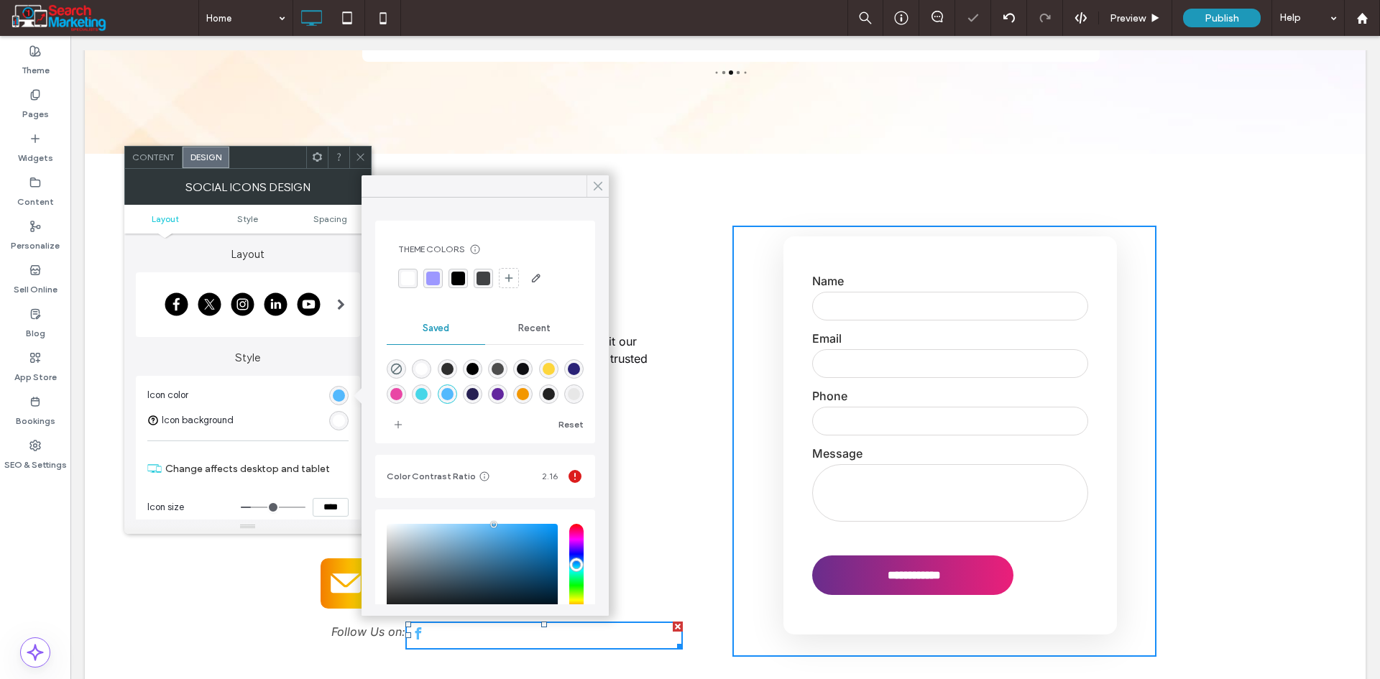
drag, startPoint x: 601, startPoint y: 190, endPoint x: 521, endPoint y: 170, distance: 83.0
click at [601, 190] on use at bounding box center [597, 187] width 7 height 8
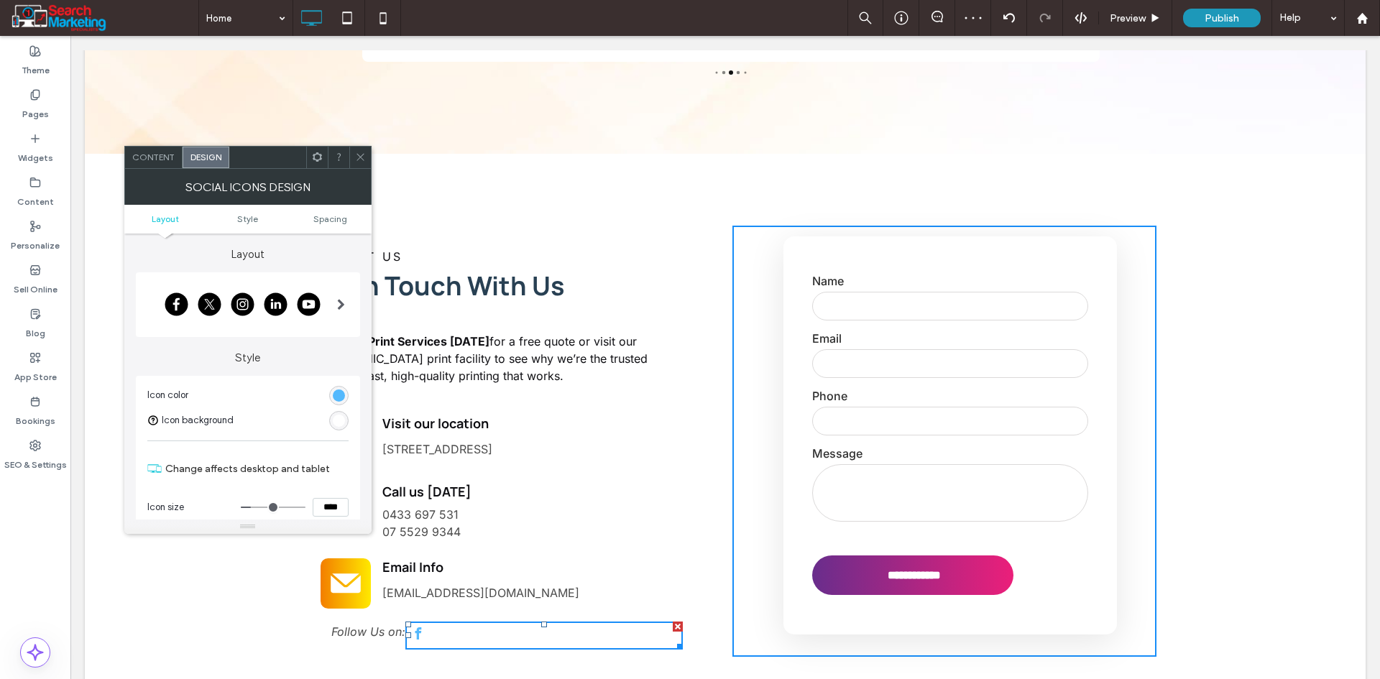
click at [355, 156] on icon at bounding box center [360, 157] width 11 height 11
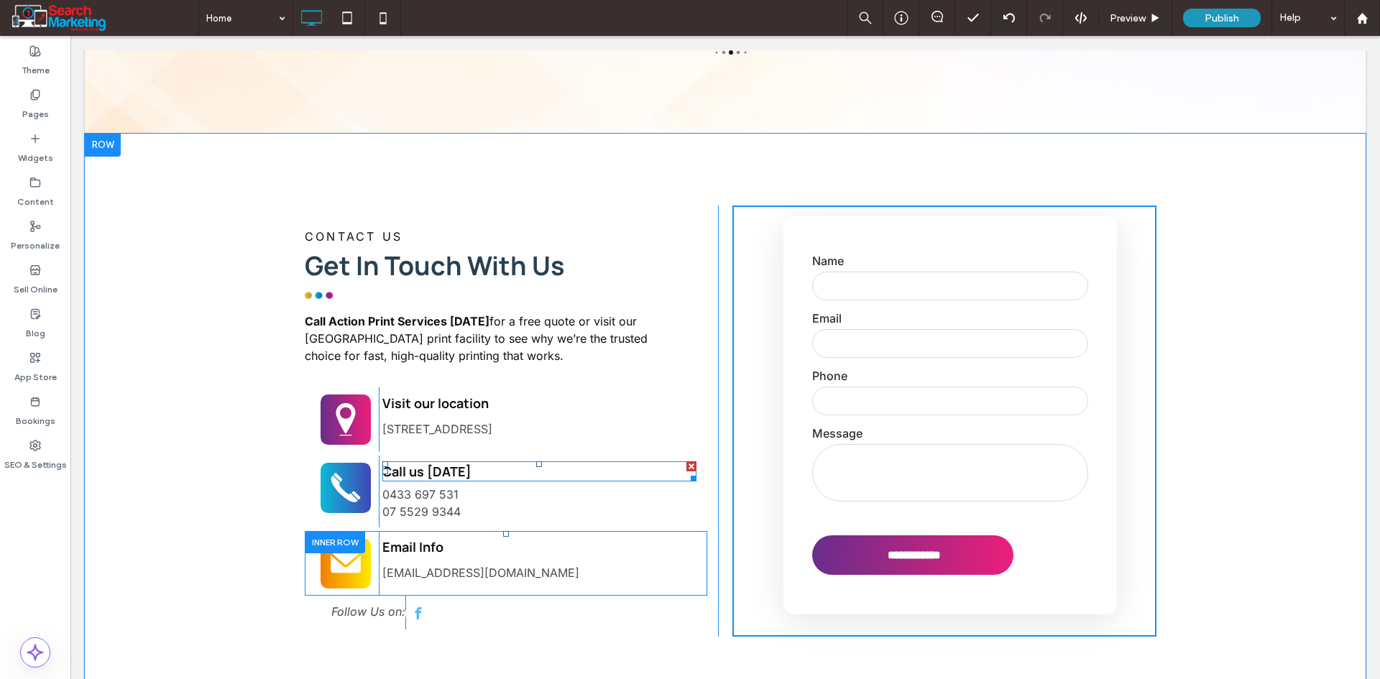
scroll to position [3952, 0]
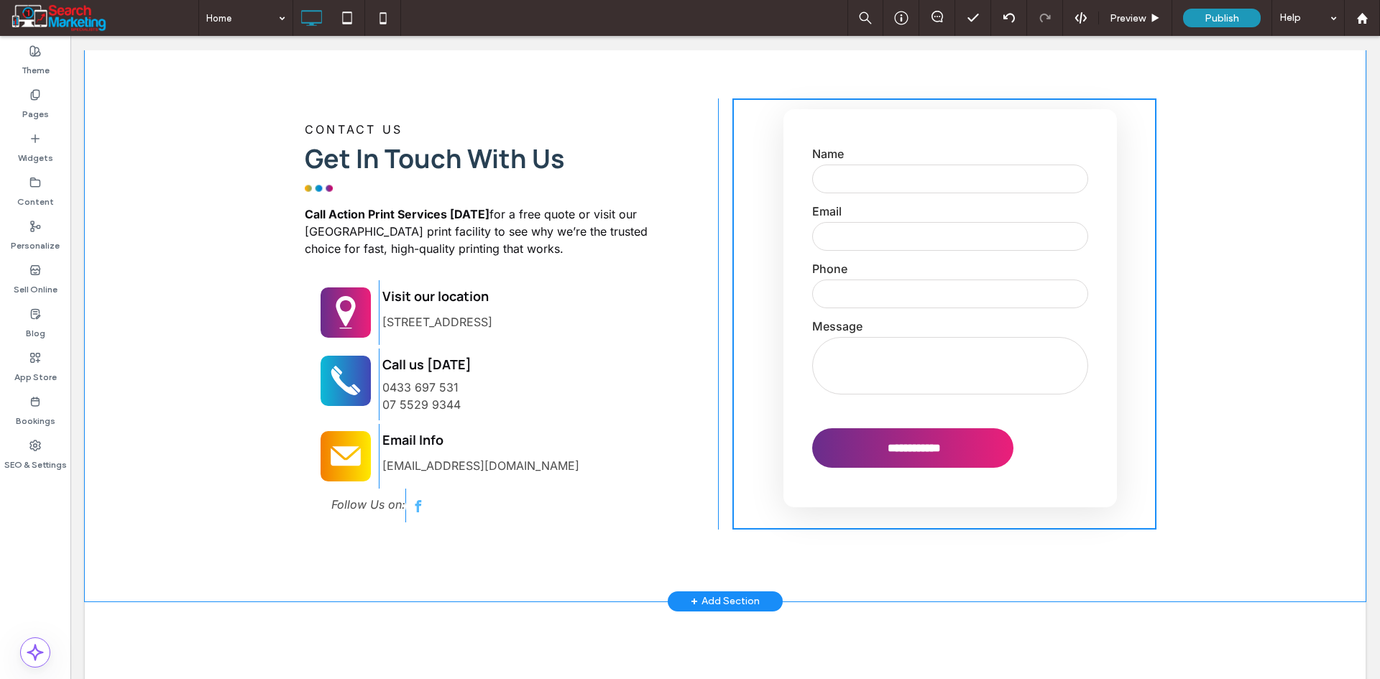
click at [150, 278] on div "CONTACT US Get In Touch With Us Call Action Print Services [DATE] for a free qu…" at bounding box center [725, 314] width 1280 height 575
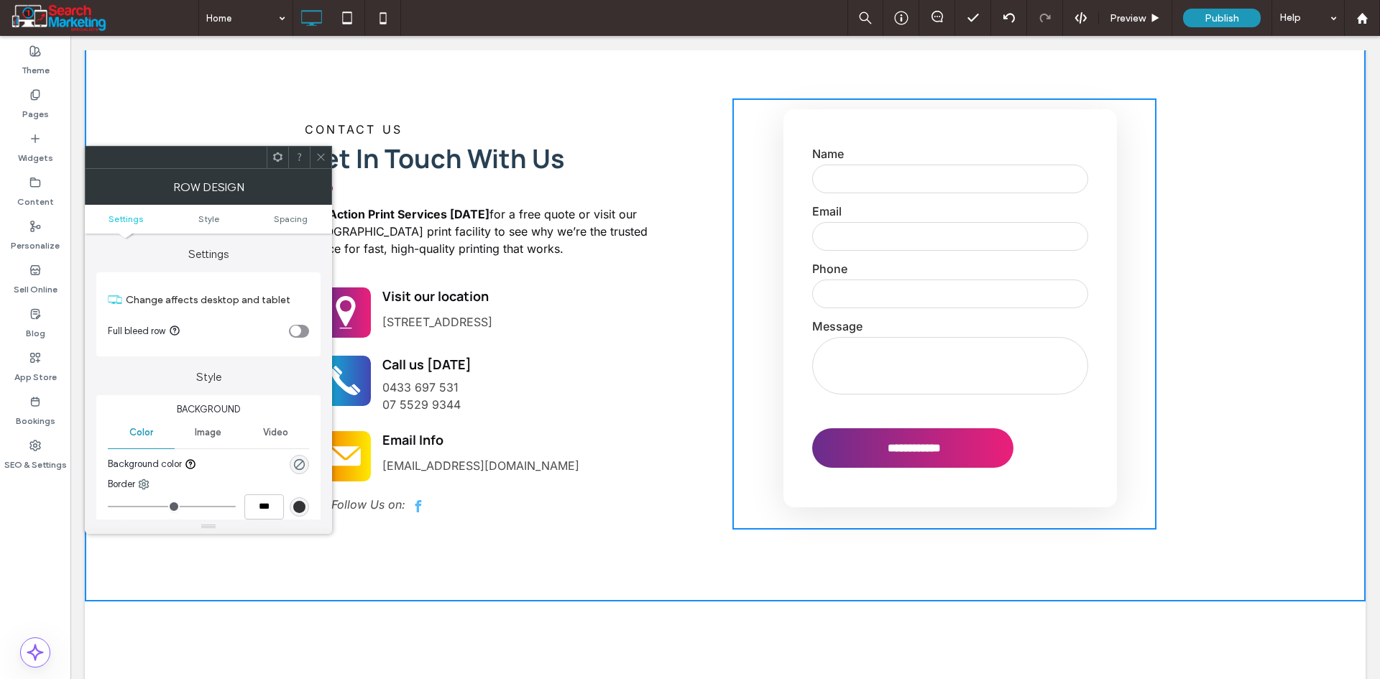
click at [207, 439] on div "Image" at bounding box center [208, 433] width 67 height 32
click at [213, 484] on div "Add multiple images for a background slider" at bounding box center [209, 508] width 200 height 95
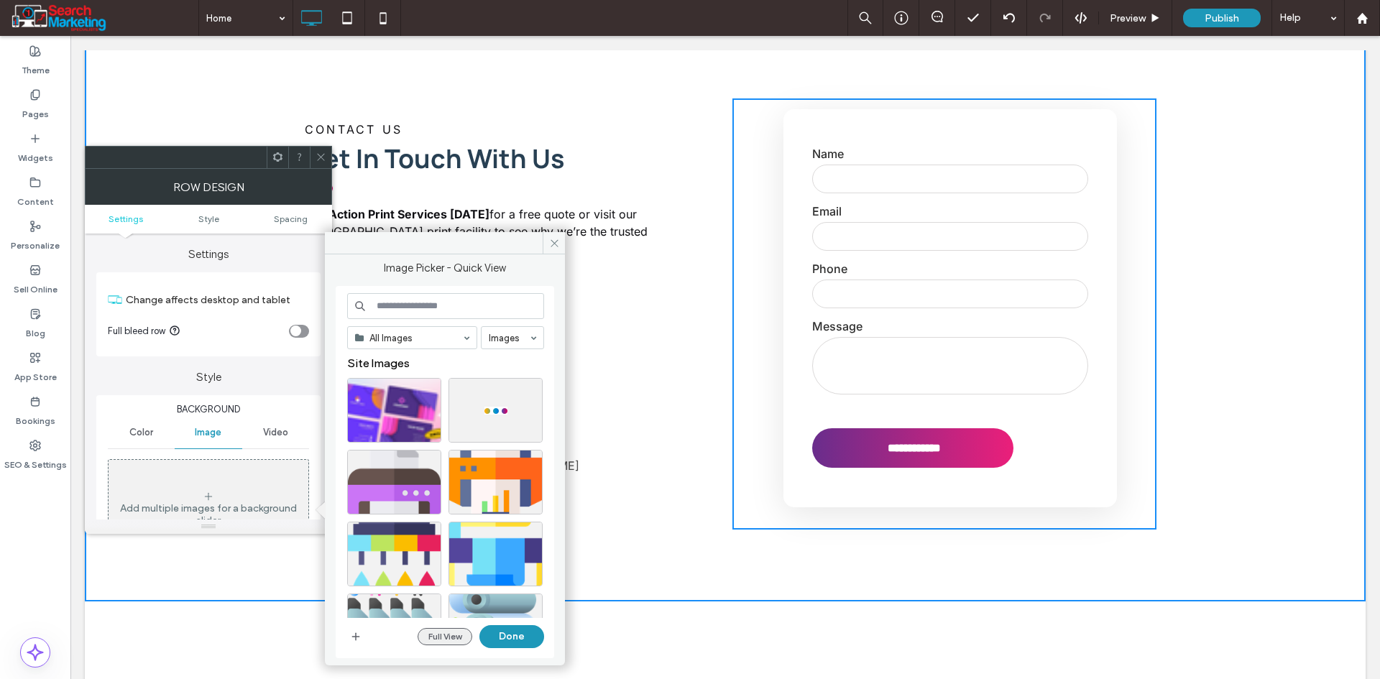
click at [433, 637] on button "Full View" at bounding box center [444, 636] width 55 height 17
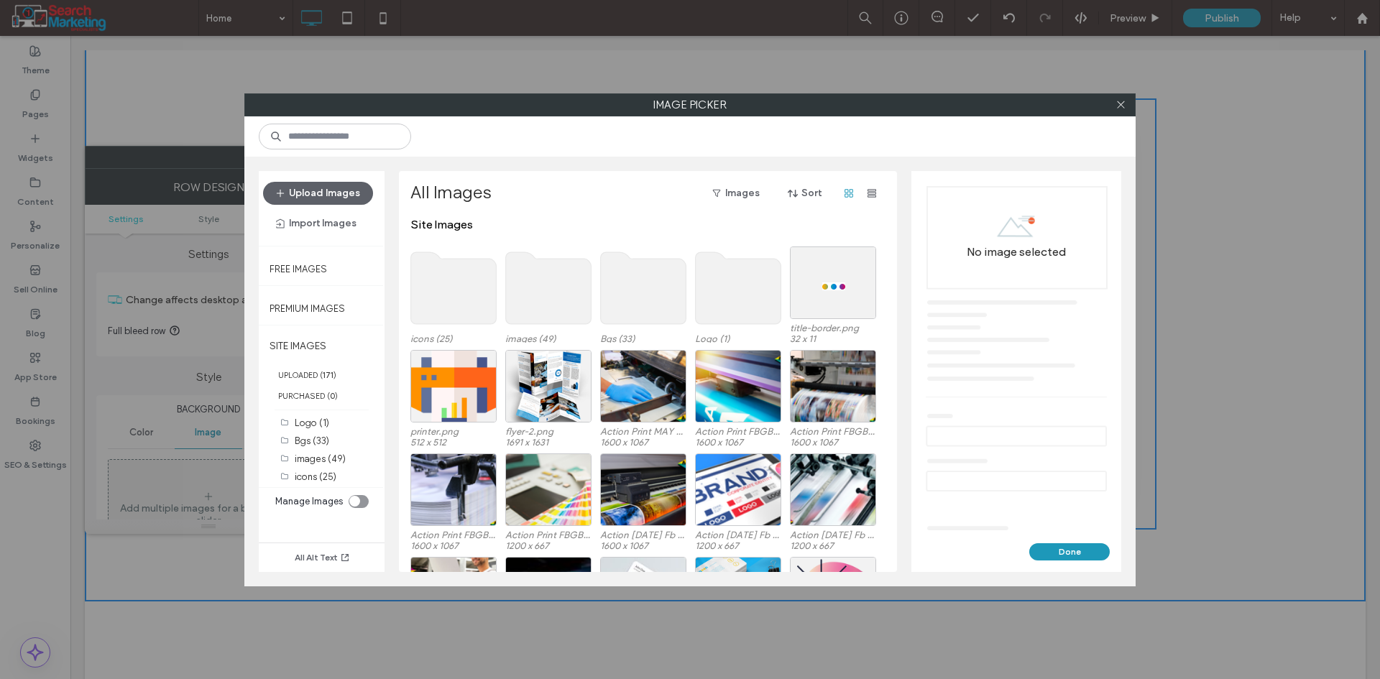
click at [641, 282] on use at bounding box center [644, 288] width 86 height 72
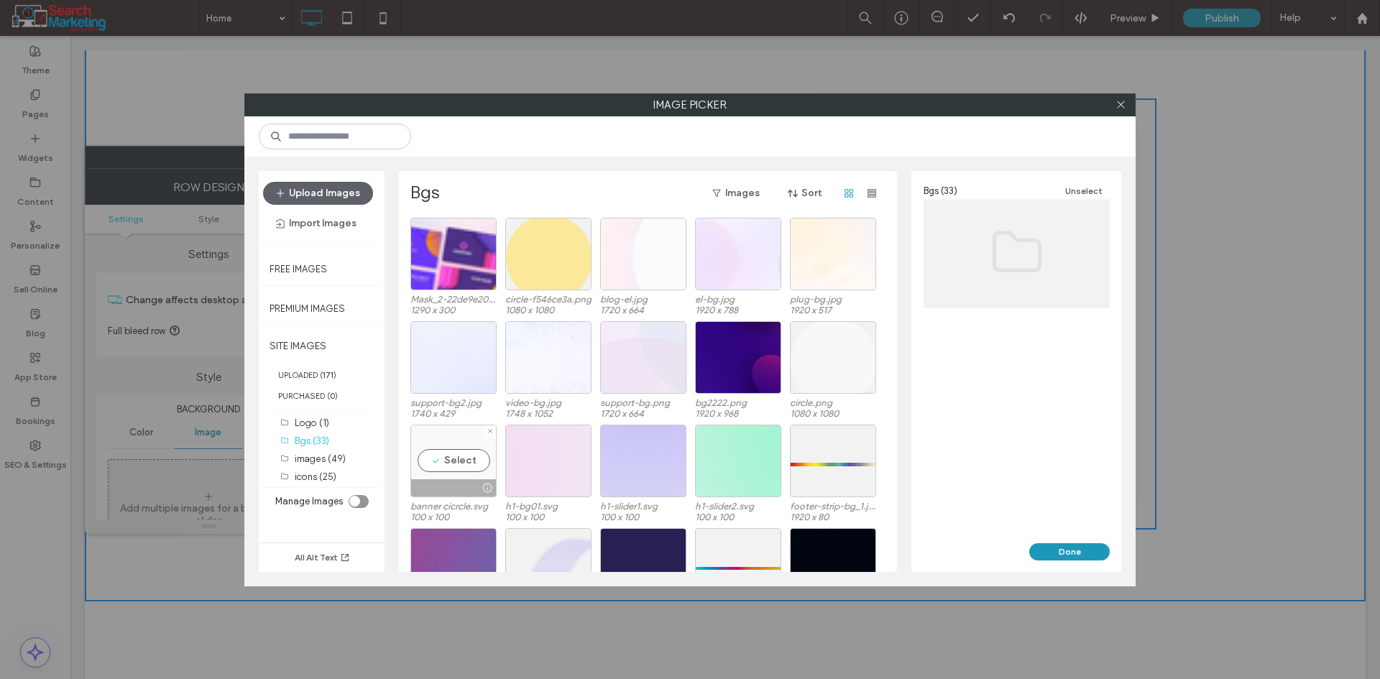
click at [449, 435] on div "Select" at bounding box center [453, 461] width 86 height 73
click at [457, 457] on div at bounding box center [453, 461] width 86 height 73
click at [567, 350] on div "Select" at bounding box center [548, 357] width 86 height 73
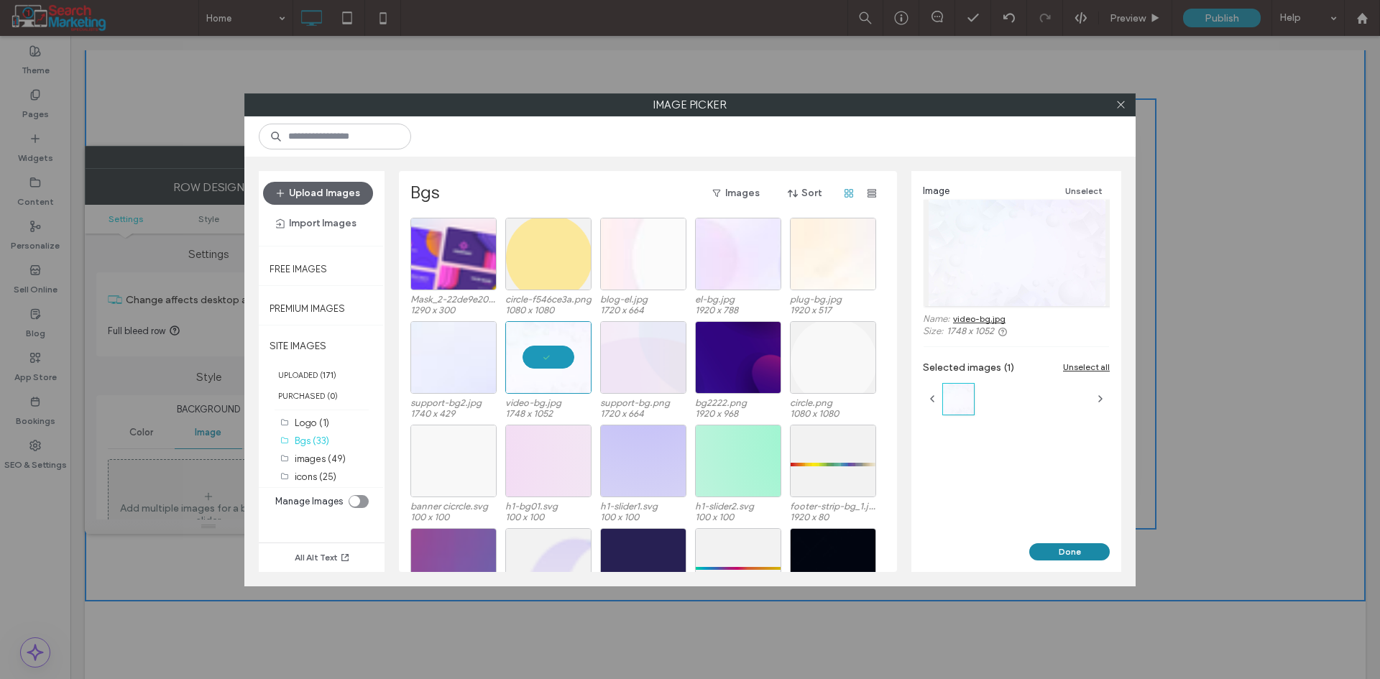
click at [1053, 543] on button "Done" at bounding box center [1069, 551] width 80 height 17
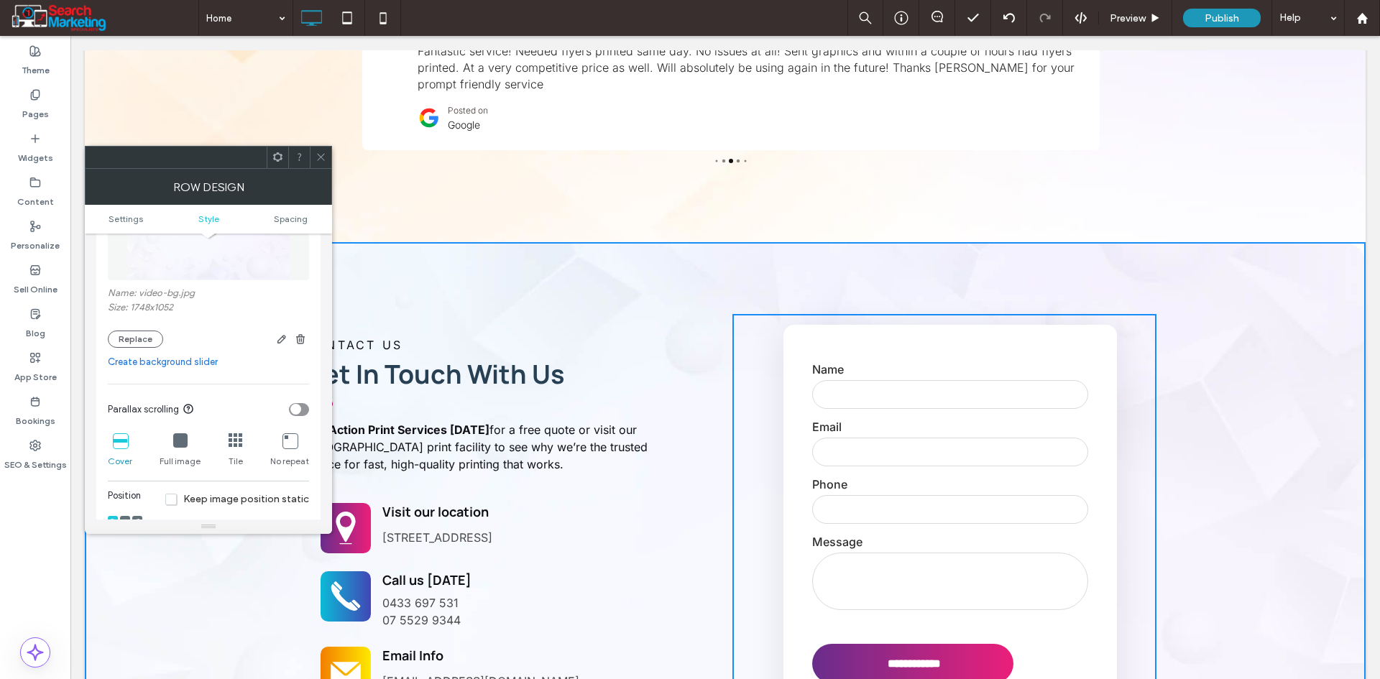
scroll to position [287, 0]
click at [177, 435] on icon at bounding box center [180, 438] width 14 height 14
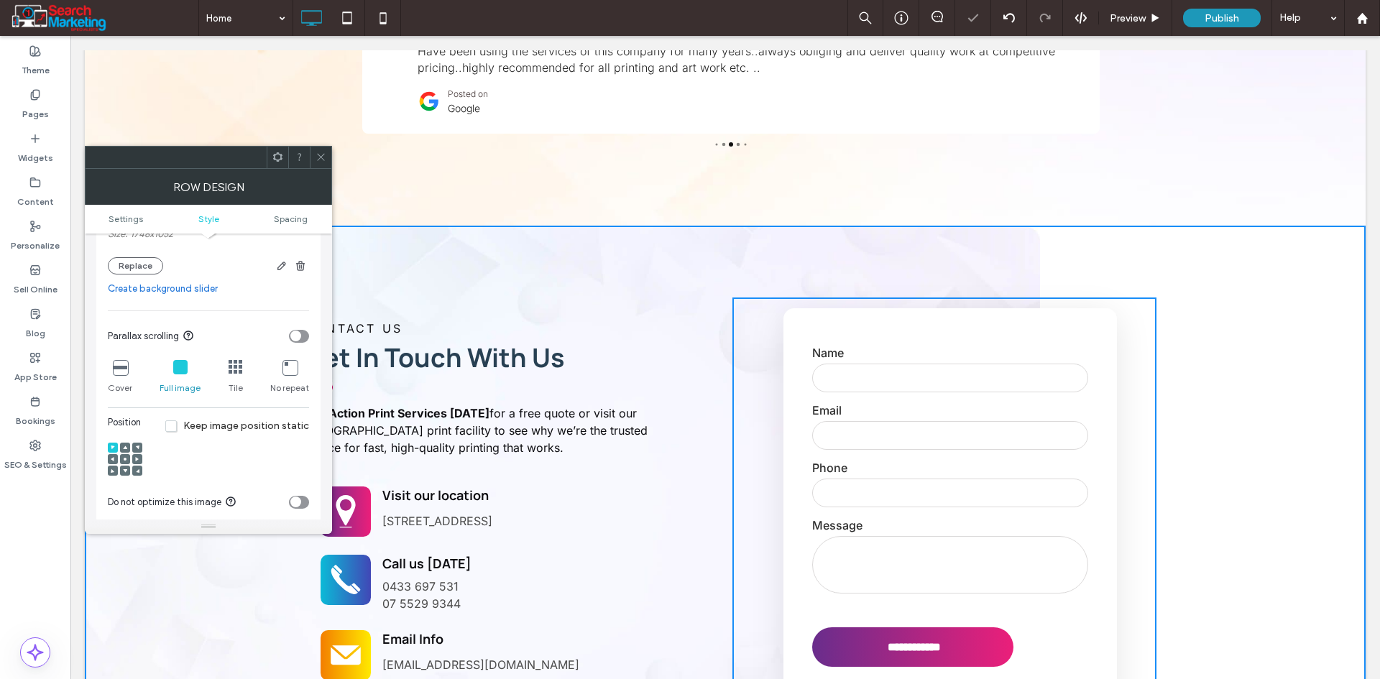
scroll to position [359, 0]
click at [123, 455] on span at bounding box center [125, 458] width 4 height 10
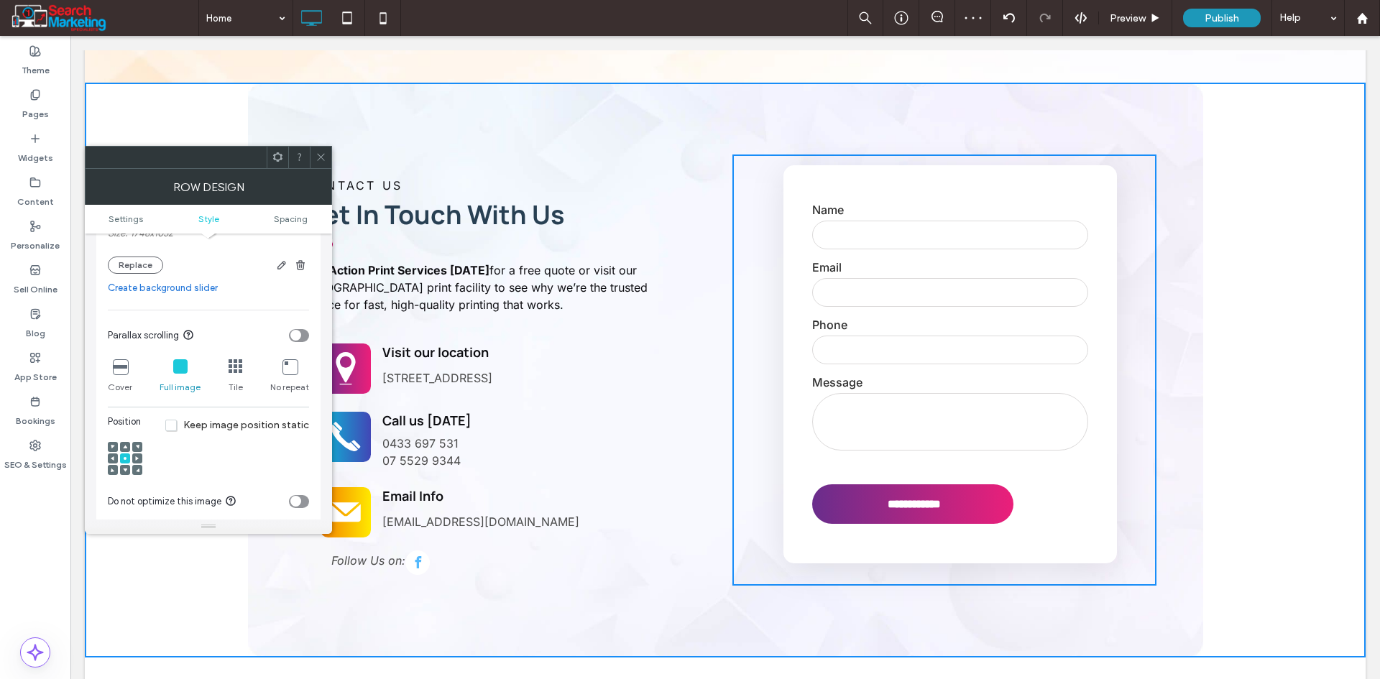
scroll to position [3880, 0]
click at [295, 371] on icon at bounding box center [289, 366] width 14 height 14
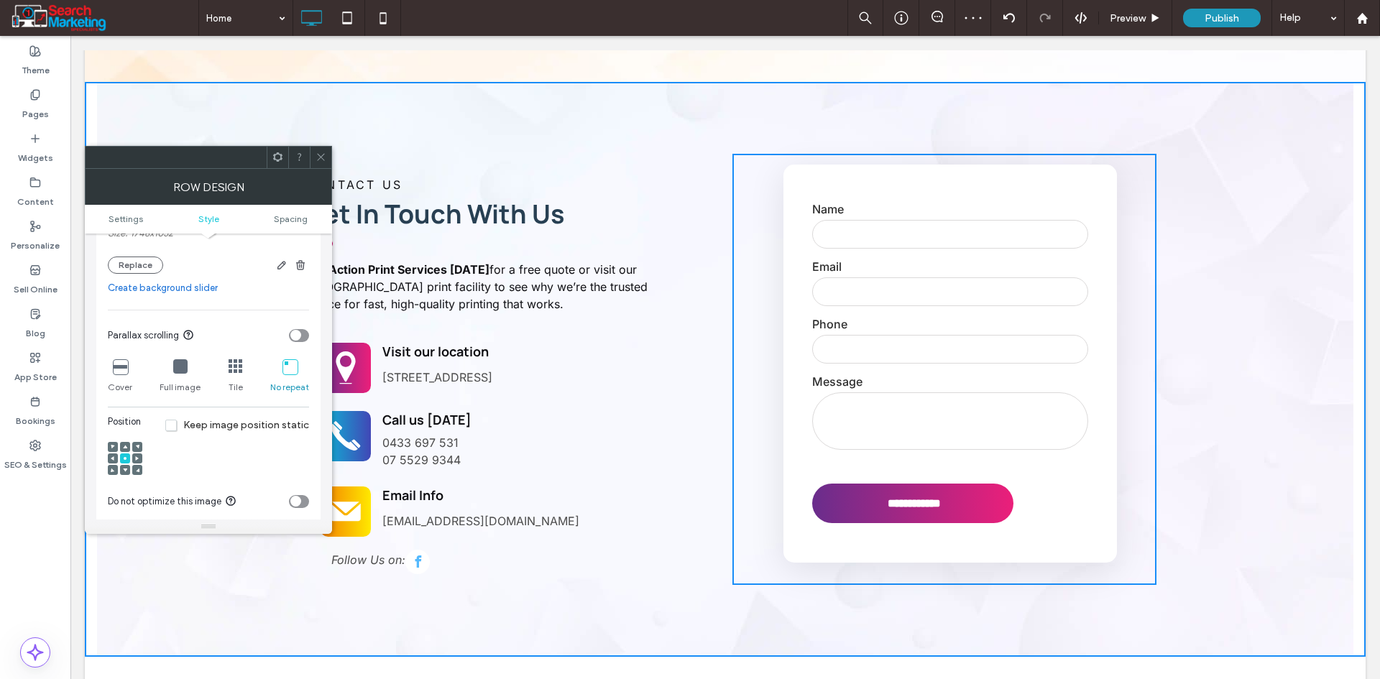
click at [116, 374] on icon at bounding box center [120, 366] width 14 height 14
click at [117, 373] on icon at bounding box center [120, 366] width 14 height 14
click at [182, 371] on icon at bounding box center [180, 366] width 14 height 14
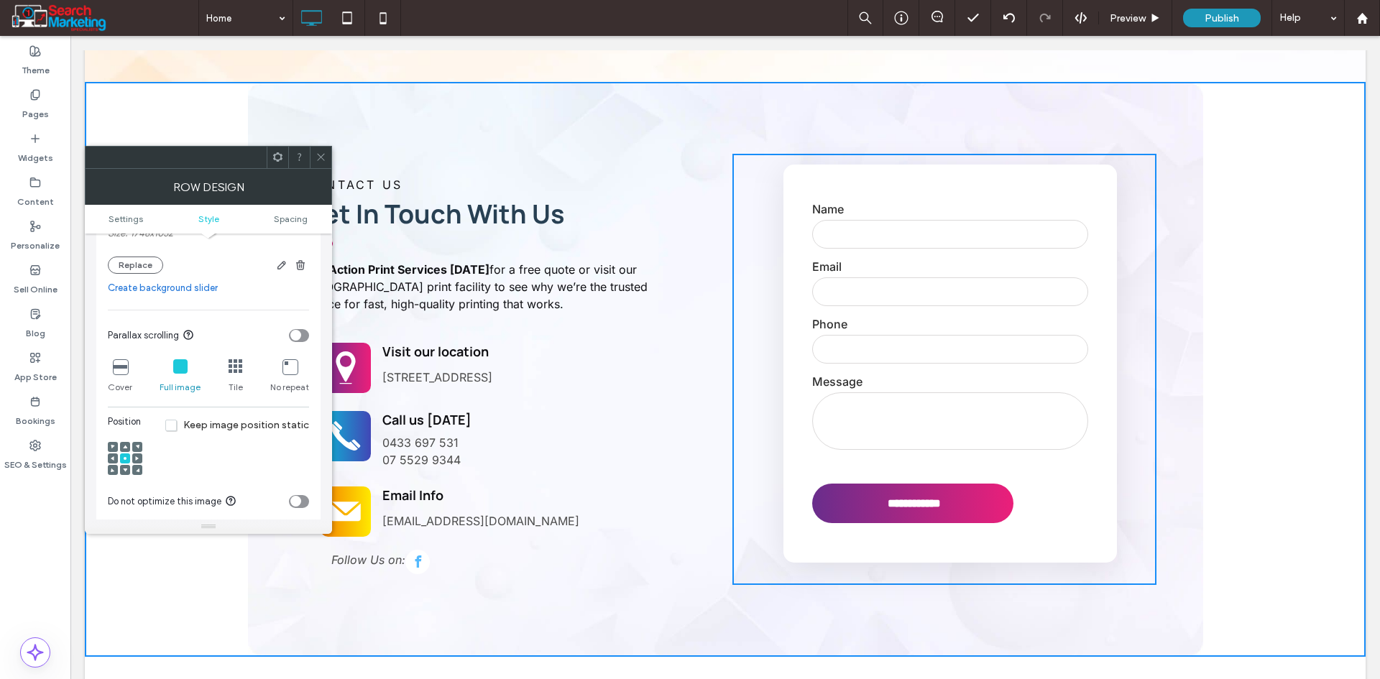
click at [321, 153] on icon at bounding box center [320, 157] width 11 height 11
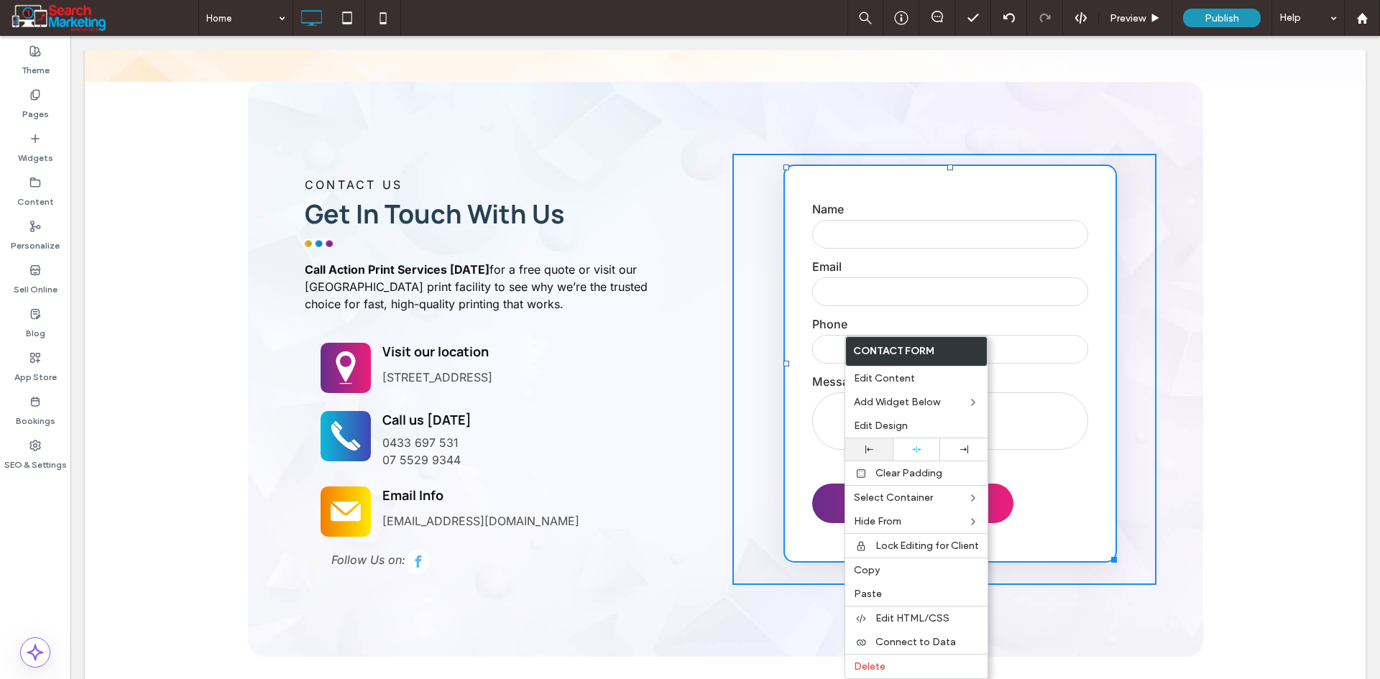
click at [877, 449] on div at bounding box center [868, 450] width 33 height 8
click at [1137, 377] on div "**********" at bounding box center [950, 364] width 412 height 420
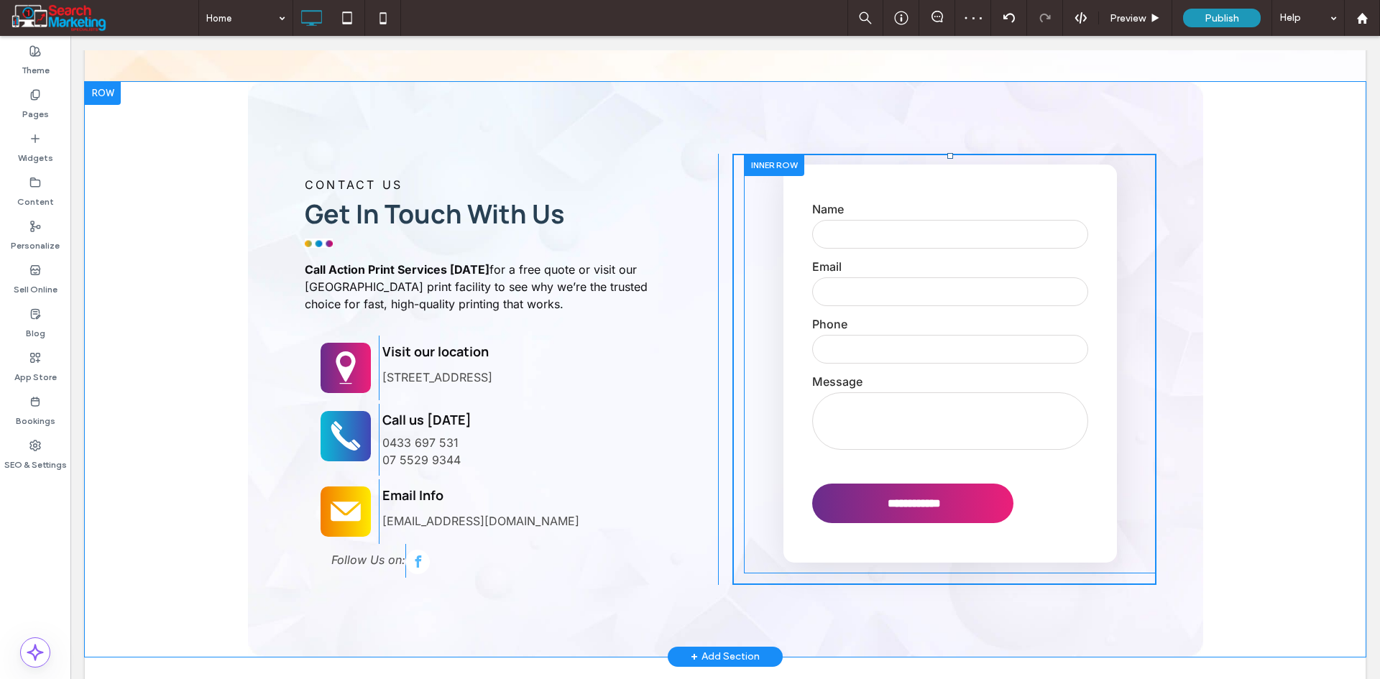
click at [766, 154] on div at bounding box center [774, 165] width 60 height 22
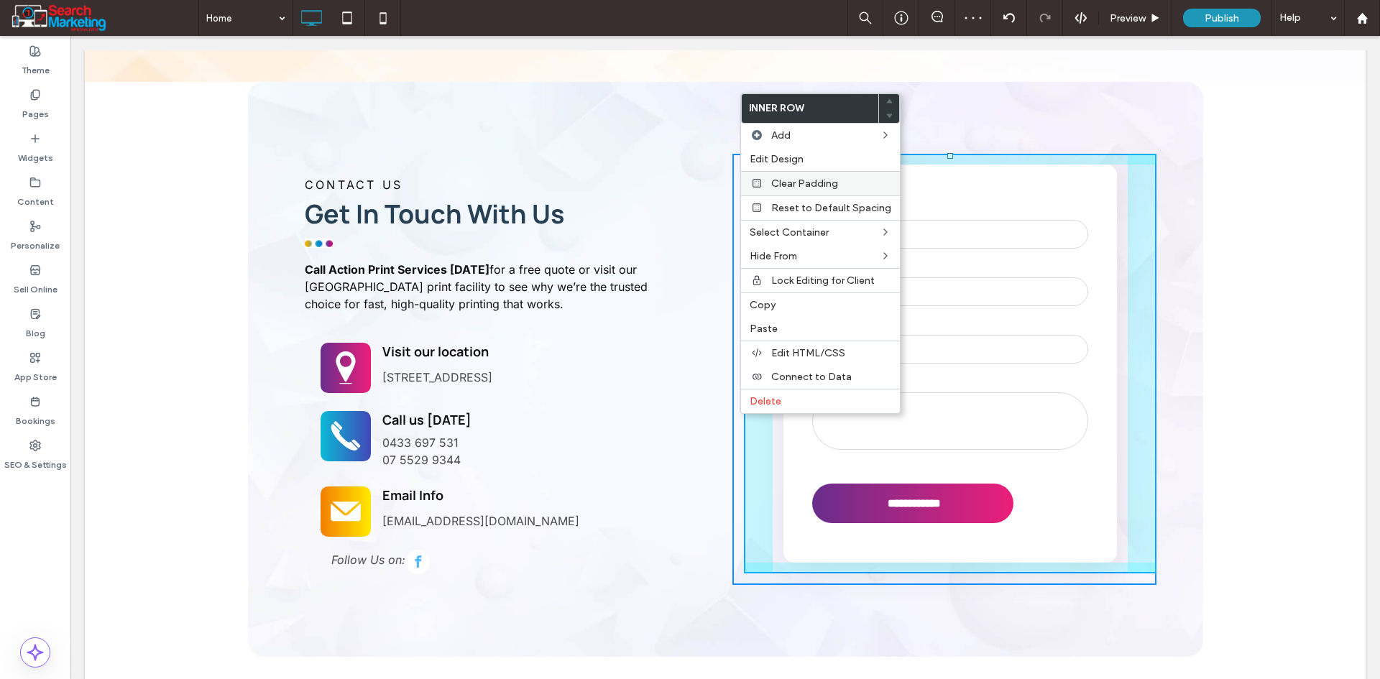
click at [785, 179] on span "Clear Padding" at bounding box center [804, 183] width 67 height 12
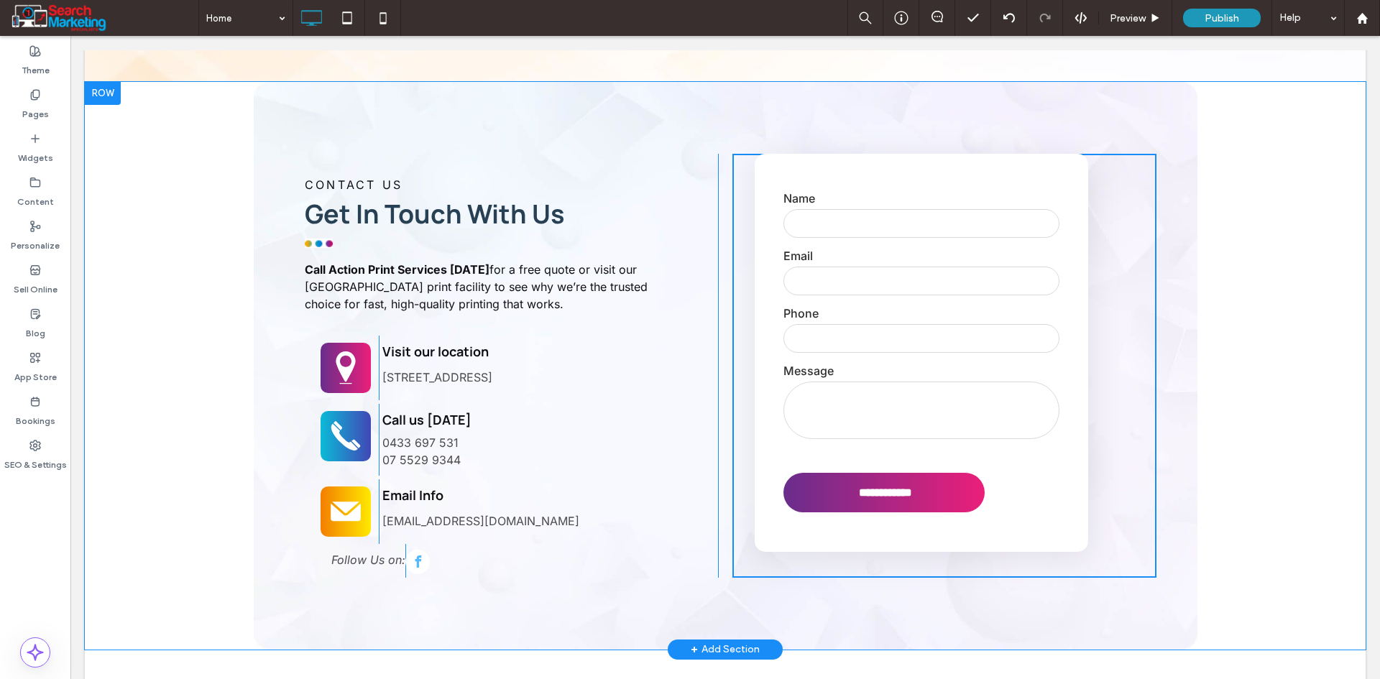
click at [768, 511] on div "**********" at bounding box center [944, 366] width 424 height 424
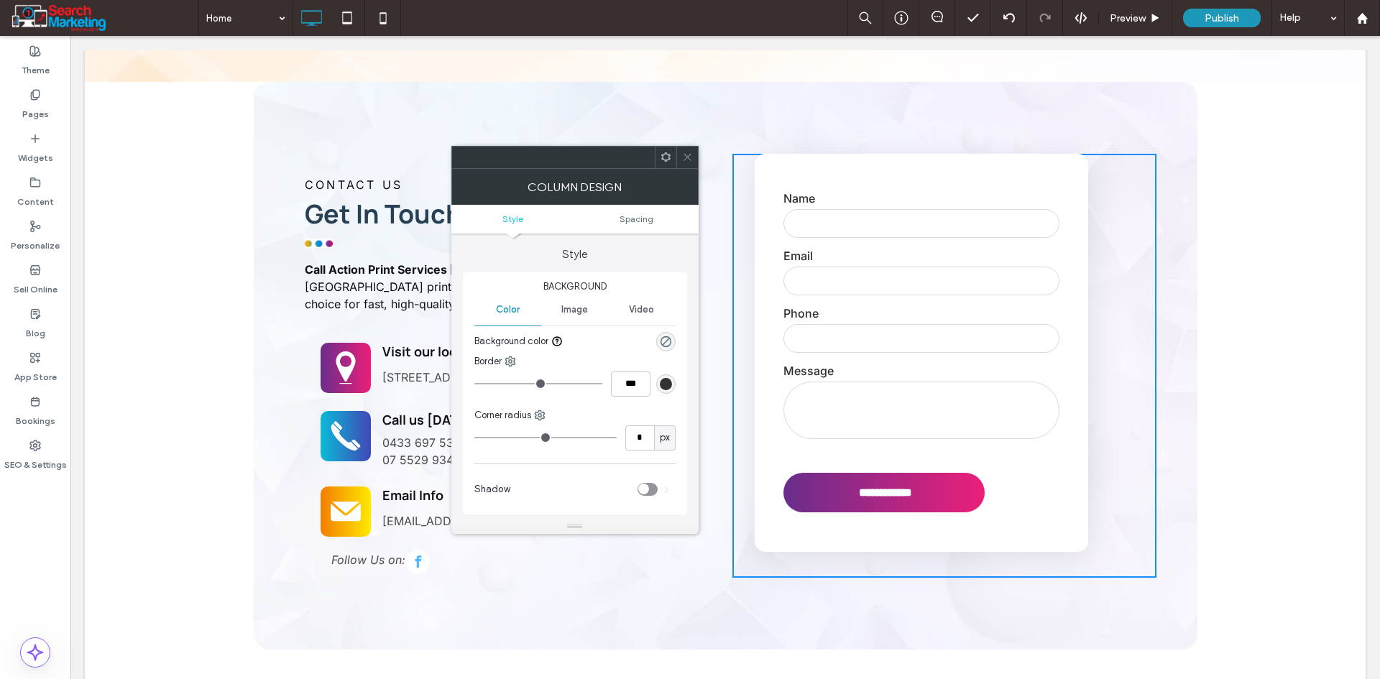
click at [634, 208] on ul "Style Spacing" at bounding box center [574, 219] width 247 height 29
click at [633, 211] on ul "Style Spacing" at bounding box center [574, 219] width 247 height 29
click at [632, 218] on span "Spacing" at bounding box center [636, 218] width 34 height 11
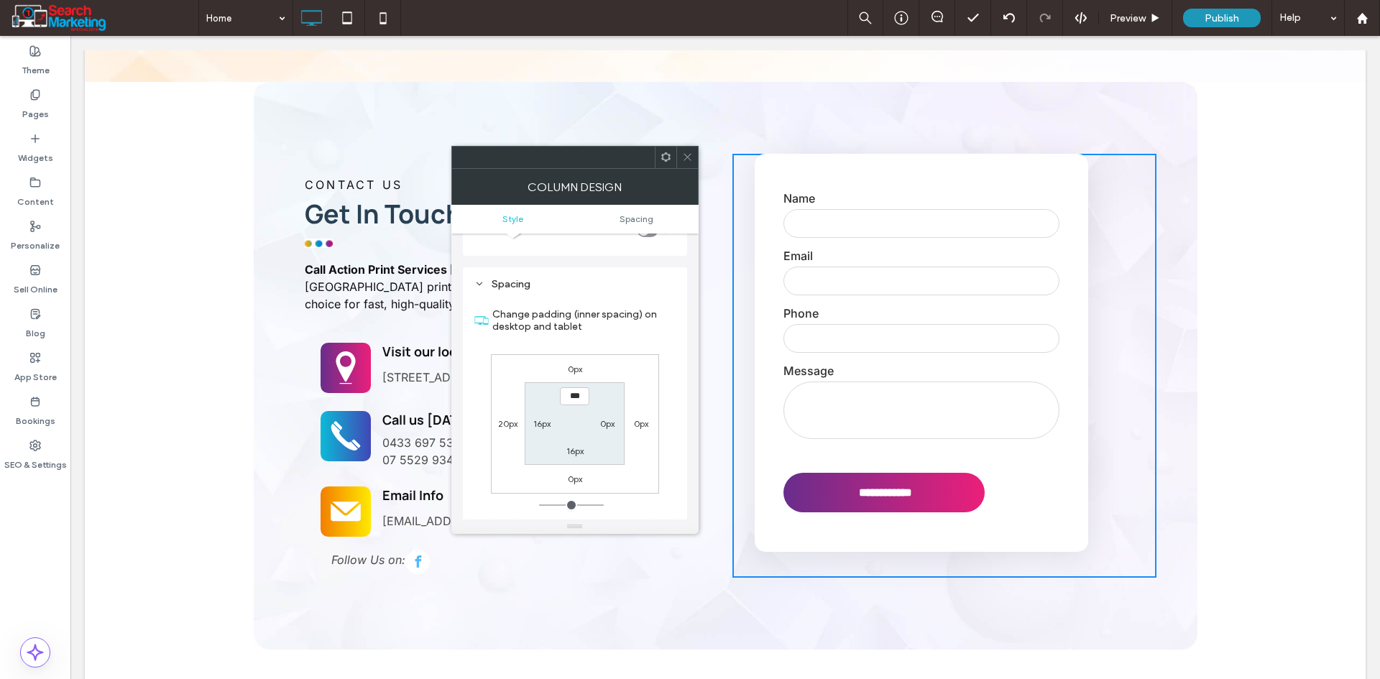
scroll to position [281, 0]
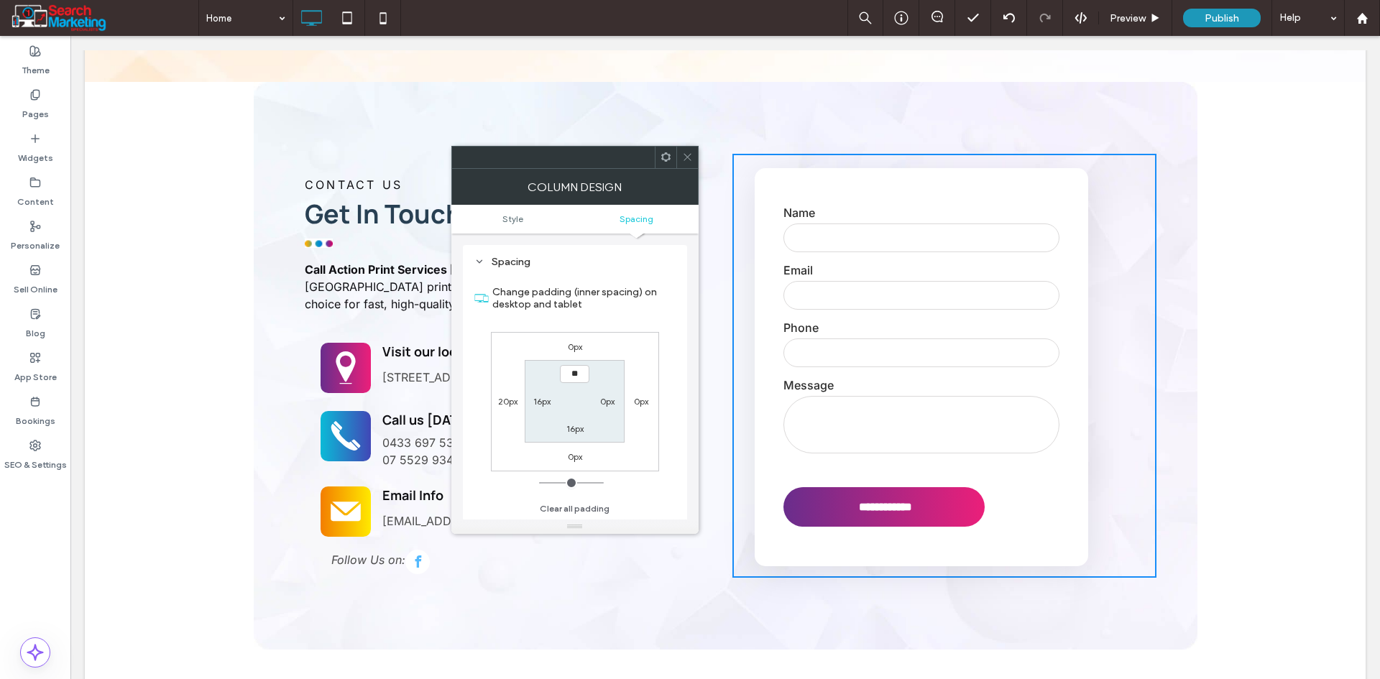
type input "****"
type input "**"
click at [610, 348] on div "0px 0px 0px 20px **** 0px 16px 16px" at bounding box center [575, 401] width 168 height 139
click at [694, 165] on div at bounding box center [687, 158] width 22 height 22
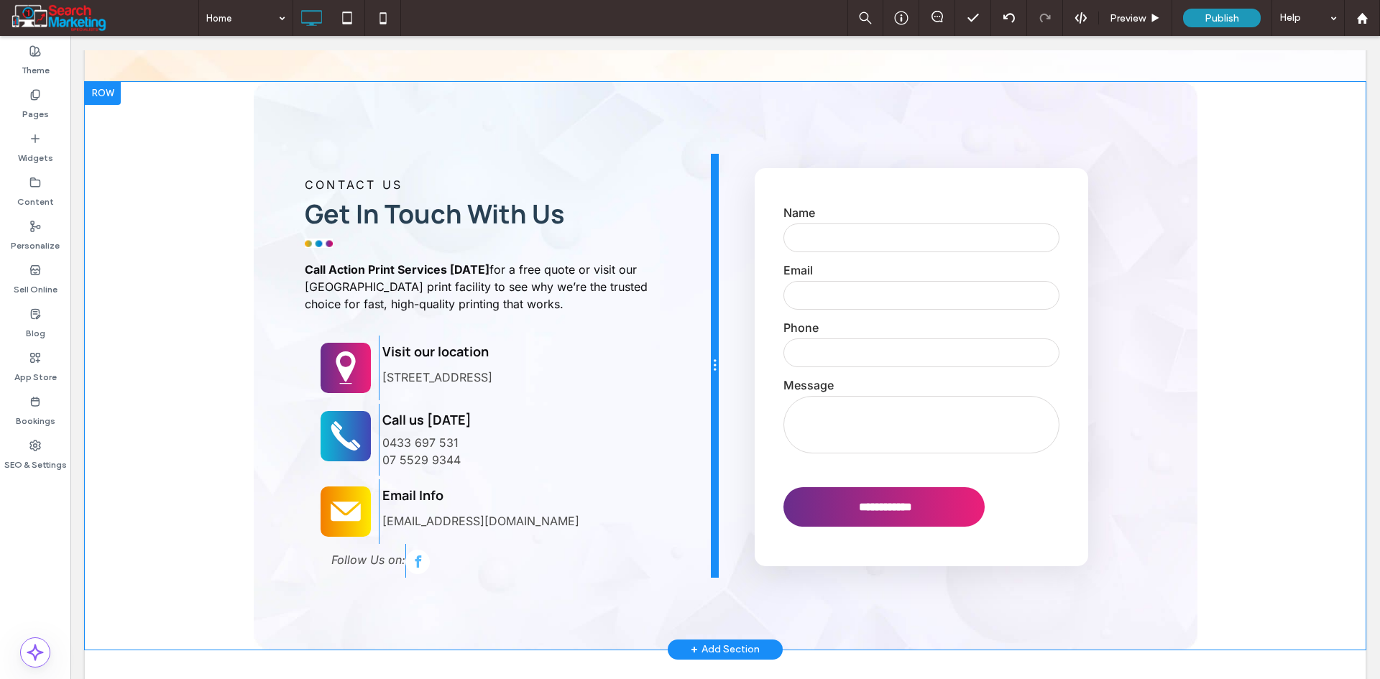
click at [711, 331] on div at bounding box center [714, 366] width 7 height 424
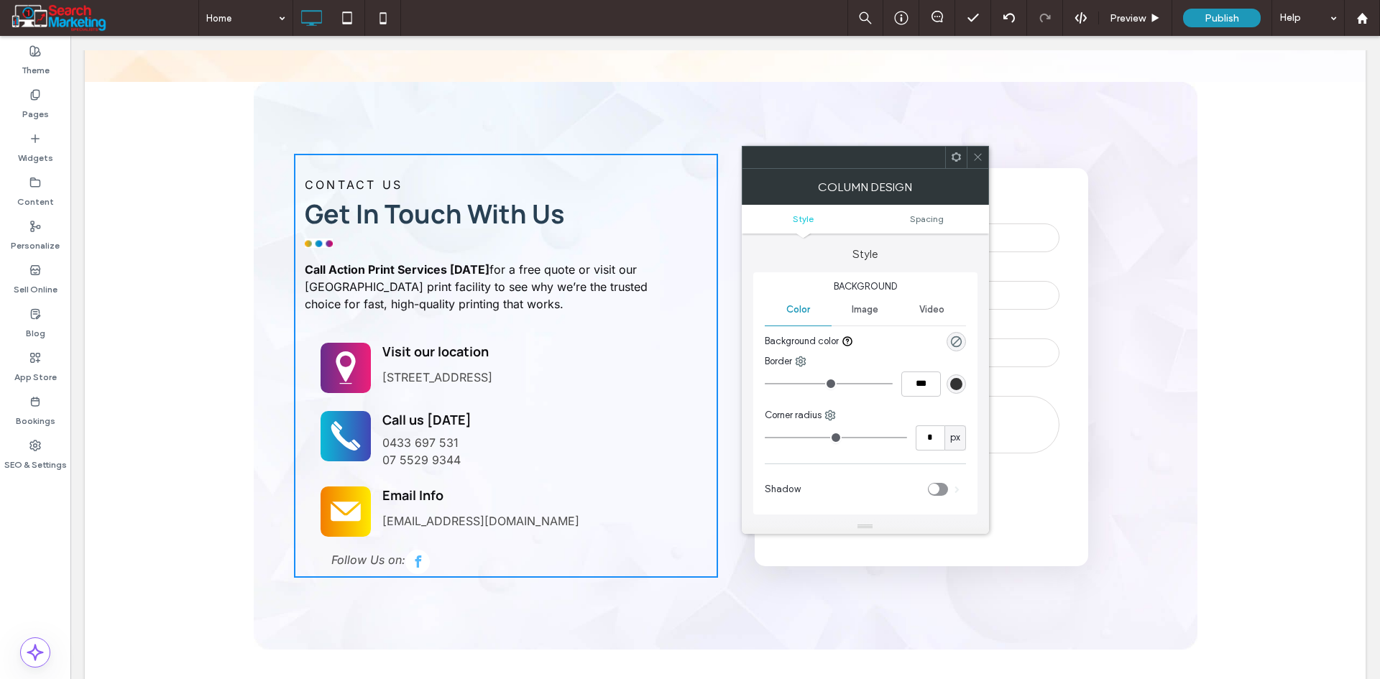
click at [920, 230] on ul "Style Spacing" at bounding box center [865, 219] width 247 height 29
click at [918, 213] on span "Spacing" at bounding box center [927, 218] width 34 height 11
